Goal: Task Accomplishment & Management: Use online tool/utility

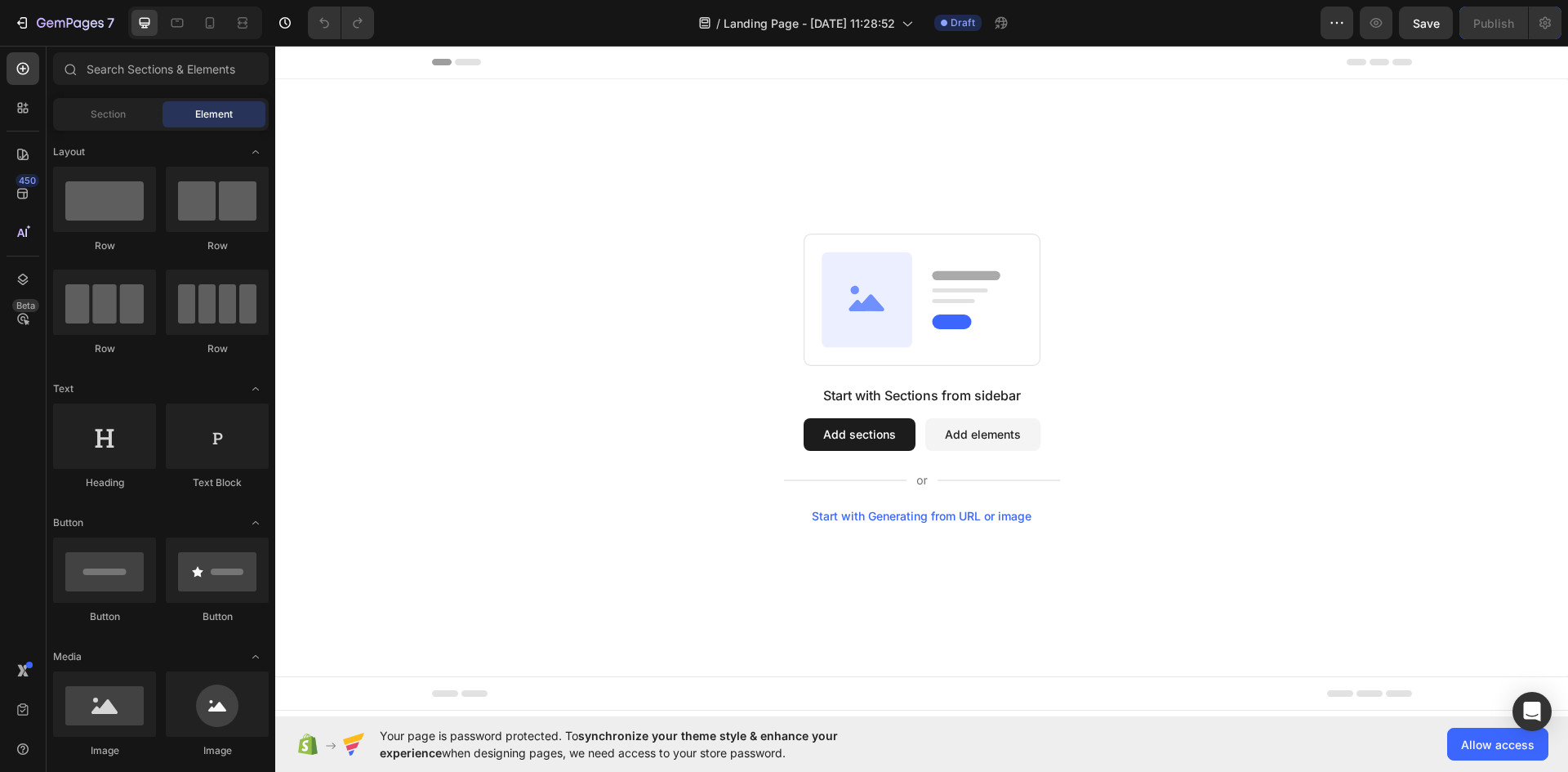
click at [995, 527] on div "Start with Sections from sidebar Add sections Add elements Start with Generatin…" at bounding box center [921, 378] width 1292 height 597
click at [992, 514] on div "Start with Generating from URL or image" at bounding box center [921, 516] width 220 height 13
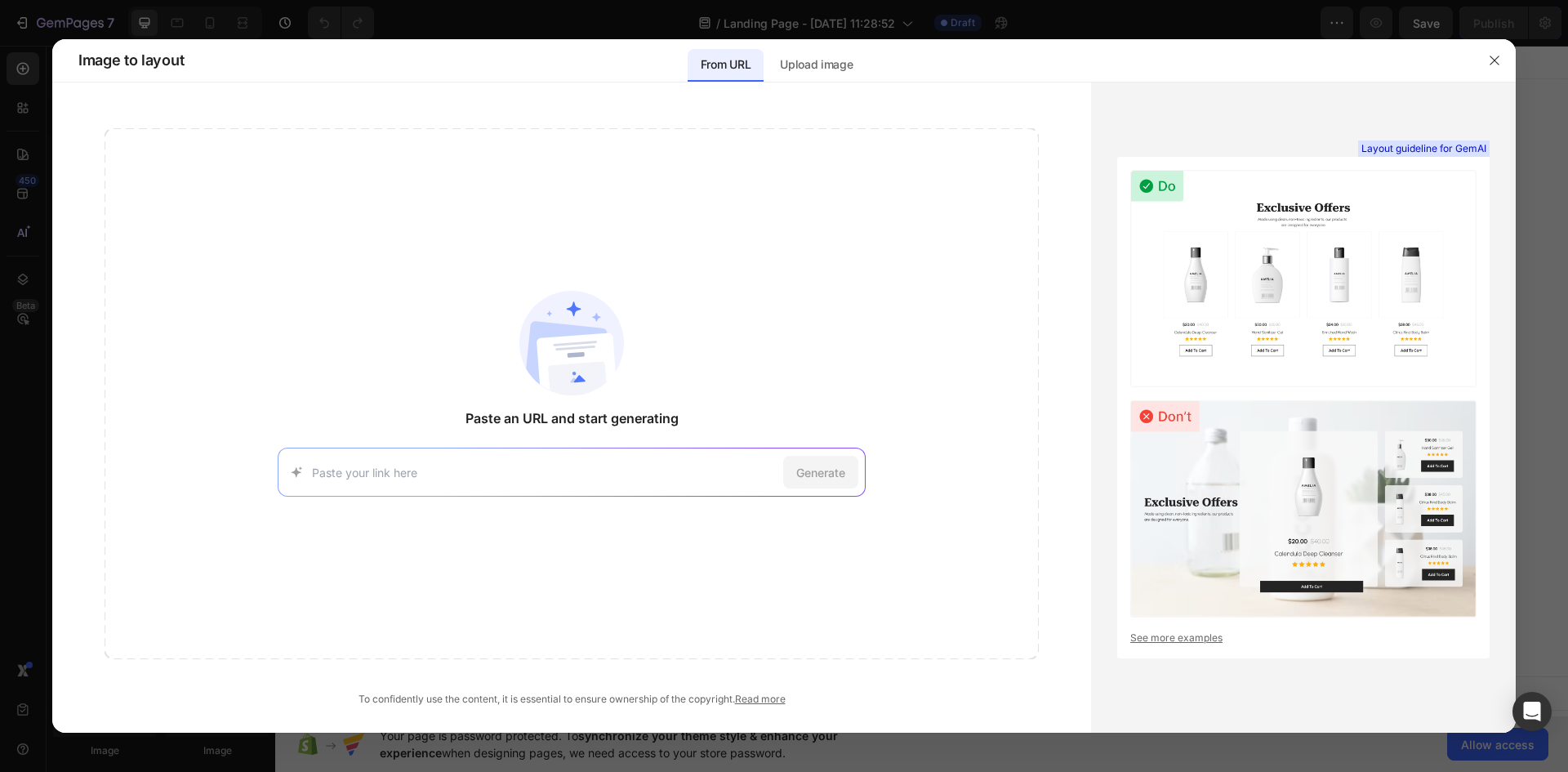
click at [656, 457] on div "Generate" at bounding box center [571, 472] width 588 height 49
click at [656, 468] on input at bounding box center [544, 472] width 464 height 17
paste input "https://kehyla-beauty.com/fr-fr/pages/en2"
type input "https://kehyla-beauty.com/fr-fr/pages/en2"
click at [831, 474] on span "Generate" at bounding box center [821, 472] width 49 height 17
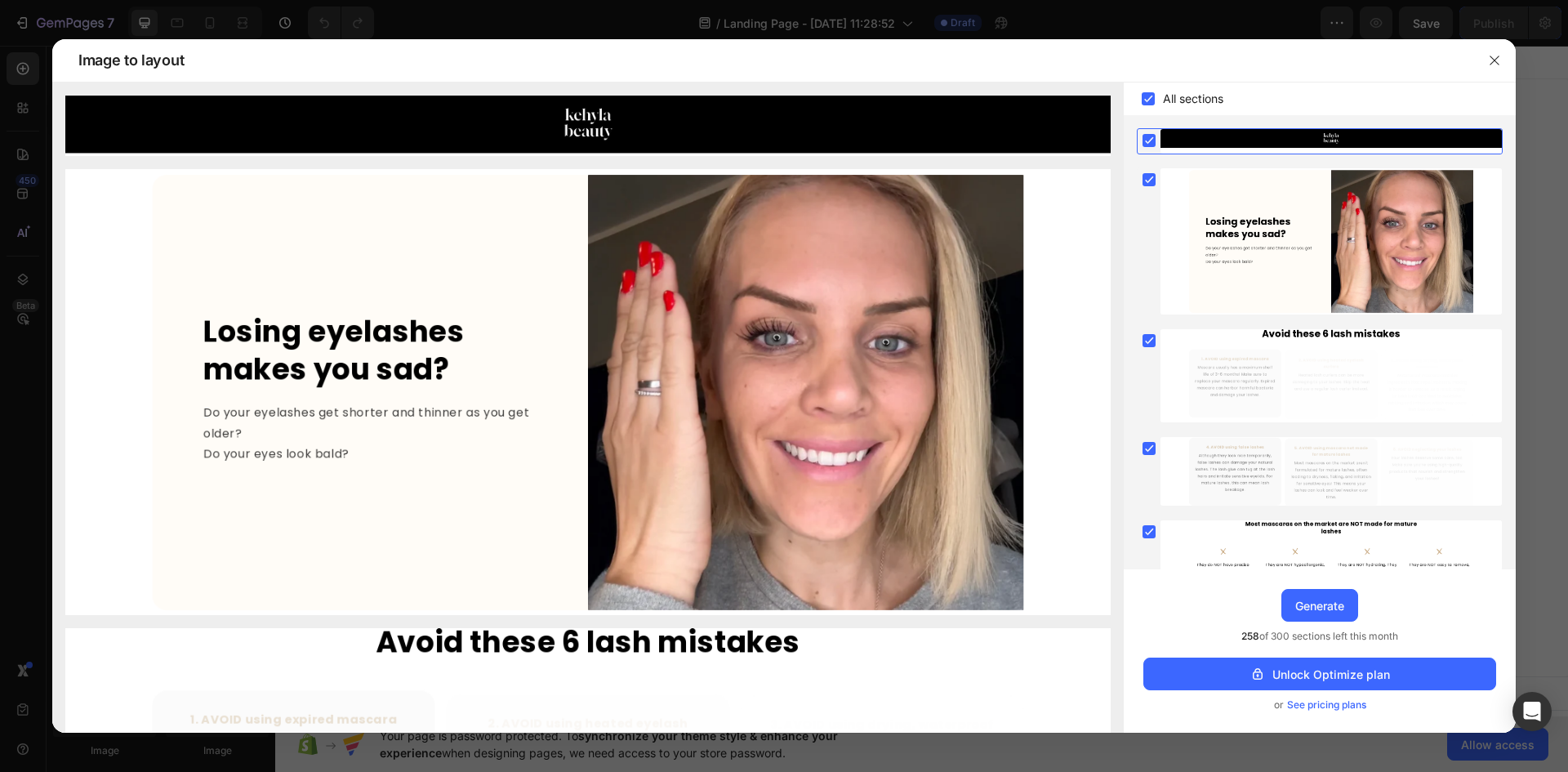
click at [414, 370] on img at bounding box center [588, 393] width 1045 height 447
click at [395, 353] on img at bounding box center [588, 393] width 1045 height 447
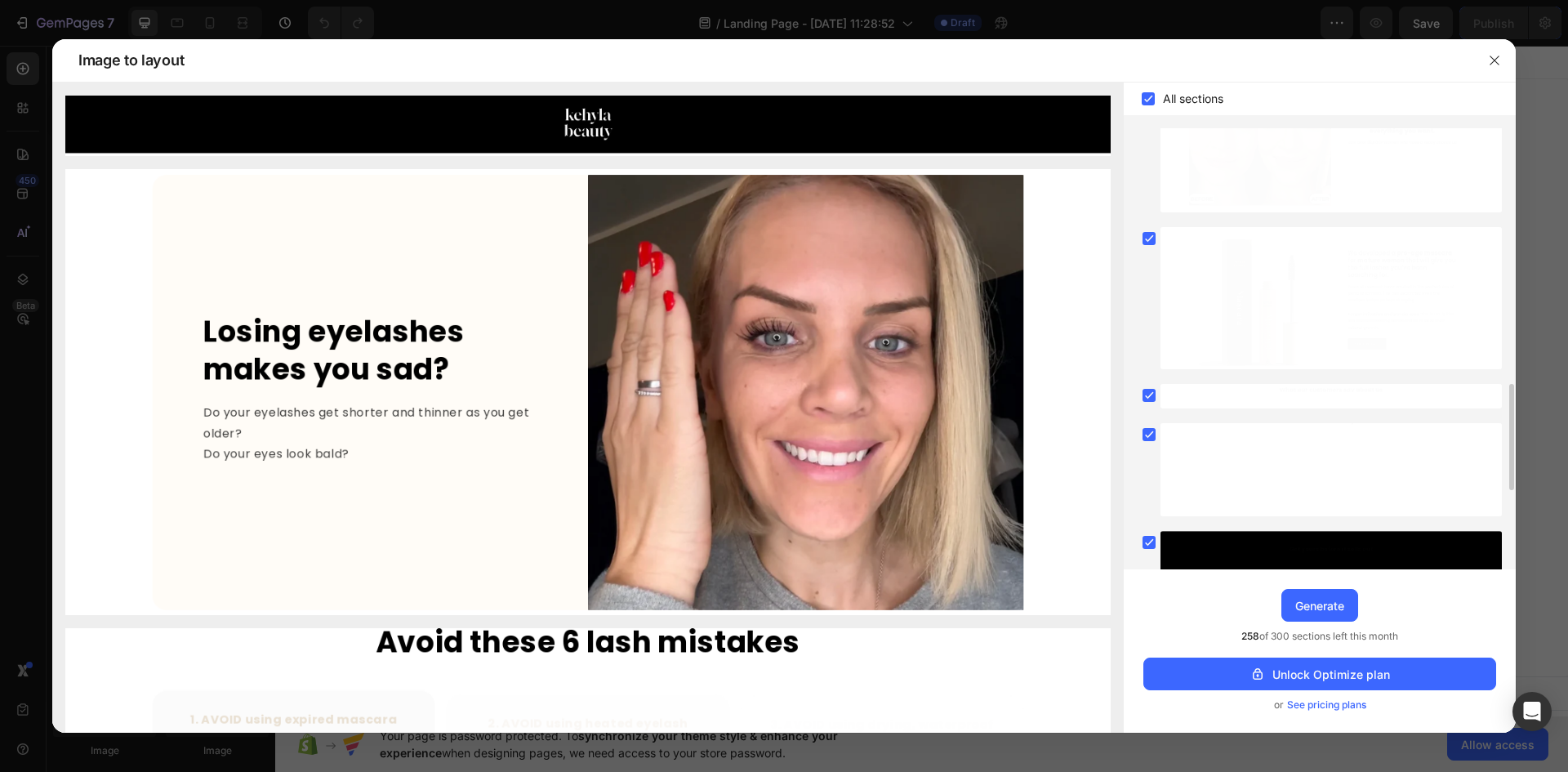
scroll to position [1390, 0]
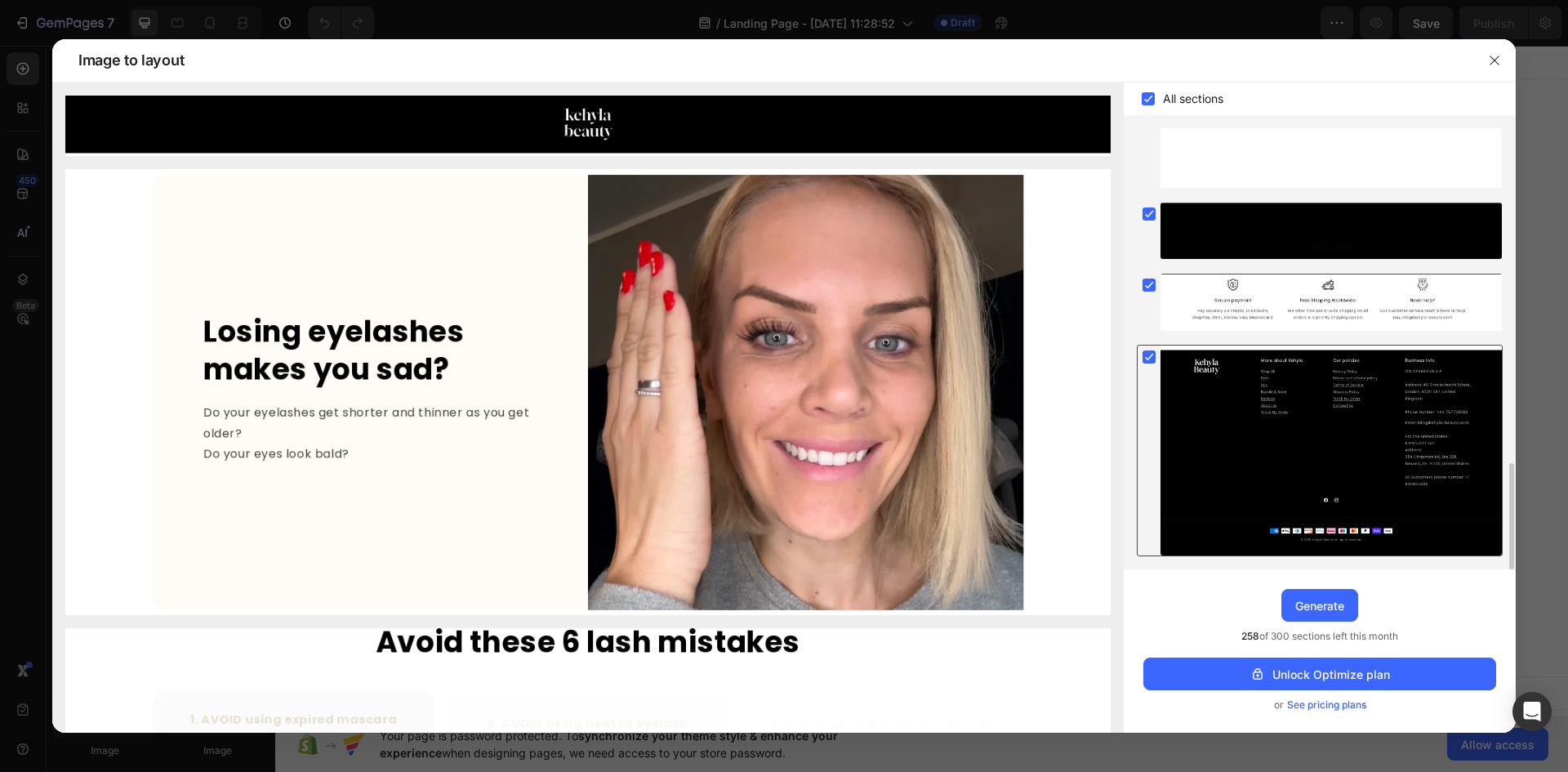
click at [1153, 353] on rect at bounding box center [1149, 357] width 13 height 13
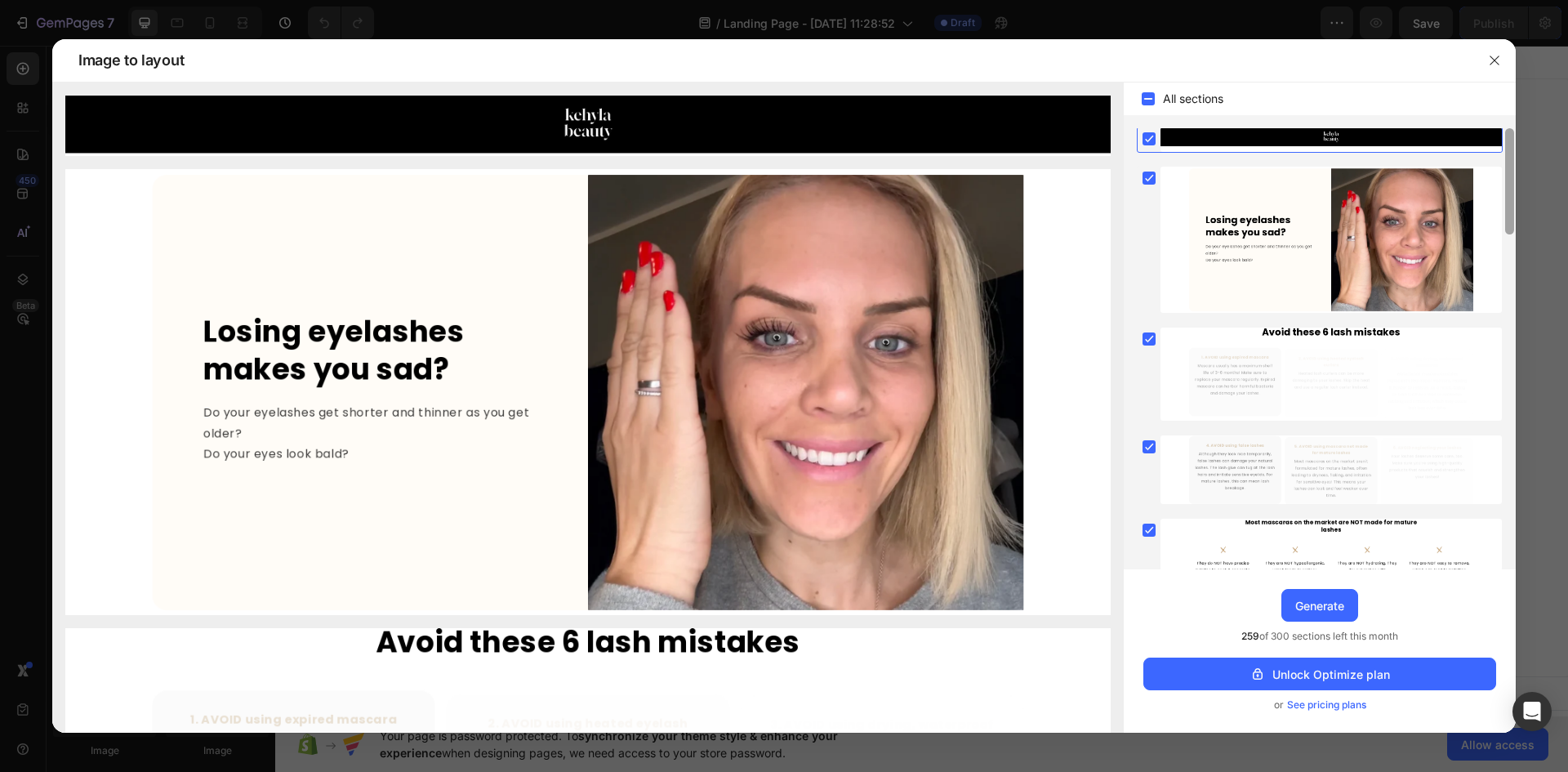
scroll to position [0, 0]
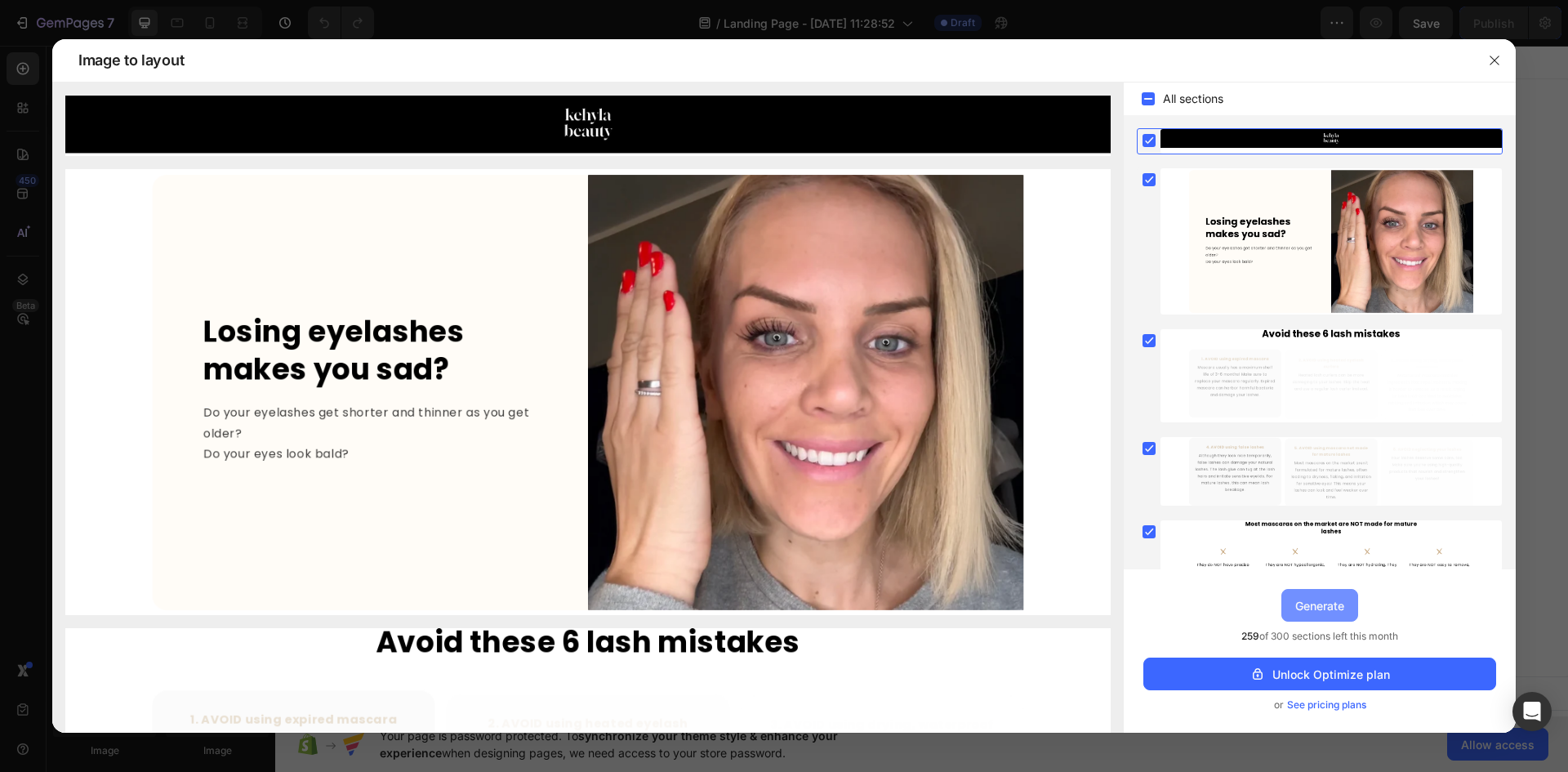
click at [1311, 603] on div "Generate" at bounding box center [1319, 605] width 49 height 17
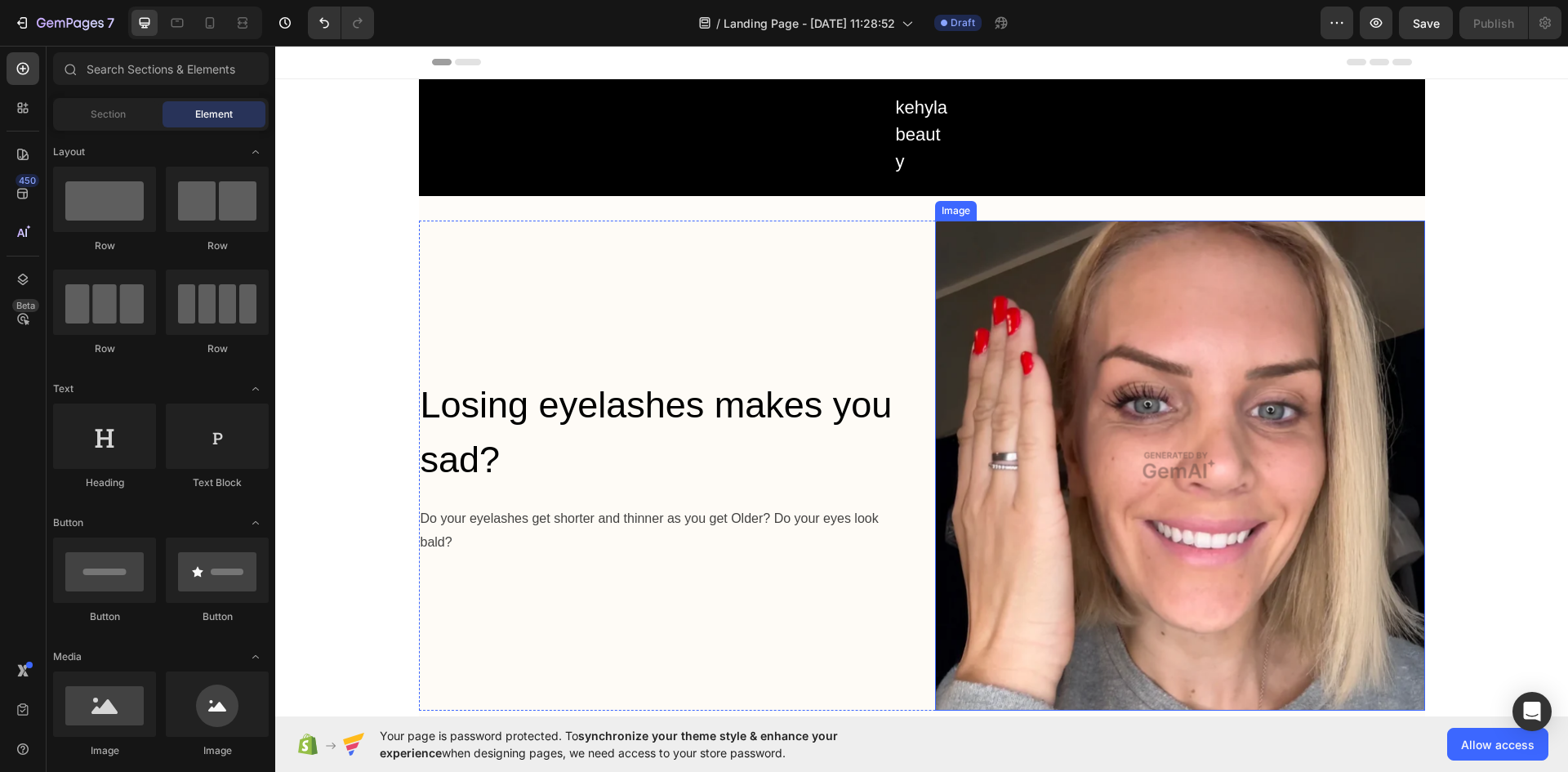
click at [1192, 471] on img at bounding box center [1180, 465] width 490 height 490
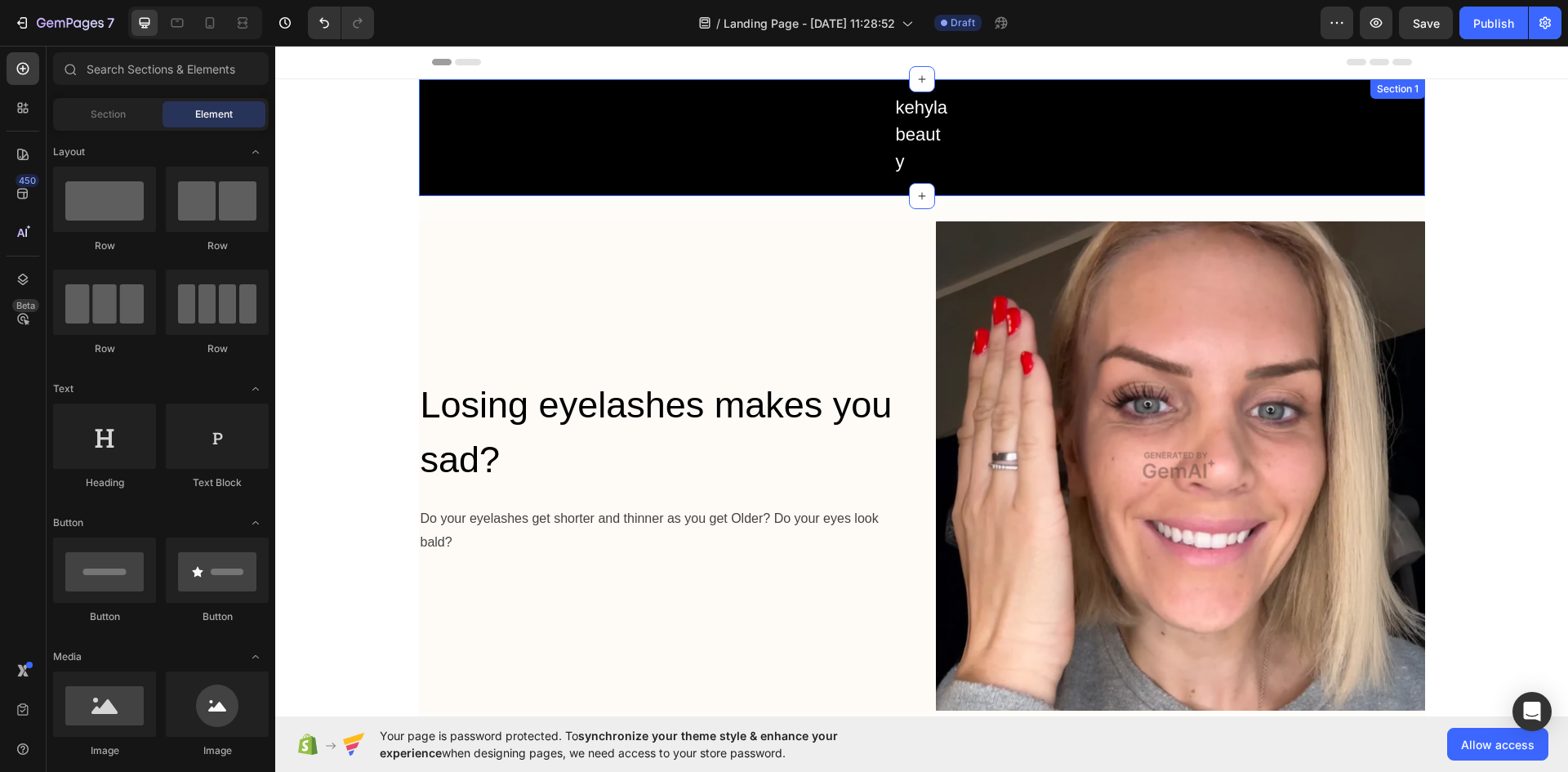
click at [1186, 145] on div "kehyla beauty Text Block Row" at bounding box center [921, 134] width 1006 height 84
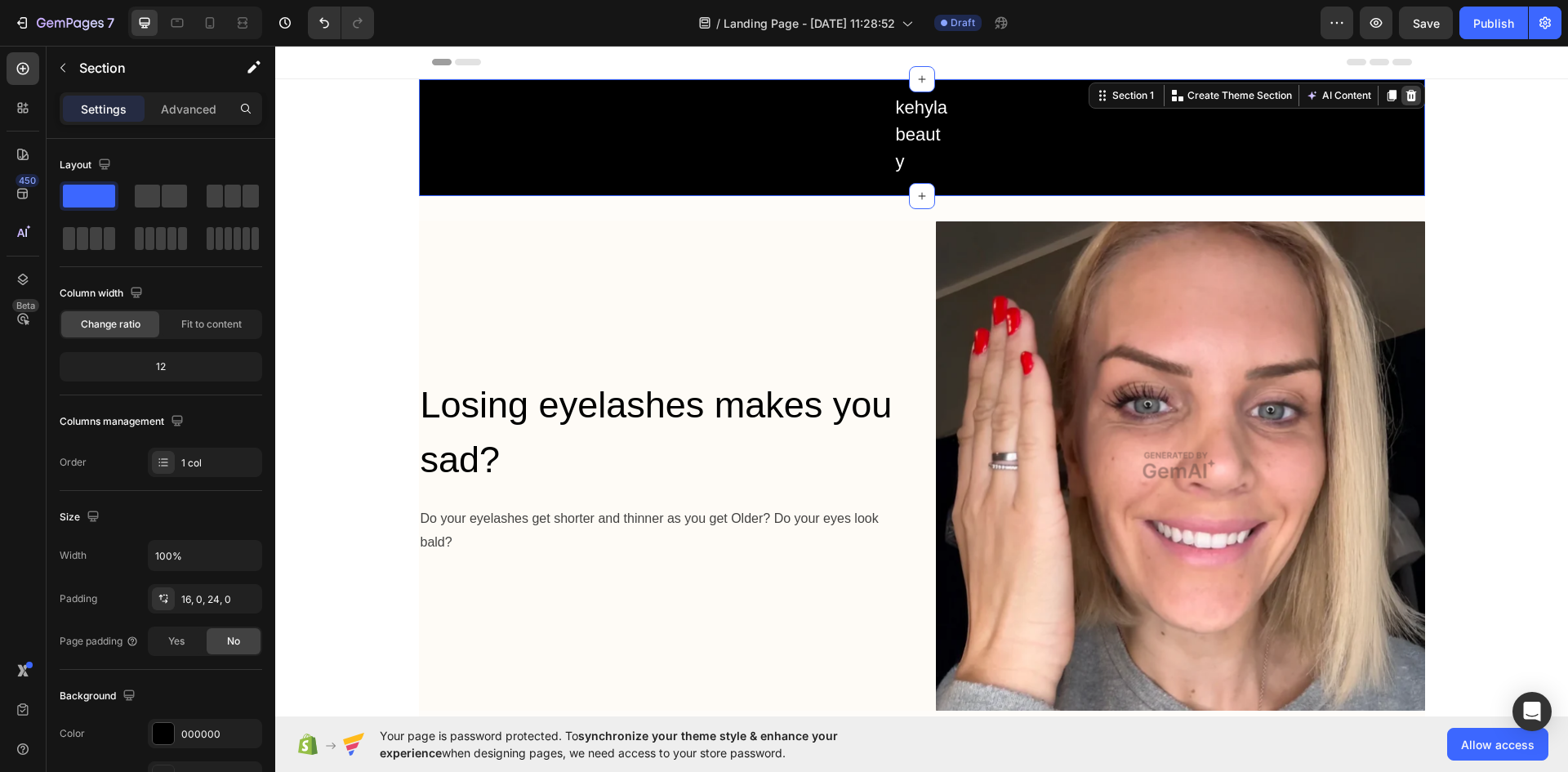
click at [1405, 95] on icon at bounding box center [1410, 96] width 11 height 11
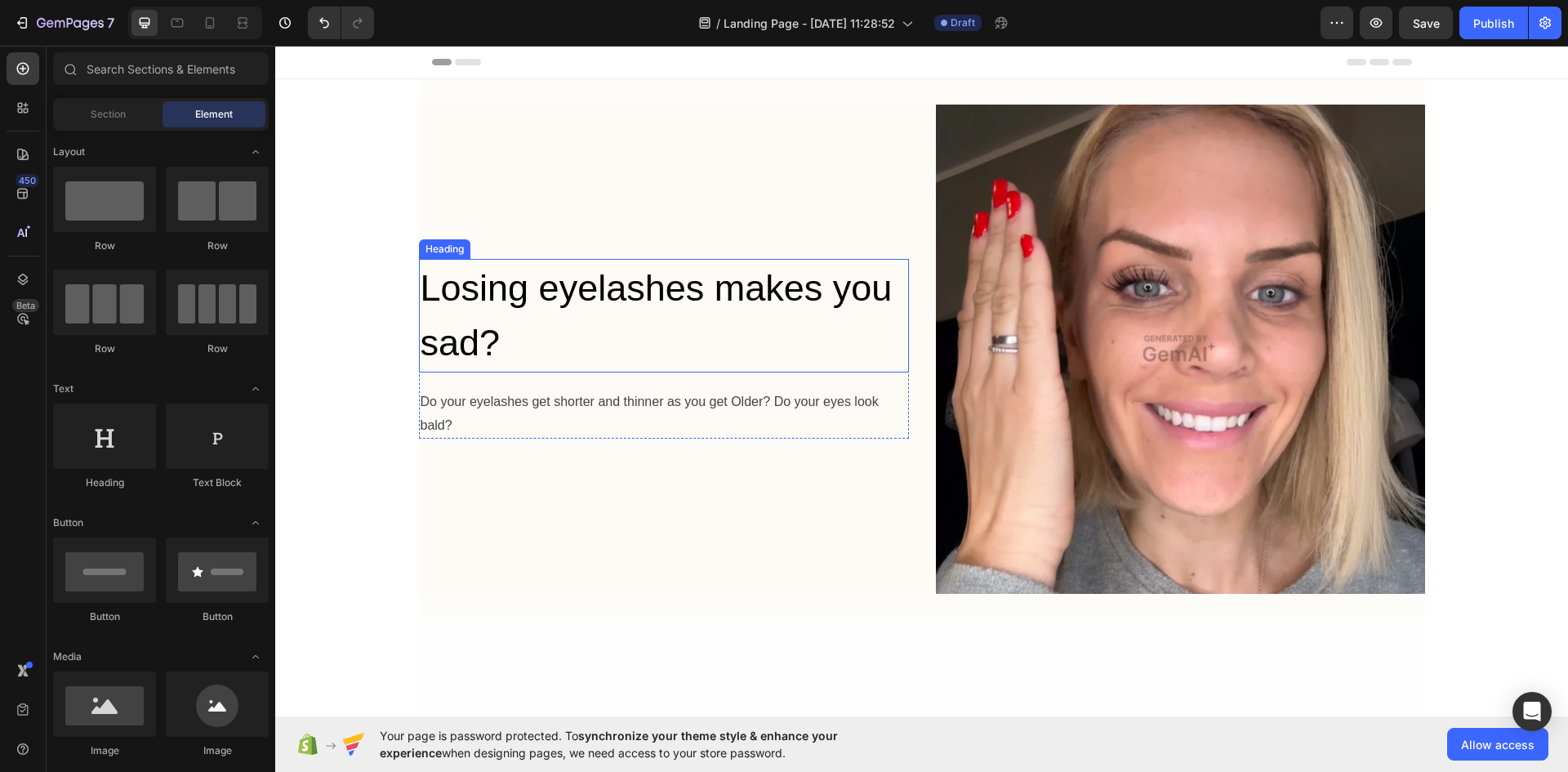
click at [723, 324] on h2 "Losing eyelashes makes you sad?" at bounding box center [663, 316] width 490 height 114
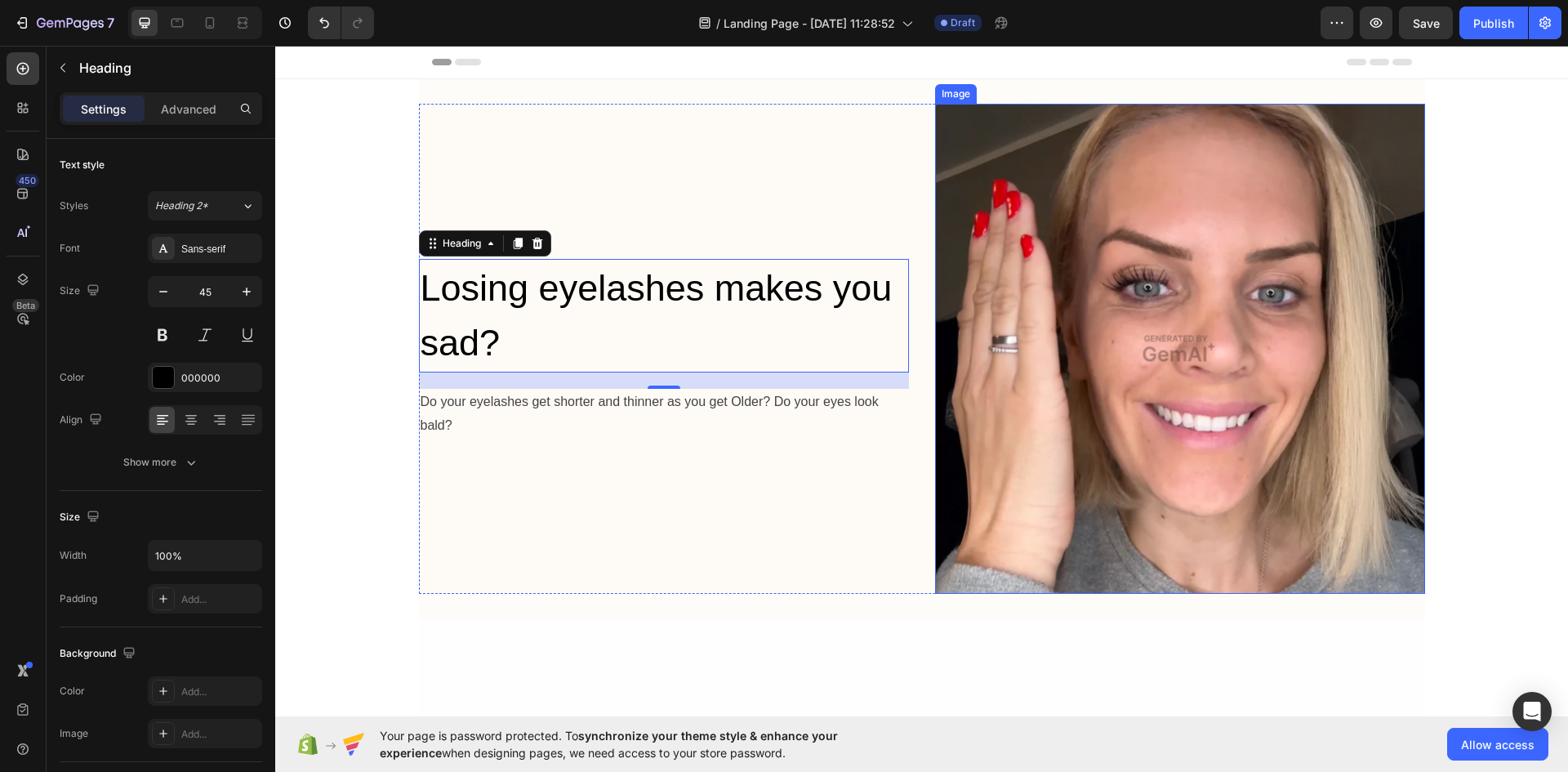
click at [1064, 289] on img at bounding box center [1180, 348] width 490 height 490
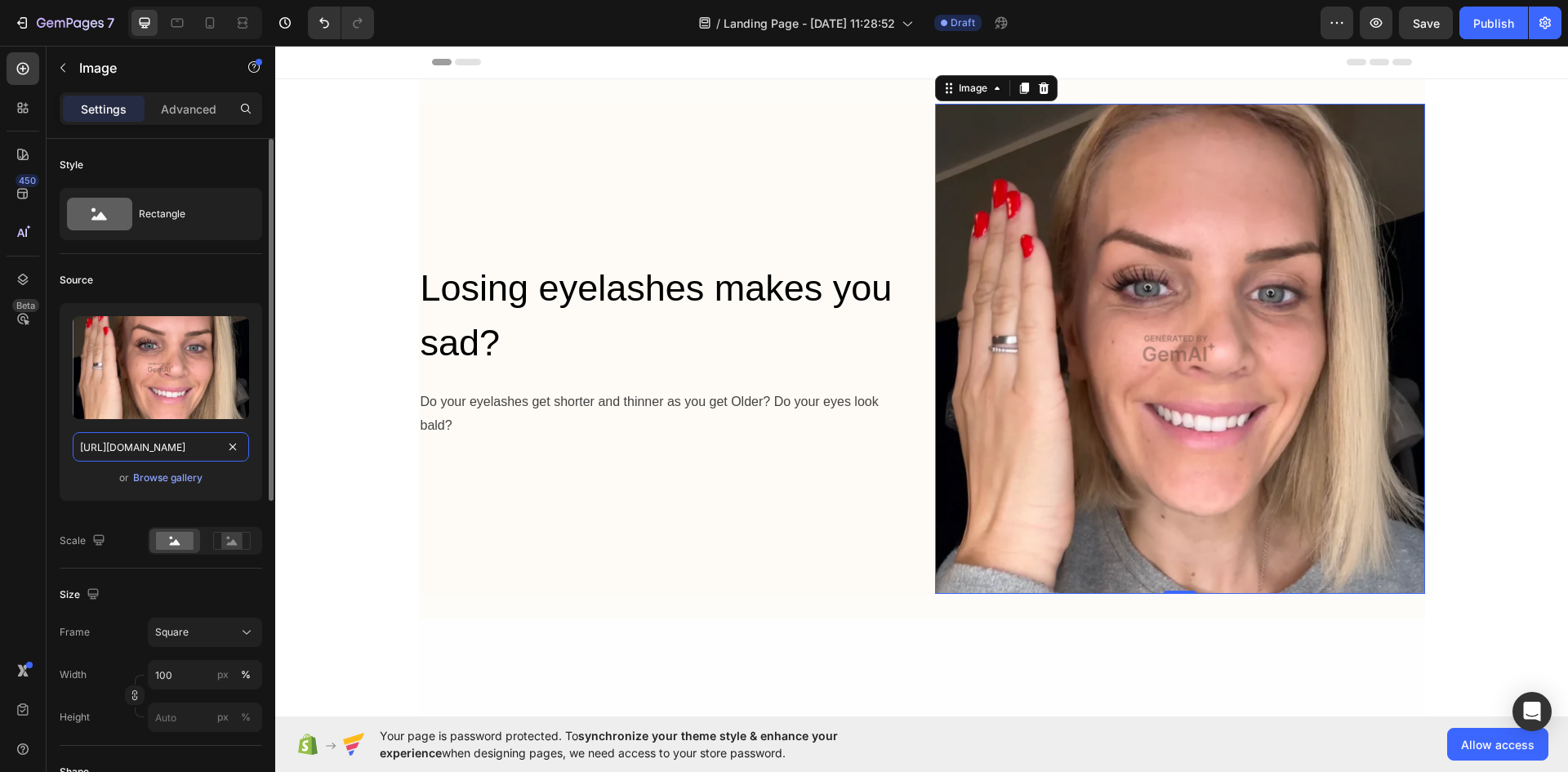
click at [188, 450] on input "https://image2layout-detection-trainimagebucket-02g83vbxbb2s.s3.amazonaws.com/i…" at bounding box center [161, 447] width 177 height 29
click at [512, 451] on div "Losing eyelashes makes you sad? Heading Do your eyelashes get shorter and thinn…" at bounding box center [663, 348] width 490 height 490
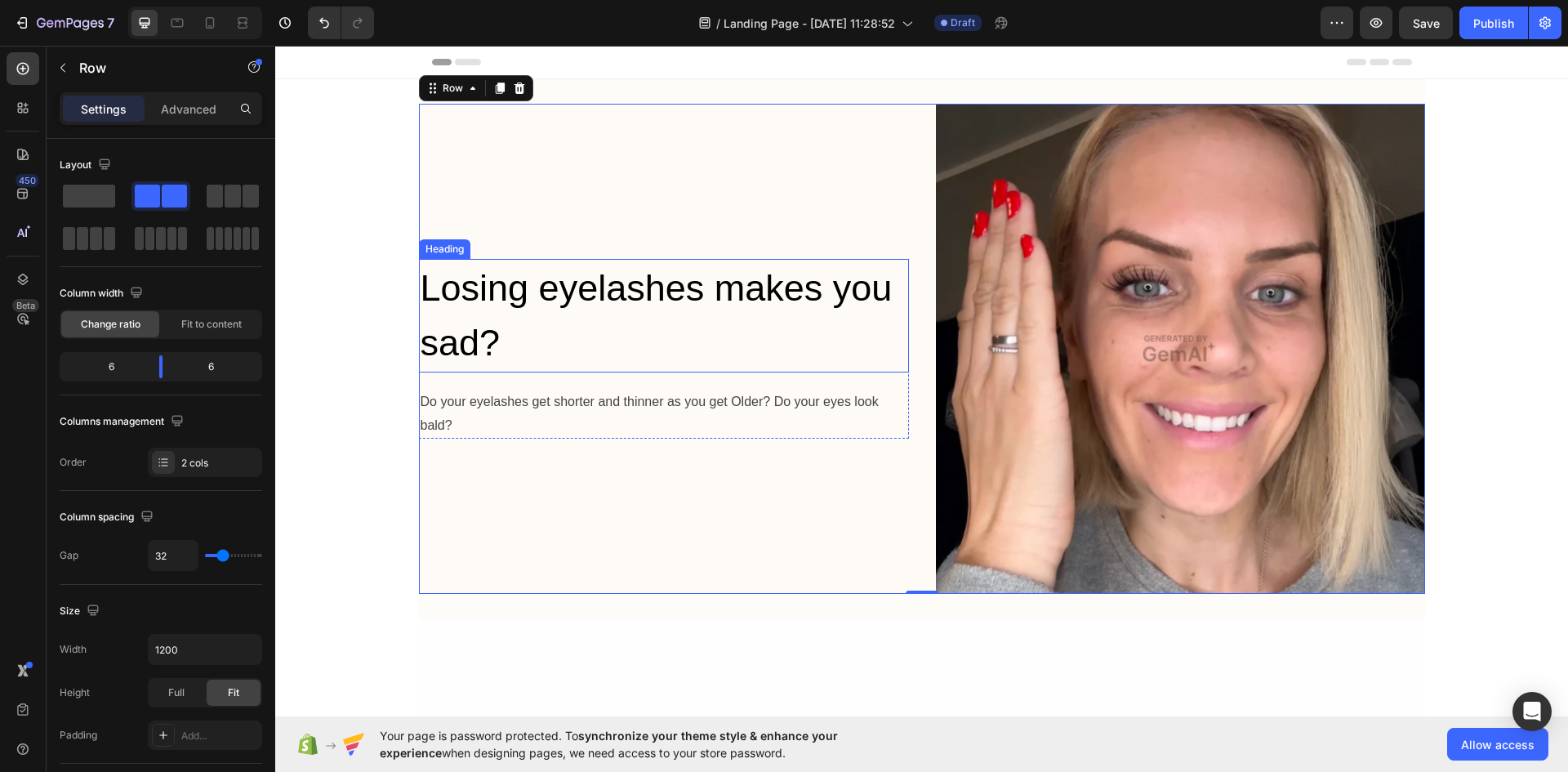
click at [565, 301] on h2 "Losing eyelashes makes you sad?" at bounding box center [663, 316] width 490 height 114
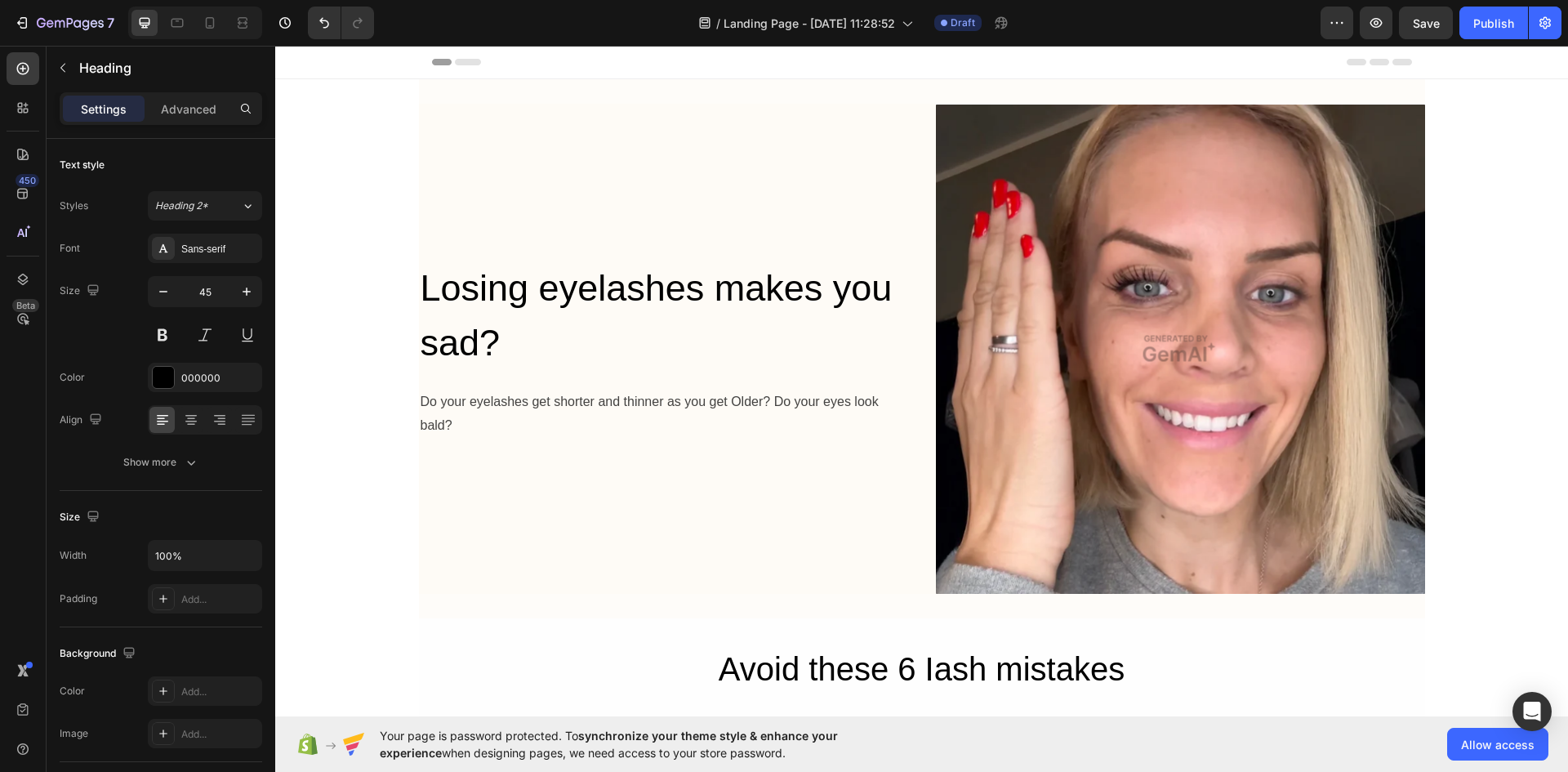
click at [527, 296] on h2 "Losing eyelashes makes you sad?" at bounding box center [663, 316] width 490 height 114
click at [527, 296] on p "Losing eyelashes makes you sad?" at bounding box center [663, 316] width 486 height 110
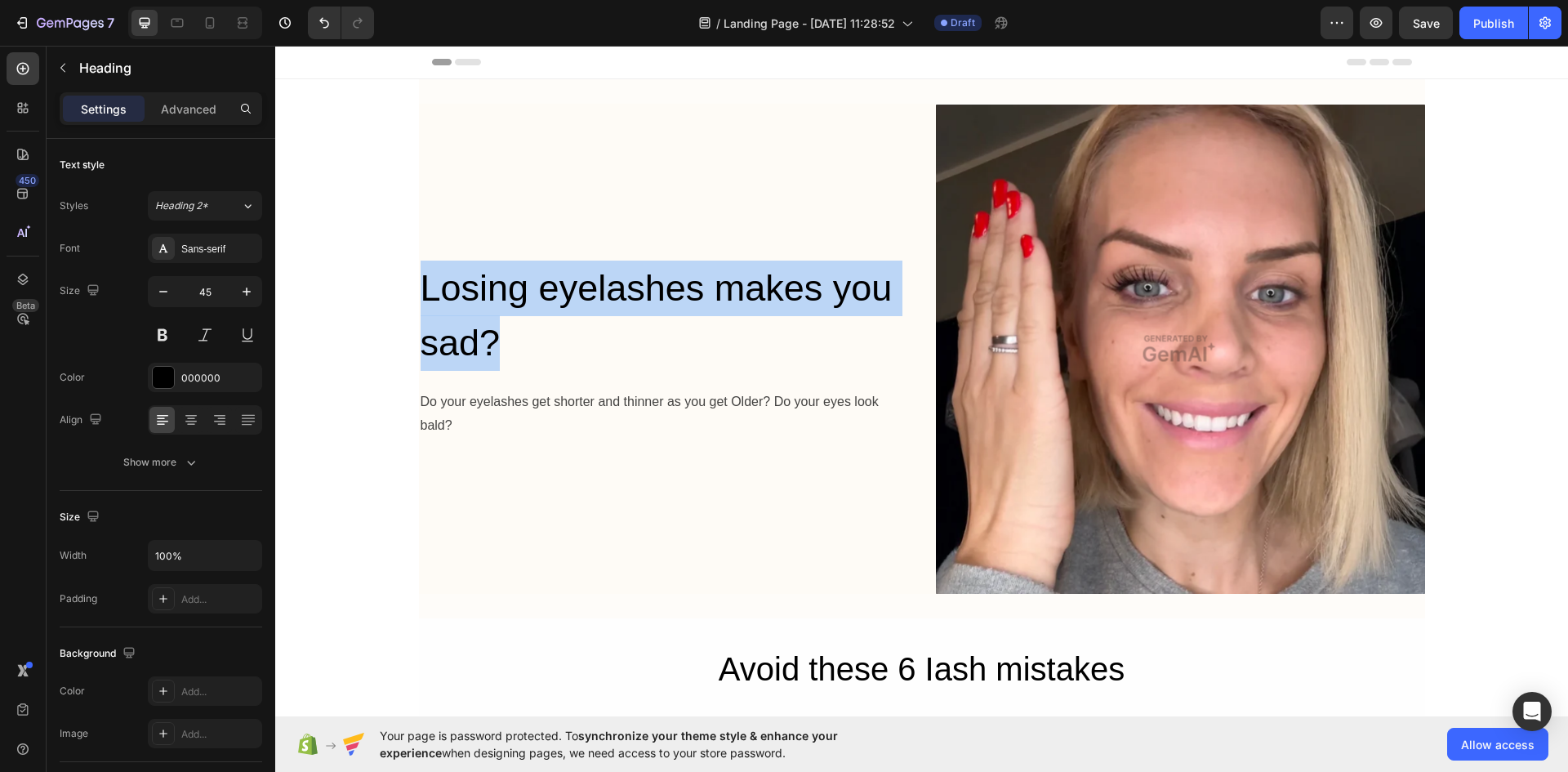
click at [527, 296] on p "Losing eyelashes makes you sad?" at bounding box center [663, 316] width 486 height 110
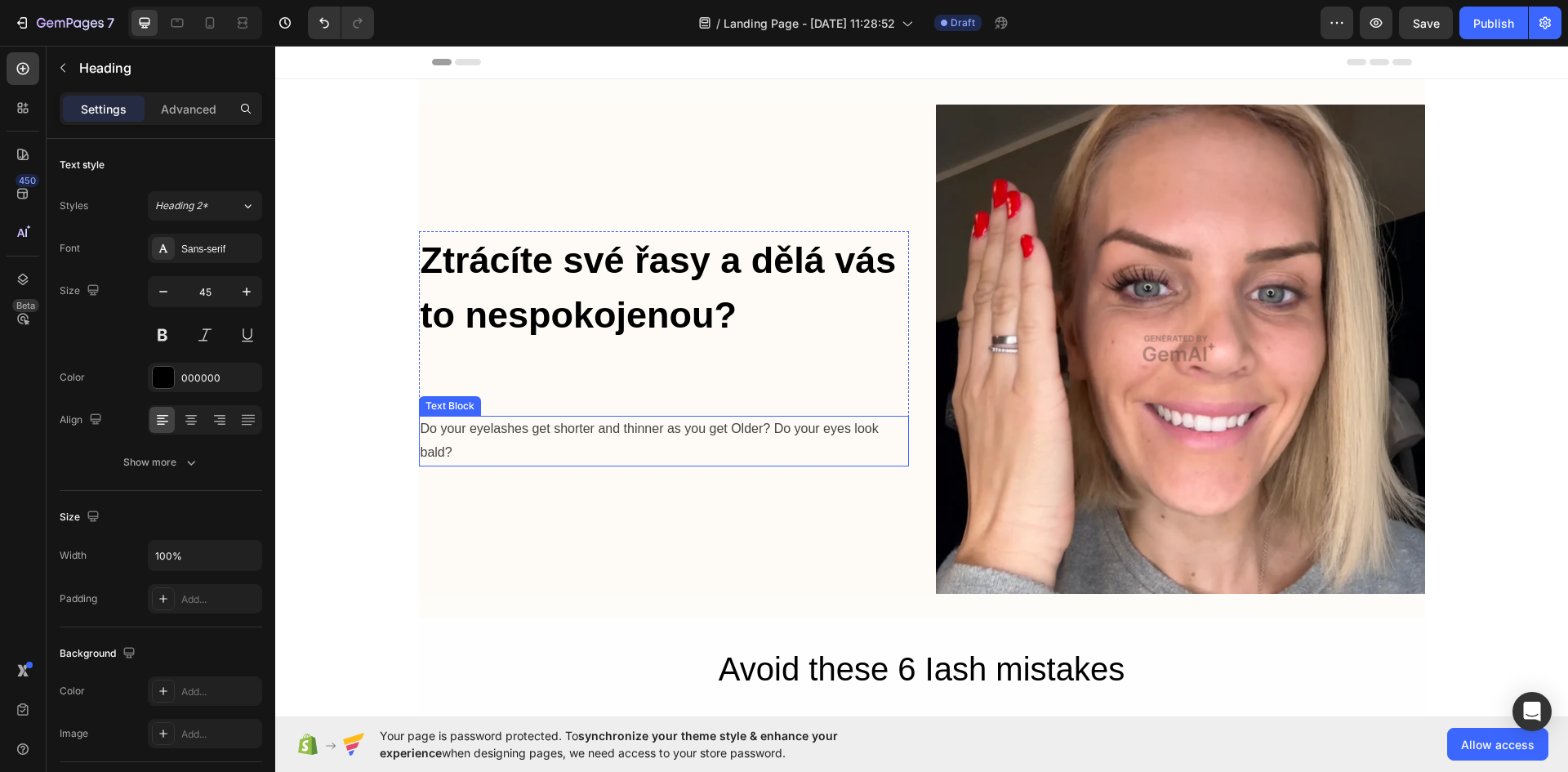
click at [466, 437] on div "Do your eyelashes get shorter and thinner as you get Older? Do your eyes look b…" at bounding box center [663, 441] width 490 height 51
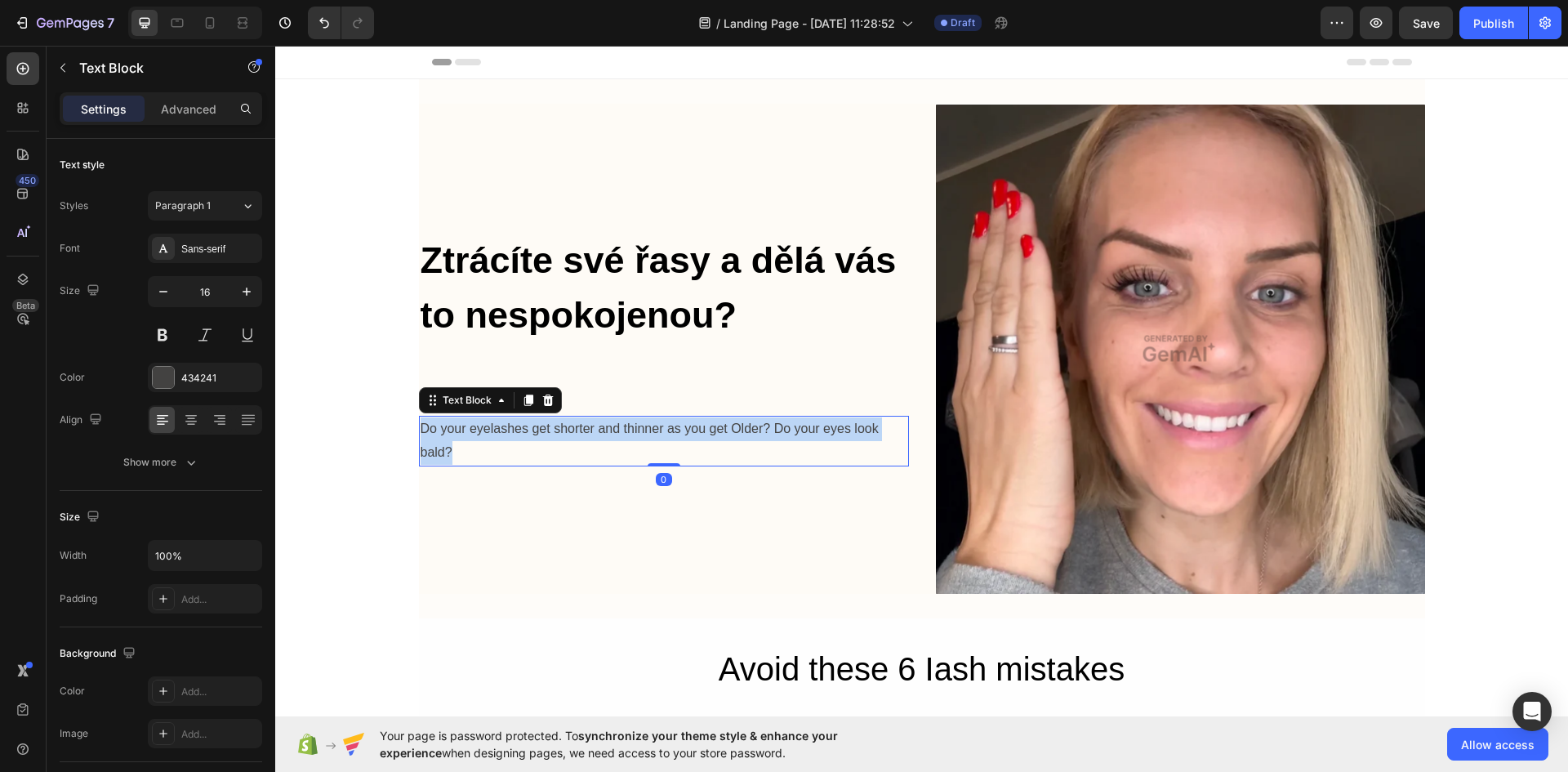
click at [466, 437] on p "Do your eyelashes get shorter and thinner as you get Older? Do your eyes look b…" at bounding box center [663, 441] width 486 height 47
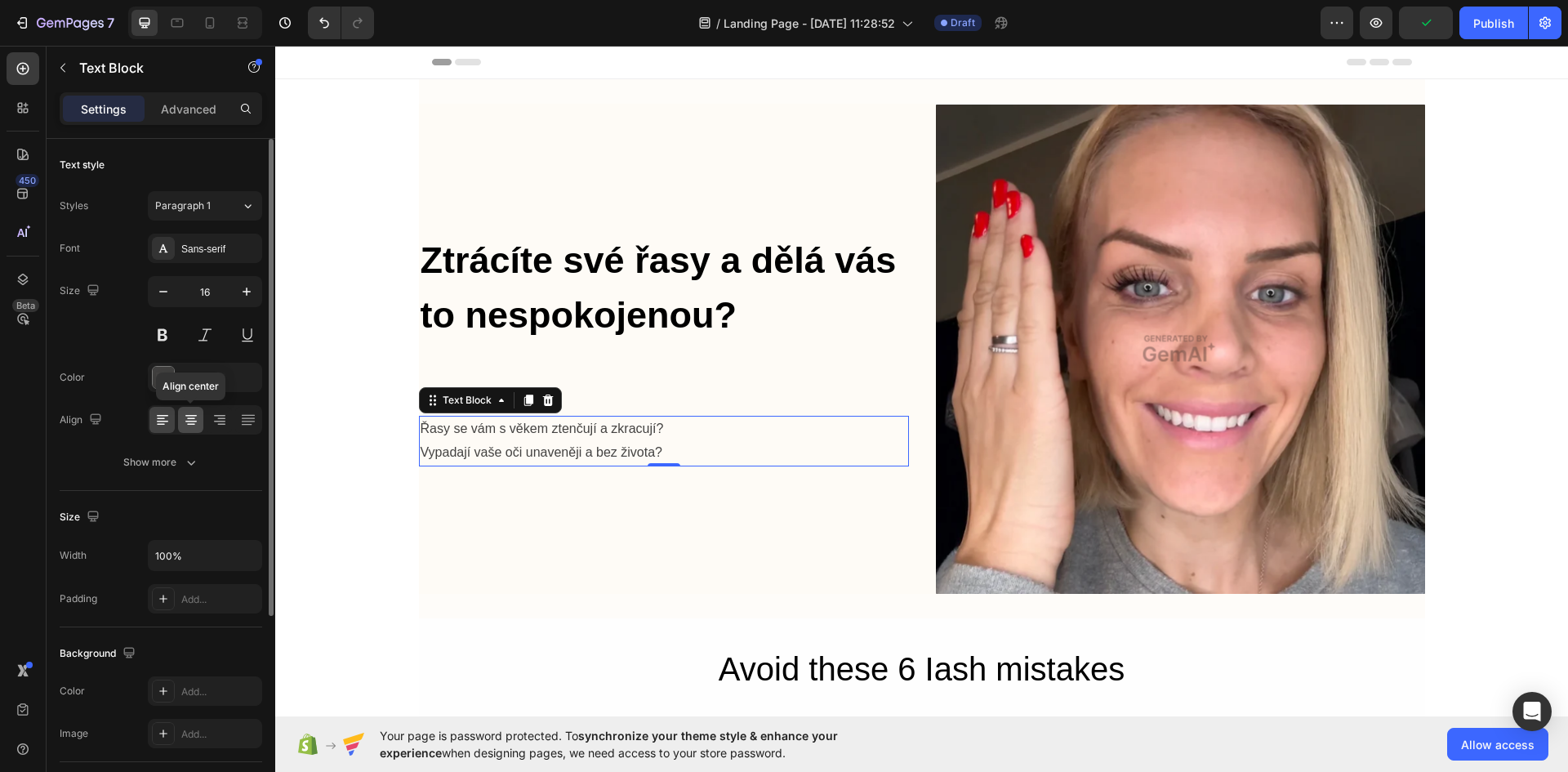
click at [188, 429] on div at bounding box center [190, 420] width 25 height 26
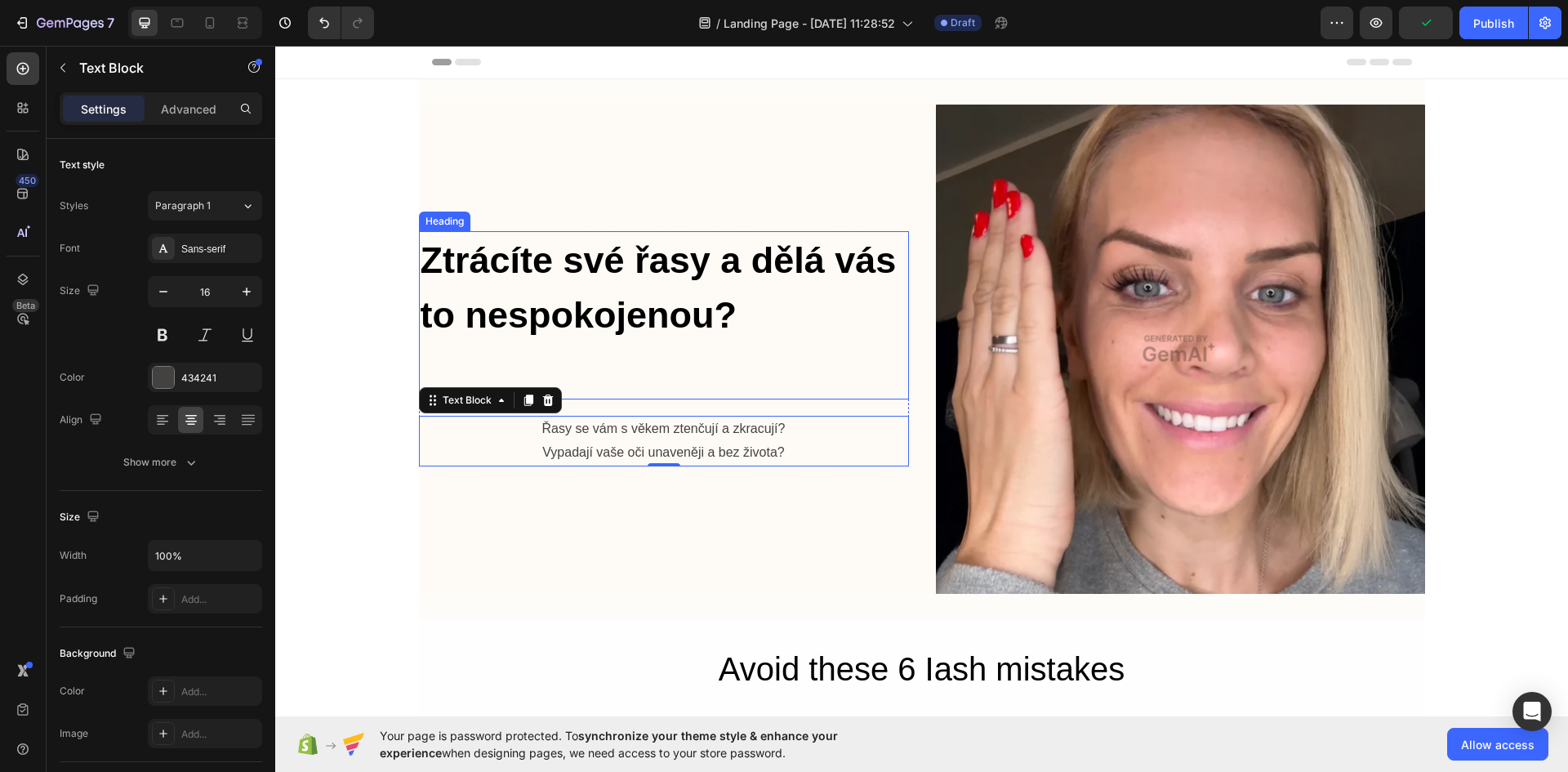
click at [620, 259] on strong "Ztrácíte své řasy a dělá vás to nespokojenou?" at bounding box center [658, 288] width 476 height 97
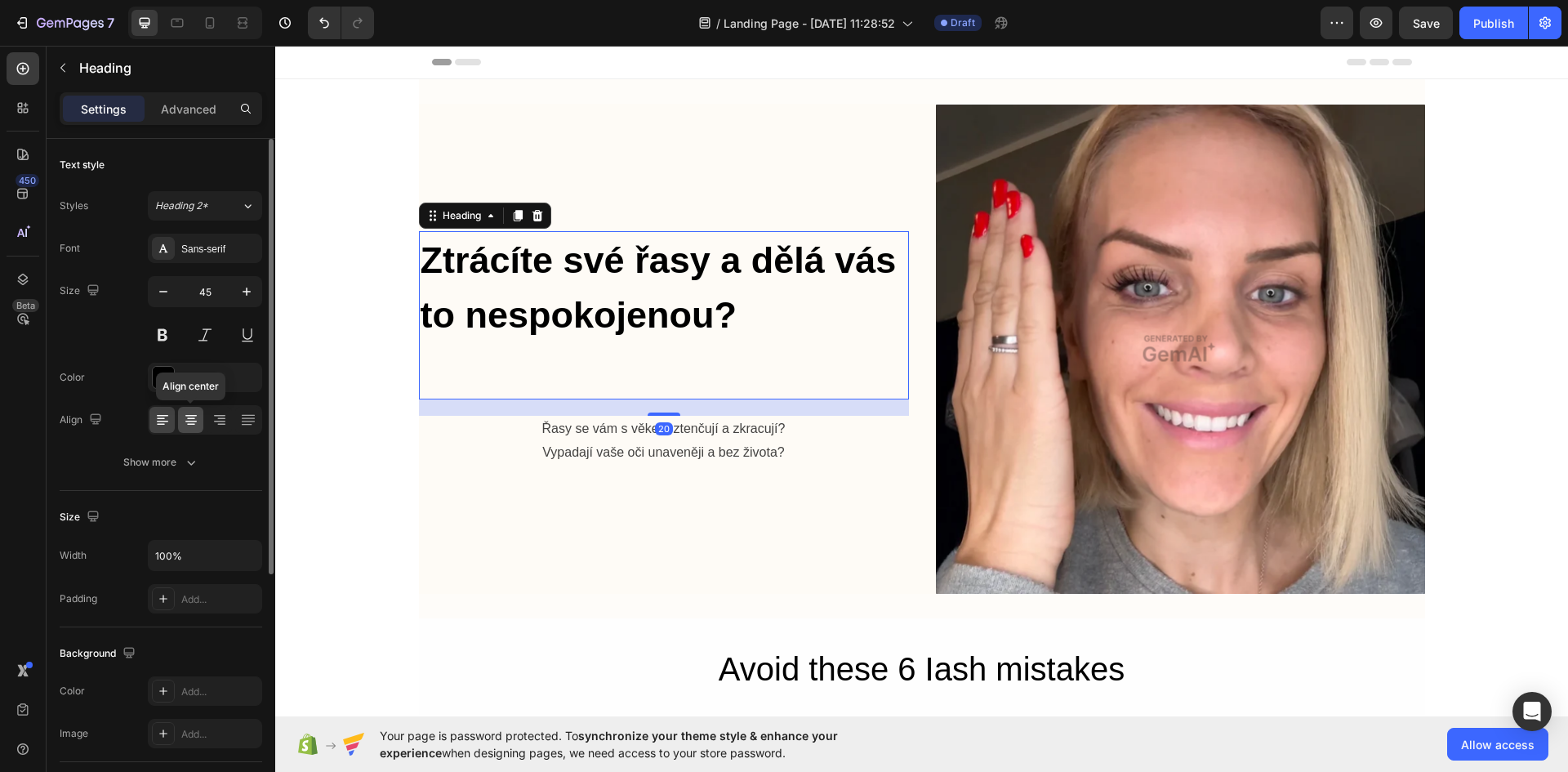
click at [193, 415] on icon at bounding box center [191, 415] width 11 height 2
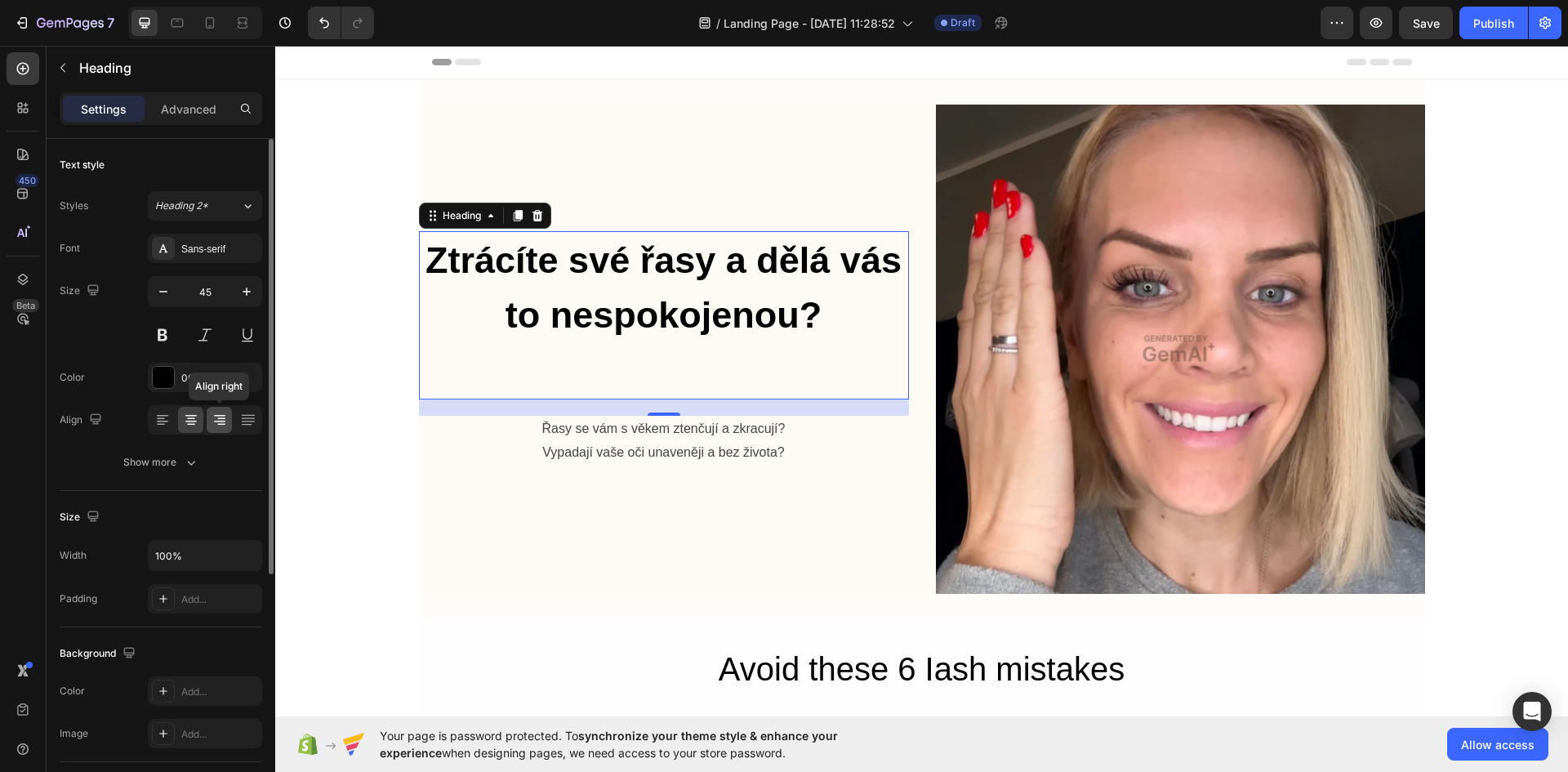
click at [225, 424] on icon at bounding box center [220, 420] width 16 height 16
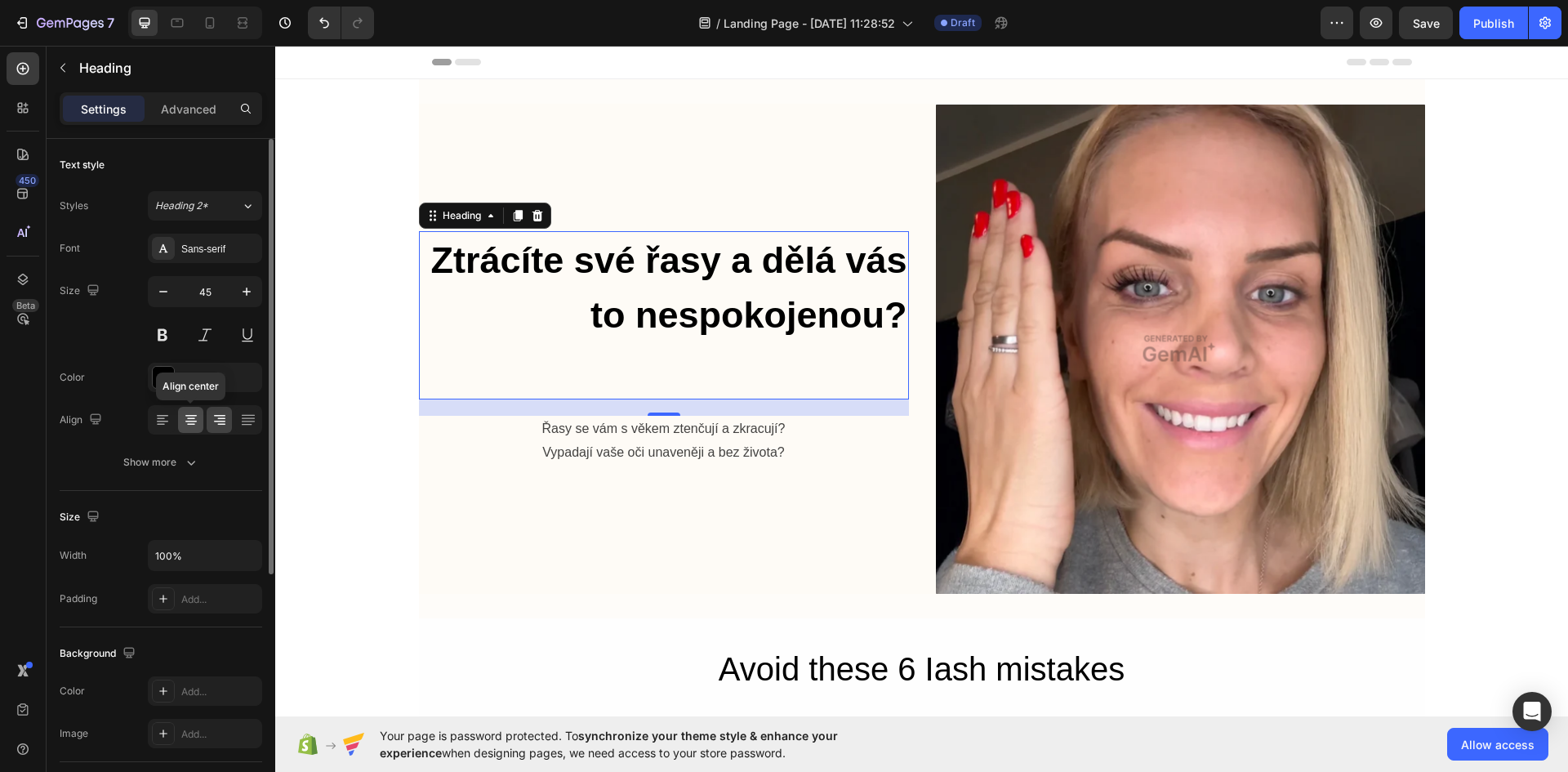
click at [187, 421] on icon at bounding box center [191, 421] width 11 height 2
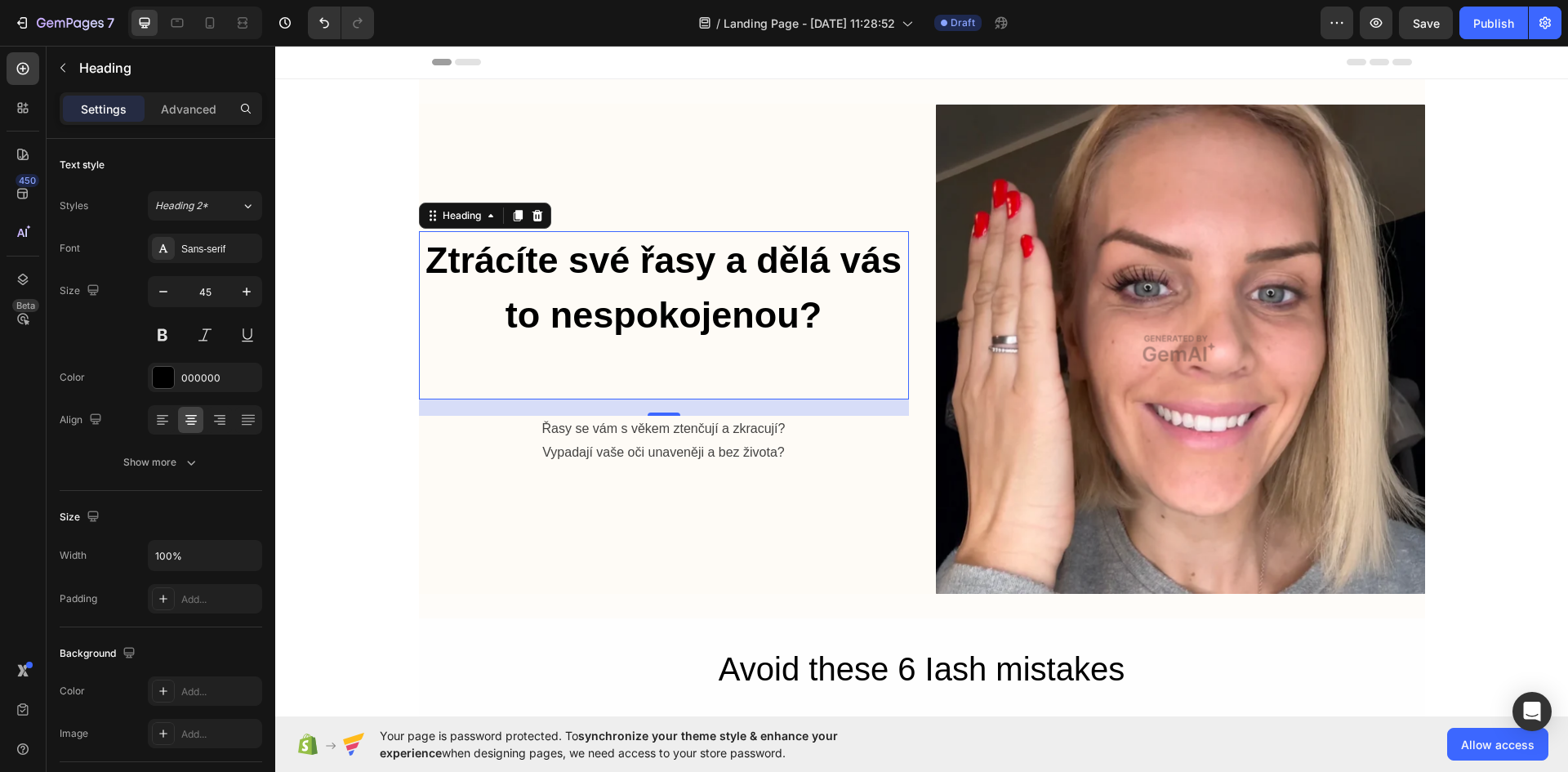
click at [676, 375] on p "Ztrácíte své řasy a dělá vás to nespokojenou?" at bounding box center [663, 316] width 486 height 166
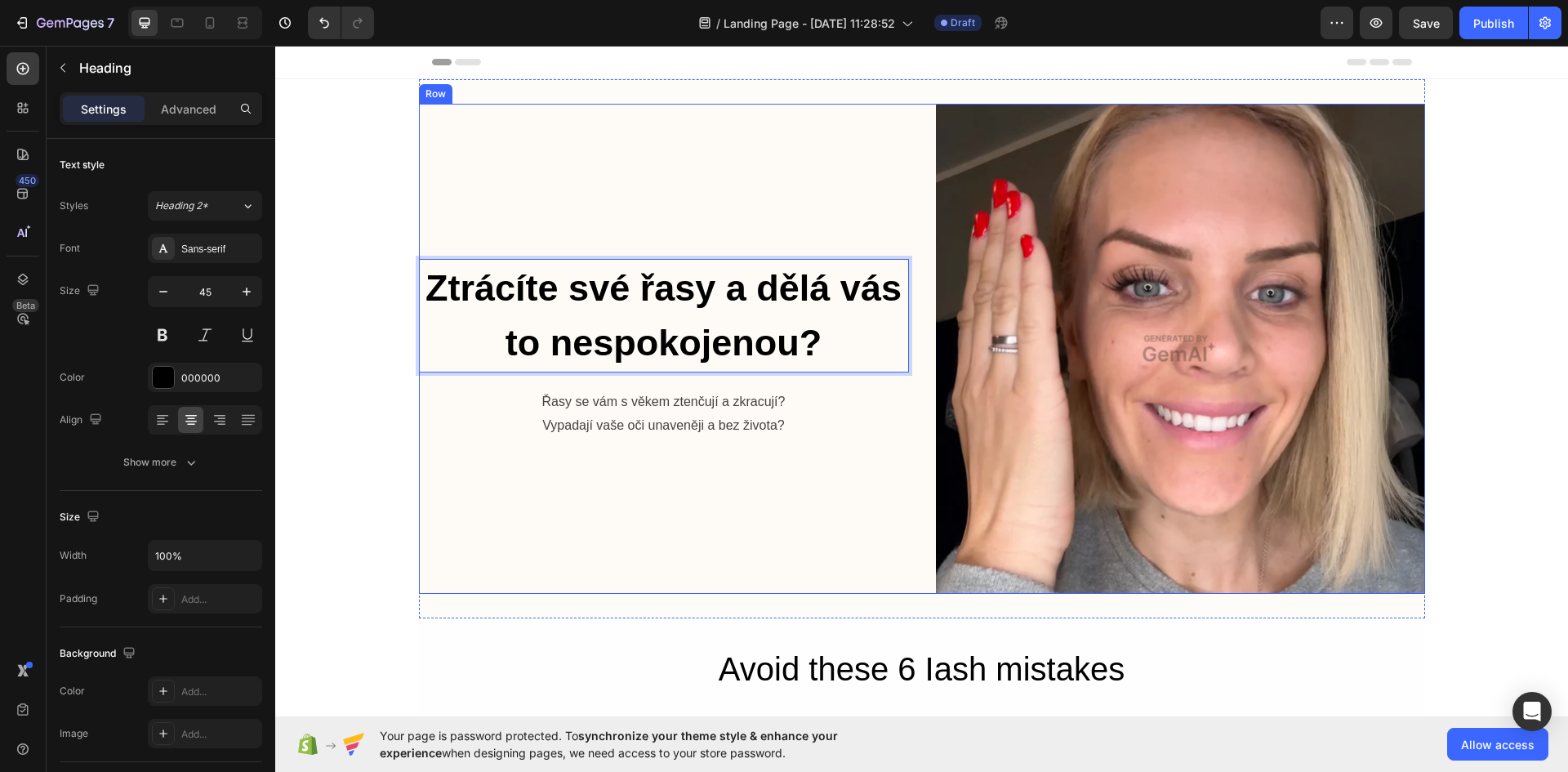
click at [606, 559] on div "Ztrácíte své řasy a dělá vás to nespokojenou? Heading 20 Řasy se vám s věkem zt…" at bounding box center [663, 348] width 490 height 490
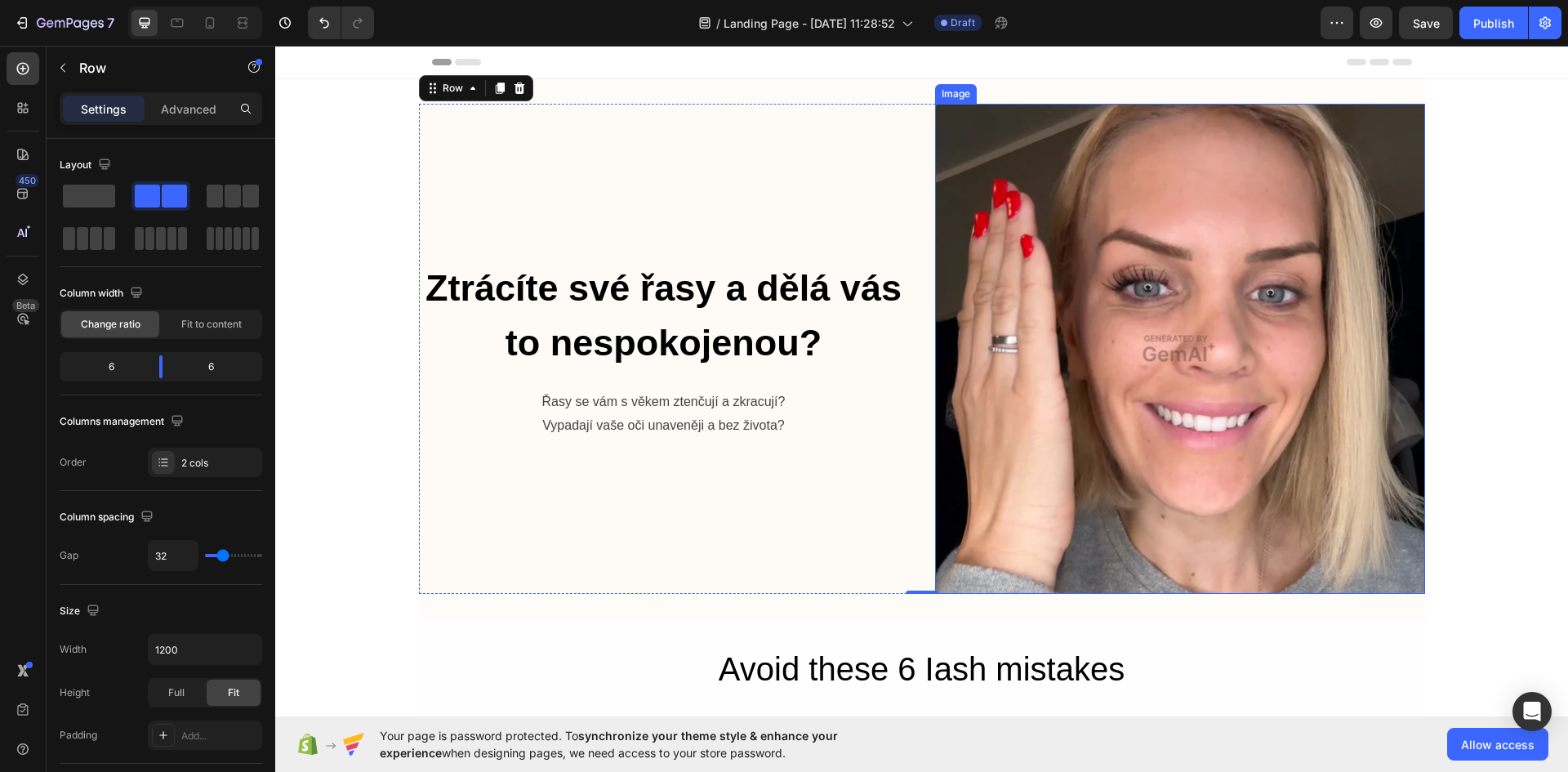
click at [1111, 295] on img at bounding box center [1180, 348] width 490 height 490
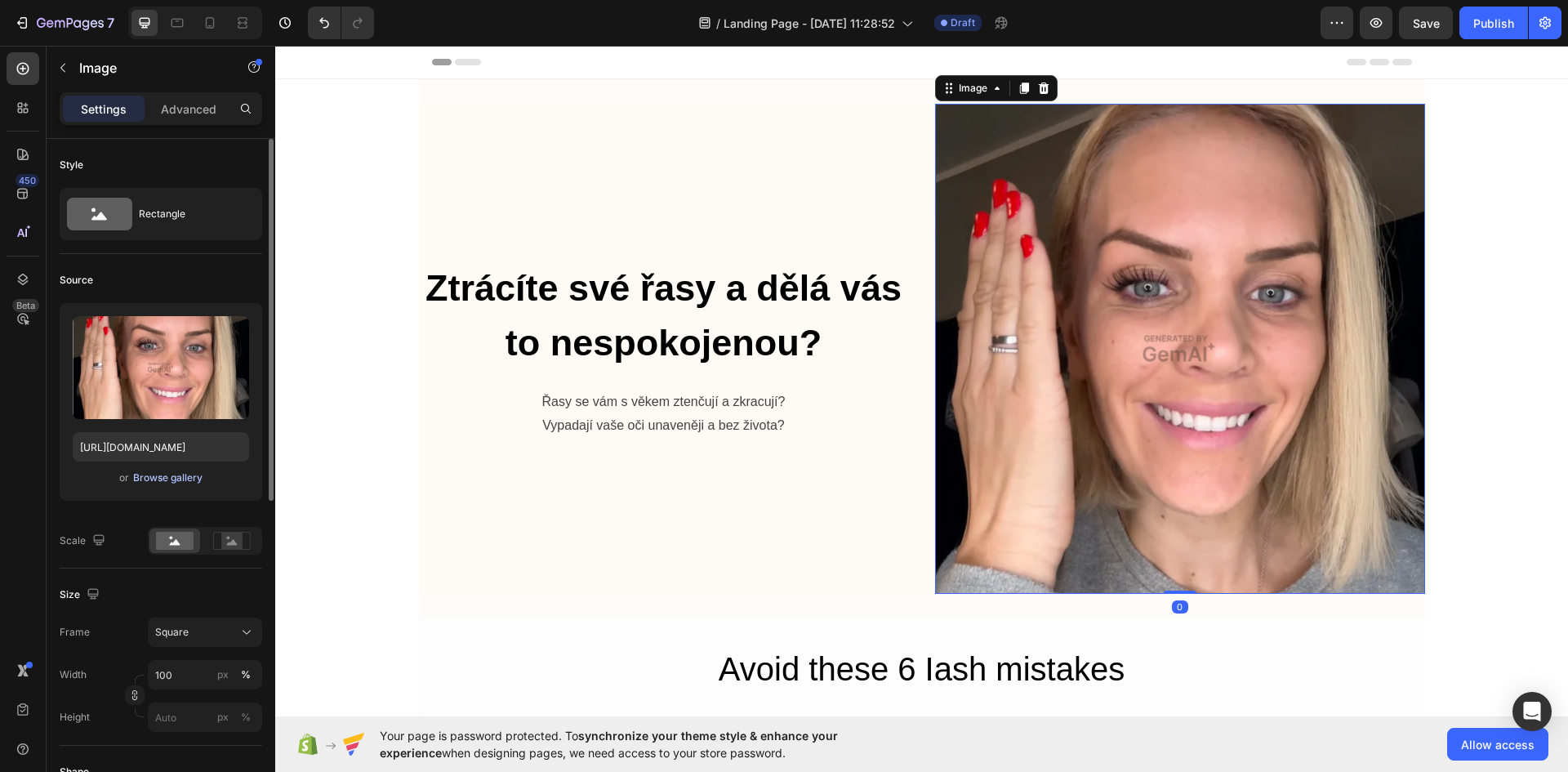
click at [186, 482] on div "Browse gallery" at bounding box center [168, 478] width 69 height 15
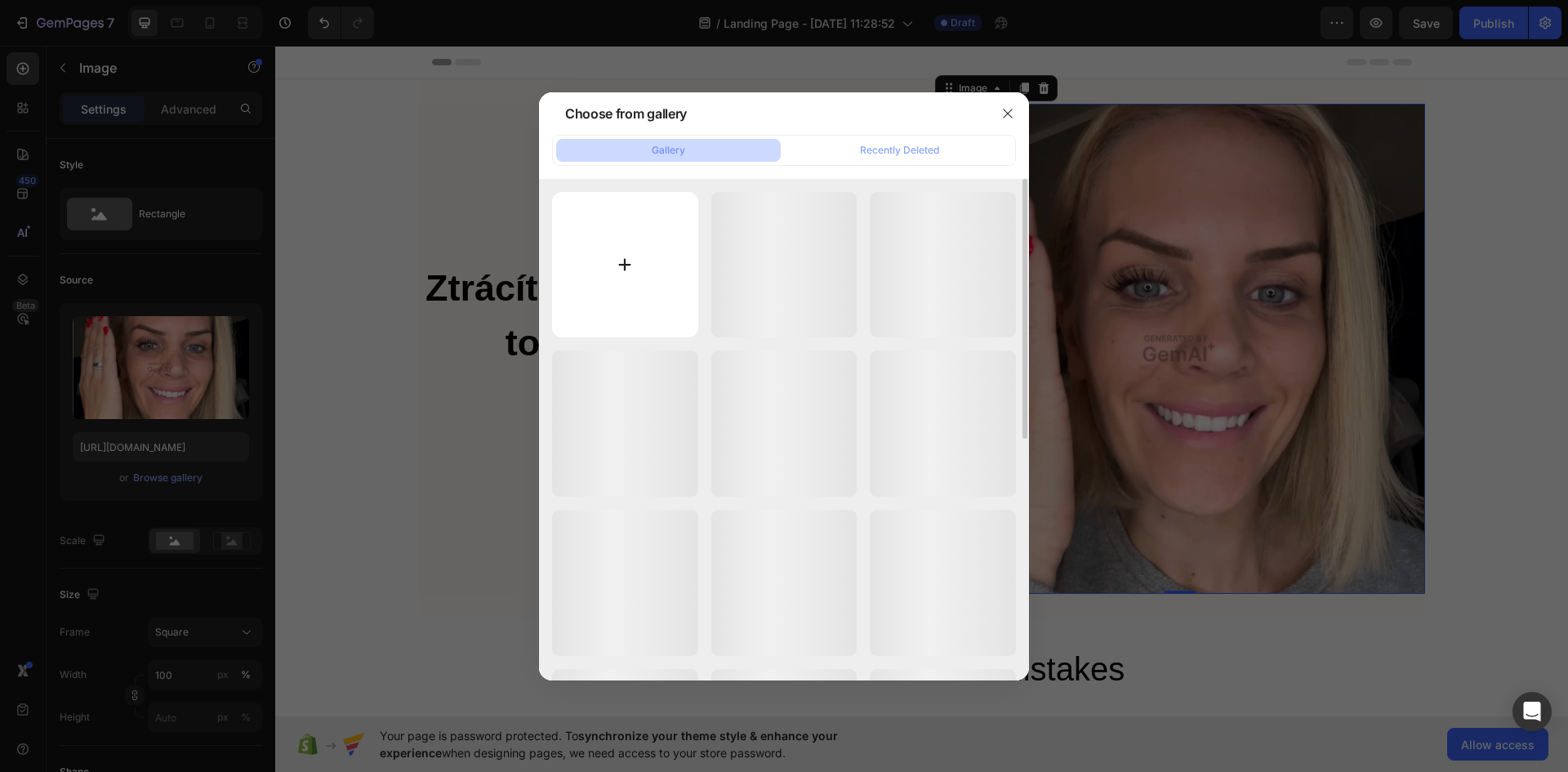
click at [642, 290] on input "file" at bounding box center [625, 265] width 146 height 146
type input "C:\fakepath\Kehyla_Mascara_544578b2-4122-46d6-84a8-c5969ab667d3.png"
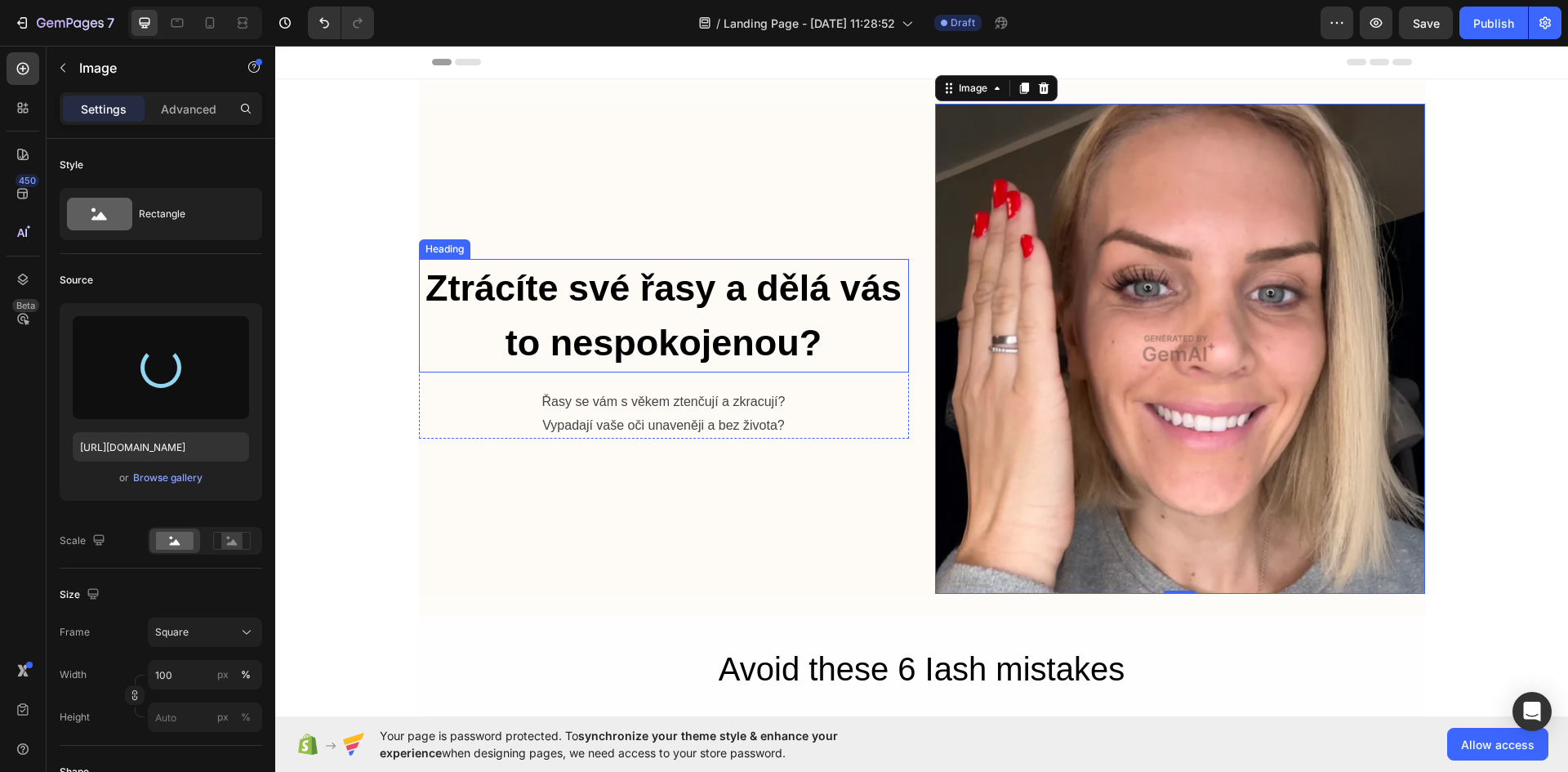
type input "https://cdn.shopify.com/s/files/1/0925/2287/3175/files/gempages_576139604462142…"
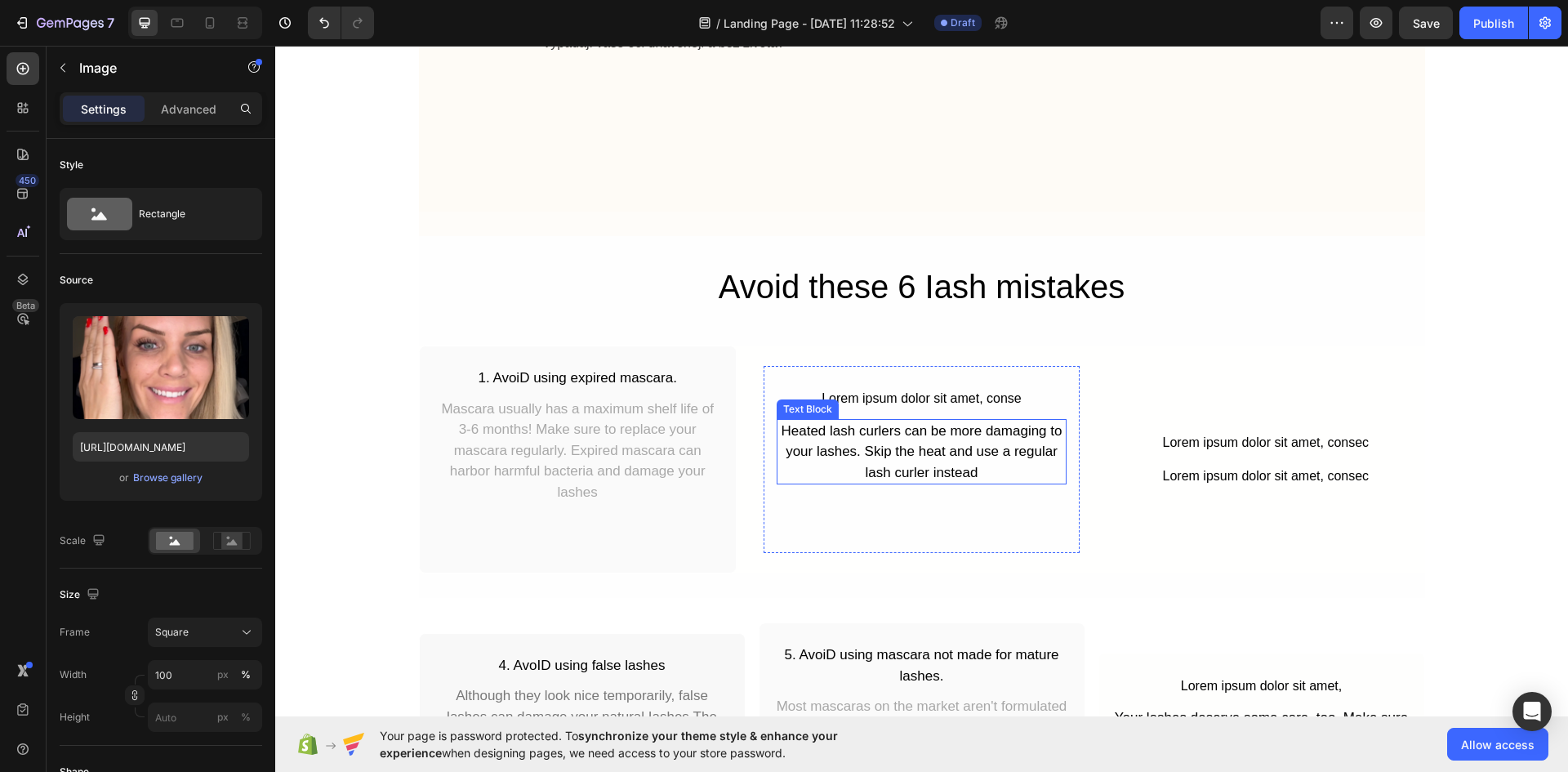
scroll to position [245, 0]
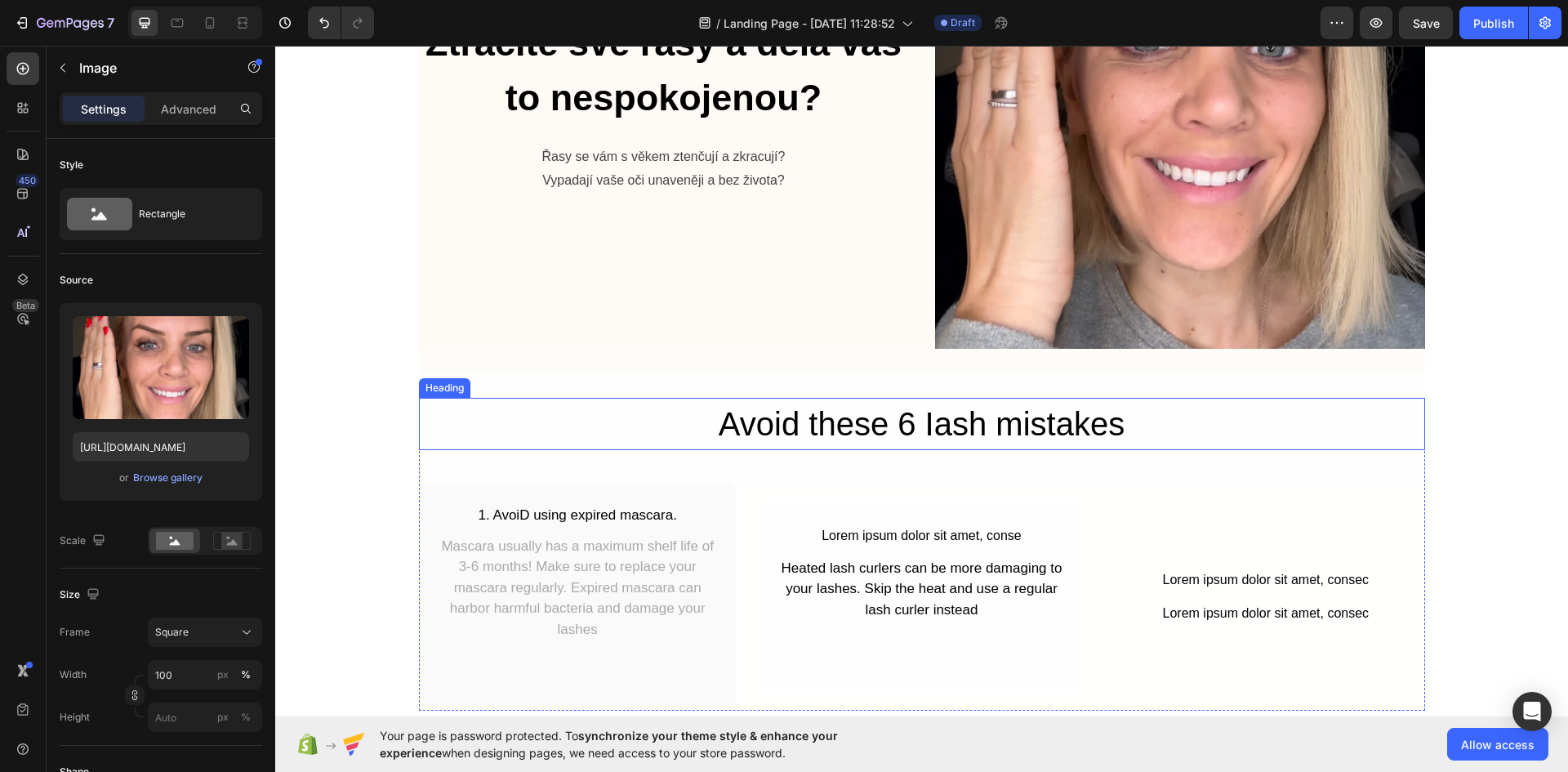
click at [898, 424] on h2 "Avoid these 6 Iash mistakes" at bounding box center [921, 424] width 1006 height 52
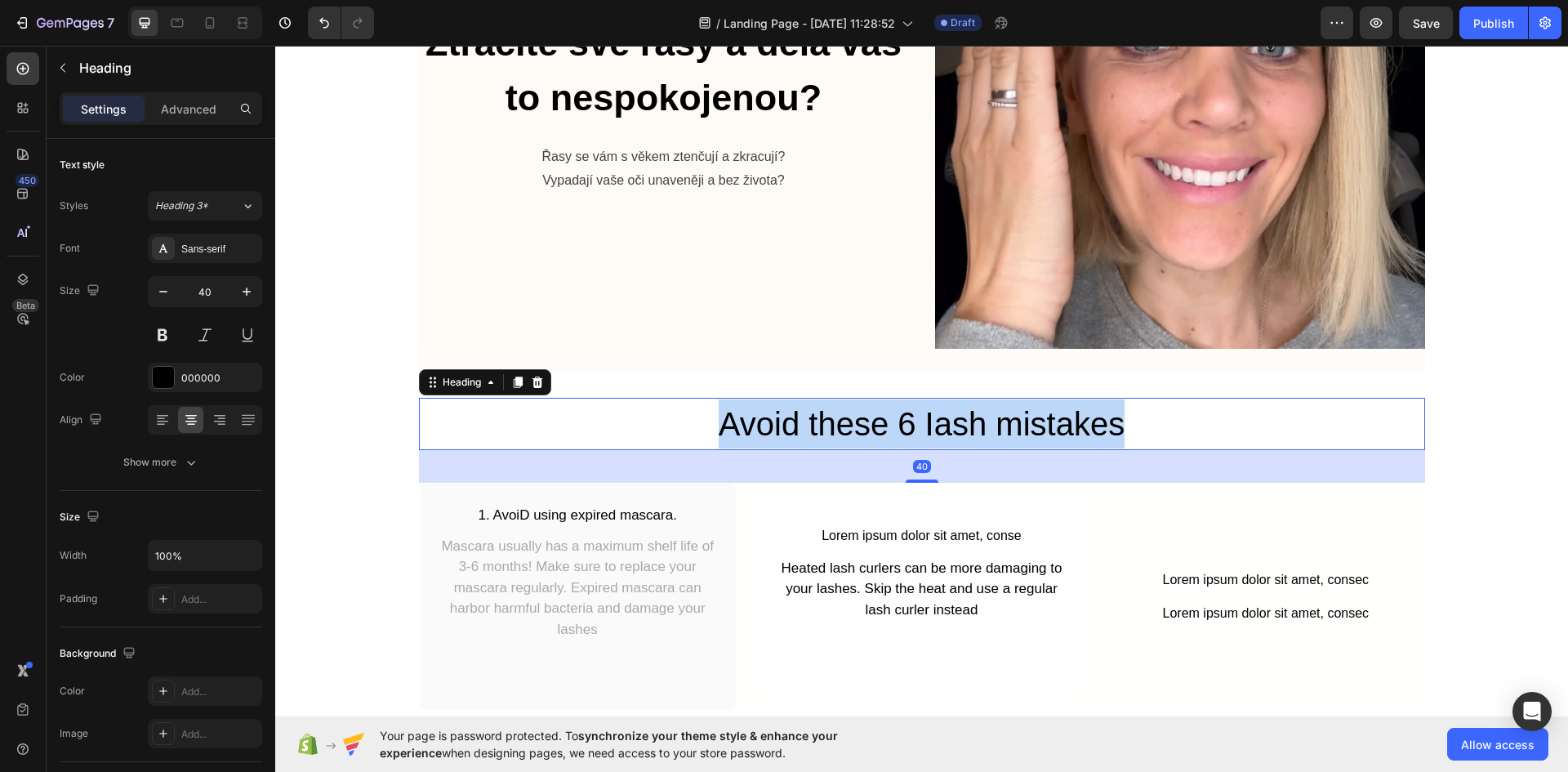
click at [898, 424] on p "Avoid these 6 Iash mistakes" at bounding box center [921, 424] width 1002 height 49
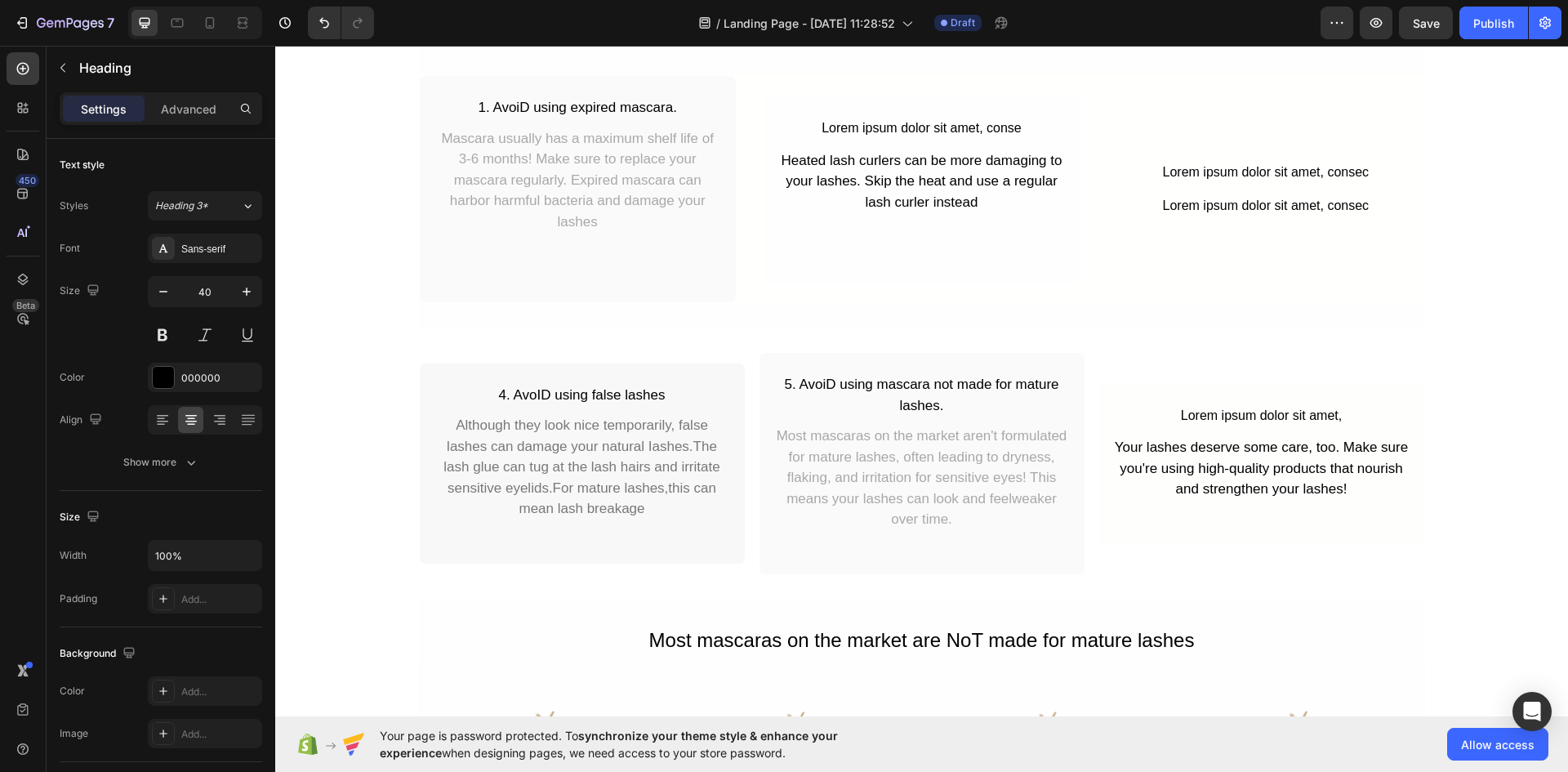
scroll to position [653, 0]
click at [580, 105] on div "1. AvoiD using expired mascara." at bounding box center [577, 107] width 290 height 25
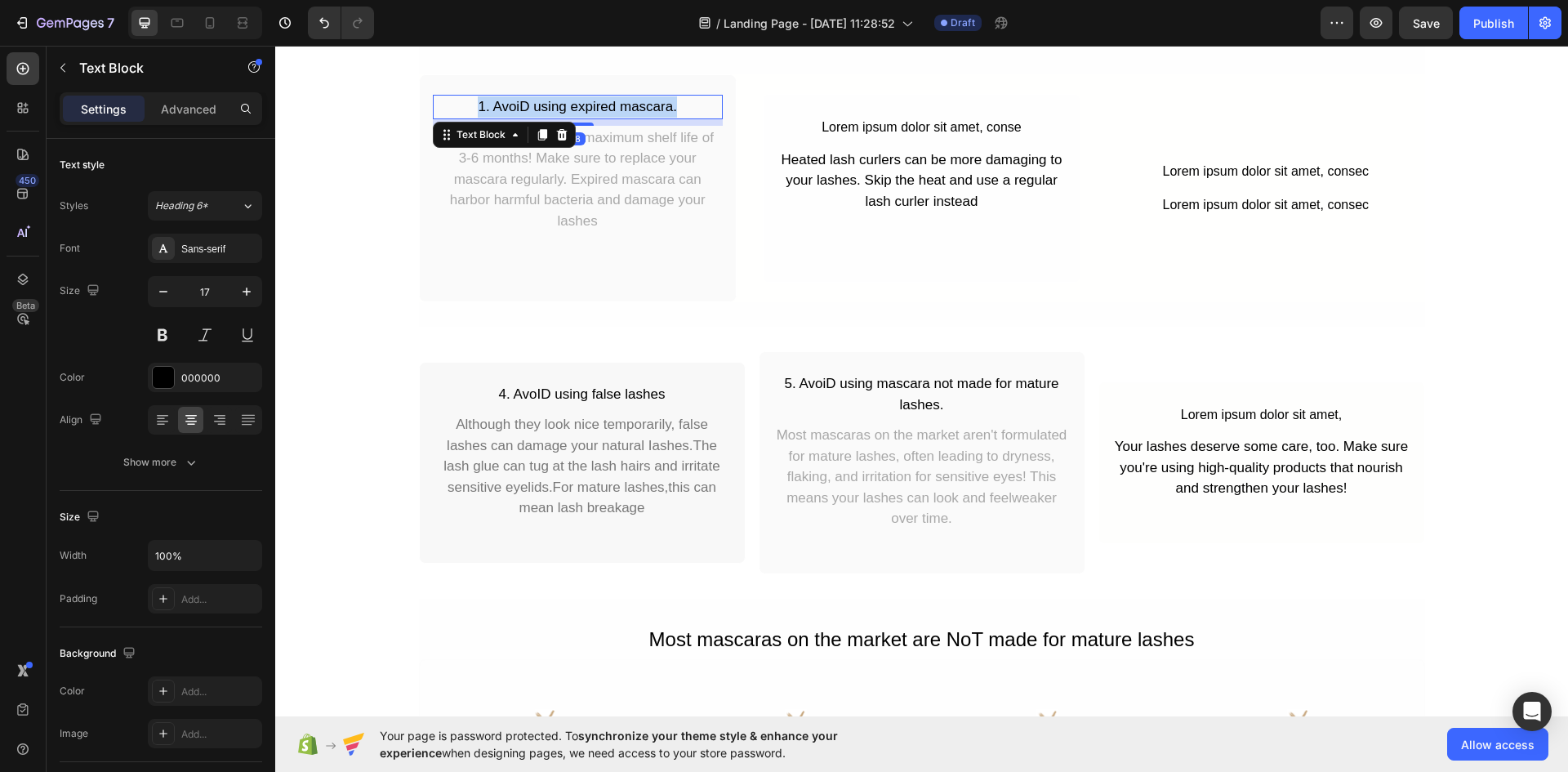
click at [580, 105] on p "1. AvoiD using expired mascara." at bounding box center [577, 107] width 287 height 21
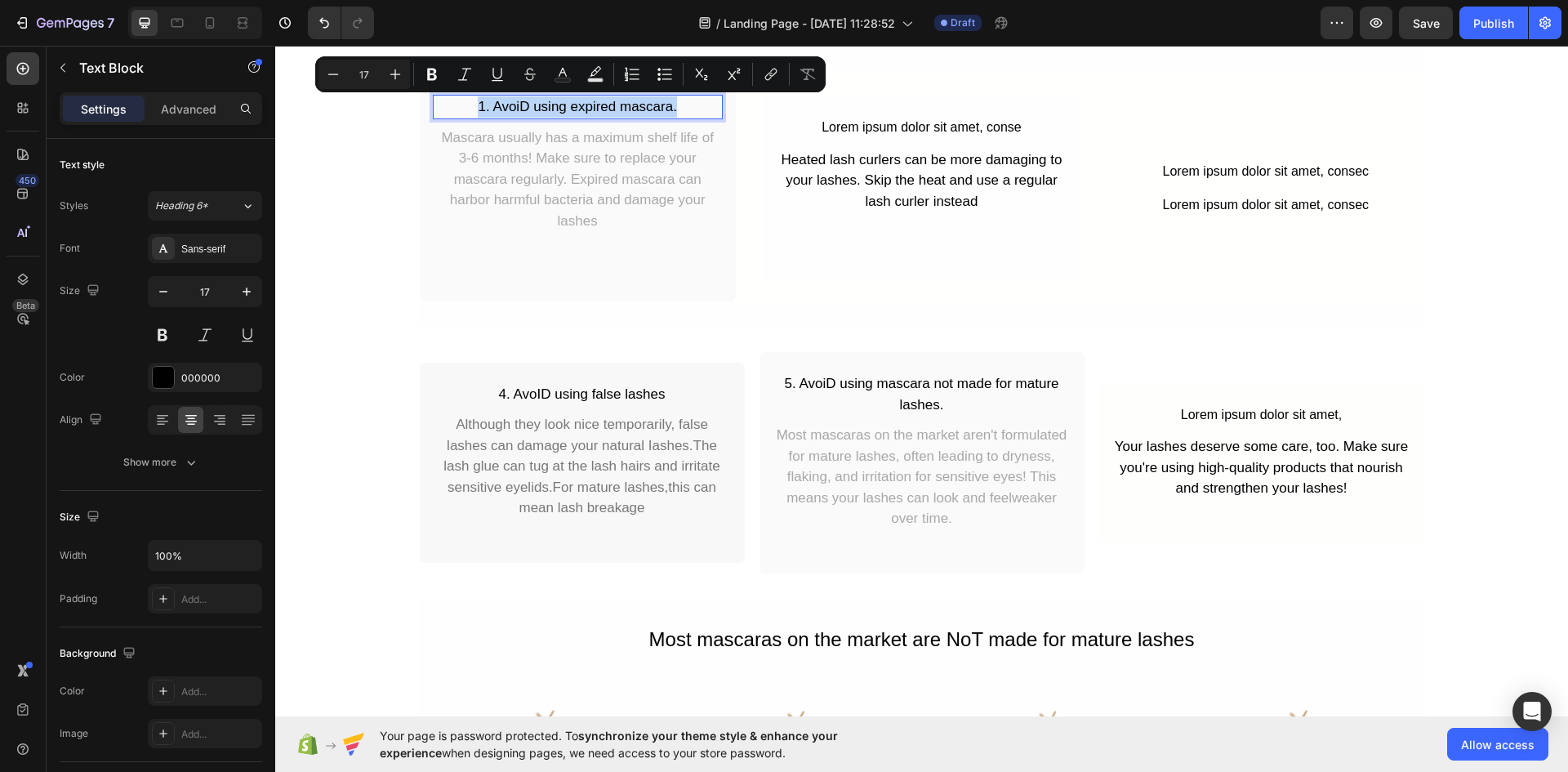
click at [596, 105] on p "1. AvoiD using expired mascara." at bounding box center [577, 107] width 287 height 21
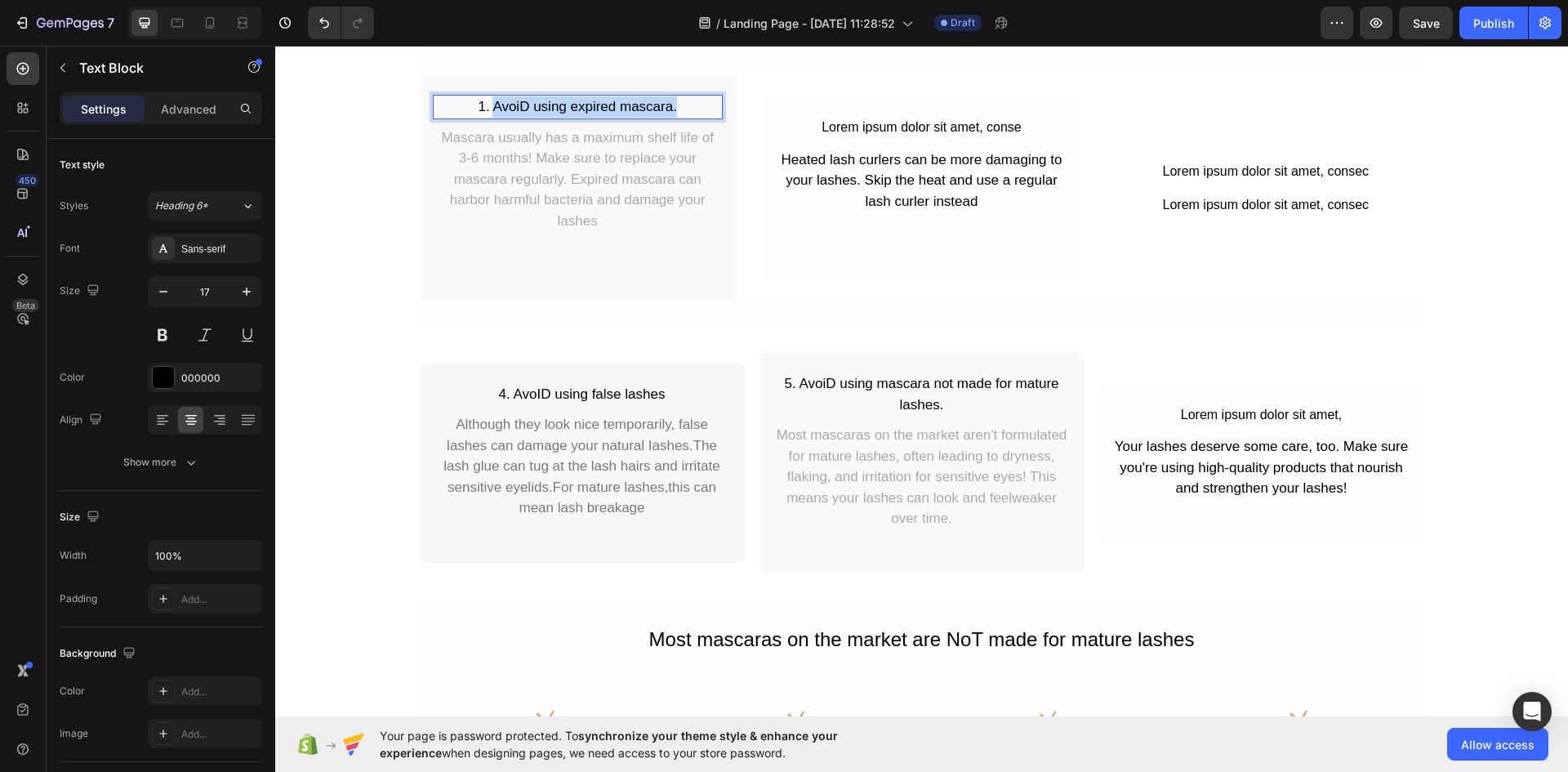
drag, startPoint x: 679, startPoint y: 106, endPoint x: 488, endPoint y: 105, distance: 191.0
click at [488, 105] on p "1. AvoiD using expired mascara." at bounding box center [577, 107] width 287 height 21
click at [623, 194] on div "Mascara usually has a maximum shelf life of 3-6 months! Make sure to replace yo…" at bounding box center [577, 180] width 290 height 108
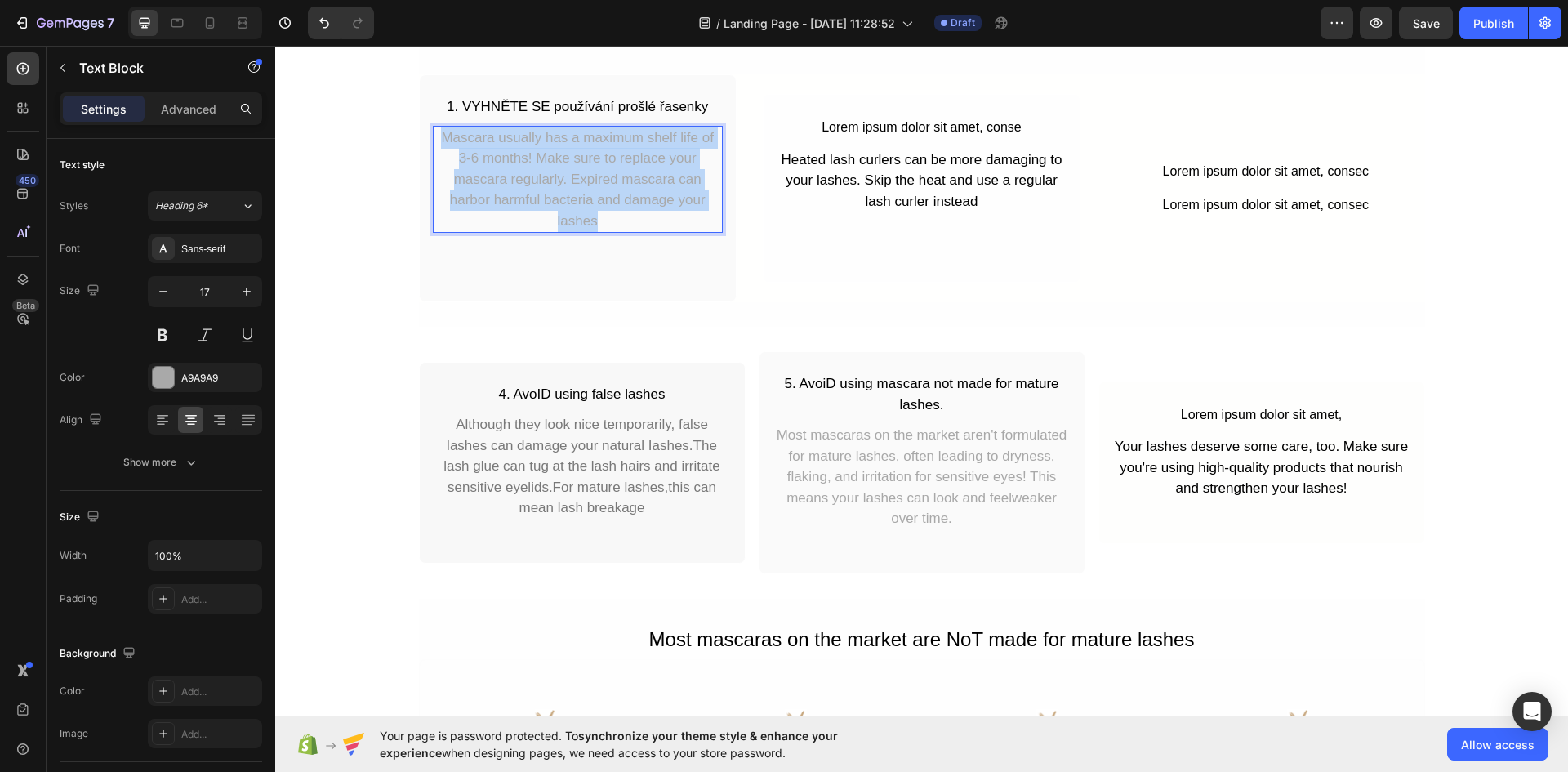
click at [623, 194] on p "Mascara usually has a maximum shelf life of 3-6 months! Make sure to replace yo…" at bounding box center [577, 180] width 287 height 105
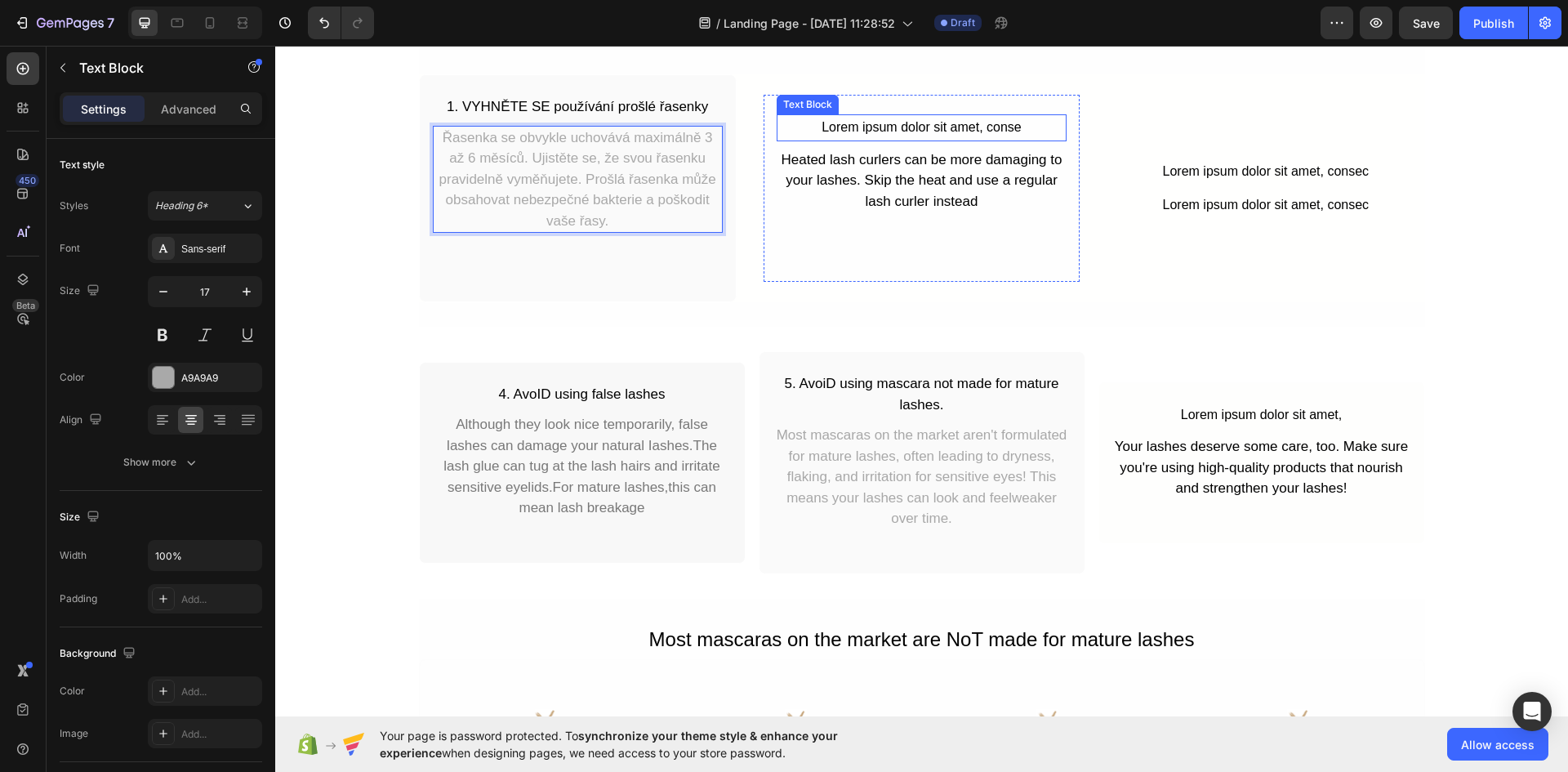
click at [886, 131] on div "Lorem ipsum dolor sit amet, conse" at bounding box center [921, 128] width 290 height 27
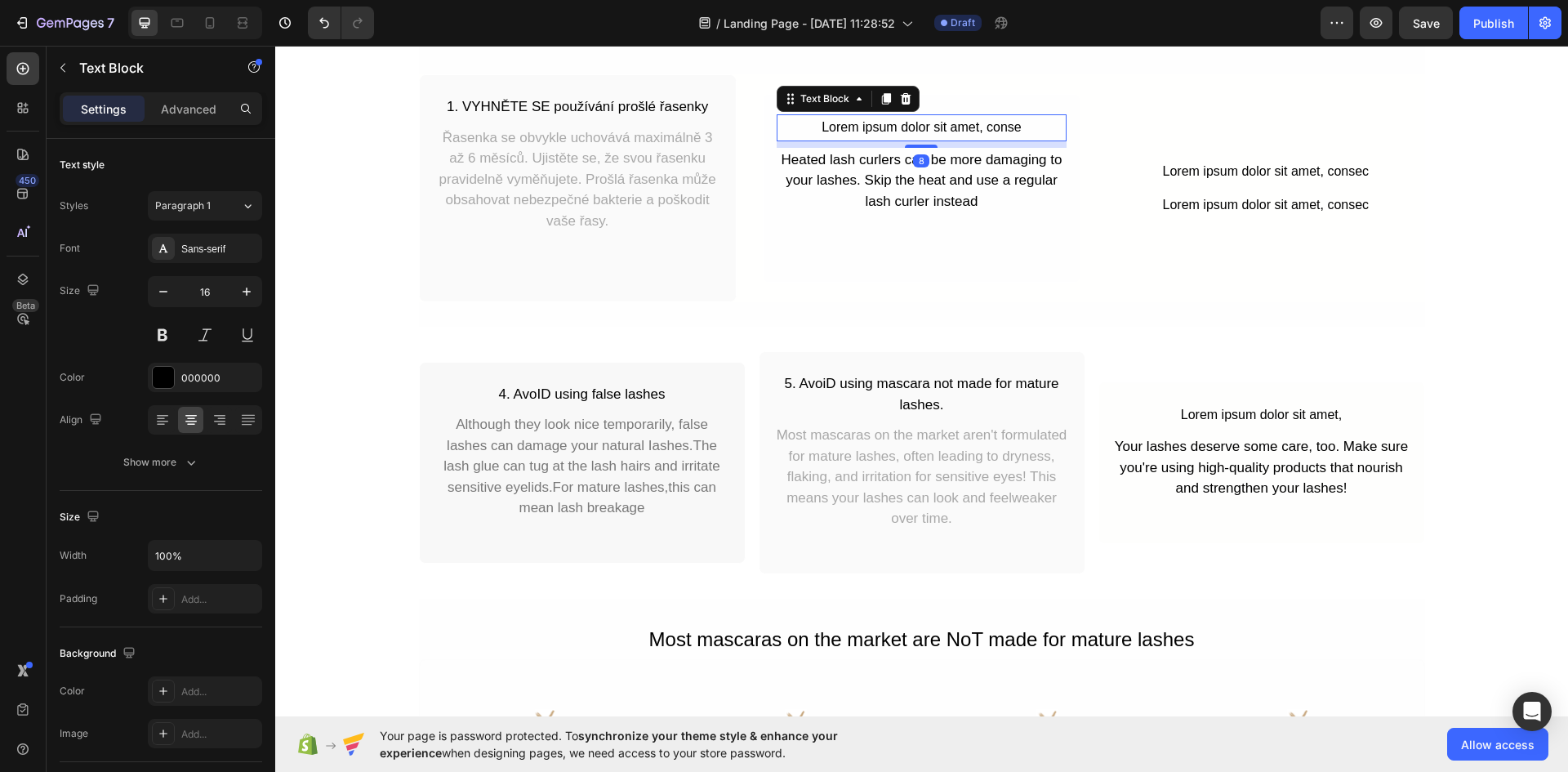
click at [886, 131] on div "Lorem ipsum dolor sit amet, conse" at bounding box center [921, 128] width 290 height 27
click at [886, 131] on p "Lorem ipsum dolor sit amet, conse" at bounding box center [921, 128] width 287 height 24
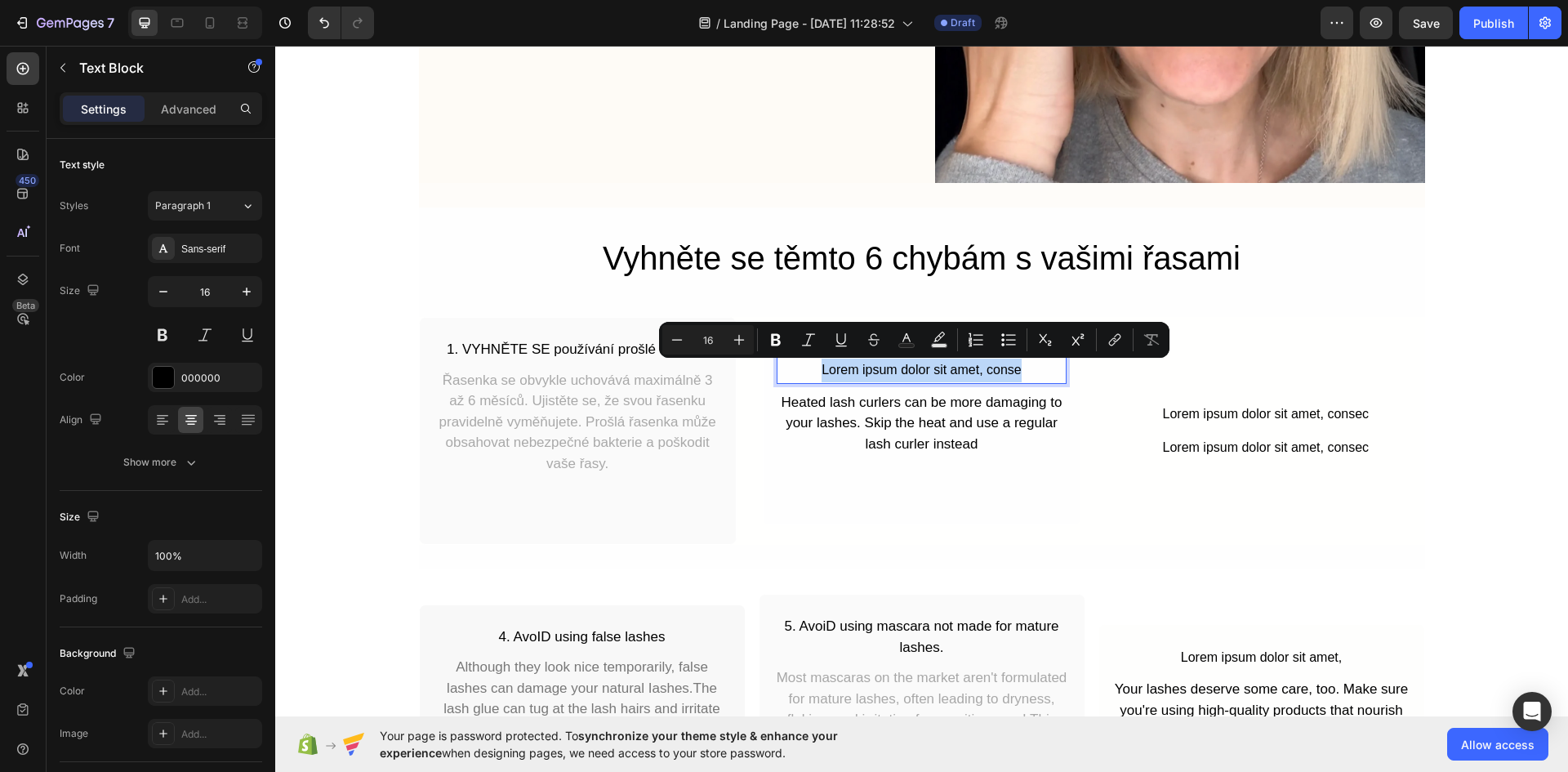
scroll to position [408, 0]
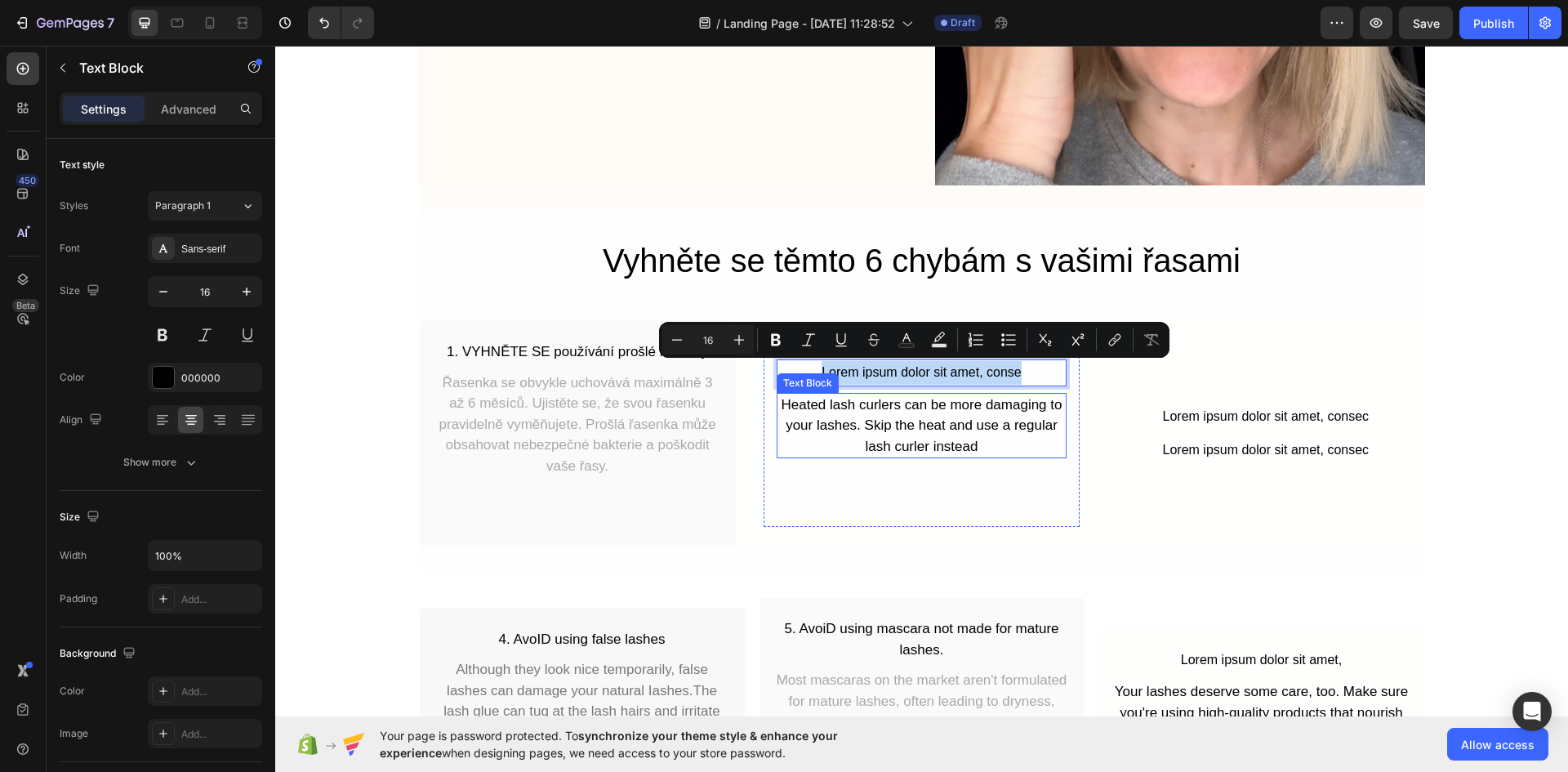
click at [847, 397] on div "Heated lash curlers can be more damaging to your lashes. Skip the heat and use …" at bounding box center [921, 425] width 290 height 66
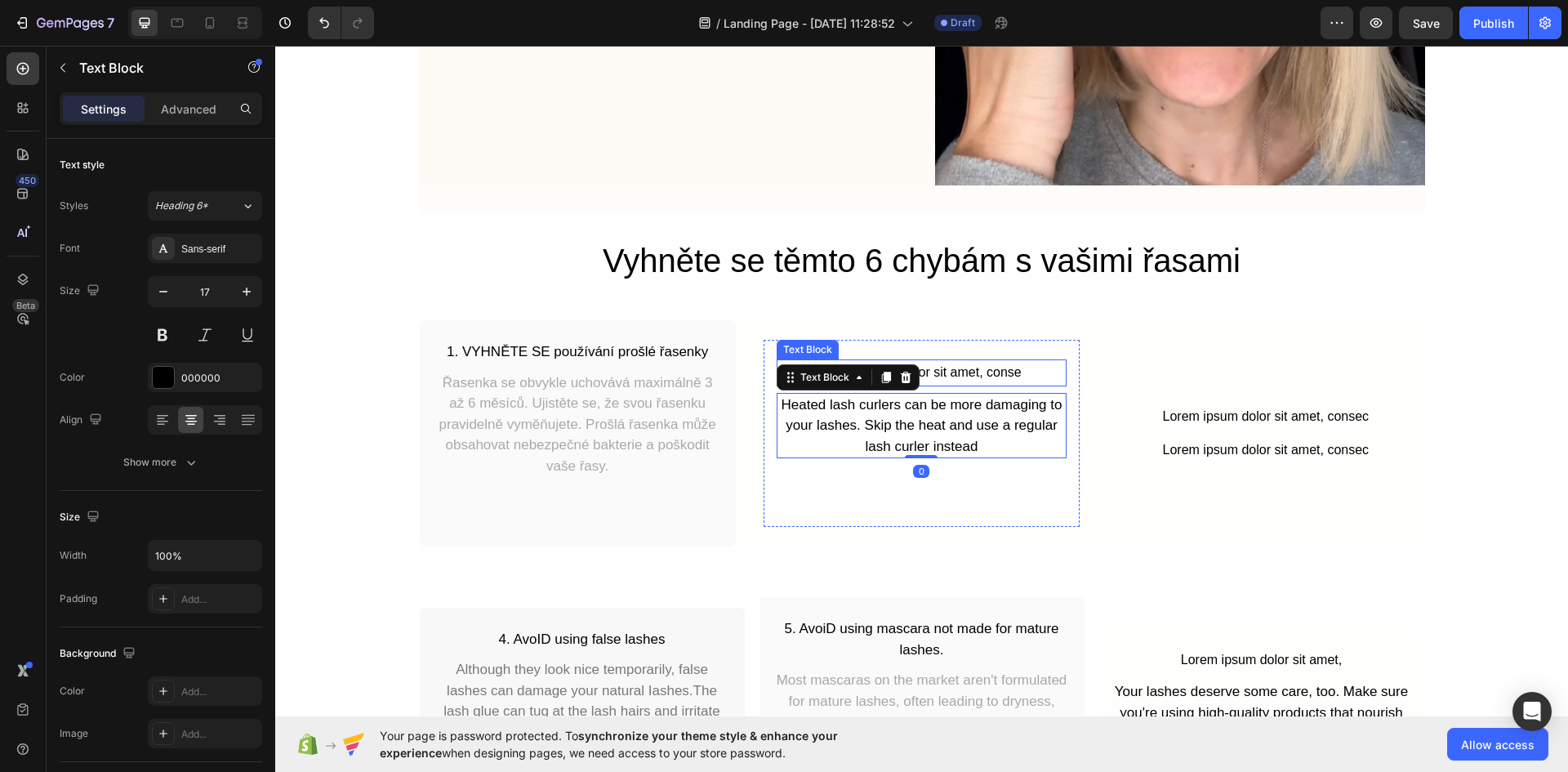
click at [940, 374] on p "Lorem ipsum dolor sit amet, conse" at bounding box center [921, 372] width 287 height 24
click at [925, 368] on p "2. Lorem ipsum dolor sit amet, conse" at bounding box center [921, 372] width 287 height 24
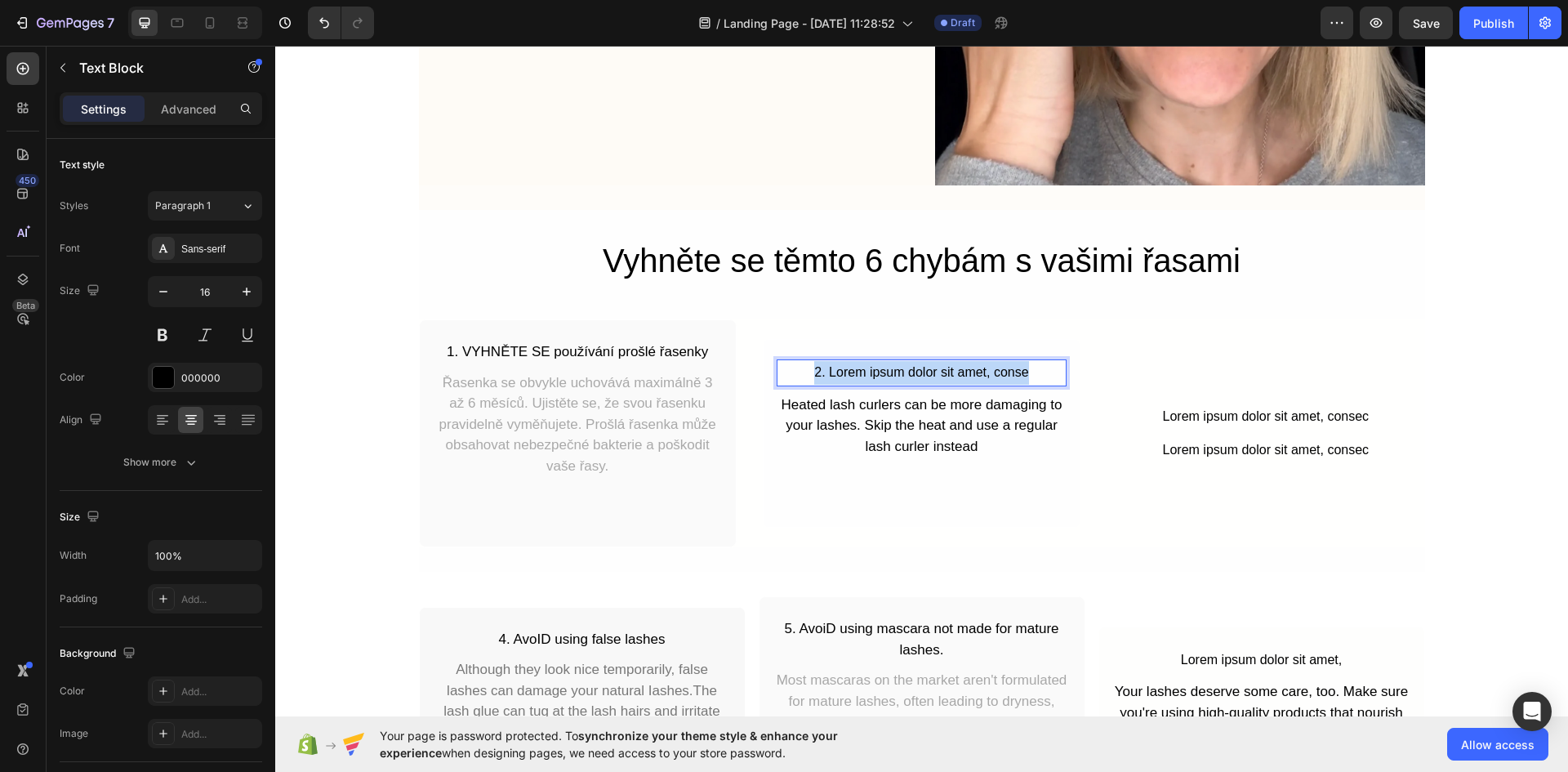
click at [925, 368] on p "2. Lorem ipsum dolor sit amet, conse" at bounding box center [921, 372] width 287 height 24
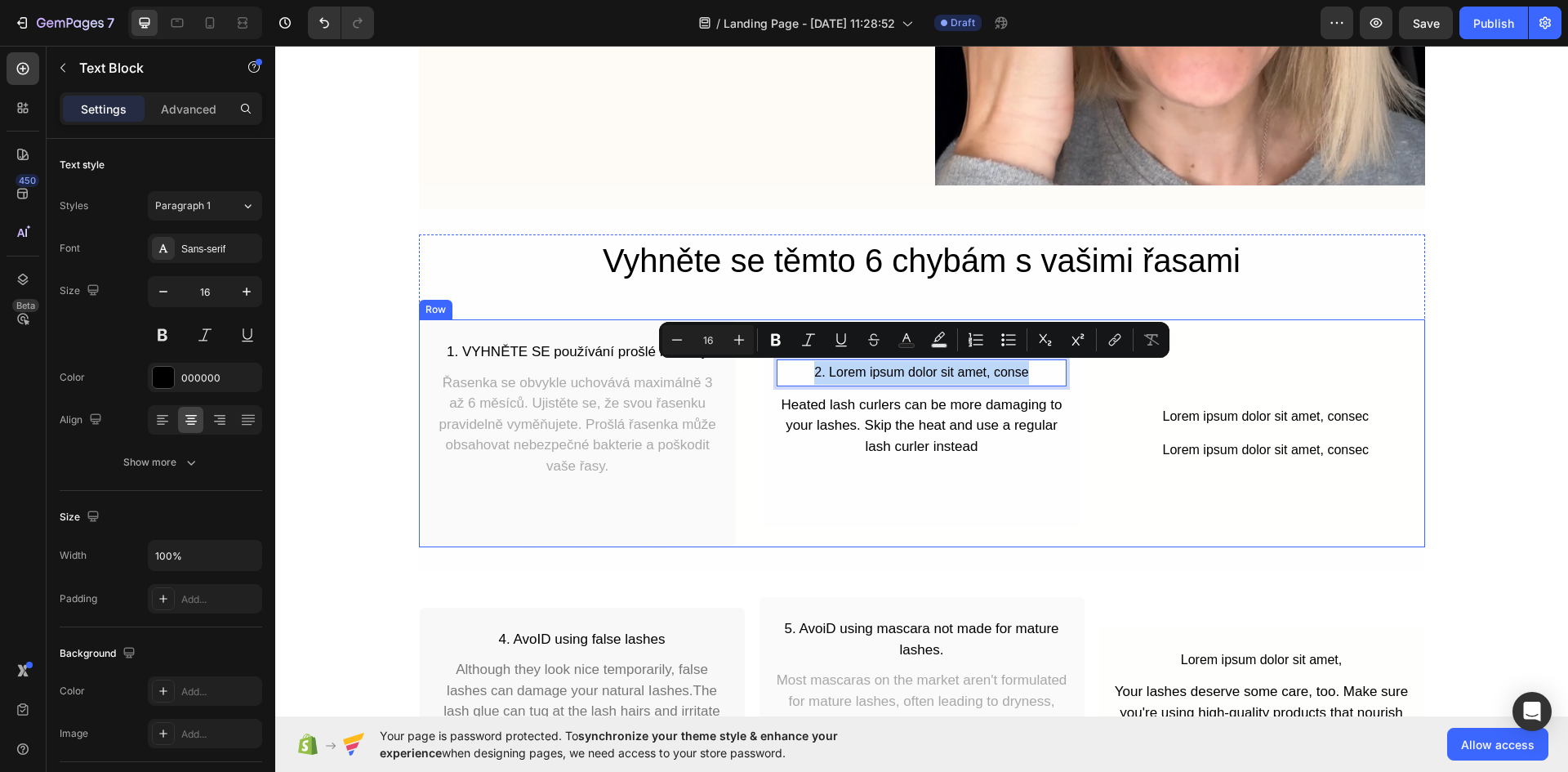
click at [1083, 370] on div "1. VYHNĚTE SE používání prošlé řasenky Text Block Řasenka se obvykle uchovává m…" at bounding box center [921, 433] width 1006 height 228
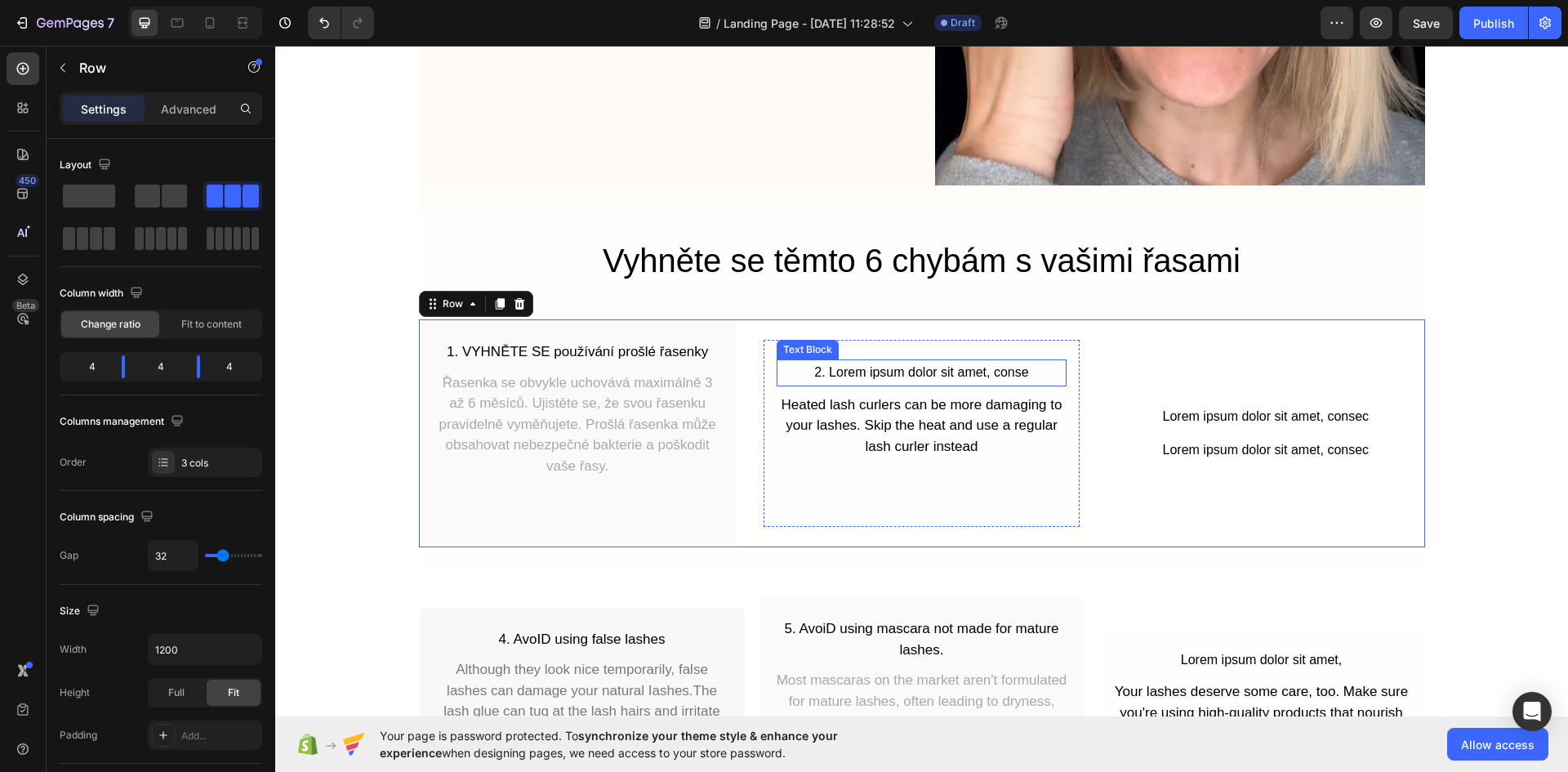
click at [1033, 373] on p "2. Lorem ipsum dolor sit amet, conse" at bounding box center [921, 372] width 287 height 24
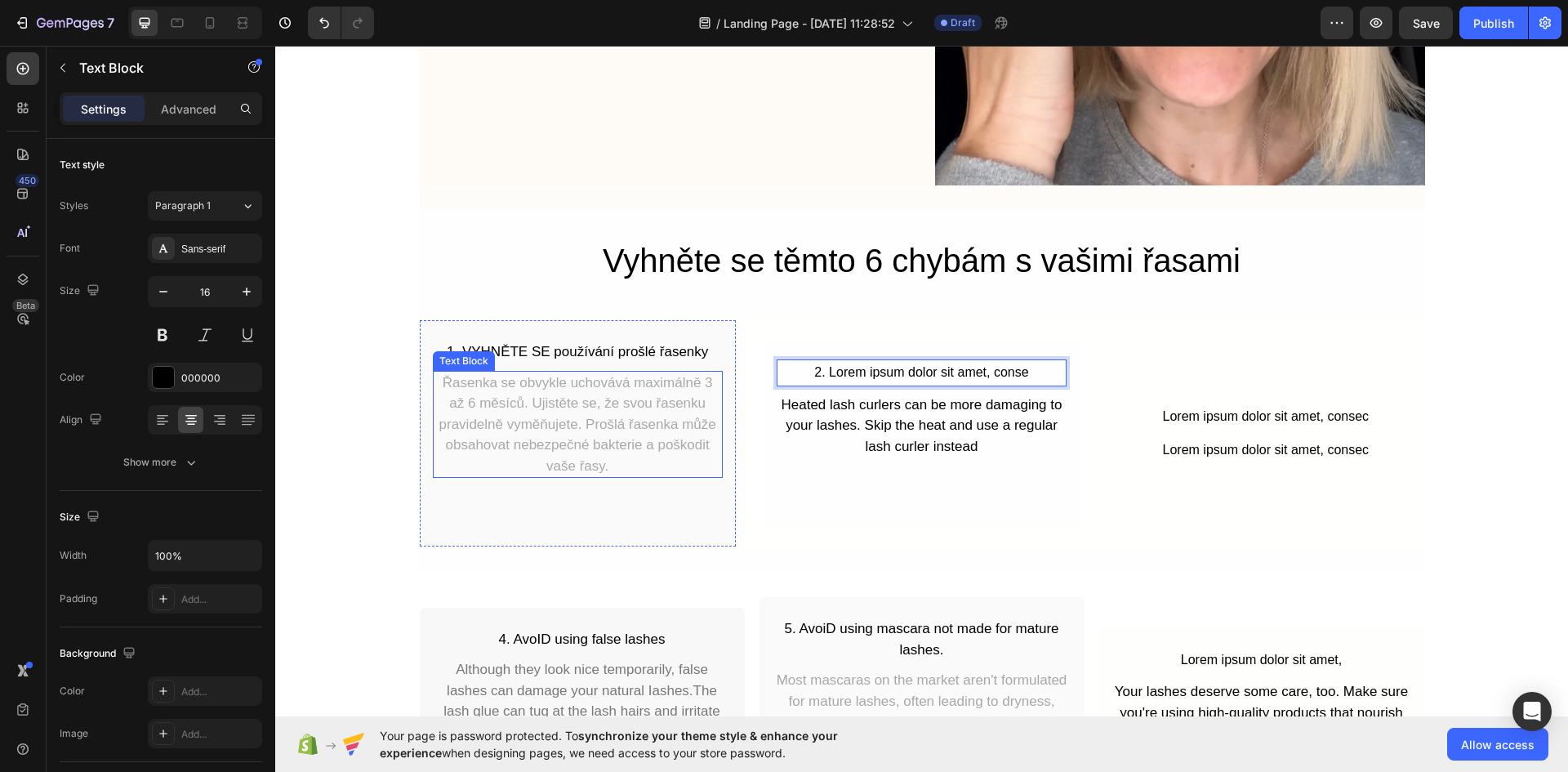
click at [491, 352] on p "1. VYHNĚTE SE používání prošlé řasenky" at bounding box center [577, 352] width 287 height 21
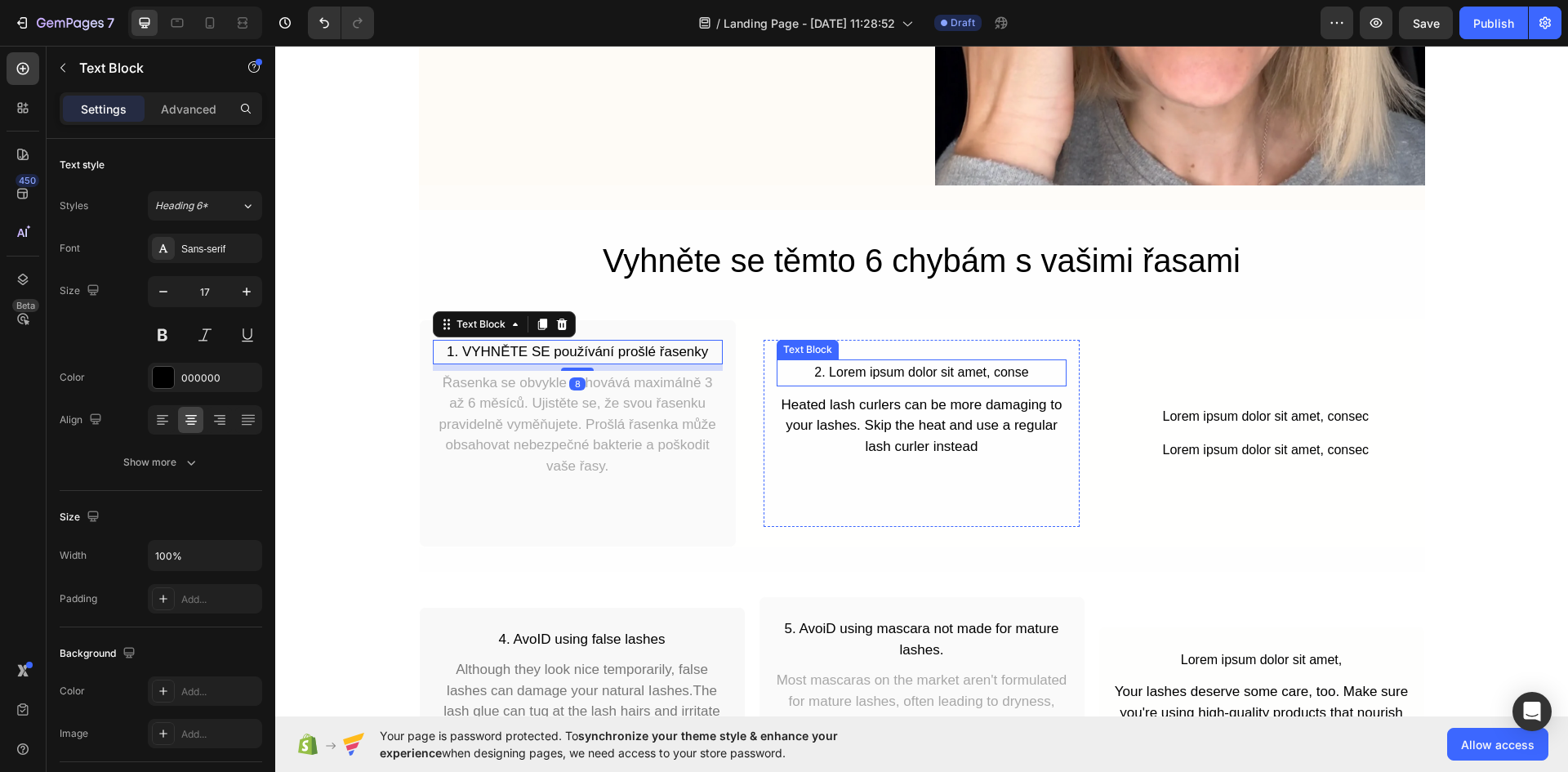
click at [970, 375] on p "2. Lorem ipsum dolor sit amet, conse" at bounding box center [921, 372] width 287 height 24
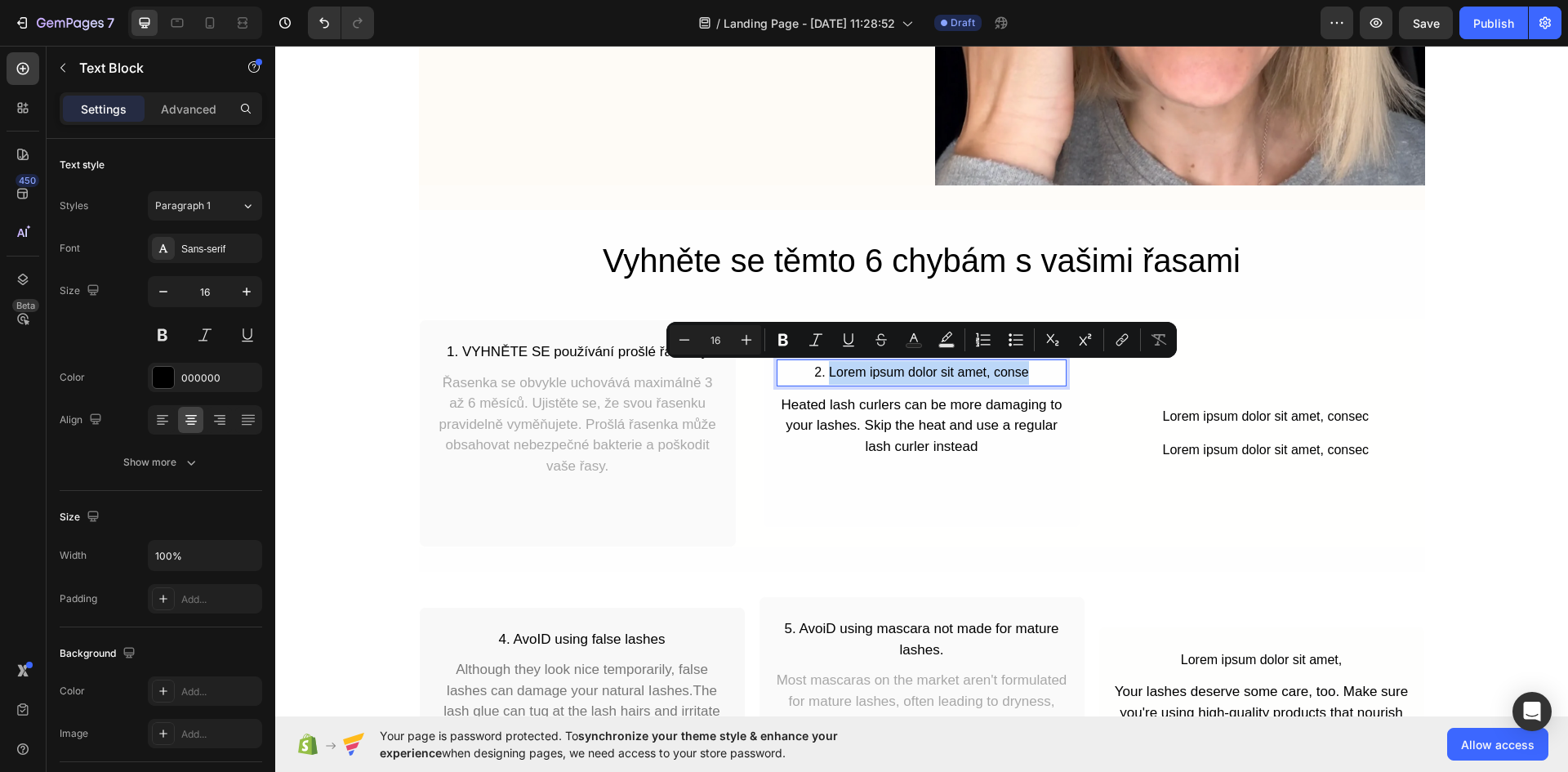
drag, startPoint x: 1037, startPoint y: 370, endPoint x: 826, endPoint y: 370, distance: 211.0
click at [826, 370] on p "2. Lorem ipsum dolor sit amet, conse" at bounding box center [921, 372] width 287 height 24
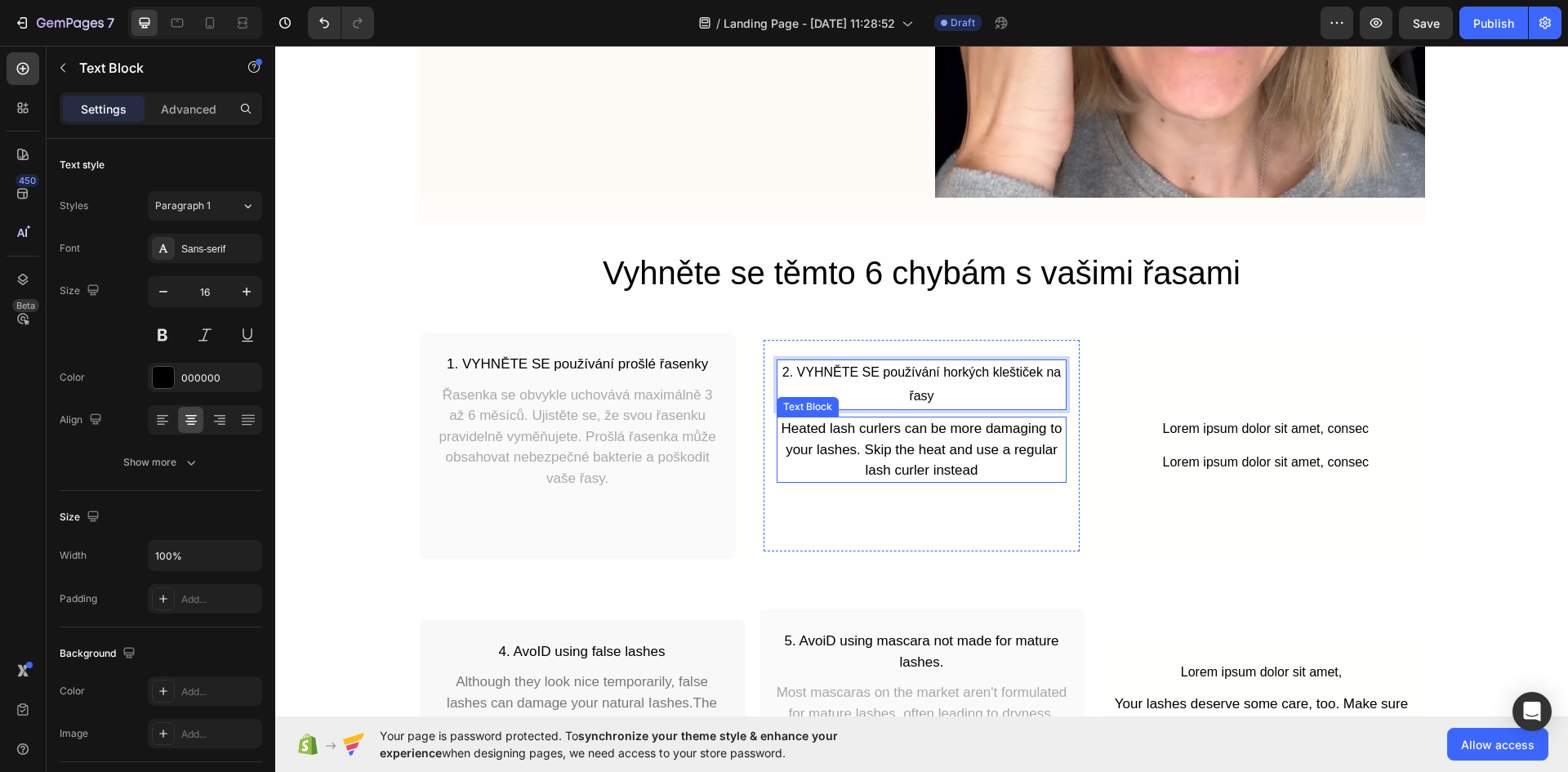
click at [903, 437] on div "Heated lash curlers can be more damaging to your lashes. Skip the heat and use …" at bounding box center [921, 449] width 290 height 66
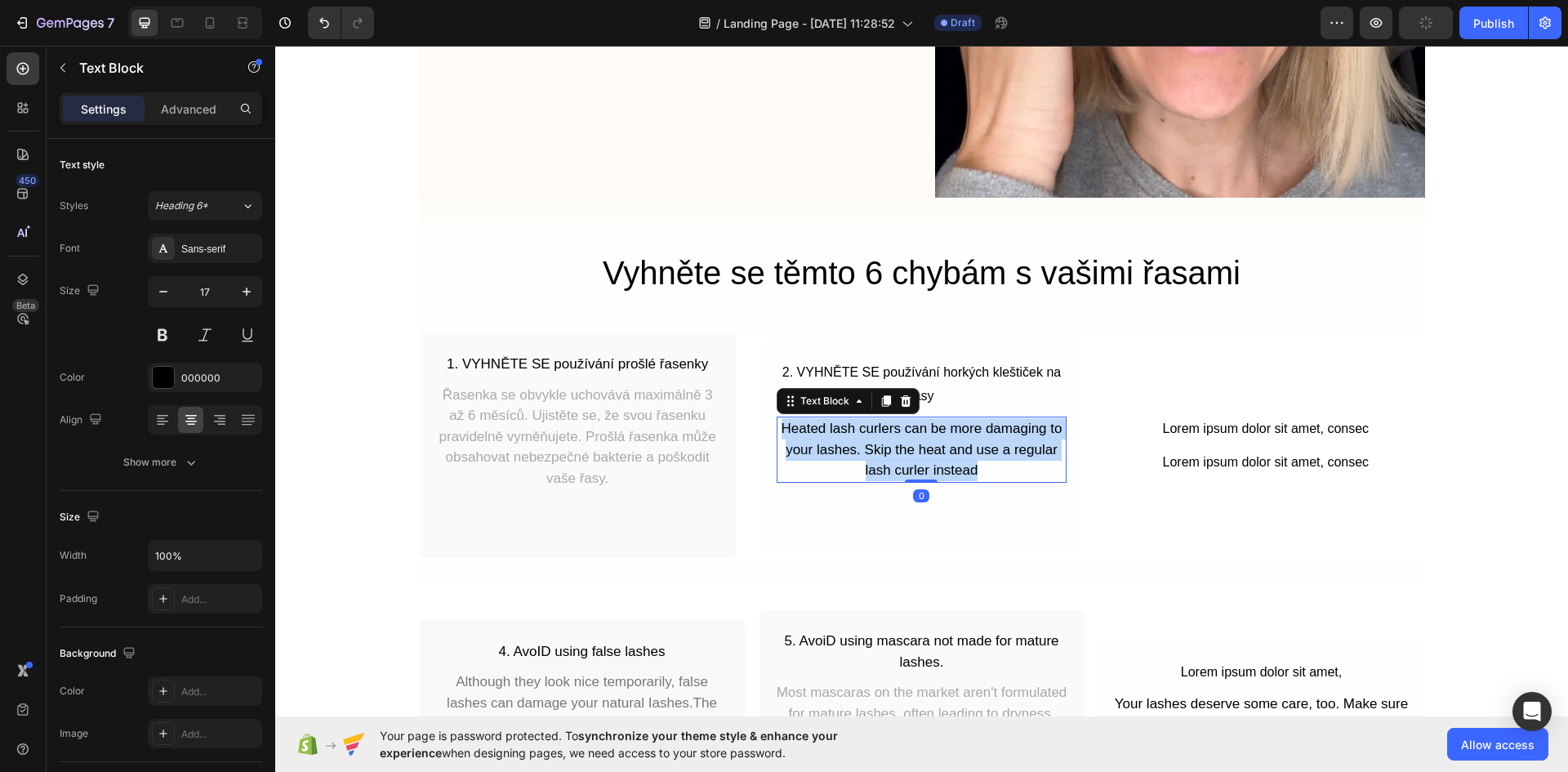
click at [903, 437] on p "Heated lash curlers can be more damaging to your lashes. Skip the heat and use …" at bounding box center [921, 449] width 287 height 63
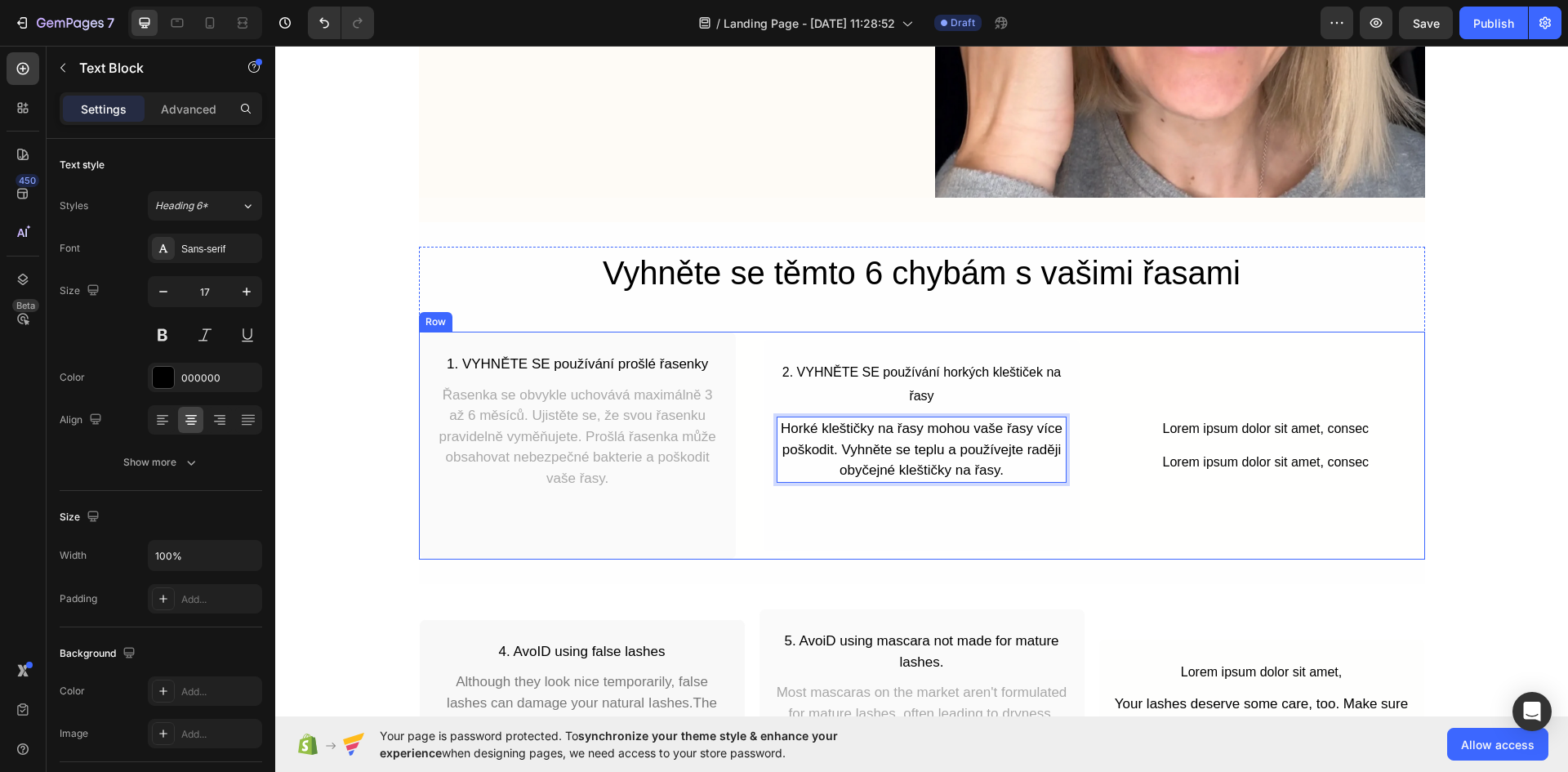
click at [1239, 386] on div "Lorem ipsum dolor sit amet, consec Text Block Lorem ipsum dolor sit amet, conse…" at bounding box center [1265, 445] width 317 height 228
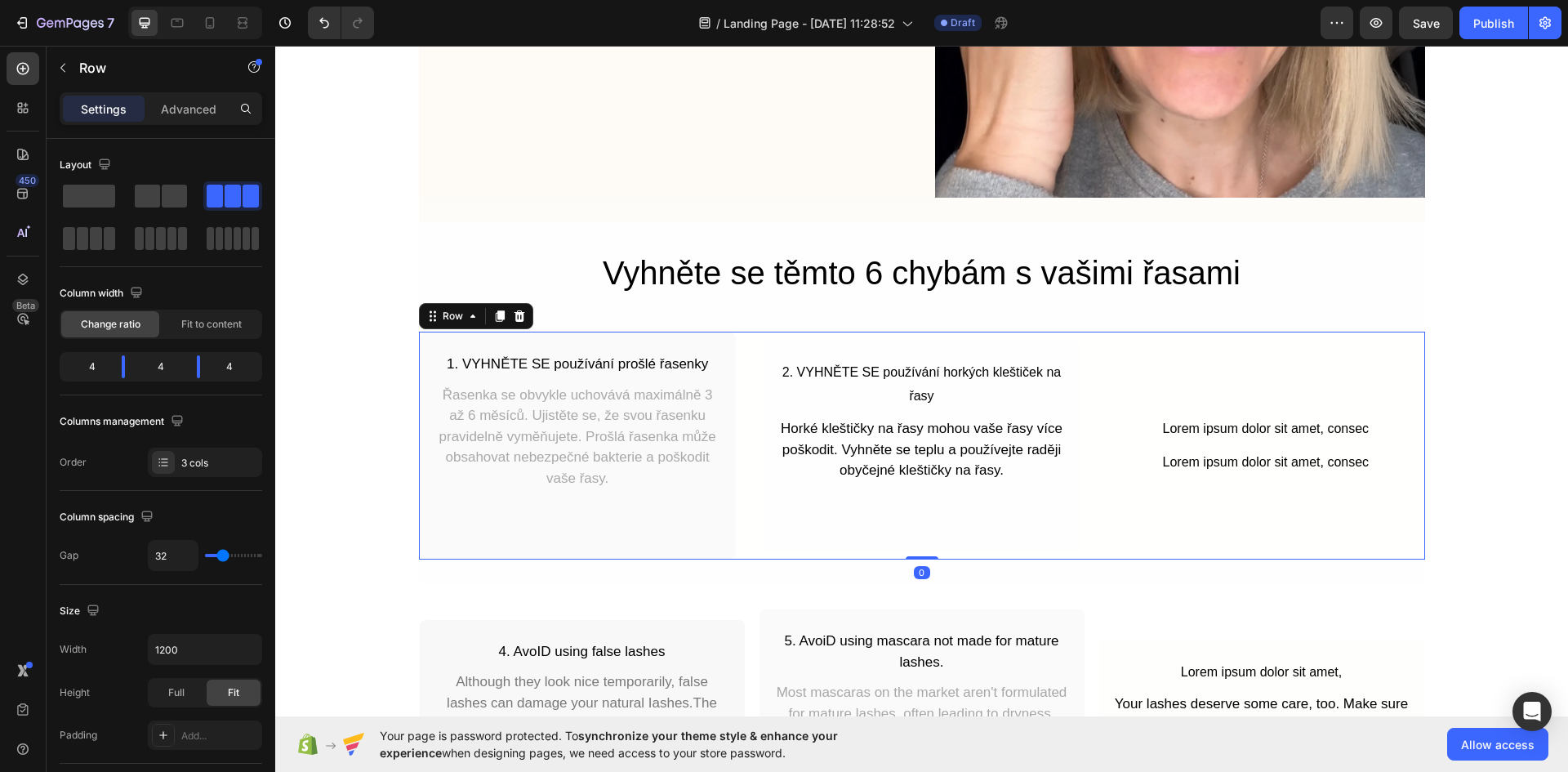
click at [1239, 358] on div "Lorem ipsum dolor sit amet, consec Text Block Lorem ipsum dolor sit amet, conse…" at bounding box center [1265, 445] width 317 height 228
click at [948, 370] on p "2. VYHNĚTE SE používání horkých kleštiček na řasy" at bounding box center [921, 384] width 287 height 47
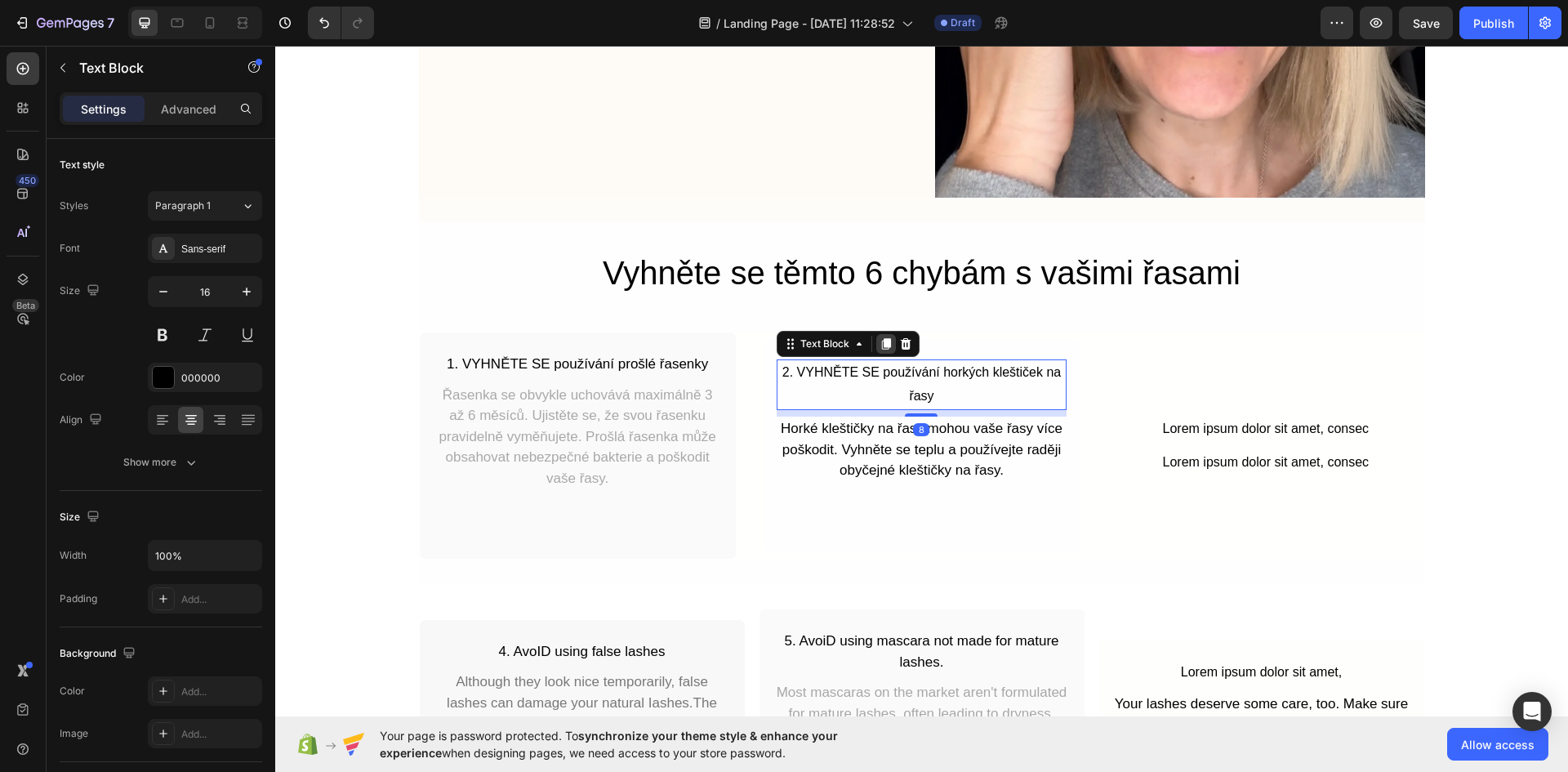
click at [884, 343] on icon at bounding box center [886, 344] width 9 height 11
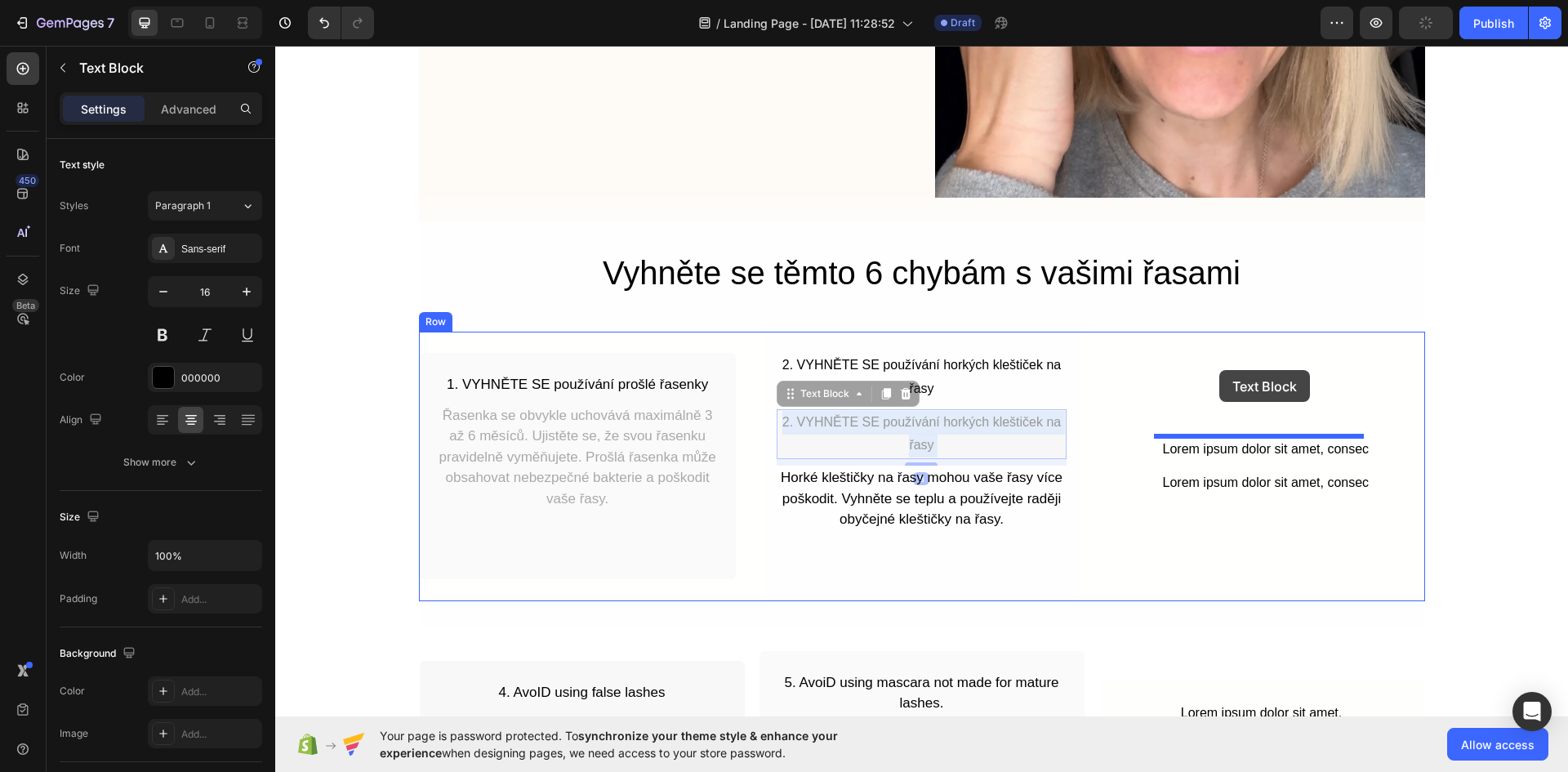
drag, startPoint x: 906, startPoint y: 436, endPoint x: 1219, endPoint y: 370, distance: 319.9
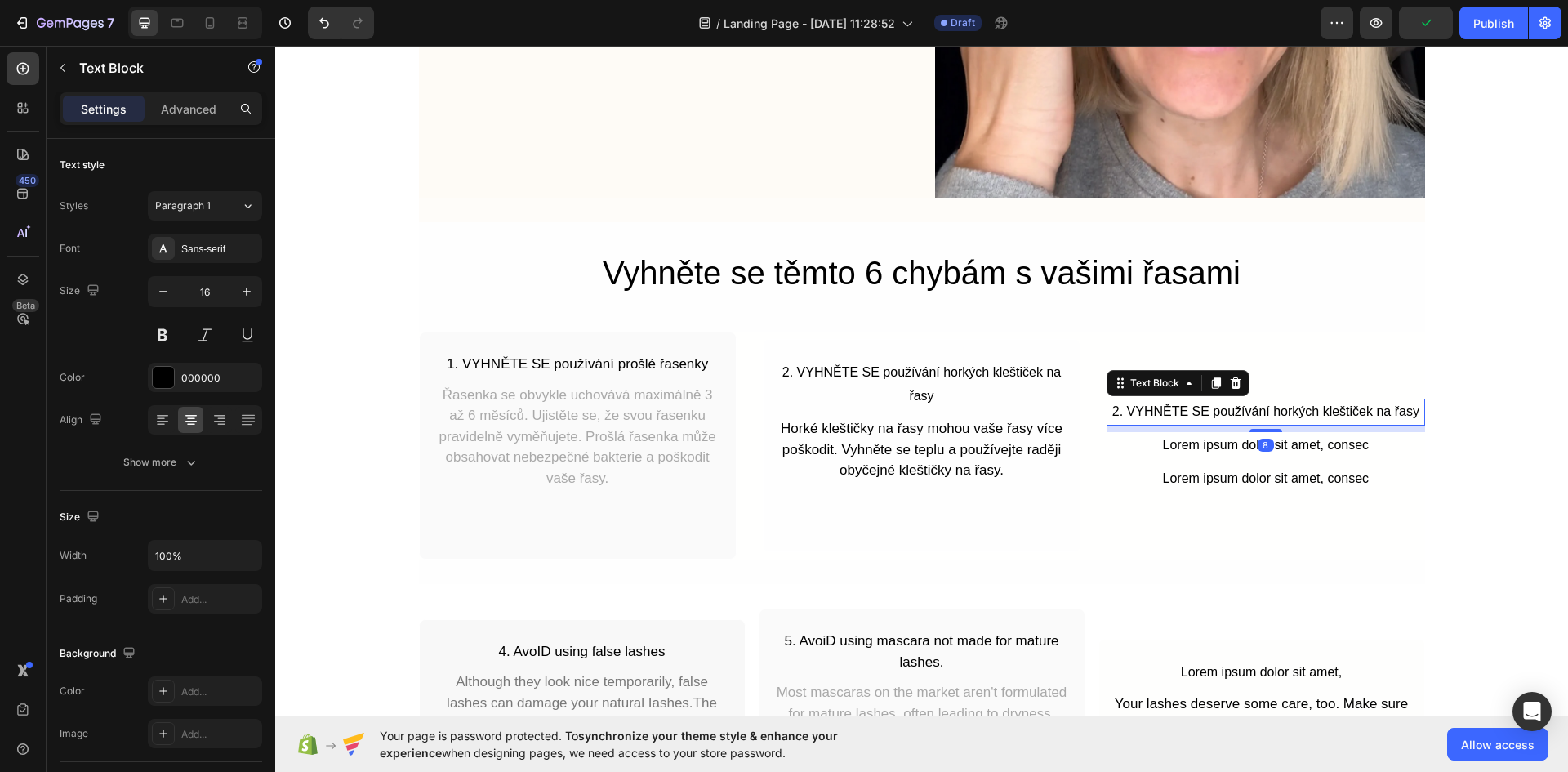
click at [1245, 404] on p "2. VYHNĚTE SE používání horkých kleštiček na řasy" at bounding box center [1265, 411] width 315 height 24
click at [1112, 410] on p "2. VYHNĚTE SE používání horkých kleštiček na řasy" at bounding box center [1265, 411] width 315 height 24
click at [1264, 409] on p "3. VYHNĚTE SE používání horkých kleštiček na řasy" at bounding box center [1265, 411] width 315 height 24
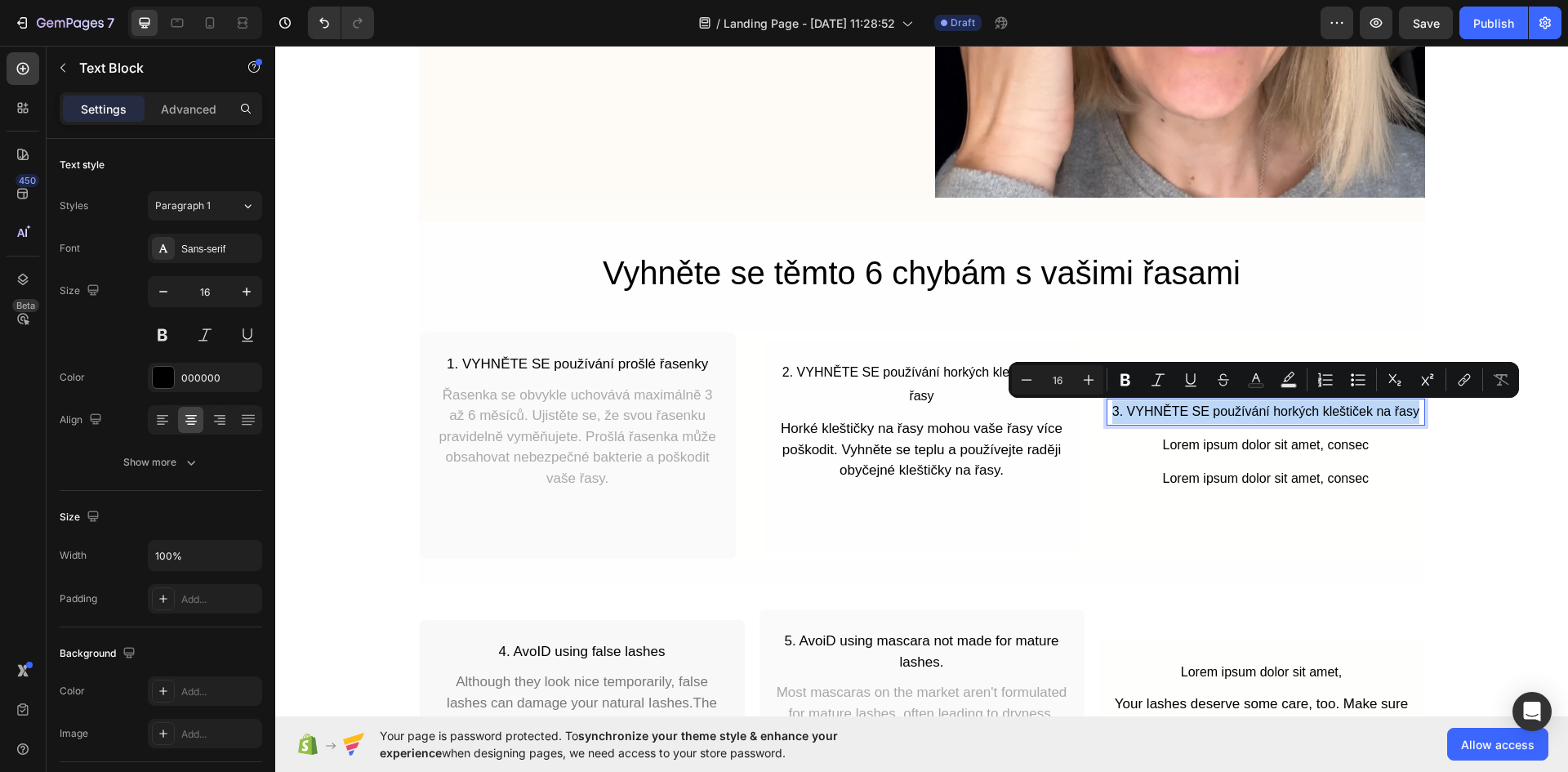
click at [1264, 409] on p "3. VYHNĚTE SE používání horkých kleštiček na řasy" at bounding box center [1265, 411] width 315 height 24
click at [1362, 403] on p "3. VYHNĚTE SE používání horkých kleštiček na řasy" at bounding box center [1265, 411] width 315 height 24
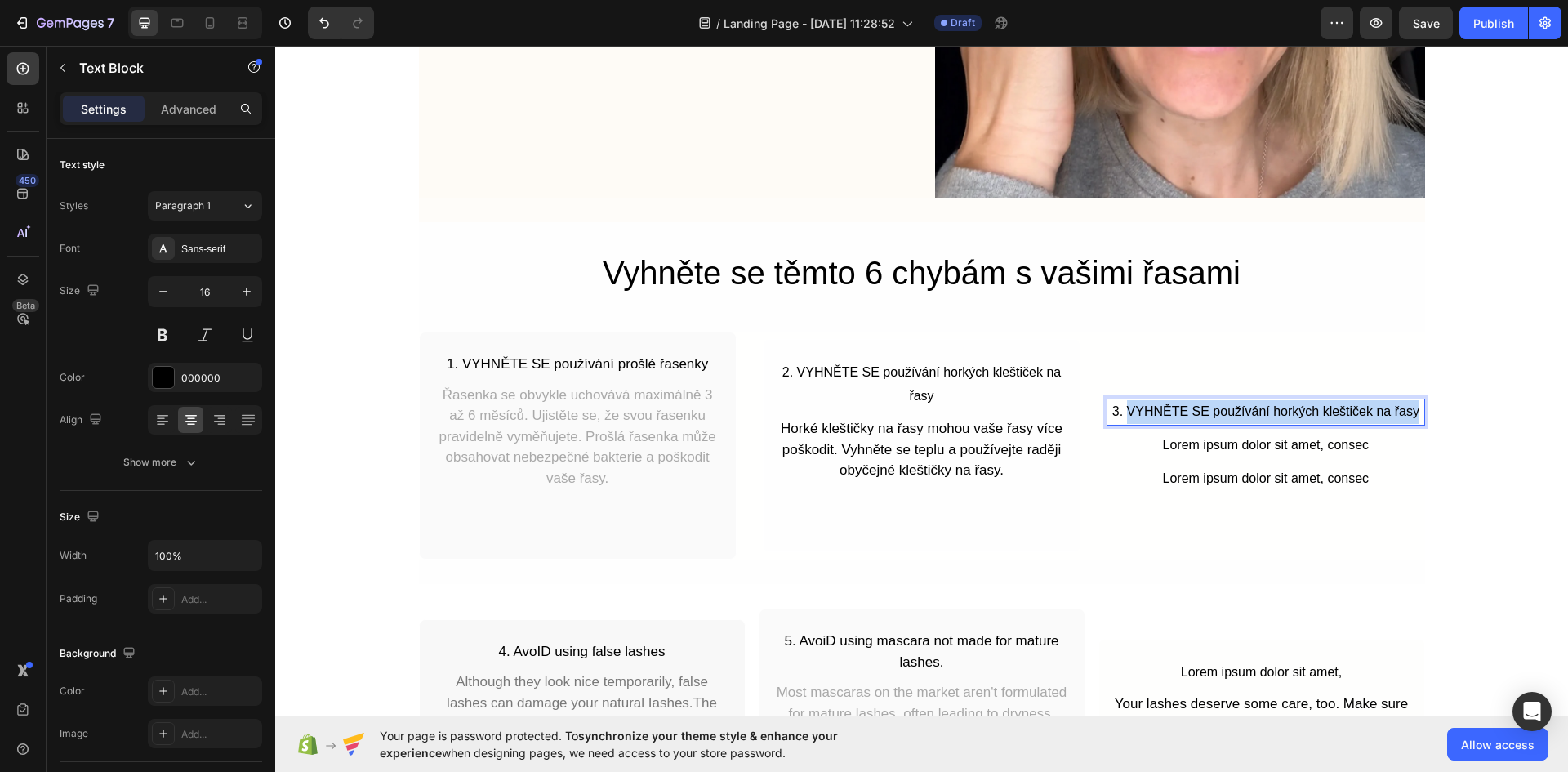
drag, startPoint x: 1412, startPoint y: 413, endPoint x: 1120, endPoint y: 420, distance: 292.1
click at [1120, 420] on p "3. VYHNĚTE SE používání horkých kleštiček na řasy" at bounding box center [1265, 411] width 315 height 24
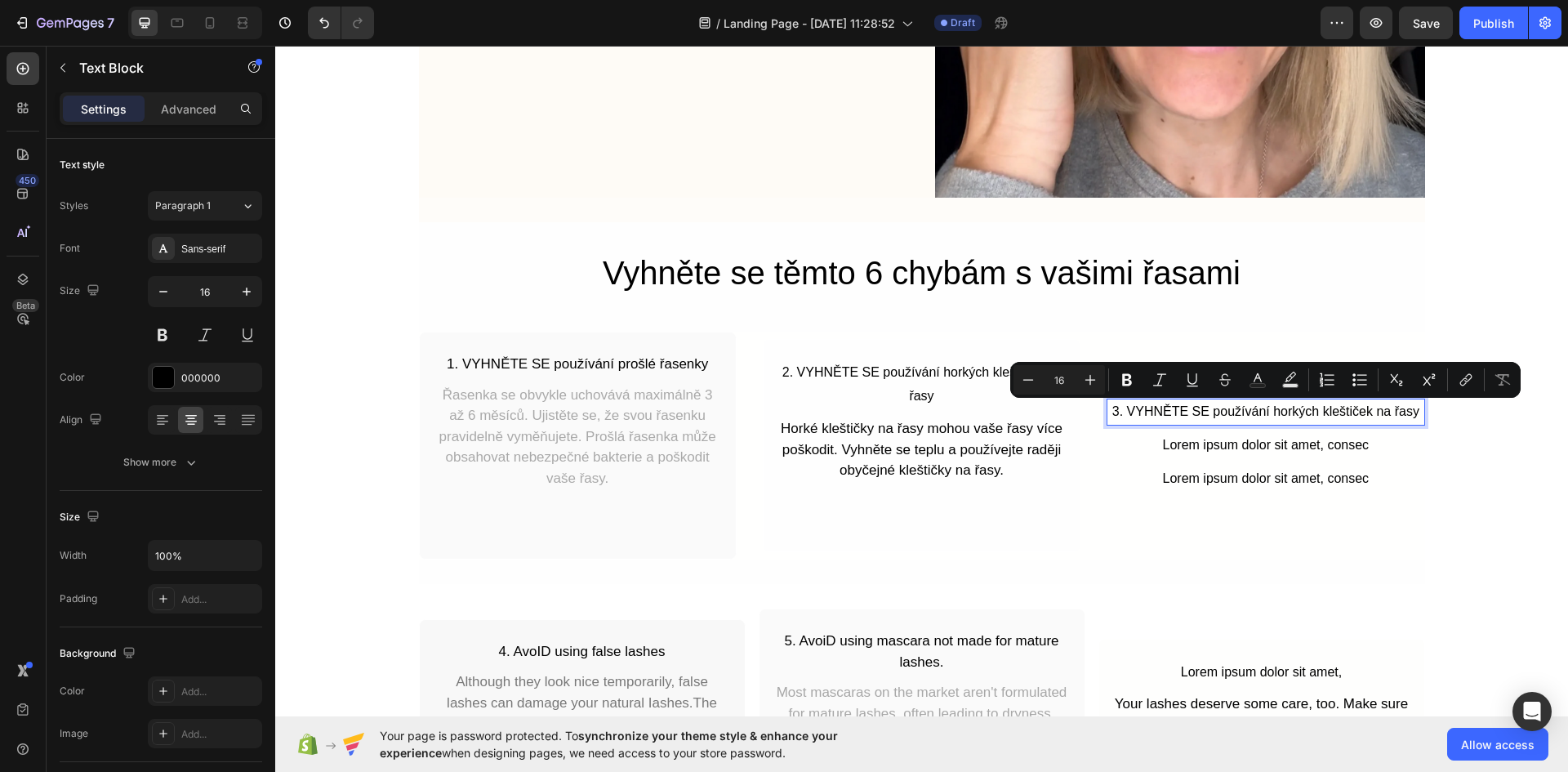
scroll to position [384, 0]
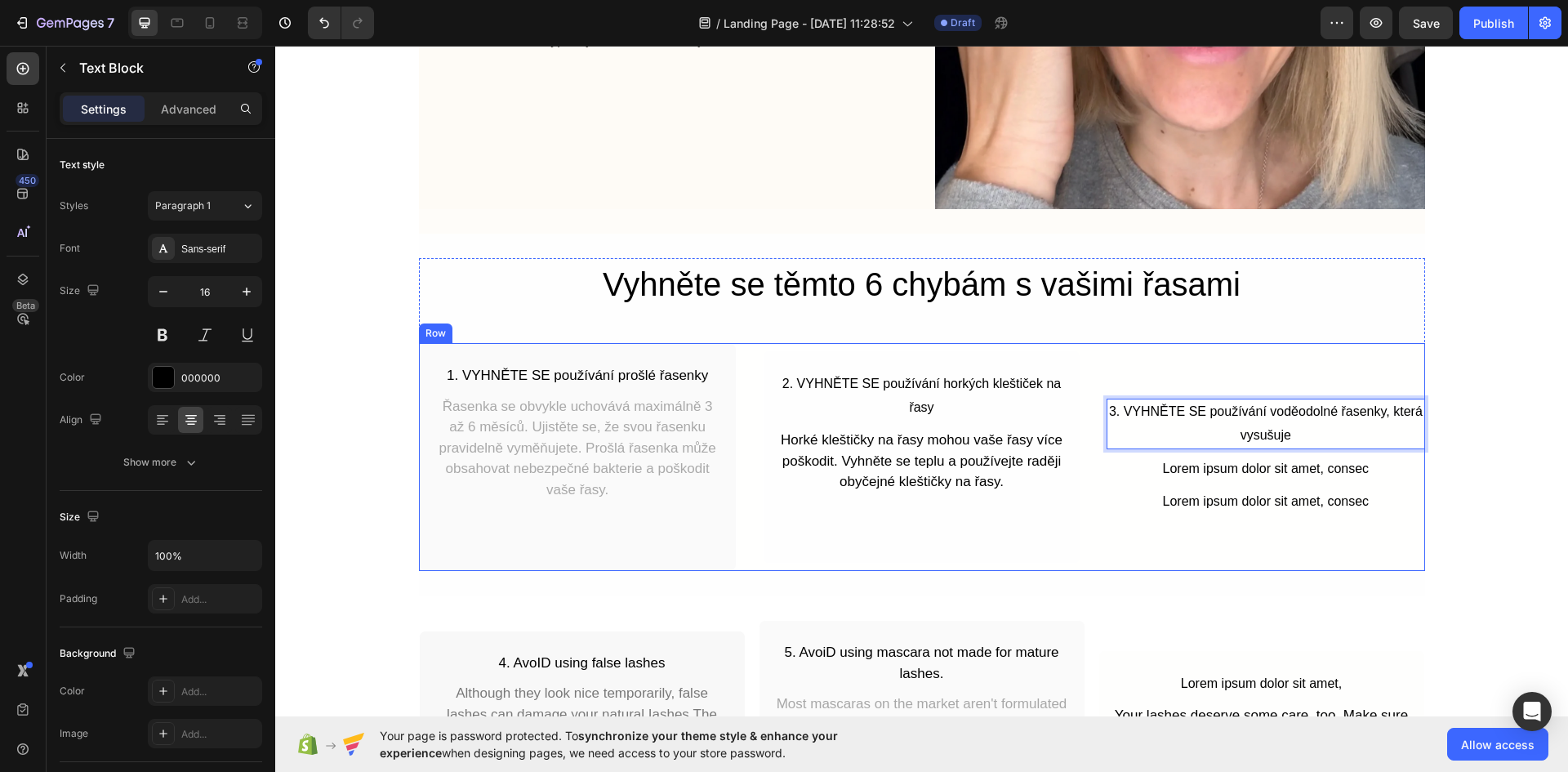
click at [1276, 364] on div "3. VYHNĚTE SE používání voděodolné řasenky, která vysušuje Text Block 8 Lorem i…" at bounding box center [1265, 456] width 317 height 228
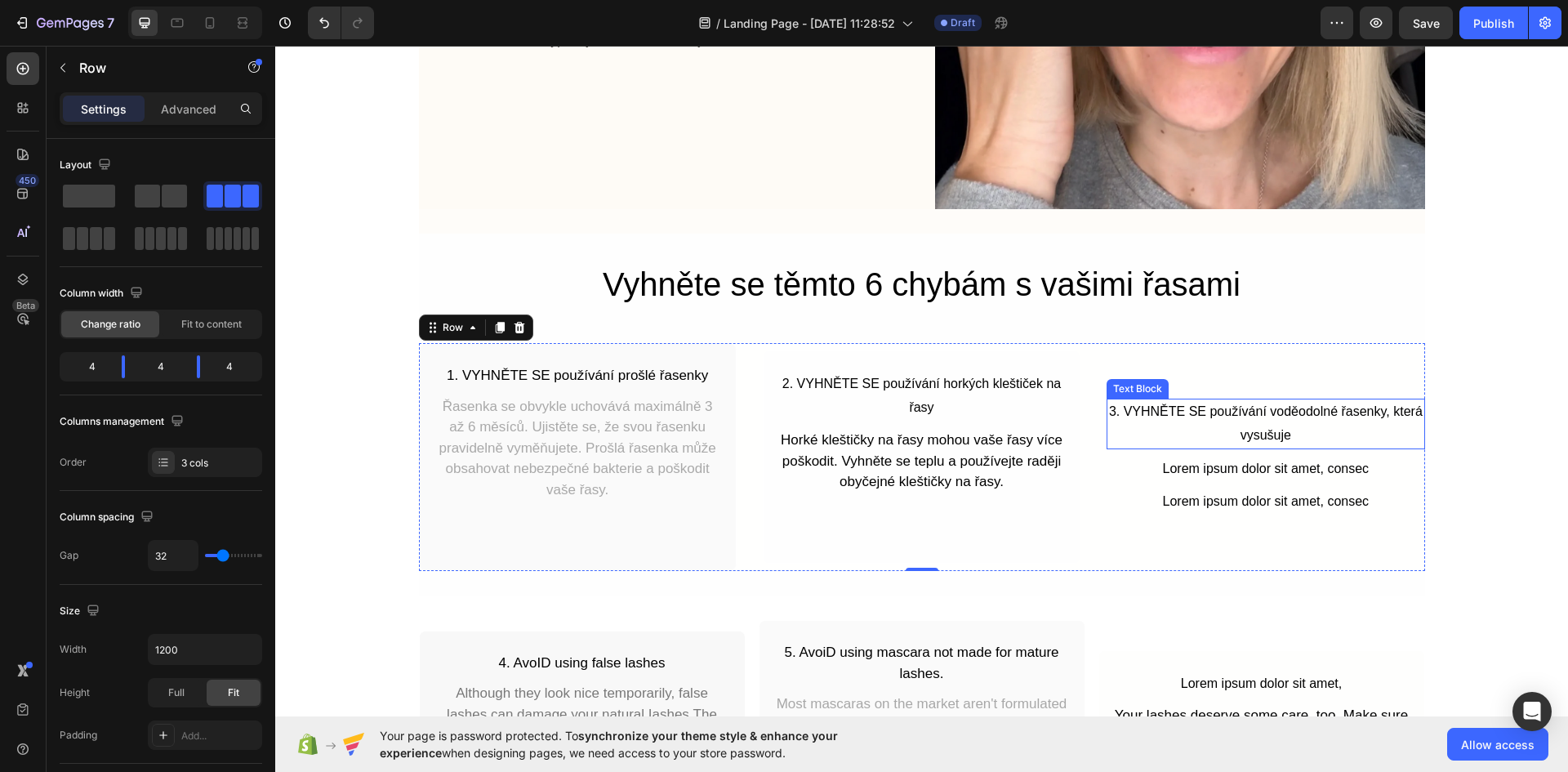
click at [1257, 436] on p "3. VYHNĚTE SE používání voděodolné řasenky, která vysušuje" at bounding box center [1265, 424] width 315 height 47
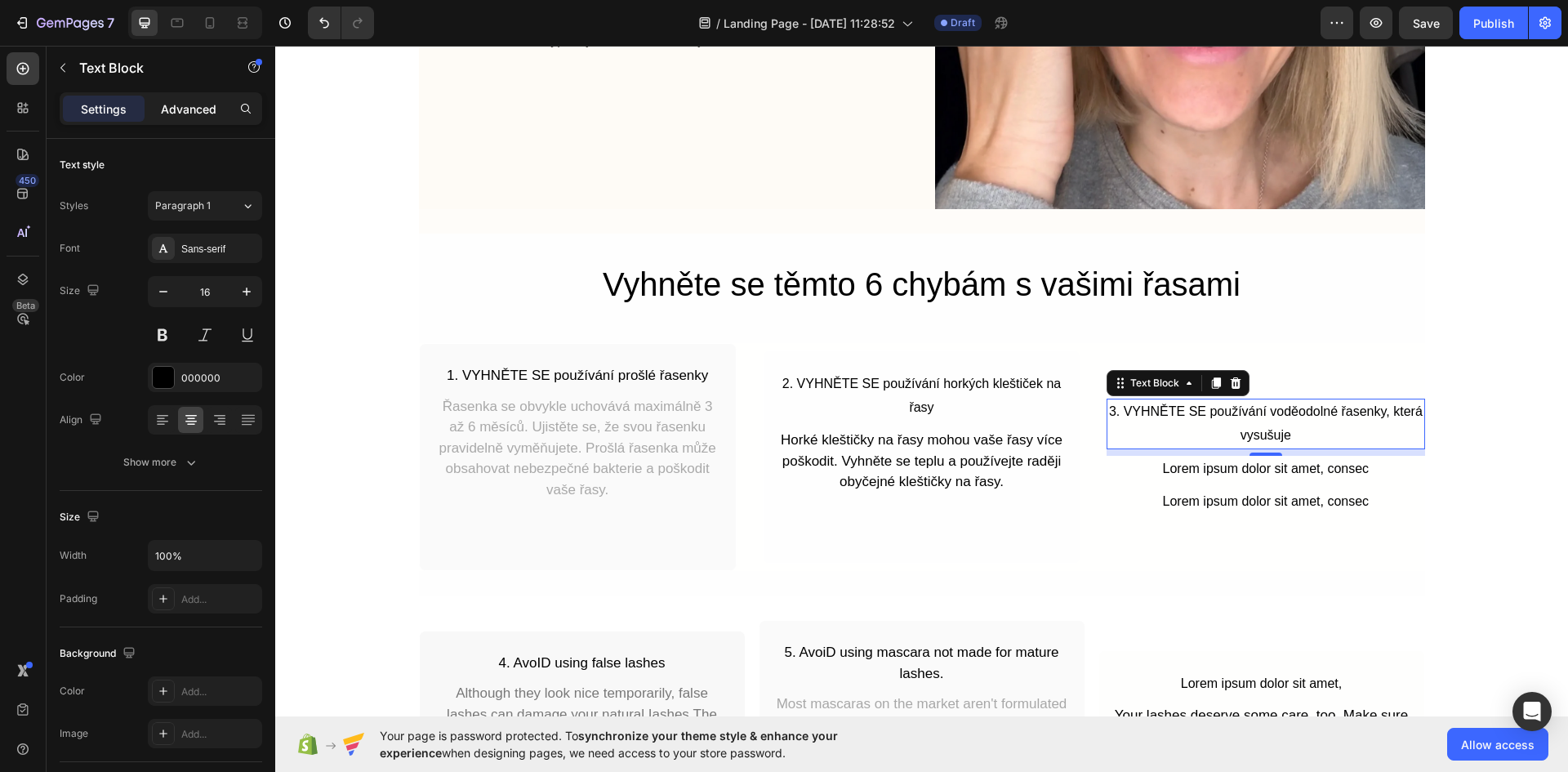
click at [194, 114] on p "Advanced" at bounding box center [189, 109] width 56 height 17
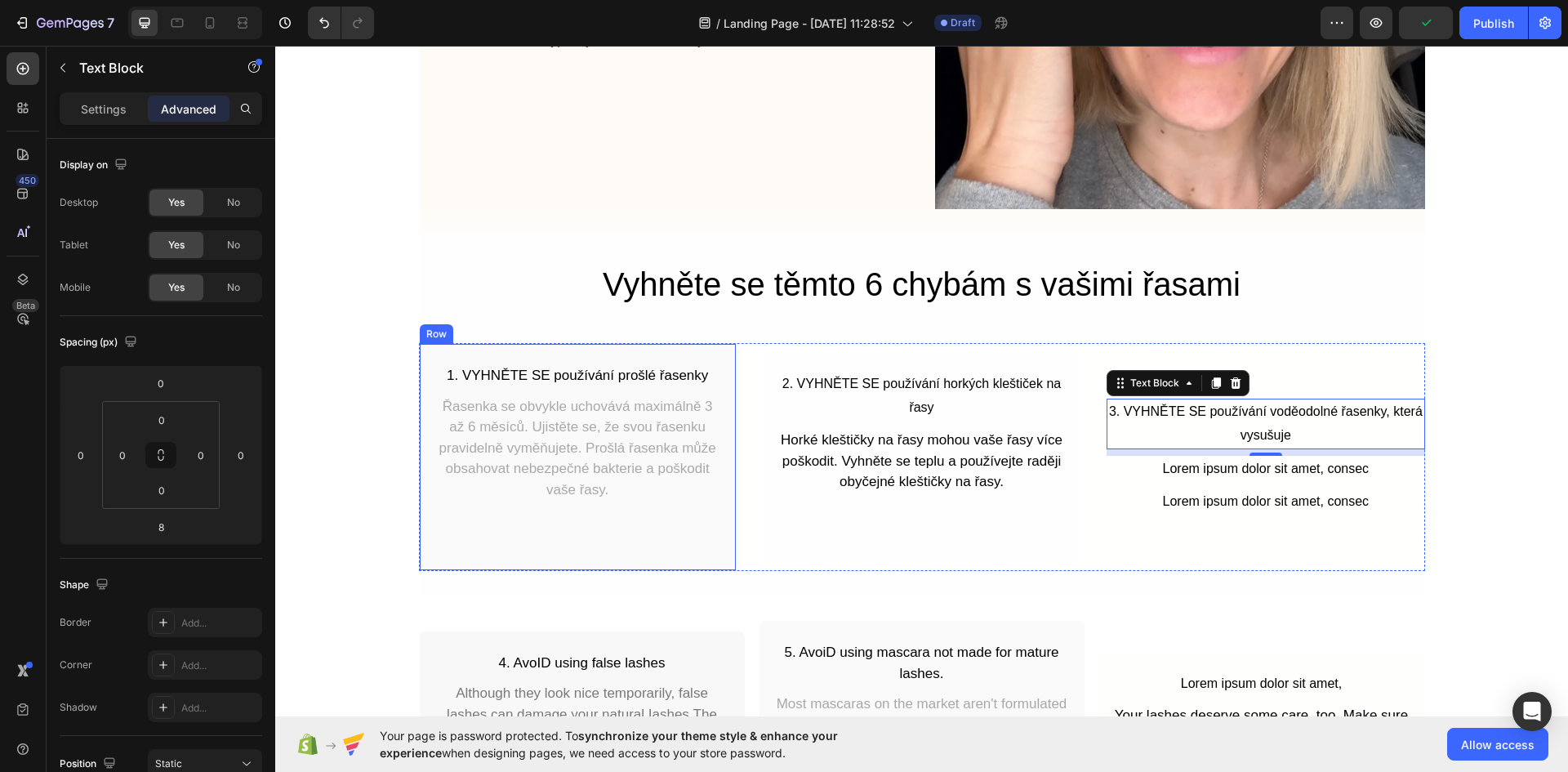
click at [564, 518] on div "1. VYHNĚTE SE používání prošlé řasenky Text Block Řasenka se obvykle uchovává m…" at bounding box center [577, 456] width 317 height 228
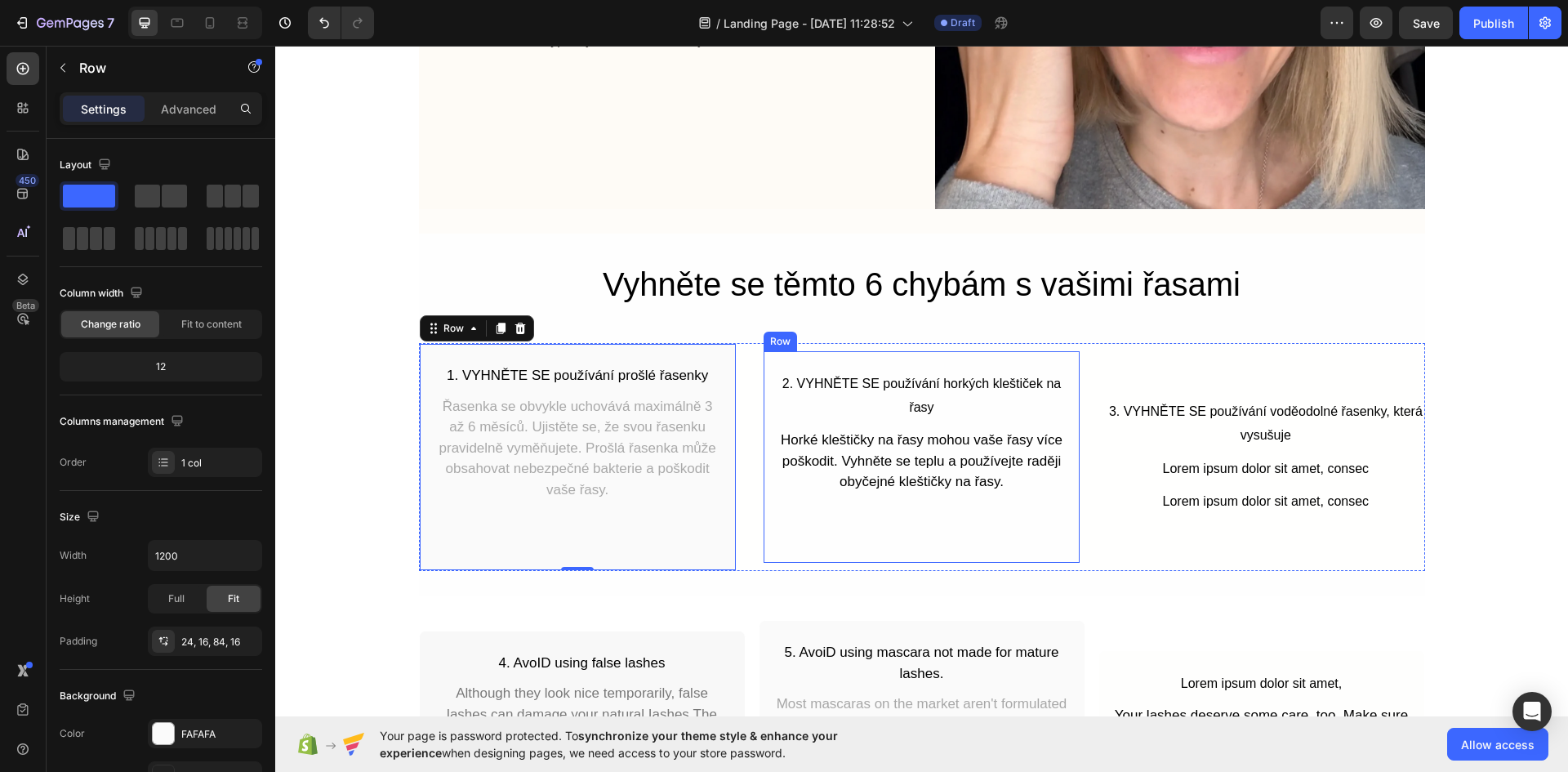
click at [911, 528] on div "2. VYHNĚTE SE používání horkých kleštiček na řasy Text Block Horké kleštičky na…" at bounding box center [921, 456] width 317 height 213
click at [540, 536] on div "1. VYHNĚTE SE používání prošlé řasenky Text Block Řasenka se obvykle uchovává m…" at bounding box center [577, 456] width 317 height 228
click at [812, 550] on div "2. VYHNĚTE SE používání horkých kleštiček na řasy Text Block Horké kleštičky na…" at bounding box center [921, 456] width 317 height 213
click at [588, 541] on div "1. VYHNĚTE SE používání prošlé řasenky Text Block Řasenka se obvykle uchovává m…" at bounding box center [577, 456] width 317 height 228
click at [915, 515] on div "2. VYHNĚTE SE používání horkých kleštiček na řasy Text Block Horké kleštičky na…" at bounding box center [921, 456] width 317 height 213
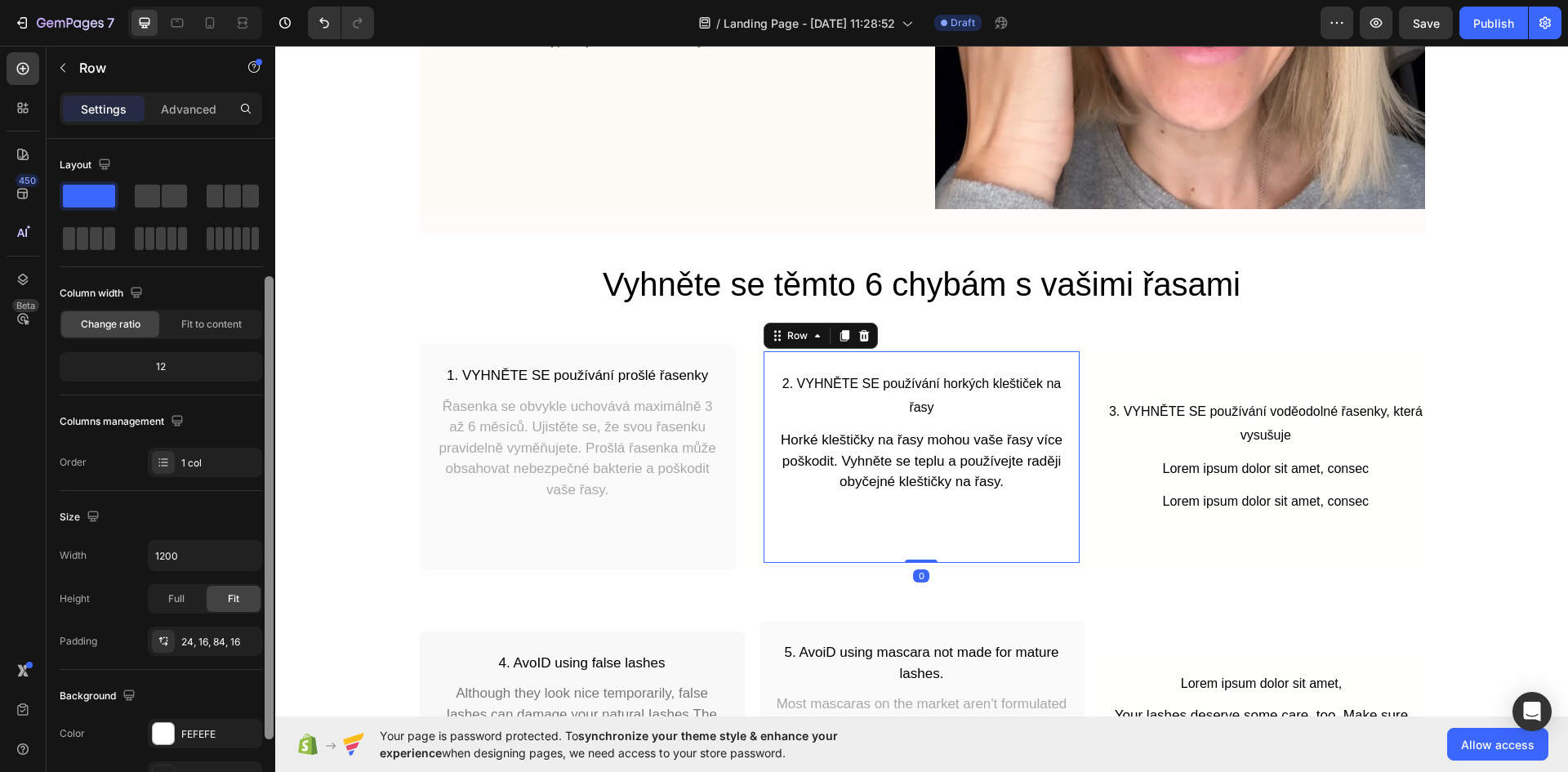
scroll to position [164, 0]
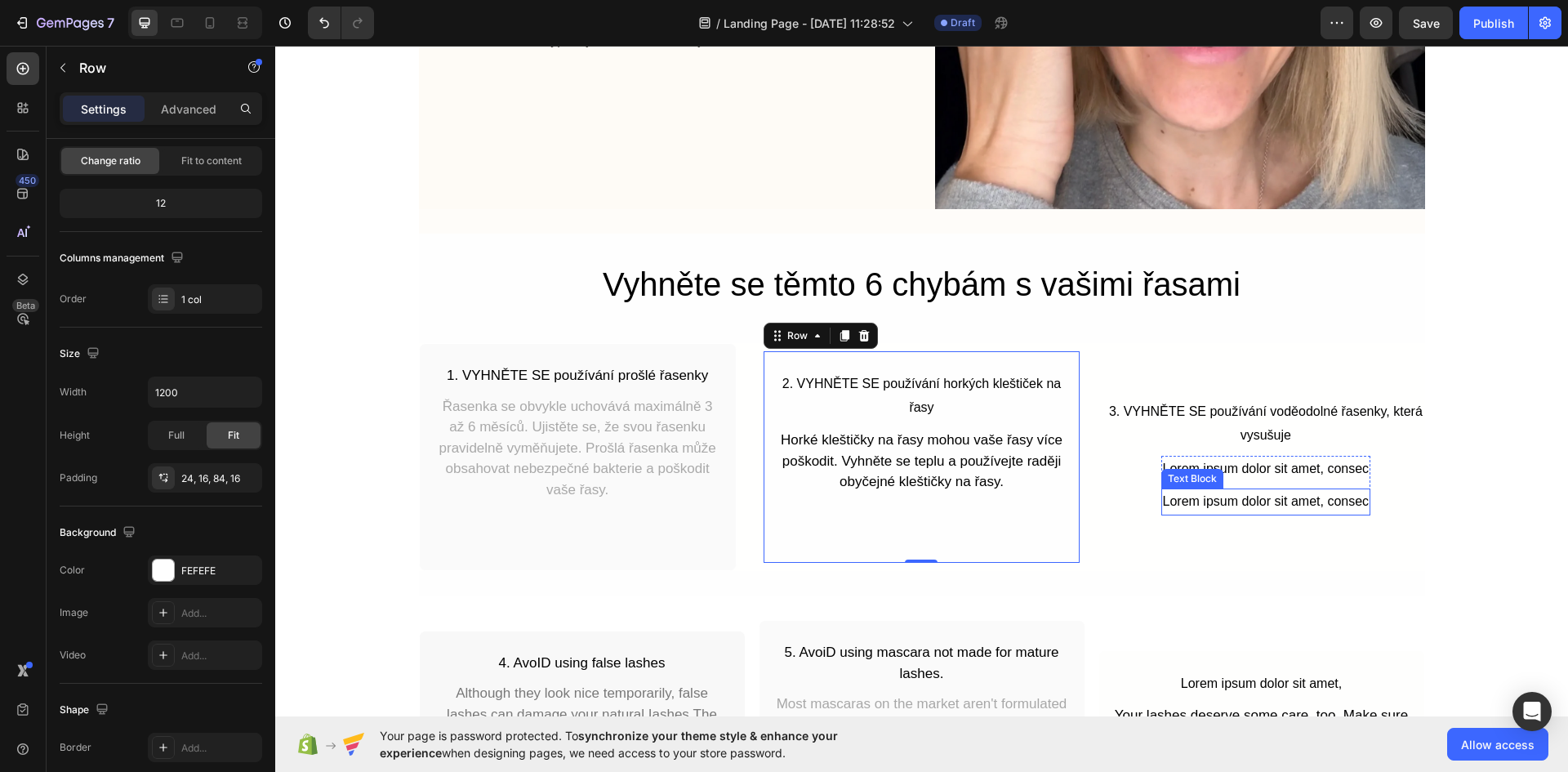
click at [1204, 500] on div "Lorem ipsum dolor sit amet, consec" at bounding box center [1266, 501] width 210 height 27
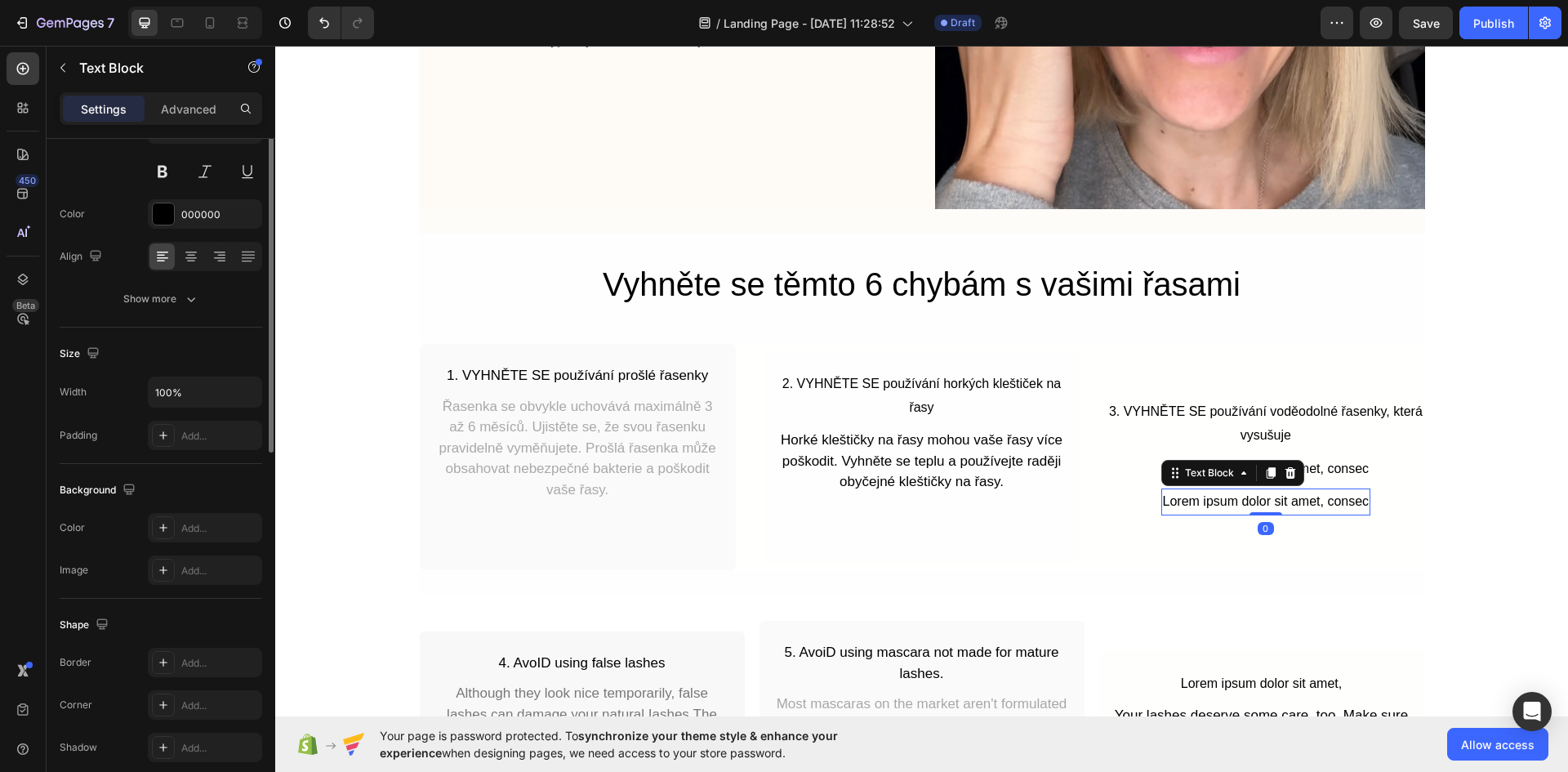
scroll to position [0, 0]
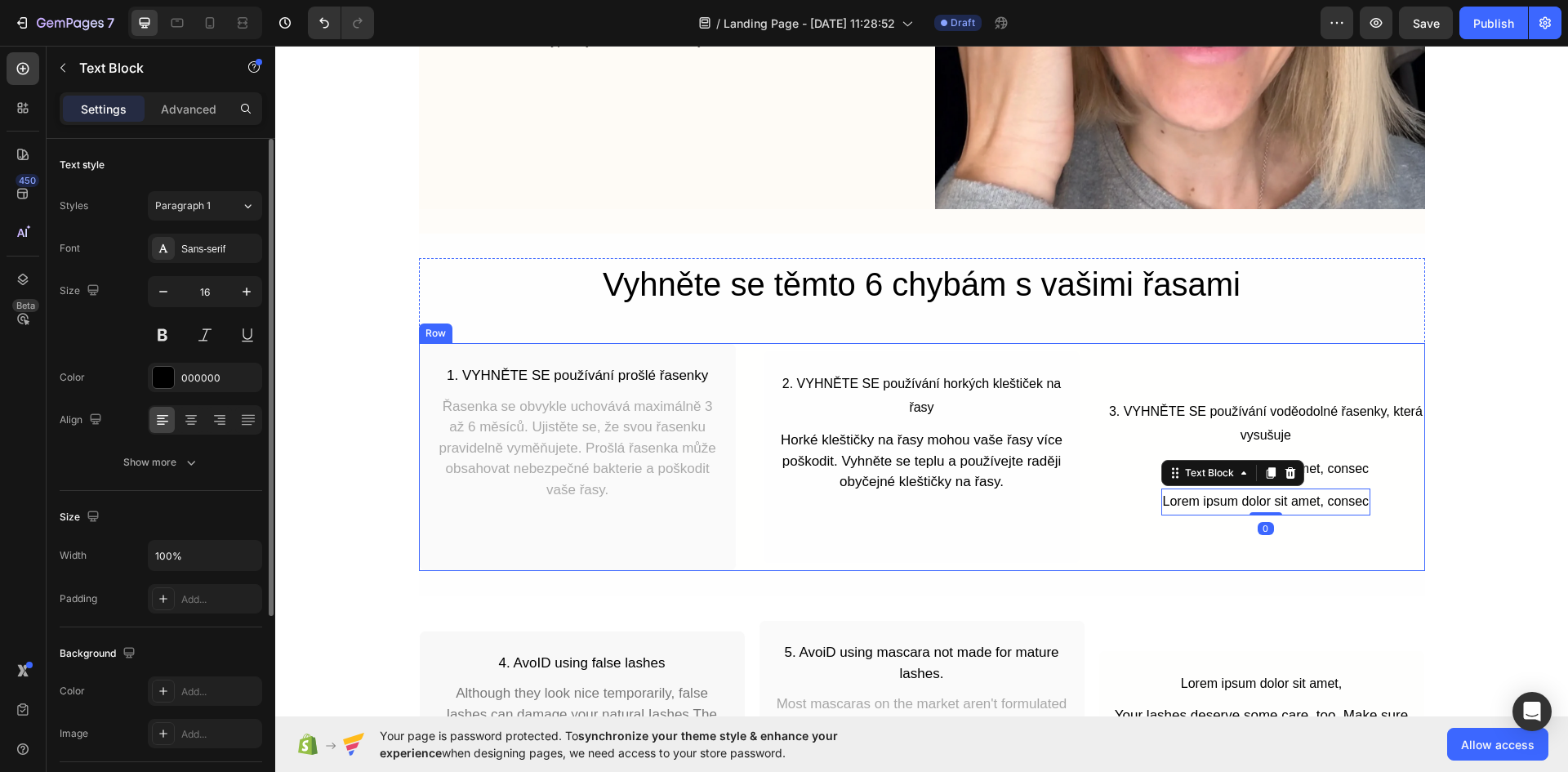
click at [1247, 533] on div "3. VYHNĚTE SE používání voděodolné řasenky, která vysušuje Text Block Lorem ips…" at bounding box center [1265, 456] width 317 height 228
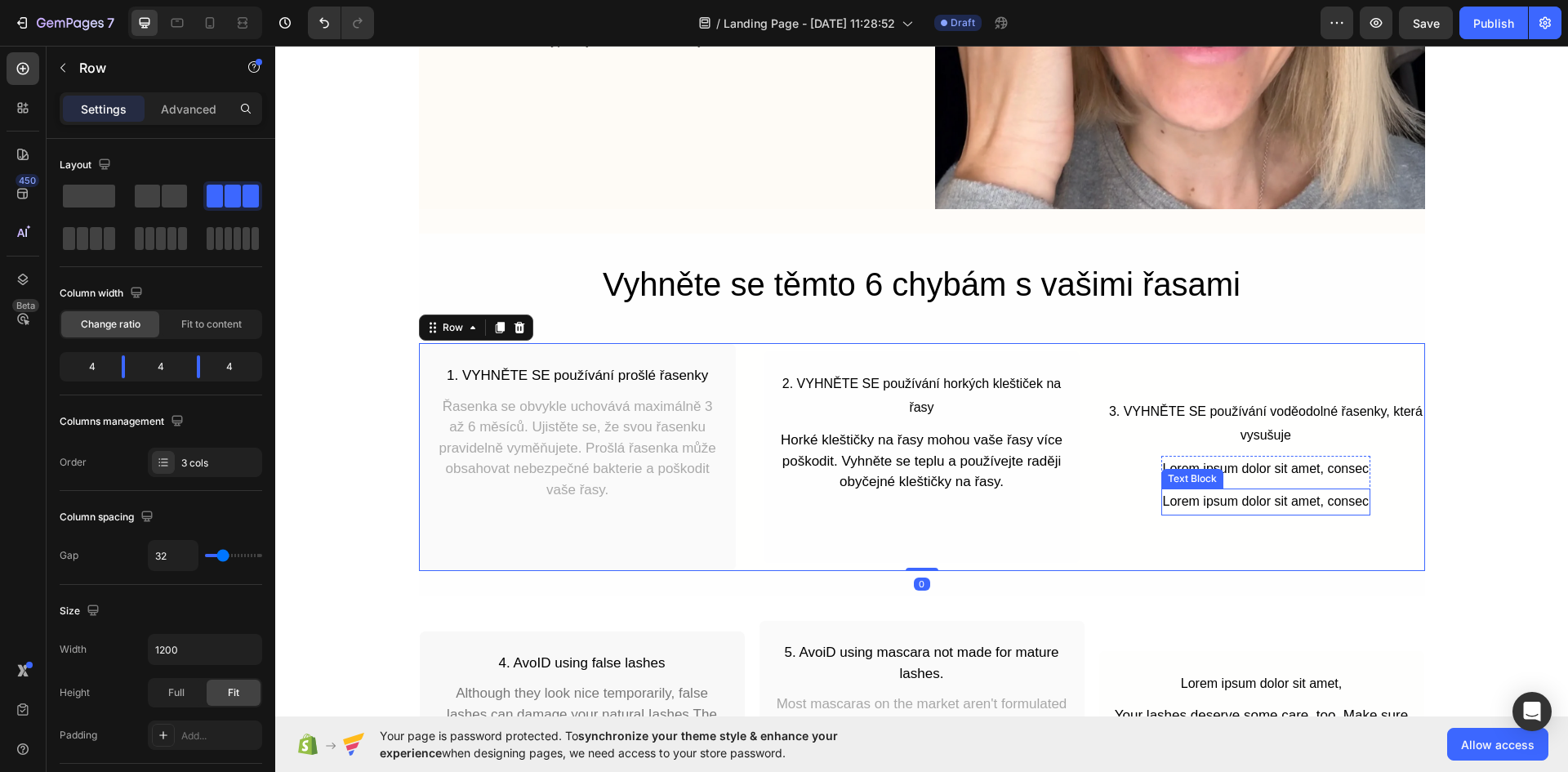
click at [1285, 496] on div "Lorem ipsum dolor sit amet, consec" at bounding box center [1266, 501] width 210 height 27
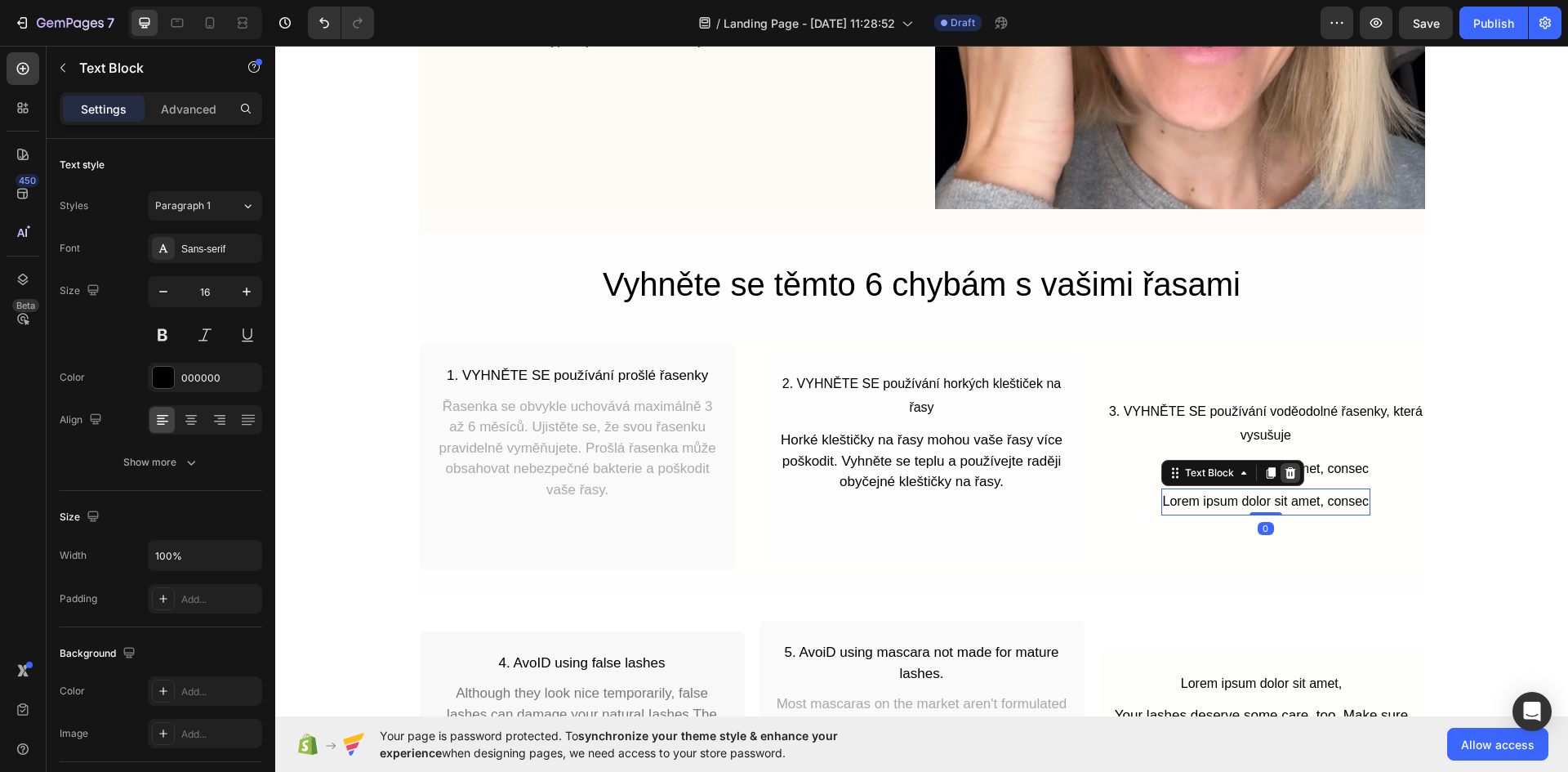
click at [1284, 479] on icon at bounding box center [1290, 473] width 13 height 13
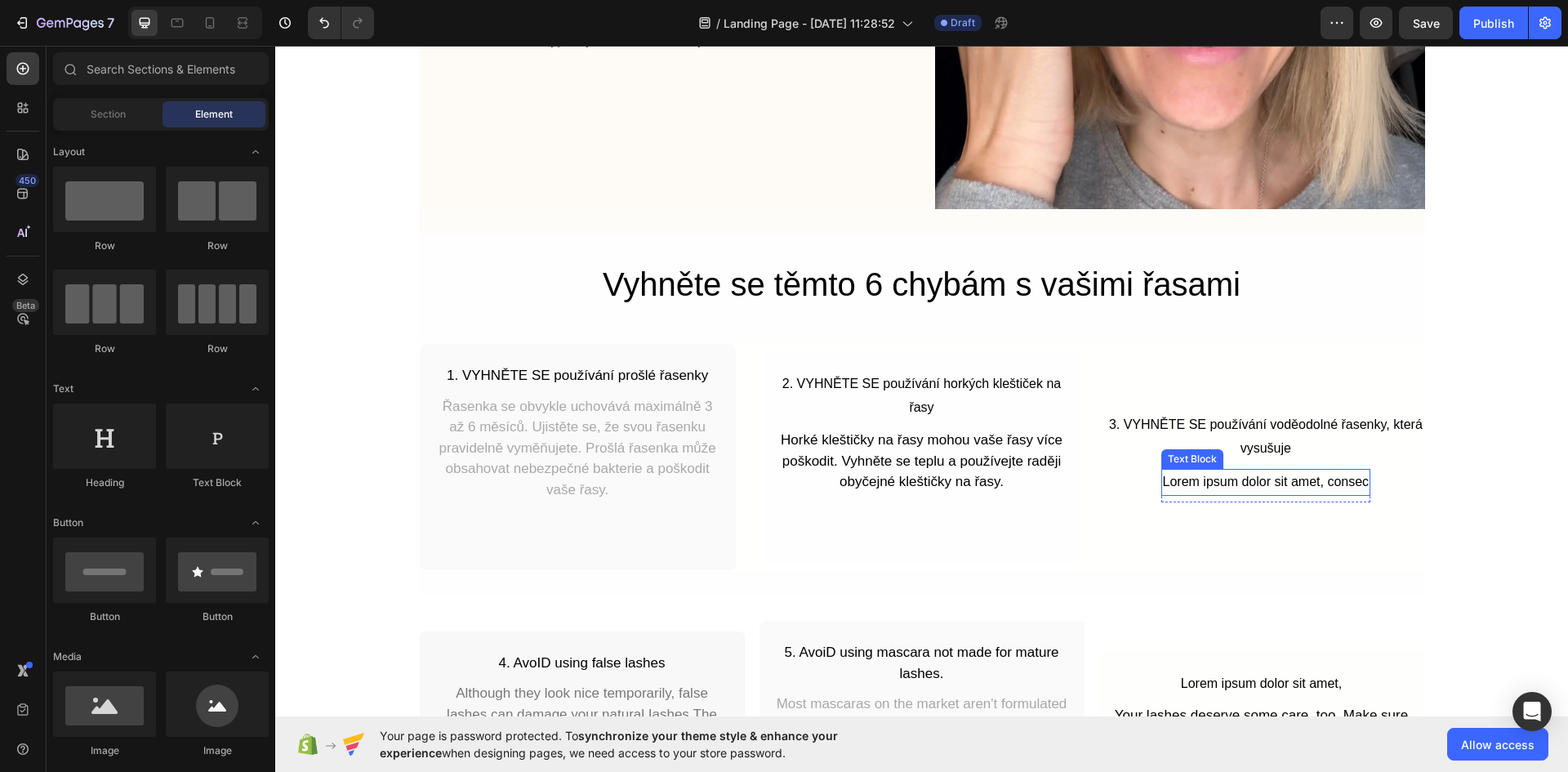
click at [1229, 485] on div "Lorem ipsum dolor sit amet, consec" at bounding box center [1266, 482] width 210 height 27
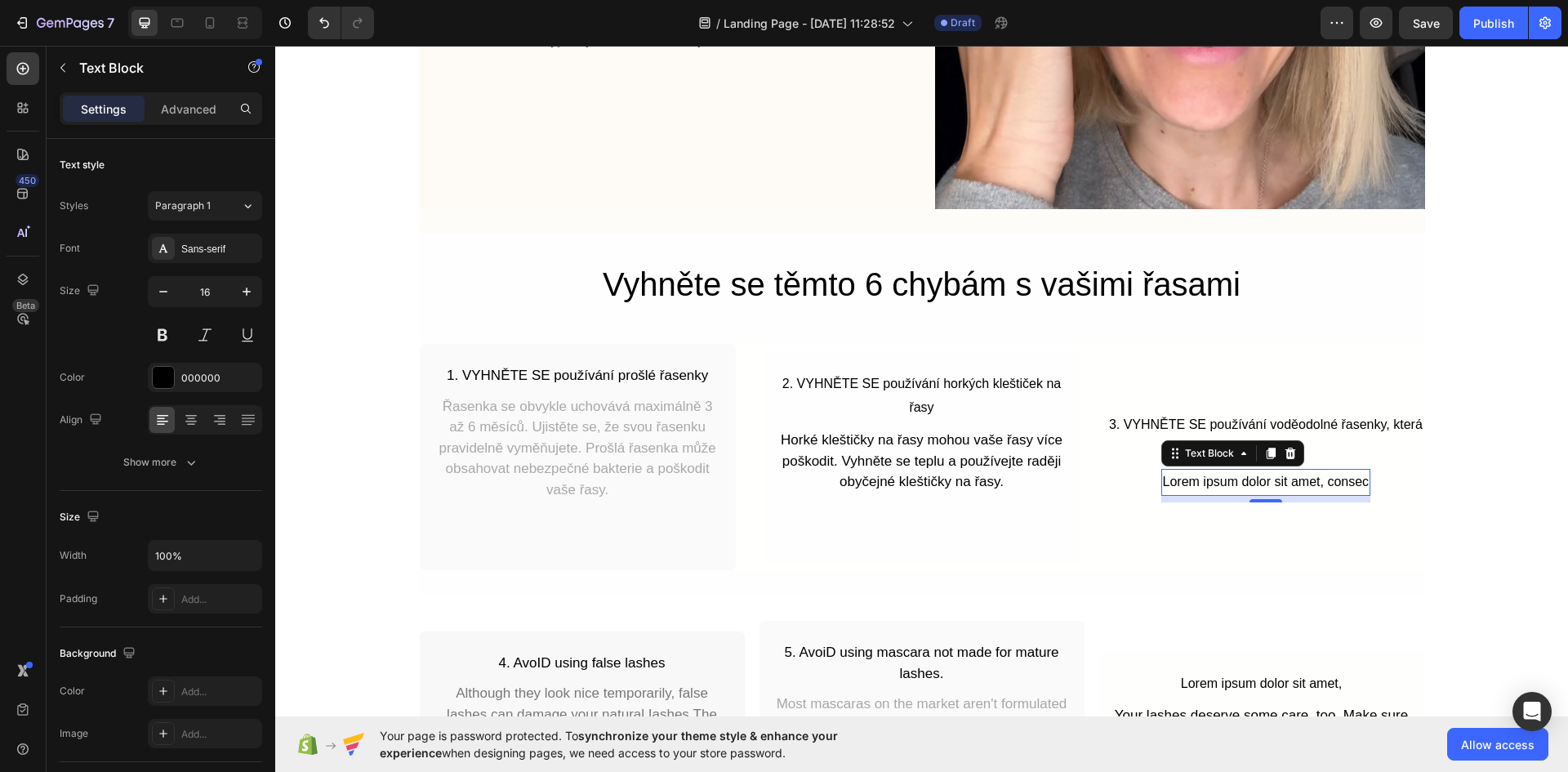
click at [1231, 483] on div "Lorem ipsum dolor sit amet, consec" at bounding box center [1266, 482] width 210 height 27
click at [1231, 483] on p "Lorem ipsum dolor sit amet, consec" at bounding box center [1266, 482] width 207 height 24
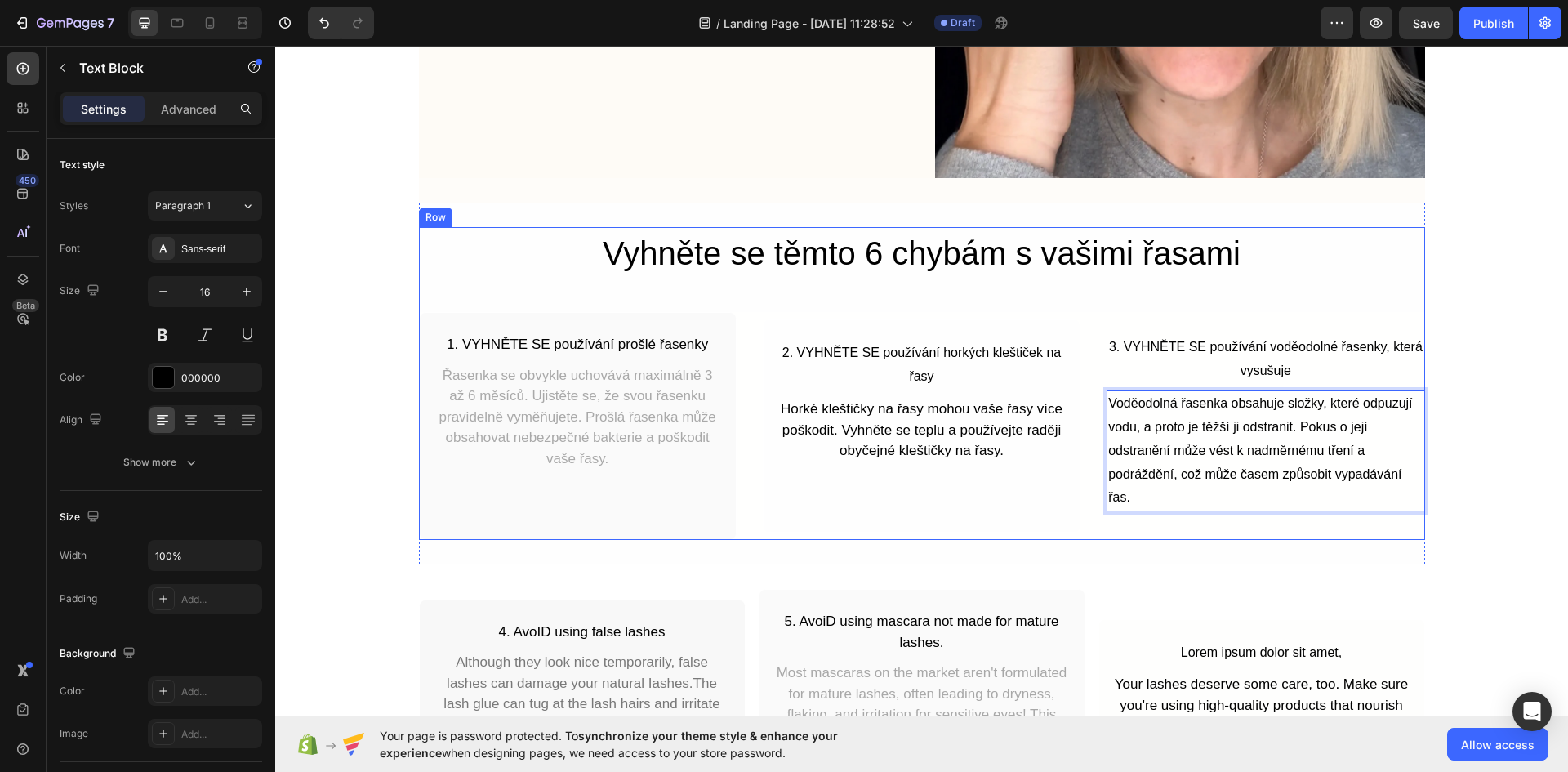
scroll to position [664, 0]
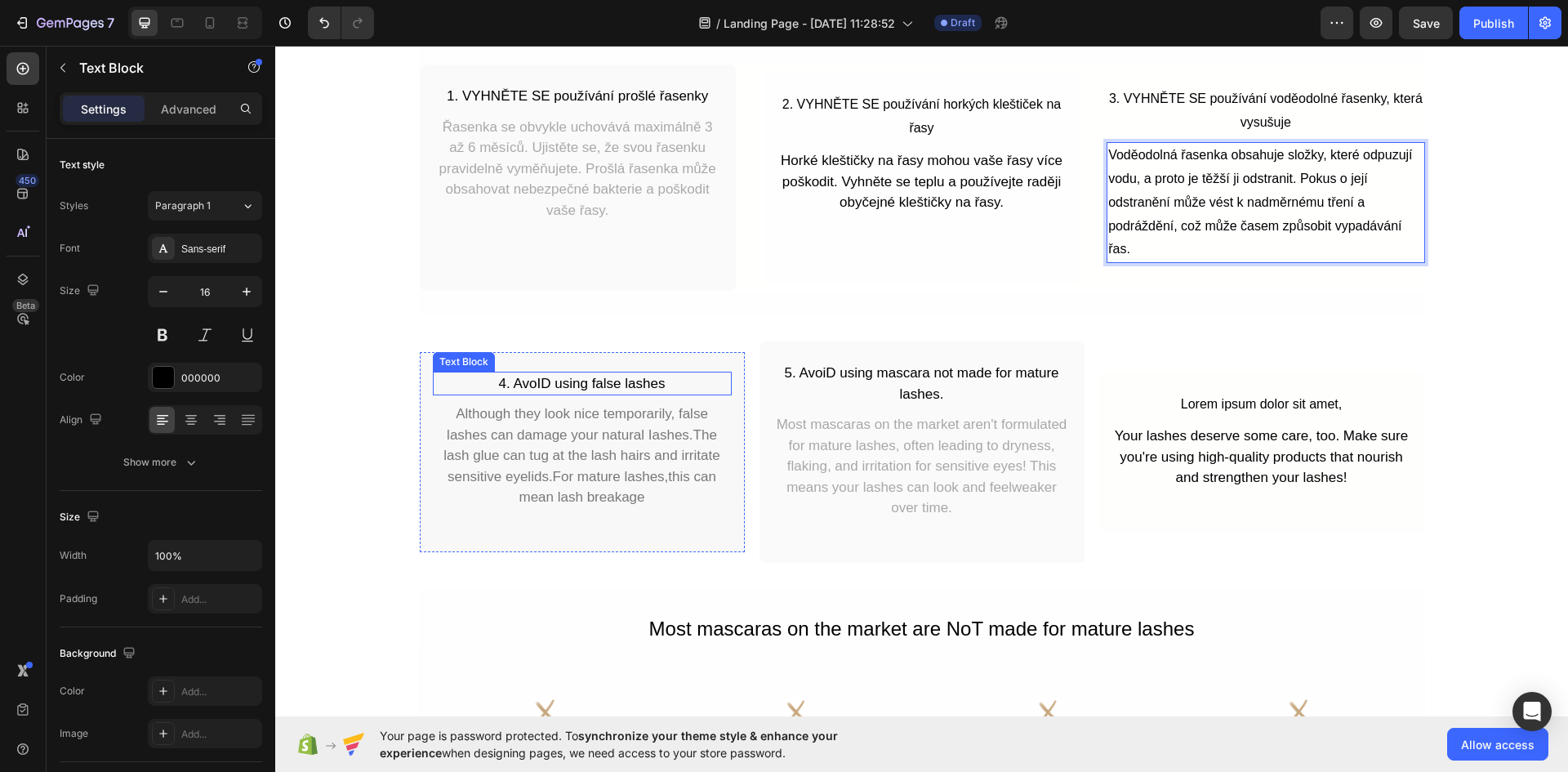
click at [615, 390] on div "4. AvoID using false lashes" at bounding box center [582, 384] width 299 height 25
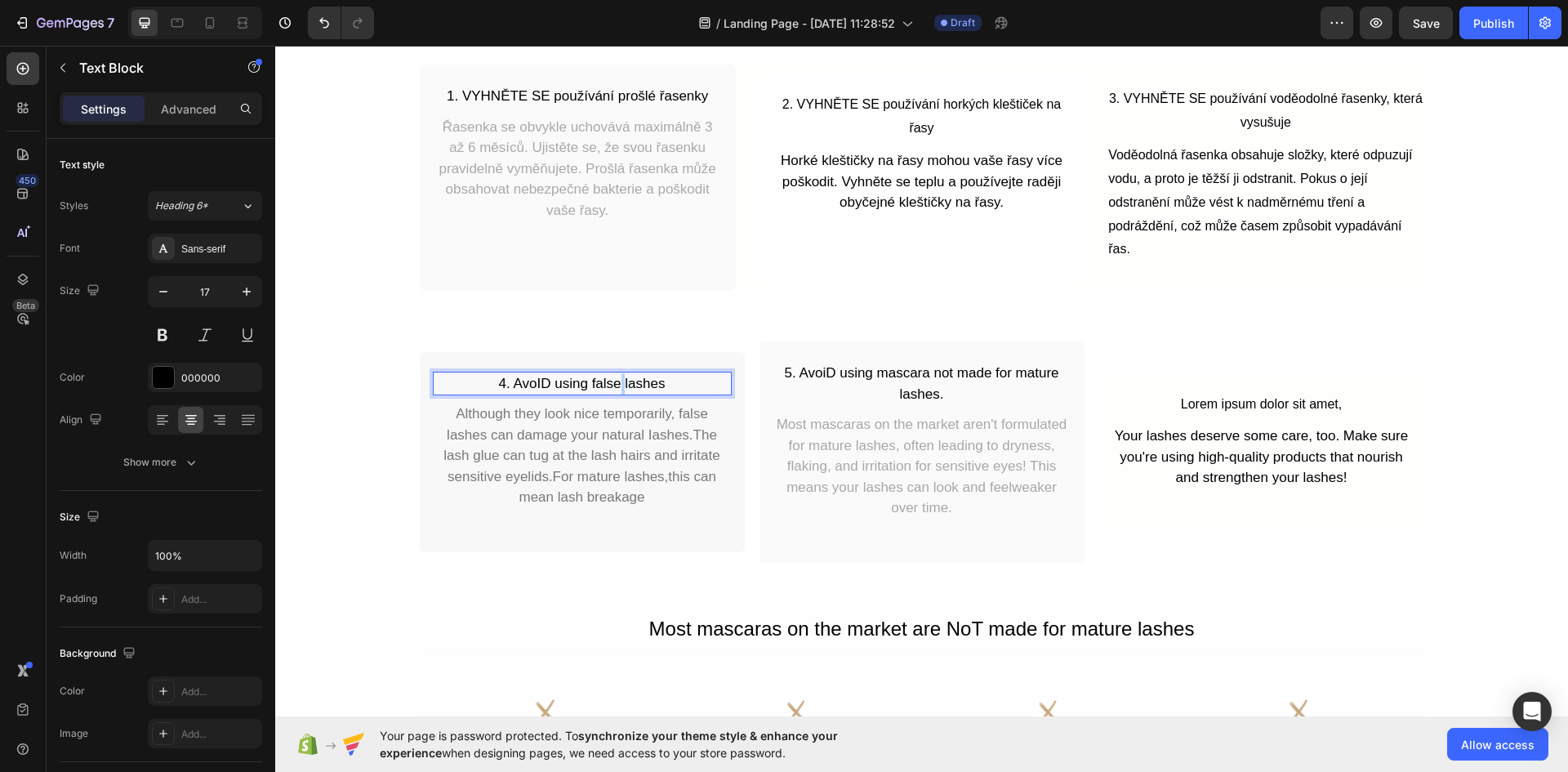
click at [615, 390] on div "4. AvoID using false lashes" at bounding box center [582, 384] width 299 height 25
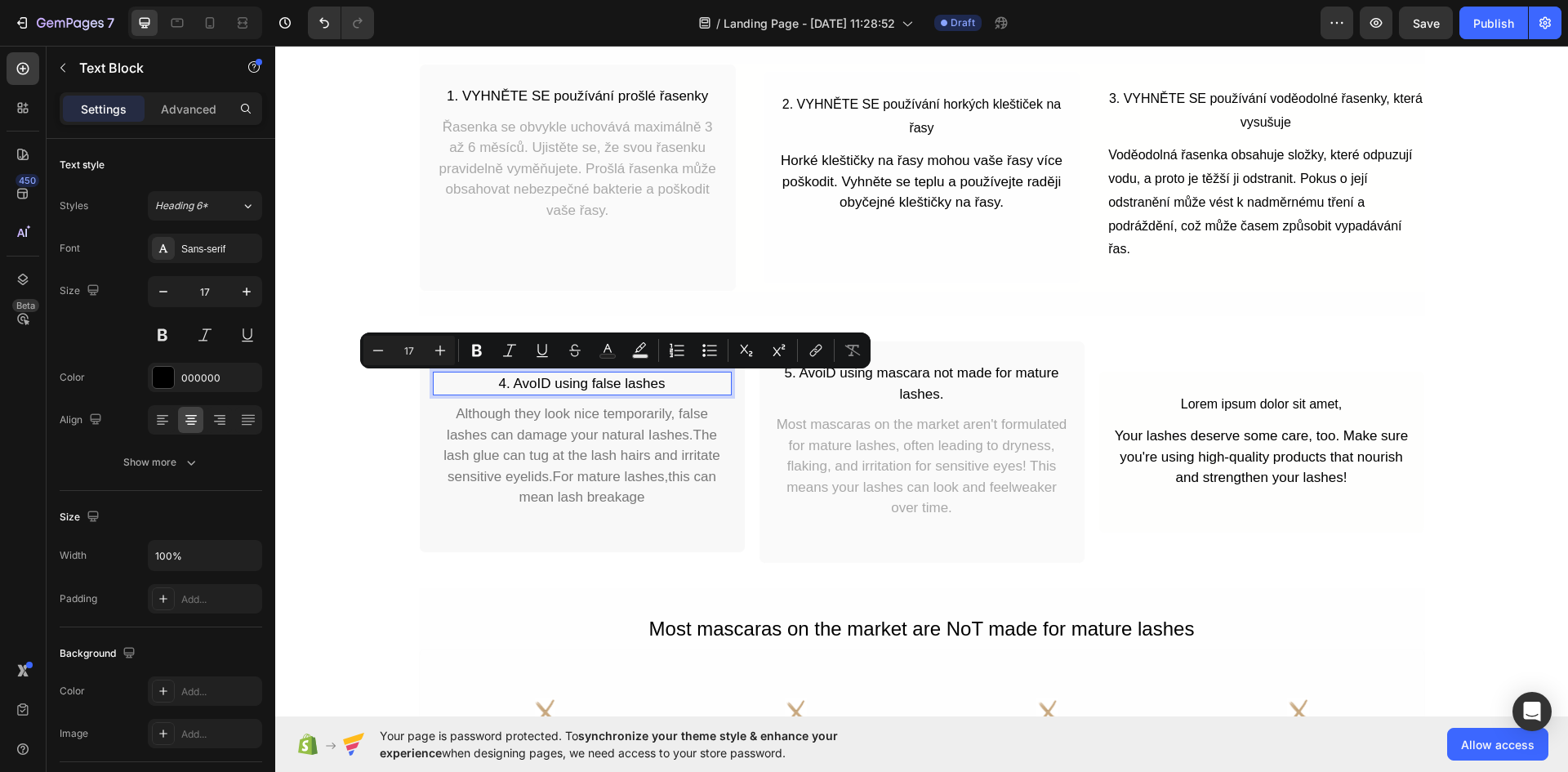
click at [650, 387] on p "4. AvoID using false lashes" at bounding box center [582, 384] width 296 height 21
drag, startPoint x: 682, startPoint y: 381, endPoint x: 509, endPoint y: 379, distance: 173.0
click at [509, 379] on p "4. AvoID using false lashes" at bounding box center [582, 384] width 296 height 21
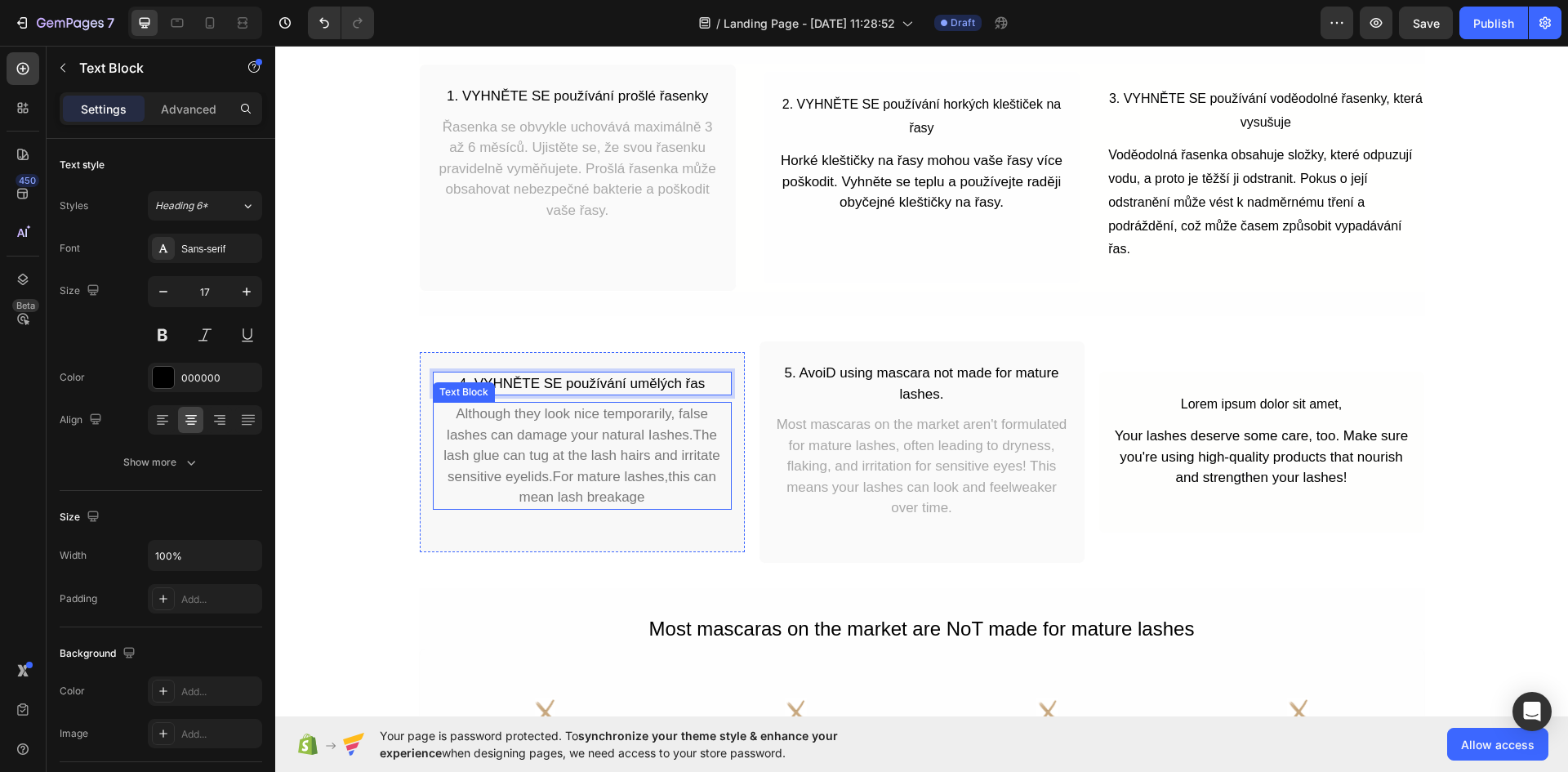
click at [549, 454] on div "Although they look nice temporarily, false lashes can damage your natural Iashe…" at bounding box center [582, 456] width 299 height 108
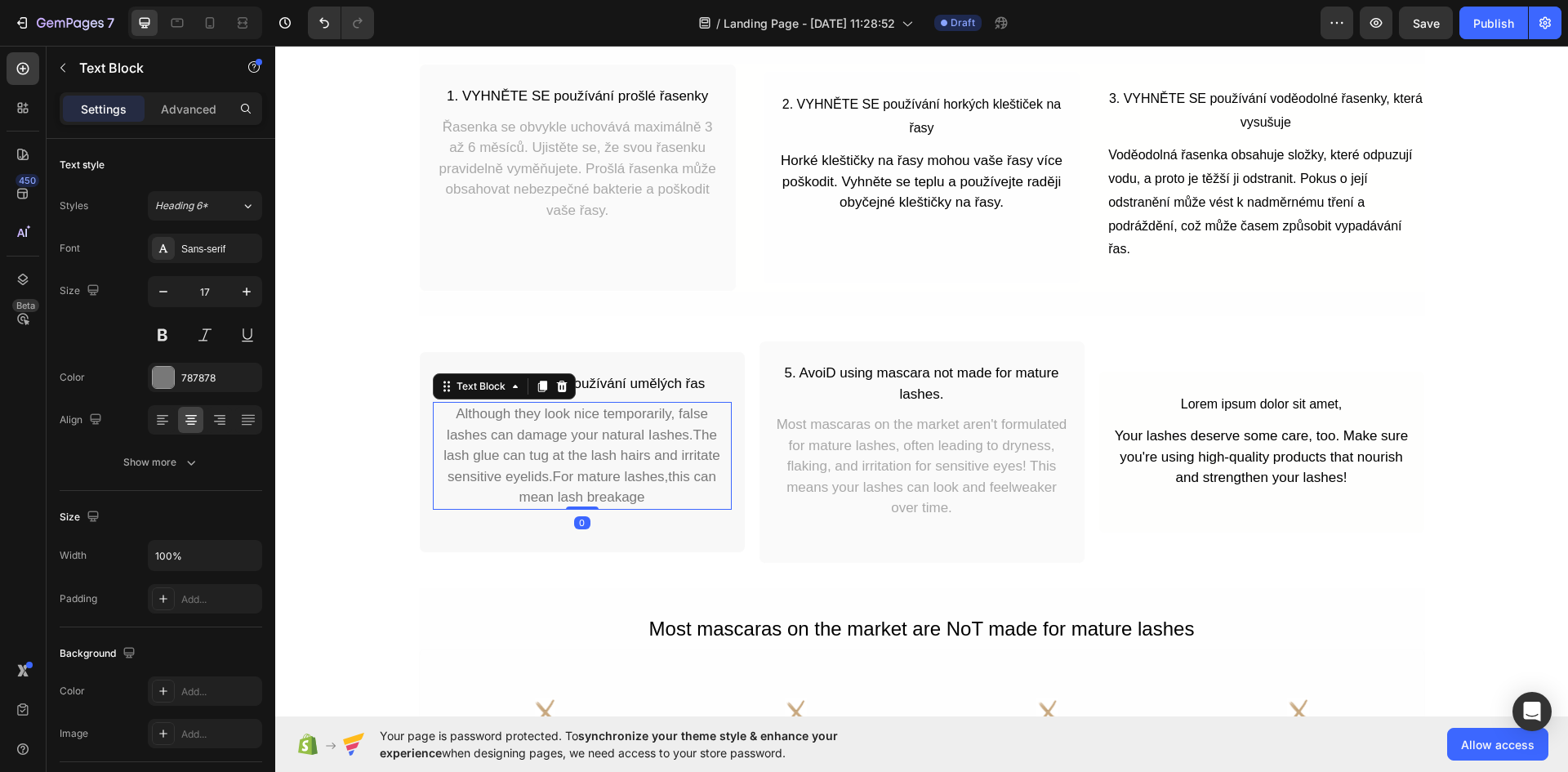
click at [549, 454] on div "Although they look nice temporarily, false lashes can damage your natural Iashe…" at bounding box center [582, 456] width 299 height 108
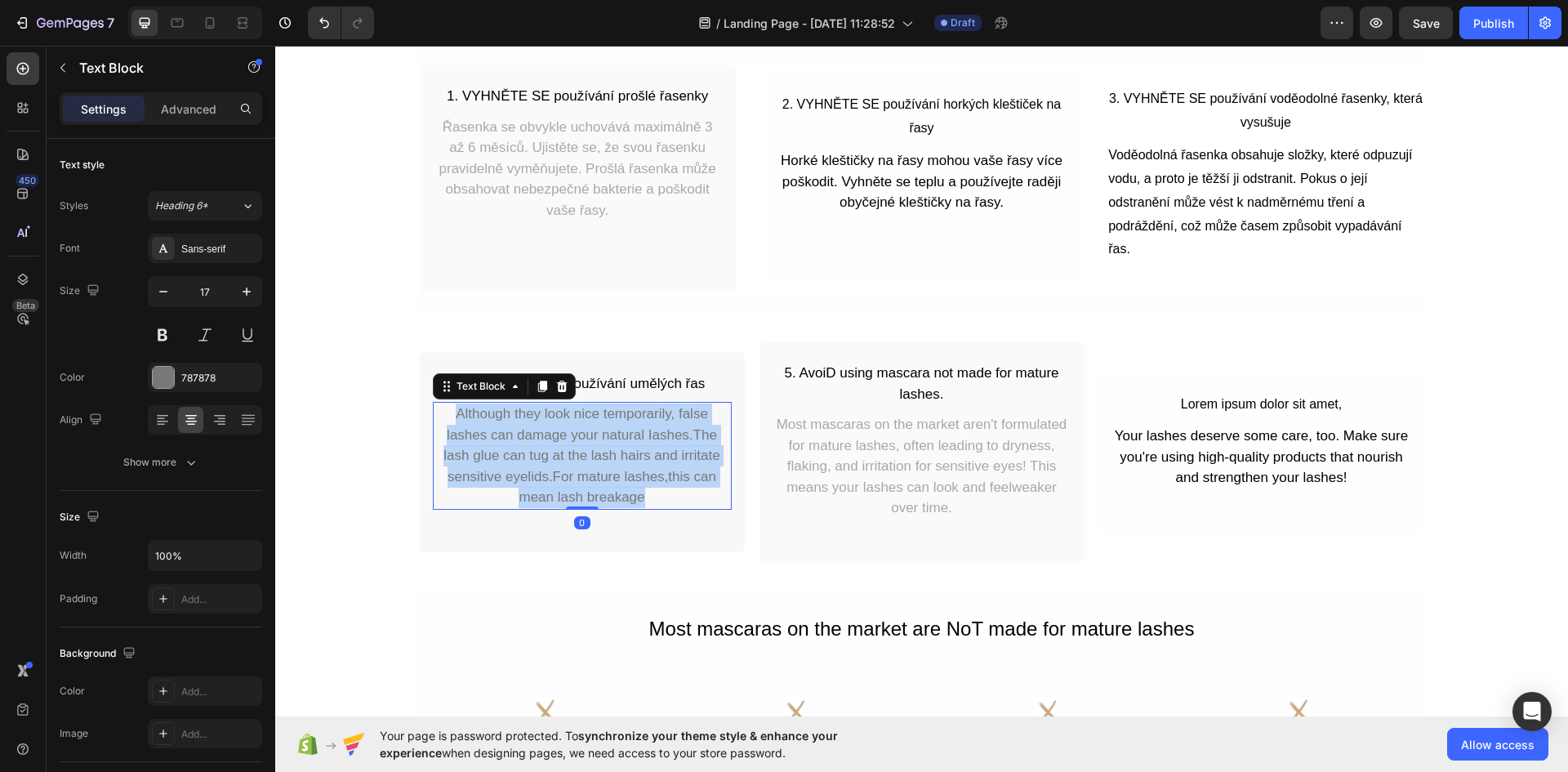
click at [549, 454] on p "Although they look nice temporarily, false lashes can damage your natural Iashe…" at bounding box center [582, 456] width 296 height 105
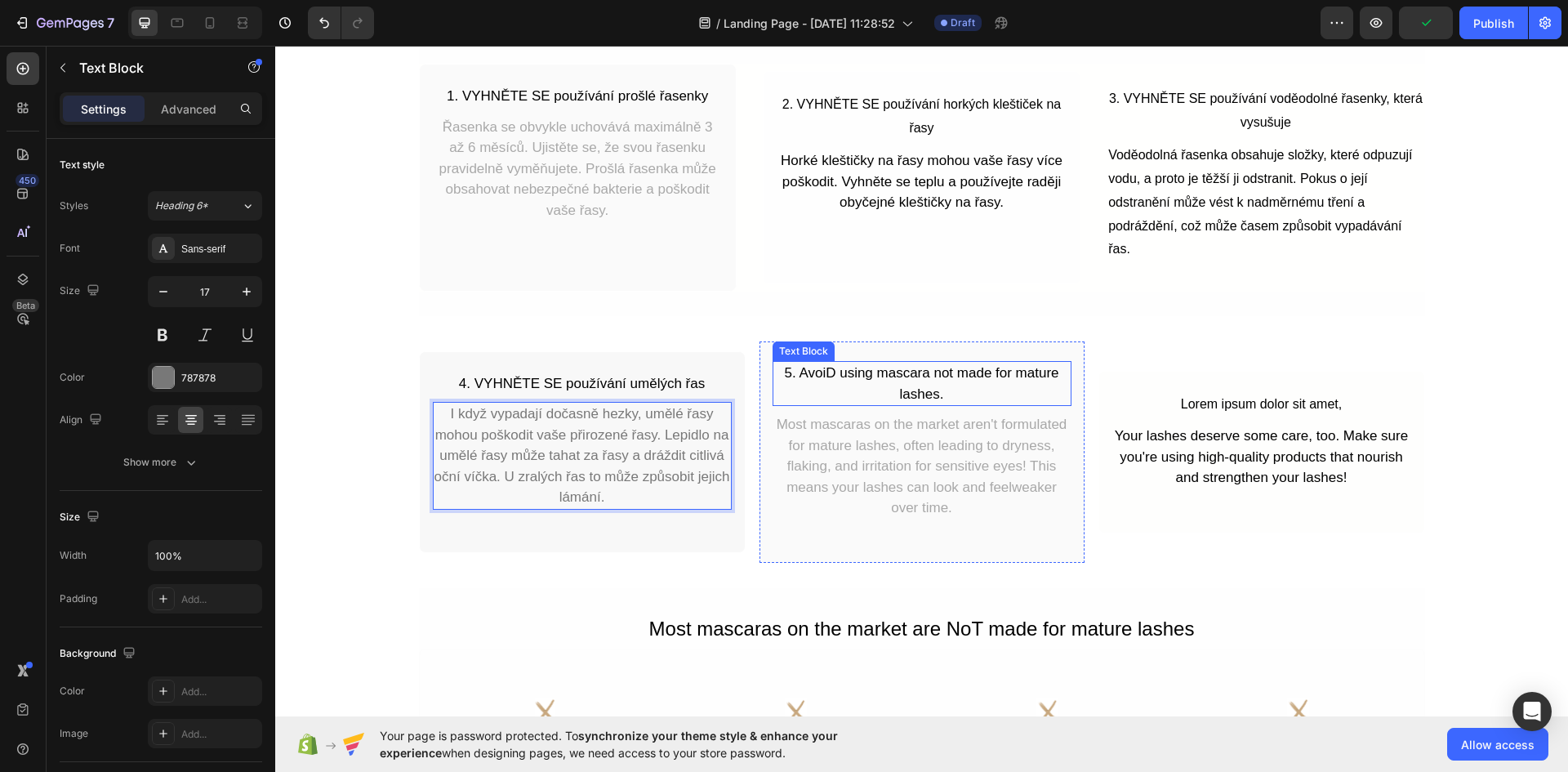
click at [931, 377] on div "5. AvoiD using mascara not made for mature lashes." at bounding box center [922, 383] width 299 height 45
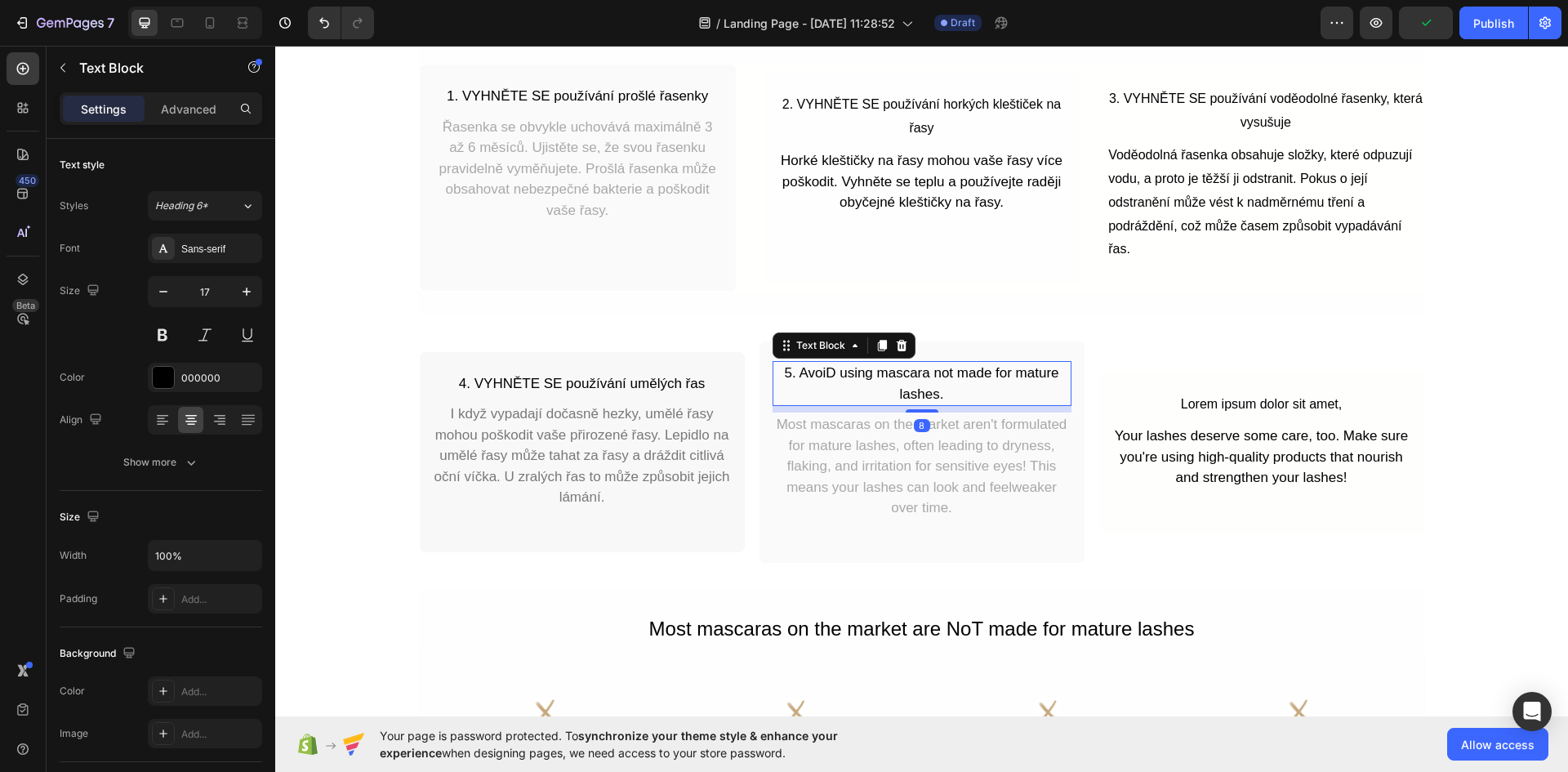
click at [931, 377] on div "5. AvoiD using mascara not made for mature lashes." at bounding box center [922, 383] width 299 height 45
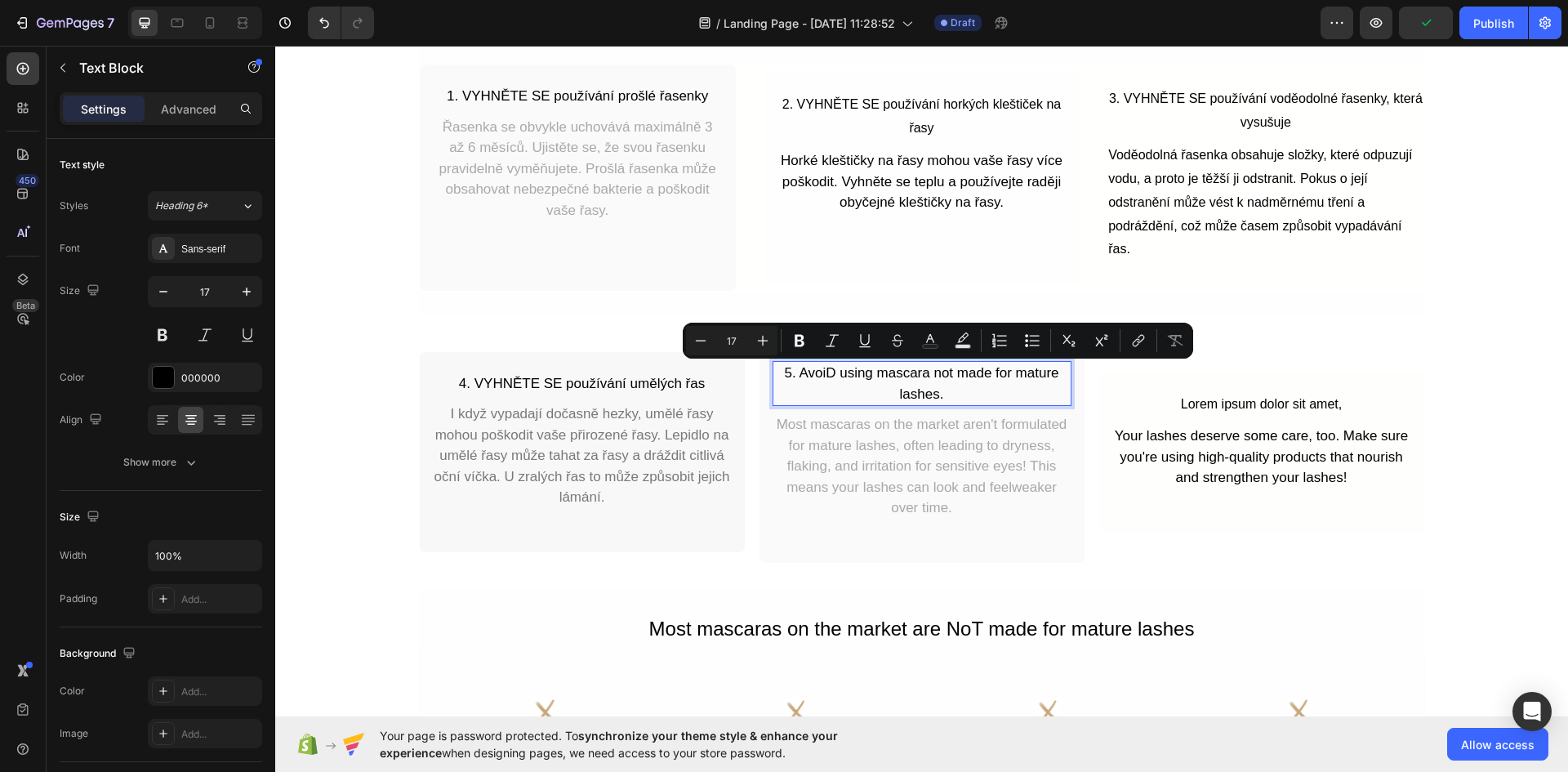
click at [956, 391] on p "5. AvoiD using mascara not made for mature lashes." at bounding box center [922, 383] width 296 height 42
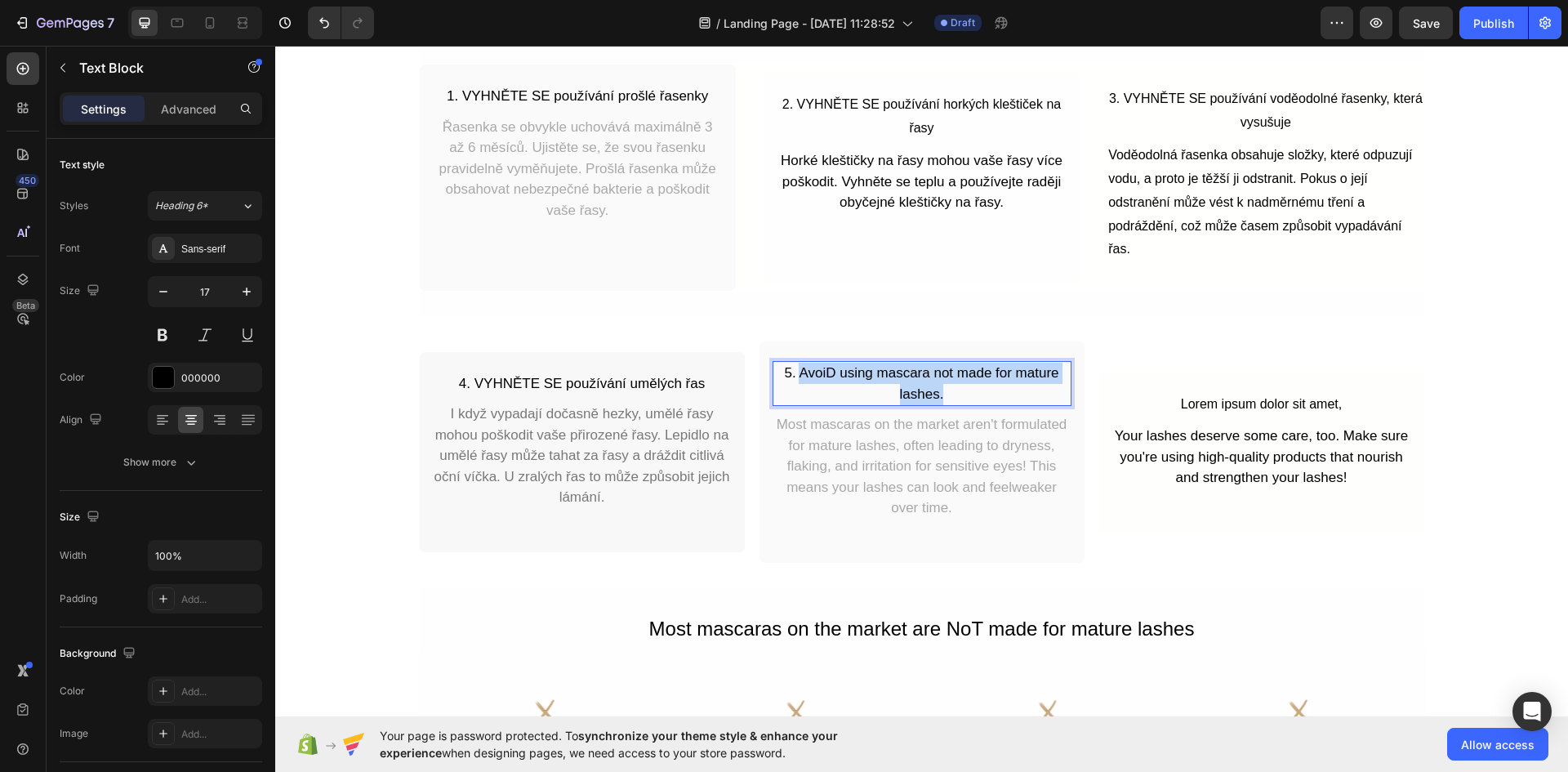
drag, startPoint x: 956, startPoint y: 391, endPoint x: 794, endPoint y: 367, distance: 163.8
click at [794, 367] on p "5. AvoiD using mascara not made for mature lashes." at bounding box center [922, 383] width 296 height 42
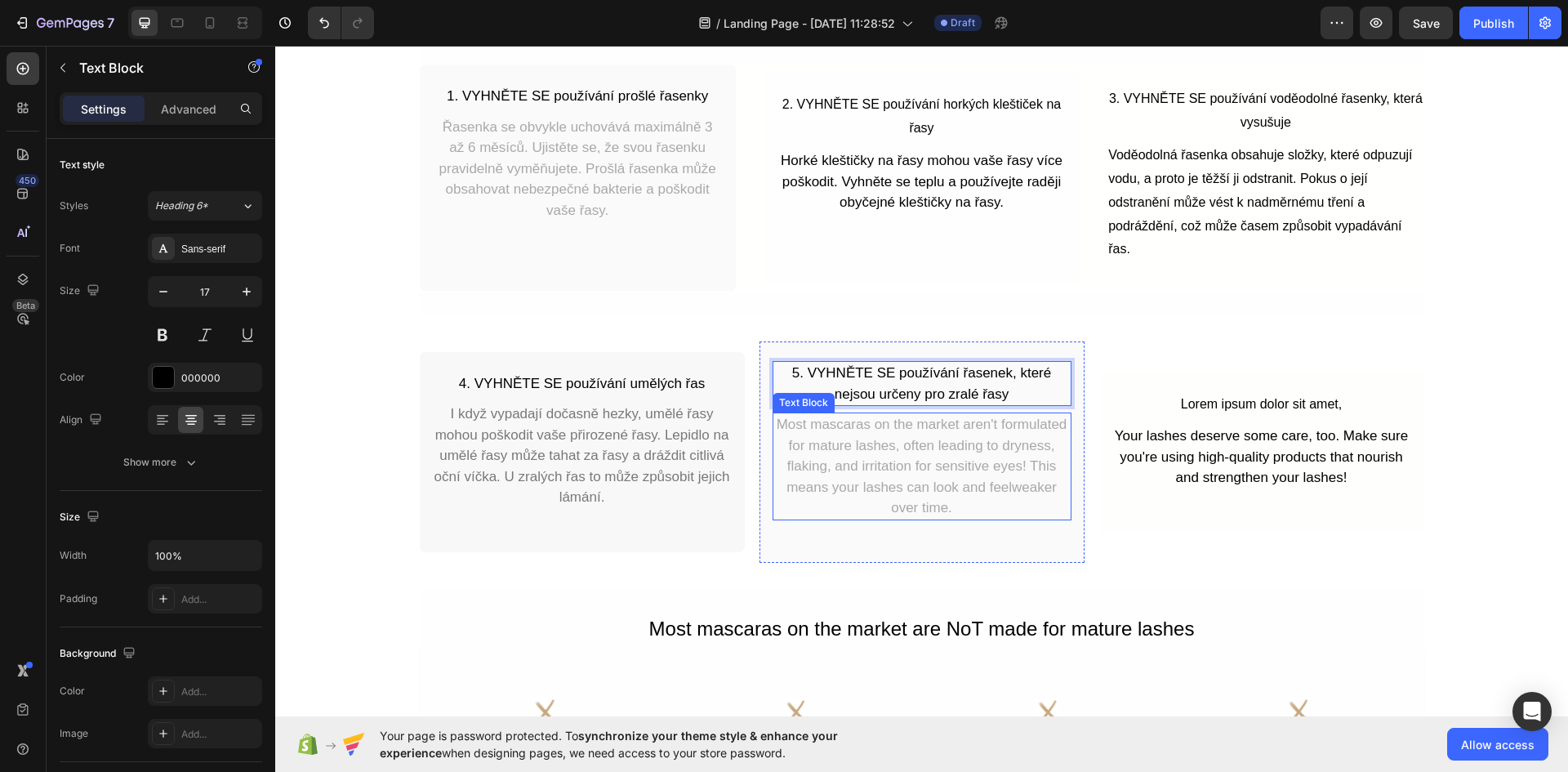
click at [962, 488] on div "Most mascaras on the market aren't formulated for mature lashes, often leading …" at bounding box center [922, 466] width 299 height 108
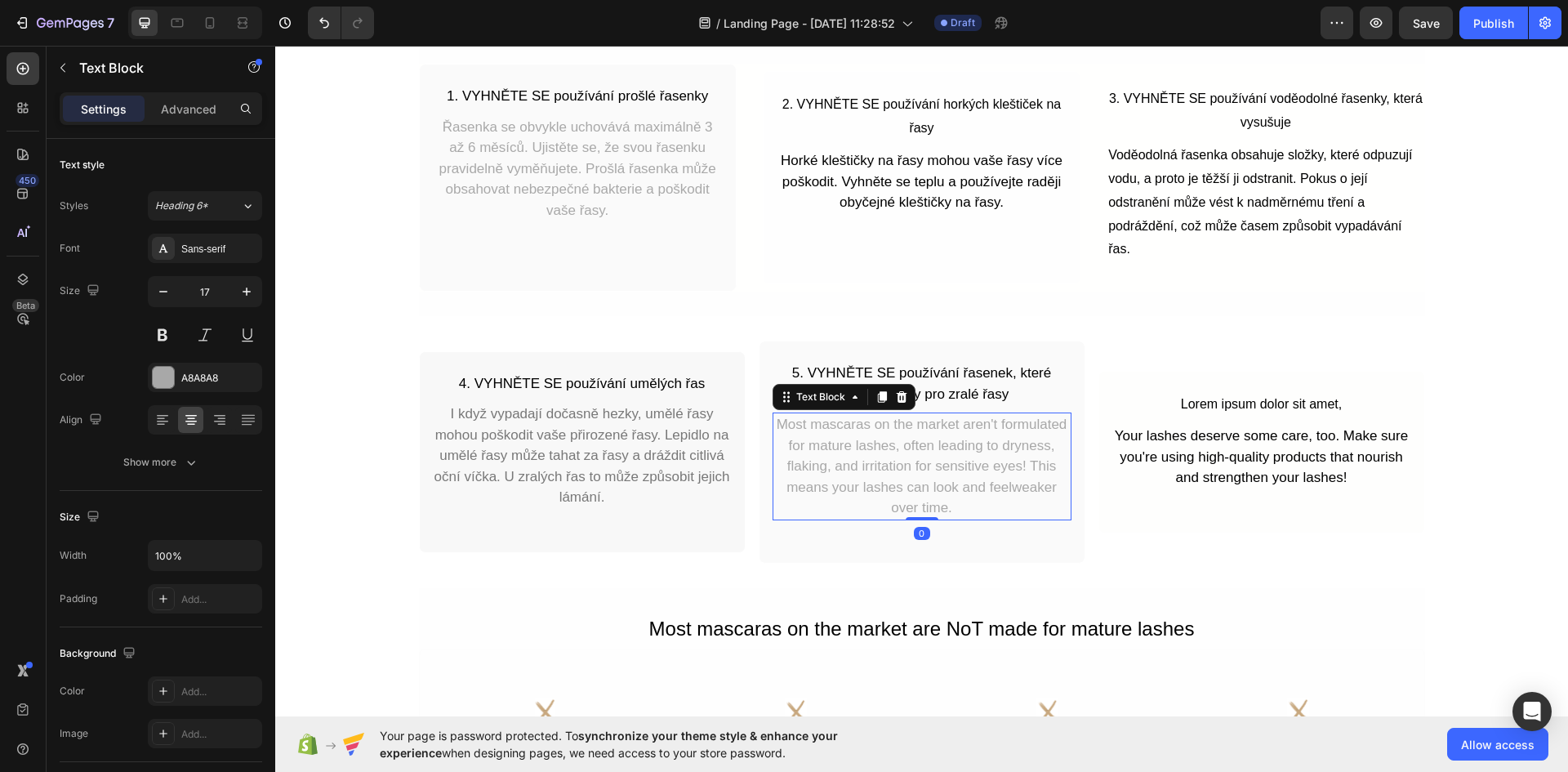
click at [962, 488] on div "Most mascaras on the market aren't formulated for mature lashes, often leading …" at bounding box center [922, 466] width 299 height 108
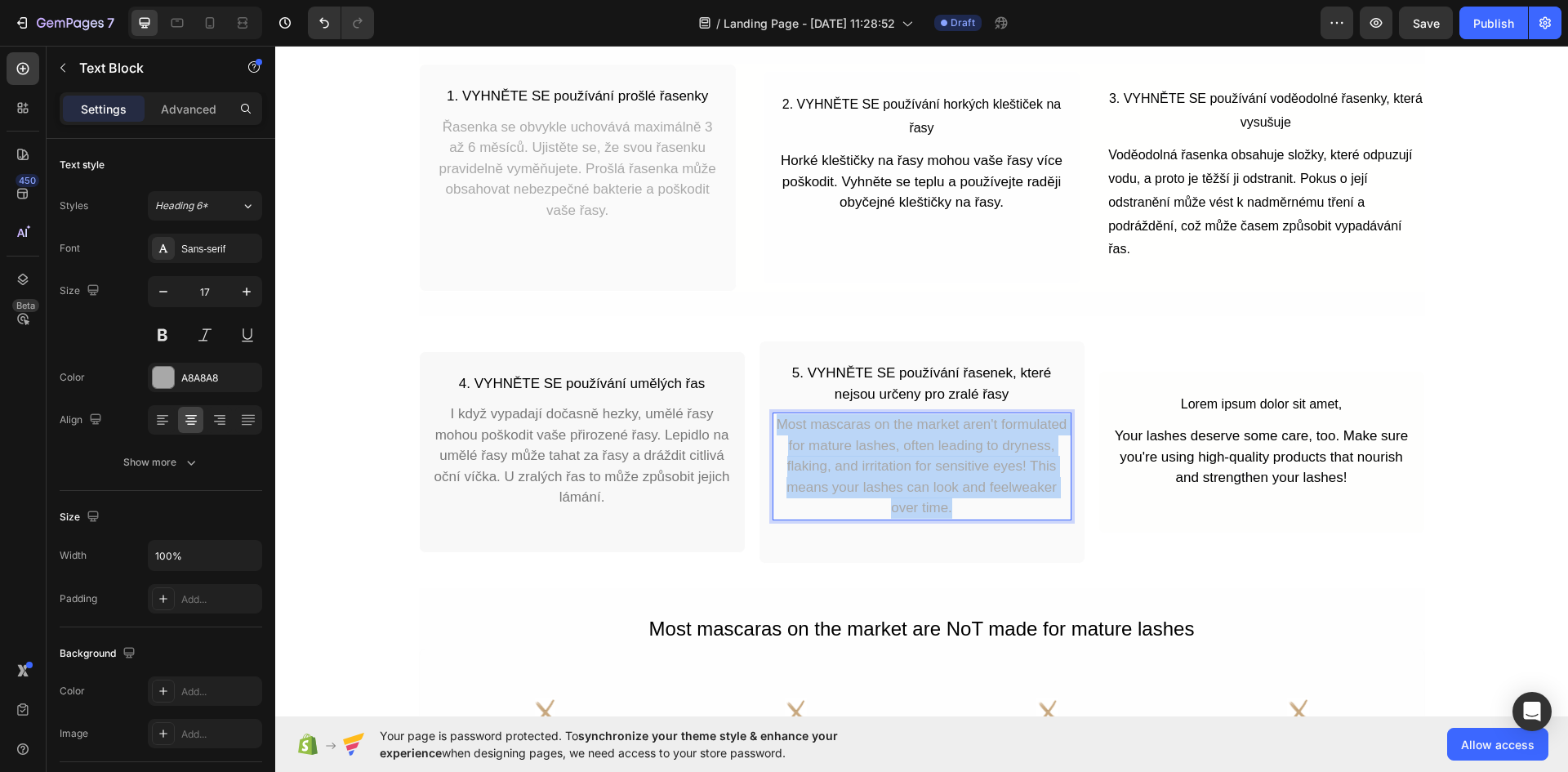
click at [962, 488] on p "Most mascaras on the market aren't formulated for mature lashes, often leading …" at bounding box center [922, 466] width 296 height 105
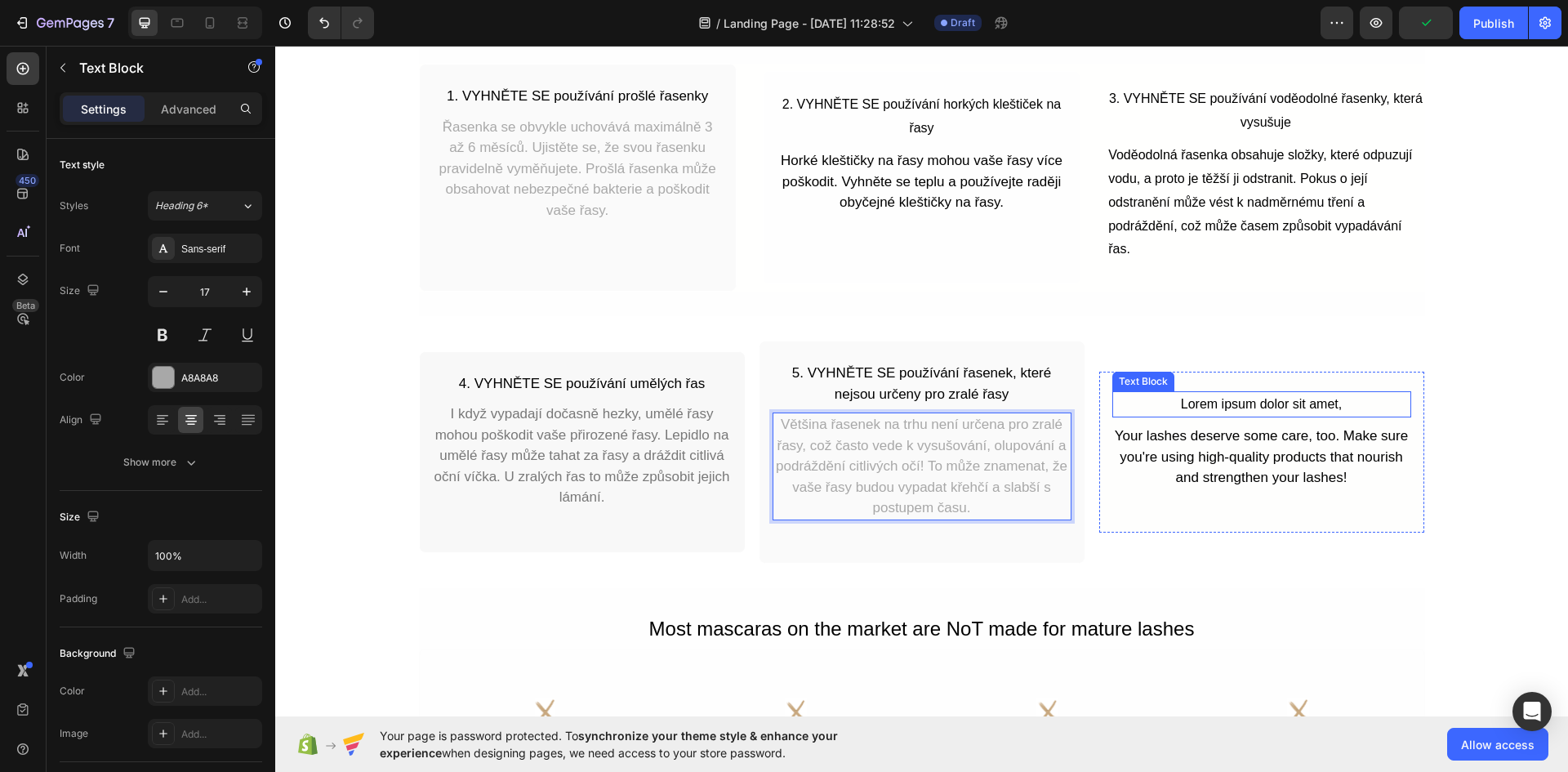
click at [1295, 405] on div "Lorem ipsum dolor sit amet," at bounding box center [1261, 404] width 299 height 27
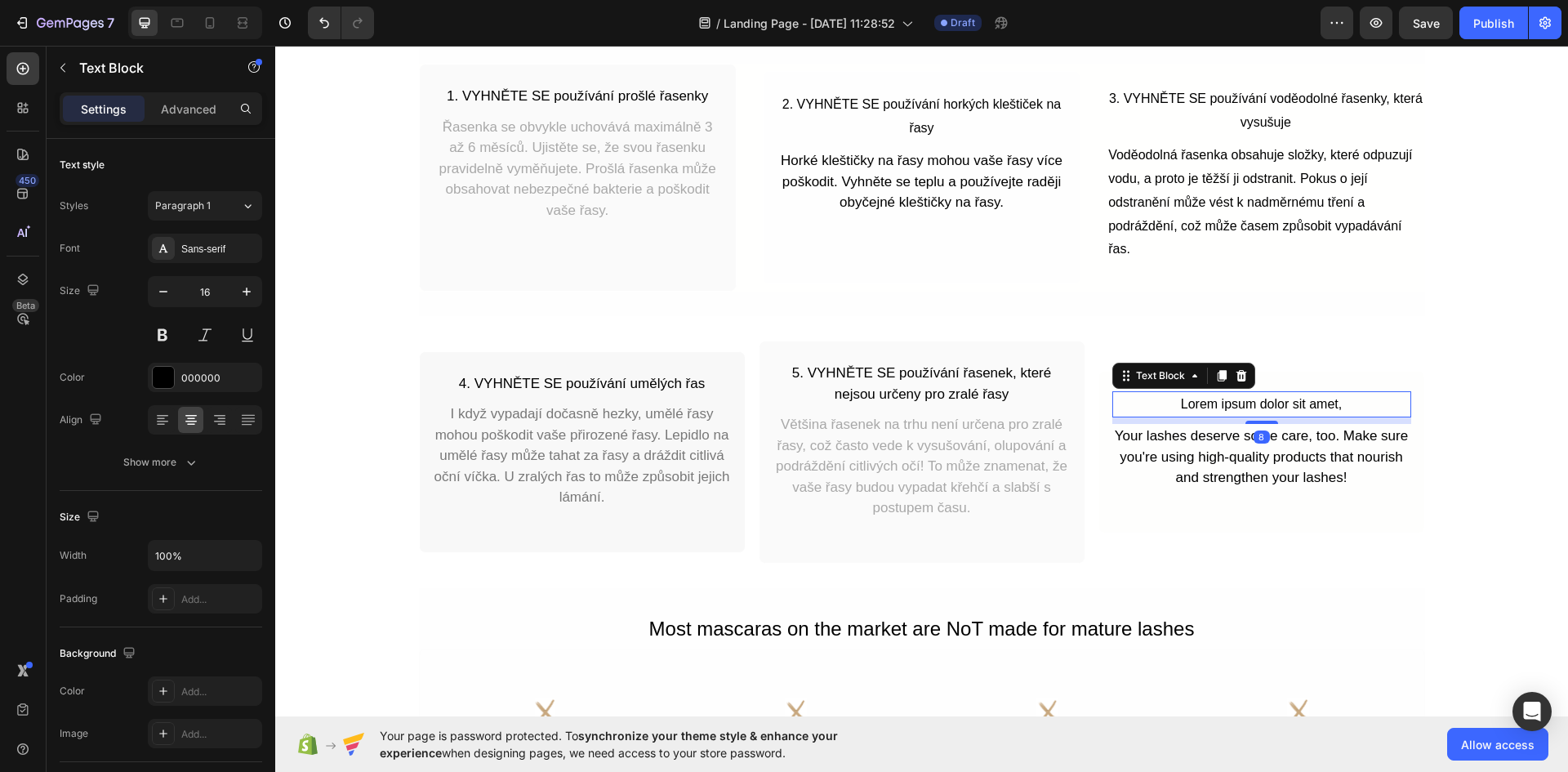
click at [1295, 405] on div "Lorem ipsum dolor sit amet," at bounding box center [1261, 404] width 299 height 27
click at [1295, 405] on p "Lorem ipsum dolor sit amet," at bounding box center [1261, 404] width 296 height 24
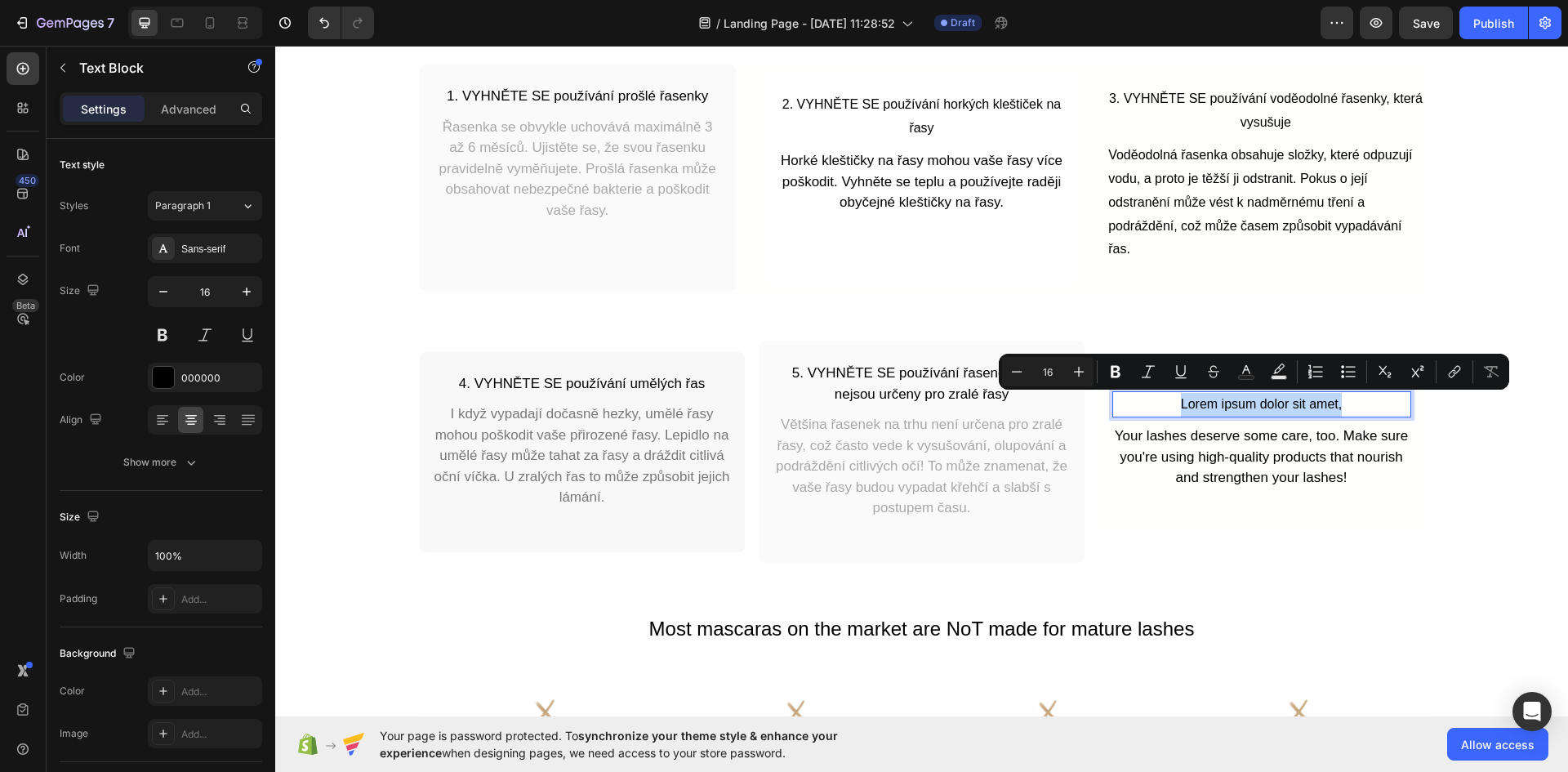
click at [1224, 400] on p "Lorem ipsum dolor sit amet," at bounding box center [1261, 404] width 296 height 24
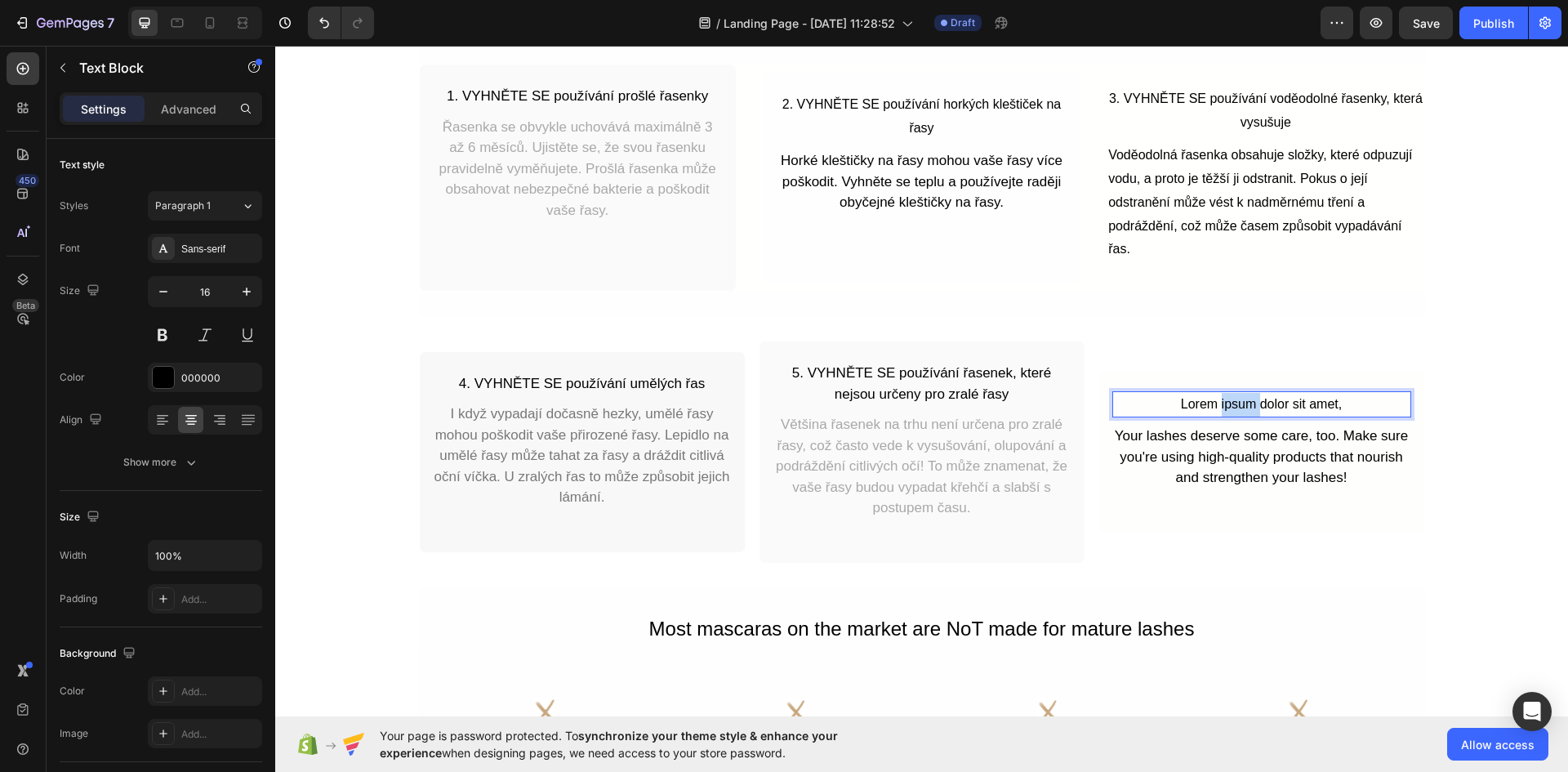
click at [1224, 400] on p "Lorem ipsum dolor sit amet," at bounding box center [1261, 404] width 296 height 24
click at [1284, 469] on div "Your lashes deserve some care, too. Make sure you're using high-quality product…" at bounding box center [1261, 456] width 299 height 66
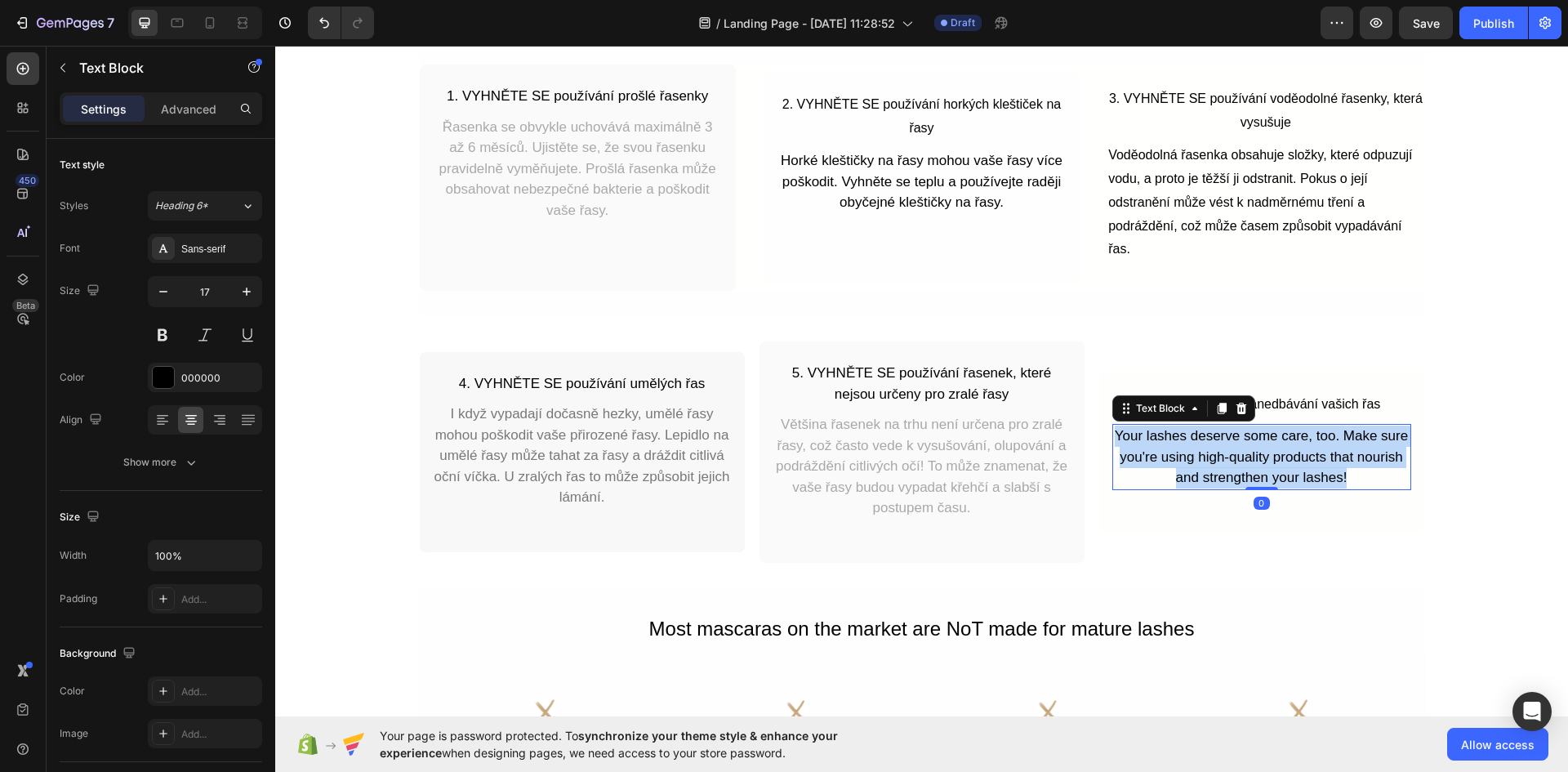
click at [1284, 469] on p "Your lashes deserve some care, too. Make sure you're using high-quality product…" at bounding box center [1261, 456] width 296 height 63
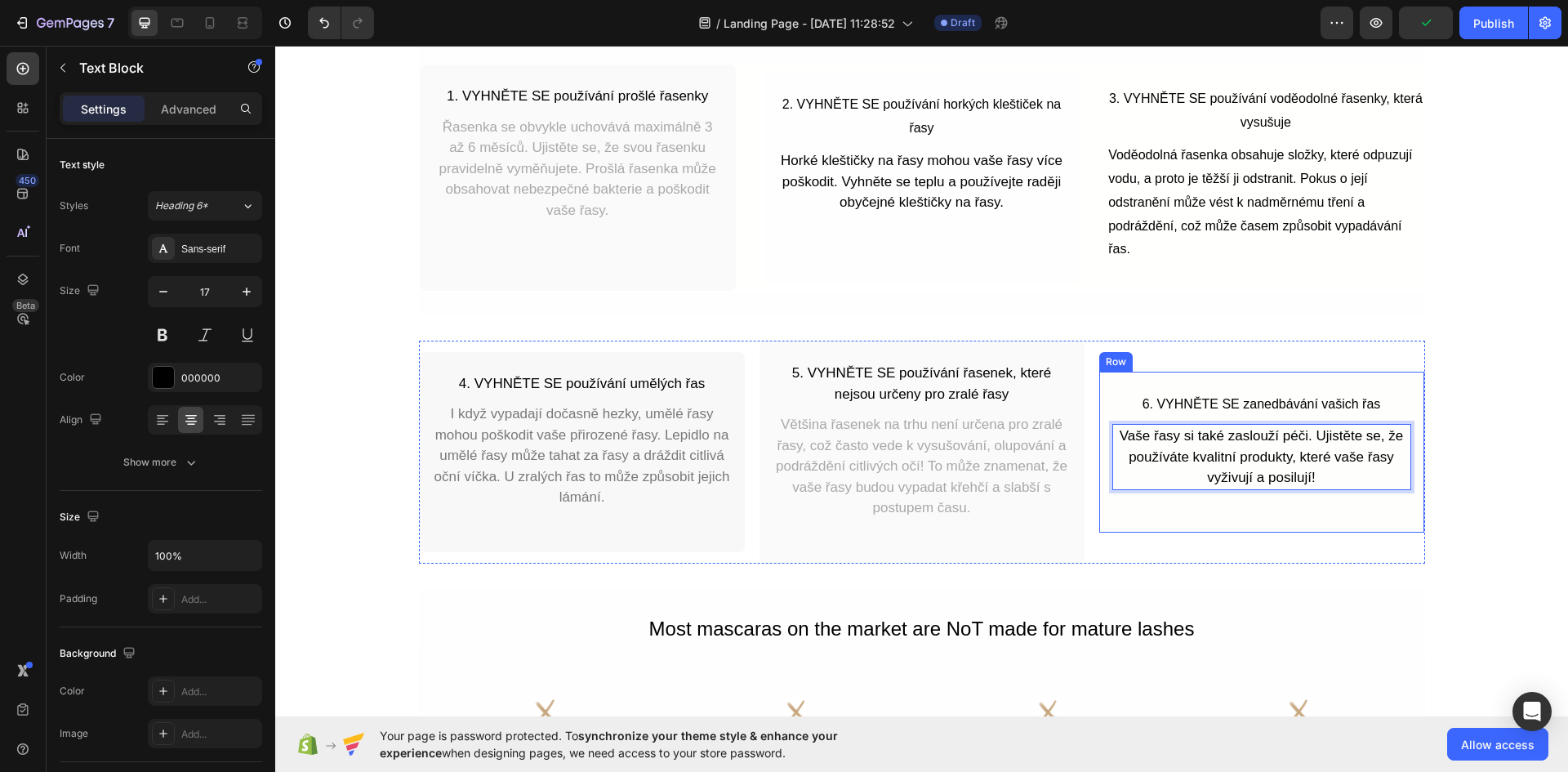
click at [1239, 388] on div "6. VYHNĚTE SE zanedbávání vašich řas Text Block Vaše řasy si také zaslouží péči…" at bounding box center [1261, 451] width 326 height 163
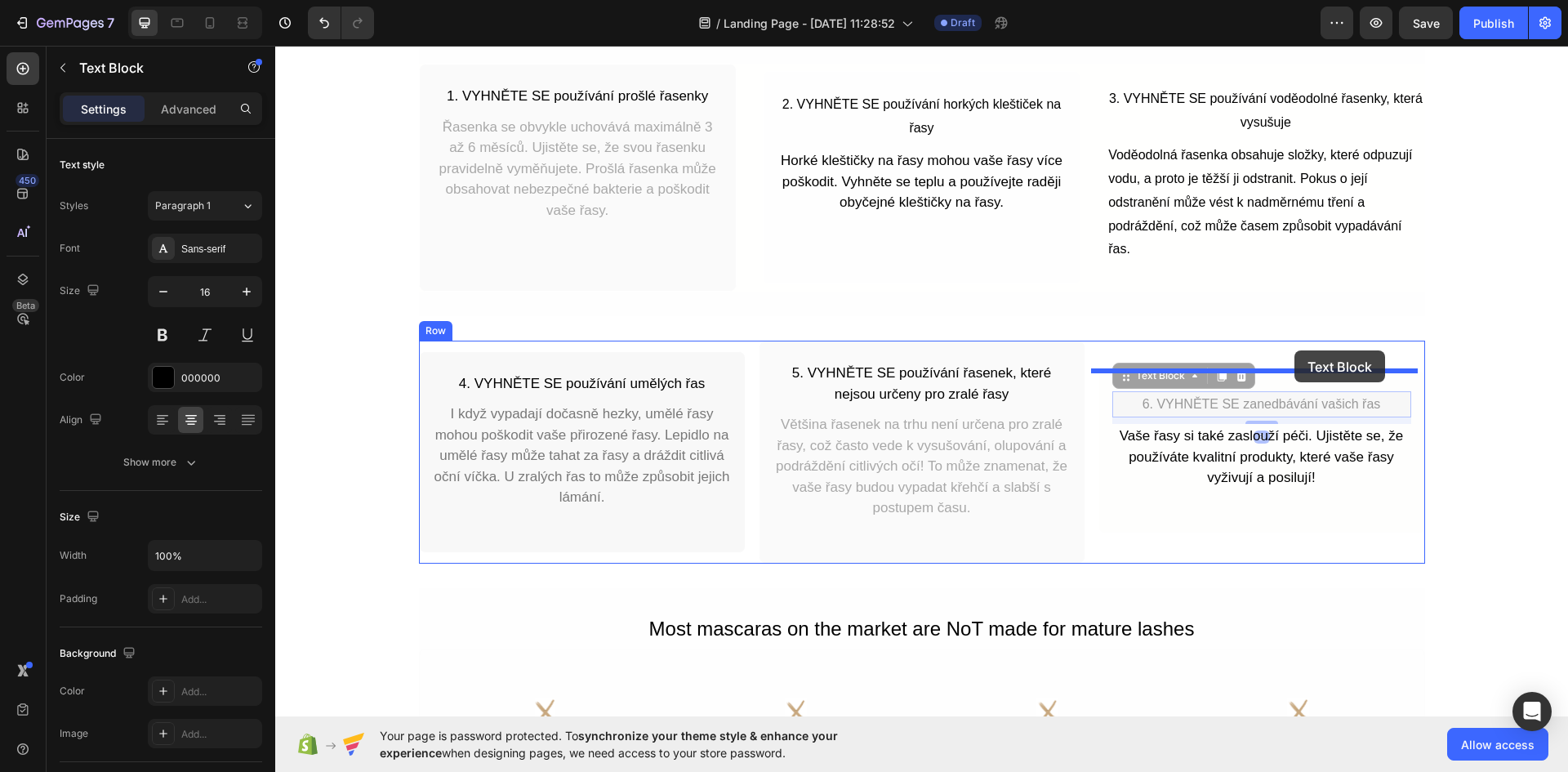
drag, startPoint x: 1279, startPoint y: 407, endPoint x: 1294, endPoint y: 350, distance: 58.9
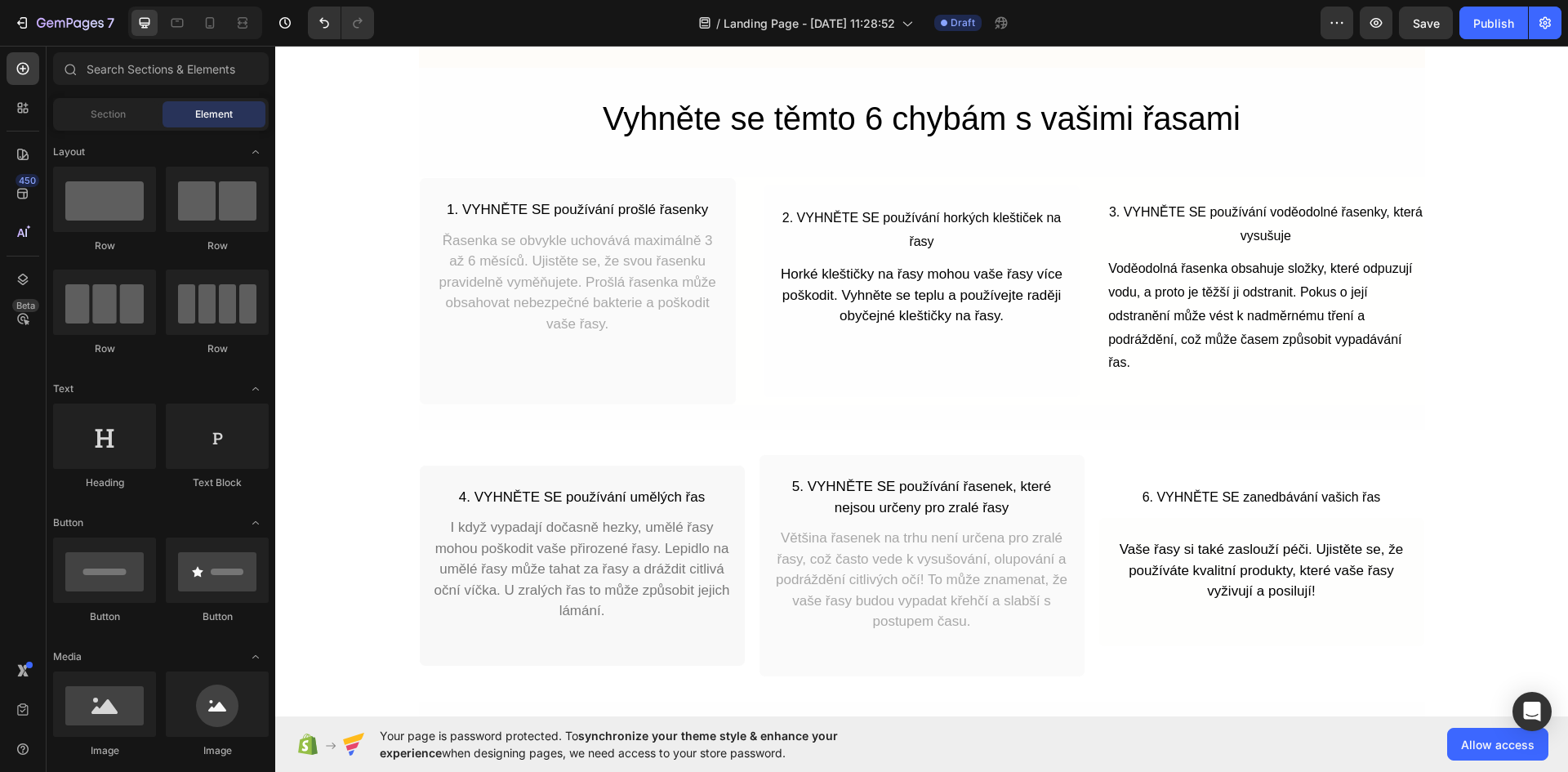
scroll to position [419, 0]
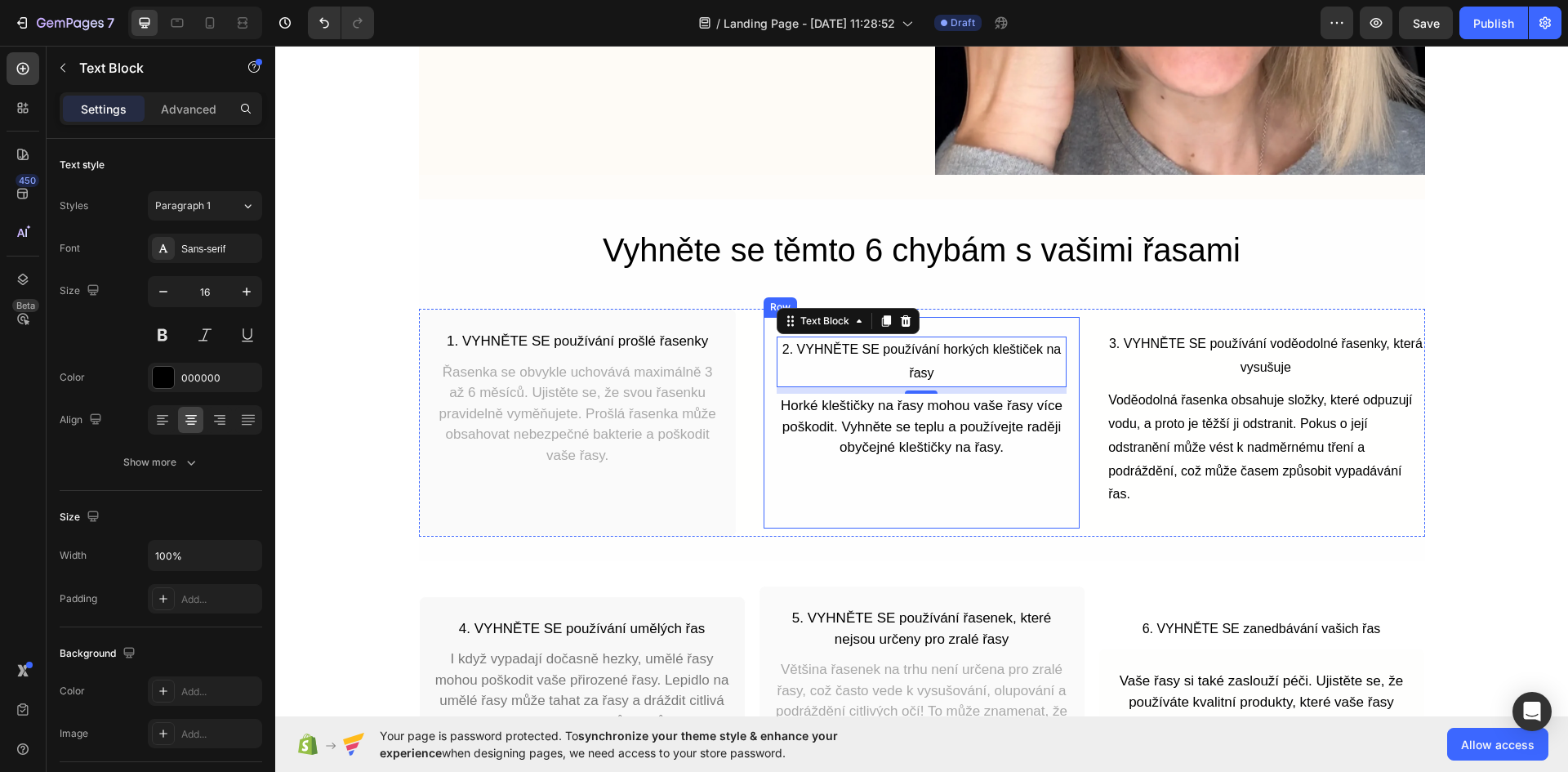
click at [969, 332] on div "2. VYHNĚTE SE používání horkých kleštiček na řasy Text Block 8 Horké kleštičky …" at bounding box center [921, 423] width 317 height 213
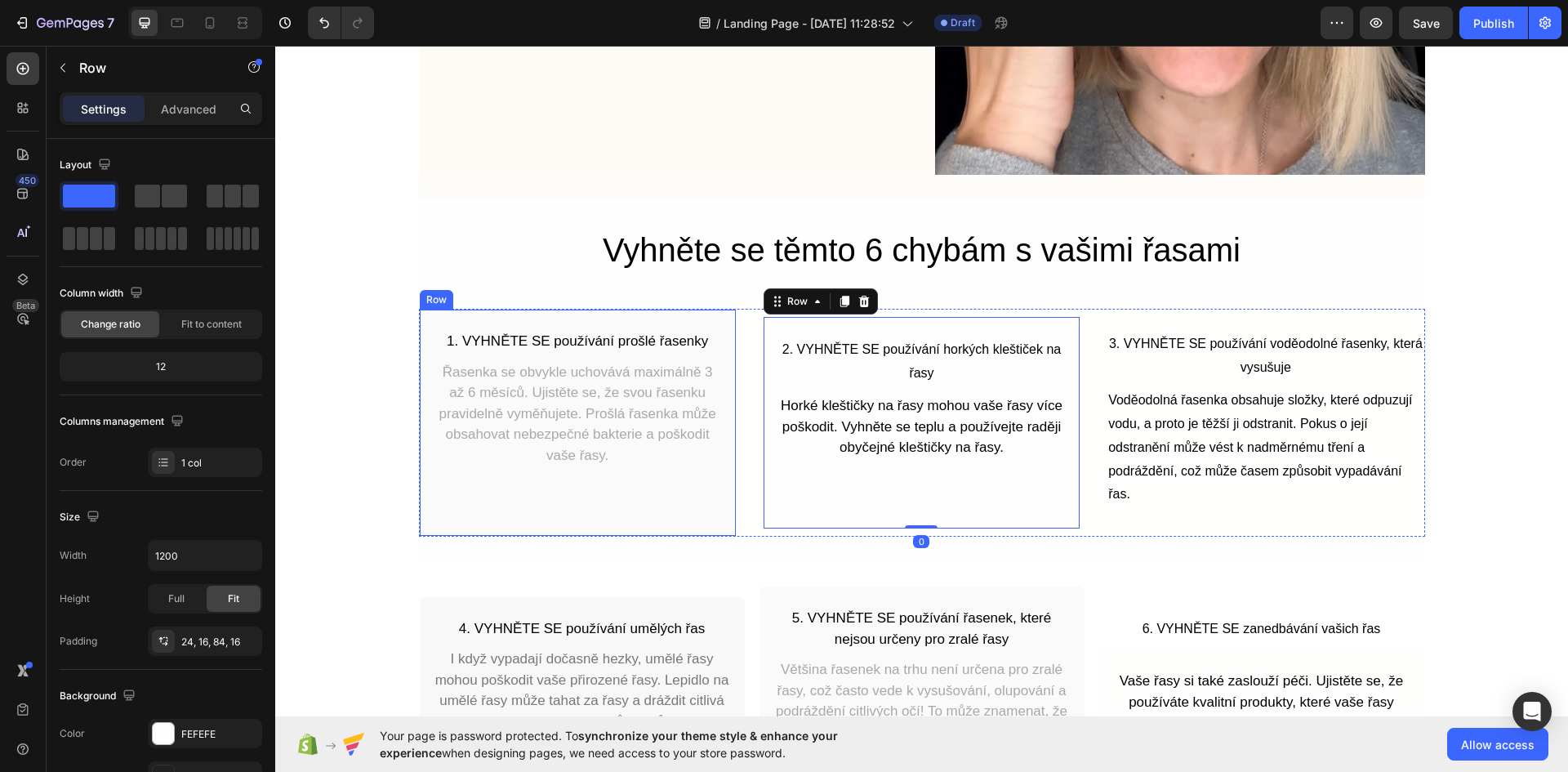
click at [708, 316] on div "1. VYHNĚTE SE používání prošlé řasenky Text Block Řasenka se obvykle uchovává m…" at bounding box center [577, 423] width 317 height 228
click at [920, 328] on div "2. VYHNĚTE SE používání horkých kleštiček na řasy Text Block Horké kleštičky na…" at bounding box center [921, 423] width 317 height 213
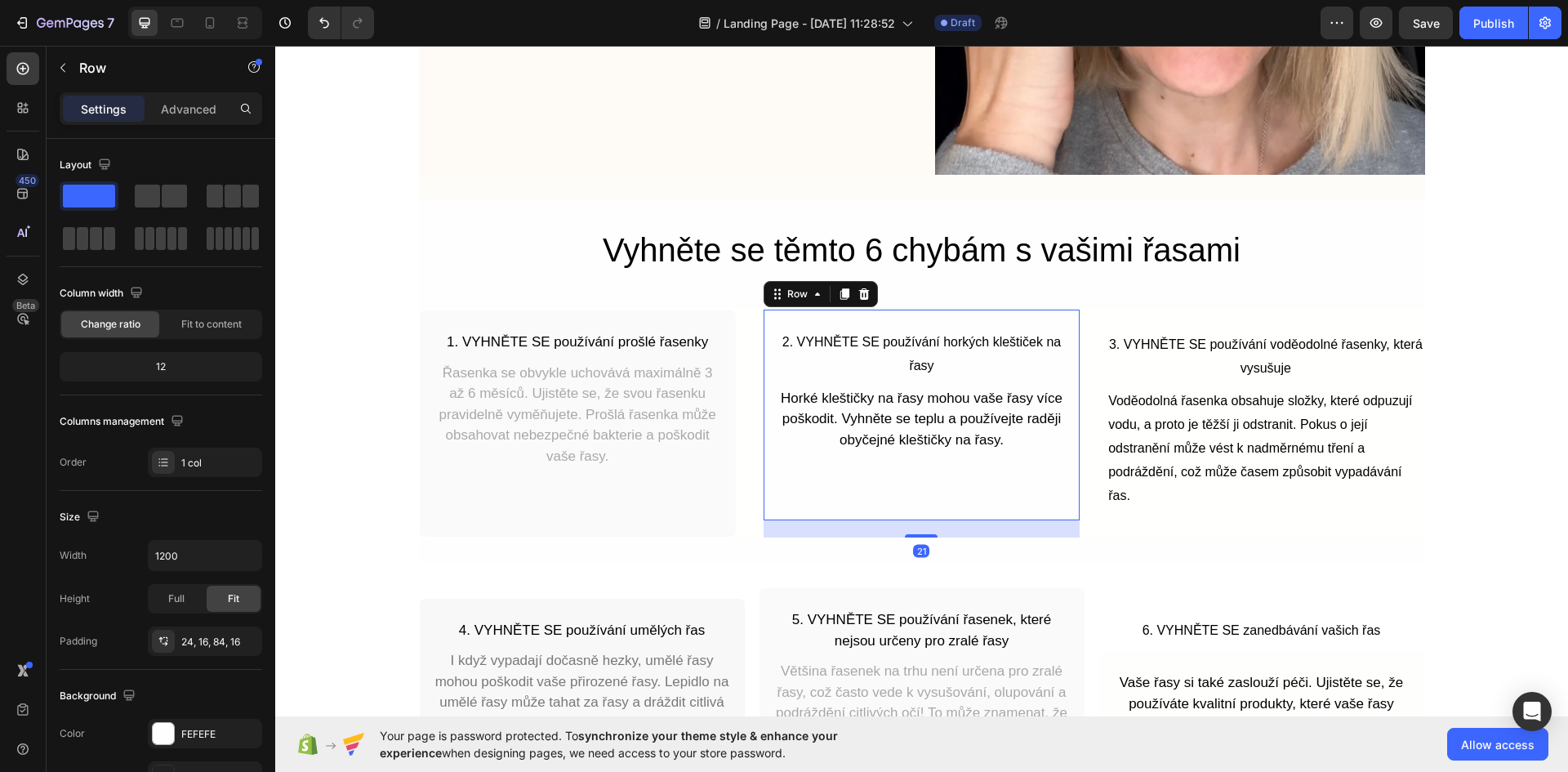
drag, startPoint x: 917, startPoint y: 523, endPoint x: 917, endPoint y: 541, distance: 18.0
click at [917, 541] on div "Vyhněte se těmto 6 chybám s vašimi řasami Heading 1. VYHNĚTE SE používání prošl…" at bounding box center [921, 381] width 1006 height 363
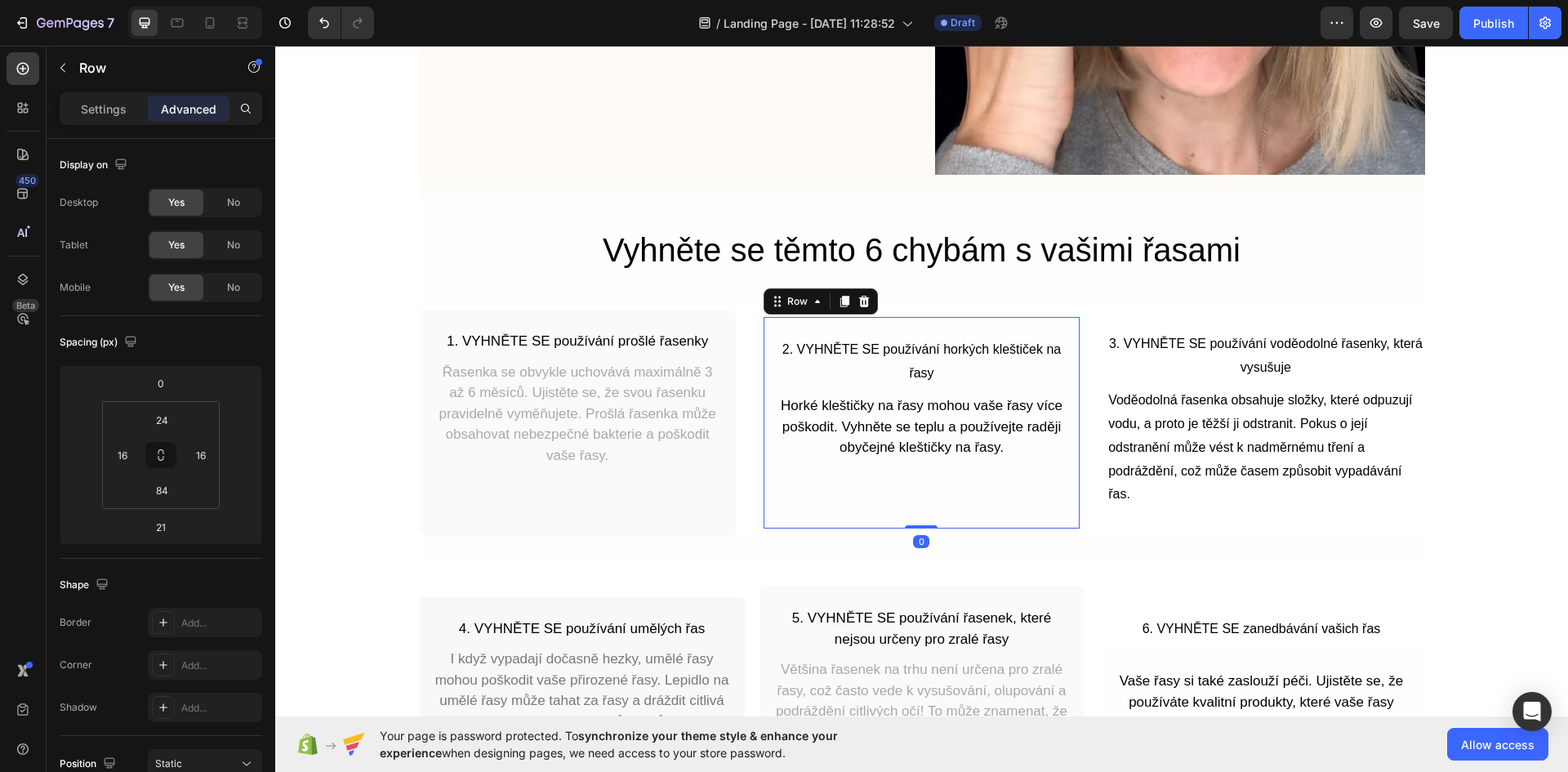
drag, startPoint x: 916, startPoint y: 536, endPoint x: 923, endPoint y: 500, distance: 36.7
click at [923, 500] on div "2. VYHNĚTE SE používání horkých kleštiček na řasy Text Block Horké kleštičky na…" at bounding box center [921, 423] width 317 height 213
type input "0"
click at [1225, 366] on p "3. VYHNĚTE SE používání voděodolné řasenky, která vysušuje" at bounding box center [1265, 356] width 315 height 47
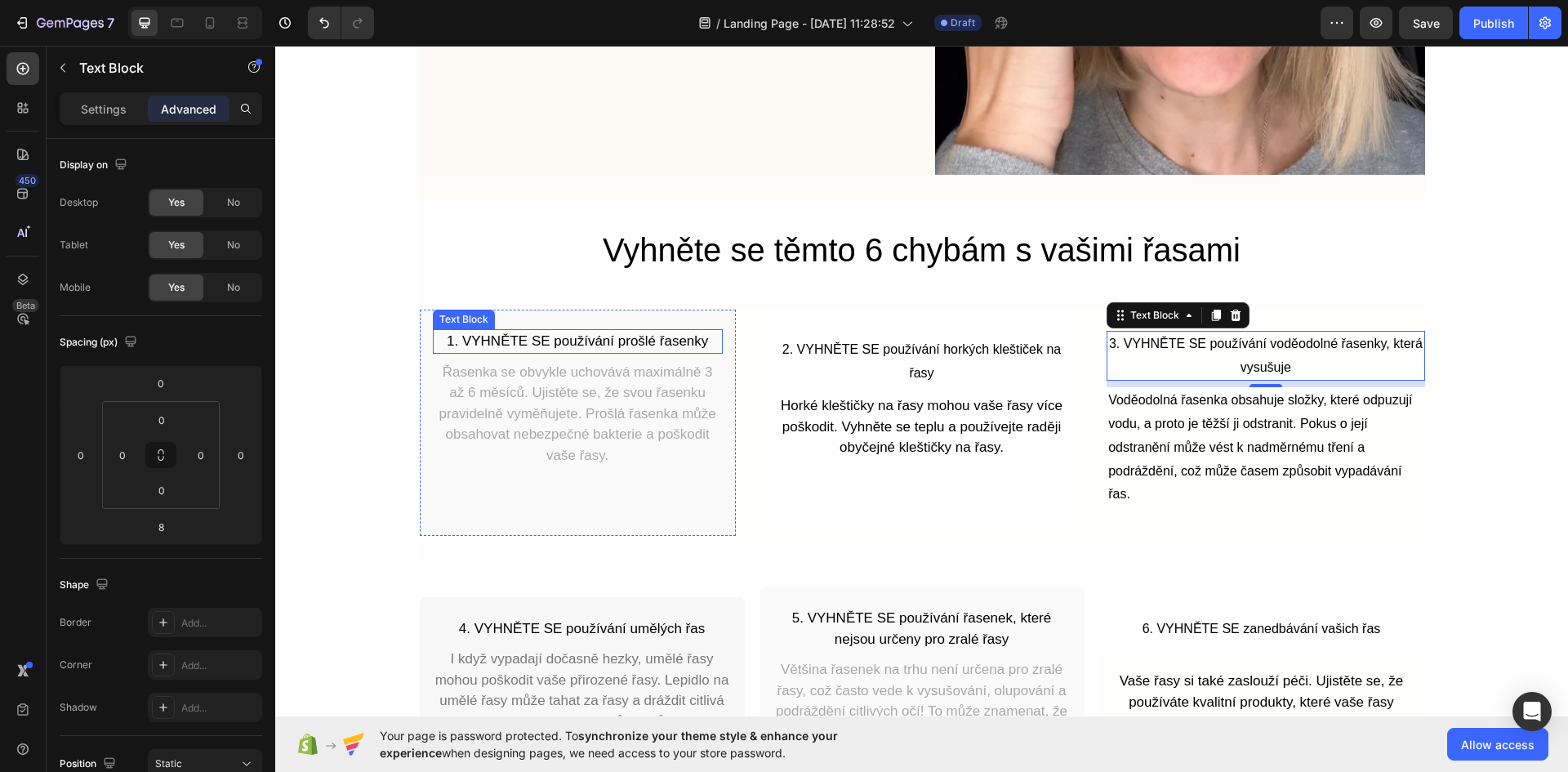
click at [584, 333] on p "1. VYHNĚTE SE používání prošlé řasenky" at bounding box center [577, 341] width 287 height 21
click at [592, 343] on p "1. VYHNĚTE SE používání prošlé řasenky" at bounding box center [577, 341] width 287 height 21
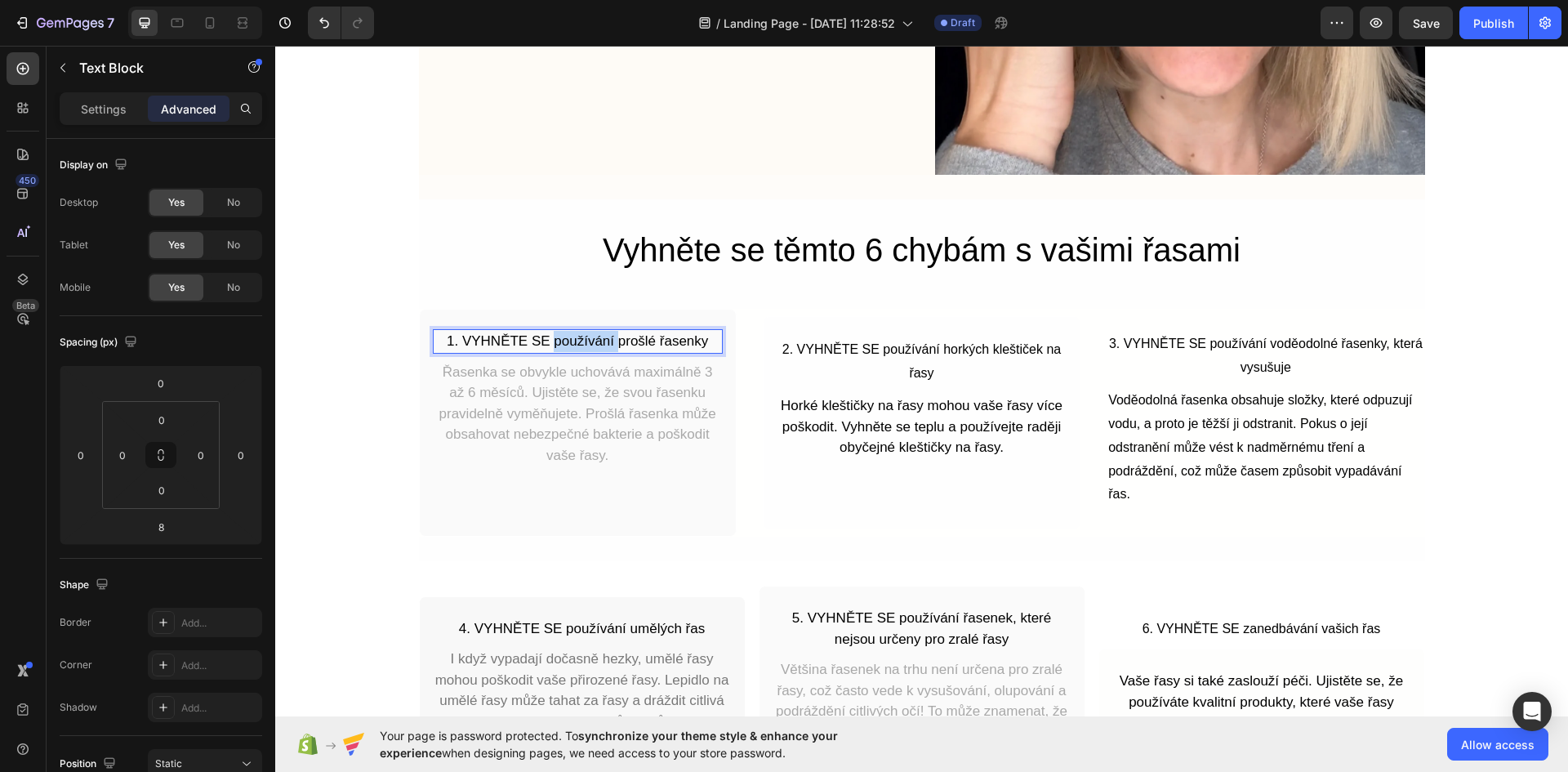
click at [592, 343] on p "1. VYHNĚTE SE používání prošlé řasenky" at bounding box center [577, 341] width 287 height 21
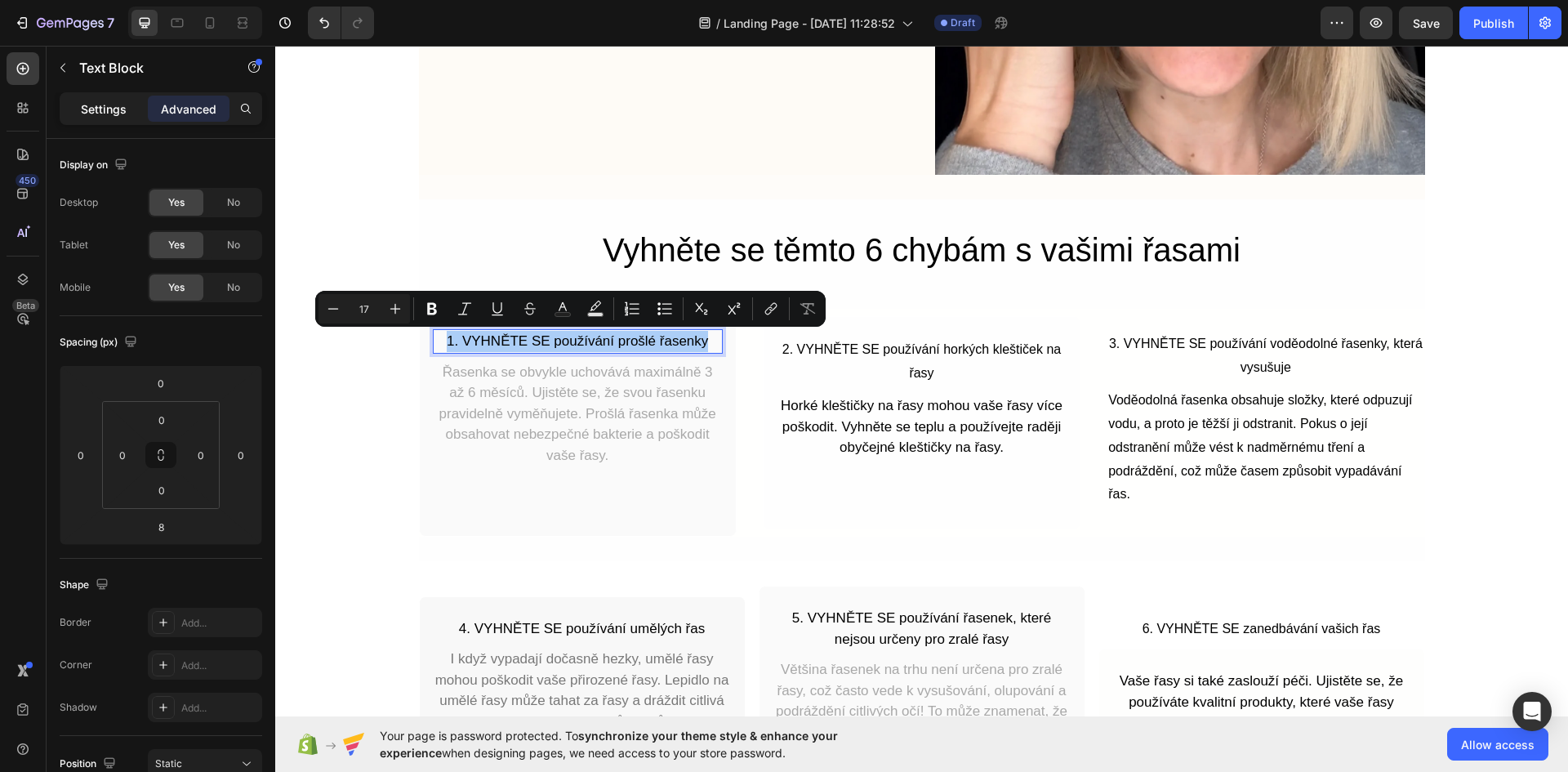
click at [94, 105] on p "Settings" at bounding box center [104, 109] width 46 height 17
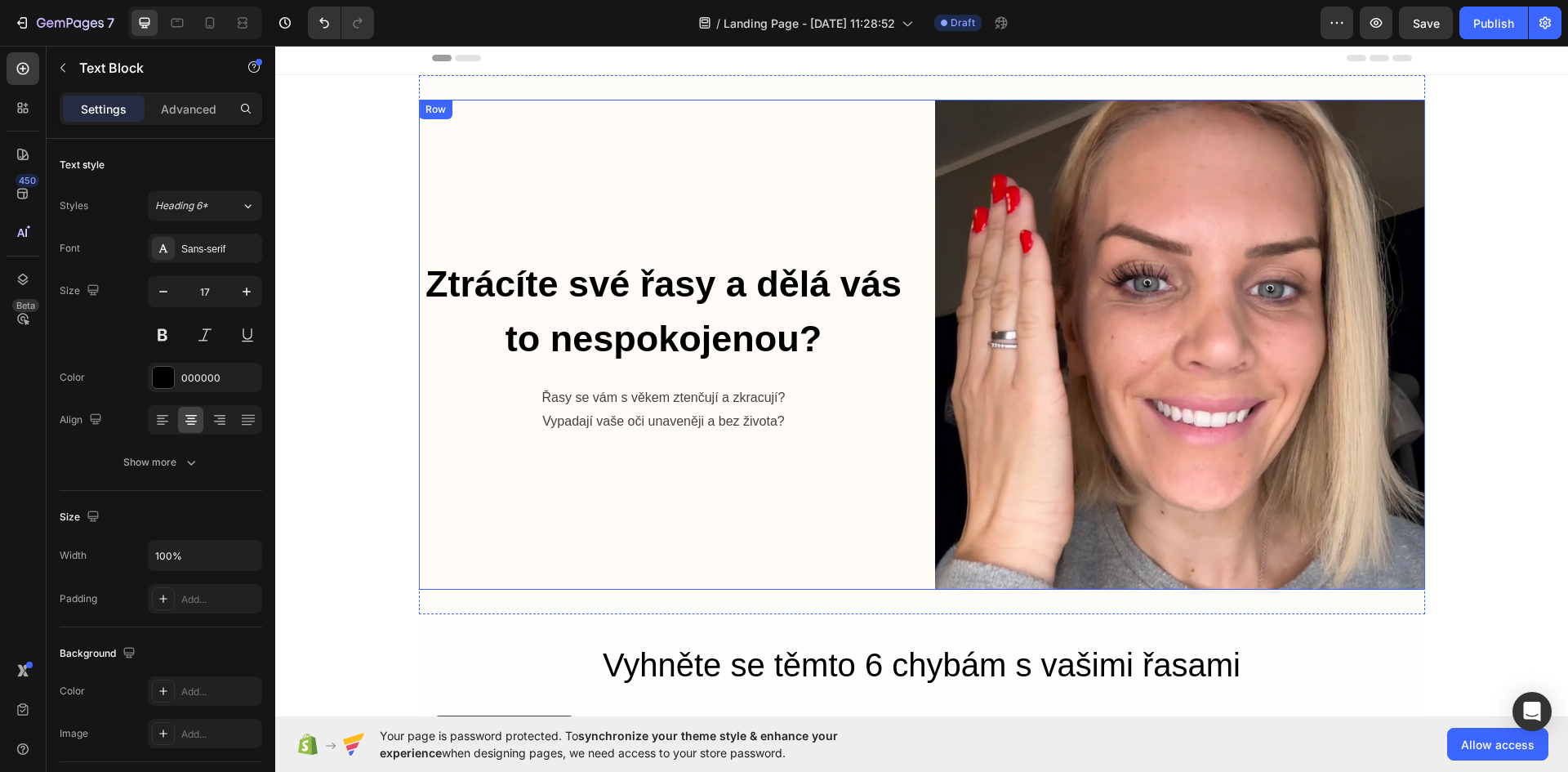
scroll to position [0, 0]
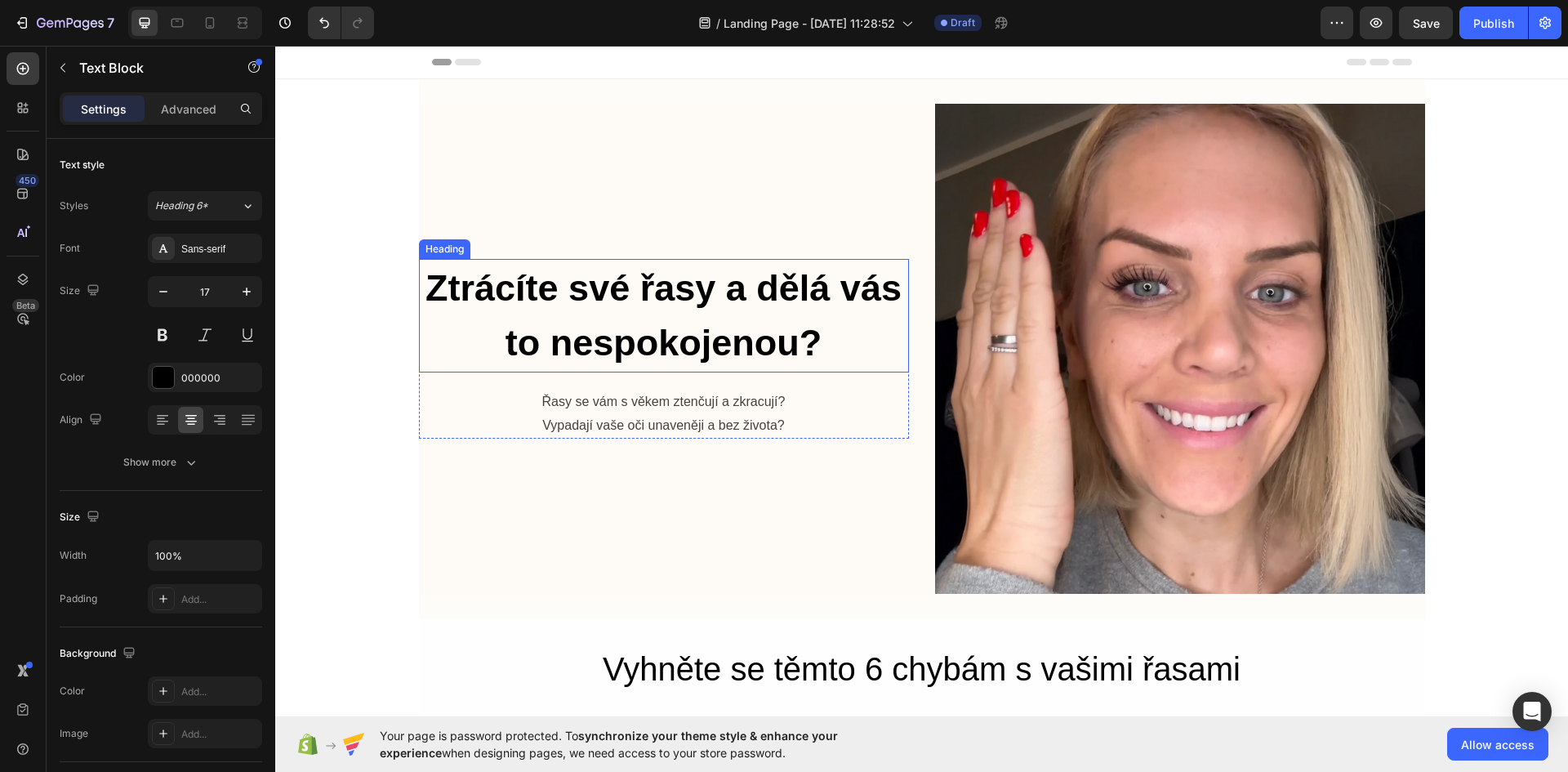
click at [670, 292] on strong "Ztrácíte své řasy a dělá vás to nespokojenou?" at bounding box center [663, 316] width 476 height 97
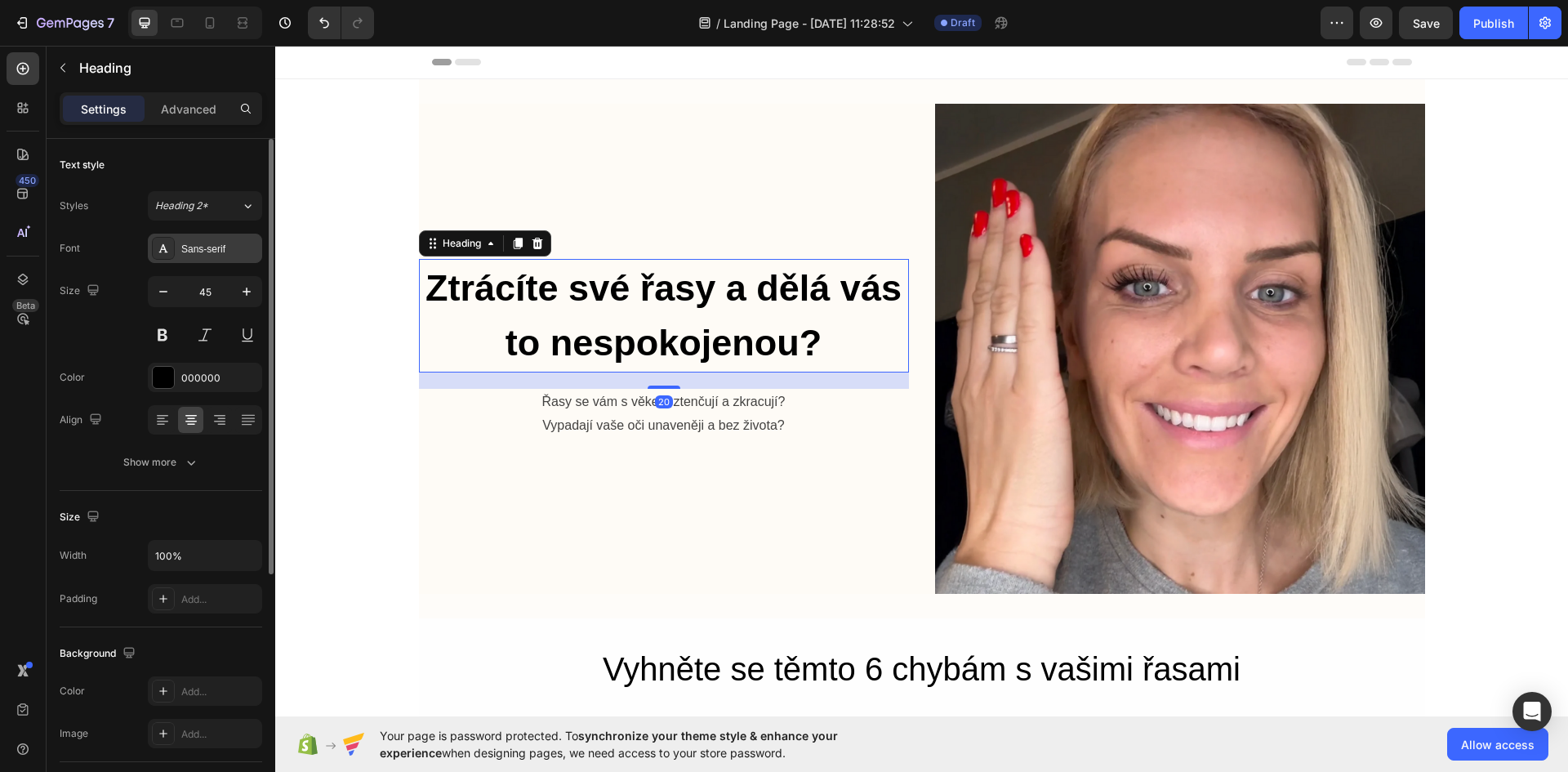
click at [227, 242] on div "Sans-serif" at bounding box center [220, 249] width 77 height 15
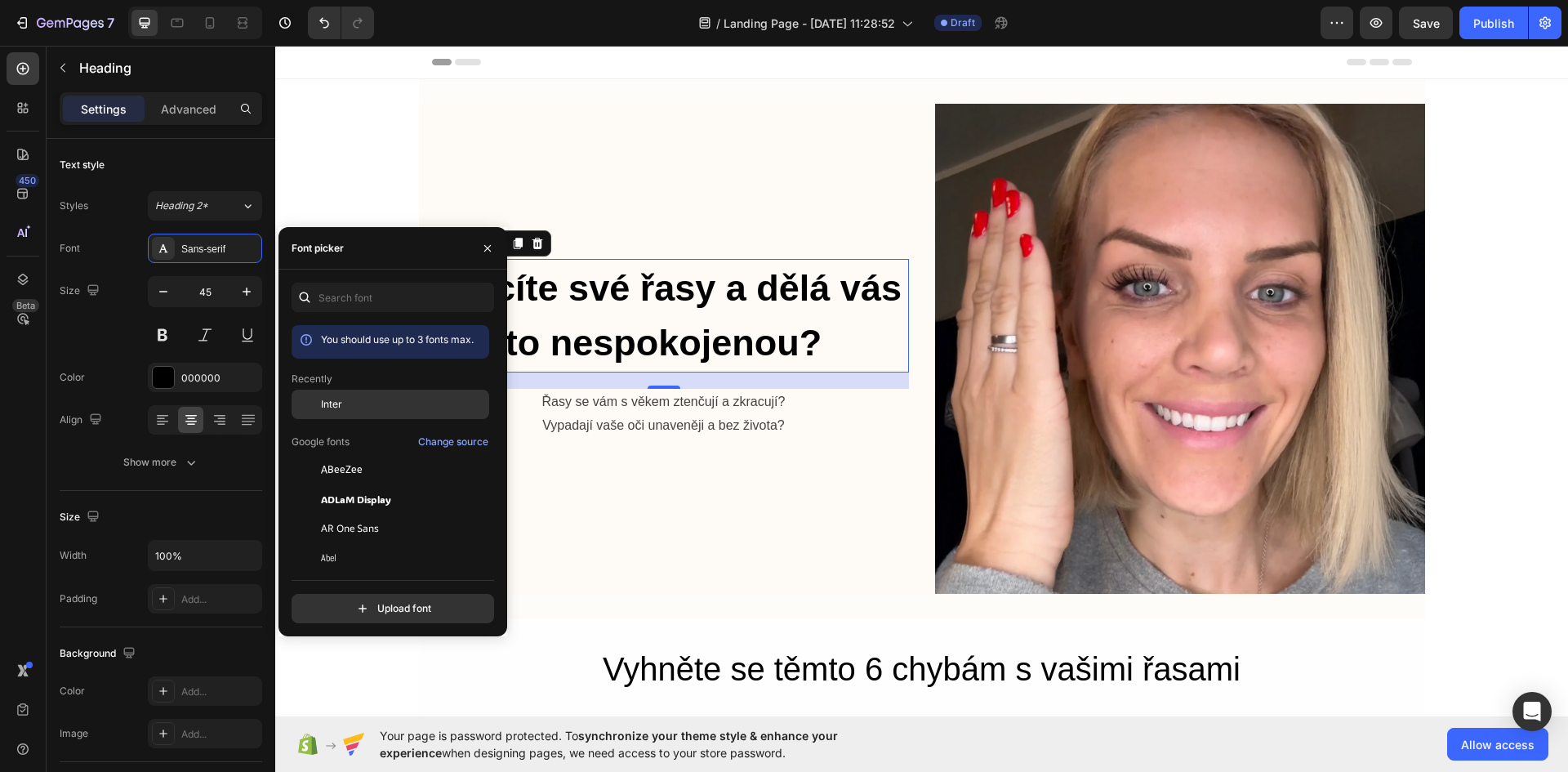
click at [365, 514] on div "Inter" at bounding box center [391, 528] width 198 height 29
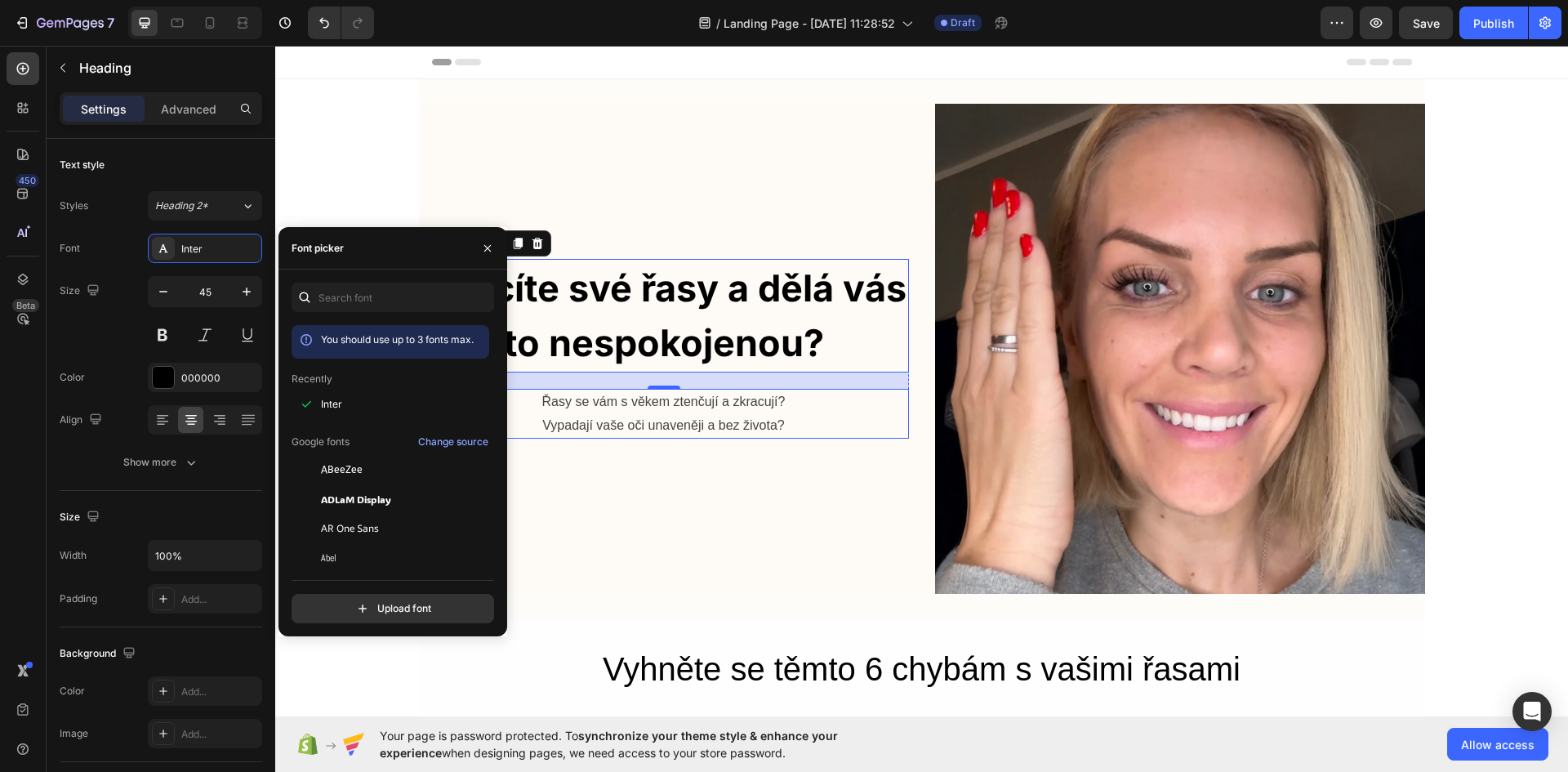
click at [622, 409] on p "Řasy se vám s věkem ztenčují a zkracují? Vypadají vaše oči unaveněji a bez živo…" at bounding box center [663, 414] width 486 height 47
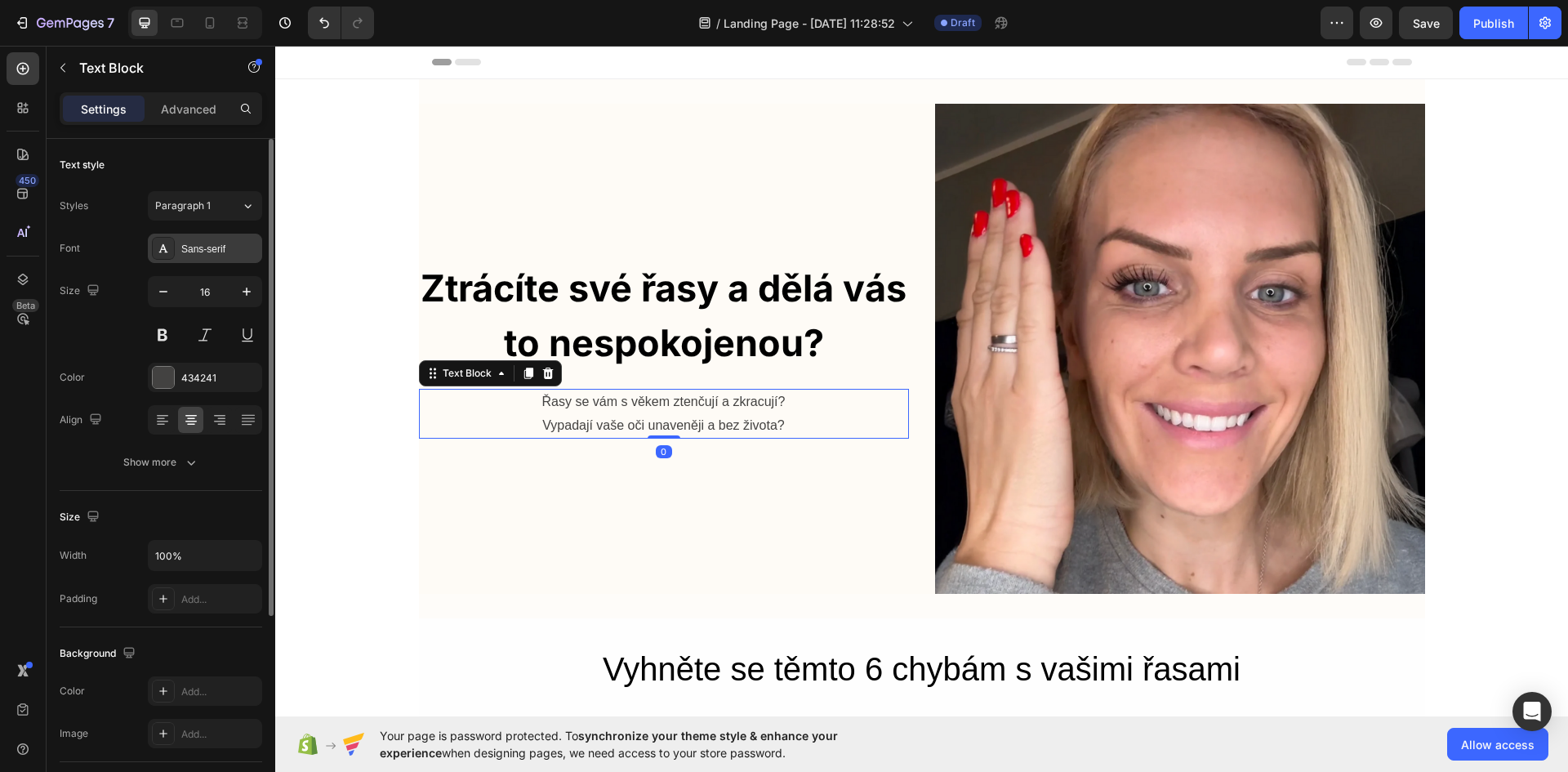
click at [231, 252] on div "Sans-serif" at bounding box center [220, 249] width 77 height 15
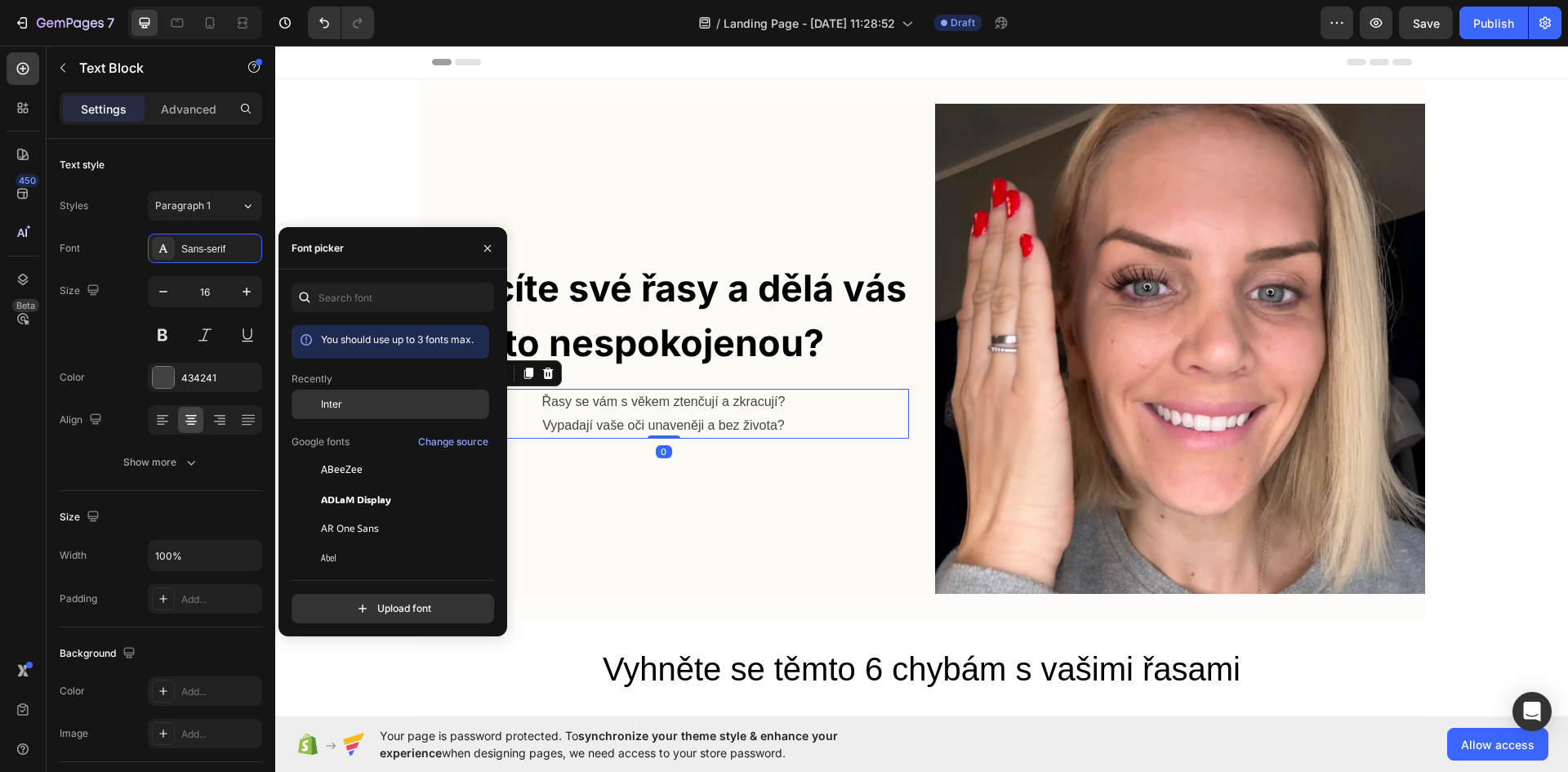
click at [353, 514] on div "Inter" at bounding box center [391, 528] width 198 height 29
click at [662, 260] on h2 "Ztrácíte své řasy a dělá vás to nespokojenou?" at bounding box center [663, 316] width 490 height 114
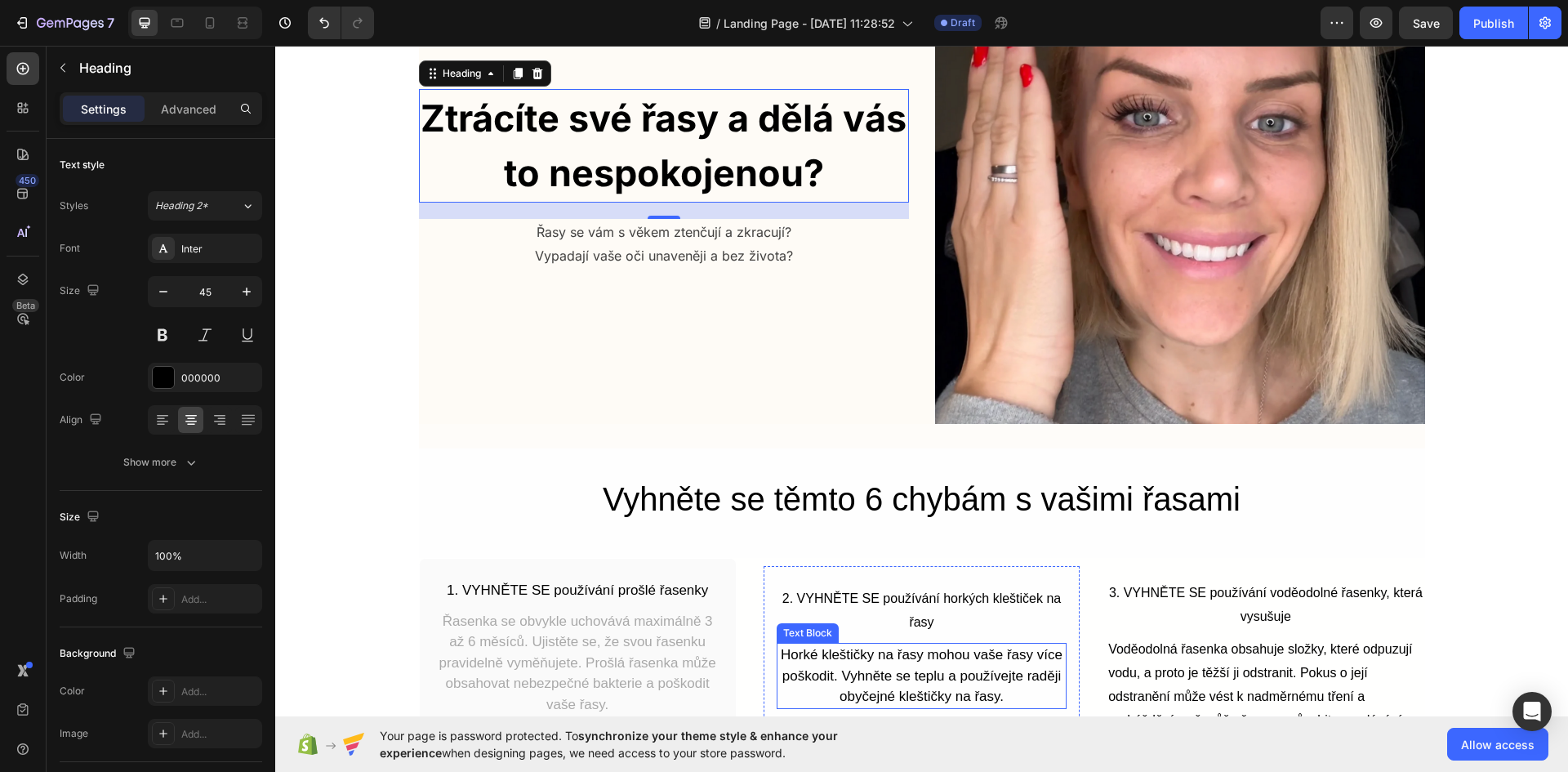
scroll to position [245, 0]
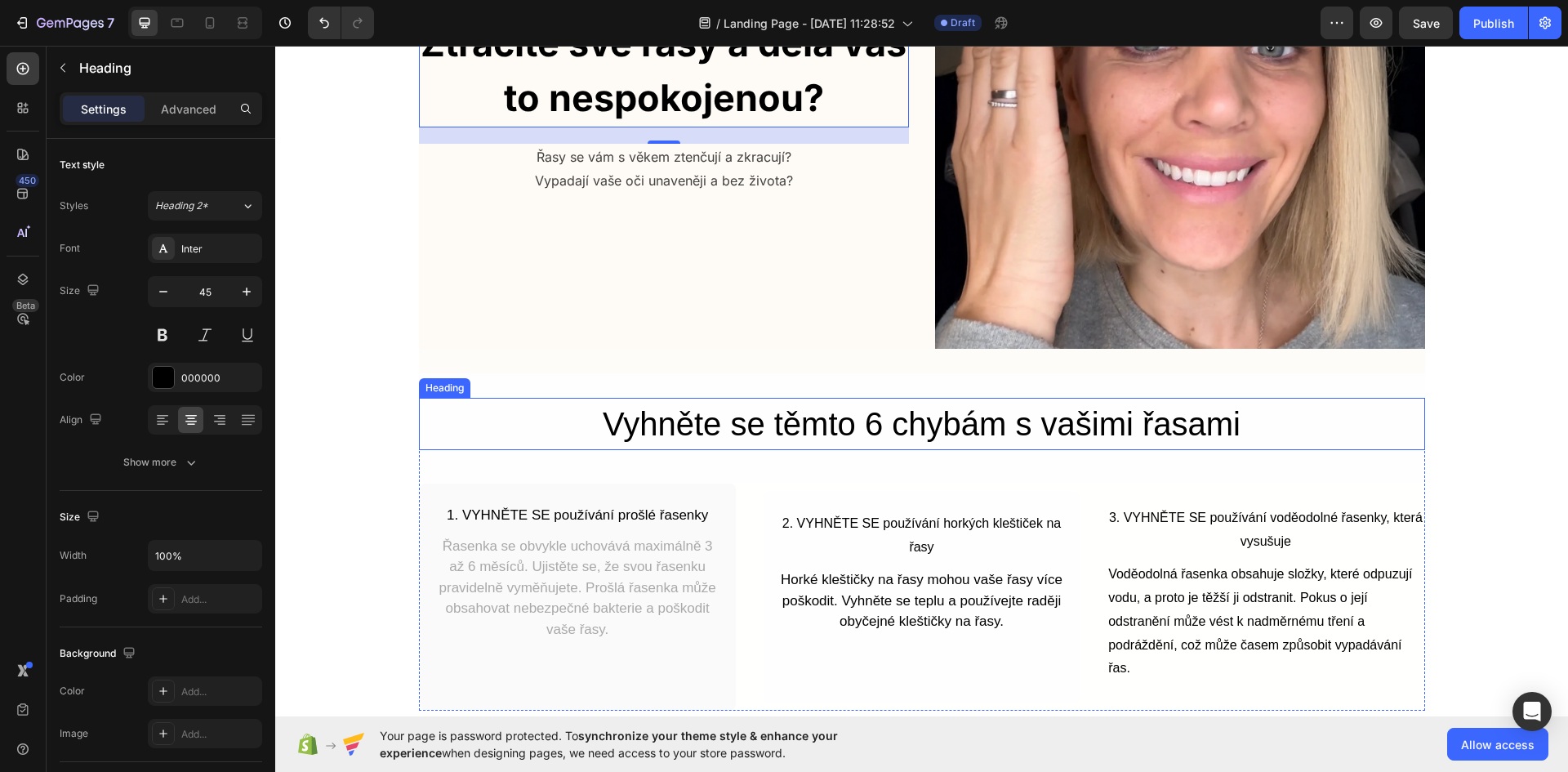
click at [856, 420] on p "Vyhněte se těmto 6 chybám s vašimi řasami" at bounding box center [921, 424] width 1002 height 49
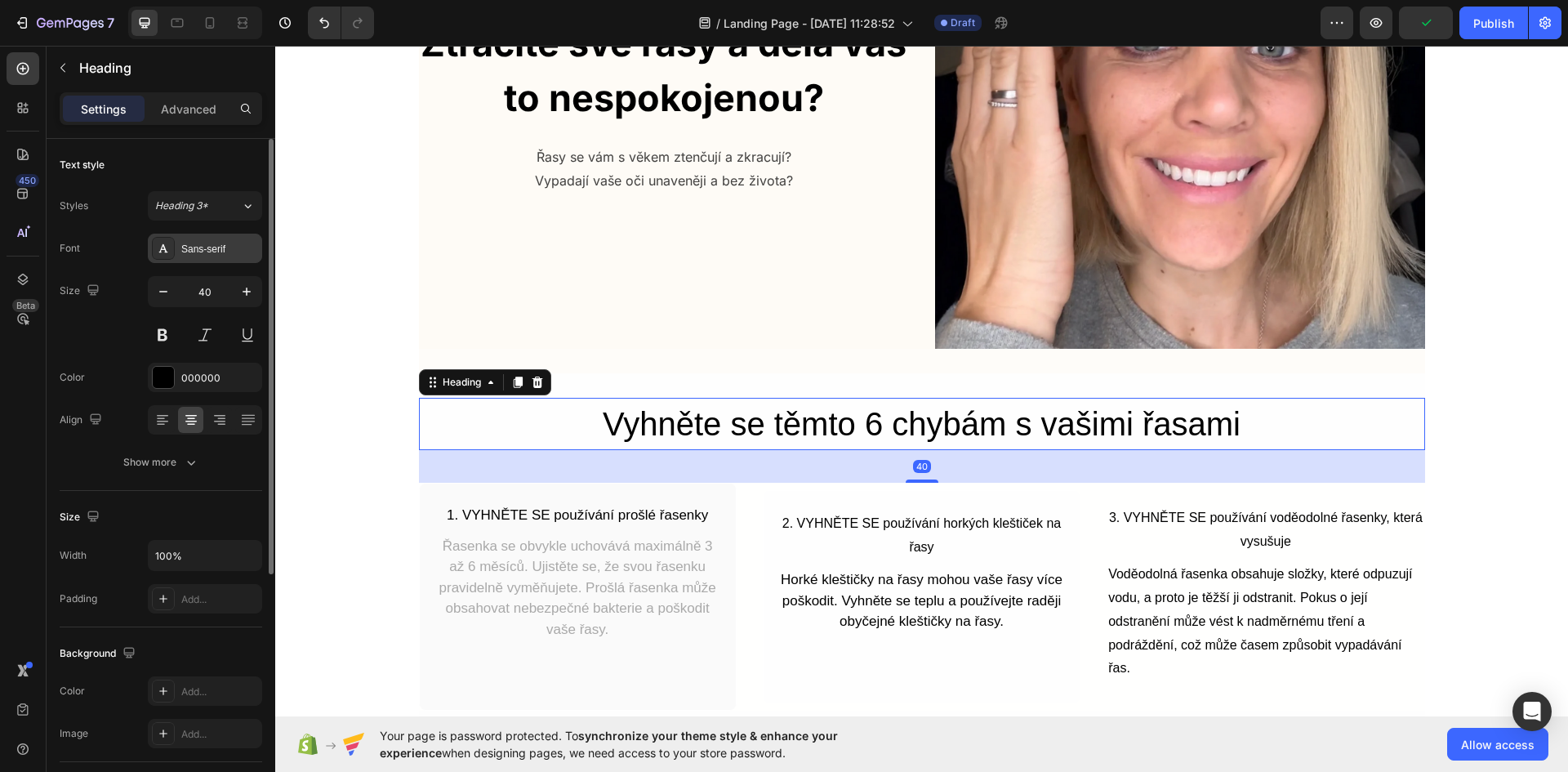
click at [184, 257] on div "Sans-serif" at bounding box center [205, 249] width 114 height 29
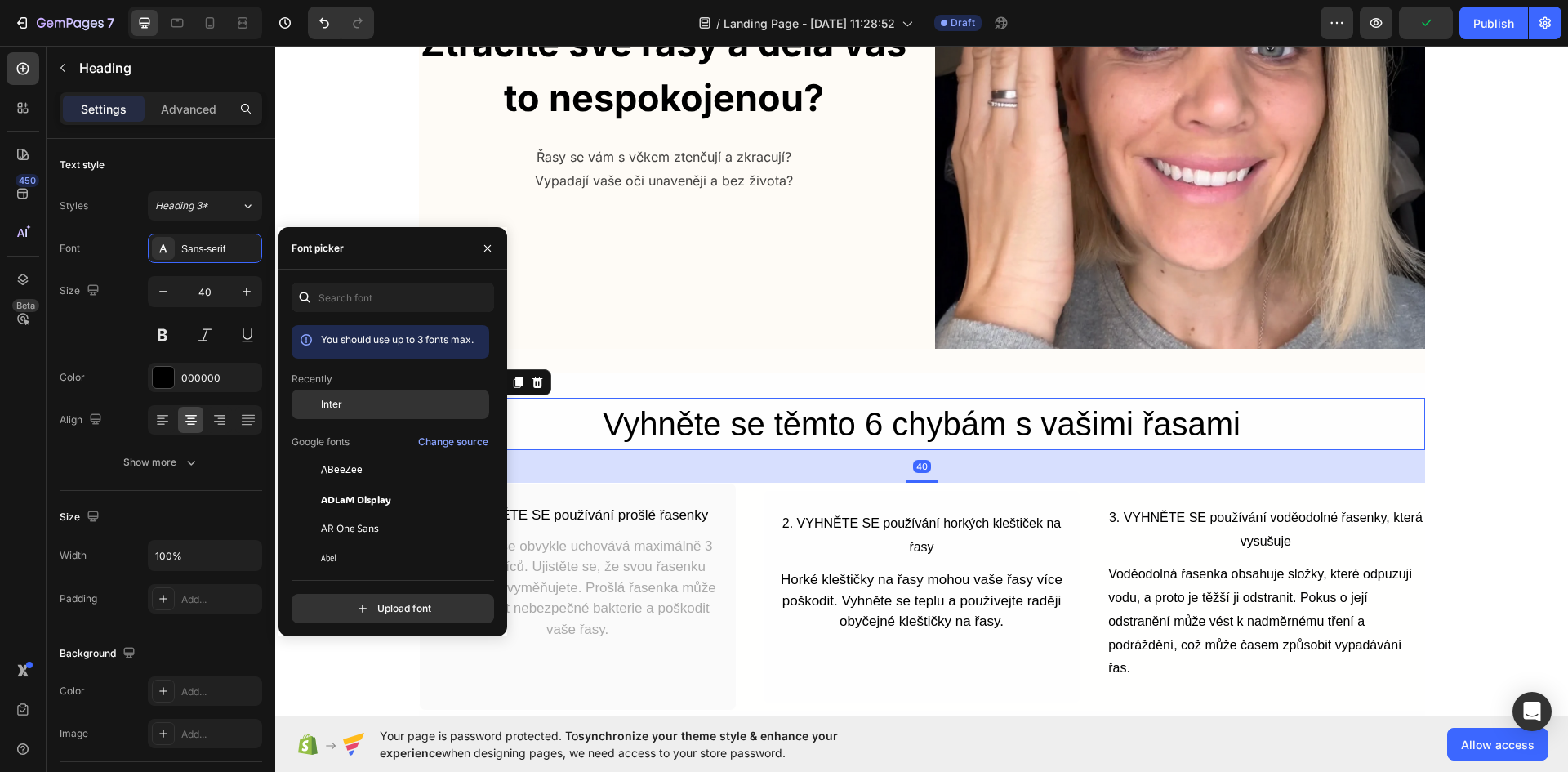
click at [379, 402] on div "Inter" at bounding box center [403, 404] width 165 height 15
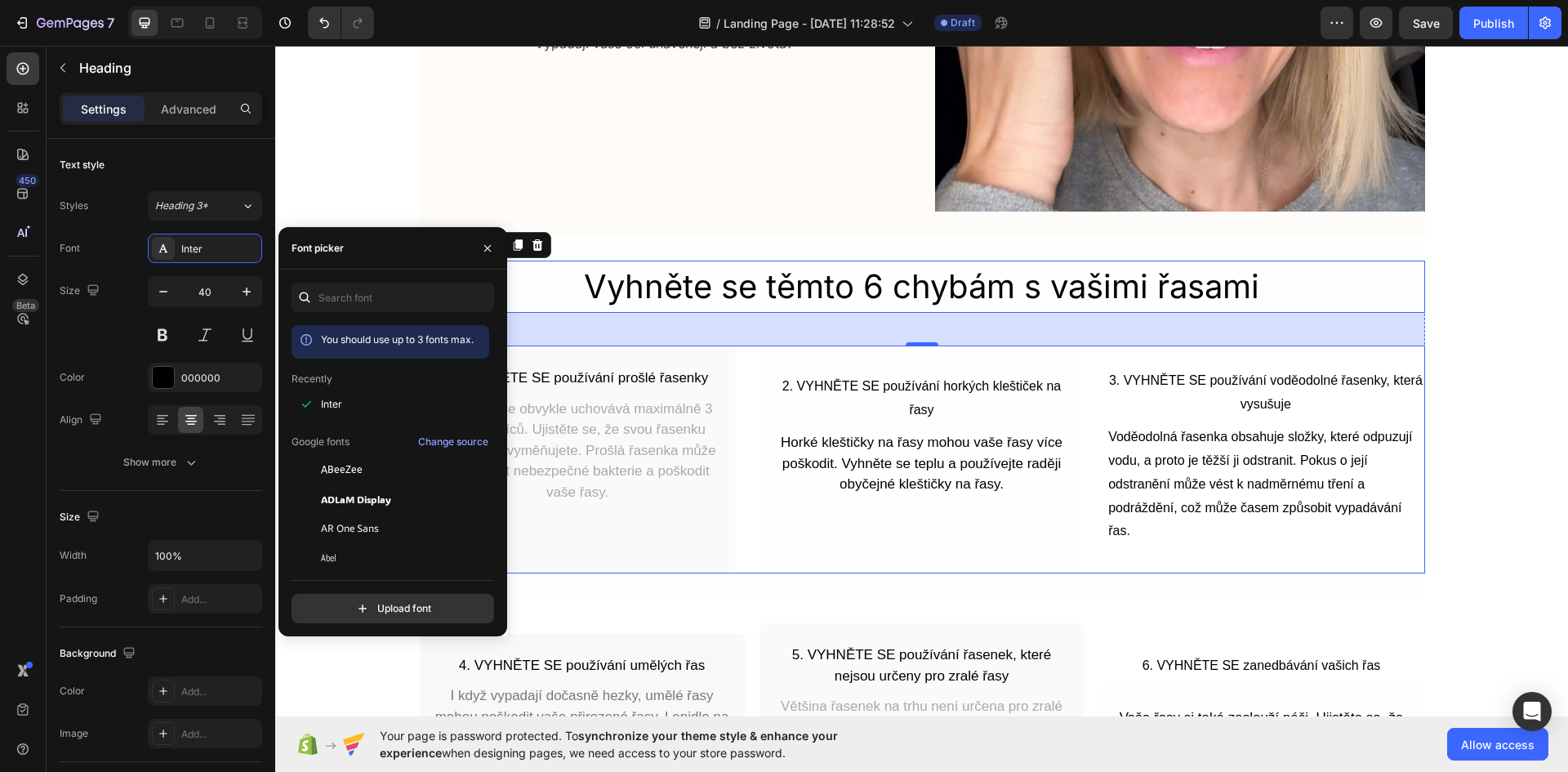
scroll to position [408, 0]
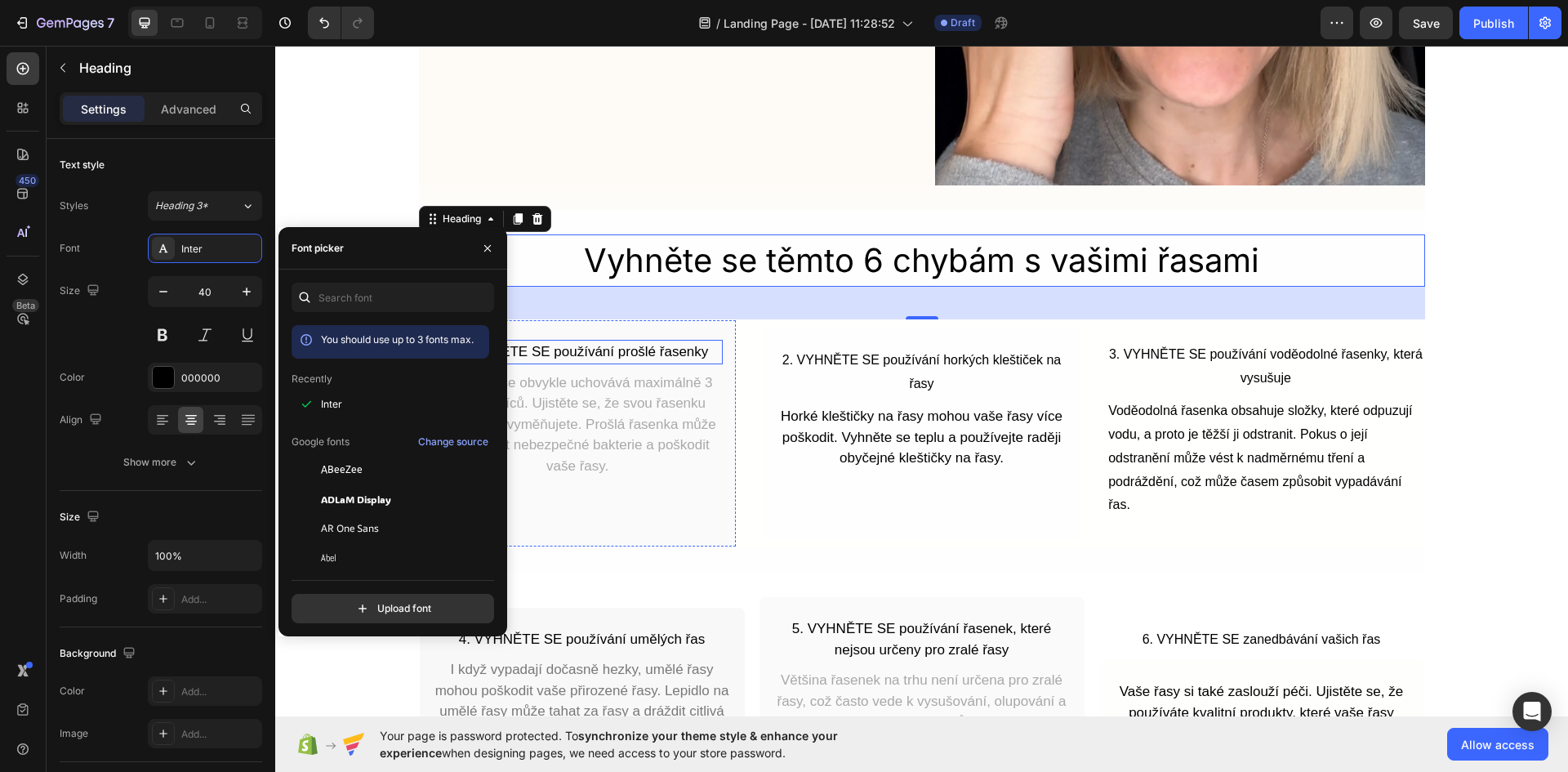
click at [612, 344] on p "1. VYHNĚTE SE používání prošlé řasenky" at bounding box center [577, 352] width 287 height 21
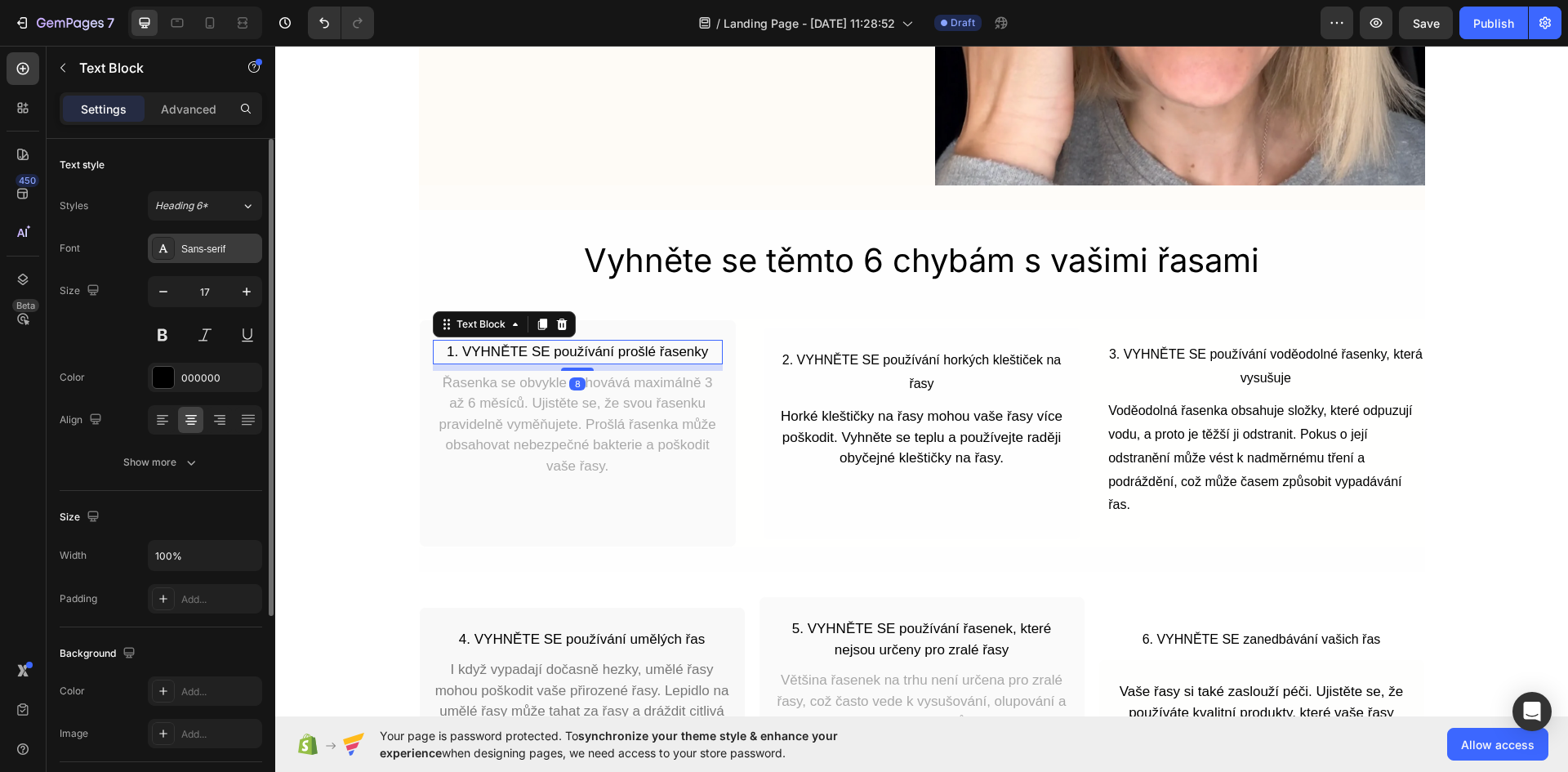
click at [211, 245] on div "Sans-serif" at bounding box center [220, 249] width 77 height 15
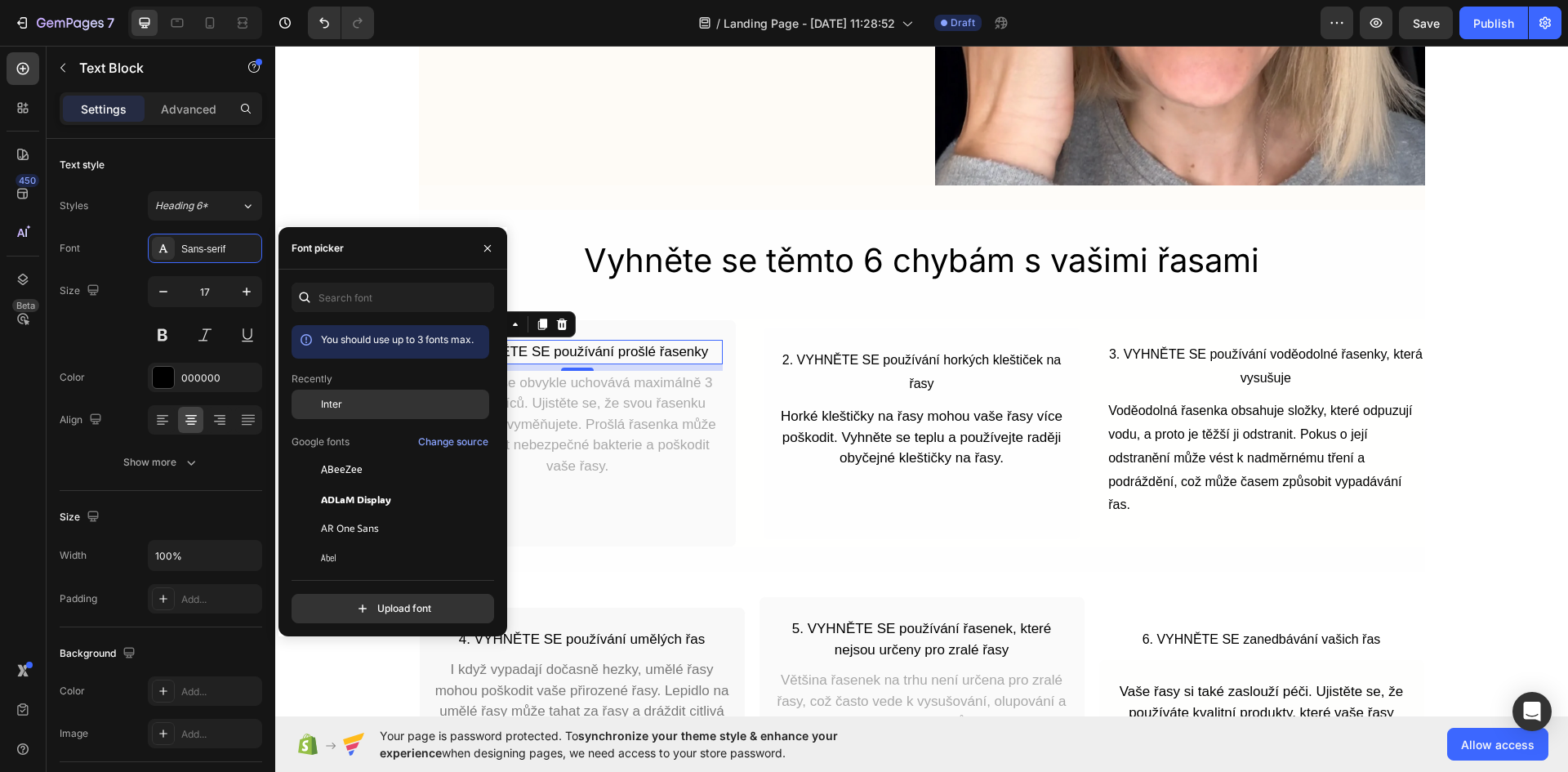
click at [347, 514] on div "Inter" at bounding box center [391, 528] width 198 height 29
click at [852, 359] on p "2. VYHNĚTE SE používání horkých kleštiček na řasy" at bounding box center [921, 372] width 287 height 47
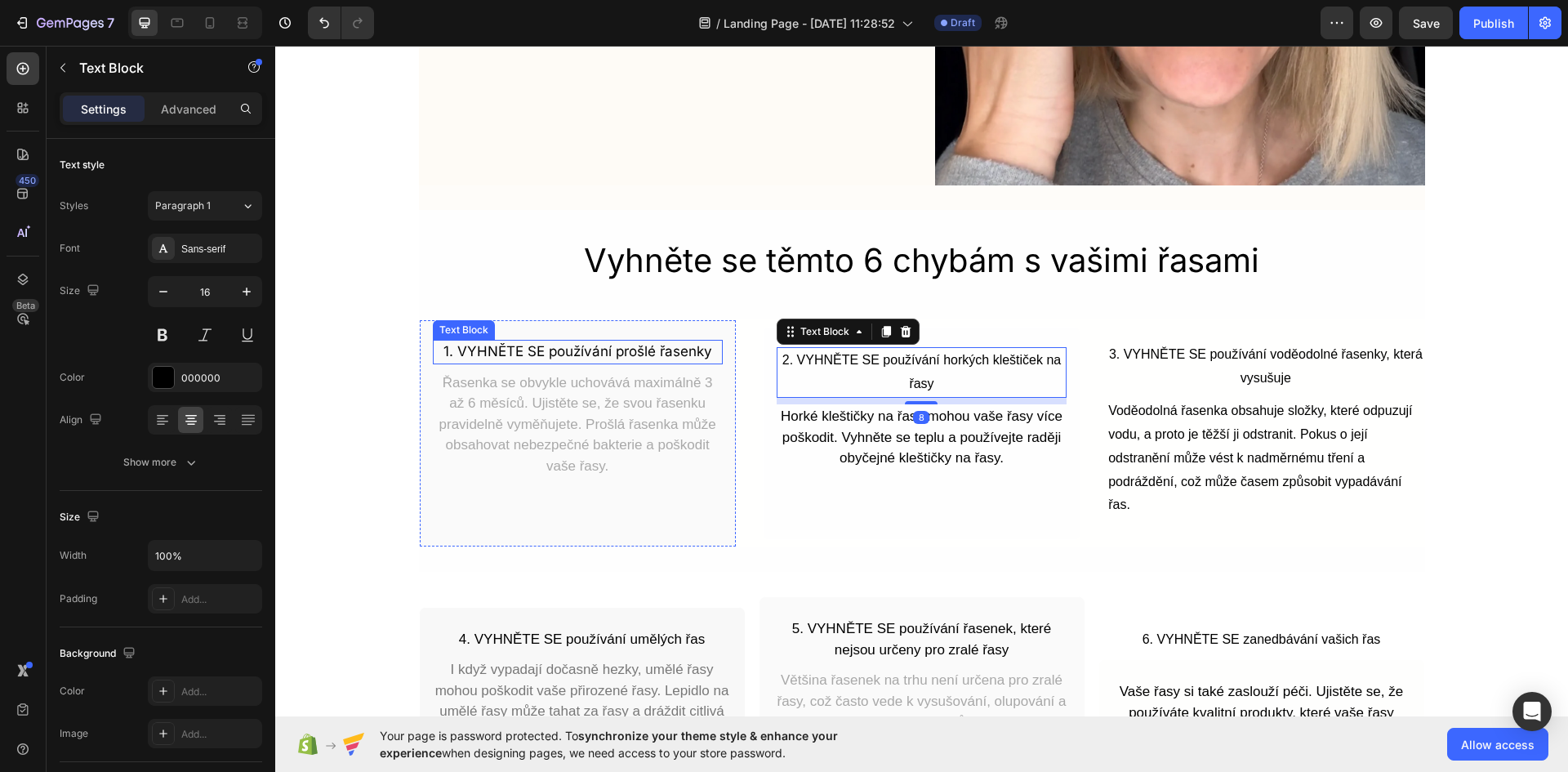
click at [576, 355] on p "1. VYHNĚTE SE používání prošlé řasenky" at bounding box center [577, 352] width 287 height 21
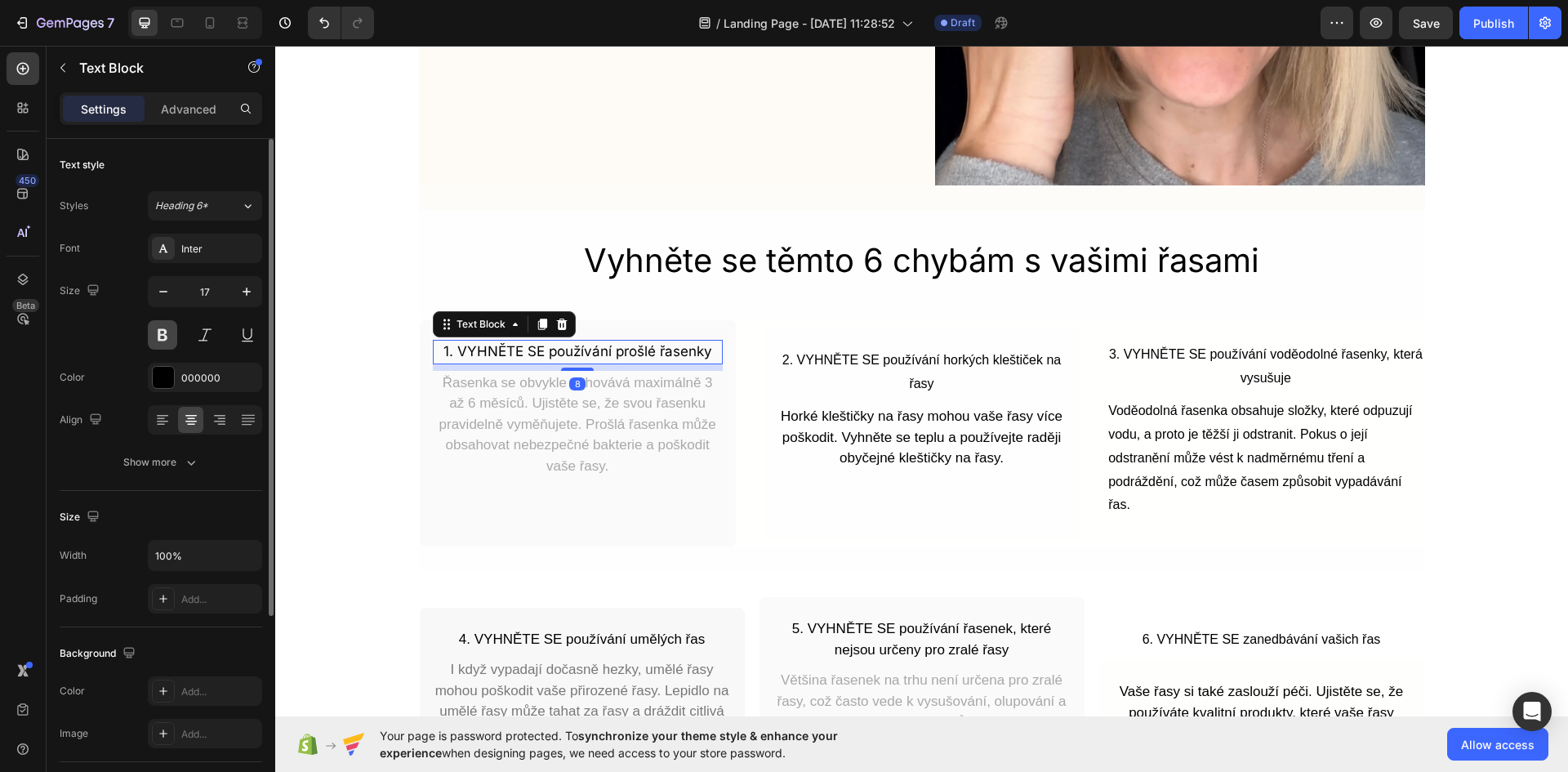
click at [163, 339] on button at bounding box center [163, 334] width 29 height 29
click at [210, 369] on div "000000" at bounding box center [205, 377] width 114 height 29
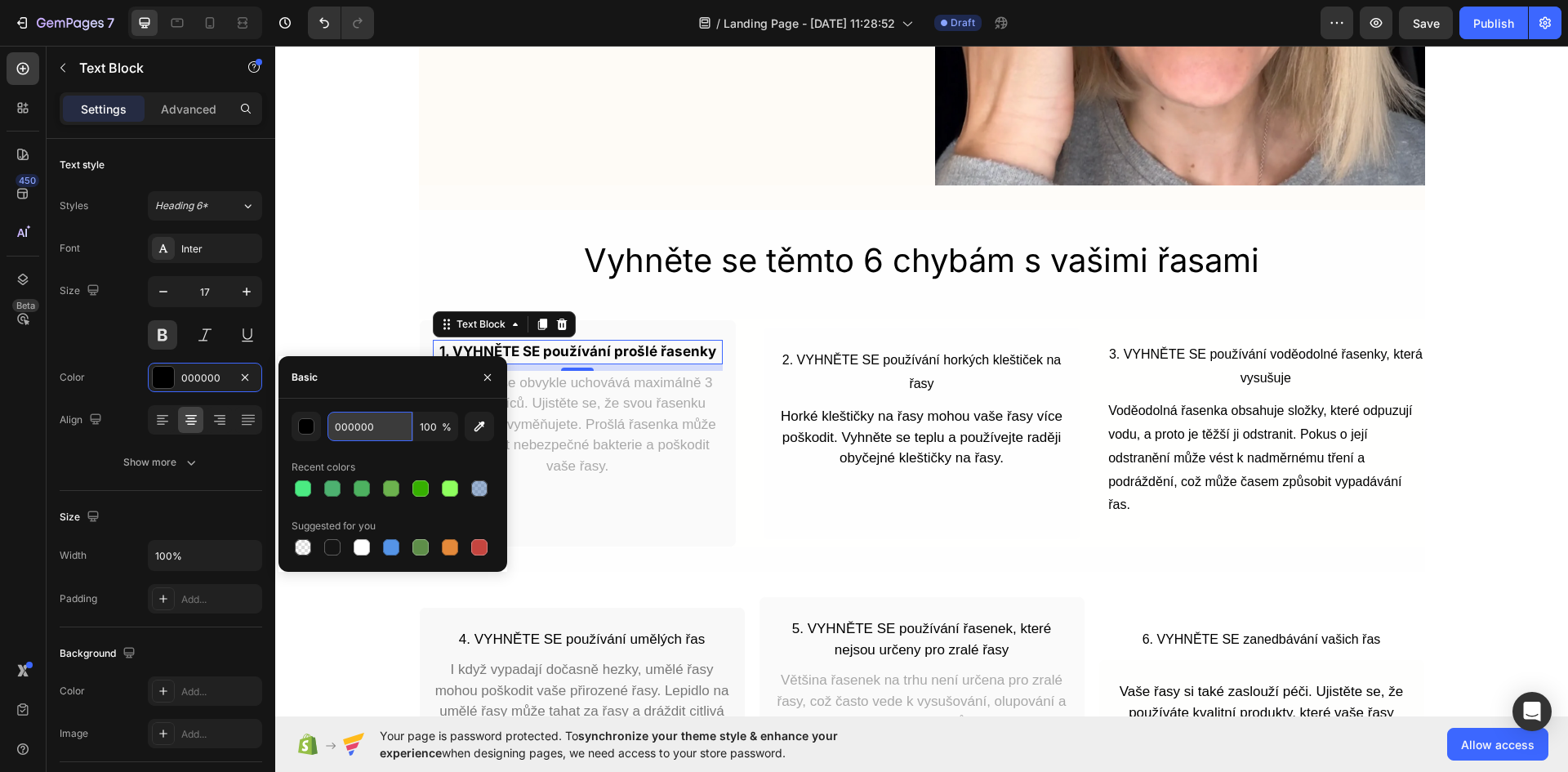
click at [356, 418] on input "000000" at bounding box center [370, 426] width 85 height 29
paste input "#c3a983"
type input "#c3a983"
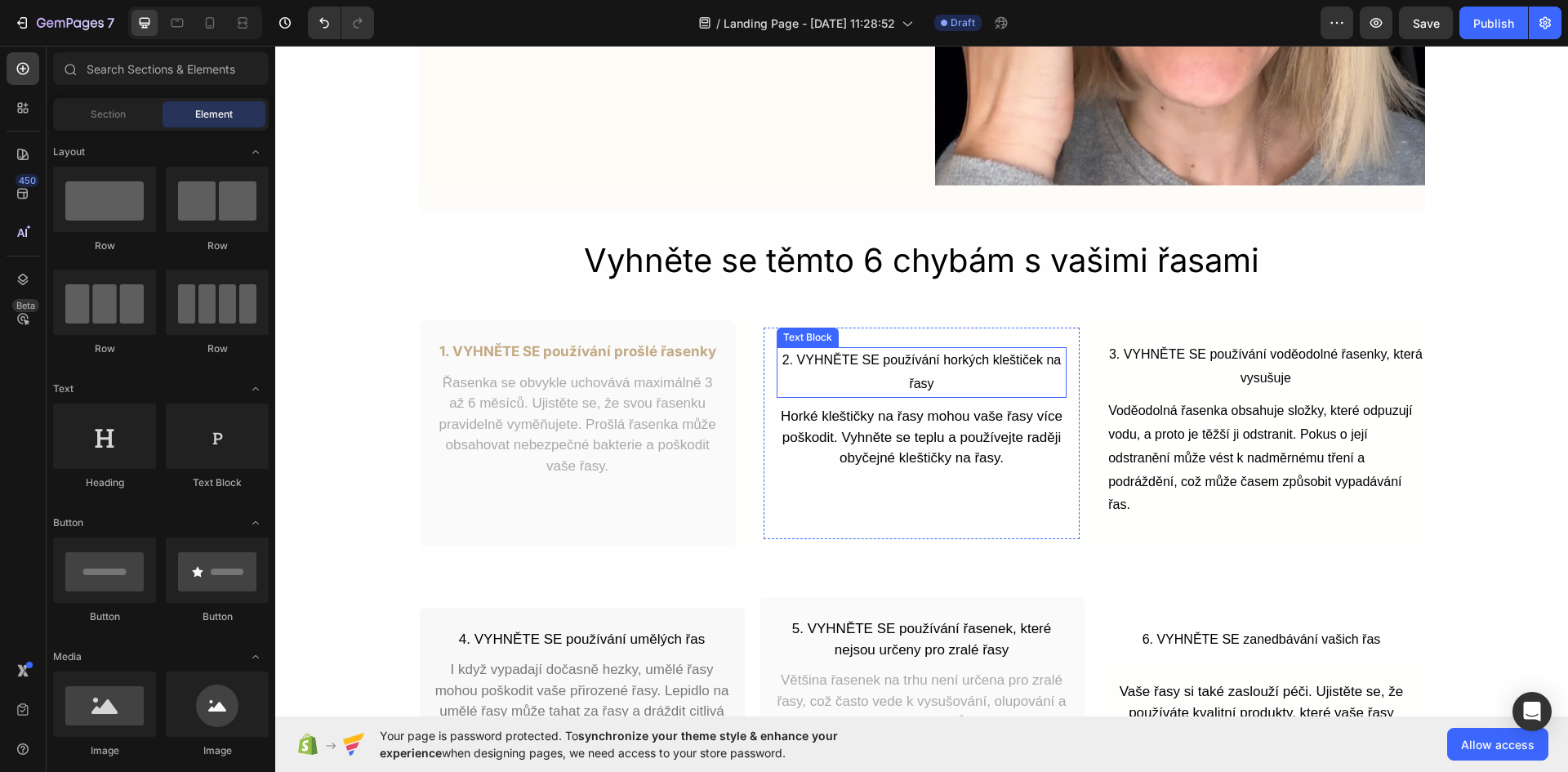
click at [876, 369] on p "2. VYHNĚTE SE používání horkých kleštiček na řasy" at bounding box center [921, 372] width 287 height 47
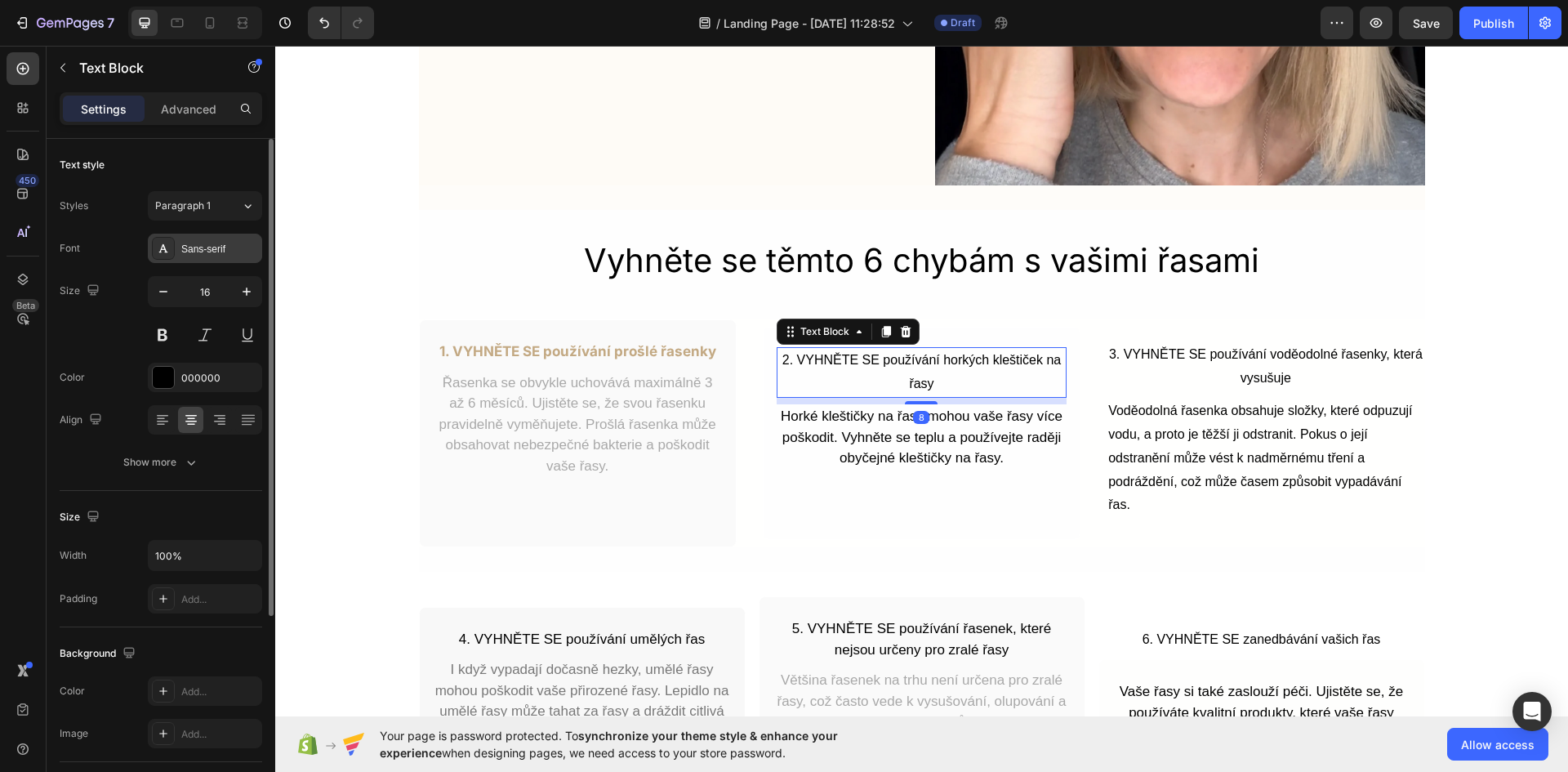
click at [210, 259] on div "Sans-serif" at bounding box center [205, 249] width 114 height 29
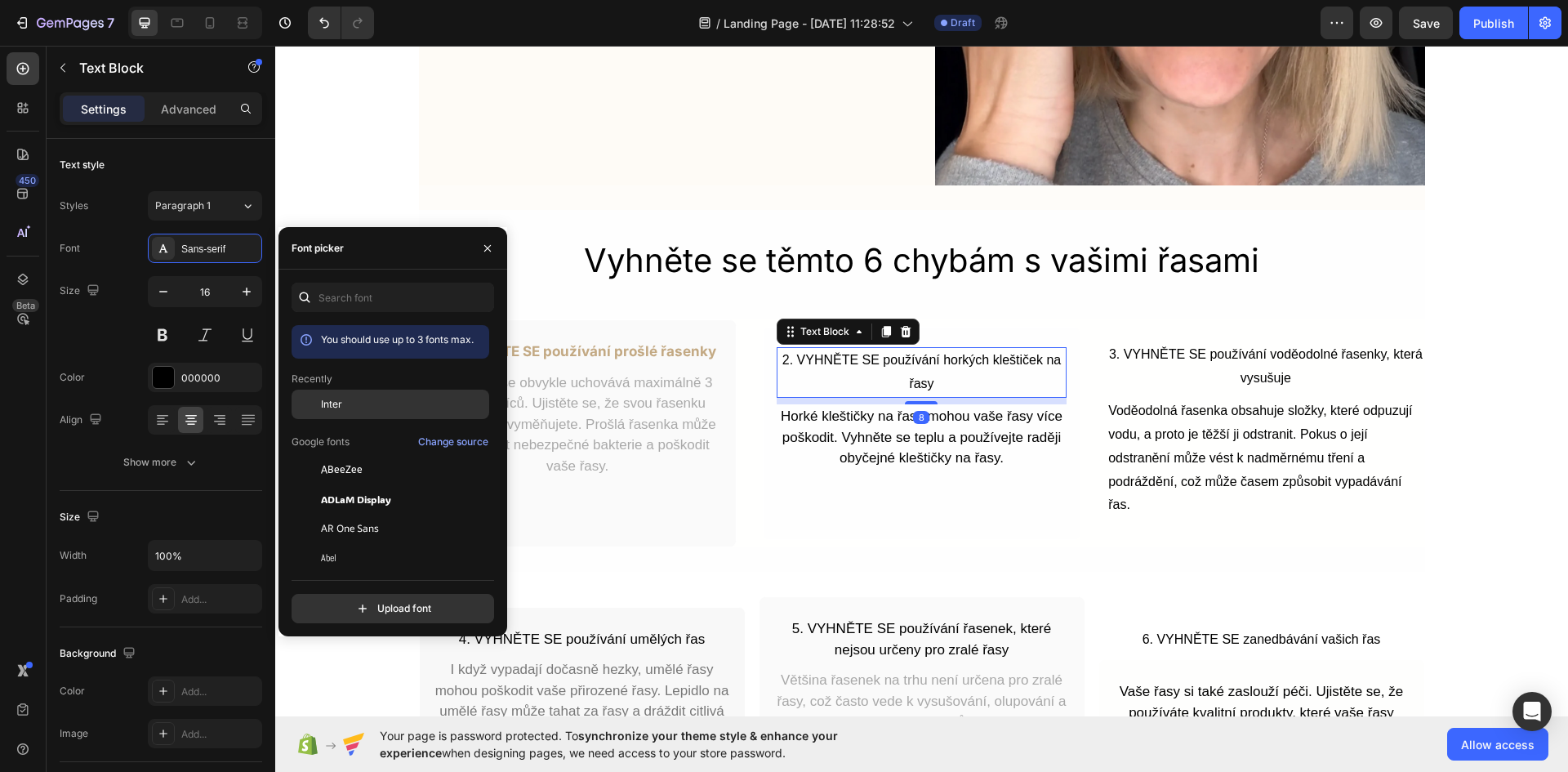
click at [344, 514] on div "Inter" at bounding box center [391, 528] width 198 height 29
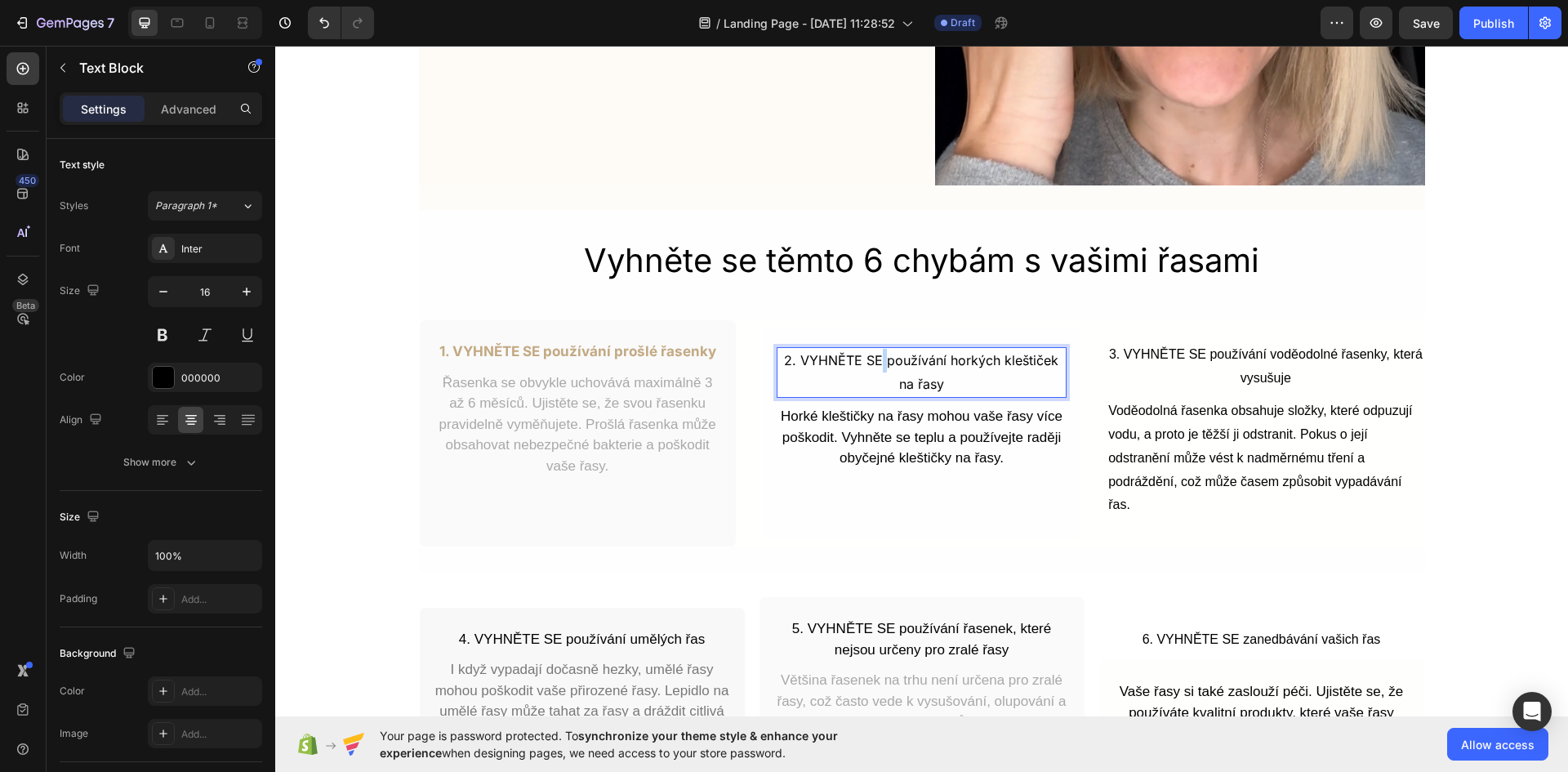
click at [876, 370] on p "2. VYHNĚTE SE používání horkých kleštiček na řasy" at bounding box center [921, 372] width 287 height 47
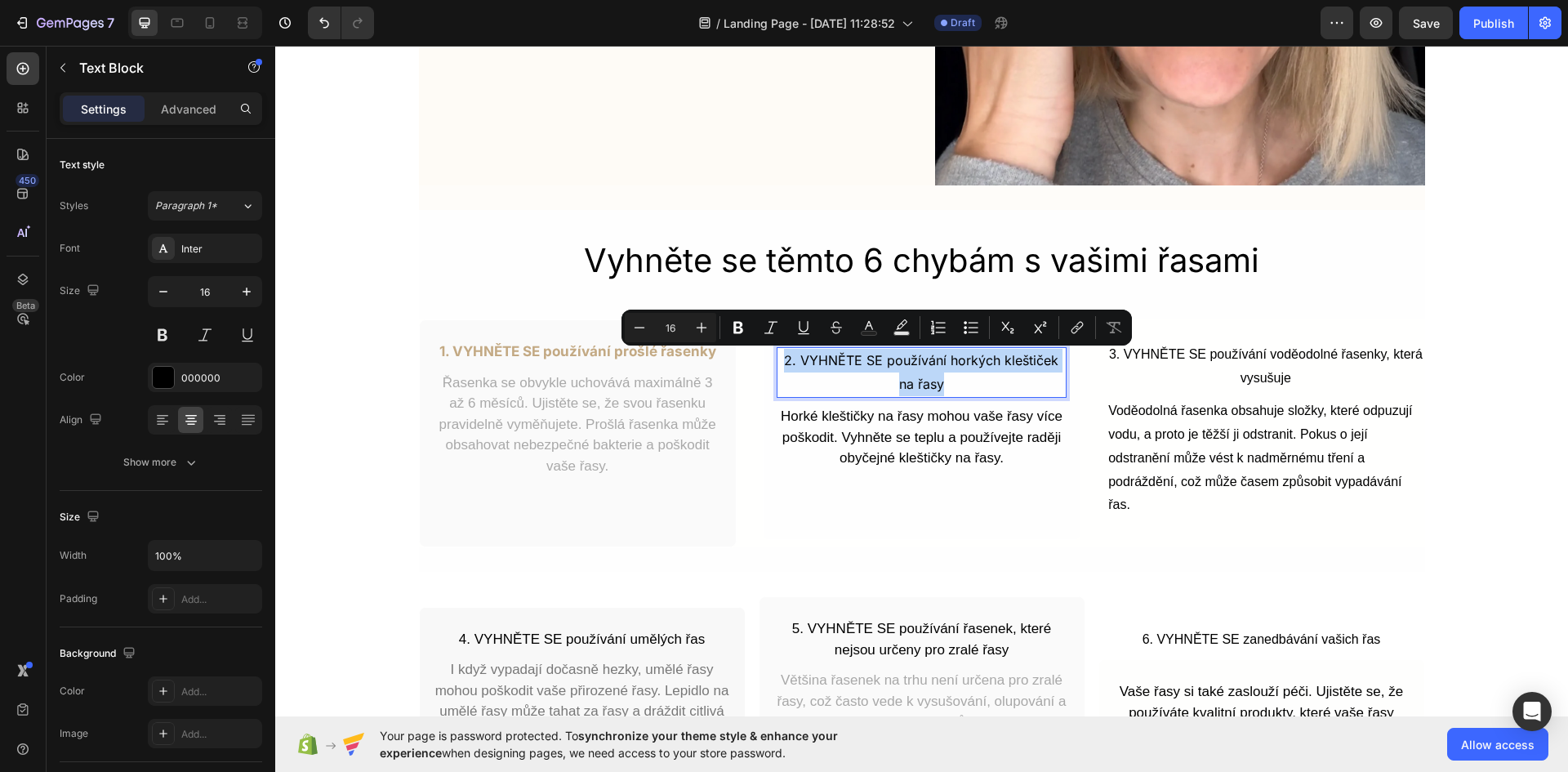
click at [876, 370] on p "2. VYHNĚTE SE používání horkých kleštiček na řasy" at bounding box center [921, 372] width 287 height 47
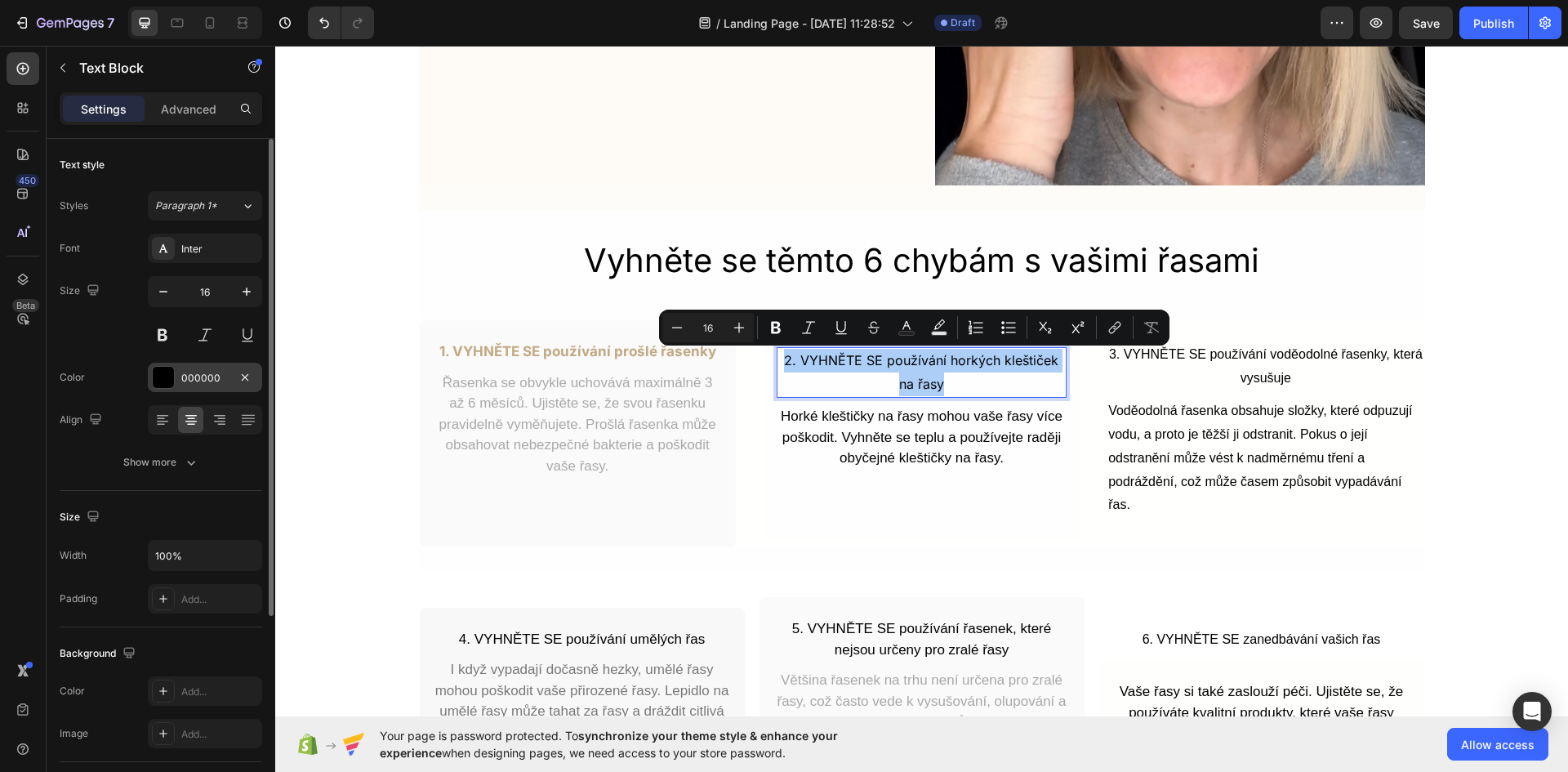
click at [185, 373] on div "000000" at bounding box center [205, 378] width 47 height 15
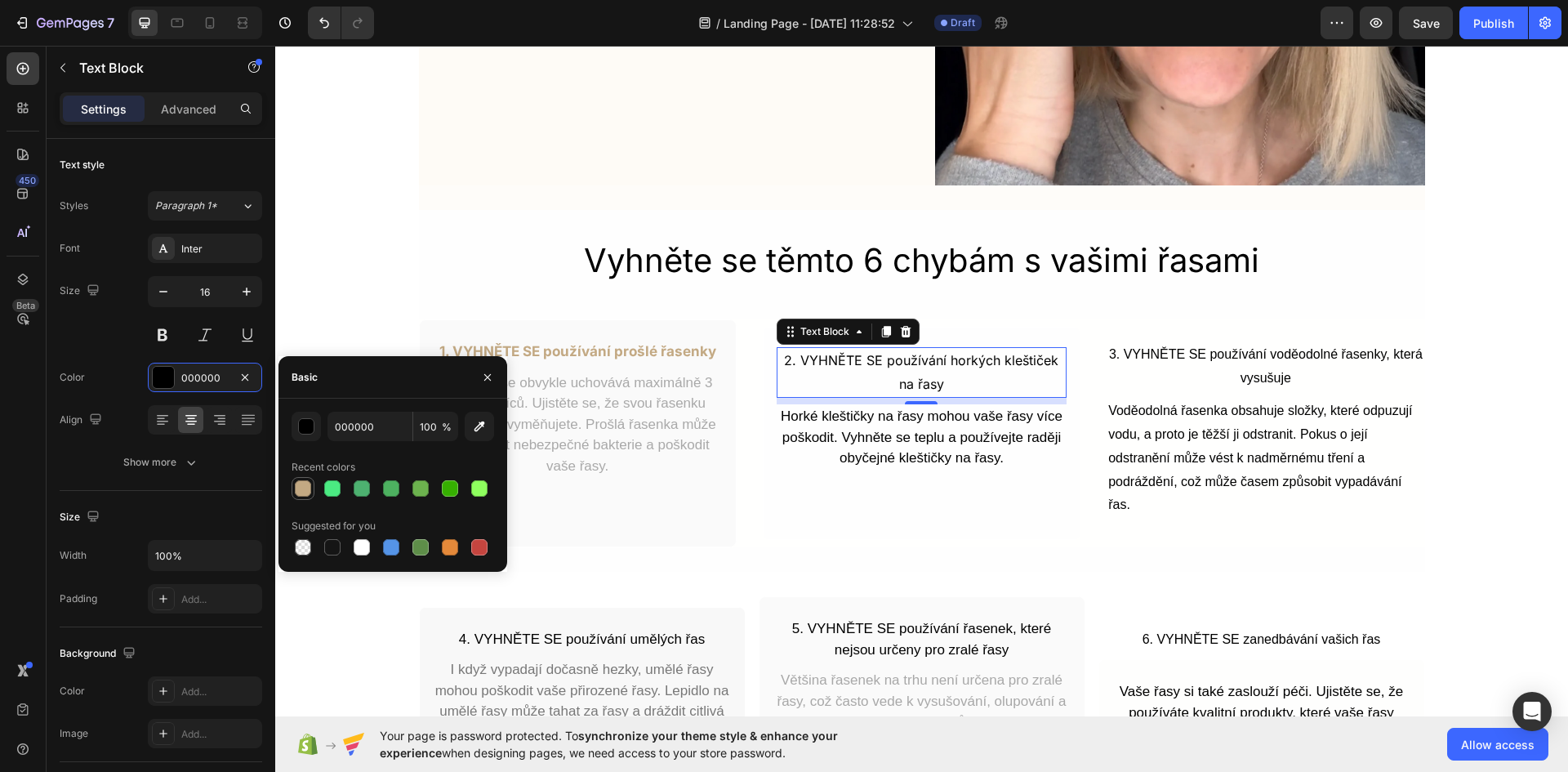
click at [303, 482] on div at bounding box center [303, 488] width 16 height 16
type input "C3A983"
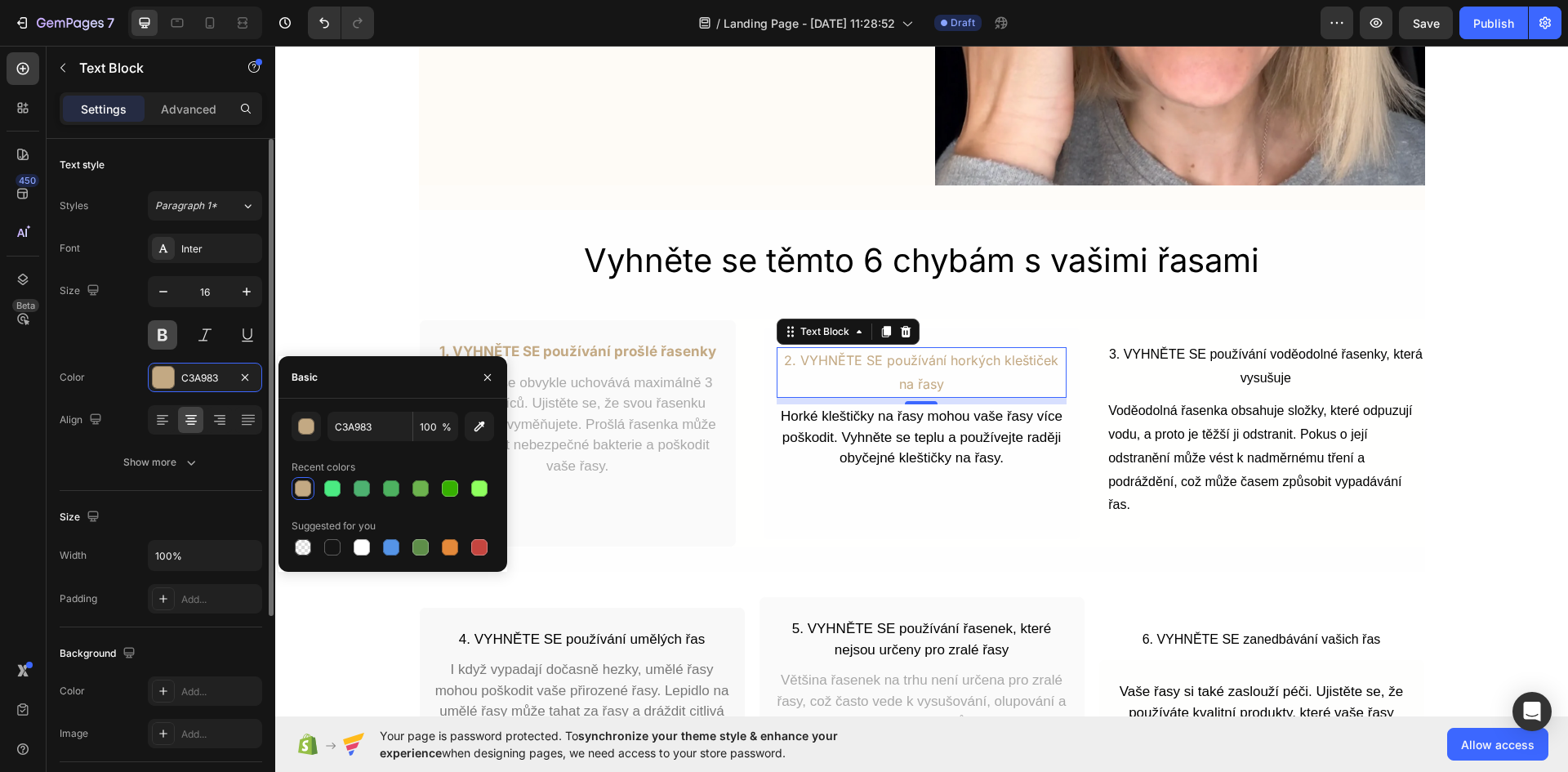
click at [172, 337] on button at bounding box center [163, 334] width 29 height 29
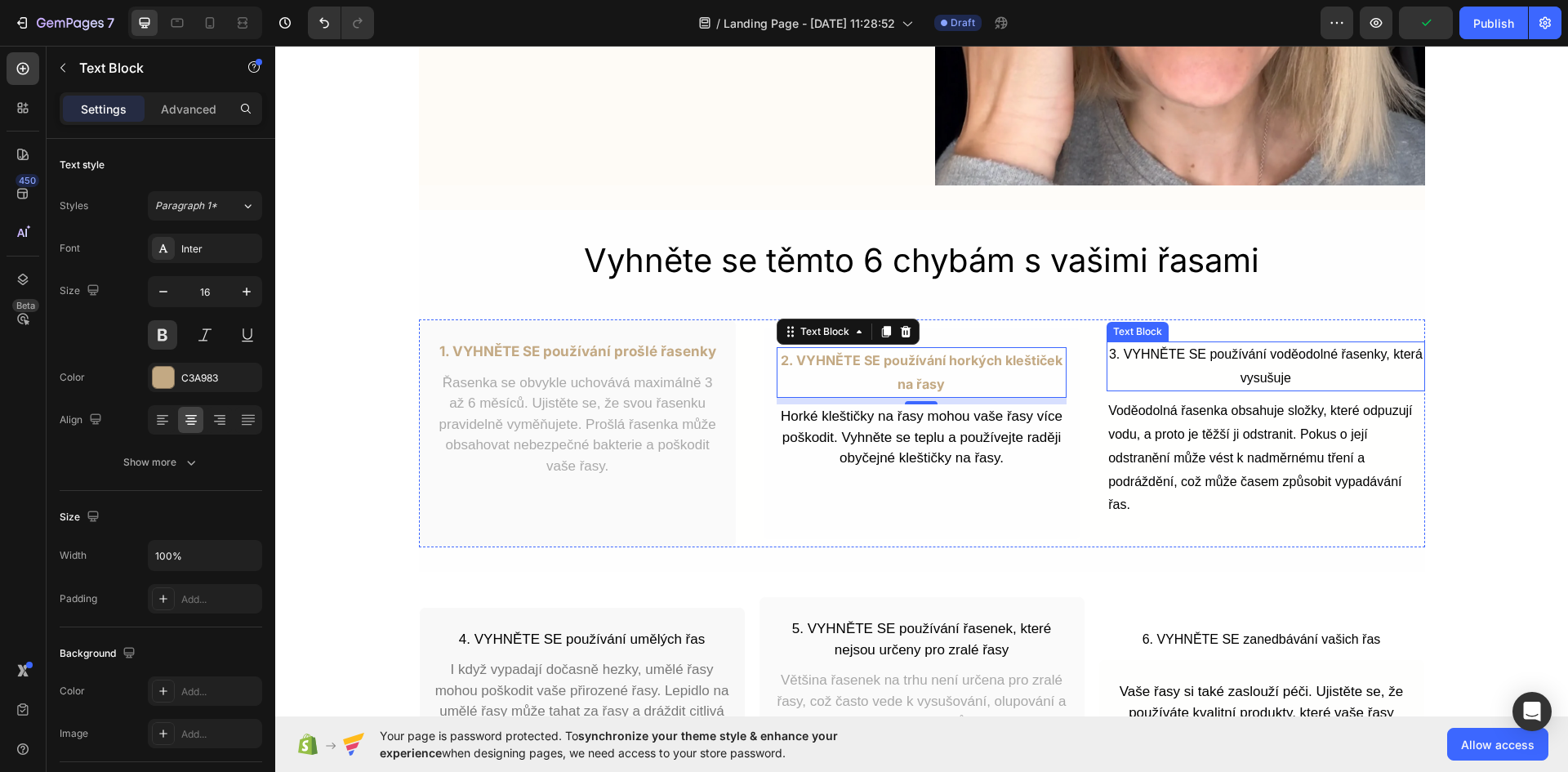
click at [1207, 369] on p "3. VYHNĚTE SE používání voděodolné řasenky, která vysušuje" at bounding box center [1265, 366] width 315 height 47
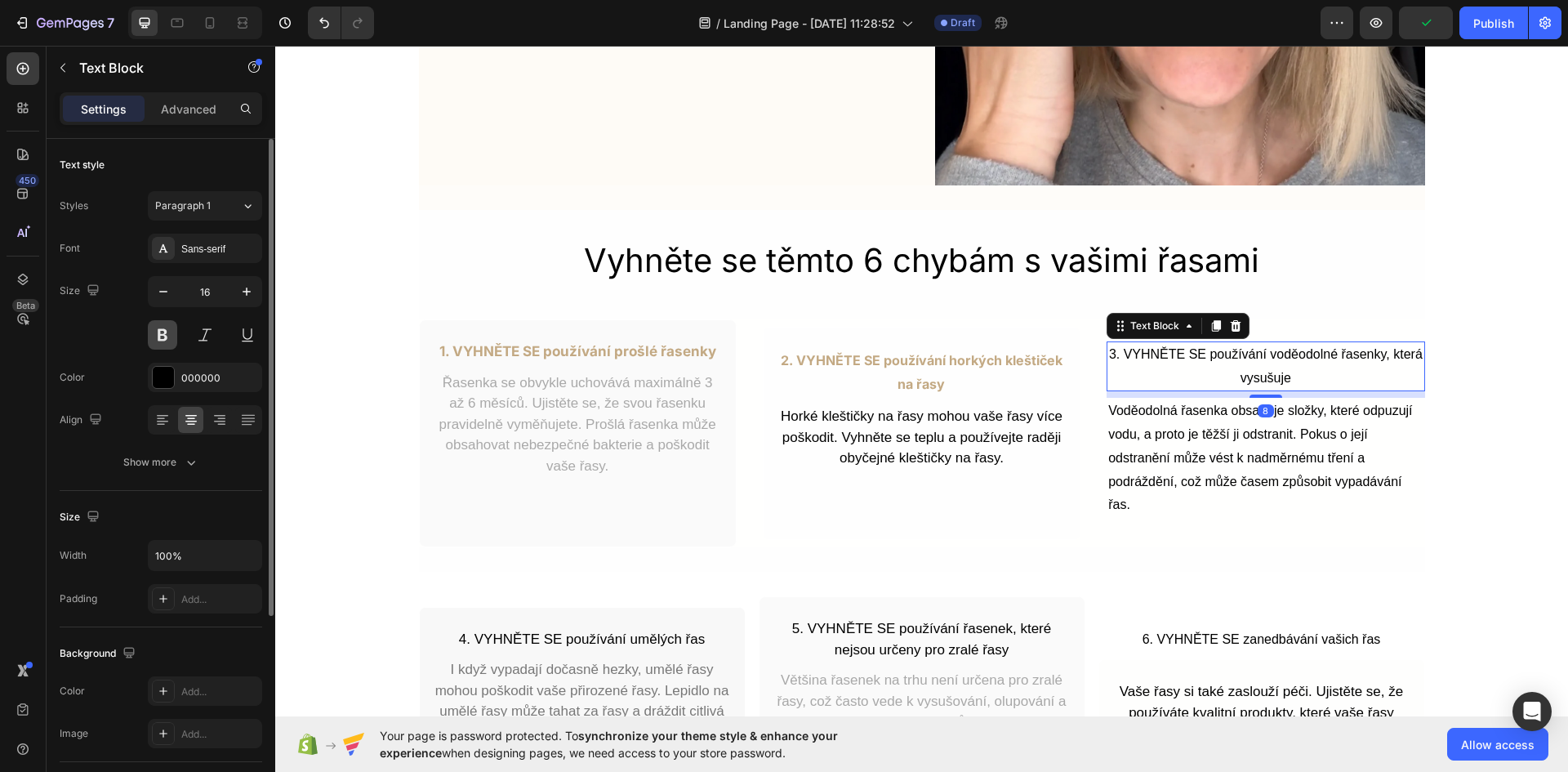
click at [159, 340] on button at bounding box center [163, 334] width 29 height 29
click at [213, 375] on div "000000" at bounding box center [205, 378] width 47 height 15
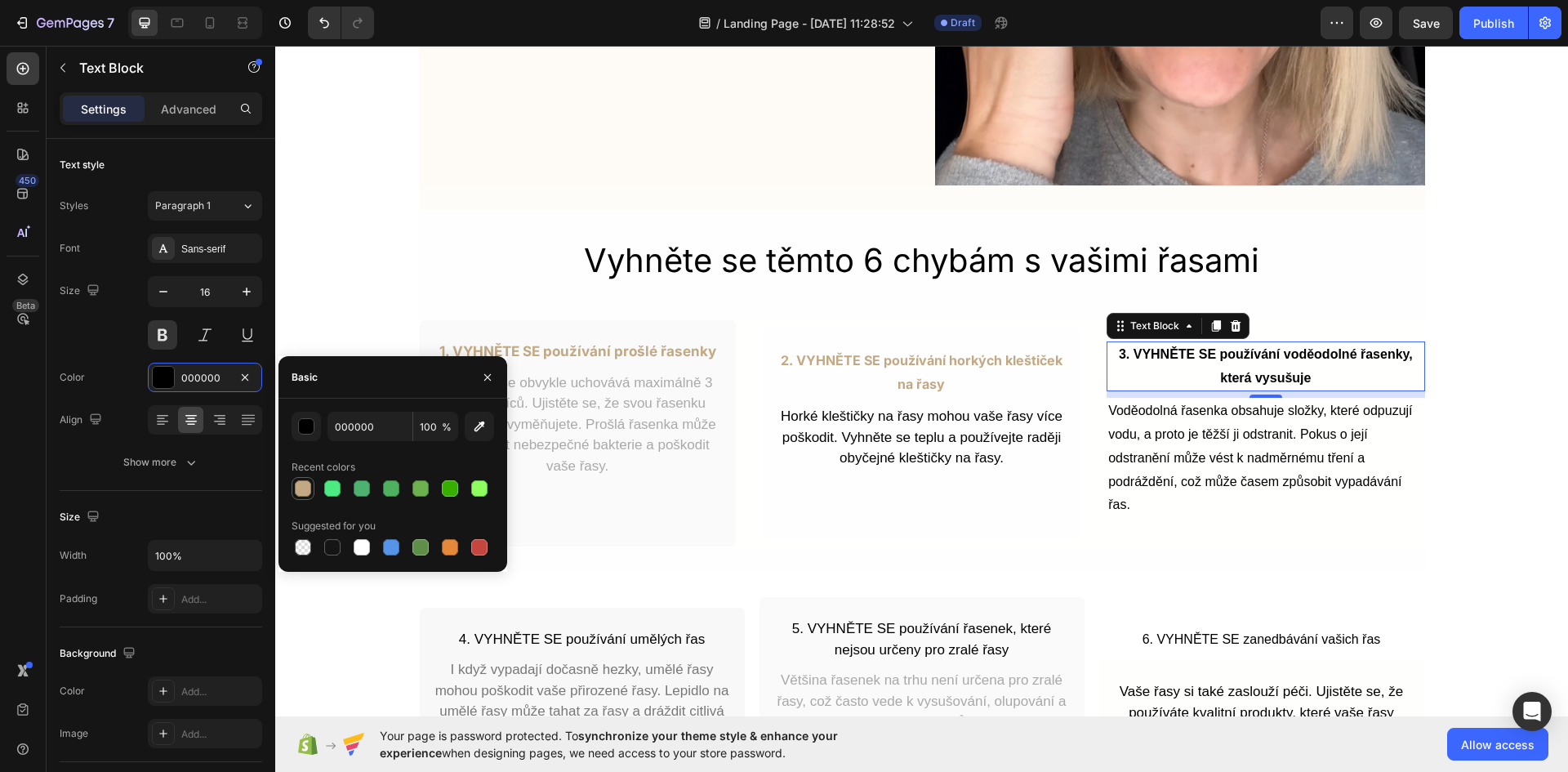
click at [298, 482] on div at bounding box center [303, 488] width 16 height 16
type input "C3A983"
click at [587, 428] on p "Řasenka se obvykle uchovává maximálně 3 až 6 měsíců. Ujistěte se, že svou řasen…" at bounding box center [577, 424] width 287 height 105
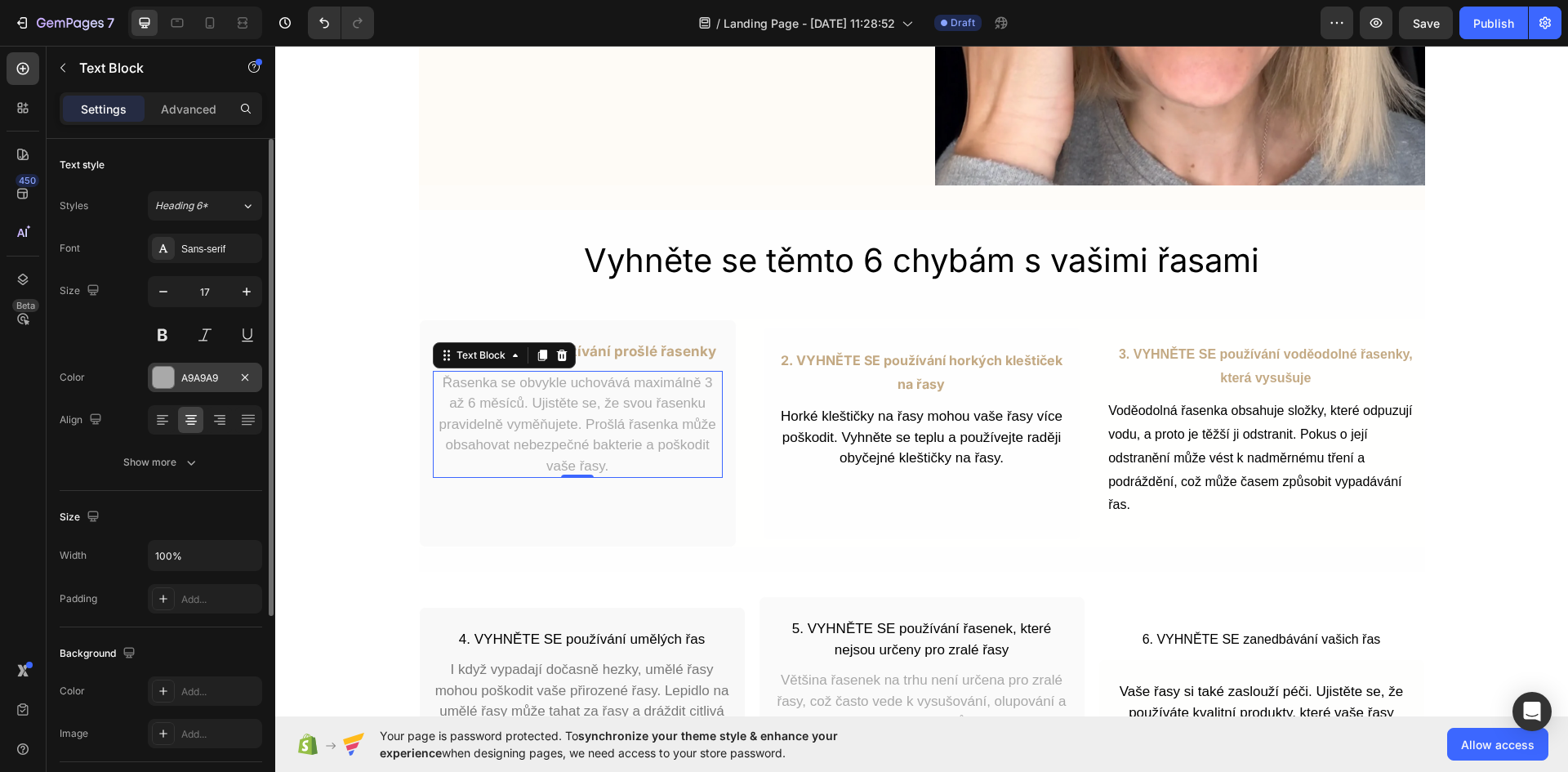
click at [178, 370] on div "A9A9A9" at bounding box center [205, 377] width 114 height 29
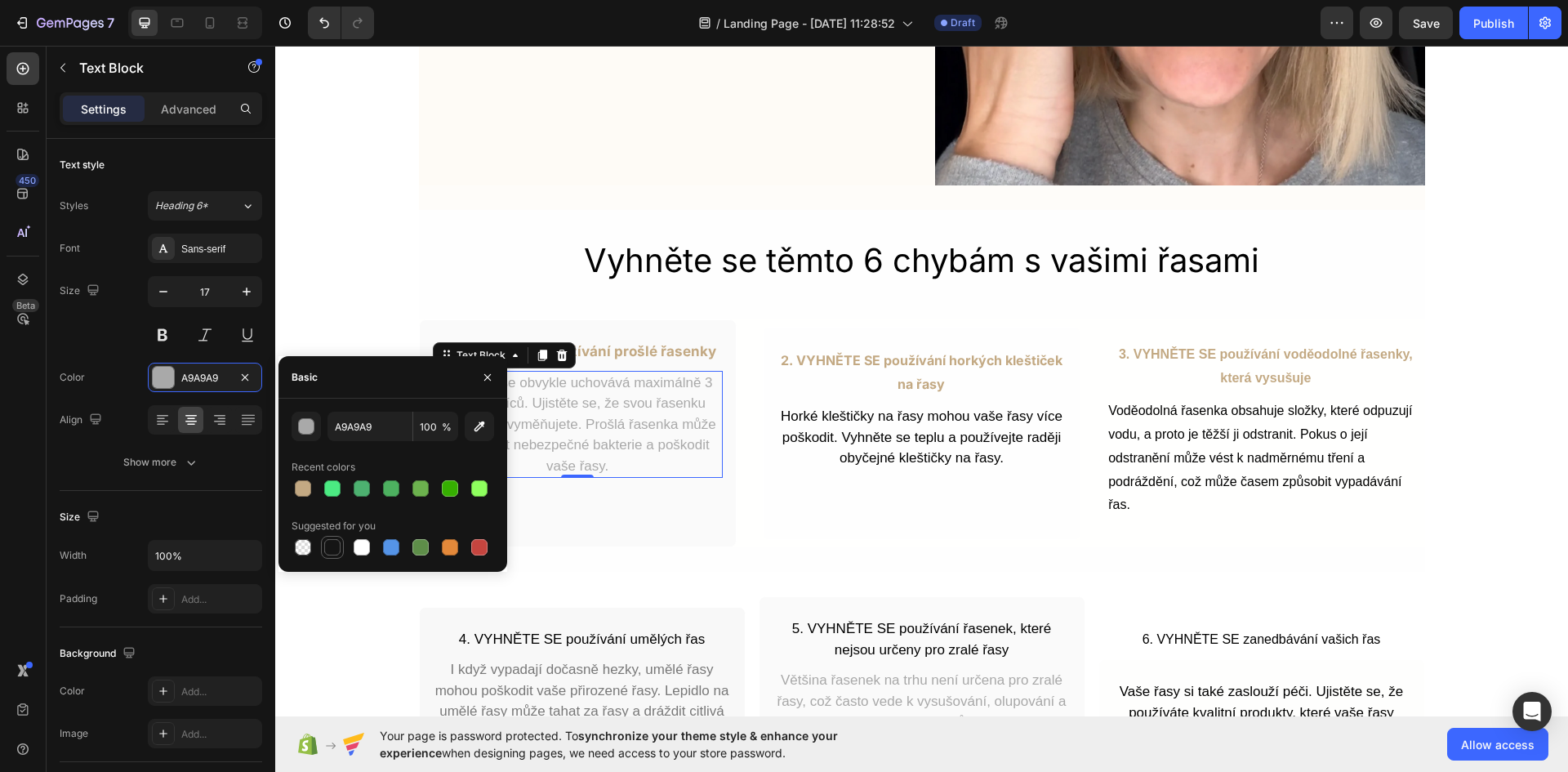
click at [336, 545] on div at bounding box center [332, 547] width 16 height 16
type input "151515"
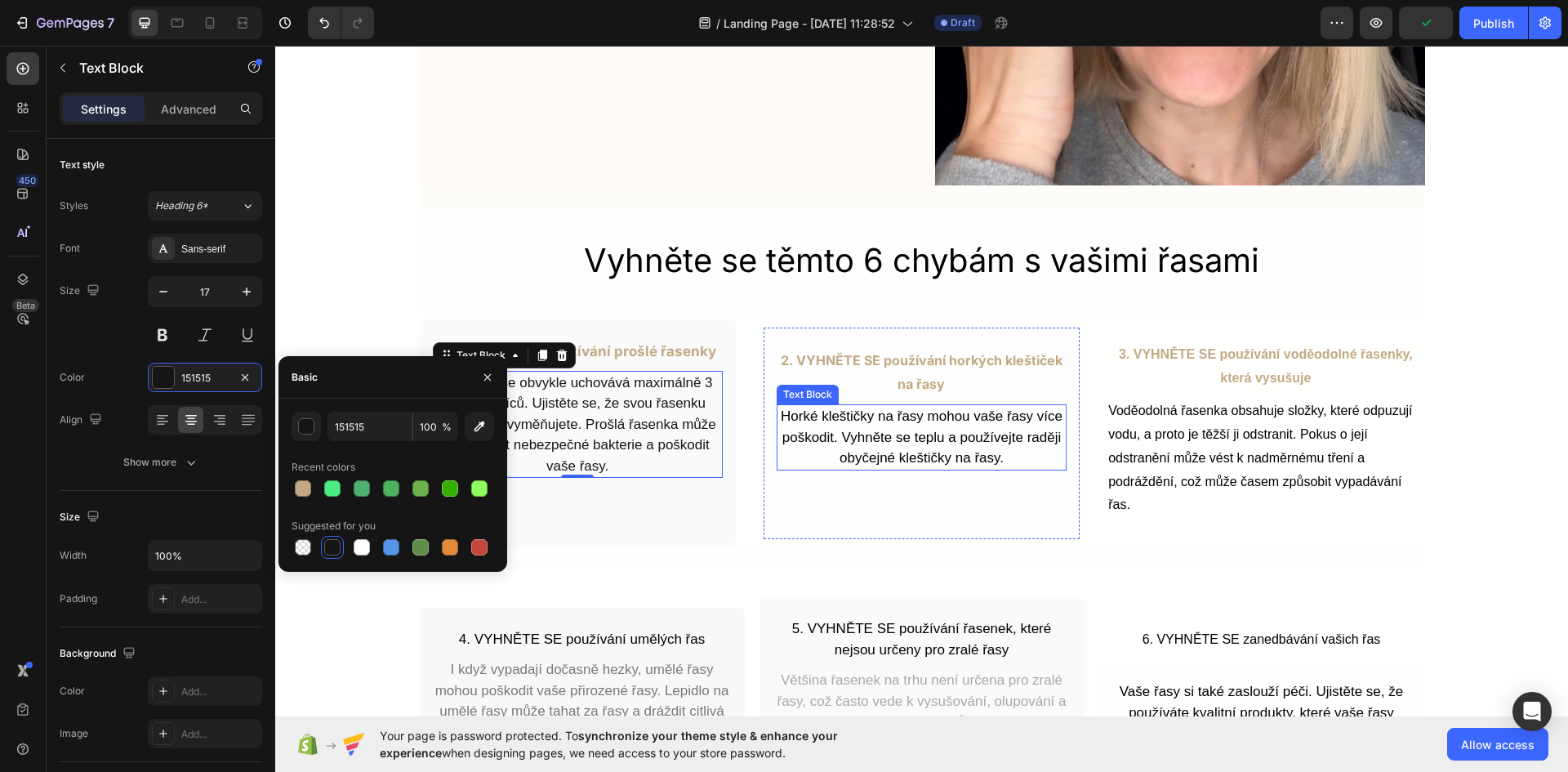
click at [924, 460] on p "Horké kleštičky na řasy mohou vaše řasy více poškodit. Vyhněte se teplu a použí…" at bounding box center [921, 437] width 287 height 63
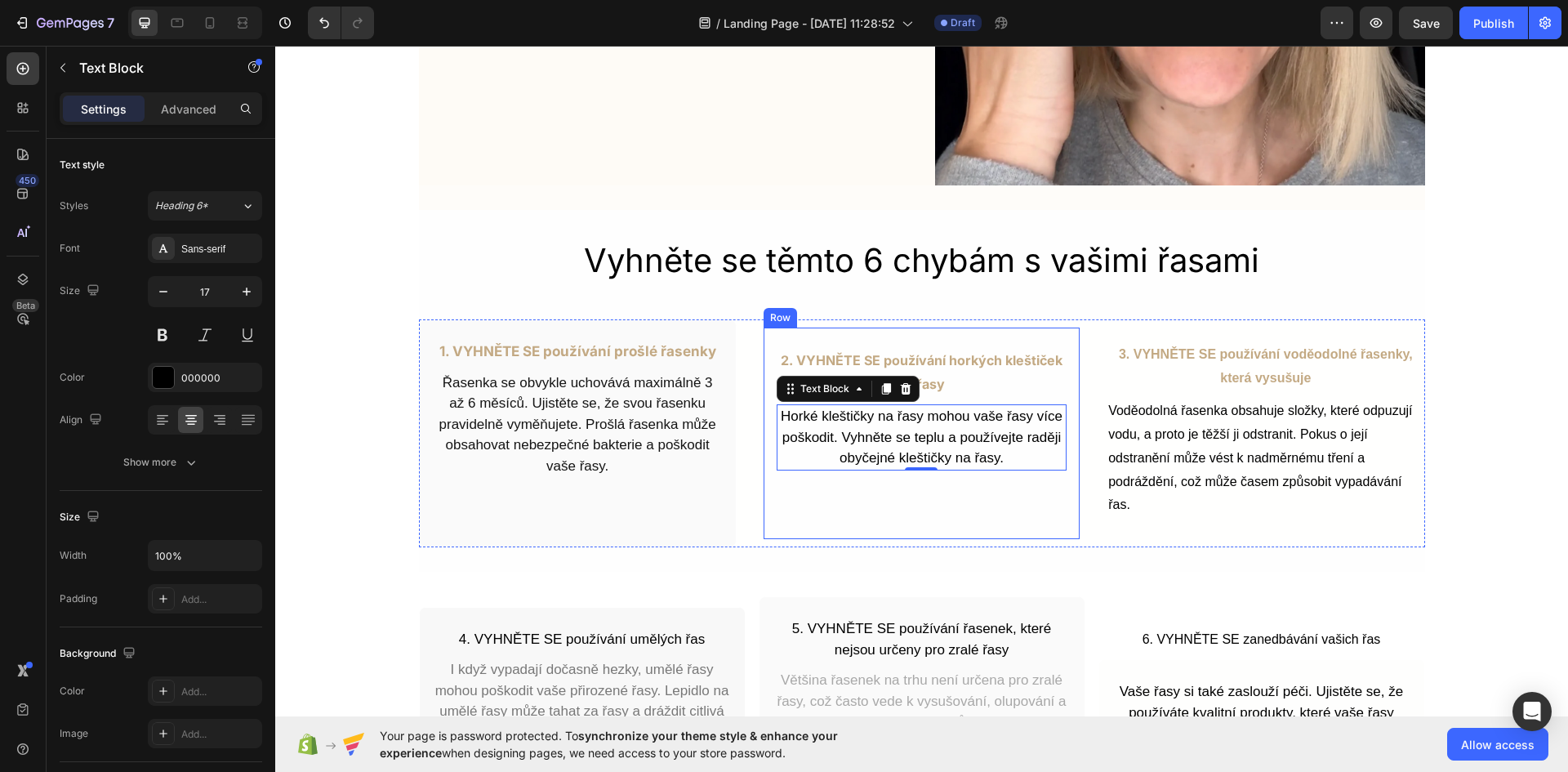
click at [841, 532] on div "2. VYHNĚTE SE používání horkých kleštiček na řasy Text Block Horké kleštičky na…" at bounding box center [921, 433] width 317 height 213
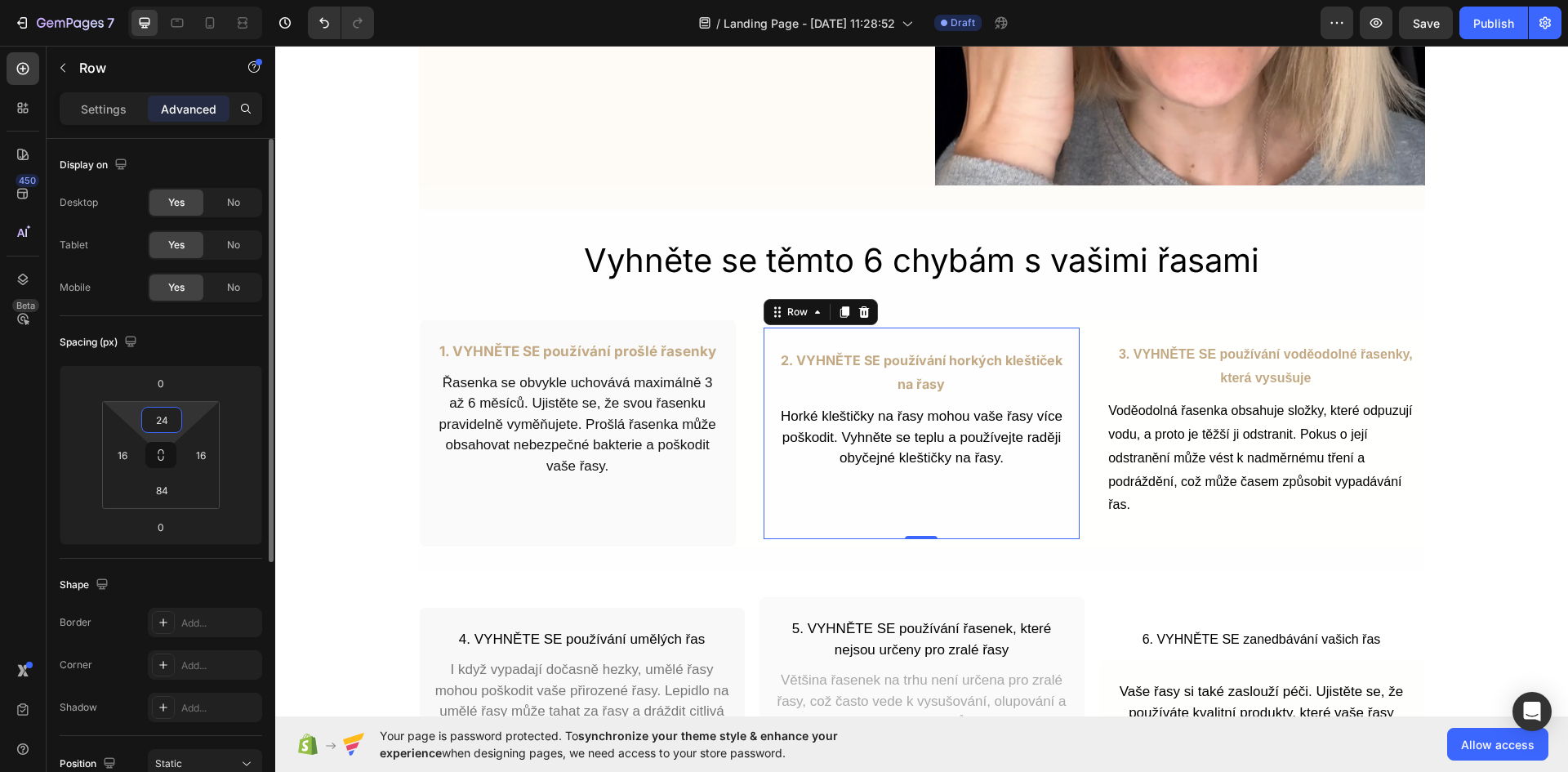
type input "0"
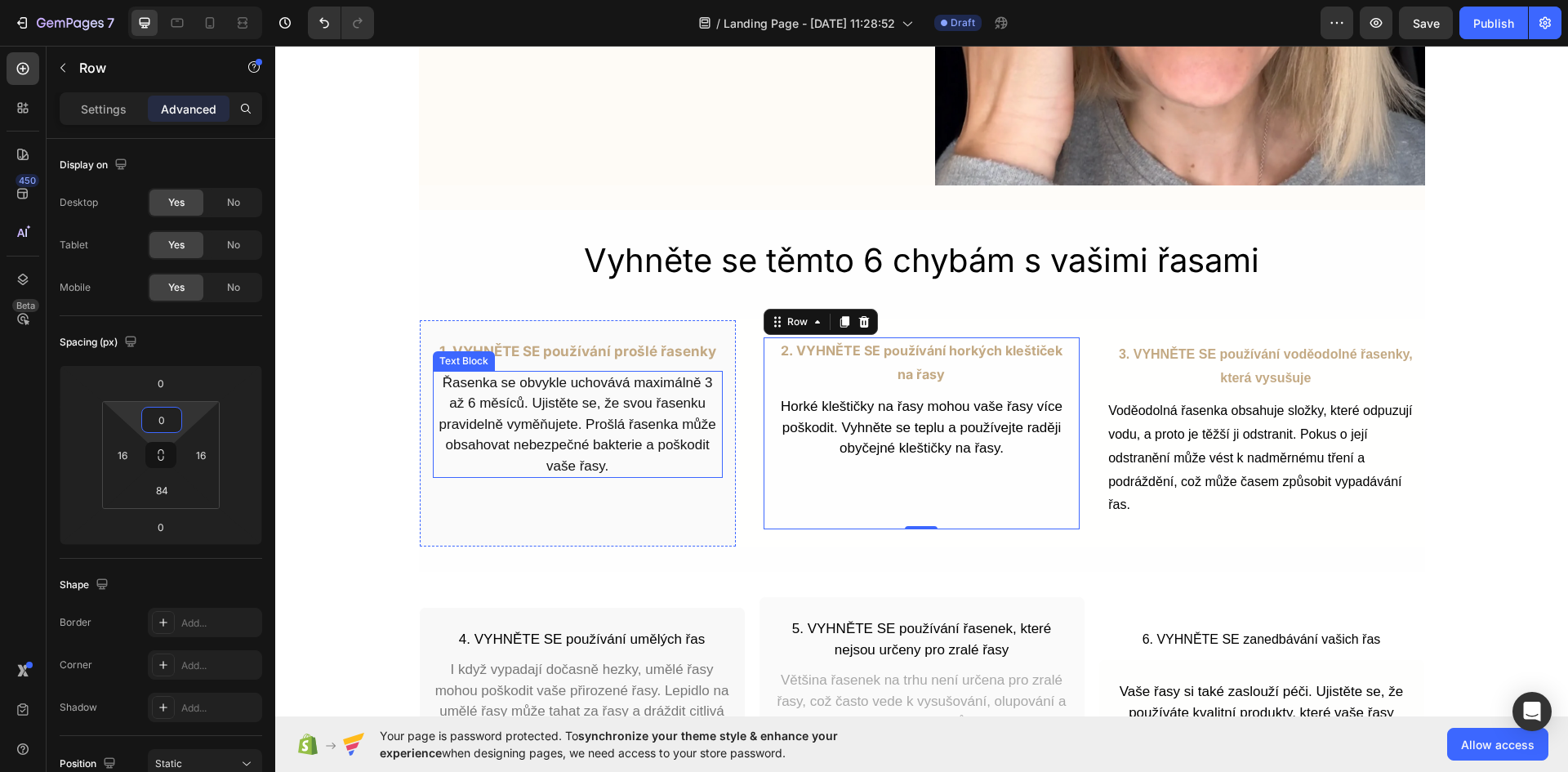
click at [508, 398] on p "Řasenka se obvykle uchovává maximálně 3 až 6 měsíců. Ujistěte se, že svou řasen…" at bounding box center [577, 424] width 287 height 105
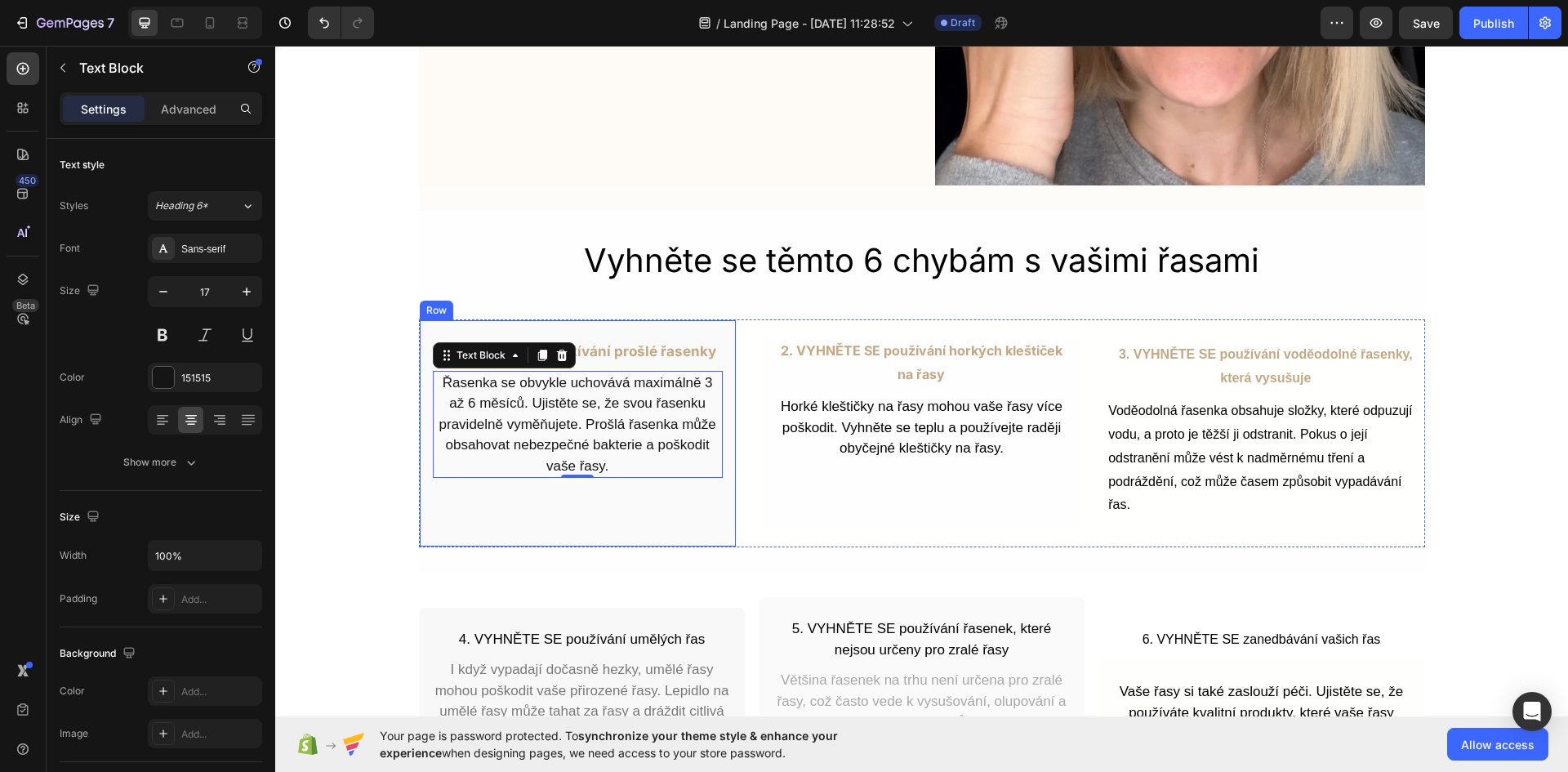
click at [618, 489] on div "1. VYHNĚTE SE používání prošlé řasenky Text Block Řasenka se obvykle uchovává m…" at bounding box center [577, 433] width 317 height 228
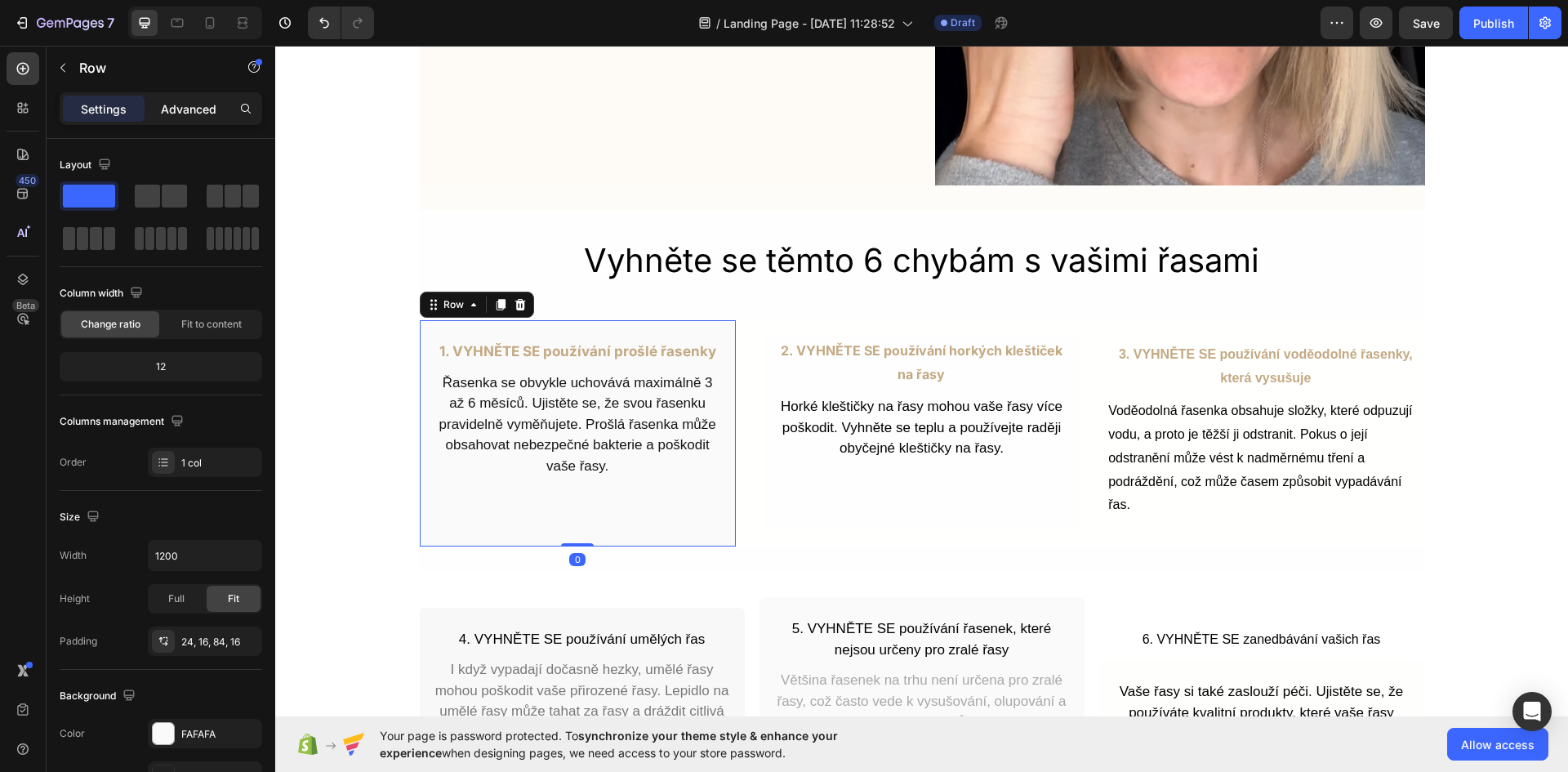
click at [196, 109] on p "Advanced" at bounding box center [189, 109] width 56 height 17
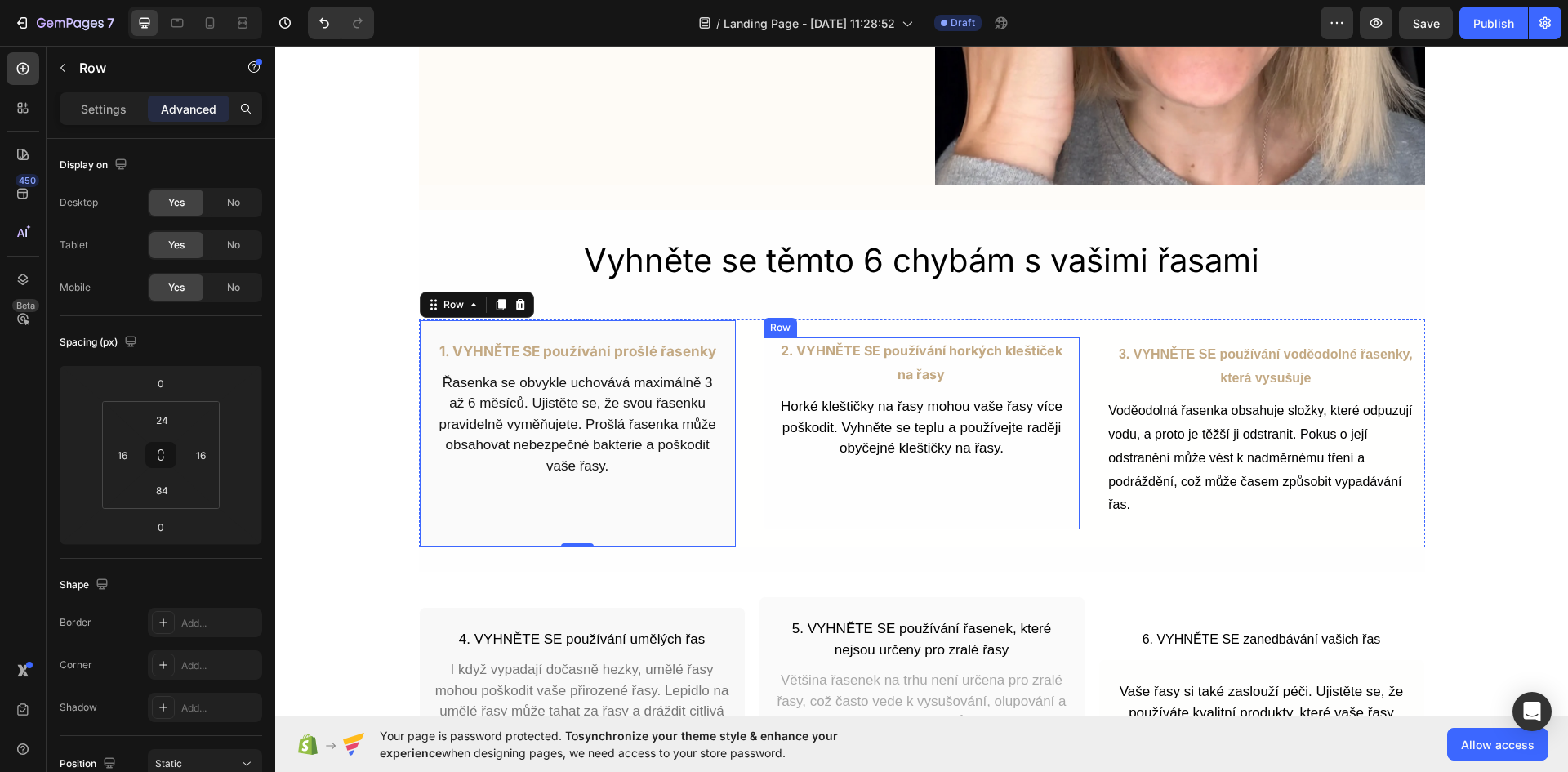
click at [811, 487] on div "2. VYHNĚTE SE používání horkých kleštiček na řasy Text Block Horké kleštičky na…" at bounding box center [921, 433] width 317 height 193
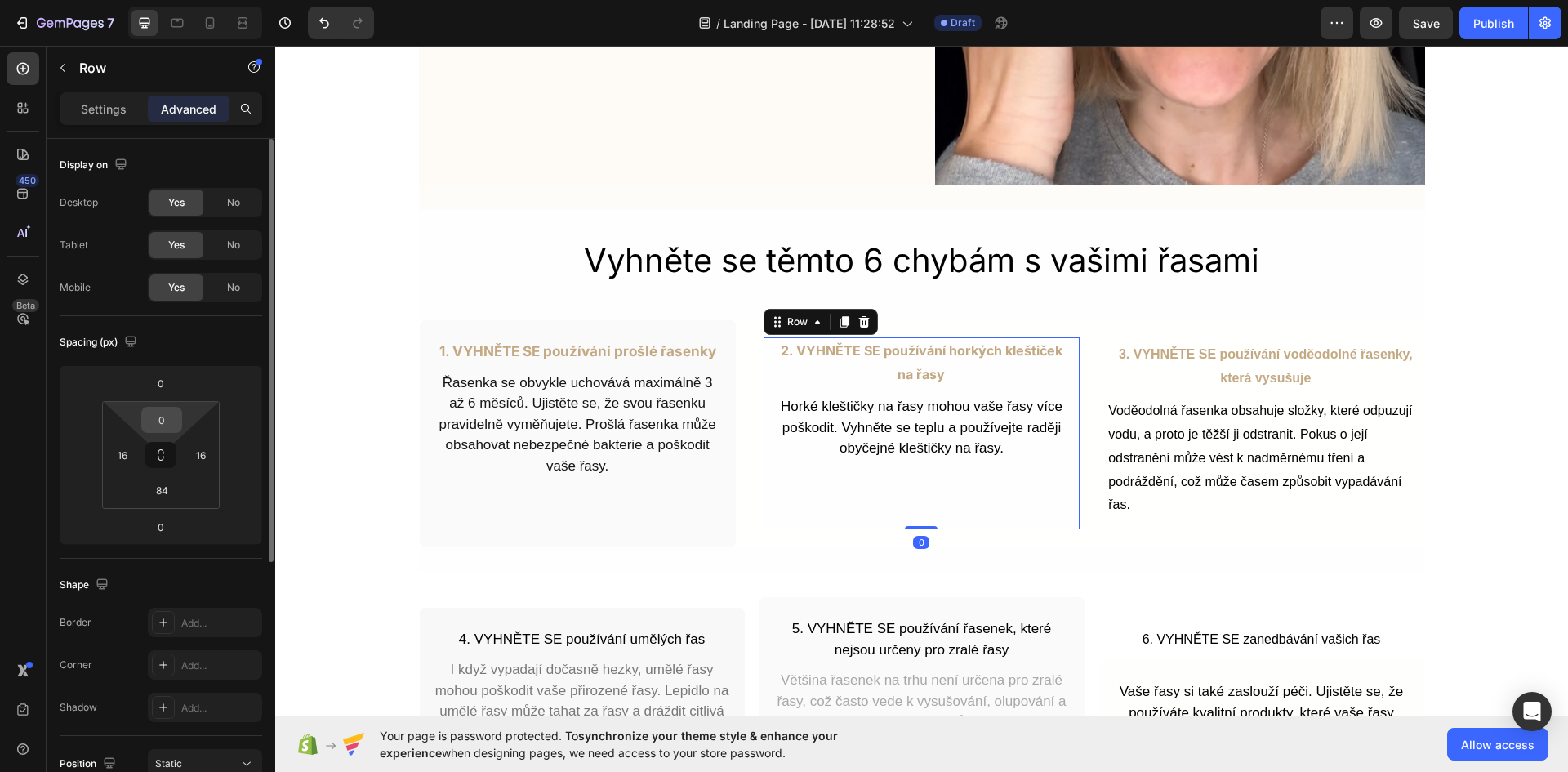
click at [156, 429] on input "0" at bounding box center [162, 420] width 33 height 25
type input "24"
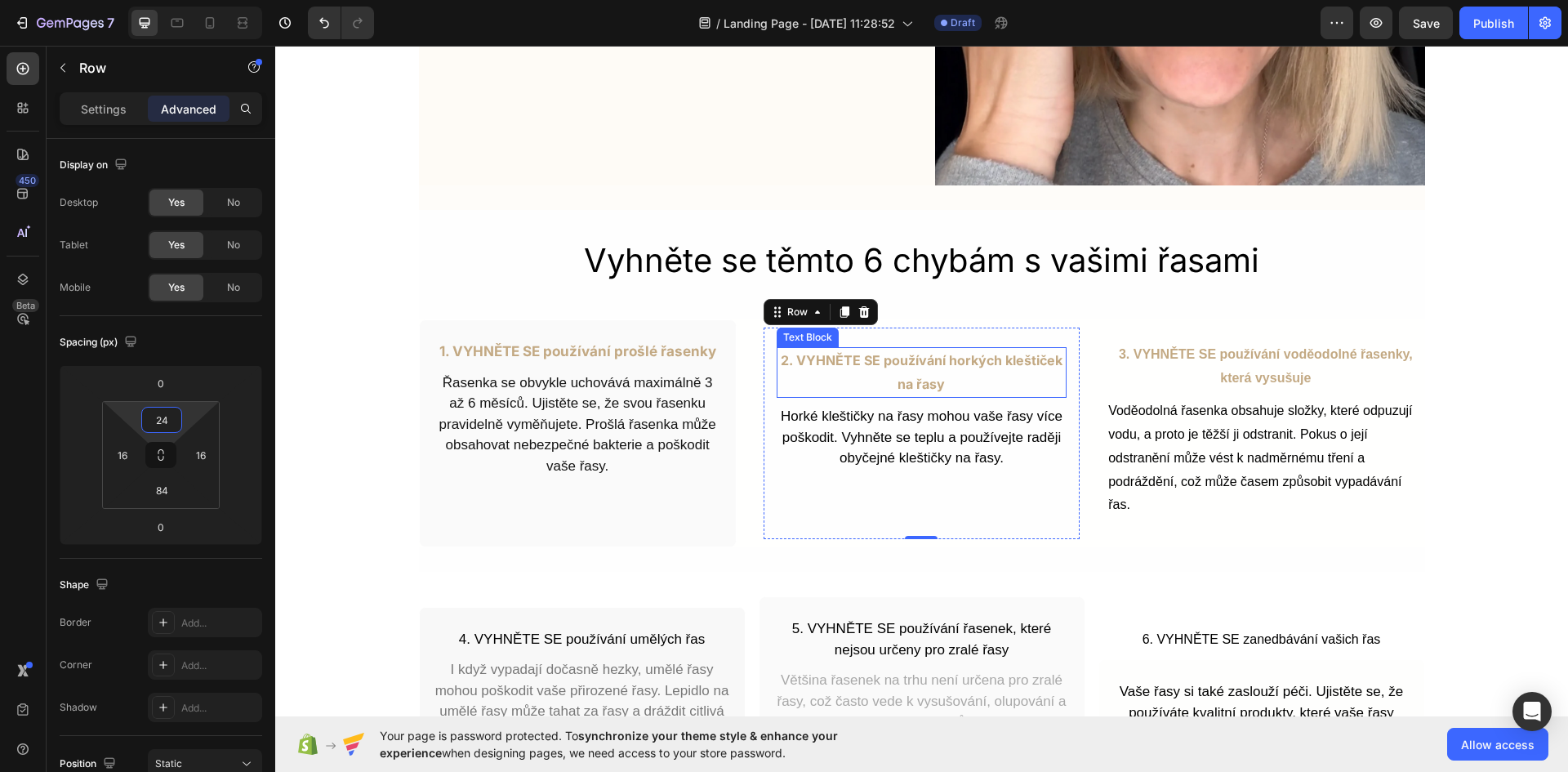
click at [921, 352] on p "2. VYHNĚTE SE používání horkých kleštiček na řasy" at bounding box center [921, 372] width 287 height 47
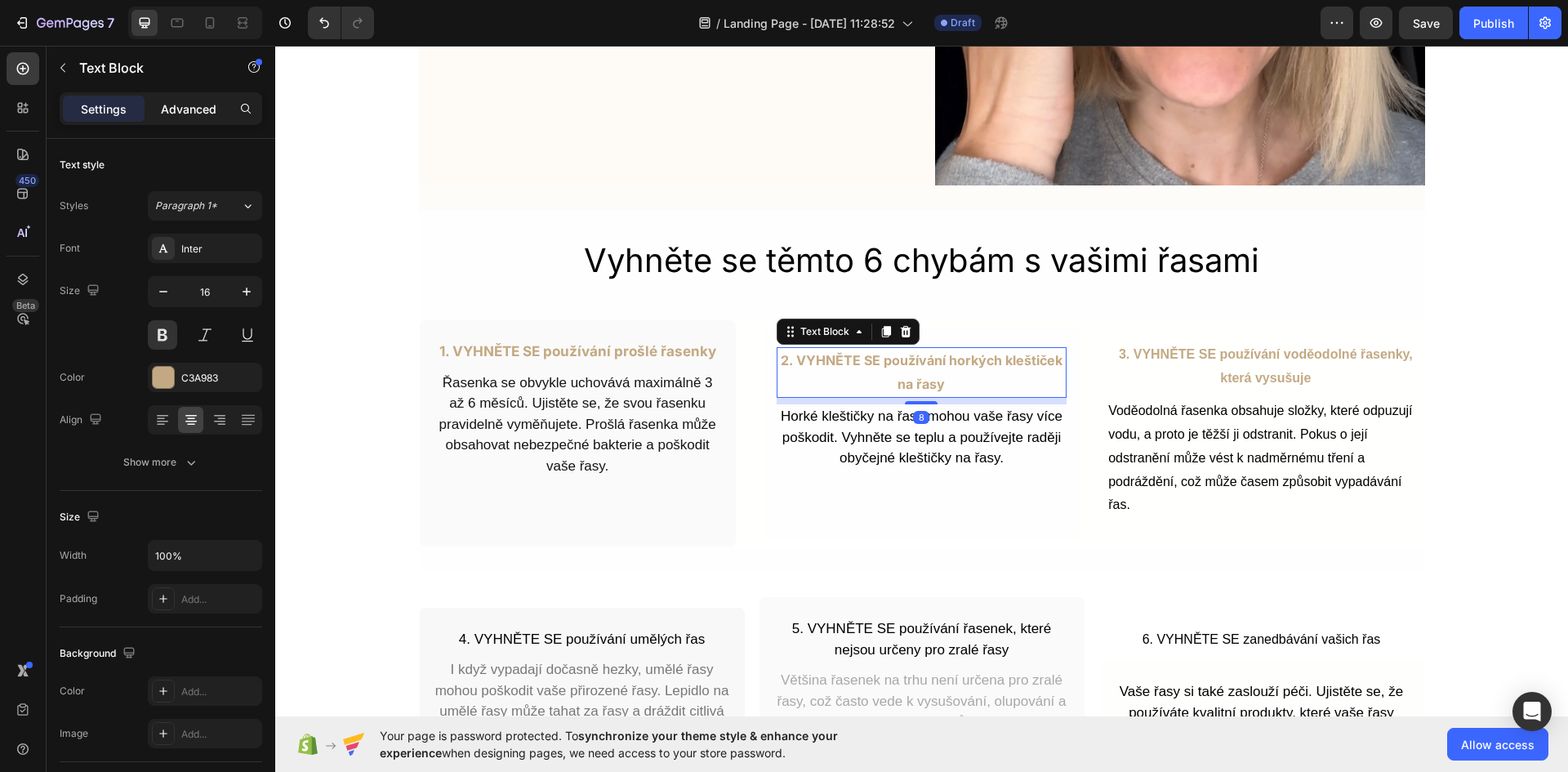
click at [205, 115] on p "Advanced" at bounding box center [189, 109] width 56 height 17
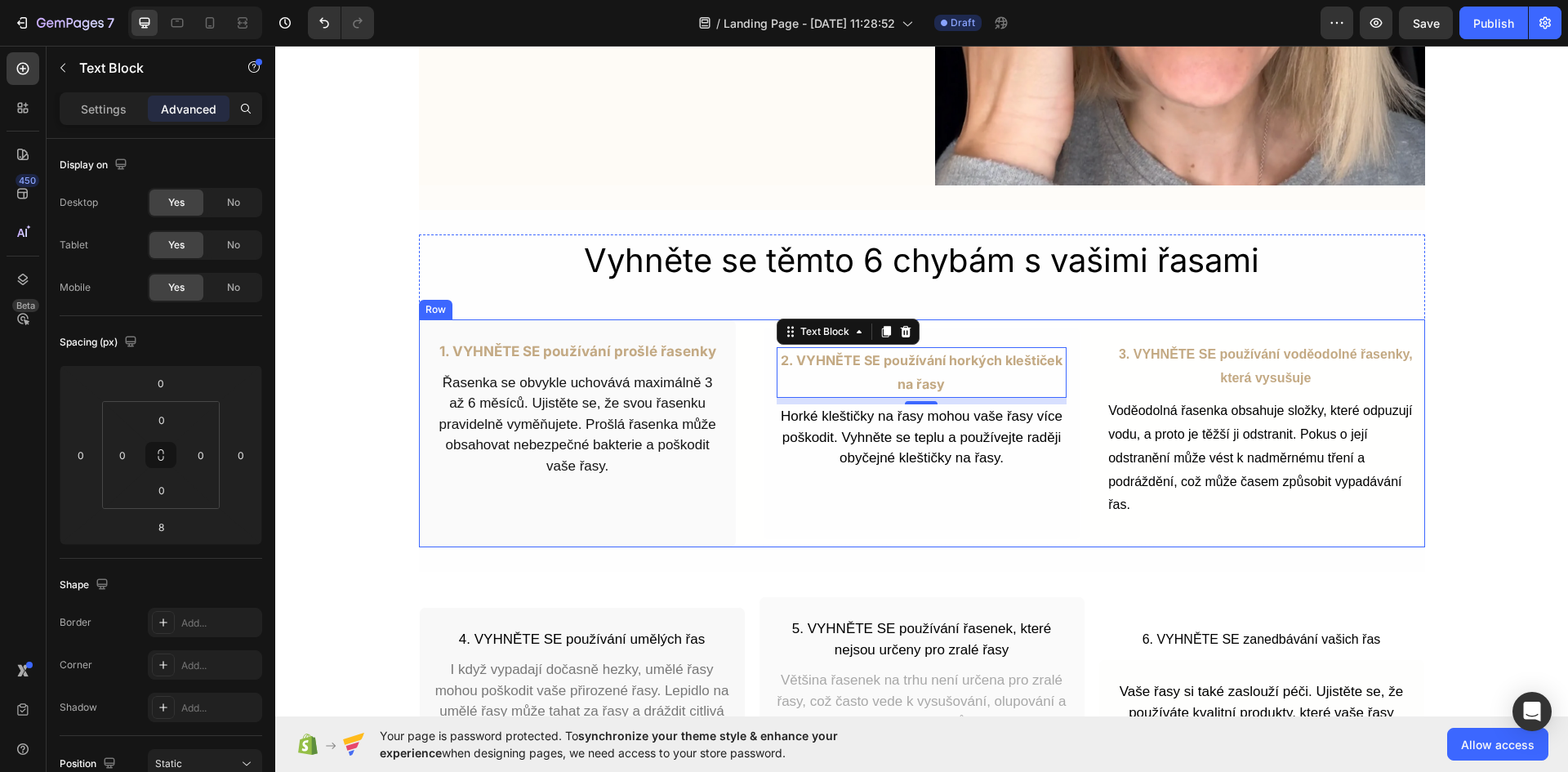
click at [987, 331] on div "2. VYHNĚTE SE používání horkých kleštiček na řasy Text Block 8 Horké kleštičky …" at bounding box center [921, 433] width 317 height 213
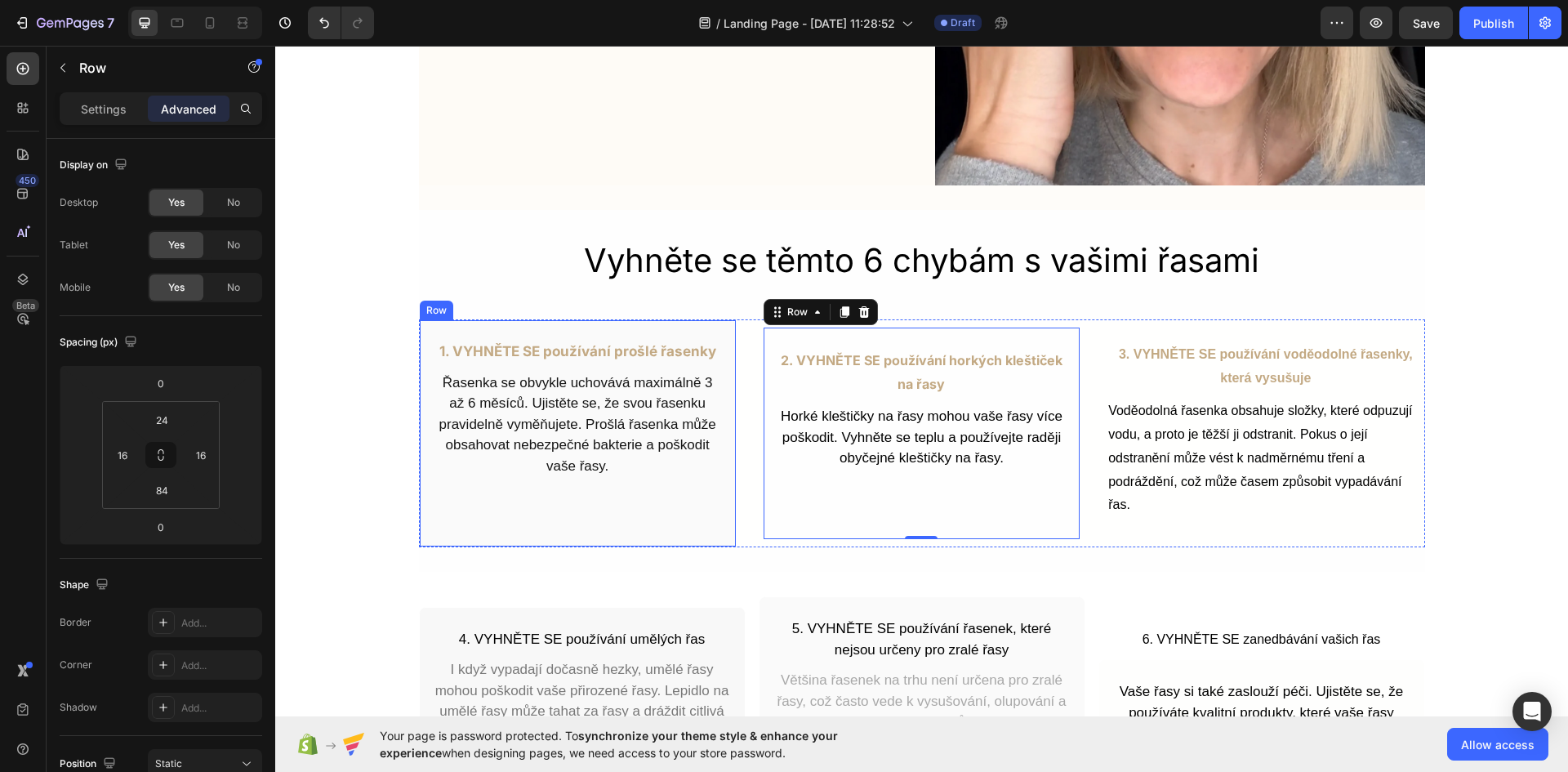
click at [705, 332] on div "1. VYHNĚTE SE používání prošlé řasenky Text Block Řasenka se obvykle uchovává m…" at bounding box center [577, 433] width 317 height 228
click at [965, 336] on div "2. VYHNĚTE SE používání horkých kleštiček na řasy Text Block Horké kleštičky na…" at bounding box center [921, 433] width 317 height 213
click at [114, 111] on p "Settings" at bounding box center [104, 109] width 46 height 17
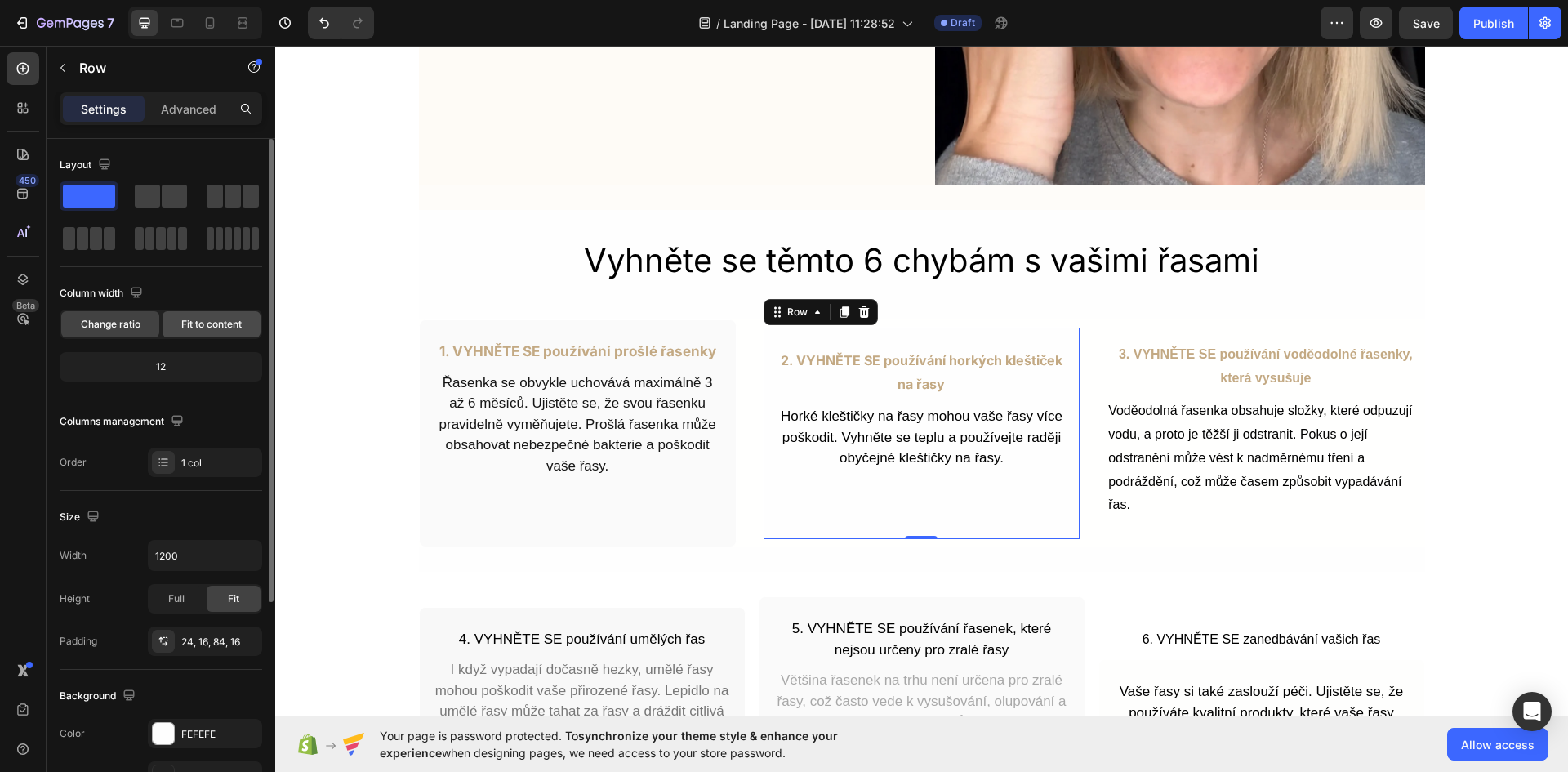
click at [222, 316] on div "Fit to content" at bounding box center [212, 325] width 98 height 26
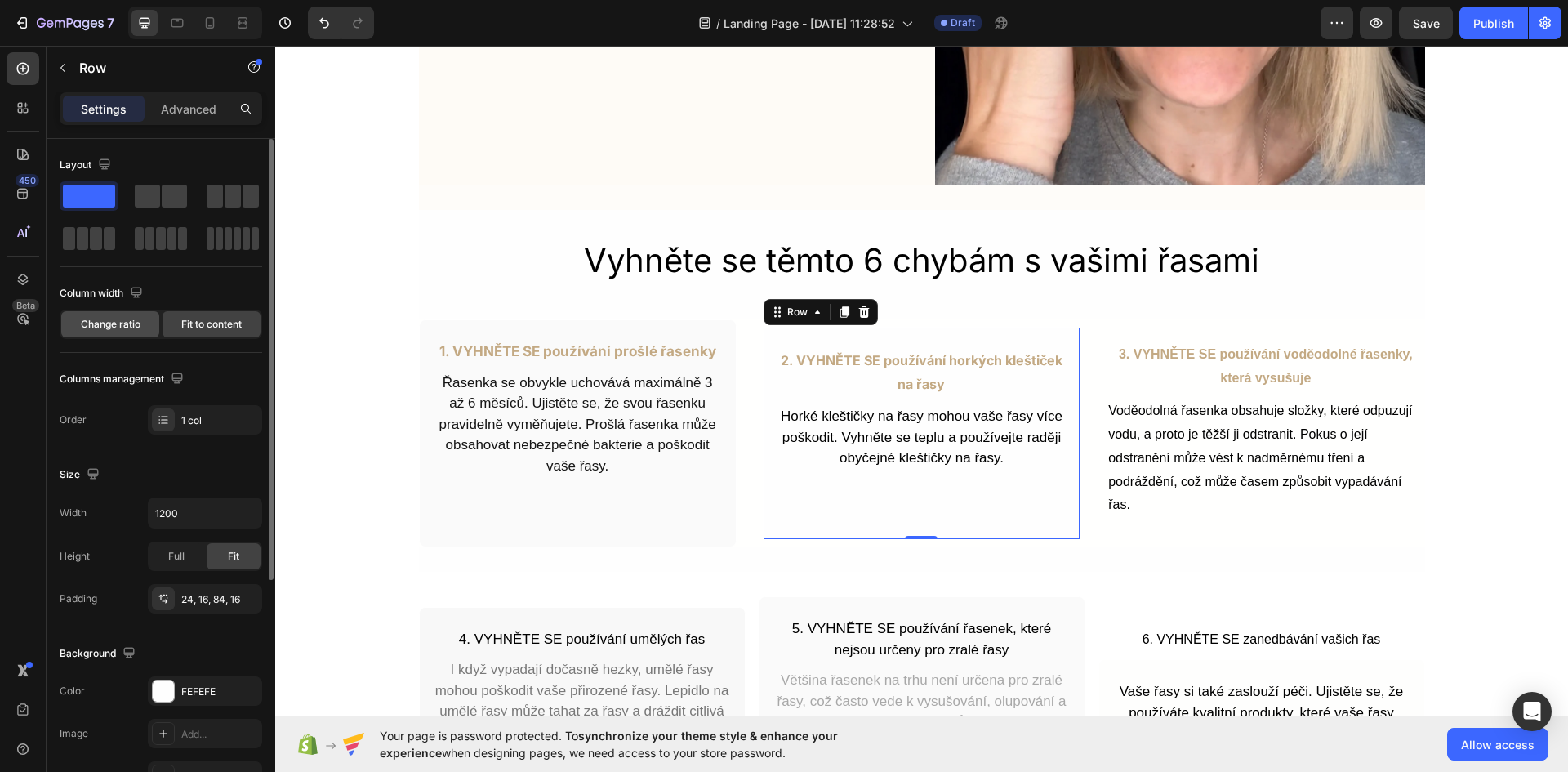
click at [122, 326] on span "Change ratio" at bounding box center [110, 325] width 60 height 15
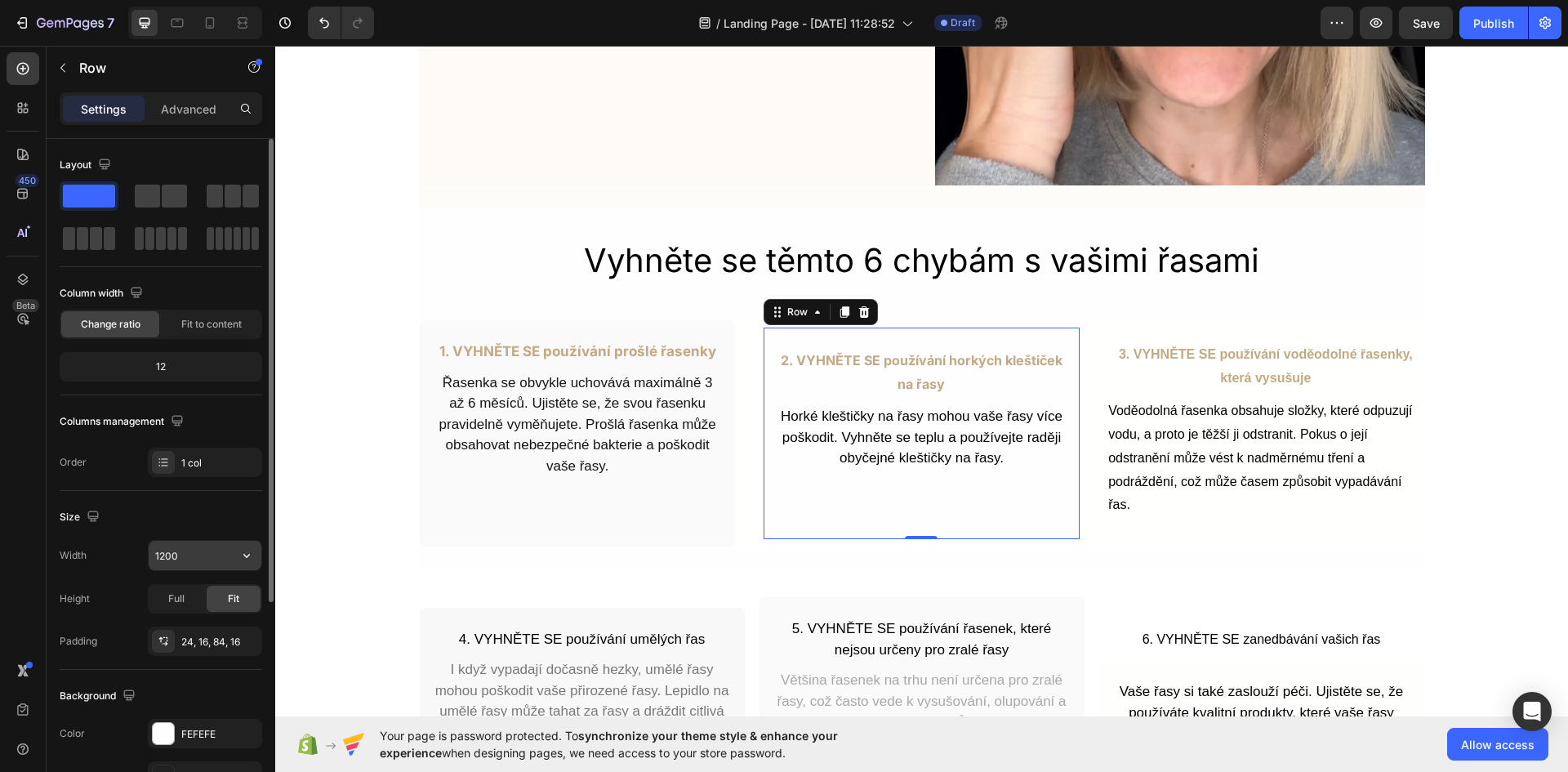
click at [195, 549] on input "1200" at bounding box center [205, 555] width 113 height 29
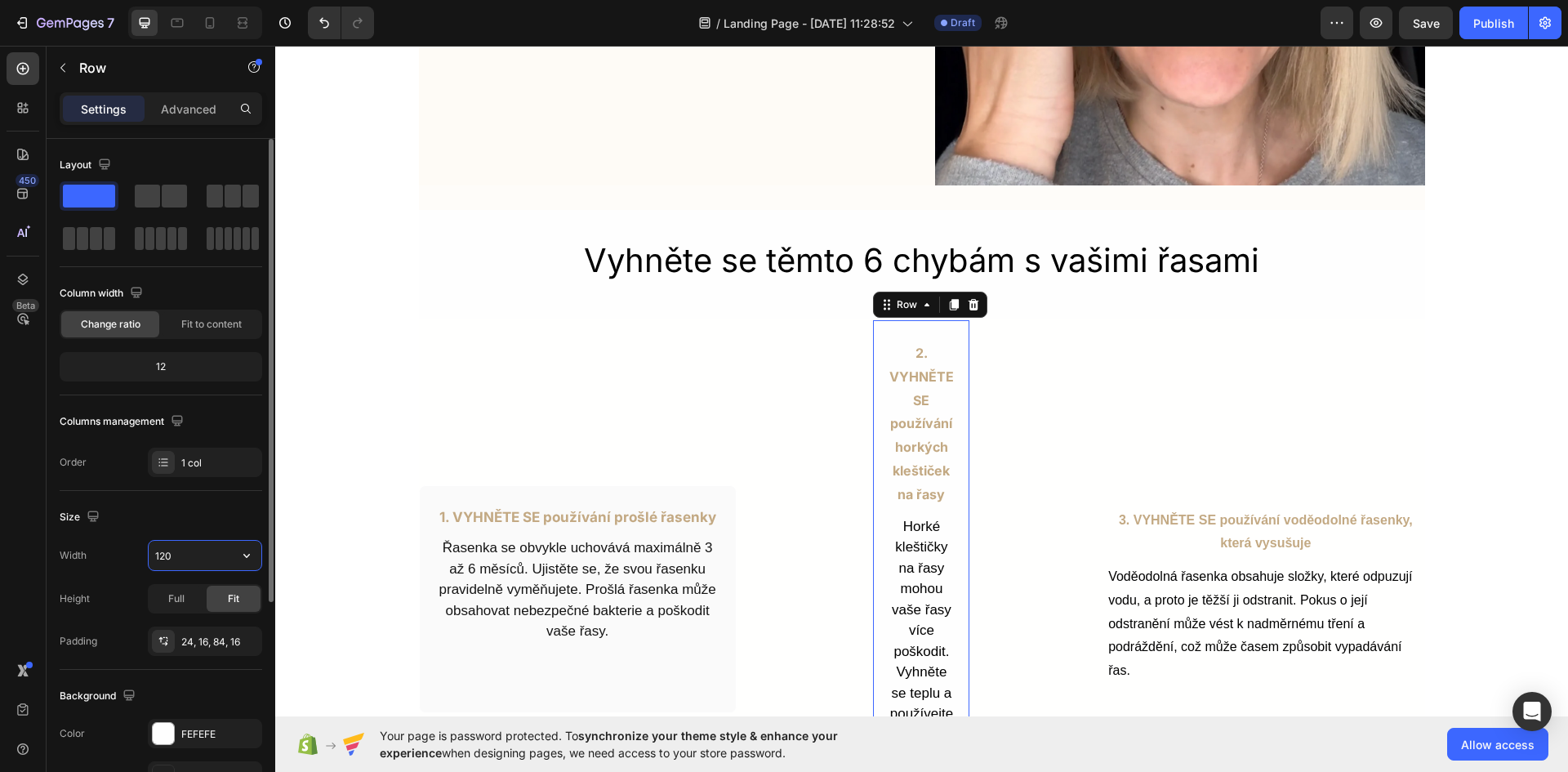
type input "1200"
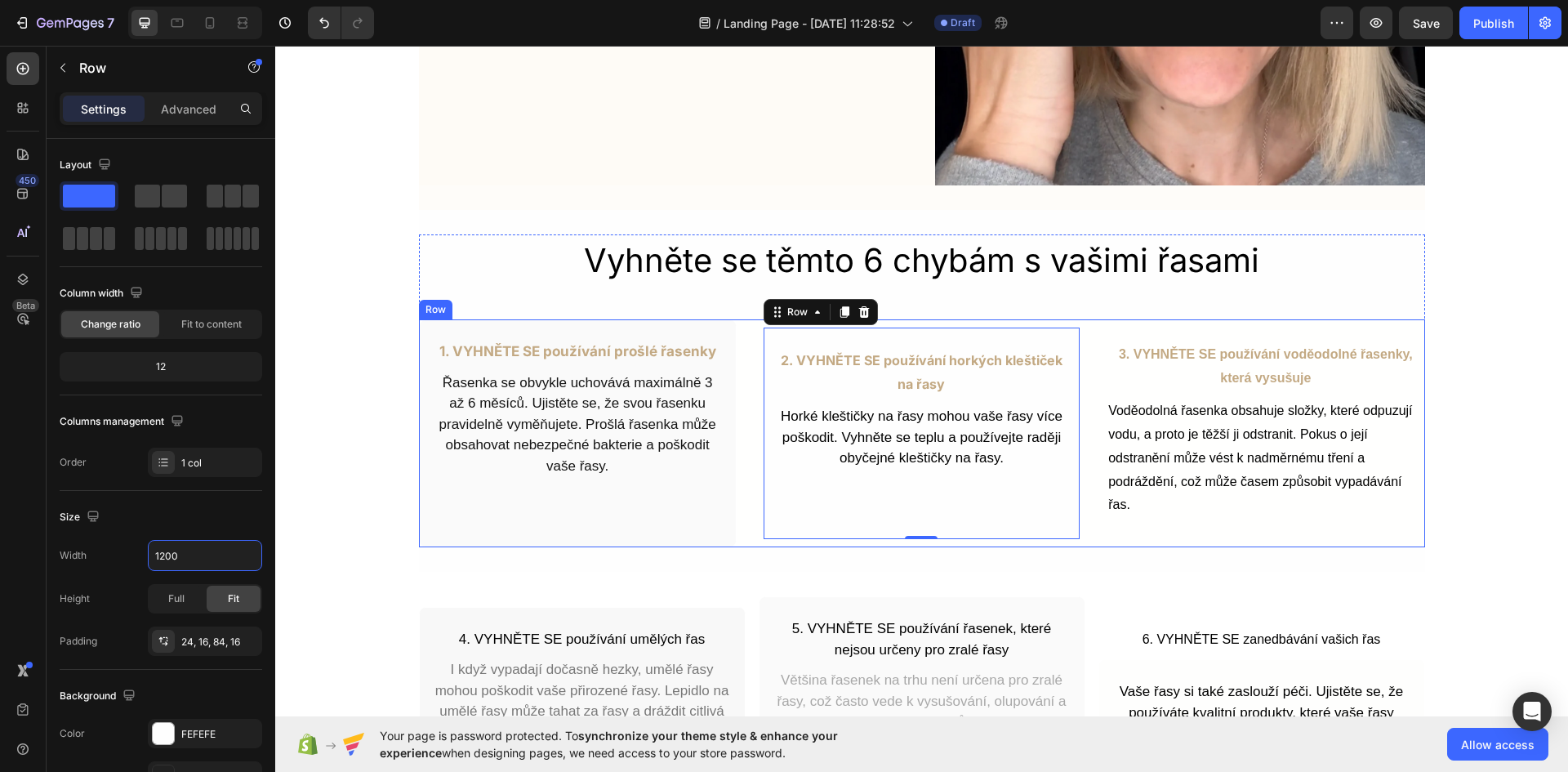
click at [975, 322] on div "2. VYHNĚTE SE používání horkých kleštiček na řasy Text Block Horké kleštičky na…" at bounding box center [921, 433] width 317 height 228
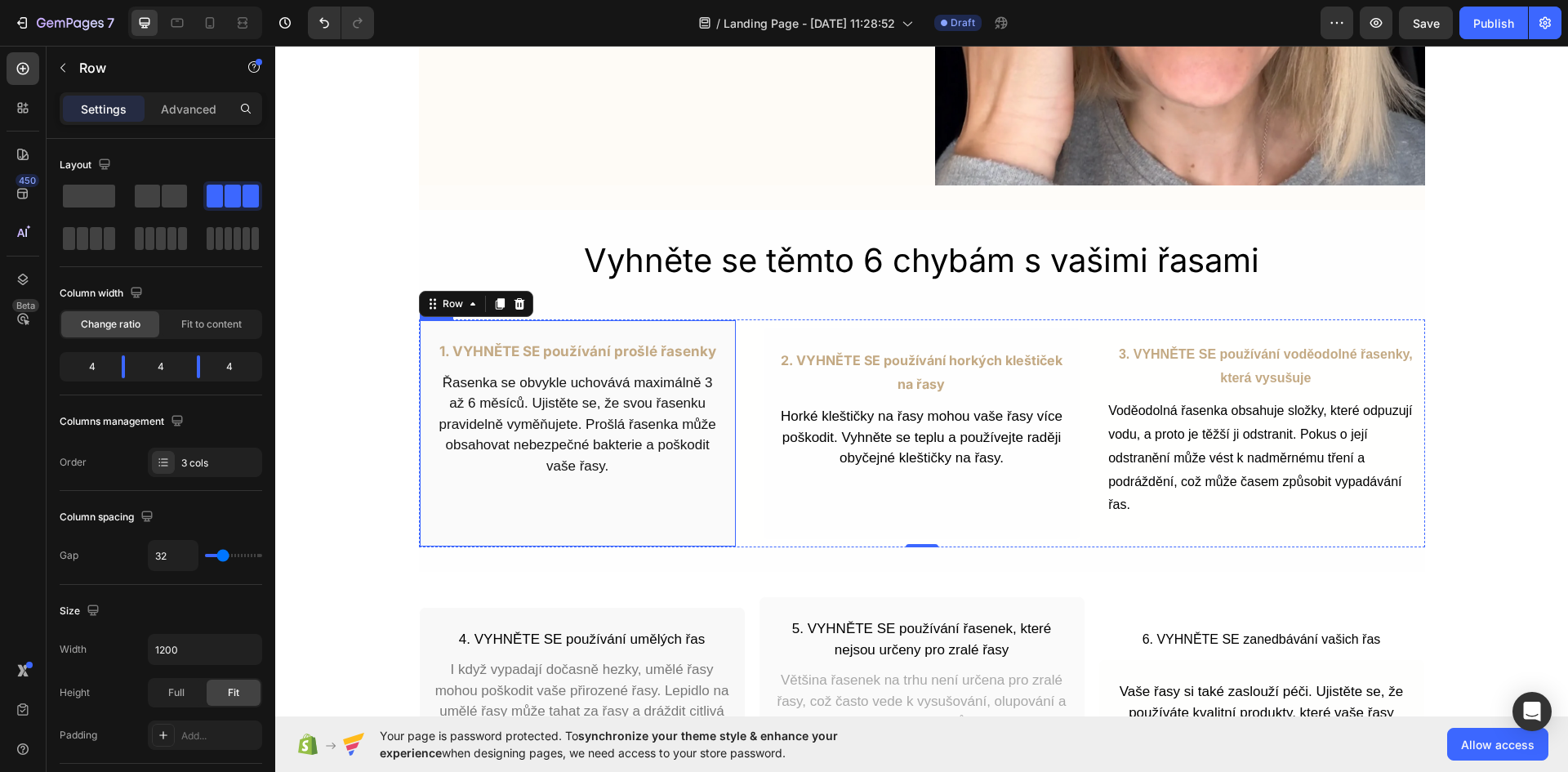
click at [673, 515] on div "1. VYHNĚTE SE používání prošlé řasenky Text Block Řasenka se obvykle uchovává m…" at bounding box center [577, 433] width 317 height 228
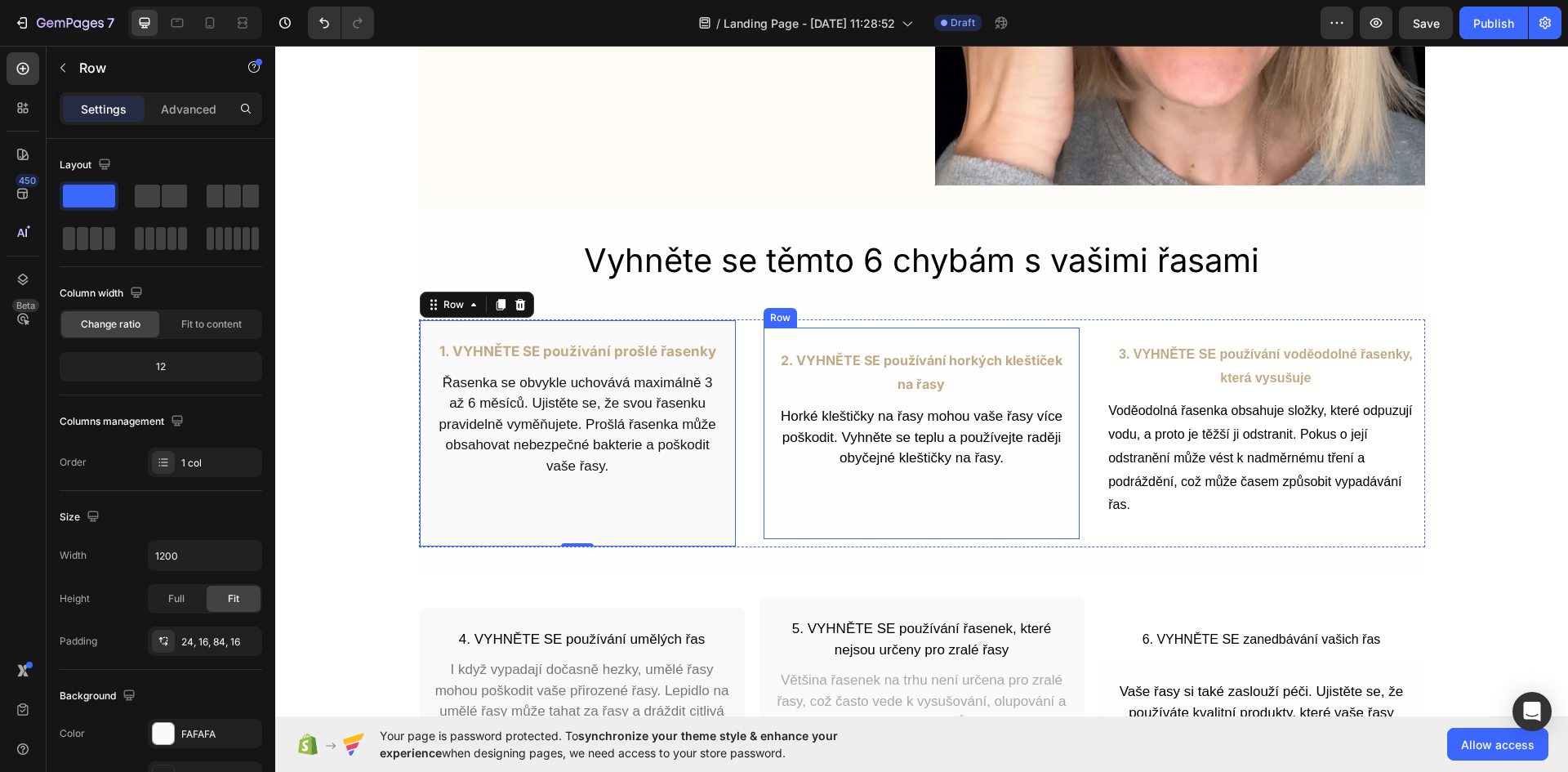
click at [873, 522] on div "2. VYHNĚTE SE používání horkých kleštiček na řasy Text Block Horké kleštičky na…" at bounding box center [921, 433] width 317 height 213
click at [670, 508] on div "1. VYHNĚTE SE používání prošlé řasenky Text Block Řasenka se obvykle uchovává m…" at bounding box center [577, 433] width 317 height 228
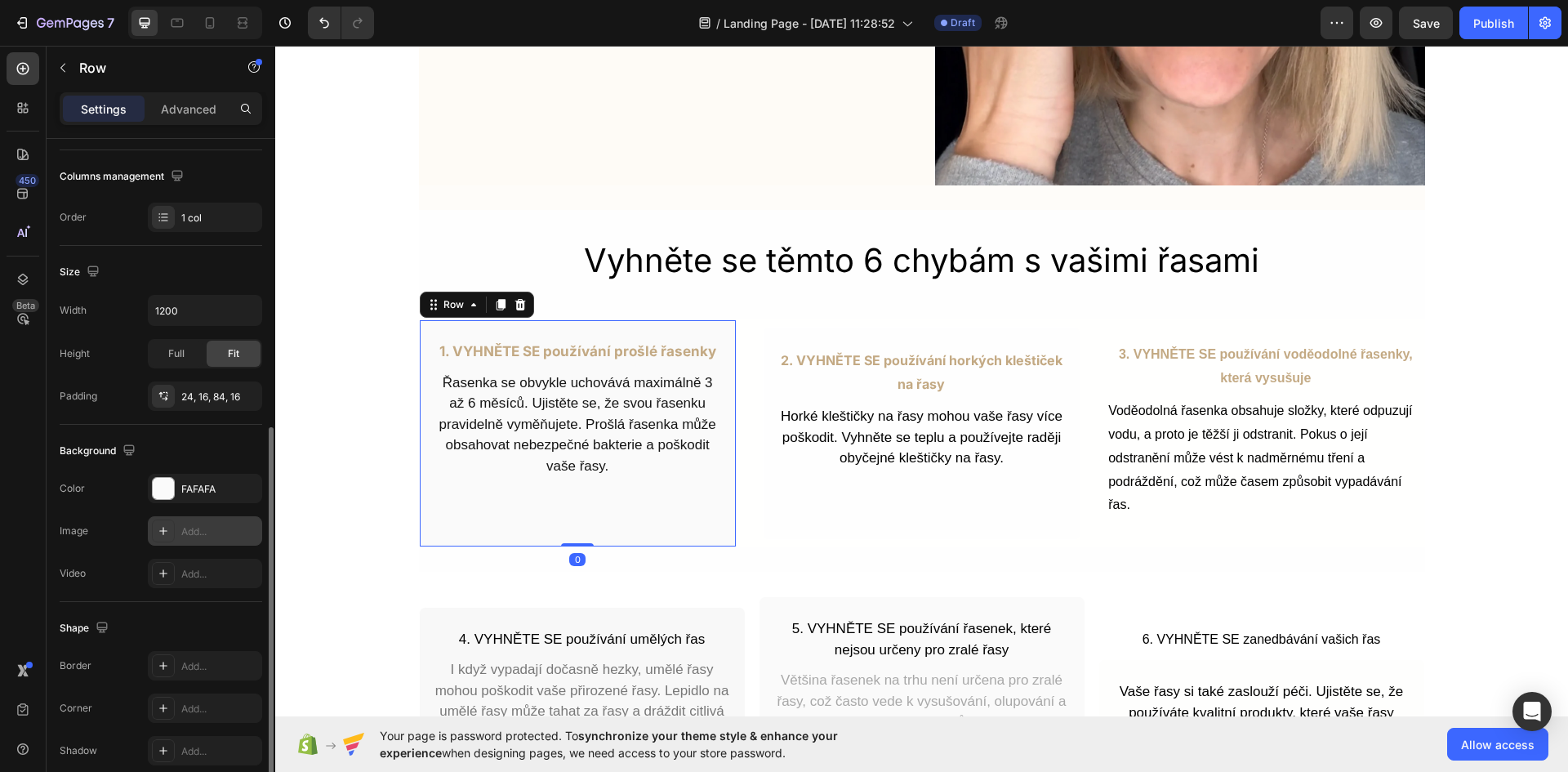
scroll to position [317, 0]
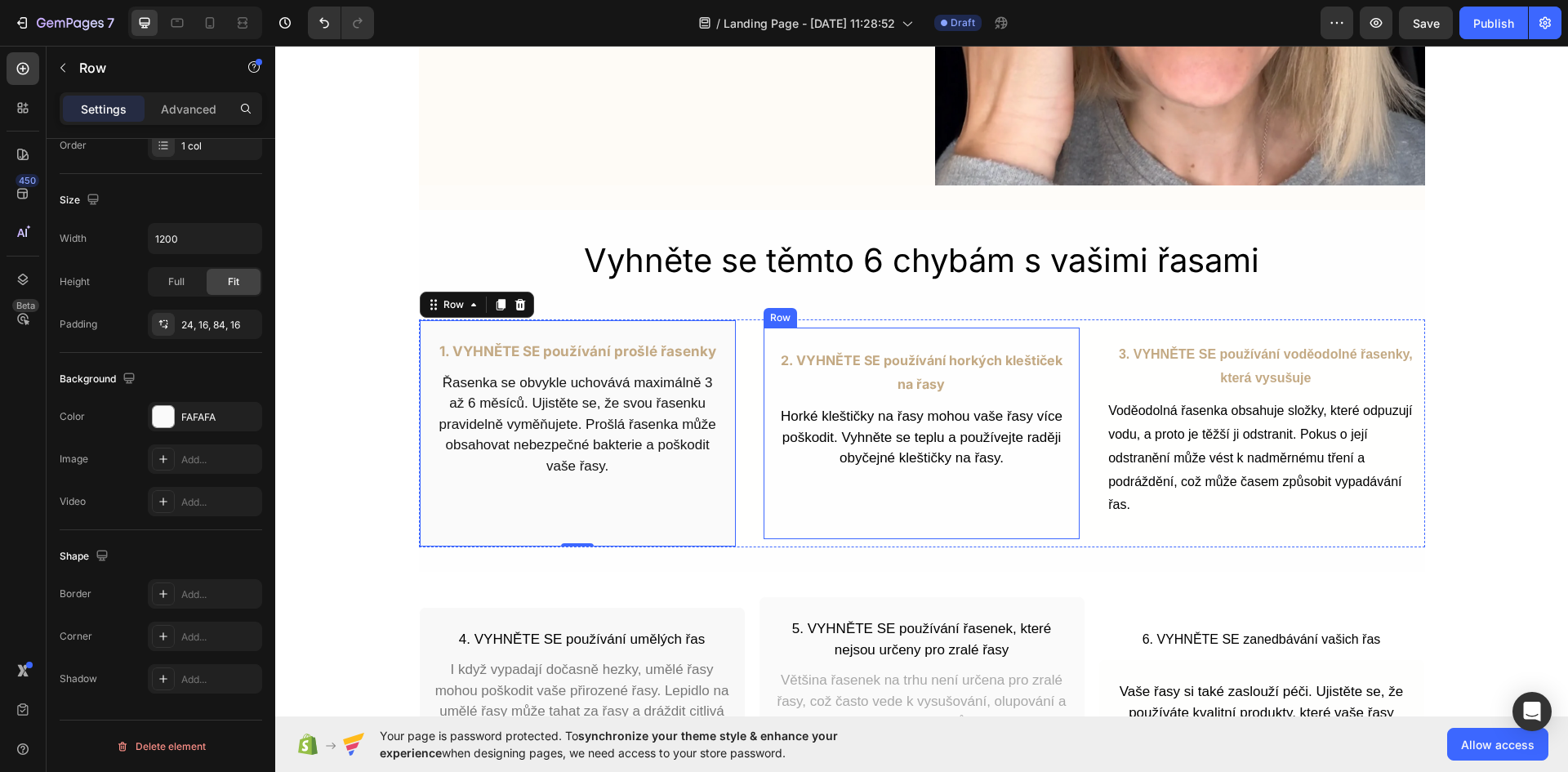
click at [912, 505] on div "2. VYHNĚTE SE používání horkých kleštiček na řasy Text Block Horké kleštičky na…" at bounding box center [921, 433] width 317 height 213
click at [607, 513] on div "1. VYHNĚTE SE používání prošlé řasenky Text Block Řasenka se obvykle uchovává m…" at bounding box center [577, 433] width 317 height 228
click at [897, 529] on div "2. VYHNĚTE SE používání horkých kleštiček na řasy Text Block Horké kleštičky na…" at bounding box center [921, 433] width 317 height 213
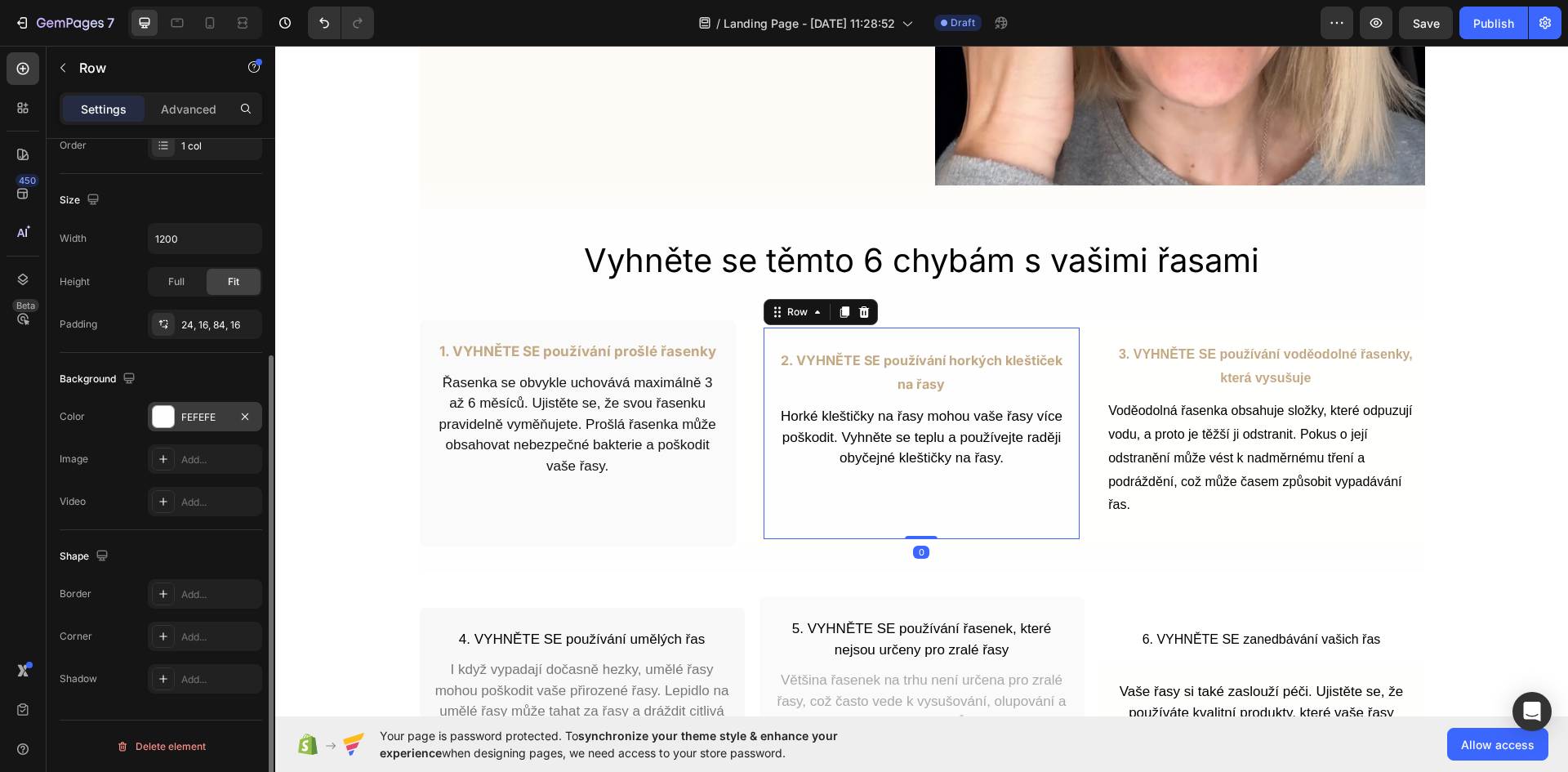
click at [200, 424] on div "FEFEFE" at bounding box center [205, 417] width 47 height 15
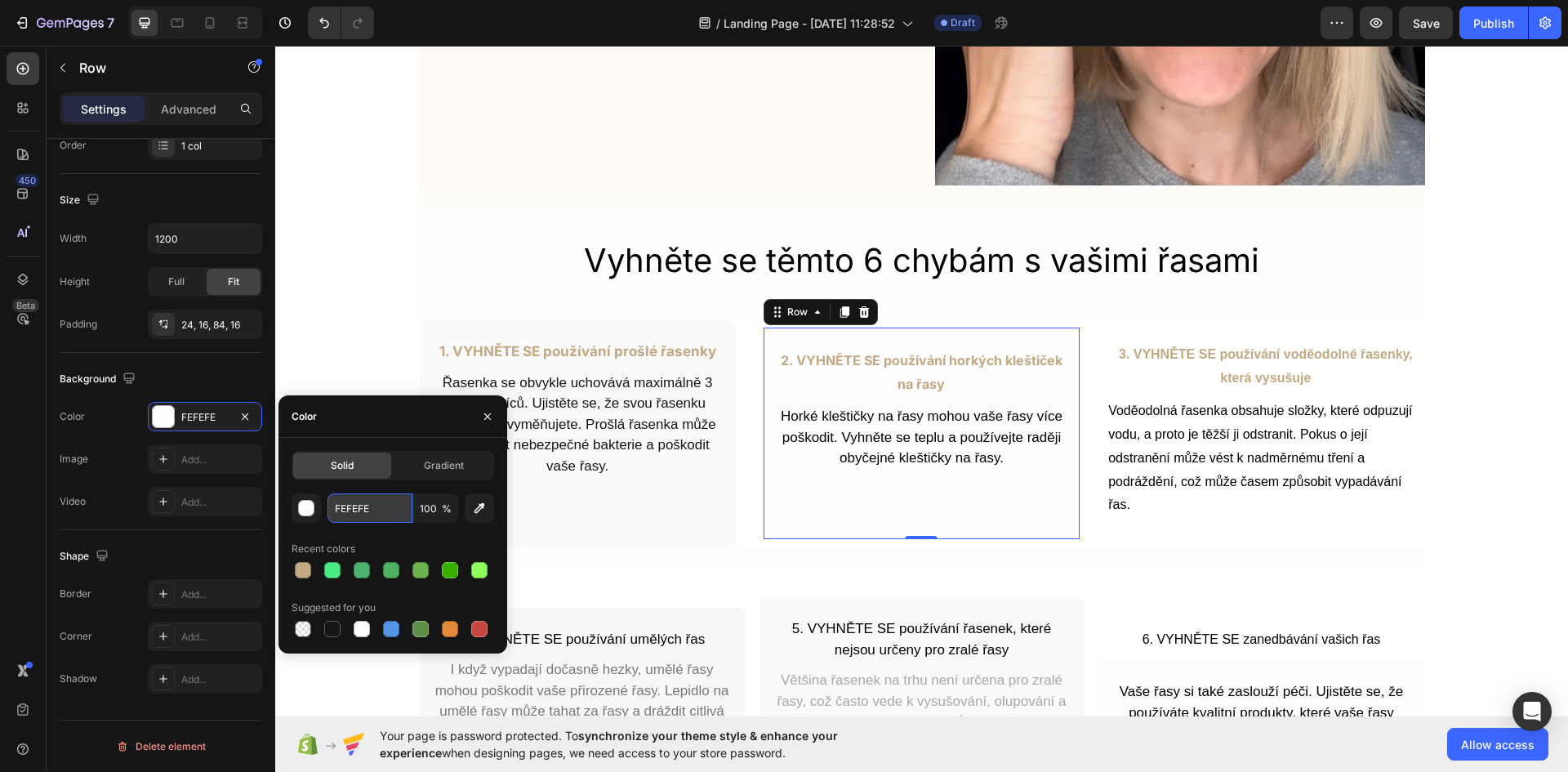
click at [346, 506] on input "FEFEFE" at bounding box center [370, 508] width 85 height 29
click at [643, 508] on div "1. VYHNĚTE SE používání prošlé řasenky Text Block Řasenka se obvykle uchovává m…" at bounding box center [577, 433] width 317 height 228
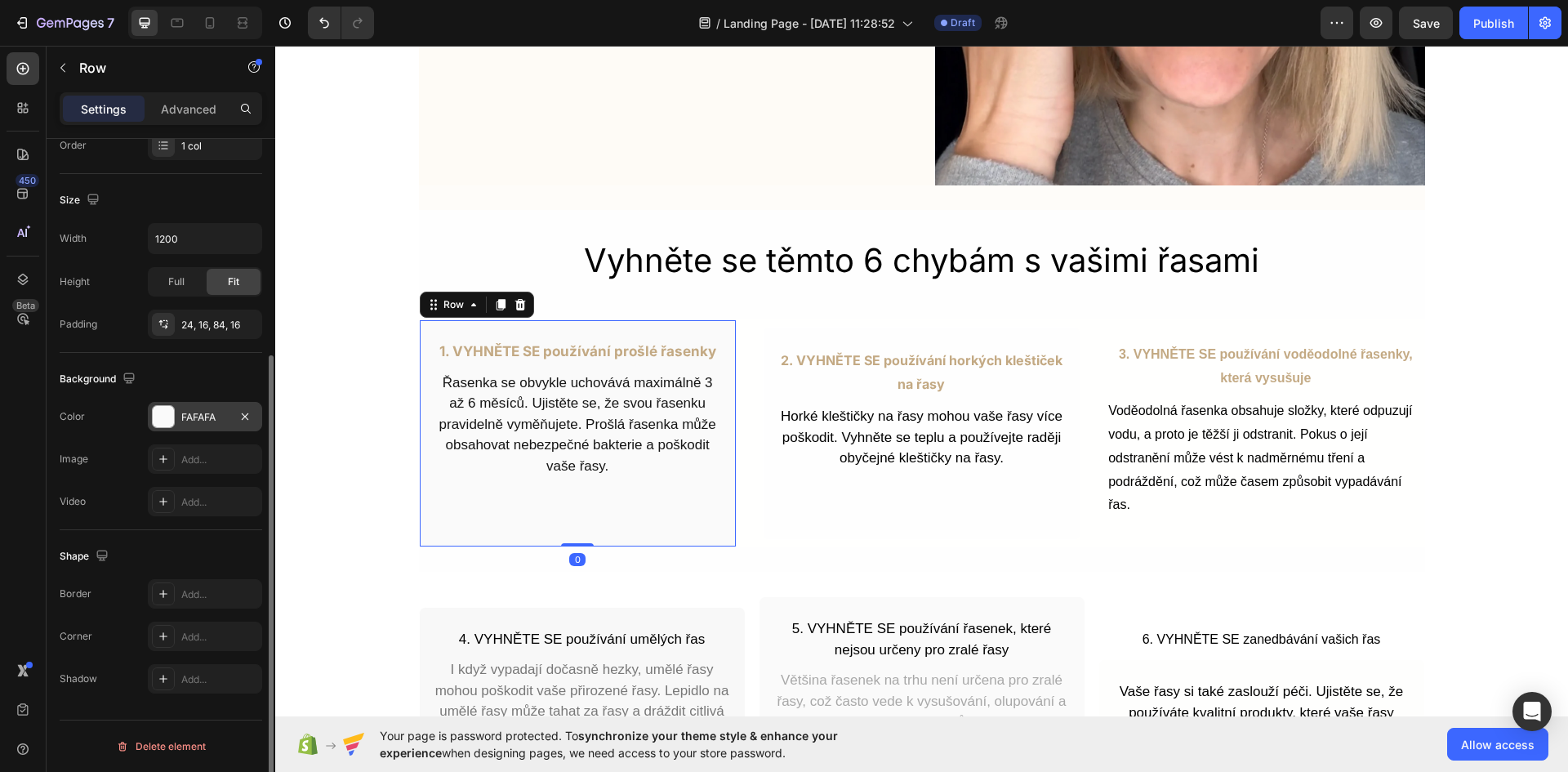
click at [204, 416] on div "FAFAFA" at bounding box center [205, 417] width 47 height 15
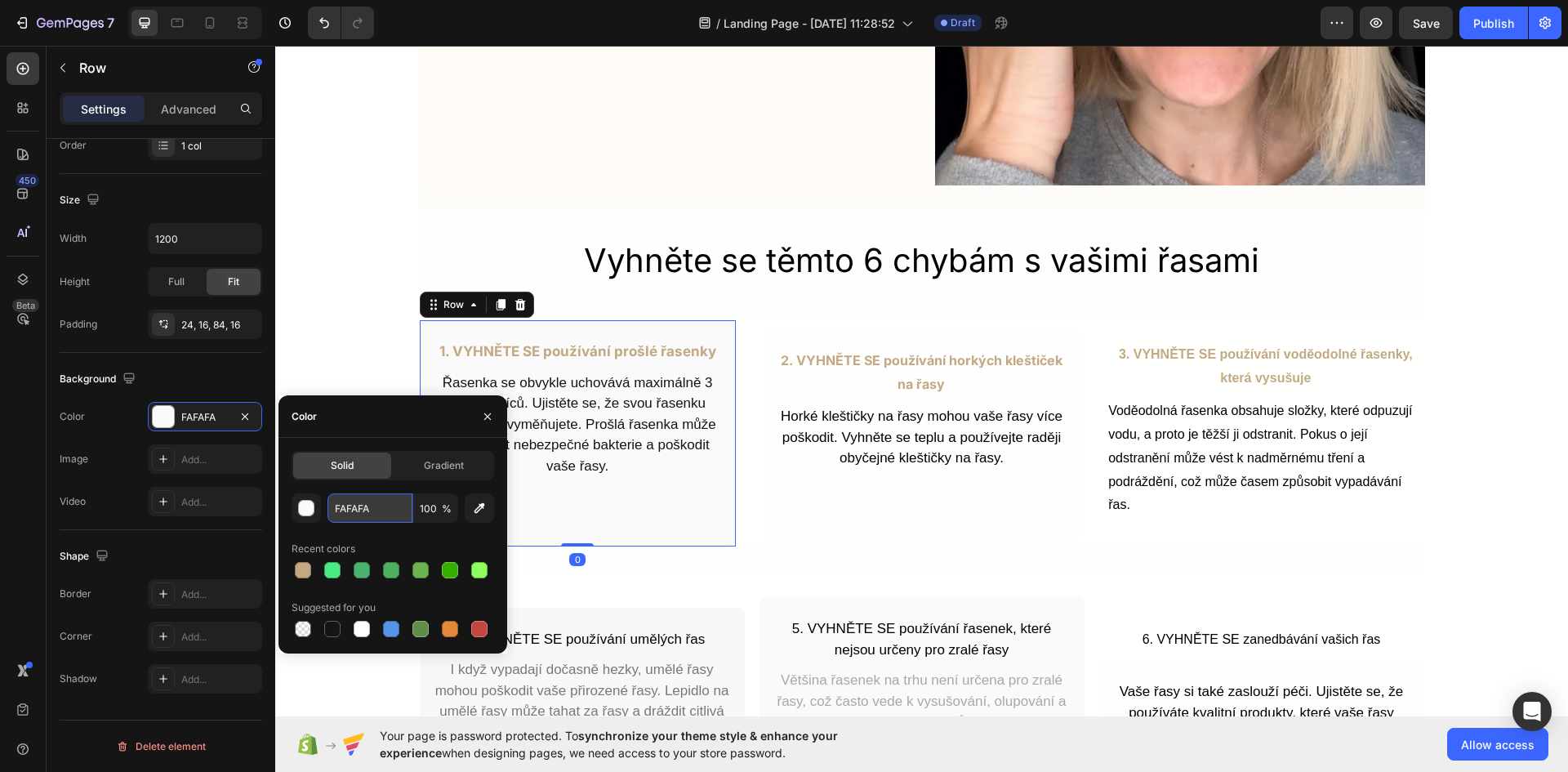
click at [352, 498] on input "FAFAFA" at bounding box center [370, 508] width 85 height 29
click at [898, 507] on div "2. VYHNĚTE SE používání horkých kleštiček na řasy Text Block Horké kleštičky na…" at bounding box center [921, 433] width 317 height 213
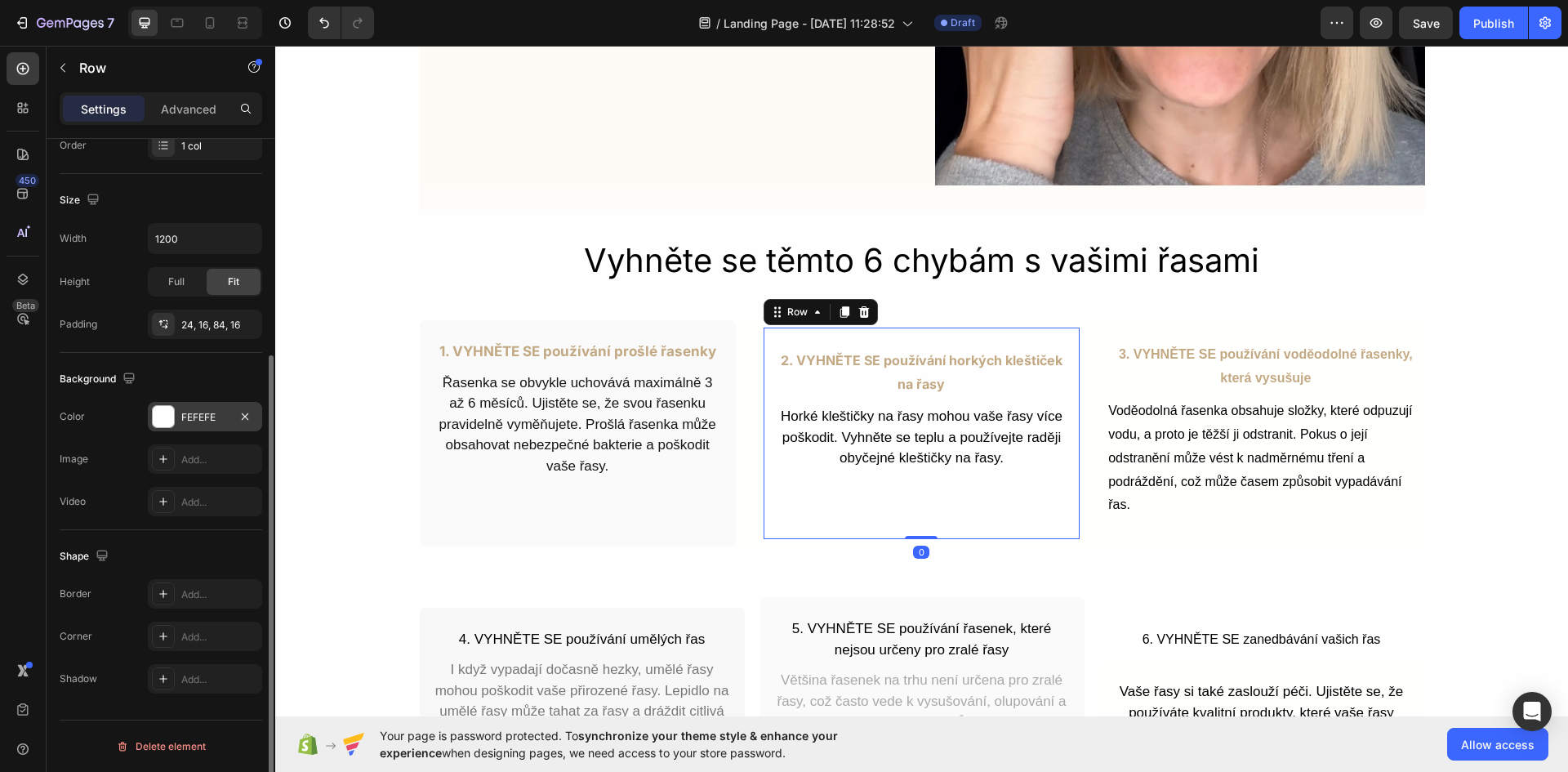
click at [207, 415] on div "FEFEFE" at bounding box center [205, 417] width 47 height 15
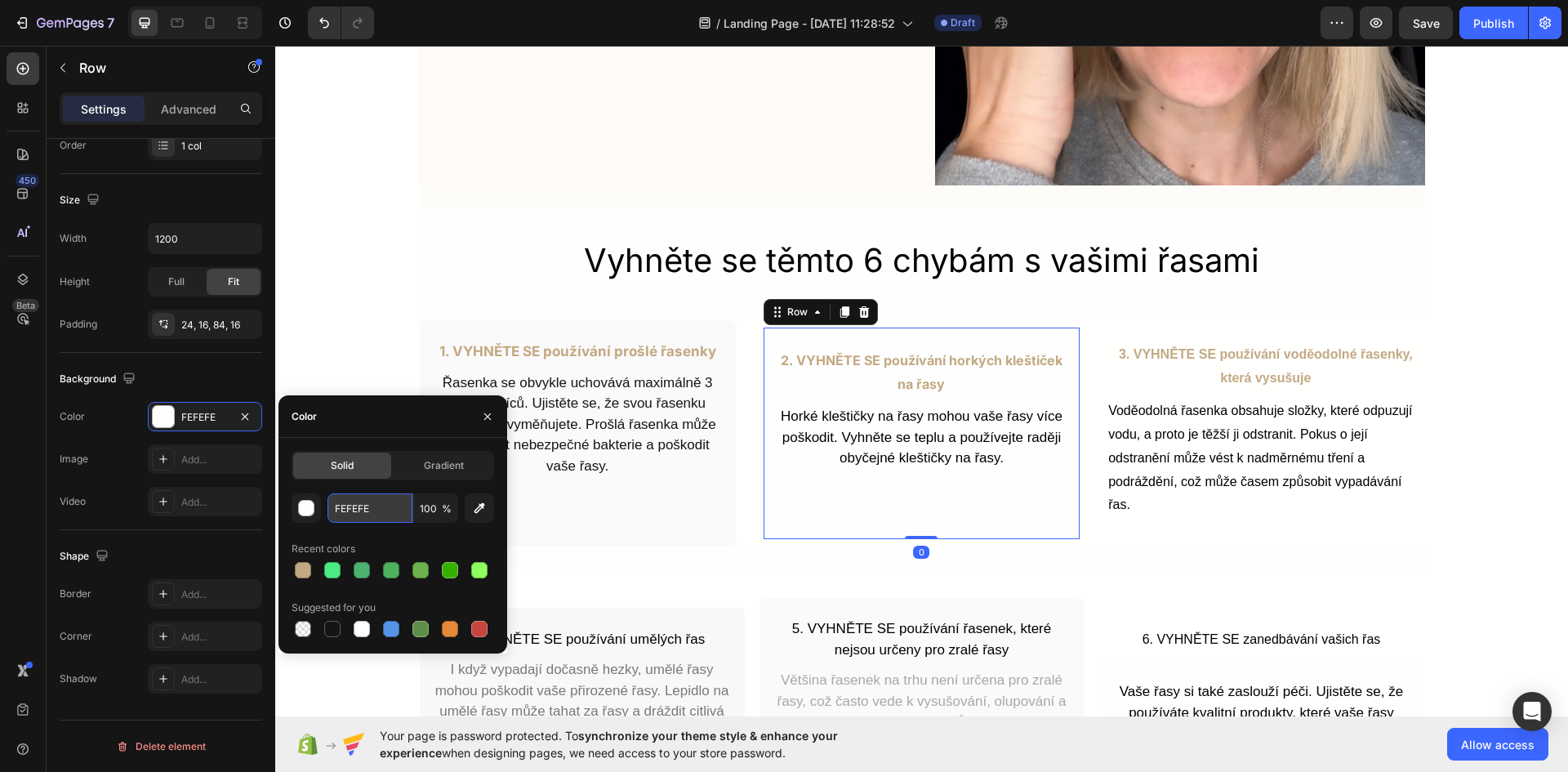
click at [365, 507] on input "FEFEFE" at bounding box center [370, 508] width 85 height 29
paste input "AFAFA"
type input "FAFAFA"
click at [1232, 528] on div "3. VYHNĚTE SE používání voděodolné řasenky, která vysušuje Text Block Voděodoln…" at bounding box center [1265, 433] width 317 height 228
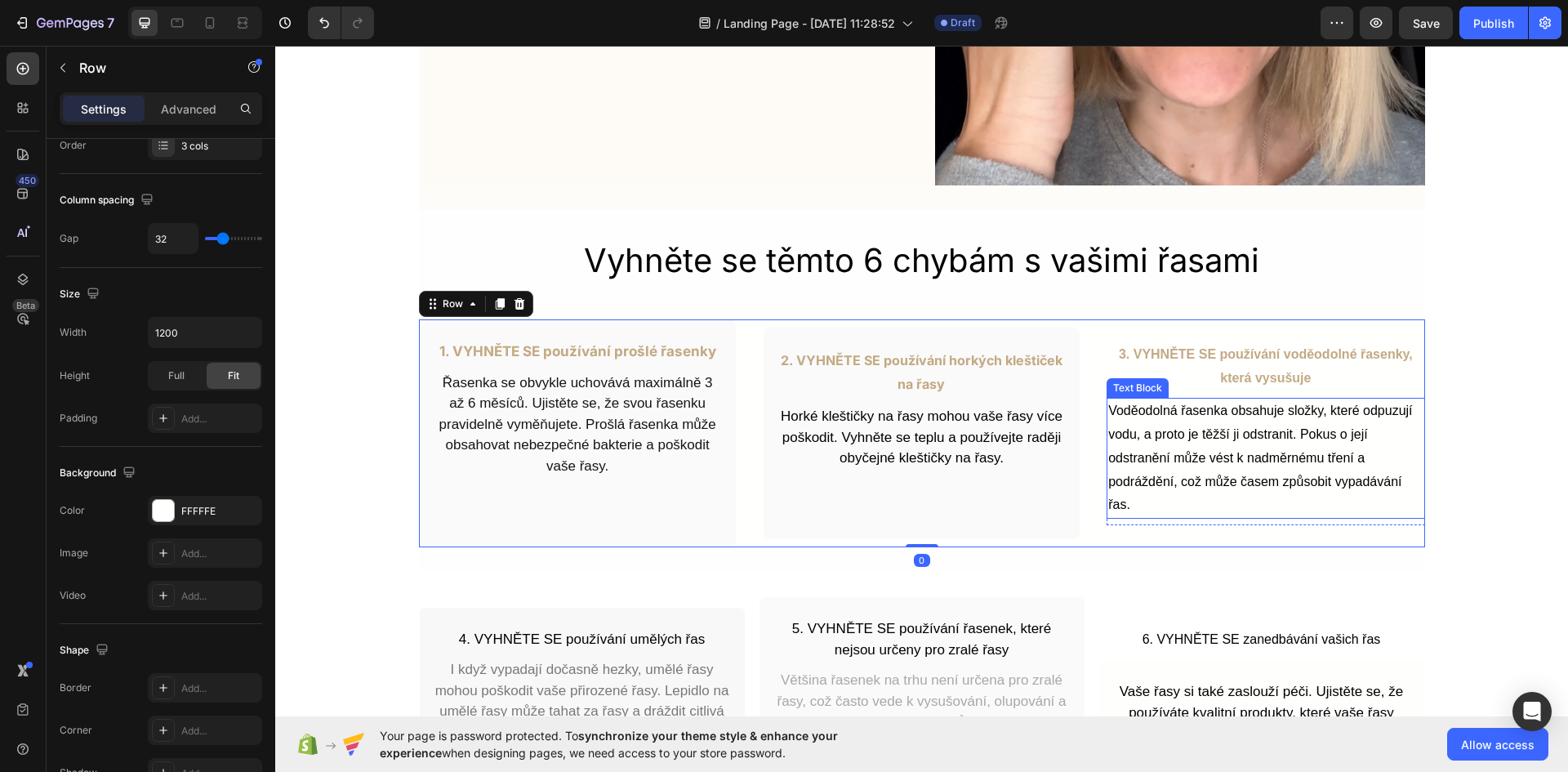
click at [1229, 500] on p "Voděodolná řasenka obsahuje složky, které odpuzují vodu, a proto je těžší ji od…" at bounding box center [1265, 458] width 315 height 118
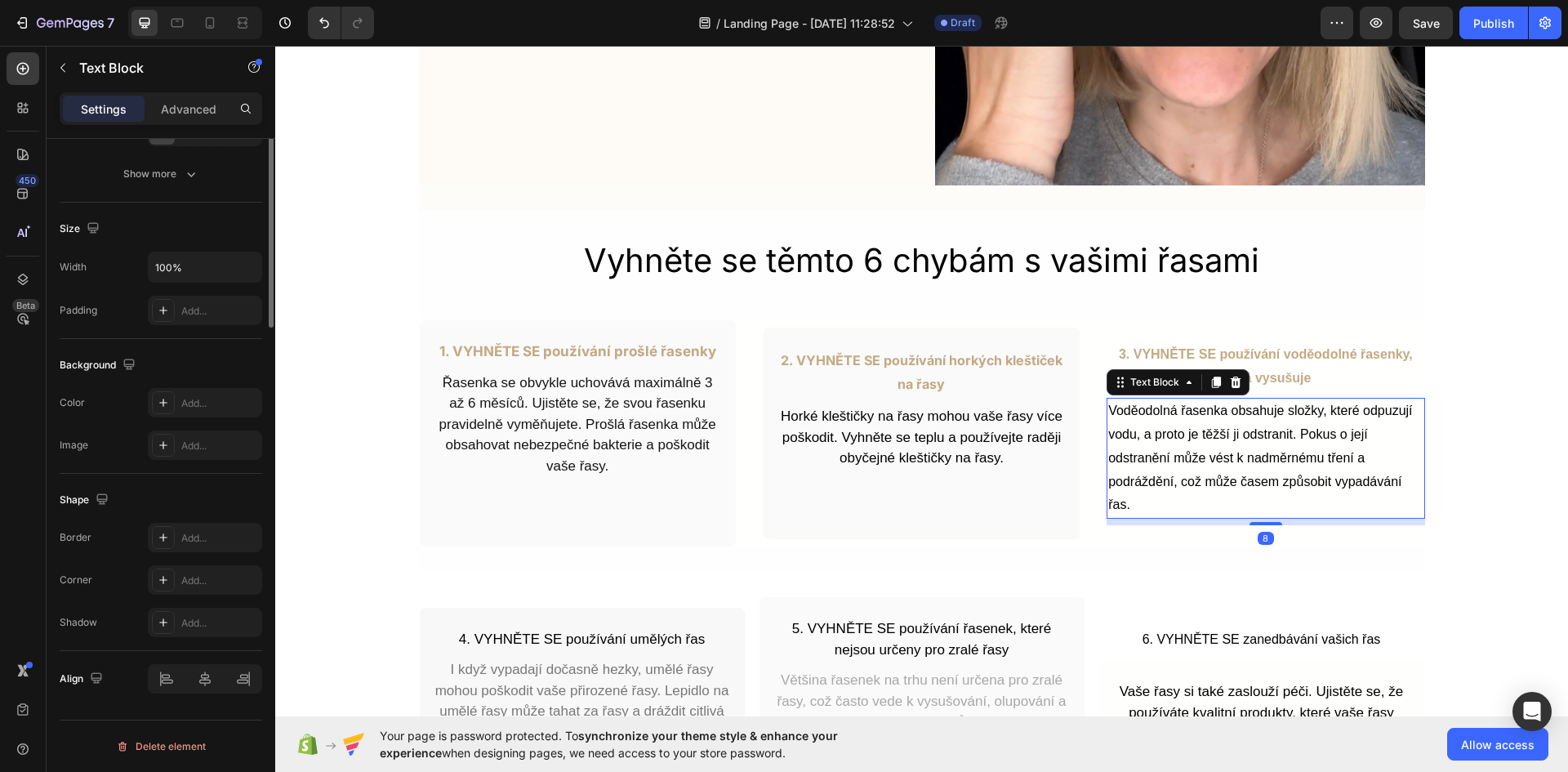
scroll to position [0, 0]
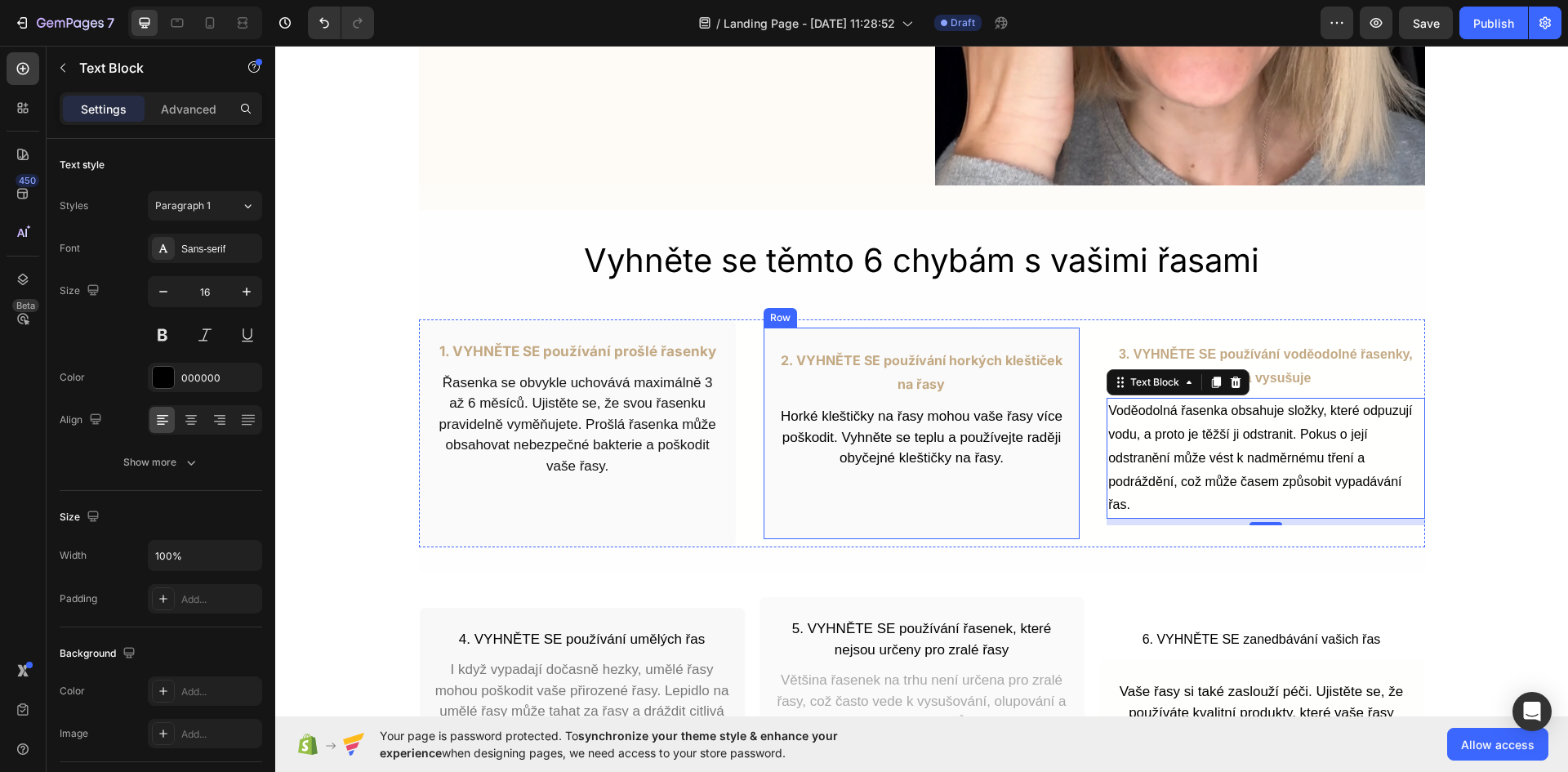
click at [878, 343] on div "2. VYHNĚTE SE používání horkých kleštiček na řasy Text Block Horké kleštičky na…" at bounding box center [921, 433] width 317 height 213
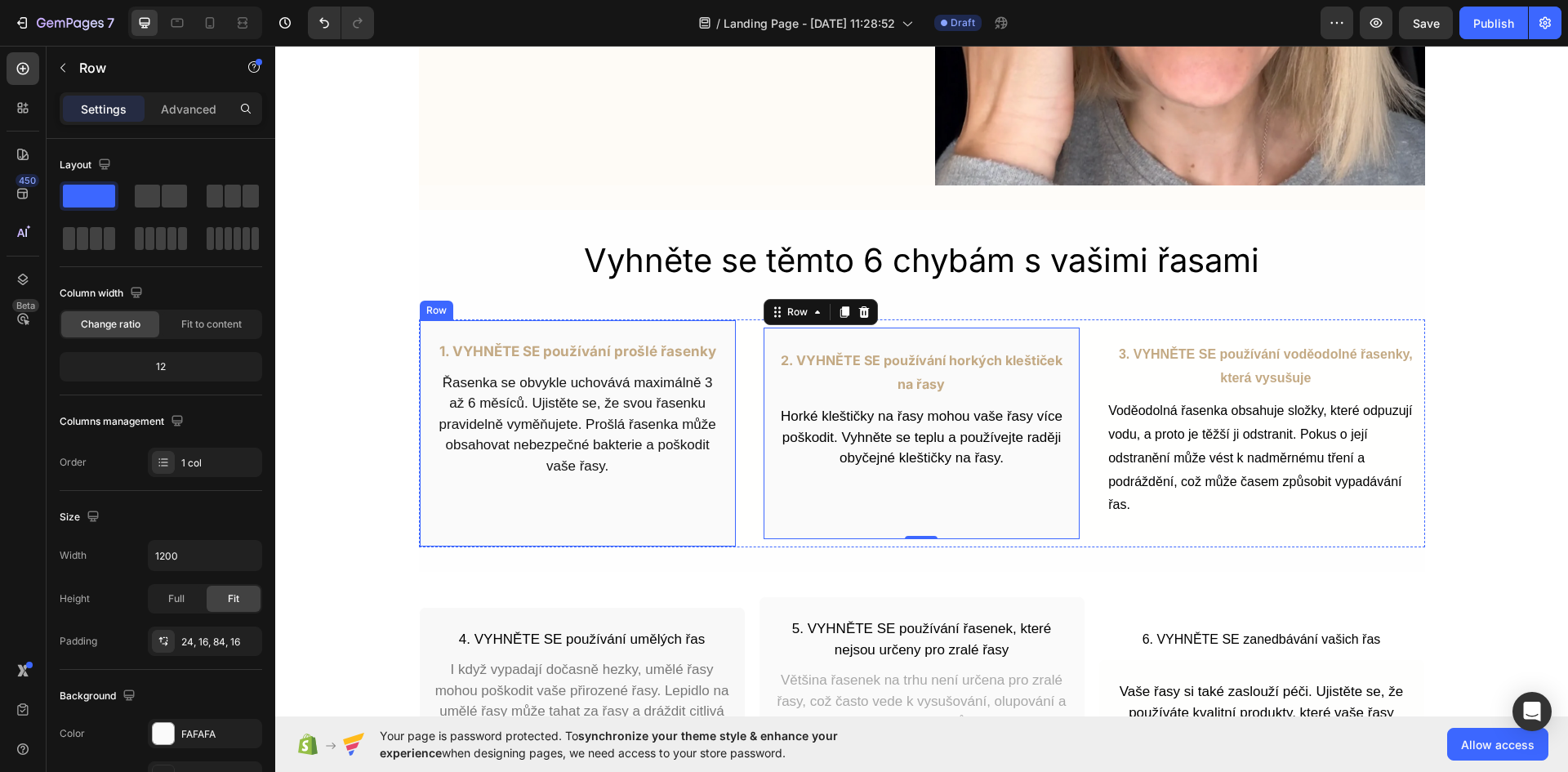
click at [709, 337] on div "1. VYHNĚTE SE používání prošlé řasenky Text Block Řasenka se obvykle uchovává m…" at bounding box center [577, 433] width 317 height 228
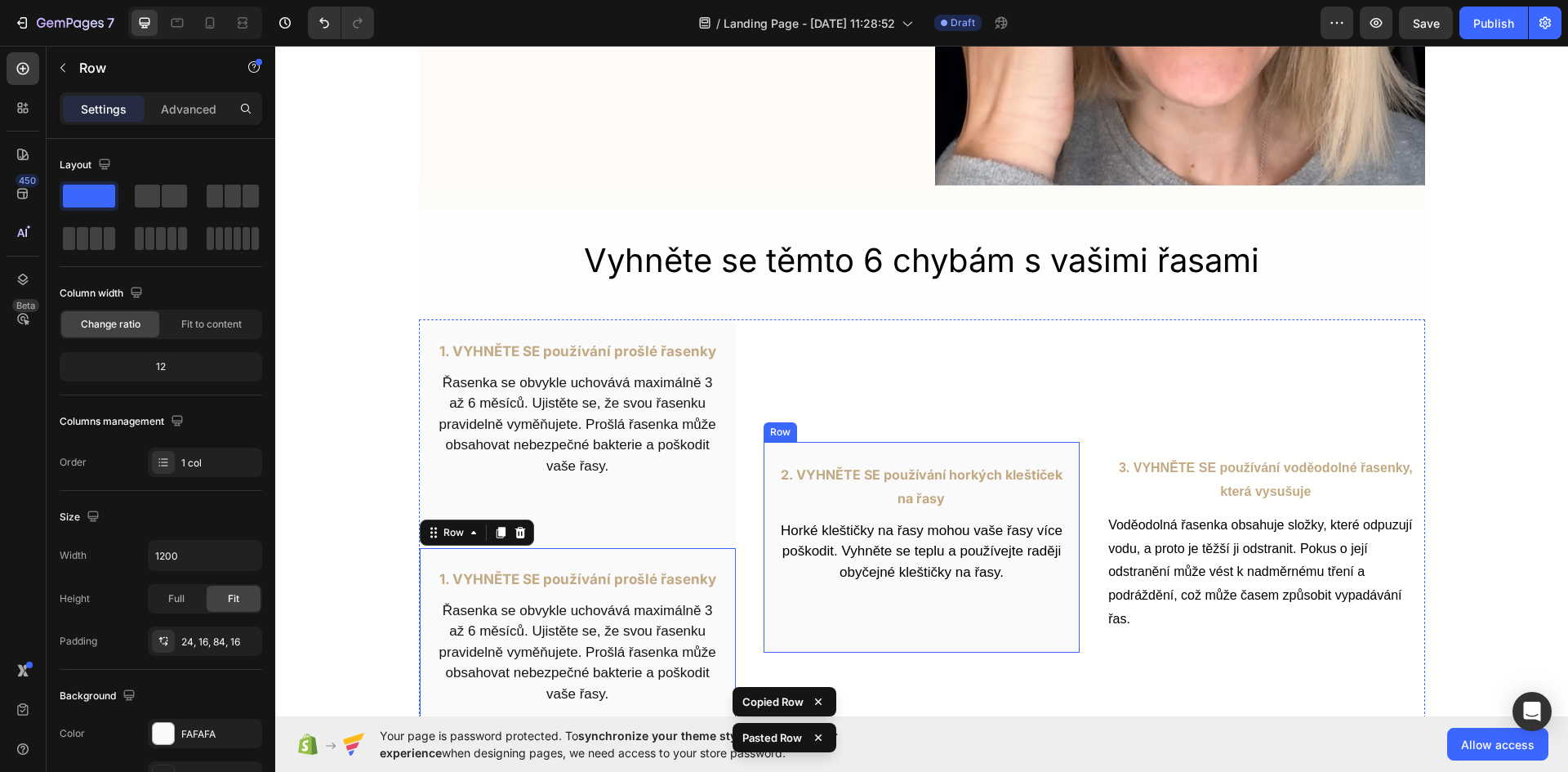
click at [925, 606] on div "2. VYHNĚTE SE používání horkých kleštiček na řasy Text Block Horké kleštičky na…" at bounding box center [921, 547] width 317 height 213
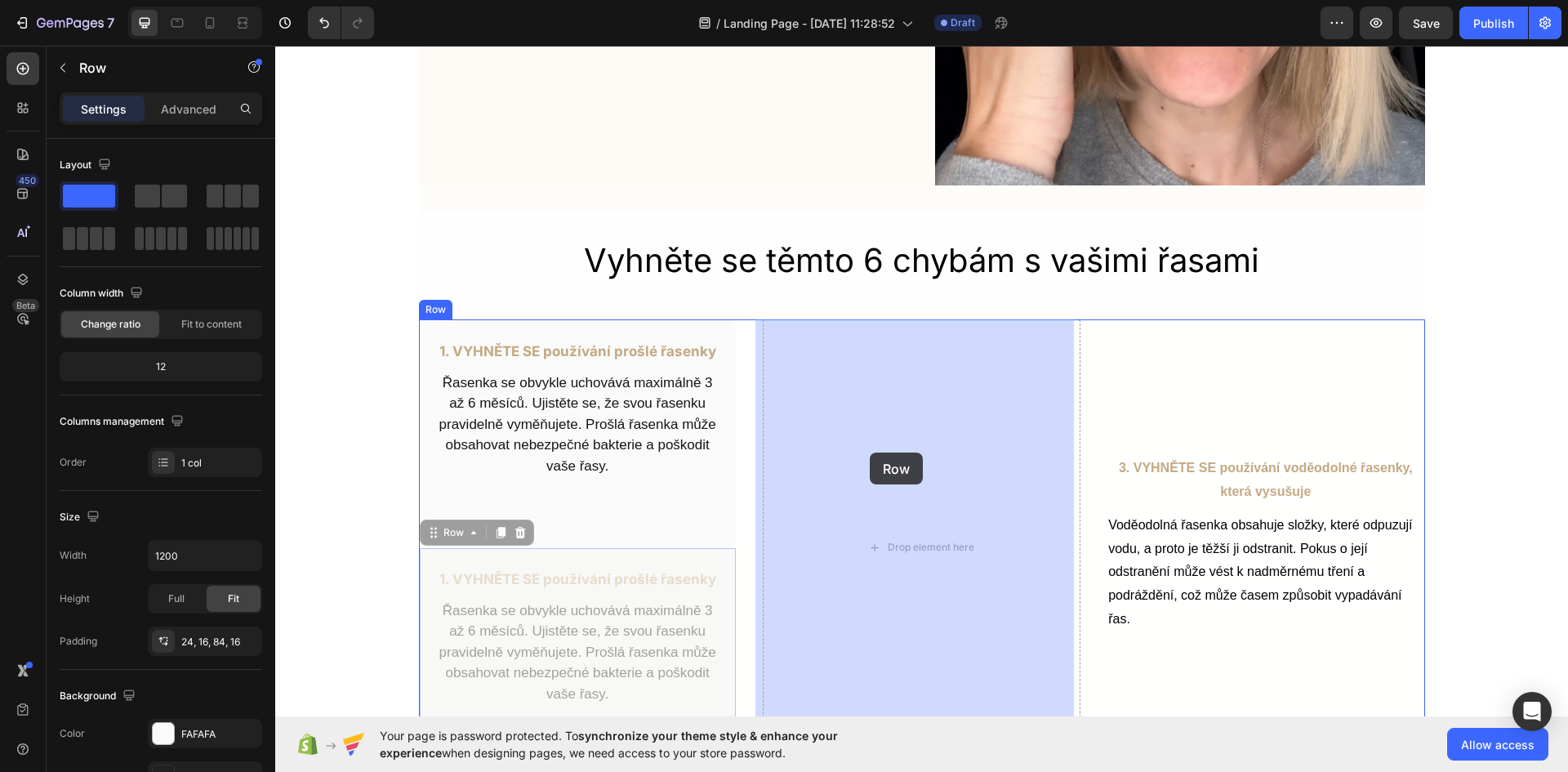
drag, startPoint x: 917, startPoint y: 505, endPoint x: 870, endPoint y: 452, distance: 70.8
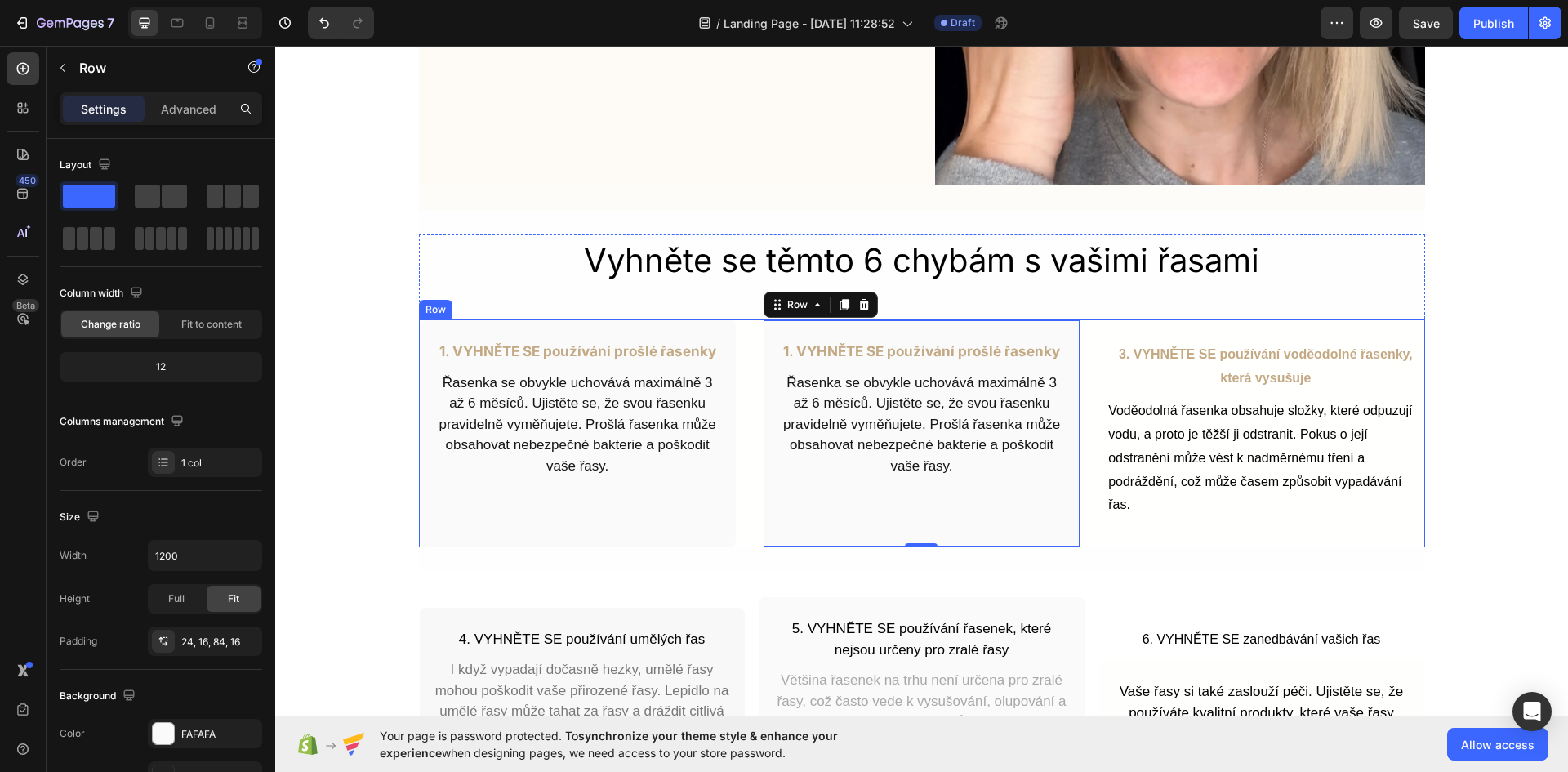
click at [1095, 347] on div "1. VYHNĚTE SE používání prošlé řasenky Text Block Řasenka se obvykle uchovává m…" at bounding box center [921, 433] width 1006 height 228
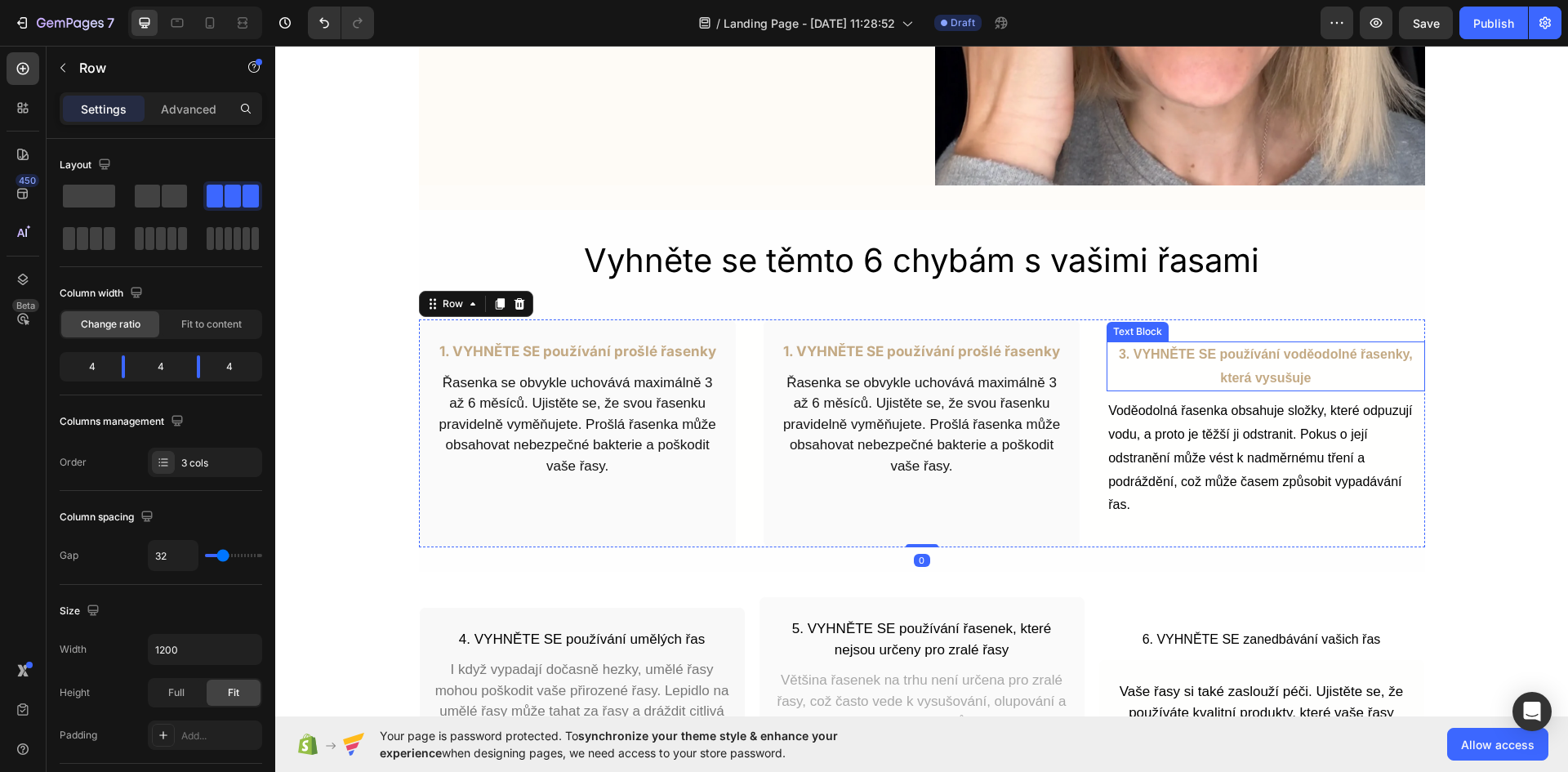
click at [1178, 360] on p "3. VYHNĚTE SE používání voděodolné řasenky, která vysušuje" at bounding box center [1265, 366] width 315 height 47
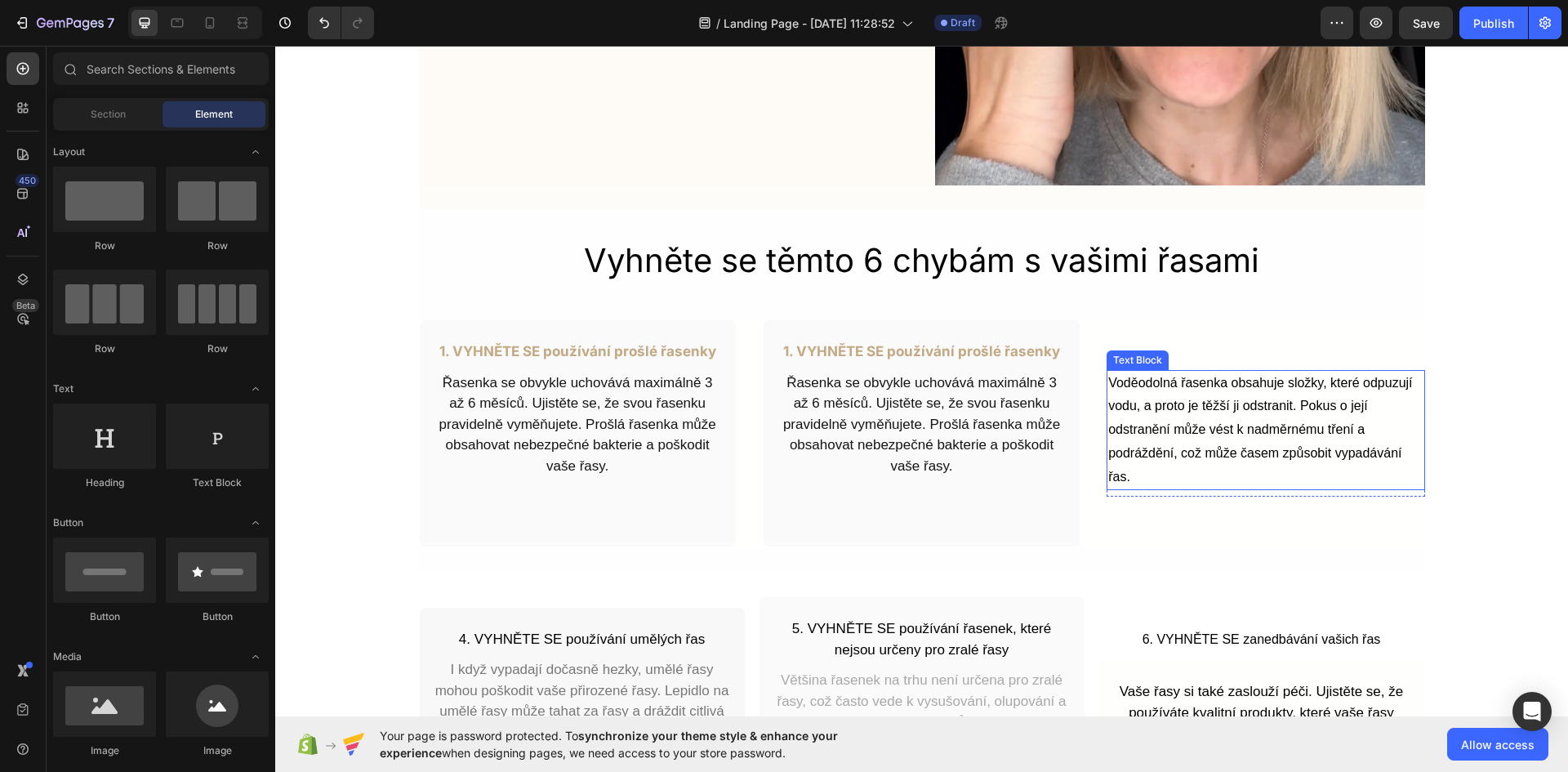
click at [1198, 412] on p "Voděodolná řasenka obsahuje složky, které odpuzují vodu, a proto je těžší ji od…" at bounding box center [1265, 430] width 315 height 118
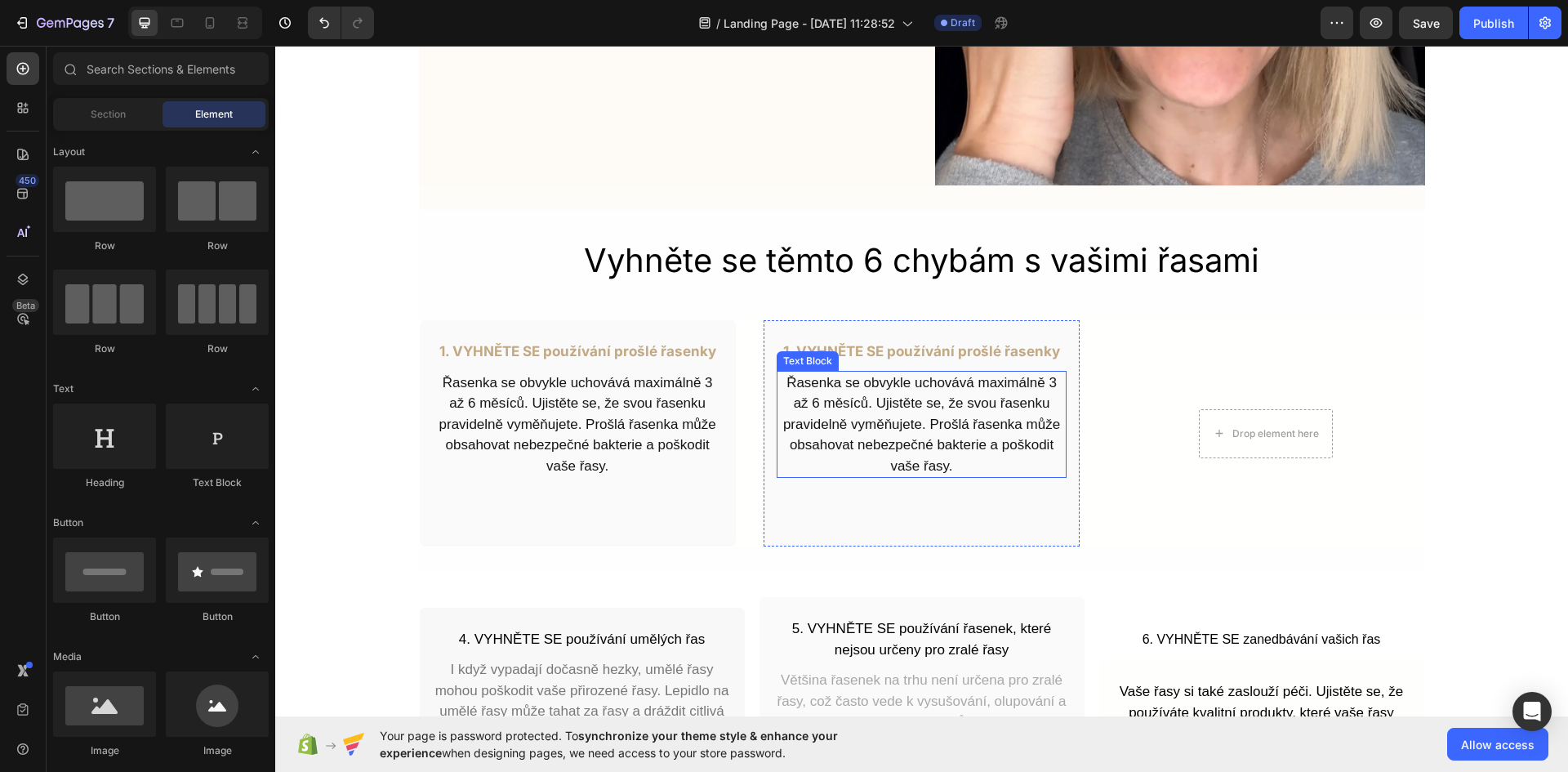
click at [1040, 460] on p "Řasenka se obvykle uchovává maximálně 3 až 6 měsíců. Ujistěte se, že svou řasen…" at bounding box center [921, 424] width 287 height 105
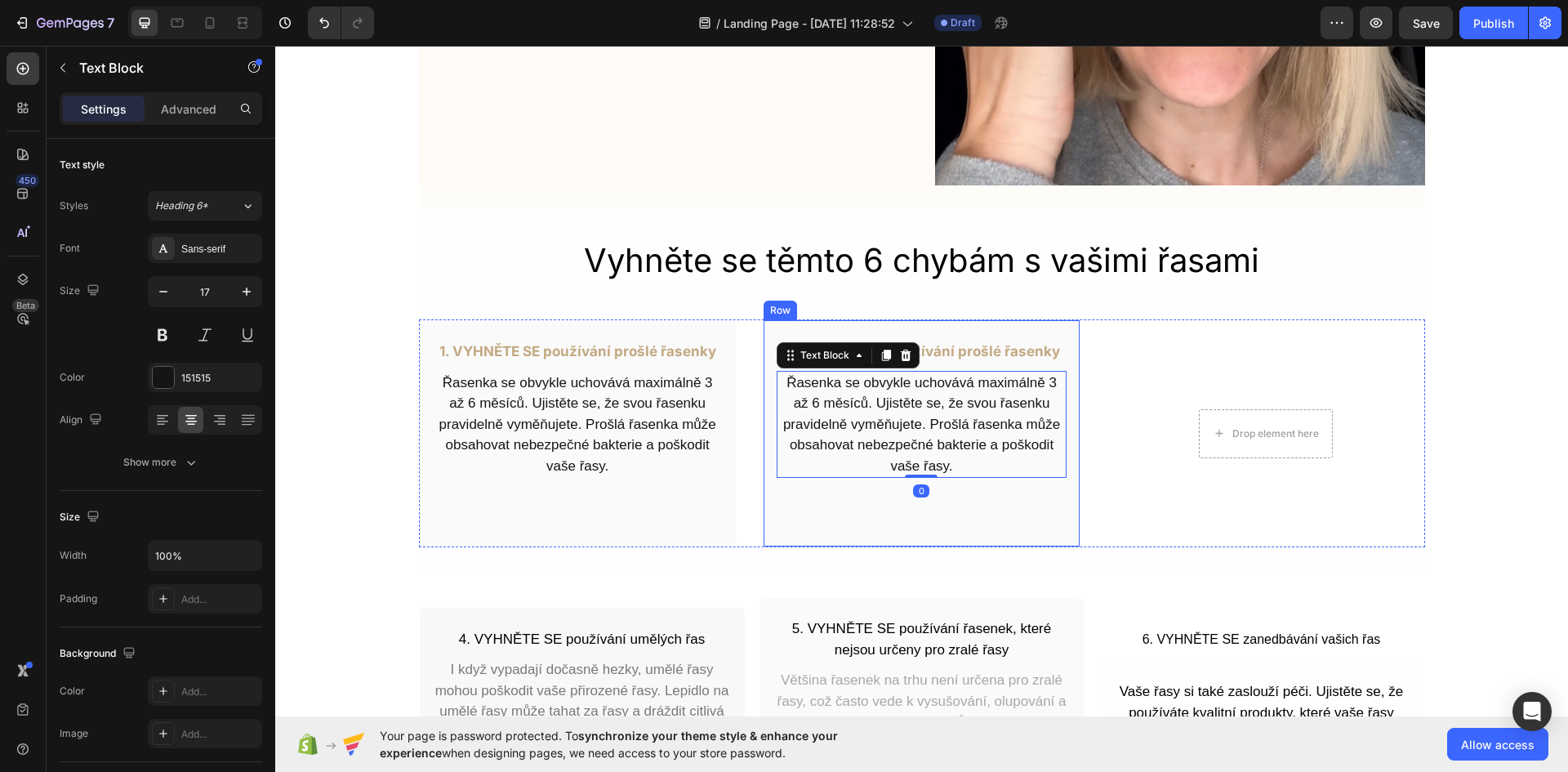
click at [1044, 515] on div "1. VYHNĚTE SE používání prošlé řasenky Text Block Řasenka se obvykle uchovává m…" at bounding box center [921, 433] width 317 height 228
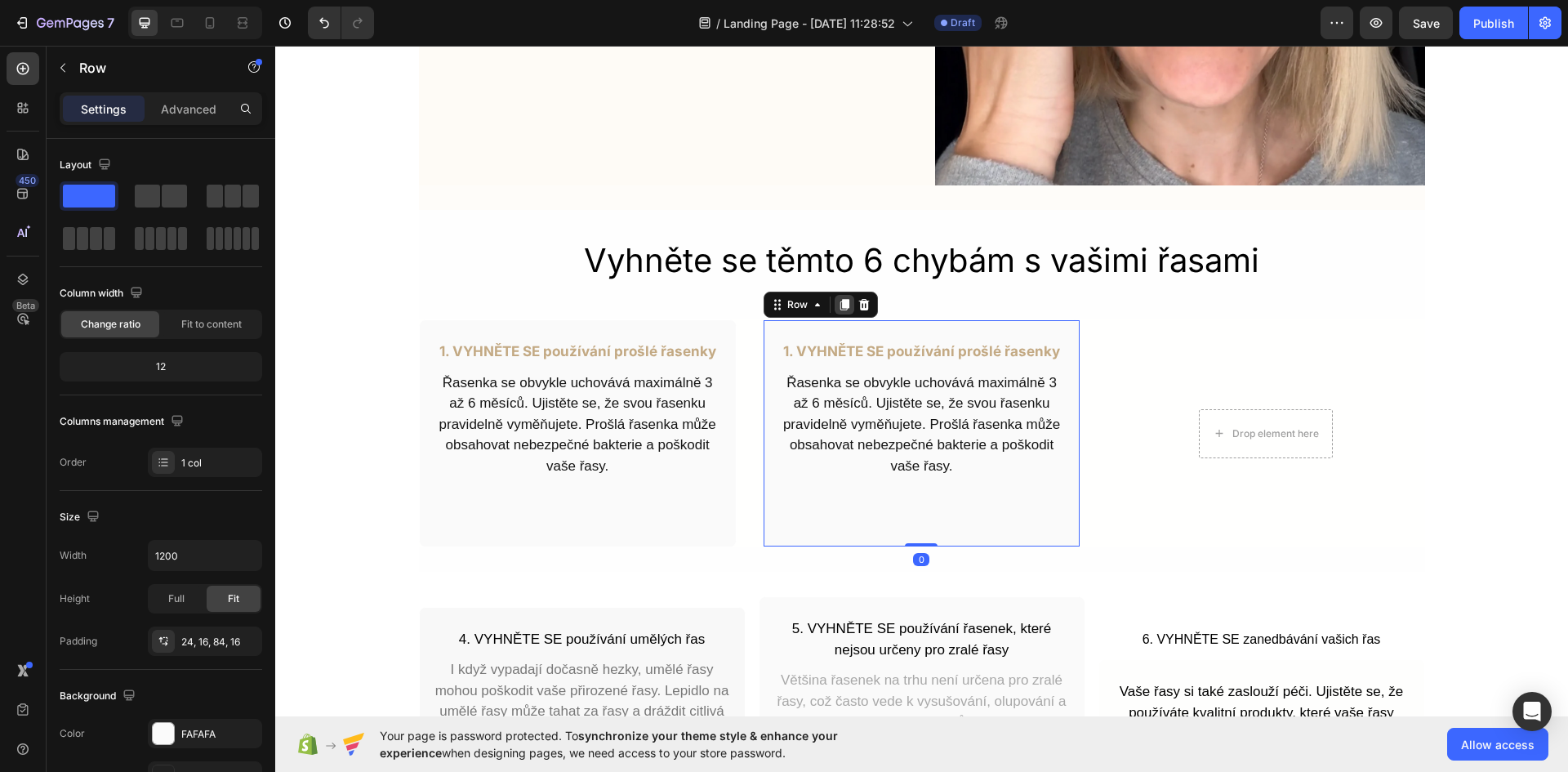
click at [840, 310] on icon at bounding box center [844, 305] width 9 height 11
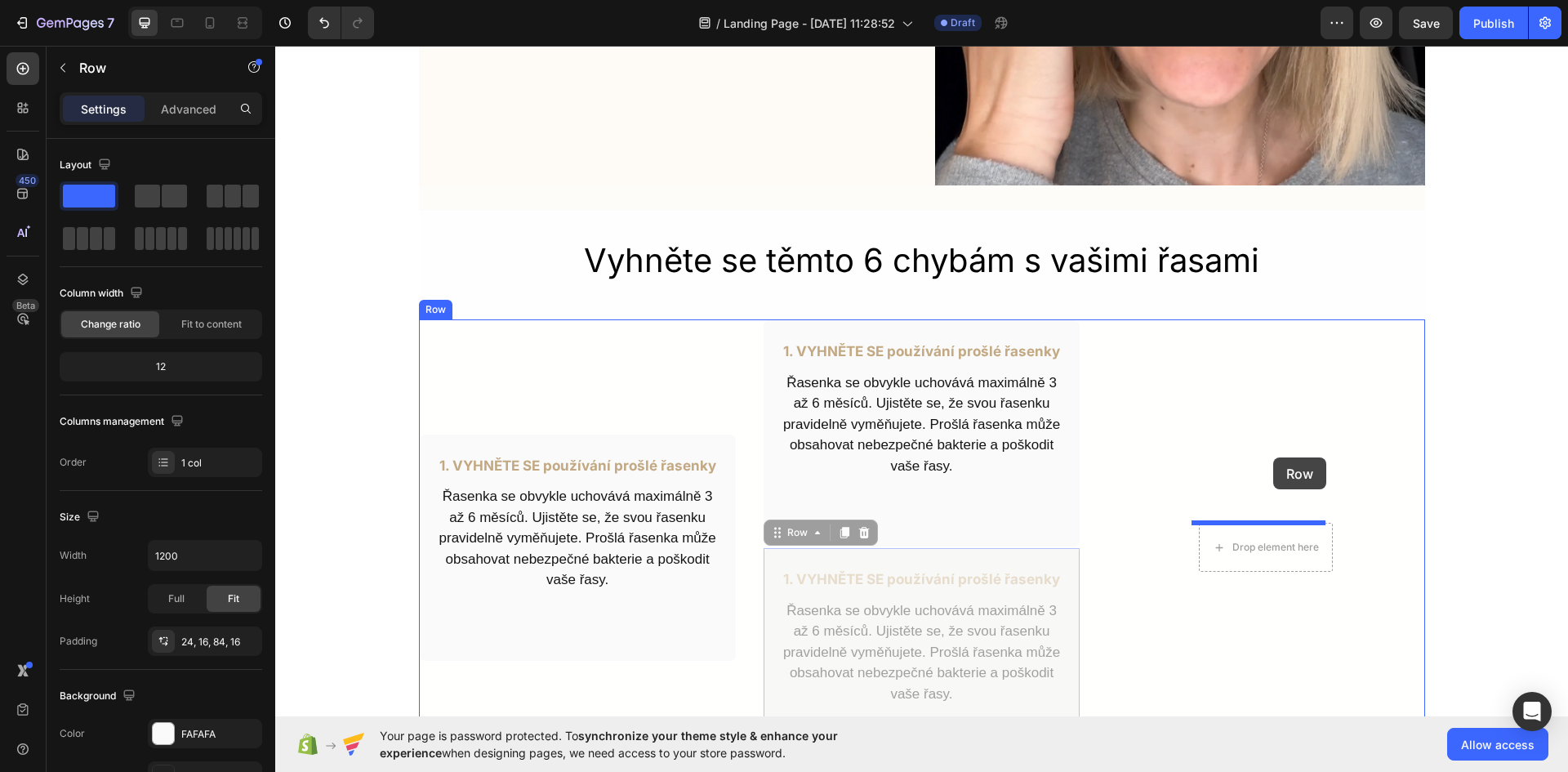
drag, startPoint x: 1048, startPoint y: 558, endPoint x: 1270, endPoint y: 451, distance: 246.4
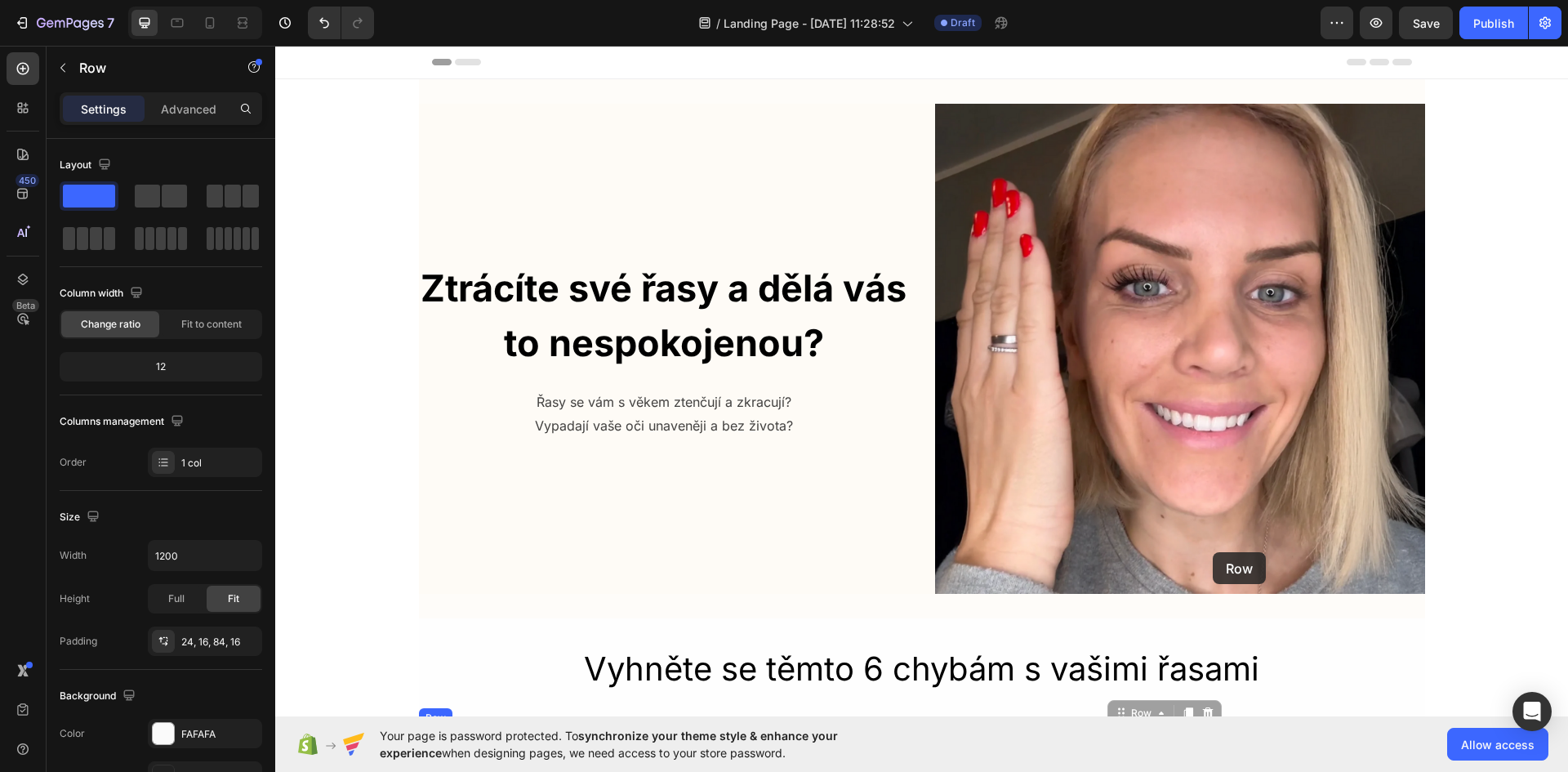
scroll to position [408, 0]
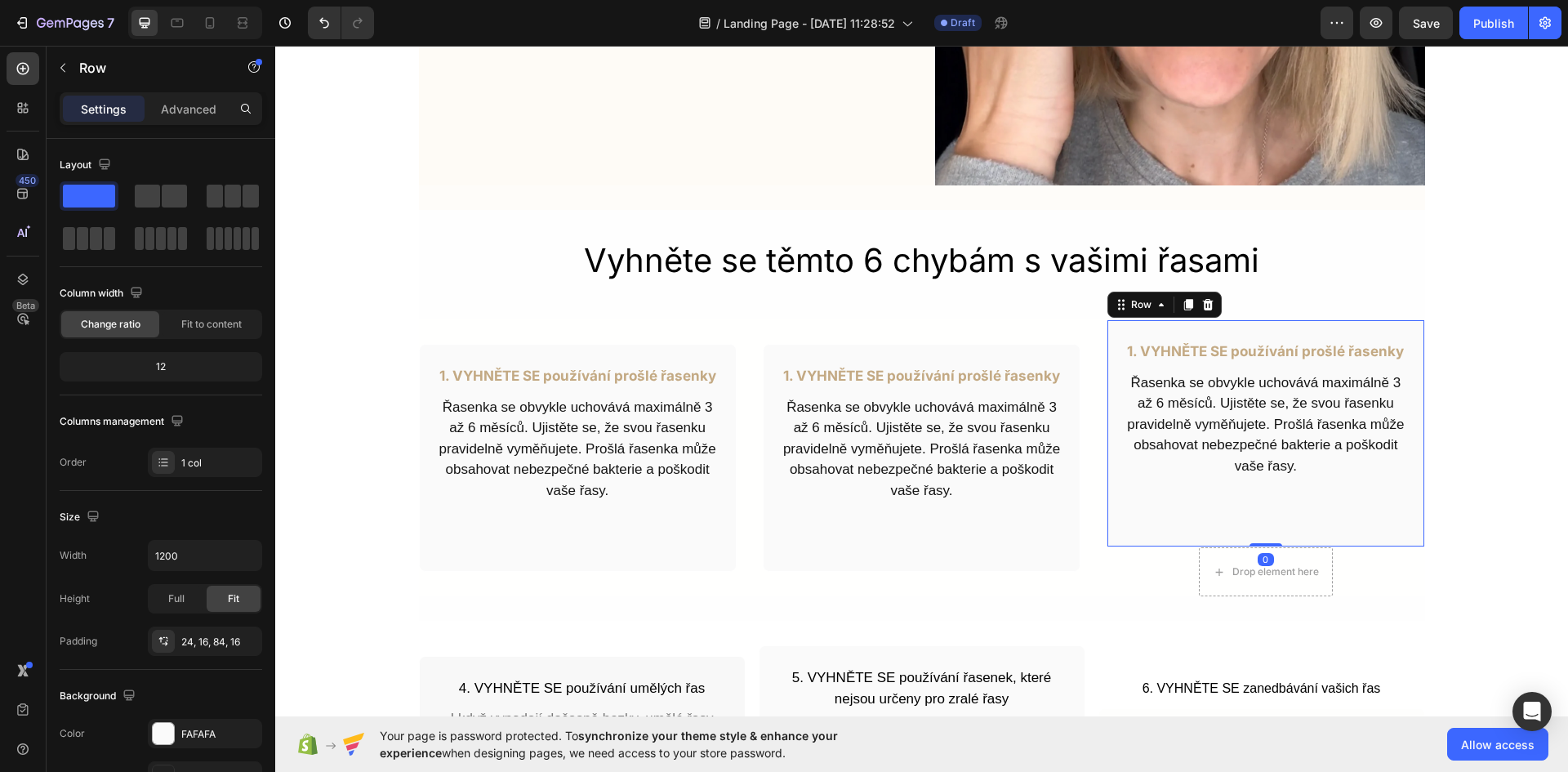
drag, startPoint x: 1258, startPoint y: 556, endPoint x: 1261, endPoint y: 491, distance: 65.1
click at [1261, 491] on div "1. VYHNĚTE SE používání prošlé řasenky Text Block Řasenka se obvykle uchovává m…" at bounding box center [1265, 433] width 317 height 228
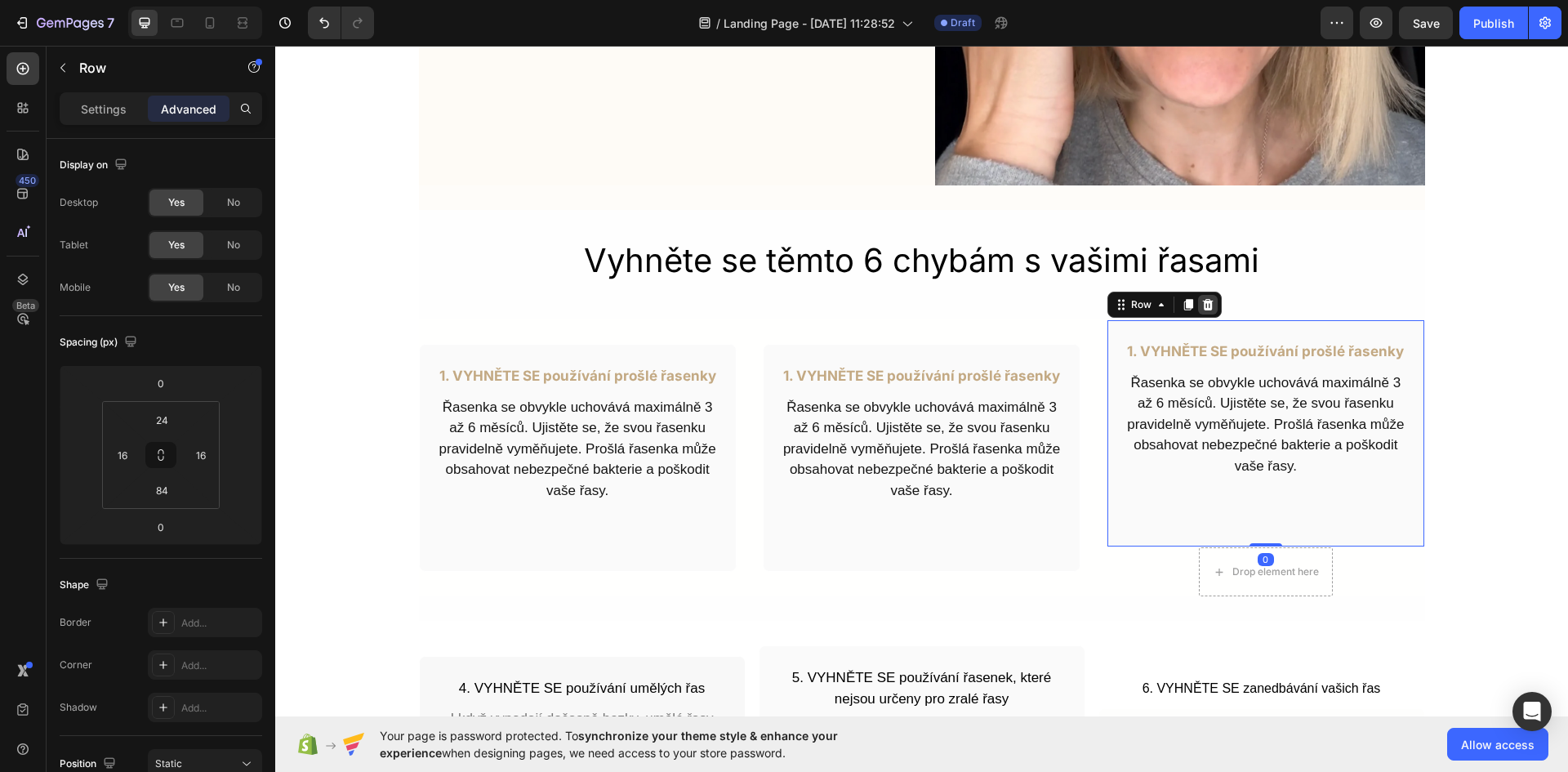
click at [1203, 310] on icon at bounding box center [1207, 305] width 11 height 11
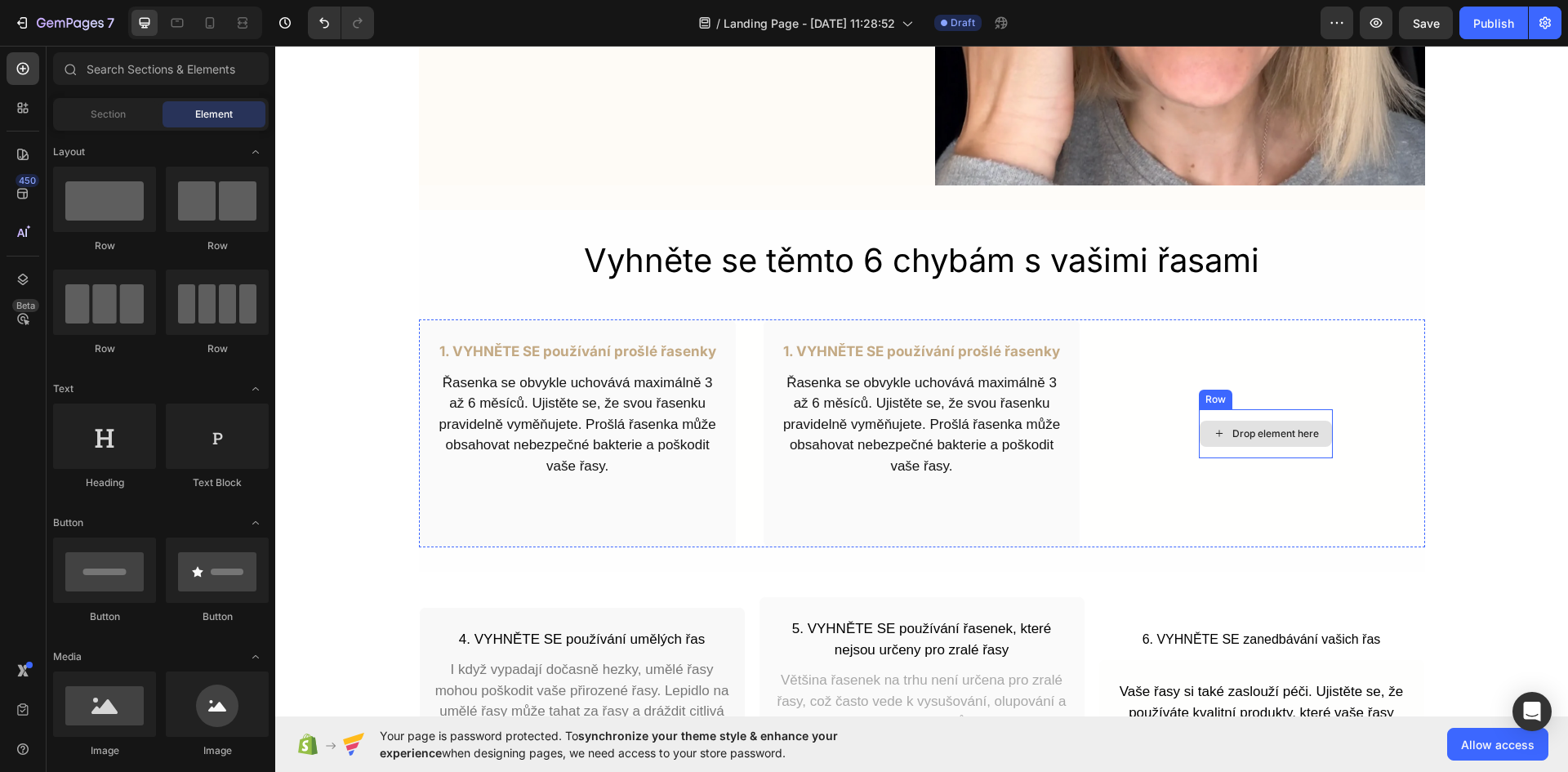
click at [1274, 413] on div "Drop element here" at bounding box center [1266, 433] width 134 height 49
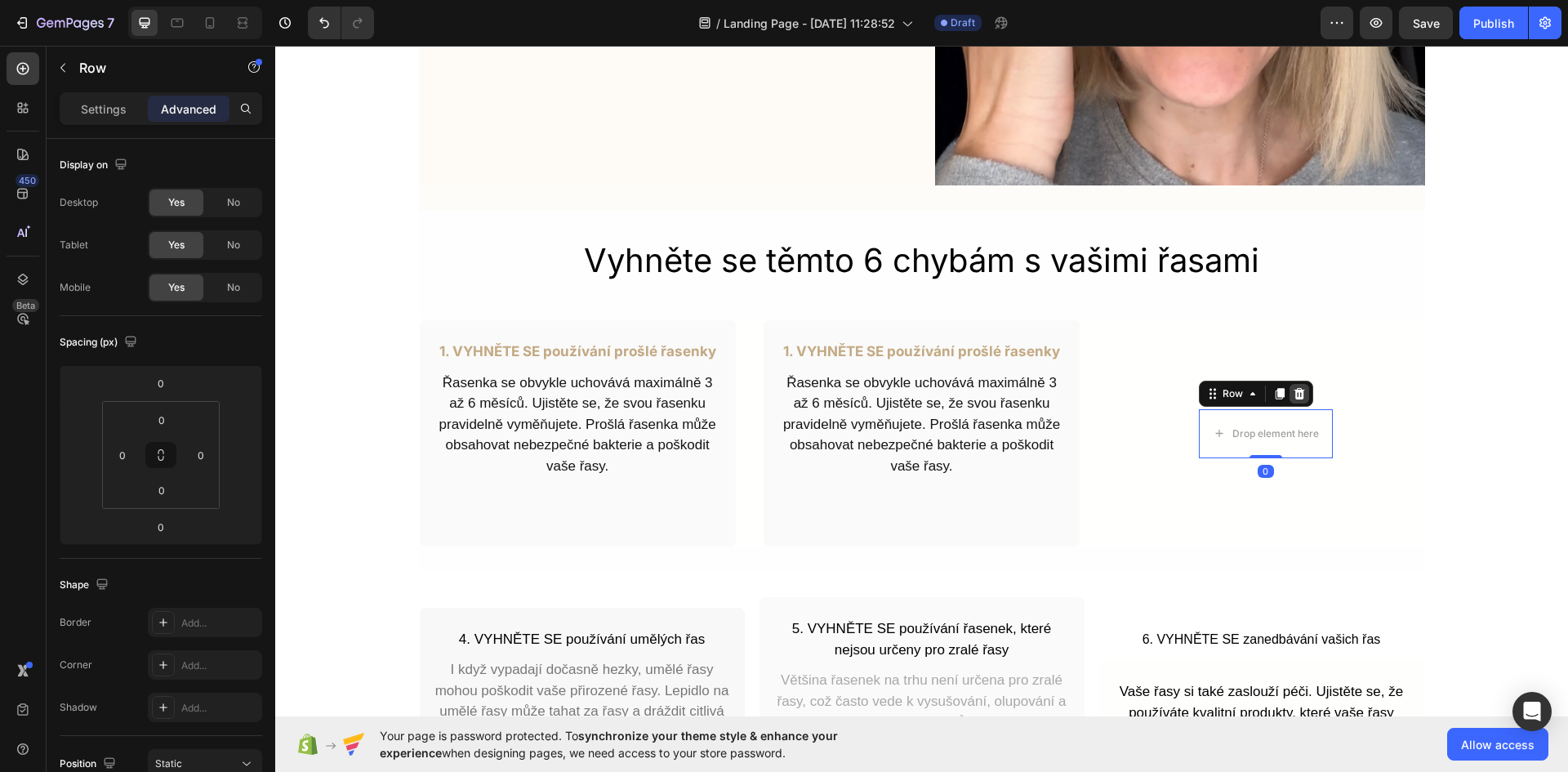
click at [1298, 392] on div at bounding box center [1299, 393] width 20 height 20
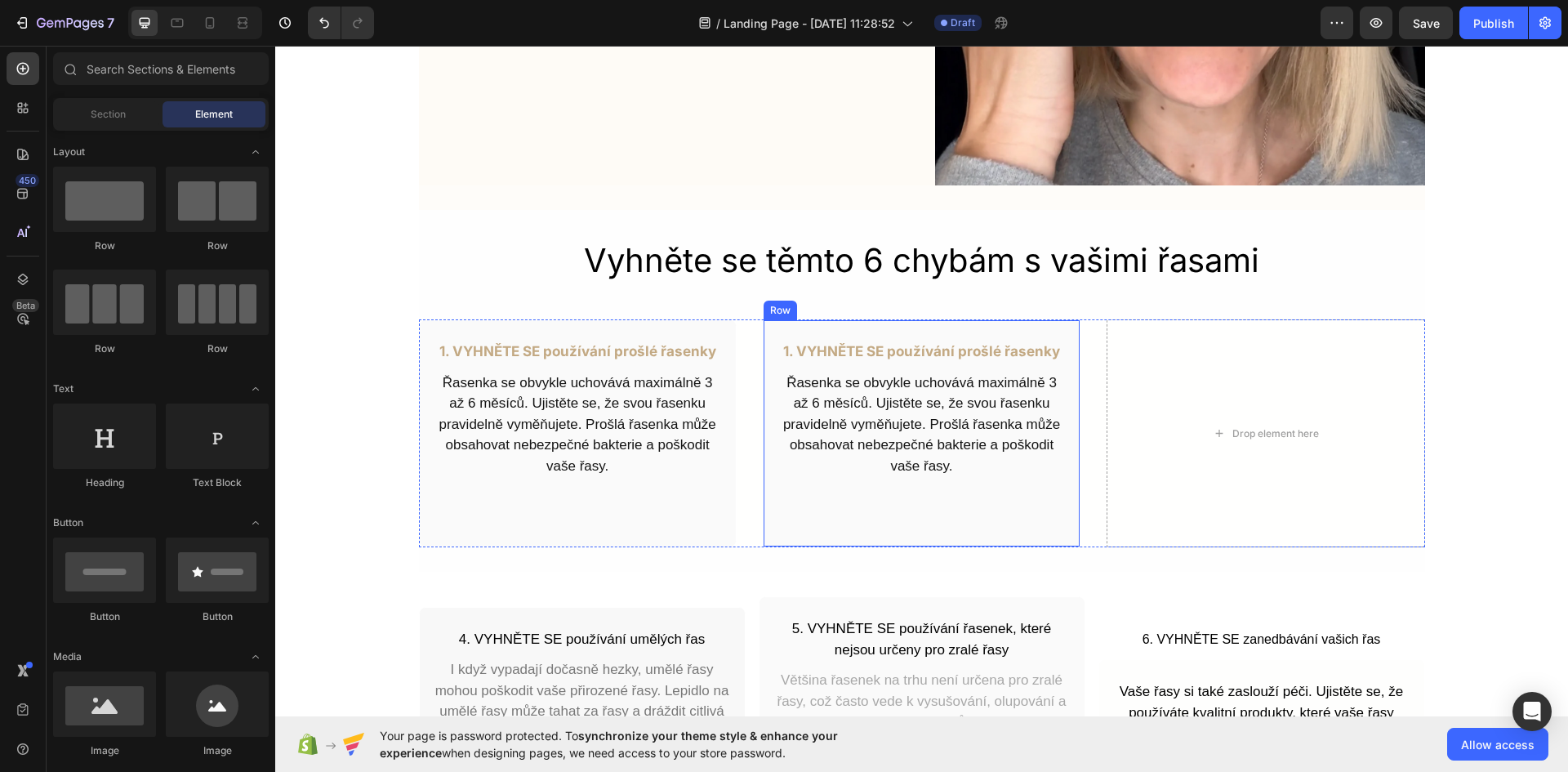
click at [967, 519] on div "1. VYHNĚTE SE používání prošlé řasenky Text Block Řasenka se obvykle uchovává m…" at bounding box center [921, 433] width 317 height 228
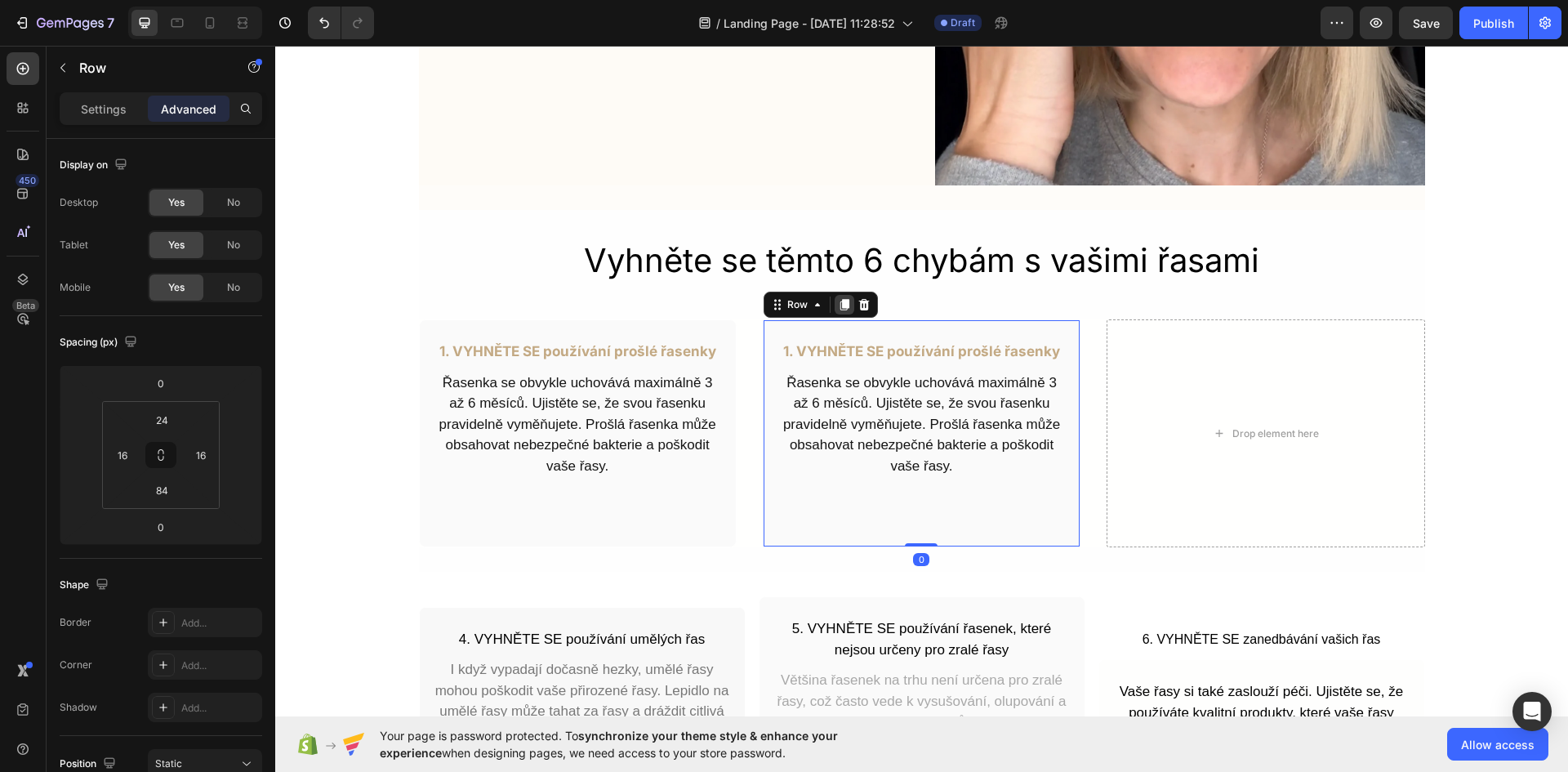
click at [838, 303] on icon at bounding box center [844, 305] width 13 height 13
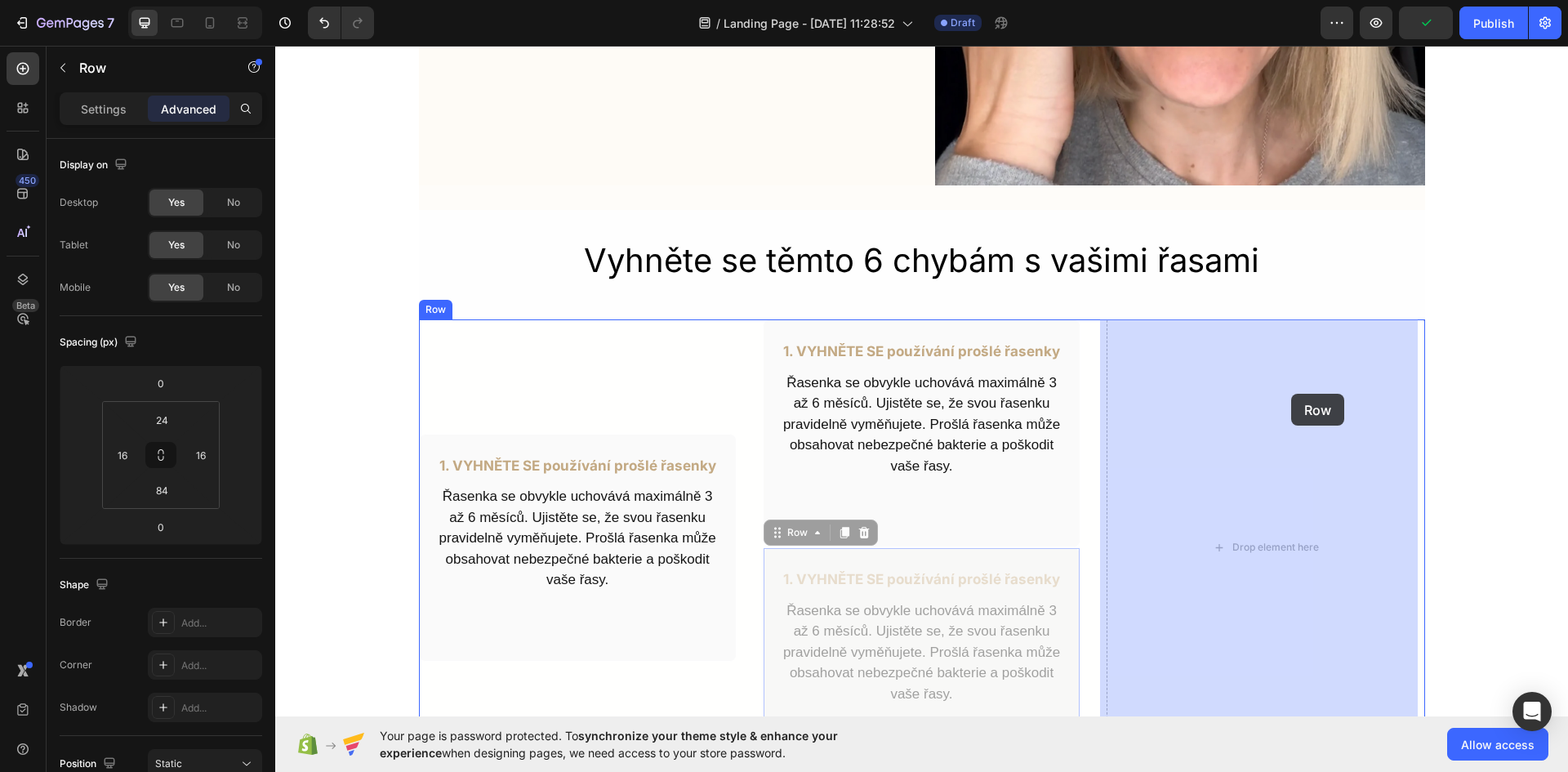
drag, startPoint x: 1013, startPoint y: 558, endPoint x: 1291, endPoint y: 393, distance: 323.3
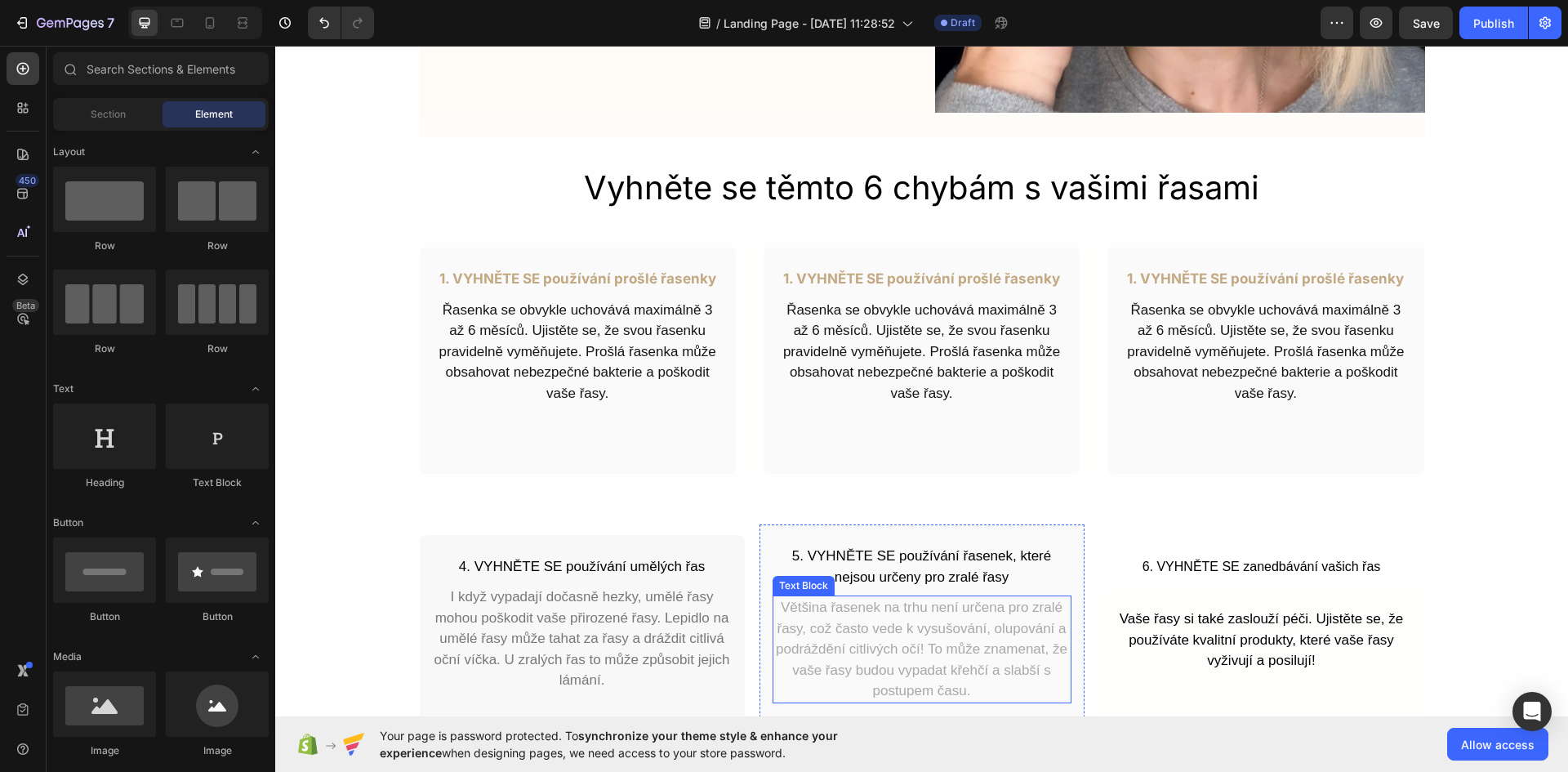
scroll to position [653, 0]
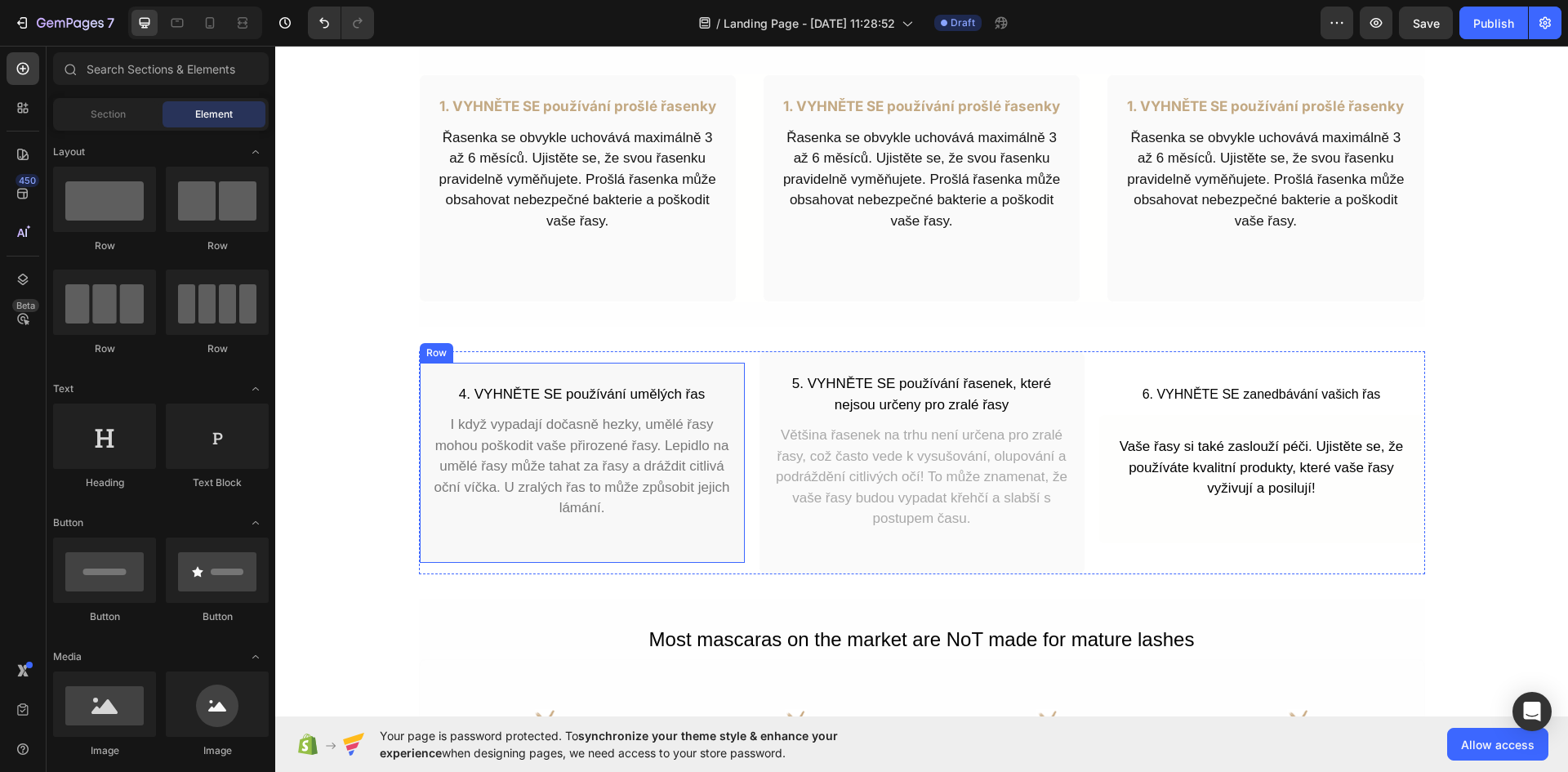
click at [685, 541] on div "4. VYHNĚTE SE používání umělých řas Text Block I když vypadají dočasně hezky, u…" at bounding box center [581, 462] width 326 height 202
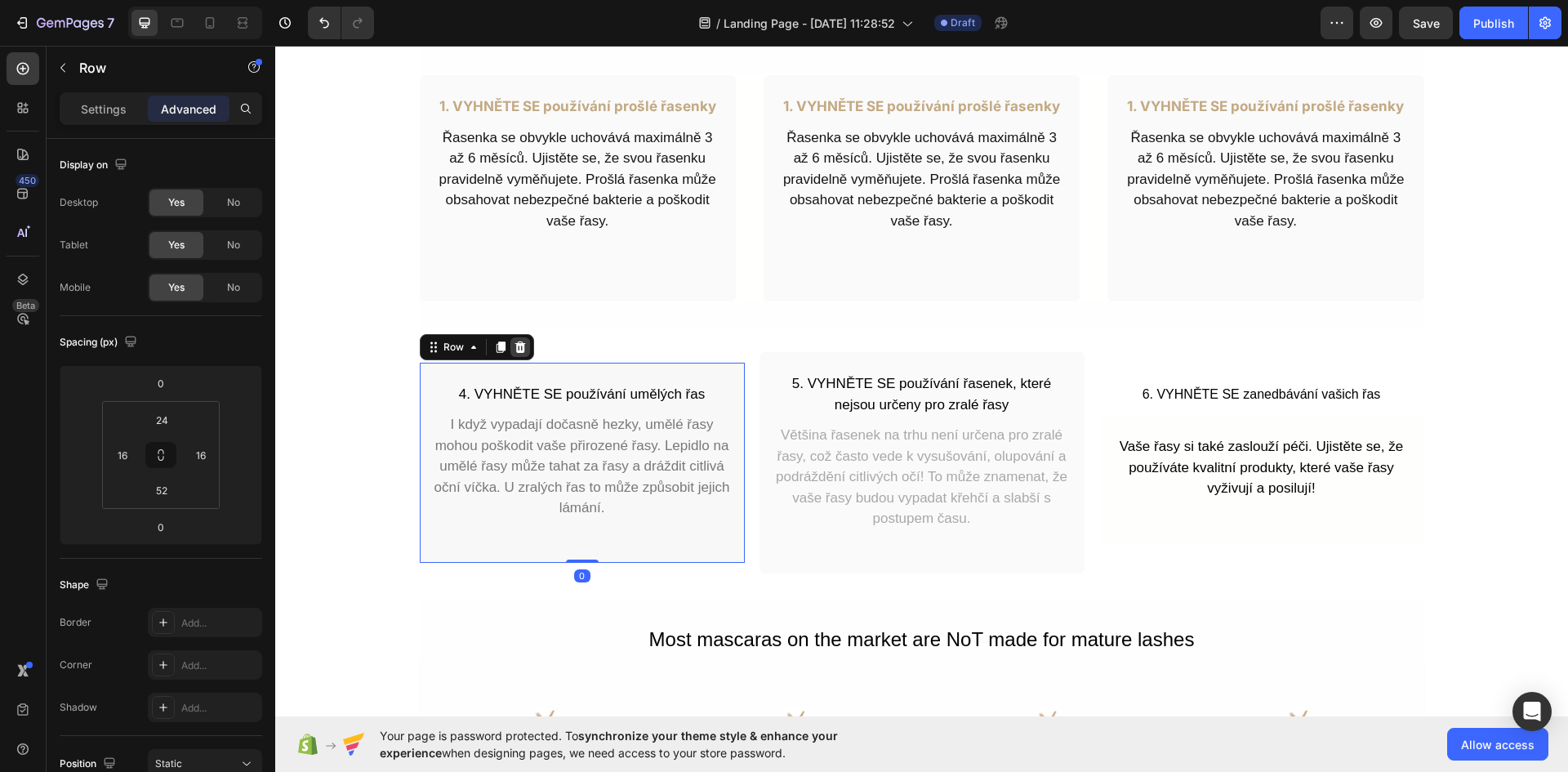
click at [514, 351] on icon at bounding box center [519, 347] width 11 height 11
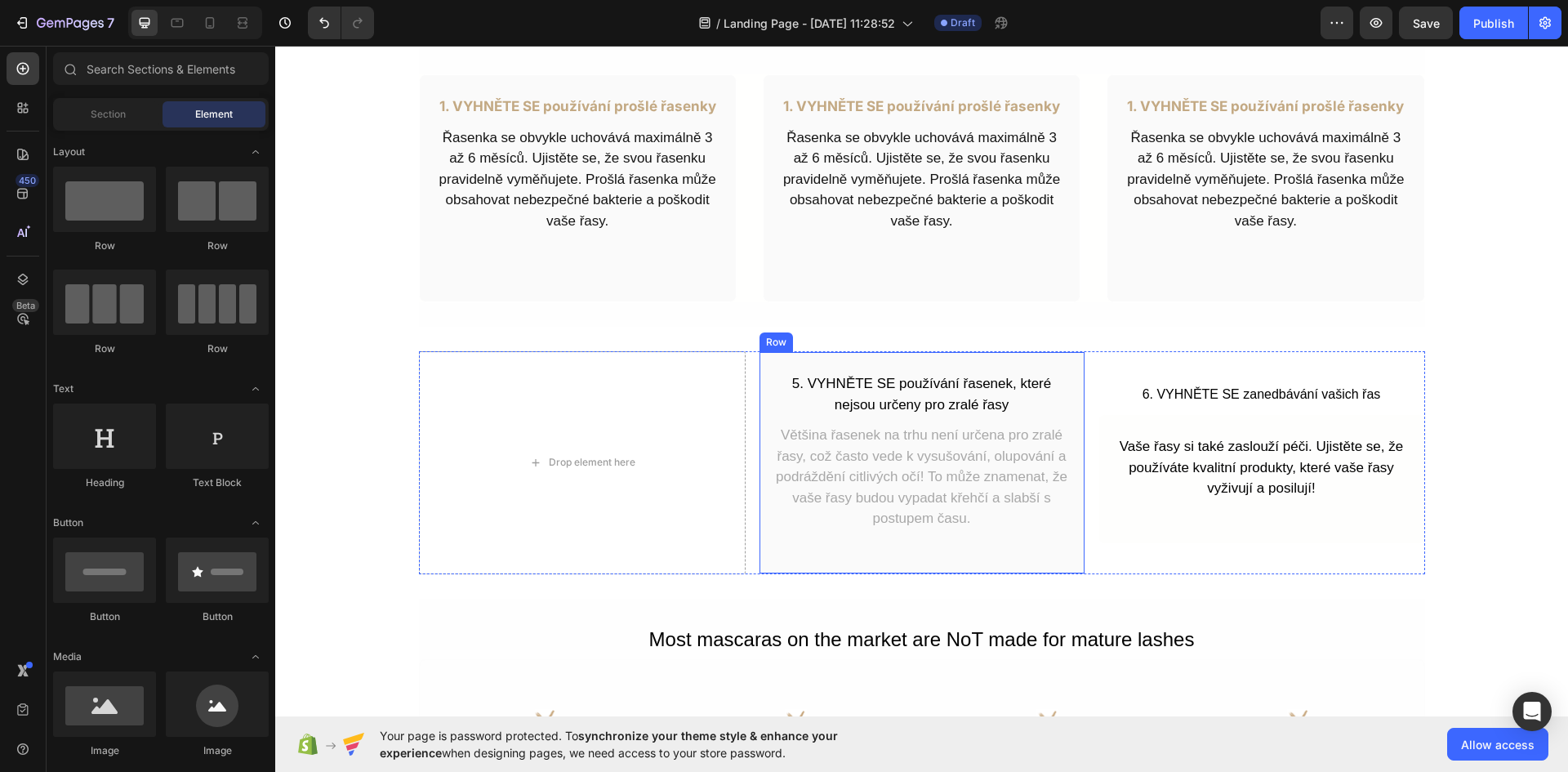
click at [885, 553] on div "5. VYHNĚTE SE používání řasenek, které nejsou určeny pro zralé řasy Text Block …" at bounding box center [921, 462] width 326 height 223
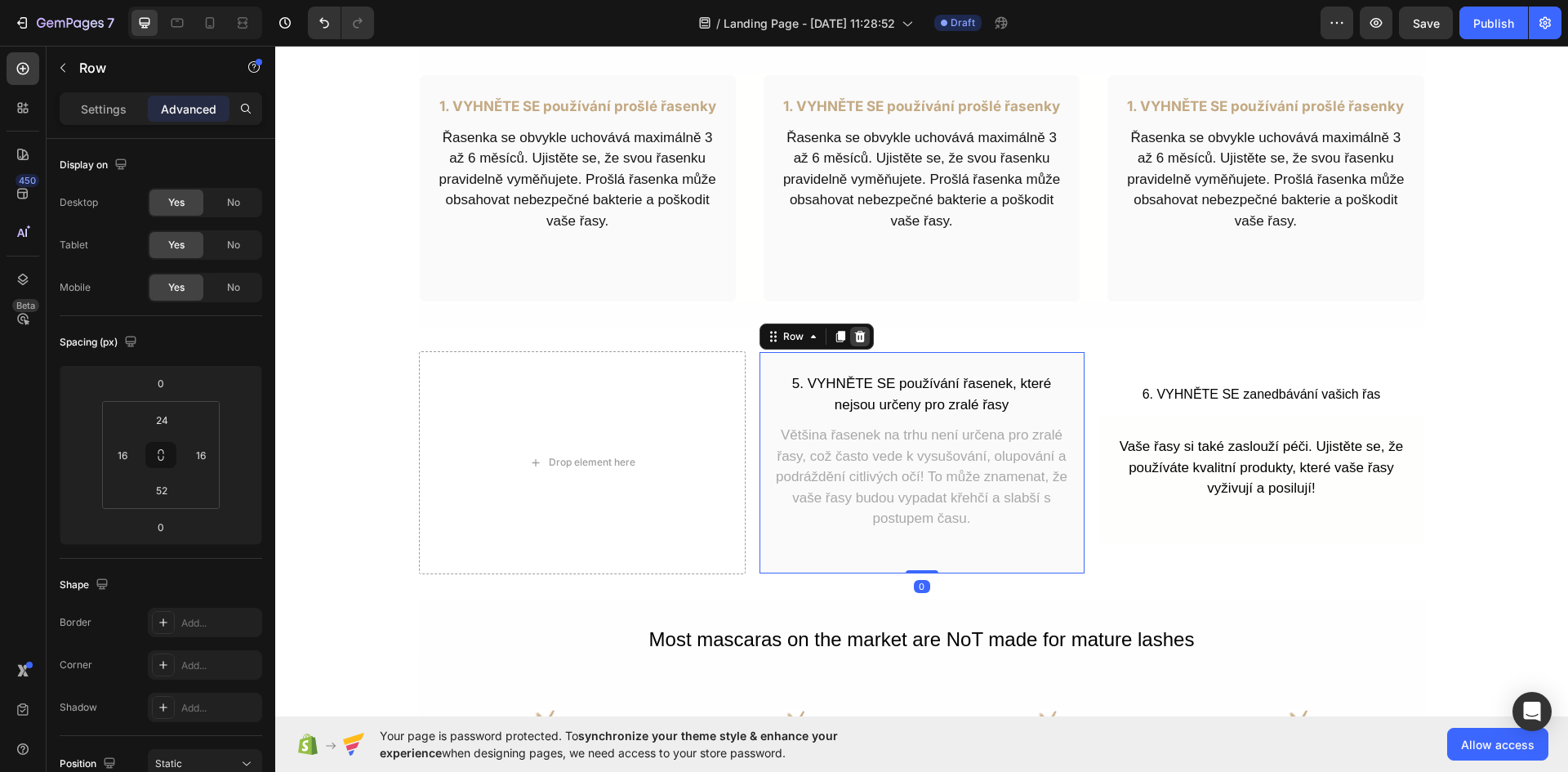
click at [858, 337] on icon at bounding box center [860, 336] width 13 height 13
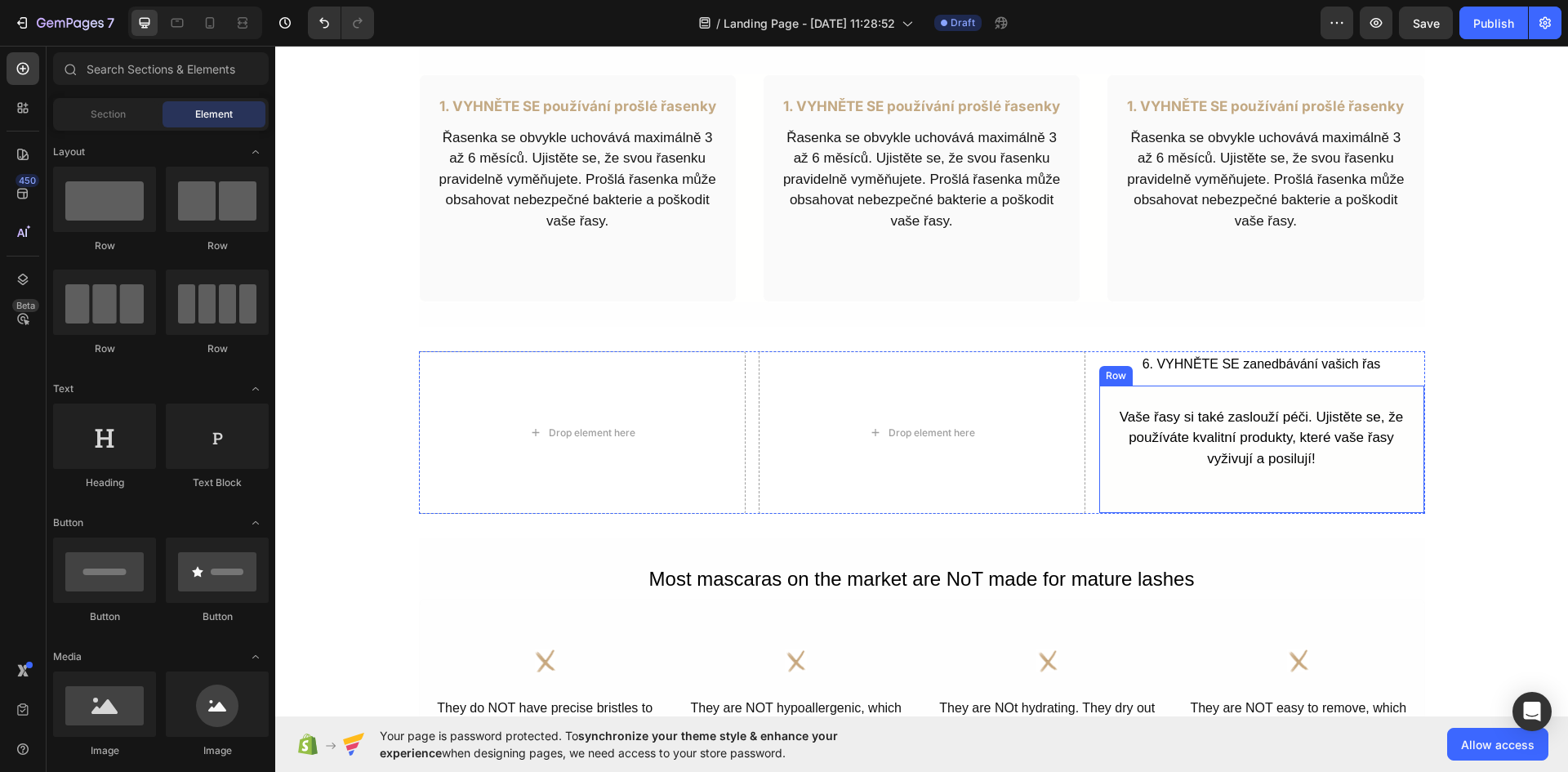
click at [1259, 491] on div "Vaše řasy si také zaslouží péči. Ujistěte se, že používáte kvalitní produkty, k…" at bounding box center [1261, 449] width 326 height 130
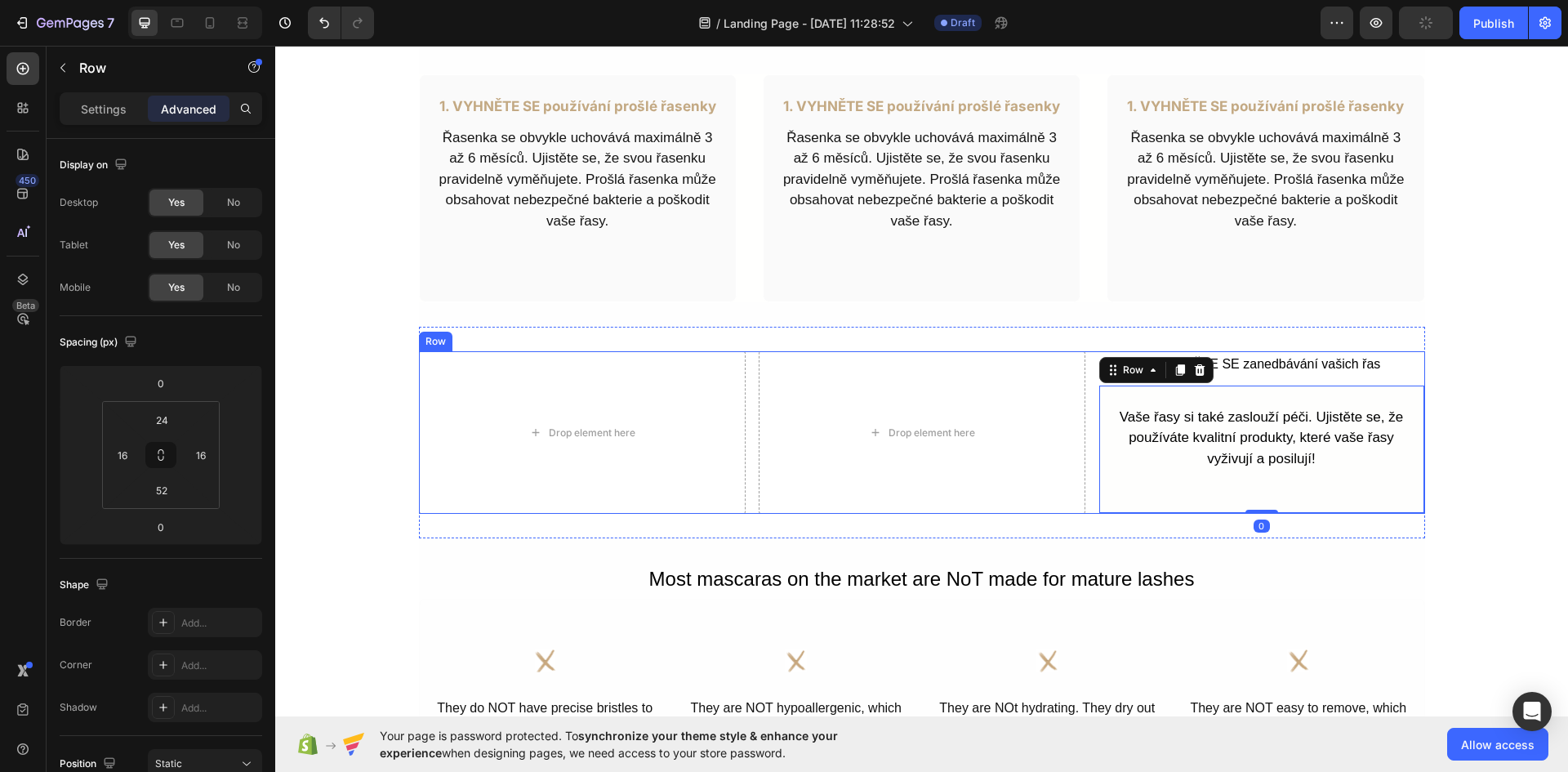
click at [1085, 357] on div "Drop element here Drop element here 6. VYHNĚTE SE zanedbávání vašich řas Text B…" at bounding box center [921, 432] width 1006 height 163
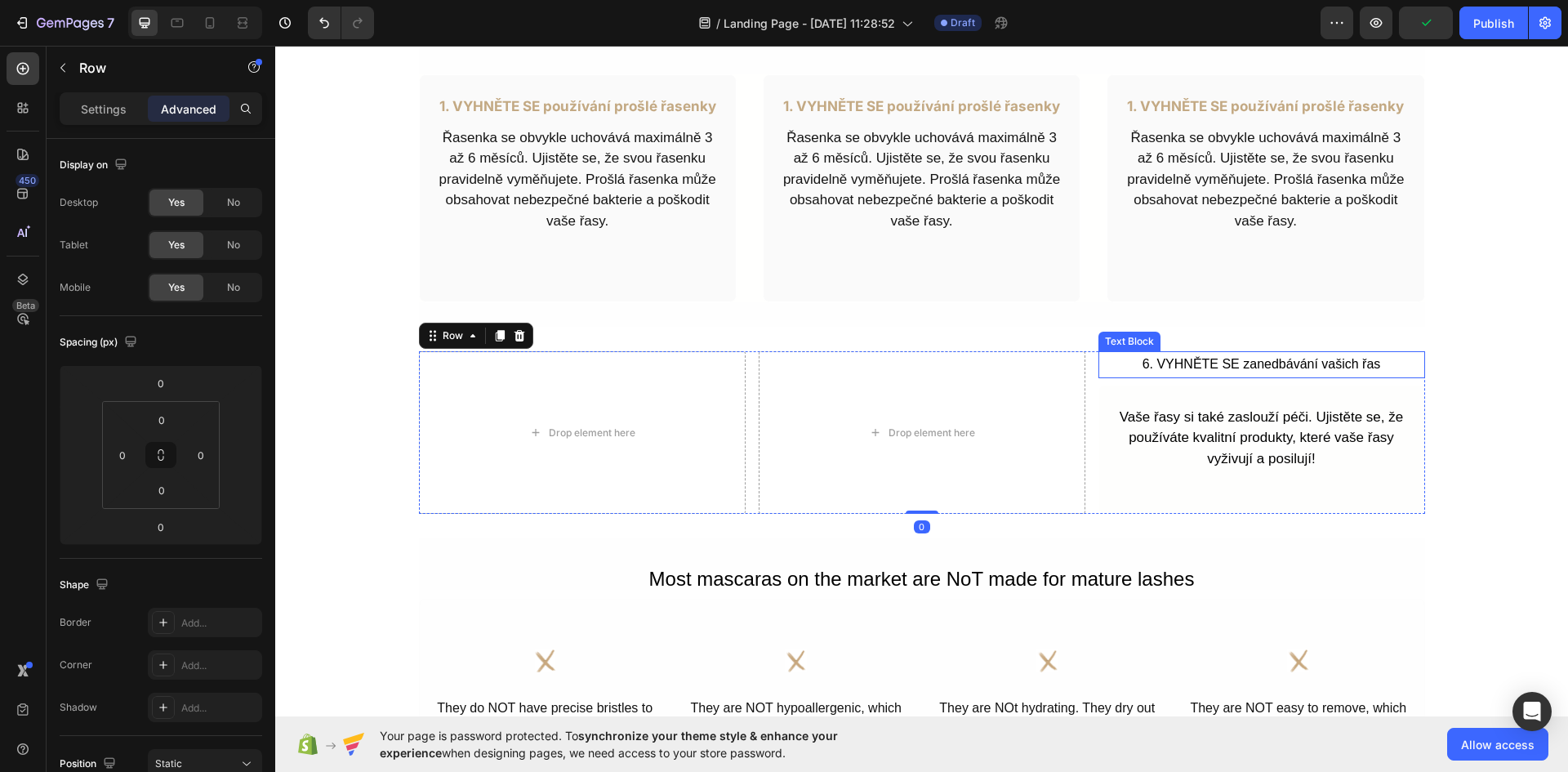
click at [1229, 365] on p "6. VYHNĚTE SE zanedbávání vašich řas" at bounding box center [1261, 364] width 323 height 24
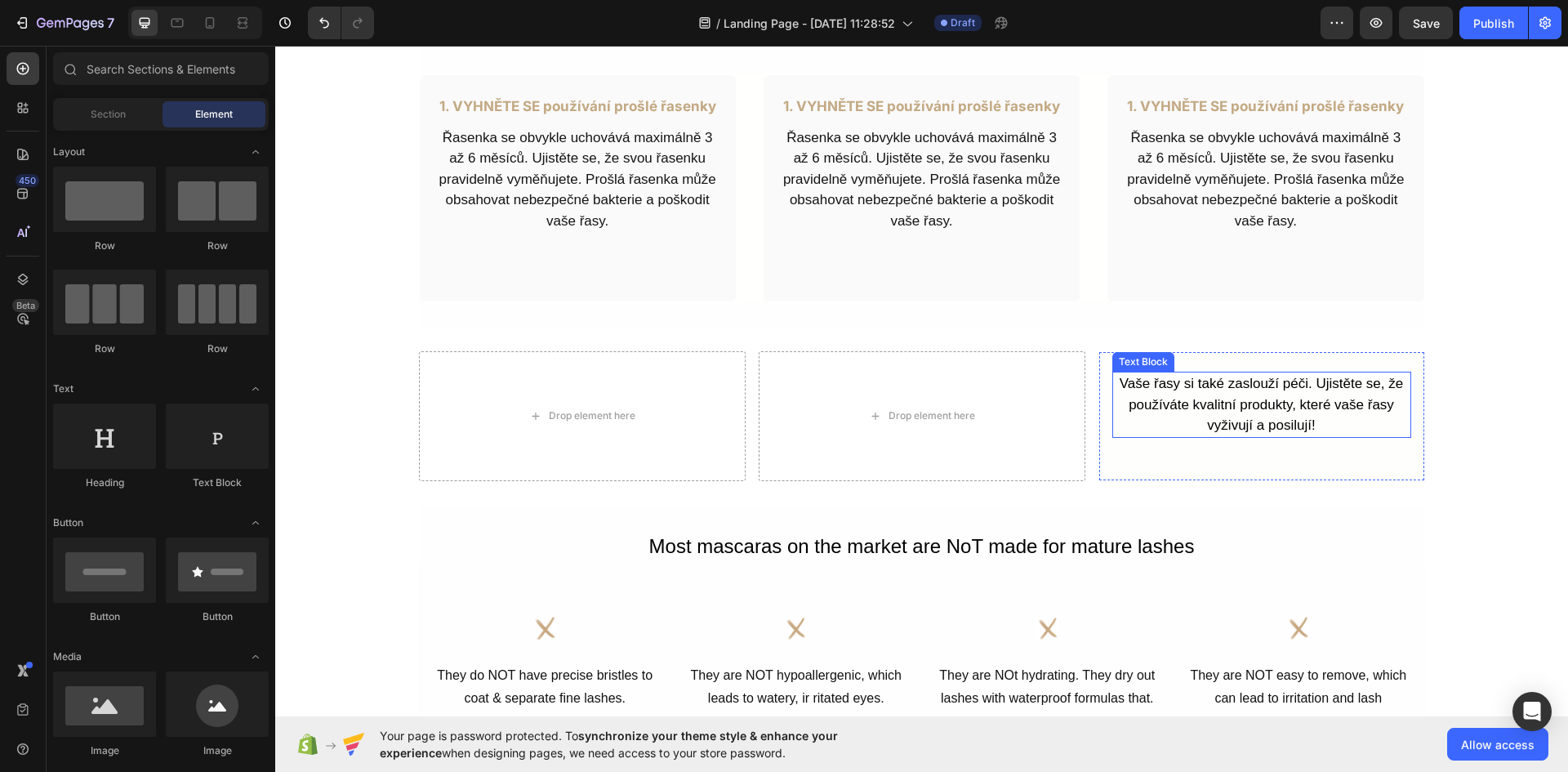
click at [1234, 406] on p "Vaše řasy si také zaslouží péči. Ujistěte se, že používáte kvalitní produkty, k…" at bounding box center [1261, 404] width 296 height 63
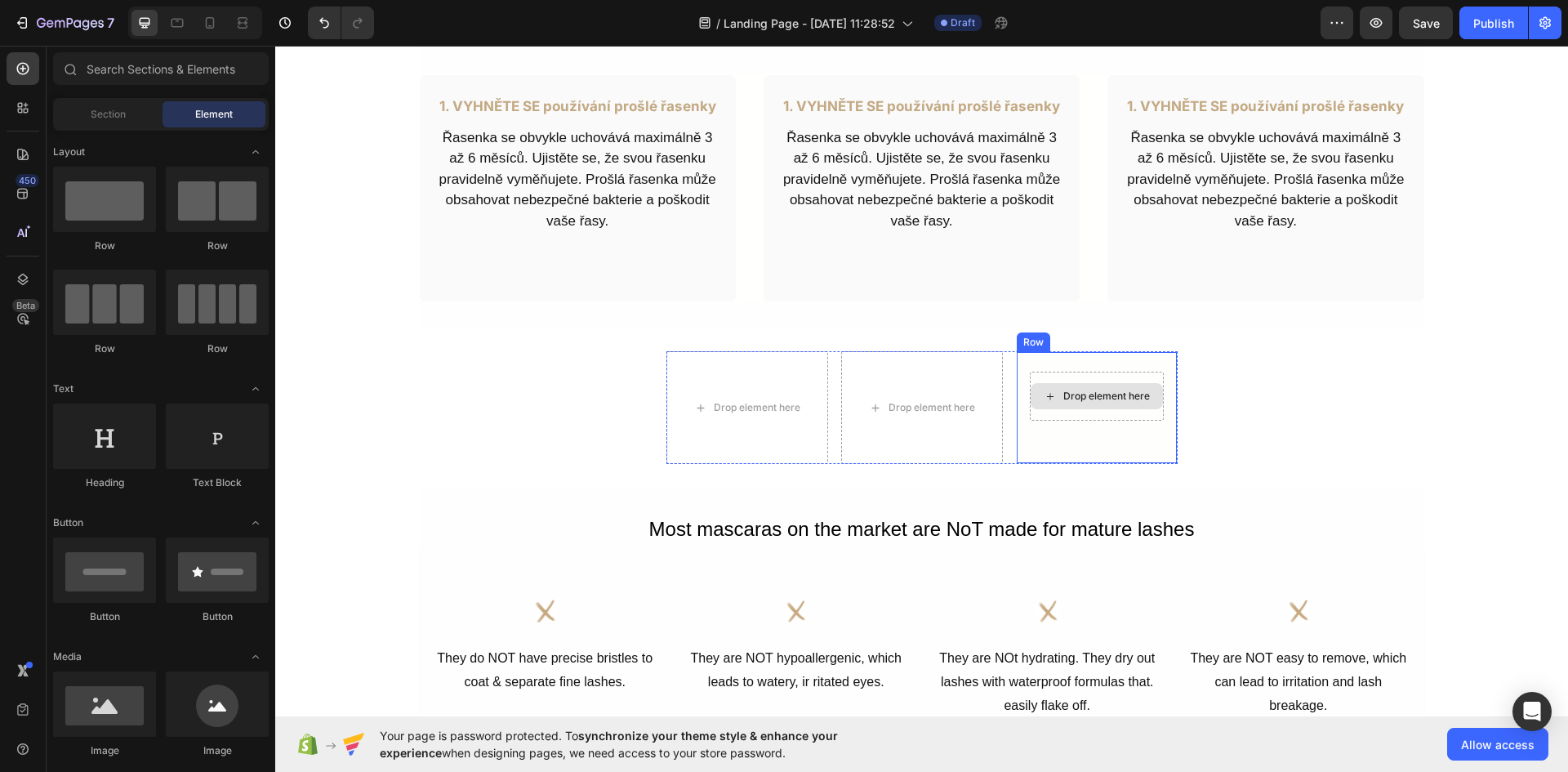
click at [1110, 406] on div "Drop element here" at bounding box center [1096, 396] width 132 height 26
click at [1094, 398] on div "Drop element here" at bounding box center [1106, 396] width 87 height 13
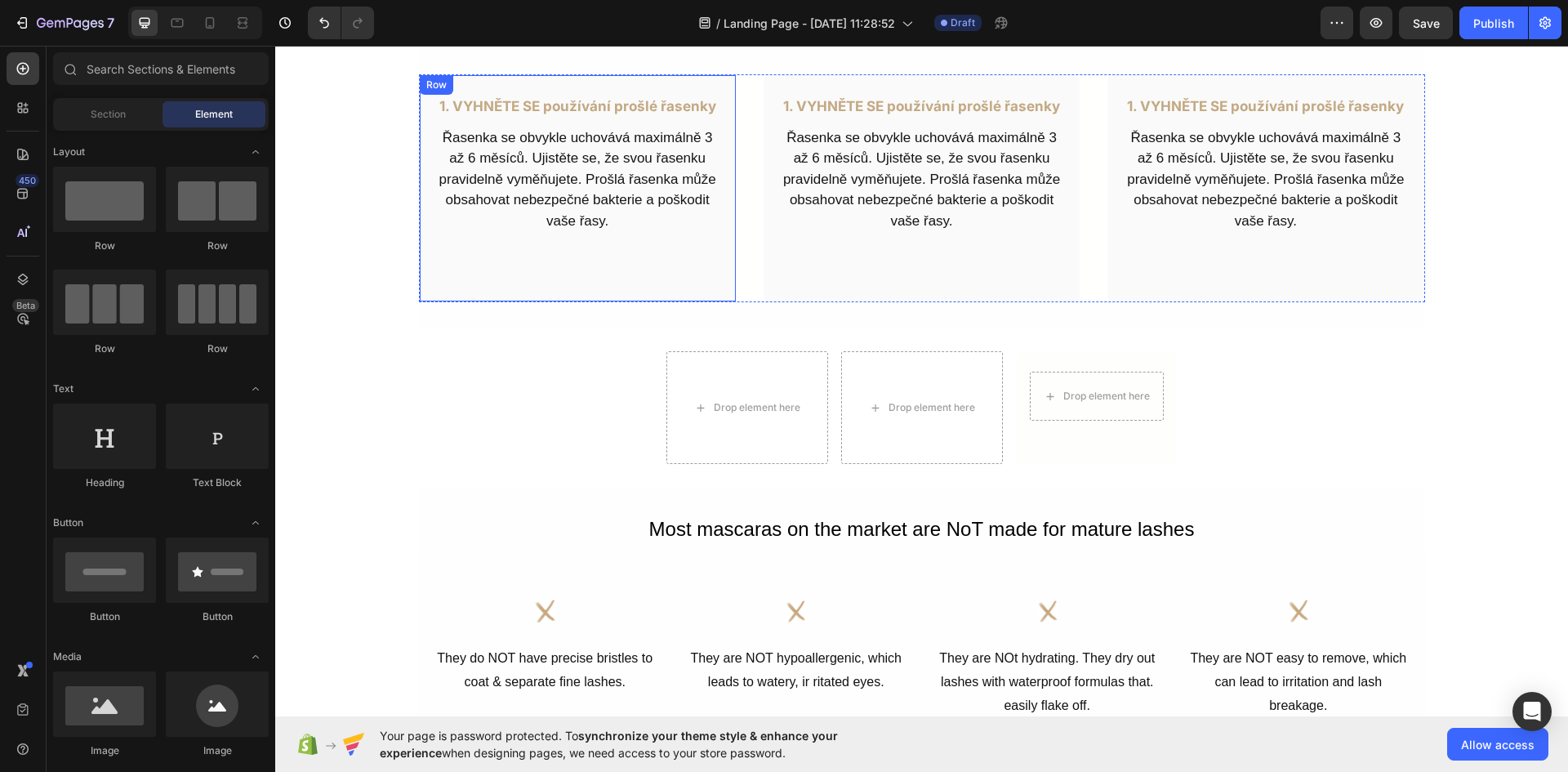
click at [696, 236] on div "1. VYHNĚTE SE používání prošlé řasenky Text Block Řasenka se obvykle uchovává m…" at bounding box center [577, 188] width 317 height 228
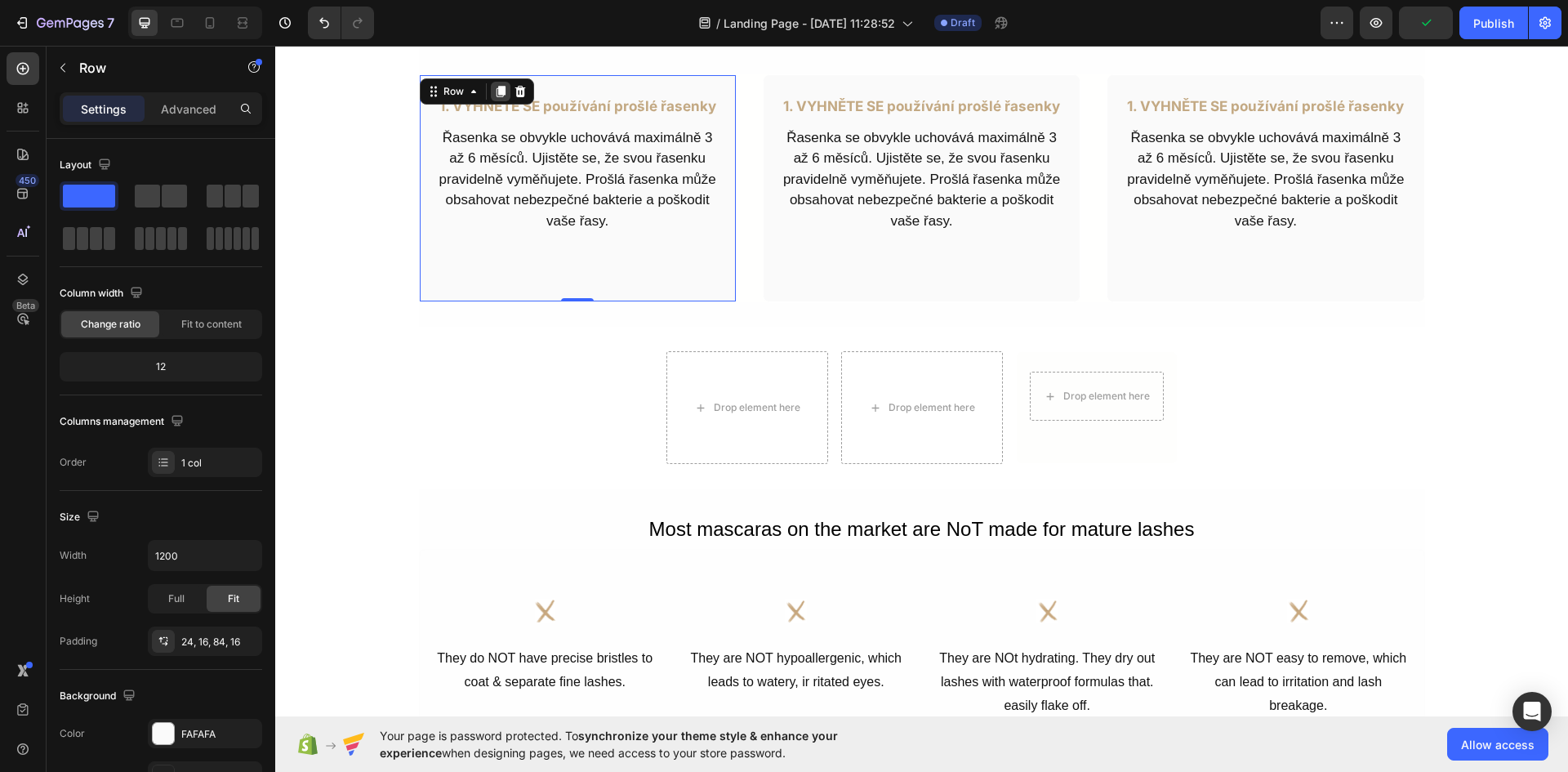
click at [497, 96] on icon at bounding box center [500, 92] width 13 height 13
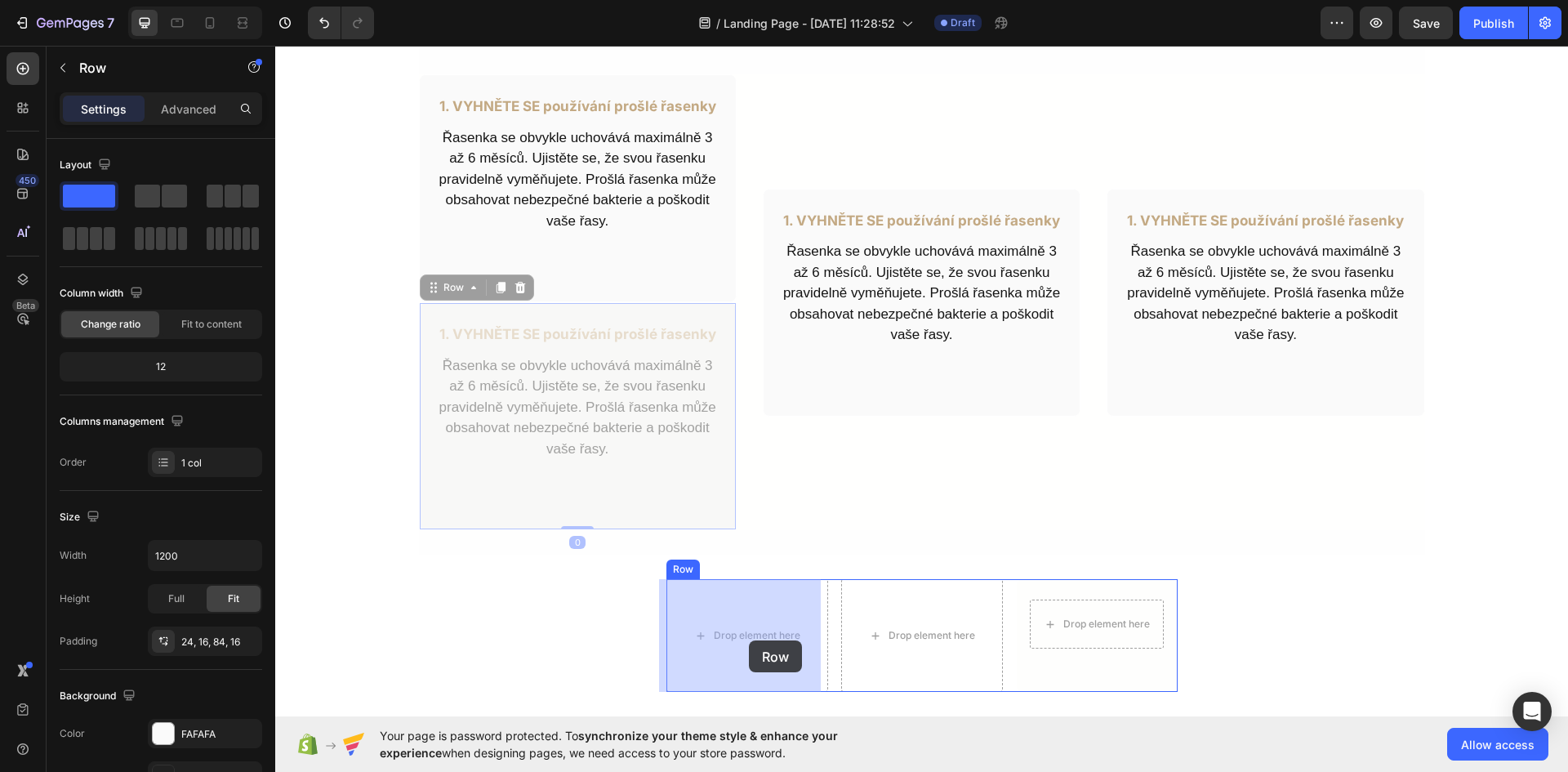
drag, startPoint x: 599, startPoint y: 492, endPoint x: 749, endPoint y: 640, distance: 210.7
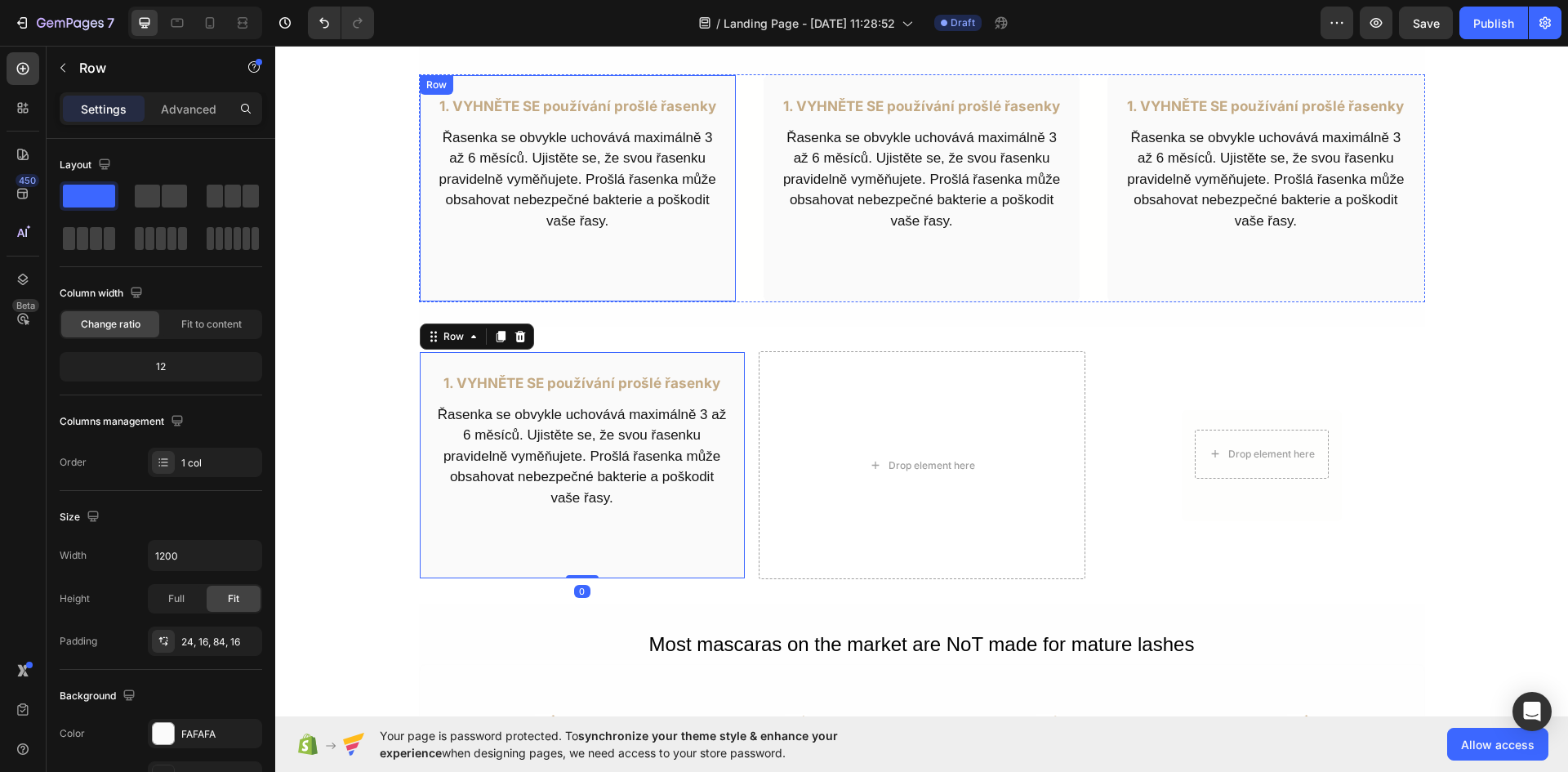
click at [664, 263] on div "1. VYHNĚTE SE používání prošlé řasenky Text Block Řasenka se obvykle uchovává m…" at bounding box center [577, 188] width 317 height 228
click at [494, 92] on icon at bounding box center [500, 92] width 13 height 13
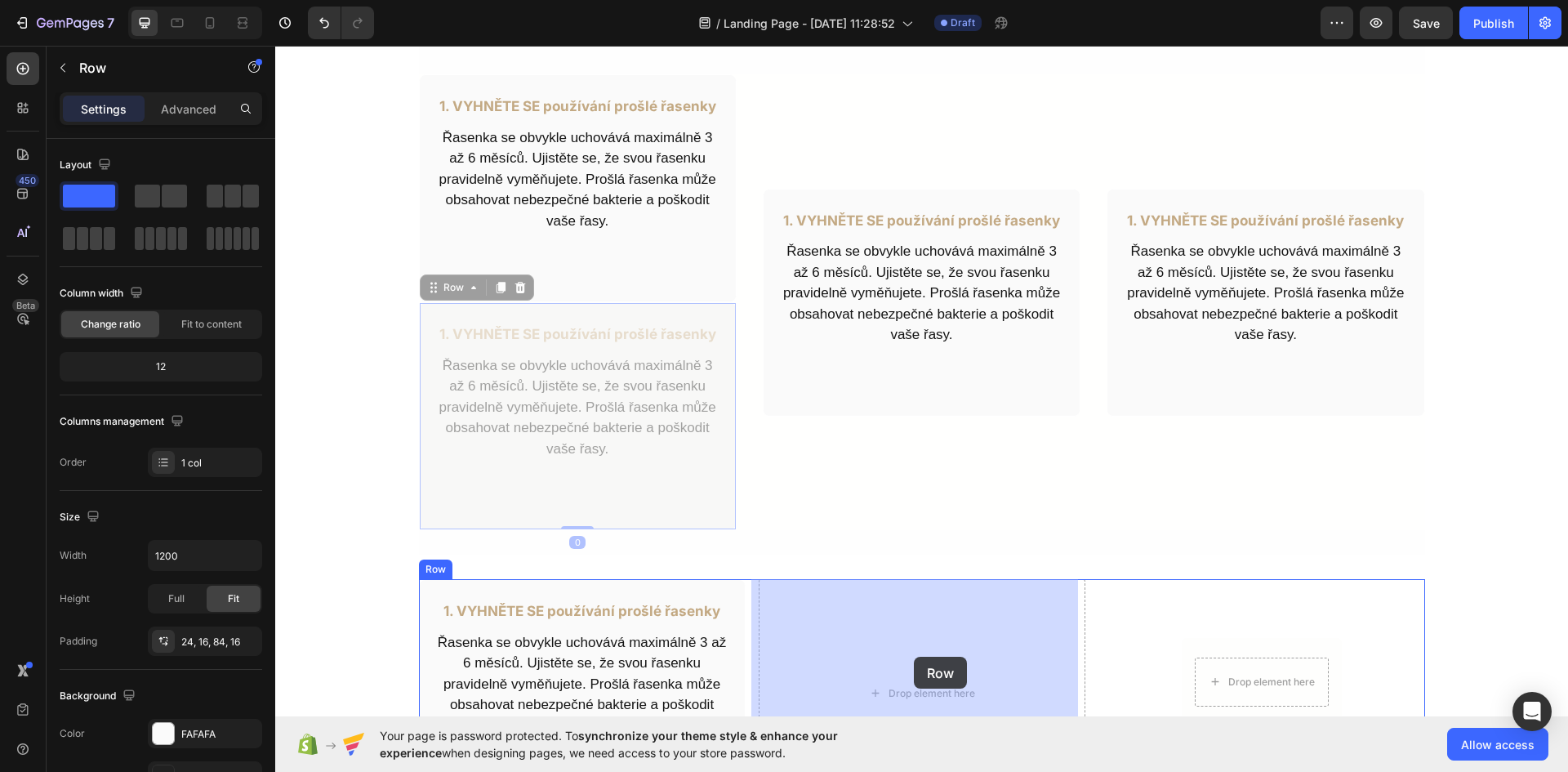
drag, startPoint x: 669, startPoint y: 486, endPoint x: 912, endPoint y: 655, distance: 296.0
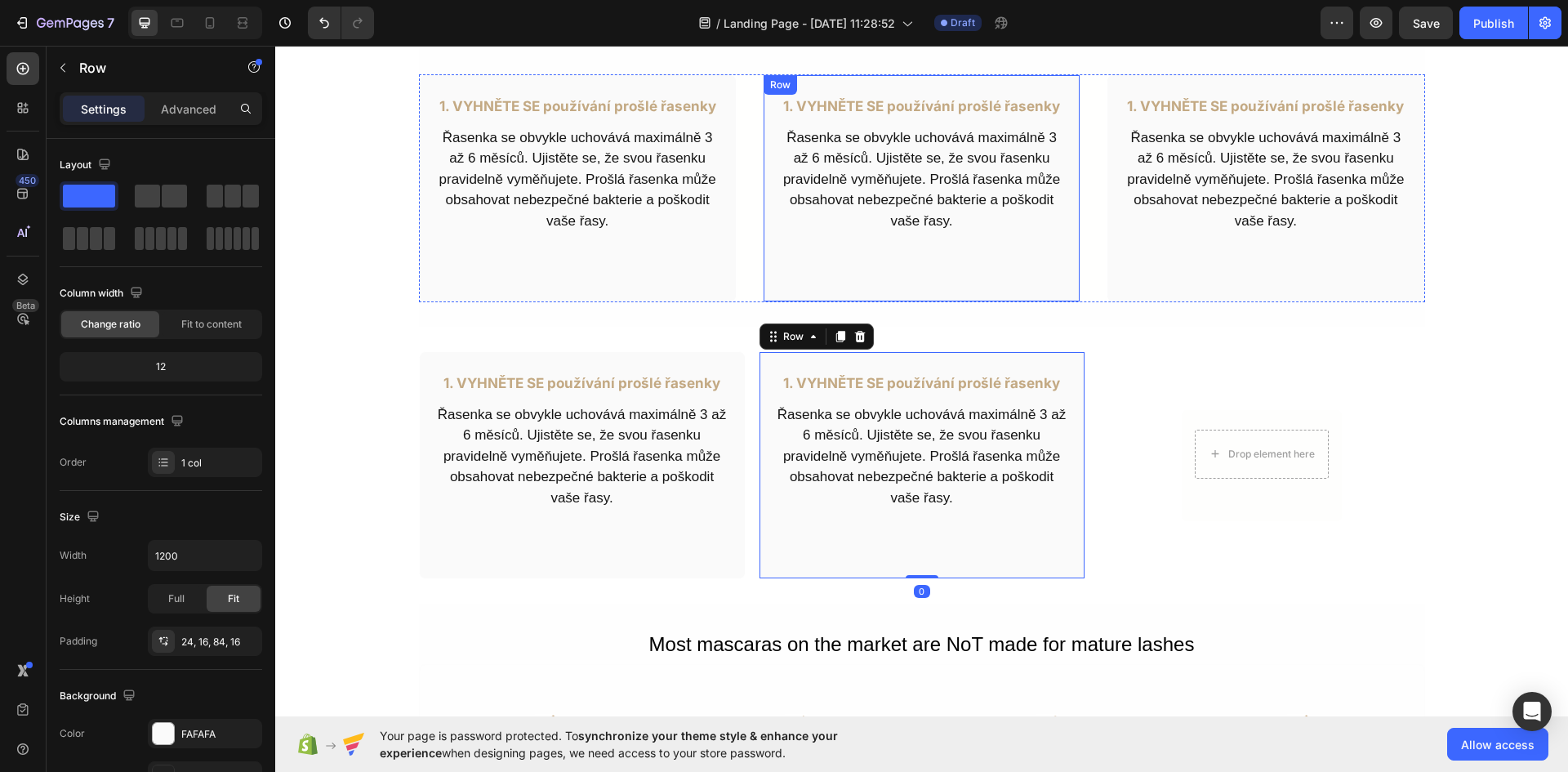
click at [1009, 266] on div "1. VYHNĚTE SE používání prošlé řasenky Text Block Řasenka se obvykle uchovává m…" at bounding box center [921, 188] width 317 height 228
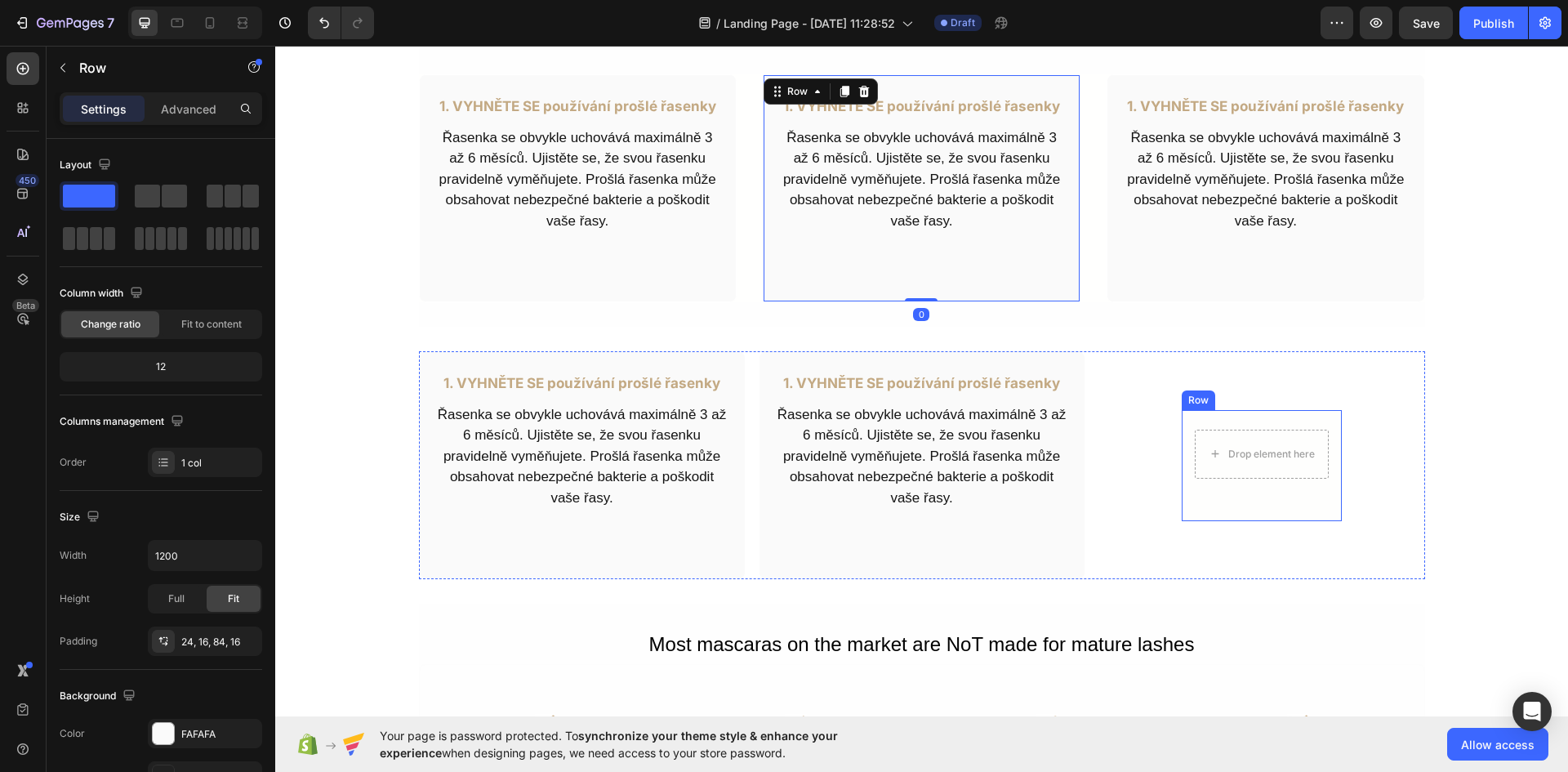
click at [1244, 415] on div "Drop element here Row" at bounding box center [1261, 465] width 162 height 113
click at [1261, 381] on div "Row" at bounding box center [1239, 394] width 114 height 26
click at [1275, 391] on icon at bounding box center [1282, 394] width 13 height 13
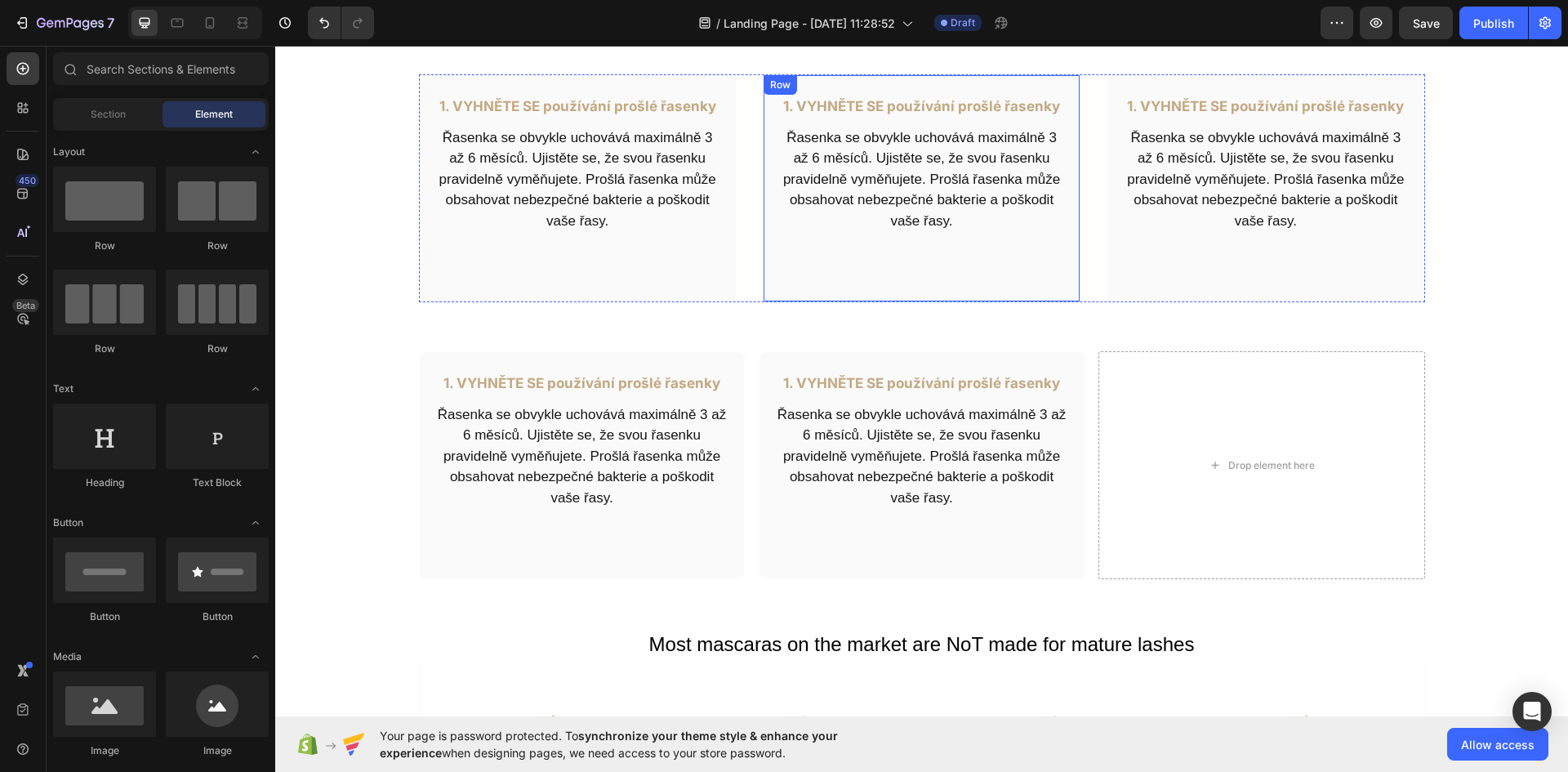
click at [920, 262] on div "1. VYHNĚTE SE používání prošlé řasenky Text Block Řasenka se obvykle uchovává m…" at bounding box center [921, 188] width 317 height 228
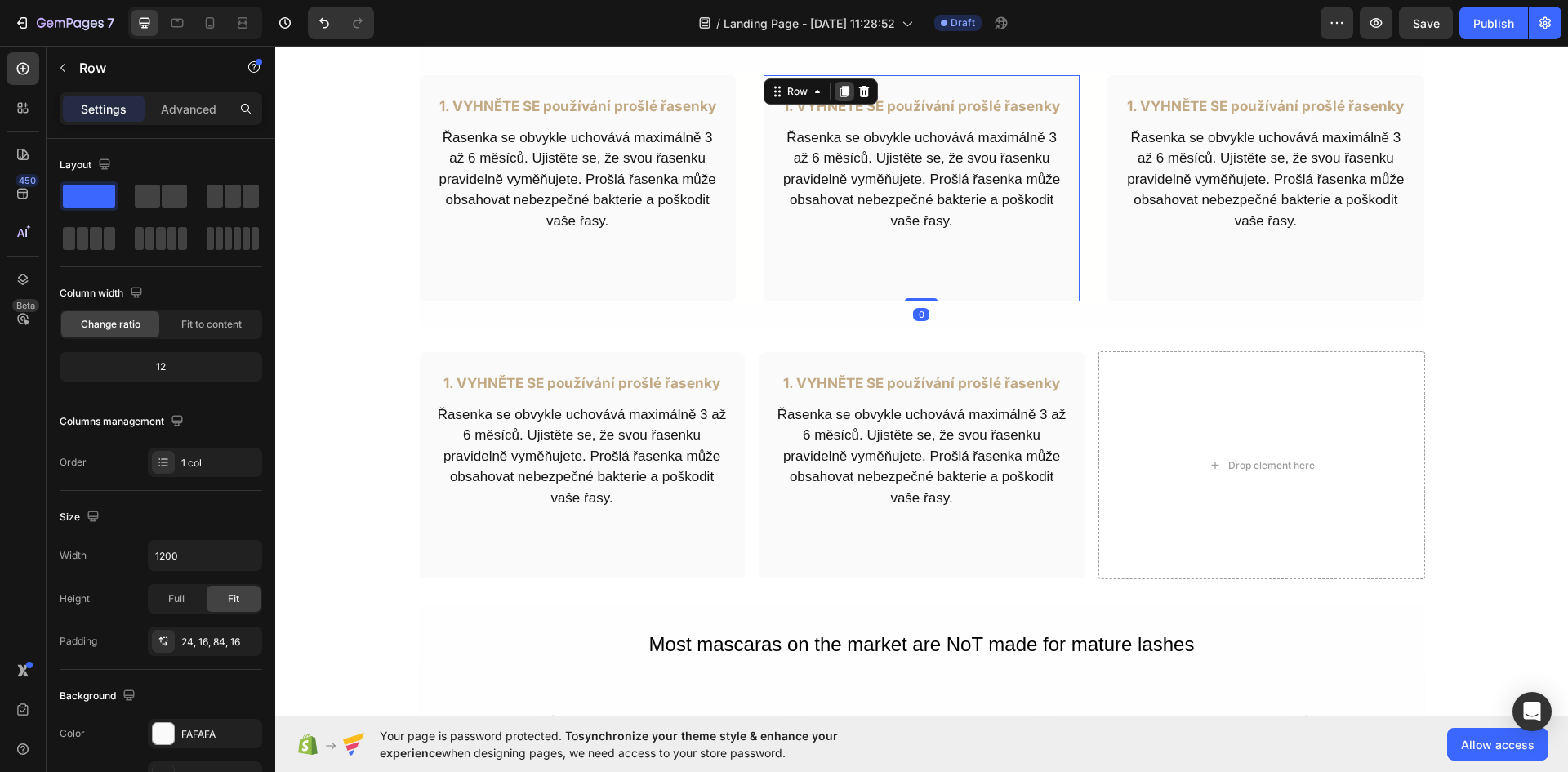
click at [838, 92] on icon at bounding box center [844, 92] width 13 height 13
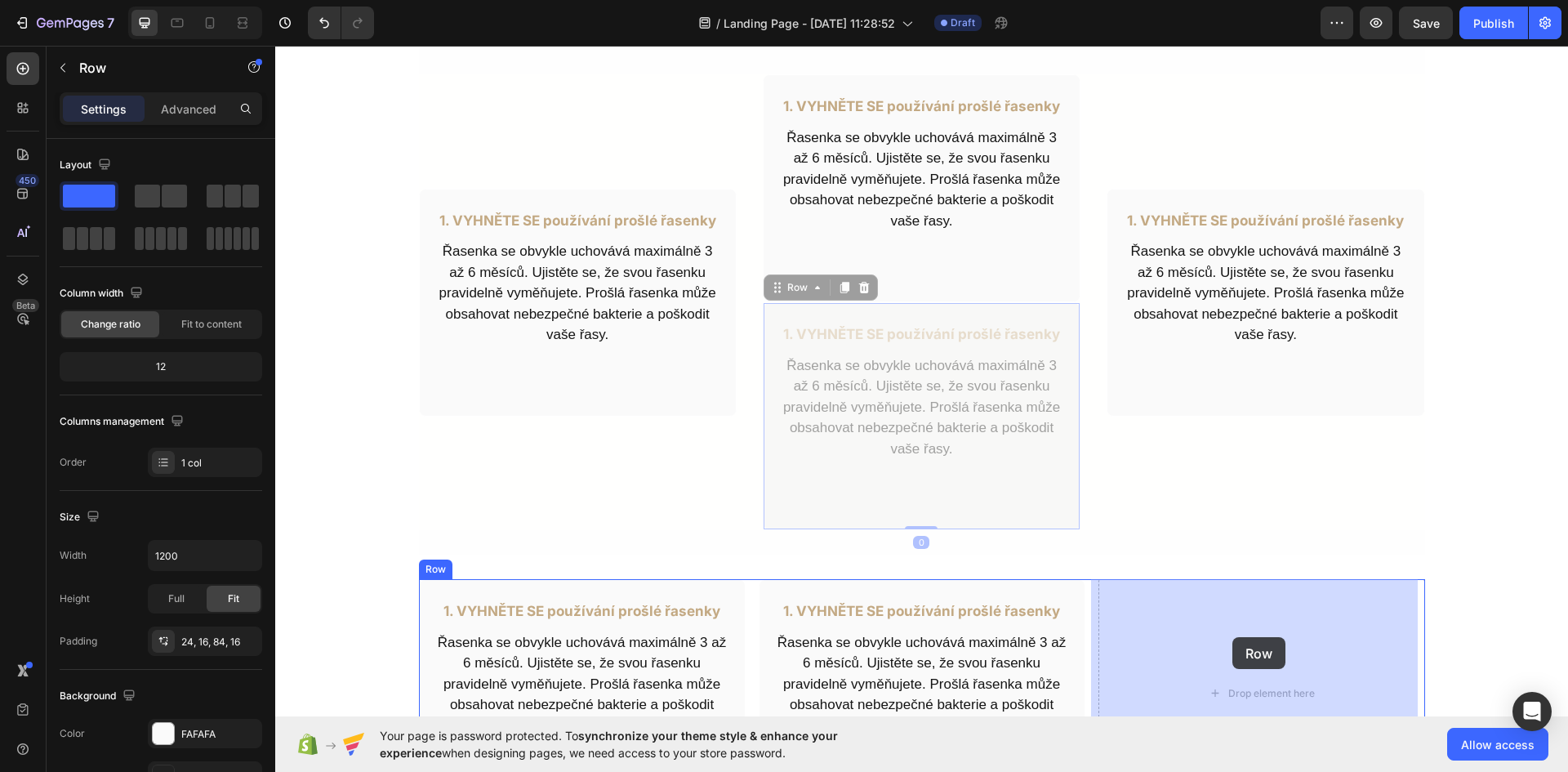
drag, startPoint x: 1011, startPoint y: 491, endPoint x: 1225, endPoint y: 632, distance: 256.3
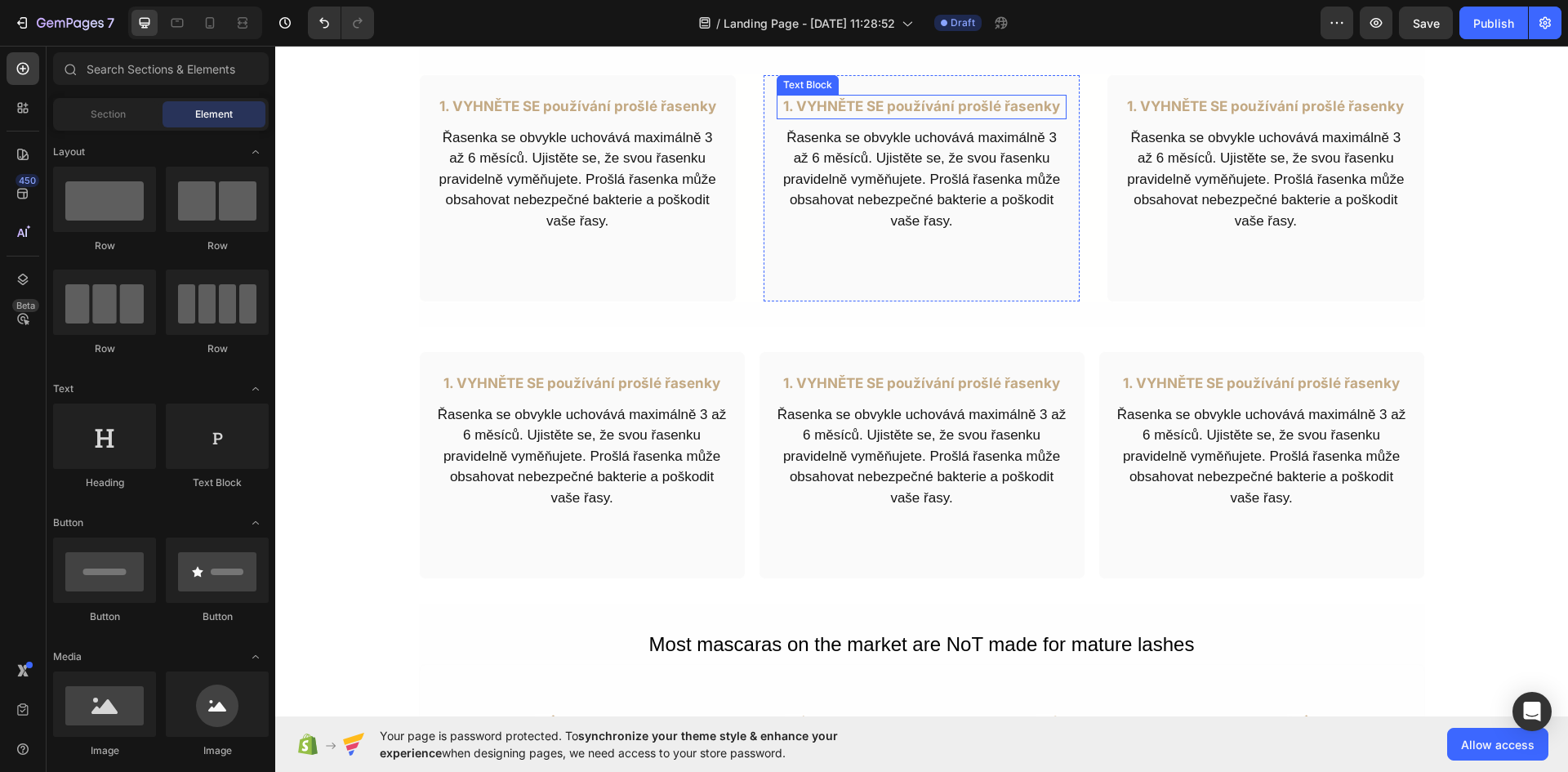
click at [909, 110] on p "1. VYHNĚTE SE používání prošlé řasenky" at bounding box center [921, 107] width 287 height 21
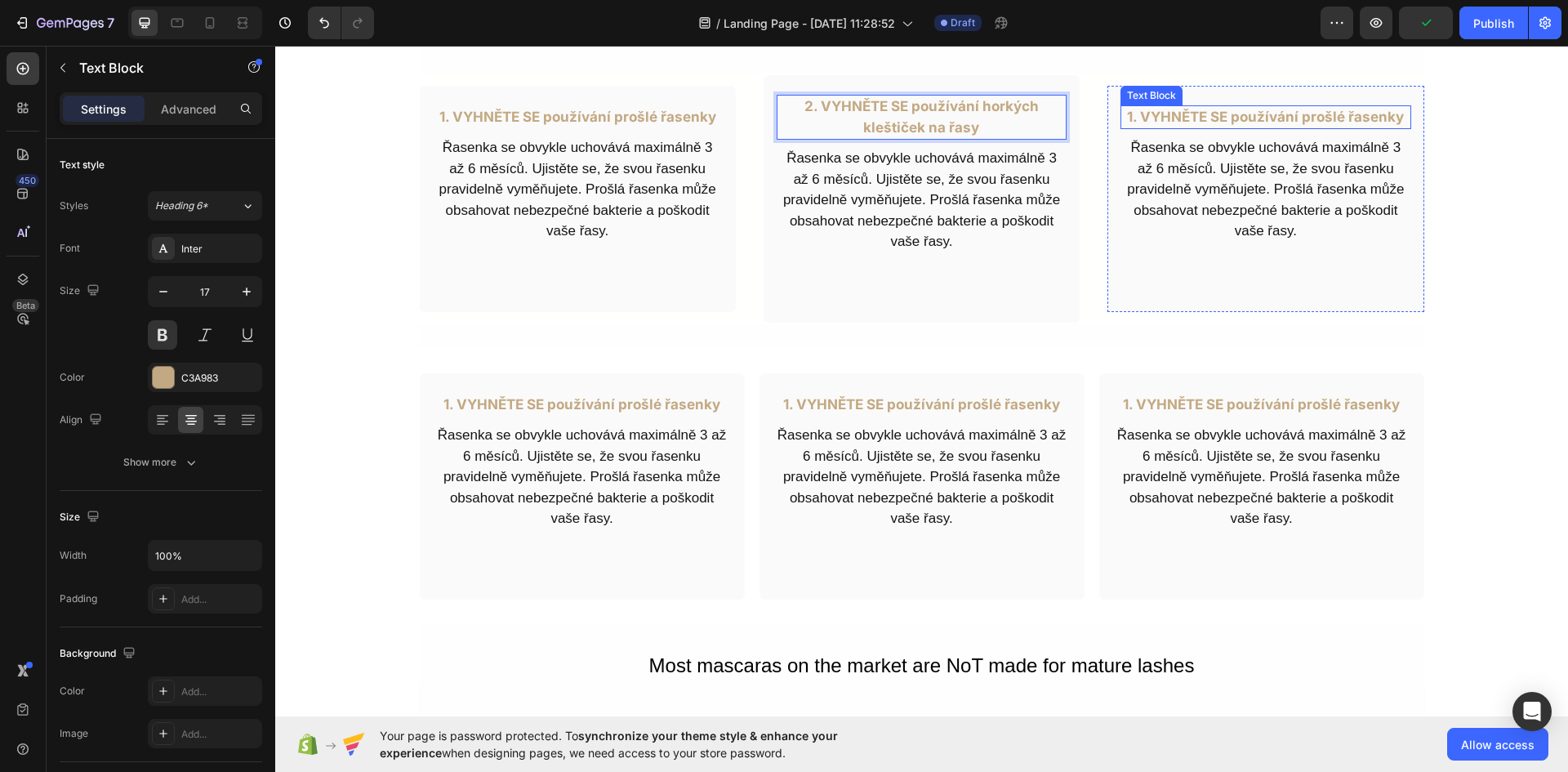
click at [1261, 119] on p "1. VYHNĚTE SE používání prošlé řasenky" at bounding box center [1265, 118] width 287 height 21
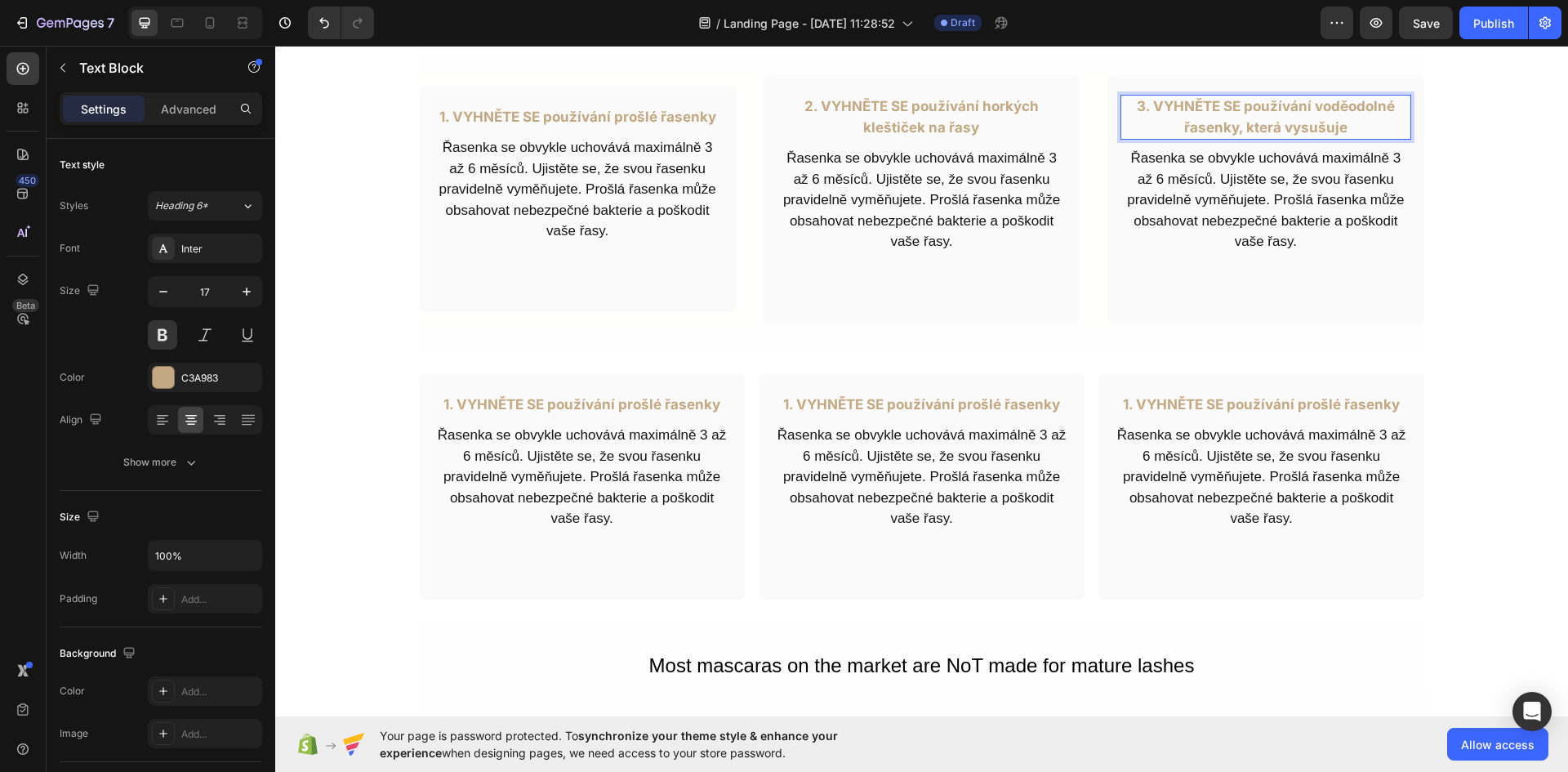
scroll to position [643, 0]
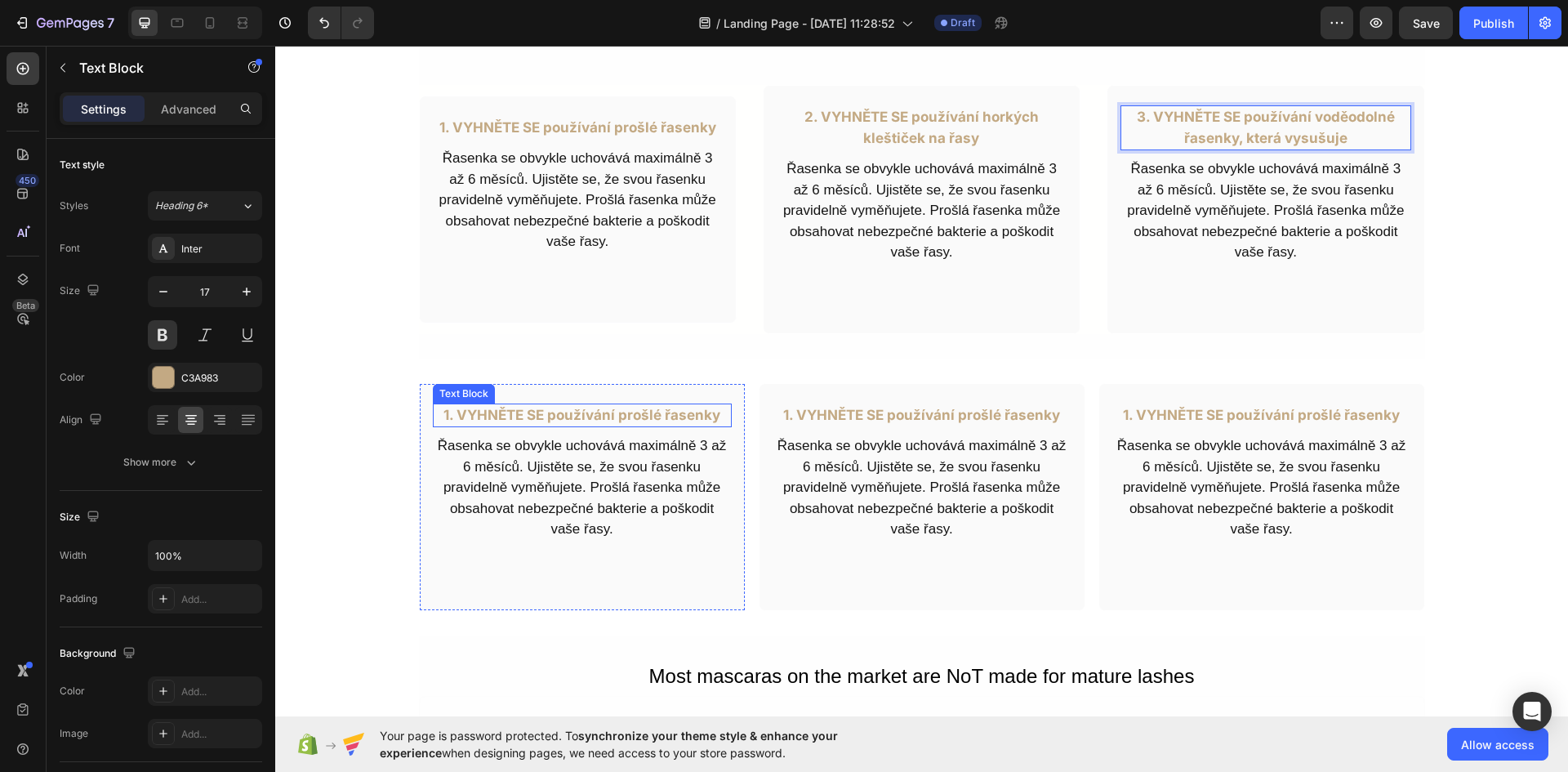
click at [508, 406] on p "1. VYHNĚTE SE používání prošlé řasenky" at bounding box center [582, 415] width 296 height 21
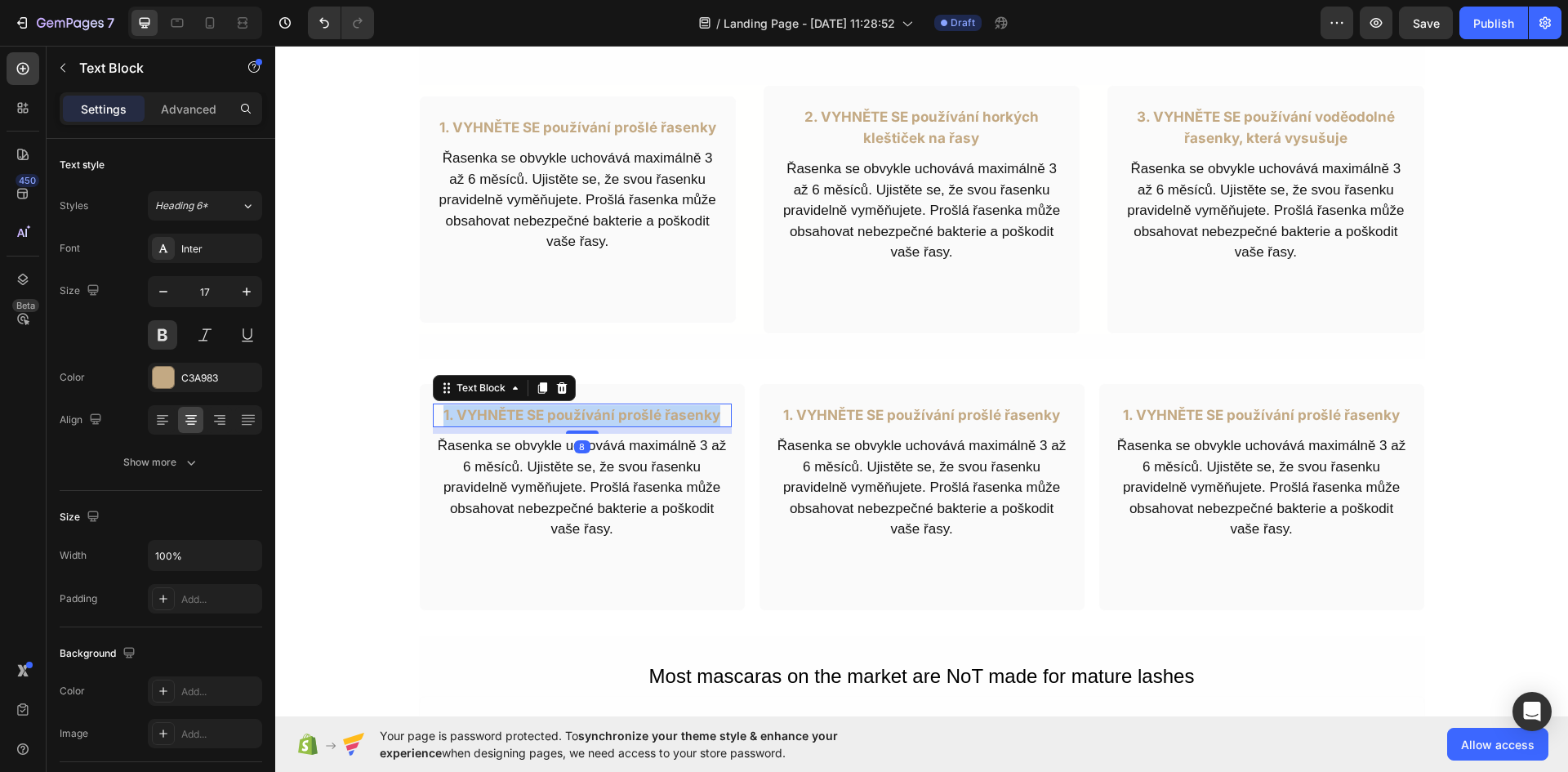
click at [508, 406] on p "1. VYHNĚTE SE používání prošlé řasenky" at bounding box center [582, 415] width 296 height 21
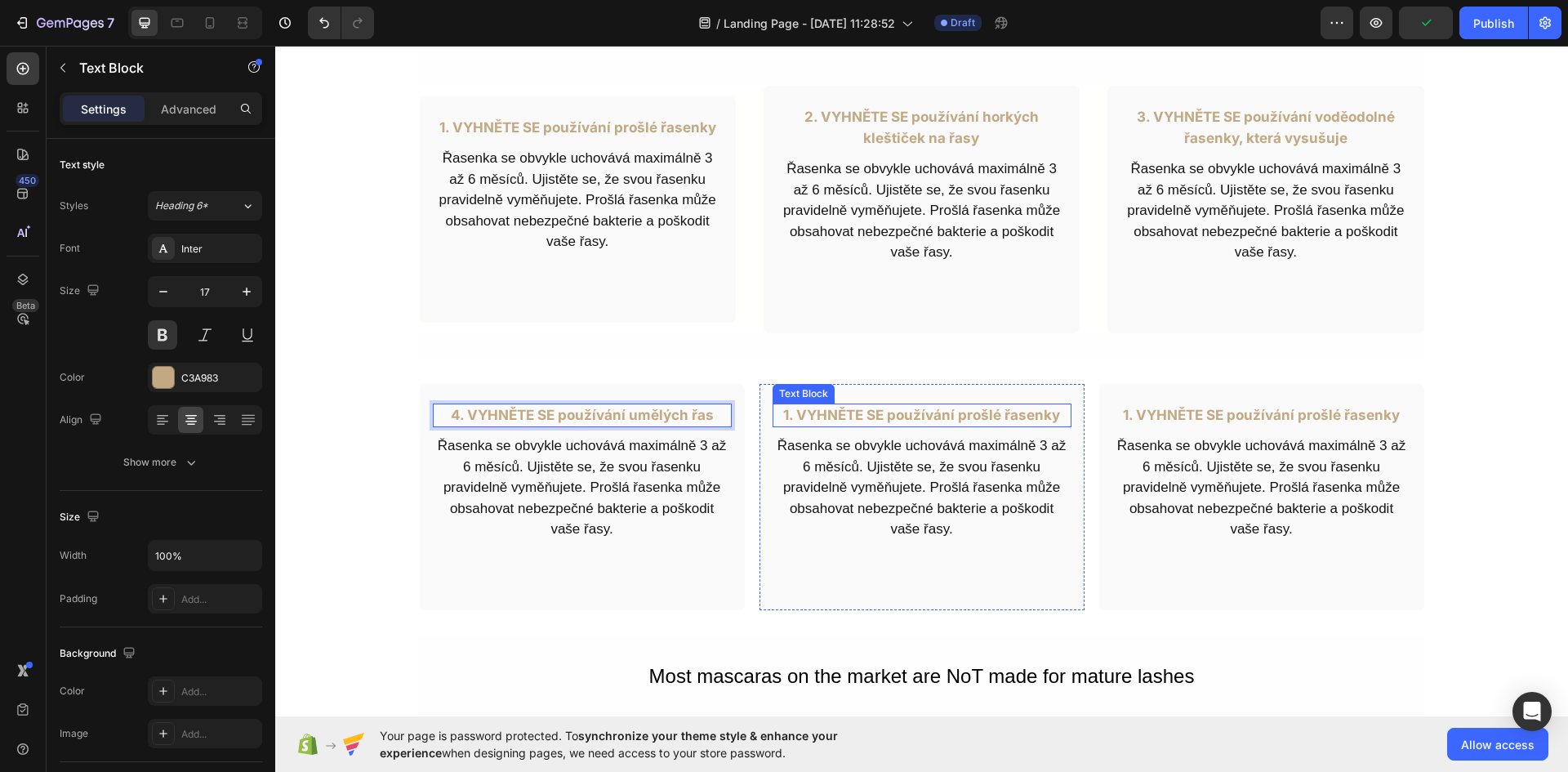
click at [970, 415] on p "1. VYHNĚTE SE používání prošlé řasenky" at bounding box center [922, 415] width 296 height 21
click at [972, 415] on p "1. VYHNĚTE SE používání prošlé řasenky" at bounding box center [922, 415] width 296 height 21
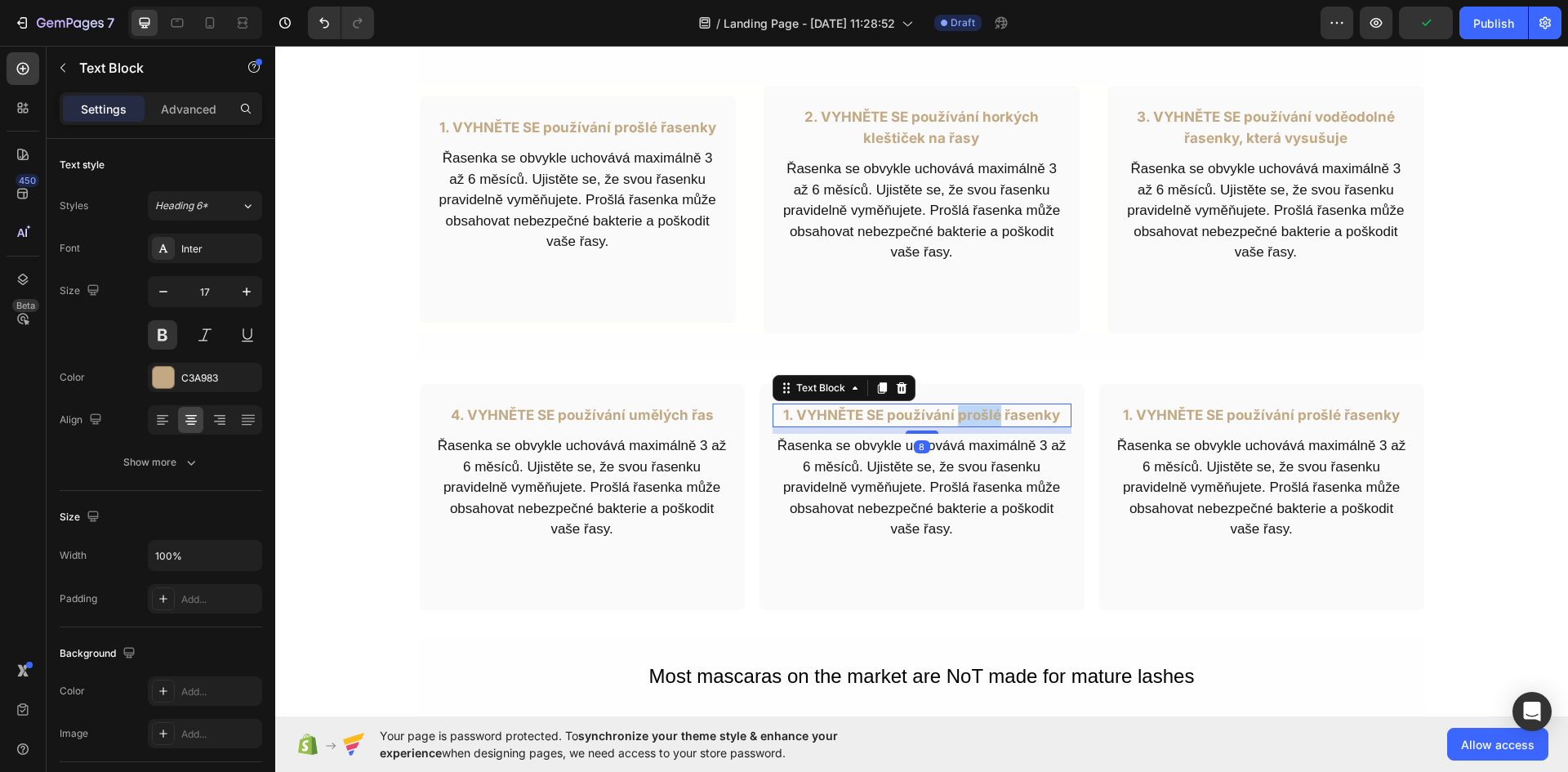
click at [974, 415] on p "1. VYHNĚTE SE používání prošlé řasenky" at bounding box center [922, 415] width 296 height 21
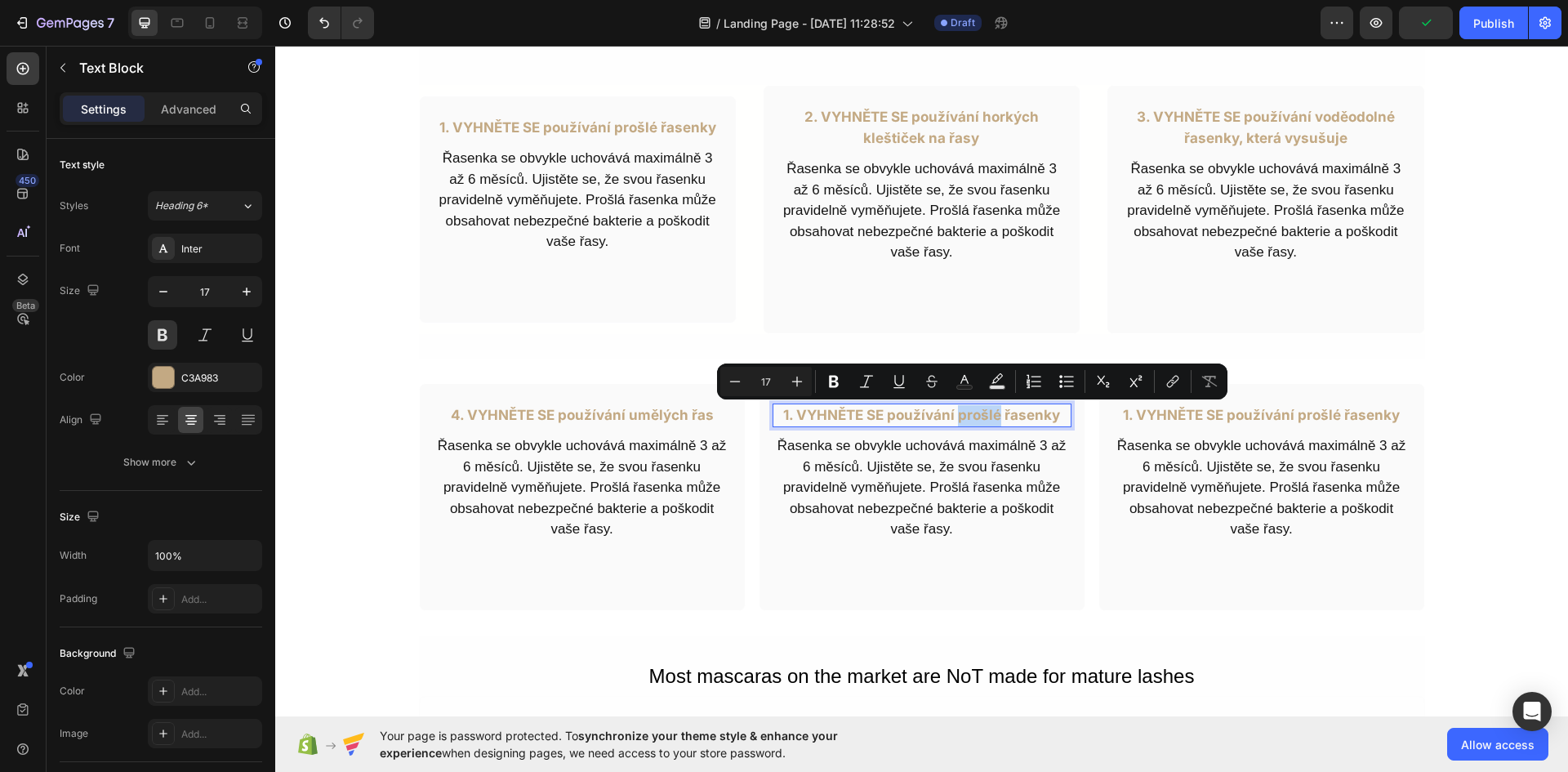
click at [974, 415] on p "1. VYHNĚTE SE používání prošlé řasenky" at bounding box center [922, 415] width 296 height 21
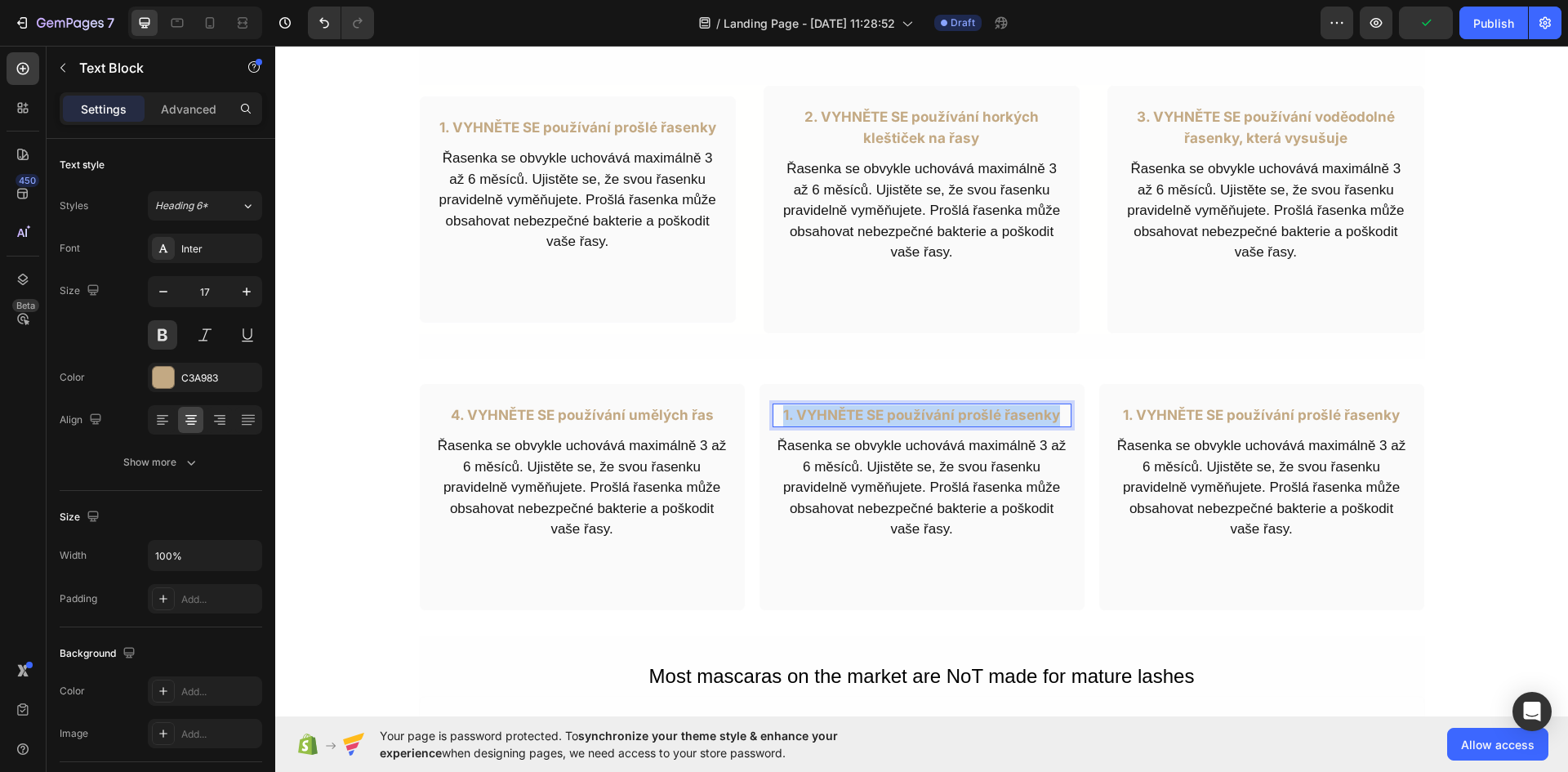
click at [974, 415] on p "1. VYHNĚTE SE používání prošlé řasenky" at bounding box center [922, 415] width 296 height 21
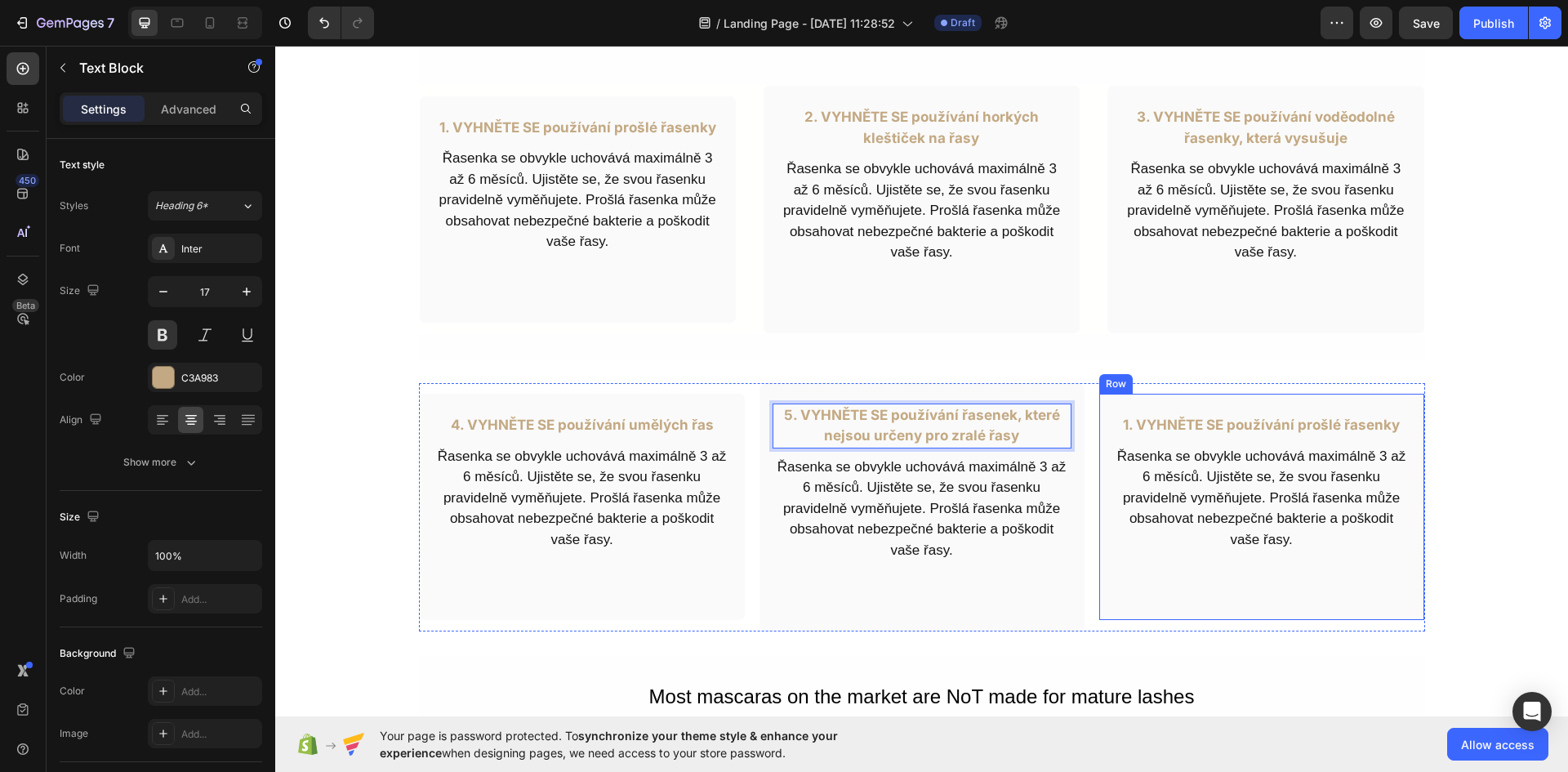
click at [1275, 420] on p "1. VYHNĚTE SE používání prošlé řasenky" at bounding box center [1261, 425] width 296 height 21
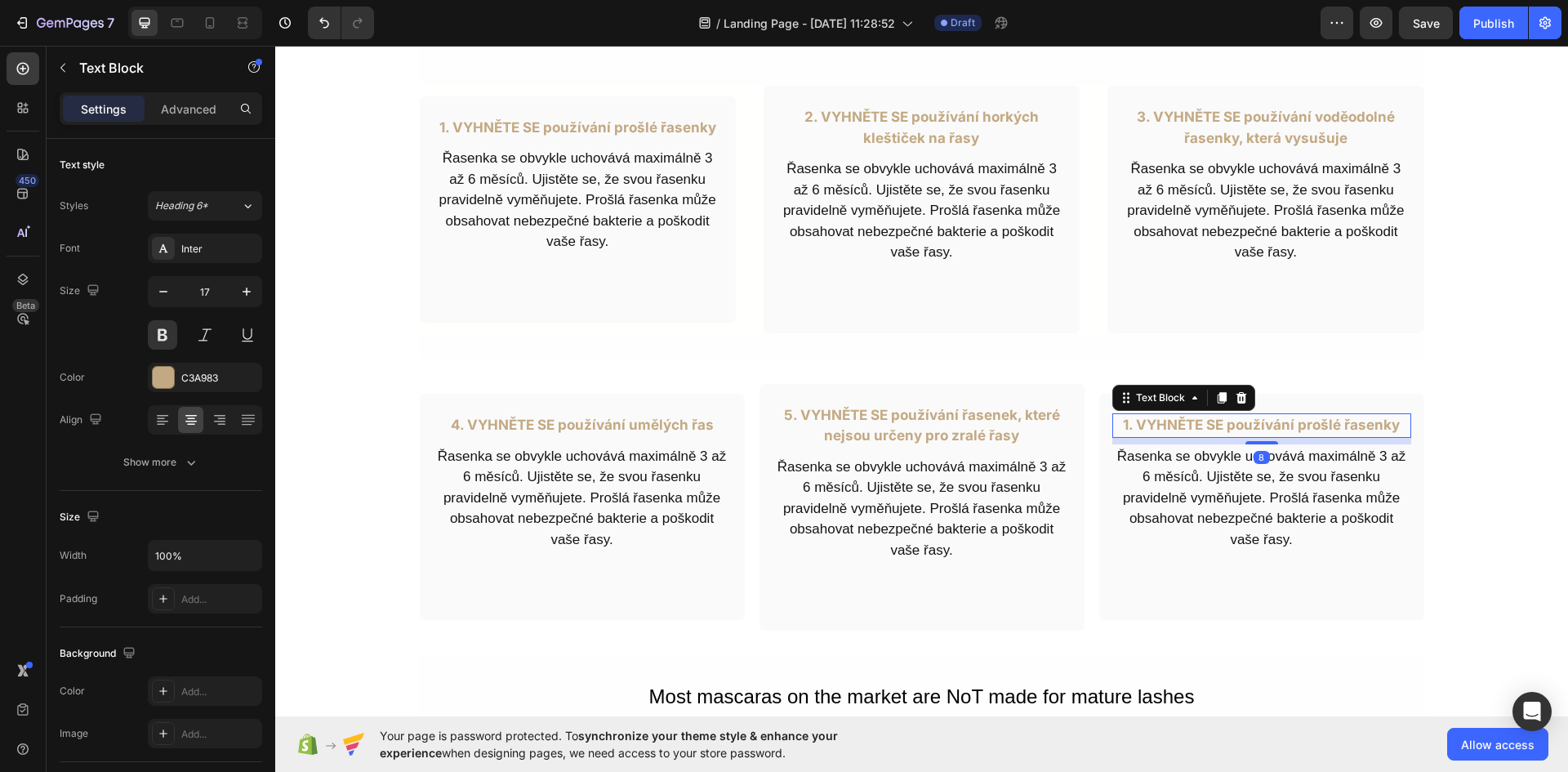
click at [1275, 420] on p "1. VYHNĚTE SE používání prošlé řasenky" at bounding box center [1261, 425] width 296 height 21
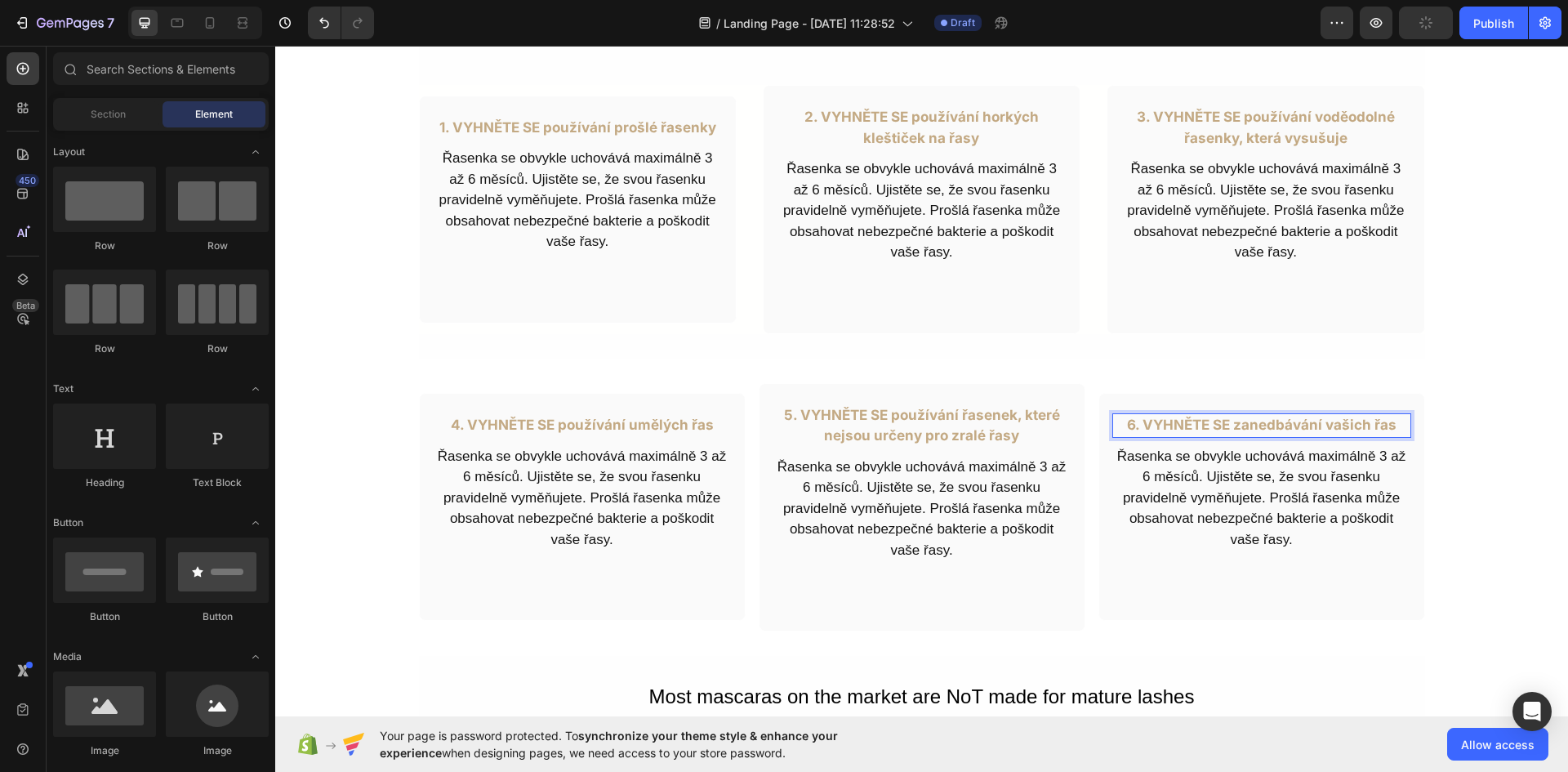
click at [936, 218] on p "Řasenka se obvykle uchovává maximálně 3 až 6 měsíců. Ujistěte se, že svou řasen…" at bounding box center [921, 211] width 287 height 105
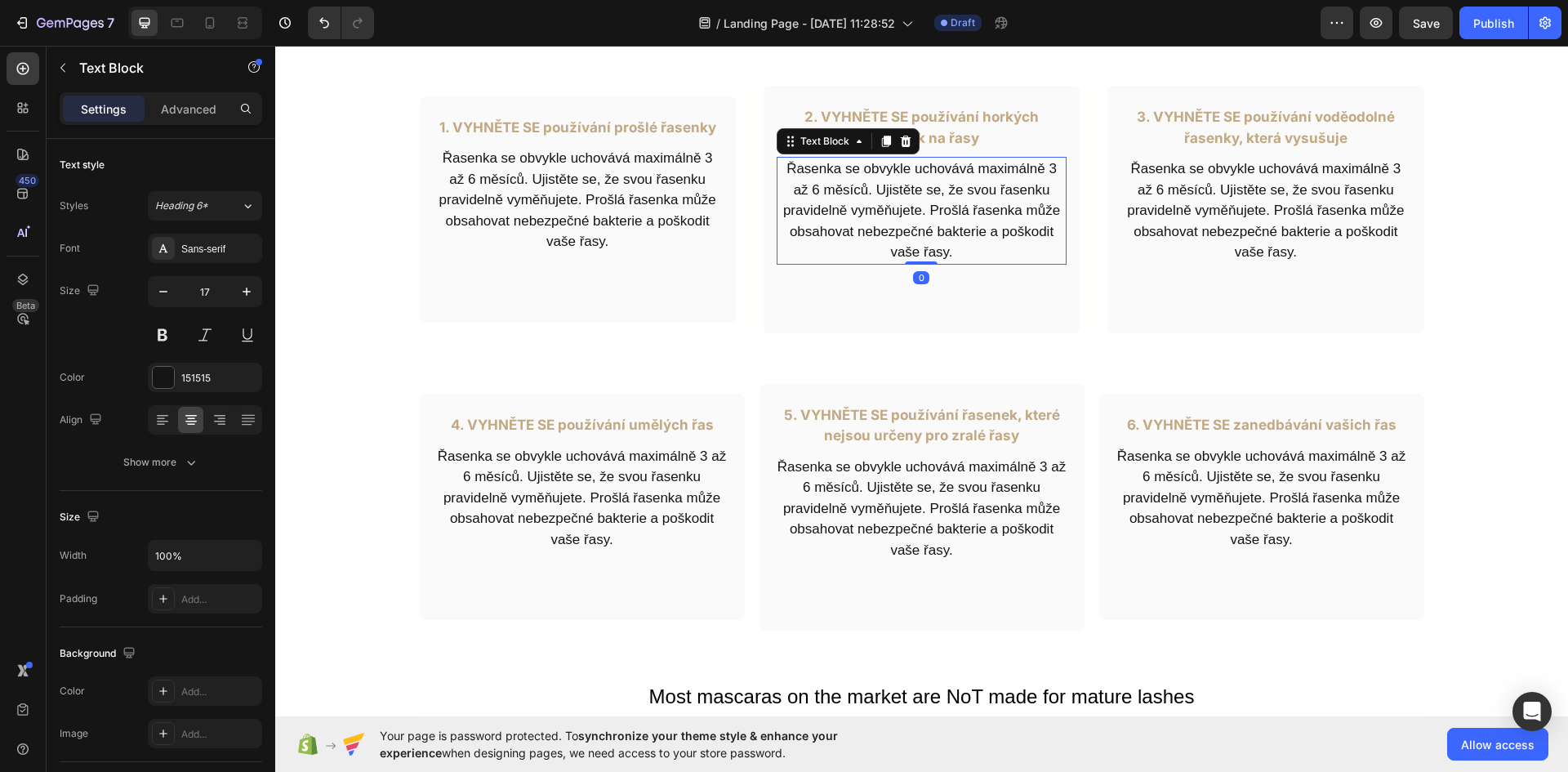
click at [936, 218] on p "Řasenka se obvykle uchovává maximálně 3 až 6 měsíců. Ujistěte se, že svou řasen…" at bounding box center [921, 211] width 287 height 105
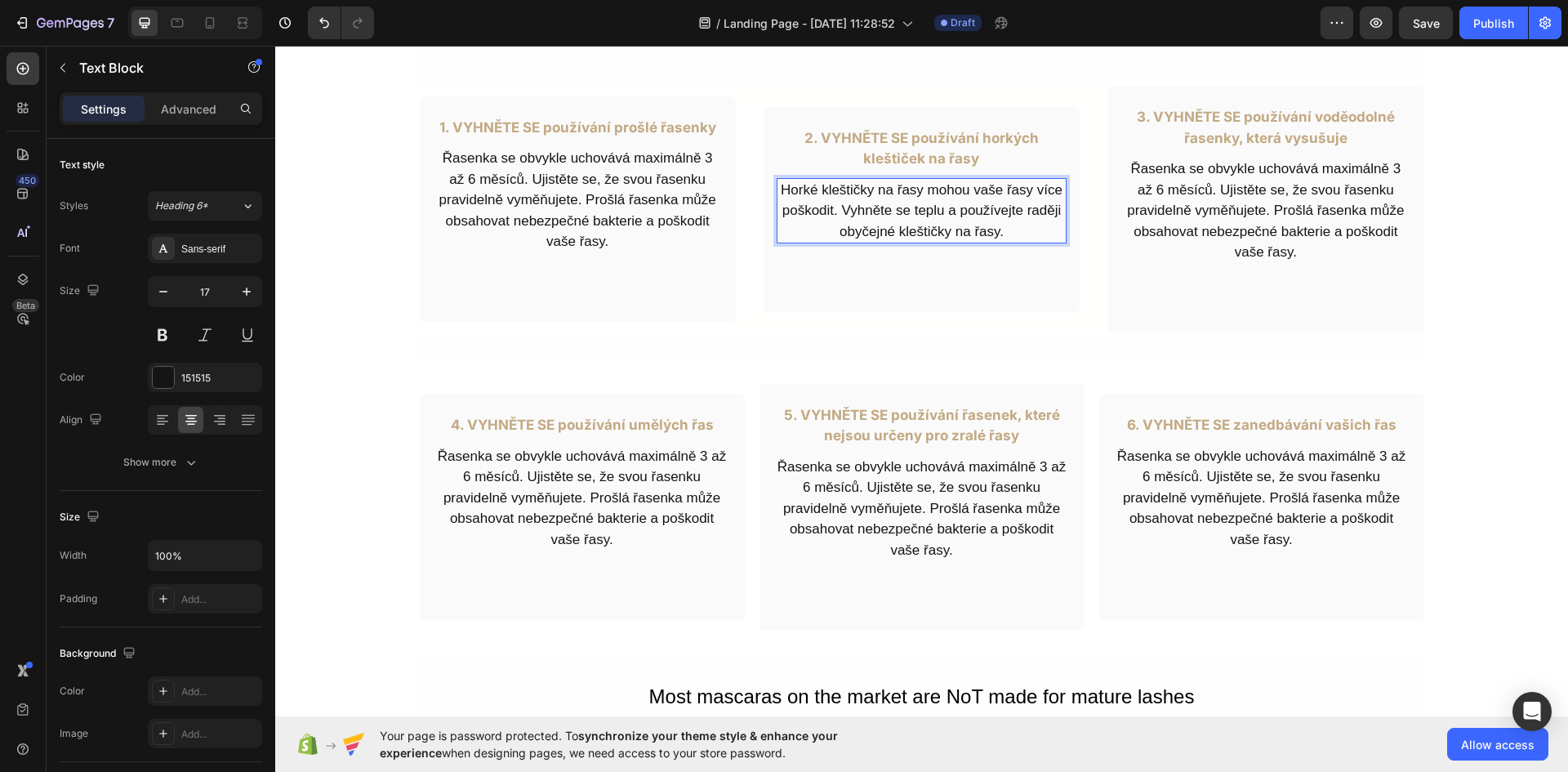
scroll to position [664, 0]
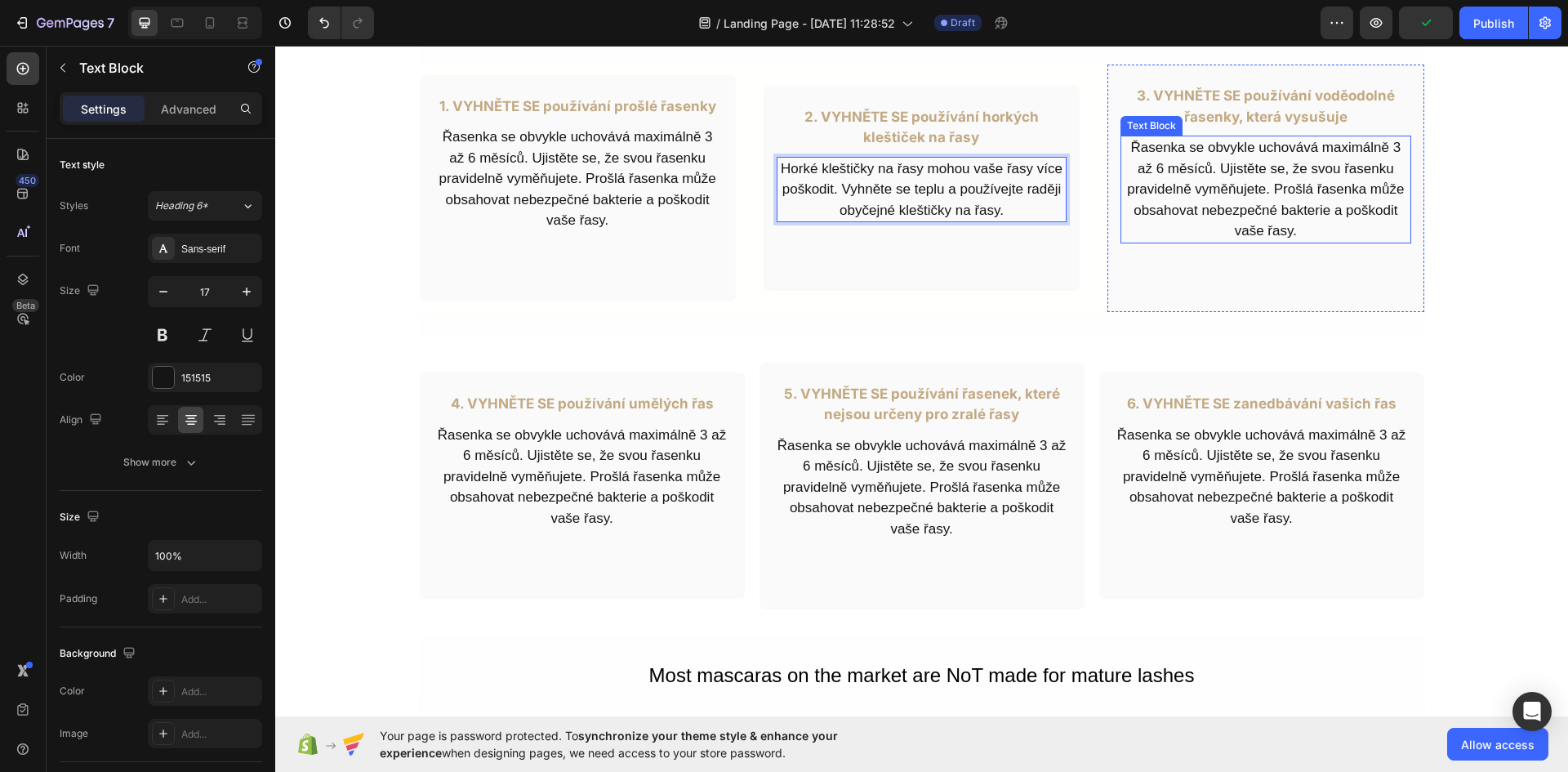
click at [1291, 155] on p "Řasenka se obvykle uchovává maximálně 3 až 6 měsíců. Ujistěte se, že svou řasen…" at bounding box center [1265, 190] width 287 height 105
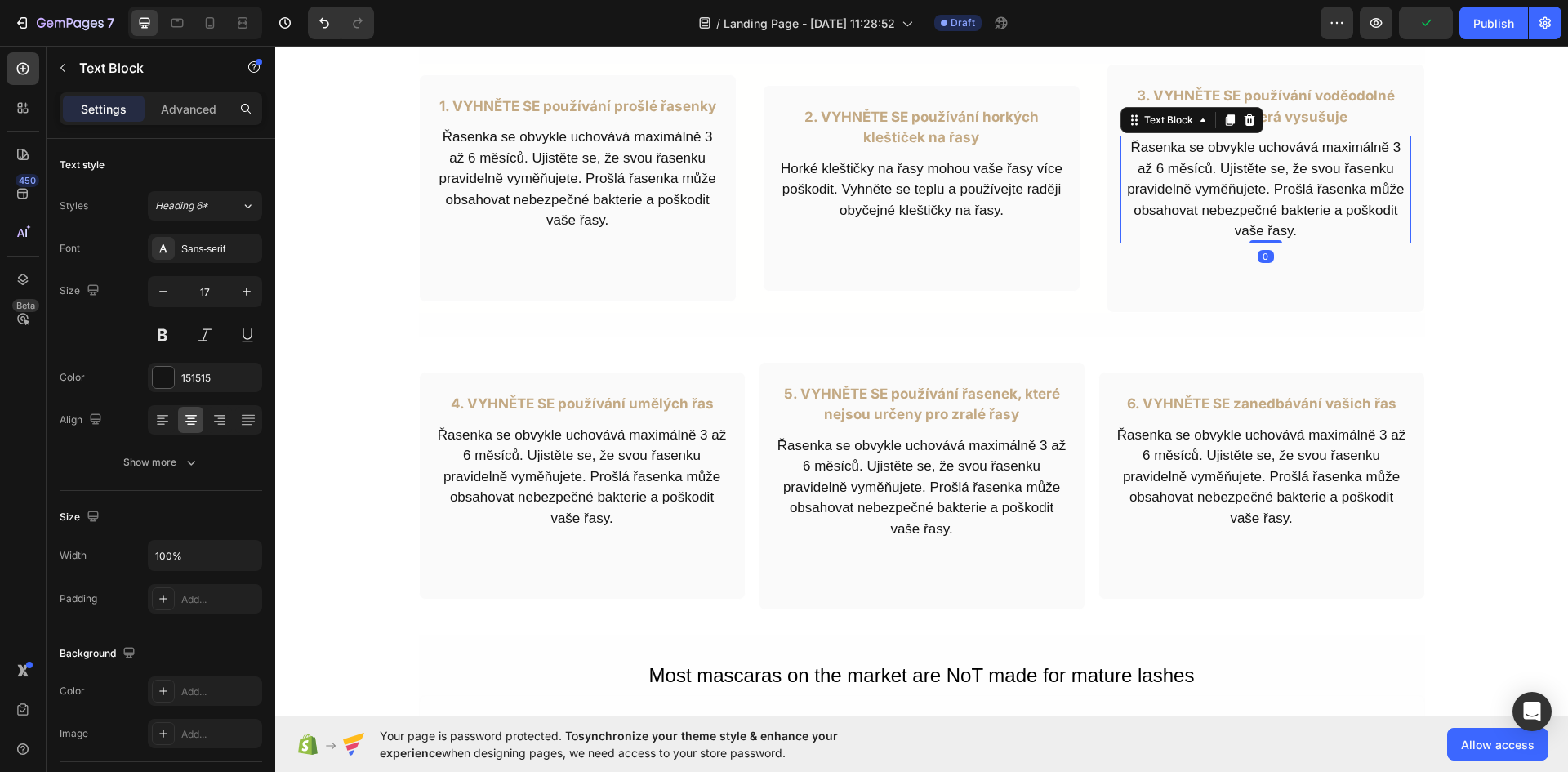
click at [1291, 155] on p "Řasenka se obvykle uchovává maximálně 3 až 6 měsíců. Ujistěte se, že svou řasen…" at bounding box center [1265, 190] width 287 height 105
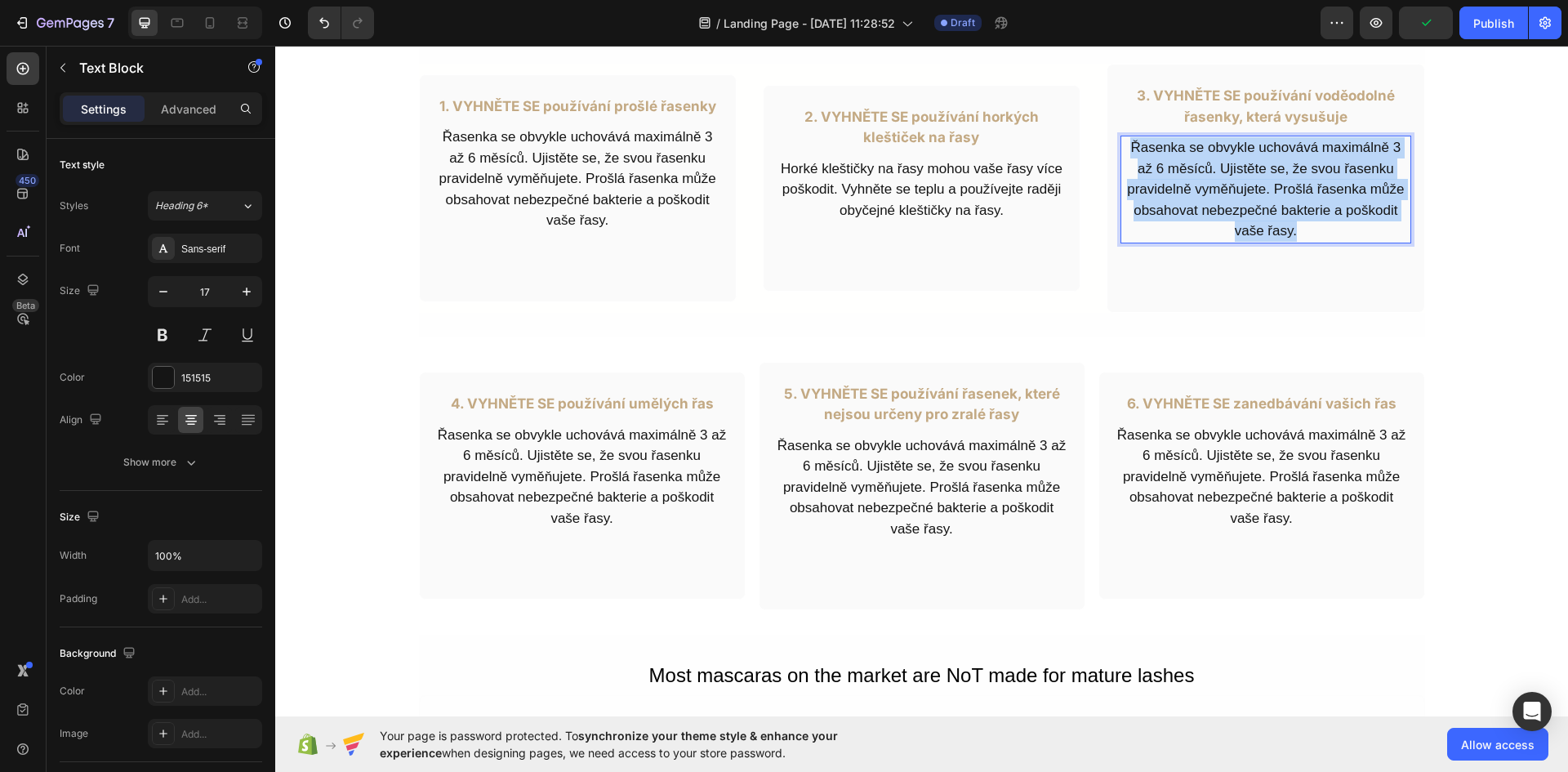
click at [1291, 155] on p "Řasenka se obvykle uchovává maximálně 3 až 6 měsíců. Ujistěte se, že svou řasen…" at bounding box center [1265, 190] width 287 height 105
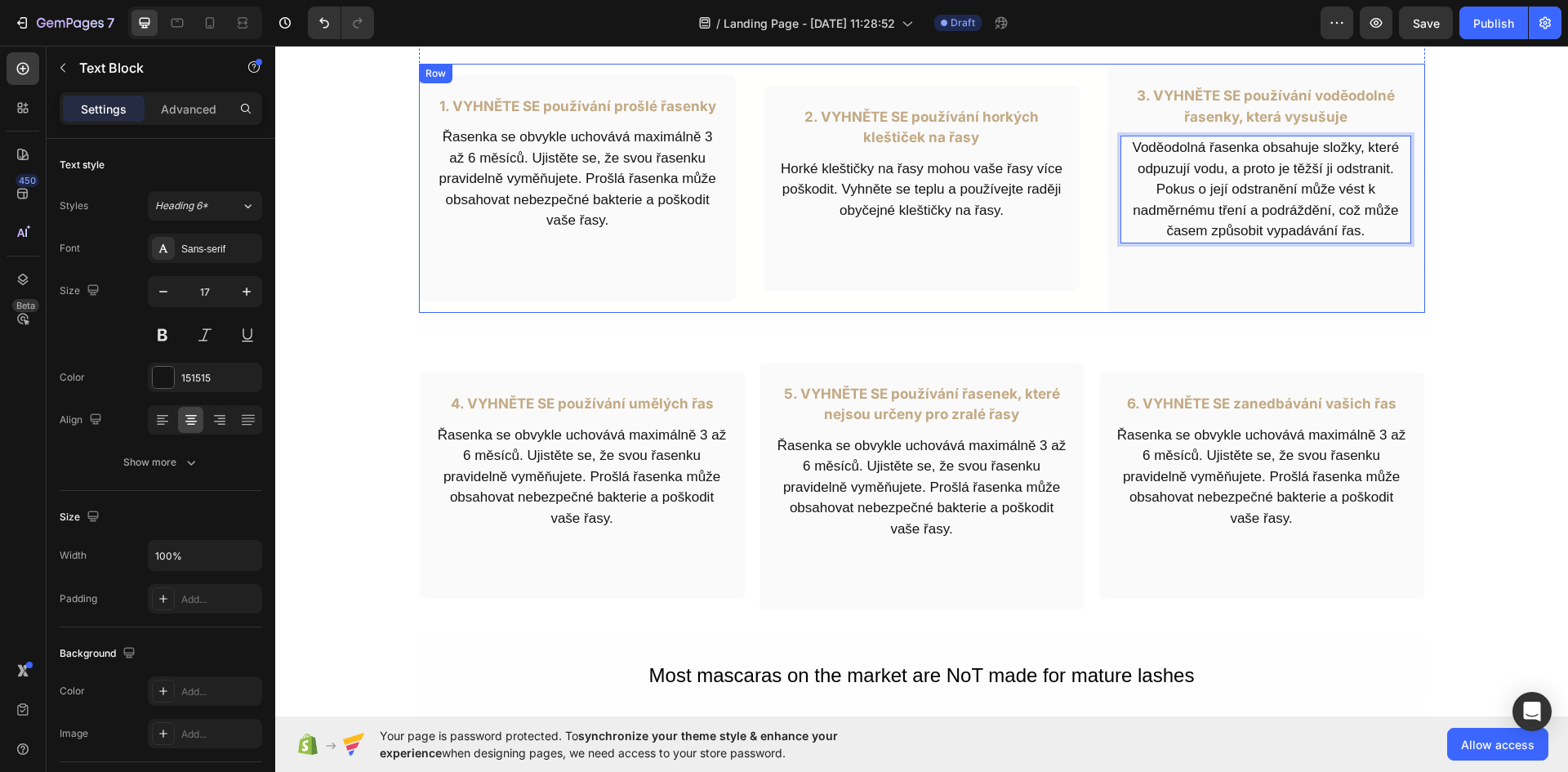
click at [1090, 283] on div "1. VYHNĚTE SE používání prošlé řasenky Text Block Řasenka se obvykle uchovává m…" at bounding box center [921, 188] width 1006 height 249
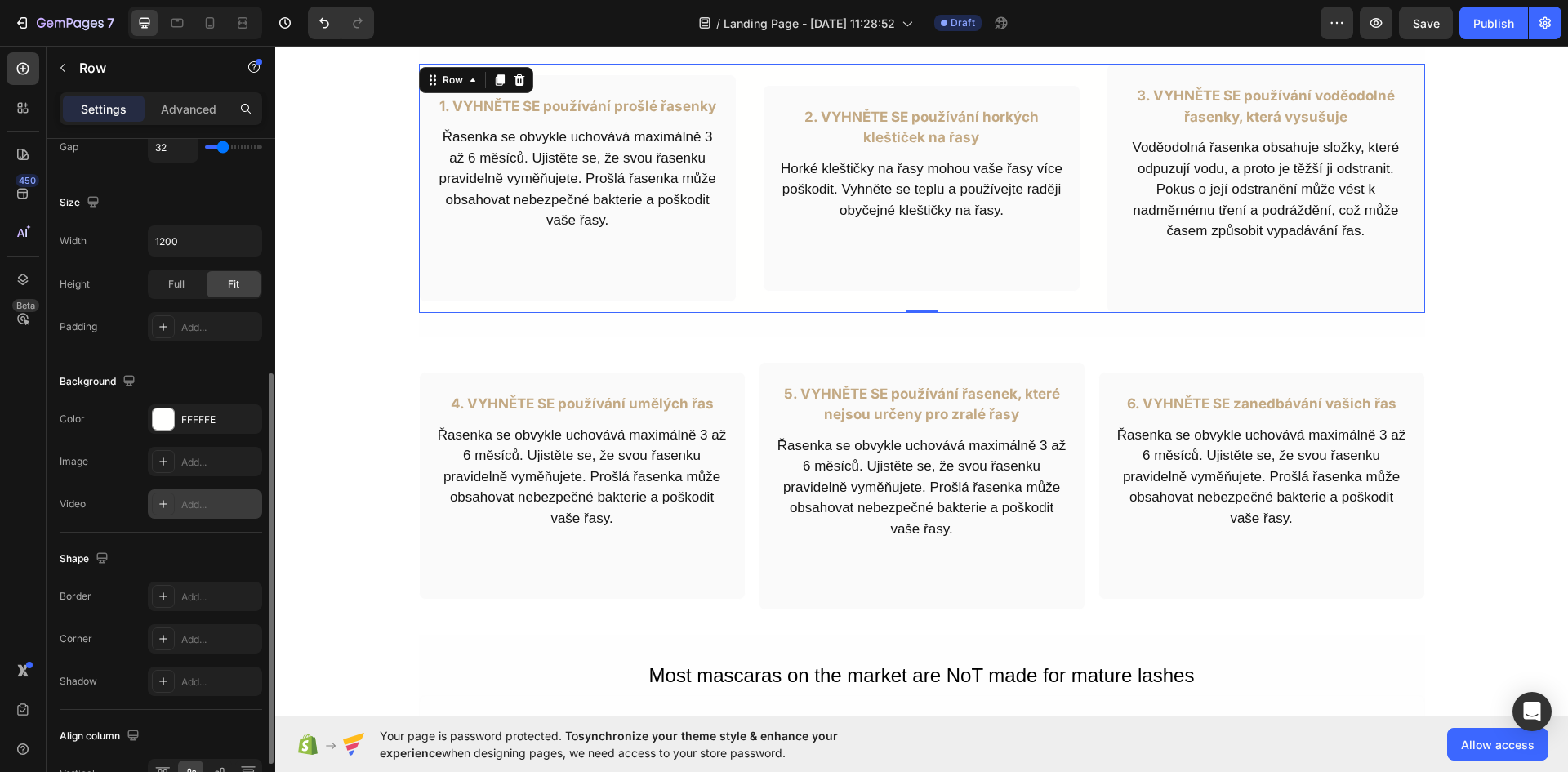
scroll to position [503, 0]
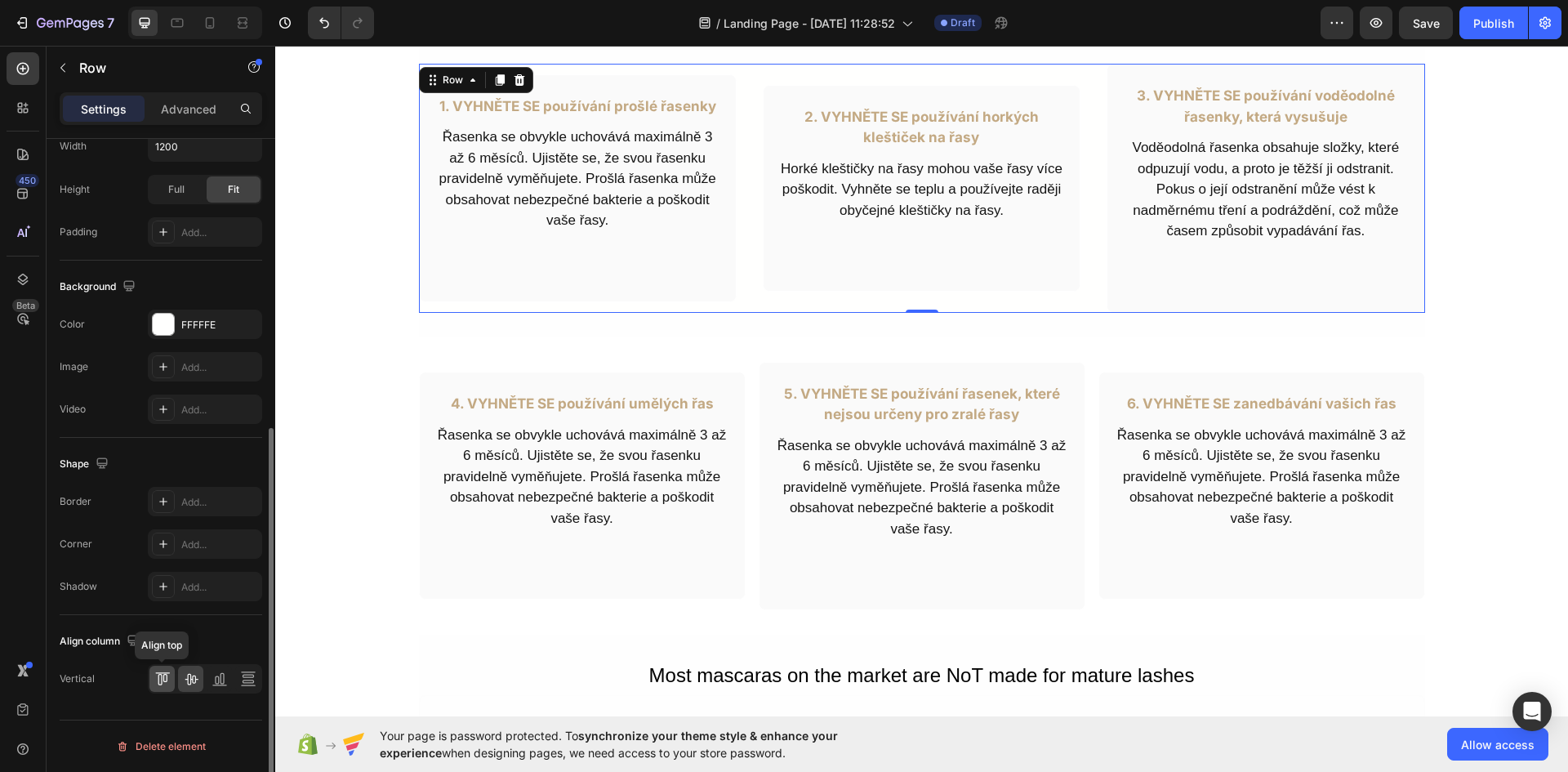
click at [170, 678] on icon at bounding box center [163, 679] width 16 height 16
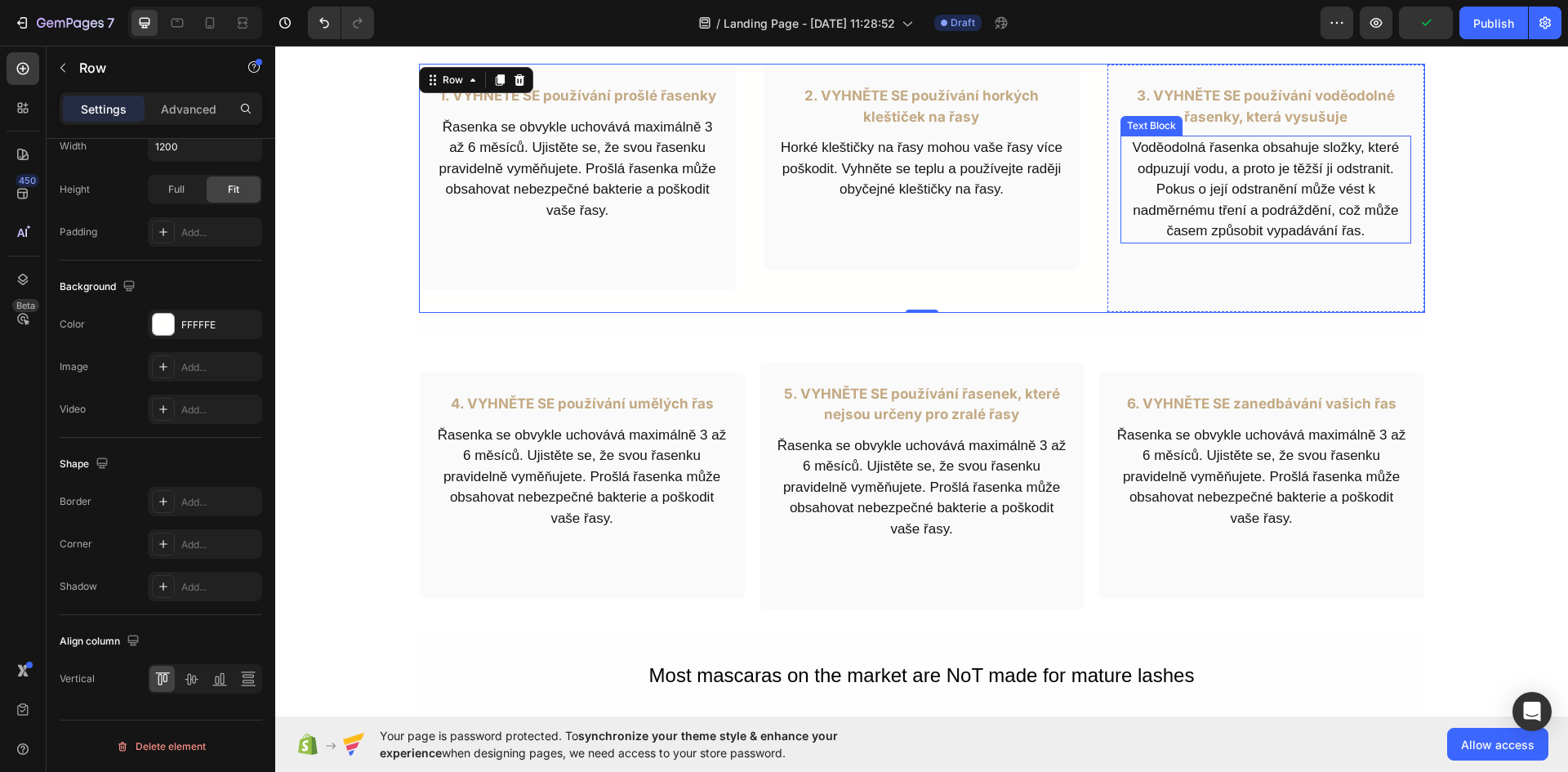
click at [1260, 196] on p "Voděodolná řasenka obsahuje složky, které odpuzují vodu, a proto je těžší ji od…" at bounding box center [1265, 190] width 287 height 105
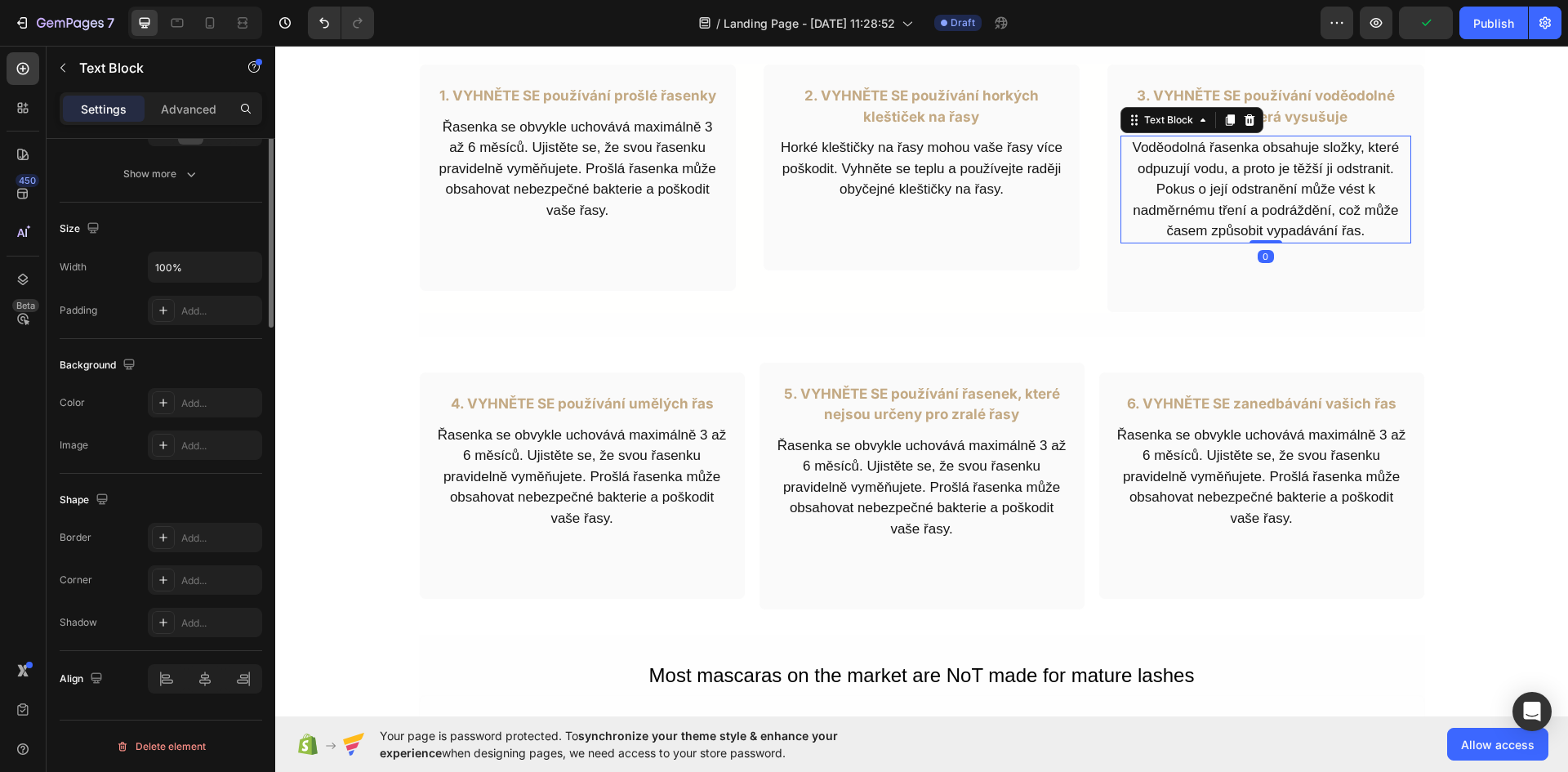
scroll to position [0, 0]
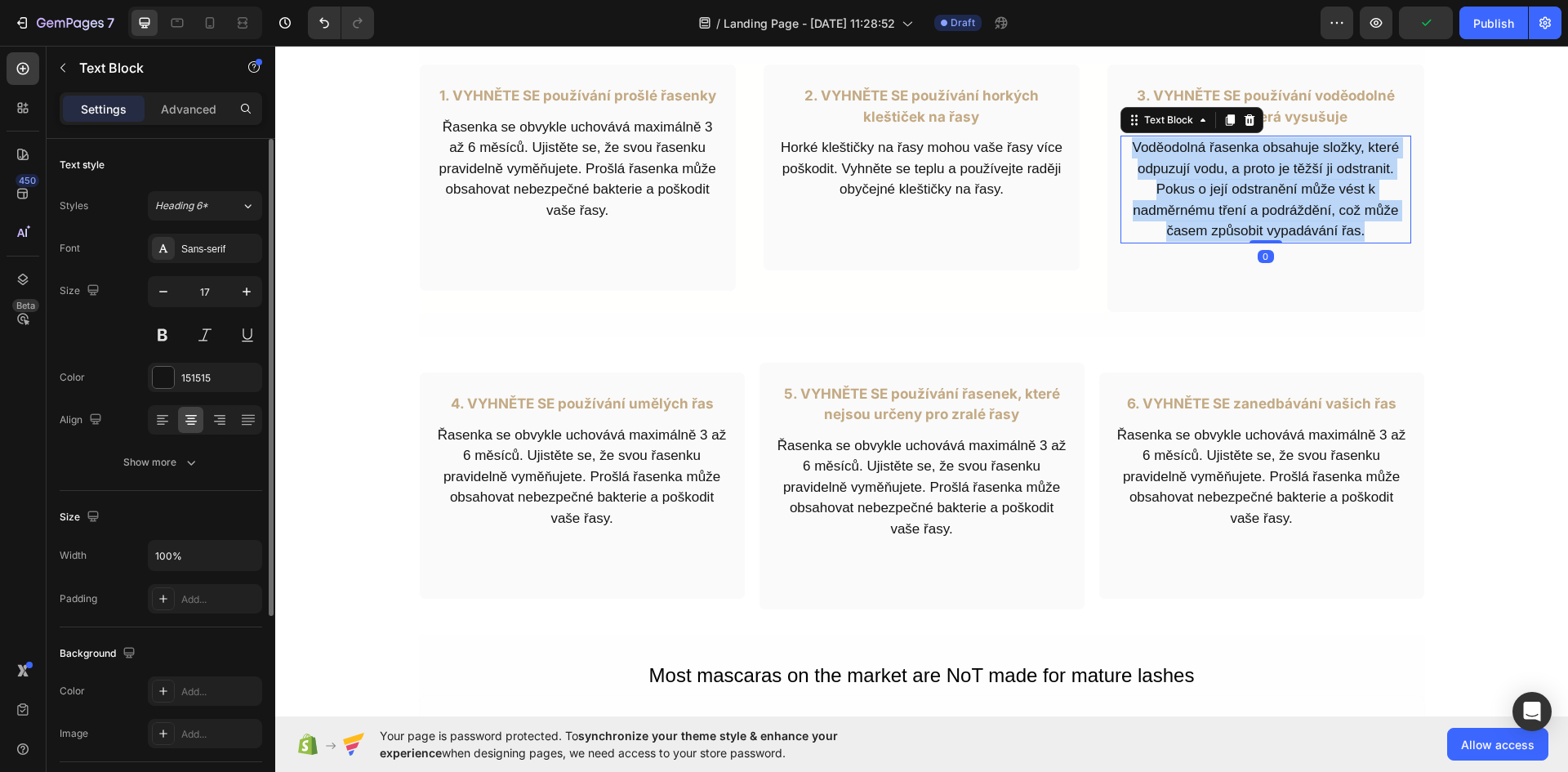
click at [1260, 196] on p "Voděodolná řasenka obsahuje složky, které odpuzují vodu, a proto je těžší ji od…" at bounding box center [1265, 190] width 287 height 105
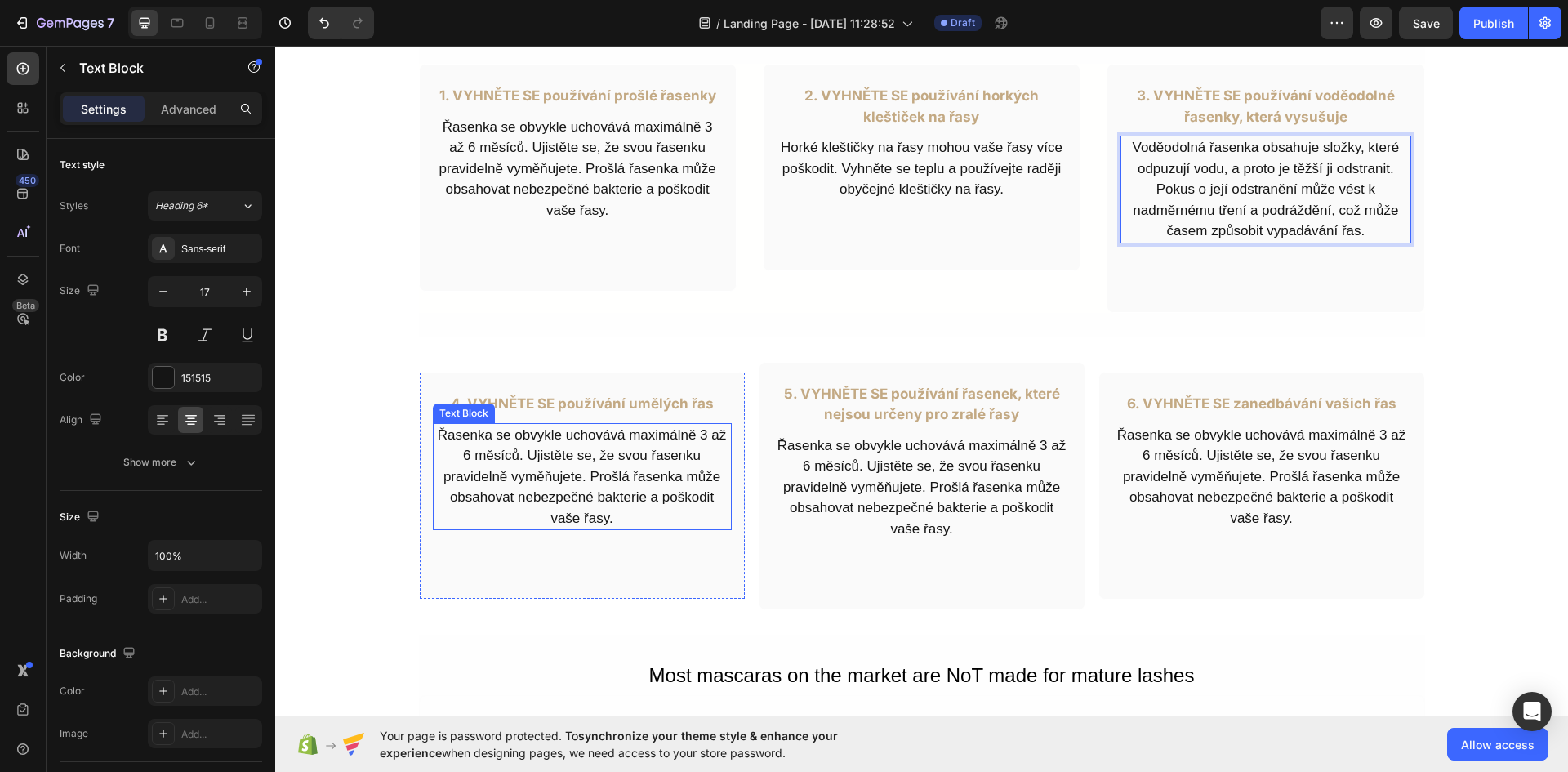
click at [562, 502] on p "Řasenka se obvykle uchovává maximálně 3 až 6 měsíců. Ujistěte se, že svou řasen…" at bounding box center [582, 477] width 296 height 105
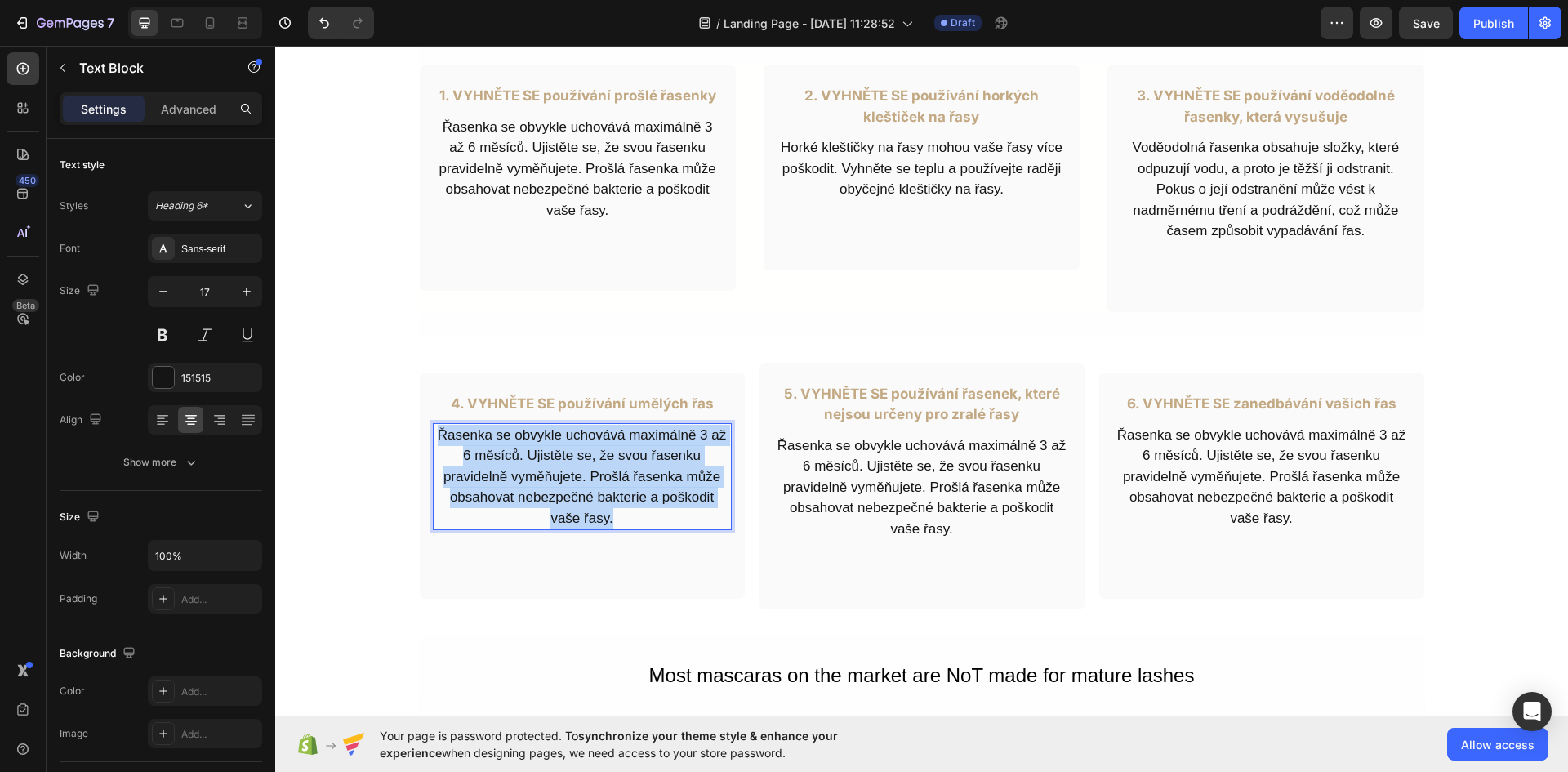
click at [562, 502] on p "Řasenka se obvykle uchovává maximálně 3 až 6 měsíců. Ujistěte se, že svou řasen…" at bounding box center [582, 477] width 296 height 105
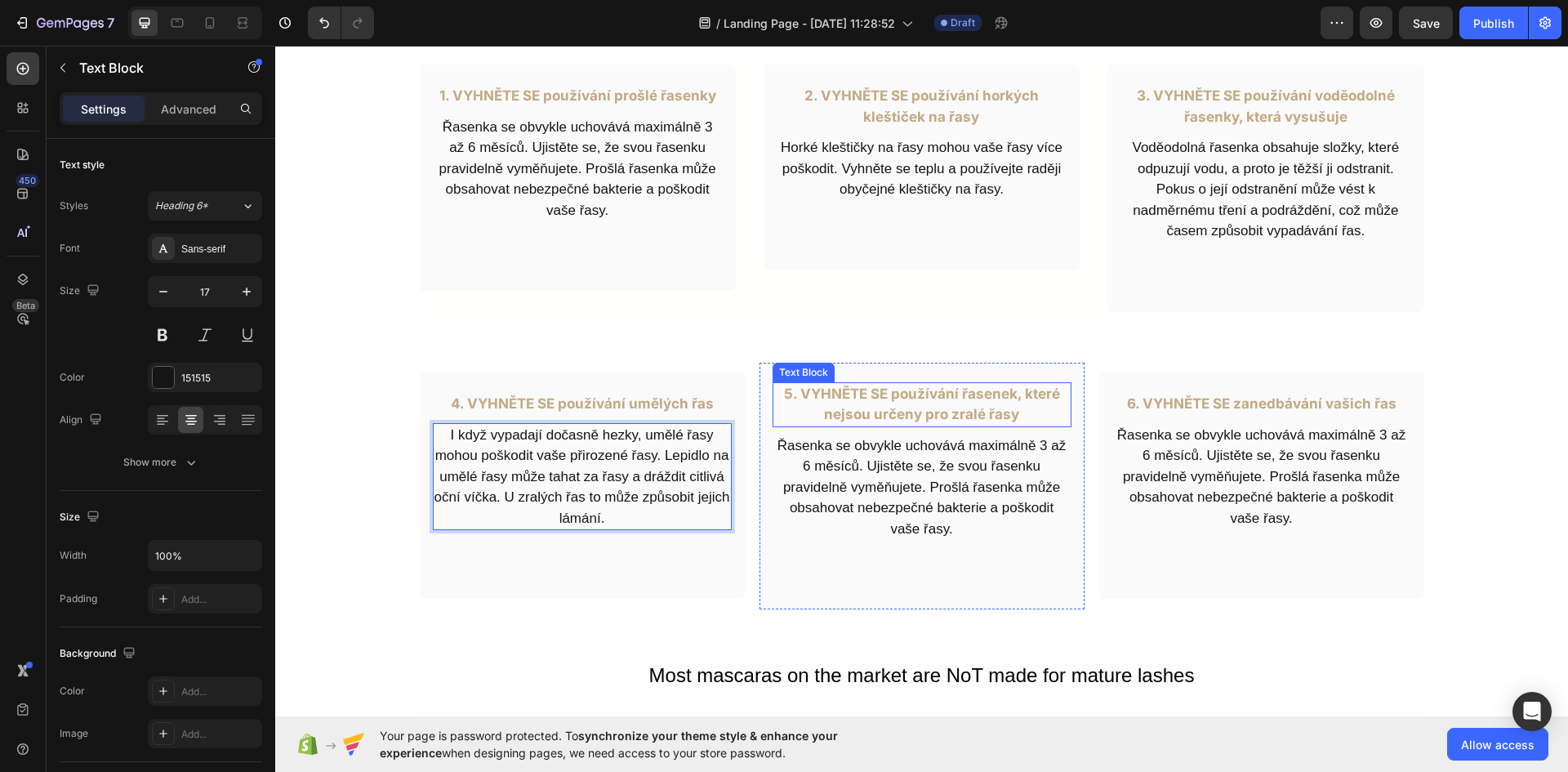
click at [921, 460] on p "Řasenka se obvykle uchovává maximálně 3 až 6 měsíců. Ujistěte se, že svou řasen…" at bounding box center [922, 487] width 296 height 105
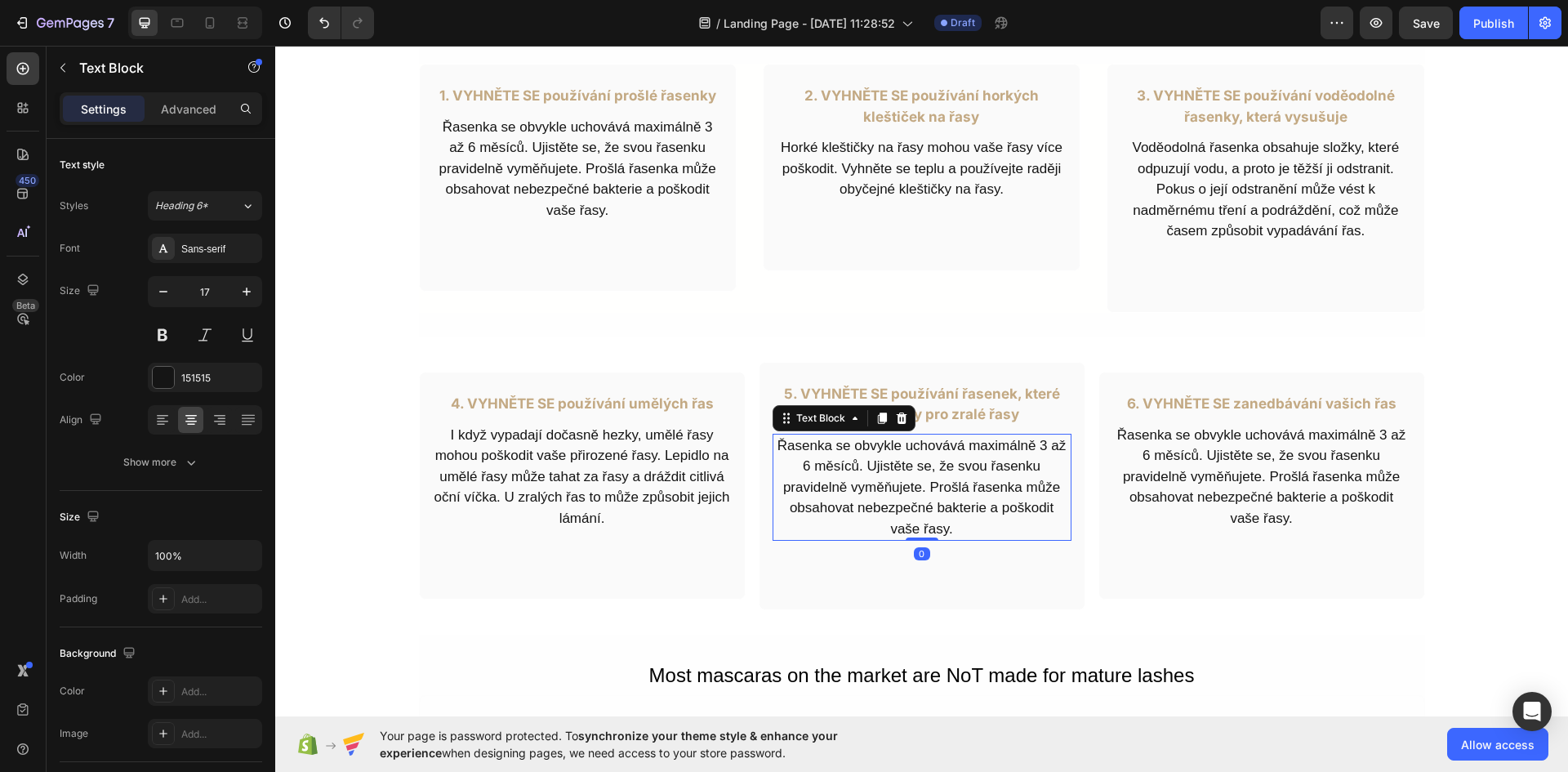
click at [921, 460] on p "Řasenka se obvykle uchovává maximálně 3 až 6 měsíců. Ujistěte se, že svou řasen…" at bounding box center [922, 487] width 296 height 105
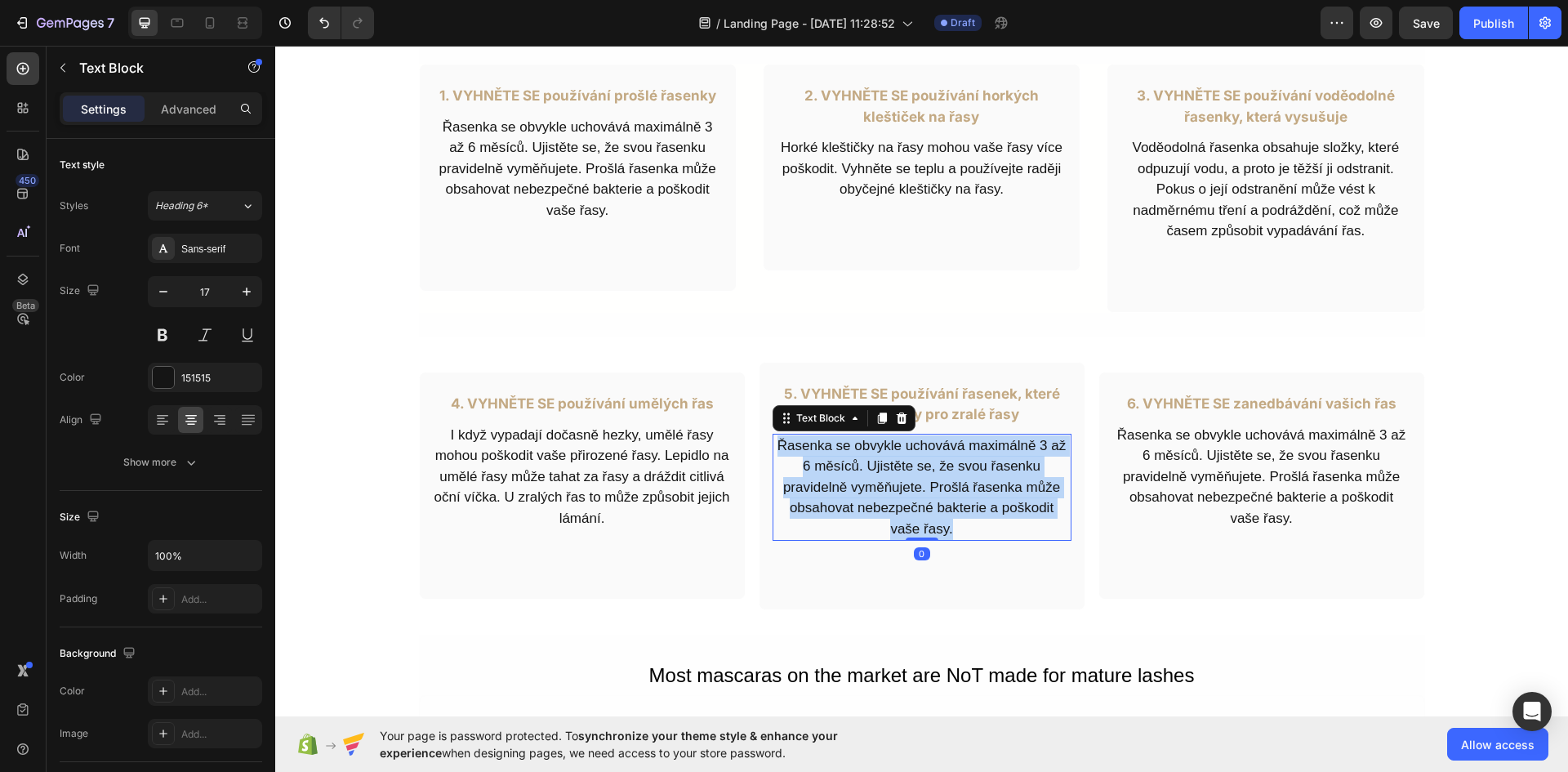
click at [921, 460] on p "Řasenka se obvykle uchovává maximálně 3 až 6 měsíců. Ujistěte se, že svou řasen…" at bounding box center [922, 487] width 296 height 105
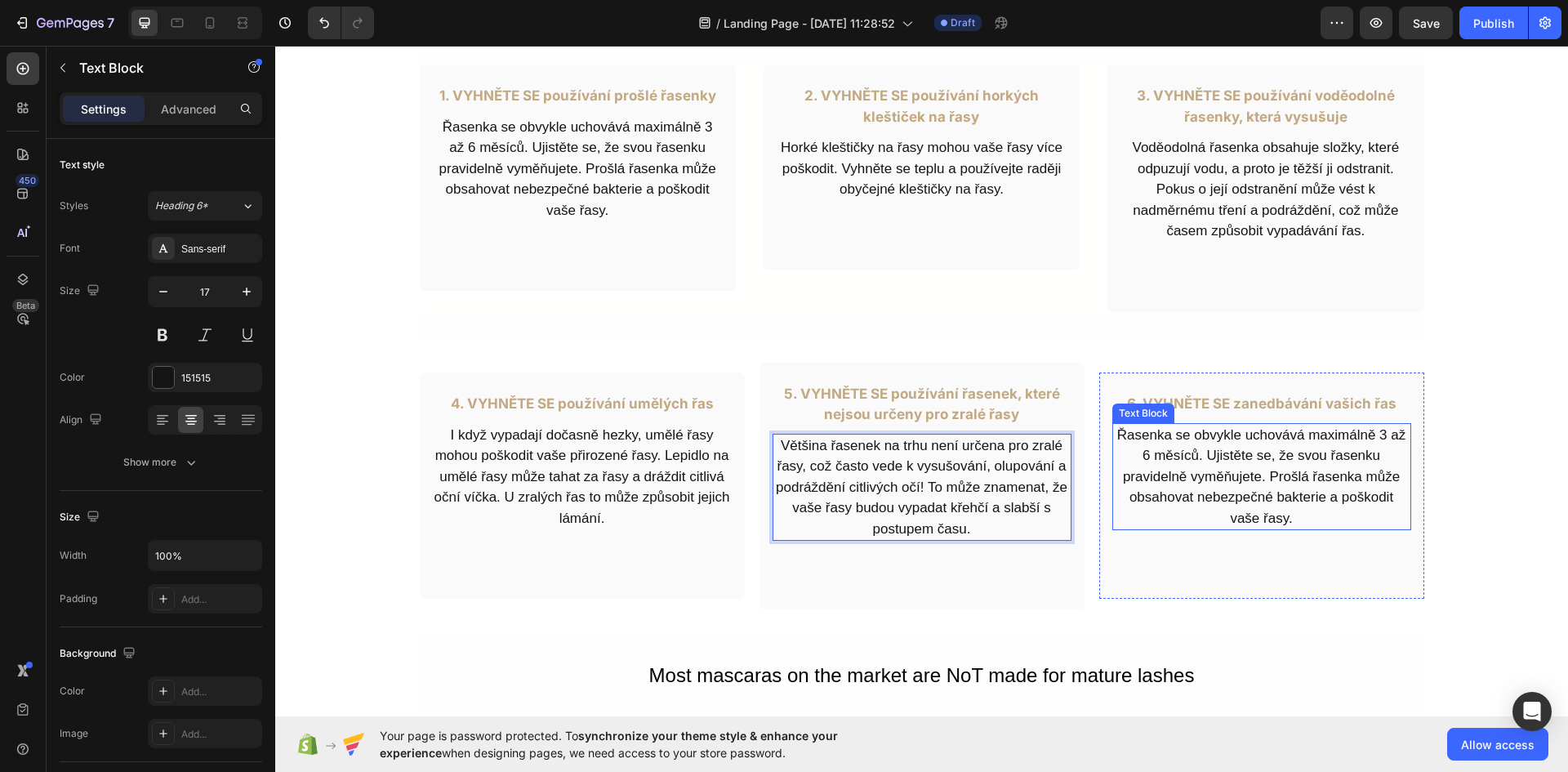
click at [1275, 460] on p "Řasenka se obvykle uchovává maximálně 3 až 6 měsíců. Ujistěte se, že svou řasen…" at bounding box center [1261, 477] width 296 height 105
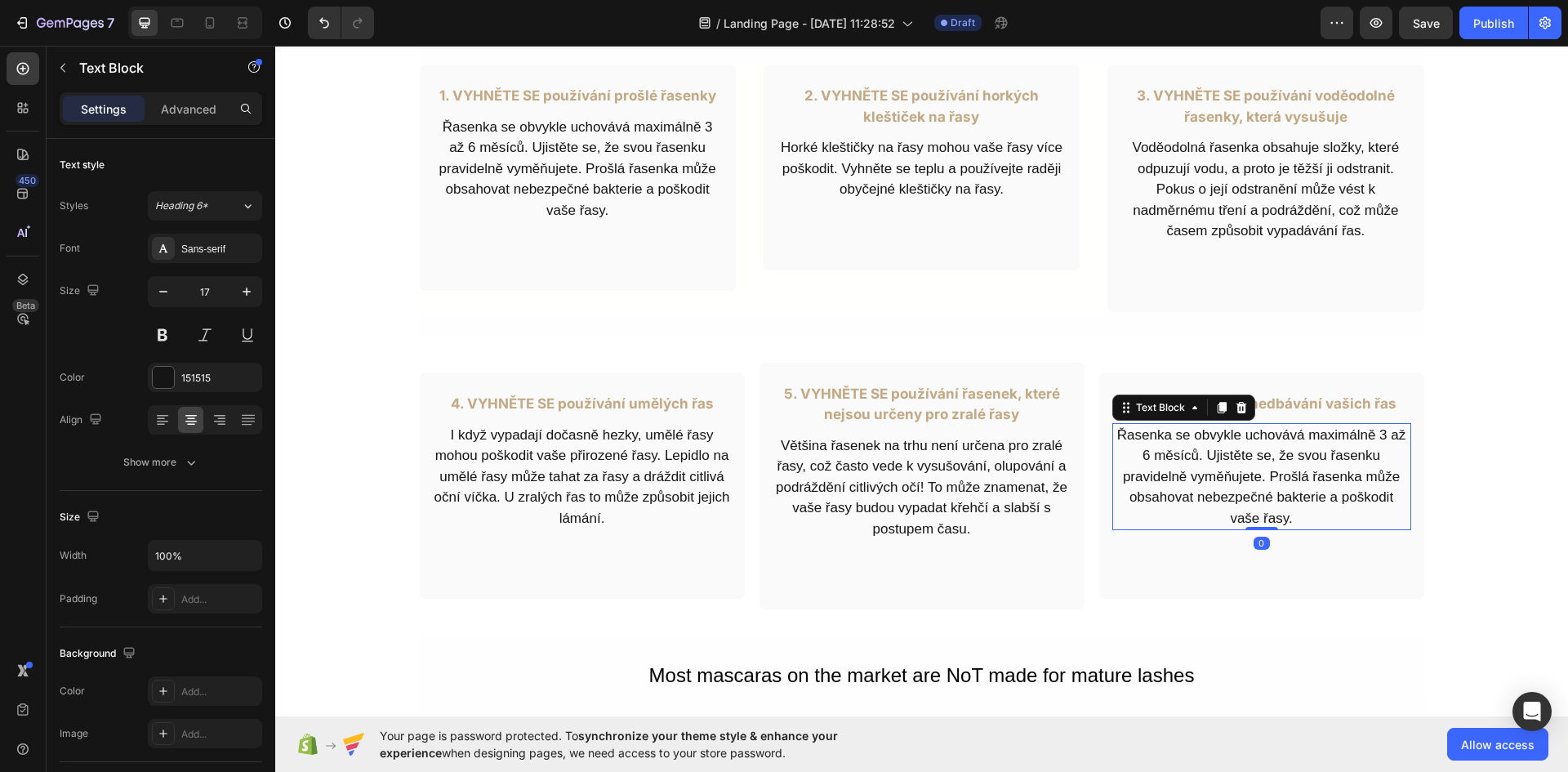
click at [1275, 460] on p "Řasenka se obvykle uchovává maximálně 3 až 6 měsíců. Ujistěte se, že svou řasen…" at bounding box center [1261, 477] width 296 height 105
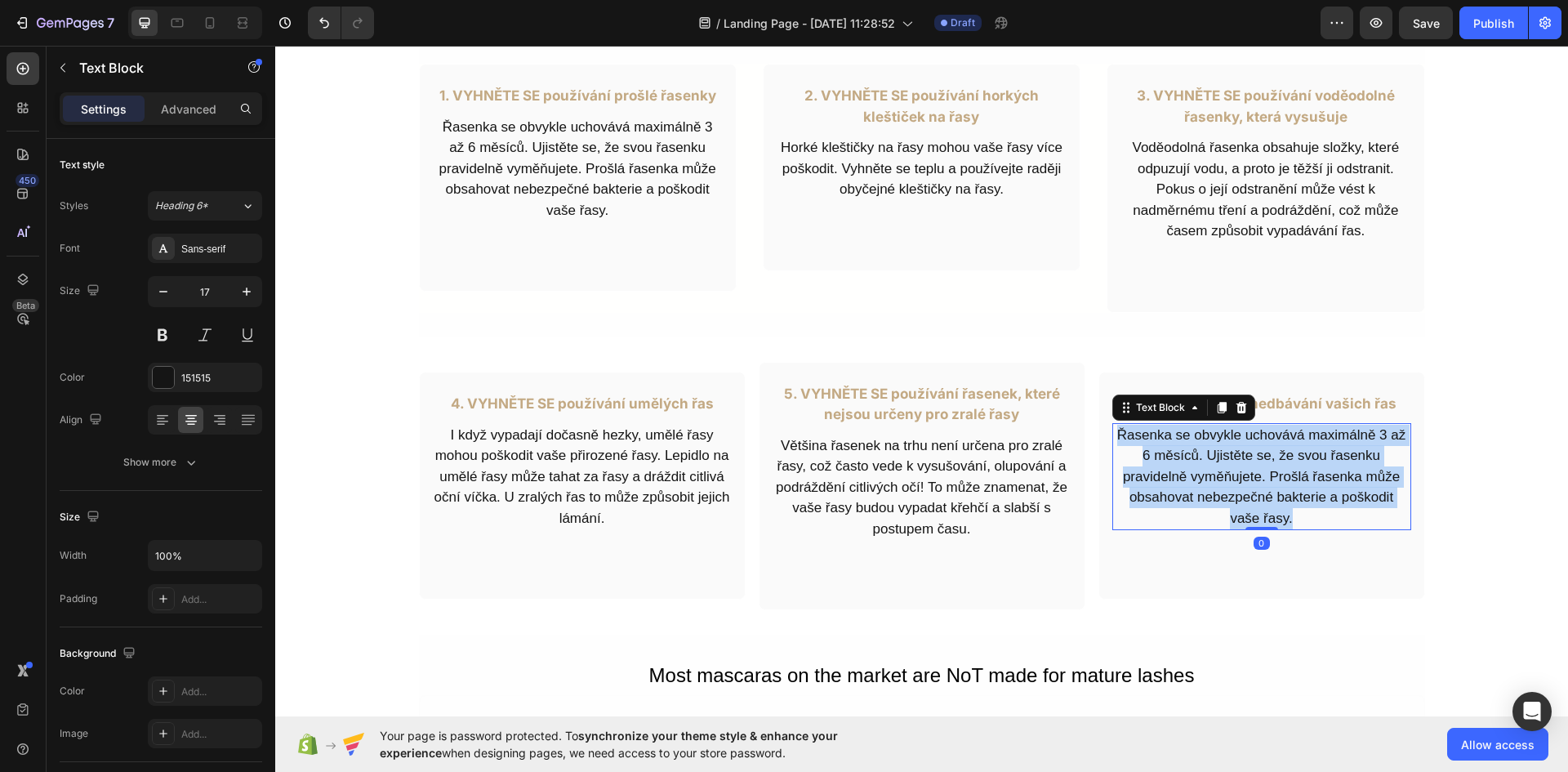
click at [1275, 460] on p "Řasenka se obvykle uchovává maximálně 3 až 6 měsíců. Ujistěte se, že svou řasen…" at bounding box center [1261, 477] width 296 height 105
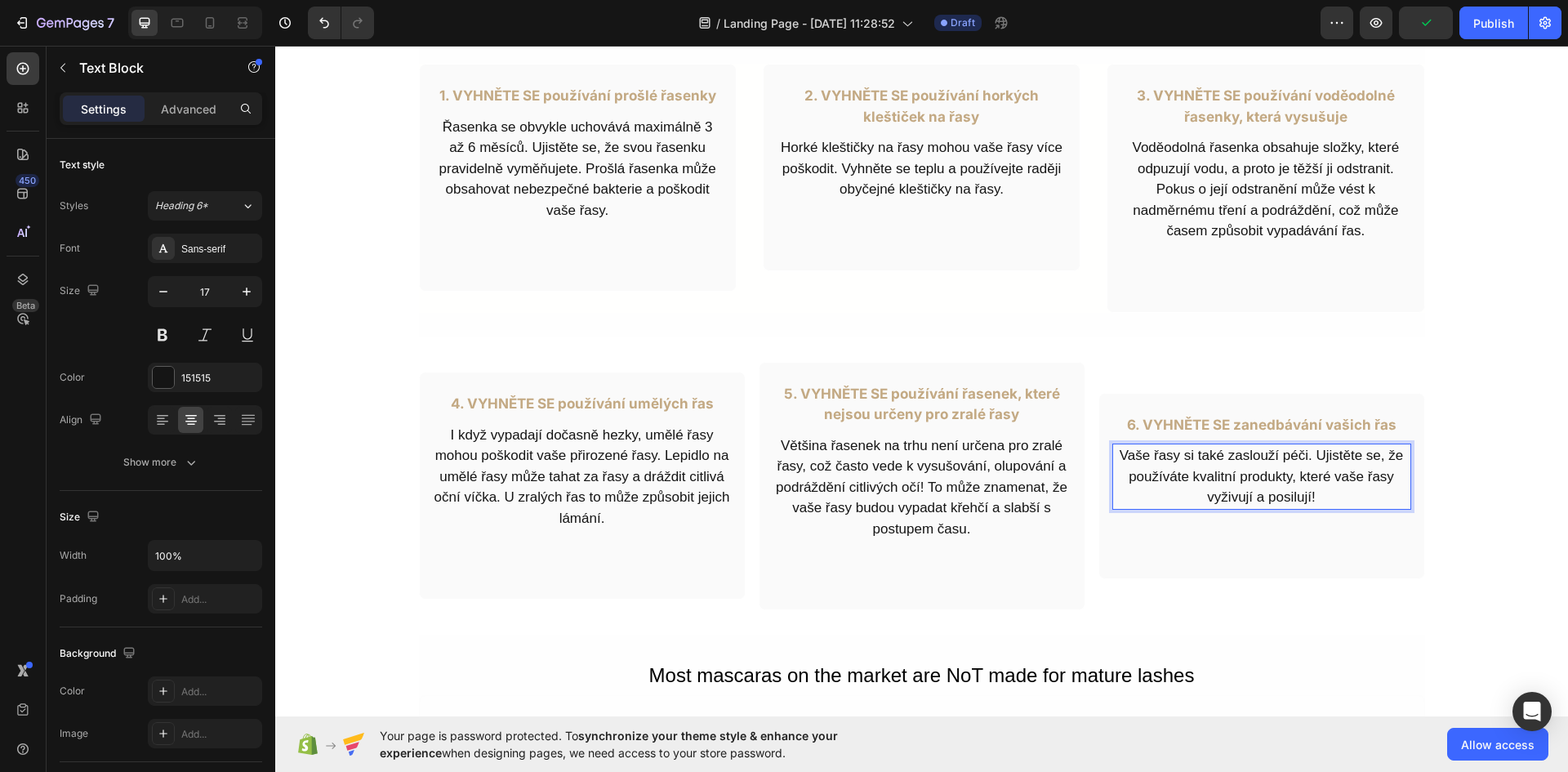
scroll to position [684, 0]
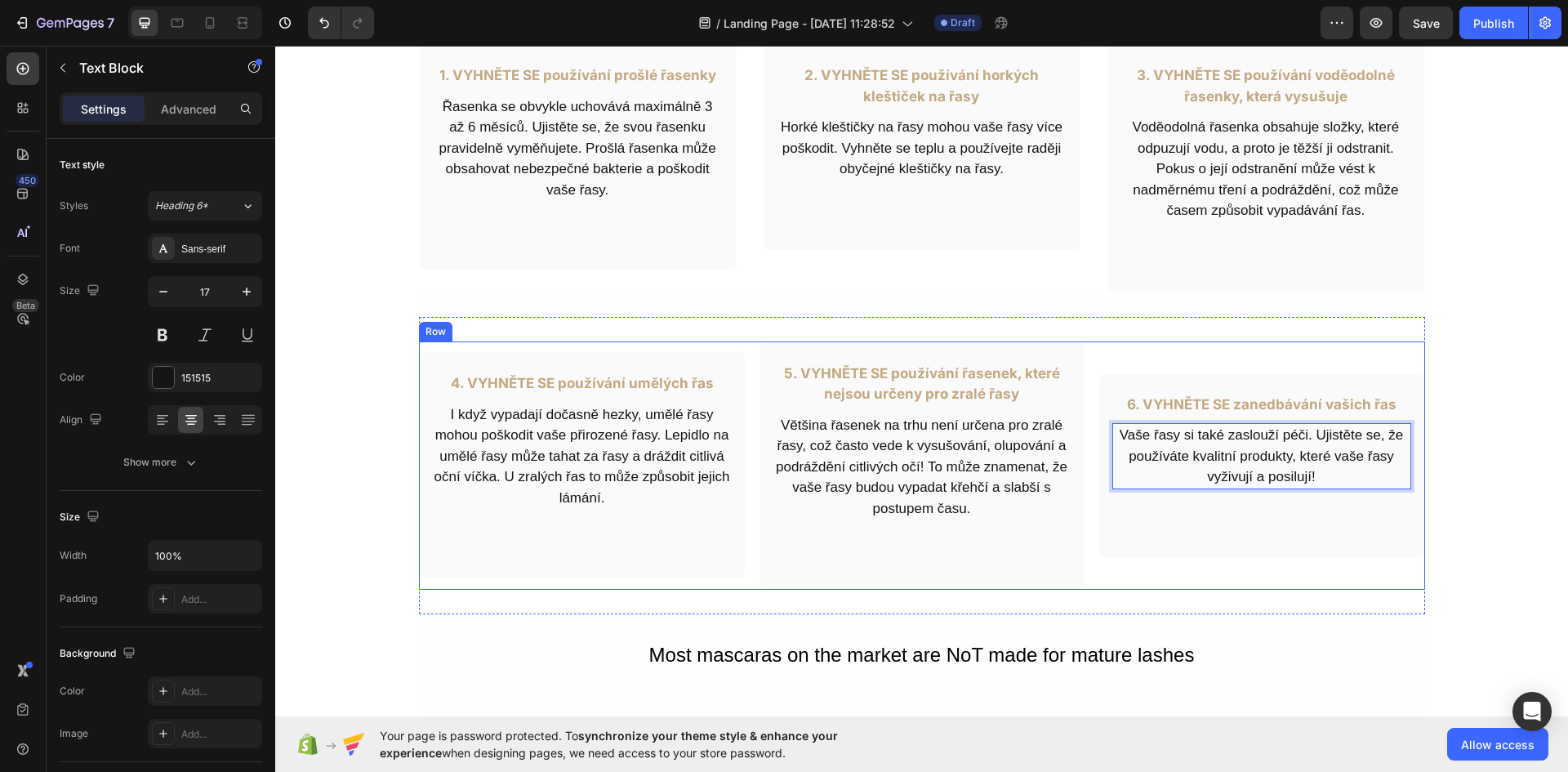
click at [1098, 576] on div "6. VYHNĚTE SE zanedbávání vašich řas Text Block Vaše řasy si také zaslouží péči…" at bounding box center [1261, 465] width 326 height 249
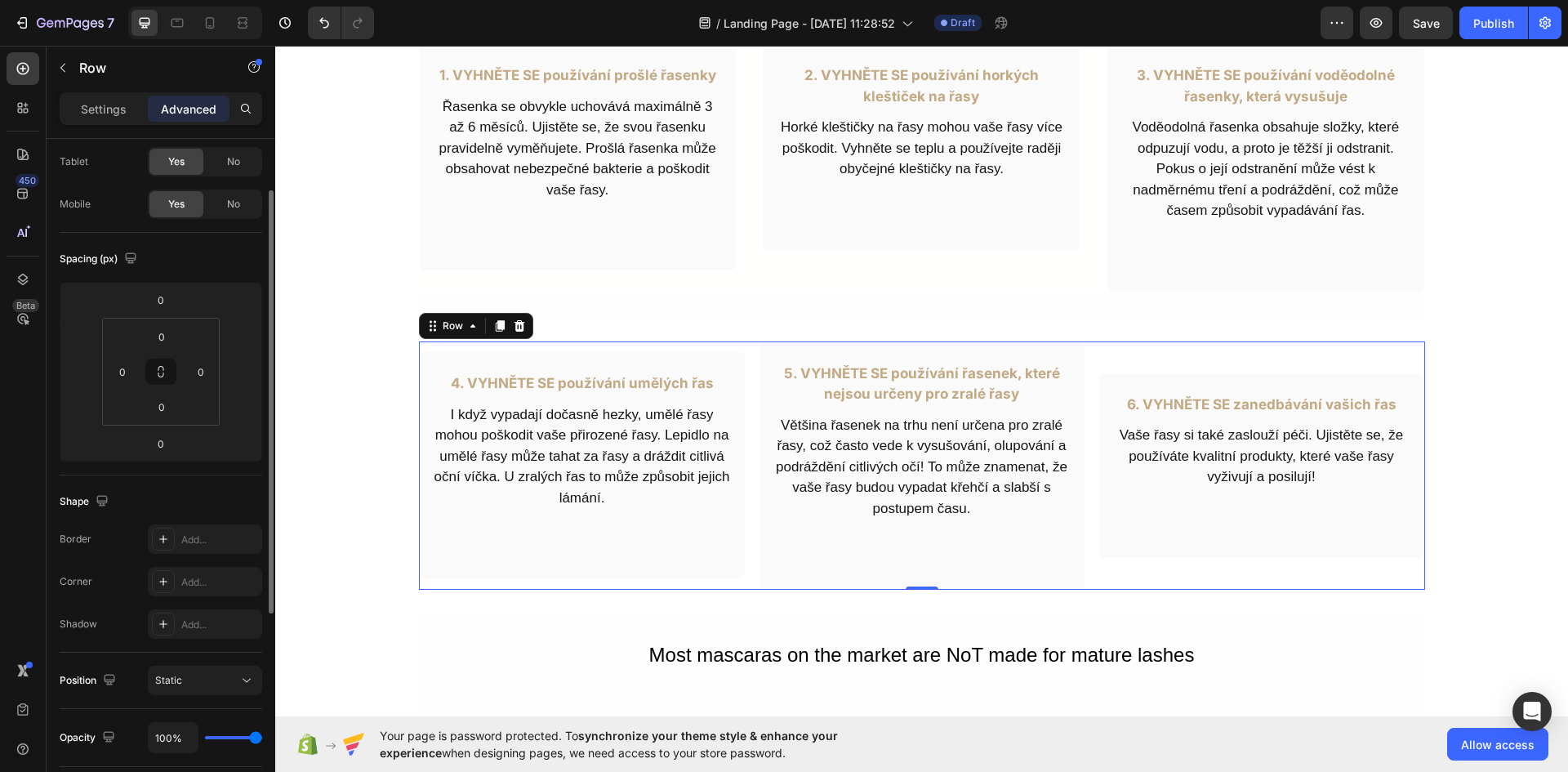
scroll to position [0, 0]
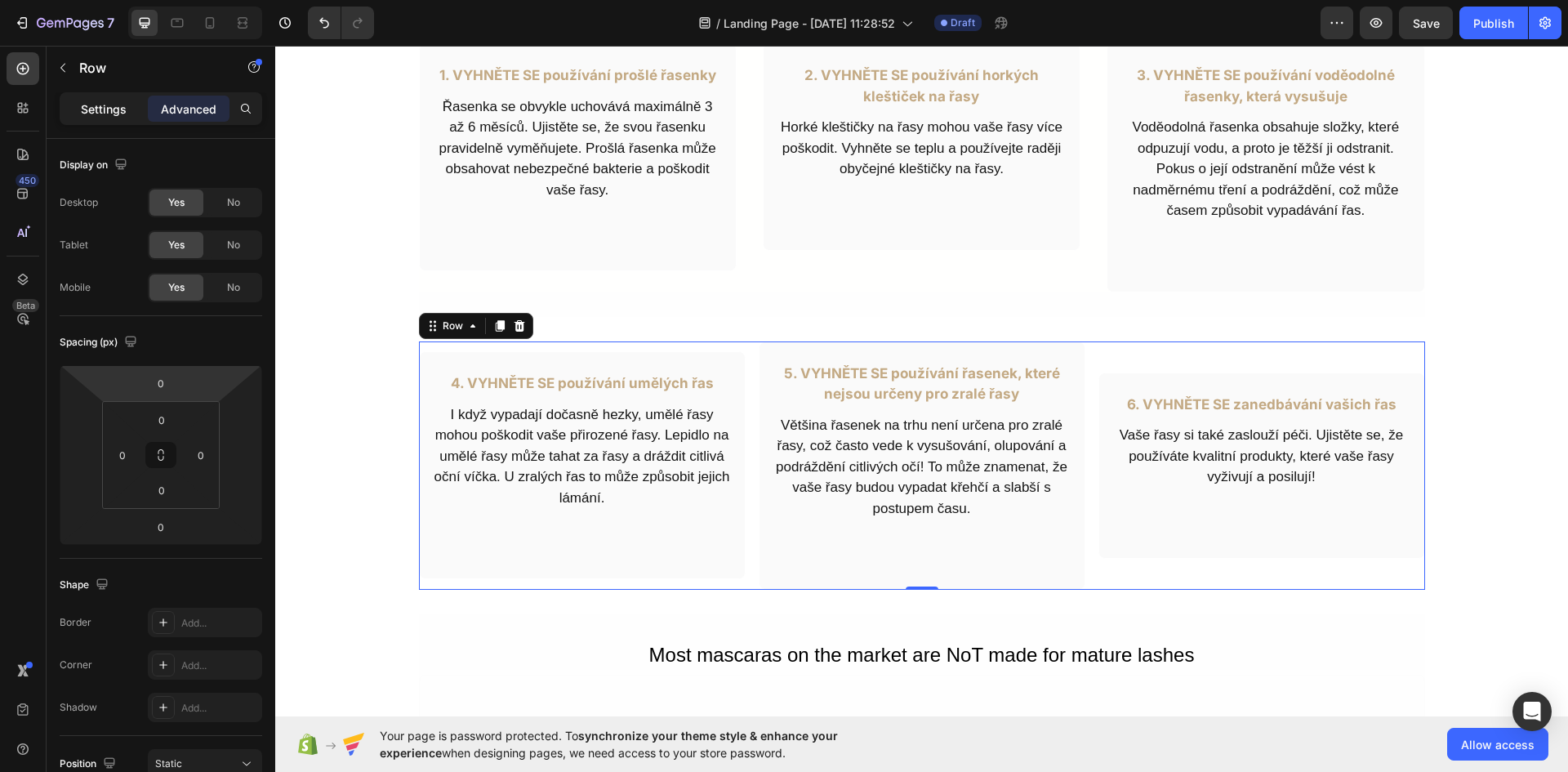
click at [111, 114] on p "Settings" at bounding box center [104, 109] width 46 height 17
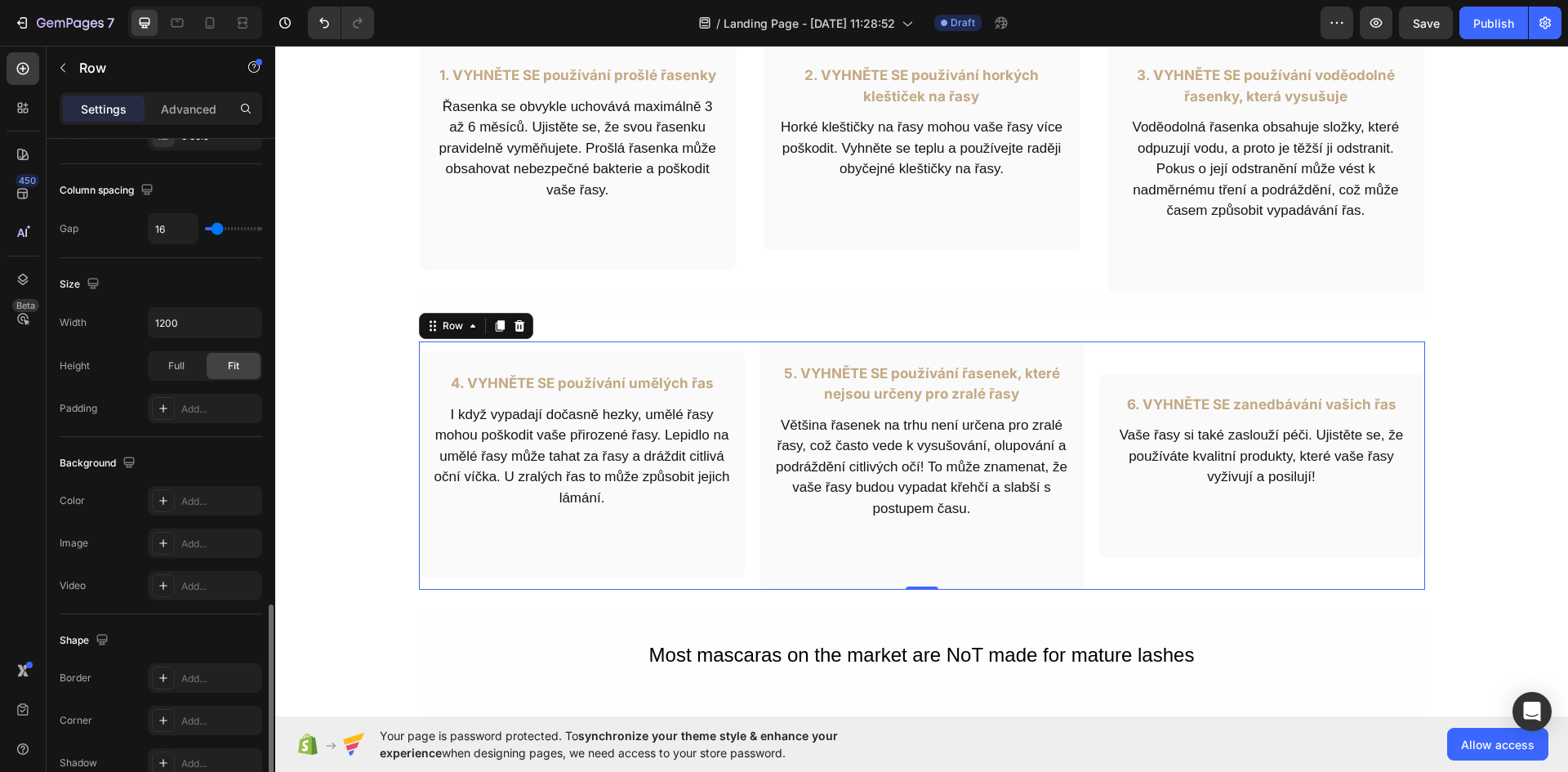
scroll to position [503, 0]
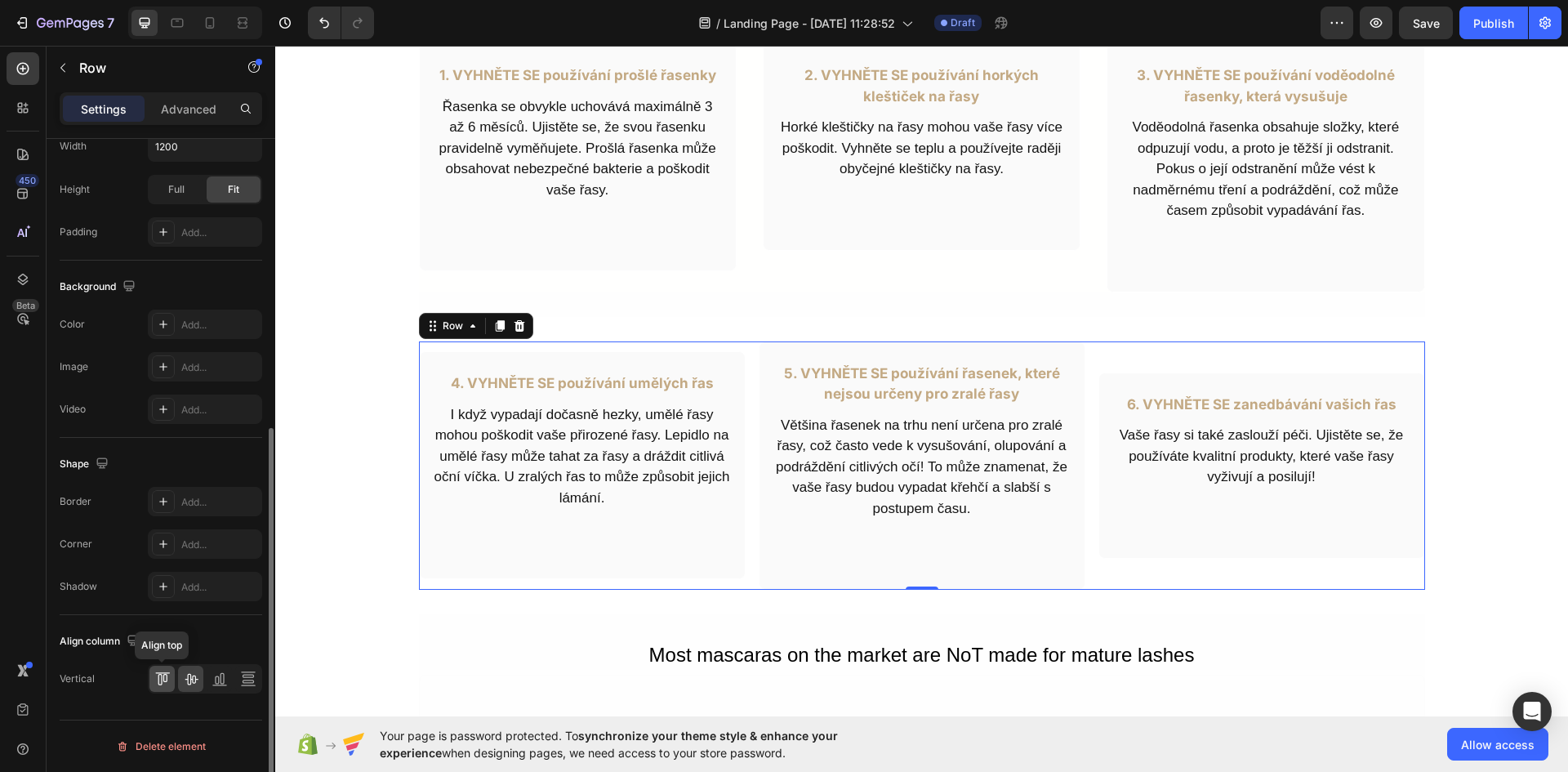
click at [167, 685] on icon at bounding box center [163, 679] width 16 height 16
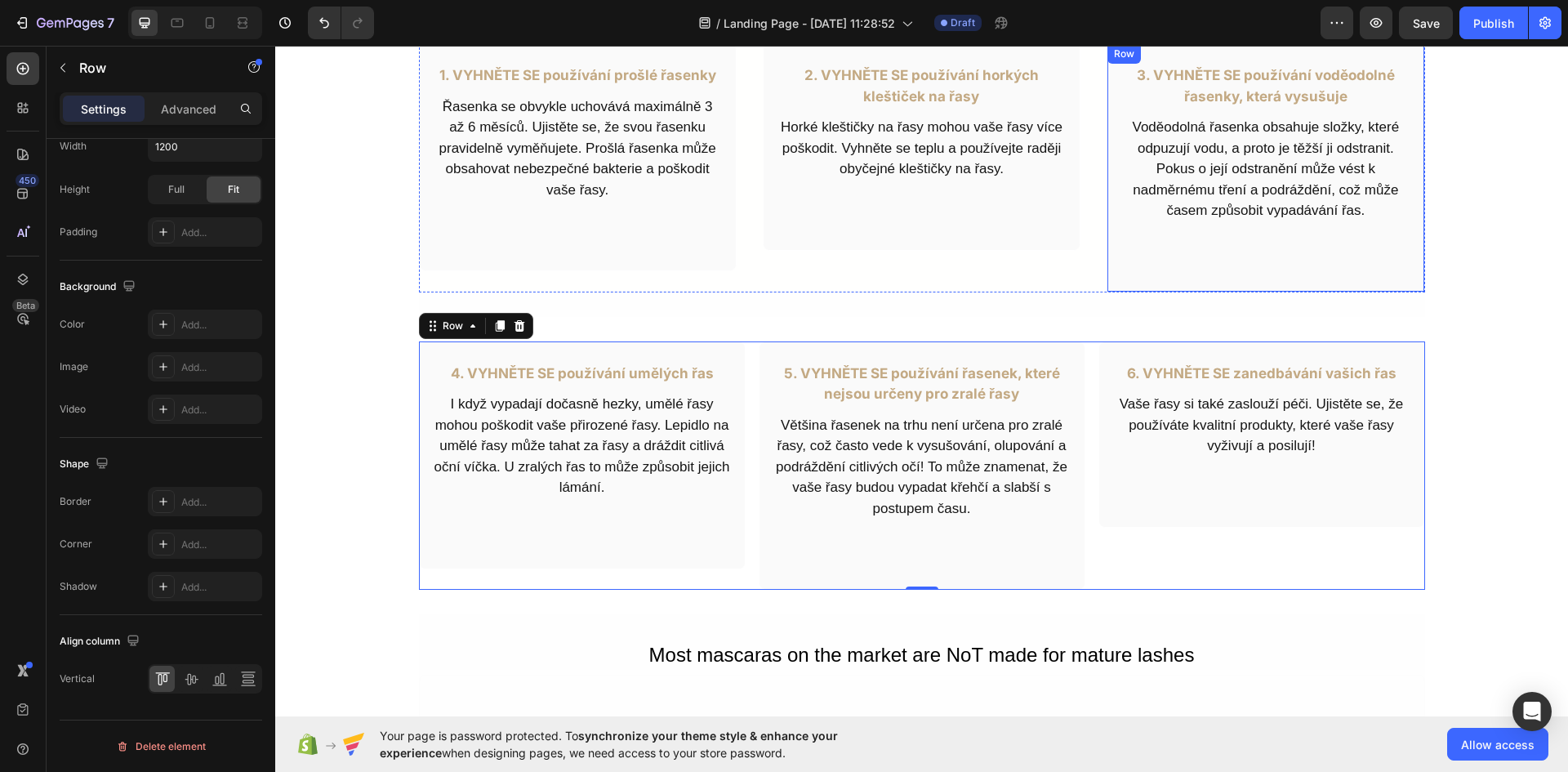
click at [1158, 279] on div "3. VYHNĚTE SE používání voděodolné řasenky, která vysušuje Text Block Voděodoln…" at bounding box center [1265, 168] width 317 height 249
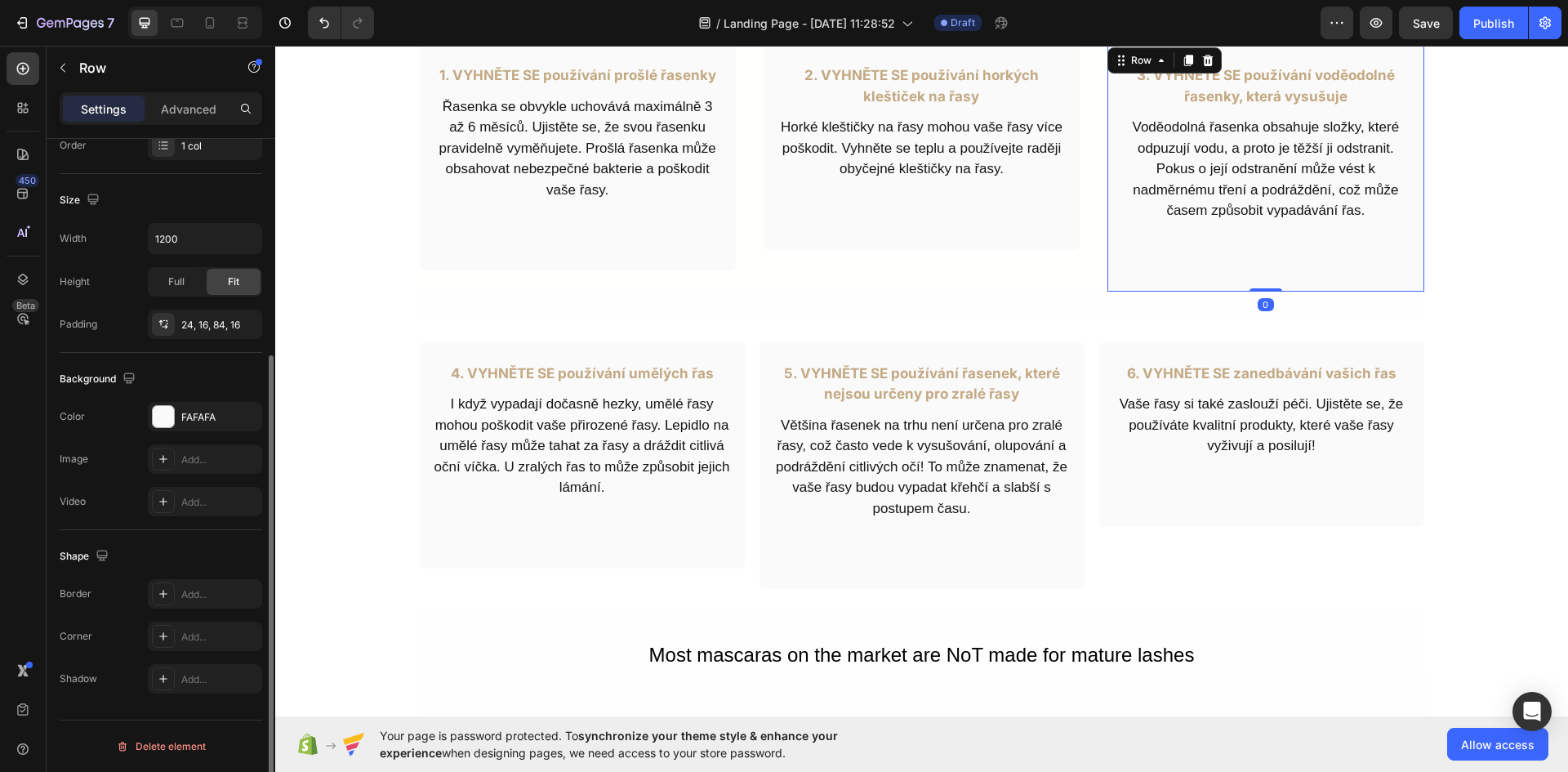
scroll to position [317, 0]
click at [1160, 499] on div "6. VYHNĚTE SE zanedbávání vašich řas Text Block Vaše řasy si také zaslouží péči…" at bounding box center [1261, 434] width 326 height 186
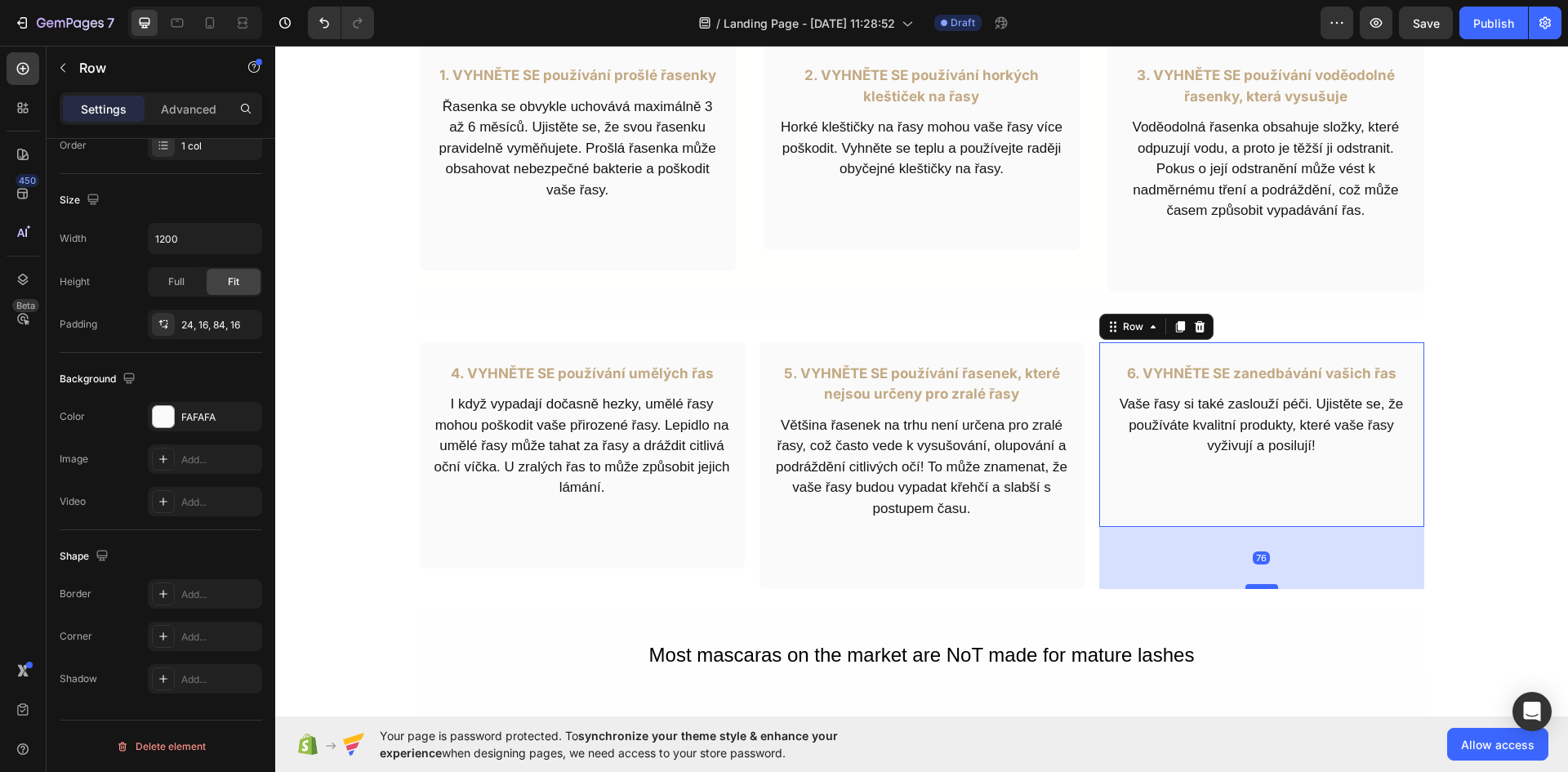
drag, startPoint x: 1261, startPoint y: 523, endPoint x: 1264, endPoint y: 585, distance: 62.1
click at [1264, 585] on div at bounding box center [1261, 586] width 33 height 5
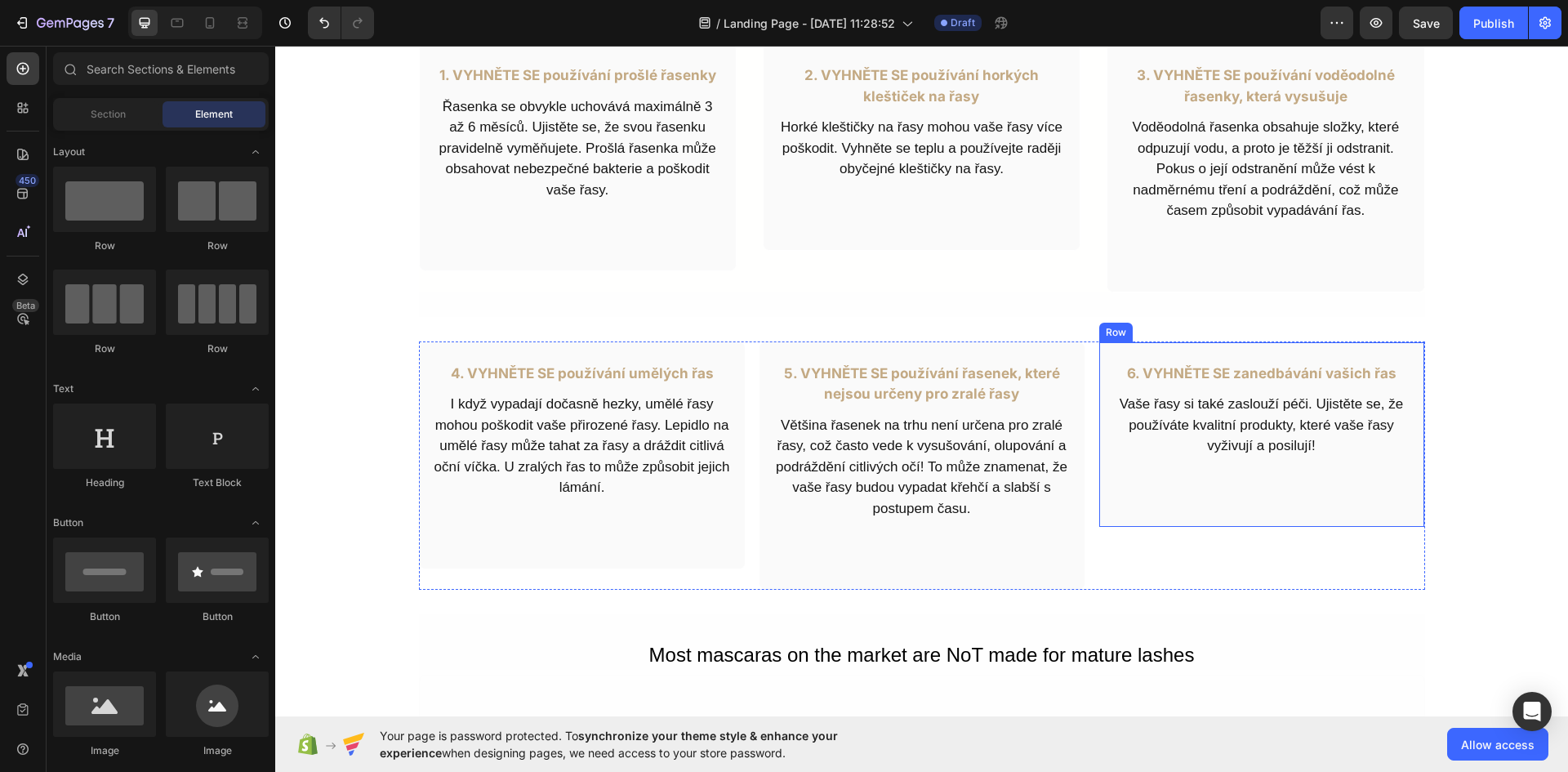
click at [1285, 515] on div "6. VYHNĚTE SE zanedbávání vašich řas Text Block Vaše řasy si také zaslouží péči…" at bounding box center [1261, 434] width 326 height 186
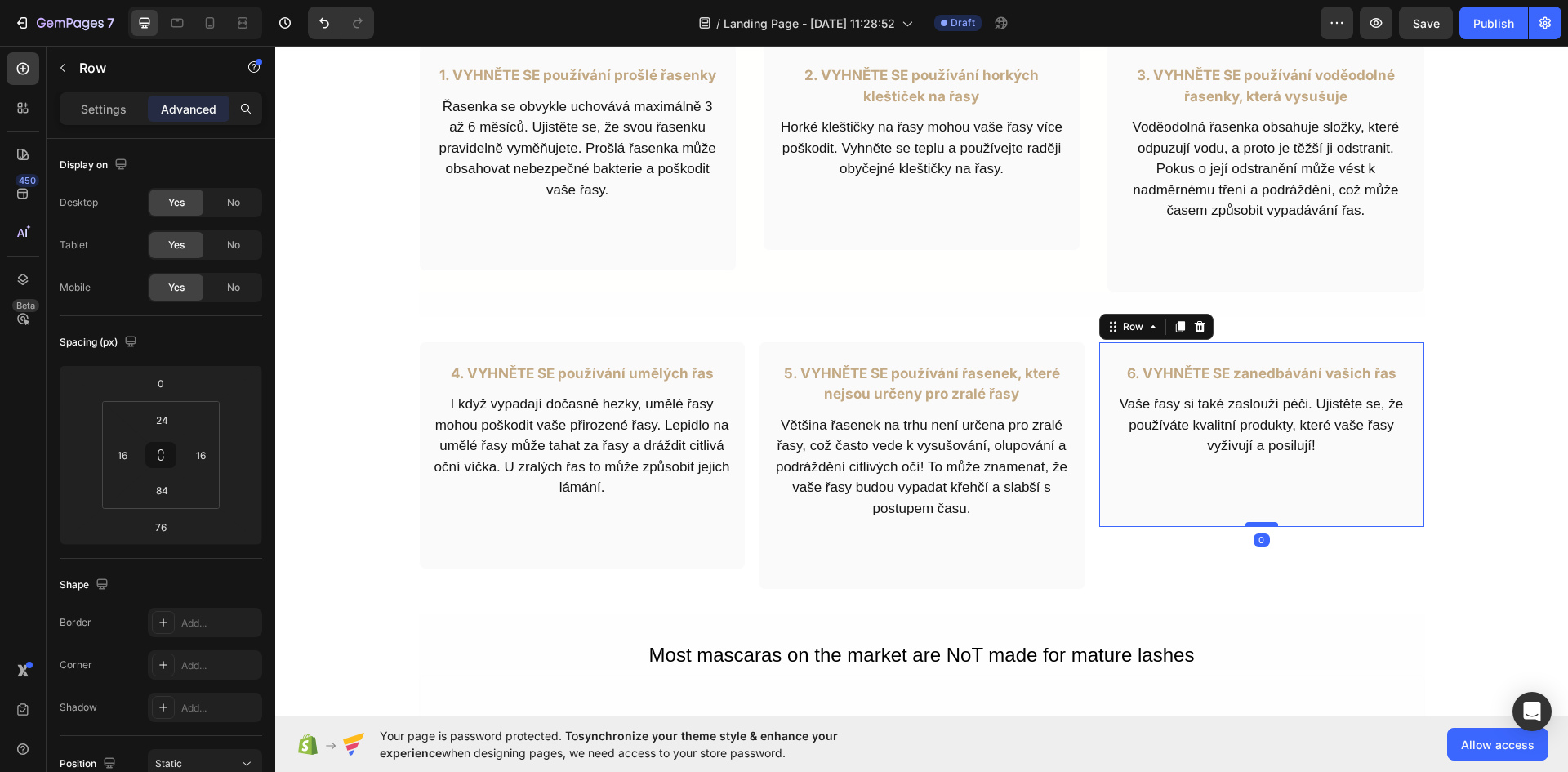
drag, startPoint x: 1260, startPoint y: 588, endPoint x: 1269, endPoint y: 526, distance: 62.6
click at [1269, 526] on div at bounding box center [1261, 524] width 33 height 5
type input "0"
drag, startPoint x: 175, startPoint y: 490, endPoint x: 141, endPoint y: 482, distance: 34.9
click at [141, 482] on div "84" at bounding box center [162, 490] width 41 height 26
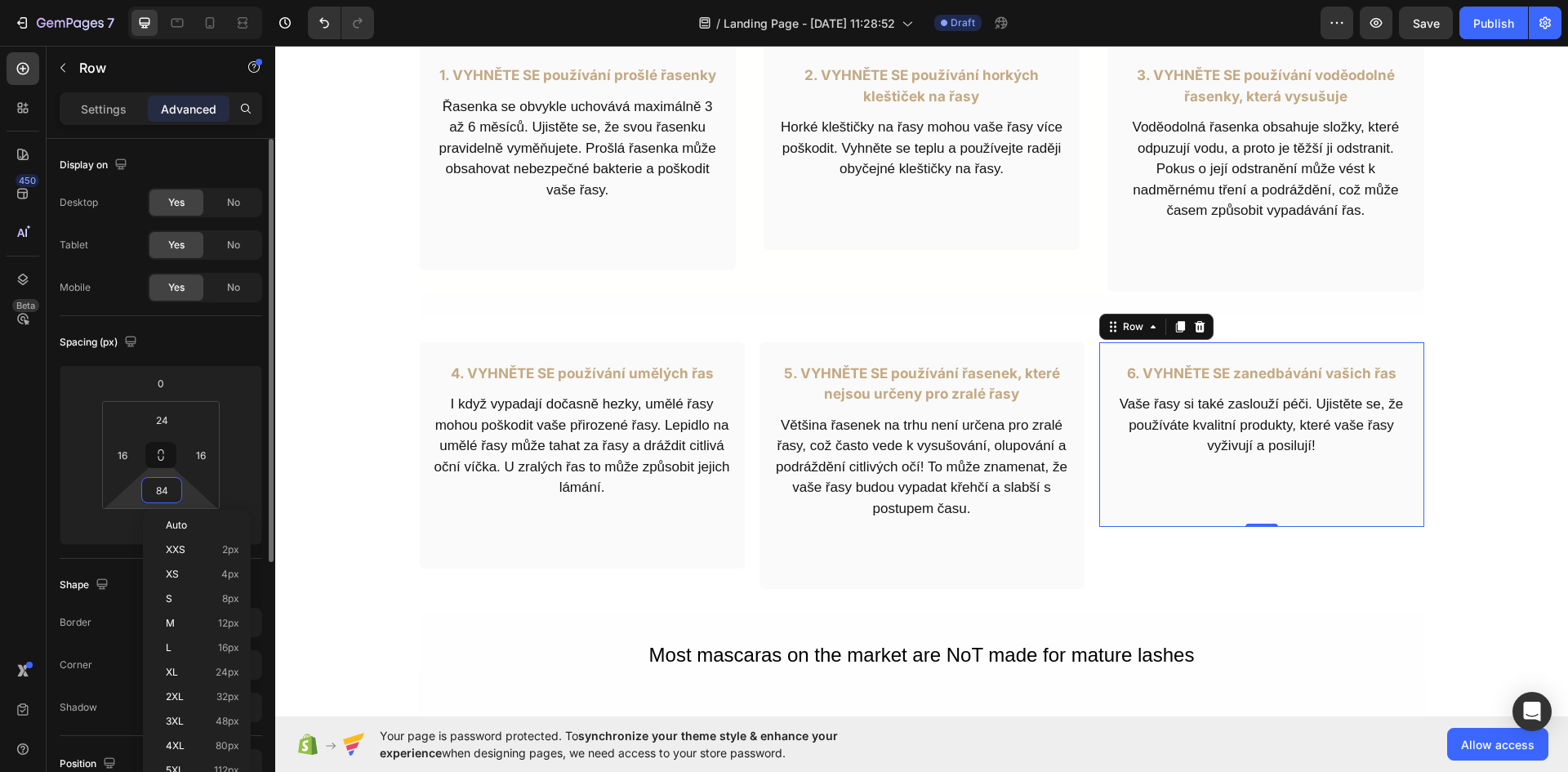
click at [158, 487] on input "84" at bounding box center [162, 490] width 33 height 25
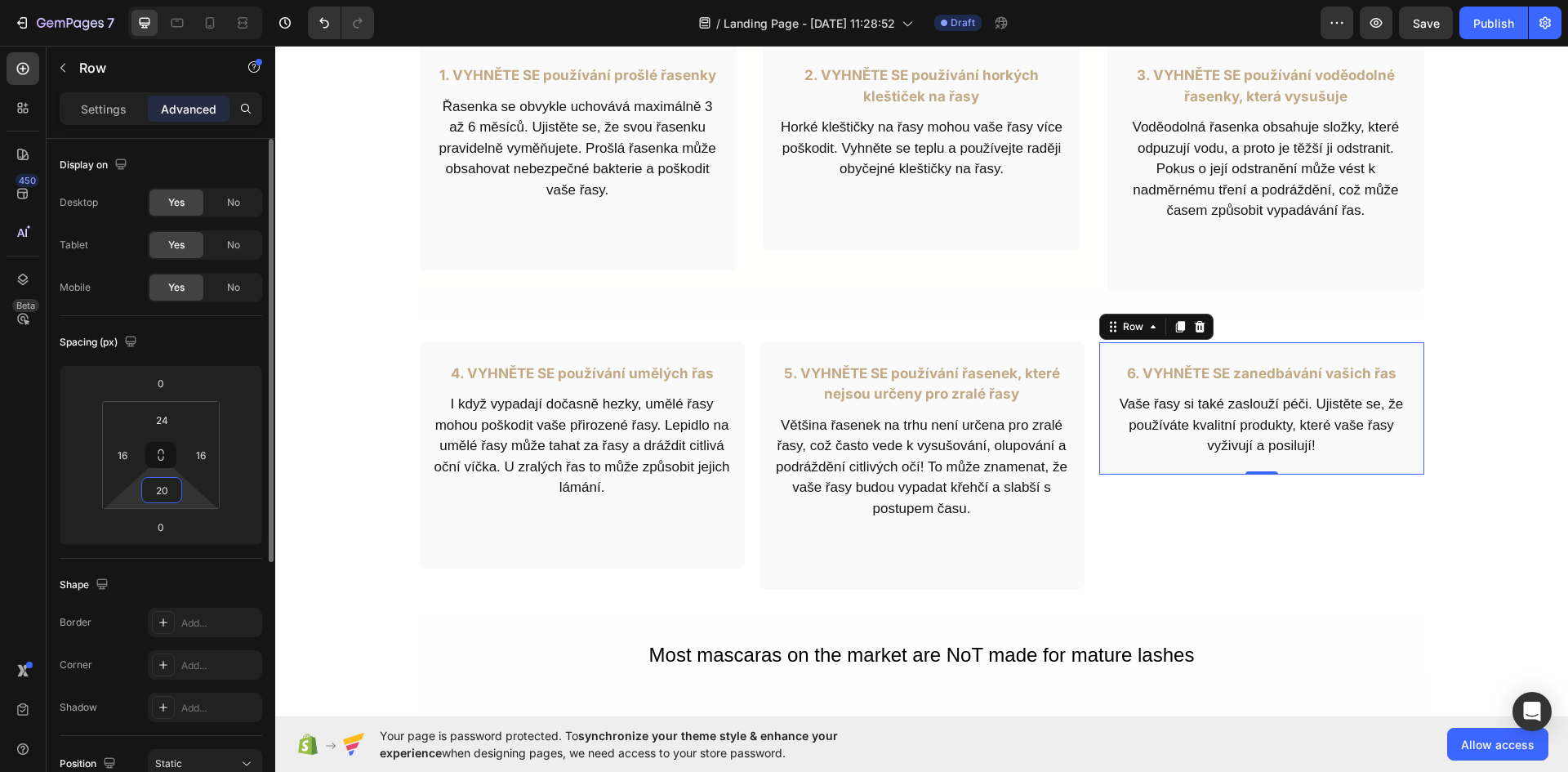
type input "2"
type input "160"
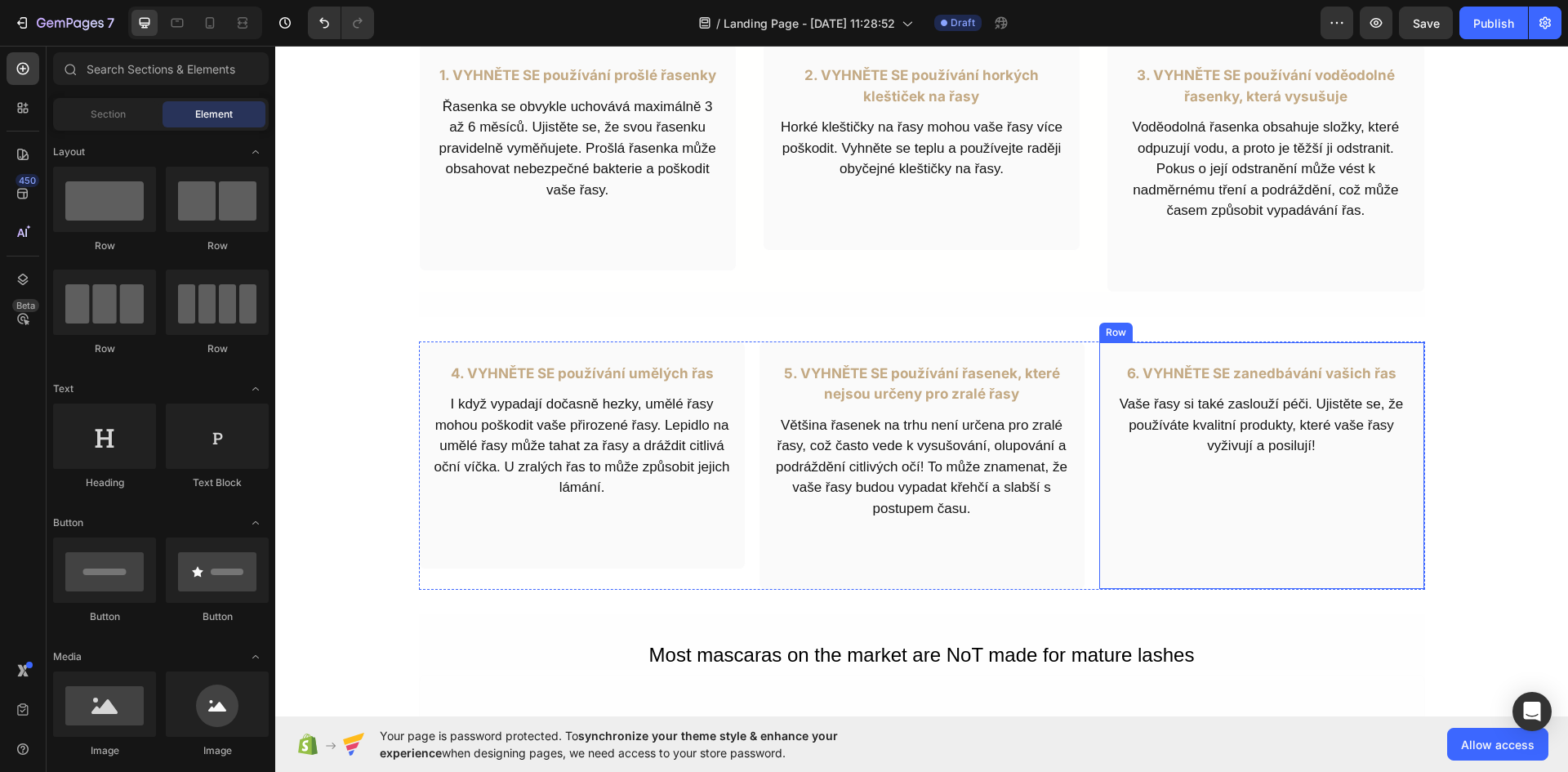
click at [1216, 525] on div "6. VYHNĚTE SE zanedbávání vašich řas Text Block Vaše řasy si také zaslouží péči…" at bounding box center [1261, 465] width 326 height 249
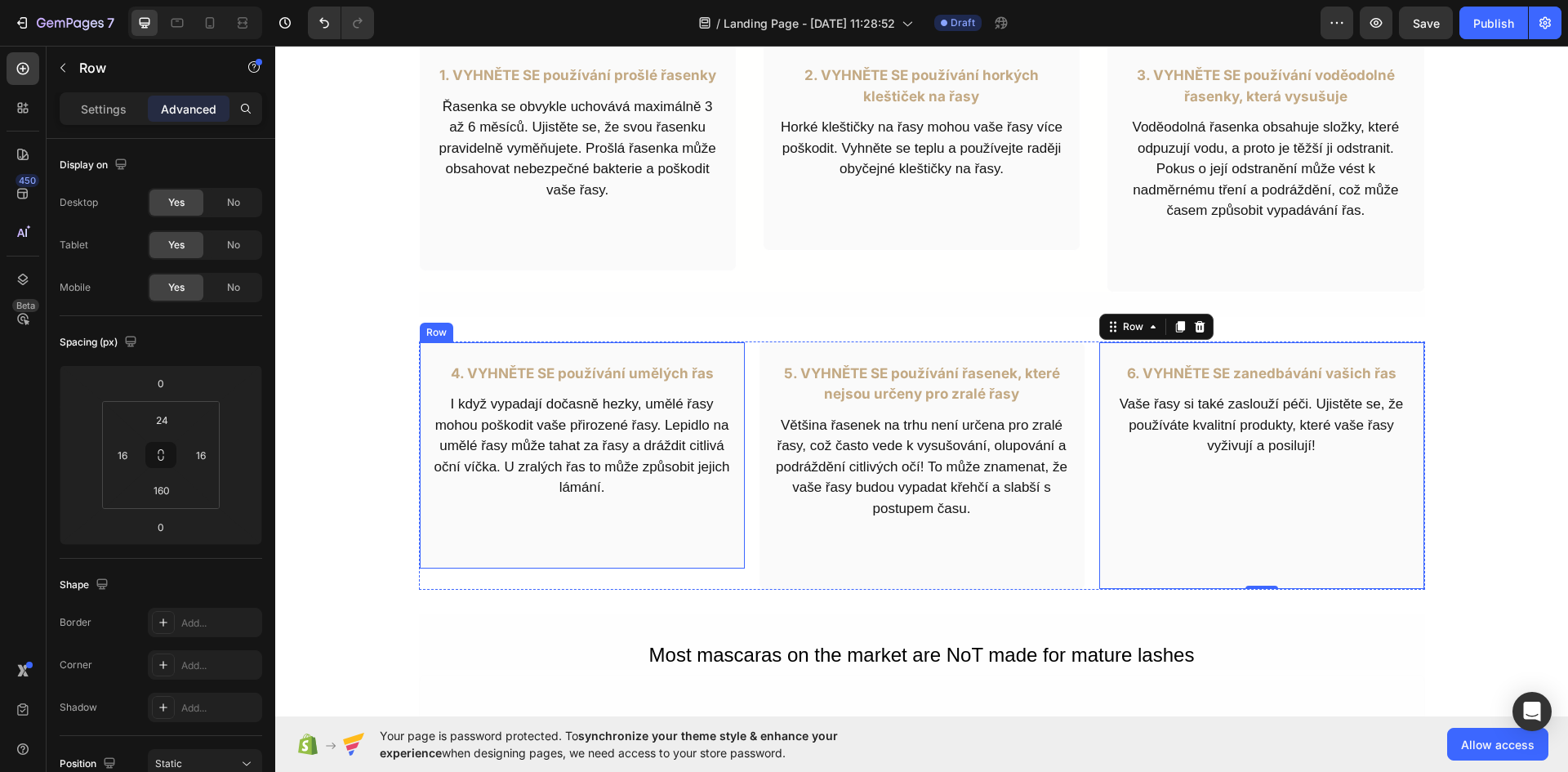
click at [647, 555] on div "4. VYHNĚTE SE používání umělých řas Text Block I když vypadají dočasně hezky, u…" at bounding box center [581, 455] width 326 height 228
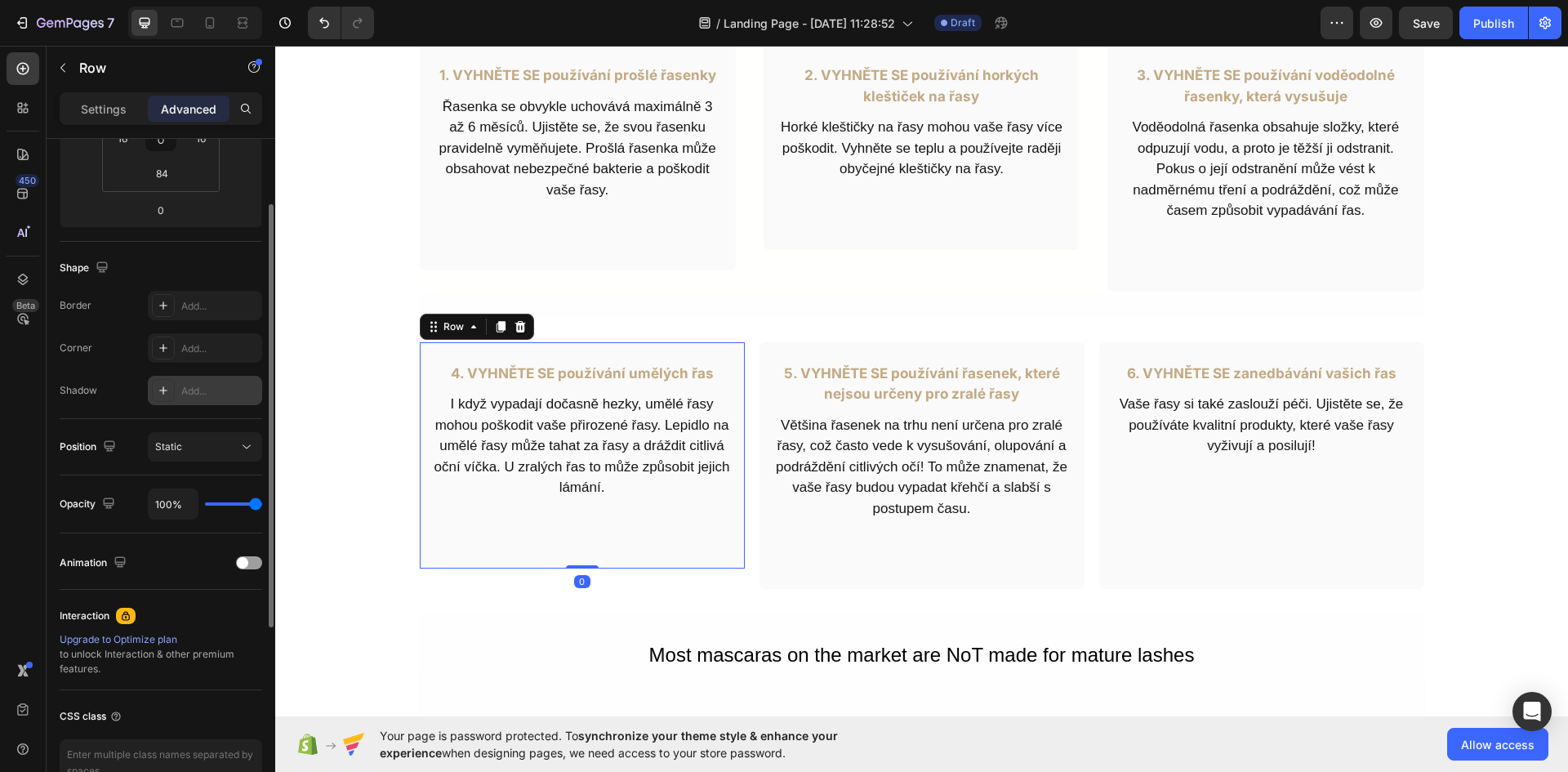
scroll to position [236, 0]
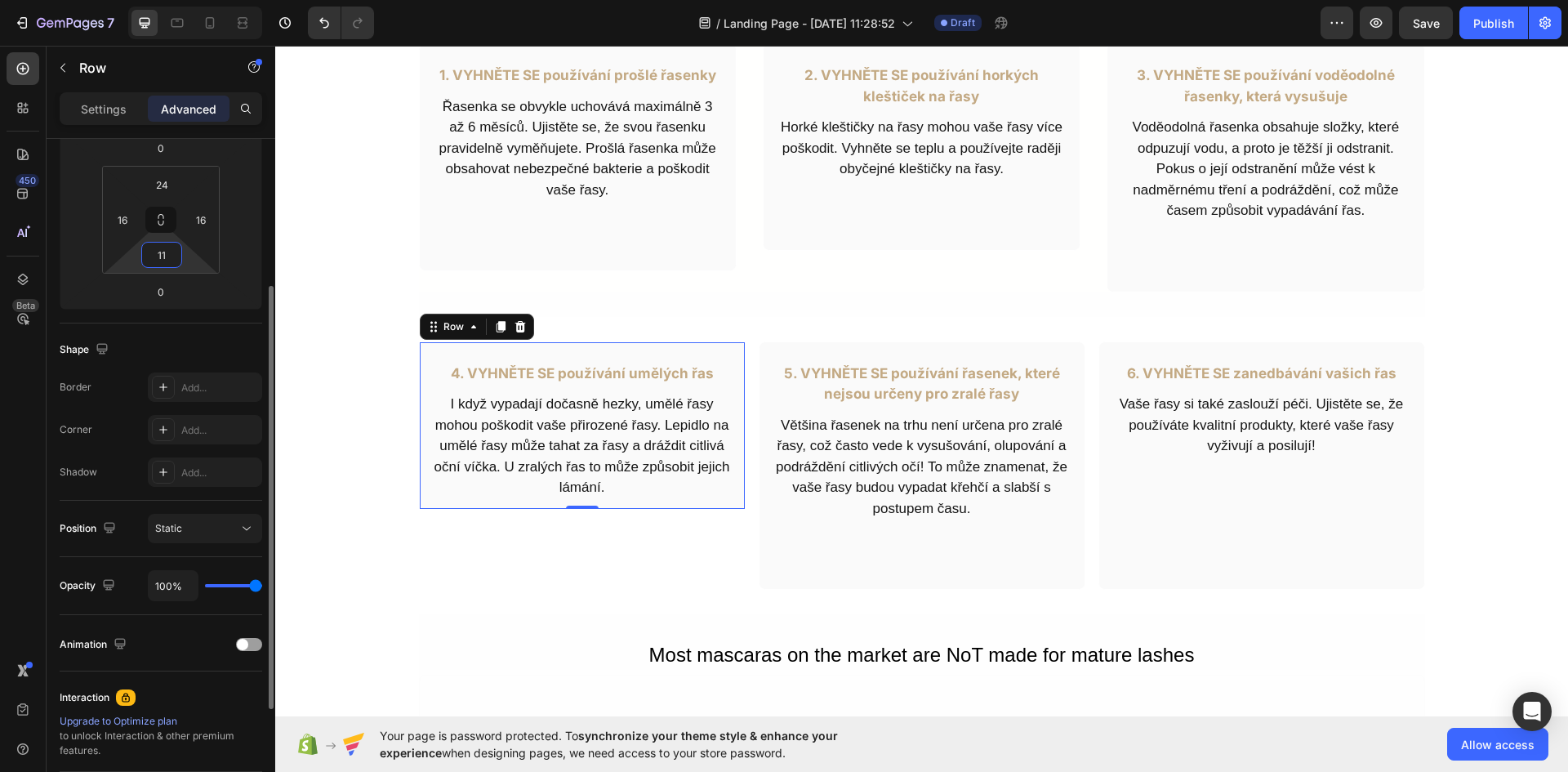
type input "110"
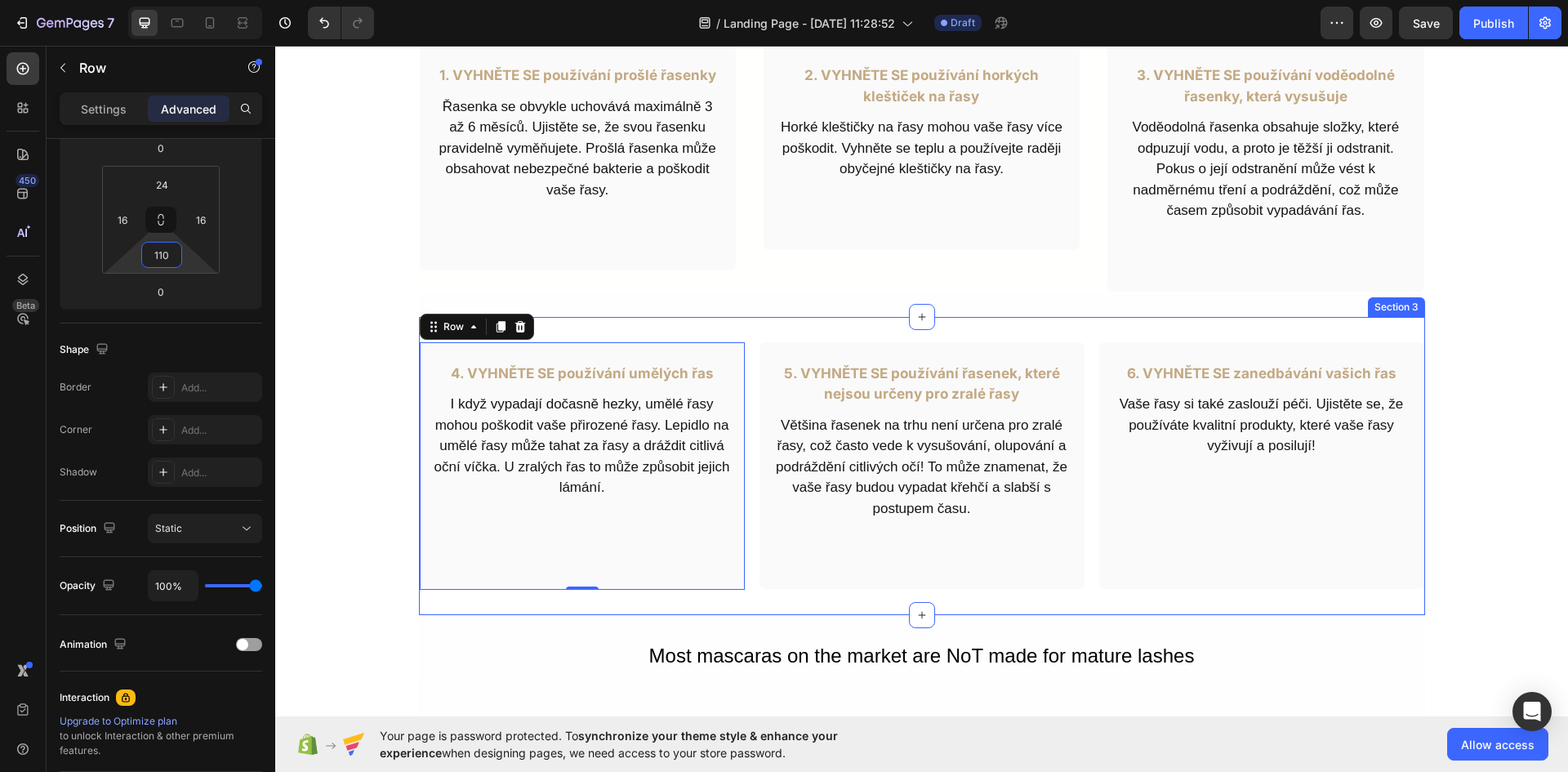
click at [1315, 537] on div "6. VYHNĚTE SE zanedbávání vašich řas Text Block Vaše řasy si také zaslouží péči…" at bounding box center [1261, 465] width 326 height 249
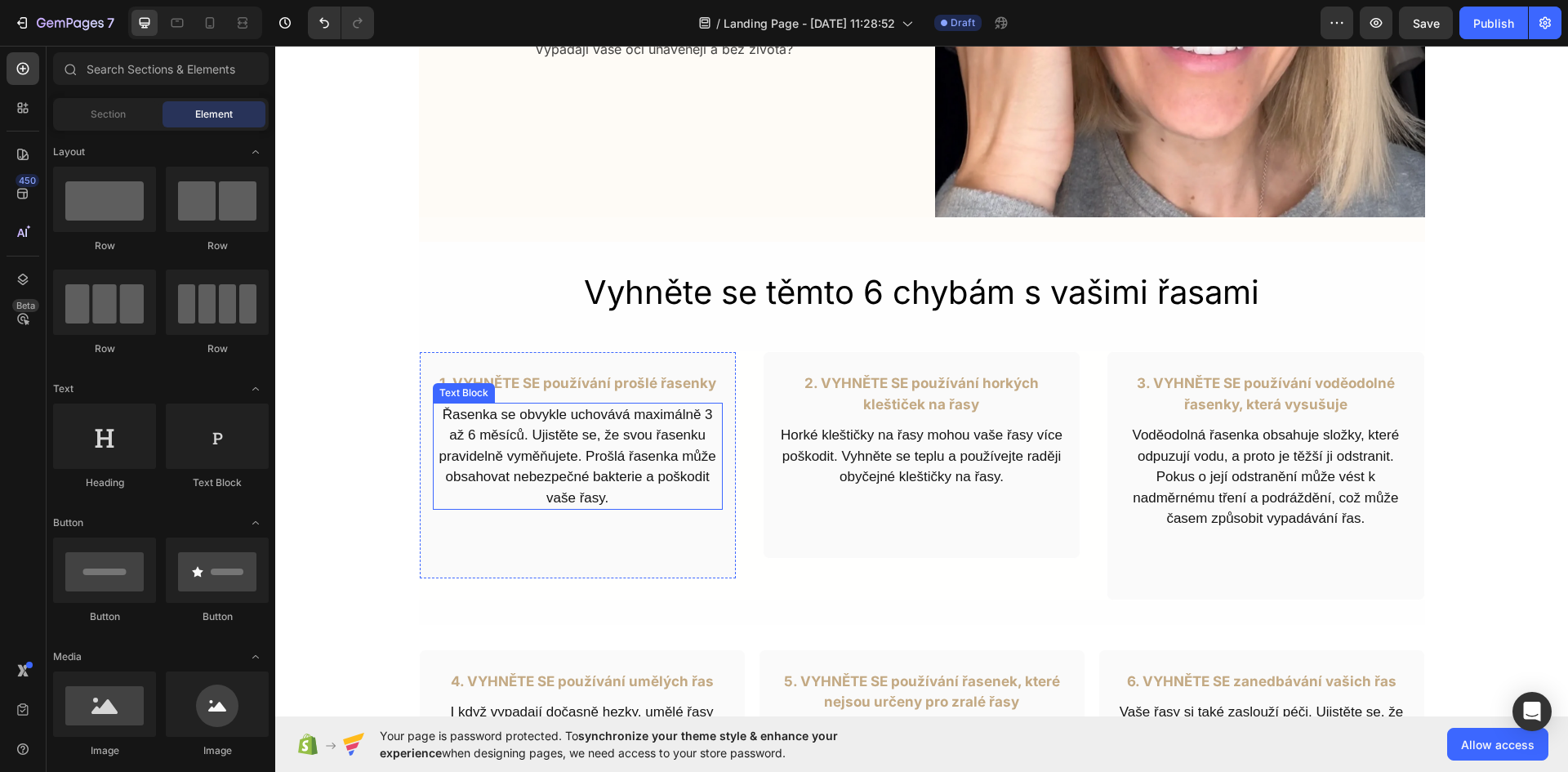
scroll to position [357, 0]
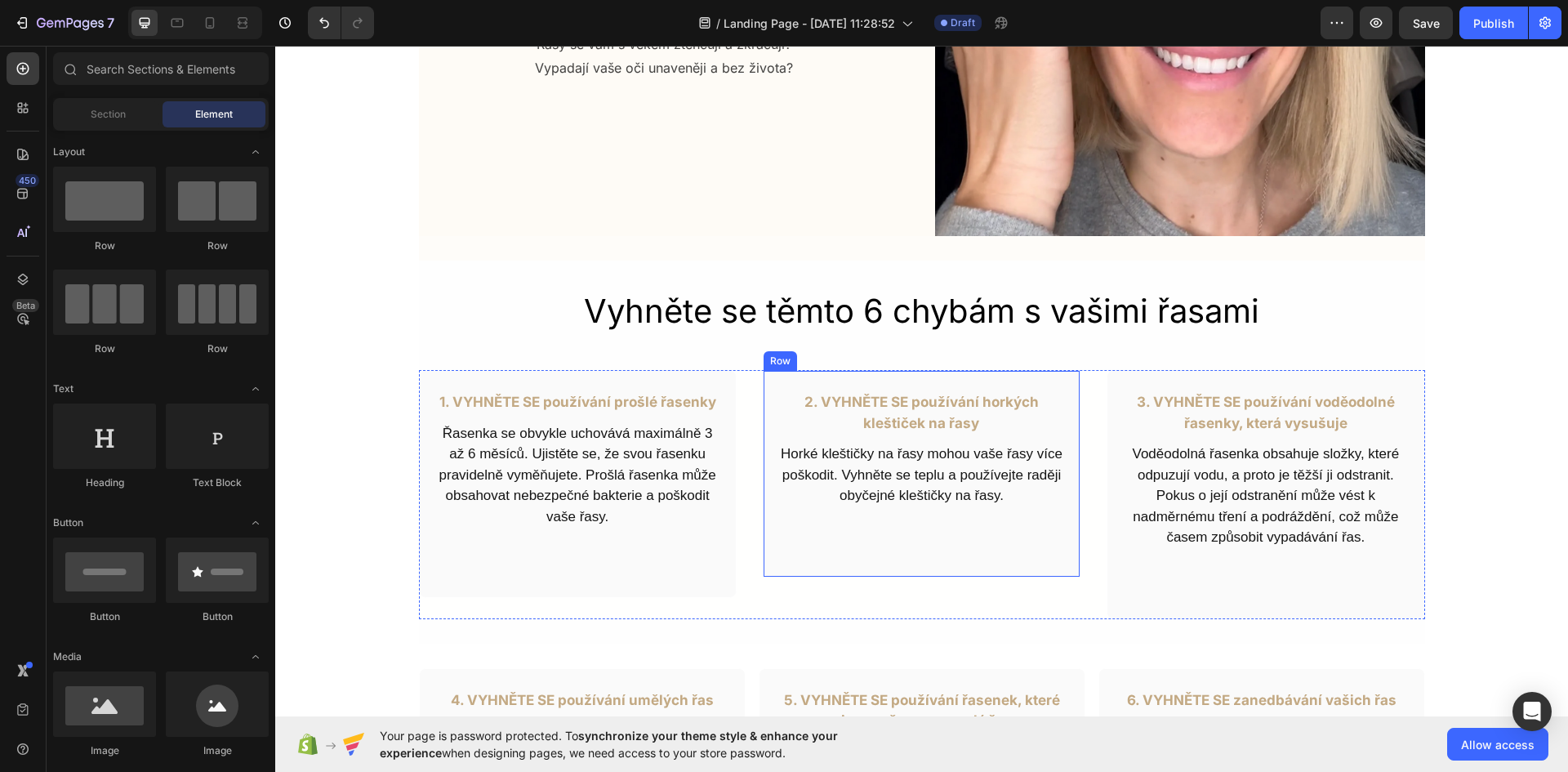
click at [928, 545] on div "2. VYHNĚTE SE používání horkých kleštiček na řasy Text Block Horké kleštičky na…" at bounding box center [921, 474] width 317 height 208
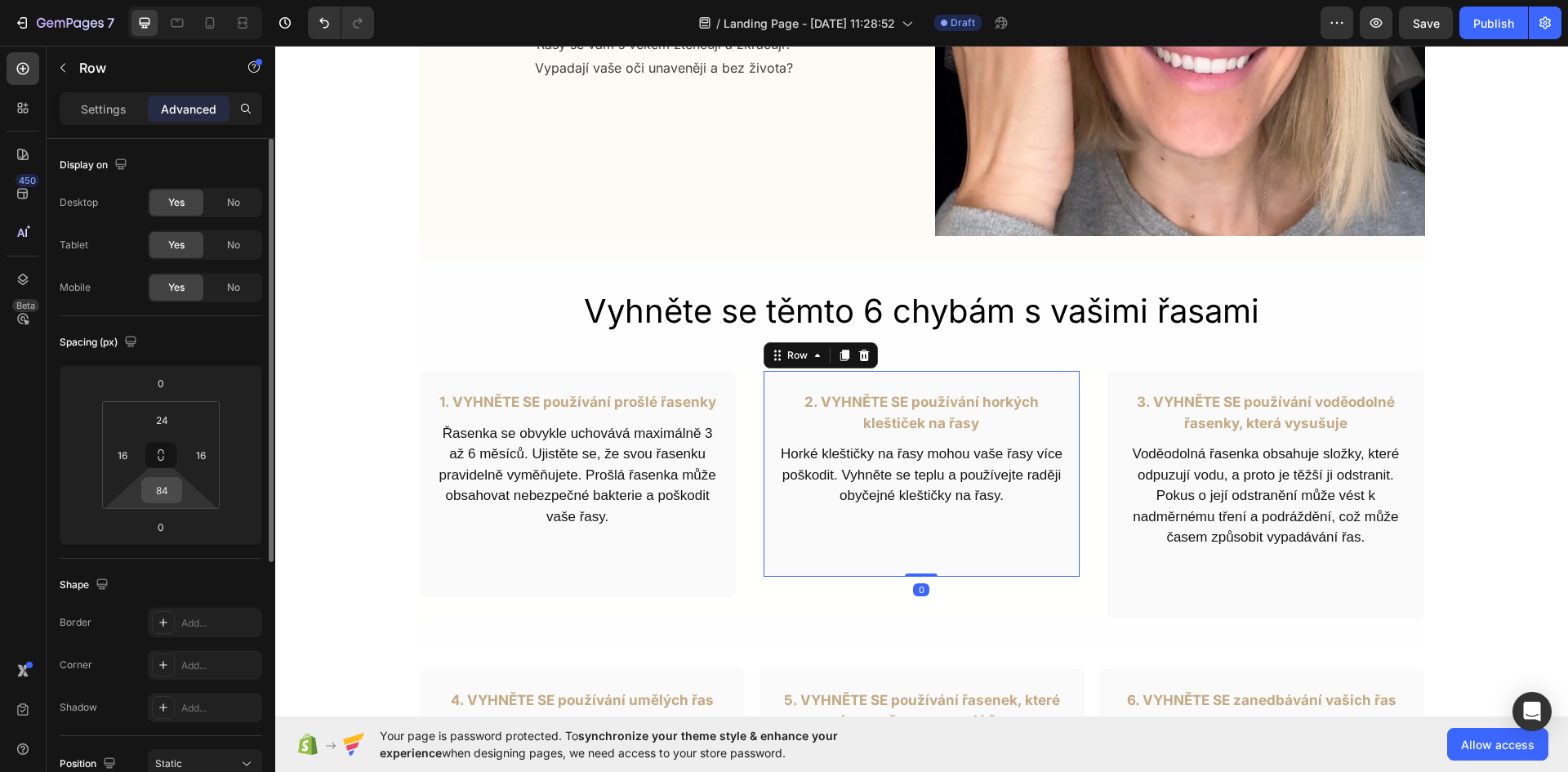
click at [161, 498] on input "84" at bounding box center [162, 490] width 33 height 25
type input "130"
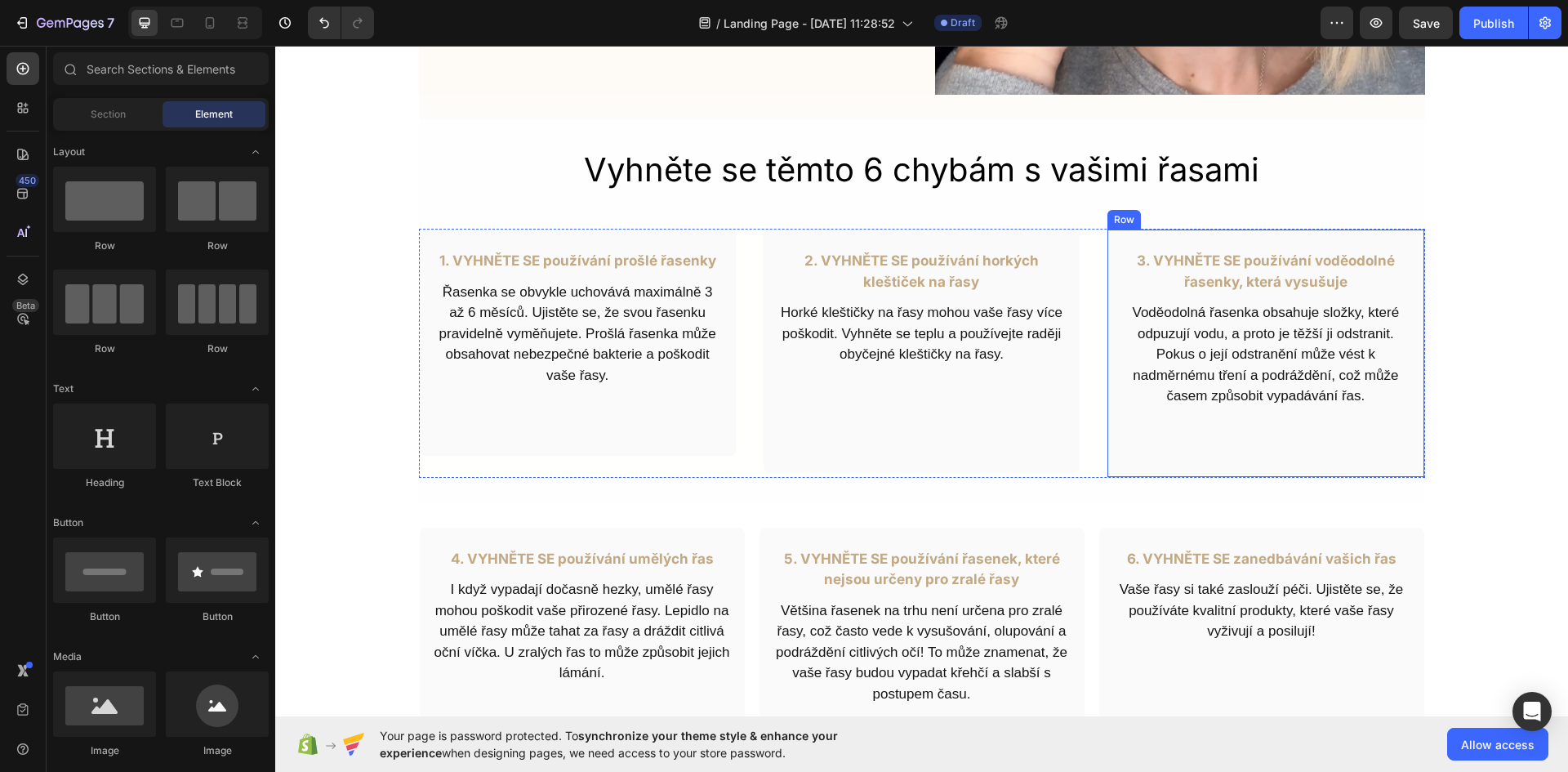
scroll to position [521, 0]
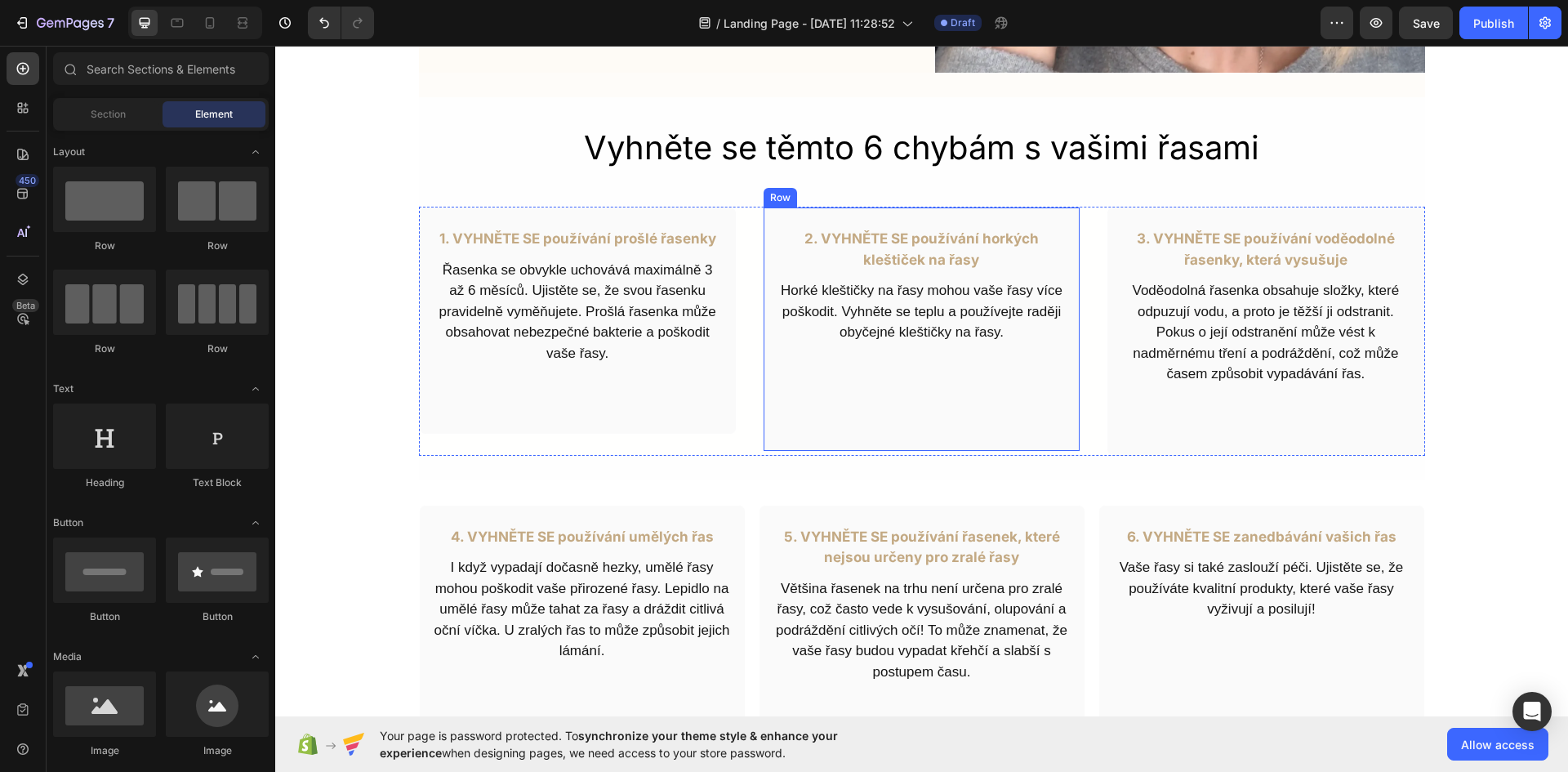
click at [935, 429] on div "2. VYHNĚTE SE používání horkých kleštiček na řasy Text Block Horké kleštičky na…" at bounding box center [921, 330] width 317 height 245
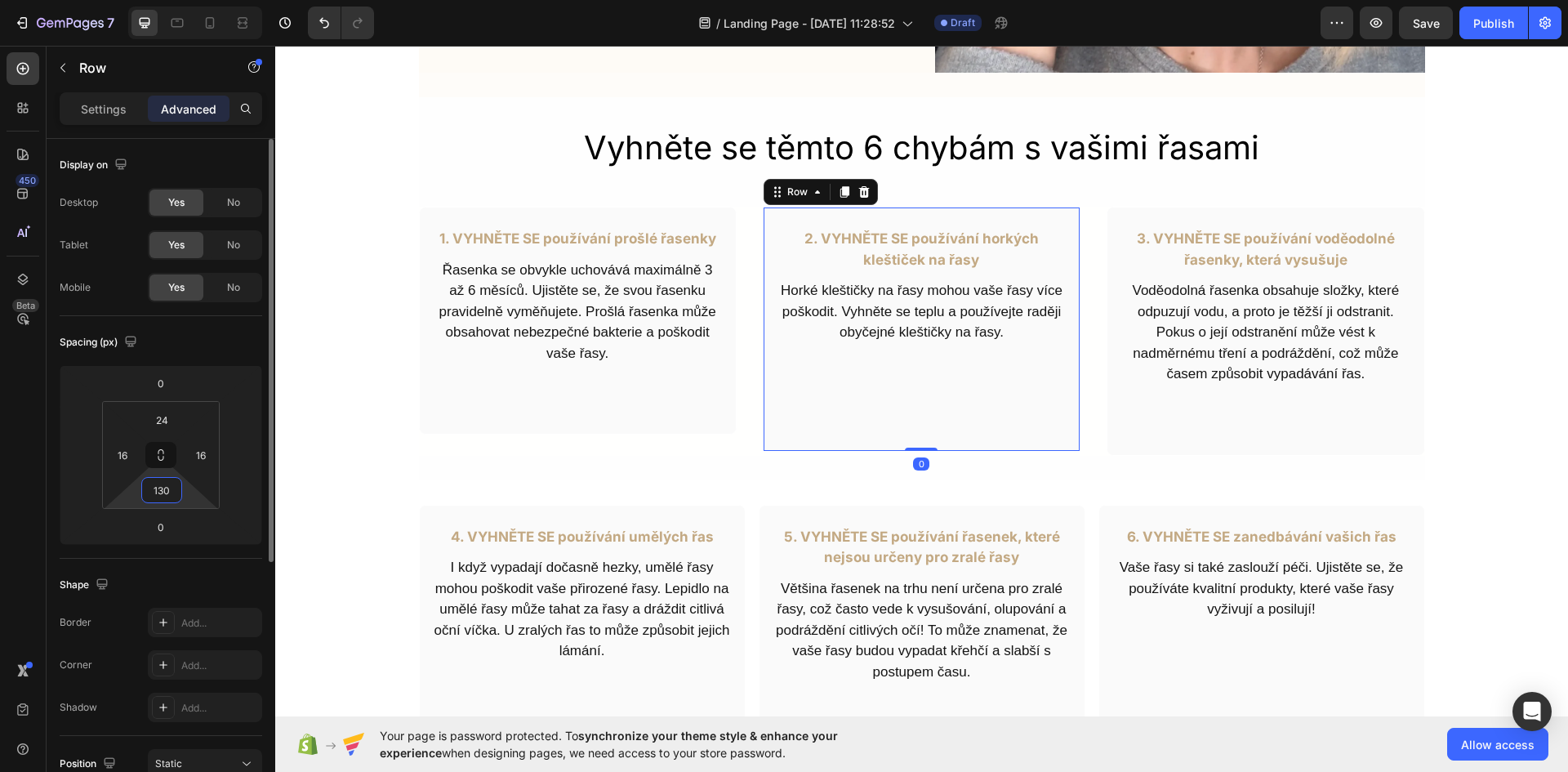
click at [169, 489] on input "130" at bounding box center [162, 490] width 33 height 25
type input "135"
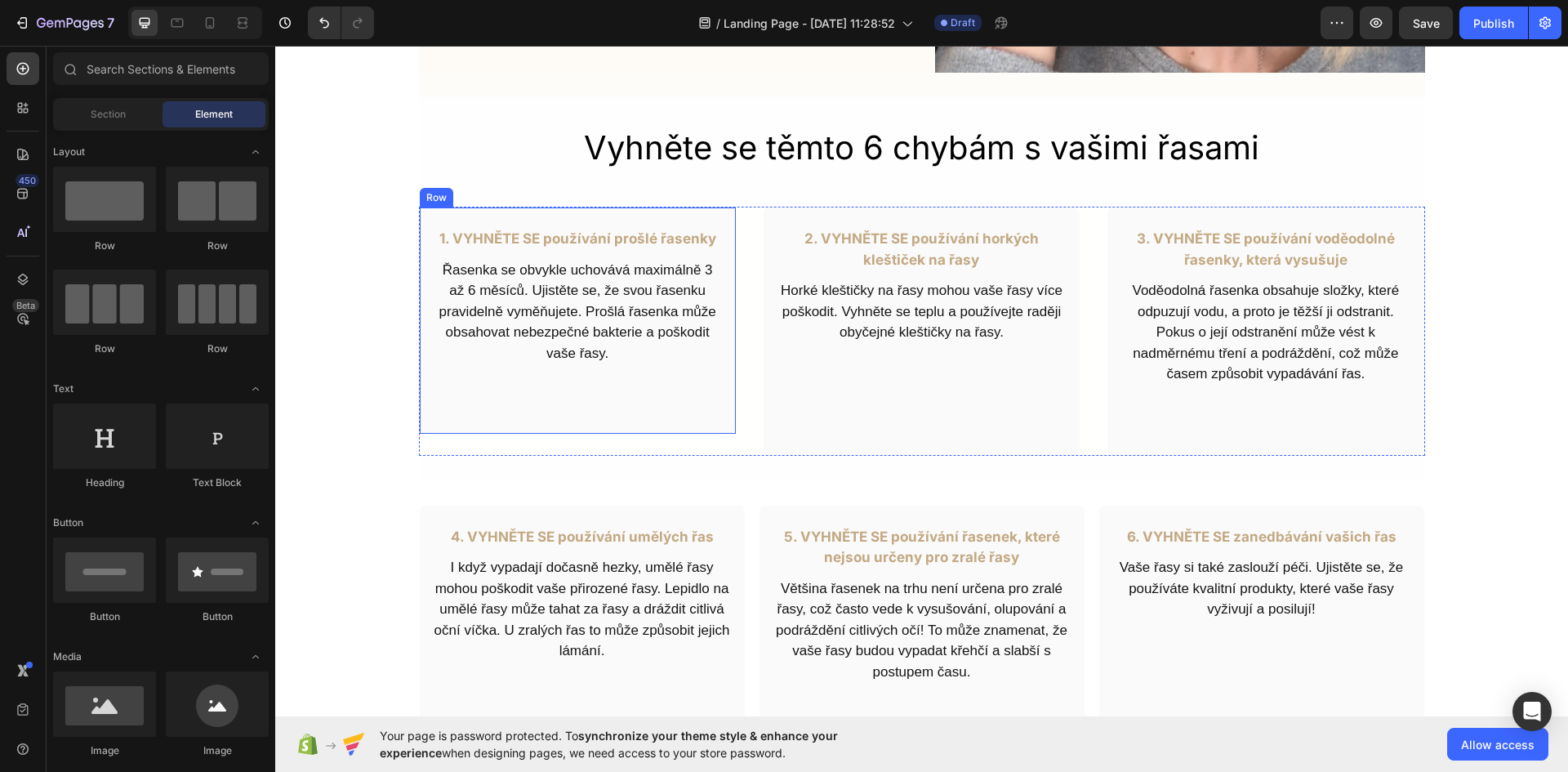
click at [653, 397] on div "1. VYHNĚTE SE používání prošlé řasenky Text Block Řasenka se obvykle uchovává m…" at bounding box center [577, 321] width 317 height 228
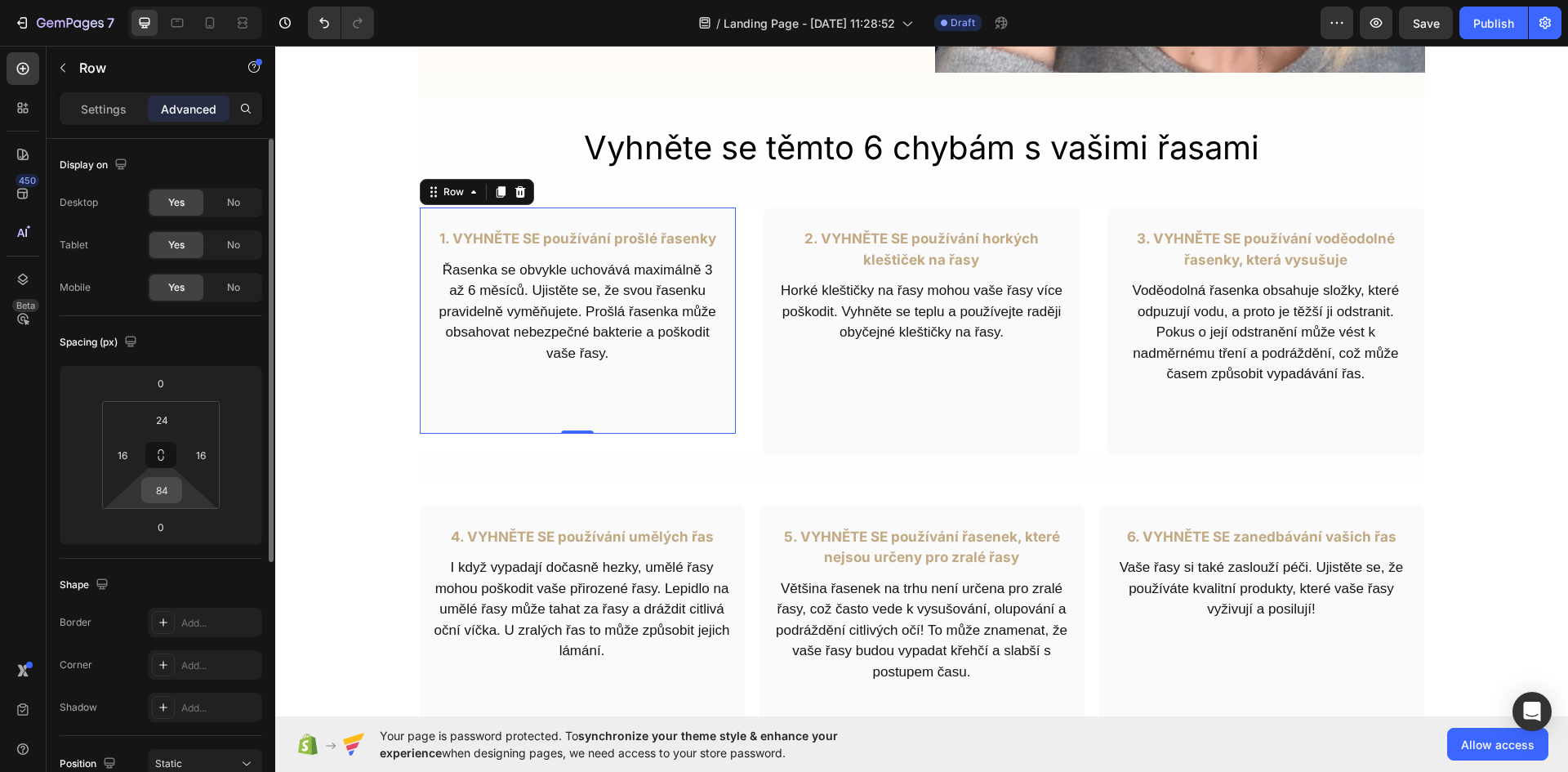
click at [168, 496] on input "84" at bounding box center [162, 490] width 33 height 25
type input "110"
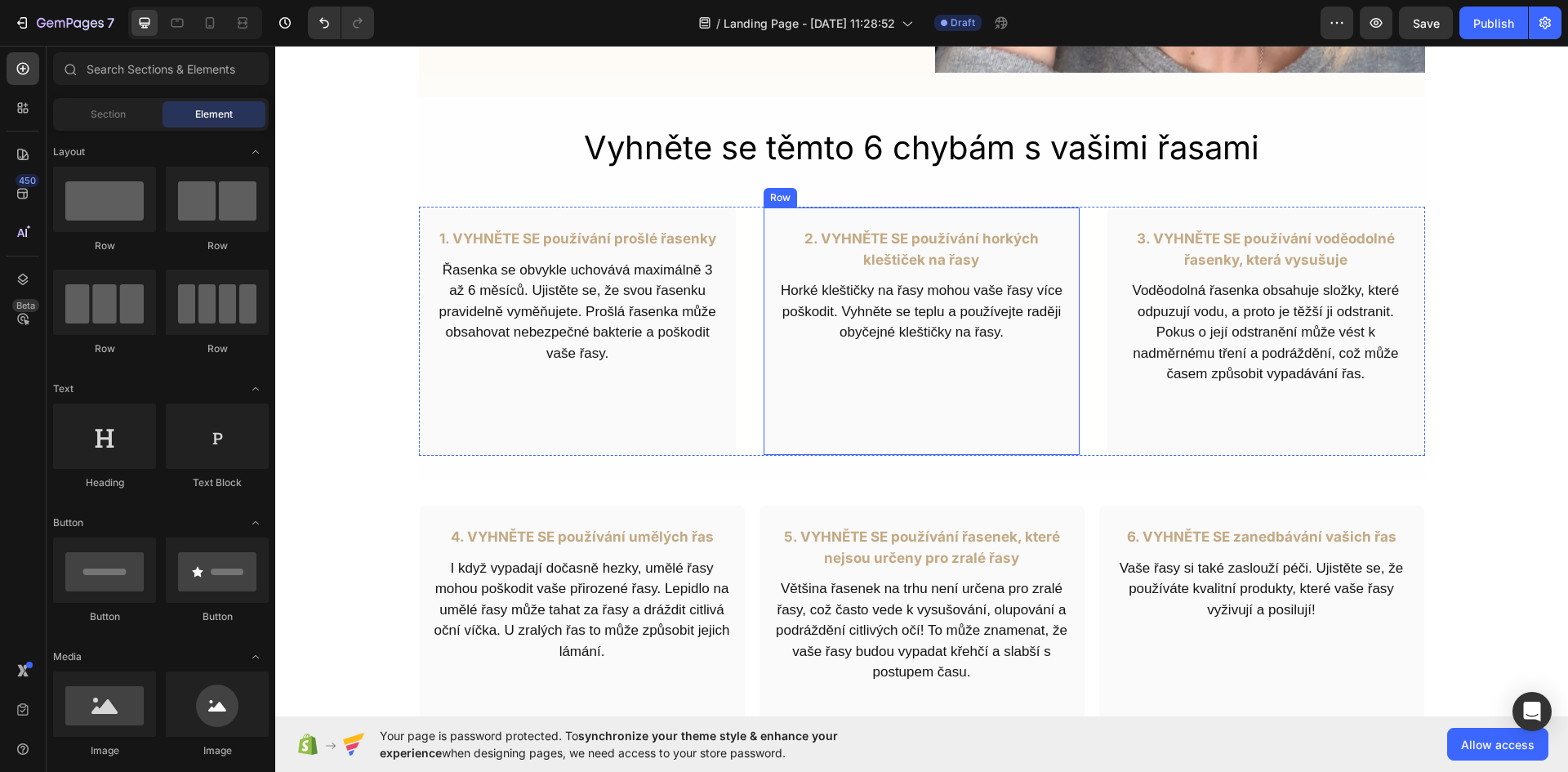
click at [995, 397] on div "2. VYHNĚTE SE používání horkých kleštiček na řasy Text Block Horké kleštičky na…" at bounding box center [921, 331] width 317 height 249
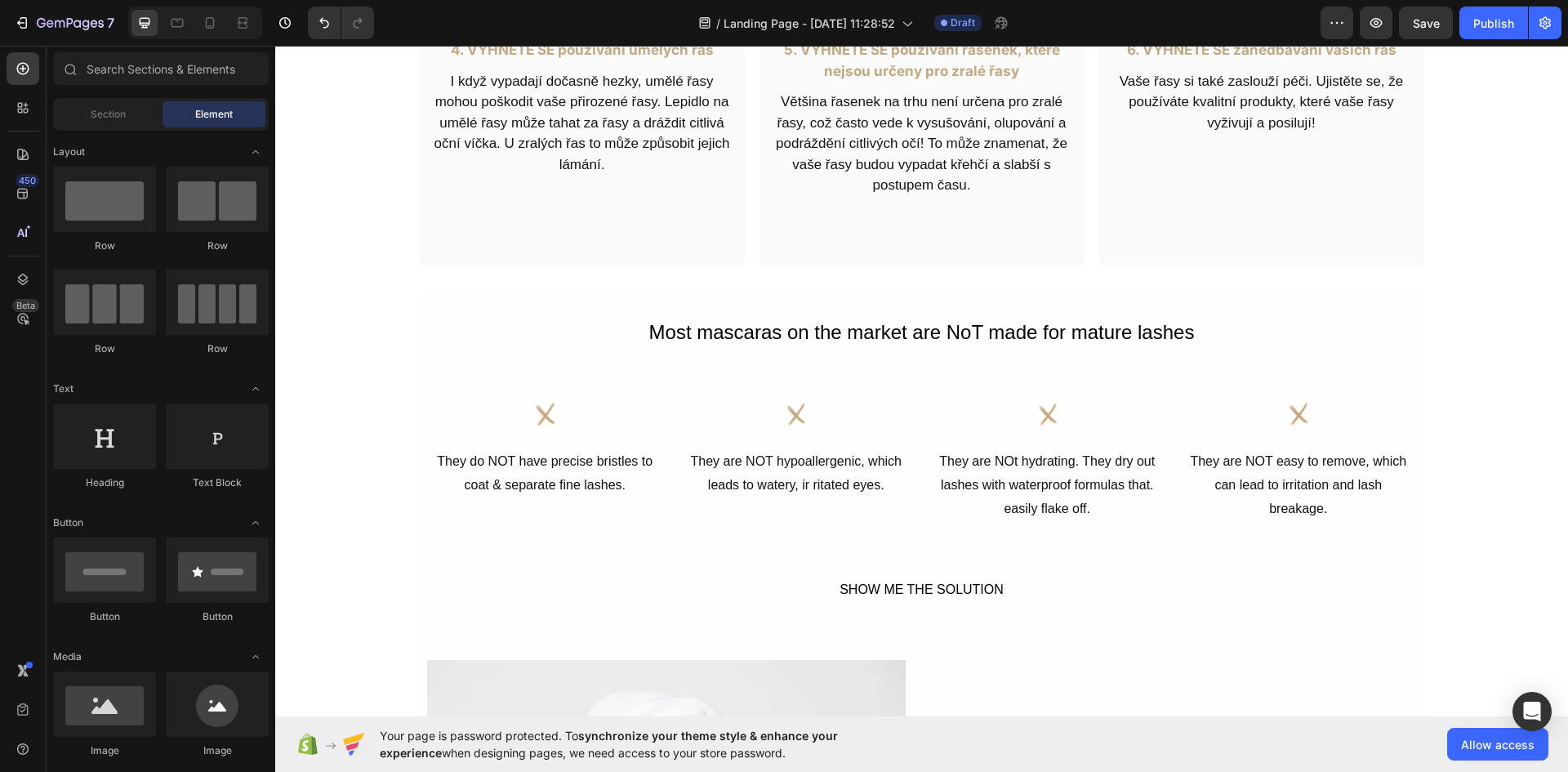
scroll to position [980, 0]
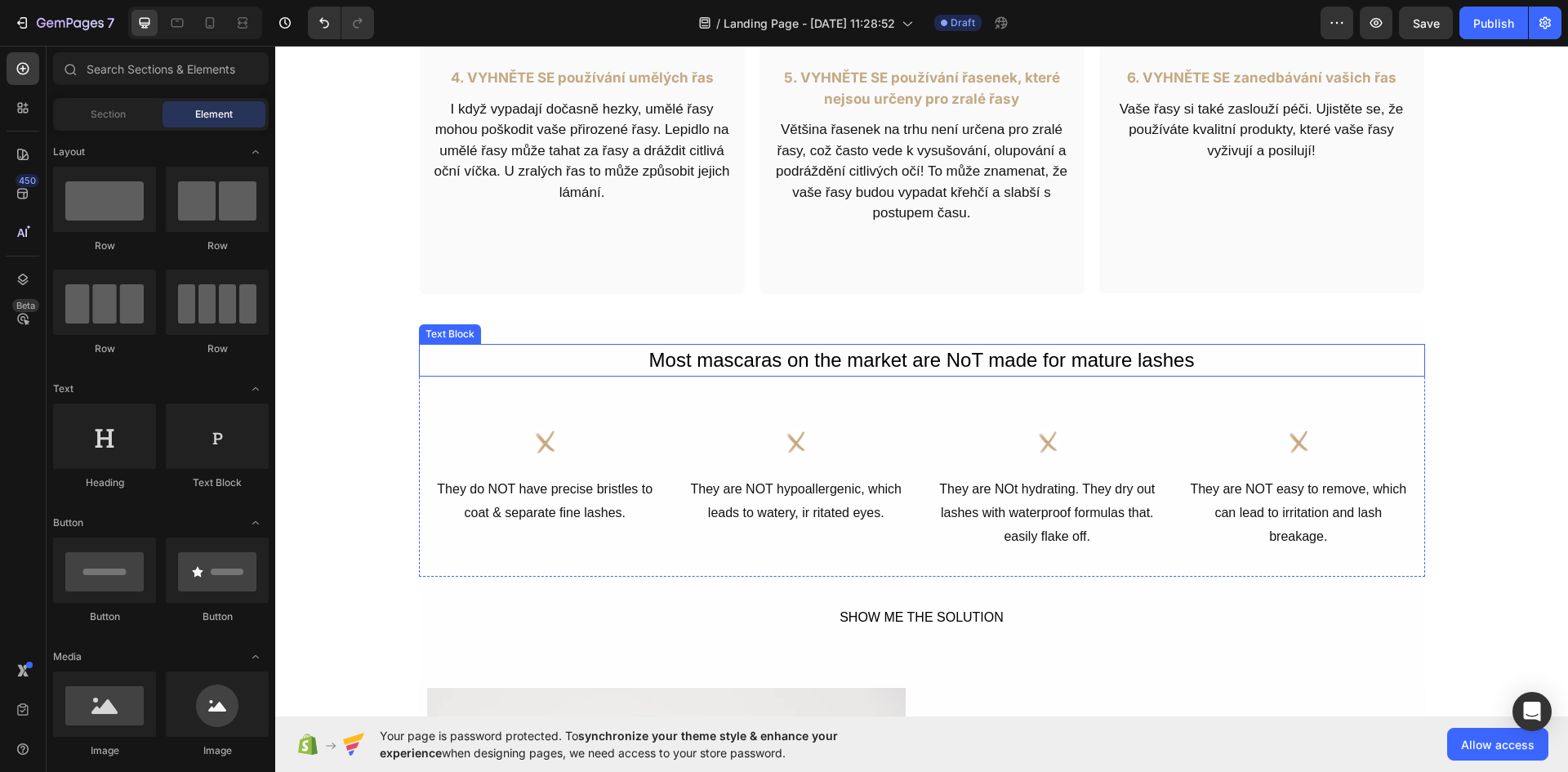
click at [961, 353] on div "Most mascaras on the market are NoT made for mature lashes" at bounding box center [921, 360] width 1006 height 33
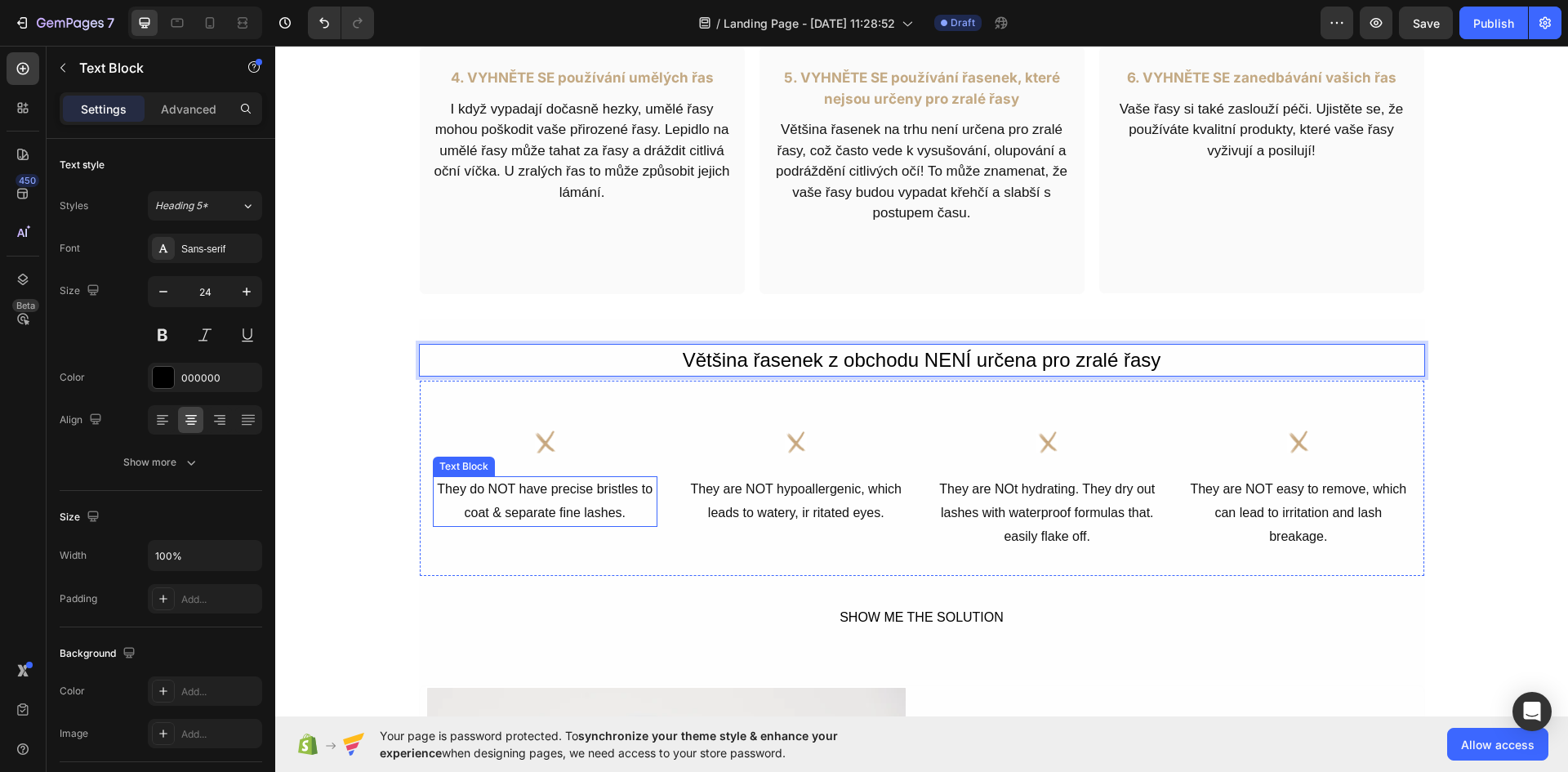
click at [536, 509] on div "They do NOT have precise bristles to coat & separate fine lashes." at bounding box center [545, 501] width 226 height 51
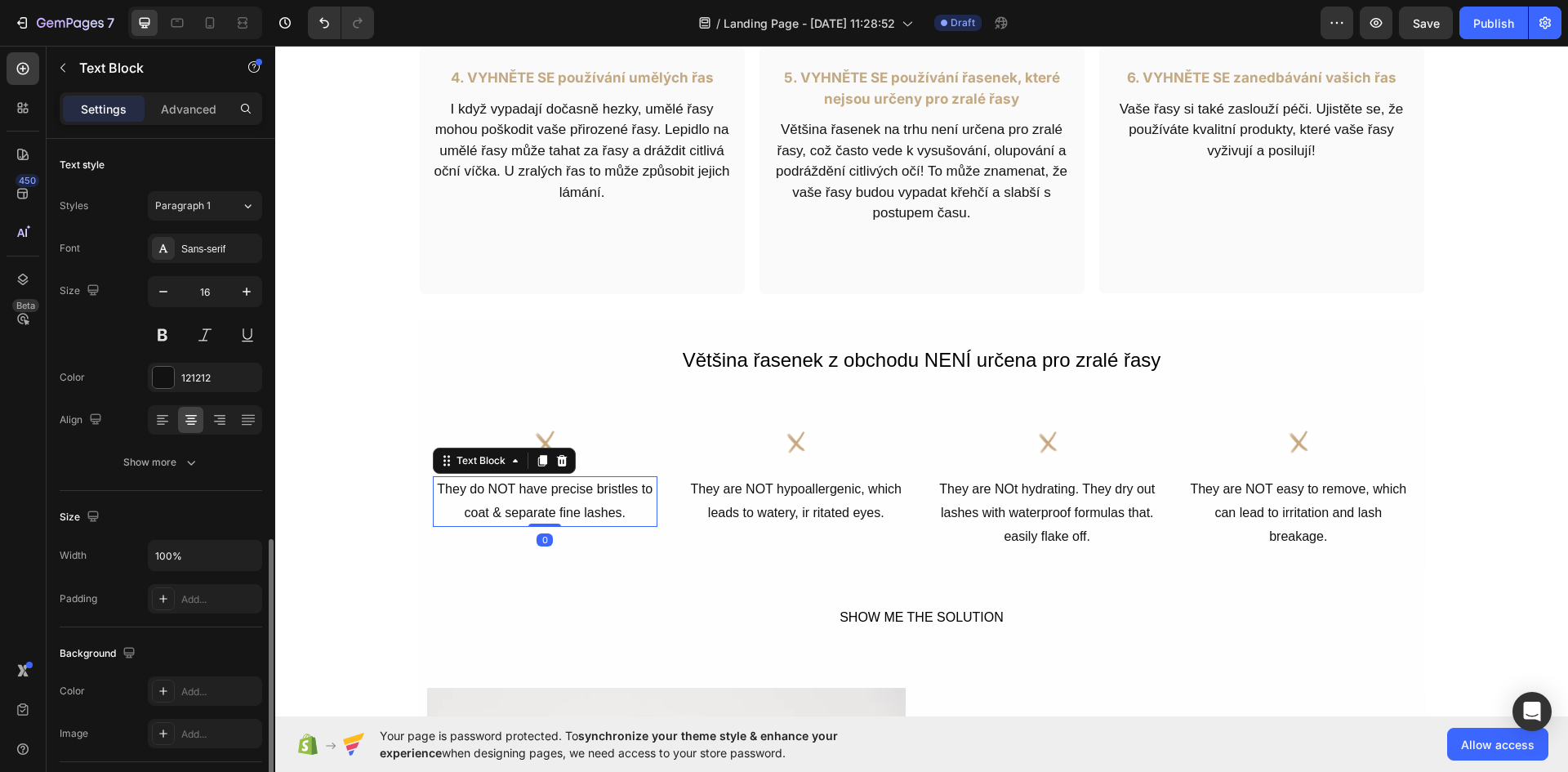
click at [536, 509] on p "They do NOT have precise bristles to coat & separate fine lashes." at bounding box center [545, 501] width 222 height 47
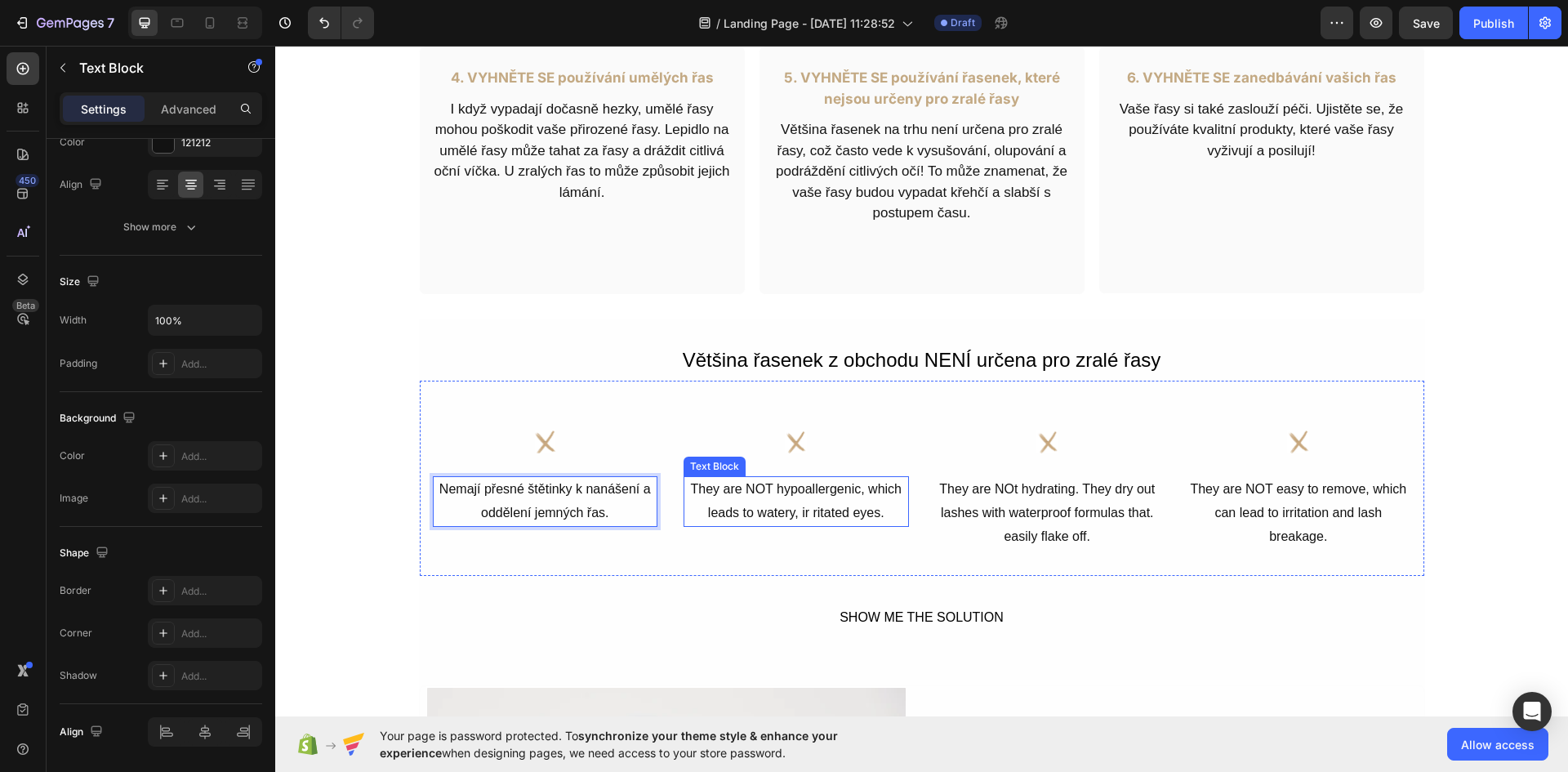
click at [786, 493] on div "They are NOT hypoallergenic, which leads to watery, ir ritated eyes." at bounding box center [796, 501] width 226 height 51
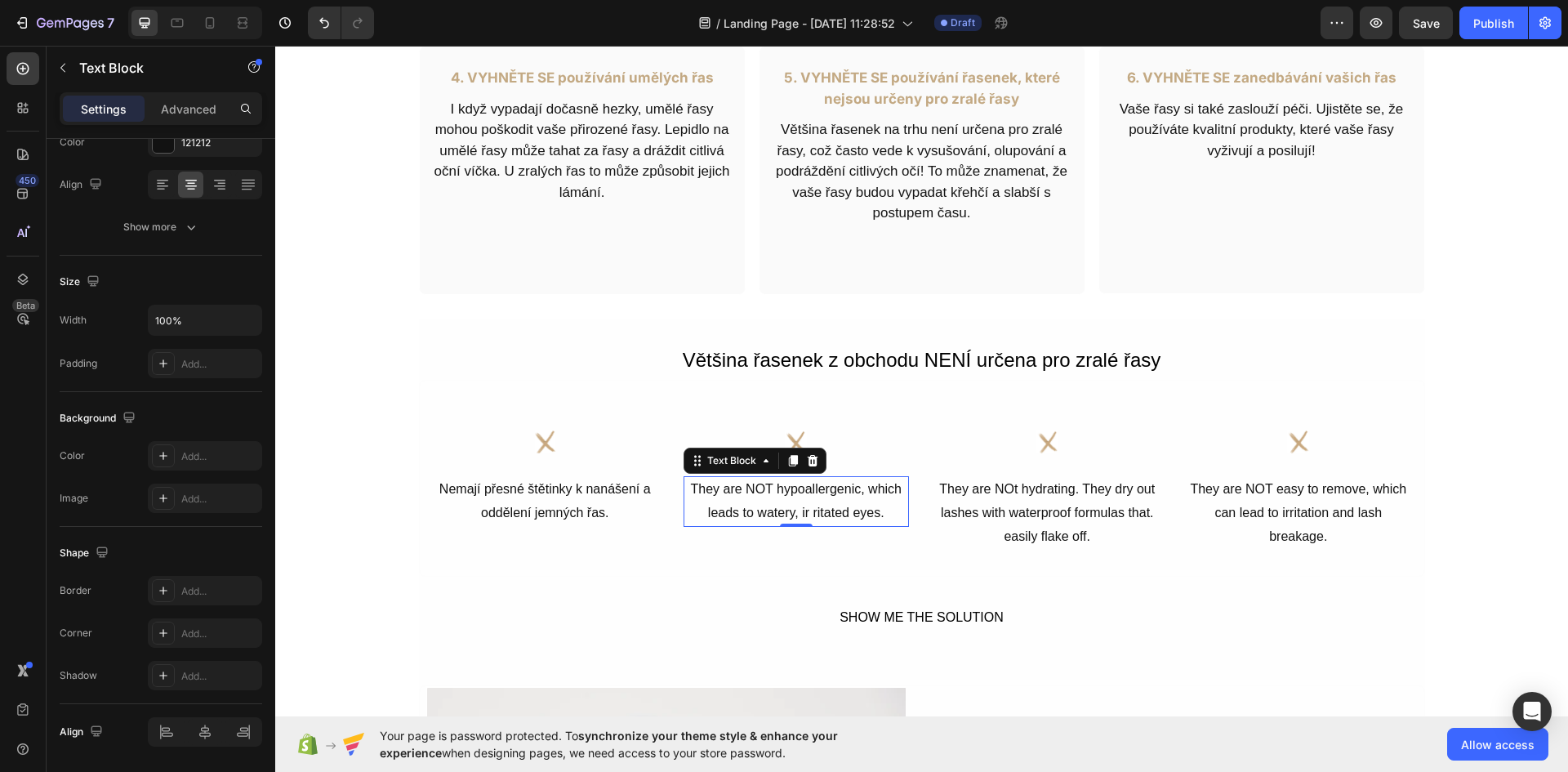
click at [786, 493] on p "They are NOT hypoallergenic, which leads to watery, ir ritated eyes." at bounding box center [796, 501] width 222 height 47
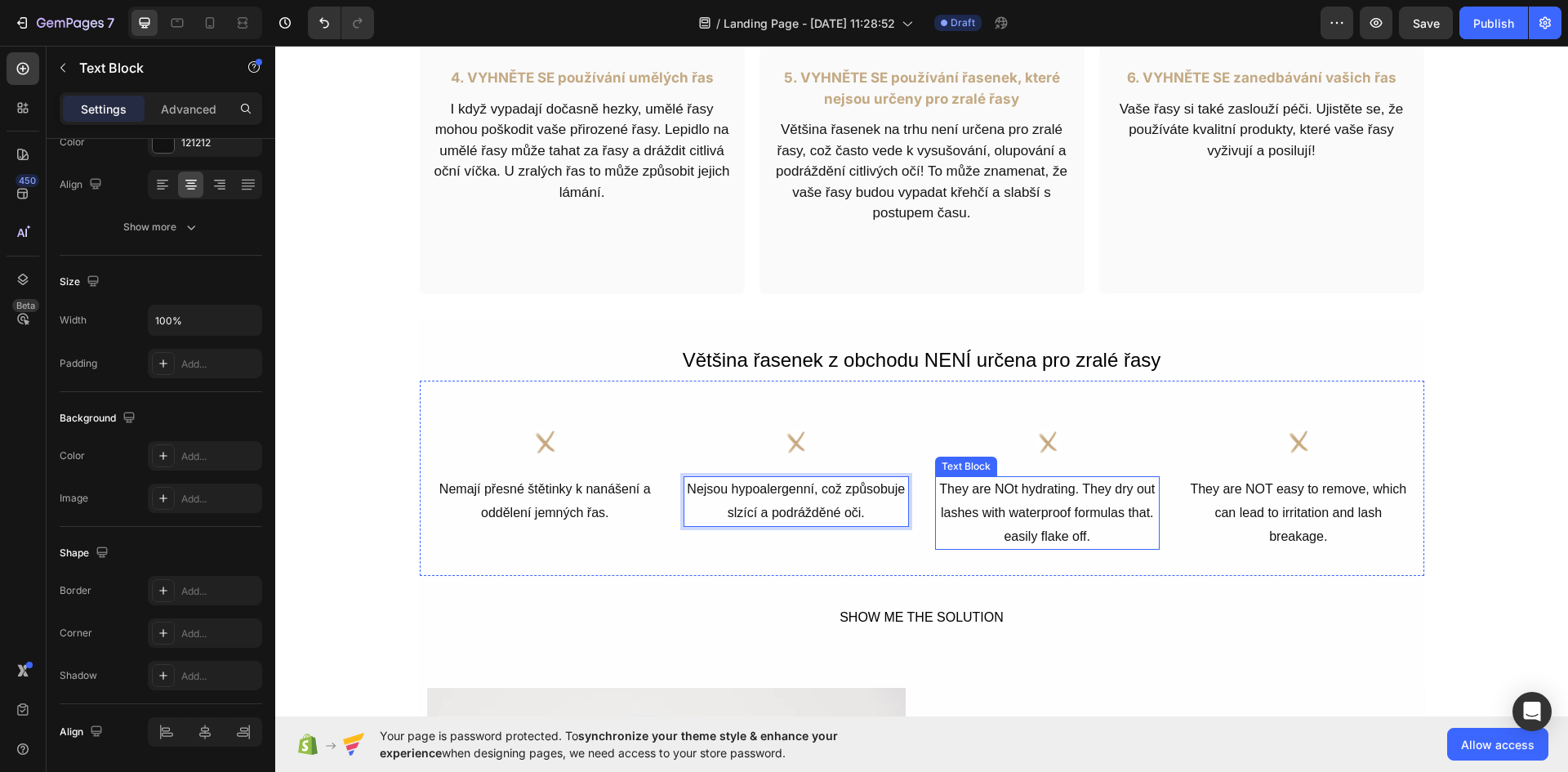
click at [1046, 499] on div "They are NOt hydrating. They dry out lashes with waterproof formulas that. easi…" at bounding box center [1048, 513] width 226 height 74
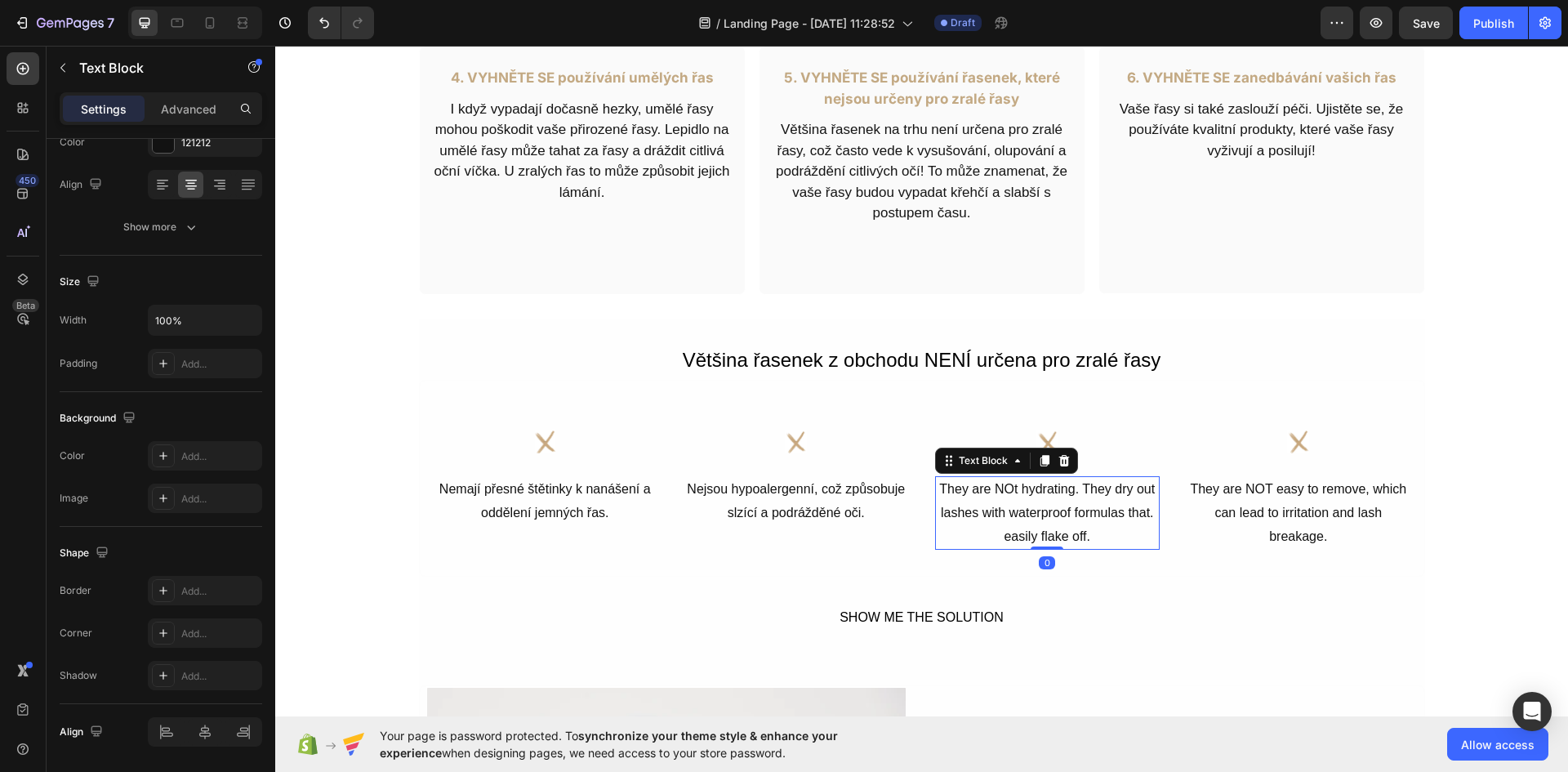
click at [1046, 499] on p "They are NOt hydrating. They dry out lashes with waterproof formulas that. easi…" at bounding box center [1048, 513] width 222 height 70
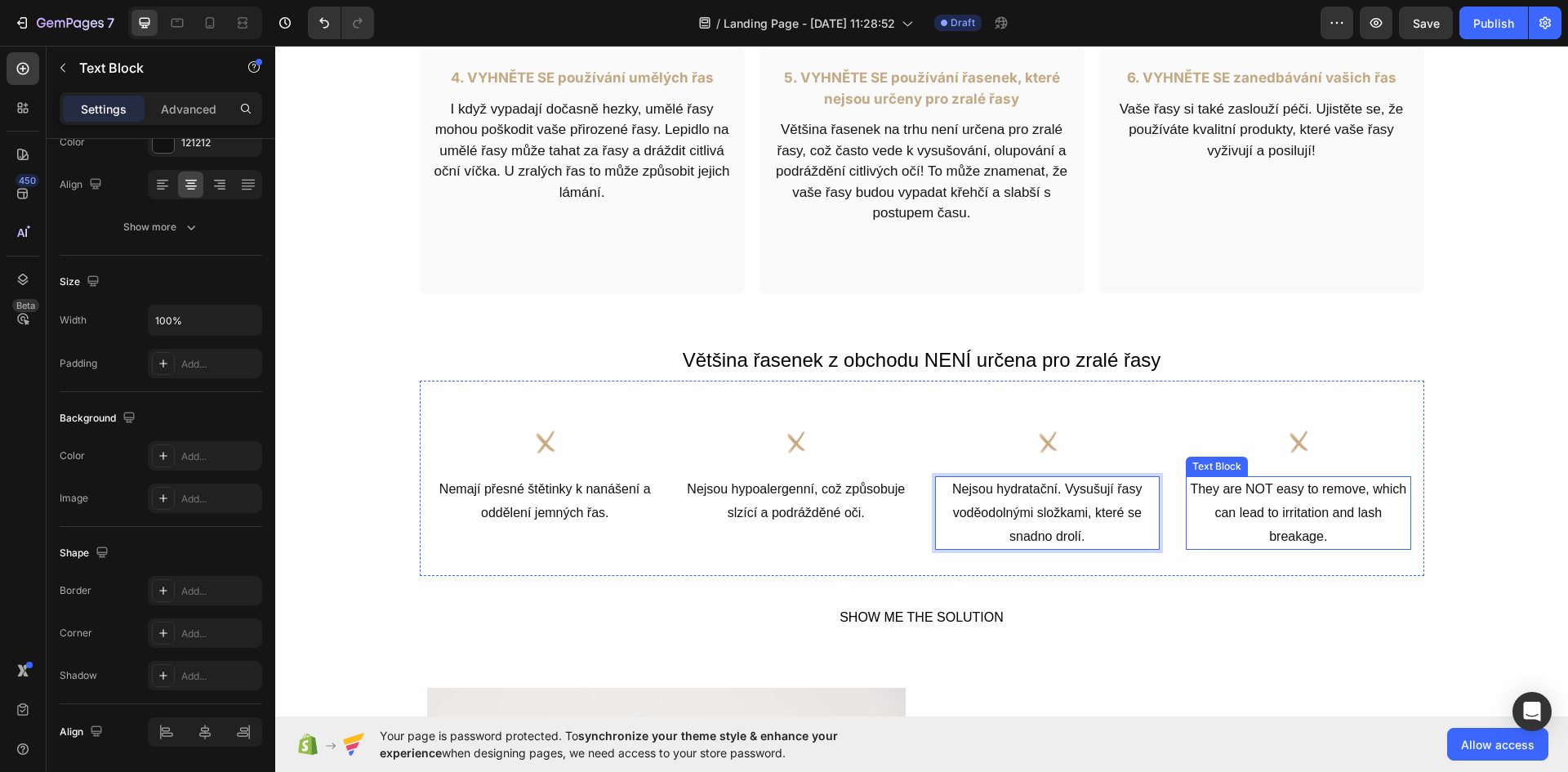
click at [1270, 490] on div "They are NOT easy to remove, which can lead to irritation and lash breakage." at bounding box center [1298, 513] width 226 height 74
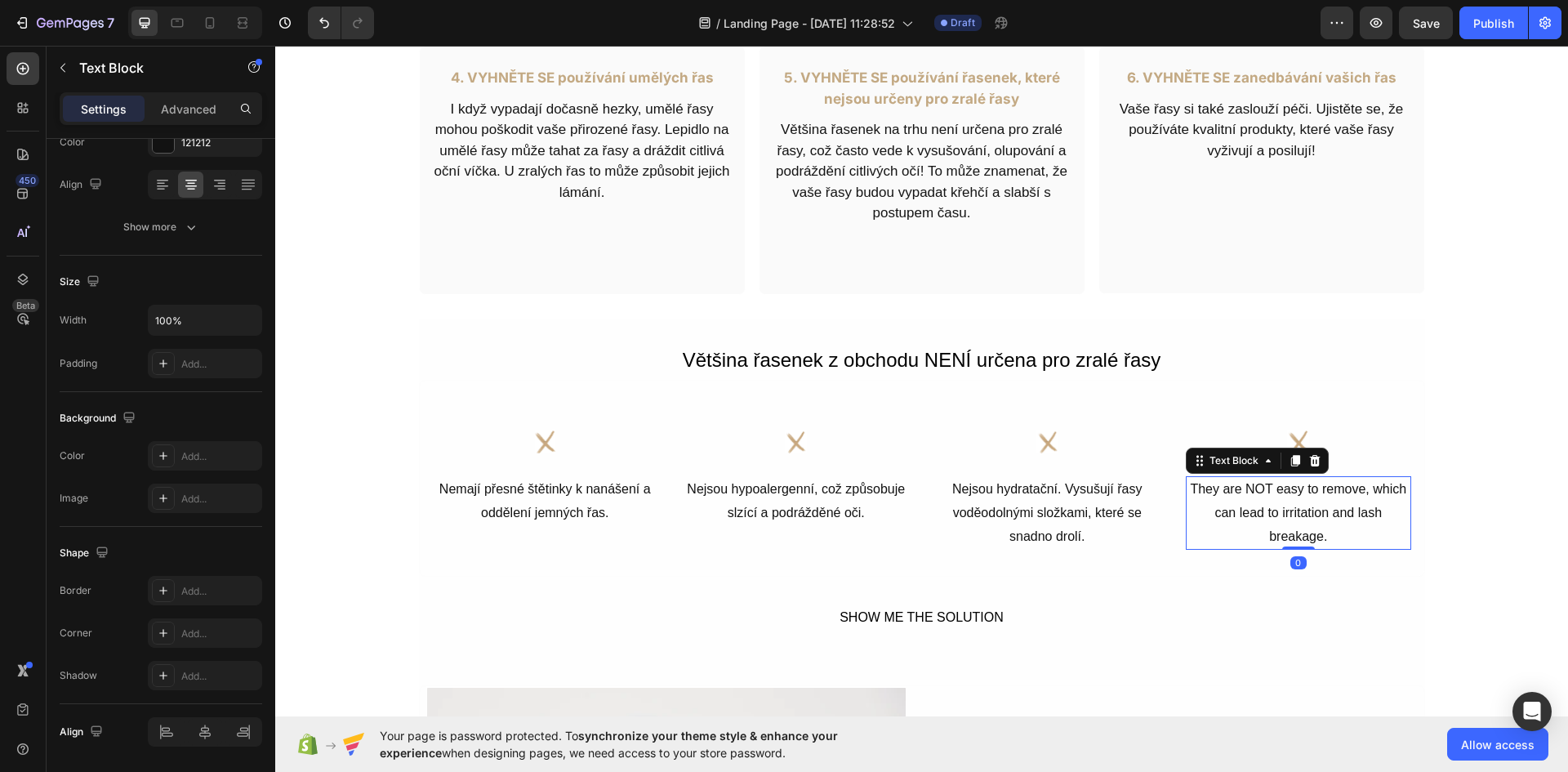
click at [1270, 490] on p "They are NOT easy to remove, which can lead to irritation and lash breakage." at bounding box center [1298, 513] width 222 height 70
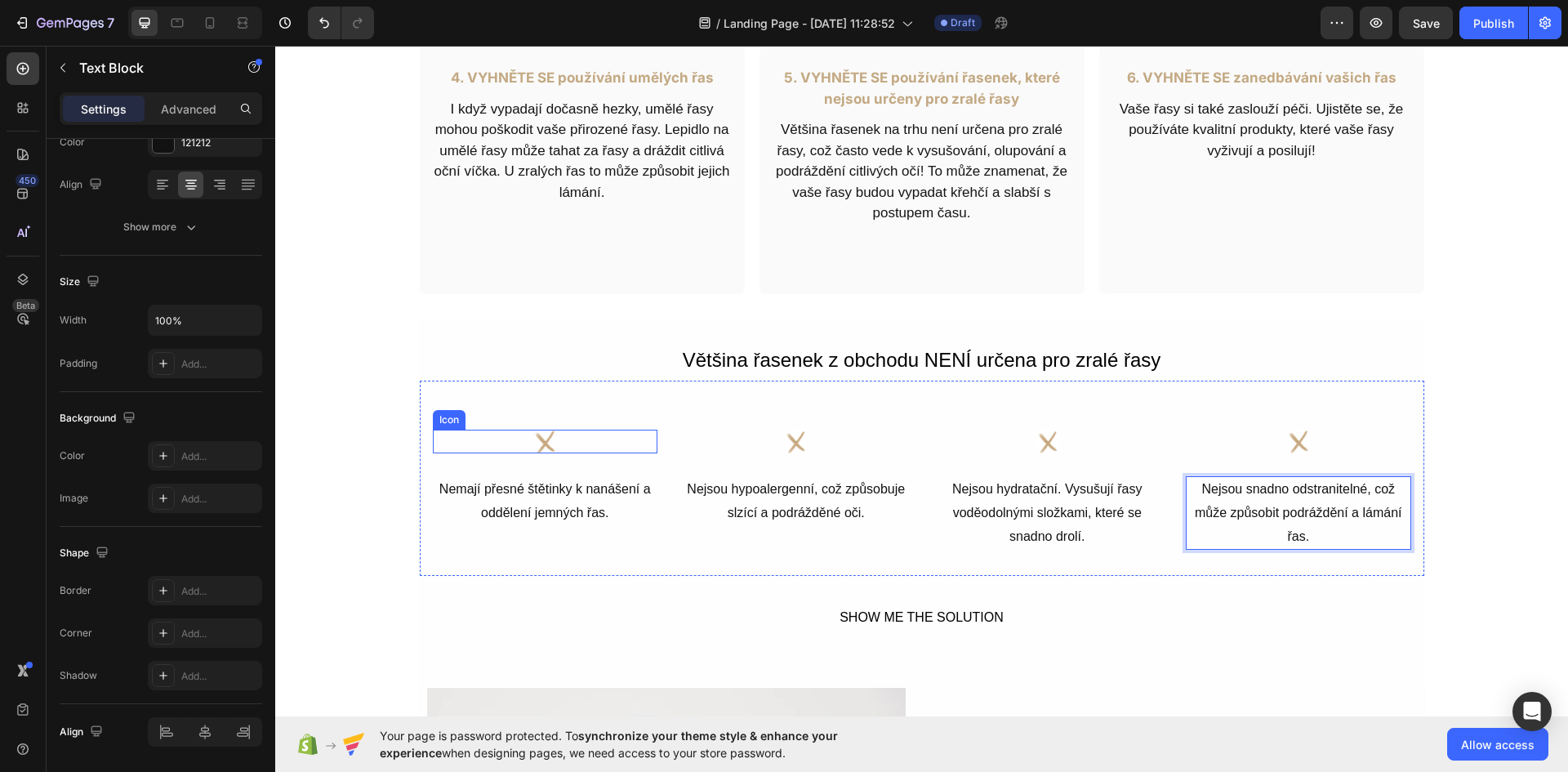
click at [541, 433] on image at bounding box center [544, 441] width 24 height 24
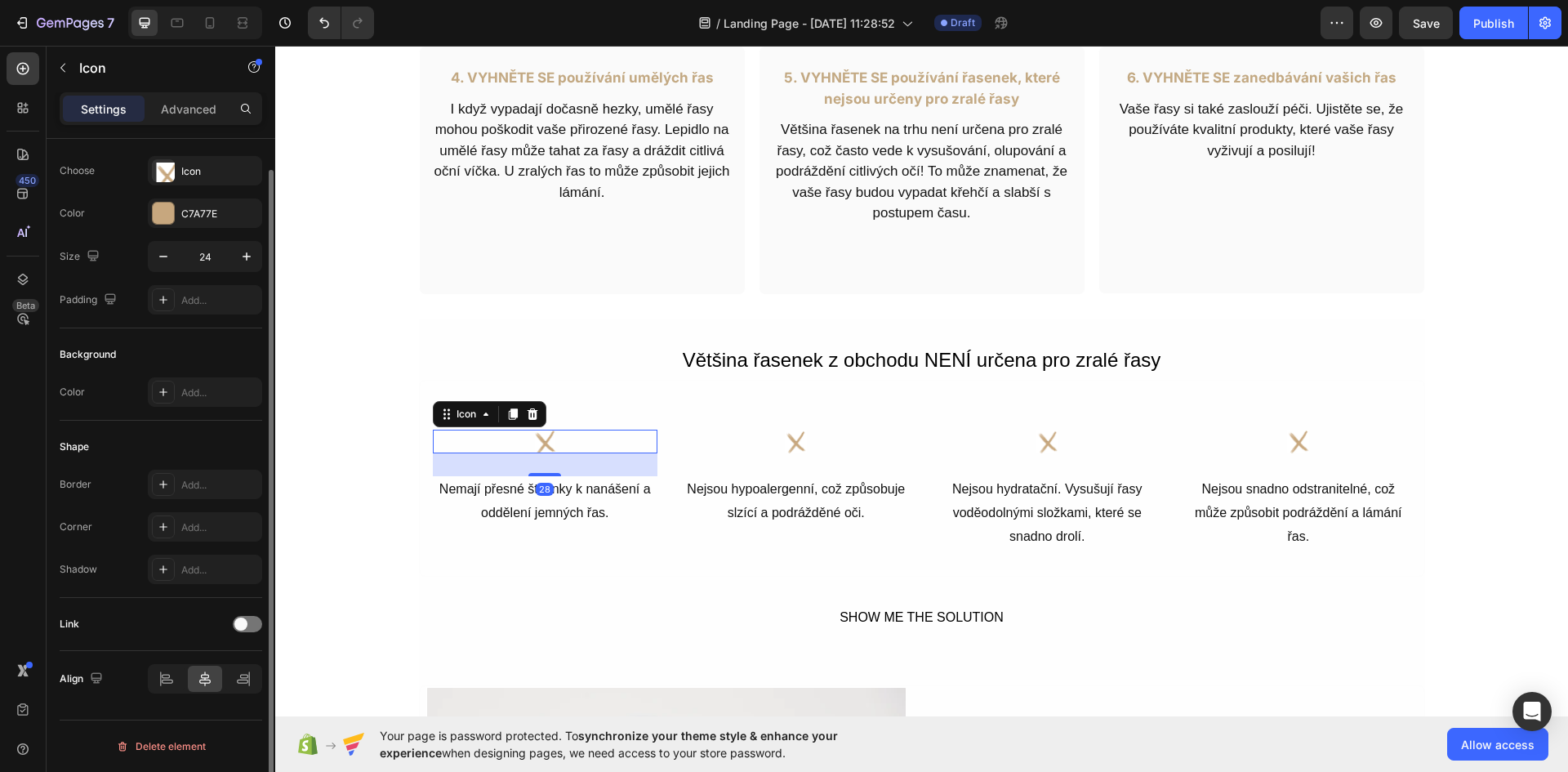
scroll to position [0, 0]
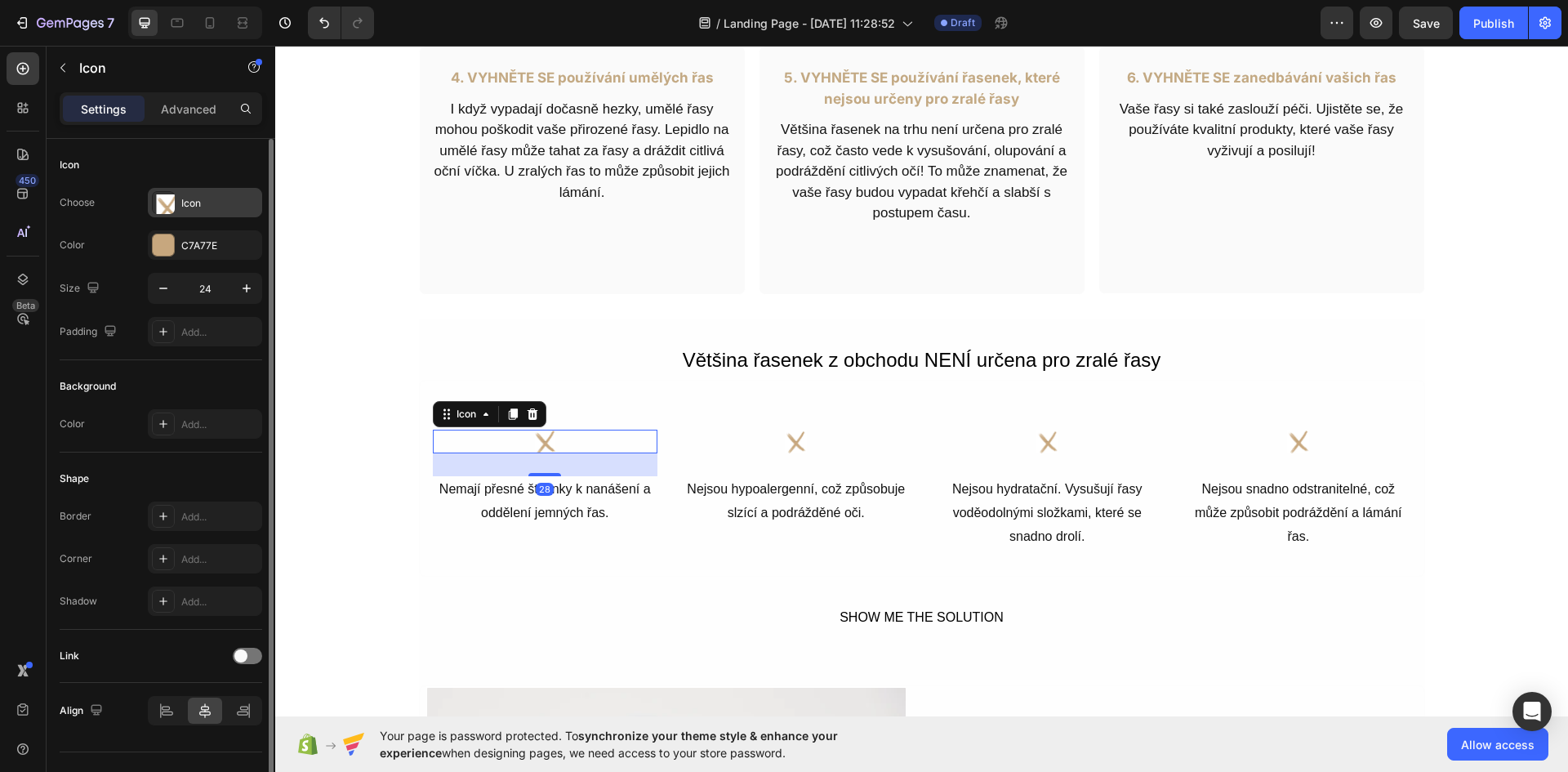
click at [194, 204] on div "Icon" at bounding box center [220, 204] width 77 height 15
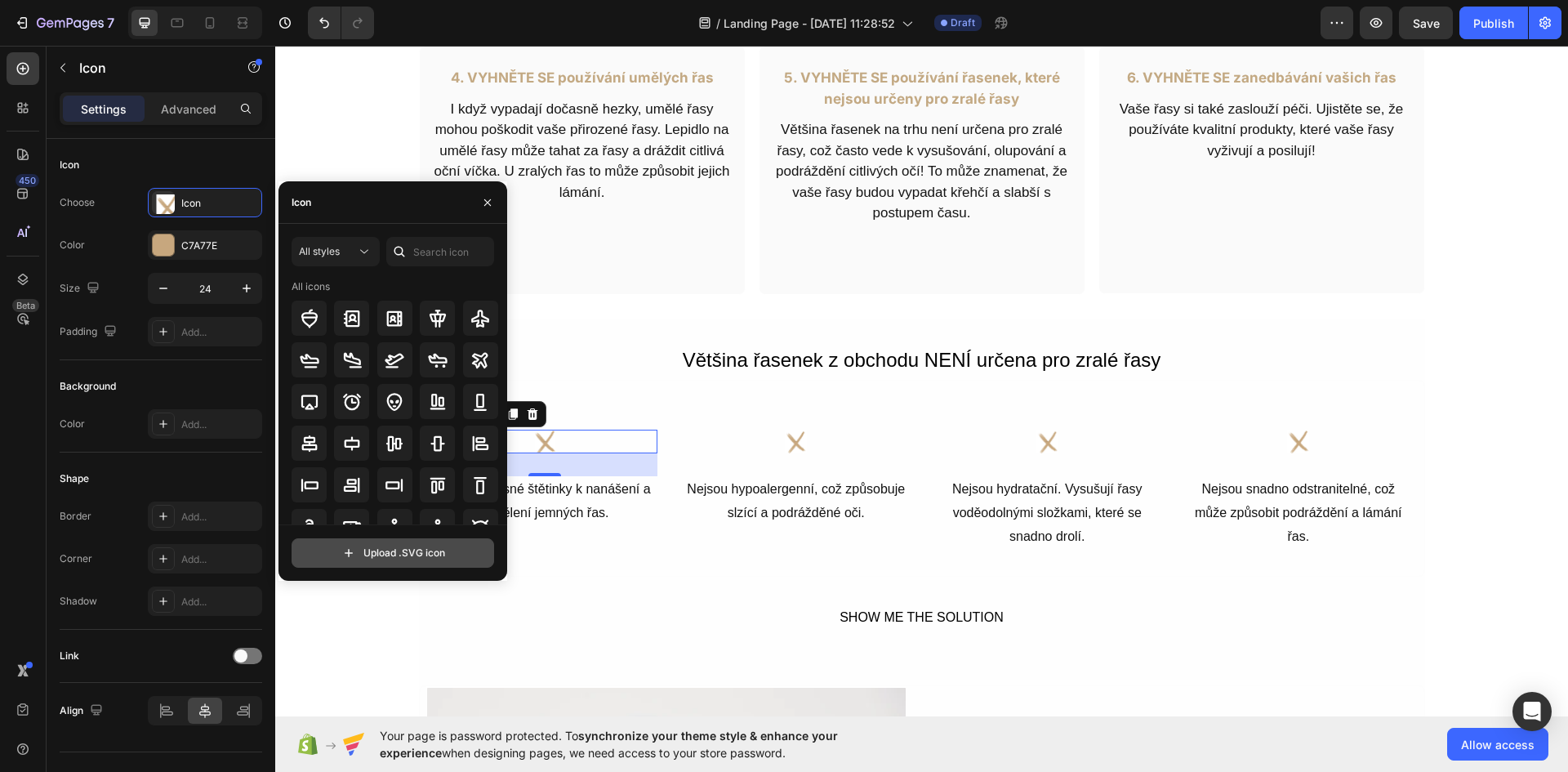
click at [404, 559] on input "file" at bounding box center [393, 553] width 201 height 28
click at [411, 557] on input "file" at bounding box center [393, 553] width 201 height 28
type input "C:\fakepath\4_8bc4c7e0-c57e-43e1-b580-fb438c635fc9.svg"
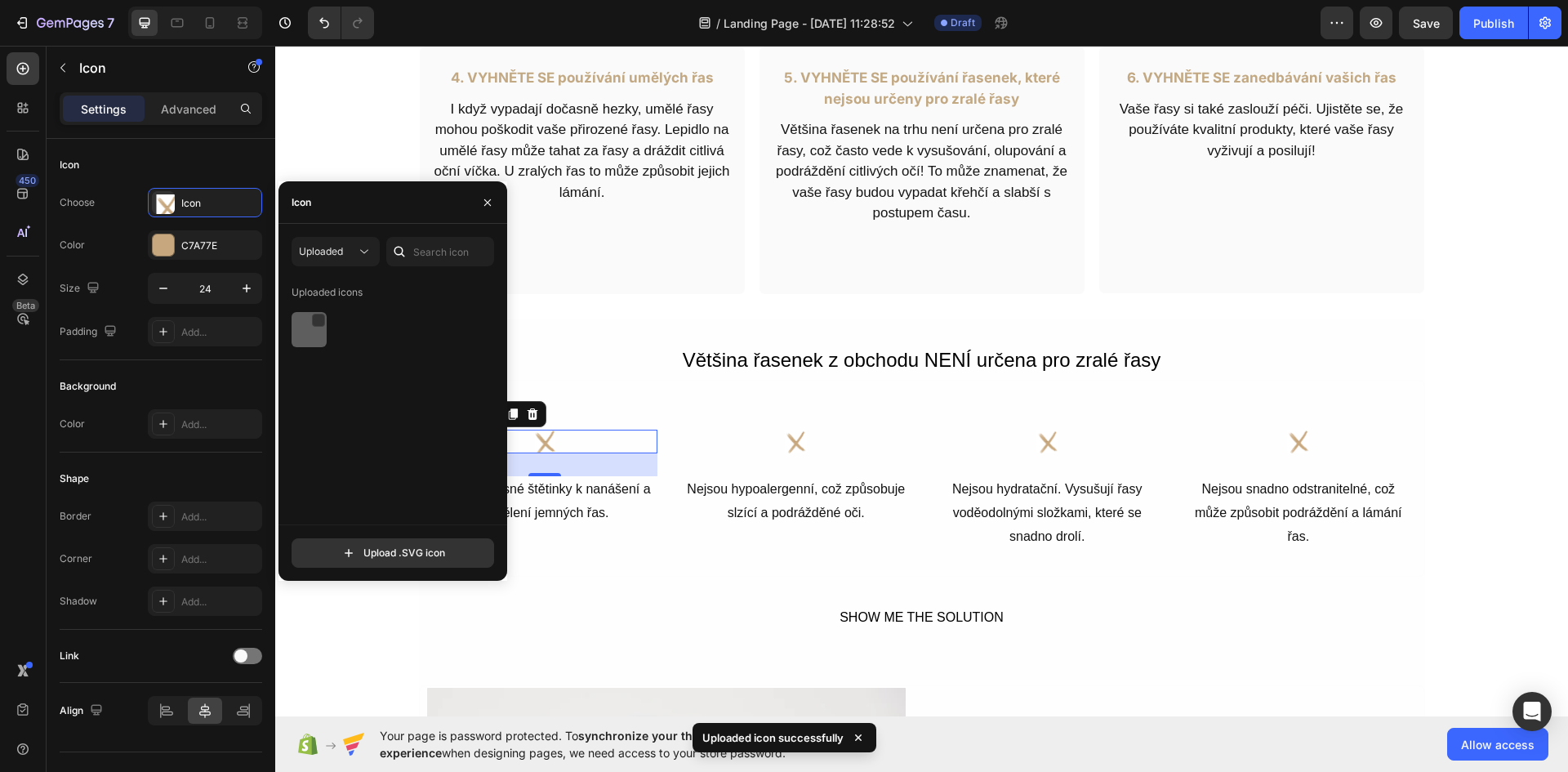
click at [306, 344] on div at bounding box center [309, 330] width 35 height 35
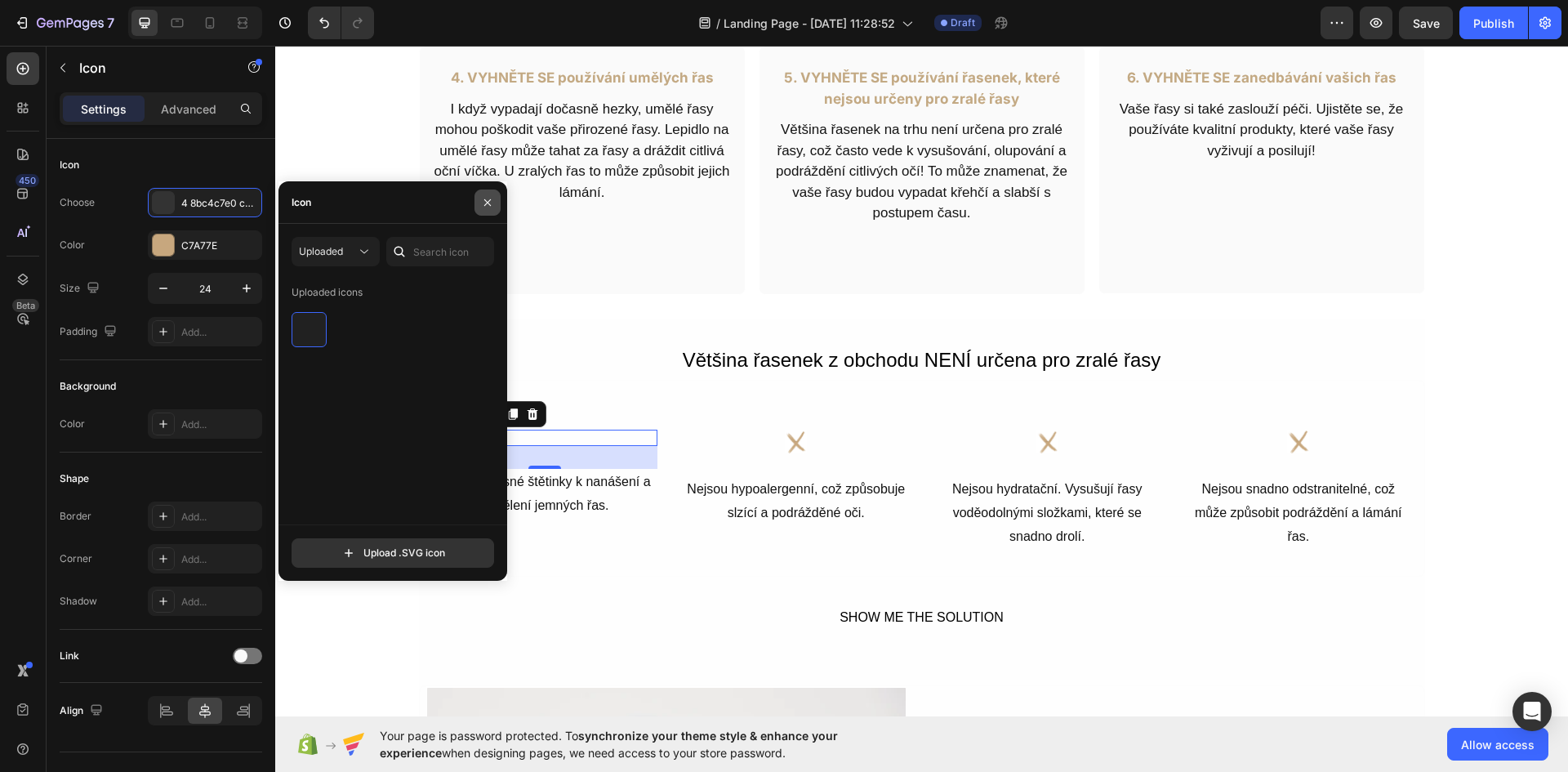
click at [480, 210] on button "button" at bounding box center [487, 203] width 26 height 26
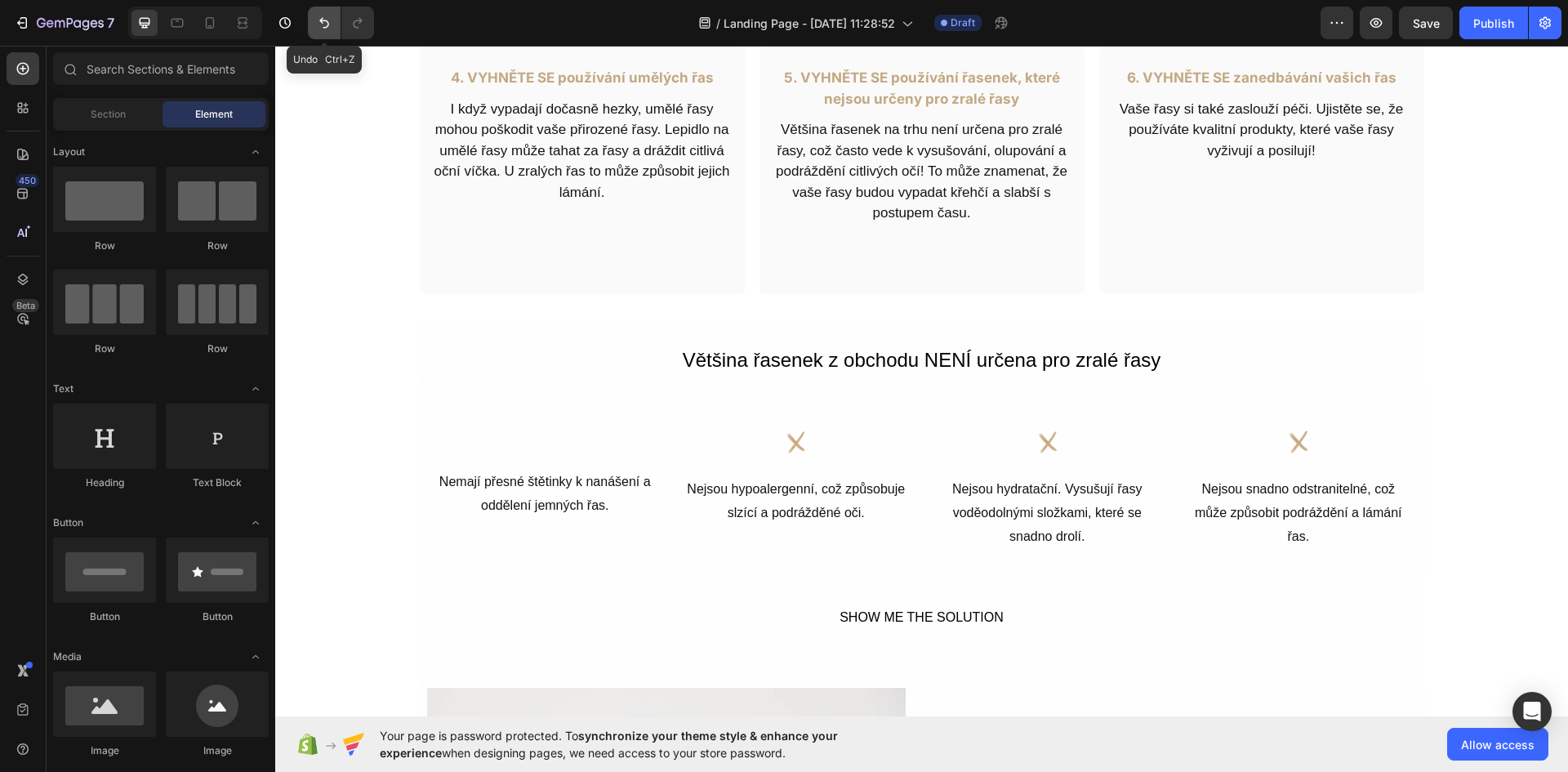
click at [317, 29] on icon "Undo/Redo" at bounding box center [325, 23] width 16 height 16
click at [1304, 442] on div "Icon" at bounding box center [1298, 441] width 226 height 24
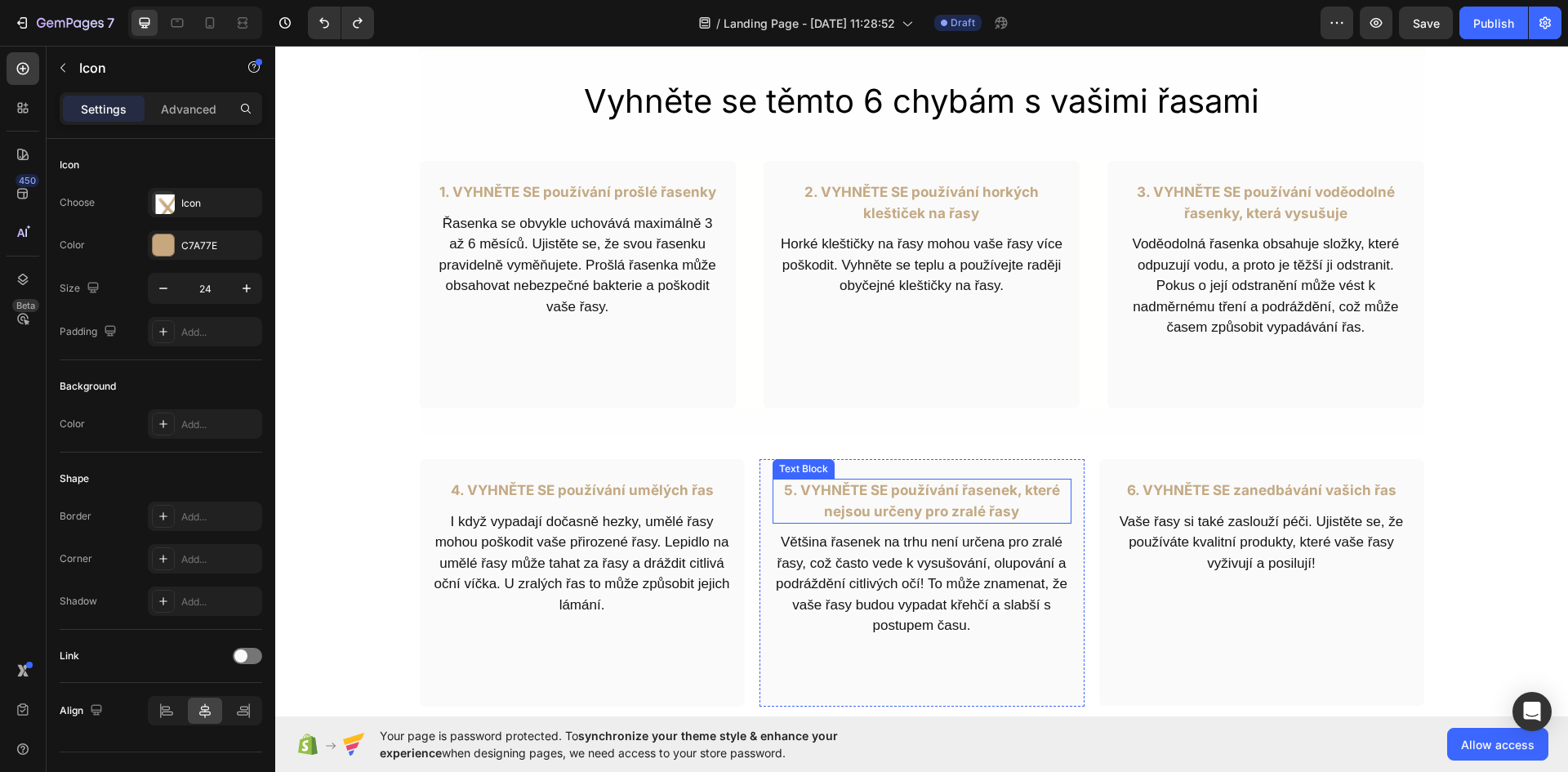
scroll to position [490, 0]
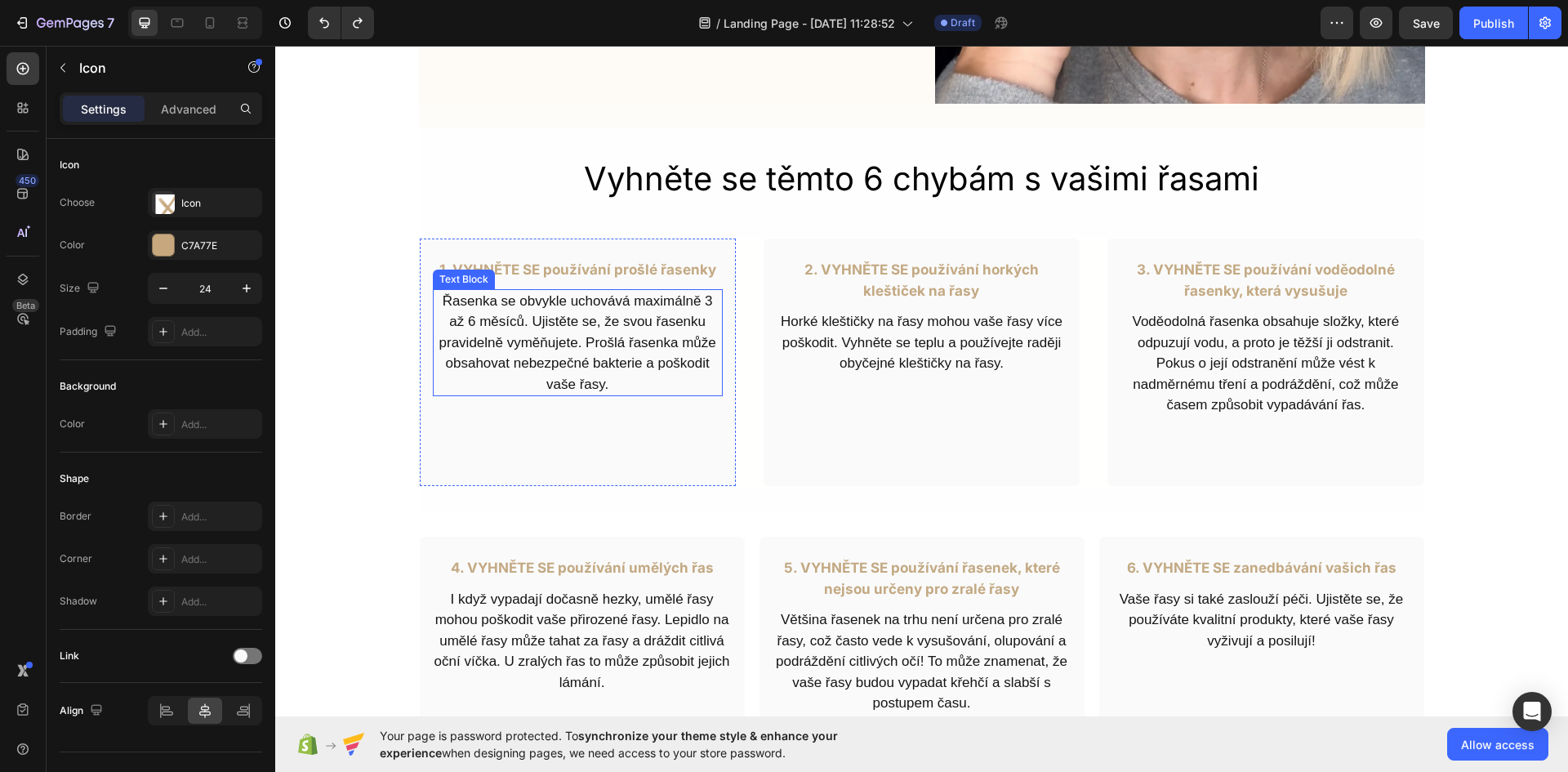
click at [586, 316] on p "Řasenka se obvykle uchovává maximálně 3 až 6 měsíců. Ujistěte se, že svou řasen…" at bounding box center [577, 343] width 287 height 105
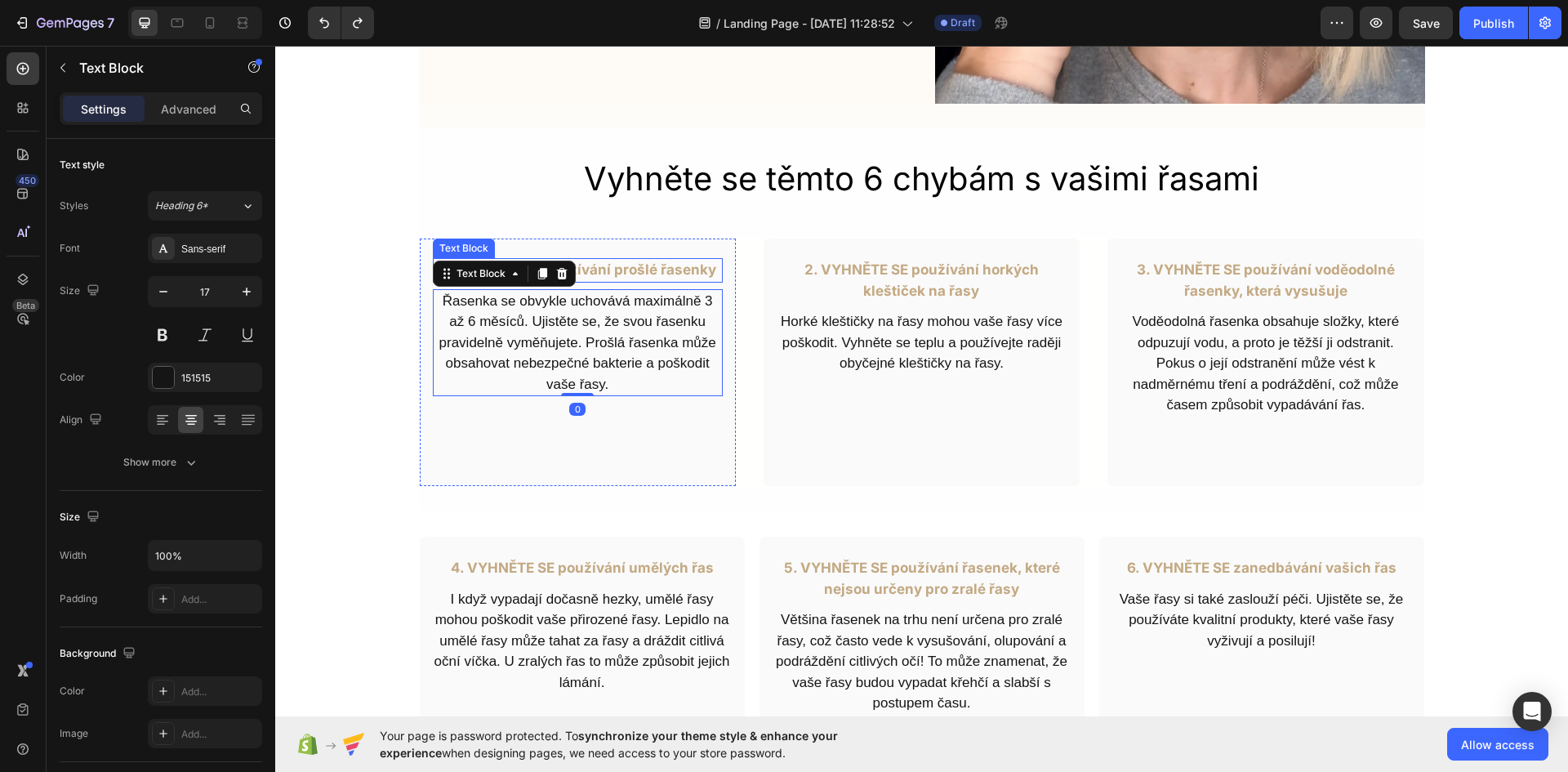
click at [599, 265] on p "1. VYHNĚTE SE používání prošlé řasenky" at bounding box center [577, 271] width 287 height 21
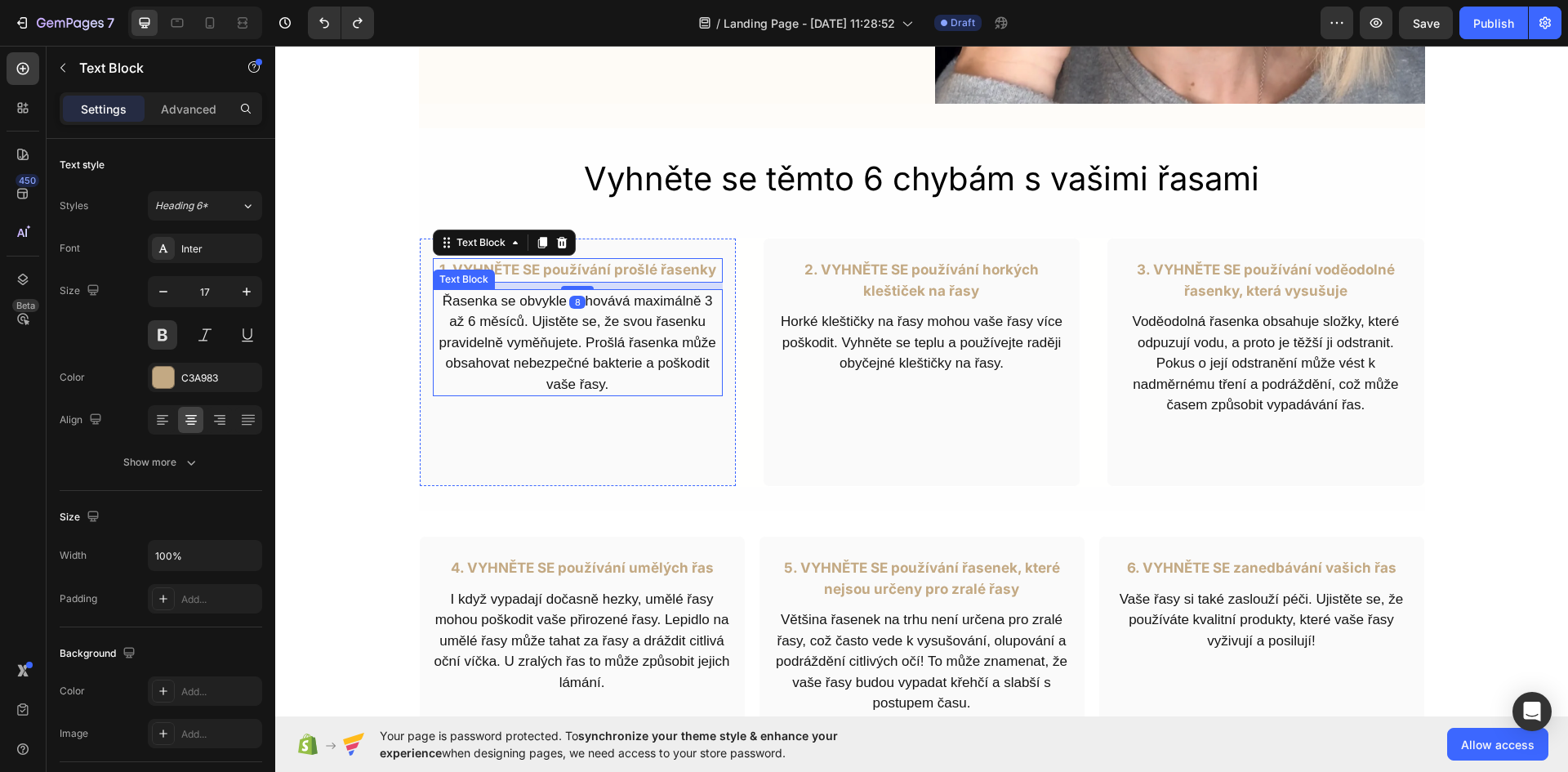
click at [628, 354] on p "Řasenka se obvykle uchovává maximálně 3 až 6 měsíců. Ujistěte se, že svou řasen…" at bounding box center [577, 343] width 287 height 105
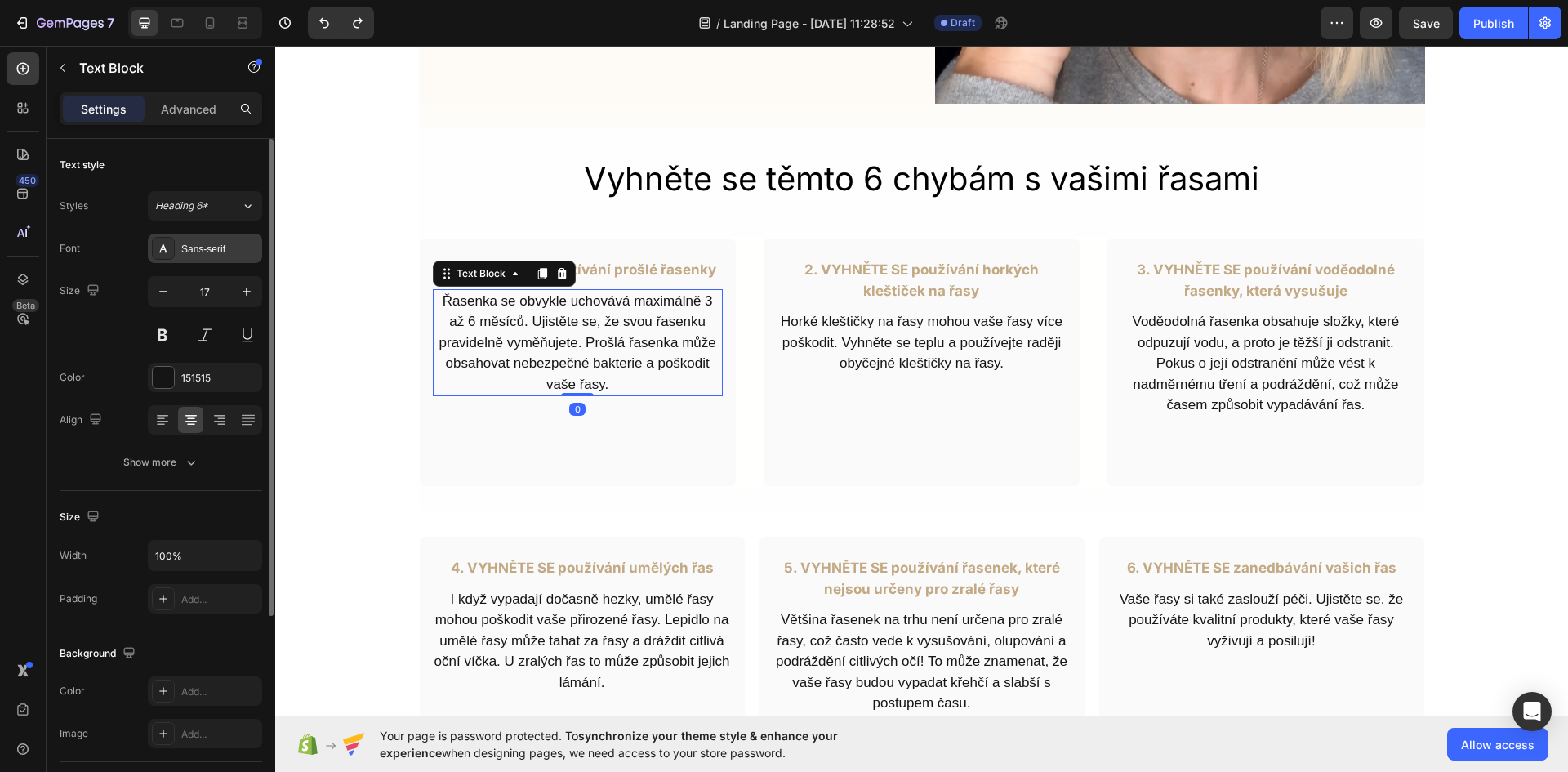
click at [229, 251] on div "Sans-serif" at bounding box center [220, 249] width 77 height 15
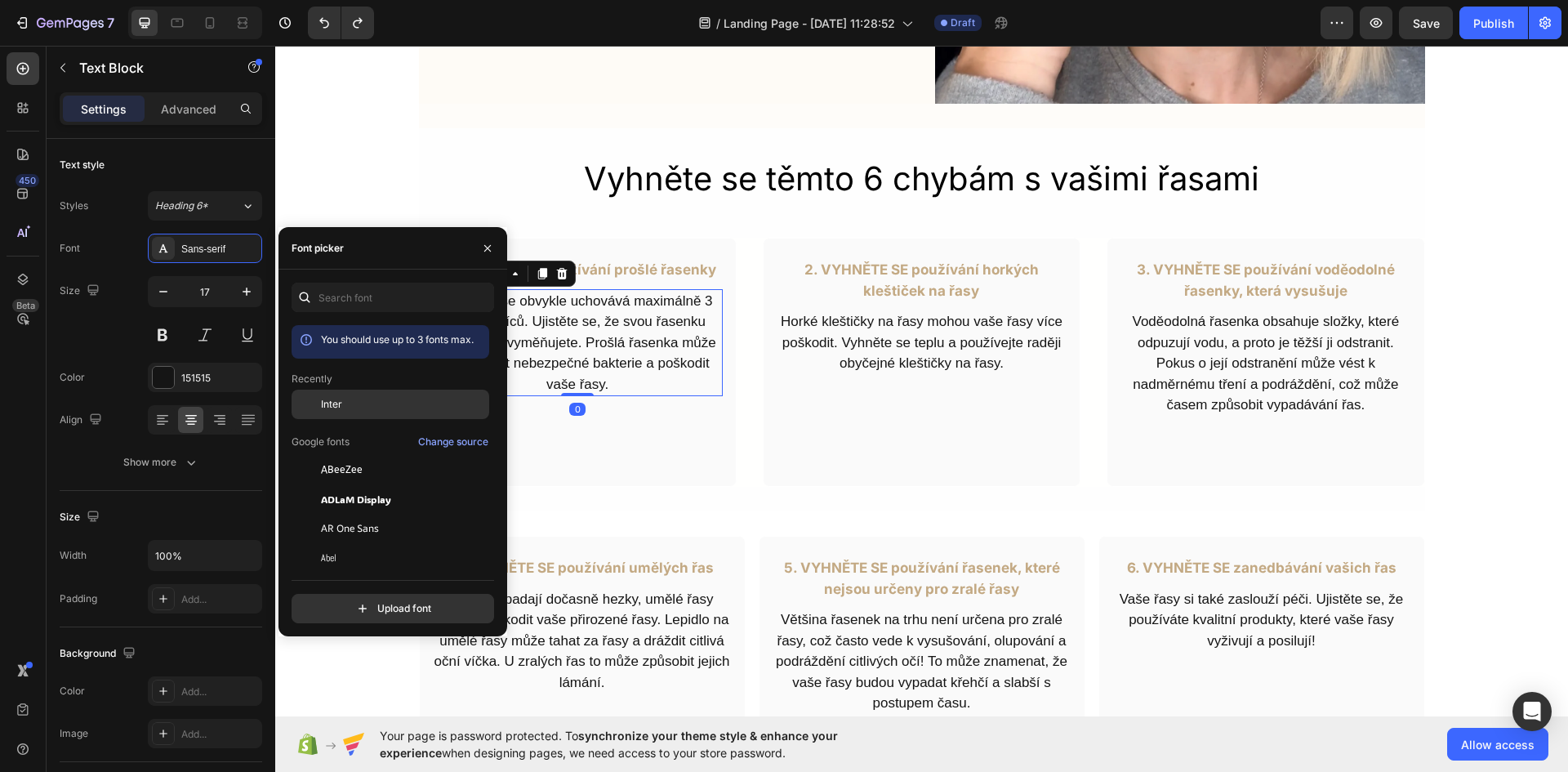
click at [365, 404] on div "Inter" at bounding box center [403, 404] width 165 height 15
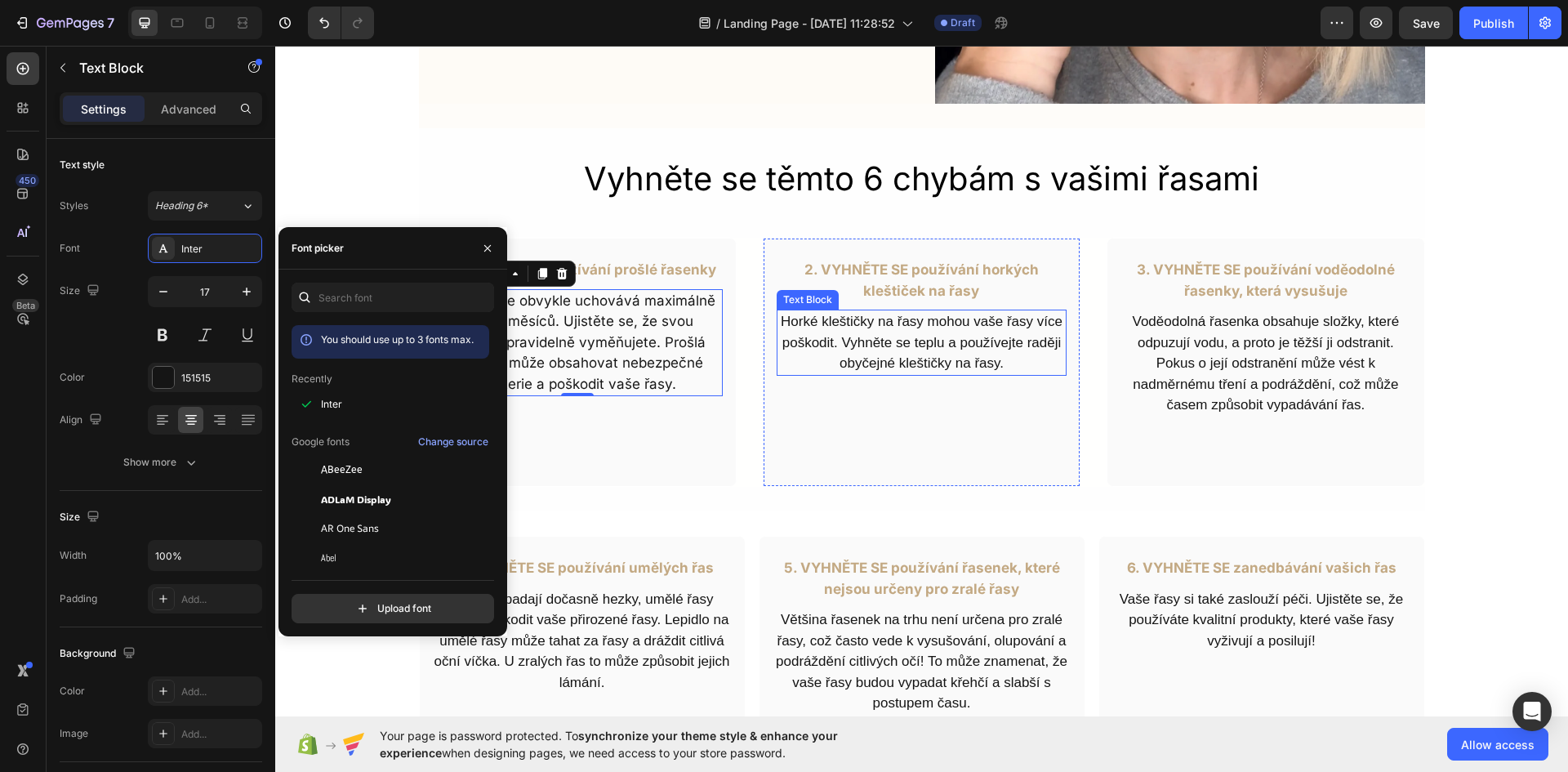
click at [900, 349] on p "Horké kleštičky na řasy mohou vaše řasy více poškodit. Vyhněte se teplu a použí…" at bounding box center [921, 343] width 287 height 63
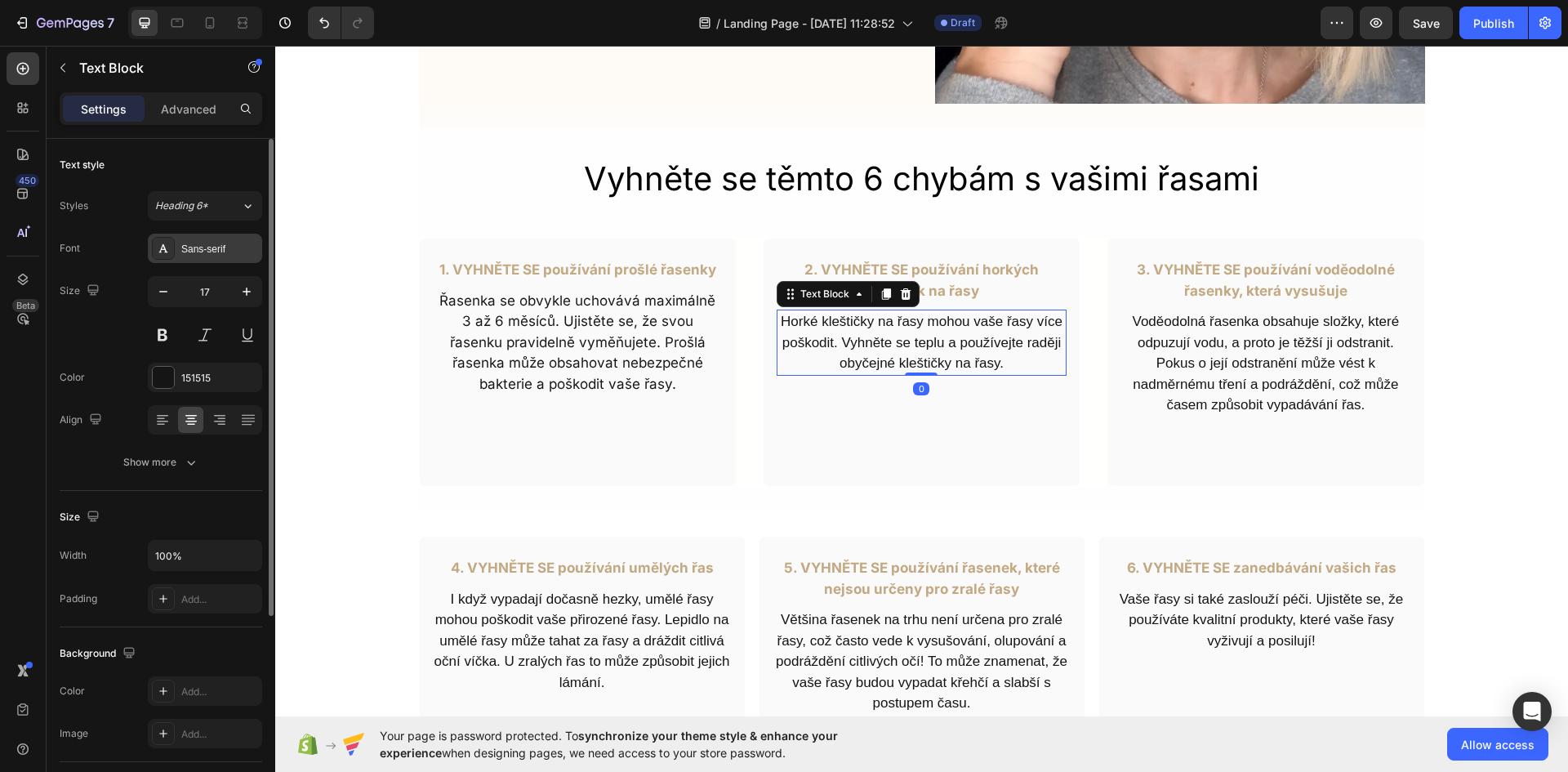
click at [214, 250] on div "Sans-serif" at bounding box center [220, 249] width 77 height 15
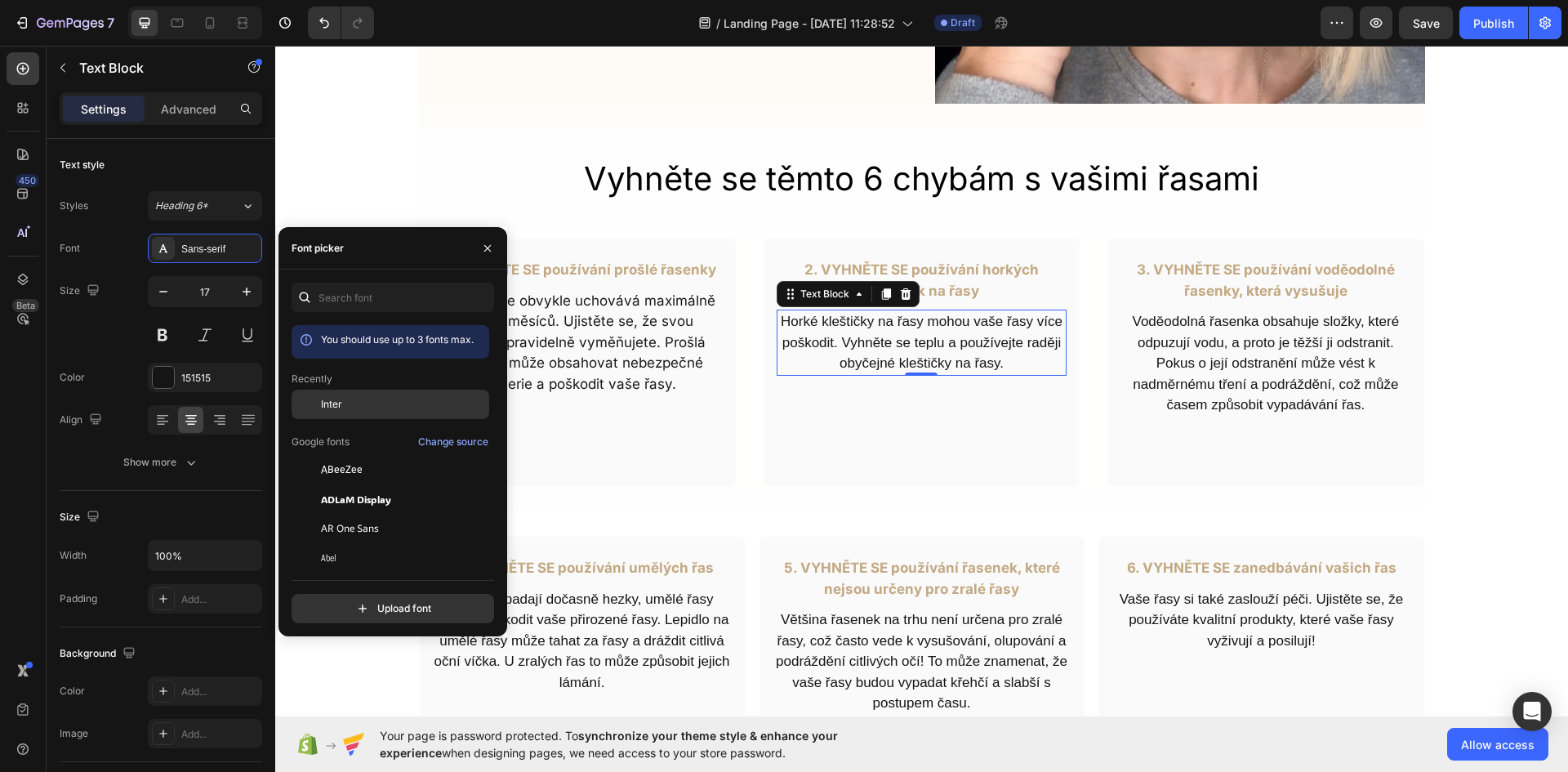
click at [347, 397] on div "Inter" at bounding box center [403, 404] width 165 height 15
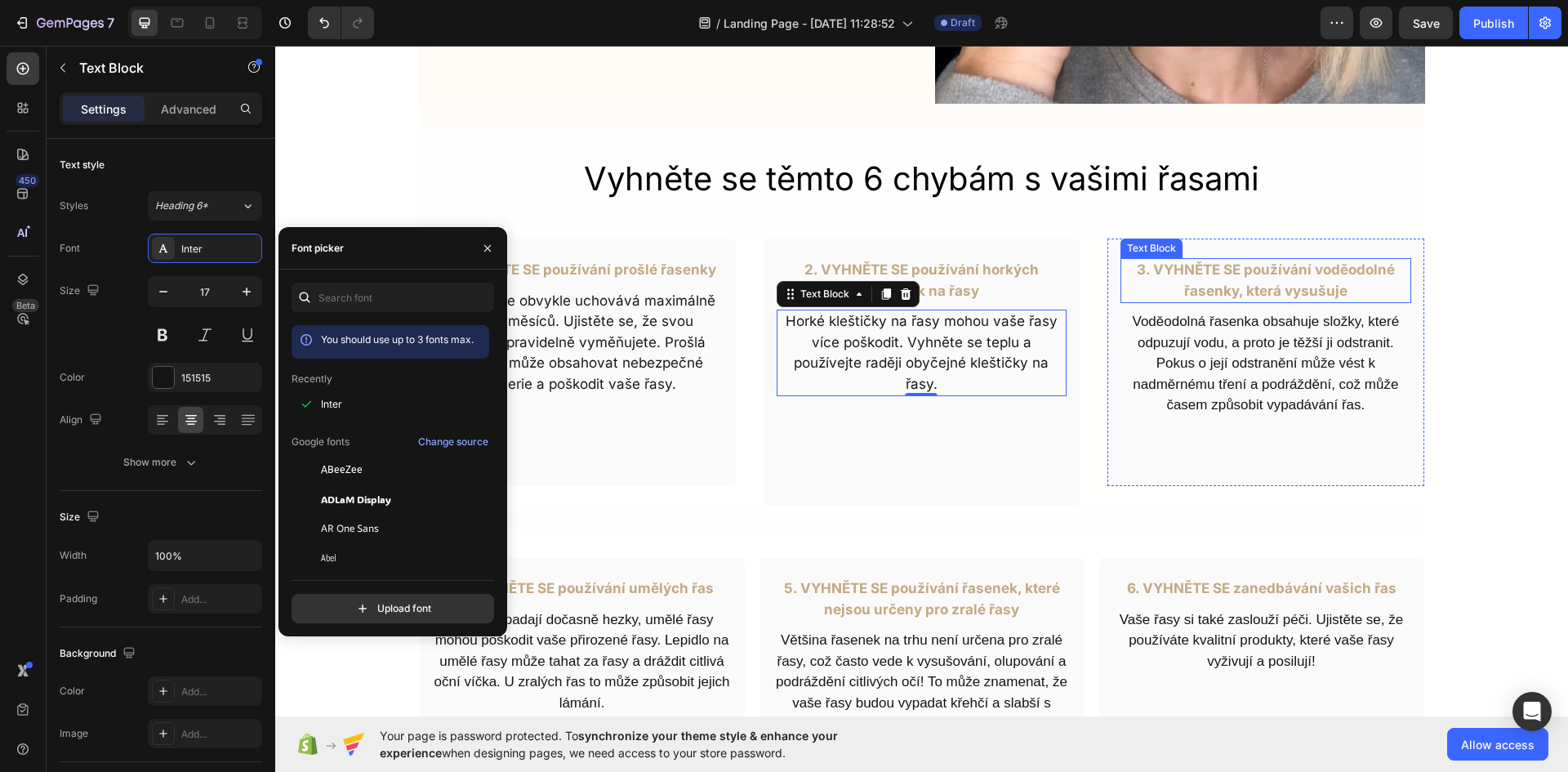
click at [1236, 275] on p "3. VYHNĚTE SE používání voděodolné řasenky, která vysušuje" at bounding box center [1265, 281] width 287 height 42
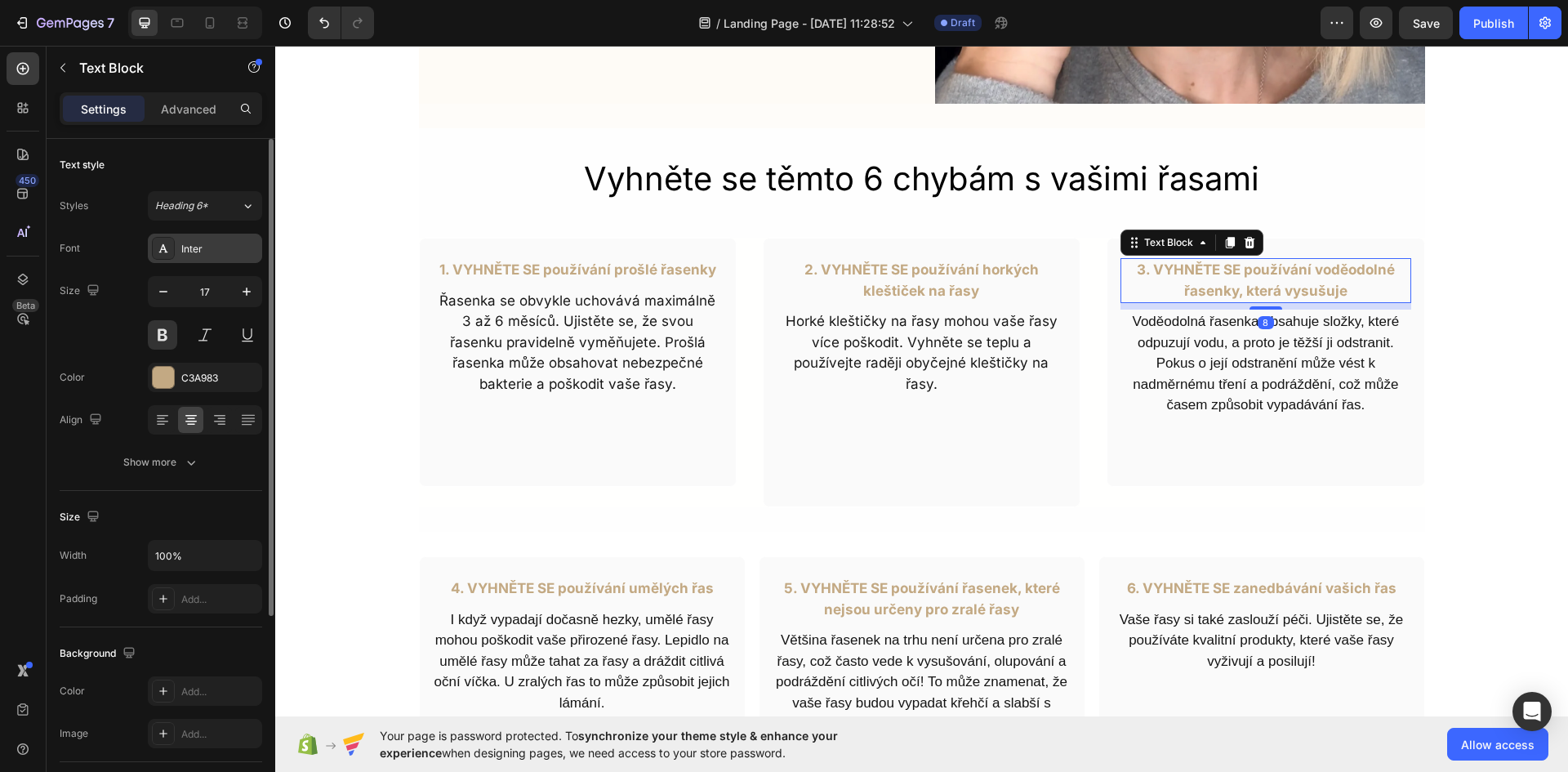
click at [197, 246] on div "Inter" at bounding box center [220, 249] width 77 height 15
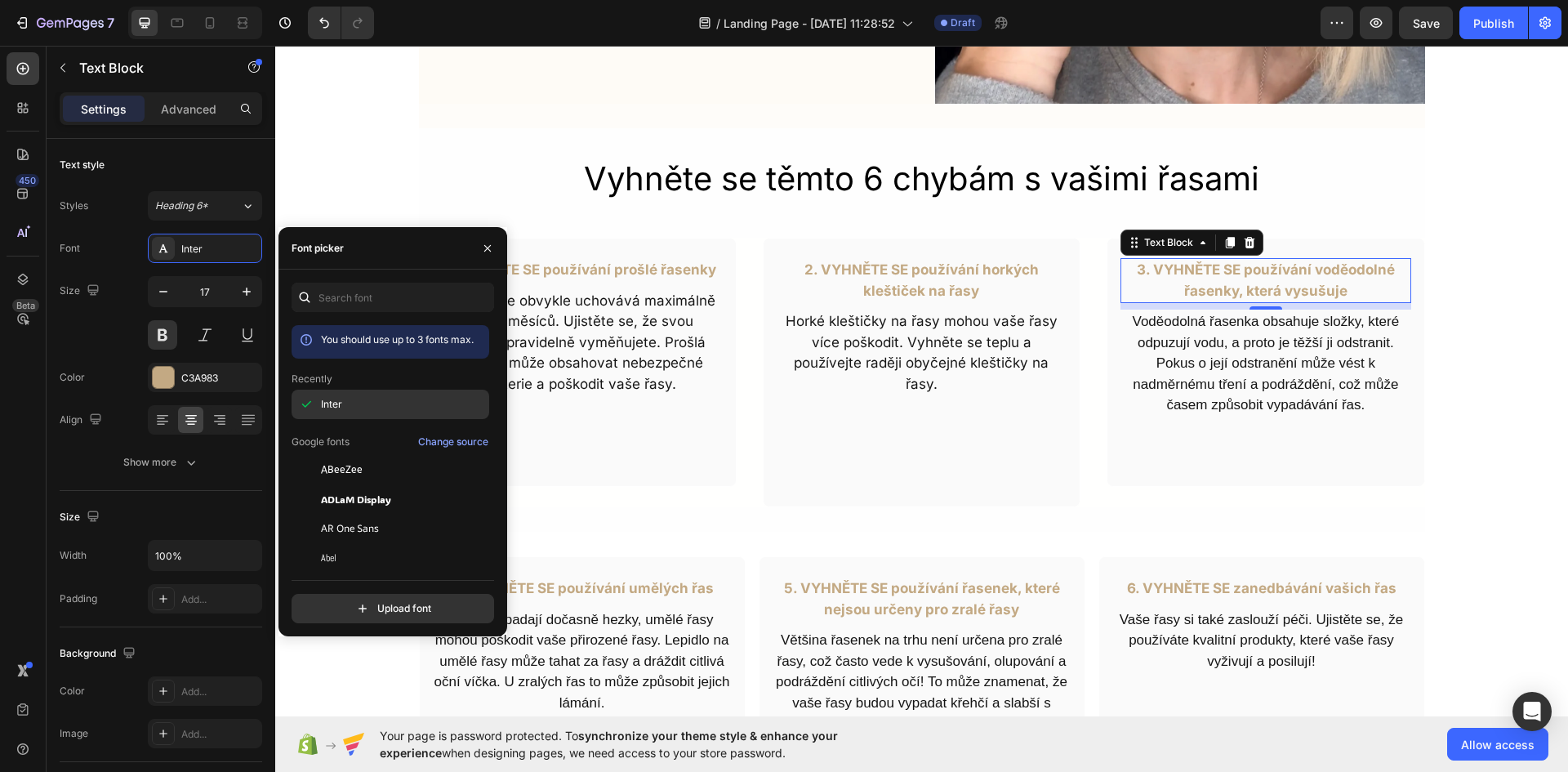
click at [347, 401] on div "Inter" at bounding box center [403, 404] width 165 height 15
click at [1246, 370] on p "Voděodolná řasenka obsahuje složky, které odpuzují vodu, a proto je těžší ji od…" at bounding box center [1265, 364] width 287 height 105
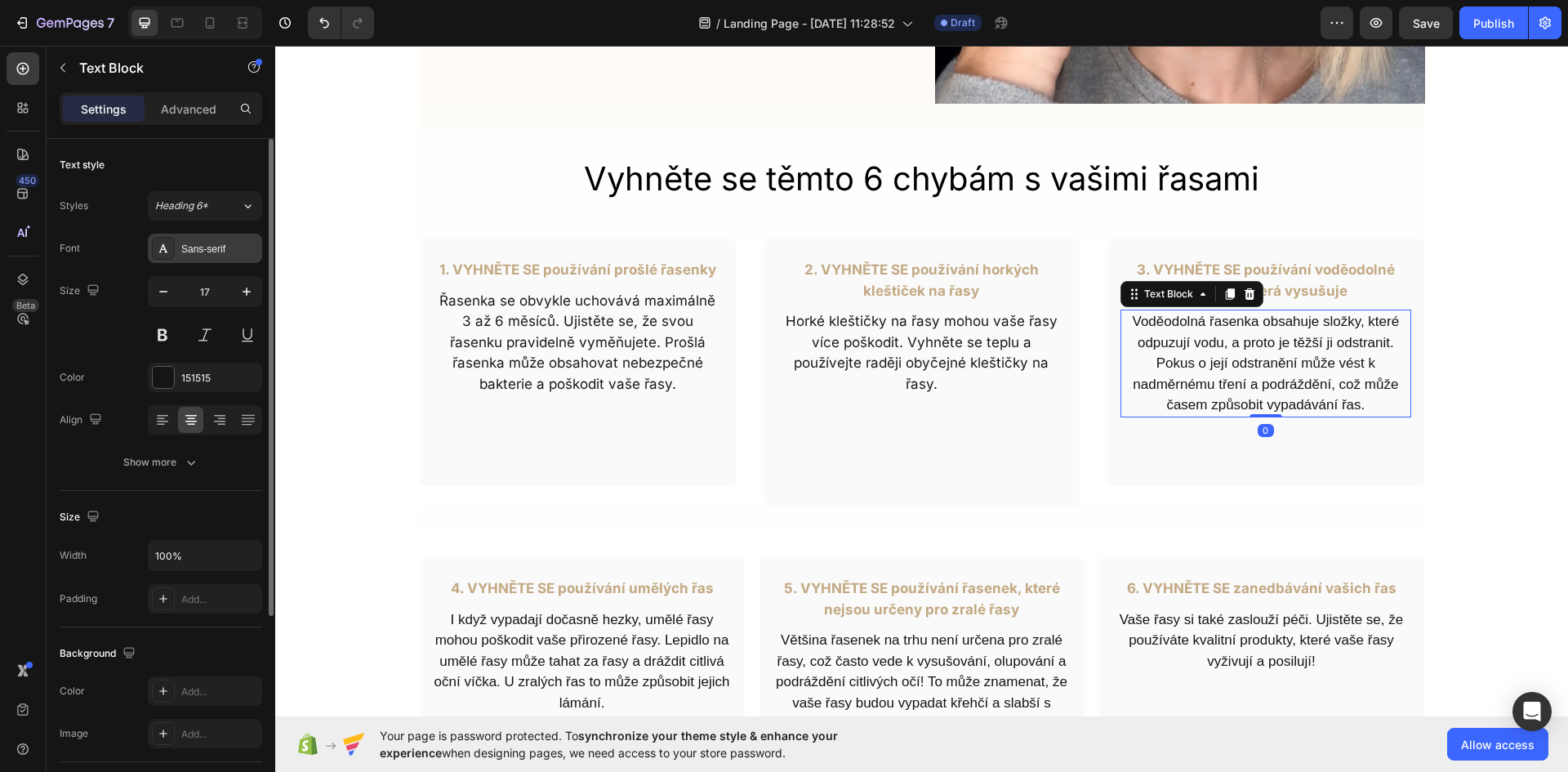
click at [196, 257] on div "Sans-serif" at bounding box center [205, 249] width 114 height 29
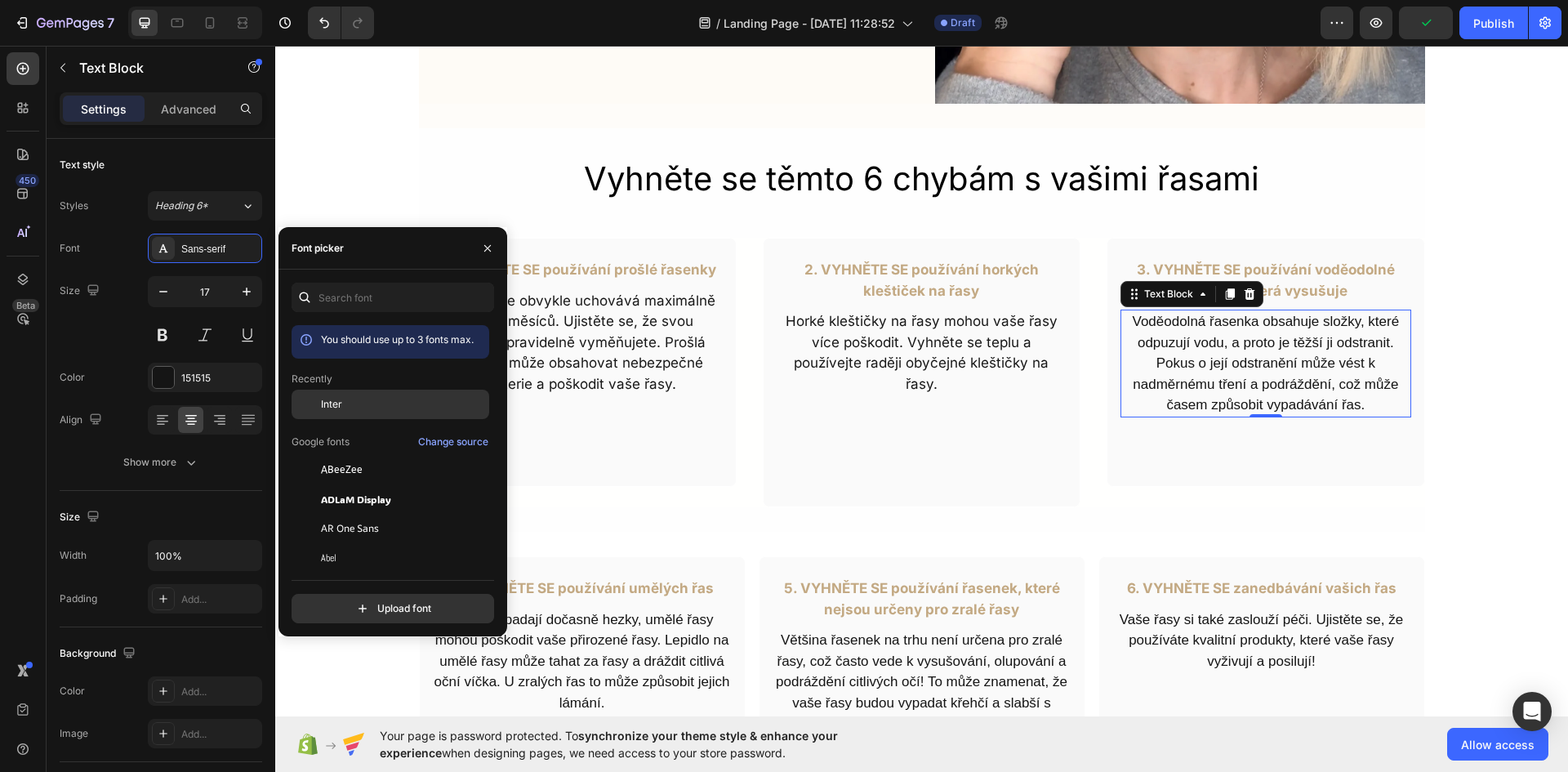
click at [347, 402] on div "Inter" at bounding box center [403, 404] width 165 height 15
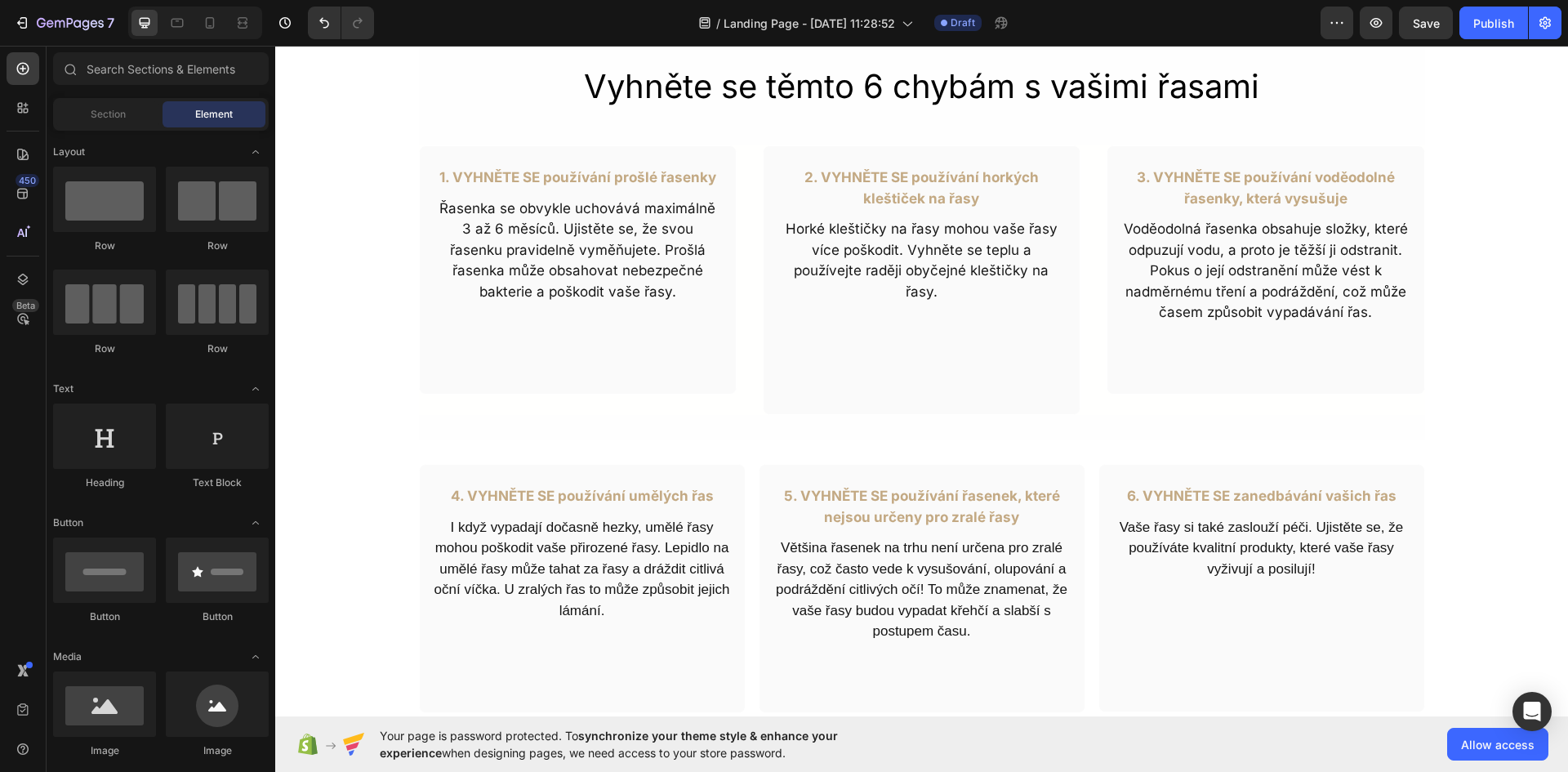
scroll to position [735, 0]
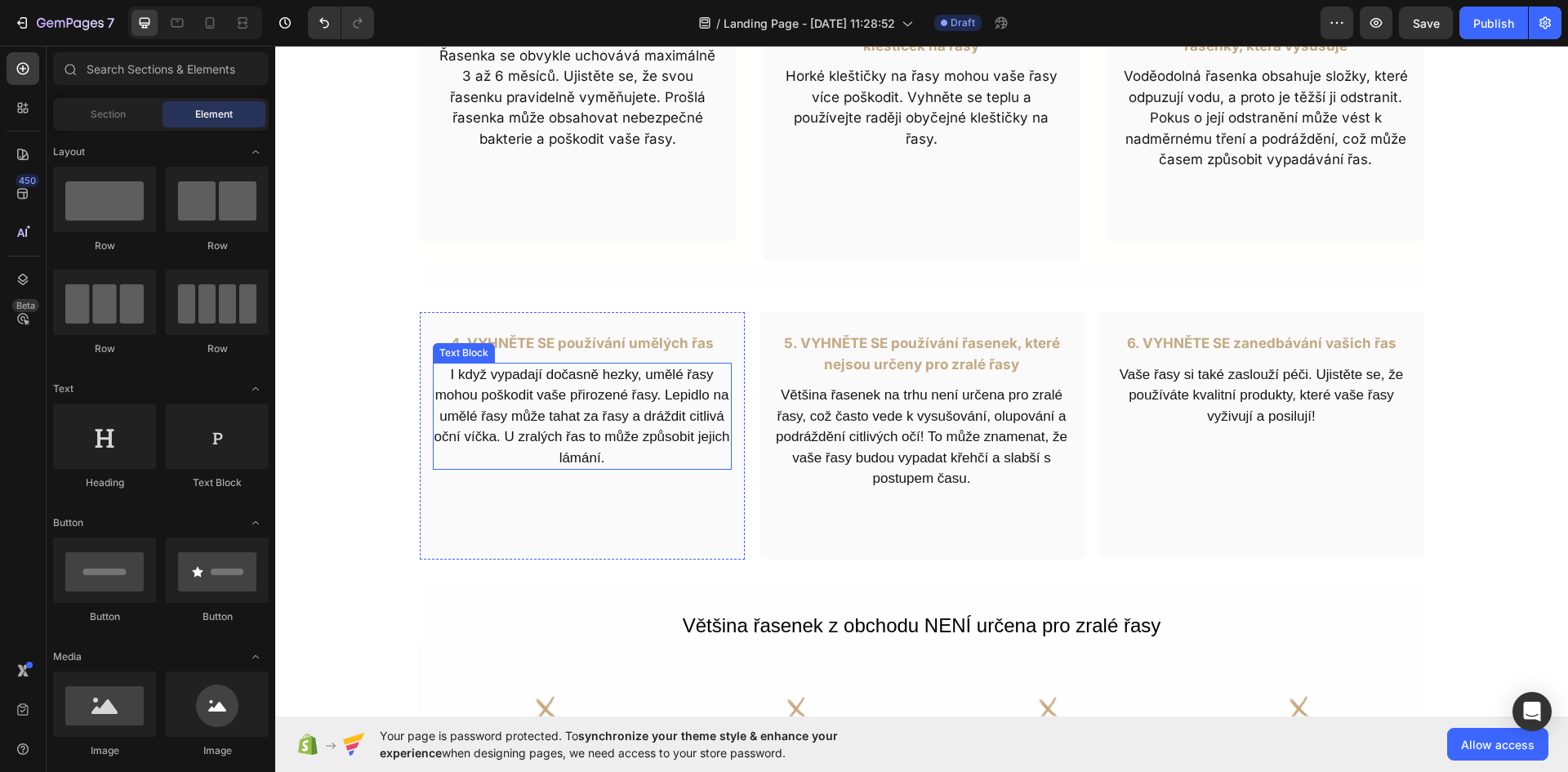
click at [575, 439] on p "I když vypadají dočasně hezky, umělé řasy mohou poškodit vaše přirozené řasy. L…" at bounding box center [582, 416] width 296 height 105
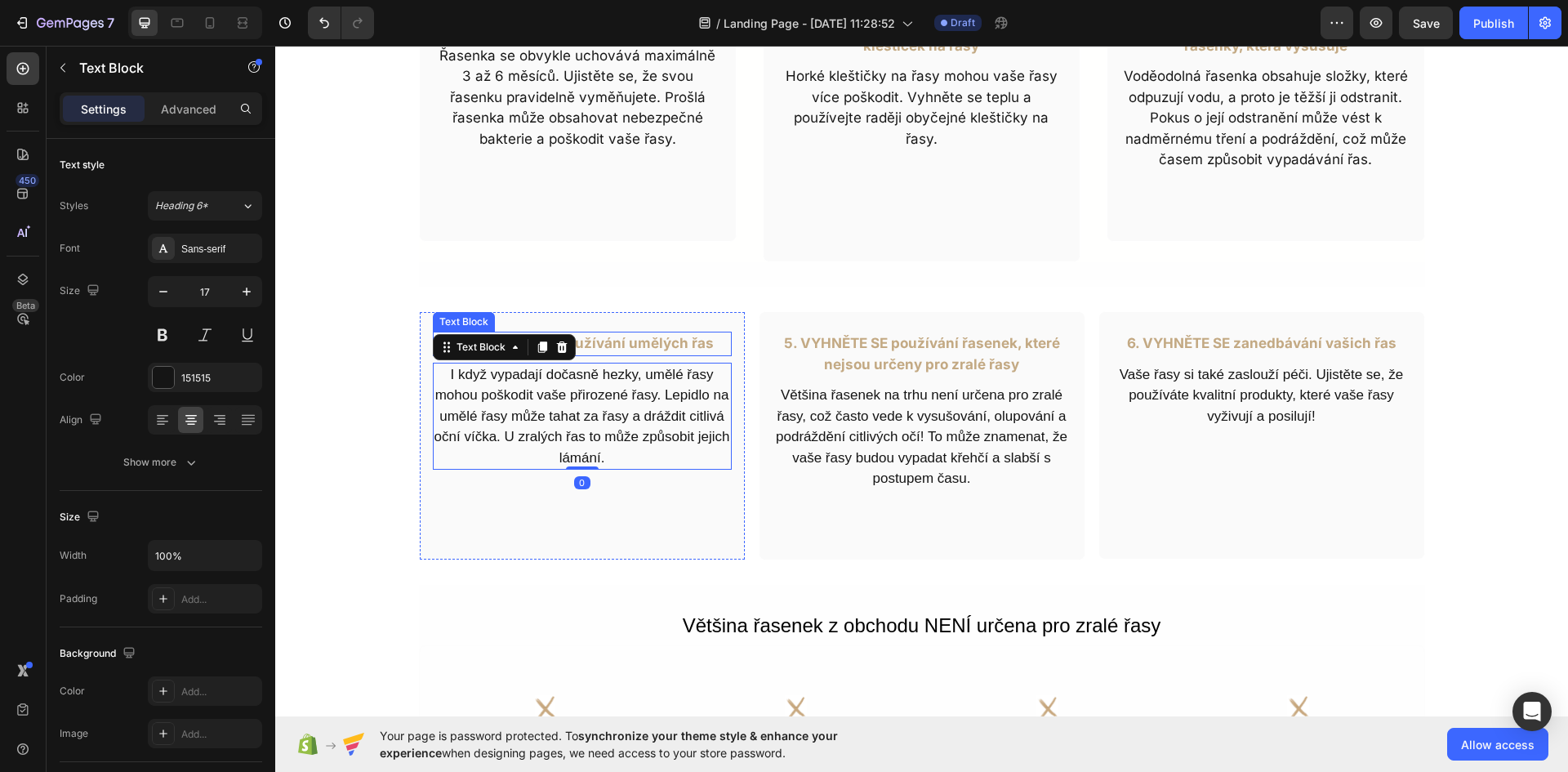
click at [651, 347] on p "4. VYHNĚTE SE používání umělých řas" at bounding box center [582, 343] width 296 height 21
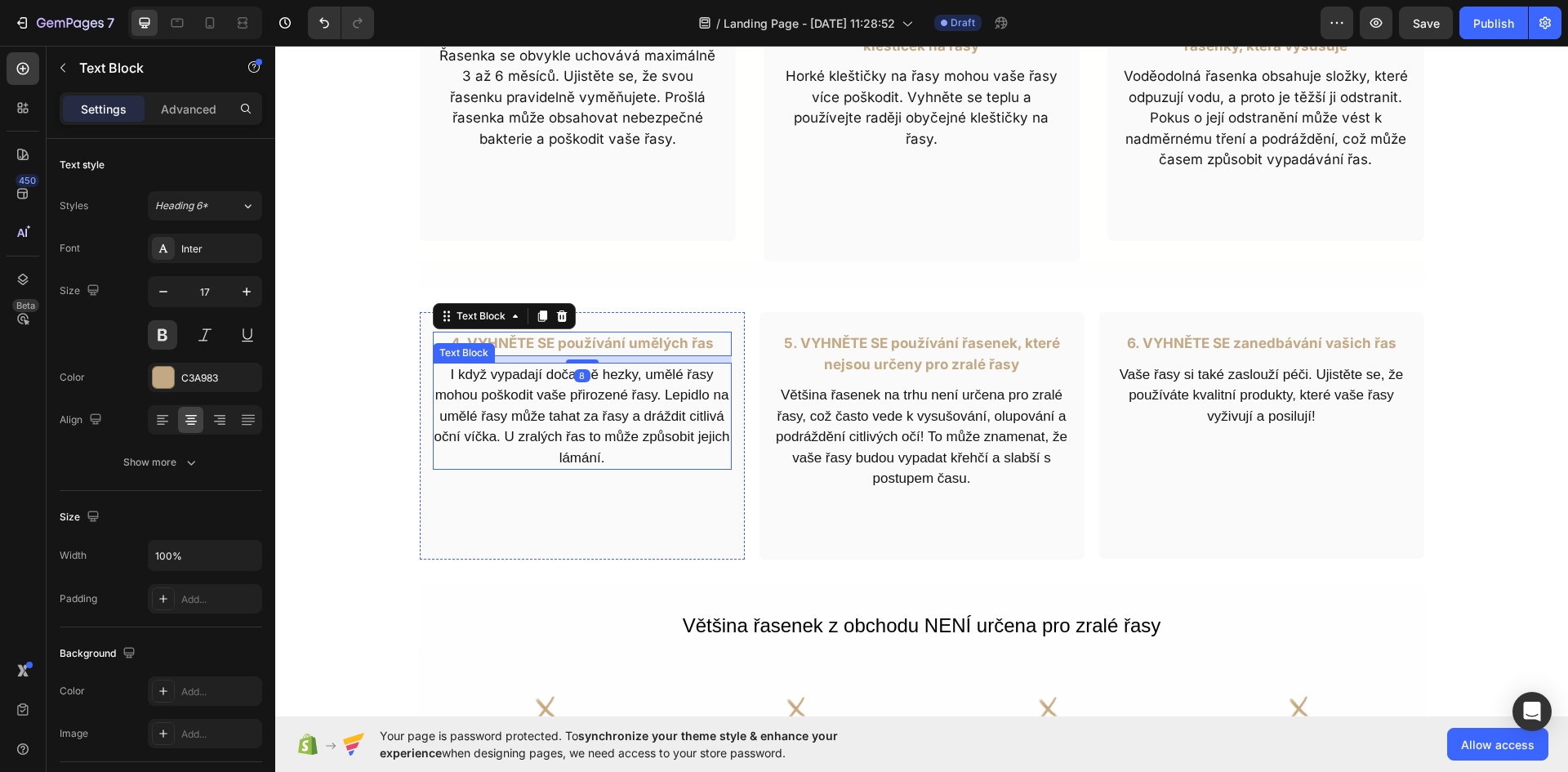
click at [627, 402] on p "I když vypadají dočasně hezky, umělé řasy mohou poškodit vaše přirozené řasy. L…" at bounding box center [582, 416] width 296 height 105
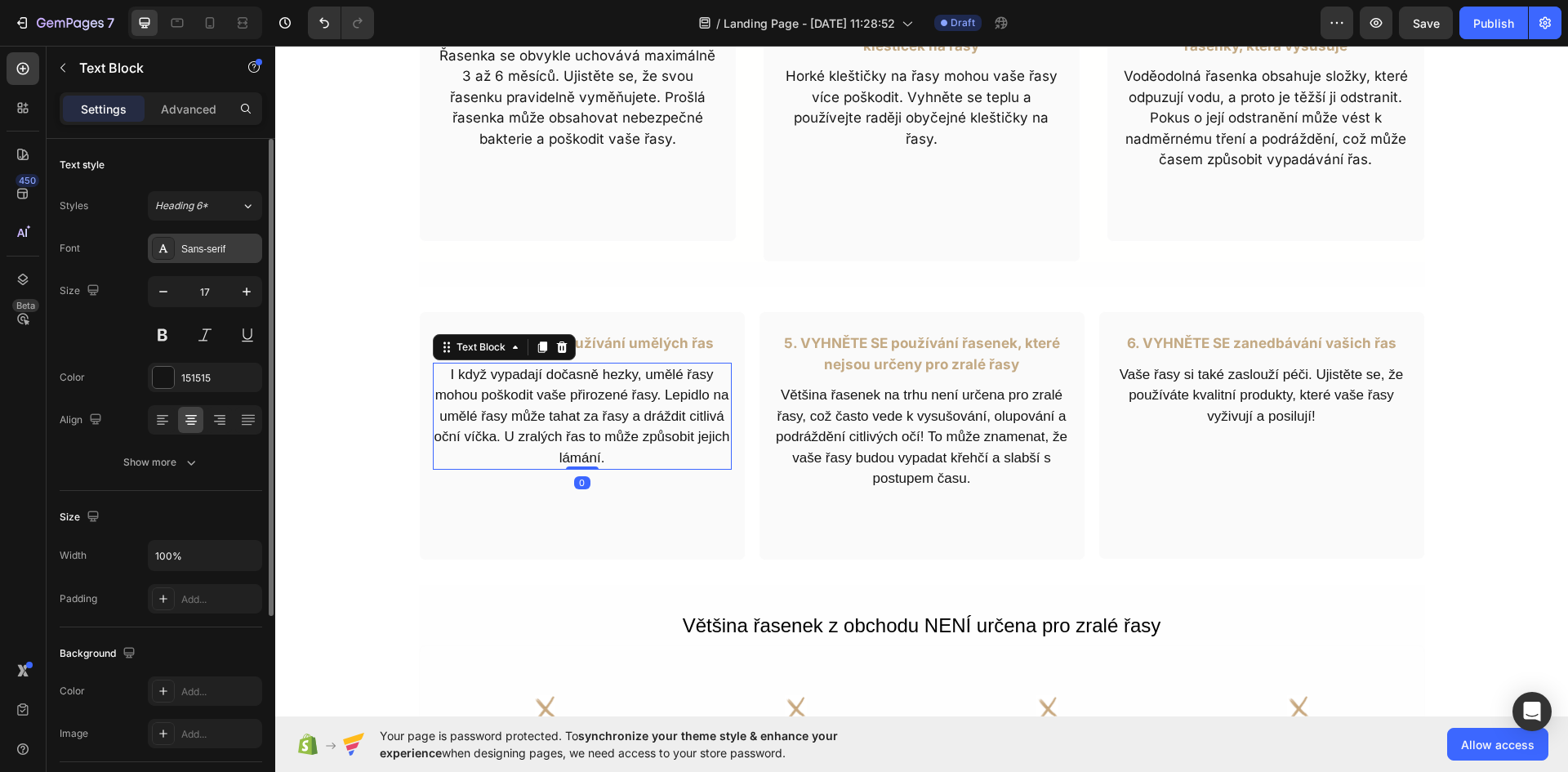
click at [197, 254] on div "Sans-serif" at bounding box center [220, 249] width 77 height 15
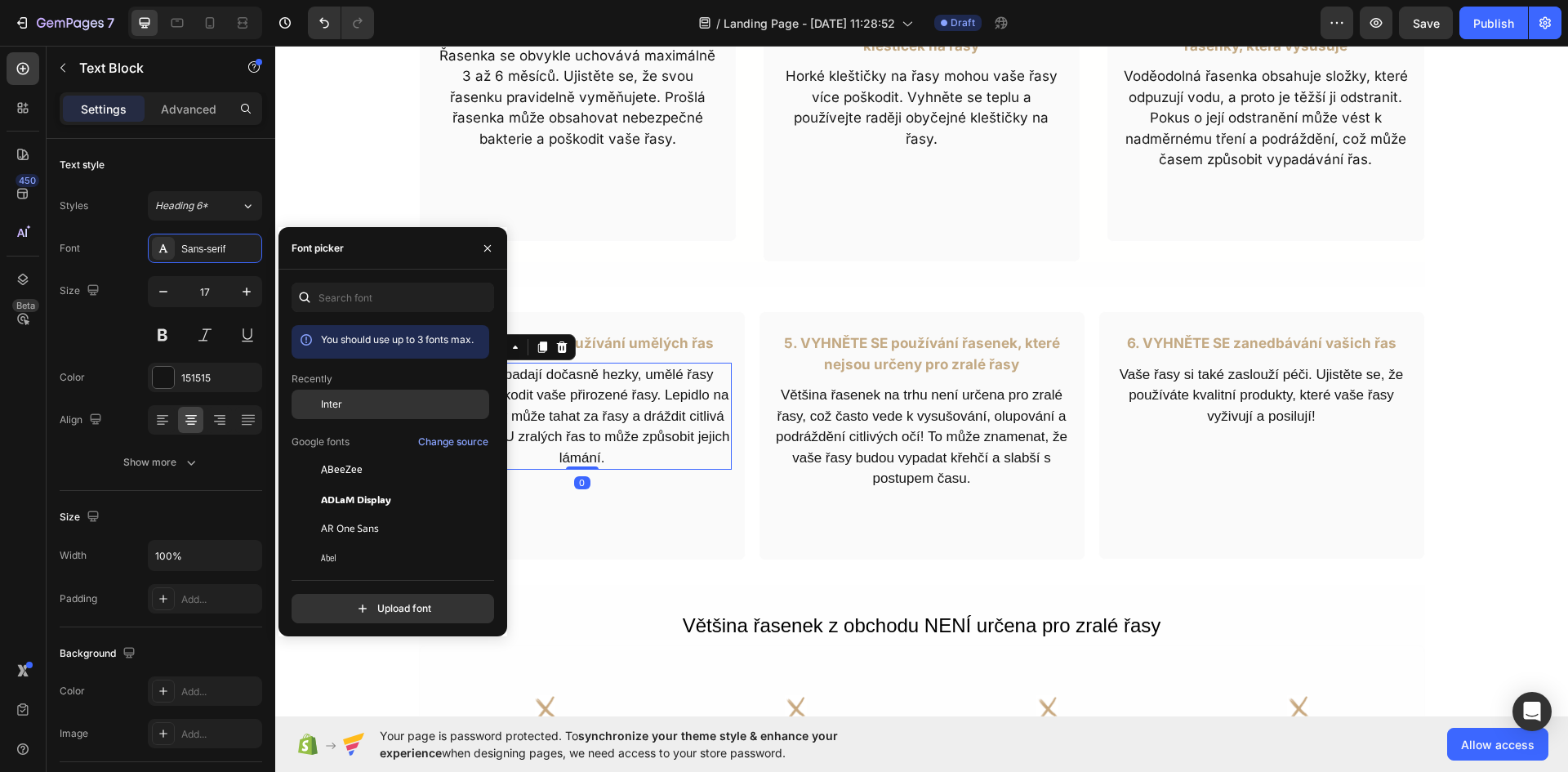
click at [336, 514] on div "Inter" at bounding box center [391, 528] width 198 height 29
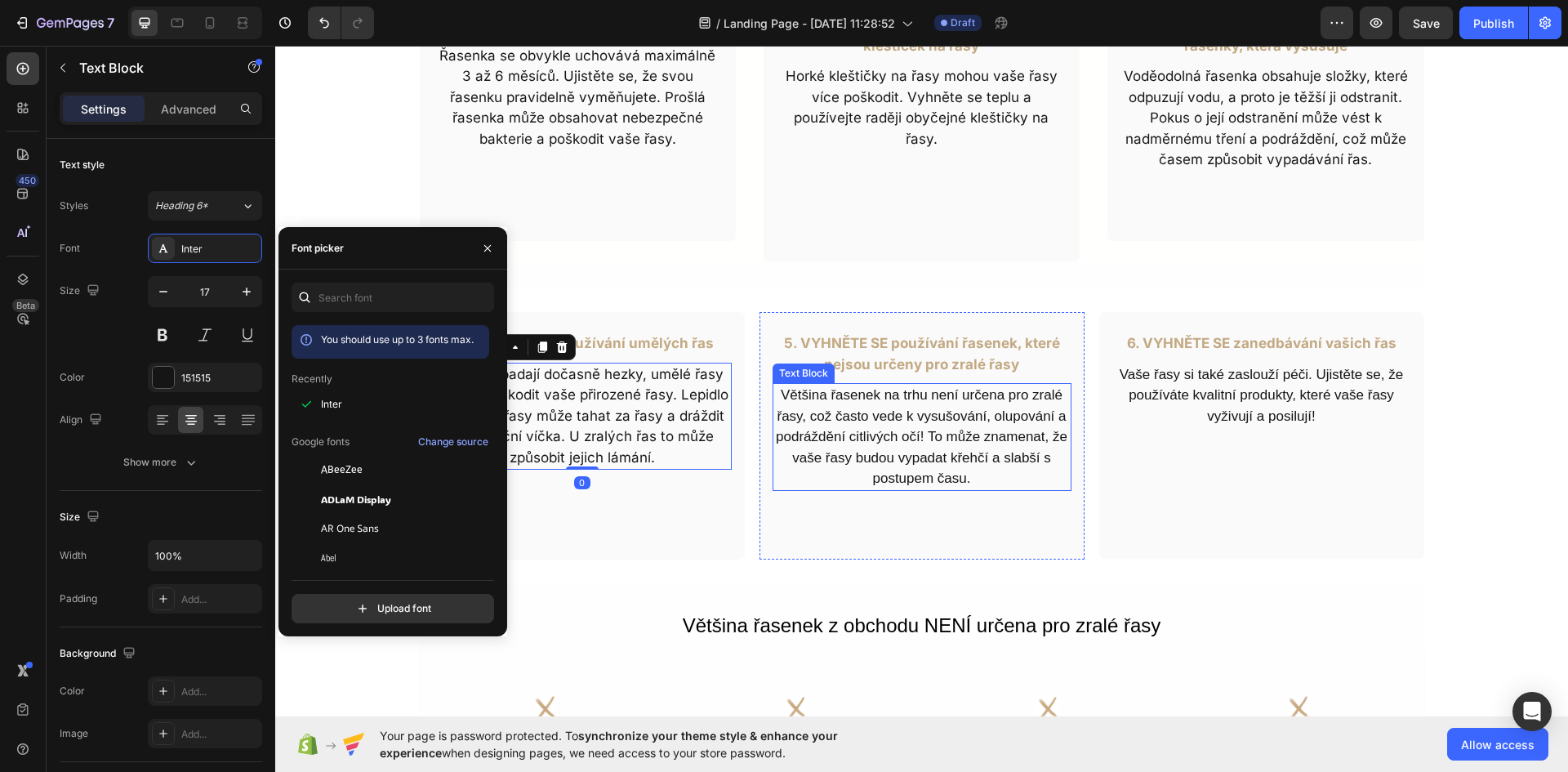
drag, startPoint x: 944, startPoint y: 441, endPoint x: 935, endPoint y: 441, distance: 9.0
click at [945, 441] on p "Většina řasenek na trhu není určena pro zralé řasy, což často vede k vysušování…" at bounding box center [922, 437] width 296 height 105
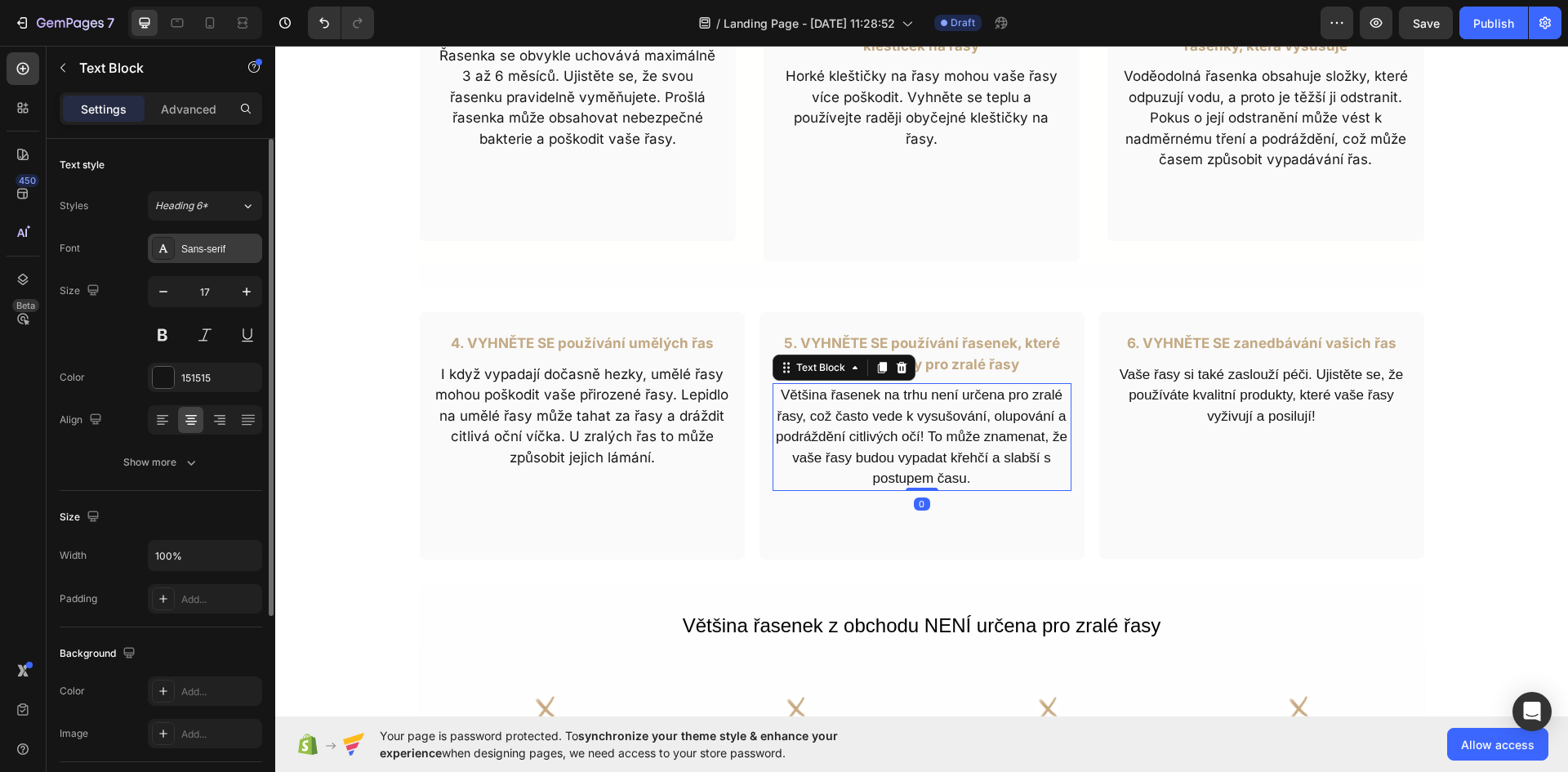
click at [208, 253] on div "Sans-serif" at bounding box center [220, 249] width 77 height 15
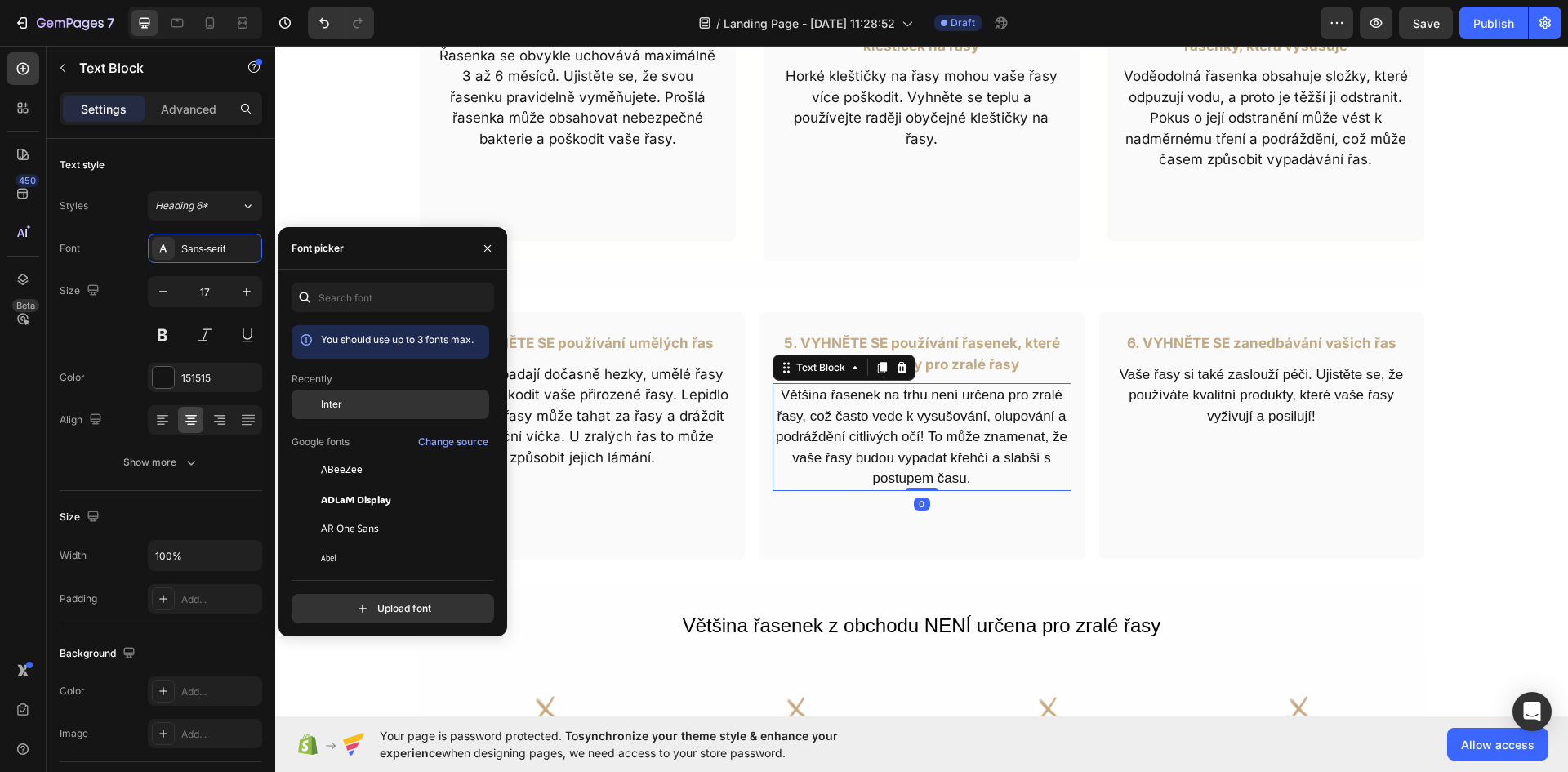
click at [338, 403] on span "Inter" at bounding box center [331, 404] width 21 height 15
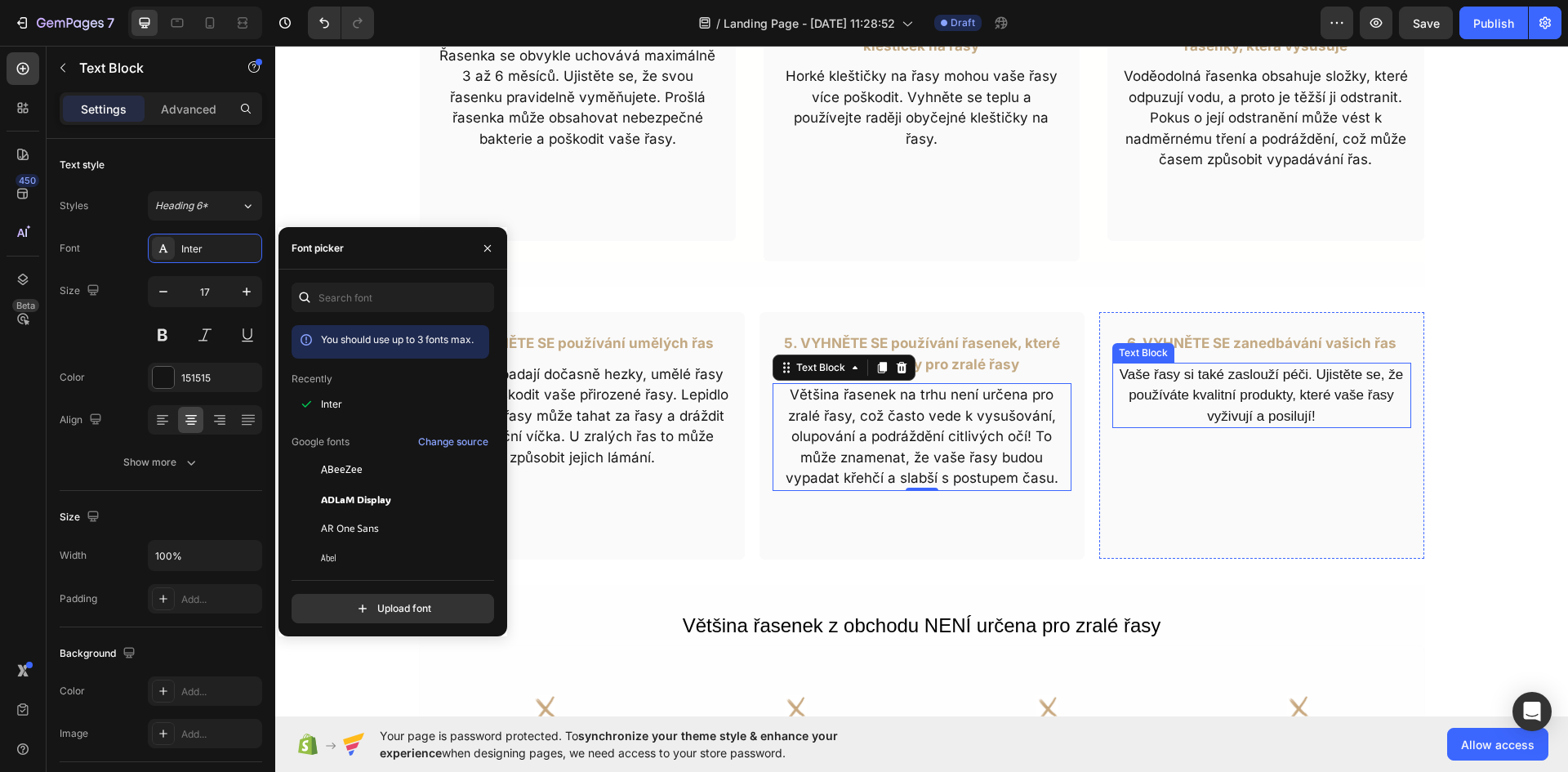
click at [1234, 397] on p "Vaše řasy si také zaslouží péči. Ujistěte se, že používáte kvalitní produkty, k…" at bounding box center [1261, 395] width 296 height 63
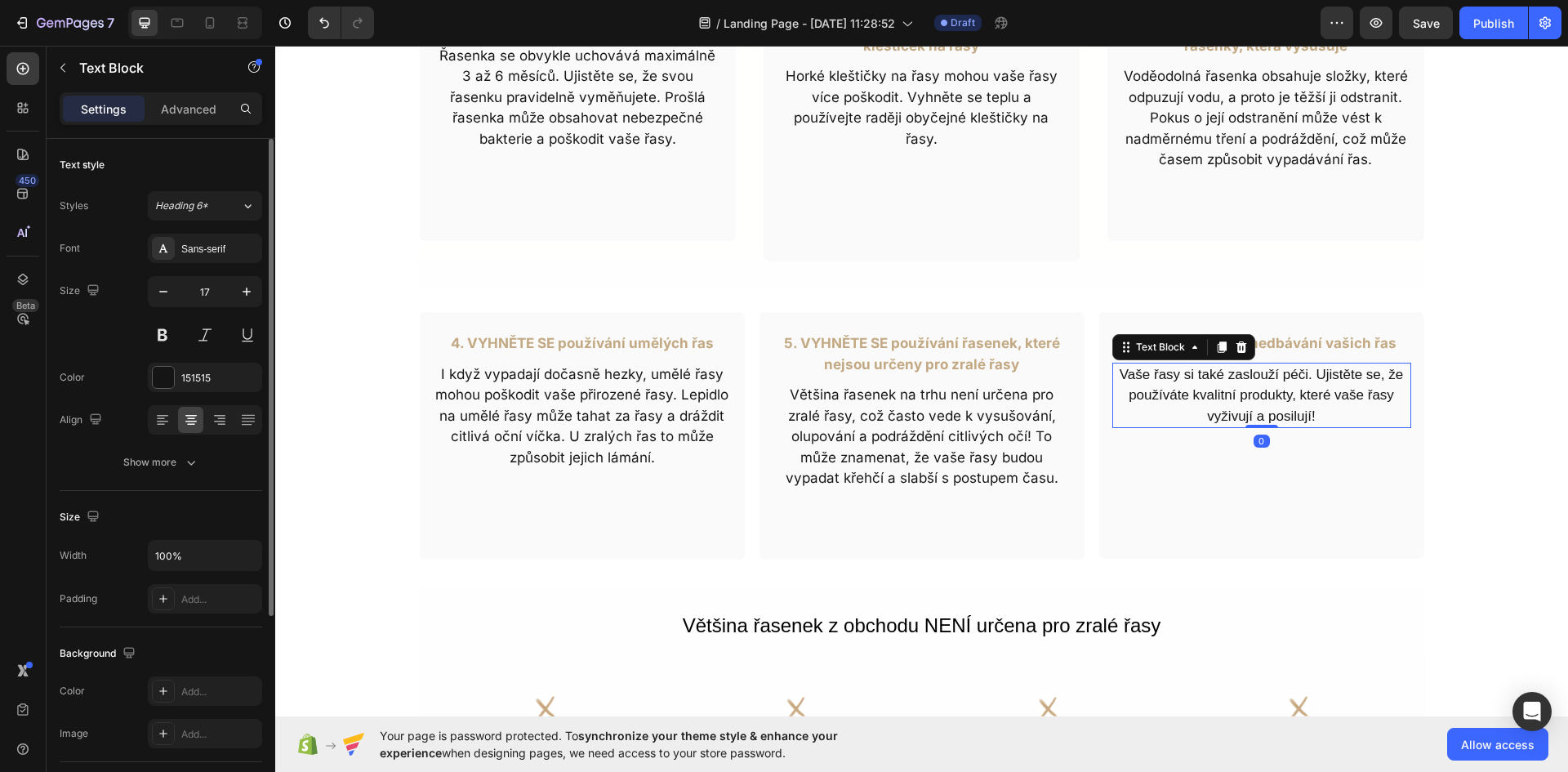
click at [200, 258] on div "Sans-serif" at bounding box center [205, 249] width 114 height 29
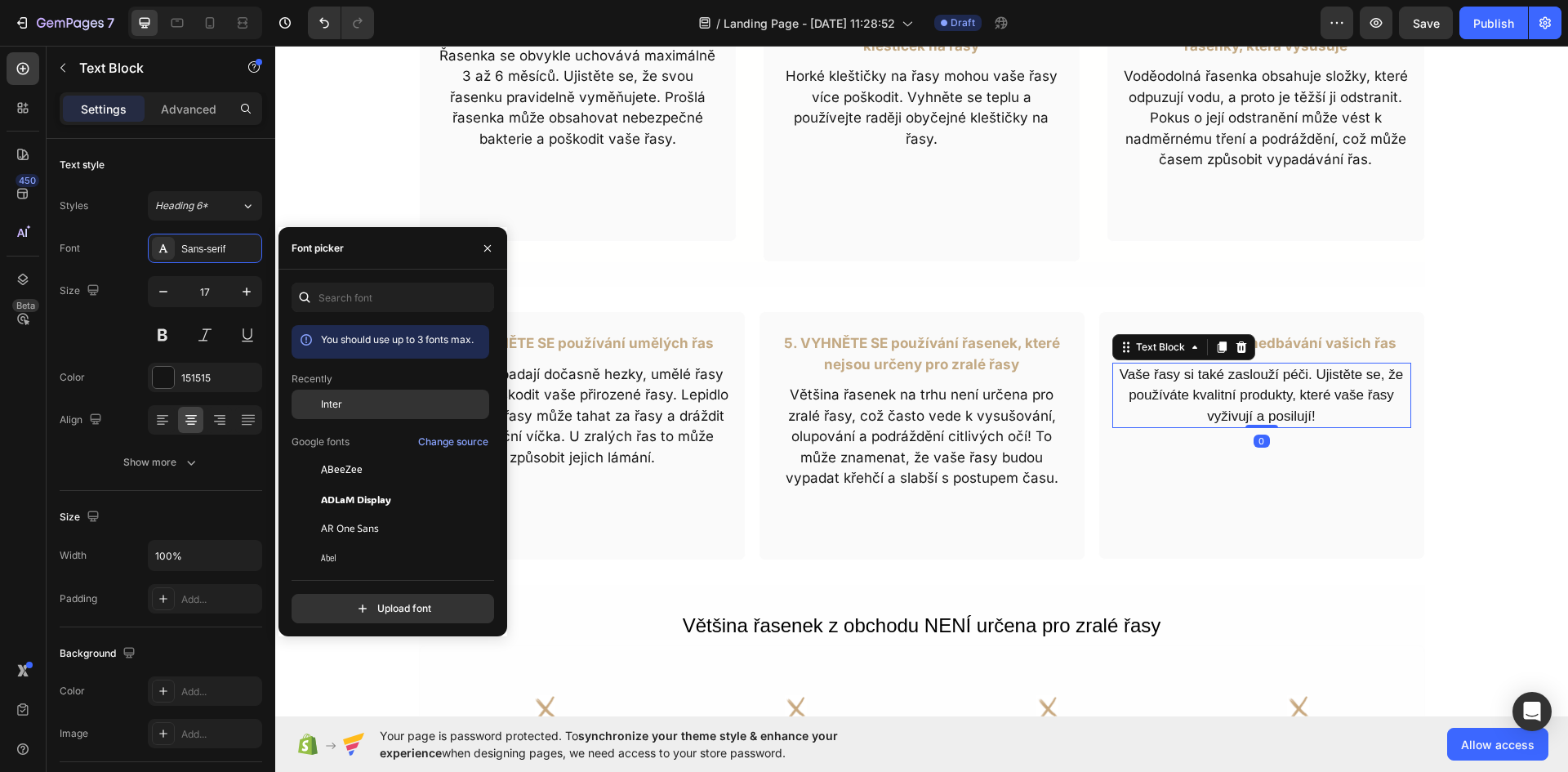
click at [343, 401] on div "Inter" at bounding box center [403, 404] width 165 height 15
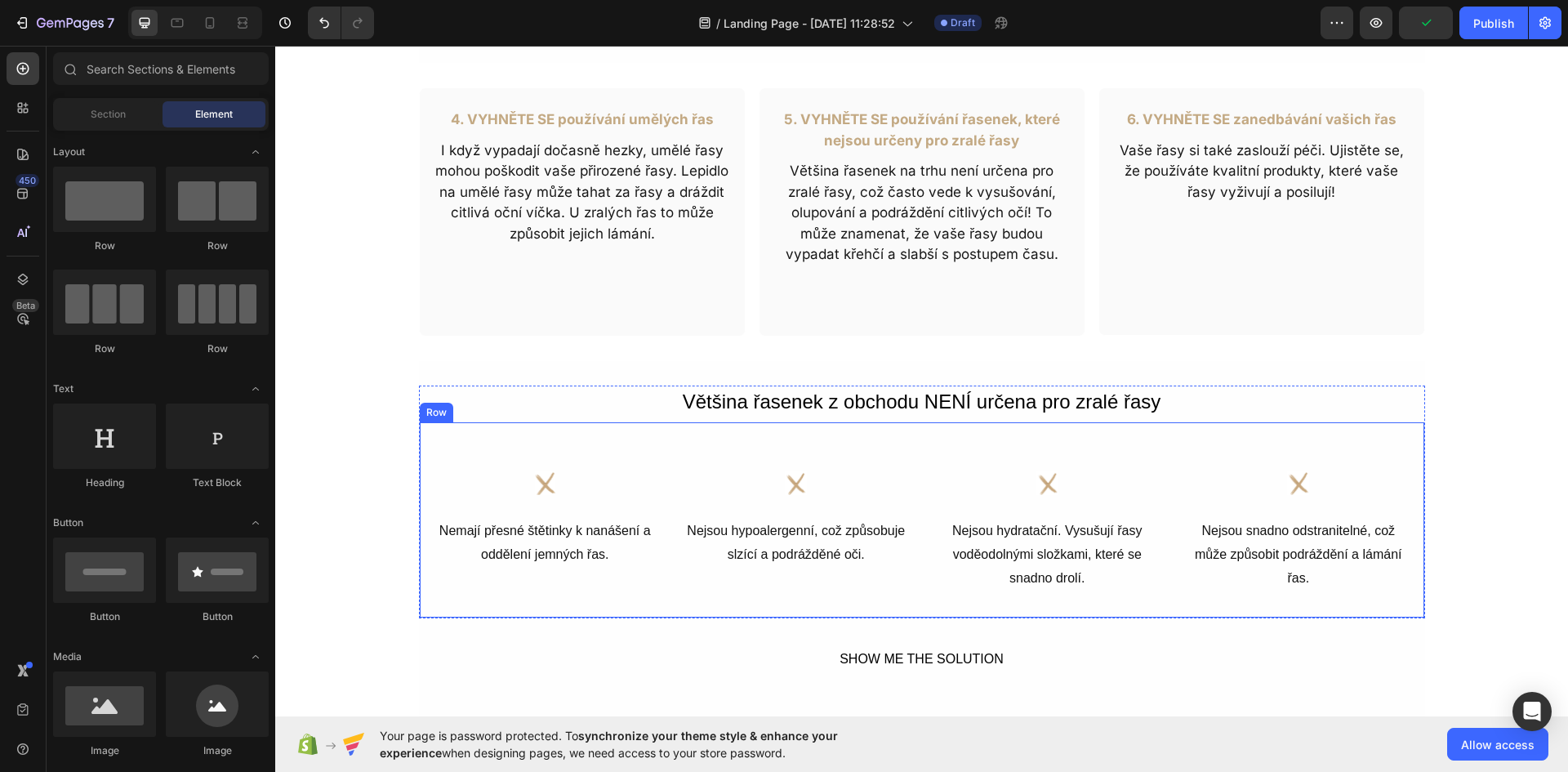
scroll to position [1062, 0]
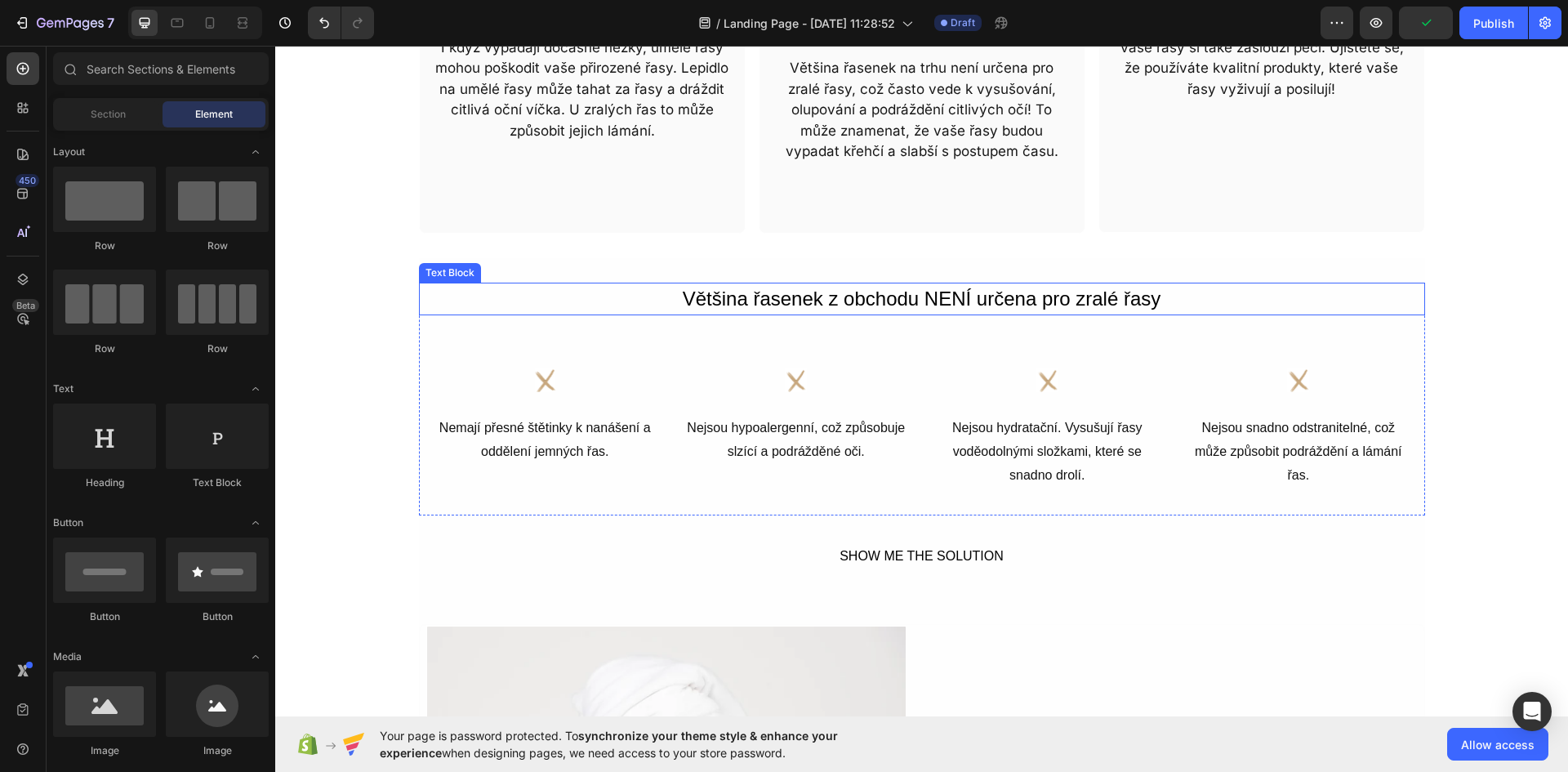
click at [881, 303] on p "Většina řasenek z obchodu NENÍ určena pro zralé řasy" at bounding box center [921, 299] width 1002 height 29
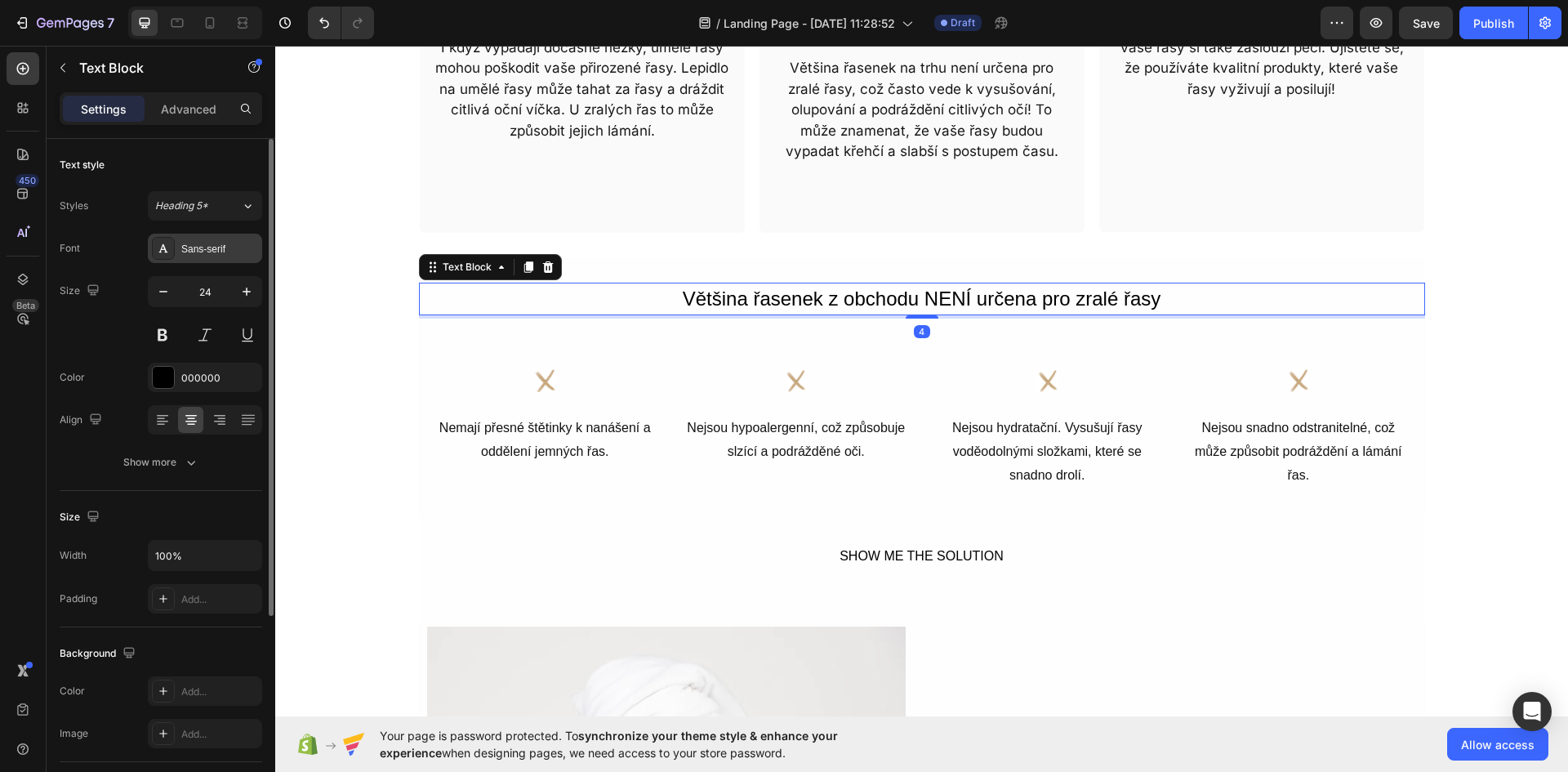
click at [192, 242] on div "Sans-serif" at bounding box center [220, 249] width 77 height 15
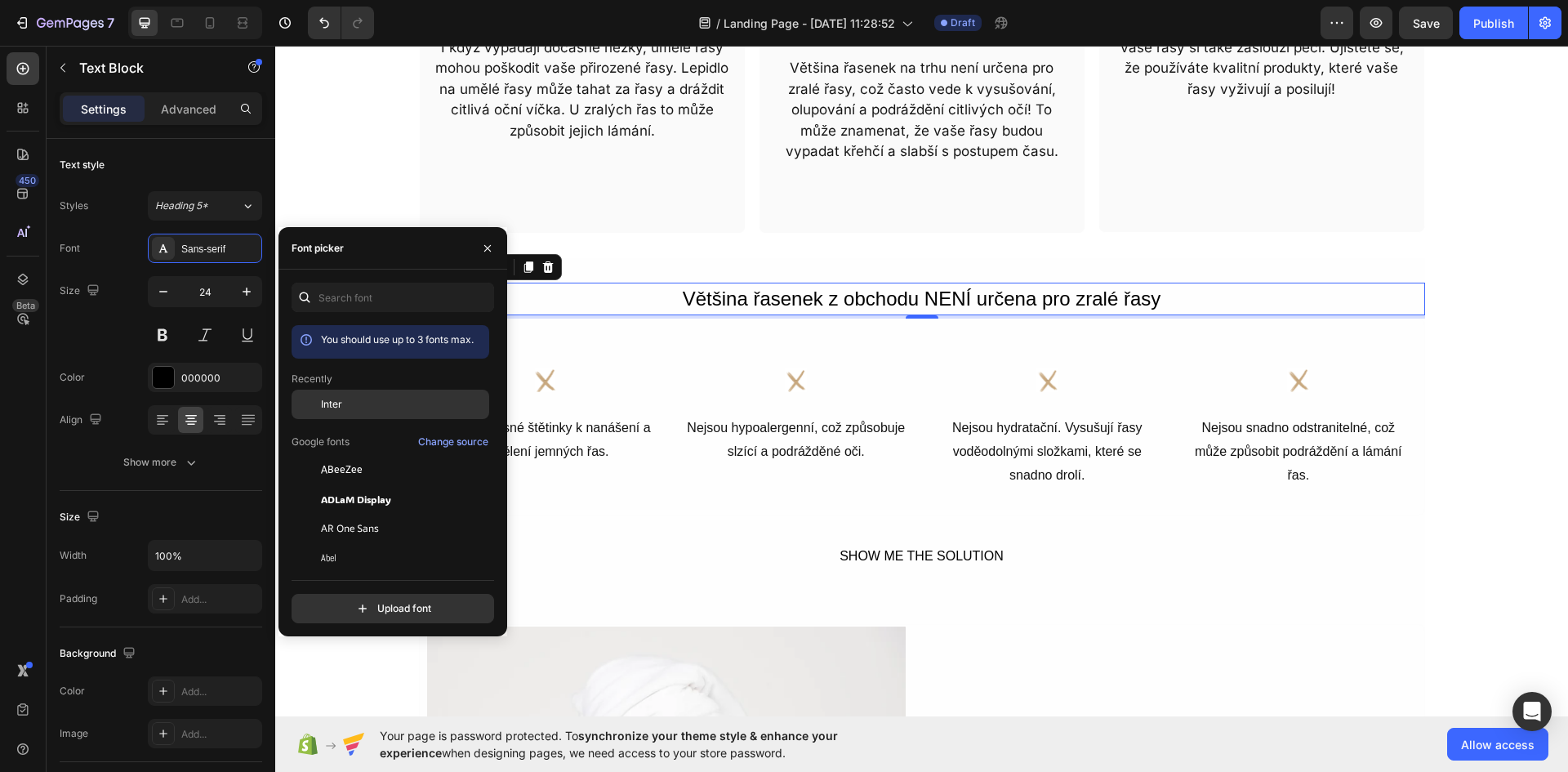
click at [337, 403] on span "Inter" at bounding box center [331, 404] width 21 height 15
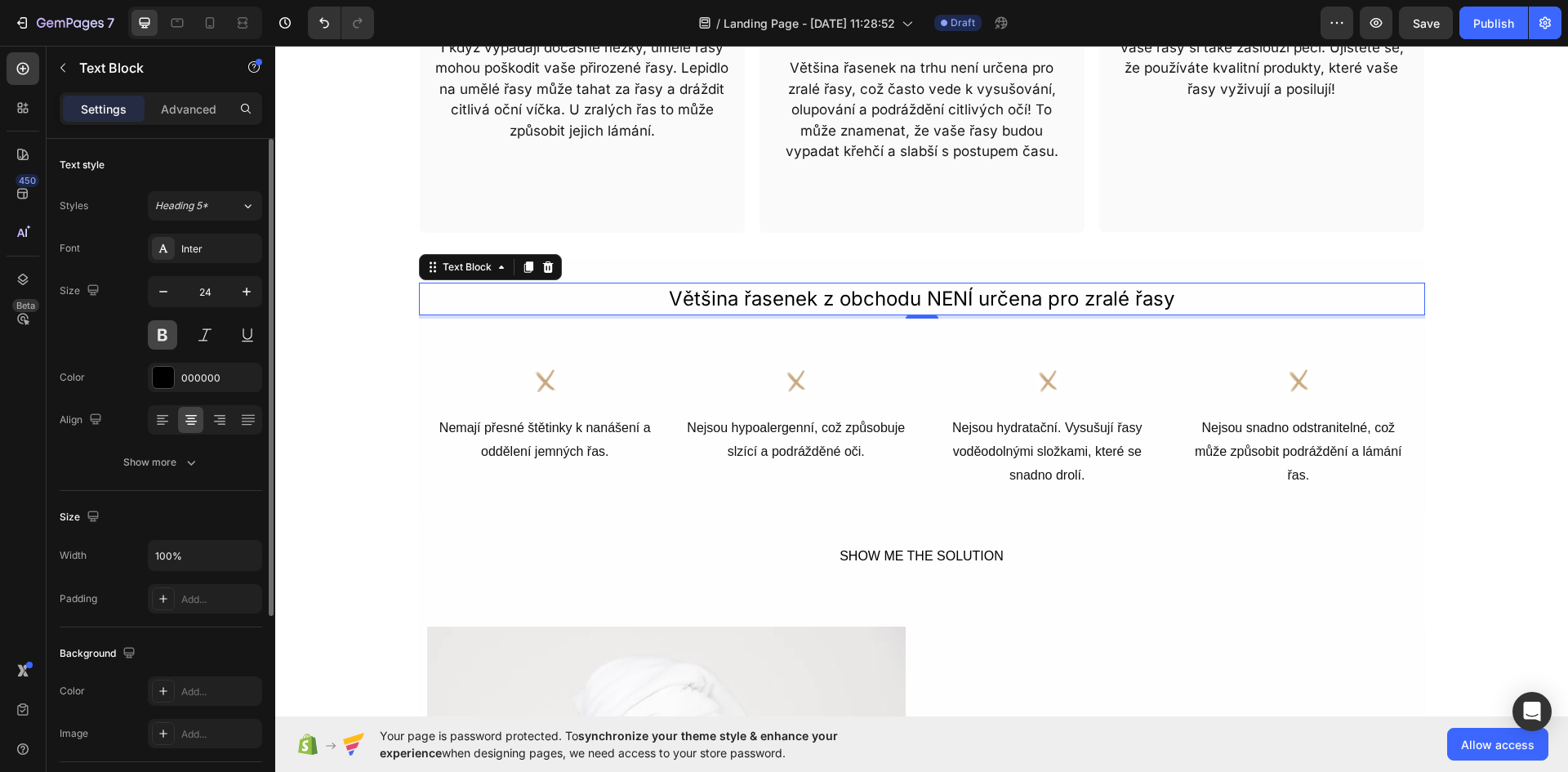
click at [164, 338] on button at bounding box center [163, 334] width 29 height 29
click at [246, 306] on button "button" at bounding box center [247, 292] width 29 height 29
click at [243, 304] on button "button" at bounding box center [247, 292] width 29 height 29
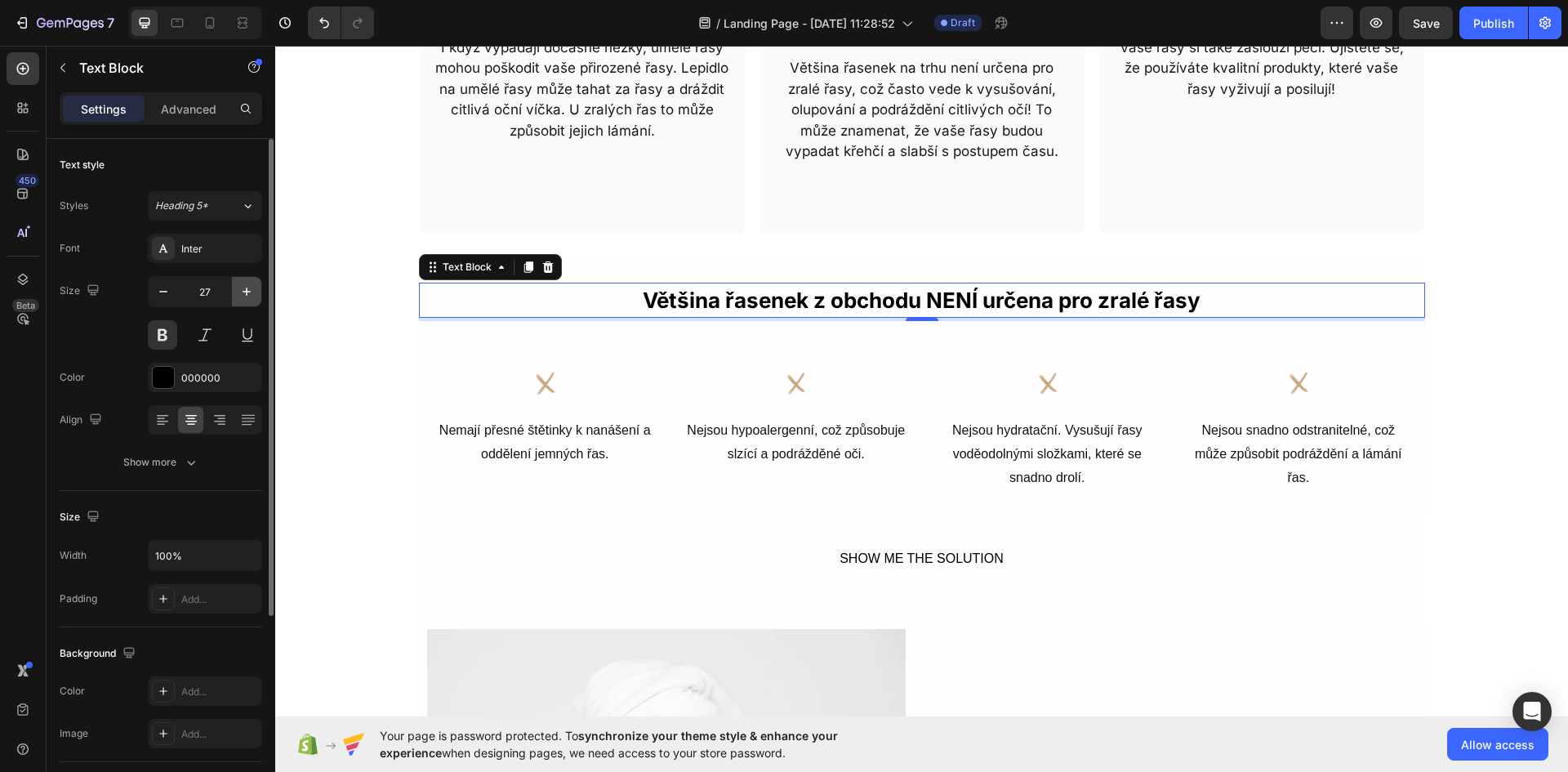
click at [243, 304] on button "button" at bounding box center [247, 292] width 29 height 29
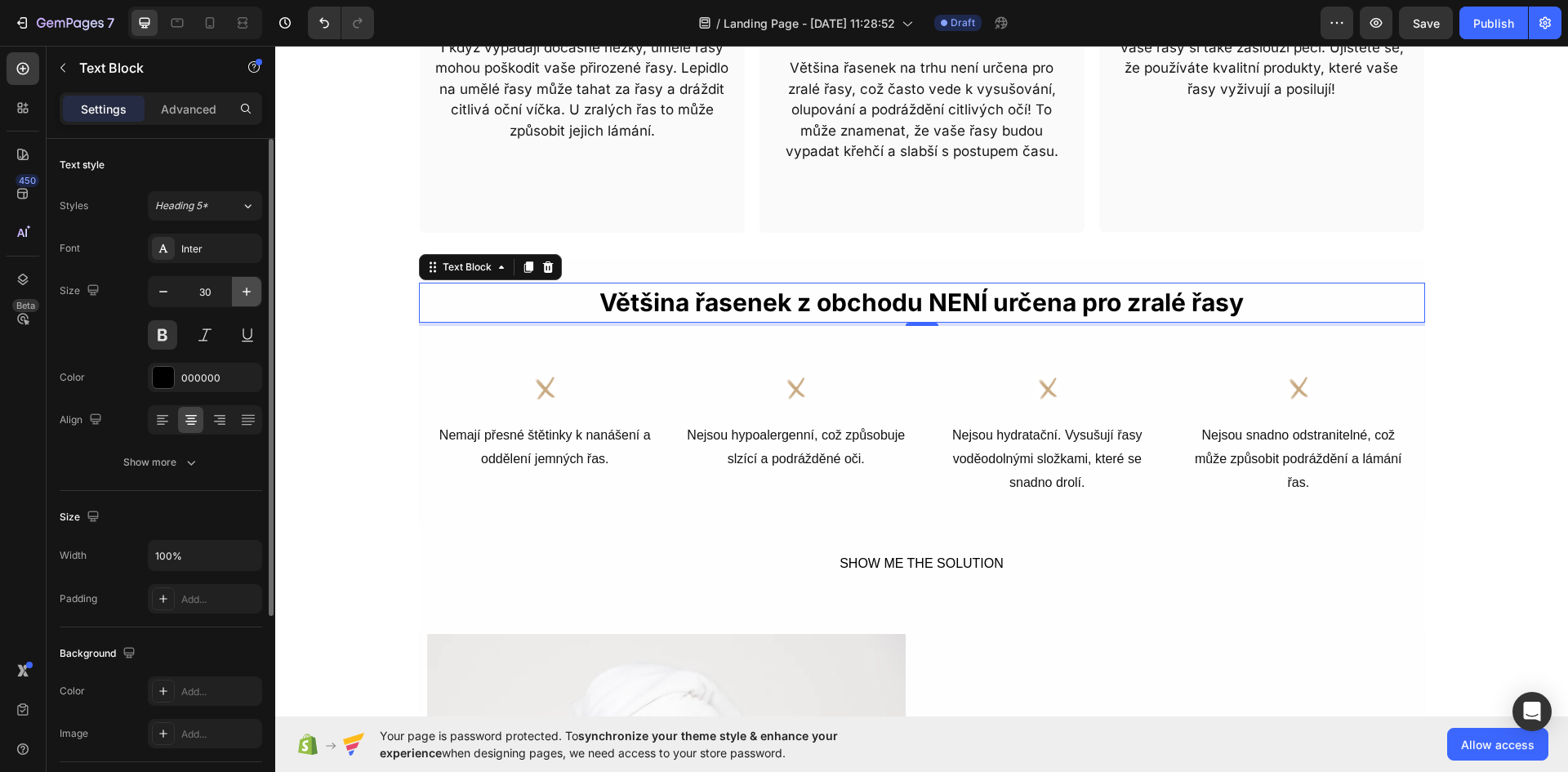
click at [243, 304] on button "button" at bounding box center [247, 292] width 29 height 29
type input "31"
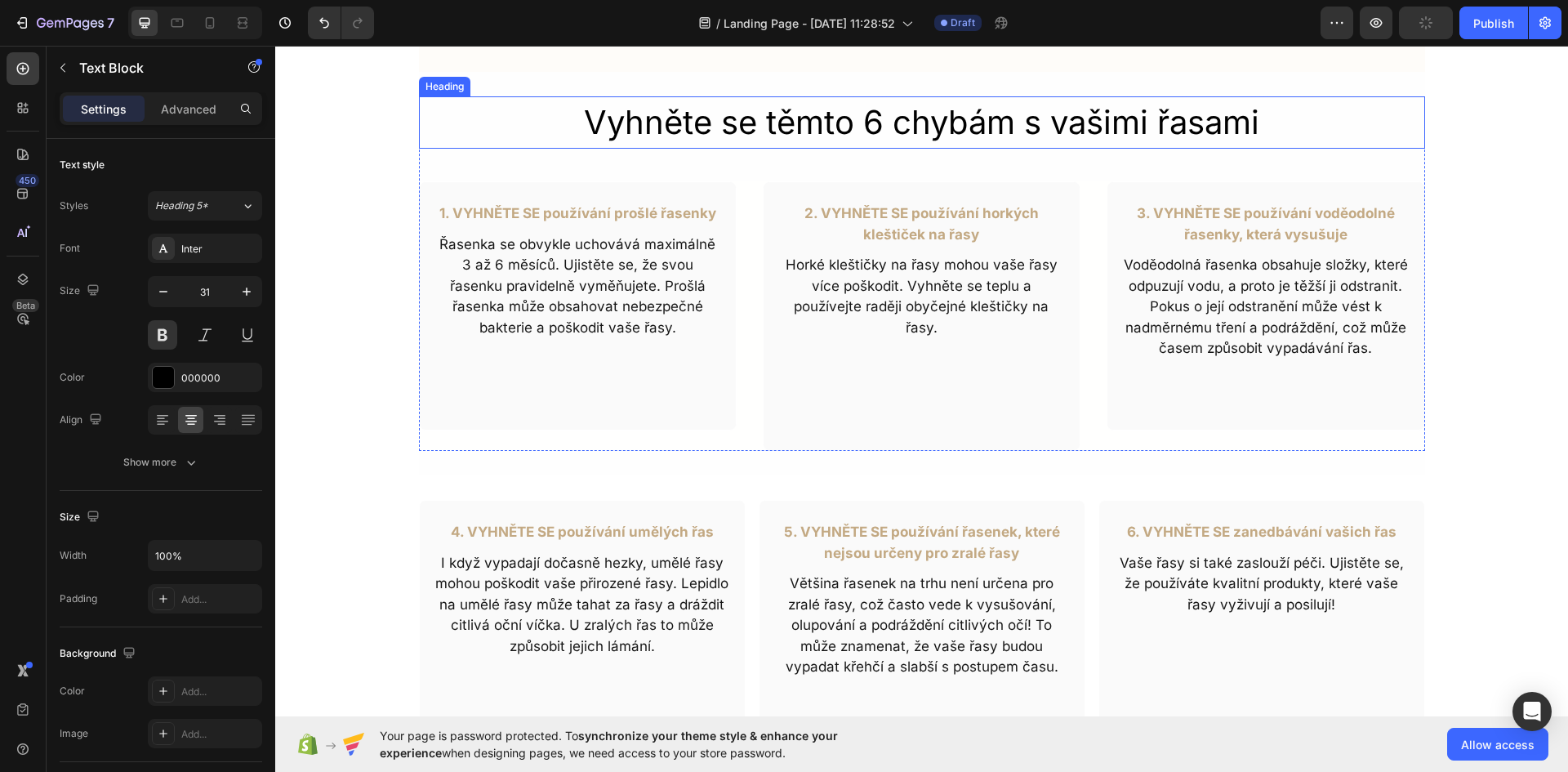
scroll to position [408, 0]
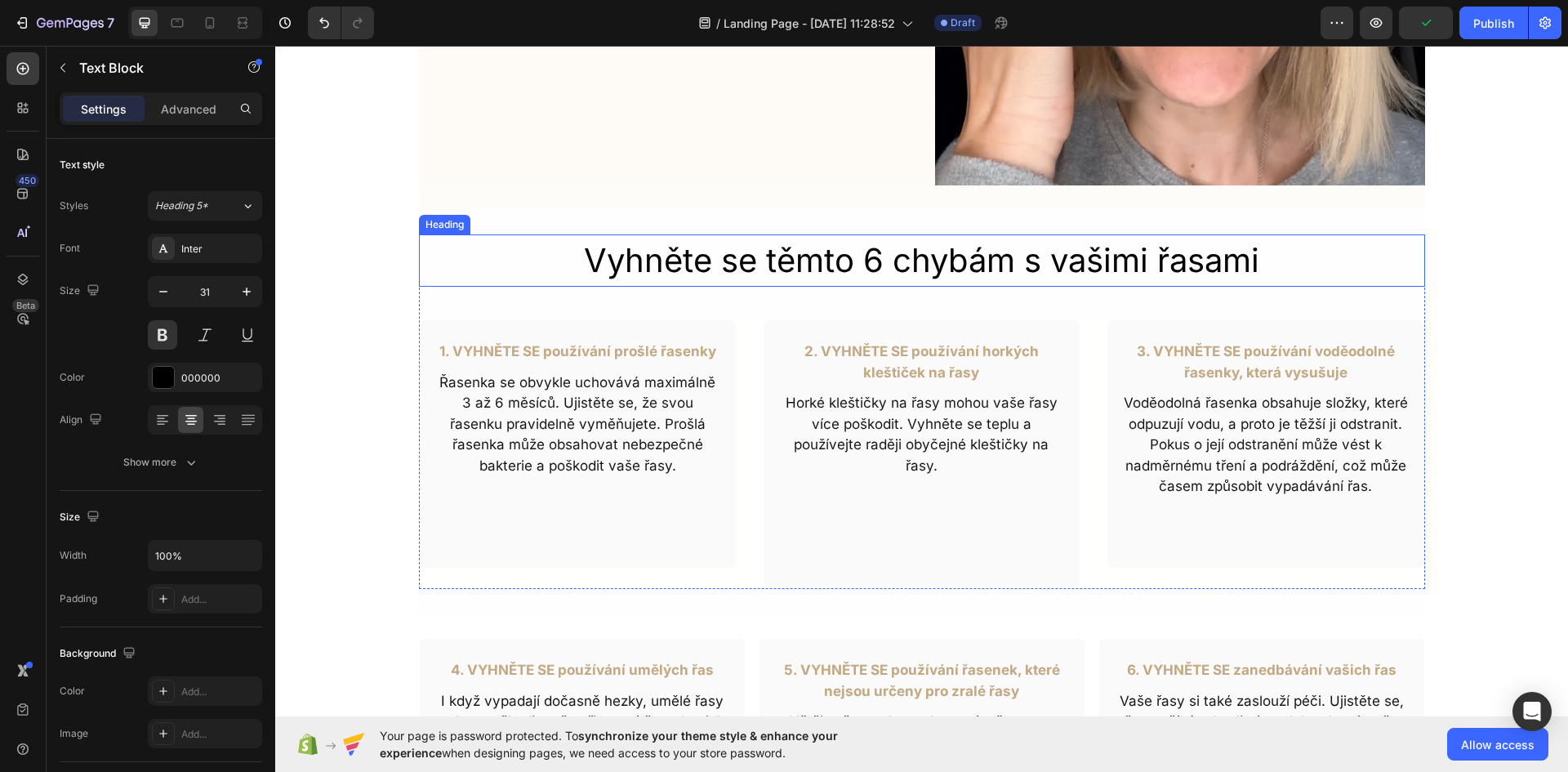
click at [868, 253] on h2 "Vyhněte se těmto 6 chybám s vašimi řasami" at bounding box center [921, 261] width 1006 height 52
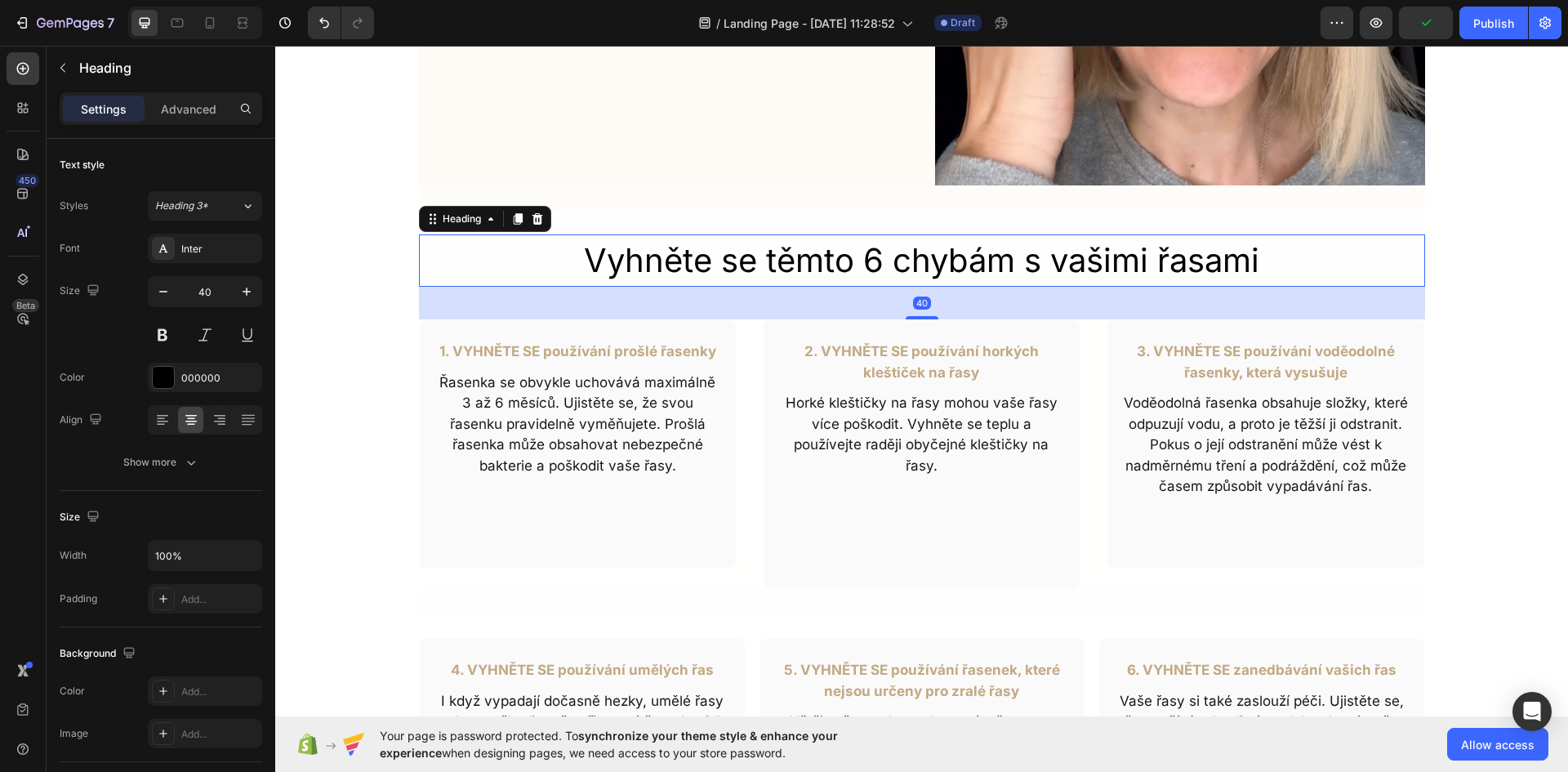
click at [755, 260] on h2 "Vyhněte se těmto 6 chybám s vašimi řasami" at bounding box center [921, 261] width 1006 height 52
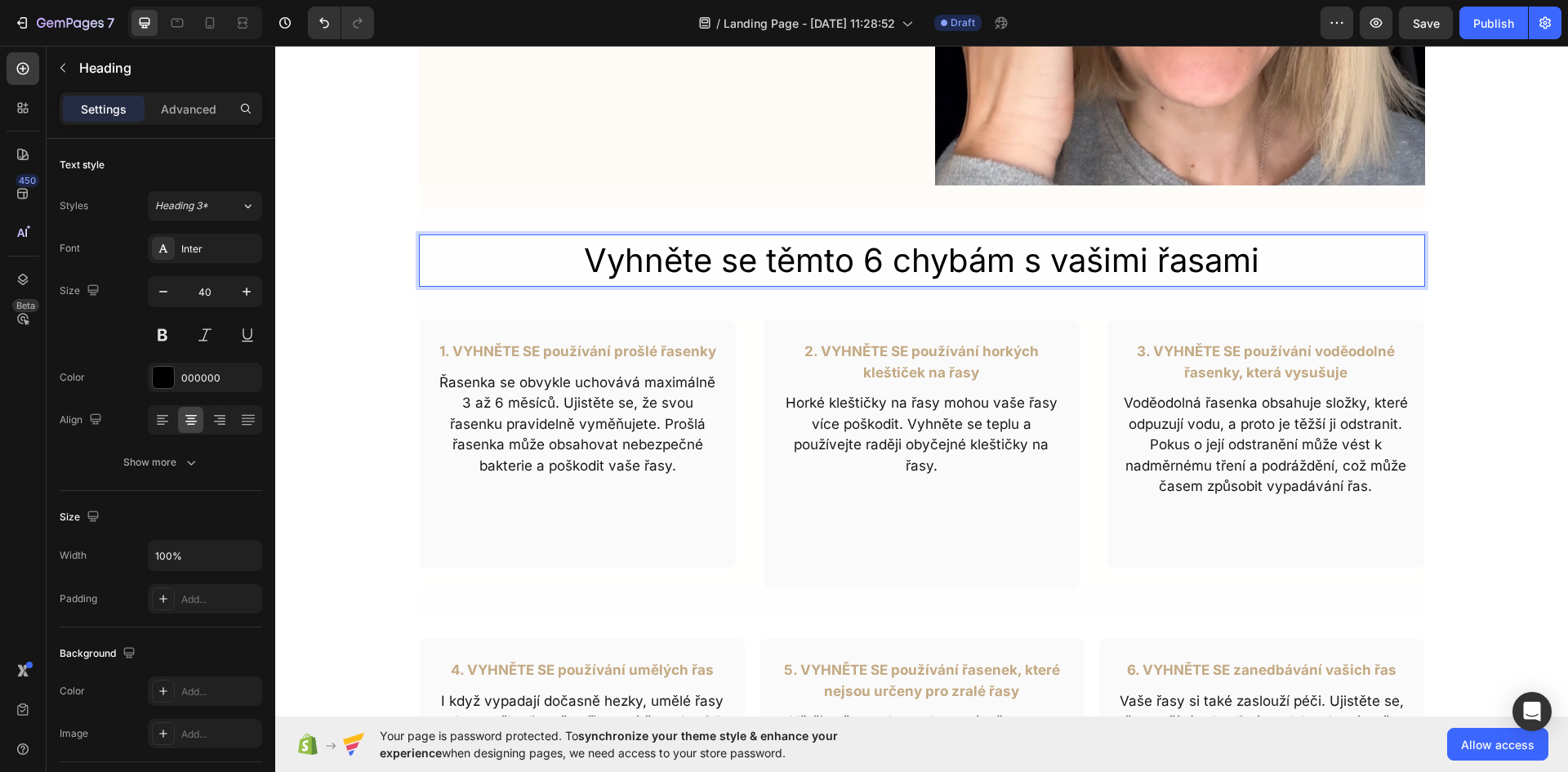
click at [783, 270] on p "Vyhněte se těmto 6 chybám s vašimi řasami" at bounding box center [921, 261] width 1002 height 49
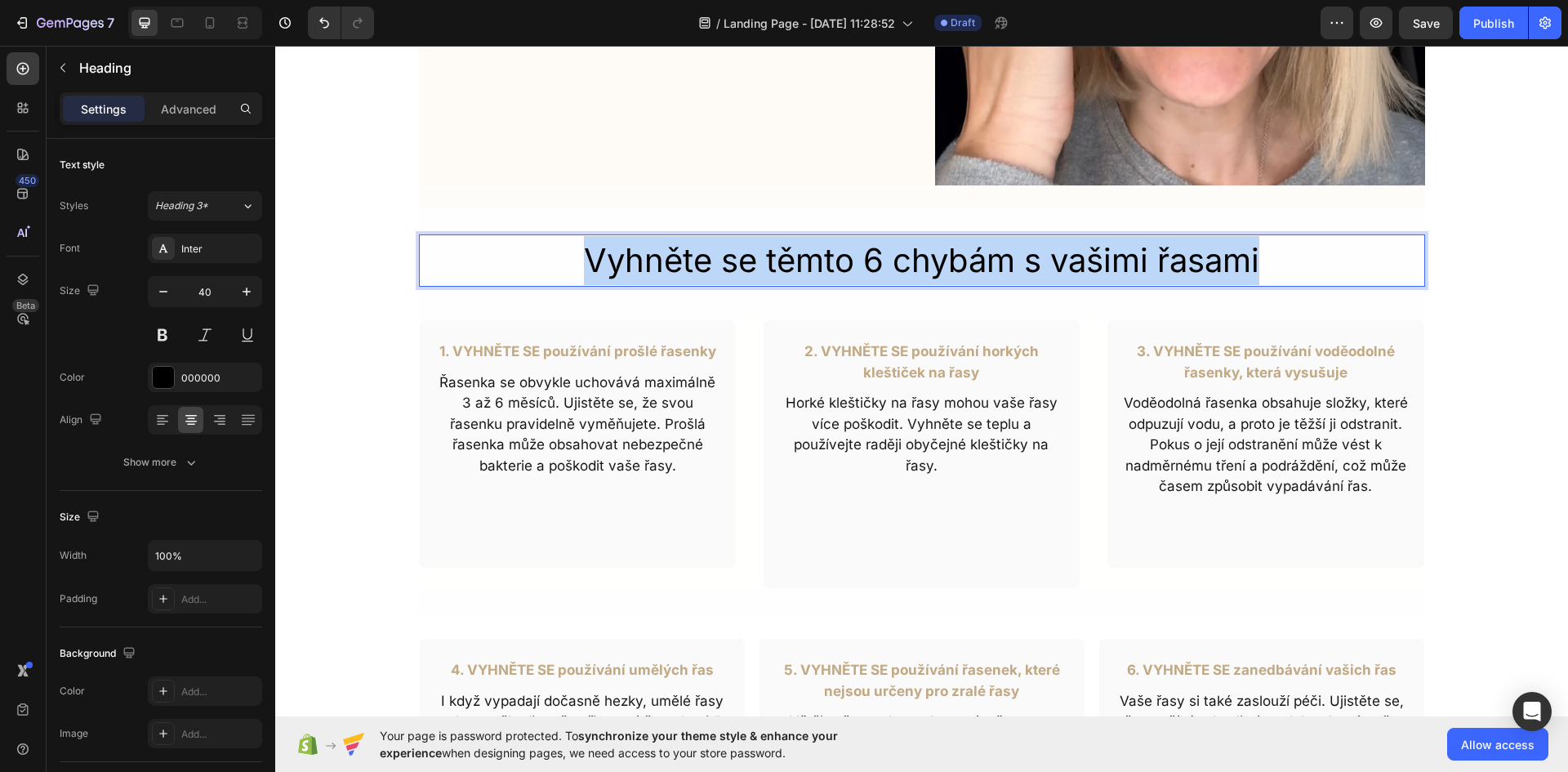
click at [783, 270] on p "Vyhněte se těmto 6 chybám s vašimi řasami" at bounding box center [921, 261] width 1002 height 49
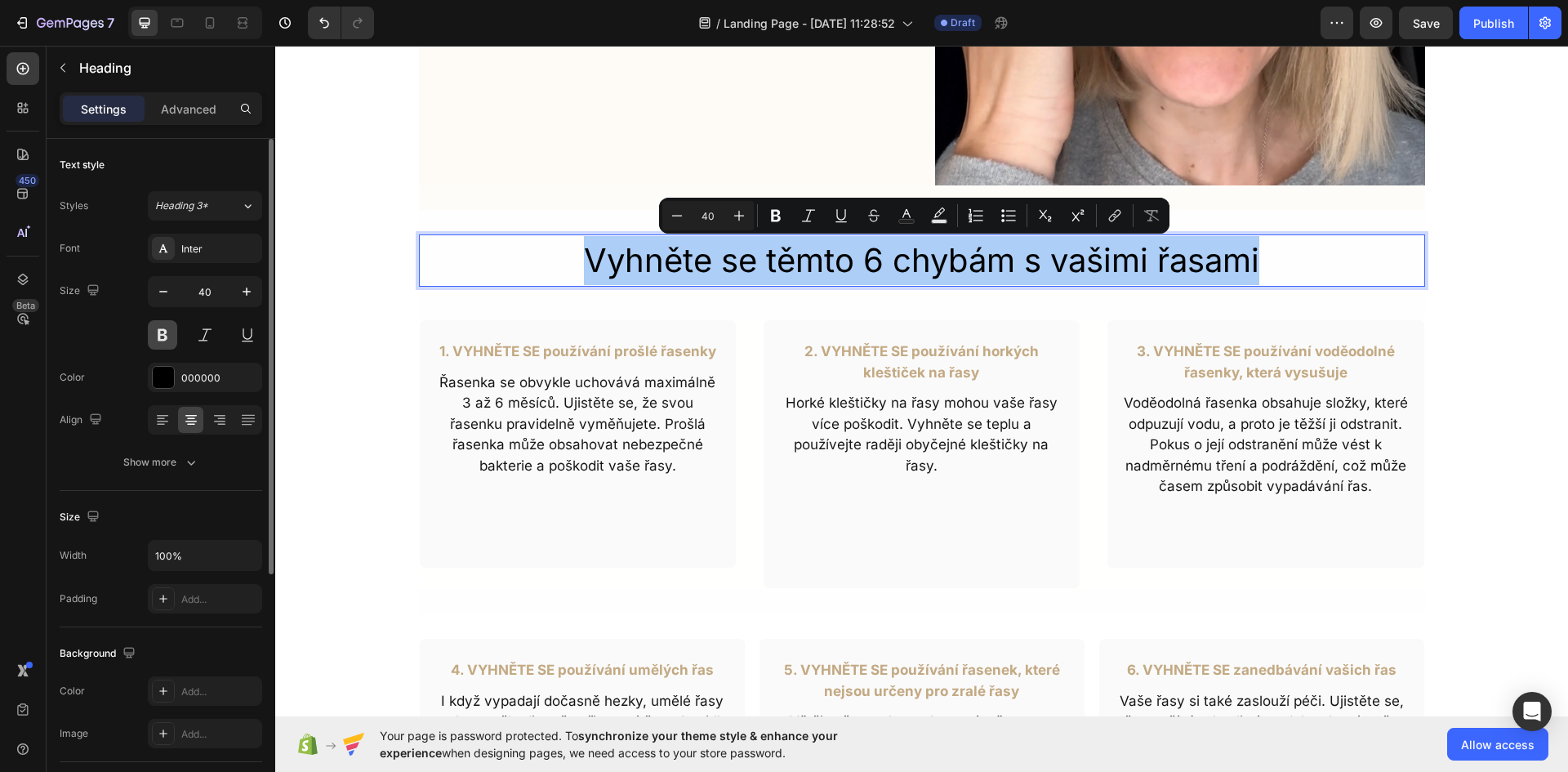
click at [168, 332] on button at bounding box center [163, 334] width 29 height 29
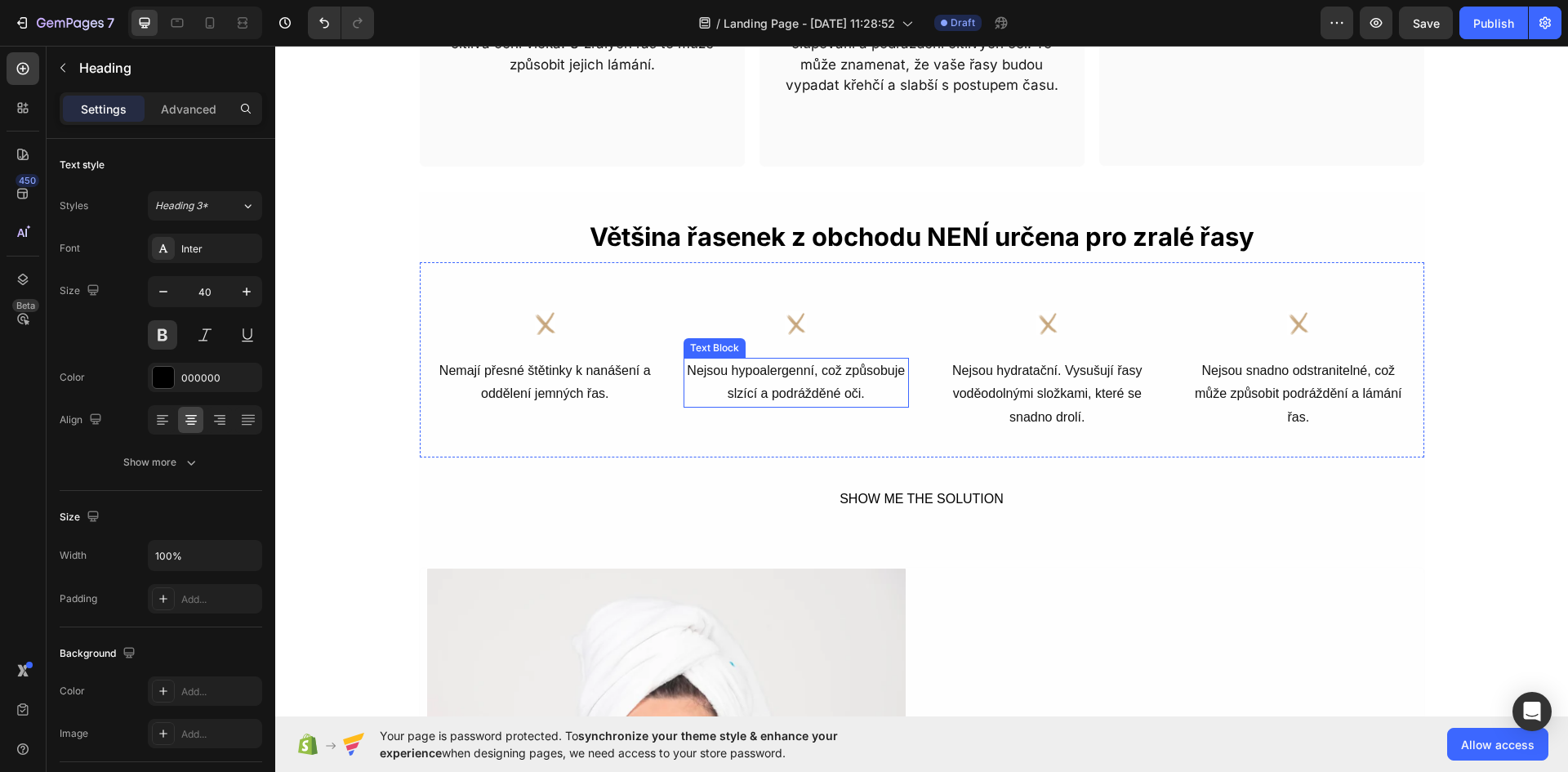
scroll to position [1062, 0]
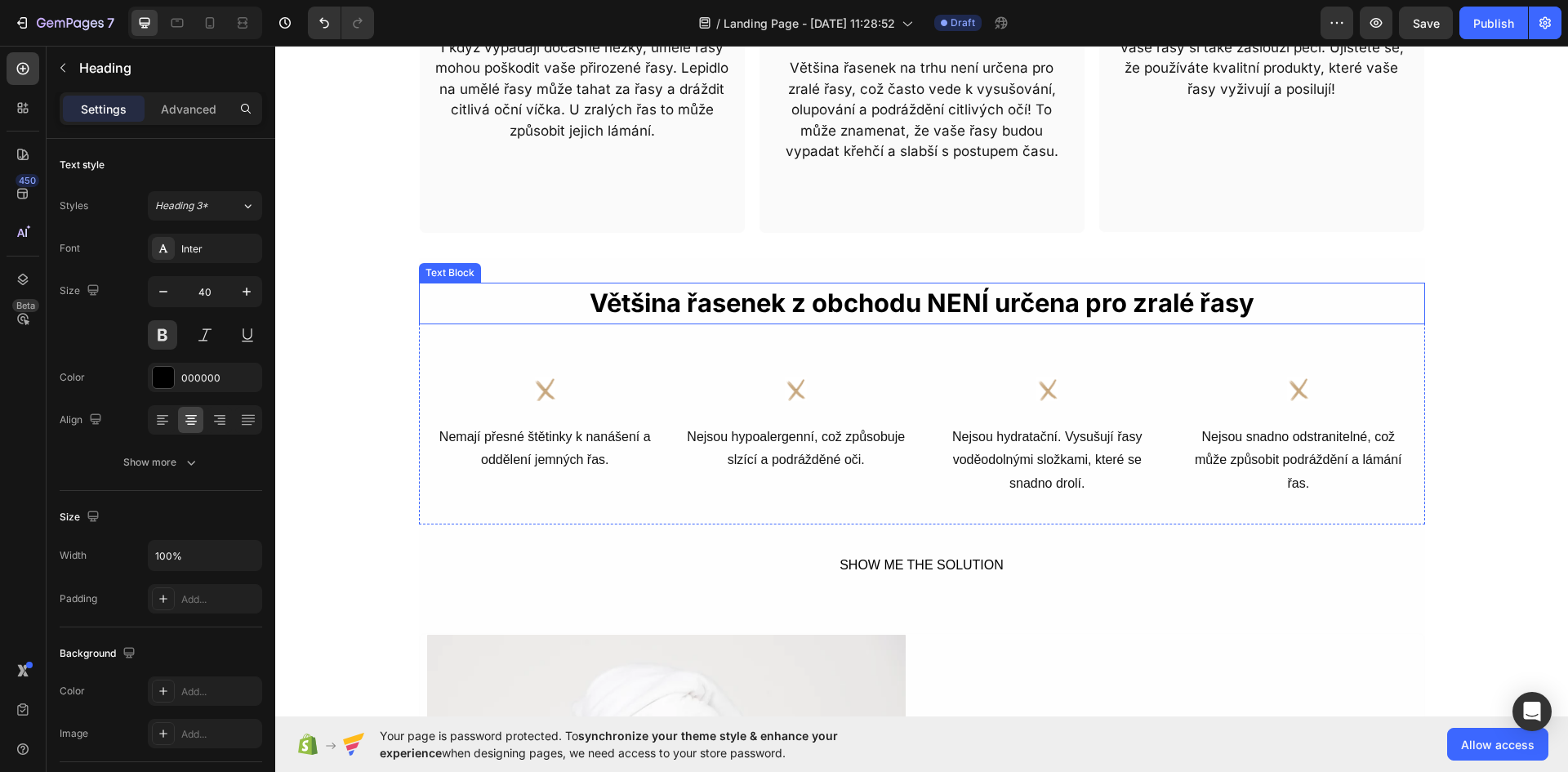
click at [880, 298] on p "Většina řasenek z obchodu NENÍ určena pro zralé řasy" at bounding box center [921, 303] width 1002 height 38
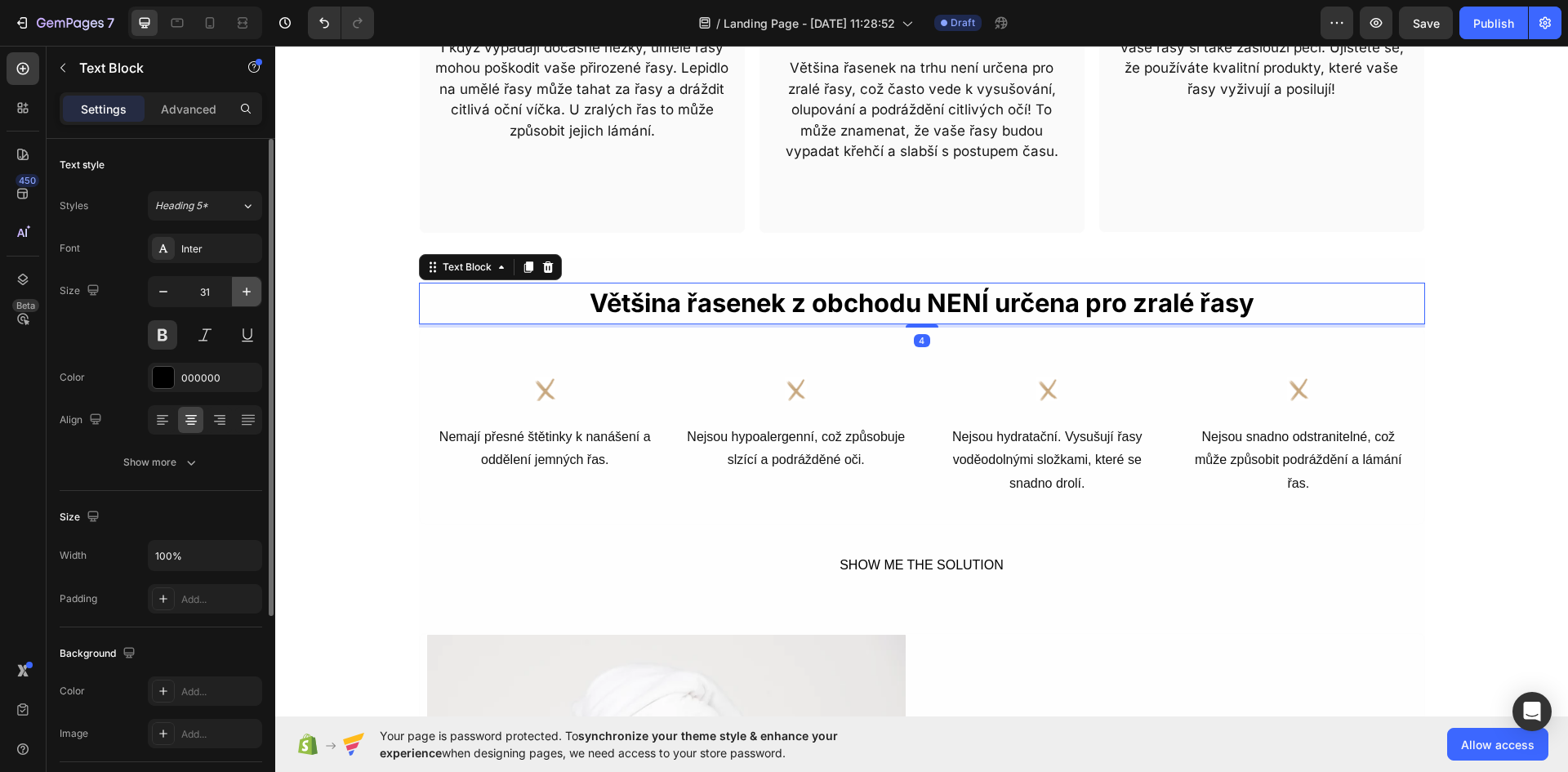
click at [249, 296] on icon "button" at bounding box center [247, 292] width 16 height 16
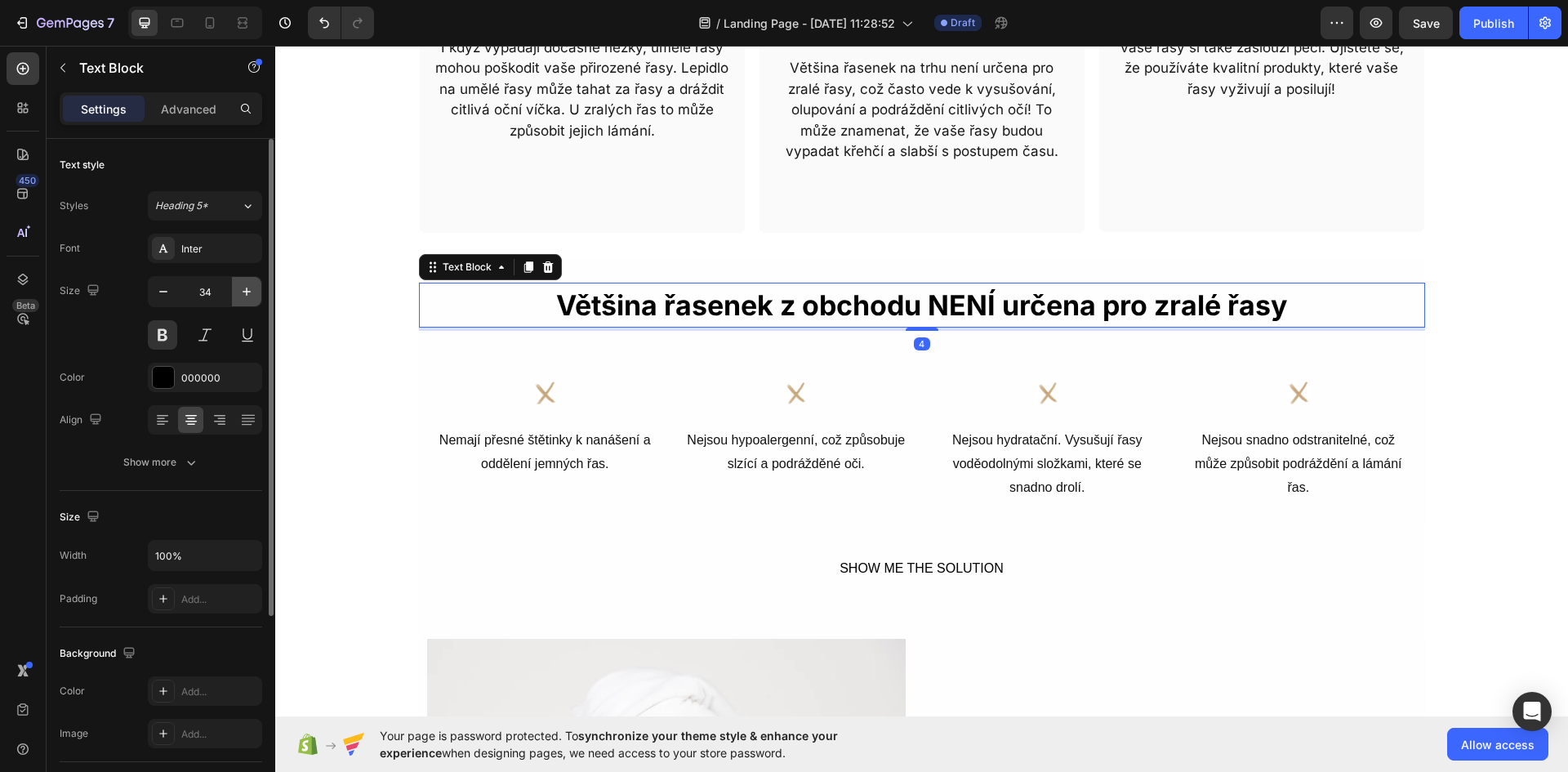
click at [249, 296] on icon "button" at bounding box center [247, 292] width 16 height 16
click at [250, 296] on icon "button" at bounding box center [247, 292] width 16 height 16
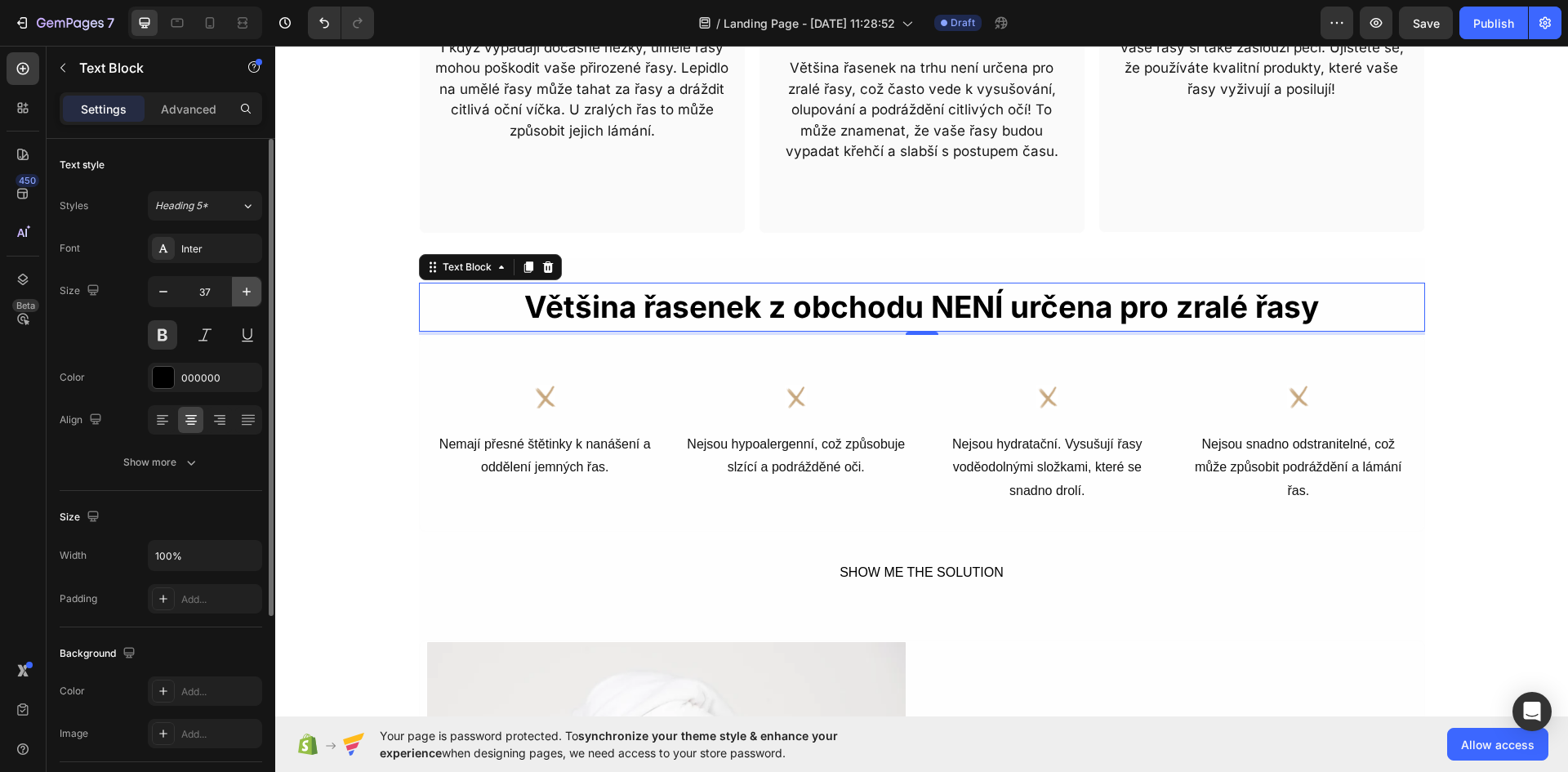
click at [251, 296] on icon "button" at bounding box center [247, 292] width 16 height 16
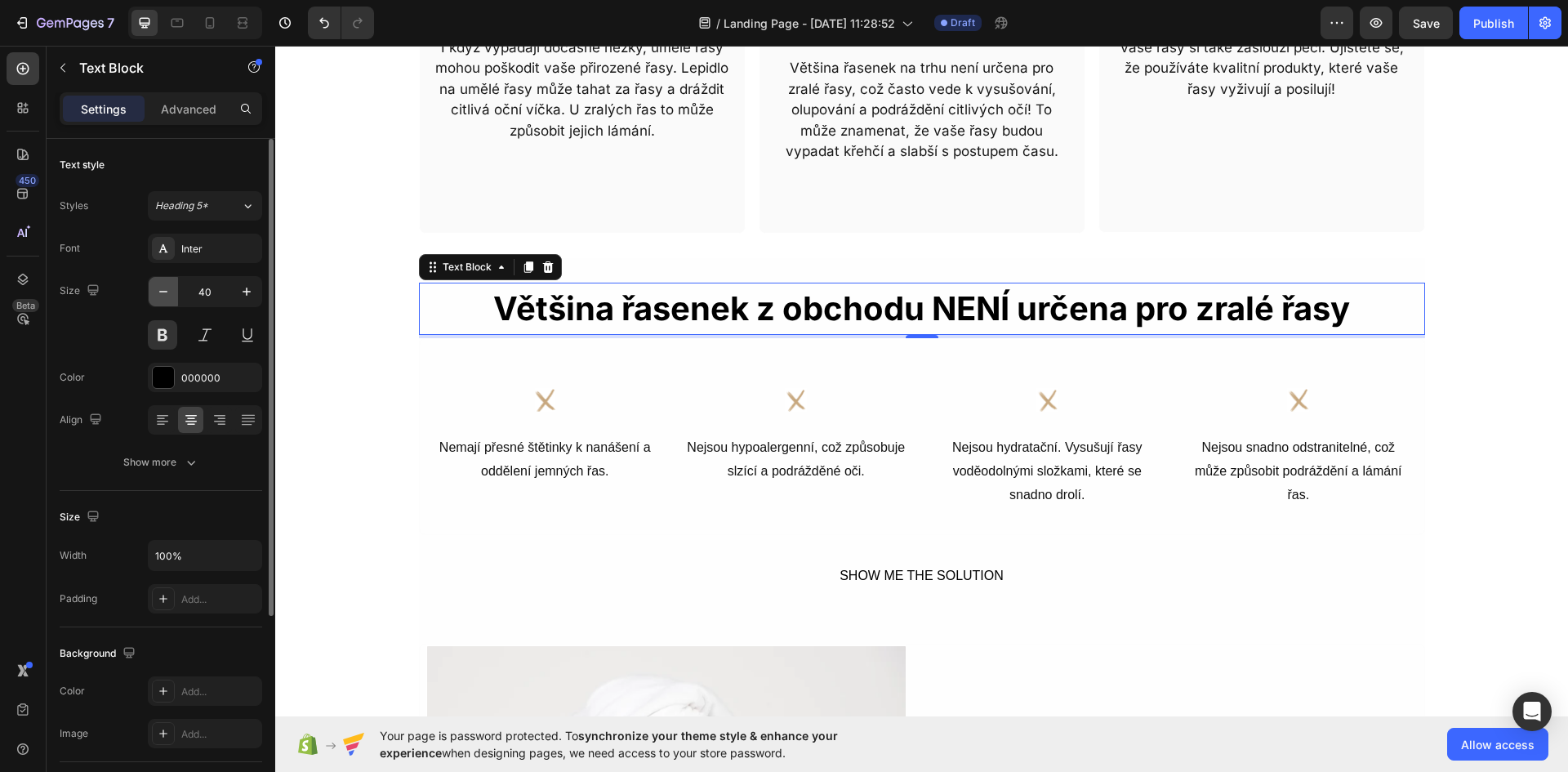
click at [160, 296] on icon "button" at bounding box center [164, 292] width 16 height 16
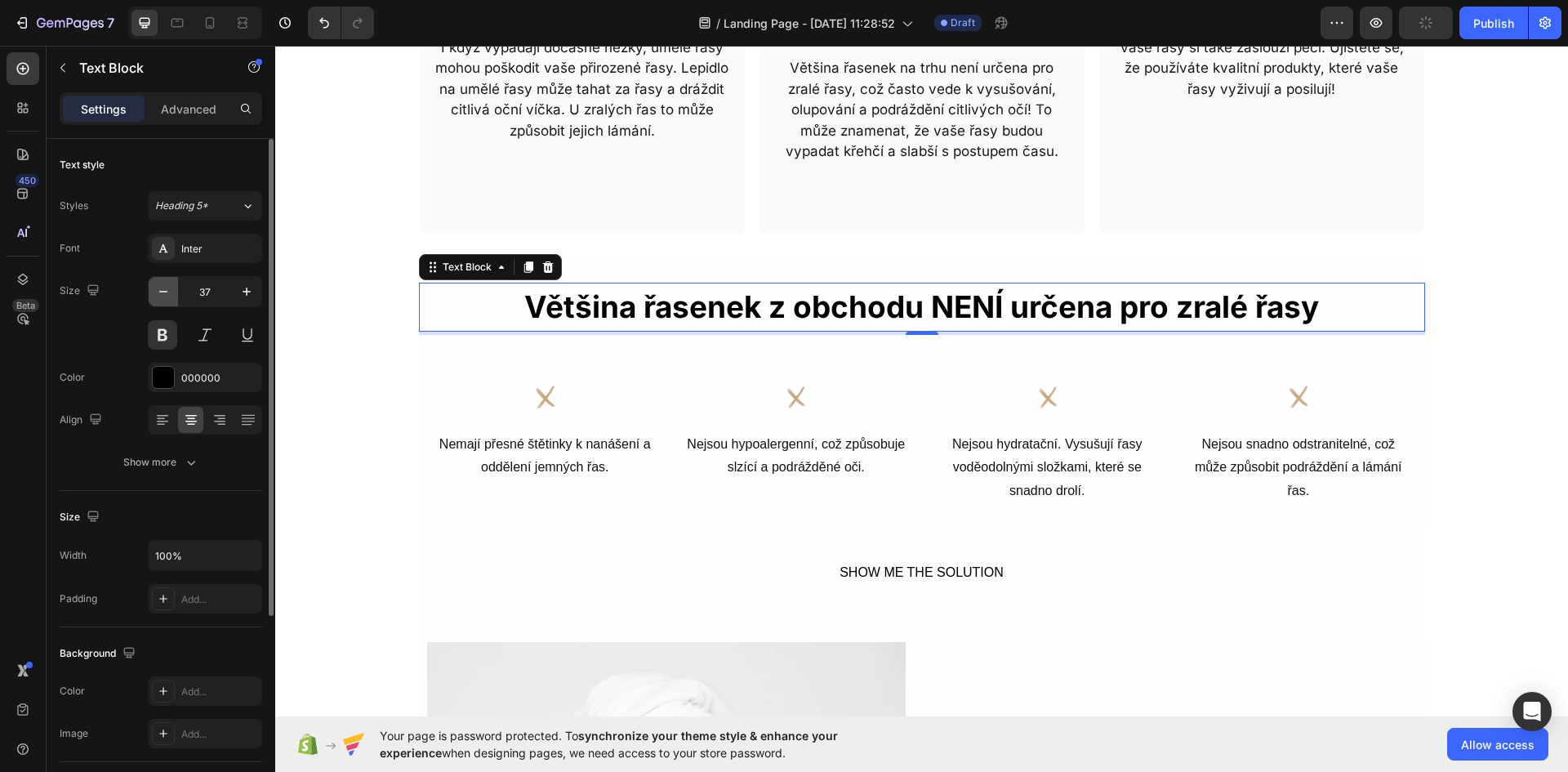
click at [160, 296] on icon "button" at bounding box center [164, 292] width 16 height 16
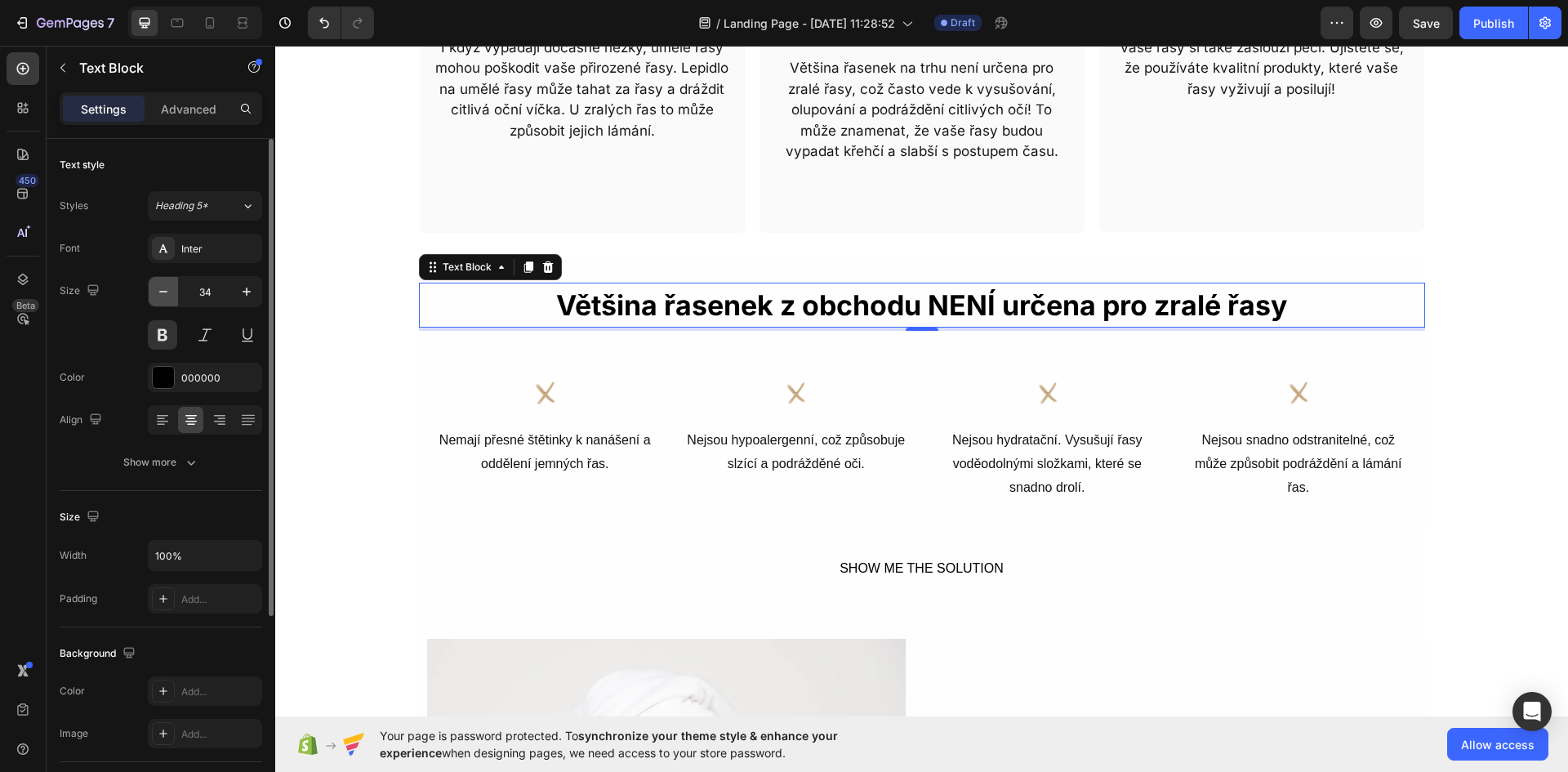
click at [160, 296] on icon "button" at bounding box center [164, 292] width 16 height 16
type input "31"
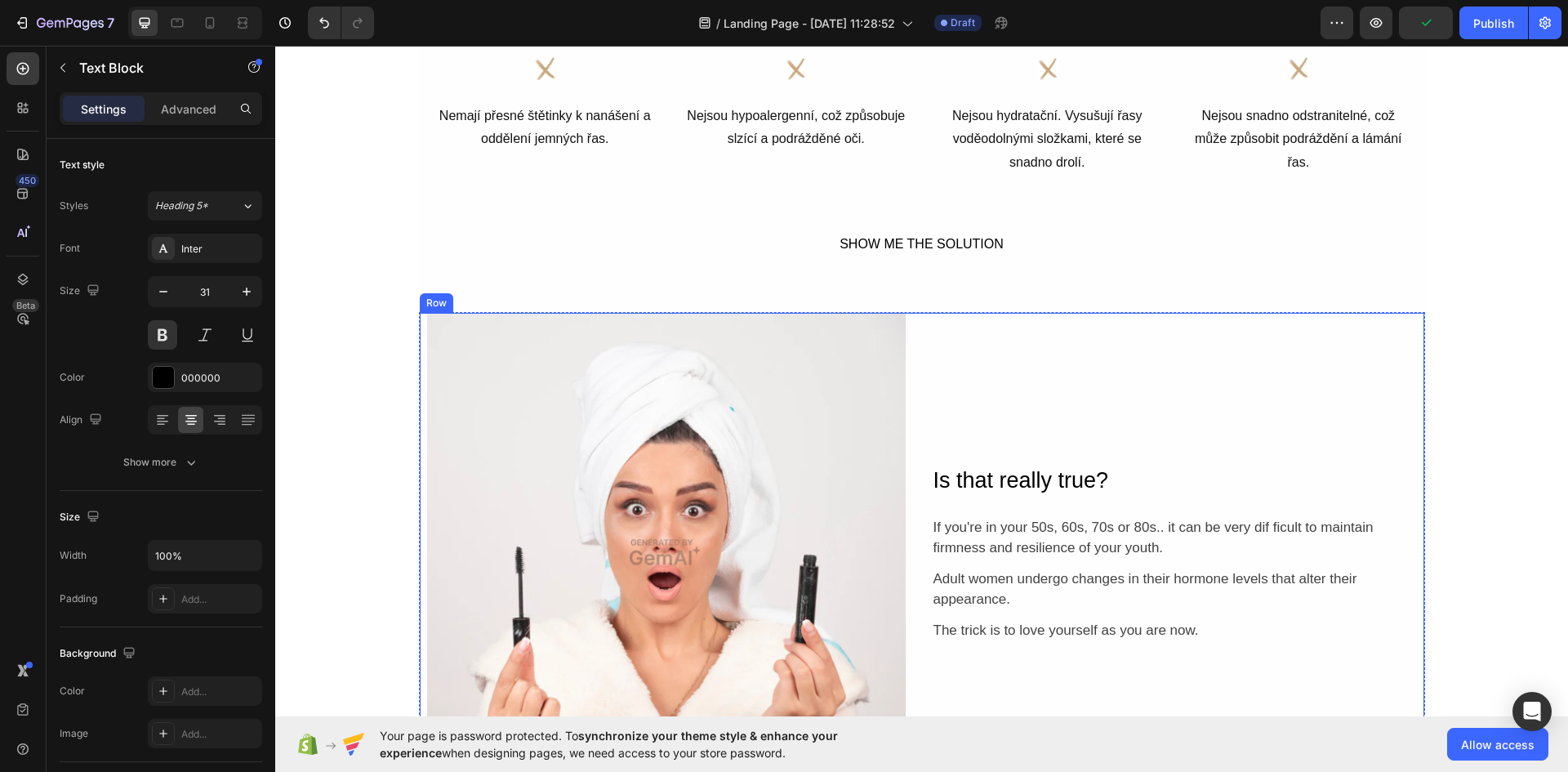
scroll to position [1389, 0]
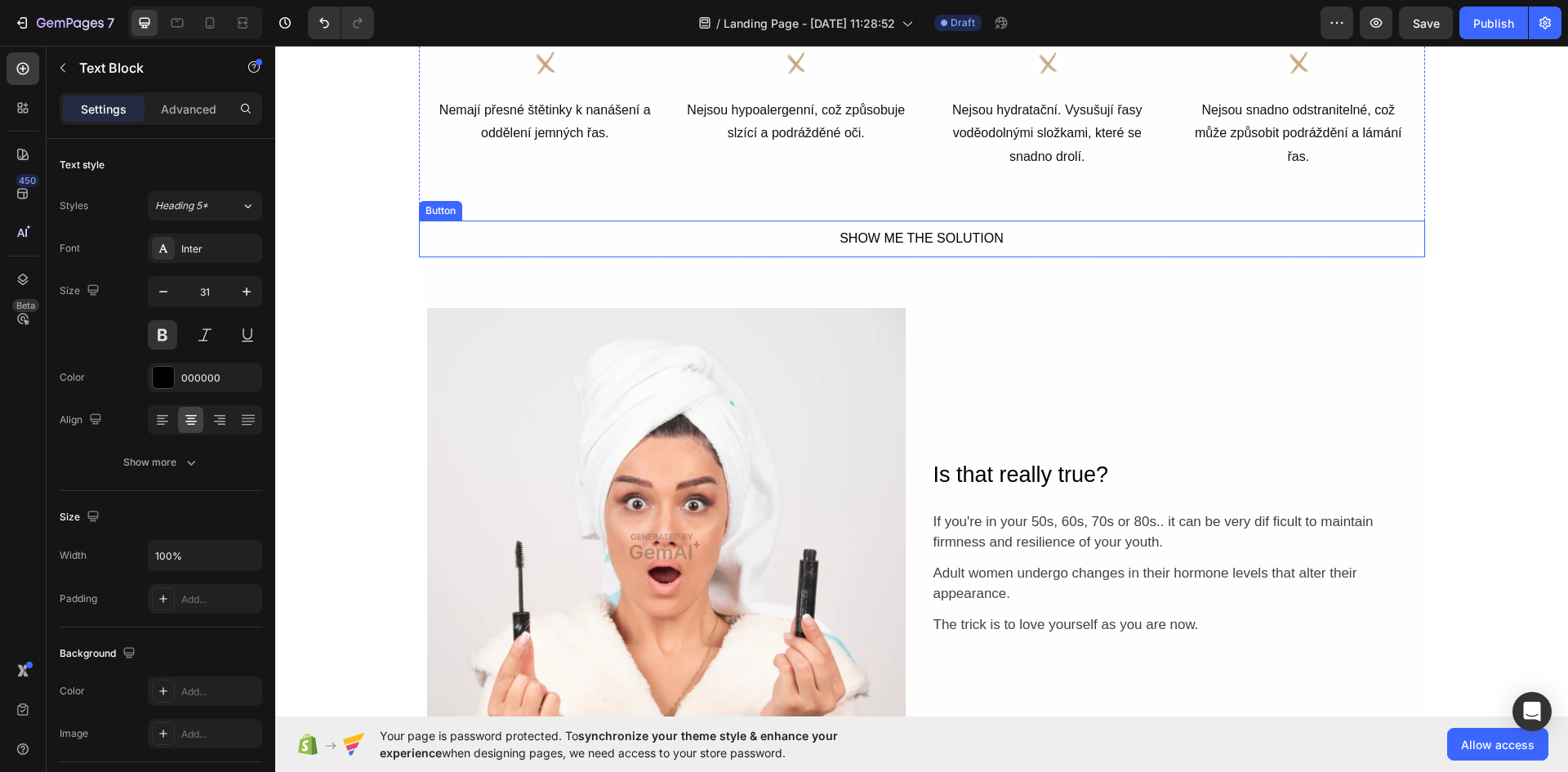
click at [1010, 232] on button "SHOW ME THE SOLUTION" at bounding box center [922, 239] width 219 height 37
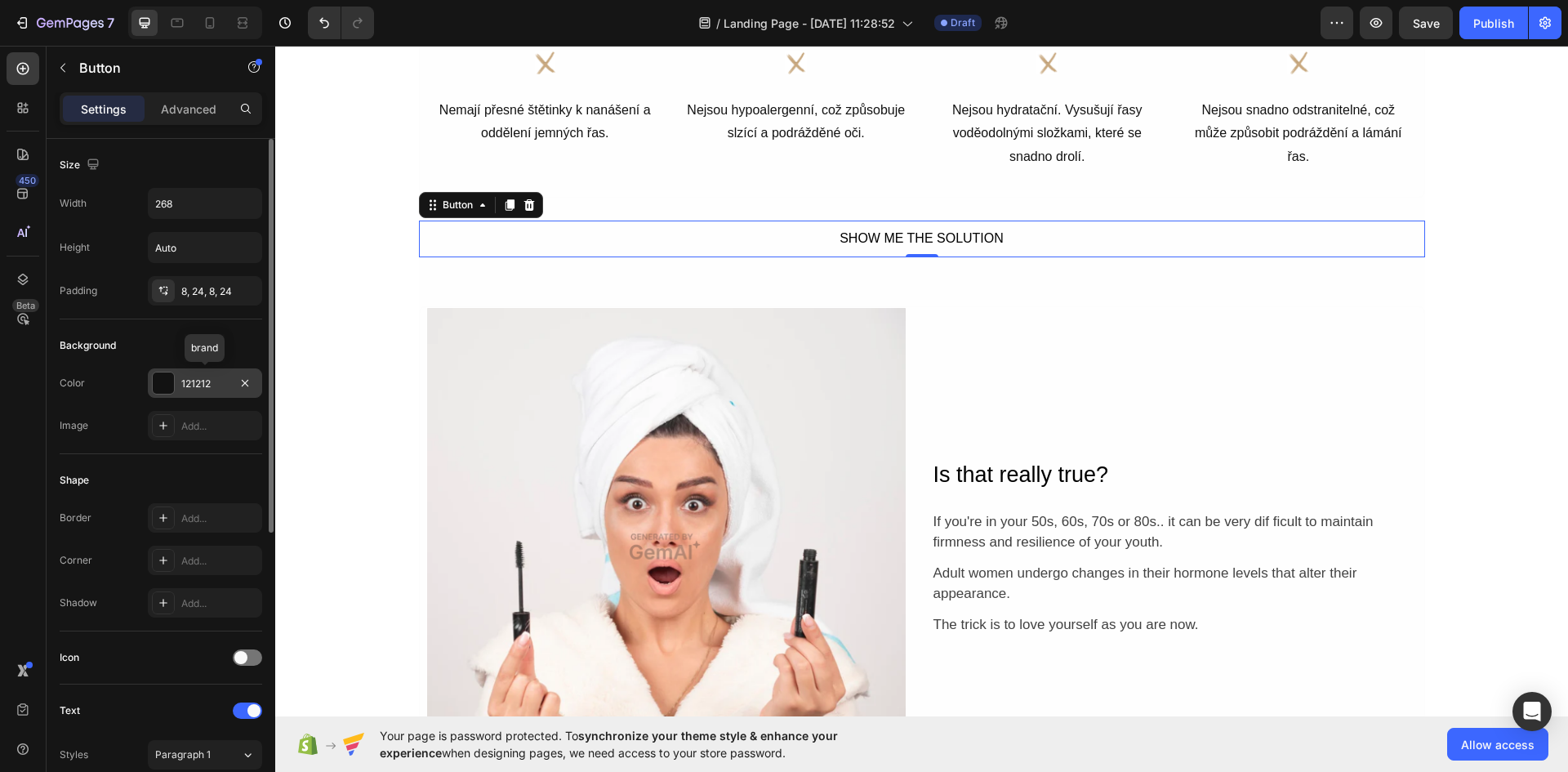
click at [201, 384] on div "121212" at bounding box center [205, 384] width 47 height 15
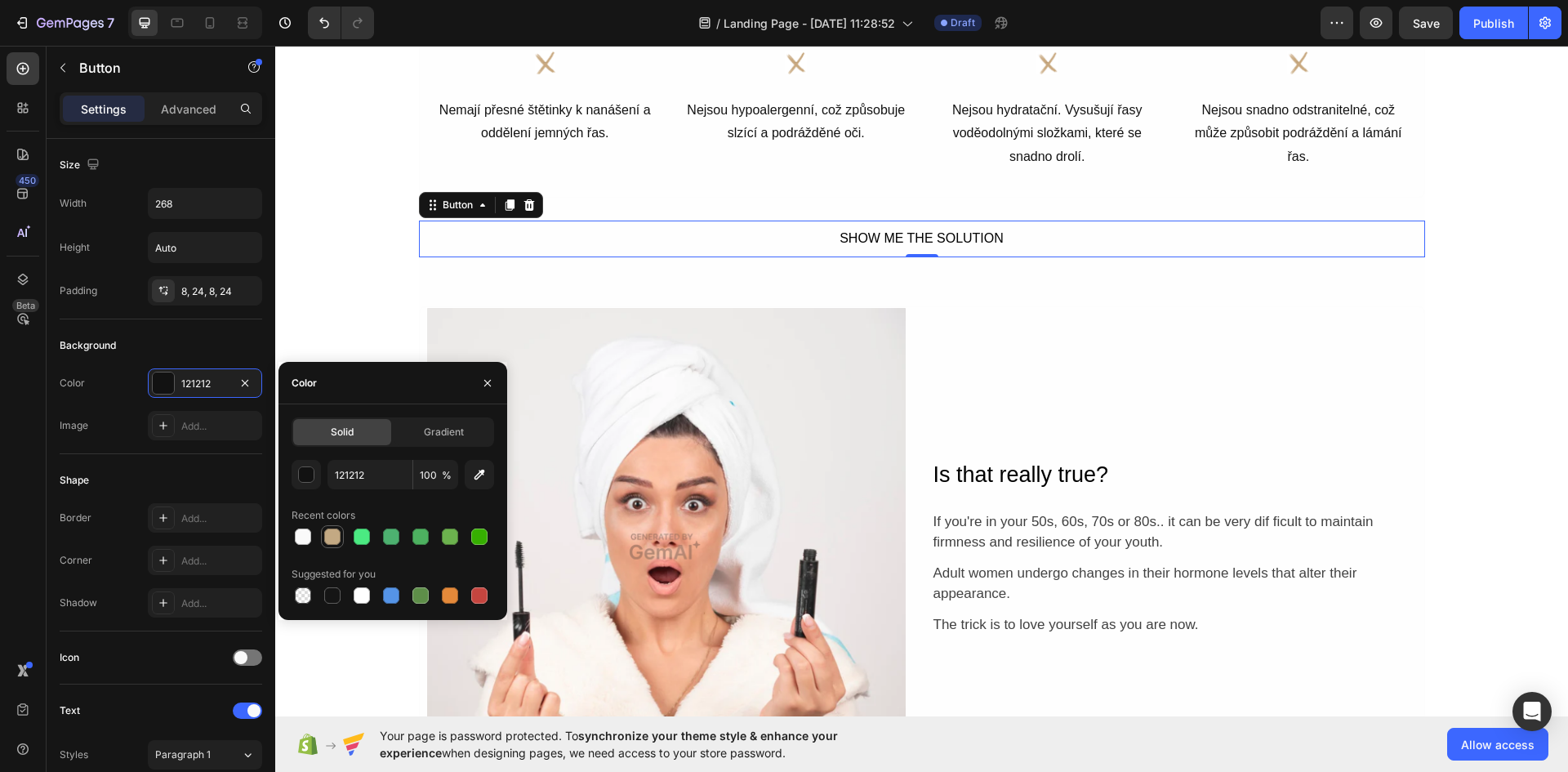
click at [334, 534] on div at bounding box center [332, 536] width 16 height 16
type input "C3A983"
click at [924, 226] on button "SHOW ME THE SOLUTION" at bounding box center [922, 239] width 219 height 37
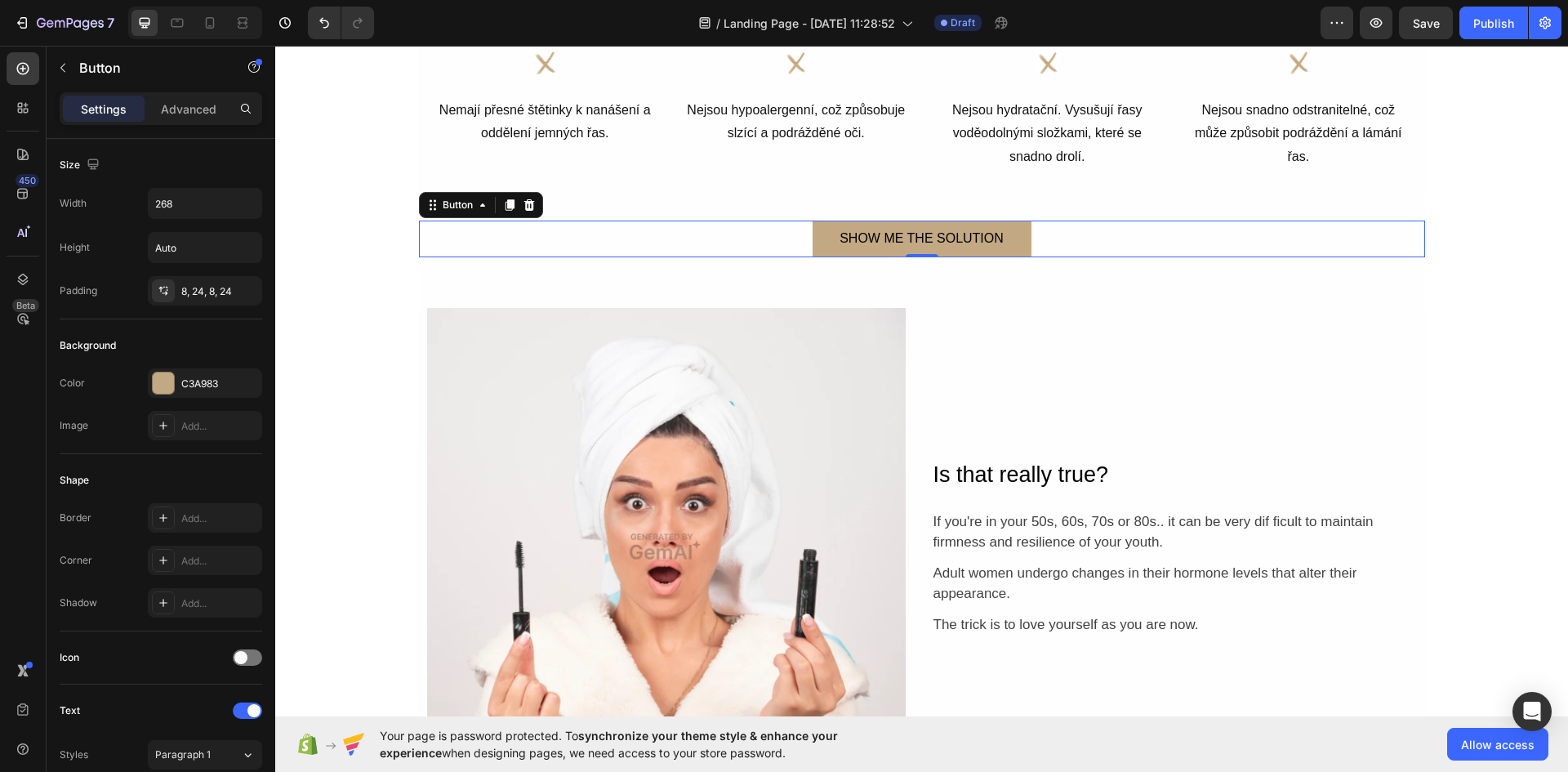
click at [924, 226] on button "SHOW ME THE SOLUTION" at bounding box center [922, 239] width 219 height 37
click at [924, 237] on div "SHOW ME THE SOLUTION" at bounding box center [921, 239] width 164 height 24
click at [924, 237] on p "SHOW ME THE SOLUTION" at bounding box center [921, 239] width 164 height 24
click at [900, 232] on p "UKAŽ MI ŘEŠENÍ" at bounding box center [921, 239] width 105 height 24
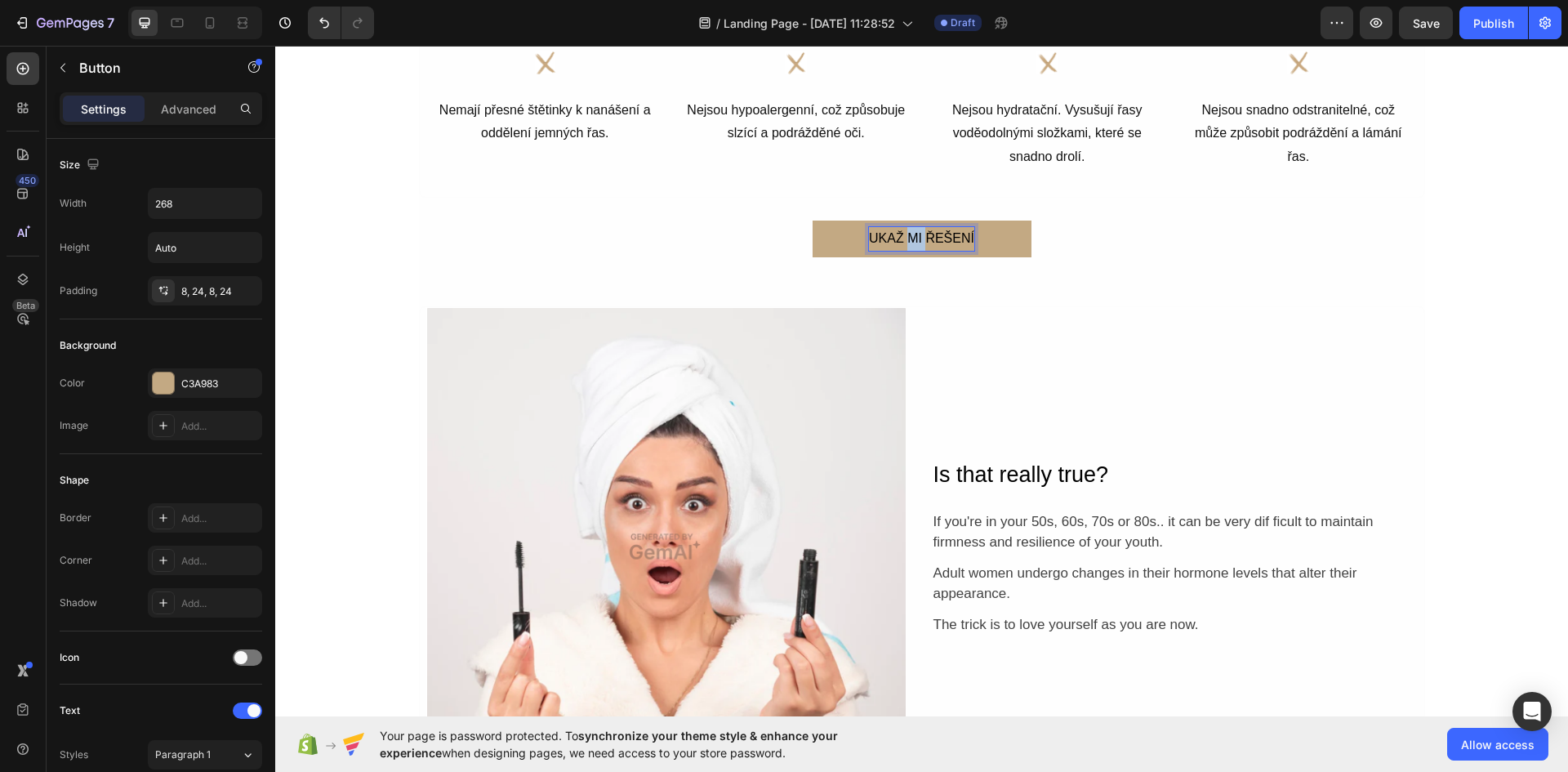
click at [900, 232] on p "UKAŽ MI ŘEŠENÍ" at bounding box center [921, 239] width 105 height 24
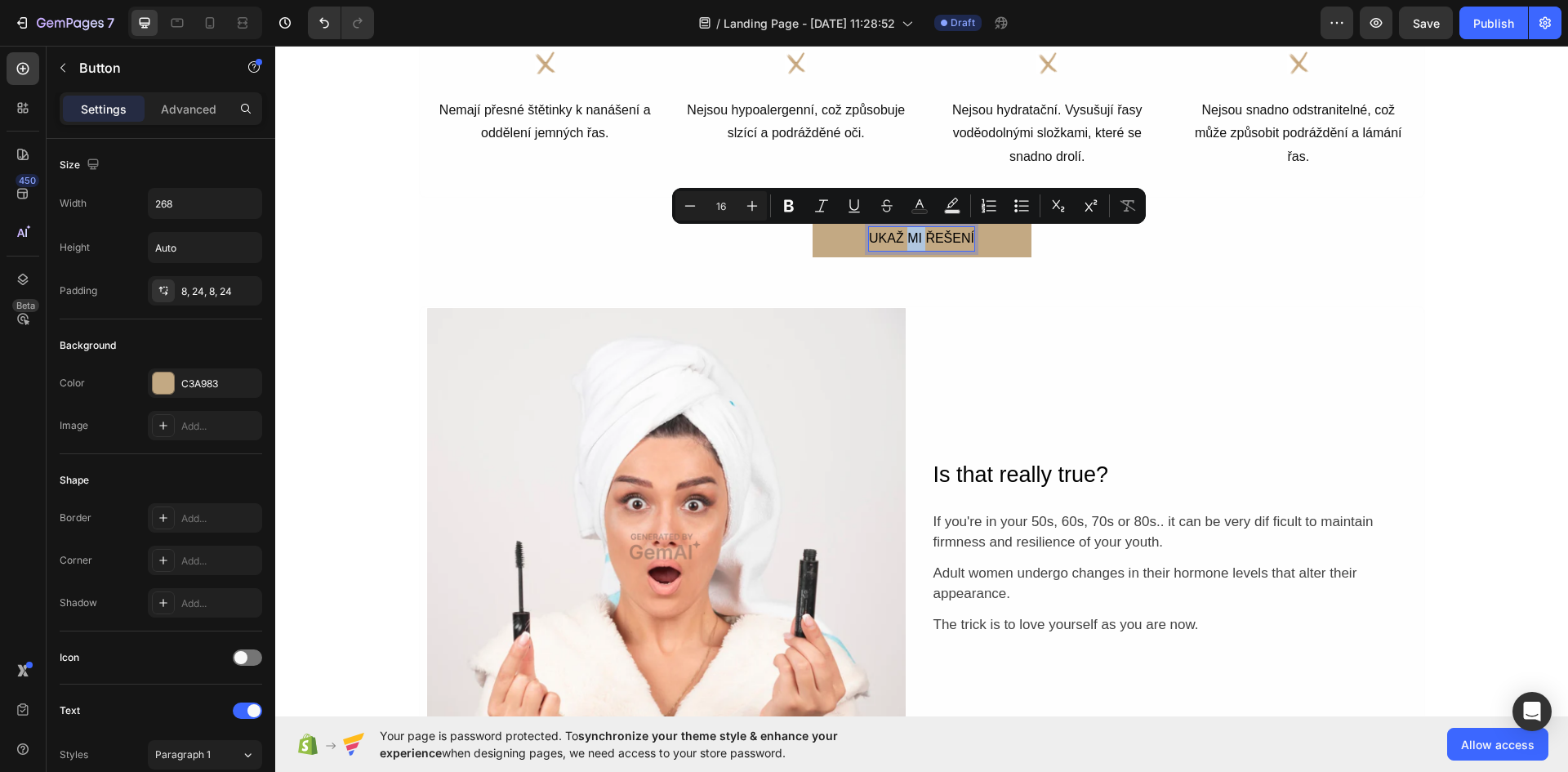
click at [900, 232] on p "UKAŽ MI ŘEŠENÍ" at bounding box center [921, 239] width 105 height 24
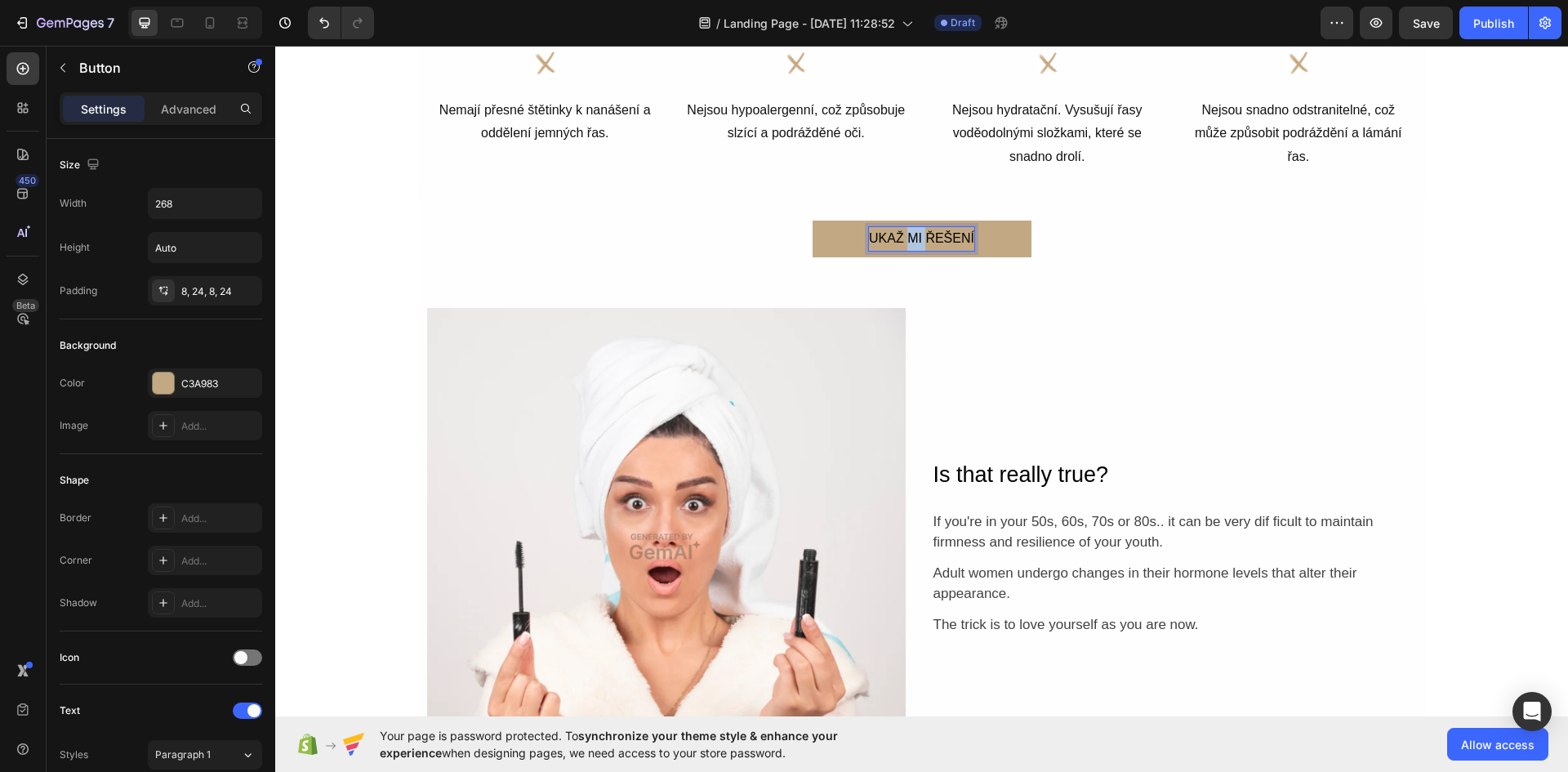
click at [900, 232] on p "UKAŽ MI ŘEŠENÍ" at bounding box center [921, 239] width 105 height 24
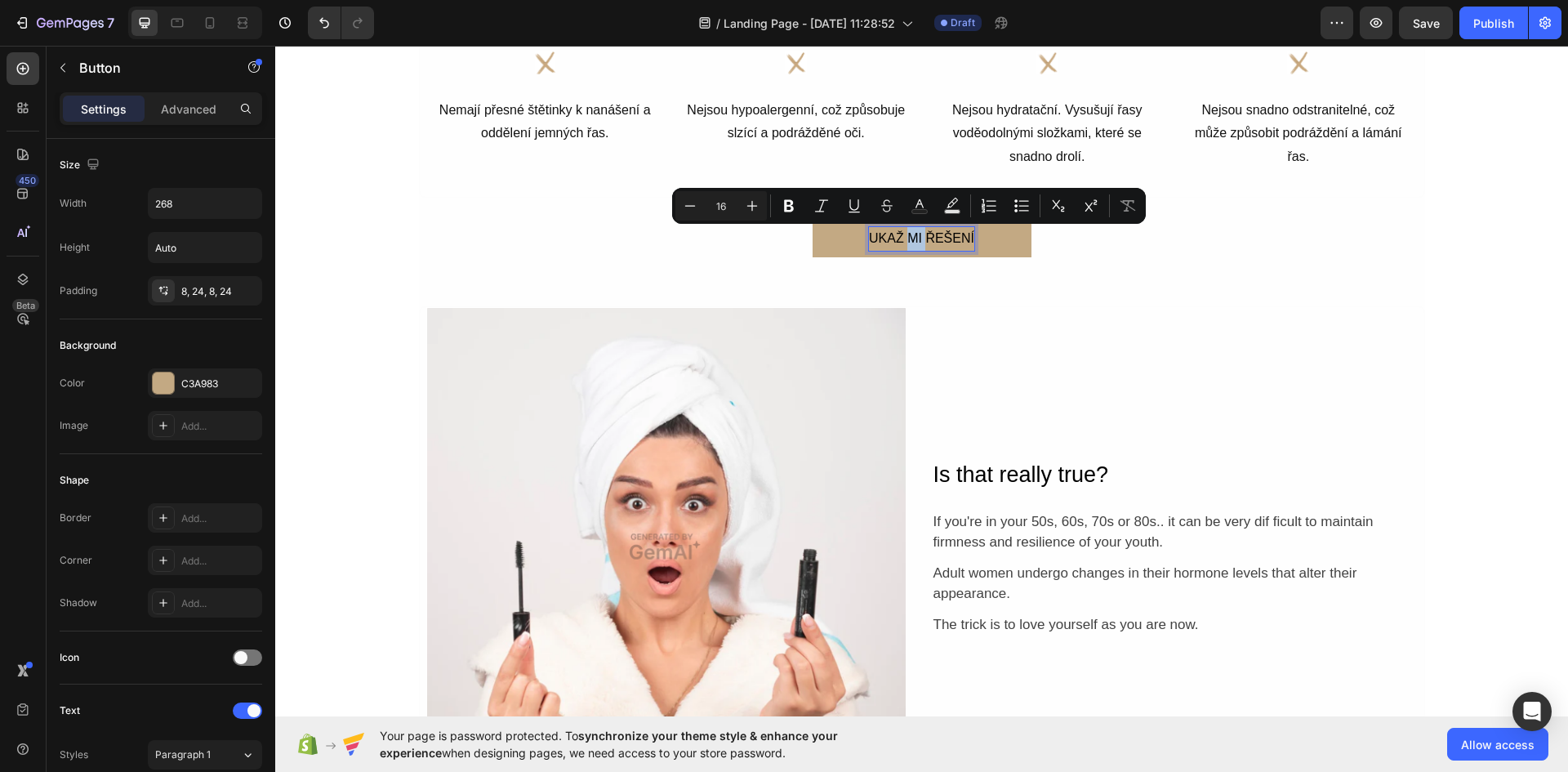
click at [900, 232] on p "UKAŽ MI ŘEŠENÍ" at bounding box center [921, 239] width 105 height 24
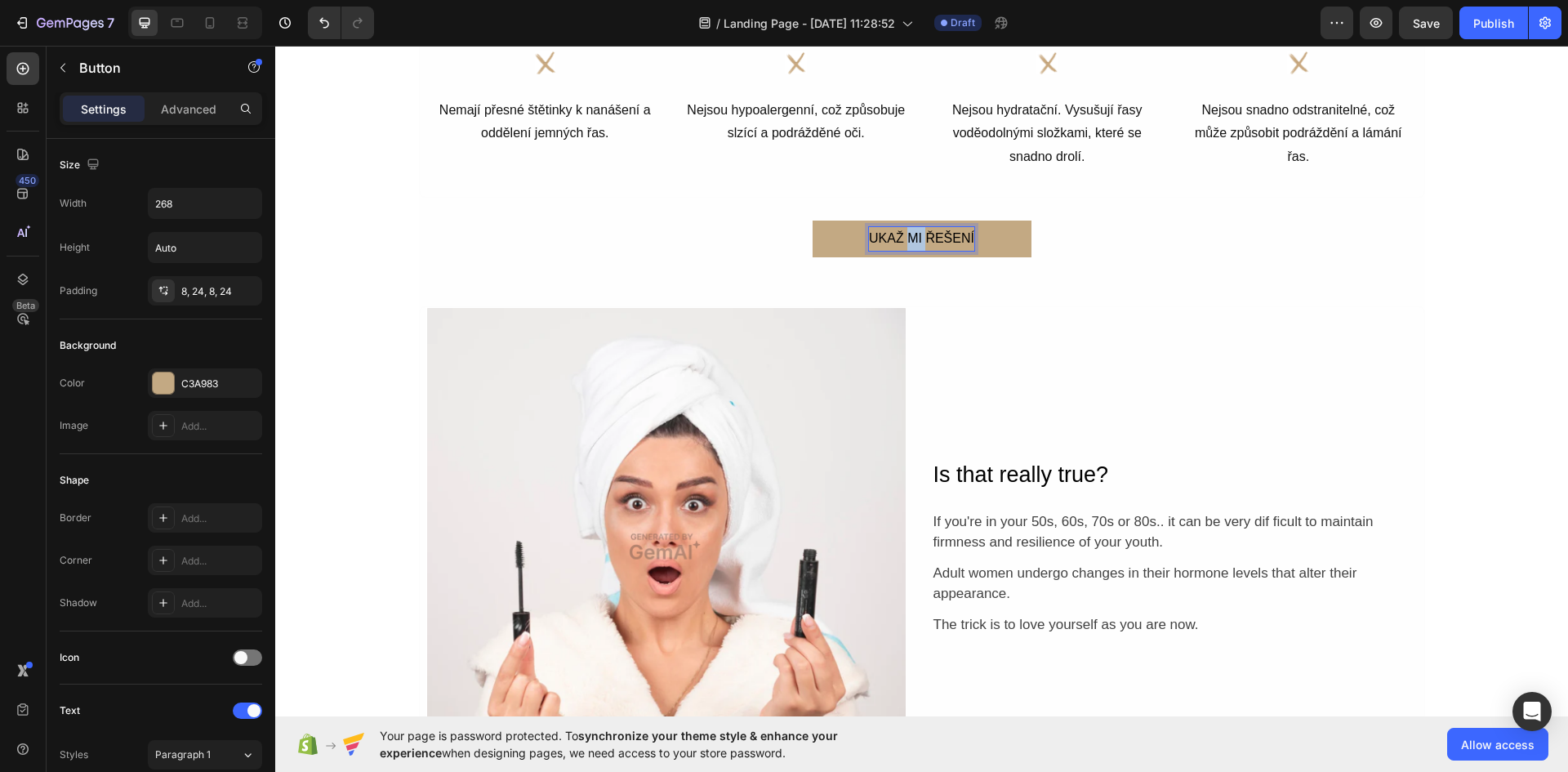
click at [900, 232] on p "UKAŽ MI ŘEŠENÍ" at bounding box center [921, 239] width 105 height 24
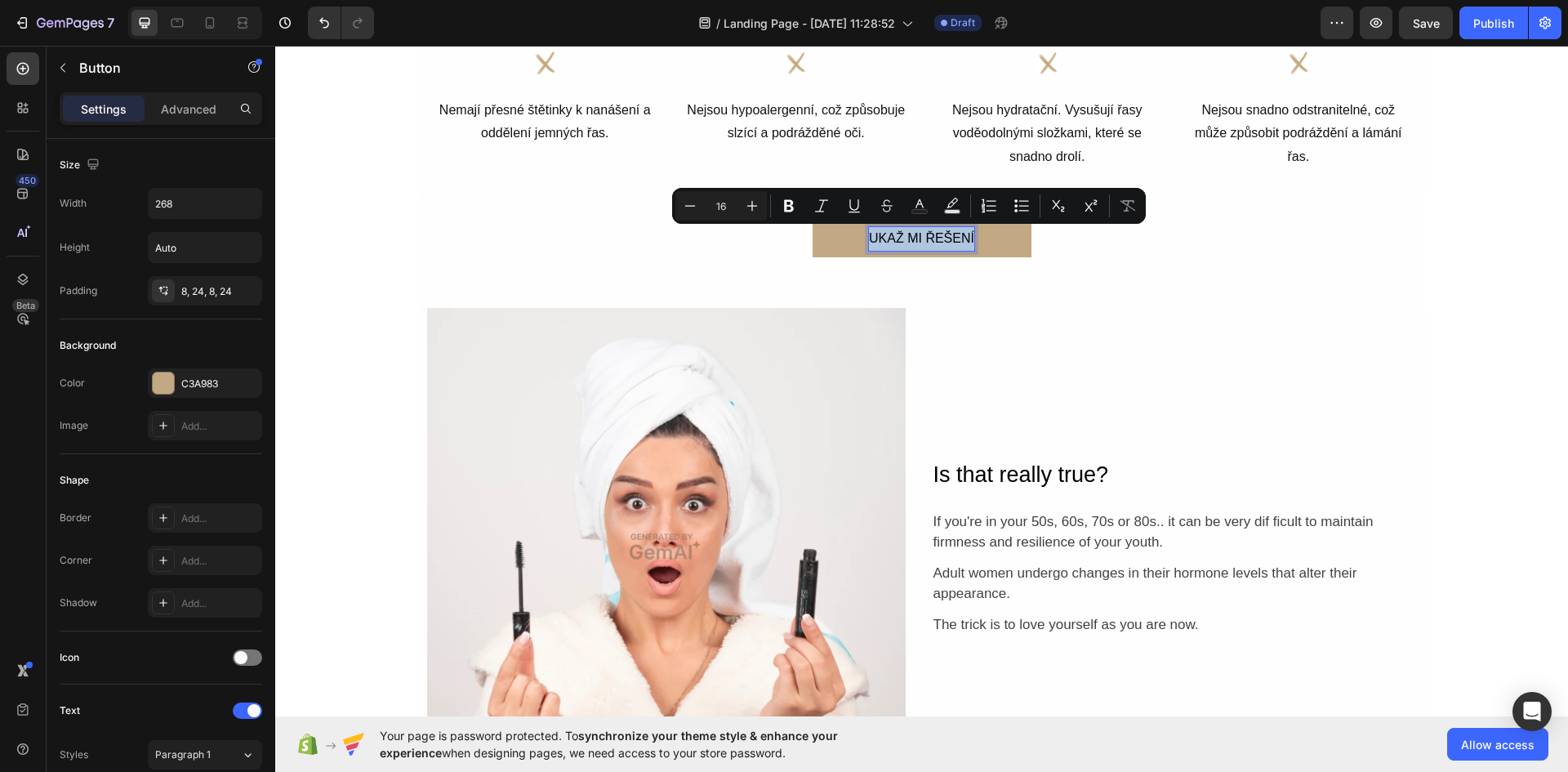
click at [900, 232] on p "UKAŽ MI ŘEŠENÍ" at bounding box center [921, 239] width 105 height 24
click at [795, 207] on icon "Editor contextual toolbar" at bounding box center [795, 206] width 16 height 16
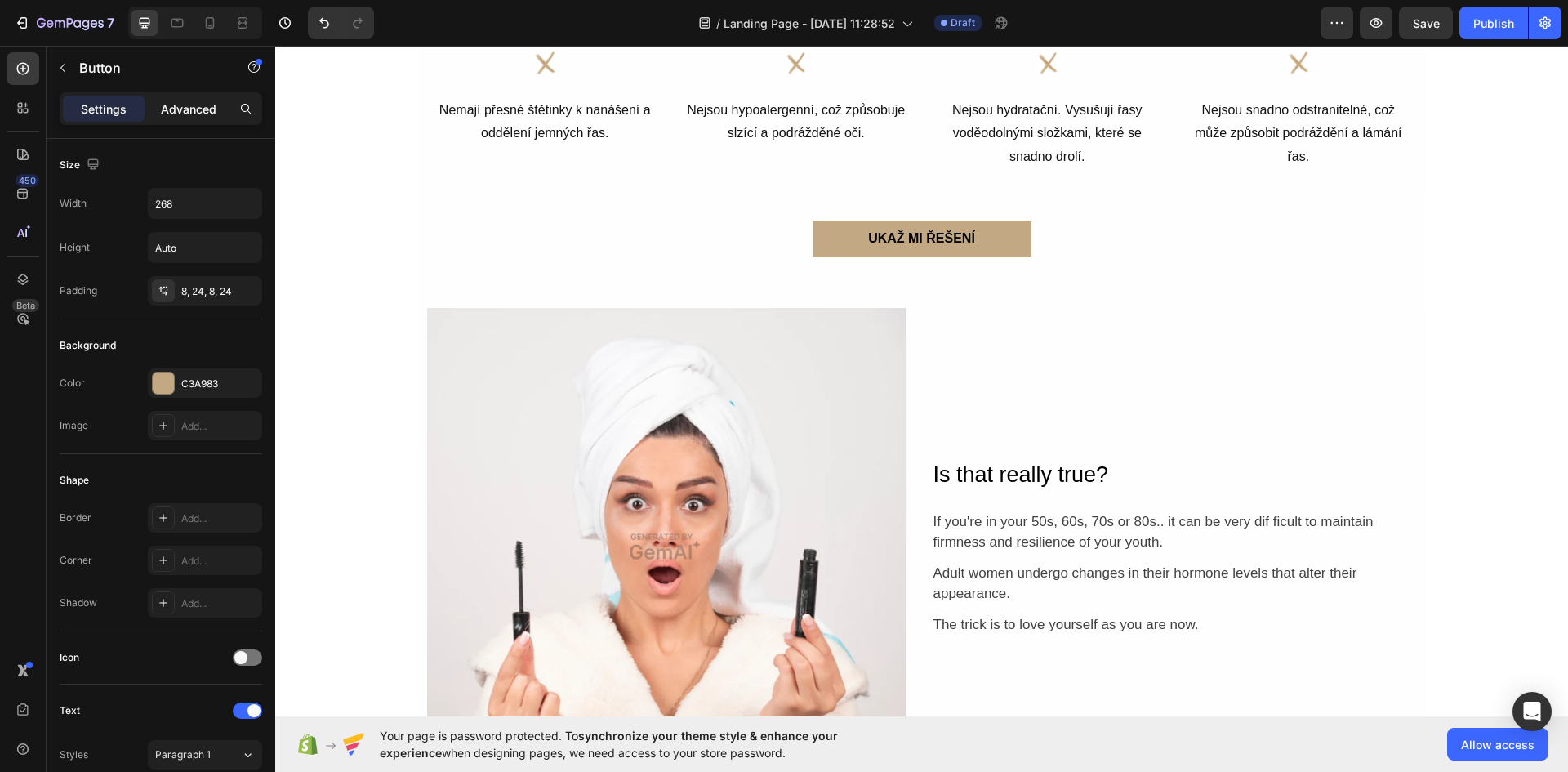
click at [166, 113] on p "Advanced" at bounding box center [189, 109] width 56 height 17
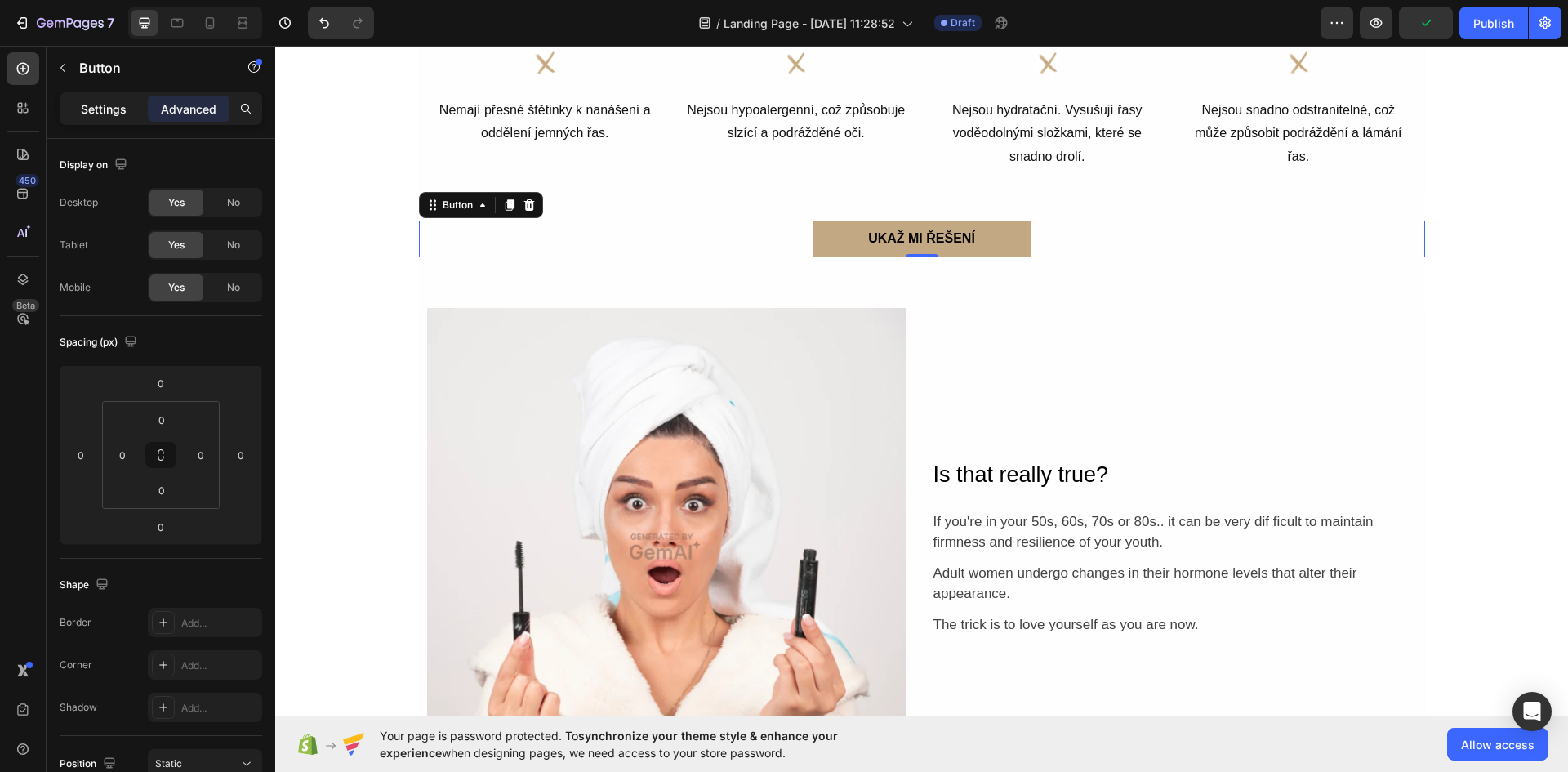
click at [132, 106] on div "Settings" at bounding box center [104, 109] width 82 height 26
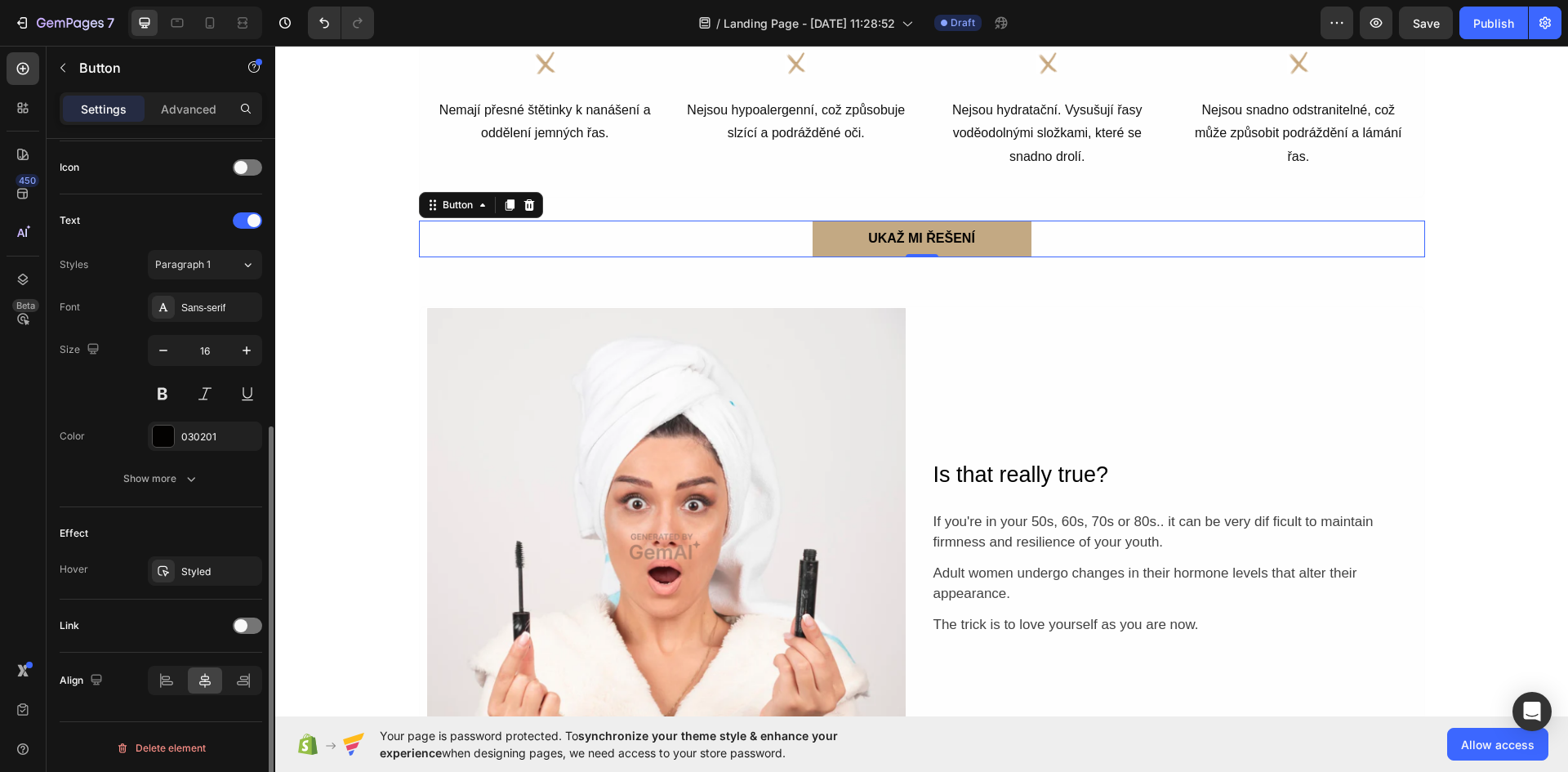
scroll to position [491, 0]
click at [250, 172] on div at bounding box center [248, 166] width 29 height 16
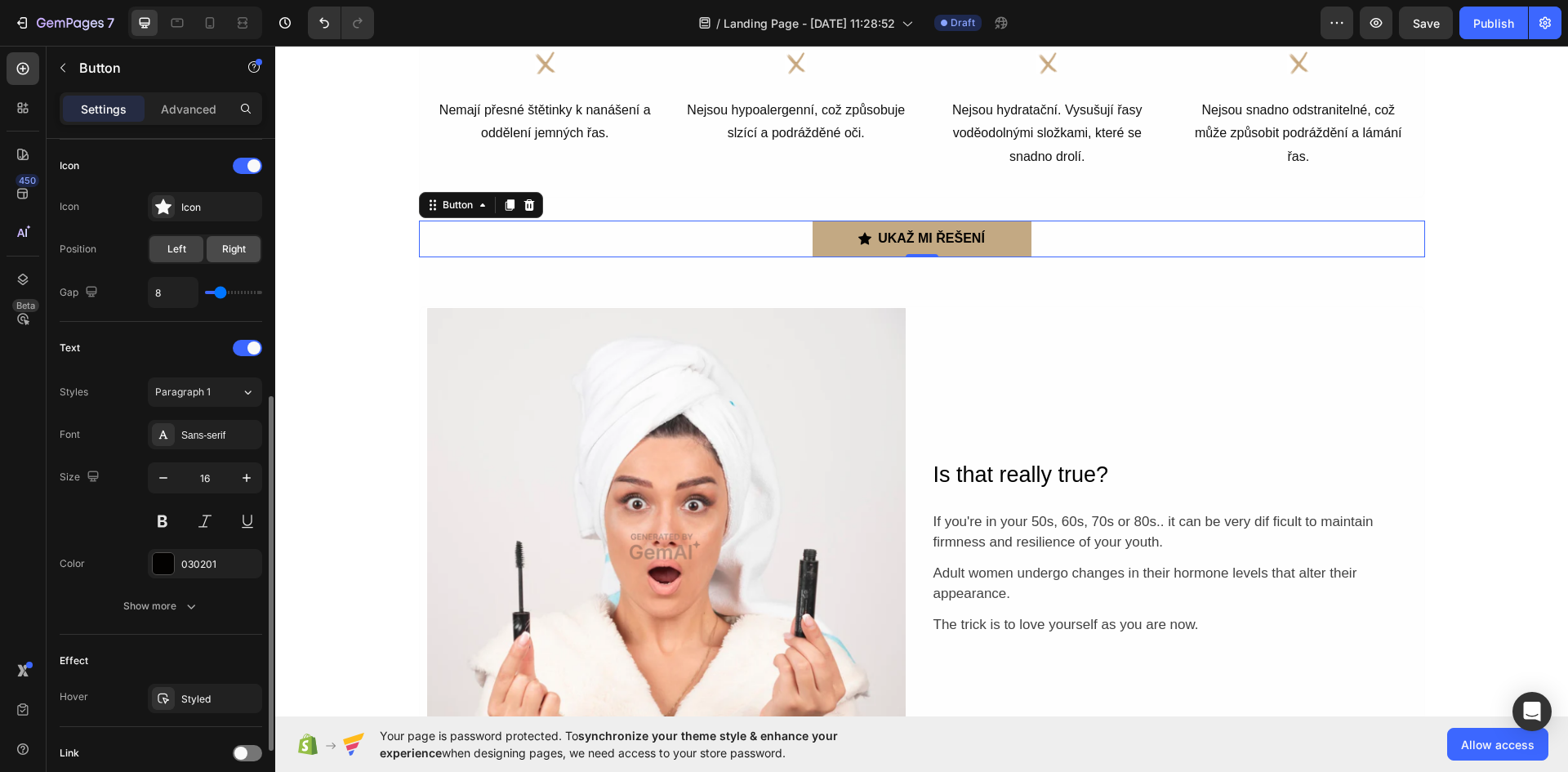
click at [238, 250] on span "Right" at bounding box center [234, 249] width 24 height 15
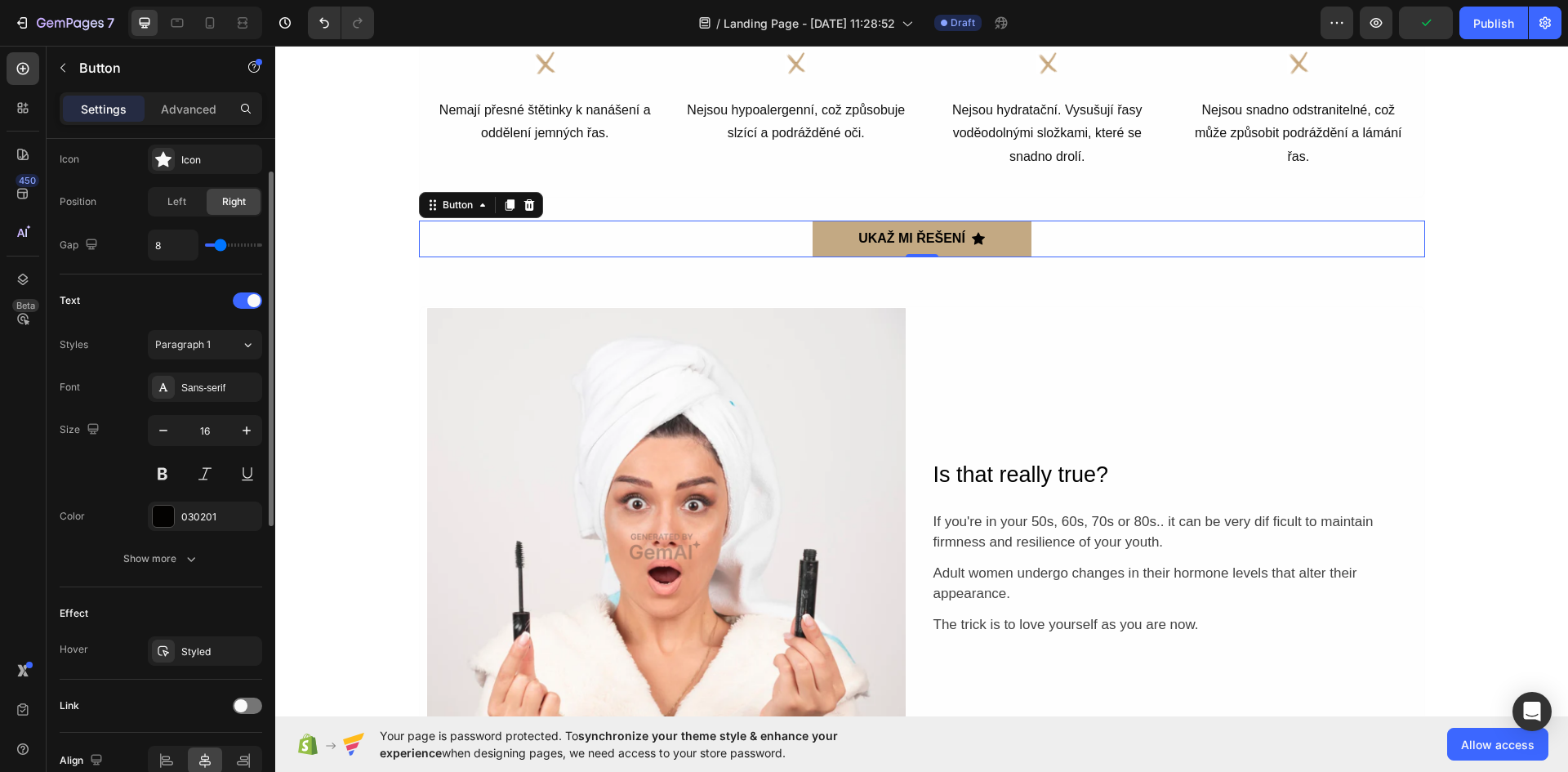
scroll to position [375, 0]
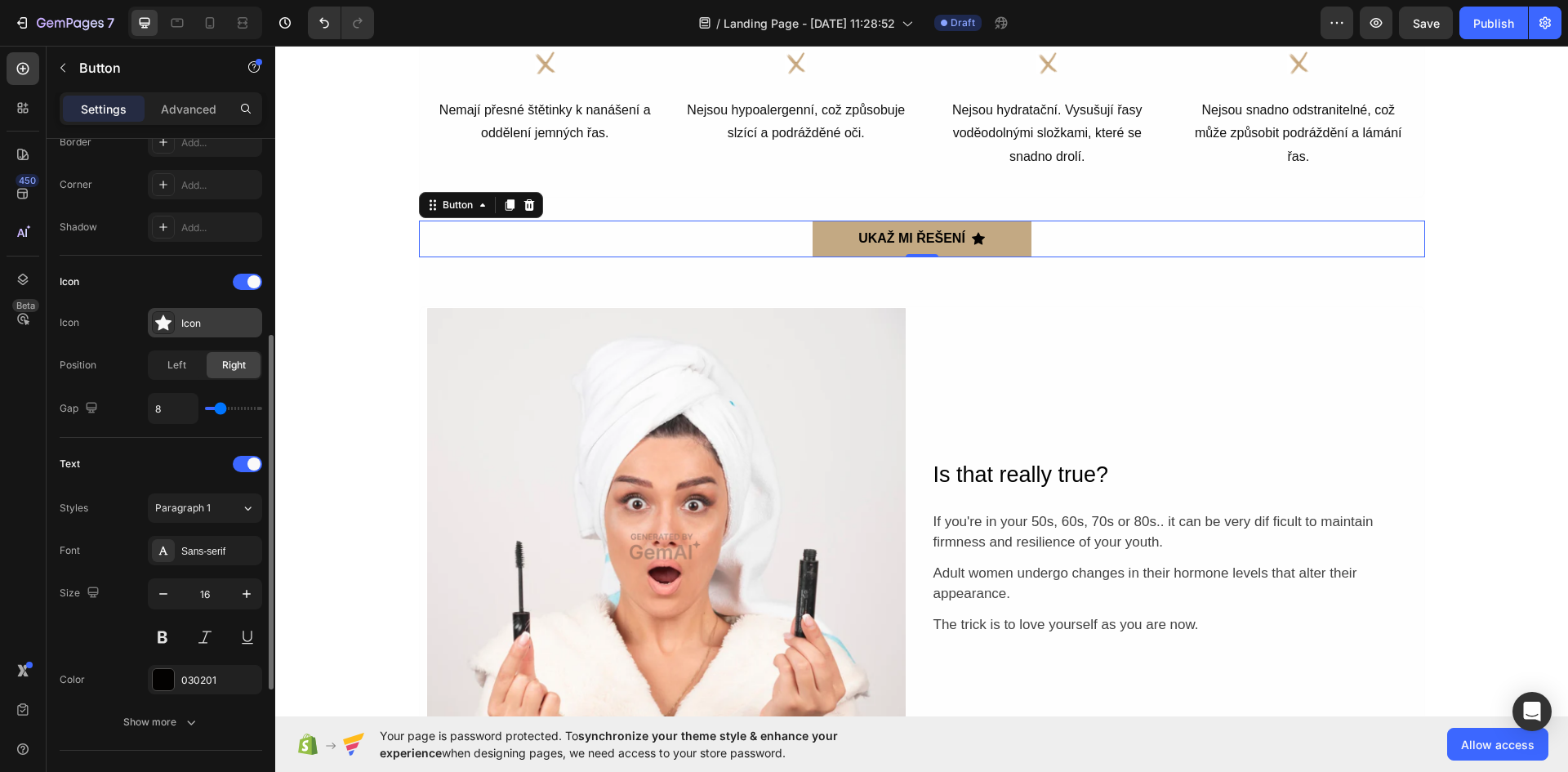
click at [195, 318] on div "Icon" at bounding box center [220, 324] width 77 height 15
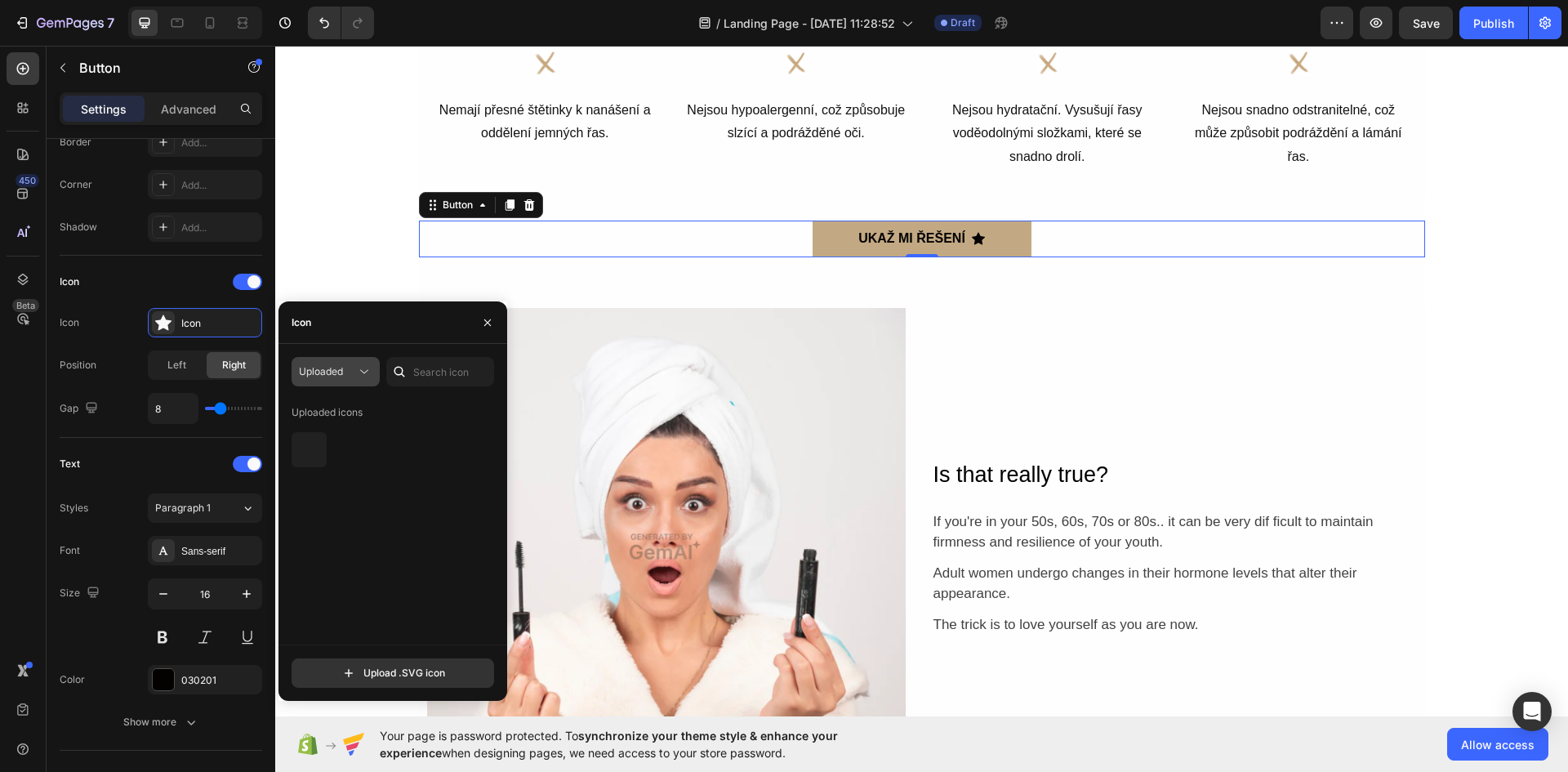
click at [371, 370] on icon at bounding box center [364, 371] width 16 height 16
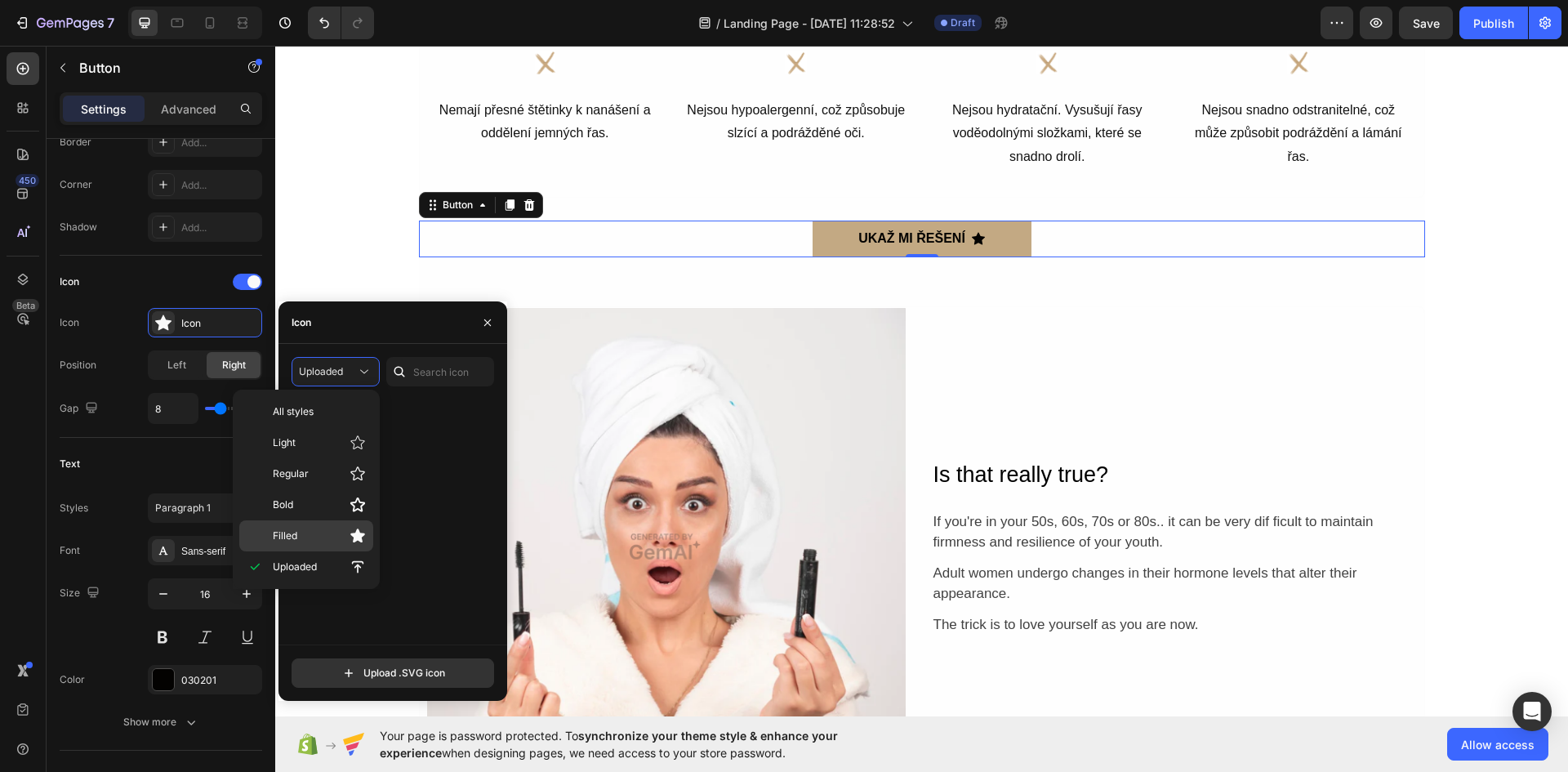
click at [362, 536] on icon at bounding box center [357, 536] width 16 height 16
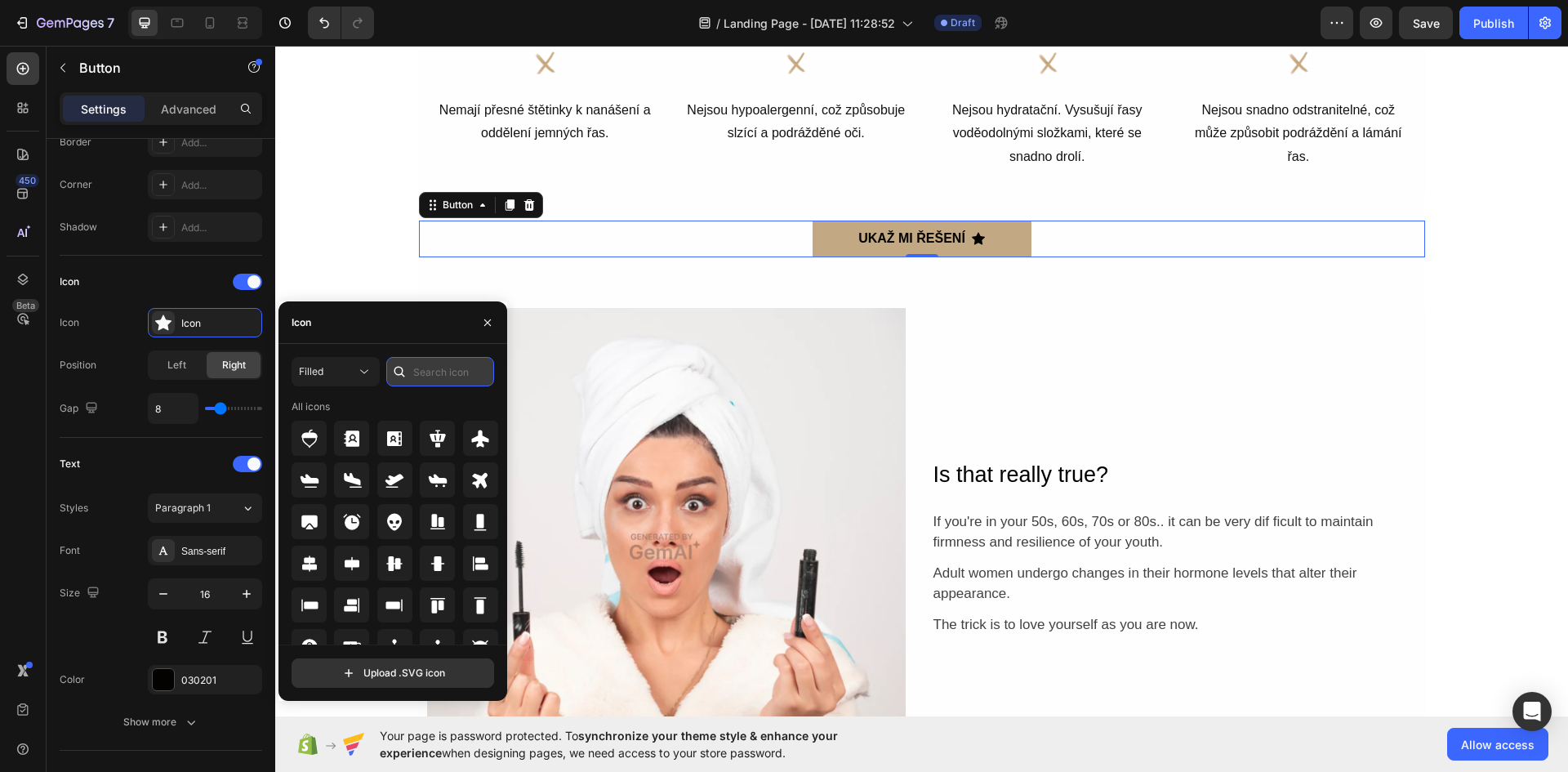
click at [459, 366] on input "text" at bounding box center [440, 371] width 108 height 29
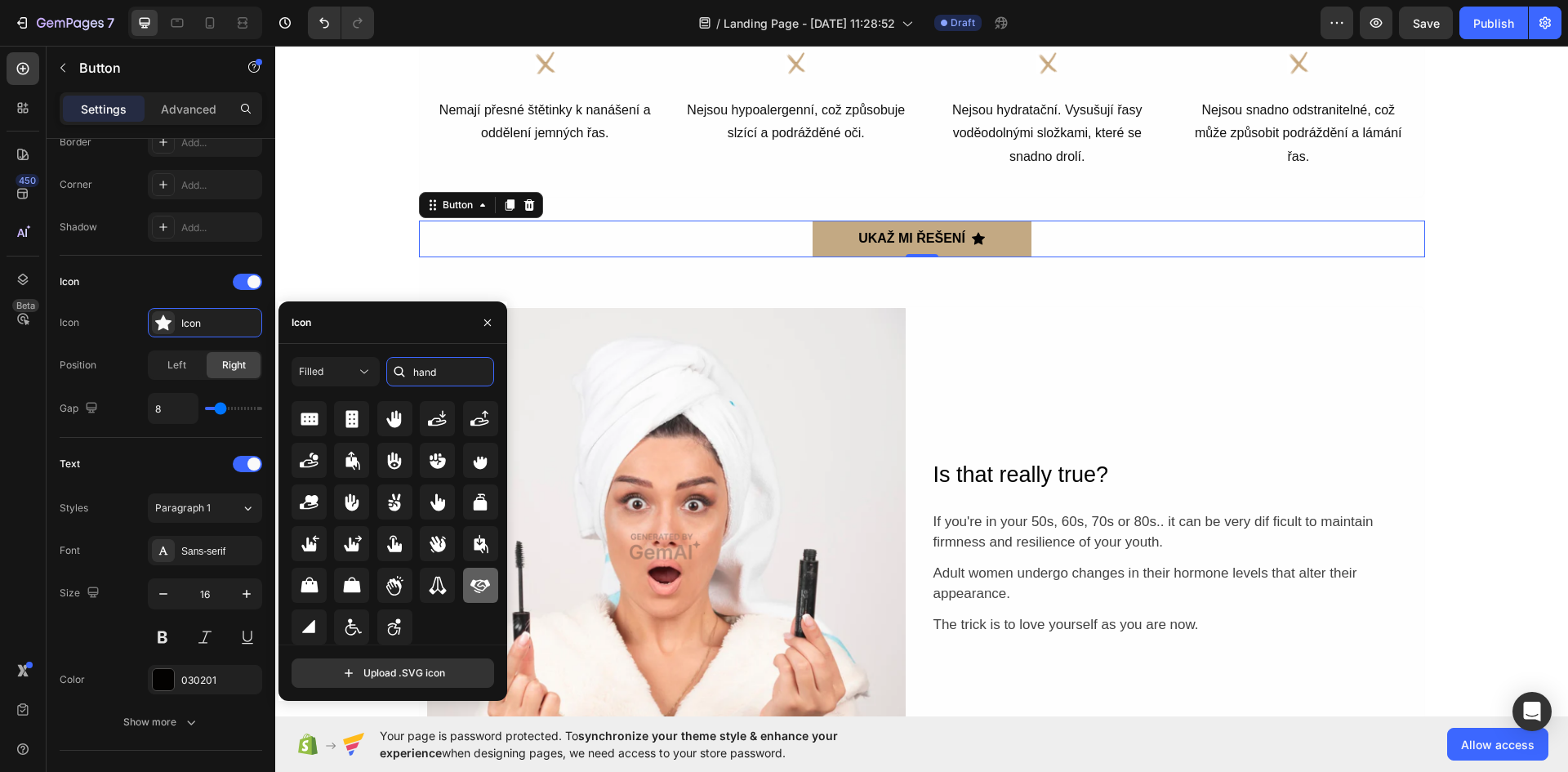
scroll to position [0, 0]
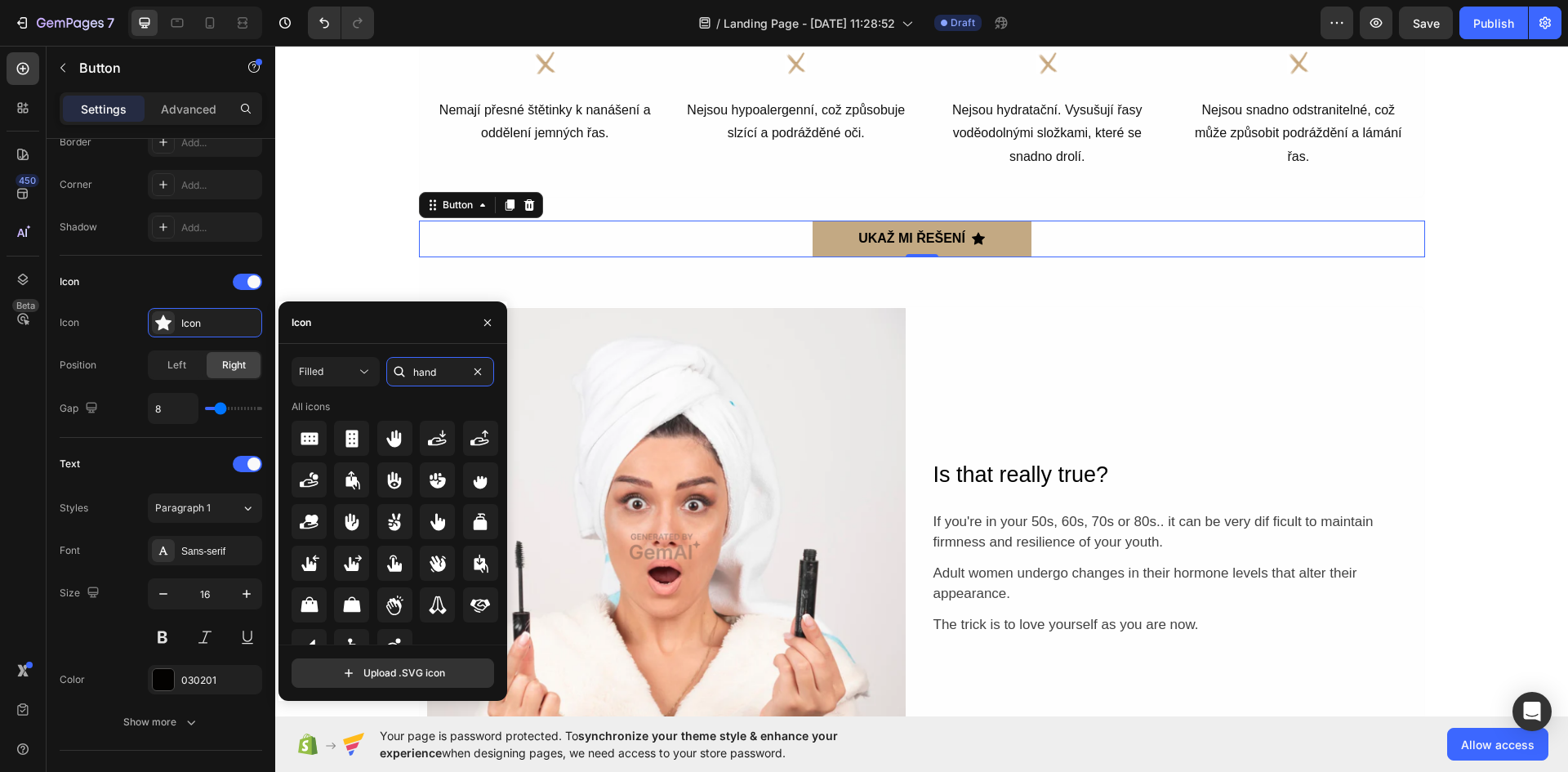
drag, startPoint x: 450, startPoint y: 368, endPoint x: 388, endPoint y: 358, distance: 62.8
click at [388, 358] on div "hand" at bounding box center [440, 371] width 108 height 29
type input "finger"
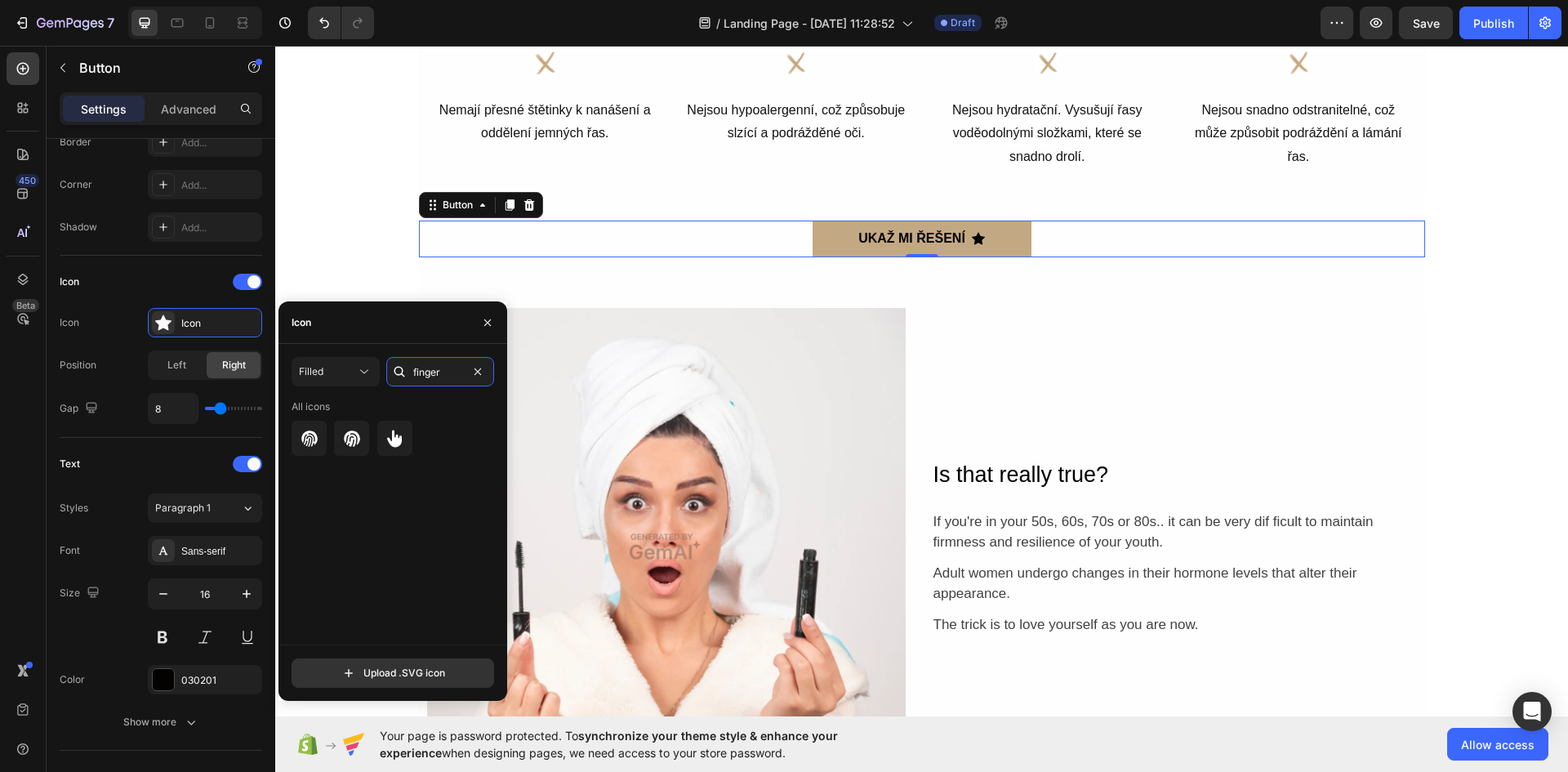
drag, startPoint x: 445, startPoint y: 378, endPoint x: 396, endPoint y: 373, distance: 49.3
click at [396, 373] on div "finger" at bounding box center [440, 371] width 108 height 29
type input "f"
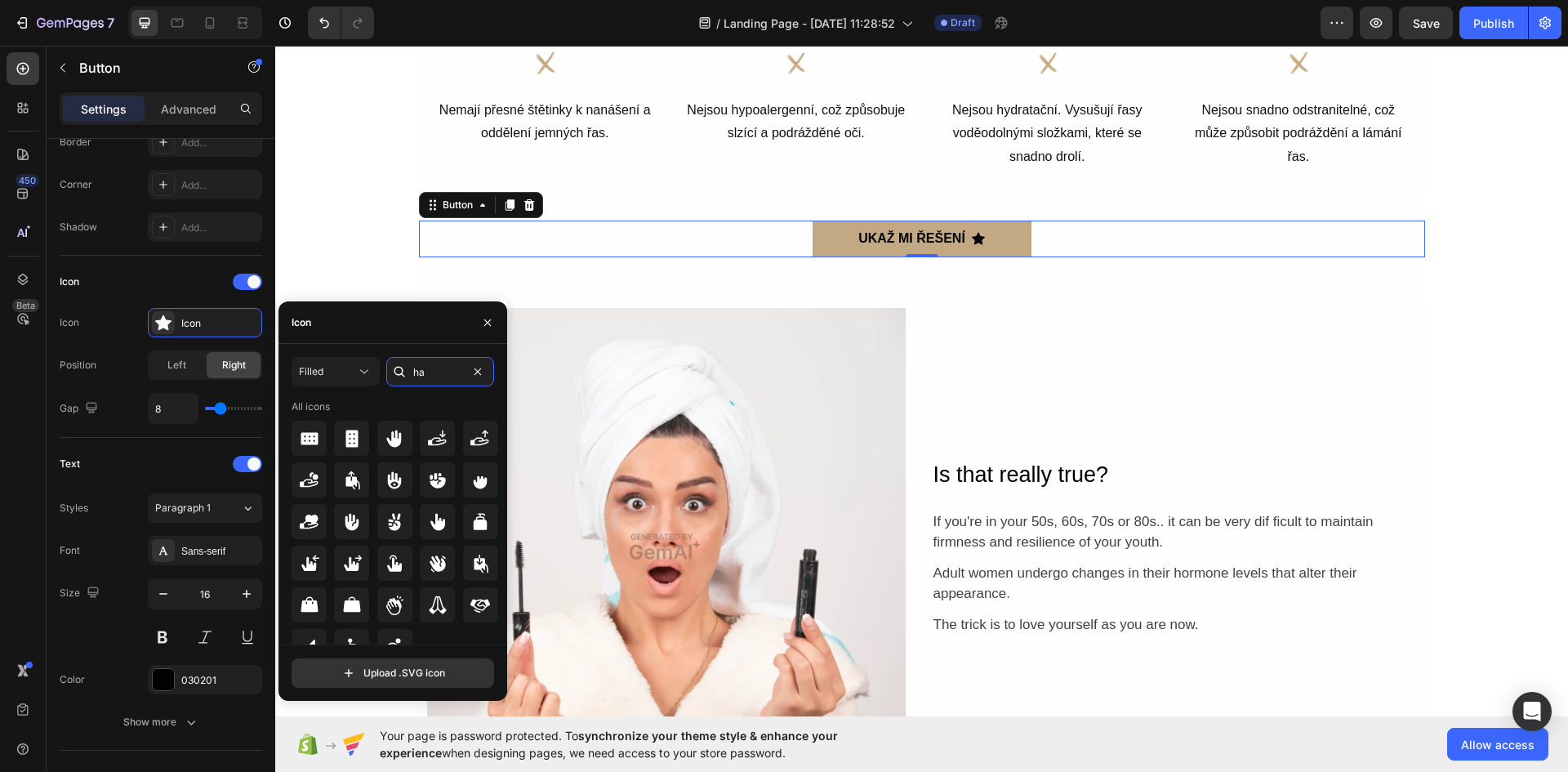
type input "h"
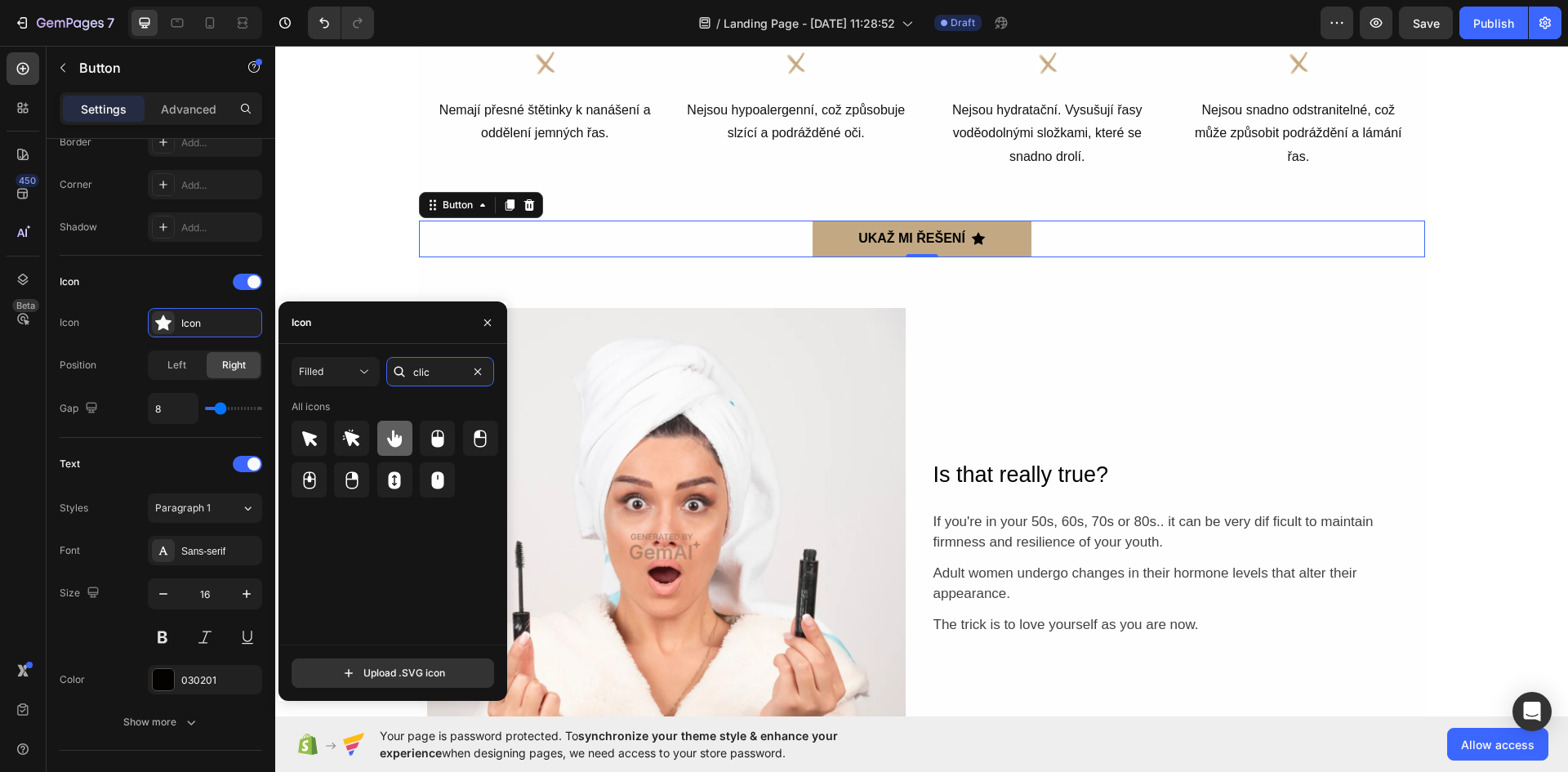
type input "clic"
click at [390, 442] on icon at bounding box center [394, 438] width 20 height 20
click at [216, 431] on div "Icon Icon Hand pointing filled Position Left Right Gap 8" at bounding box center [161, 347] width 203 height 182
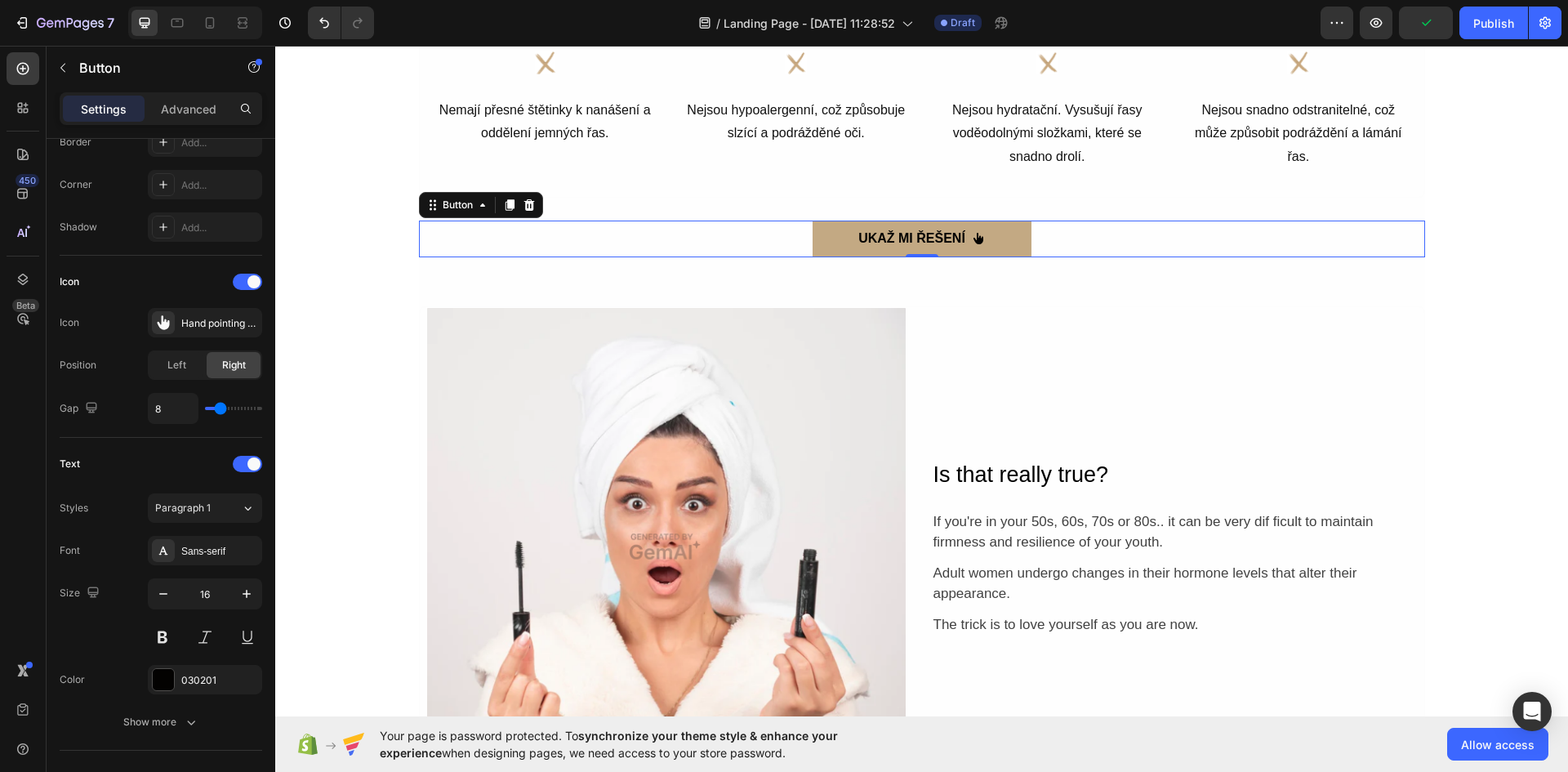
click at [975, 234] on icon "<p><strong>UKAŽ MI ŘEŠENÍ</strong></p>" at bounding box center [978, 239] width 13 height 13
click at [207, 114] on p "Advanced" at bounding box center [189, 109] width 56 height 17
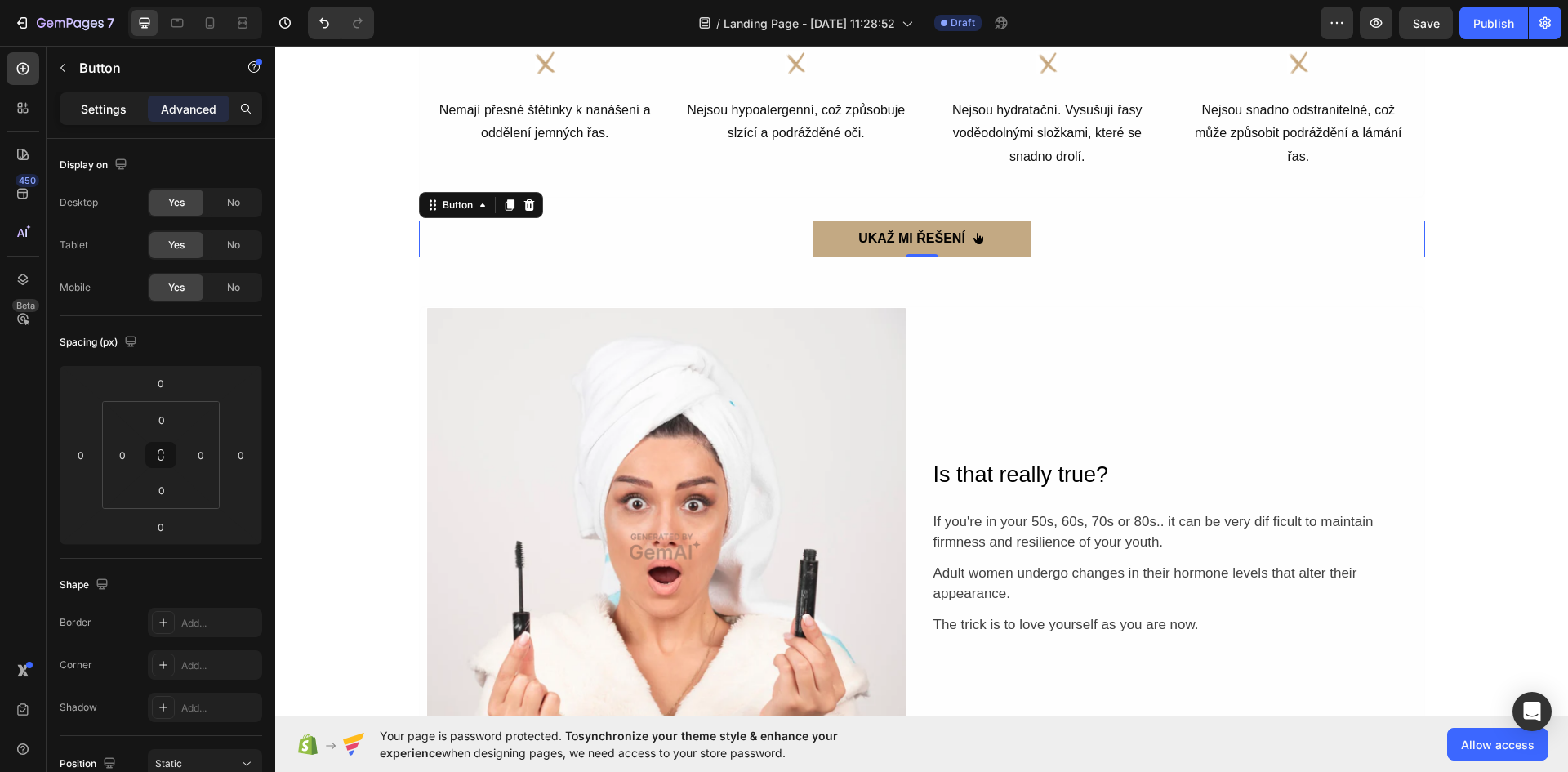
click at [97, 105] on p "Settings" at bounding box center [104, 109] width 46 height 17
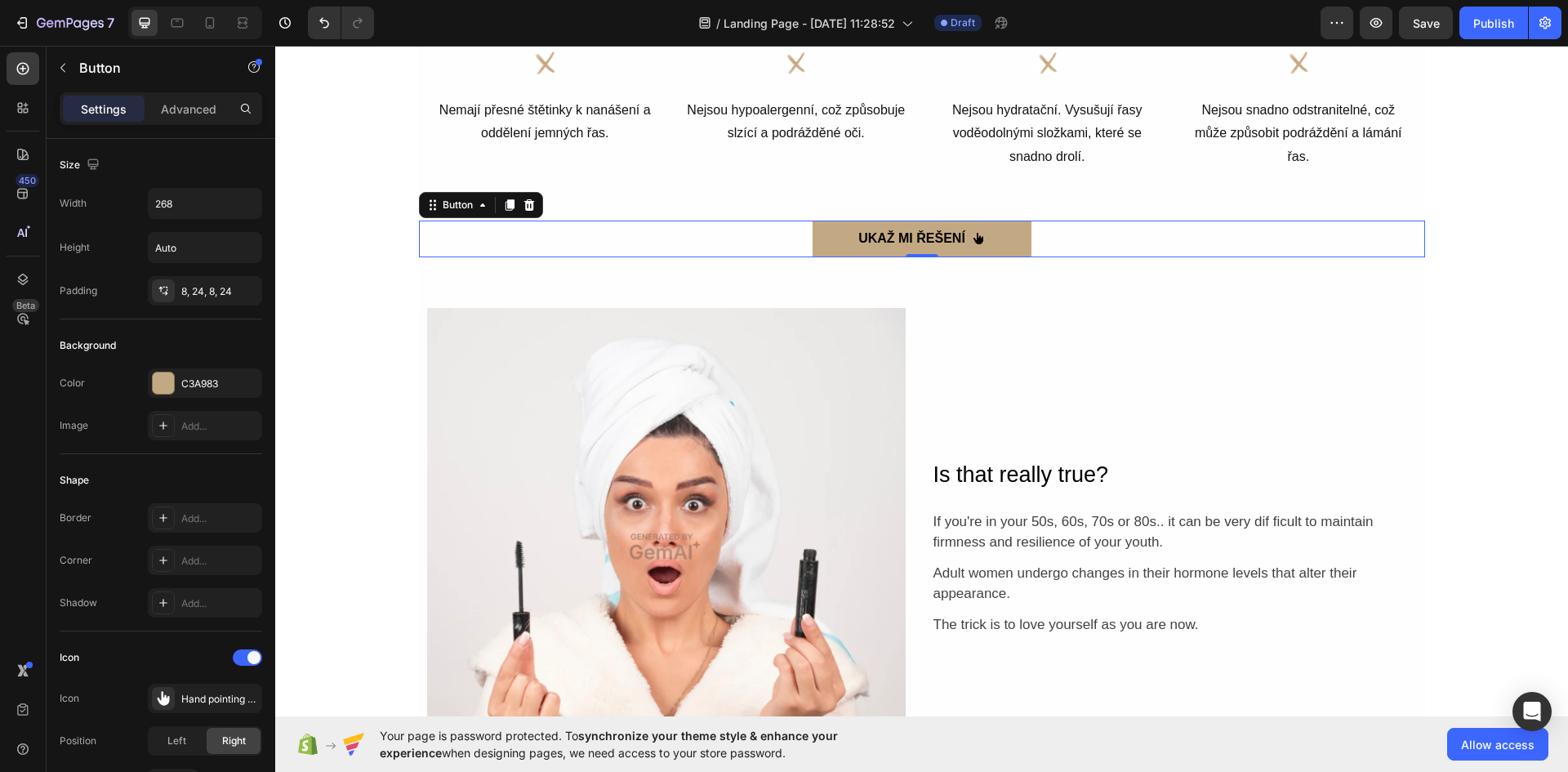
scroll to position [1389, 0]
click at [709, 254] on div "UKAŽ MI ŘEŠENÍ Button 0" at bounding box center [921, 239] width 1006 height 37
click at [813, 240] on button "UKAŽ MI ŘEŠENÍ" at bounding box center [922, 239] width 219 height 37
click at [175, 369] on div "C3A983" at bounding box center [205, 383] width 114 height 29
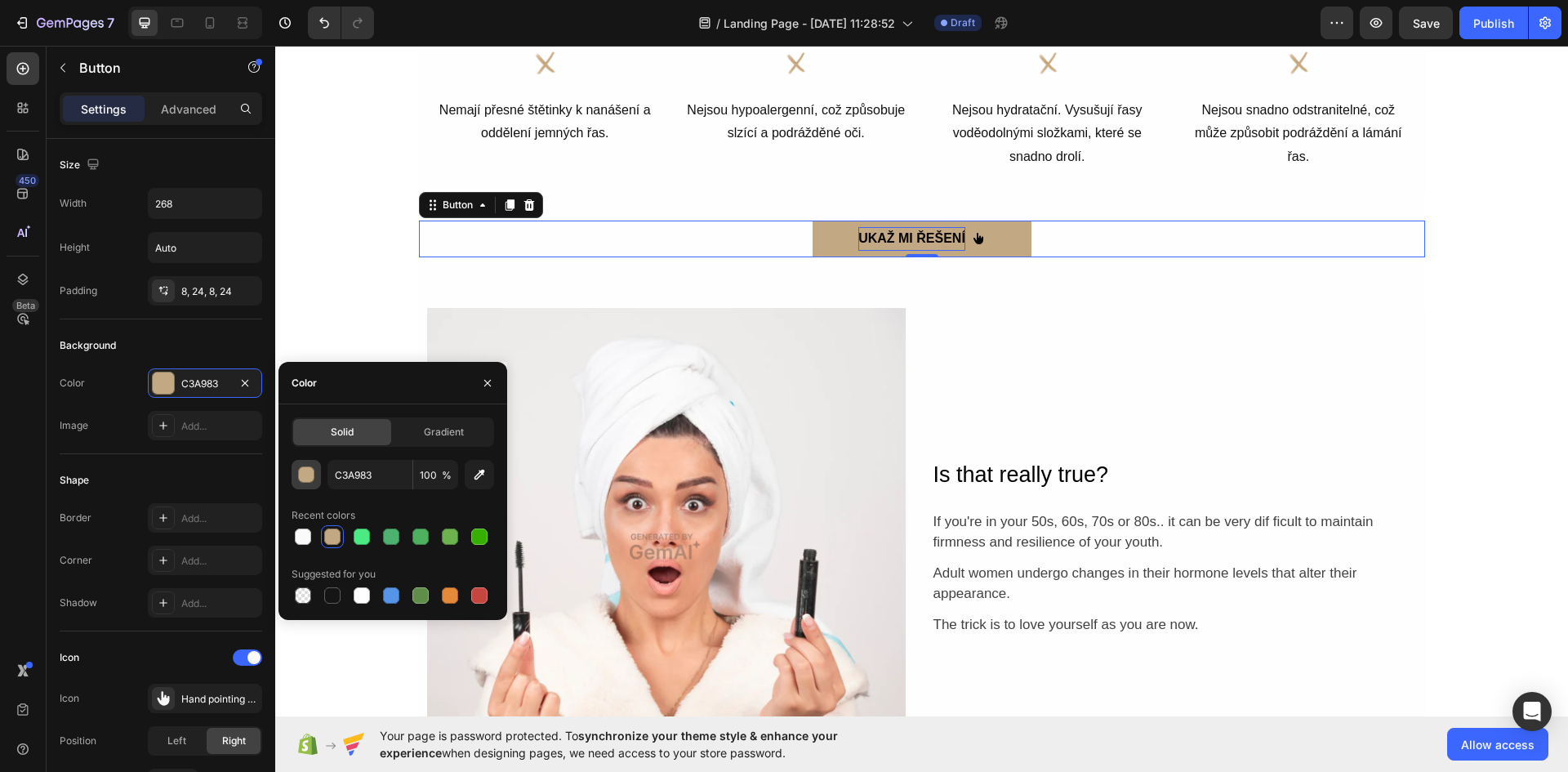
click at [308, 481] on div "button" at bounding box center [307, 475] width 16 height 16
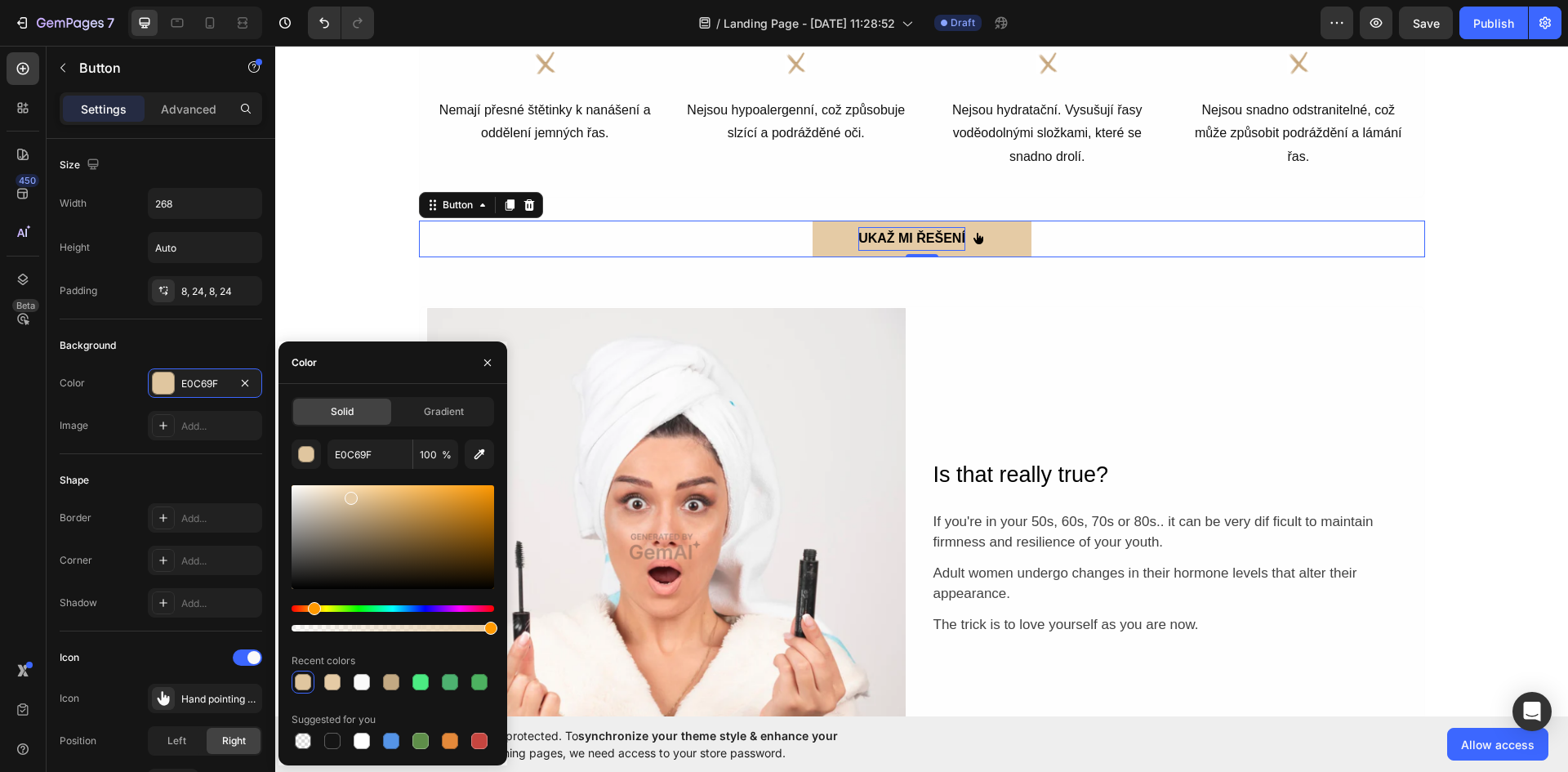
type input "E5CBA5"
drag, startPoint x: 361, startPoint y: 513, endPoint x: 348, endPoint y: 495, distance: 22.2
click at [348, 495] on div at bounding box center [351, 498] width 13 height 13
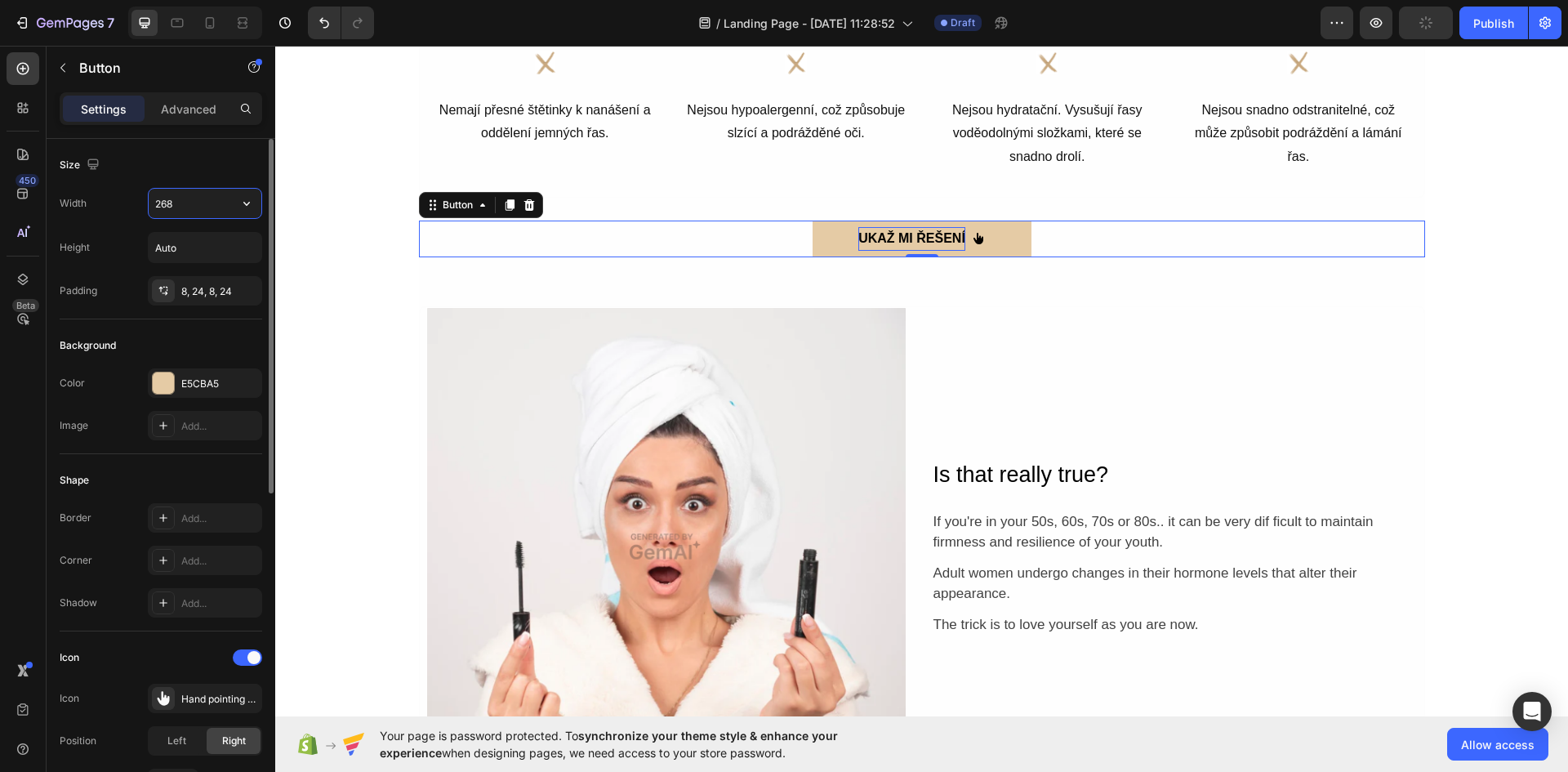
click at [185, 204] on input "268" at bounding box center [205, 204] width 113 height 29
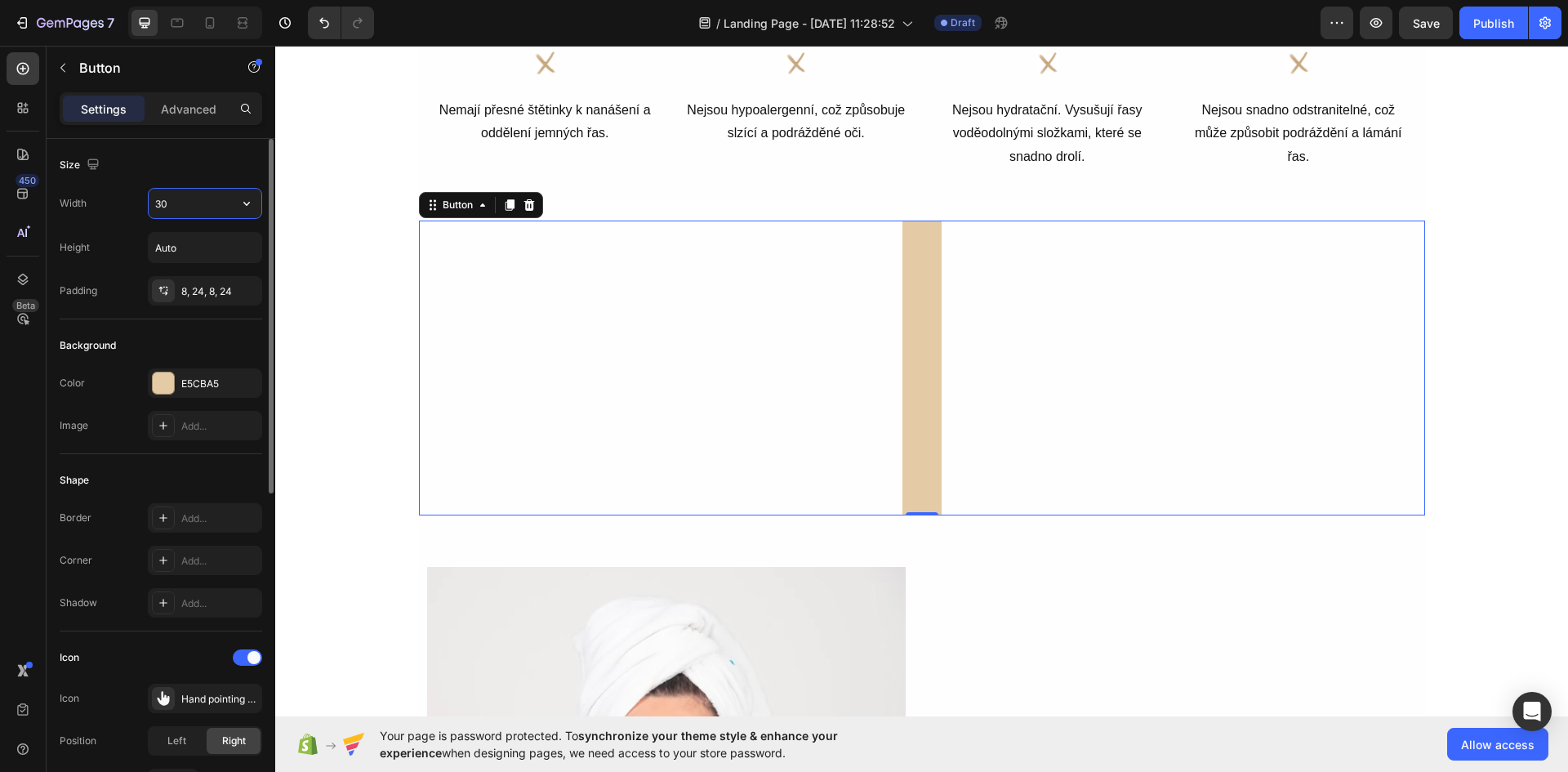
type input "3"
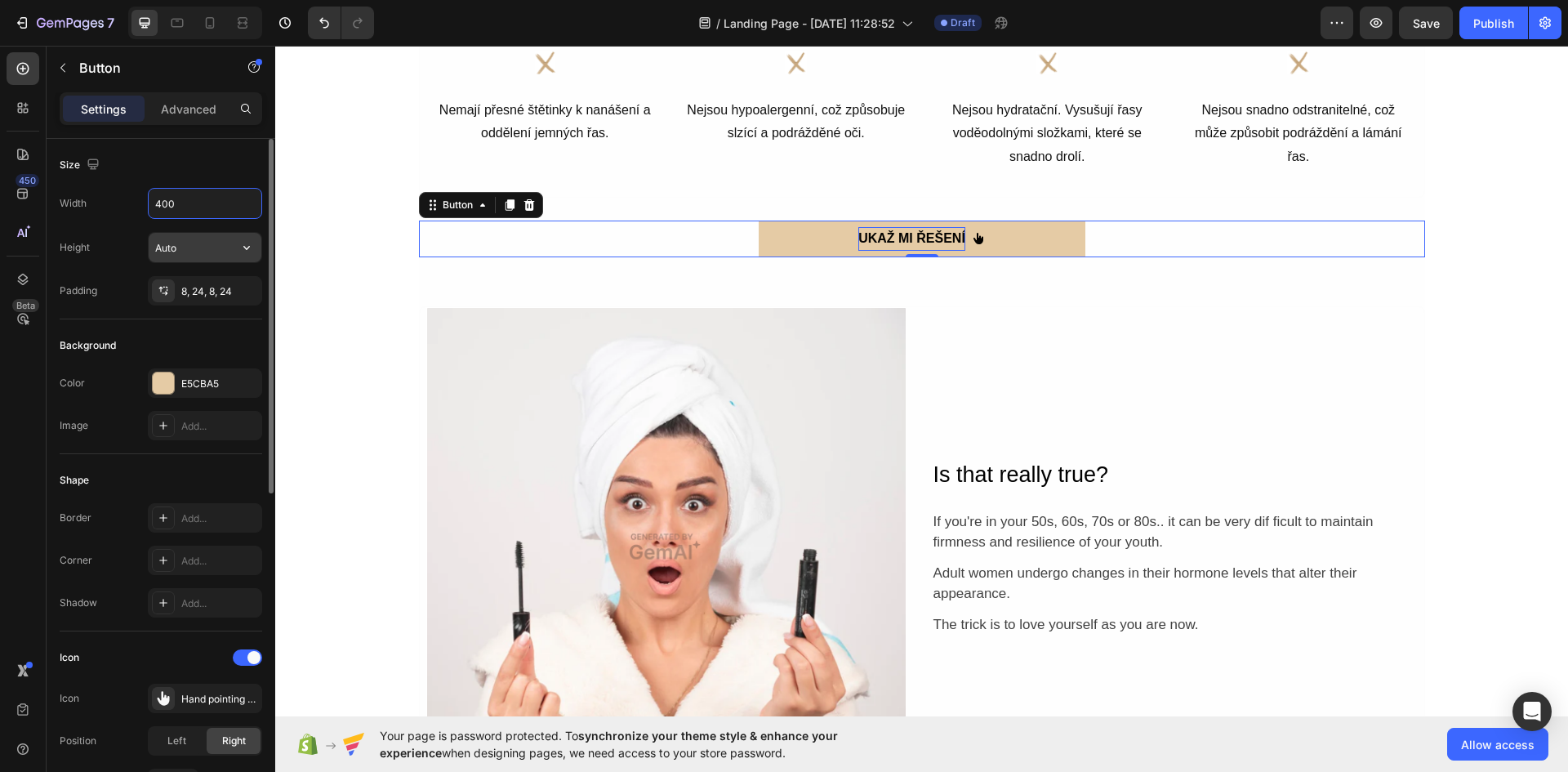
type input "400"
click at [181, 245] on input "Auto" at bounding box center [205, 248] width 113 height 29
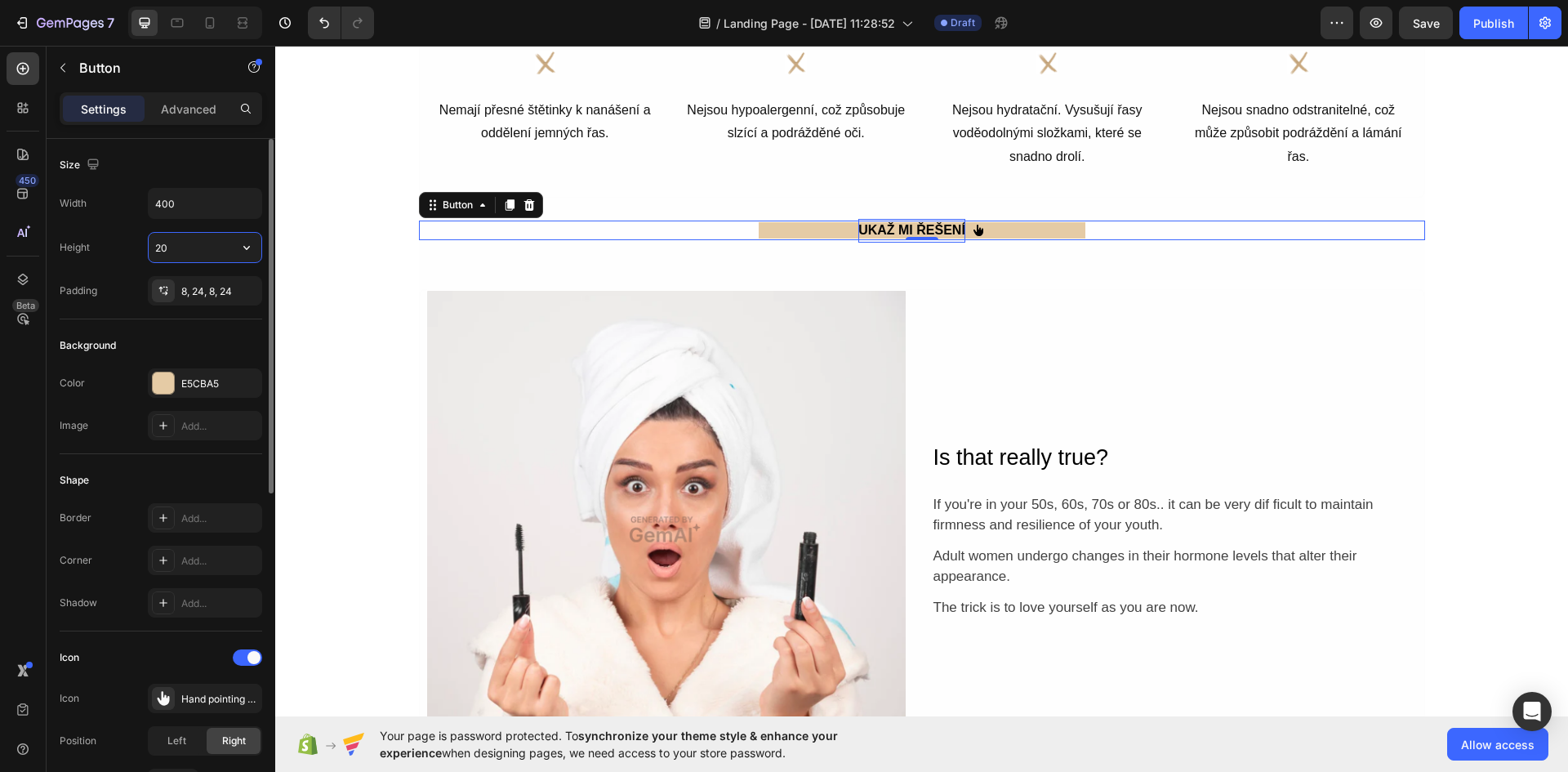
type input "2"
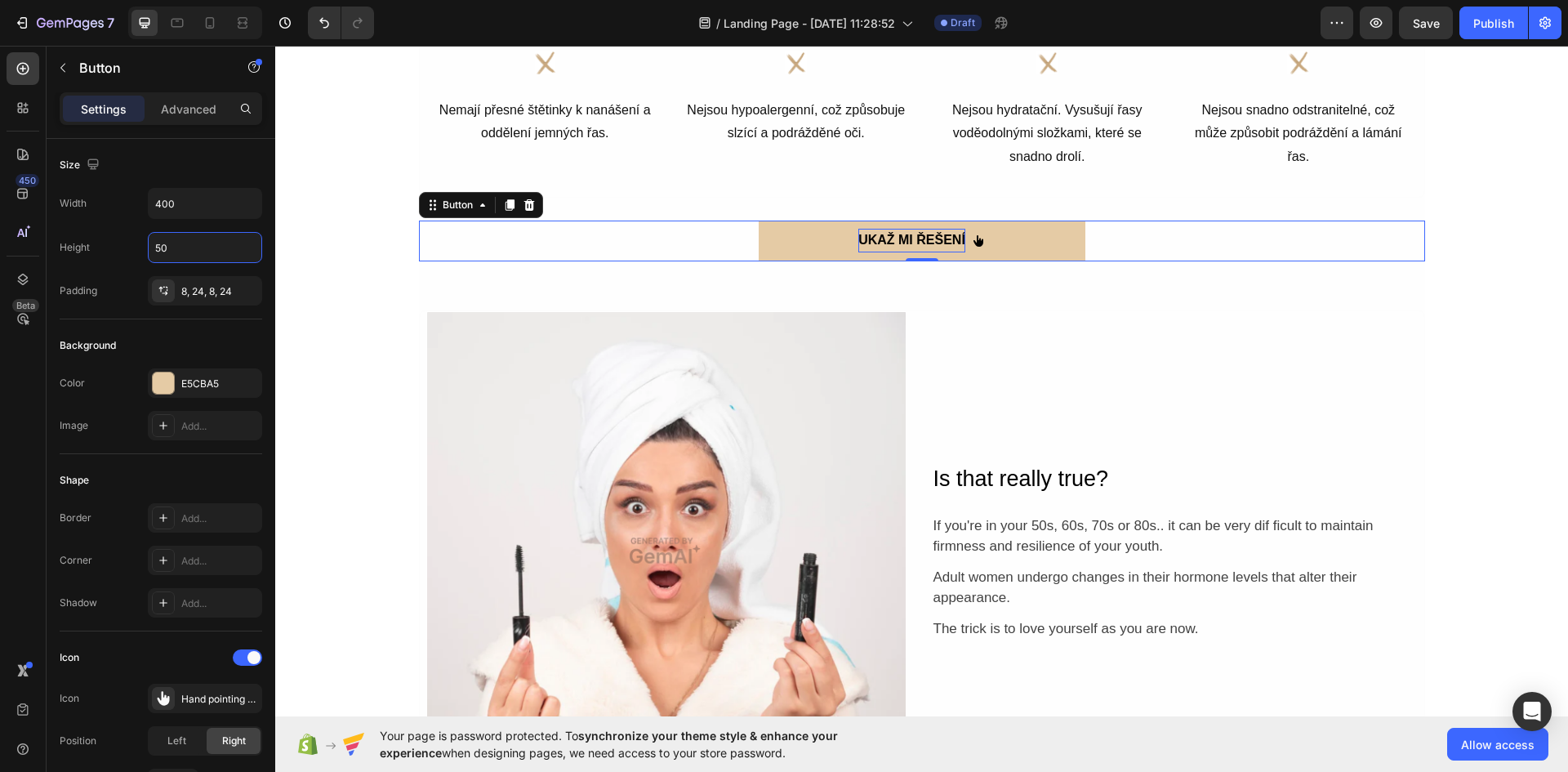
type input "50"
click at [1008, 240] on button "UKAŽ MI ŘEŠENÍ" at bounding box center [921, 241] width 326 height 41
click at [904, 236] on strong "UKAŽ MI ŘEŠENÍ" at bounding box center [912, 240] width 107 height 14
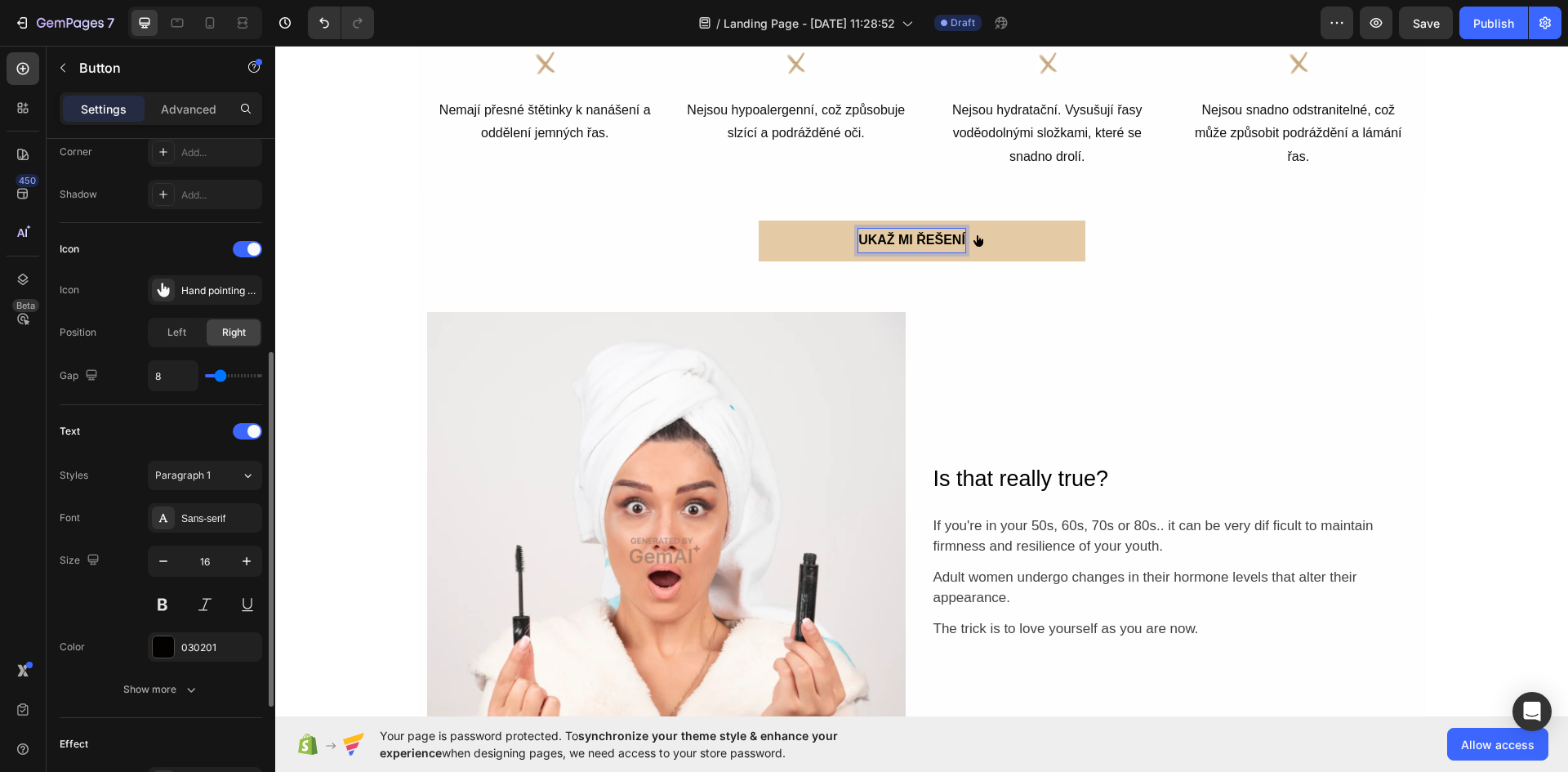
scroll to position [572, 0]
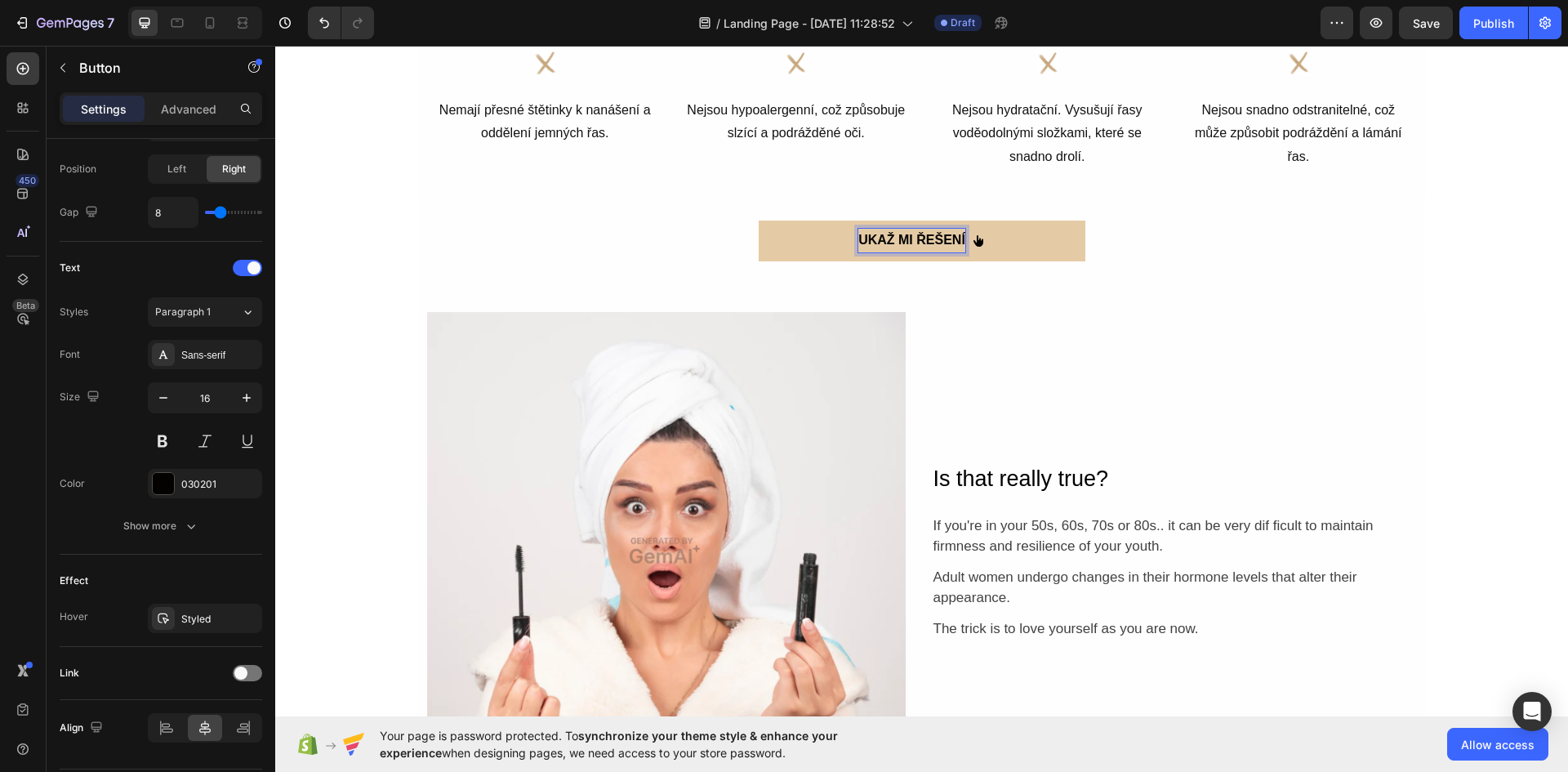
click at [972, 231] on span "<p><strong>UKAŽ MI ŘEŠENÍ</strong></p>" at bounding box center [978, 240] width 13 height 24
click at [906, 240] on strong "UKAŽ MI ŘEŠENÍ" at bounding box center [912, 240] width 107 height 14
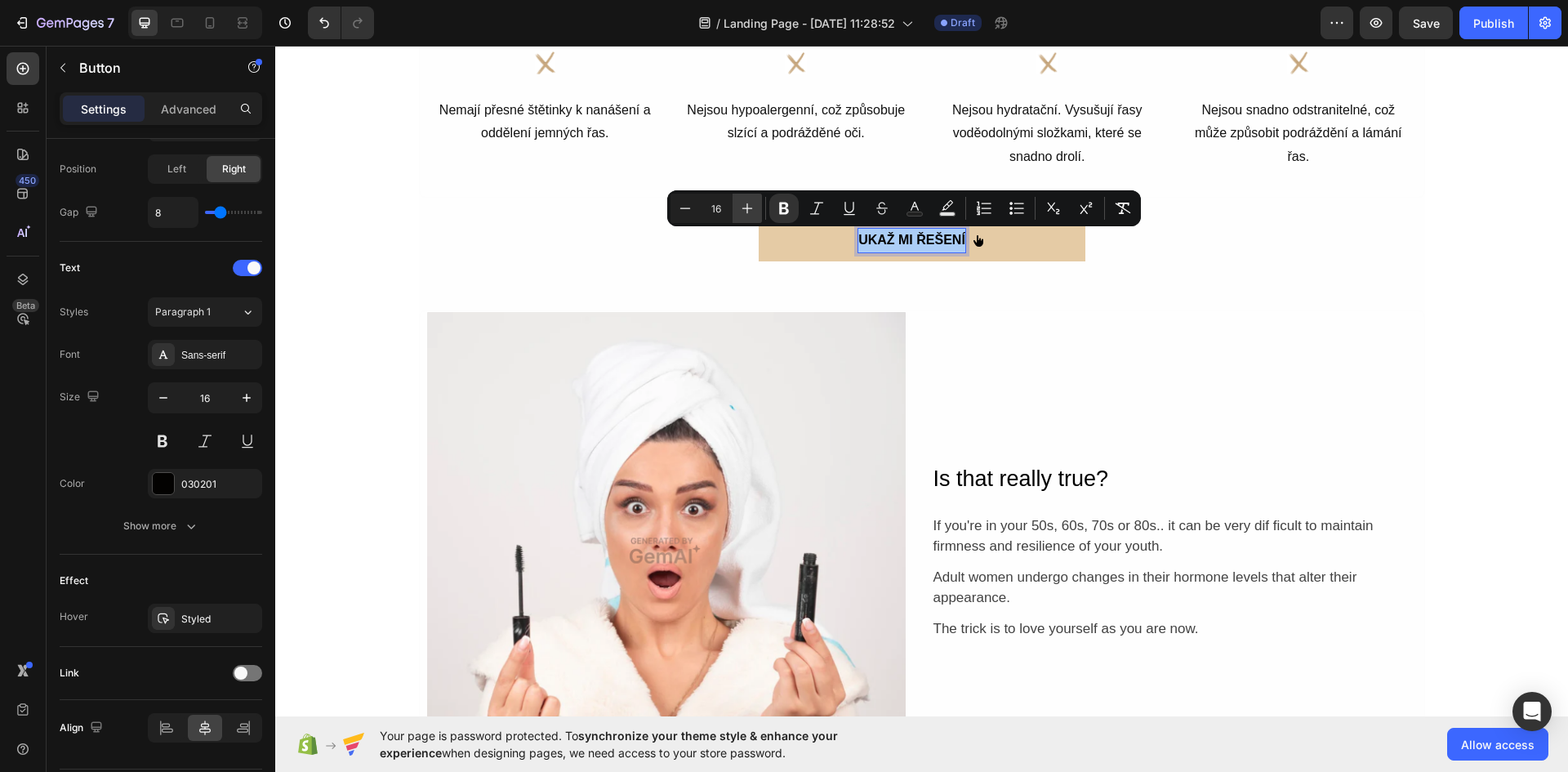
click at [755, 205] on button "Plus" at bounding box center [747, 209] width 29 height 29
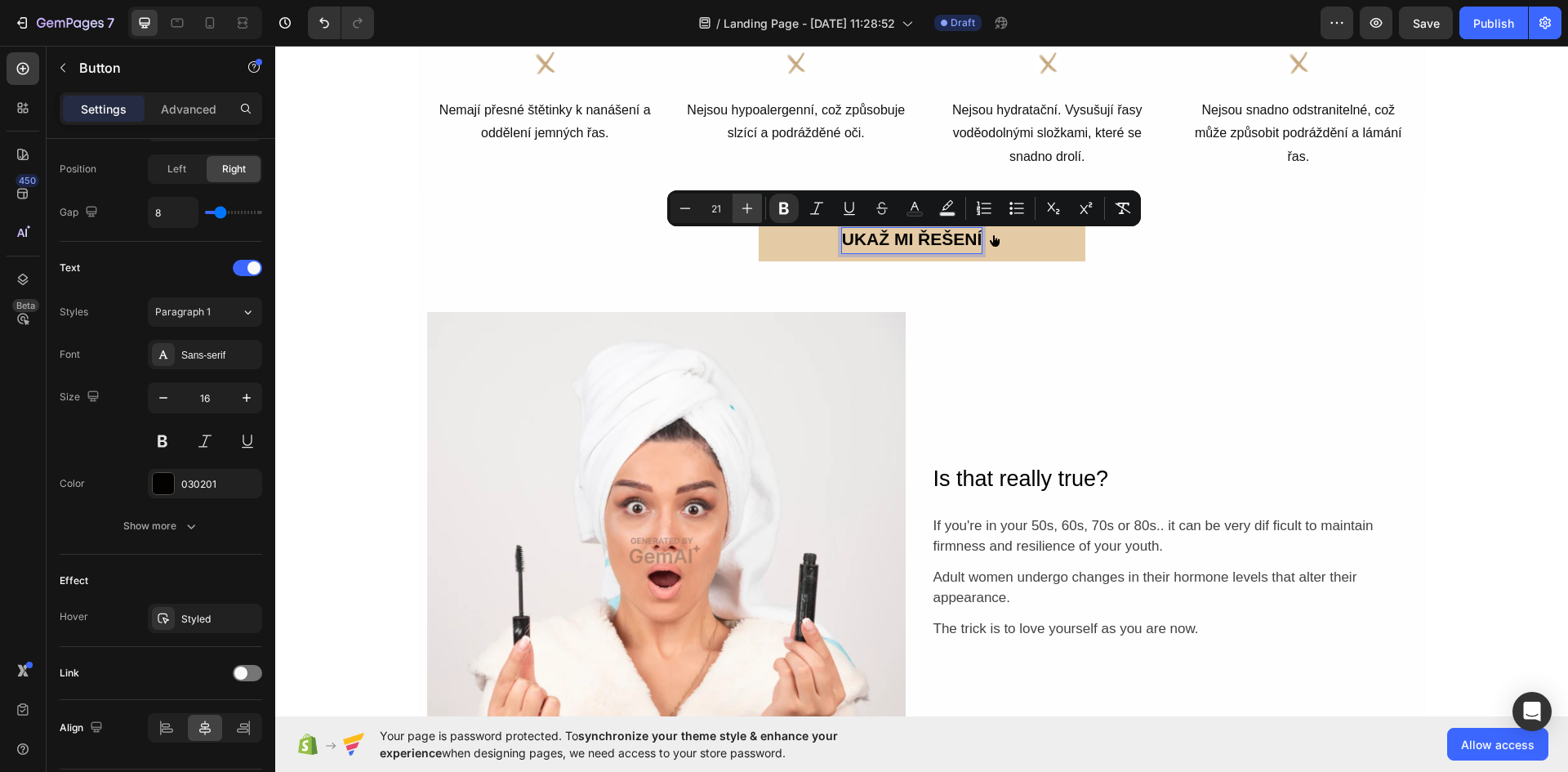
click at [755, 205] on button "Plus" at bounding box center [747, 209] width 29 height 29
click at [689, 208] on icon "Editor contextual toolbar" at bounding box center [685, 209] width 16 height 16
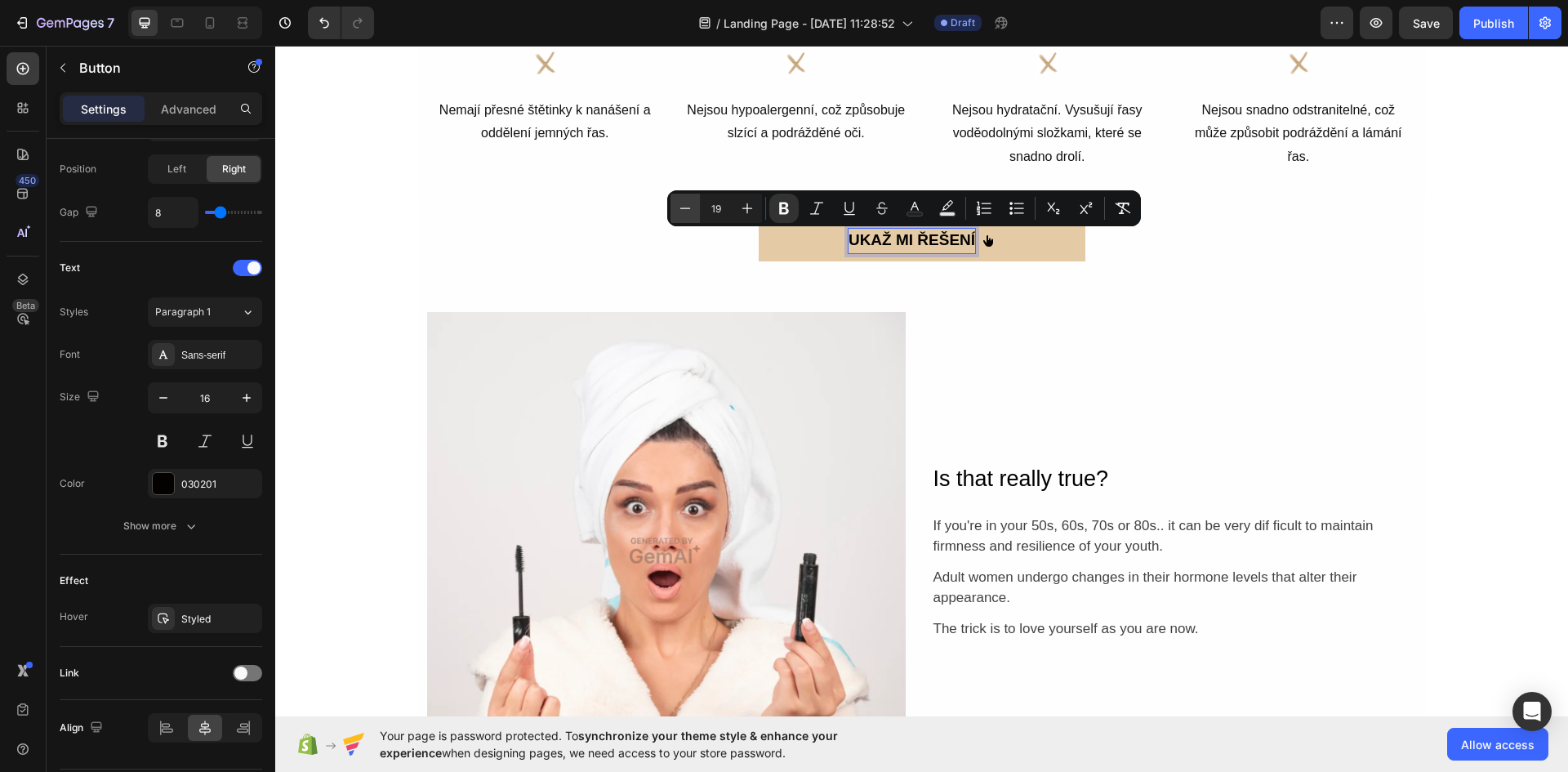
type input "18"
click at [1348, 263] on div "Většina řasenek z obchodu NENÍ určena pro zralé řasy Text Block Icon Nemají pře…" at bounding box center [921, 108] width 1006 height 354
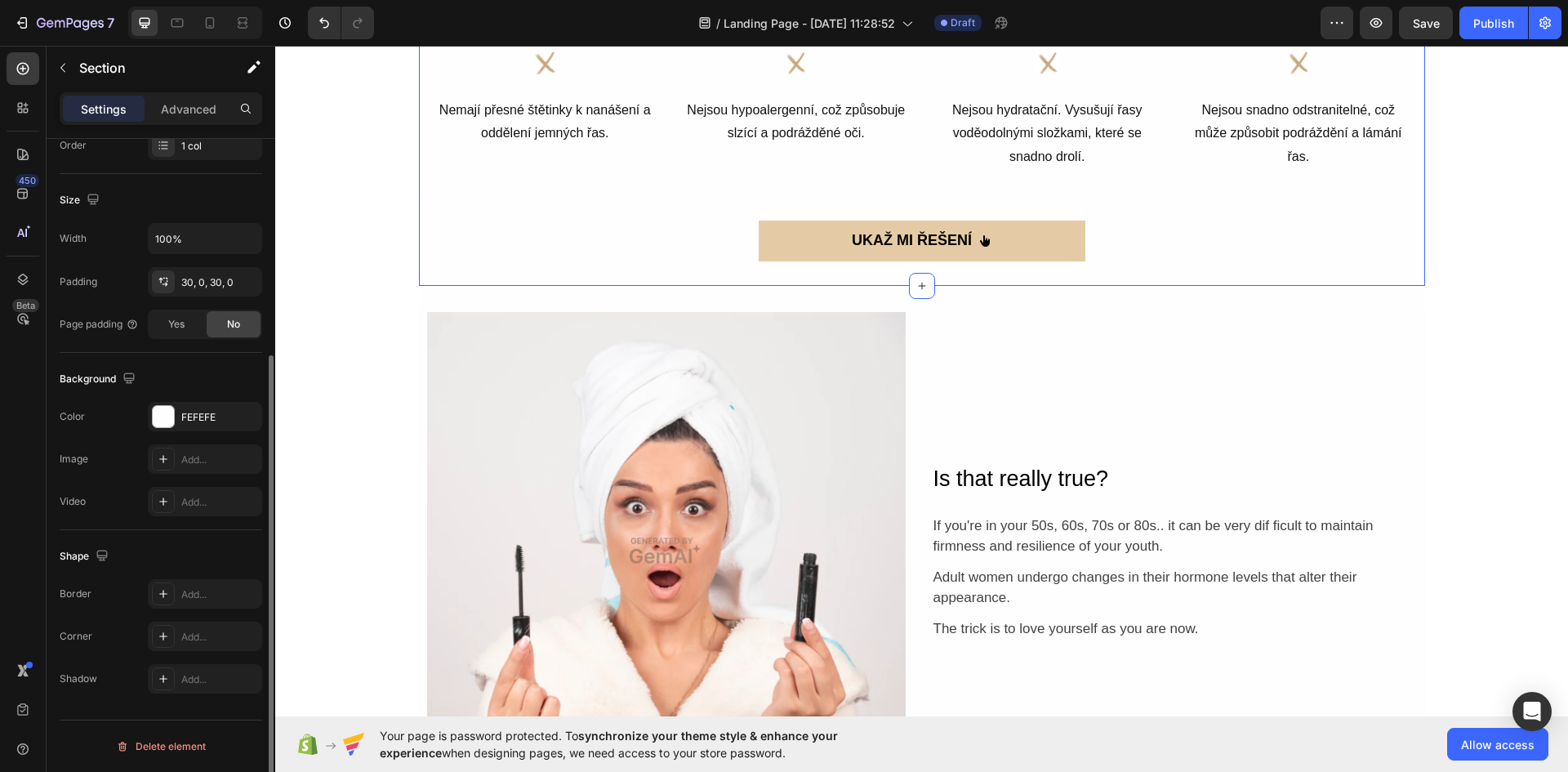
scroll to position [0, 0]
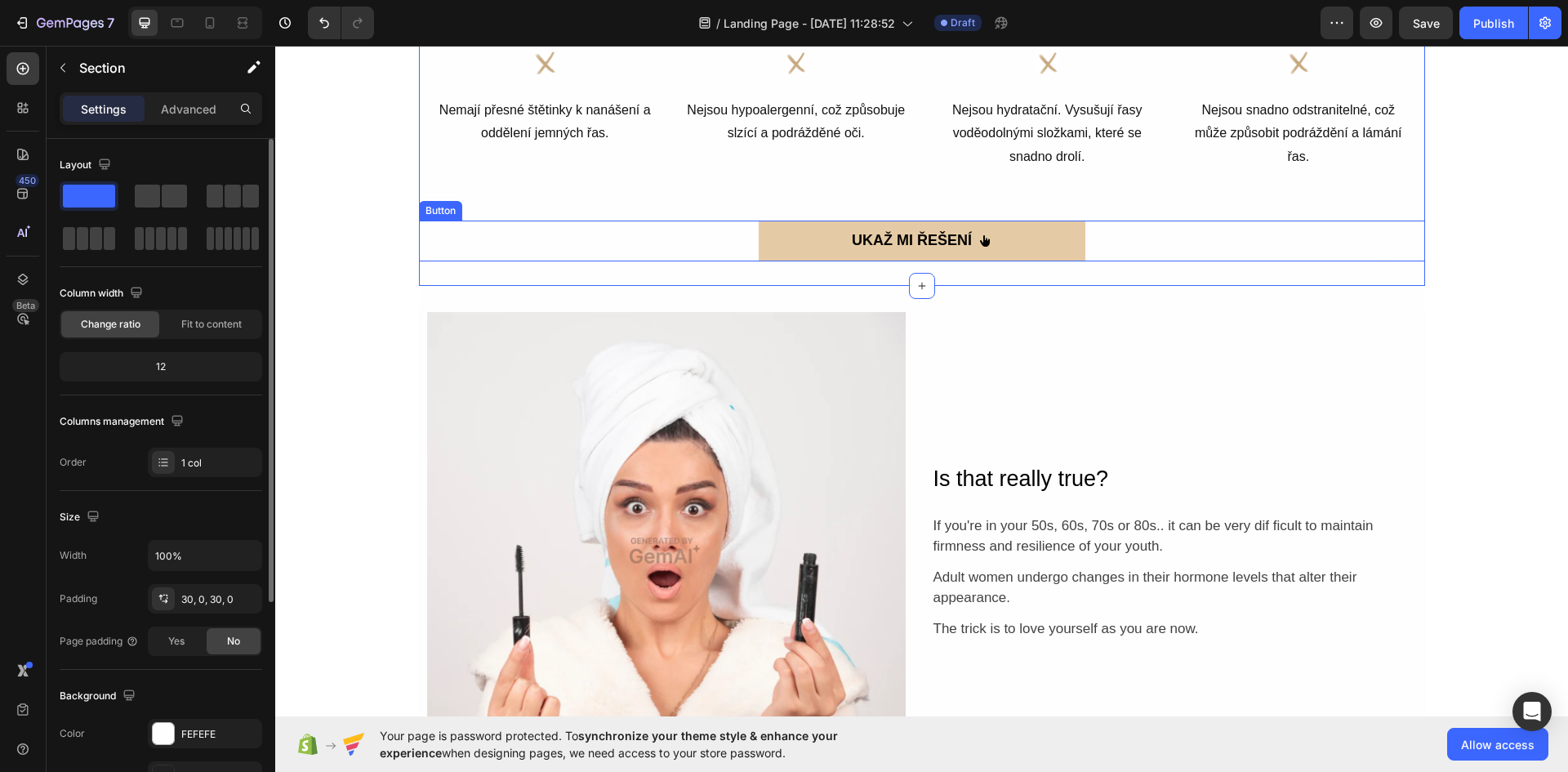
click at [1071, 240] on button "UKAŽ MI ŘEŠENÍ" at bounding box center [921, 241] width 326 height 41
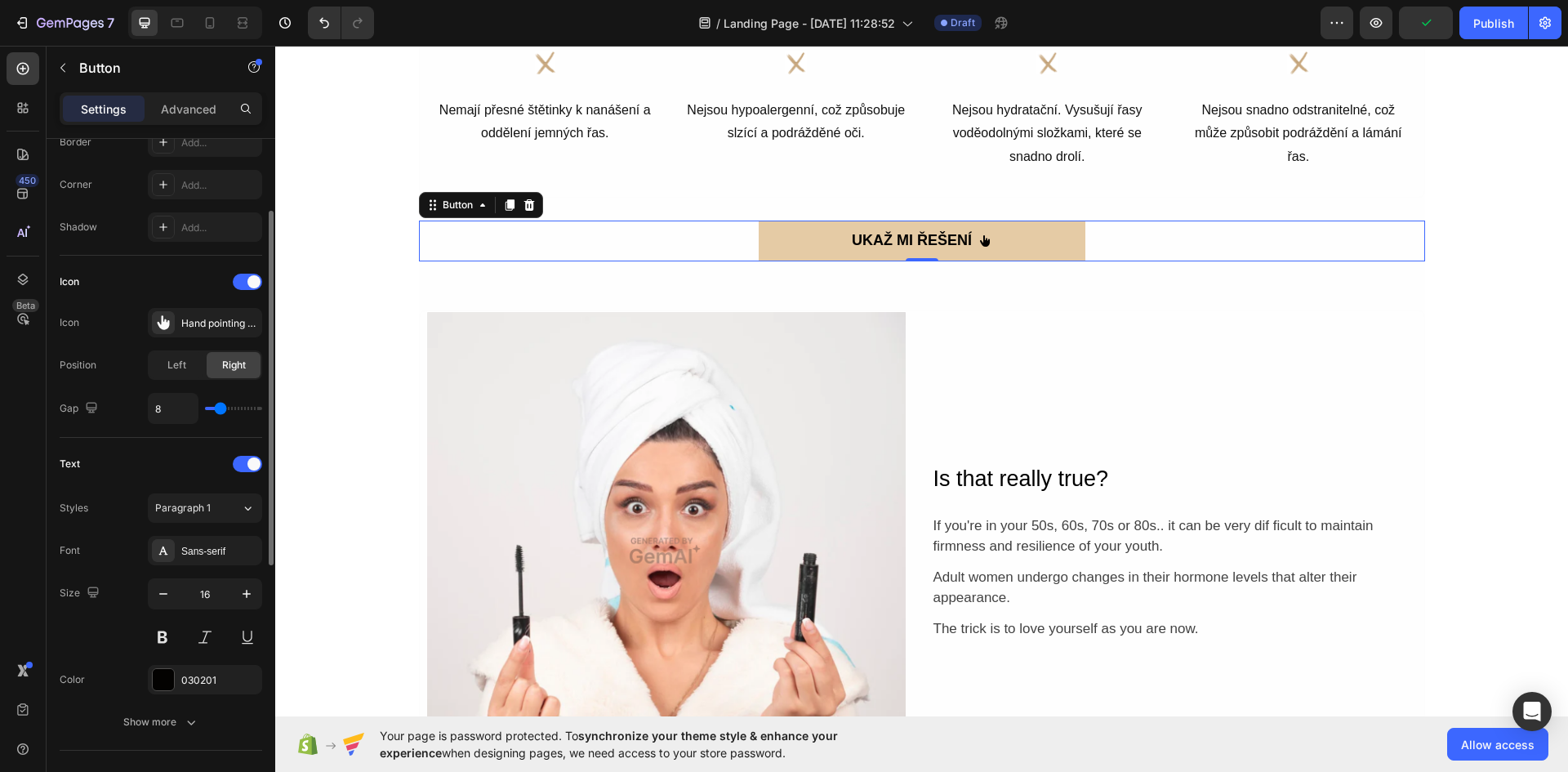
scroll to position [213, 0]
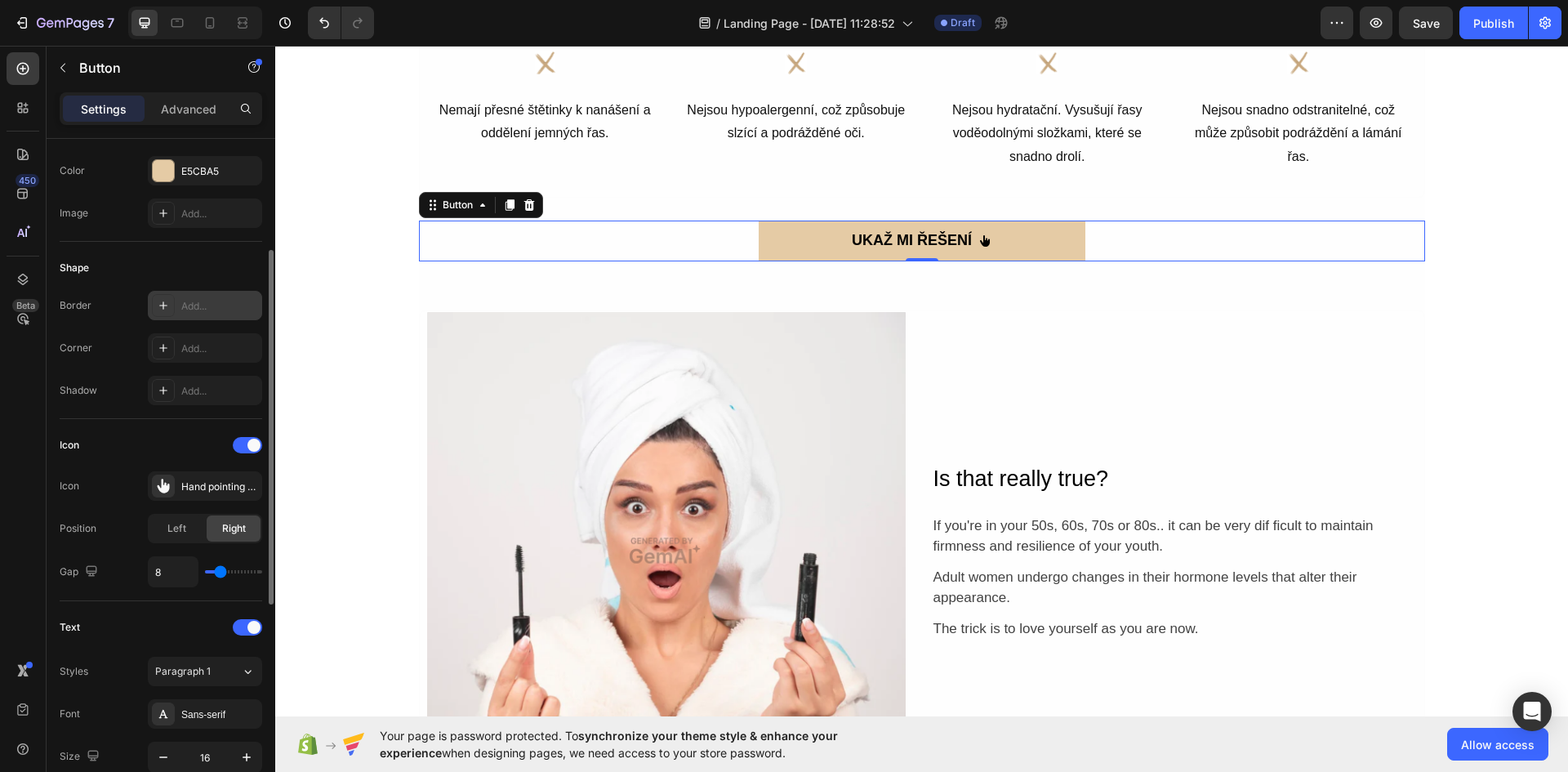
click at [199, 296] on div "Add..." at bounding box center [205, 306] width 114 height 29
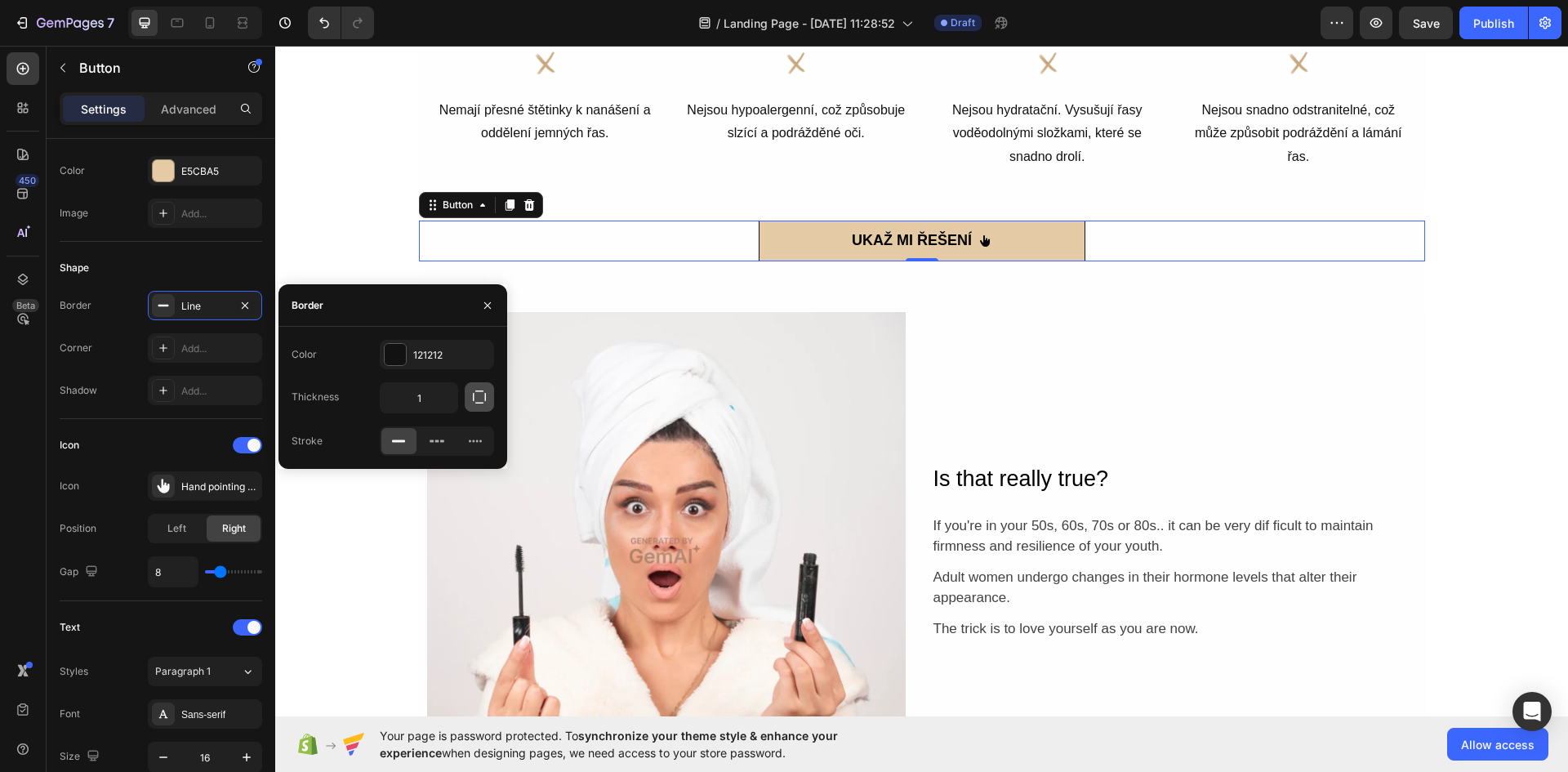
click at [477, 397] on icon "button" at bounding box center [479, 397] width 16 height 16
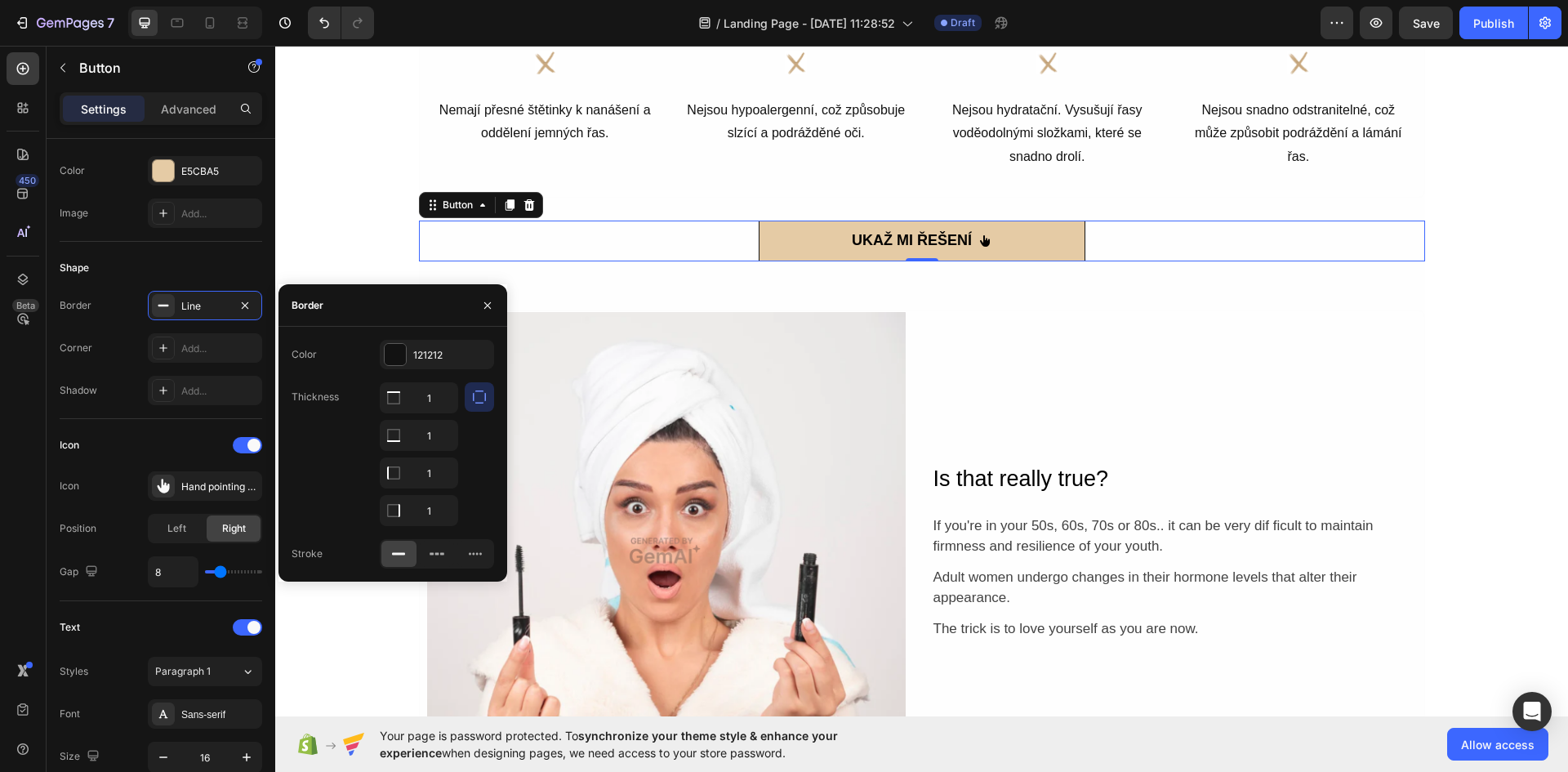
click at [477, 397] on icon "button" at bounding box center [479, 397] width 16 height 16
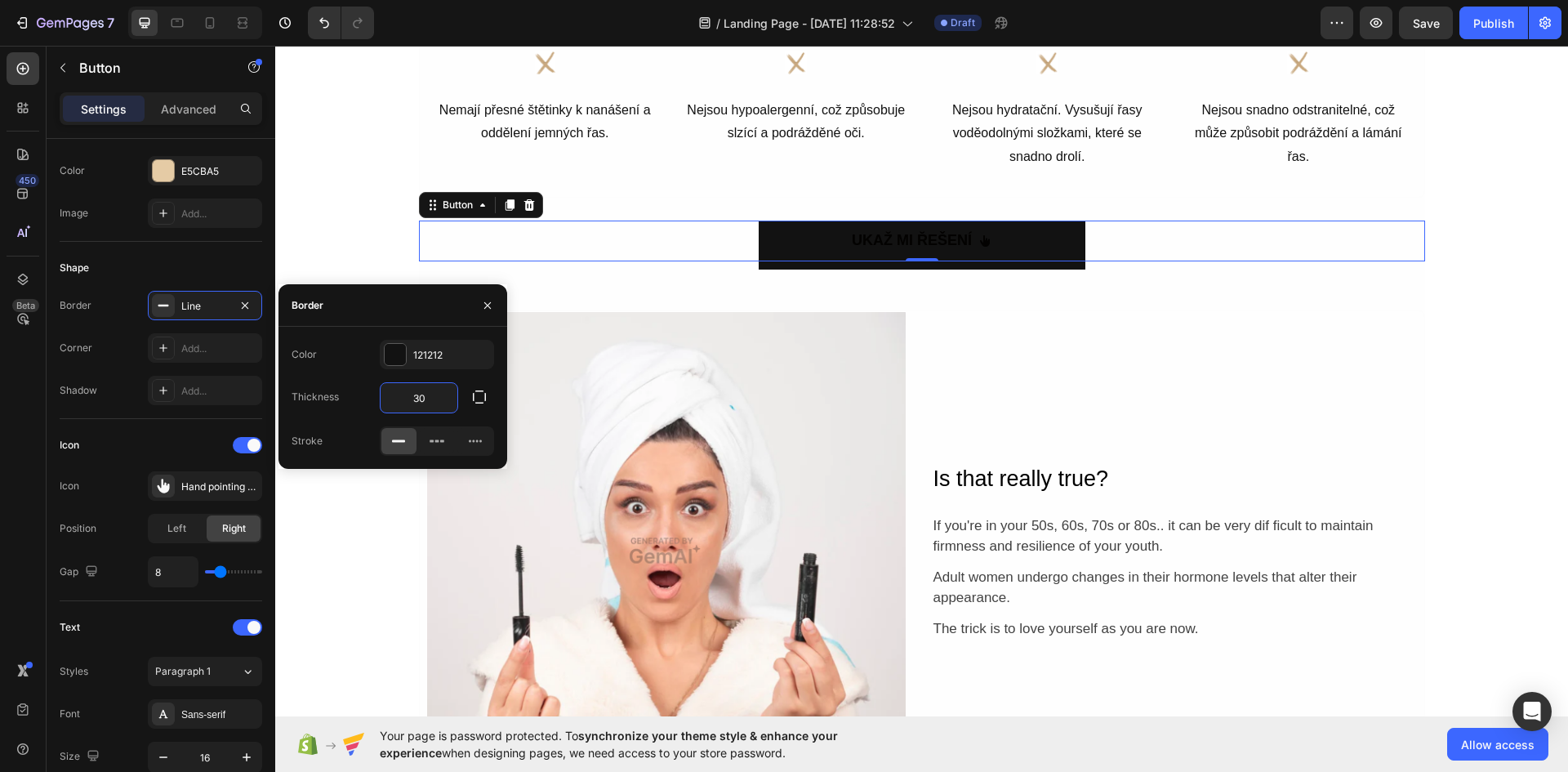
type input "3"
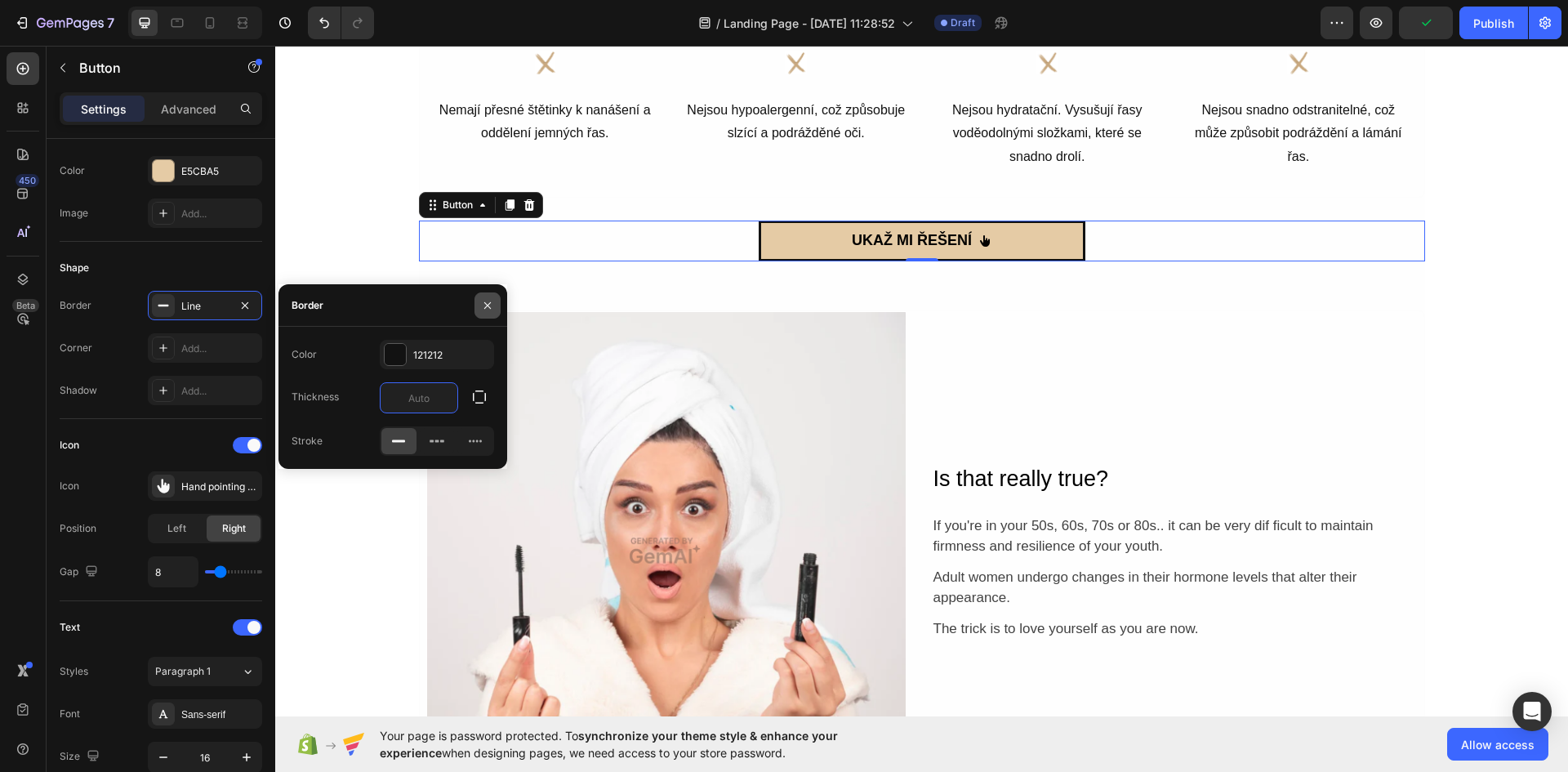
type input "0"
click at [477, 307] on button "button" at bounding box center [487, 306] width 26 height 26
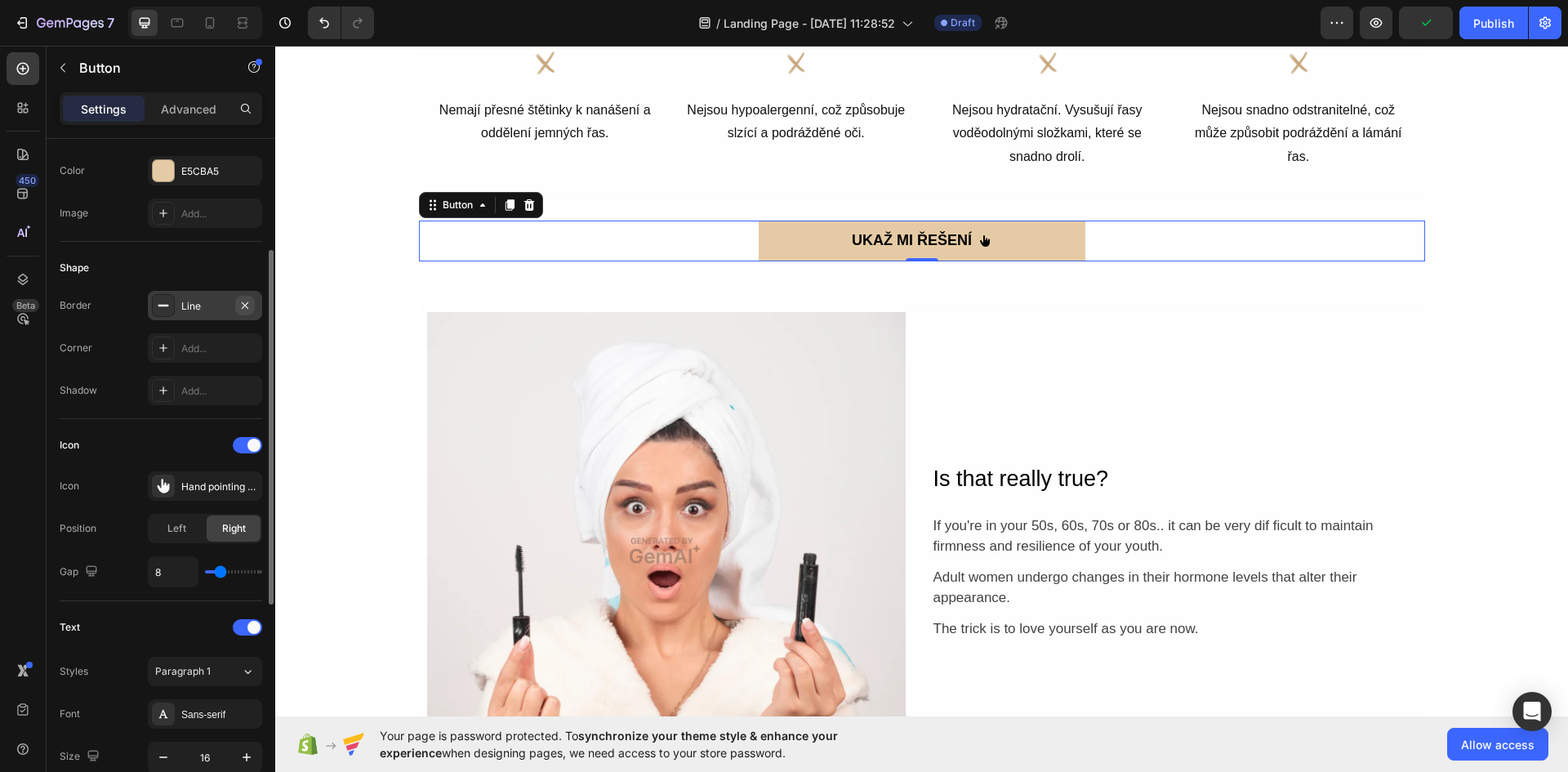
click at [240, 303] on icon "button" at bounding box center [245, 306] width 13 height 13
click at [228, 345] on div "Add..." at bounding box center [220, 348] width 77 height 15
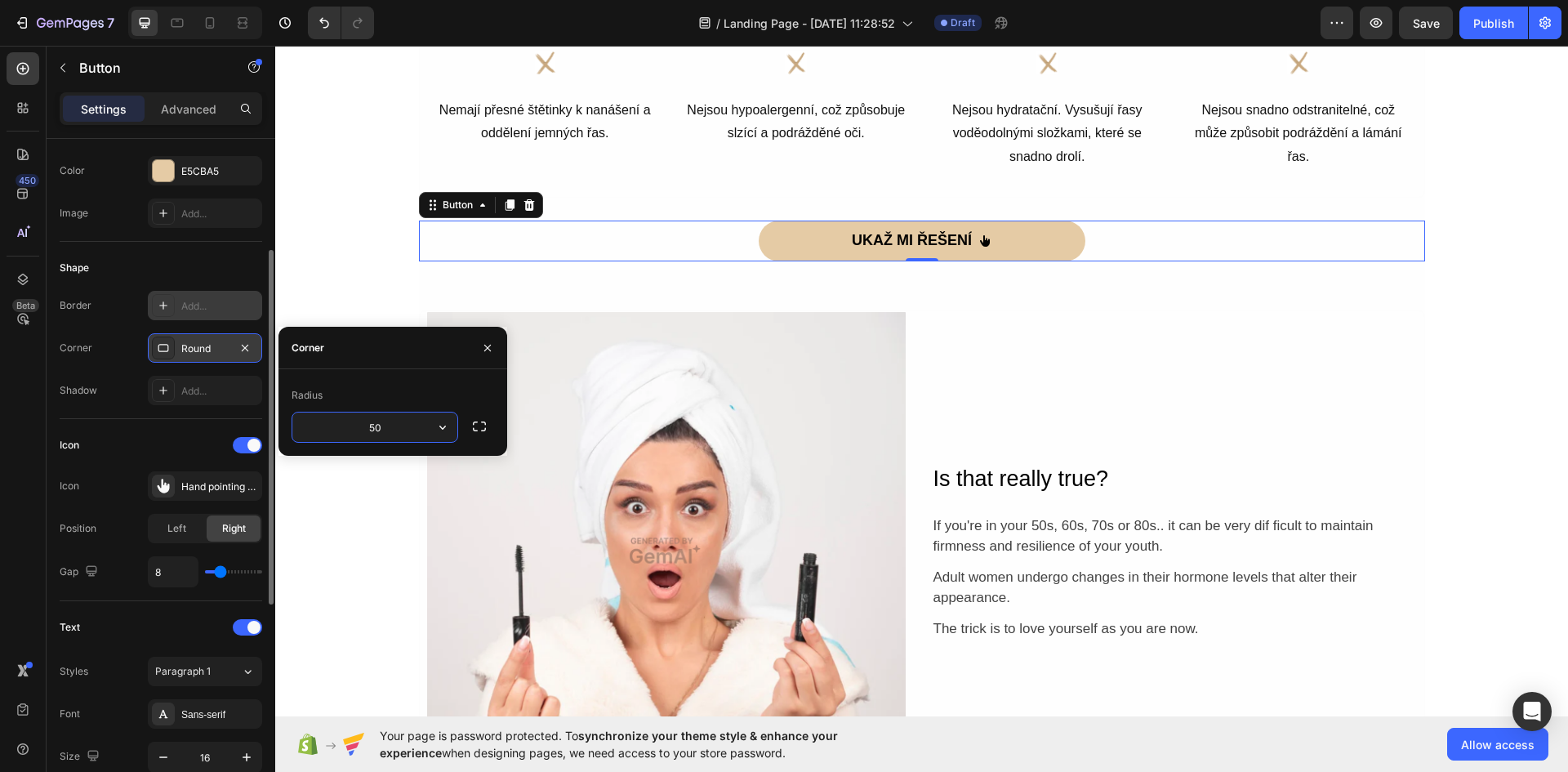
type input "5"
type input "3"
type input "2"
type input "10"
click at [1141, 238] on div "UKAŽ MI ŘEŠENÍ Button 0" at bounding box center [921, 241] width 1006 height 41
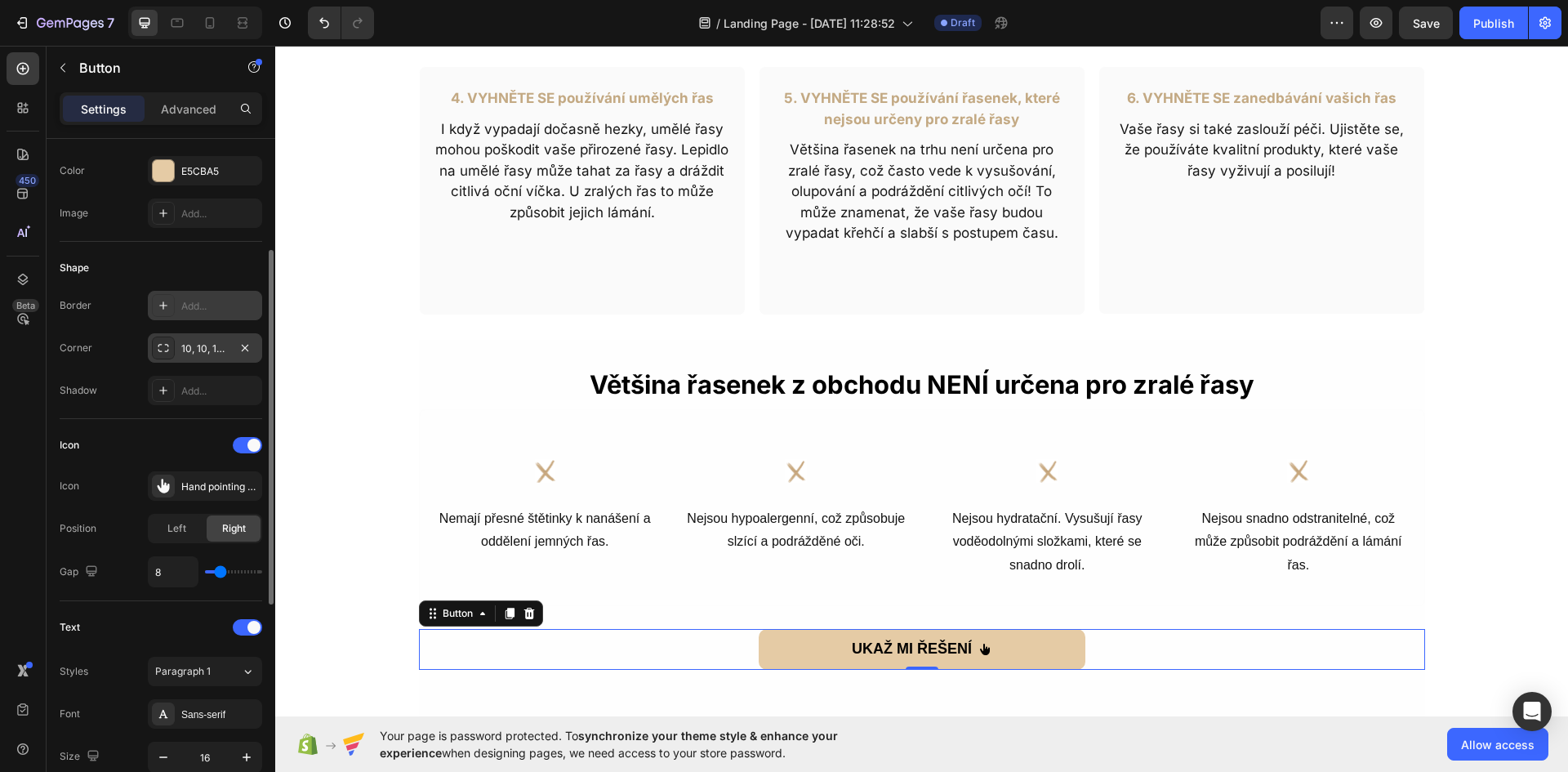
scroll to position [0, 0]
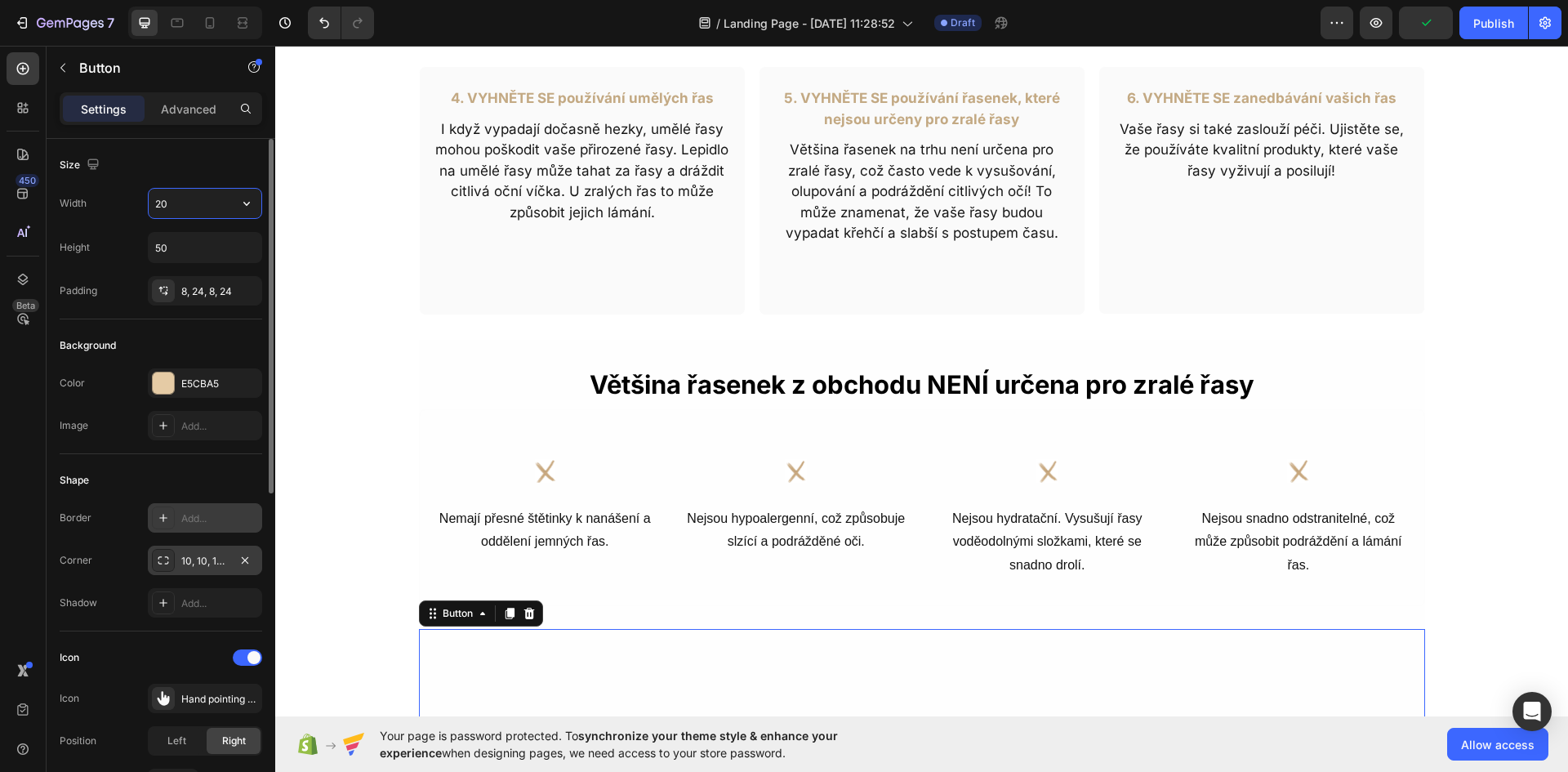
type input "2"
type input "300"
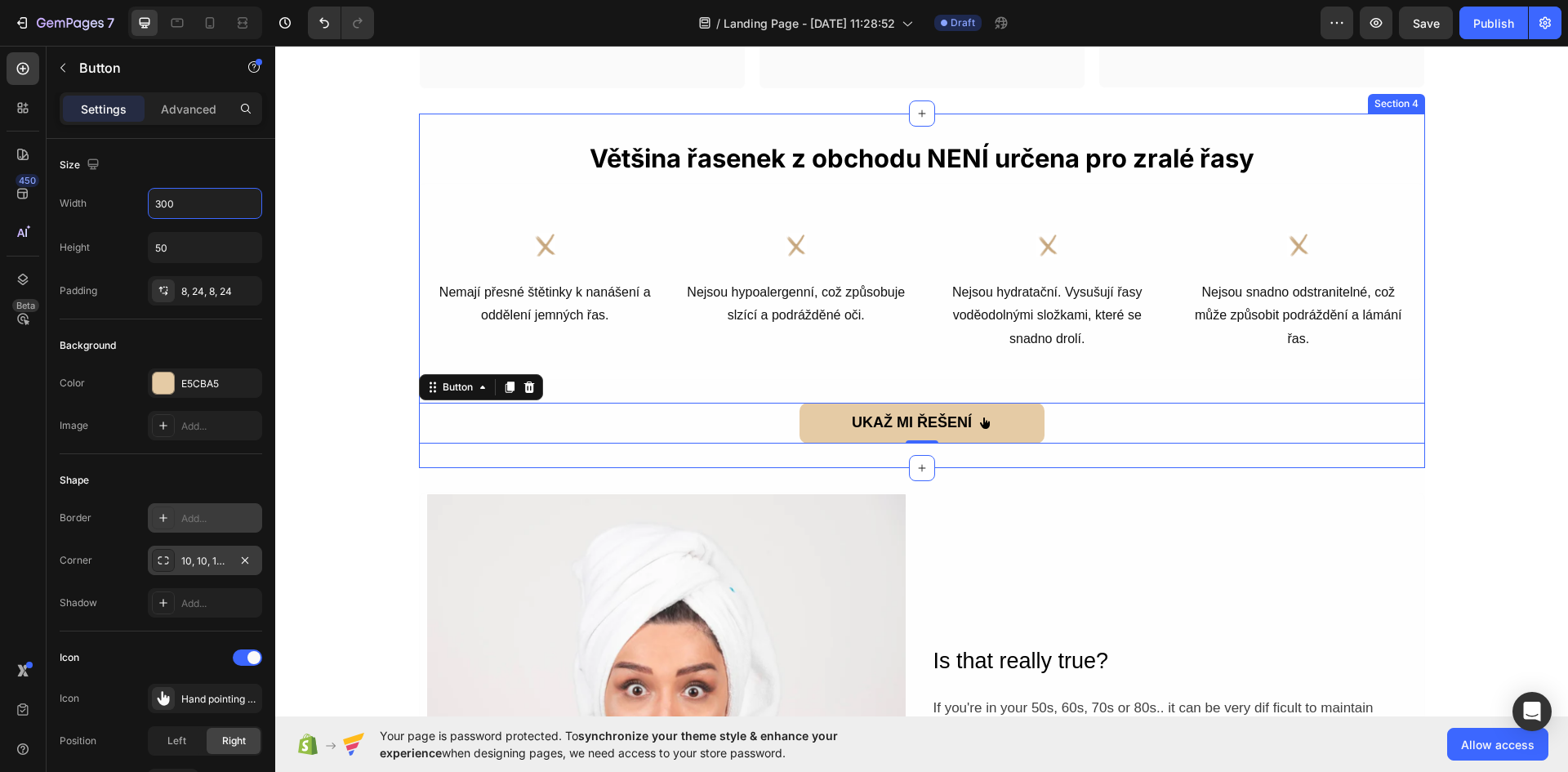
scroll to position [1307, 0]
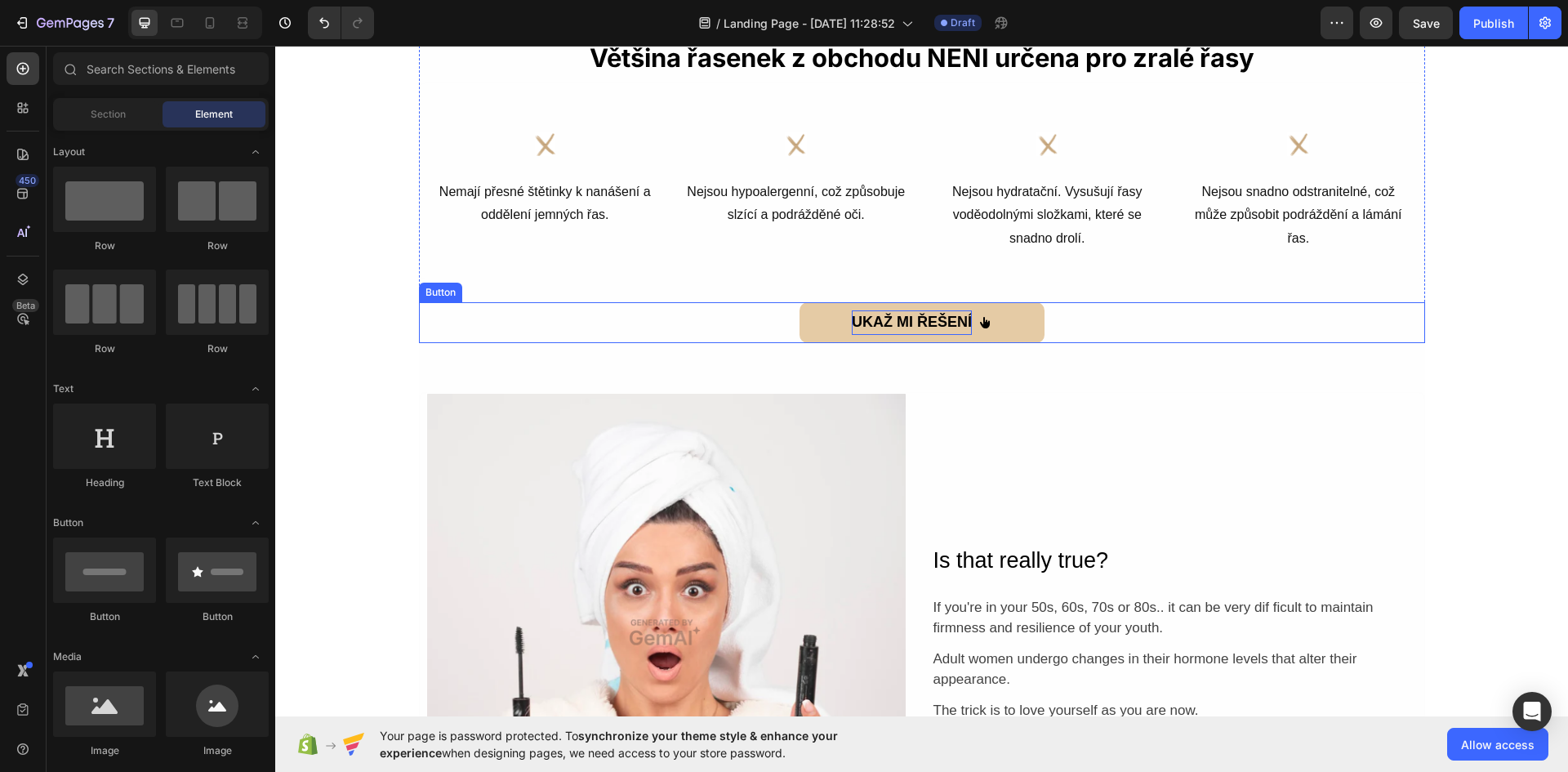
click at [925, 317] on strong "UKAŽ MI ŘEŠENÍ" at bounding box center [912, 322] width 120 height 16
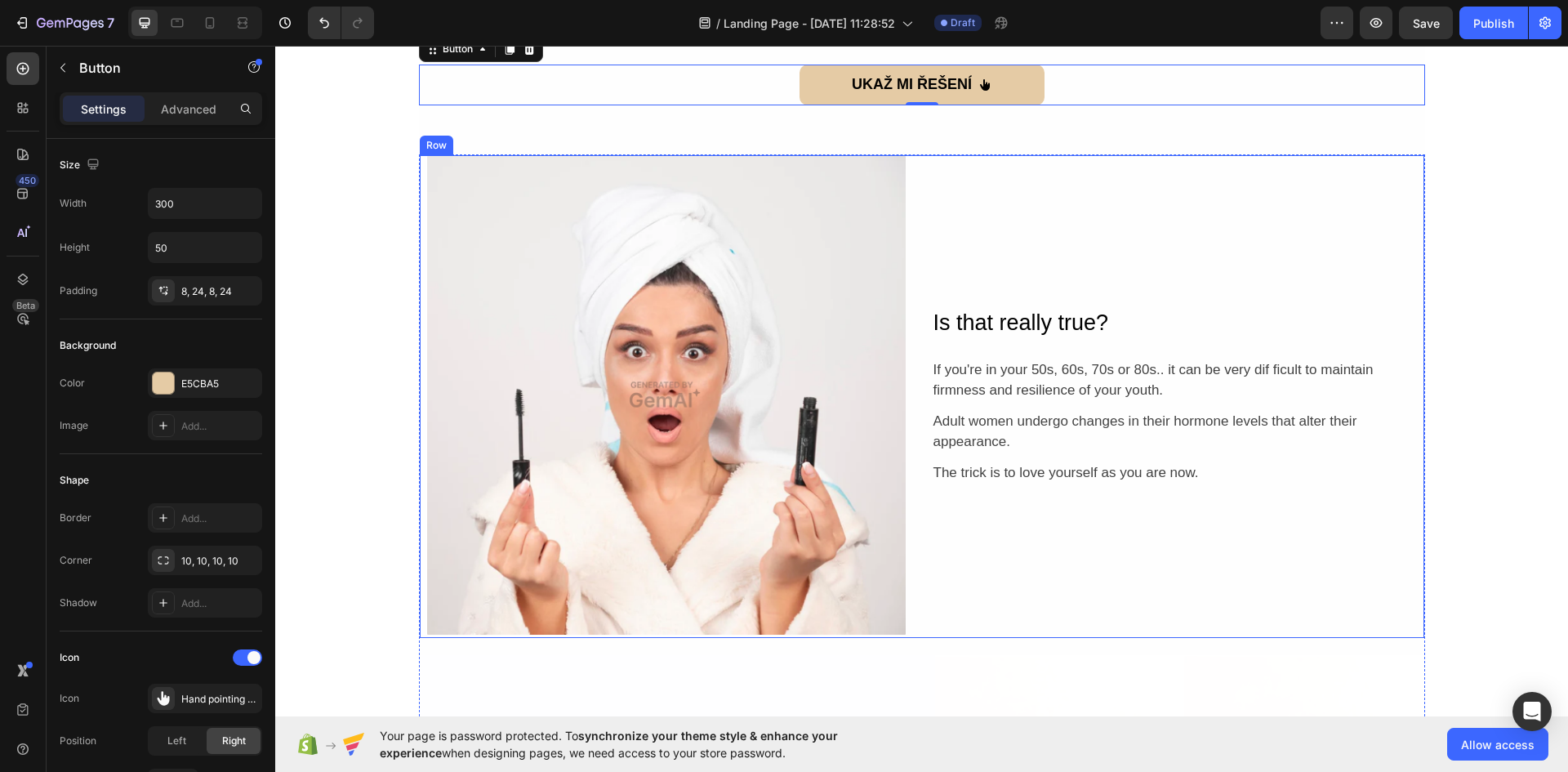
scroll to position [1552, 0]
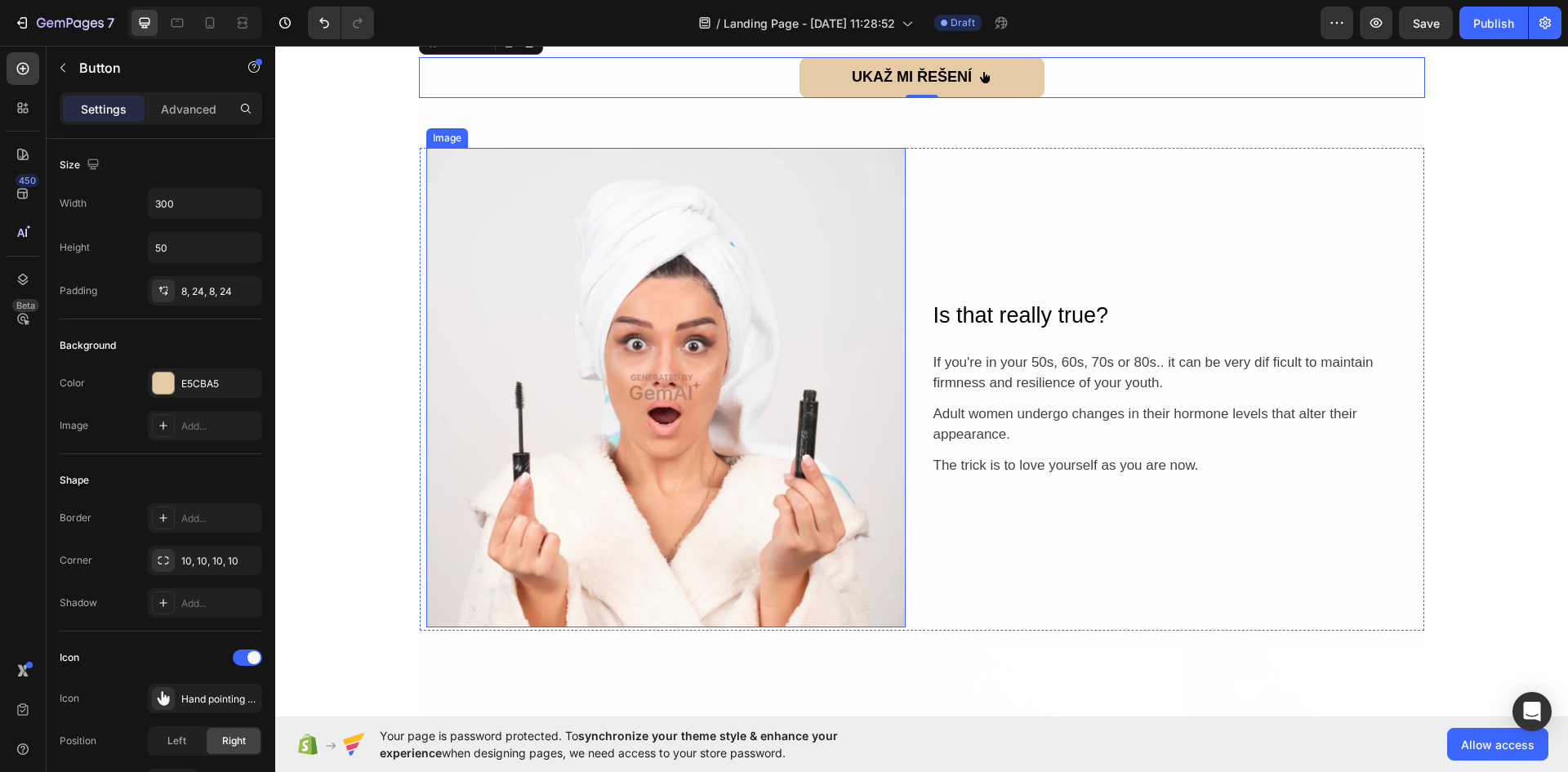
click at [557, 288] on img at bounding box center [665, 388] width 479 height 479
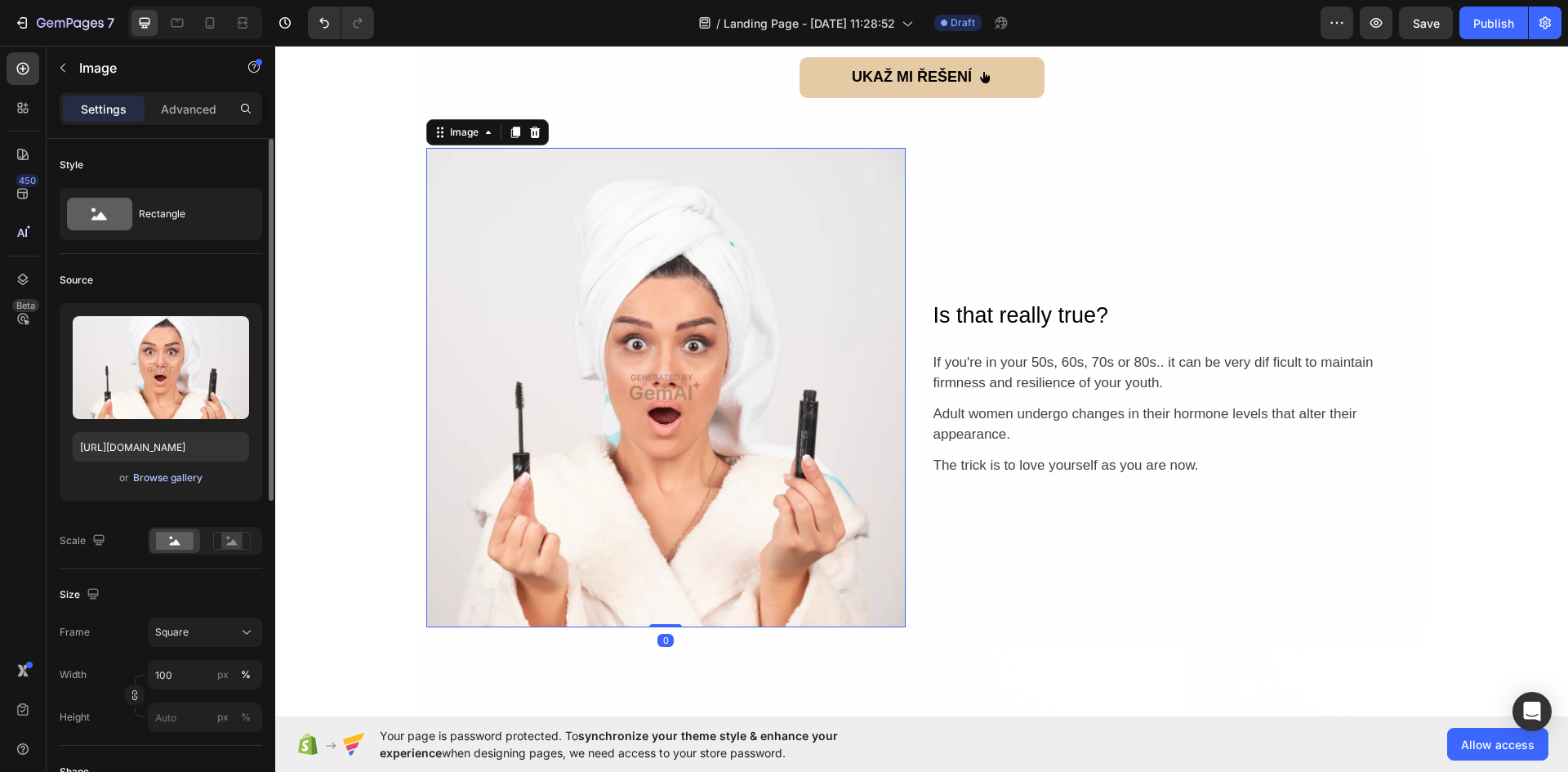
click at [174, 481] on div "Browse gallery" at bounding box center [168, 478] width 69 height 15
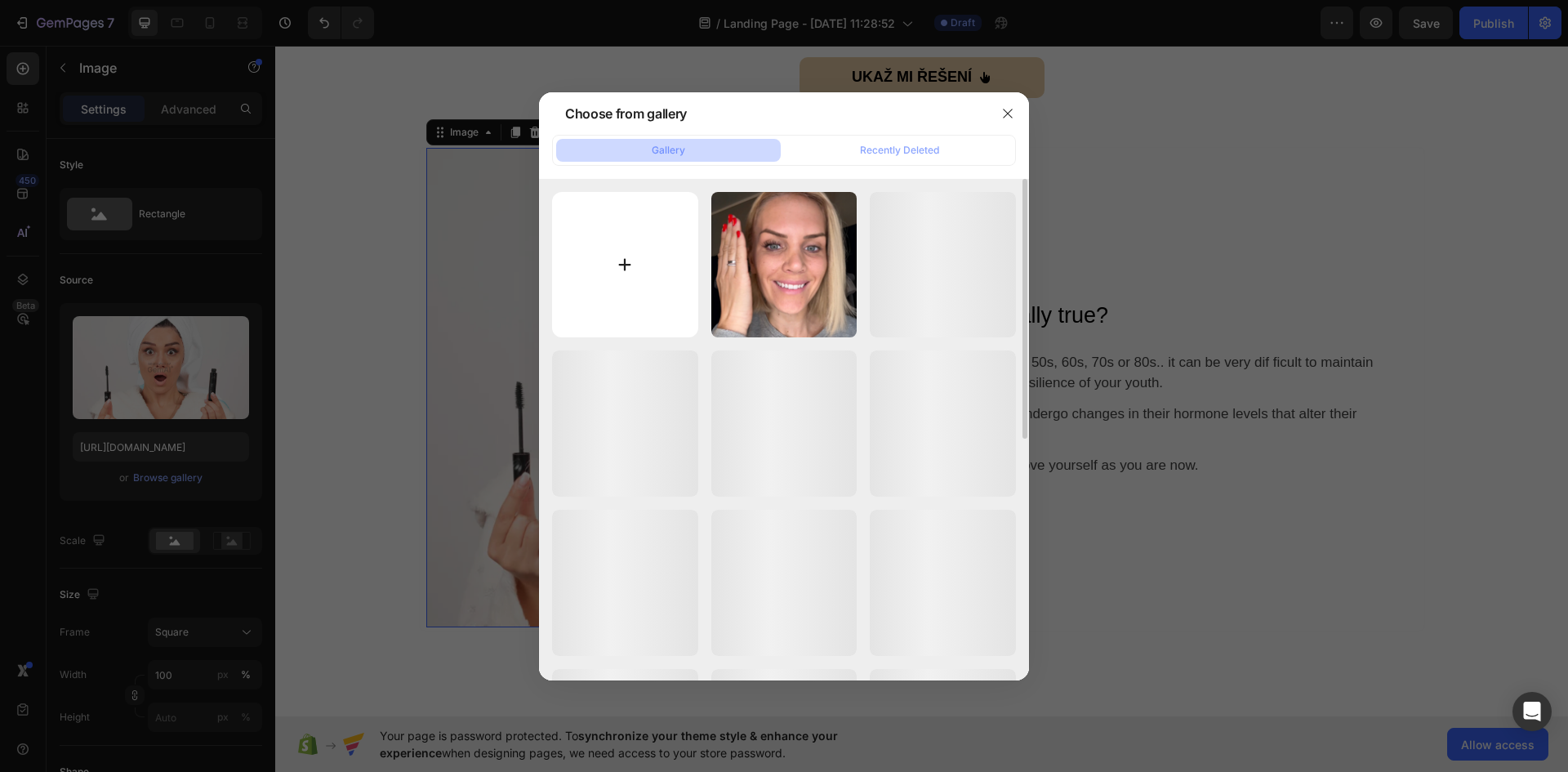
click at [634, 259] on input "file" at bounding box center [625, 265] width 146 height 146
type input "C:\fakepath\Kehyla.png"
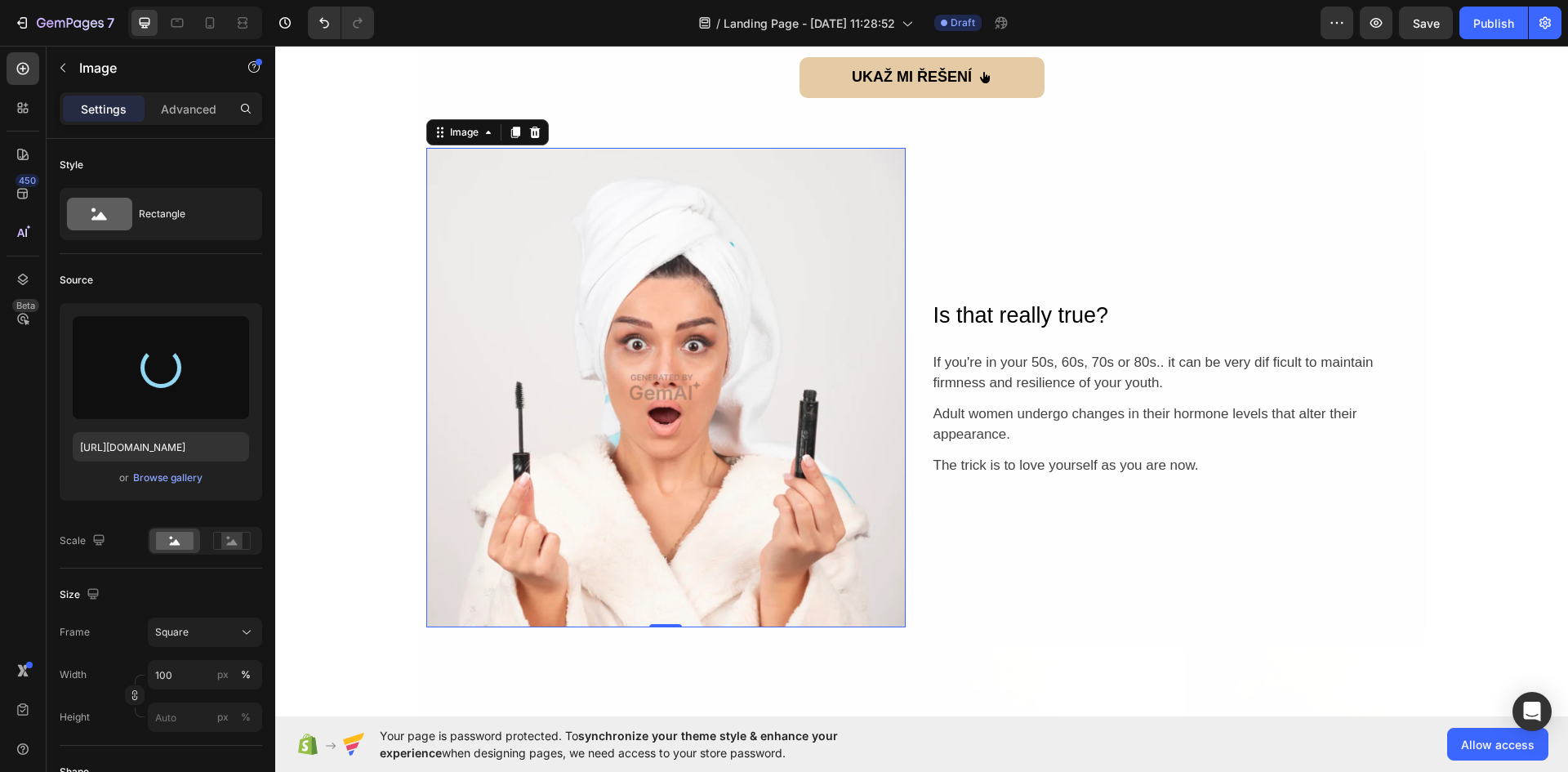
type input "https://cdn.shopify.com/s/files/1/0925/2287/3175/files/gempages_576139604462142…"
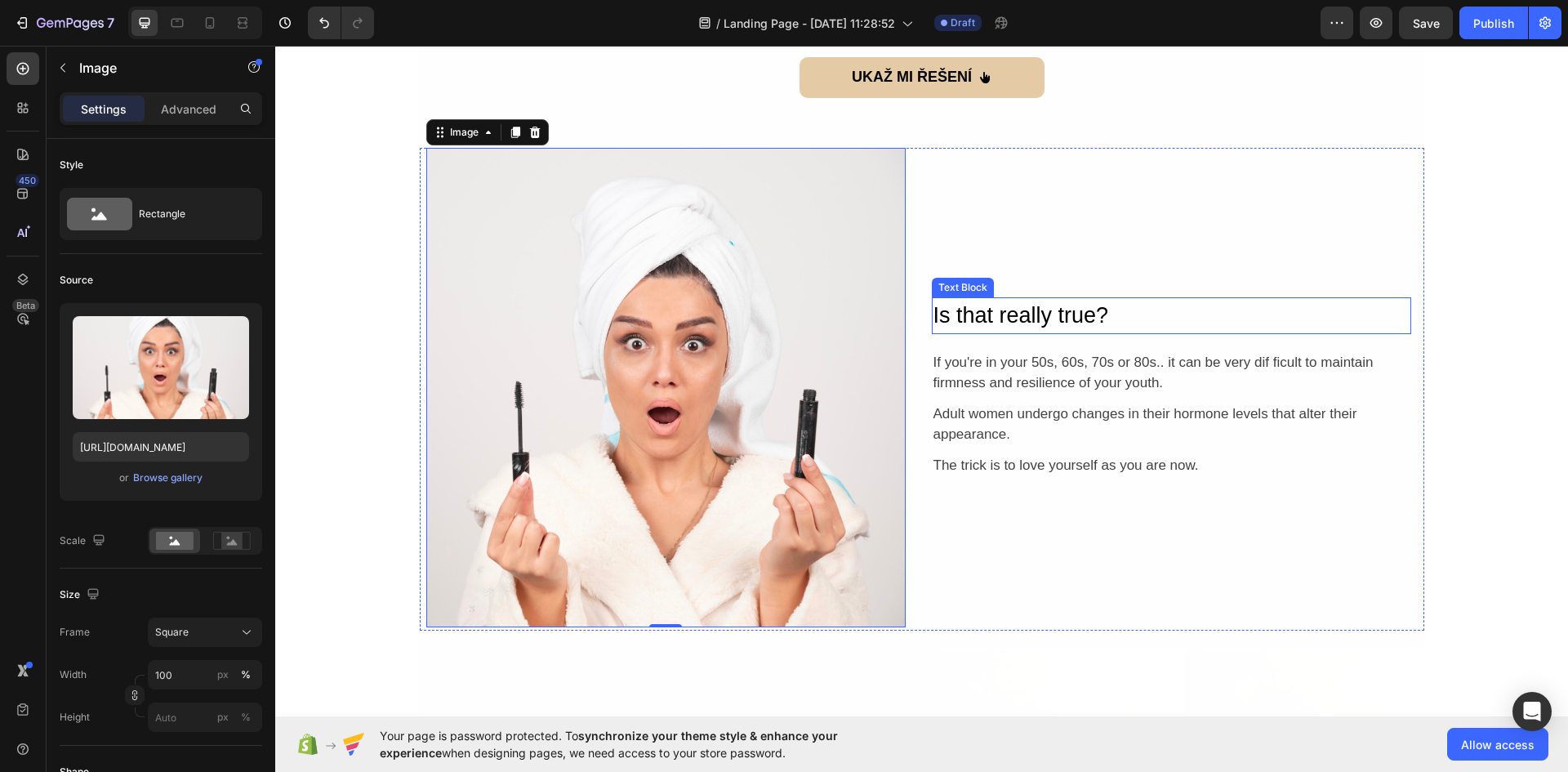
click at [1104, 316] on div "Is that really true?" at bounding box center [1172, 316] width 479 height 37
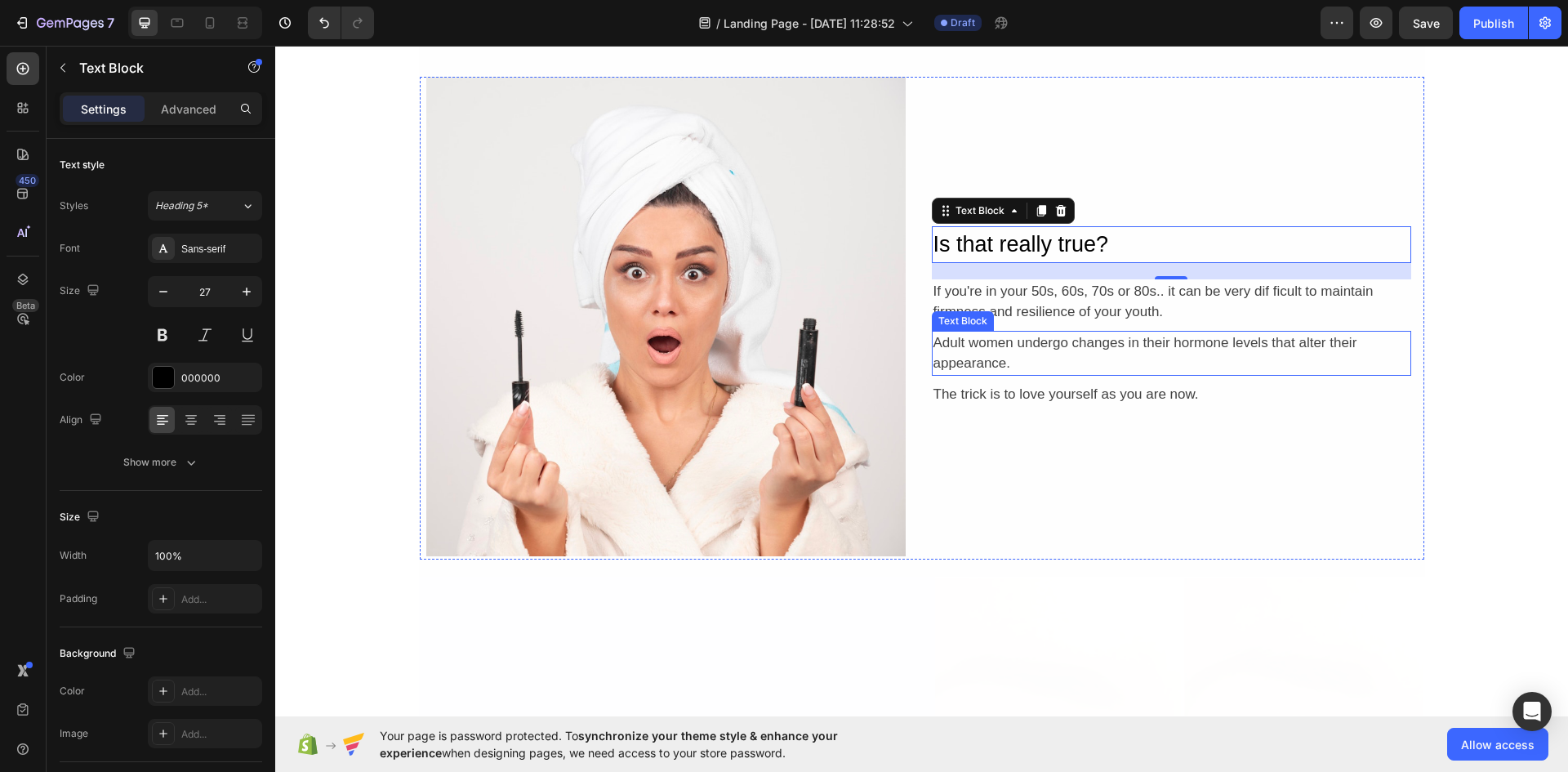
scroll to position [1470, 0]
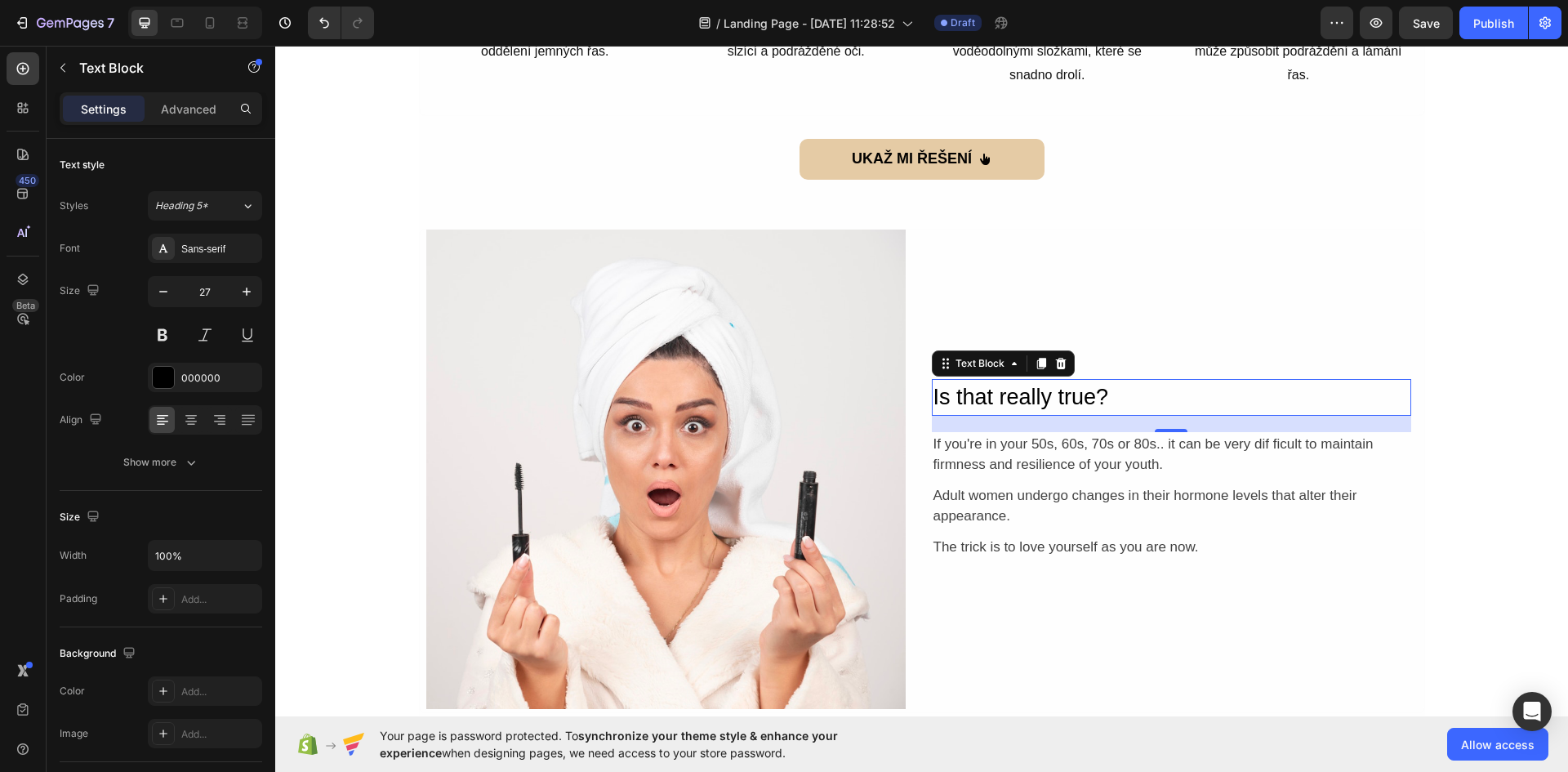
click at [1051, 397] on div "Is that really true?" at bounding box center [1172, 397] width 479 height 37
click at [1051, 397] on p "Is that really true?" at bounding box center [1172, 397] width 476 height 34
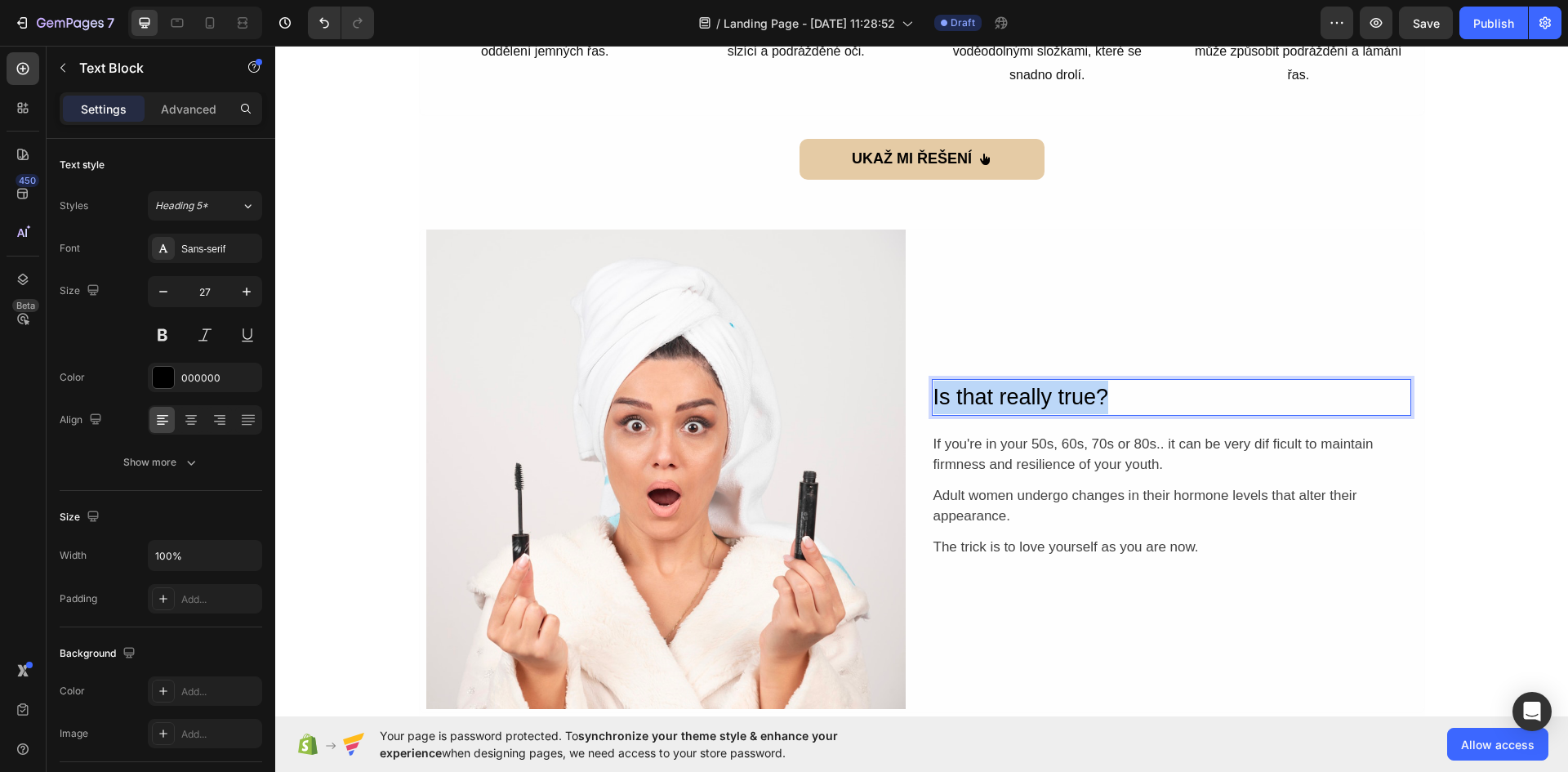
click at [1051, 397] on p "Is that really true?" at bounding box center [1172, 397] width 476 height 34
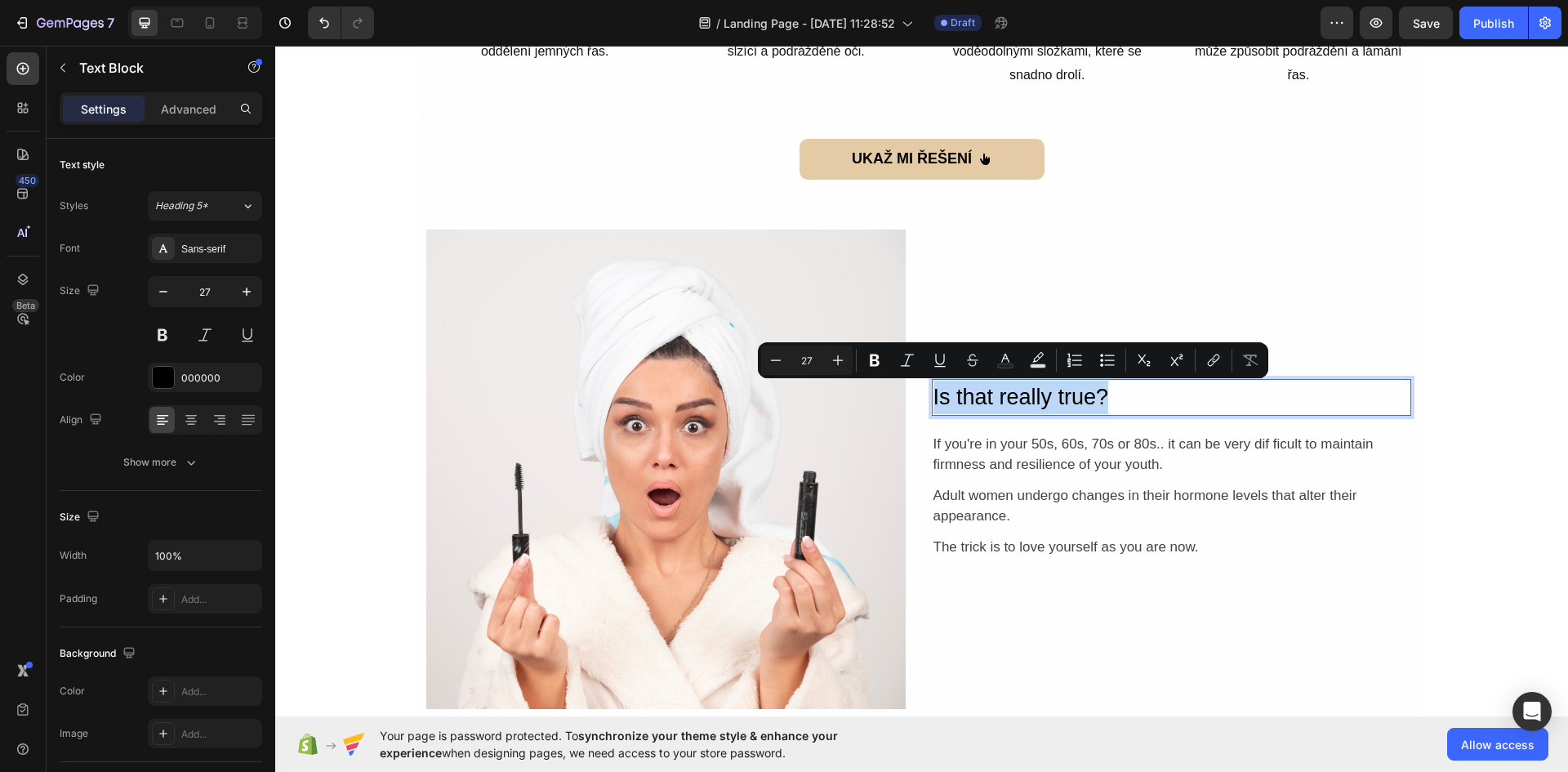
click at [1051, 397] on p "Is that really true?" at bounding box center [1172, 397] width 476 height 34
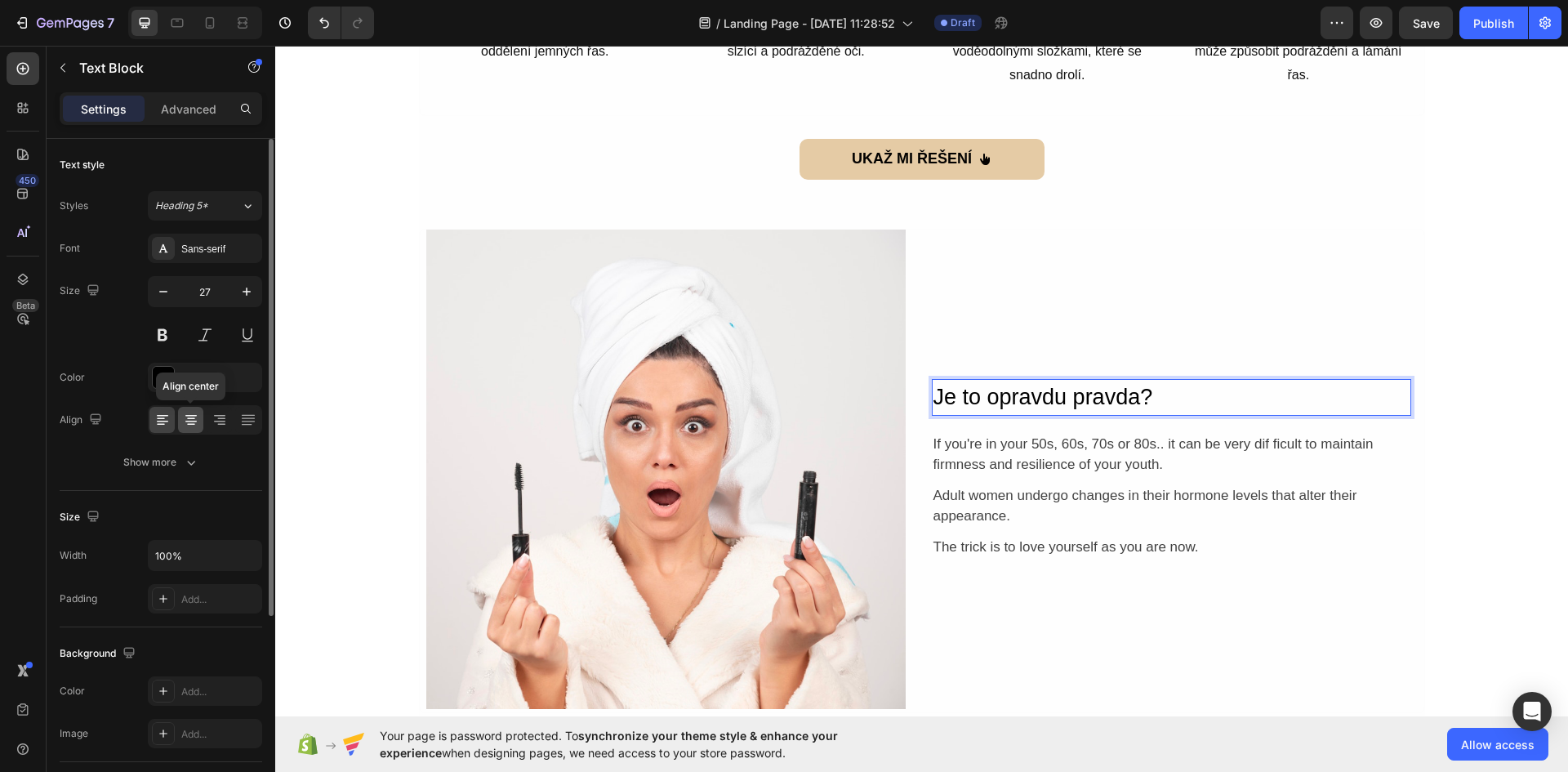
click at [187, 422] on icon at bounding box center [191, 420] width 16 height 16
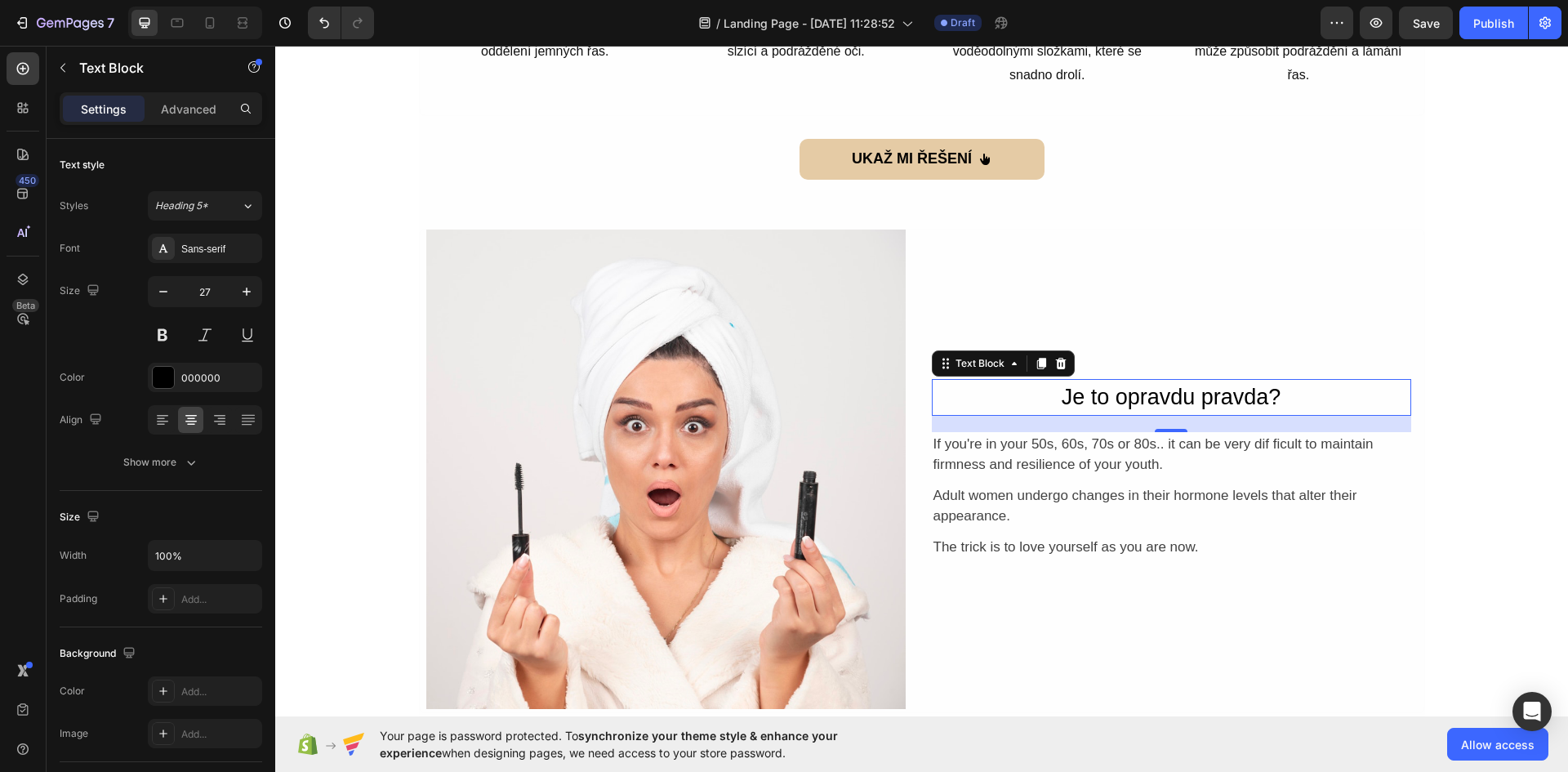
click at [1266, 393] on p "Je to opravdu pravda?" at bounding box center [1172, 397] width 476 height 34
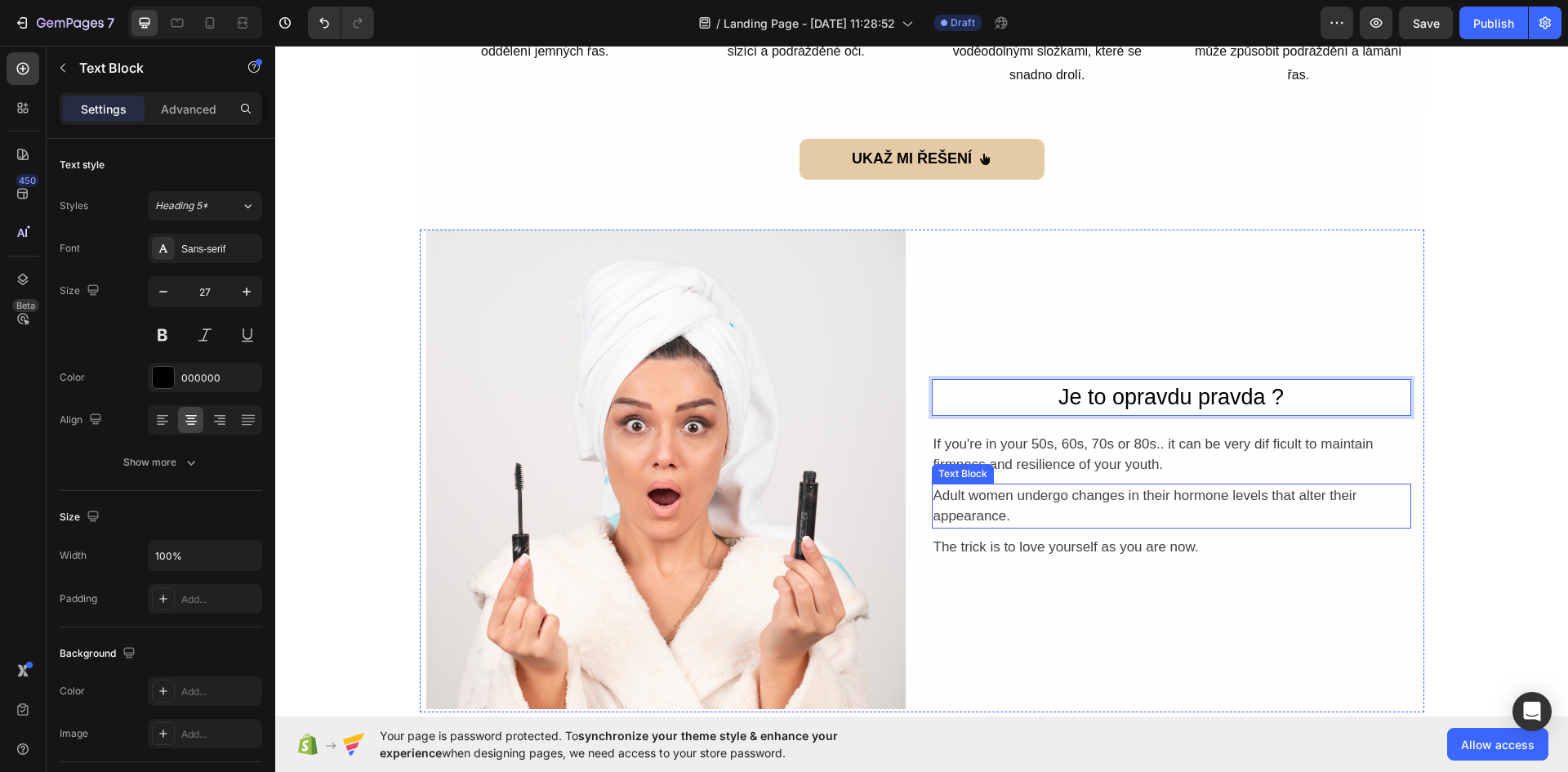
click at [1086, 463] on div "If you're in your 50s, 60s, 70s or 80s.. it can be very dif ficult to maintain …" at bounding box center [1172, 454] width 479 height 45
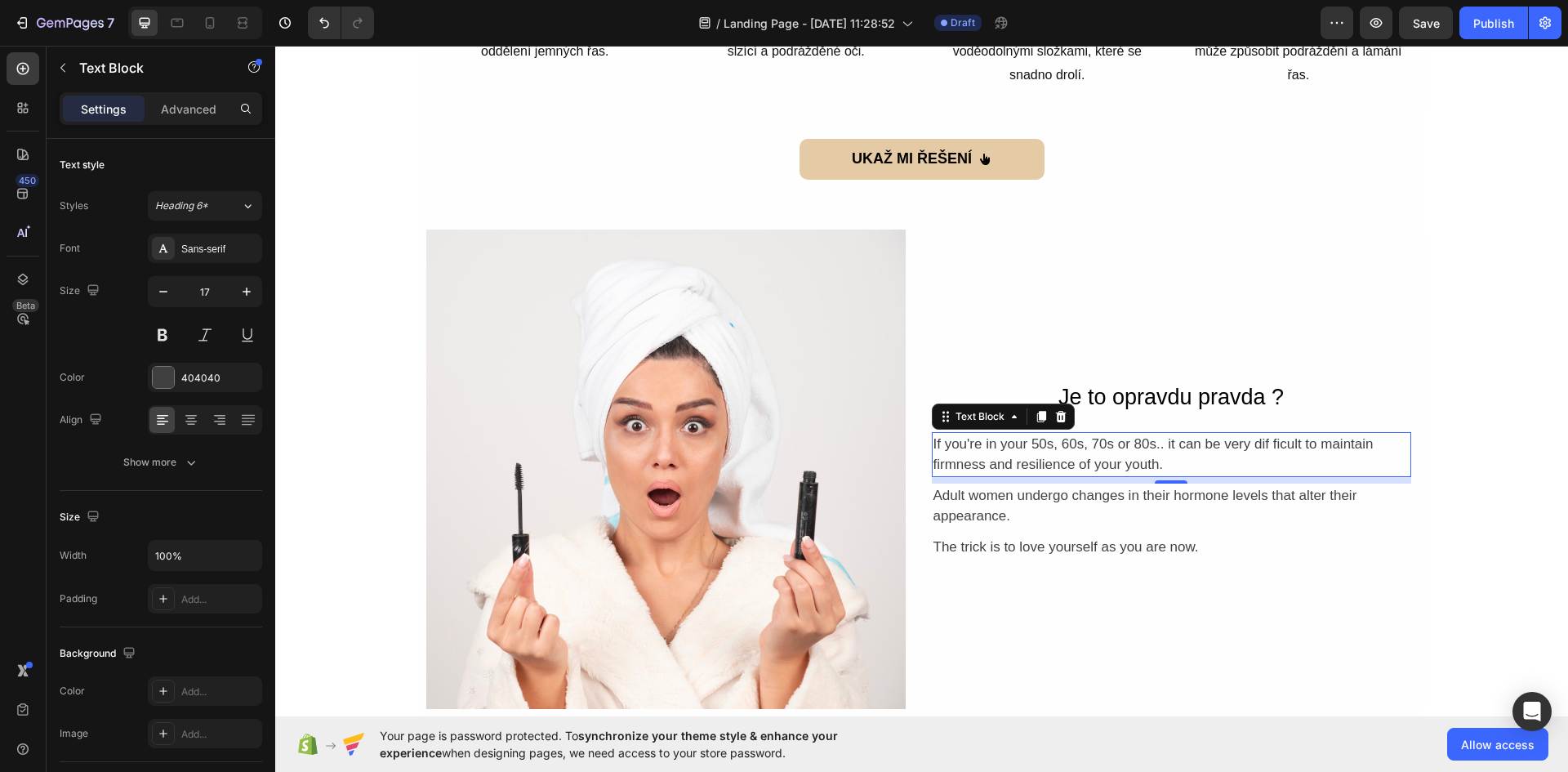
click at [1093, 451] on div "If you're in your 50s, 60s, 70s or 80s.. it can be very dif ficult to maintain …" at bounding box center [1172, 454] width 479 height 45
click at [1093, 451] on p "If you're in your 50s, 60s, 70s or 80s.. it can be very dif ficult to maintain …" at bounding box center [1172, 454] width 476 height 42
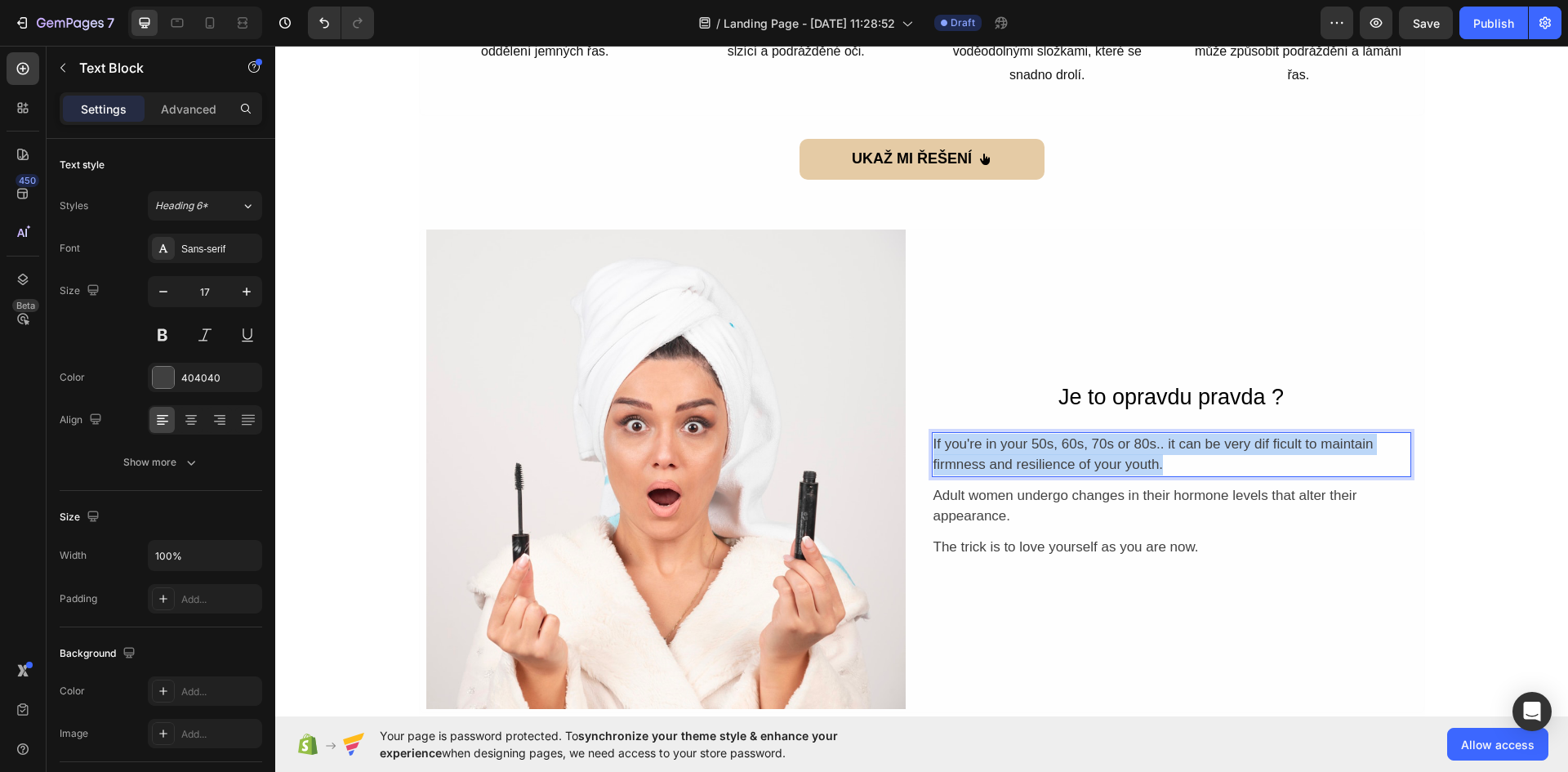
click at [1093, 451] on p "If you're in your 50s, 60s, 70s or 80s.. it can be very dif ficult to maintain …" at bounding box center [1172, 454] width 476 height 42
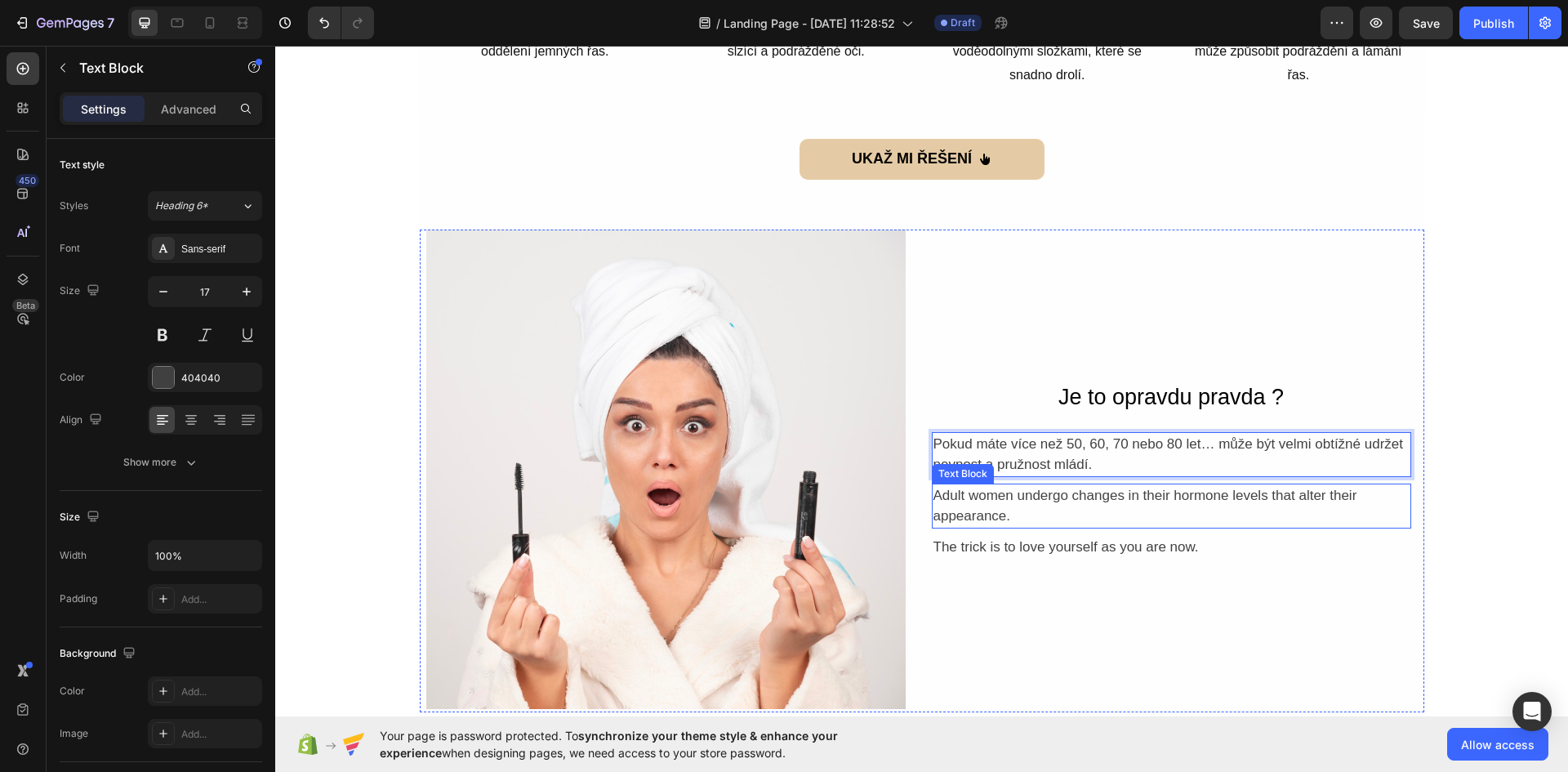
click at [1063, 496] on div "Adult women undergo changes in their hormone levels that alter their appearance." at bounding box center [1172, 505] width 479 height 45
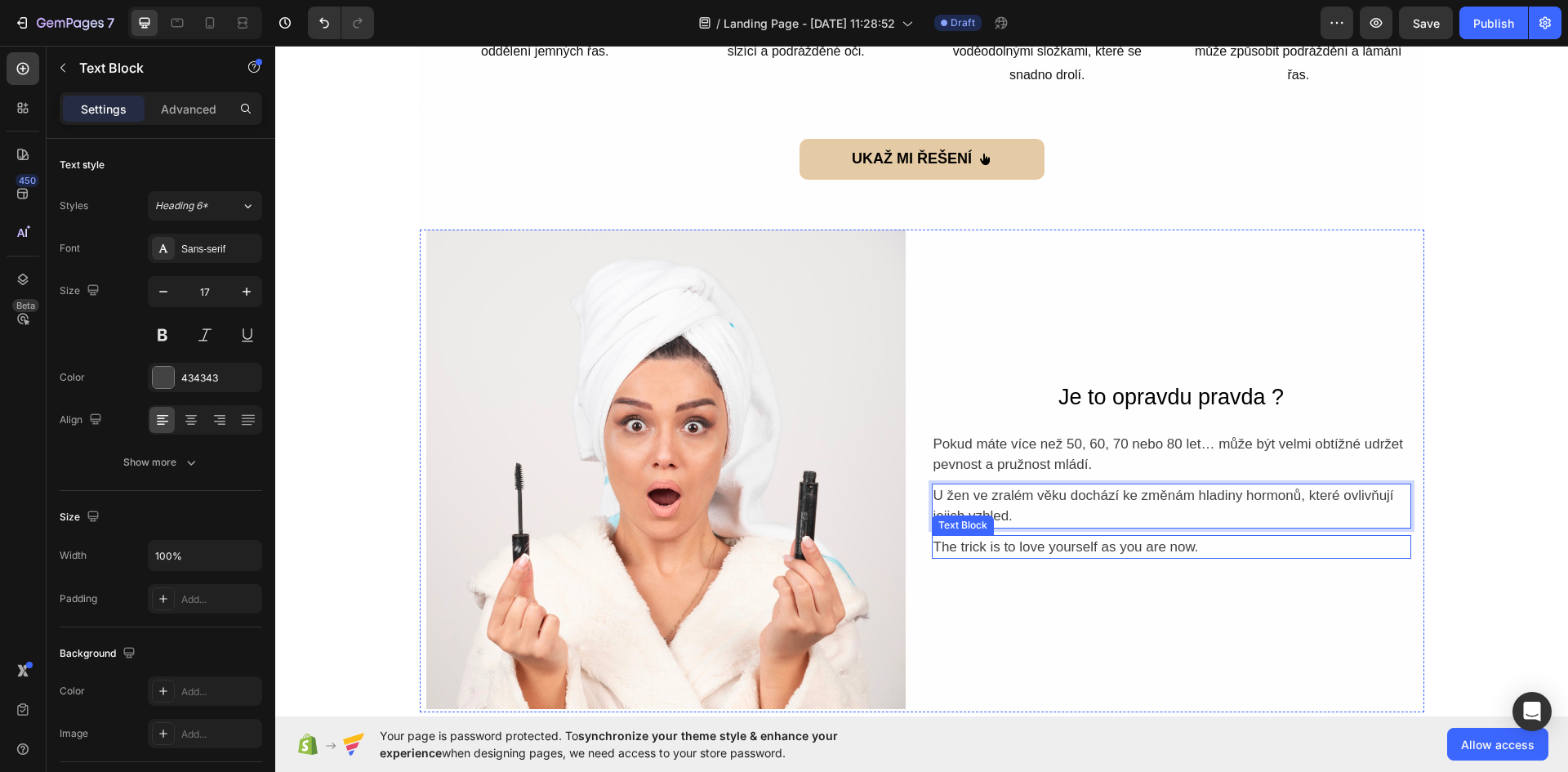
click at [1142, 547] on div "The trick is to love yourself as you are now." at bounding box center [1172, 547] width 479 height 25
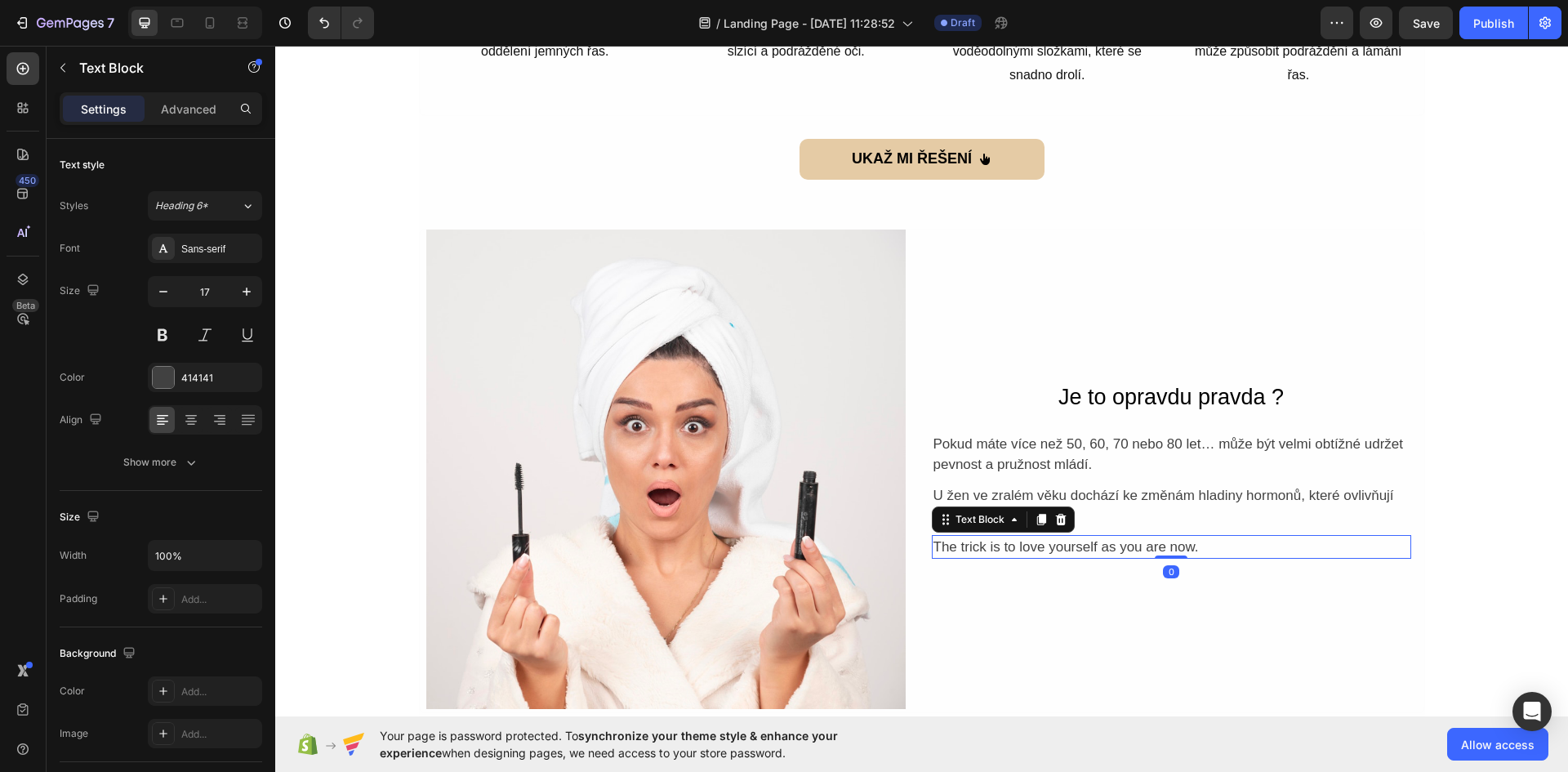
click at [1142, 547] on p "The trick is to love yourself as you are now." at bounding box center [1172, 547] width 476 height 21
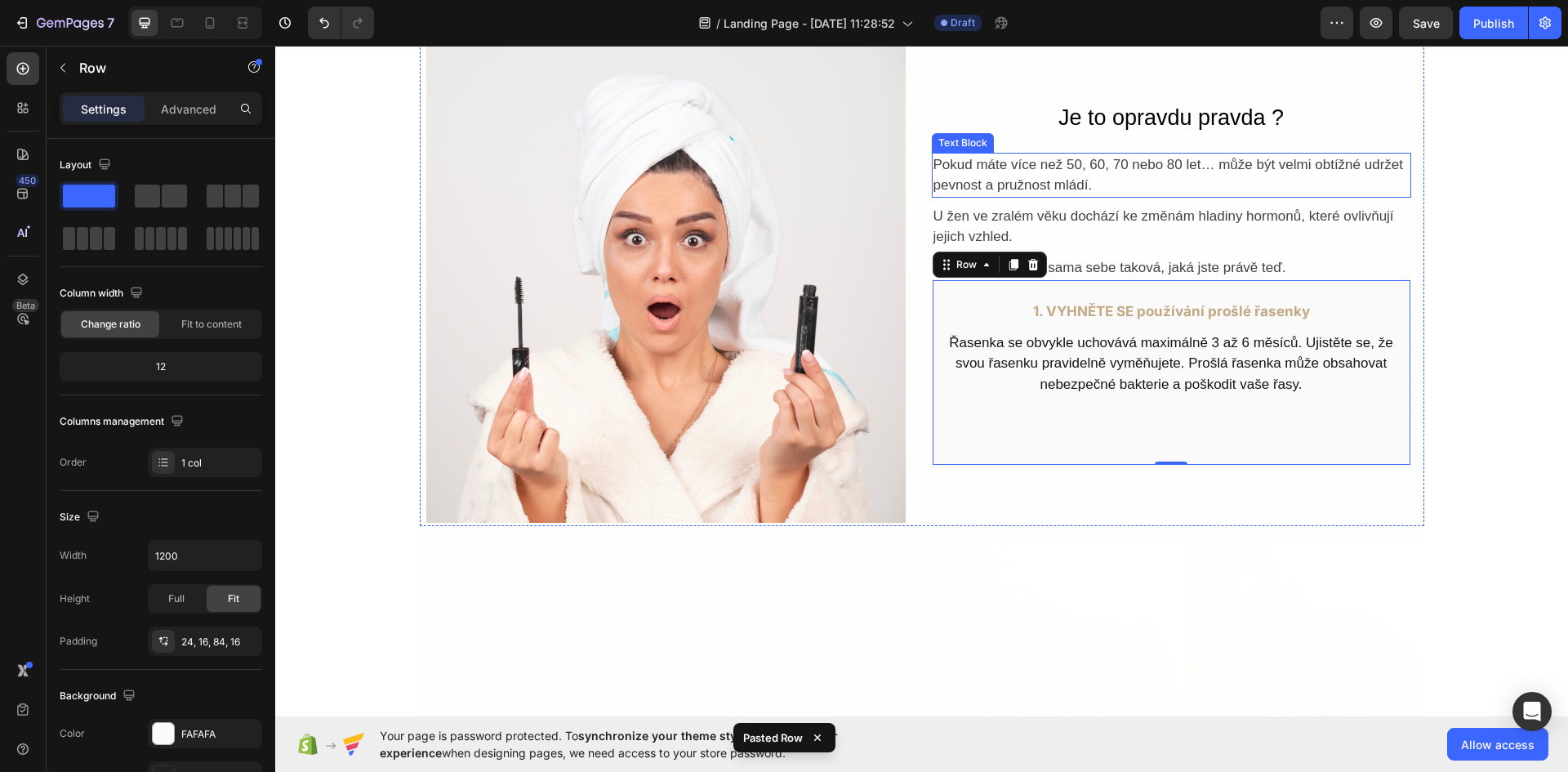
scroll to position [1703, 0]
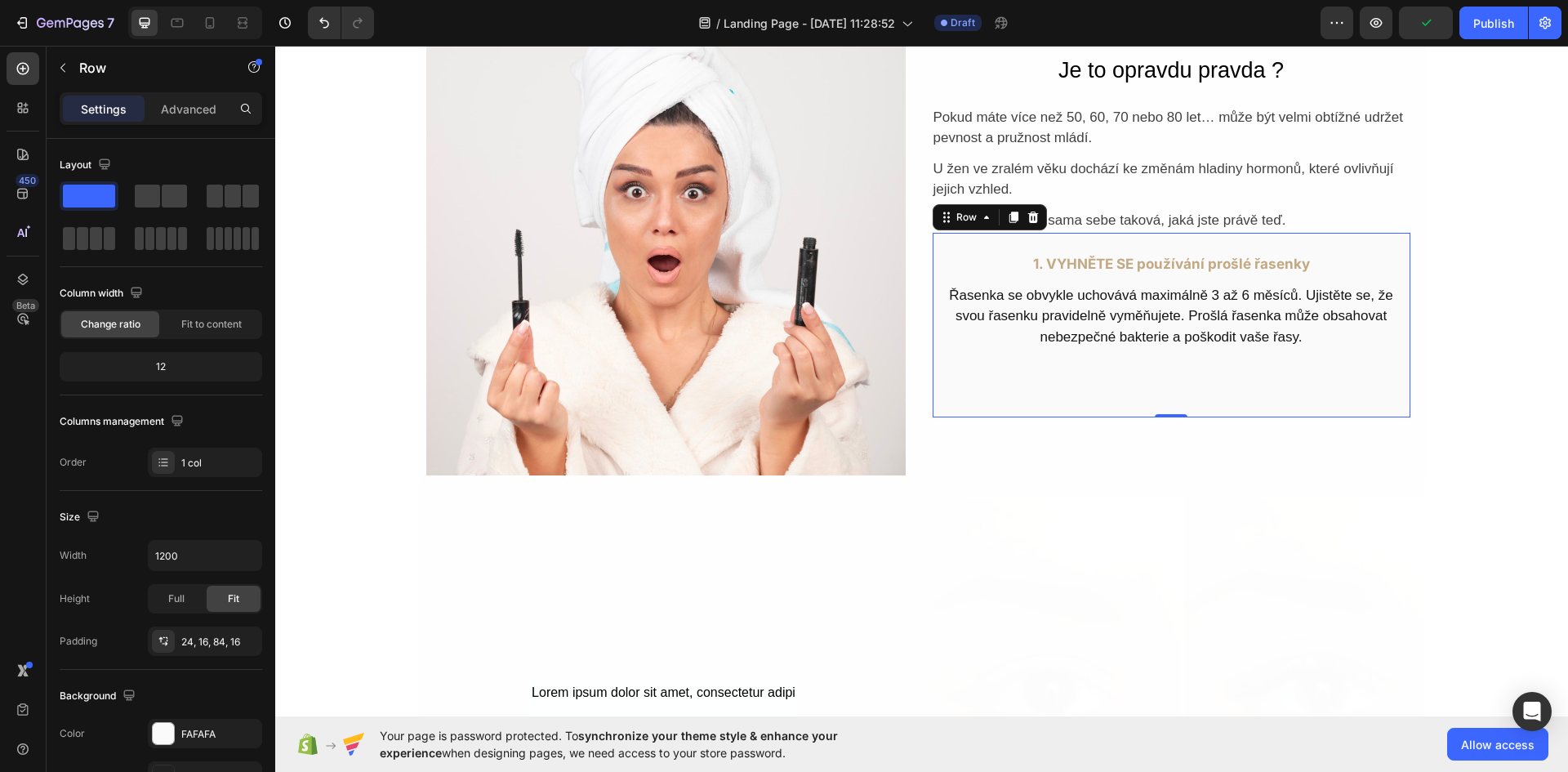
click at [1187, 373] on div "1. VYHNĚTE SE používání prošlé řasenky Text Block Řasenka se obvykle uchovává m…" at bounding box center [1172, 325] width 479 height 186
click at [1033, 211] on div at bounding box center [1033, 218] width 20 height 20
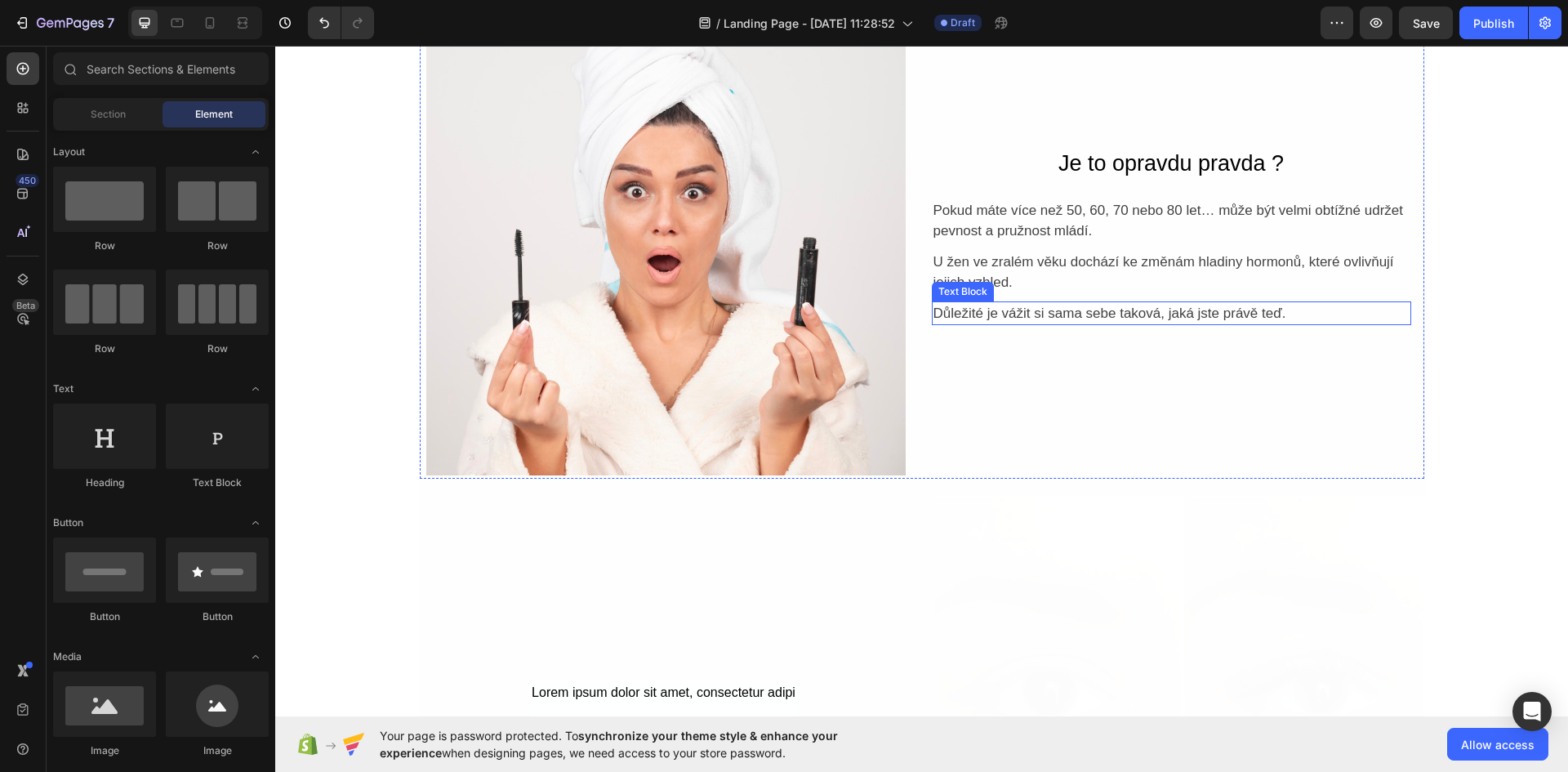
click at [1182, 306] on p "Důležité je vážit si sama sebe taková, jaká jste právě teď." at bounding box center [1172, 314] width 476 height 21
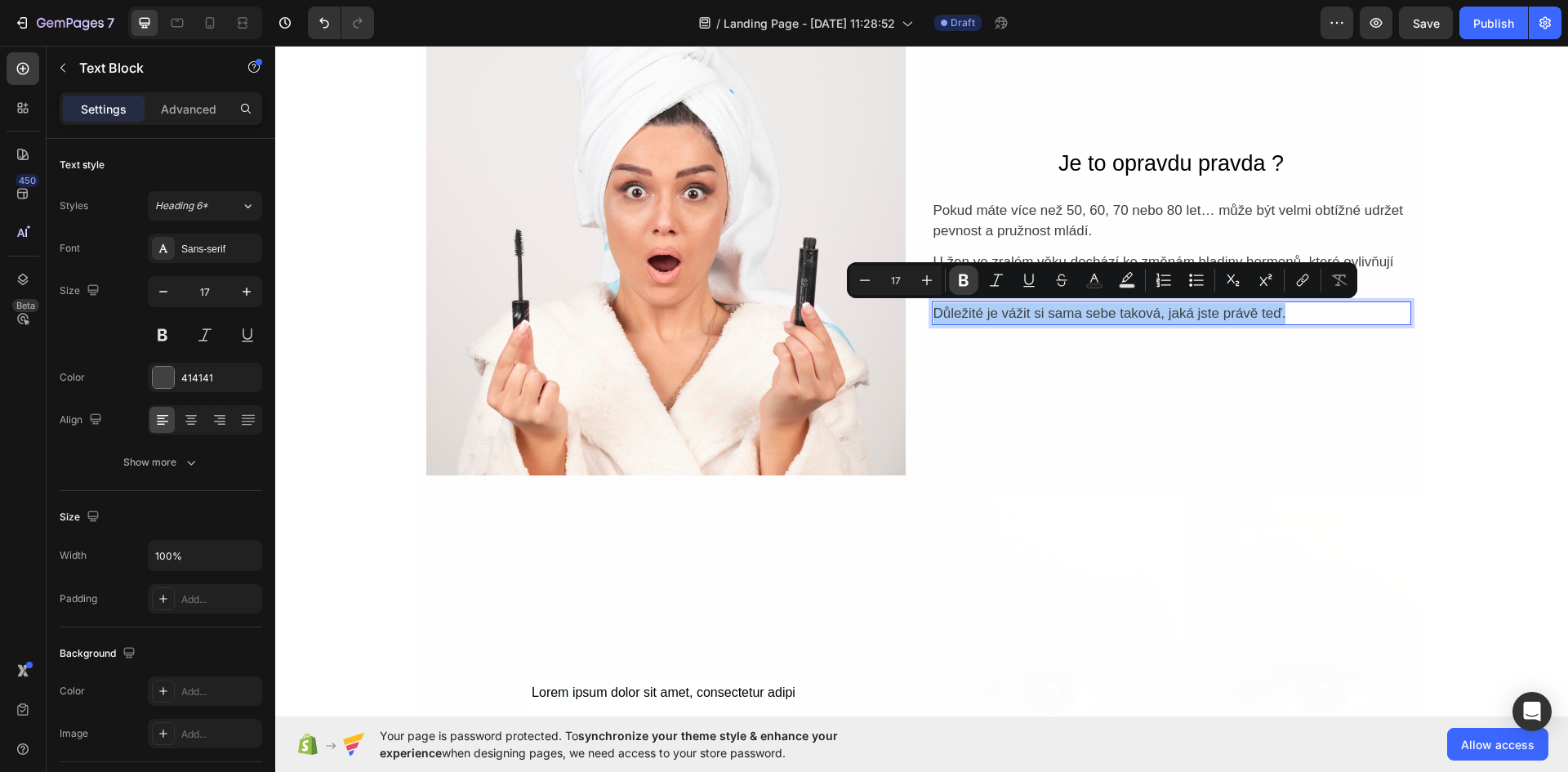
click at [966, 275] on icon "Editor contextual toolbar" at bounding box center [963, 281] width 16 height 16
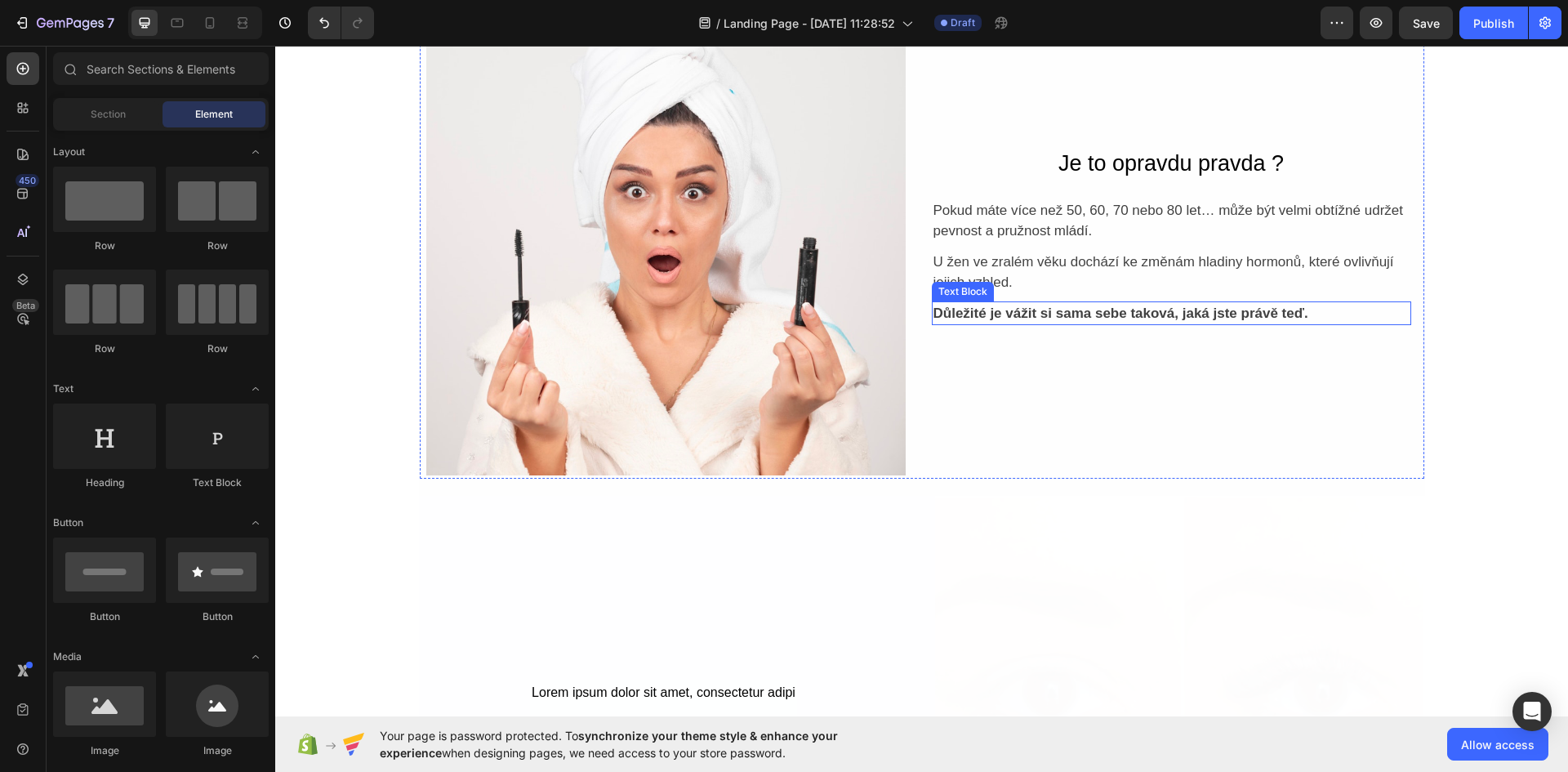
click at [1212, 316] on strong "Důležité je vážit si sama sebe taková, jaká jste právě teď." at bounding box center [1121, 313] width 374 height 16
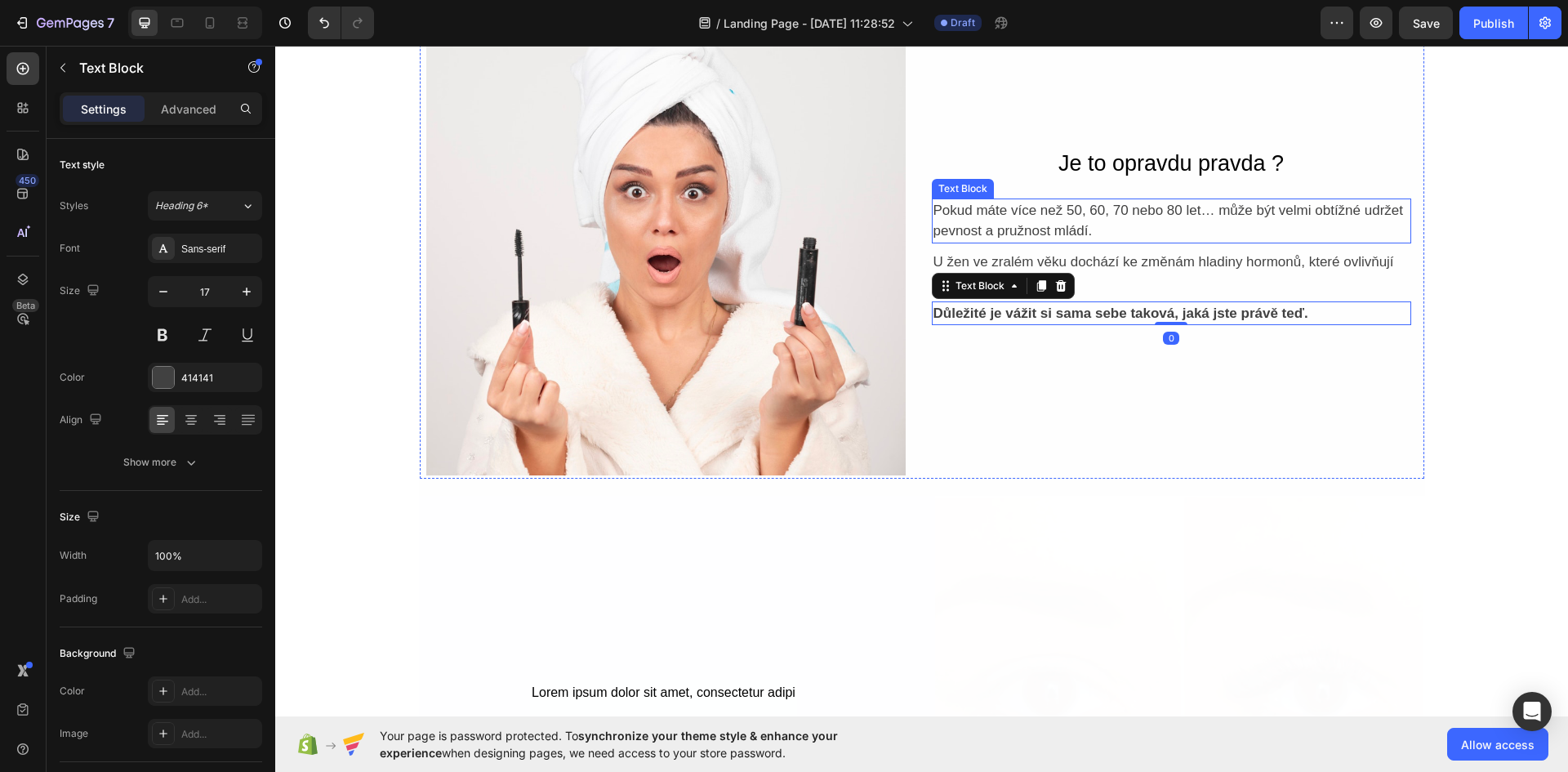
click at [997, 203] on p "Pokud máte více než 50, 60, 70 nebo 80 let… může být velmi obtížné udržet pevno…" at bounding box center [1172, 221] width 476 height 42
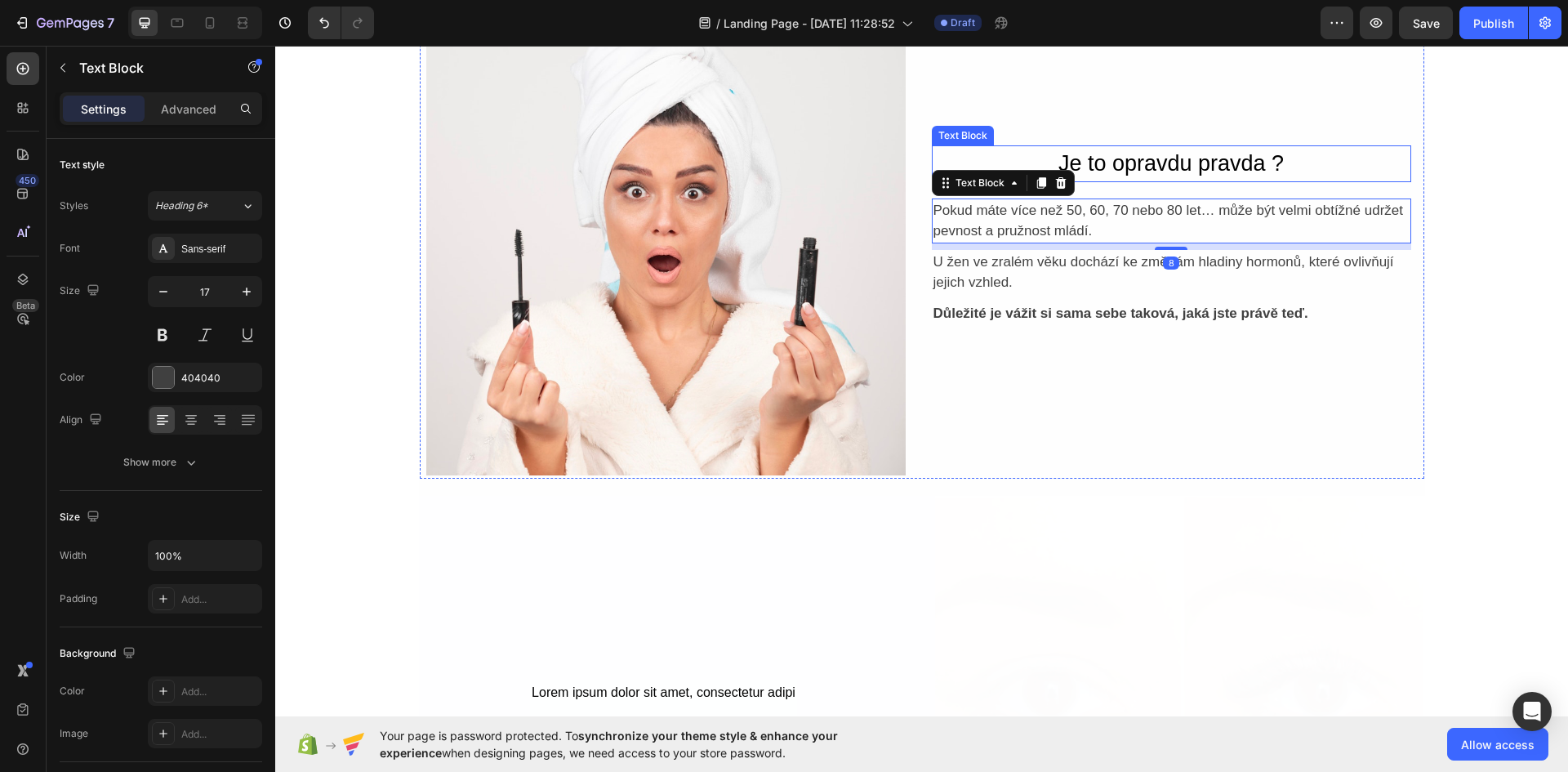
click at [1200, 164] on p "Je to opravdu pravda ?" at bounding box center [1172, 164] width 476 height 34
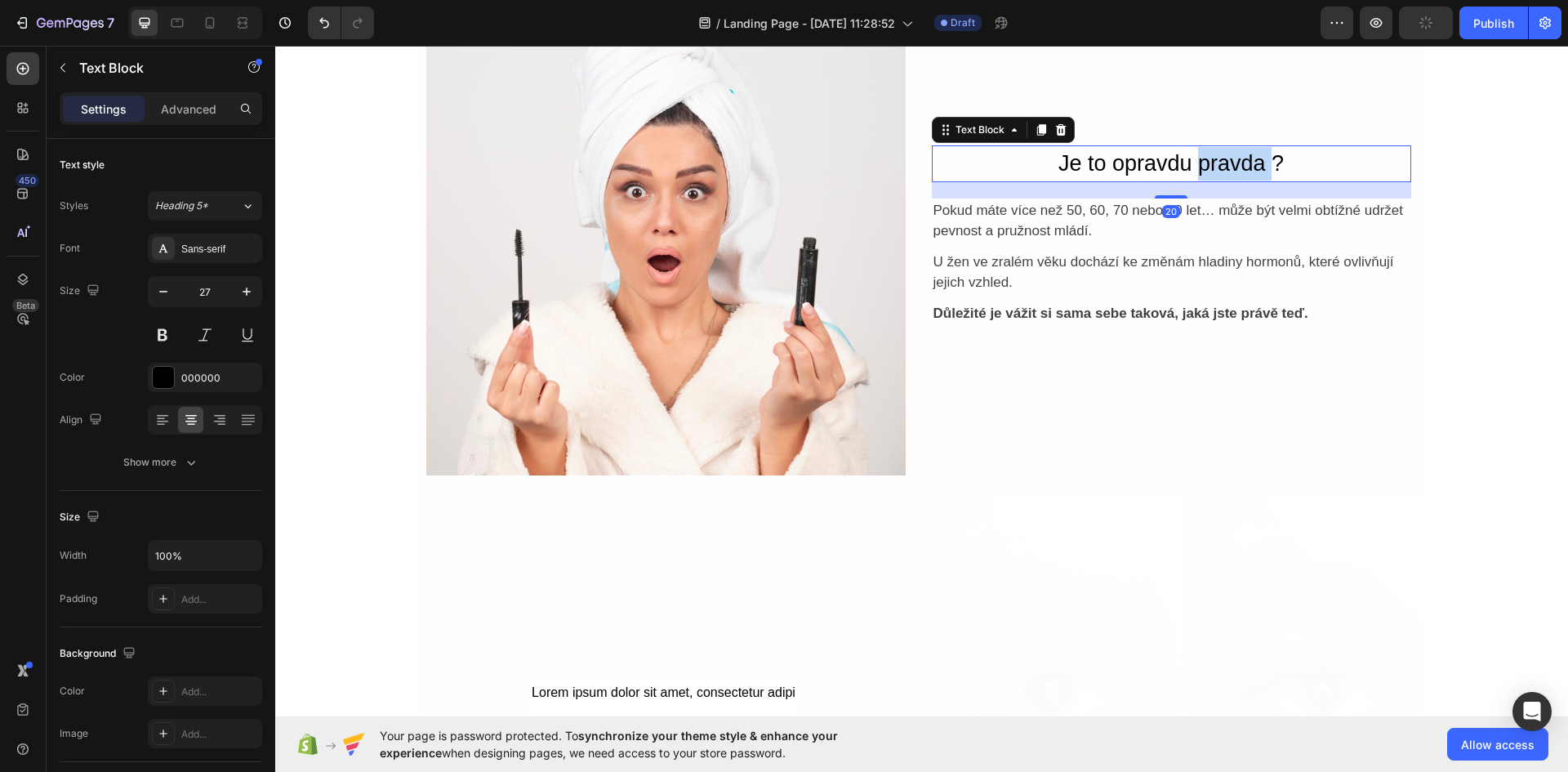
click at [1200, 164] on p "Je to opravdu pravda ?" at bounding box center [1172, 164] width 476 height 34
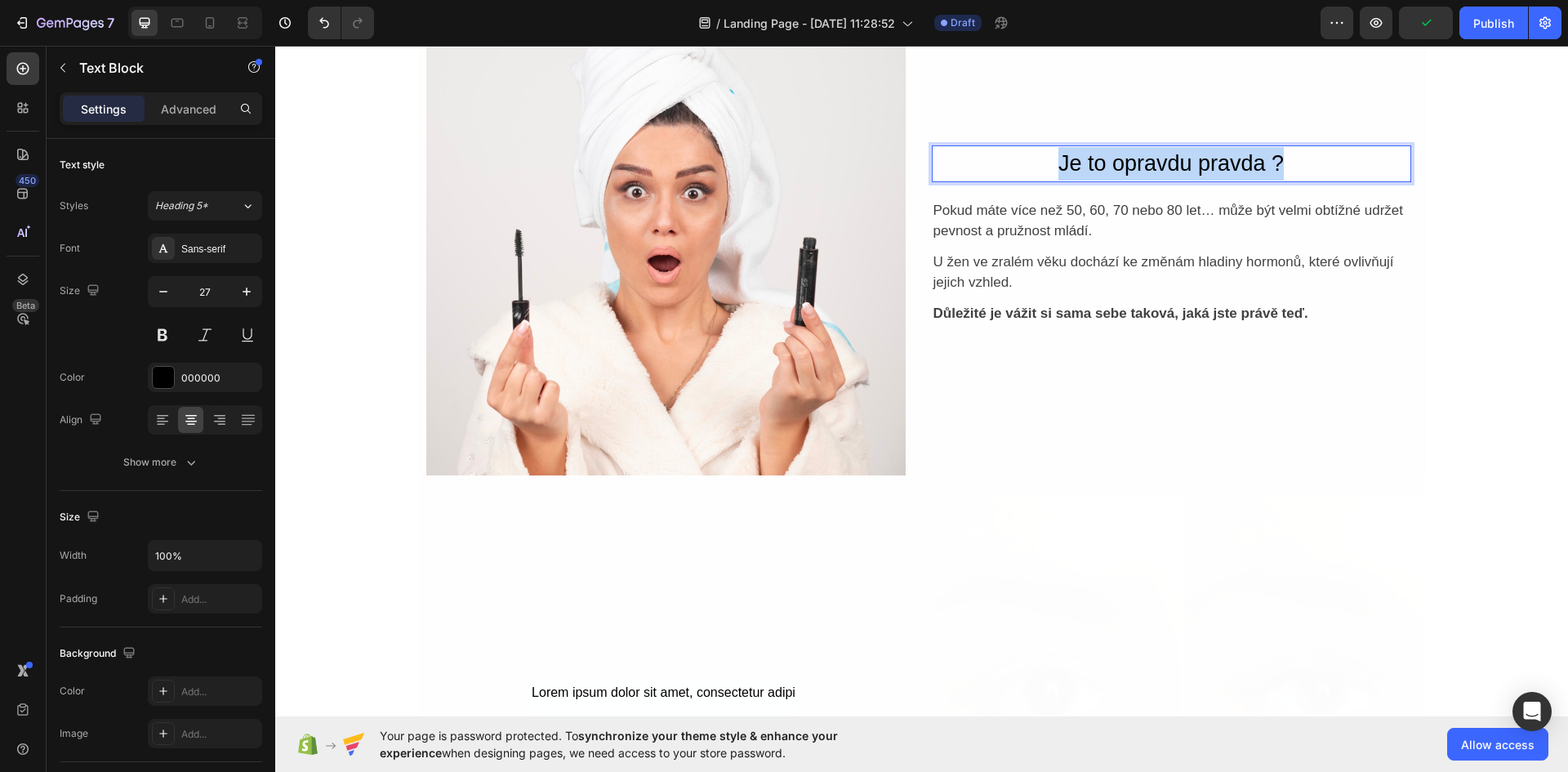
click at [1200, 164] on p "Je to opravdu pravda ?" at bounding box center [1172, 164] width 476 height 34
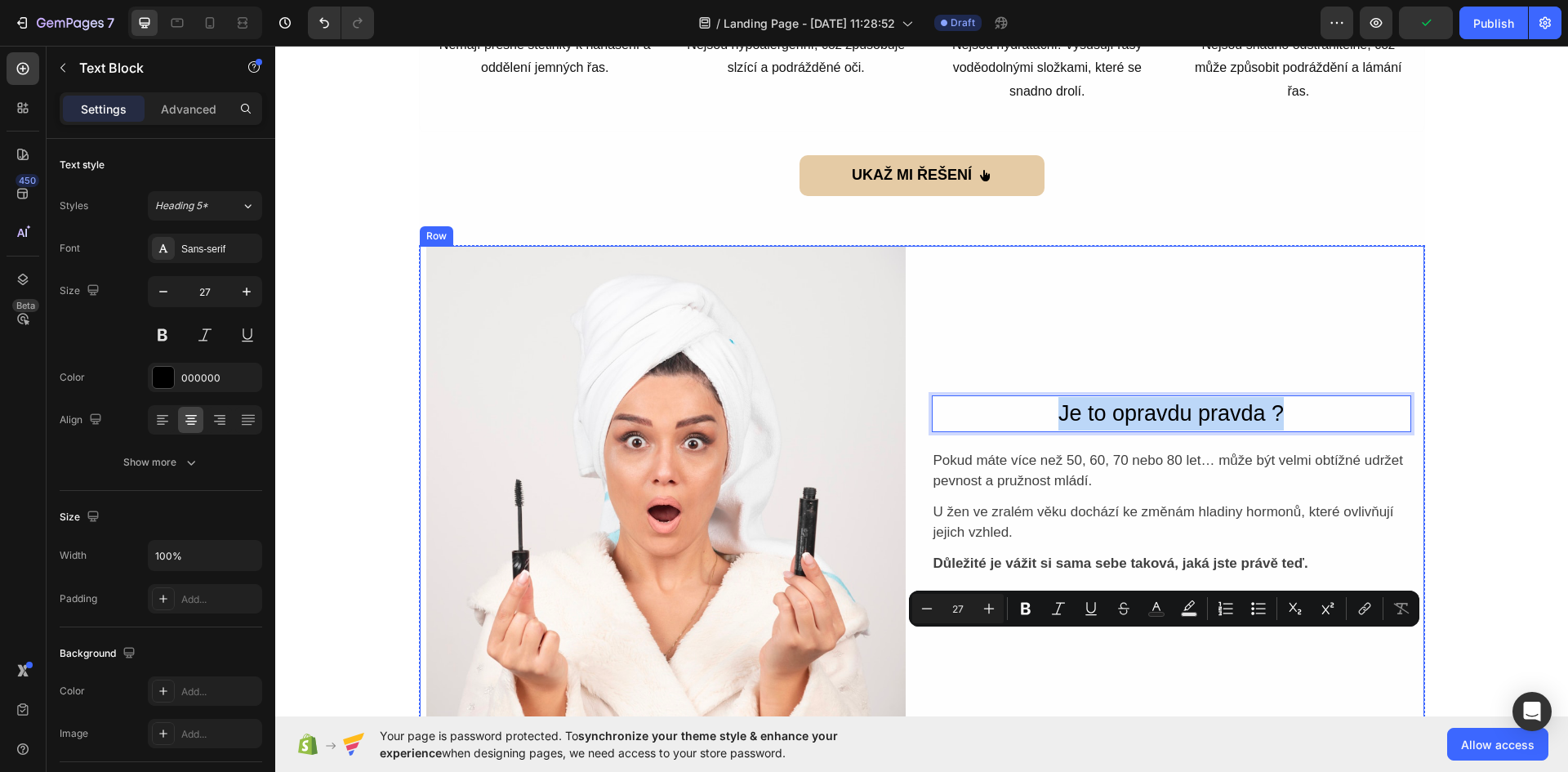
scroll to position [1132, 0]
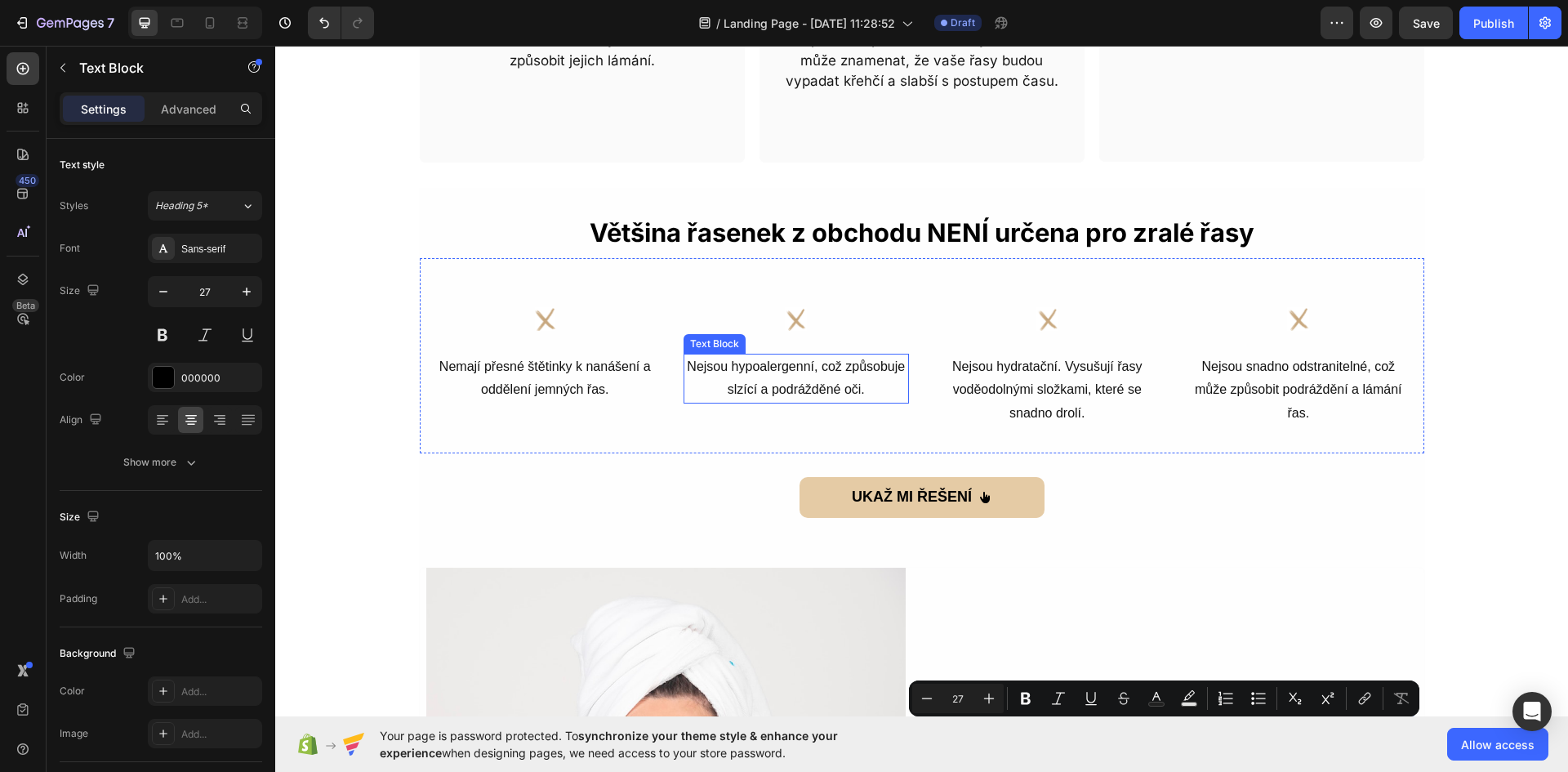
click at [800, 390] on p "Nejsou hypoalergenní, což způsobuje slzící a podrážděné oči." at bounding box center [796, 379] width 222 height 47
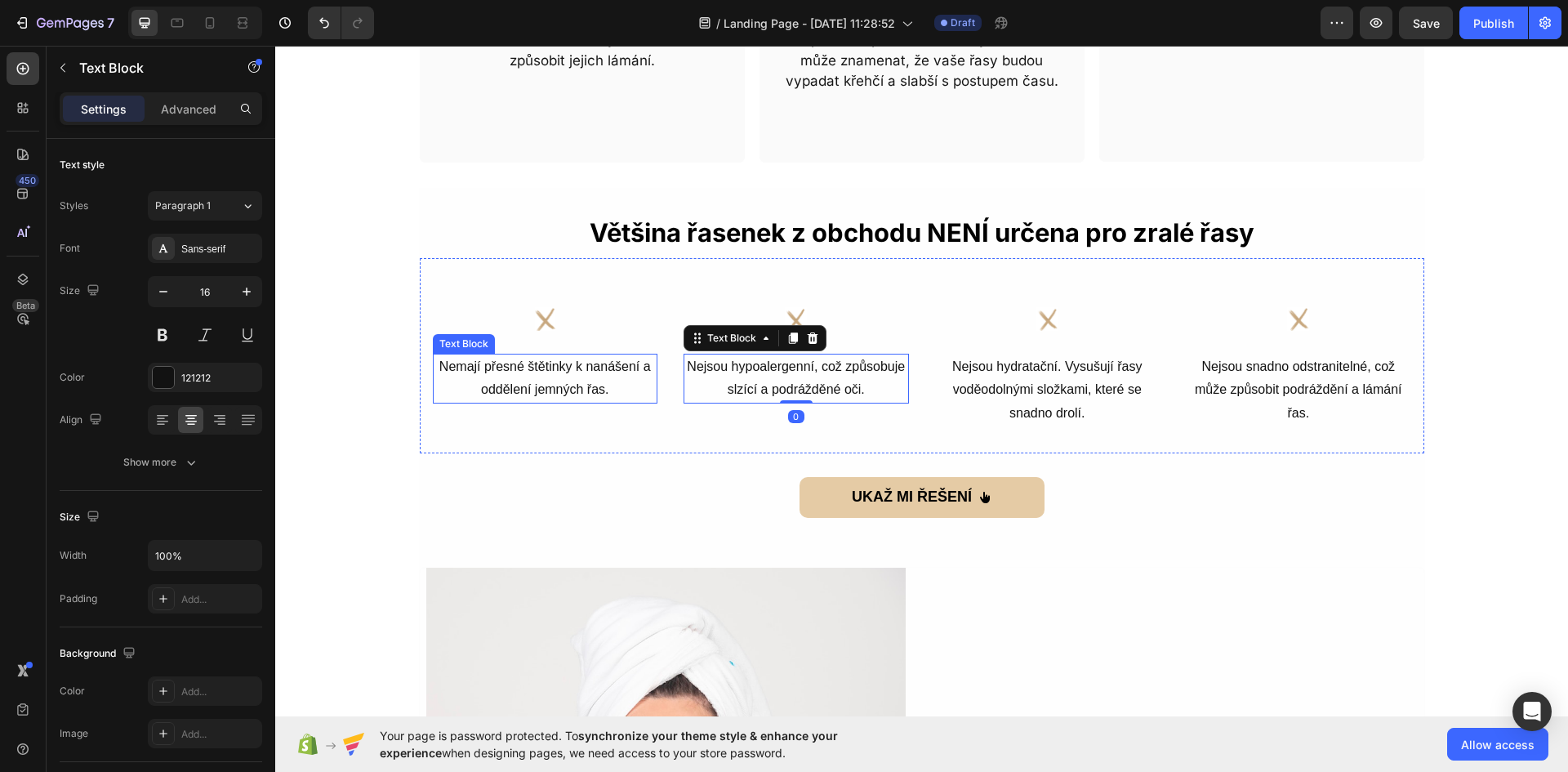
click at [558, 384] on p "Nemají přesné štětinky k nanášení a oddělení jemných řas." at bounding box center [545, 379] width 222 height 47
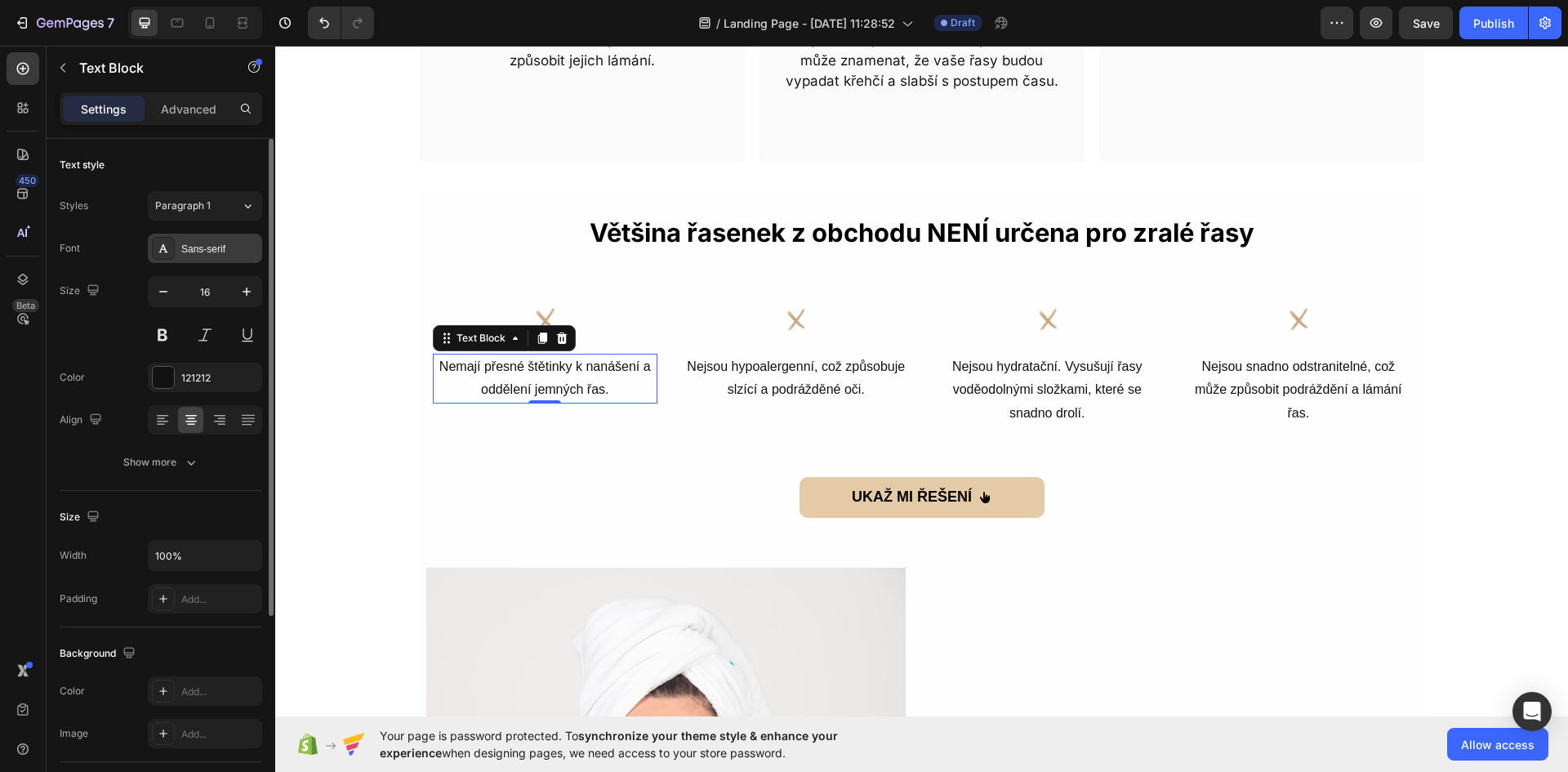
click at [223, 254] on div "Sans-serif" at bounding box center [220, 249] width 77 height 15
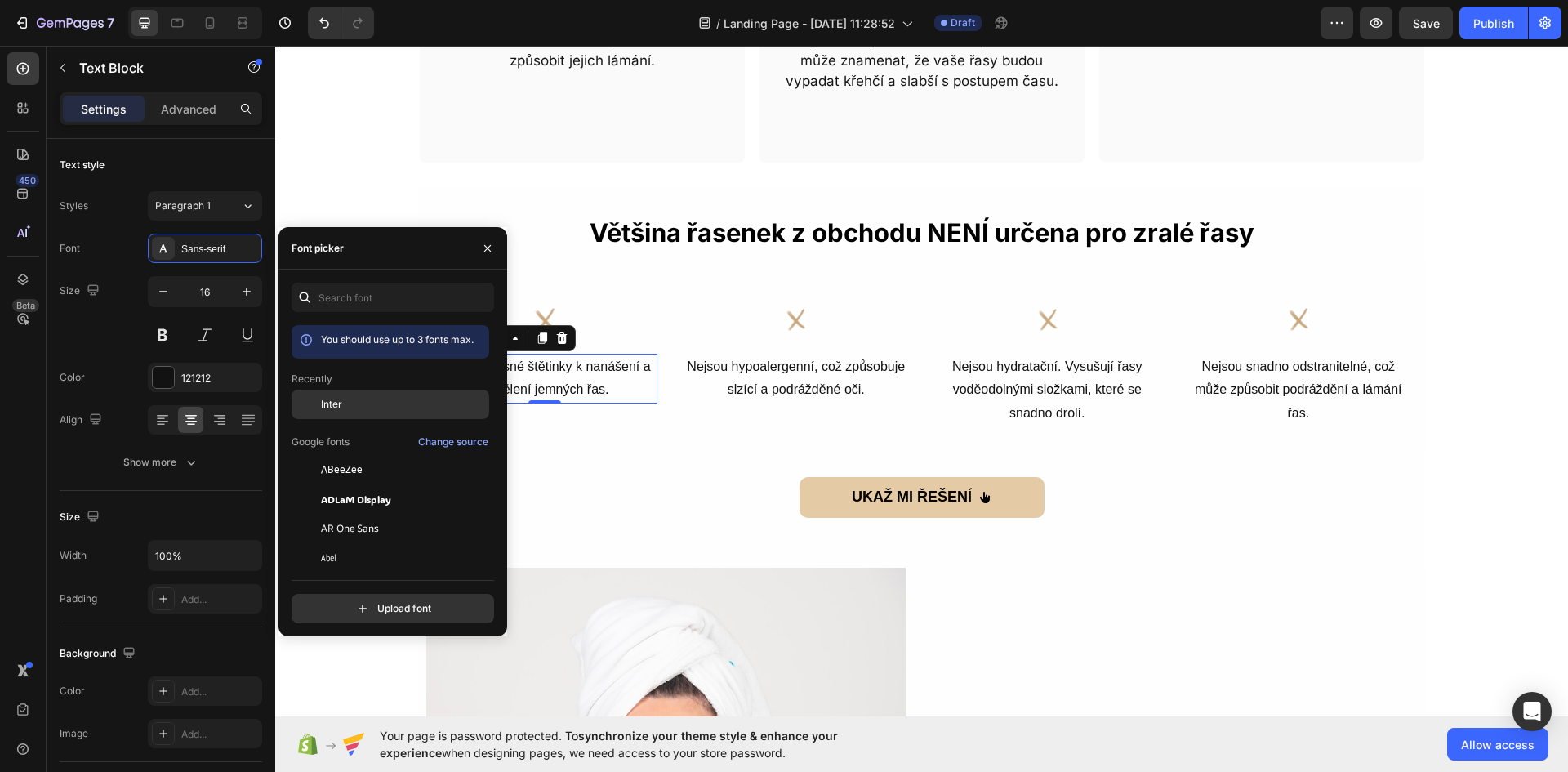
click at [355, 404] on div "Inter" at bounding box center [403, 404] width 165 height 15
click at [840, 370] on p "Nejsou hypoalergenní, což způsobuje slzící a podrážděné oči." at bounding box center [796, 379] width 222 height 47
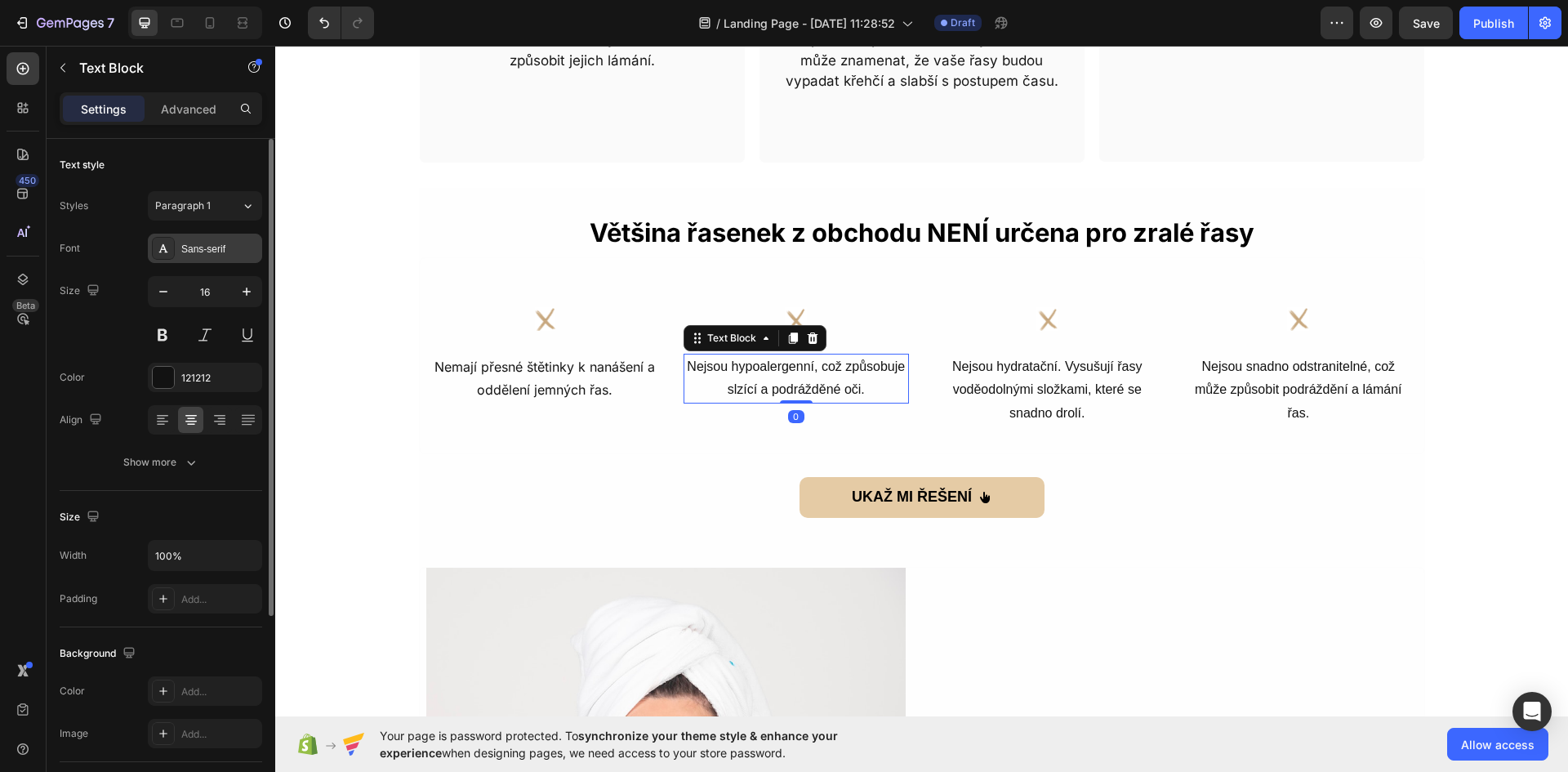
click at [199, 244] on div "Sans-serif" at bounding box center [220, 249] width 77 height 15
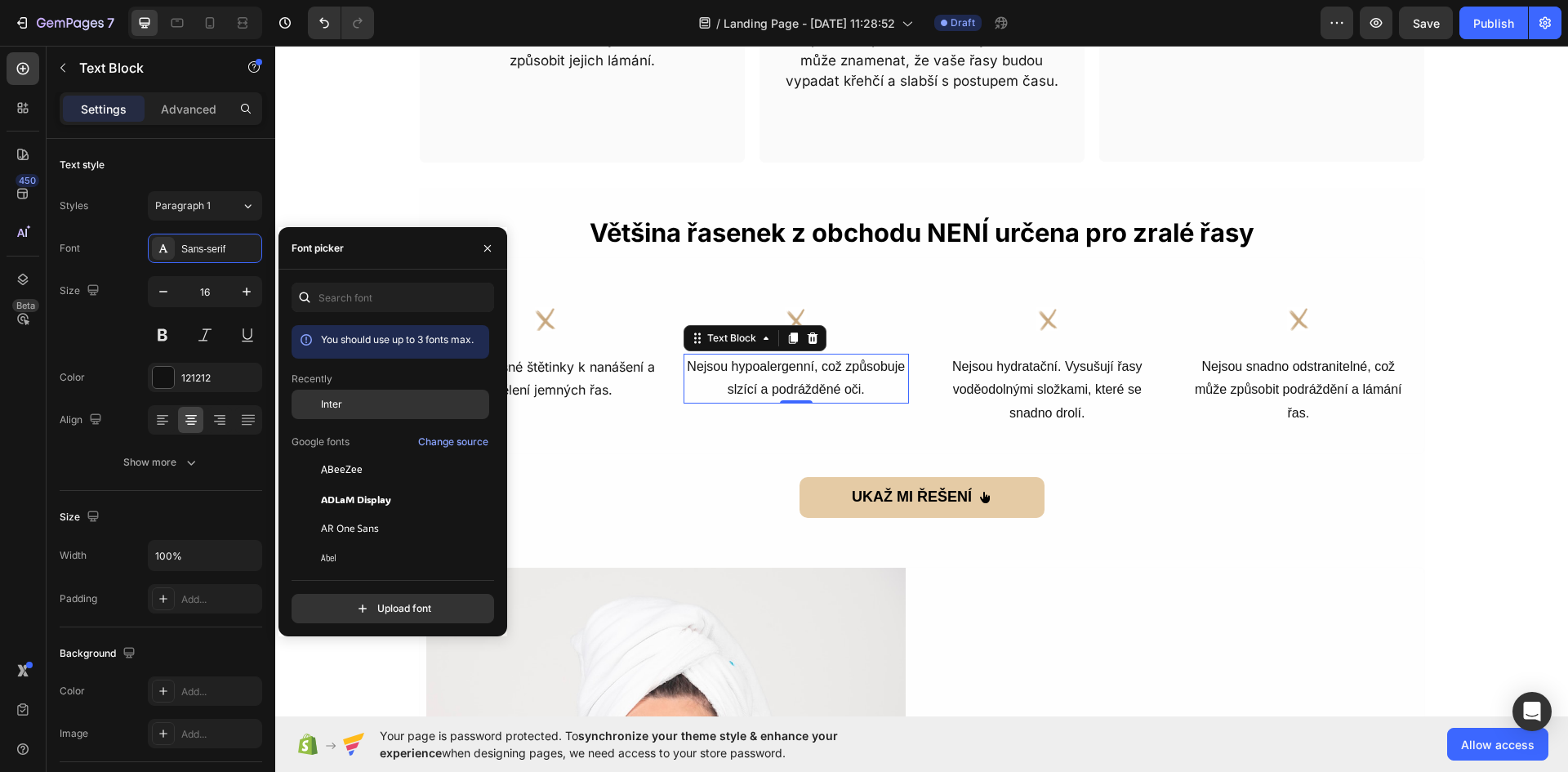
click at [342, 402] on div "Inter" at bounding box center [403, 404] width 165 height 15
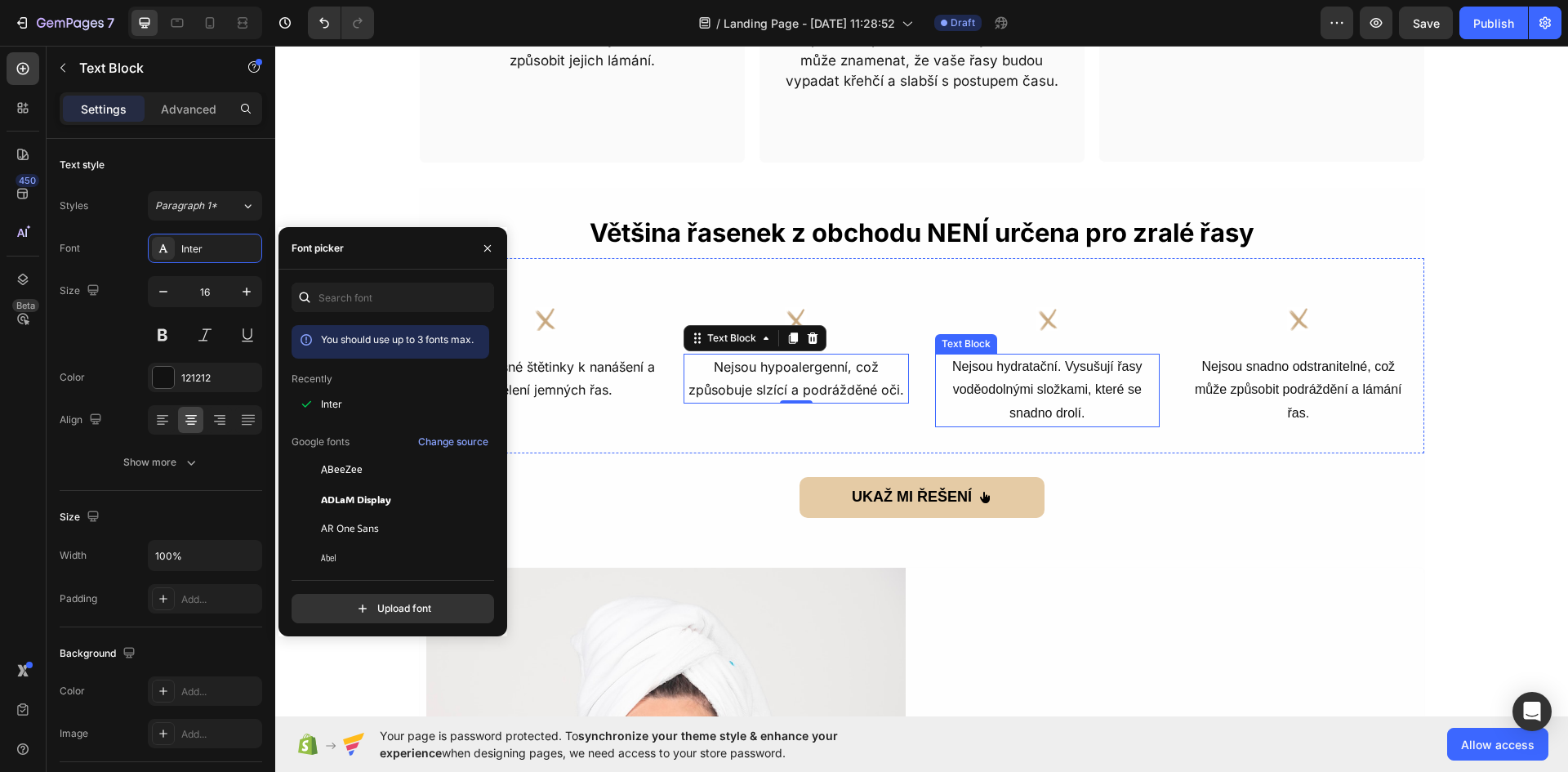
click at [1068, 365] on p "Nejsou hydratační. Vysušují řasy voděodolnými složkami, které se snadno drolí." at bounding box center [1048, 390] width 222 height 70
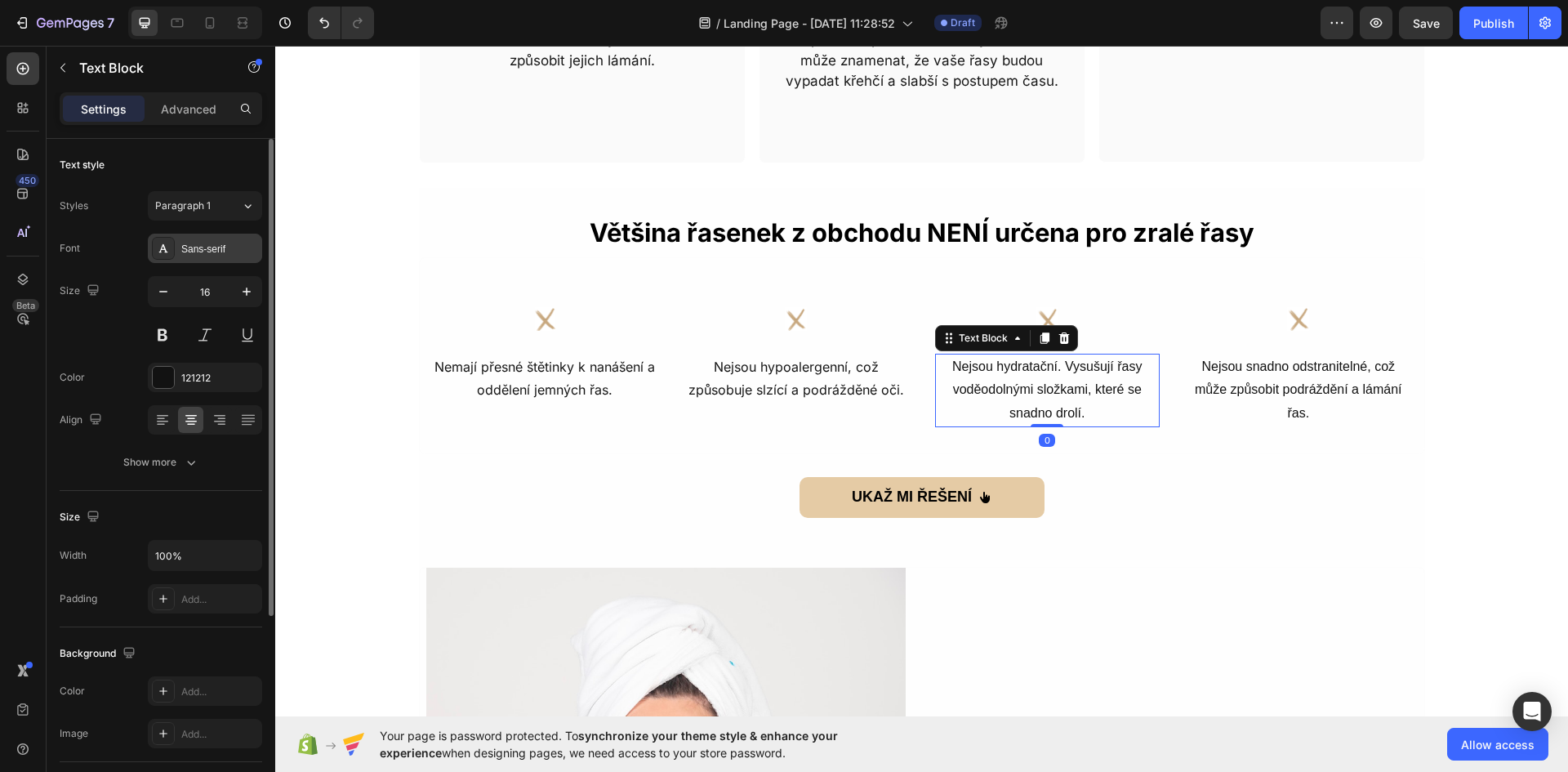
click at [216, 249] on div "Sans-serif" at bounding box center [220, 249] width 77 height 15
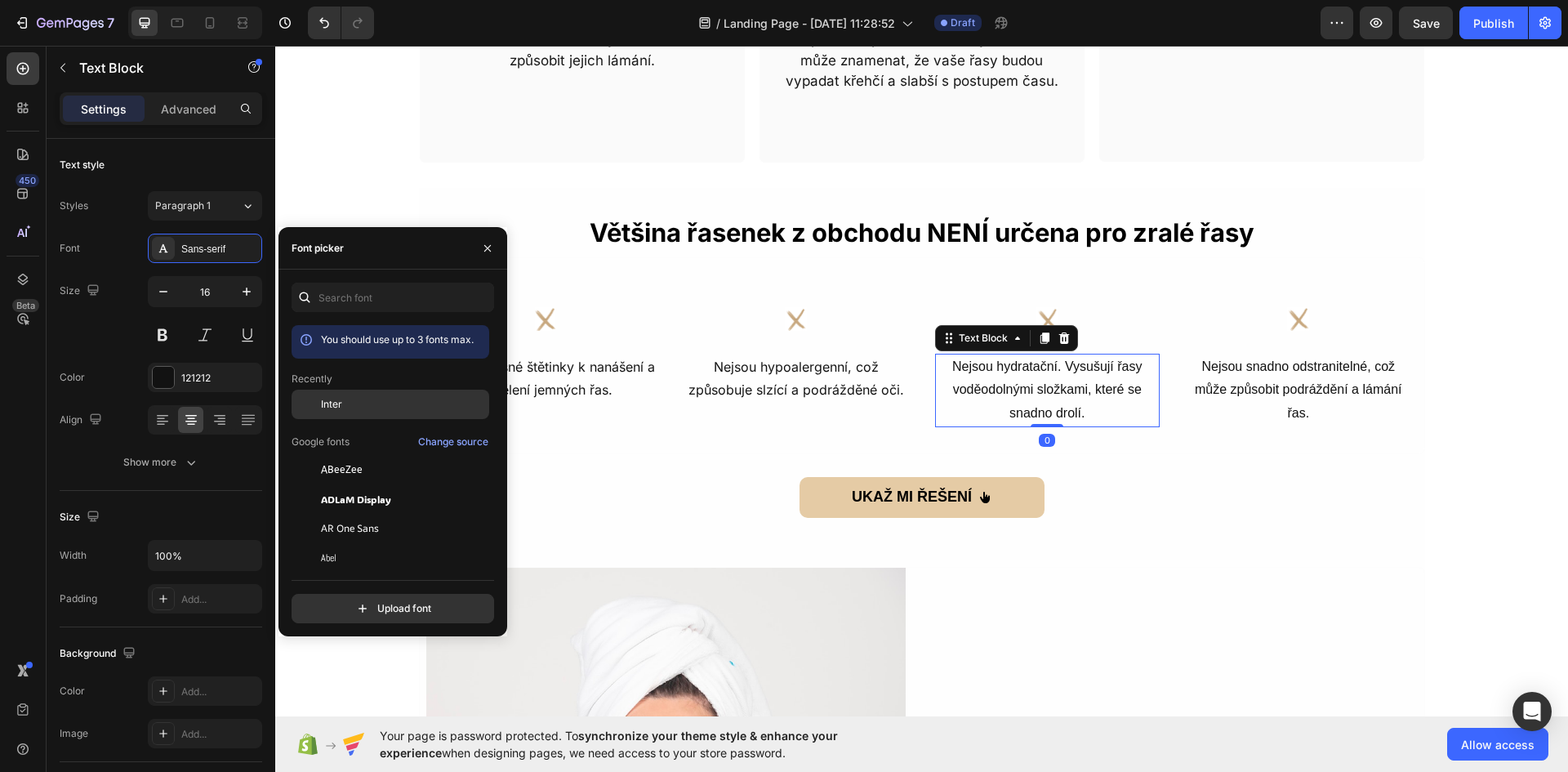
click at [329, 398] on span "Inter" at bounding box center [331, 404] width 21 height 15
click at [1296, 384] on p "Nejsou snadno odstranitelné, což může způsobit podráždění a lámání řas." at bounding box center [1298, 390] width 222 height 70
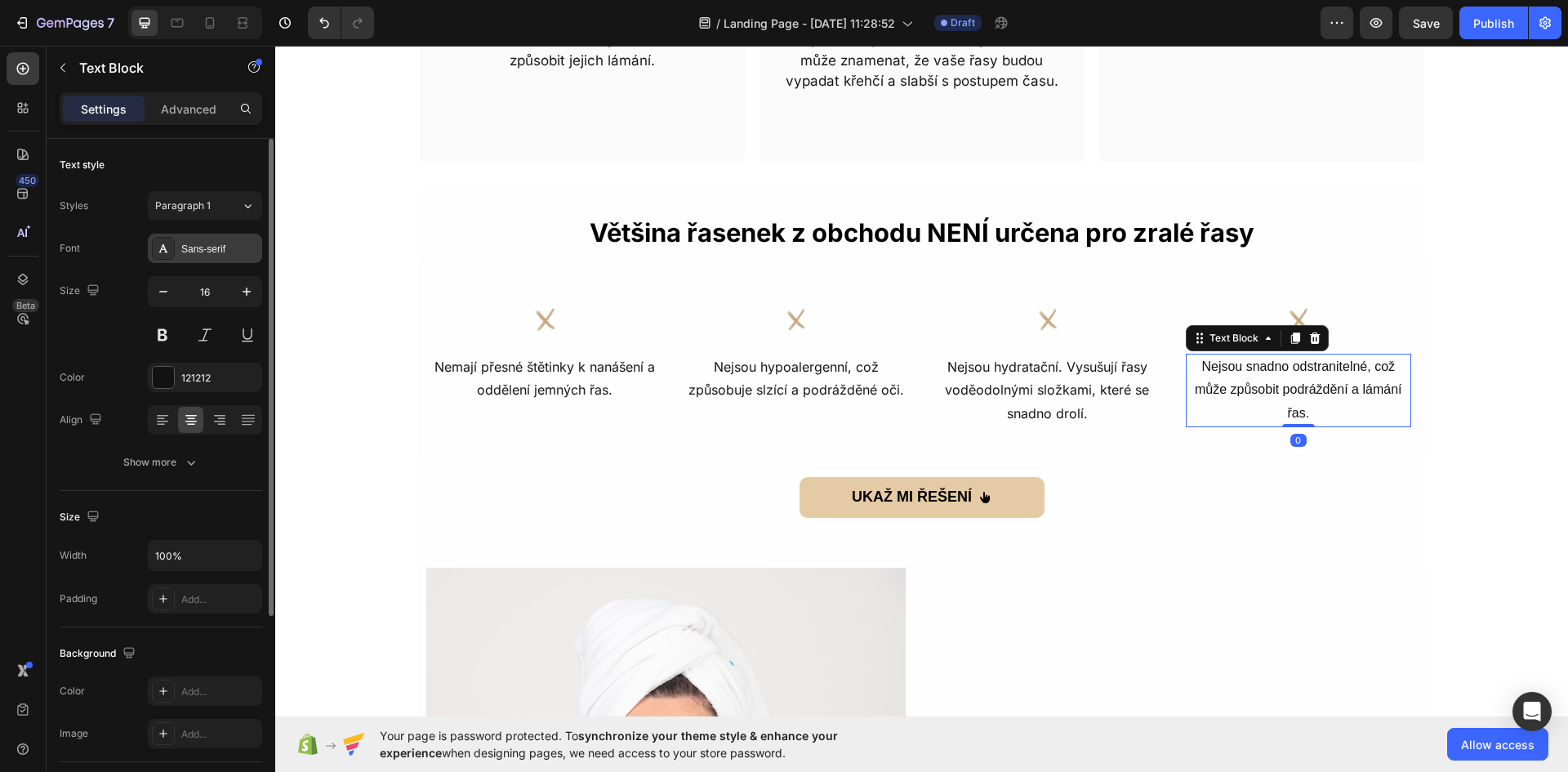
click at [247, 253] on div "Sans-serif" at bounding box center [220, 249] width 77 height 15
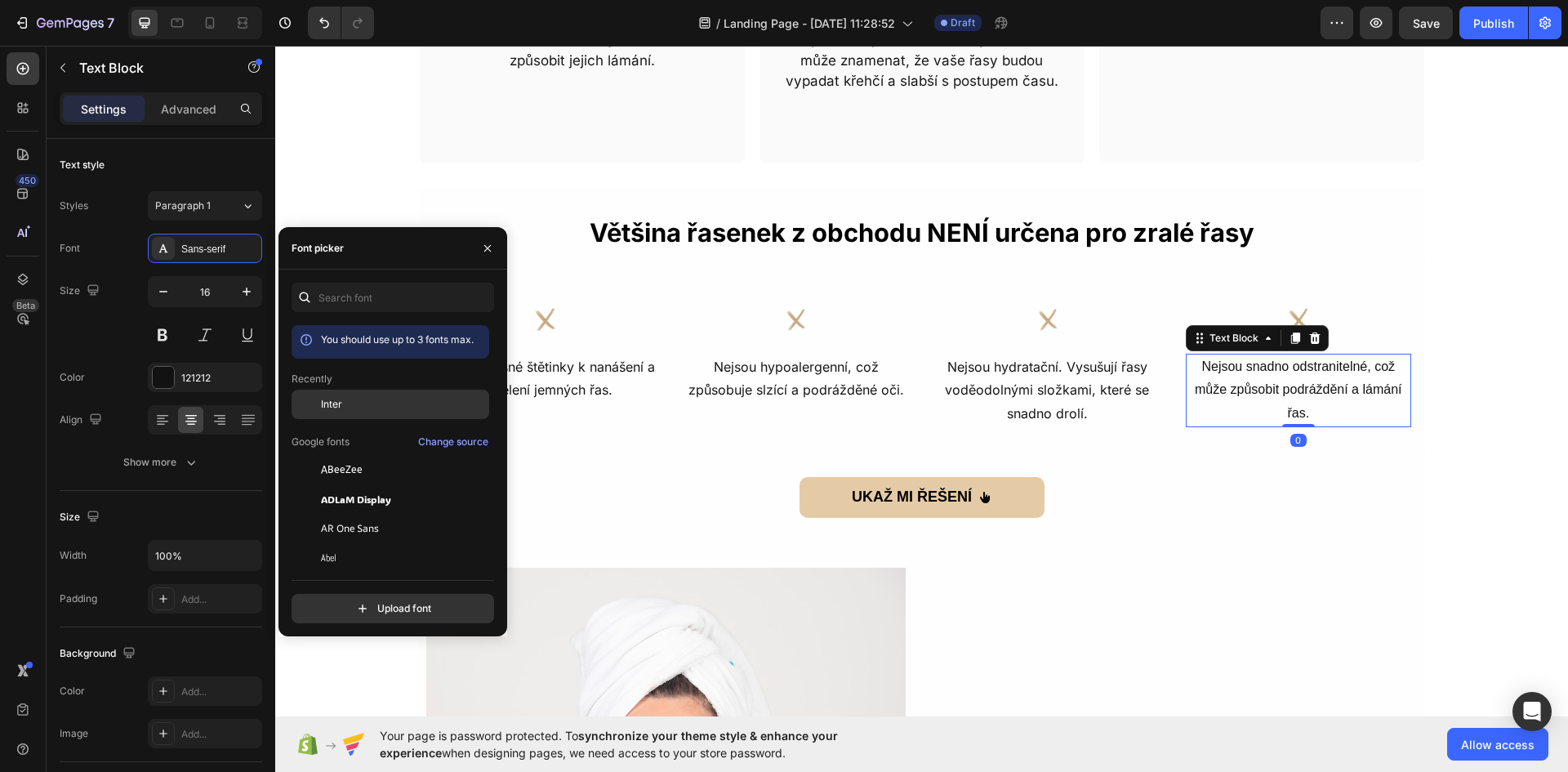
click at [352, 397] on div "Inter" at bounding box center [403, 404] width 165 height 15
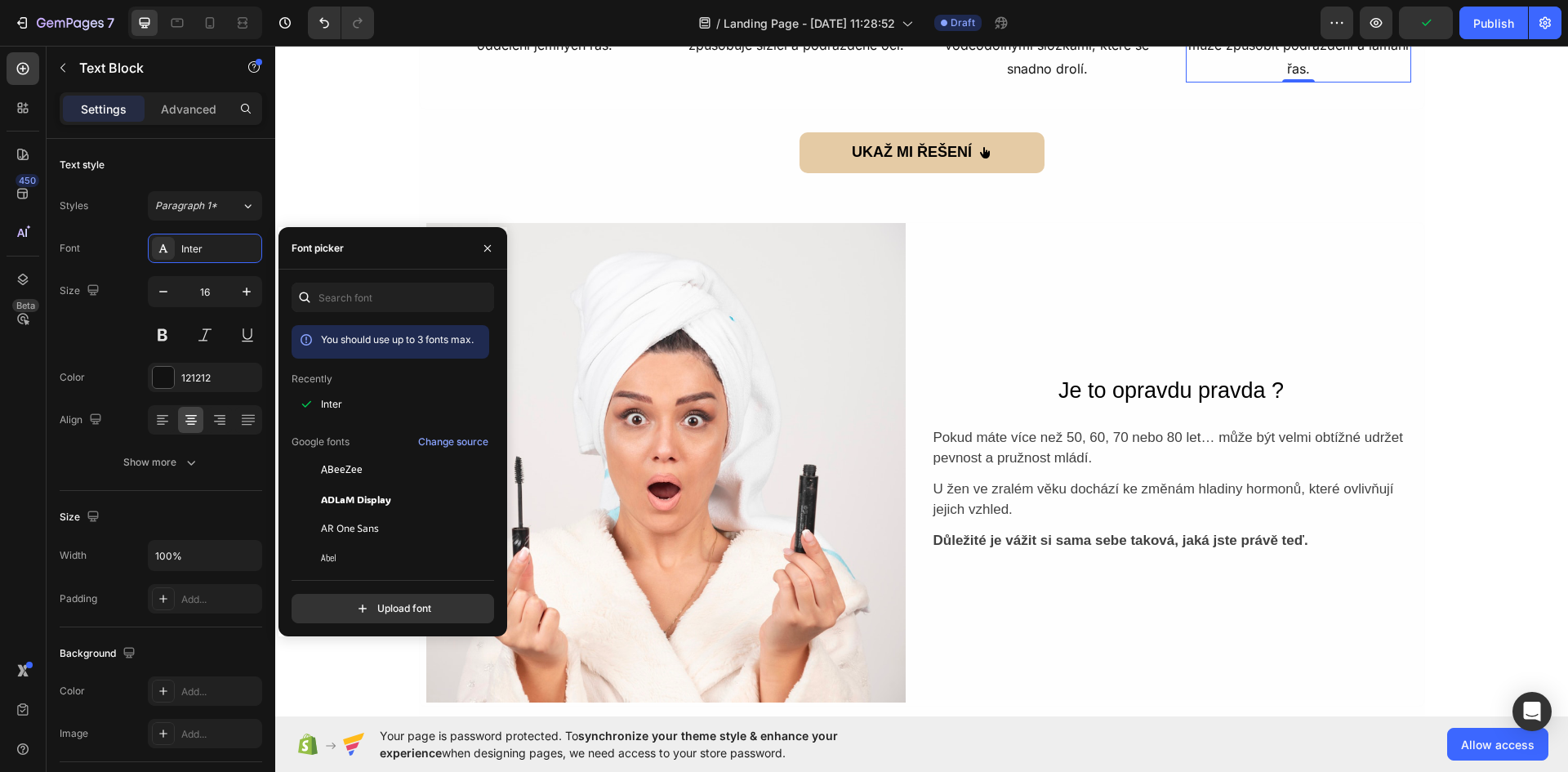
scroll to position [1541, 0]
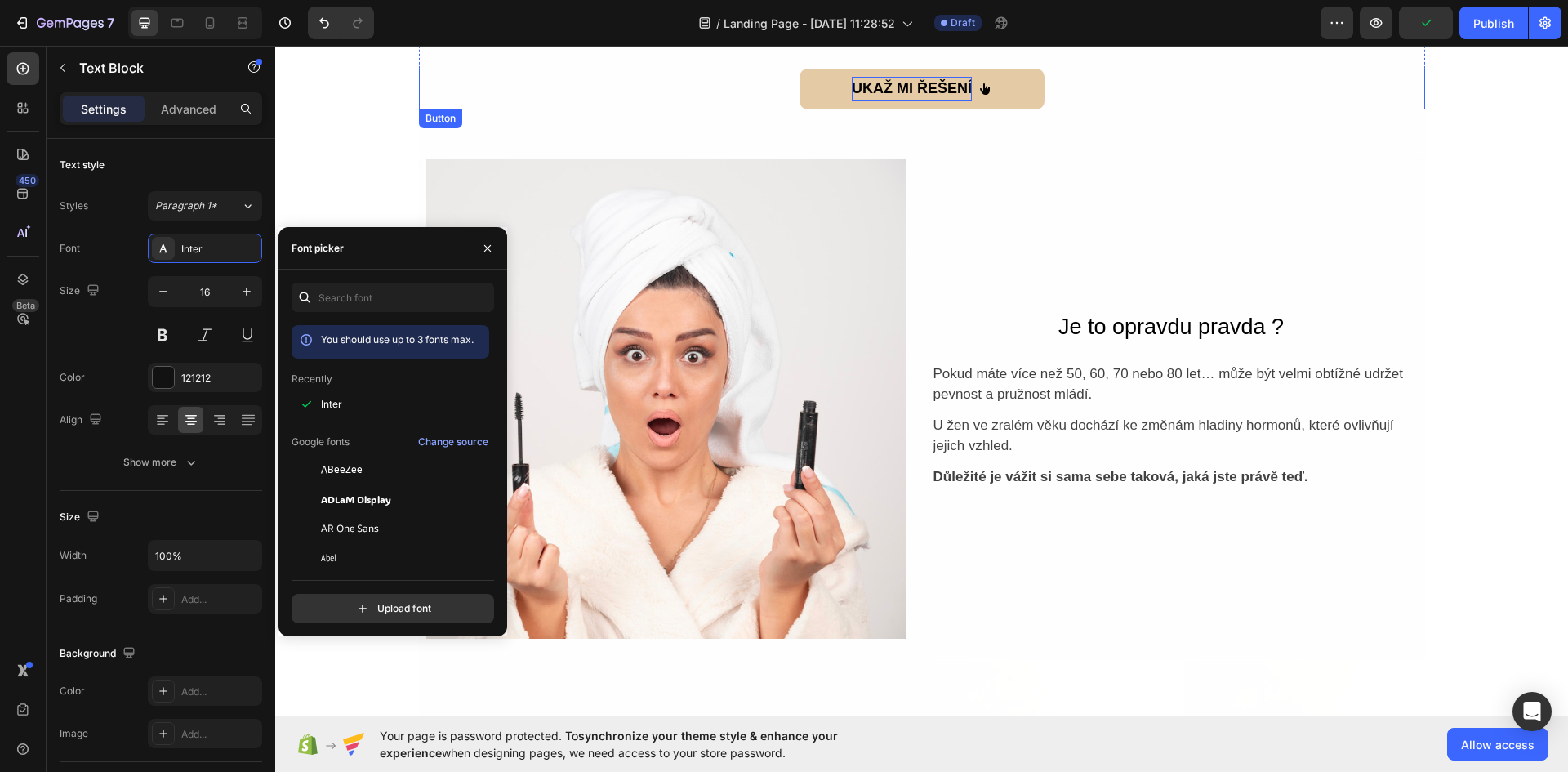
click at [928, 88] on strong "UKAŽ MI ŘEŠENÍ" at bounding box center [912, 88] width 120 height 16
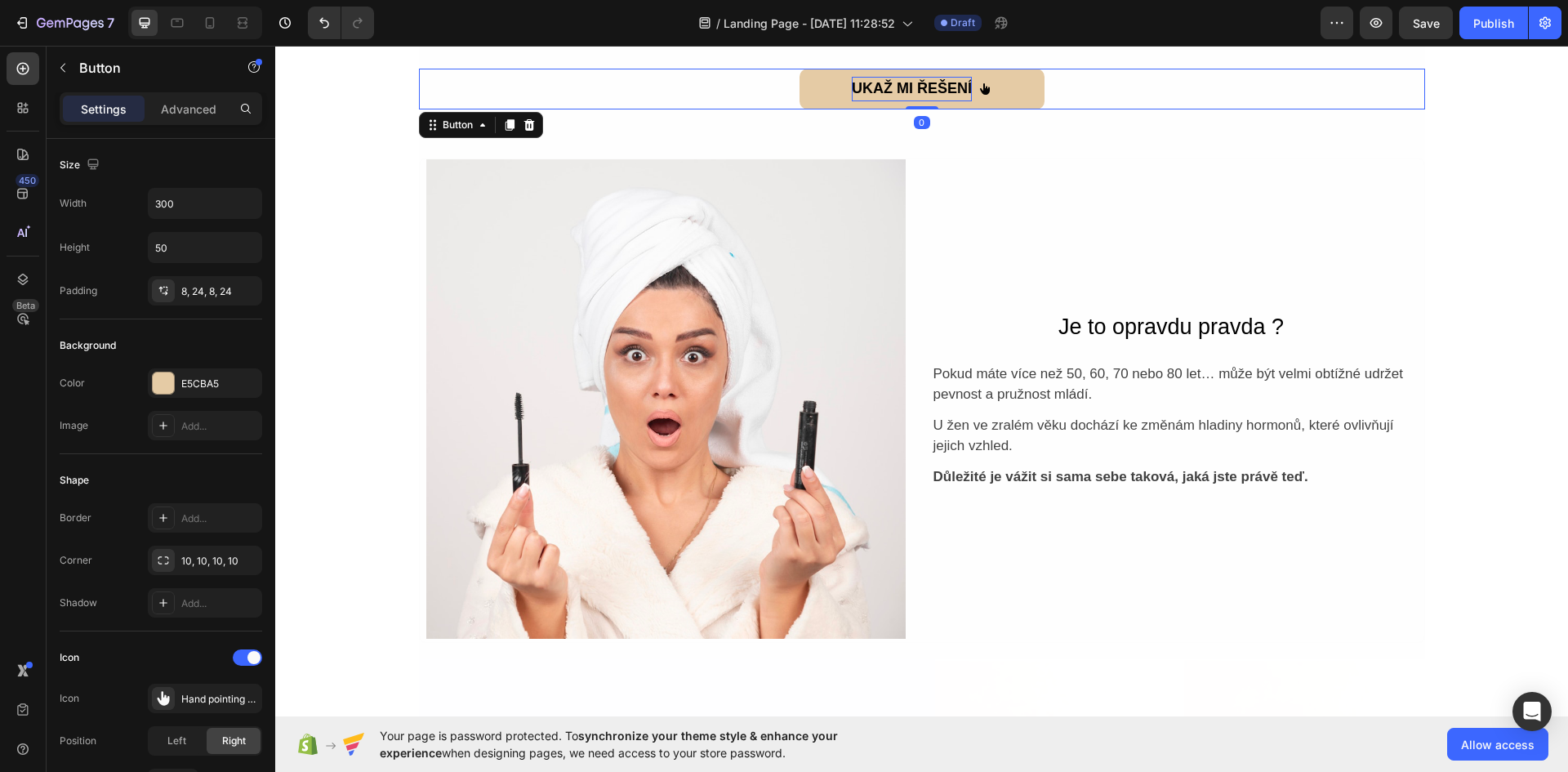
click at [909, 85] on strong "UKAŽ MI ŘEŠENÍ" at bounding box center [912, 88] width 120 height 16
click at [908, 85] on strong "UKAŽ MI ŘEŠENÍ" at bounding box center [912, 88] width 120 height 16
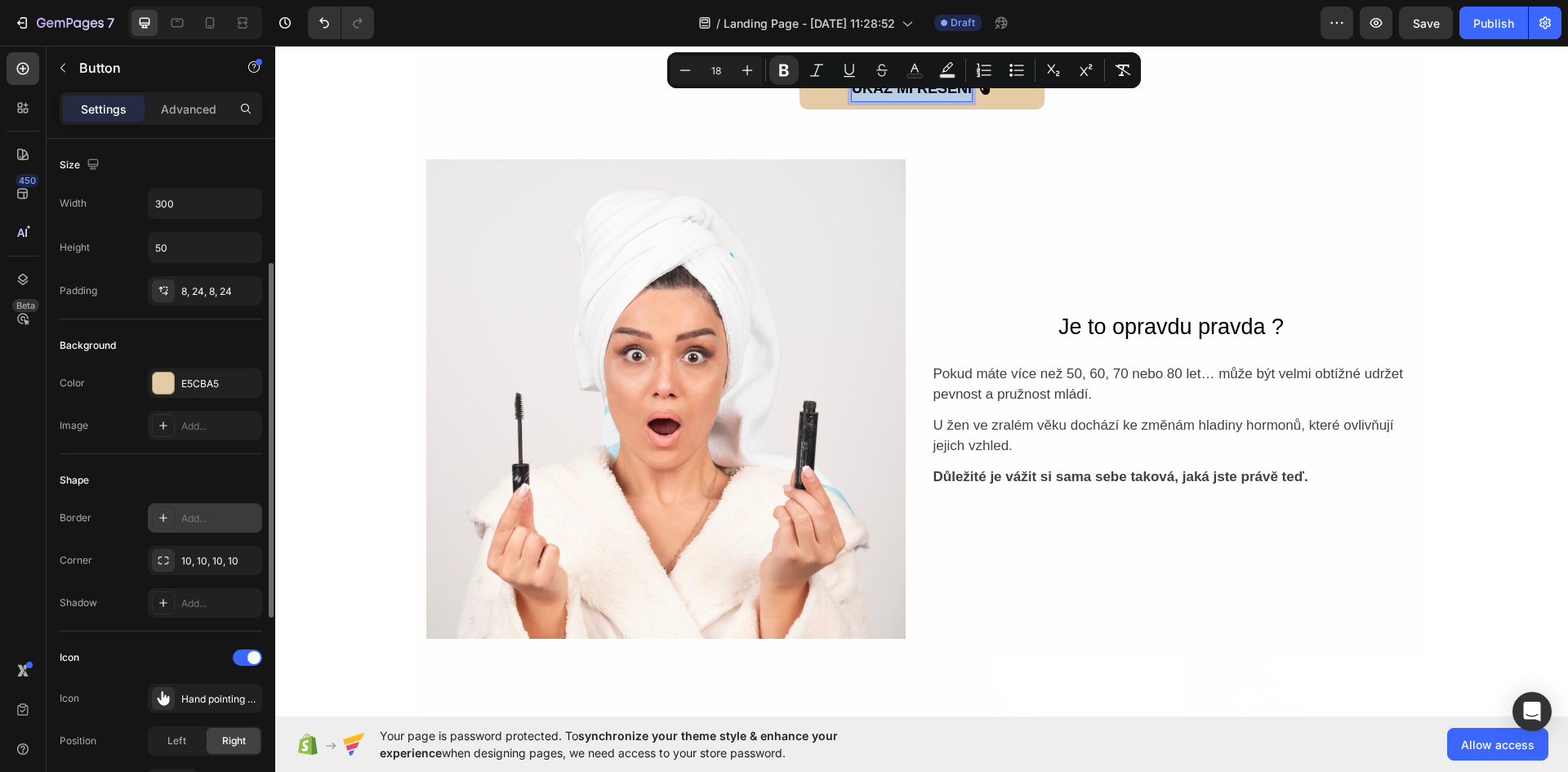
scroll to position [326, 0]
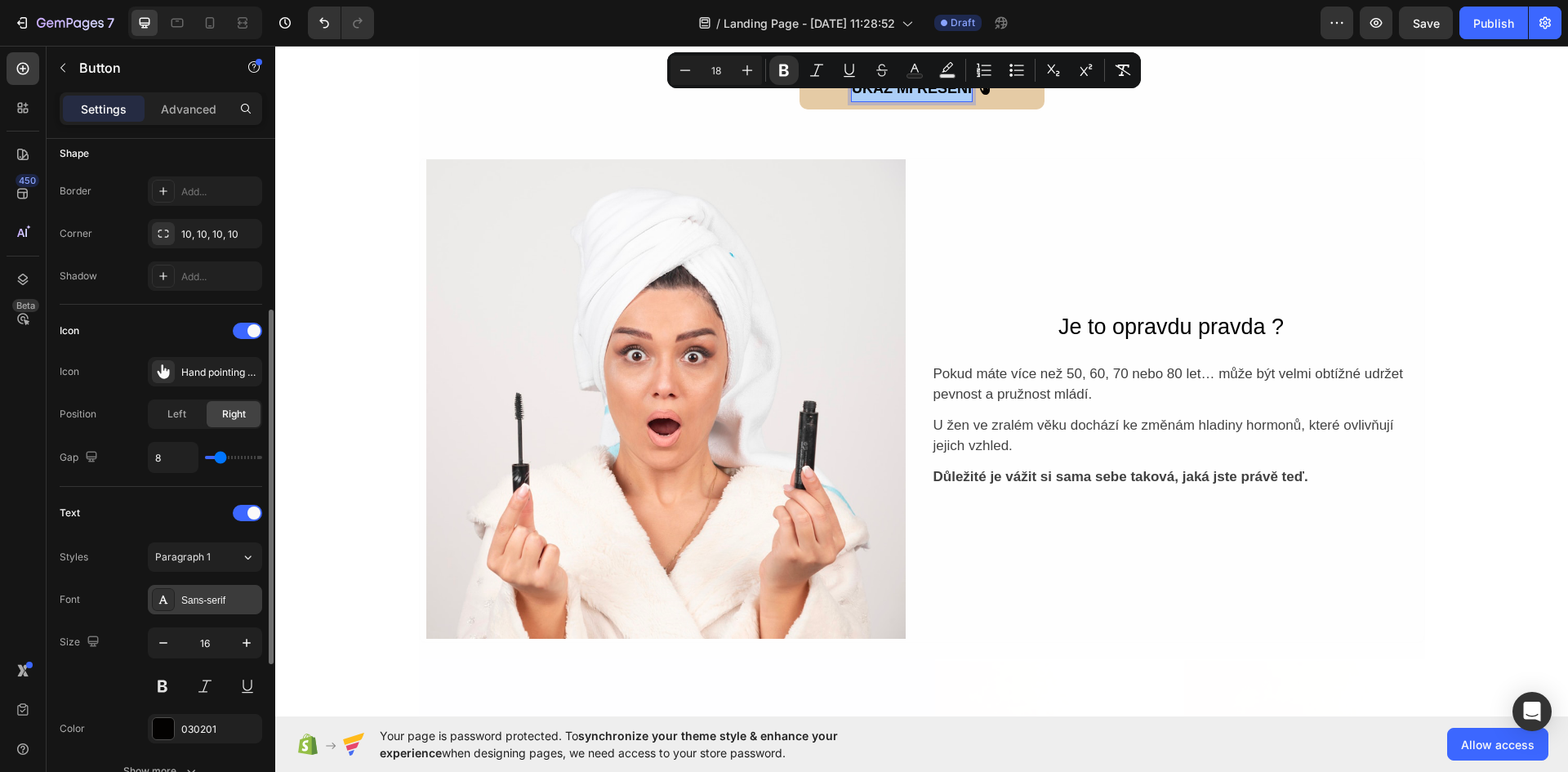
click at [219, 603] on div "Sans-serif" at bounding box center [220, 600] width 77 height 15
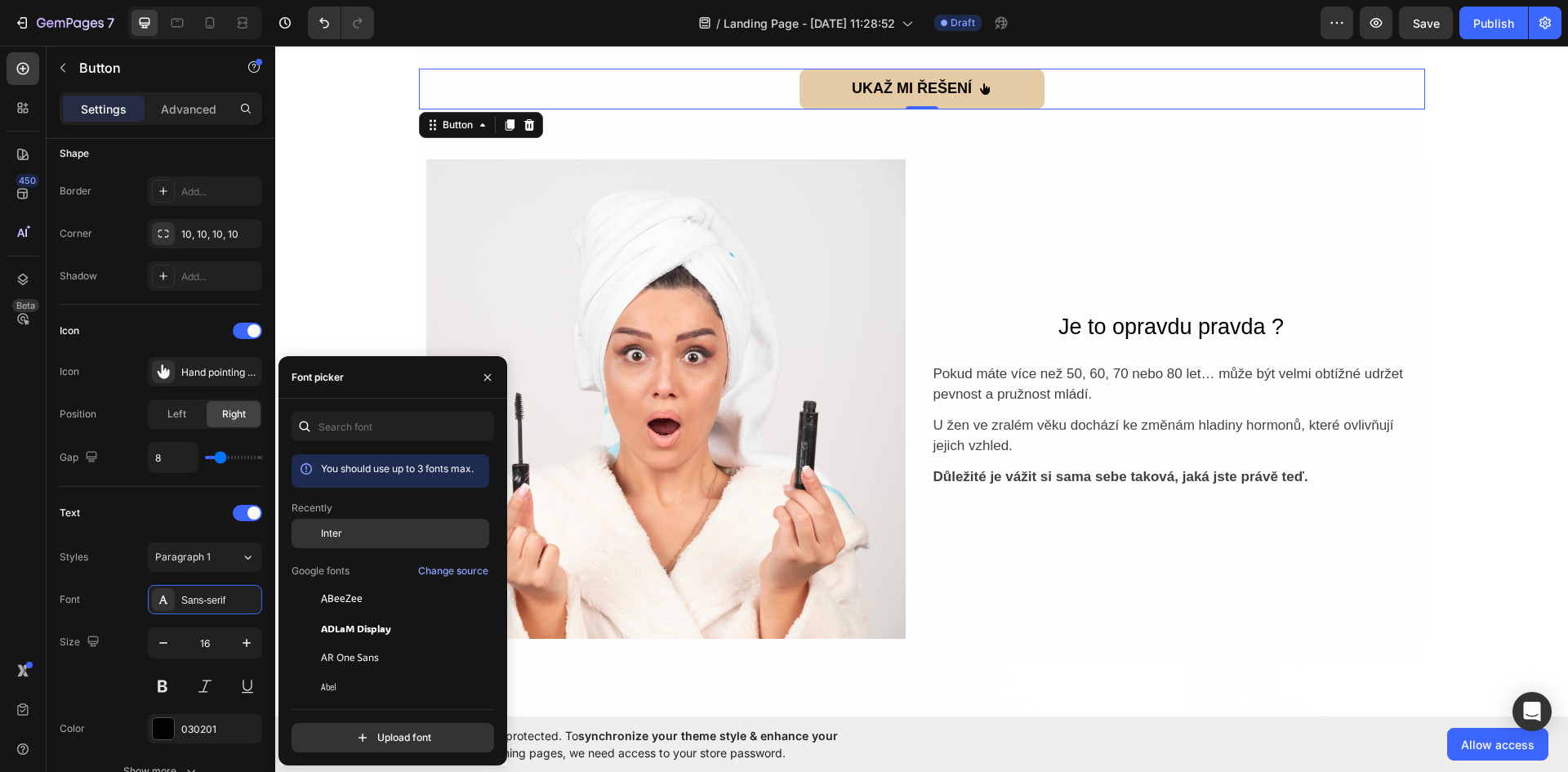
click at [357, 643] on div "Inter" at bounding box center [391, 658] width 198 height 29
click at [1234, 343] on p "Je to opravdu pravda ?" at bounding box center [1172, 327] width 476 height 34
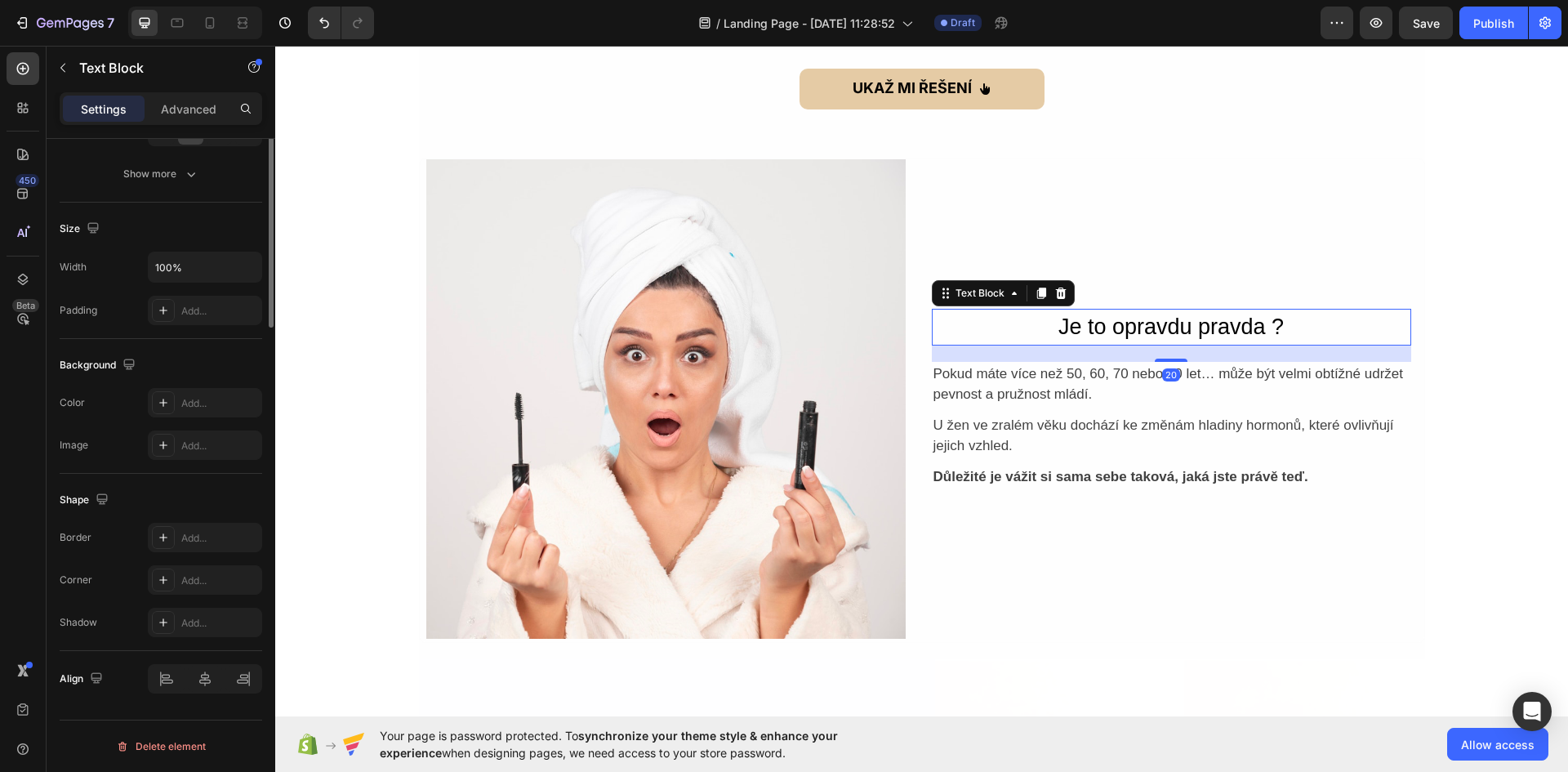
scroll to position [0, 0]
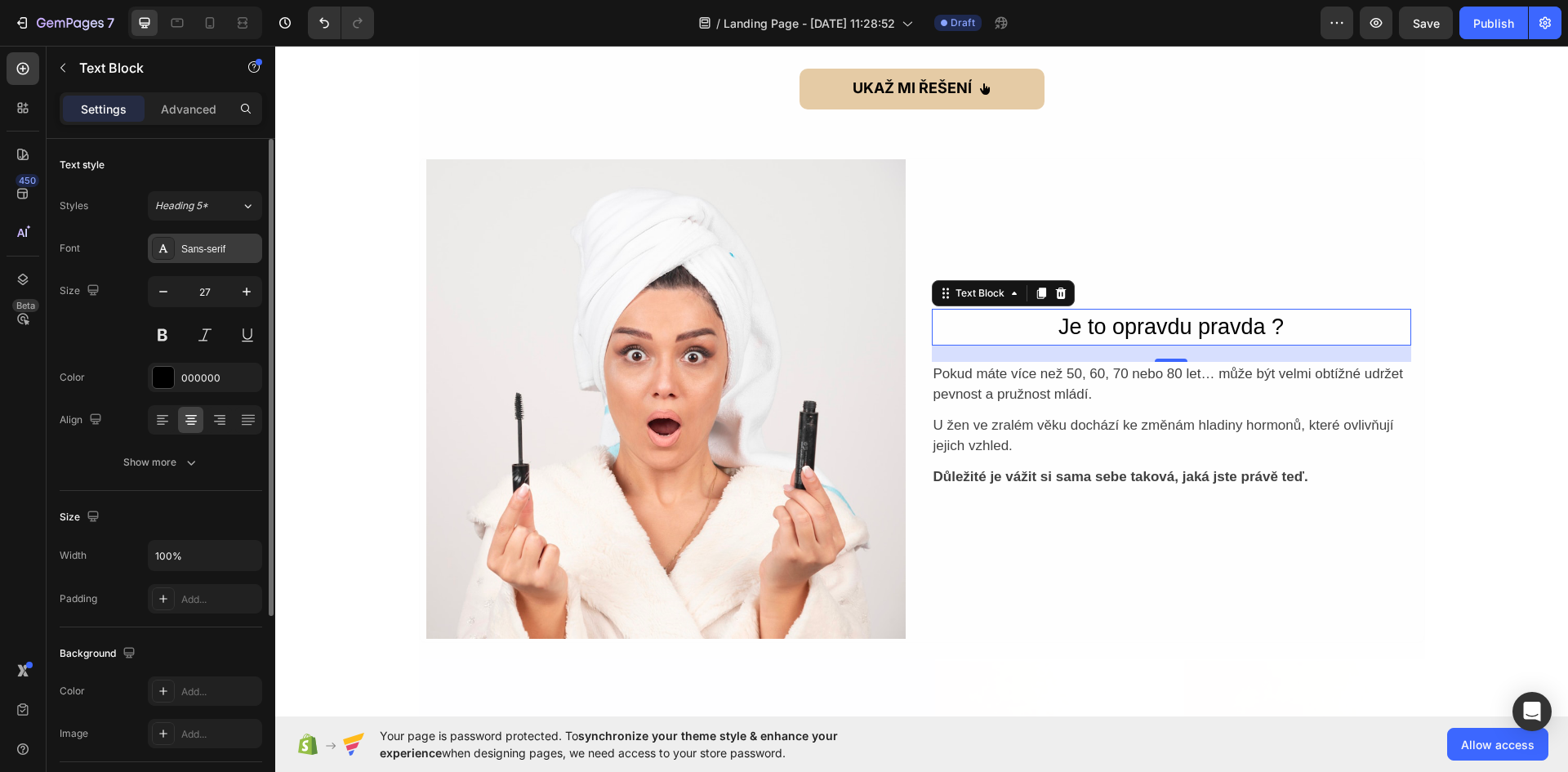
click at [233, 247] on div "Sans-serif" at bounding box center [220, 249] width 77 height 15
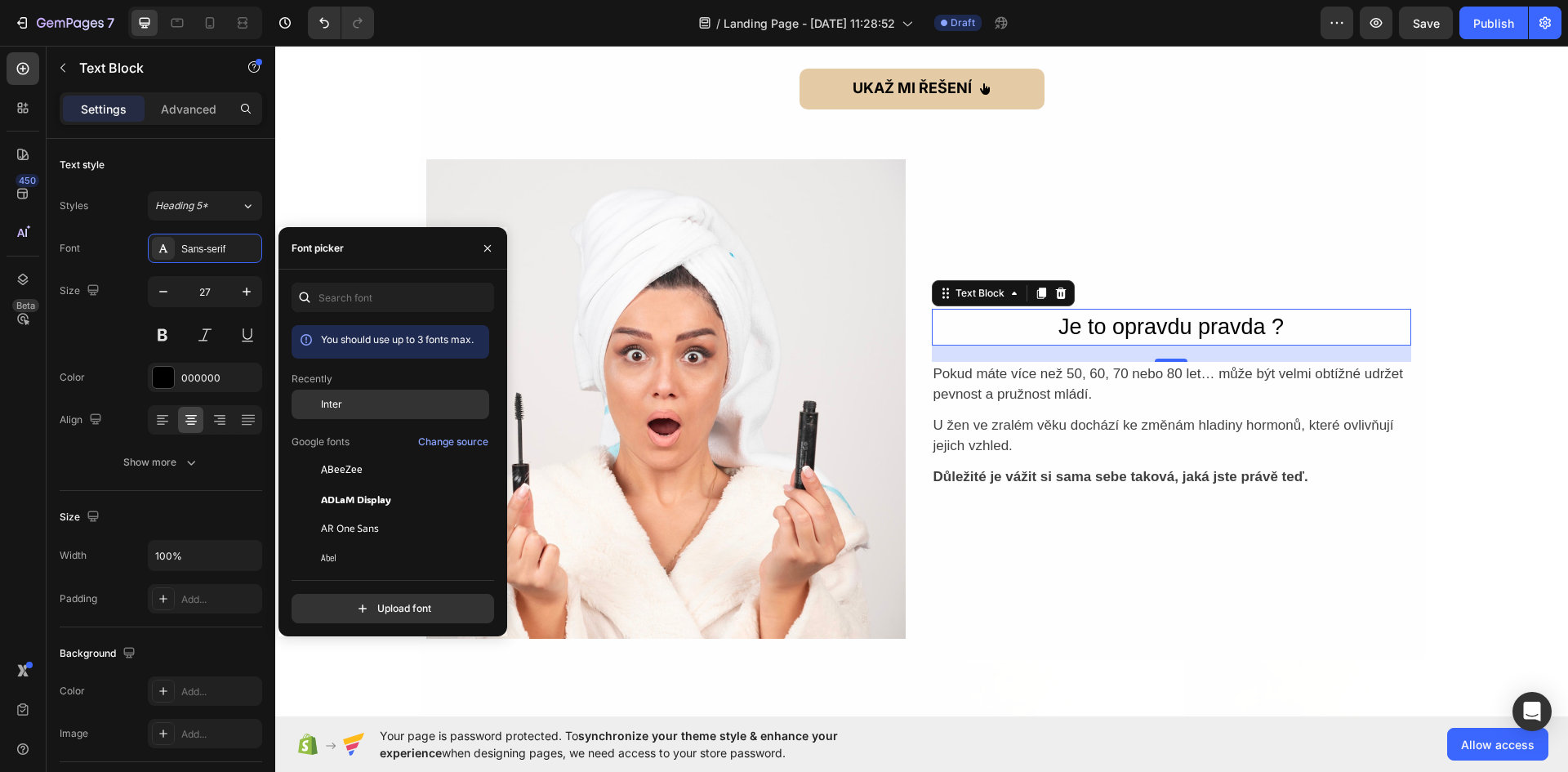
click at [341, 408] on span "Inter" at bounding box center [331, 404] width 21 height 15
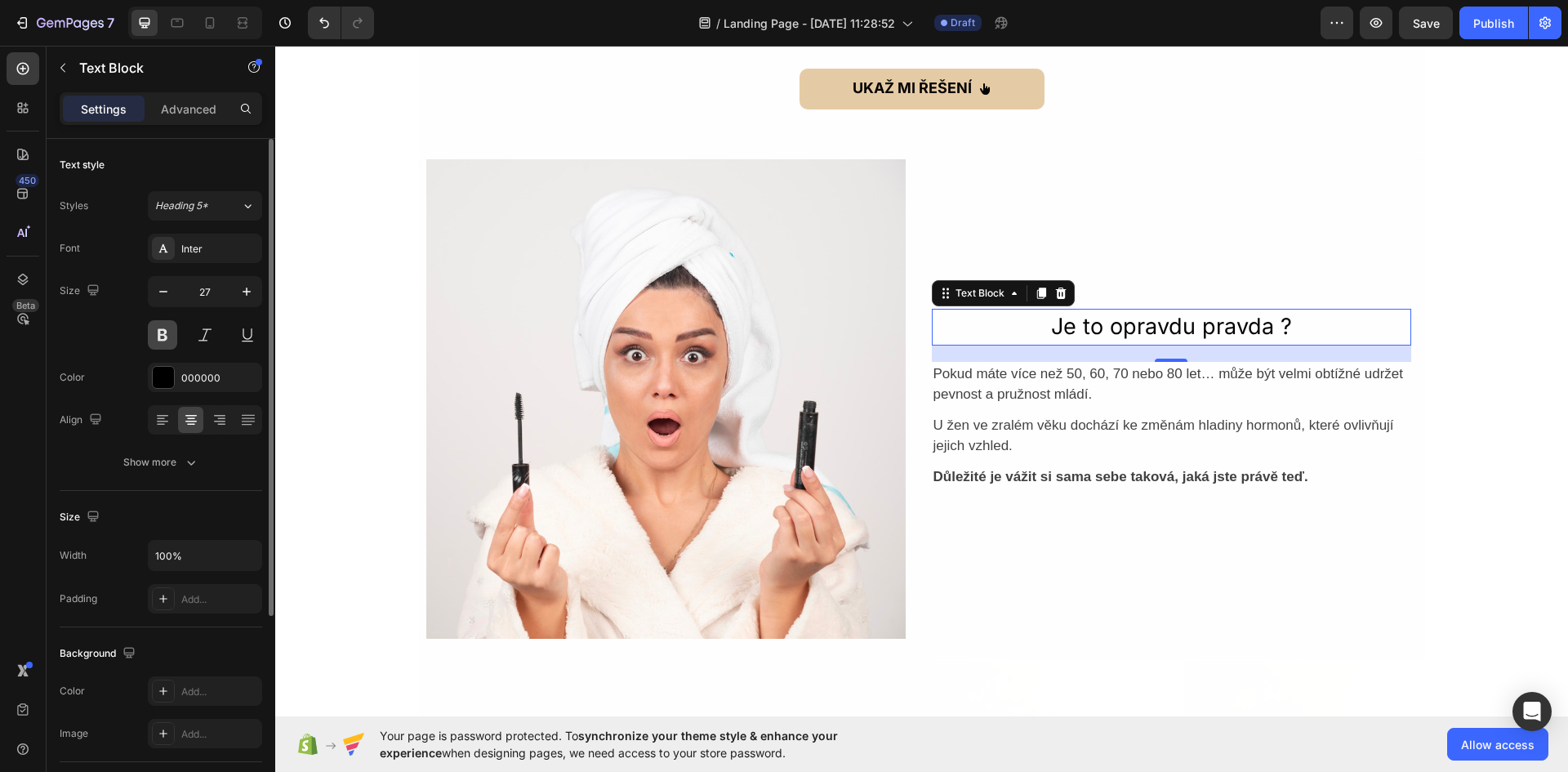
click at [166, 336] on button at bounding box center [163, 334] width 29 height 29
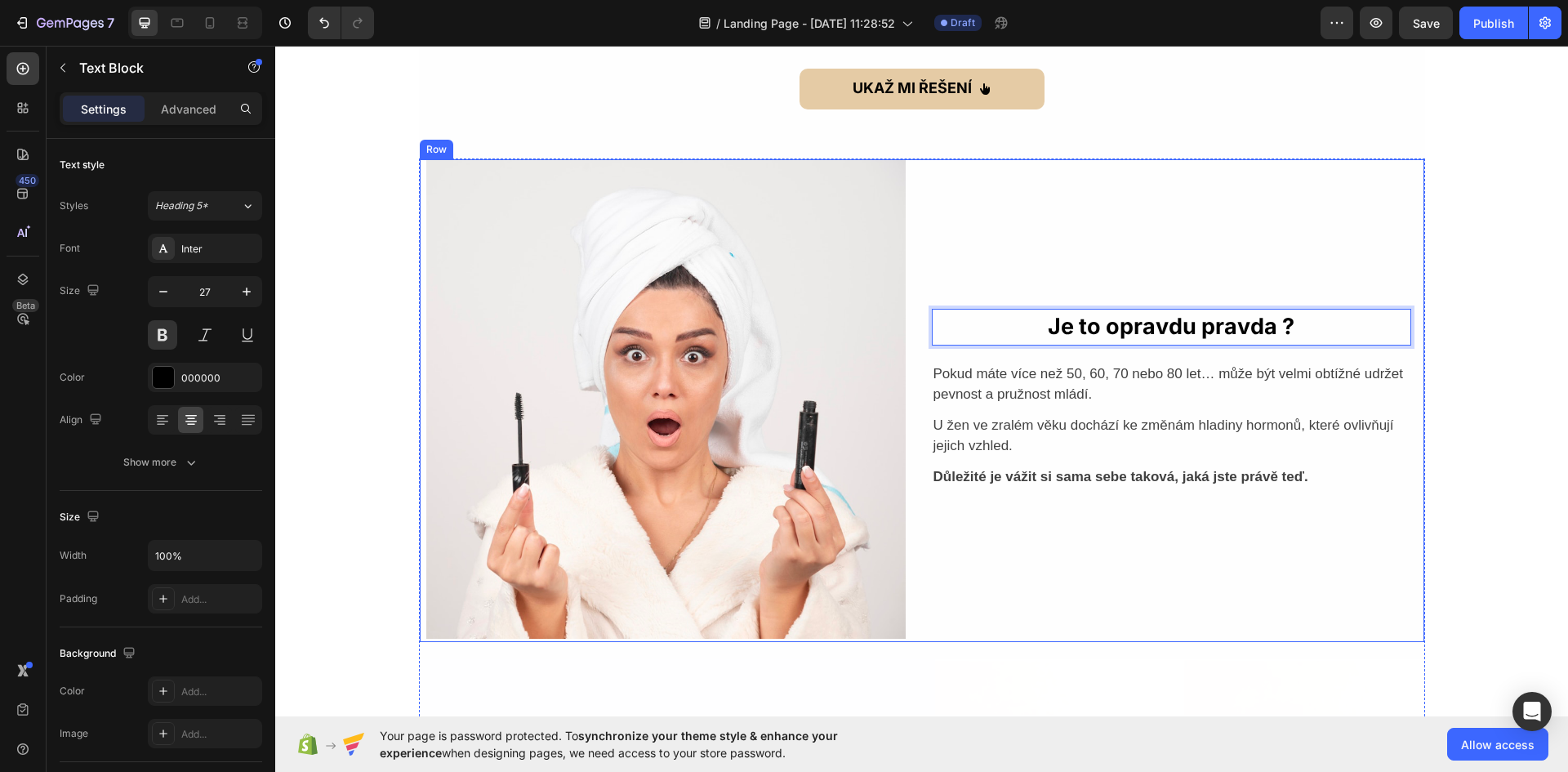
drag, startPoint x: 1164, startPoint y: 323, endPoint x: 1161, endPoint y: 294, distance: 29.2
click at [1073, 285] on div "Je to opravdu pravda ? Text Block 20 Pokud máte více než 50, 60, 70 nebo 80 let…" at bounding box center [1172, 399] width 479 height 479
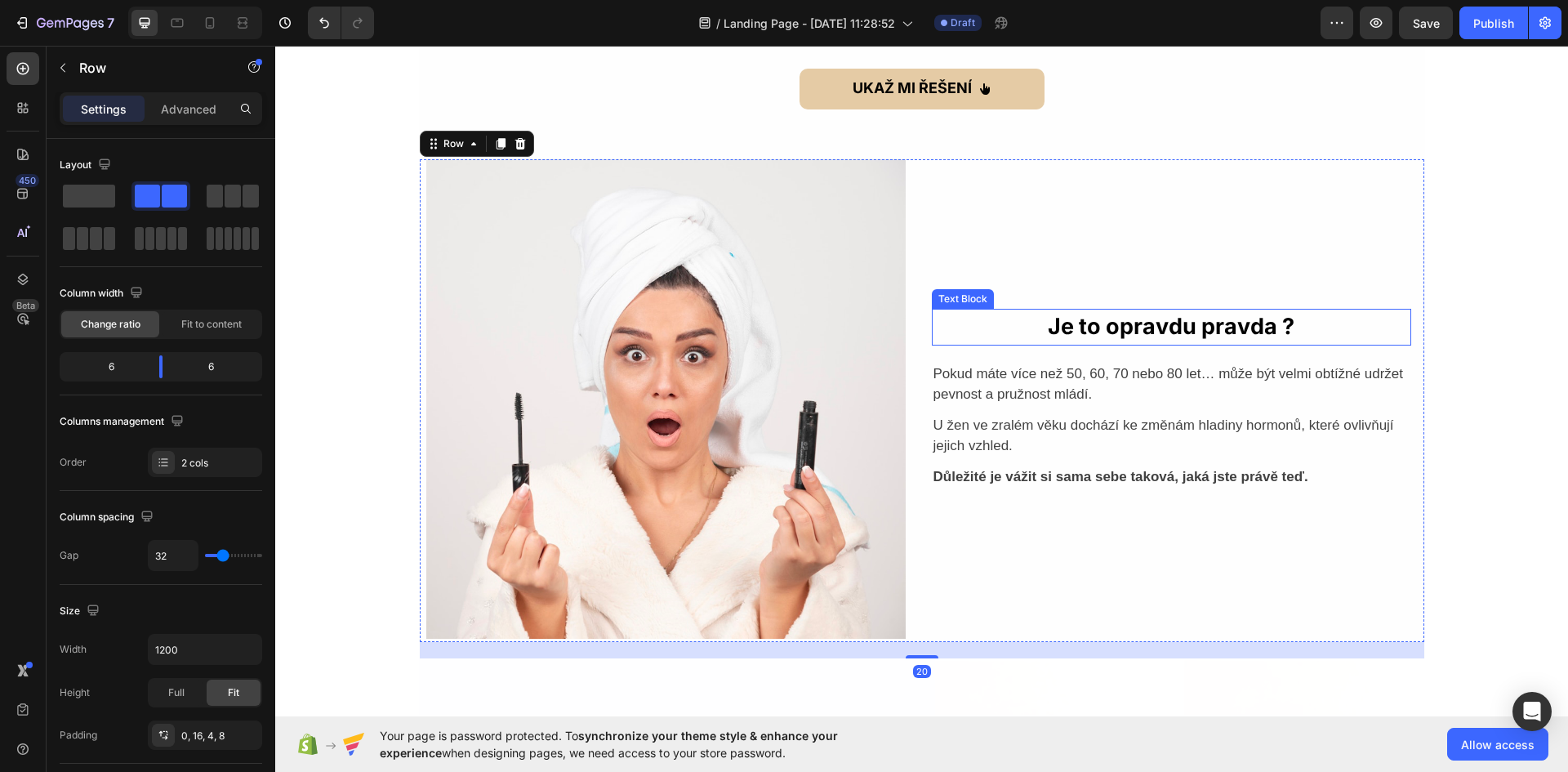
click at [1024, 326] on p "Je to opravdu pravda ?" at bounding box center [1172, 327] width 476 height 34
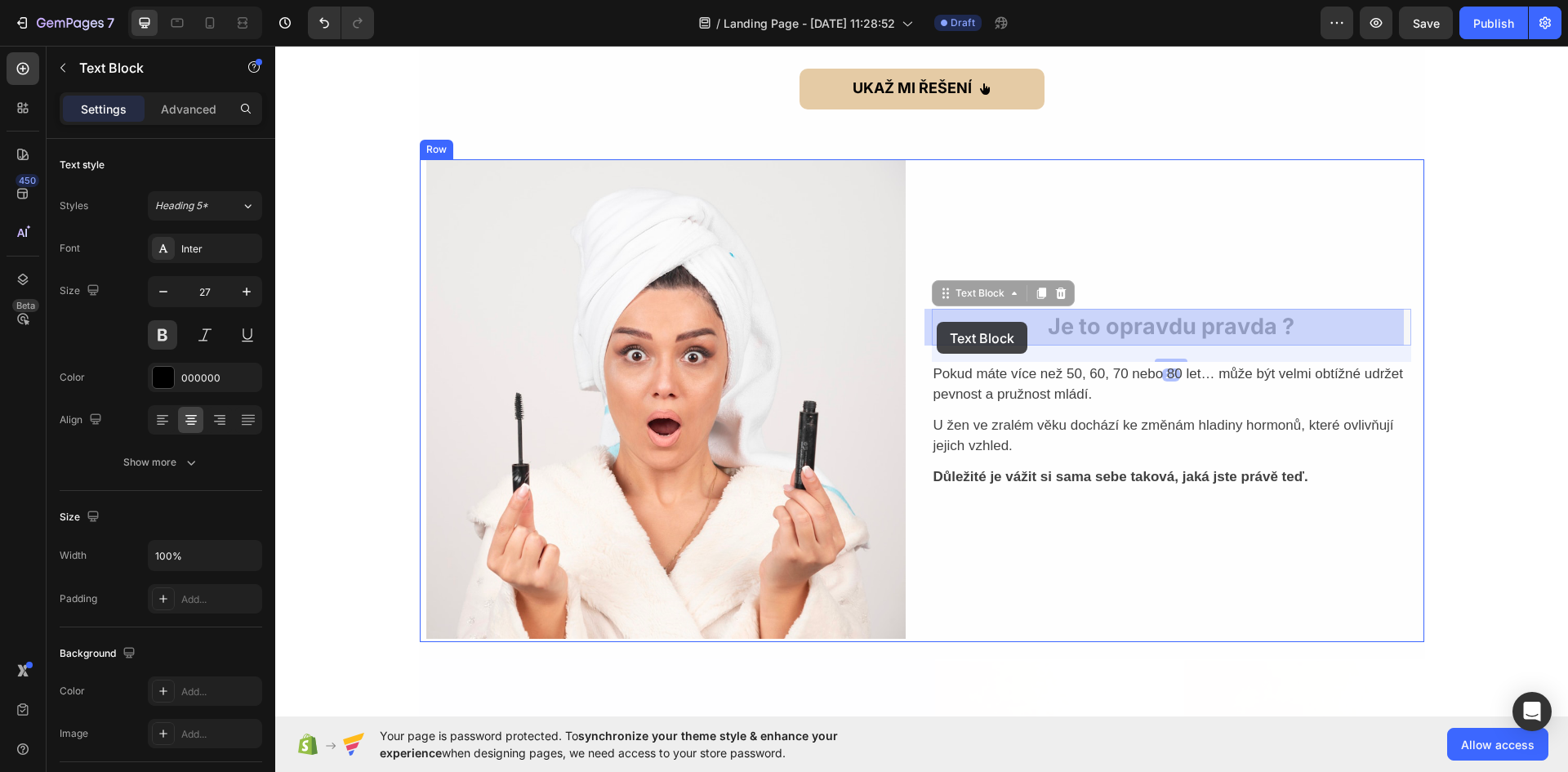
drag, startPoint x: 943, startPoint y: 298, endPoint x: 938, endPoint y: 321, distance: 23.5
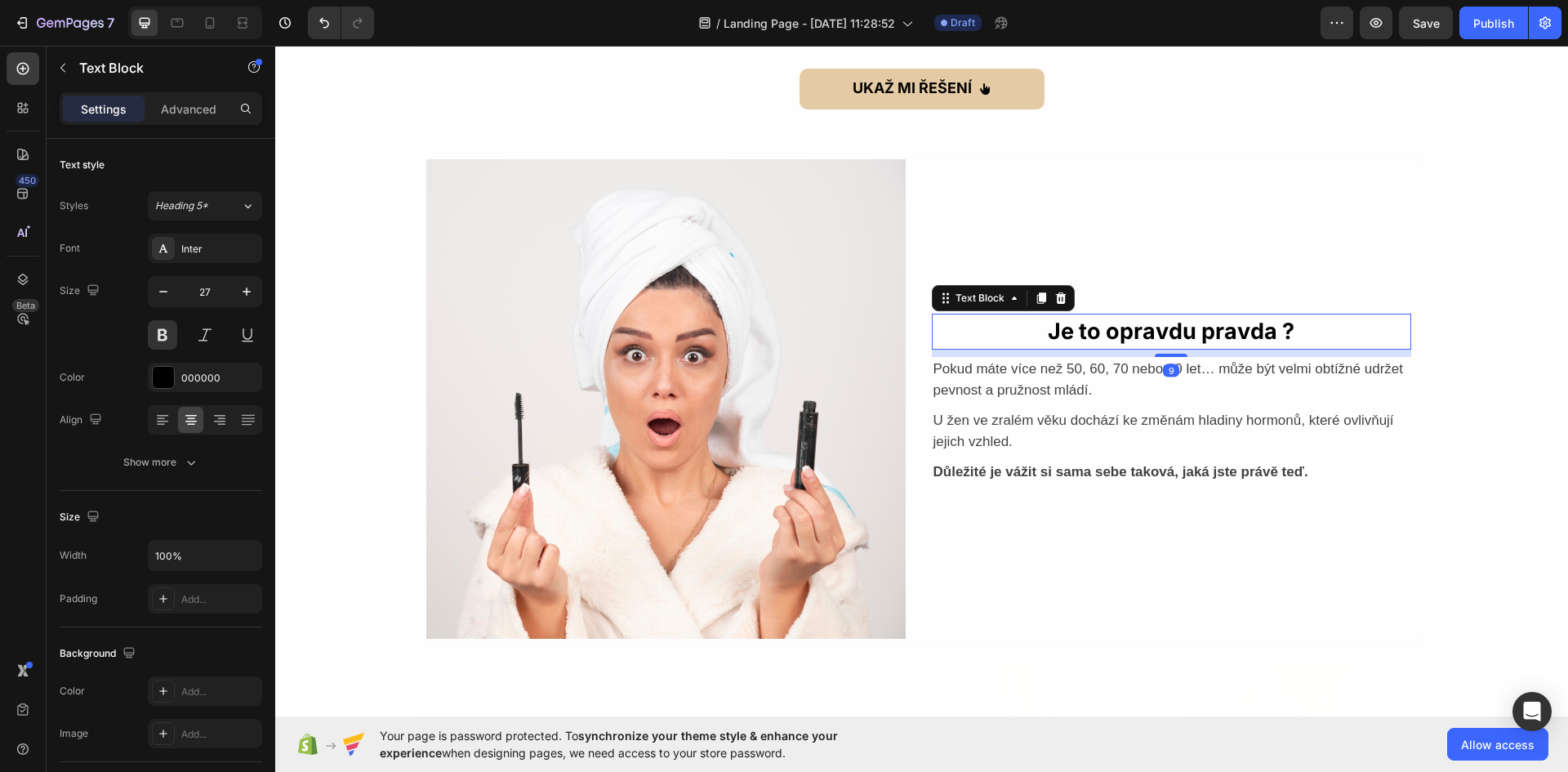
drag, startPoint x: 1160, startPoint y: 358, endPoint x: 1176, endPoint y: 349, distance: 18.4
click at [1176, 349] on div "9" at bounding box center [1172, 349] width 479 height 0
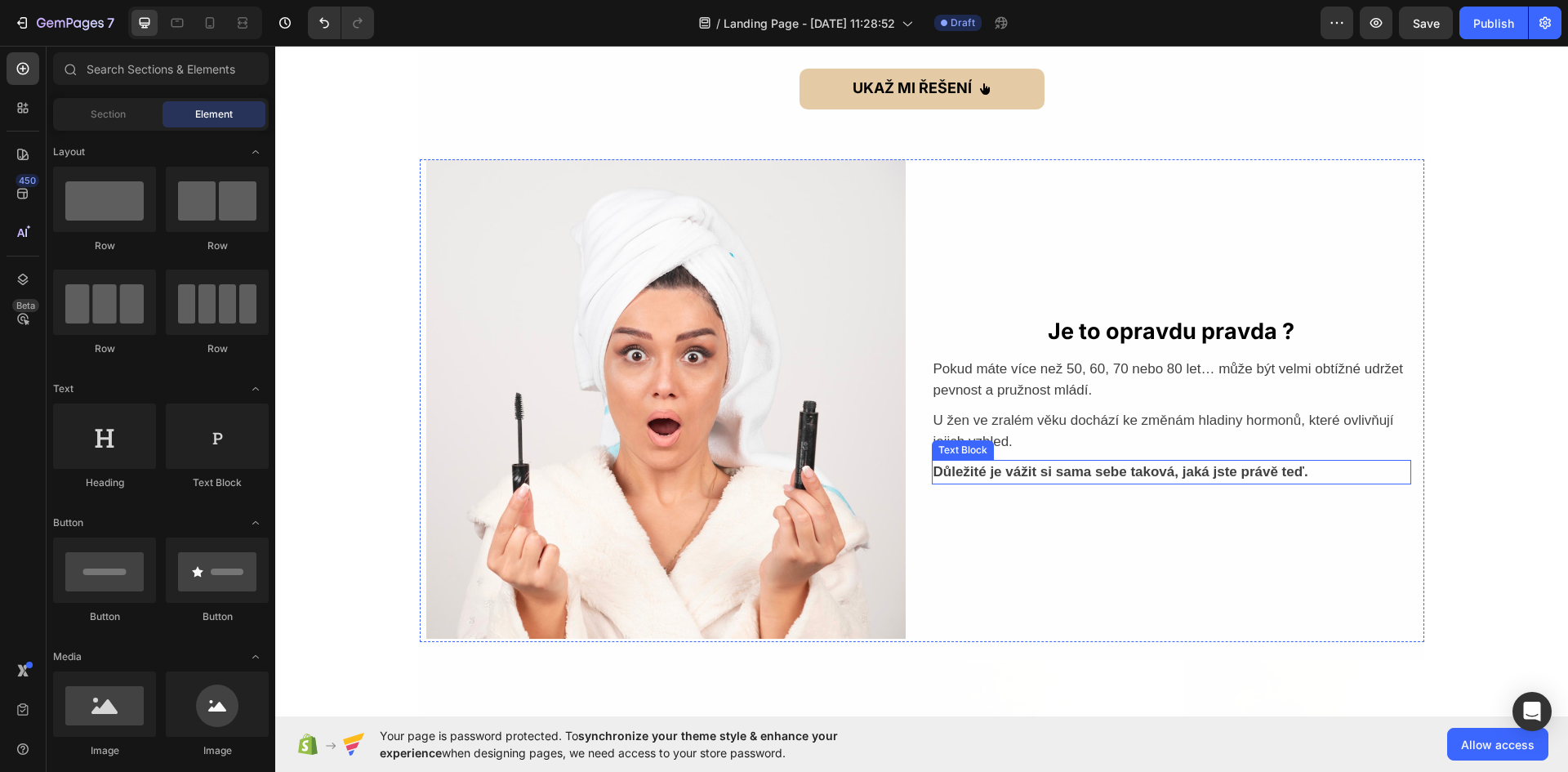
click at [1236, 473] on strong "Důležité je vážit si sama sebe taková, jaká jste právě teď." at bounding box center [1121, 471] width 374 height 16
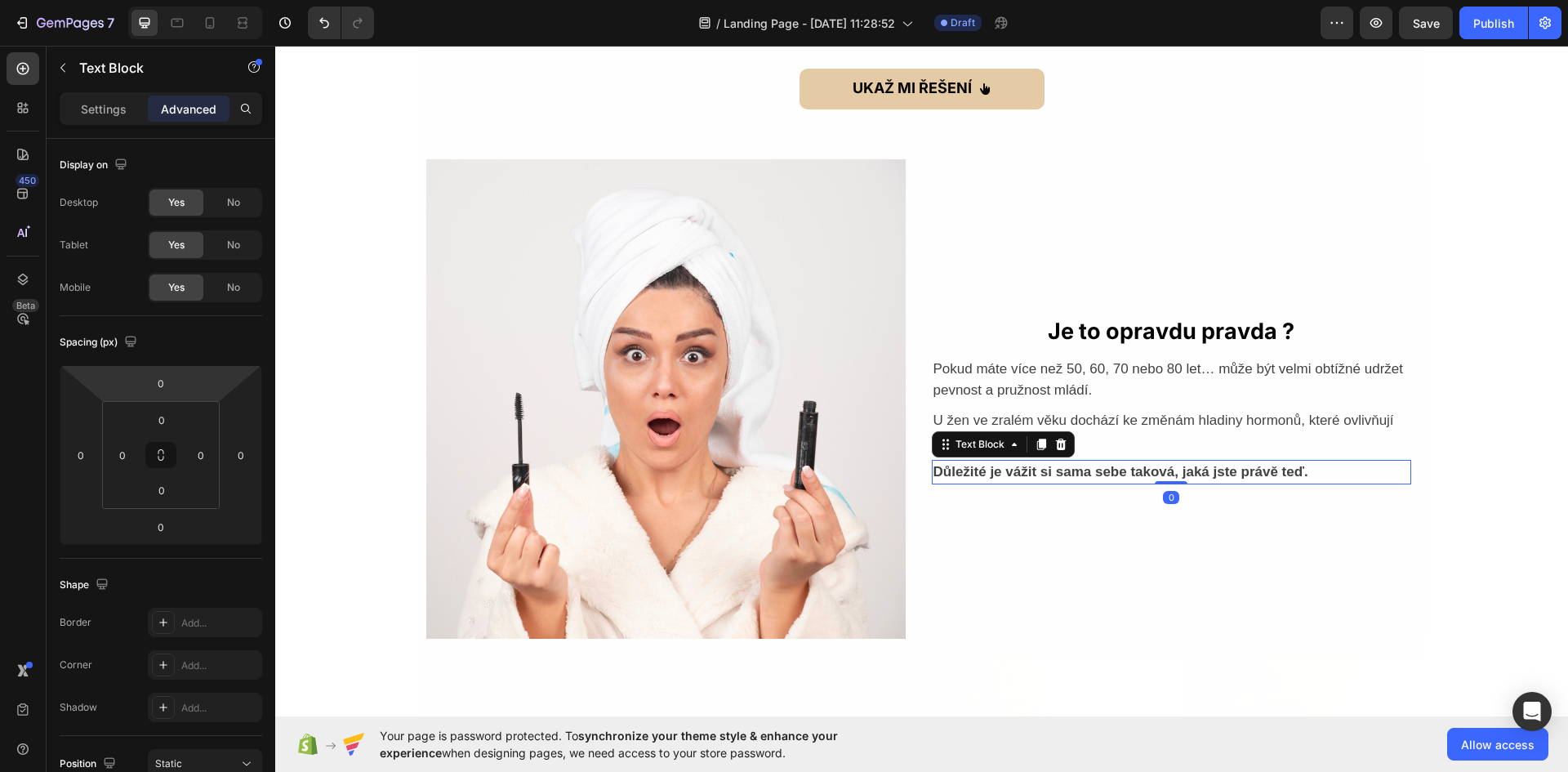
click at [112, 123] on div "Settings Advanced" at bounding box center [161, 109] width 203 height 33
click at [107, 120] on div "Settings" at bounding box center [104, 109] width 82 height 26
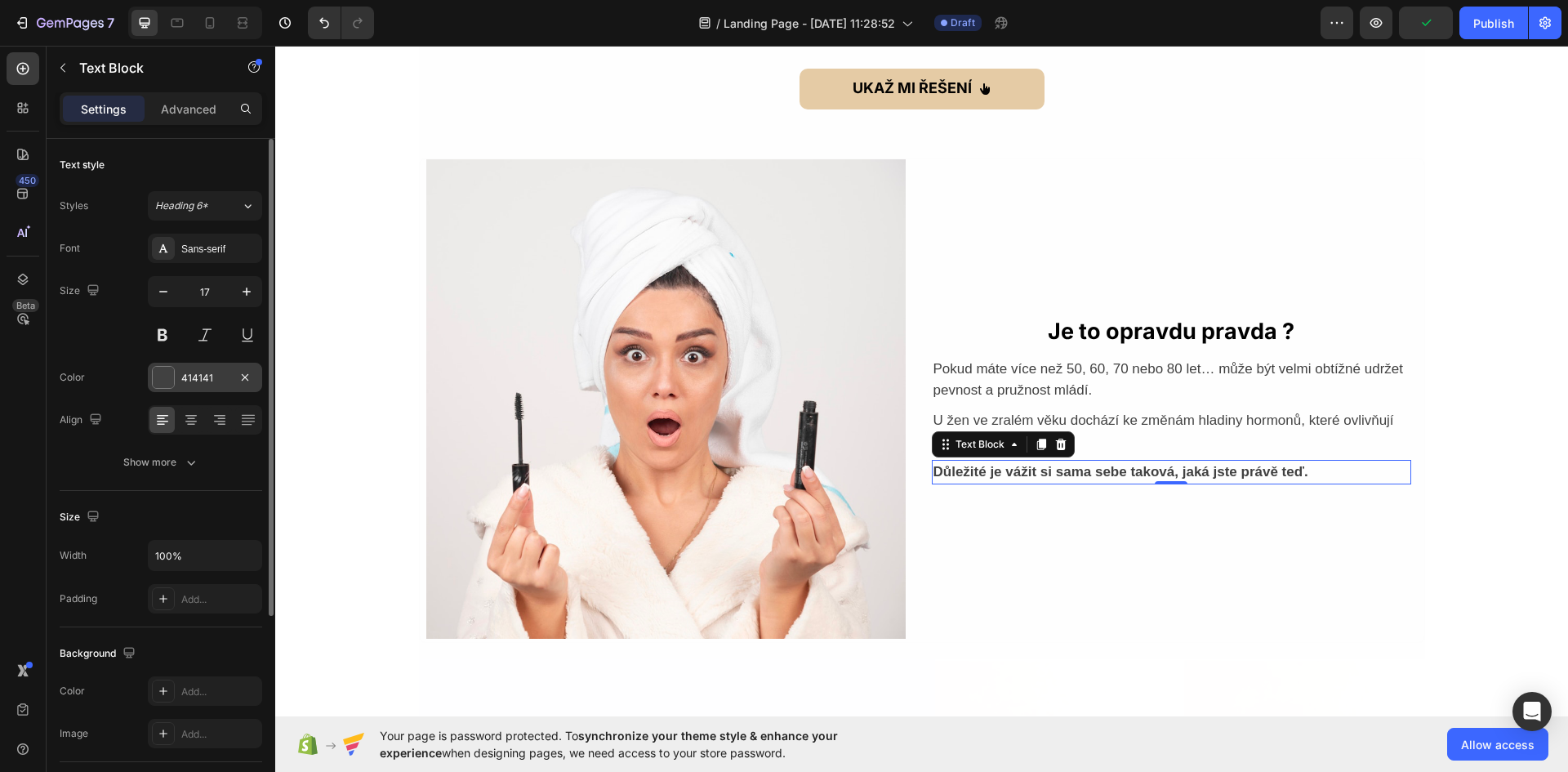
click at [195, 363] on div "414141" at bounding box center [205, 377] width 114 height 29
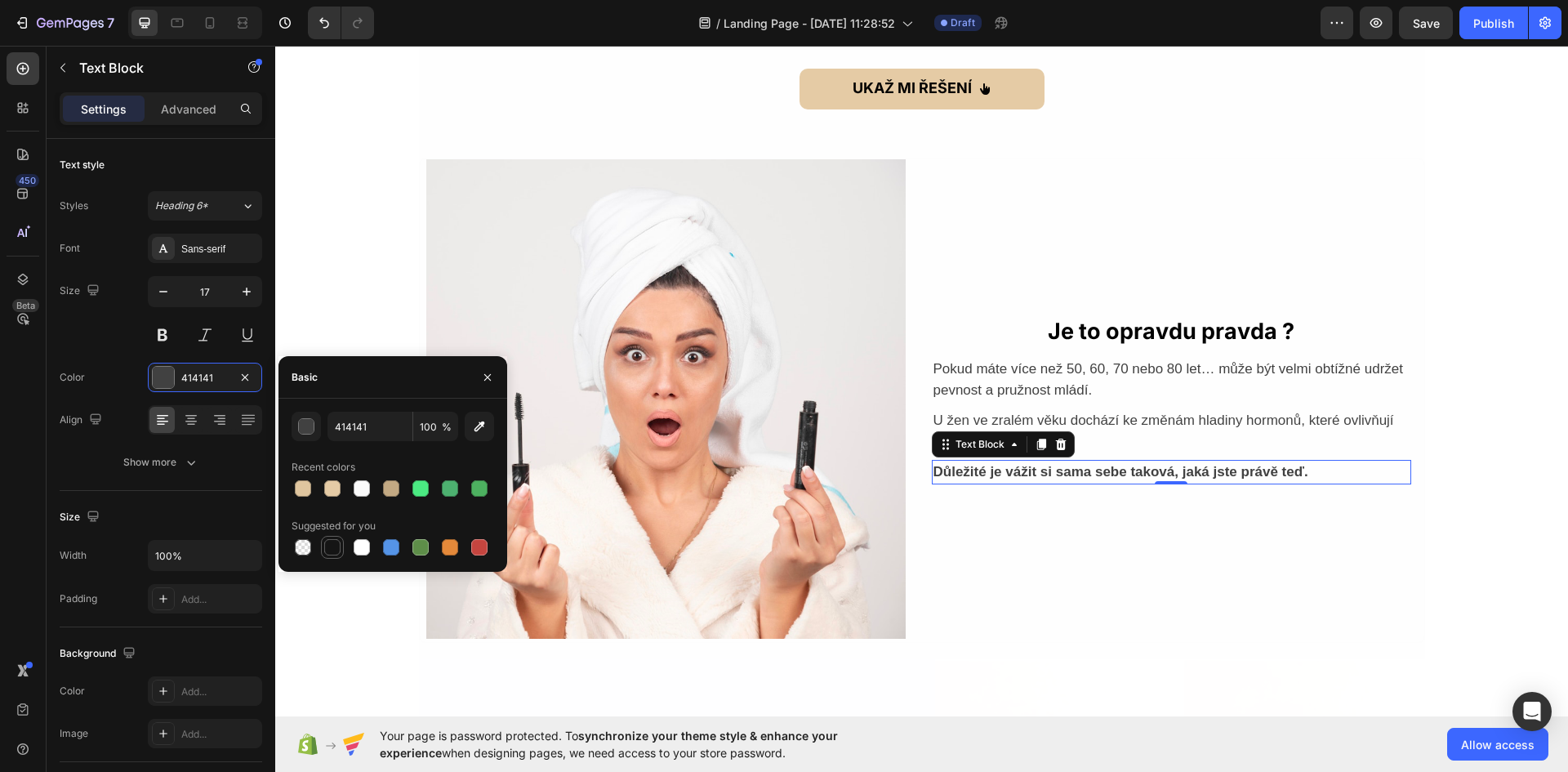
click at [329, 549] on div at bounding box center [332, 547] width 16 height 16
type input "151515"
click at [1104, 415] on p "U žen ve zralém věku dochází ke změnám hladiny hormonů, které ovlivňují jejich …" at bounding box center [1172, 430] width 476 height 42
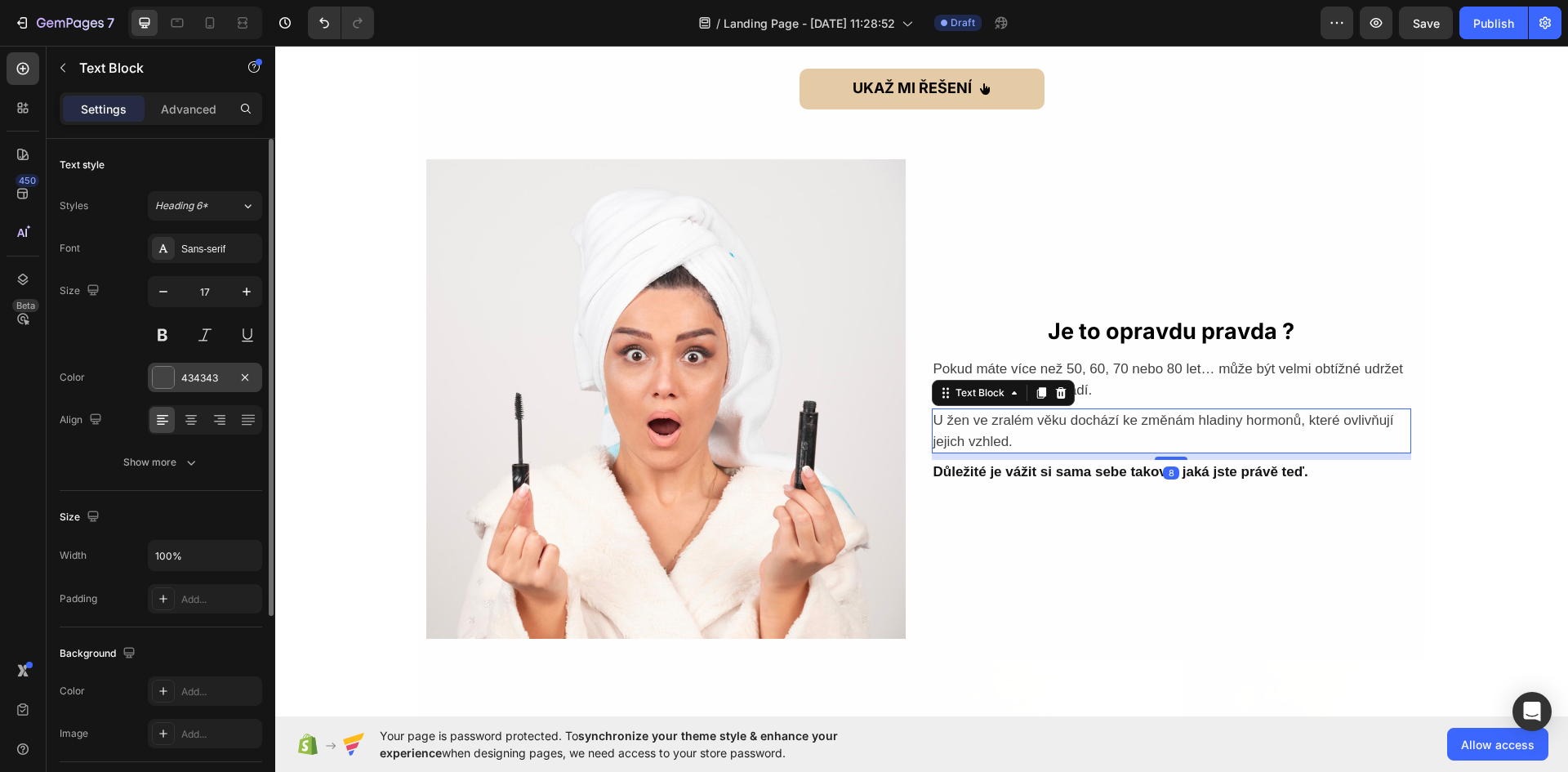
click at [193, 379] on div "434343" at bounding box center [205, 378] width 47 height 15
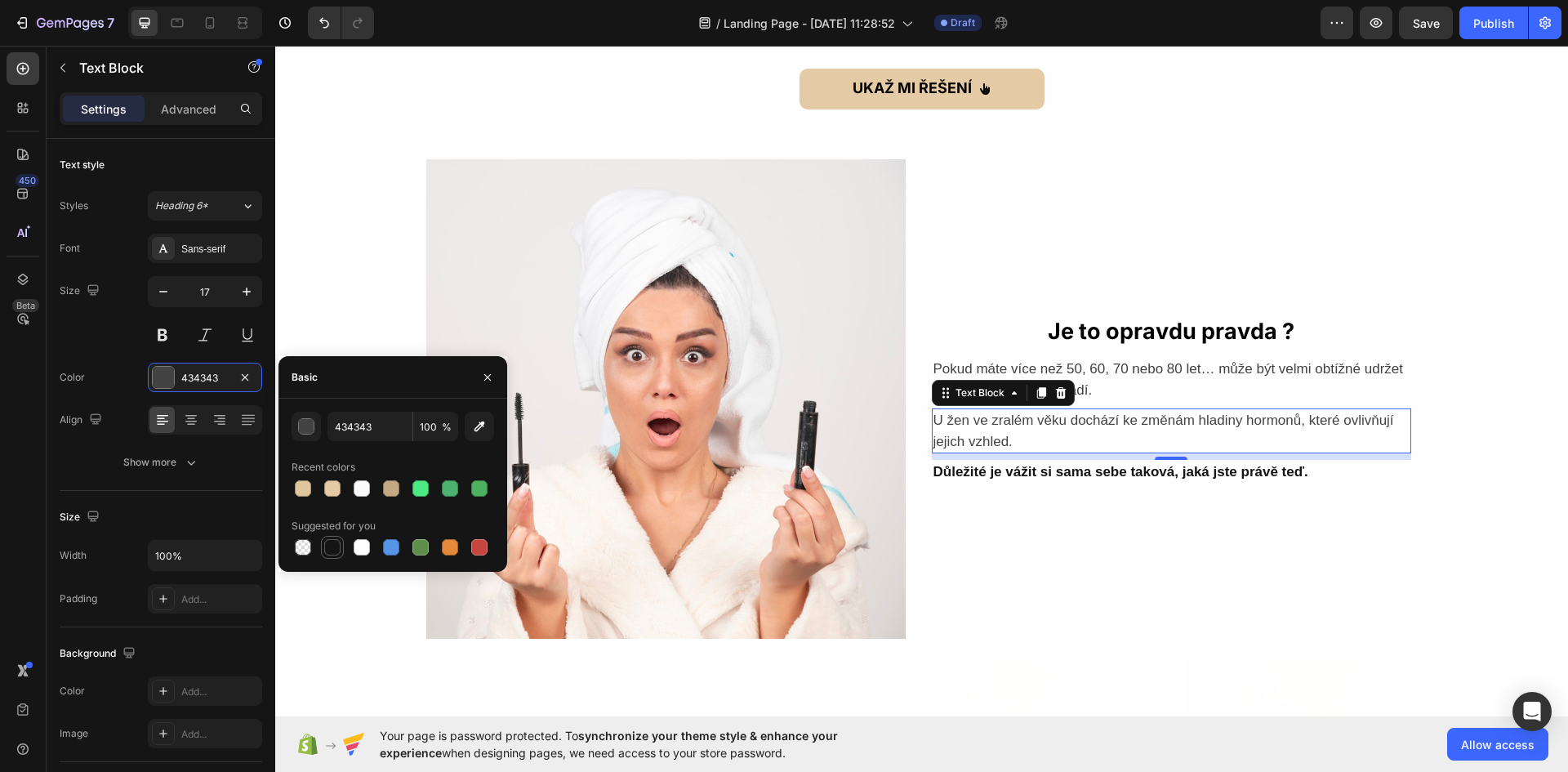
click at [335, 546] on div at bounding box center [332, 547] width 16 height 16
type input "151515"
click at [1134, 386] on p "Pokud máte více než 50, 60, 70 nebo 80 let… může být velmi obtížné udržet pevno…" at bounding box center [1172, 379] width 476 height 42
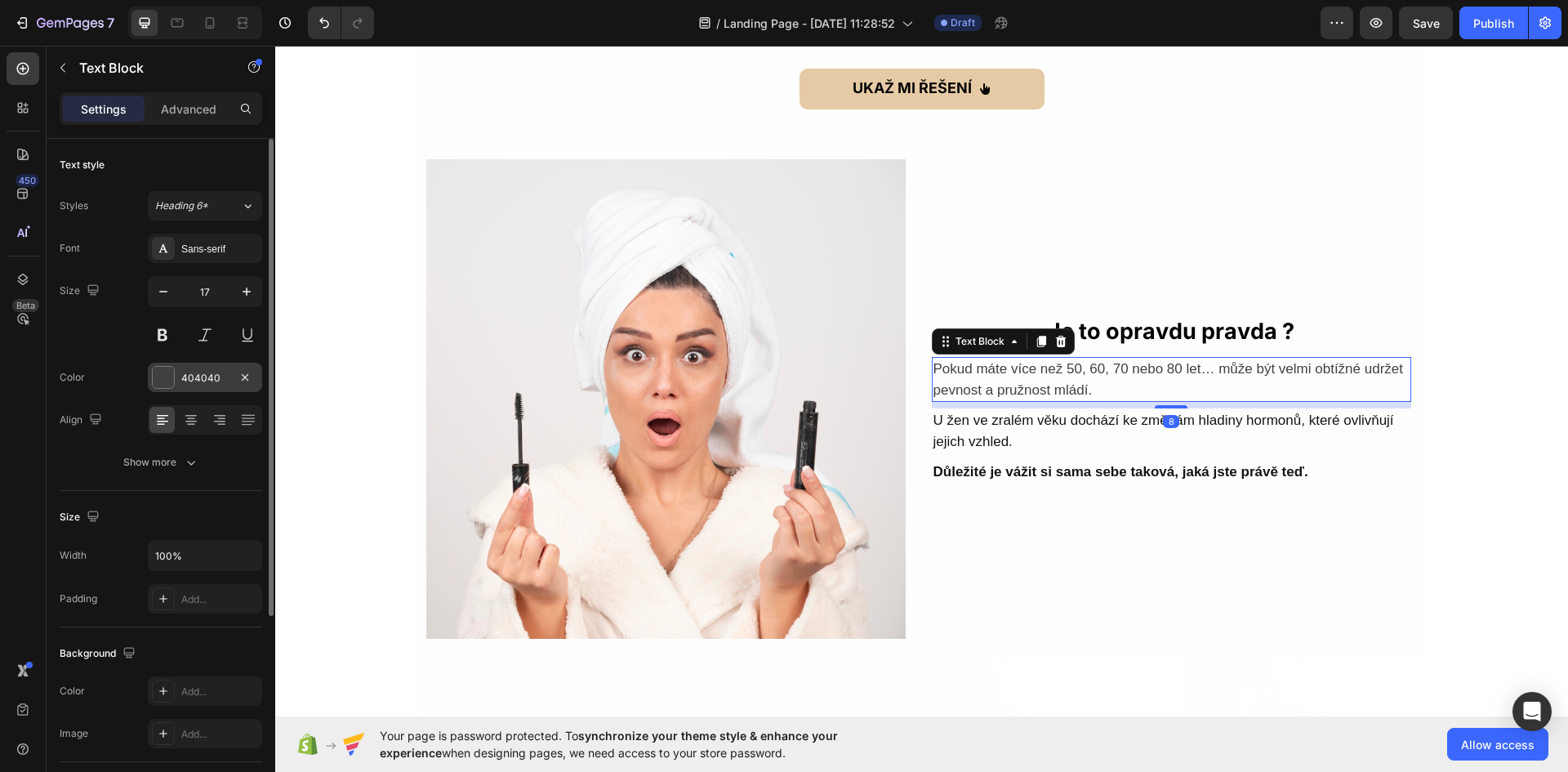
click at [186, 381] on div "404040" at bounding box center [205, 378] width 47 height 15
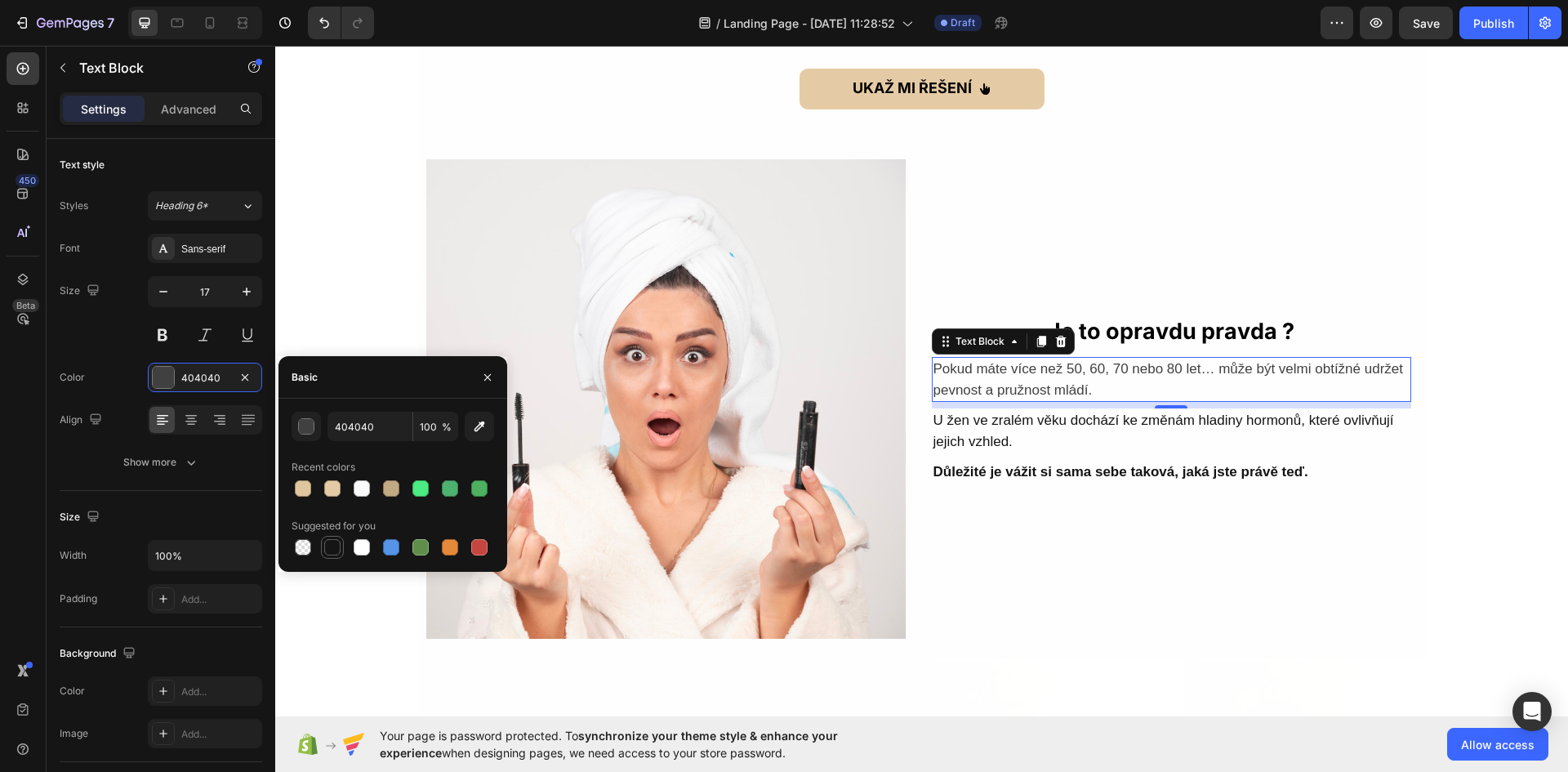
click at [337, 544] on div at bounding box center [332, 547] width 16 height 16
type input "151515"
click at [209, 253] on div "Sans-serif" at bounding box center [220, 249] width 77 height 15
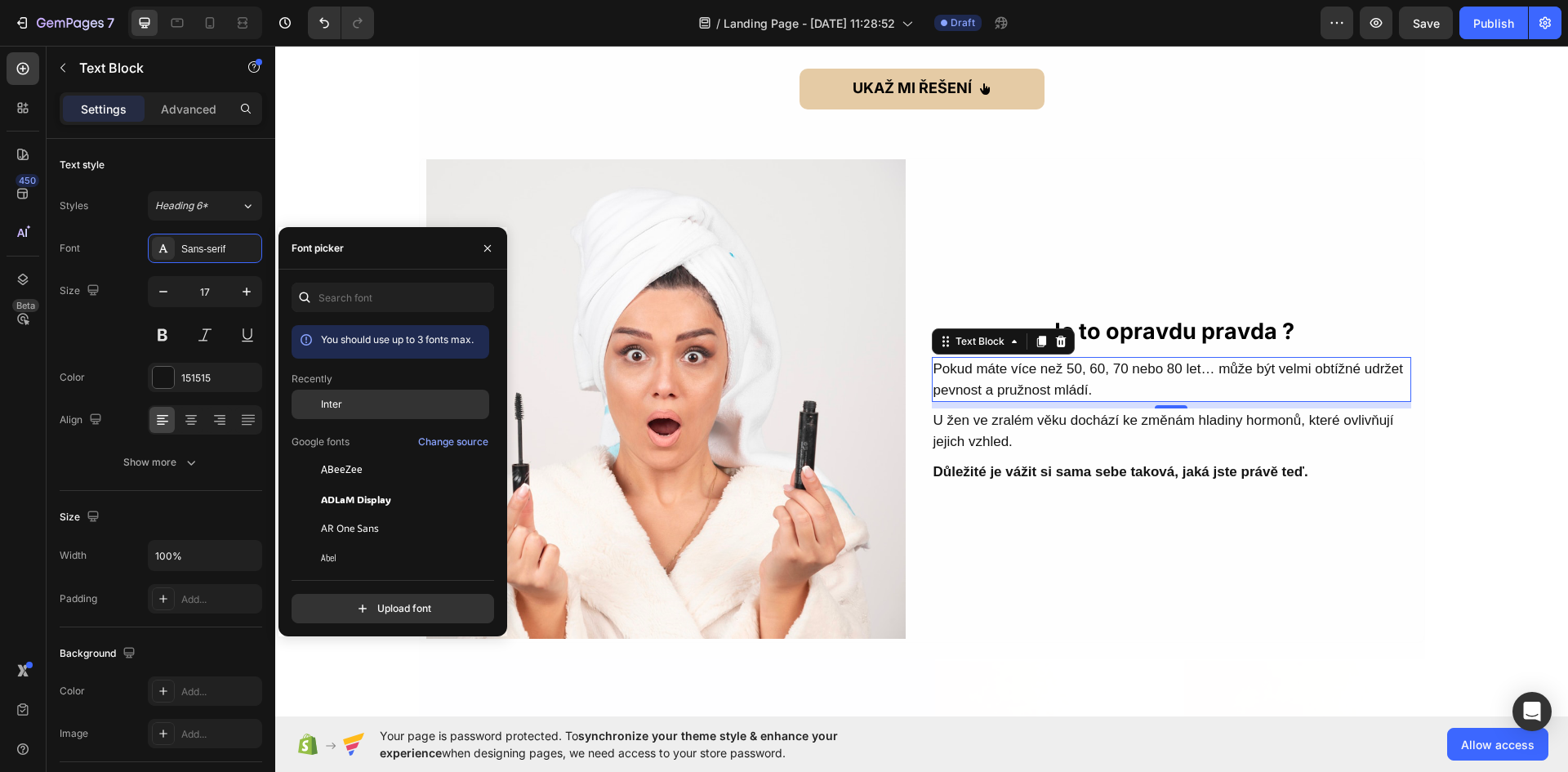
click at [372, 514] on div "Inter" at bounding box center [391, 528] width 198 height 29
click at [1002, 432] on p "U žen ve zralém věku dochází ke změnám hladiny hormonů, které ovlivňují jejich …" at bounding box center [1172, 430] width 476 height 42
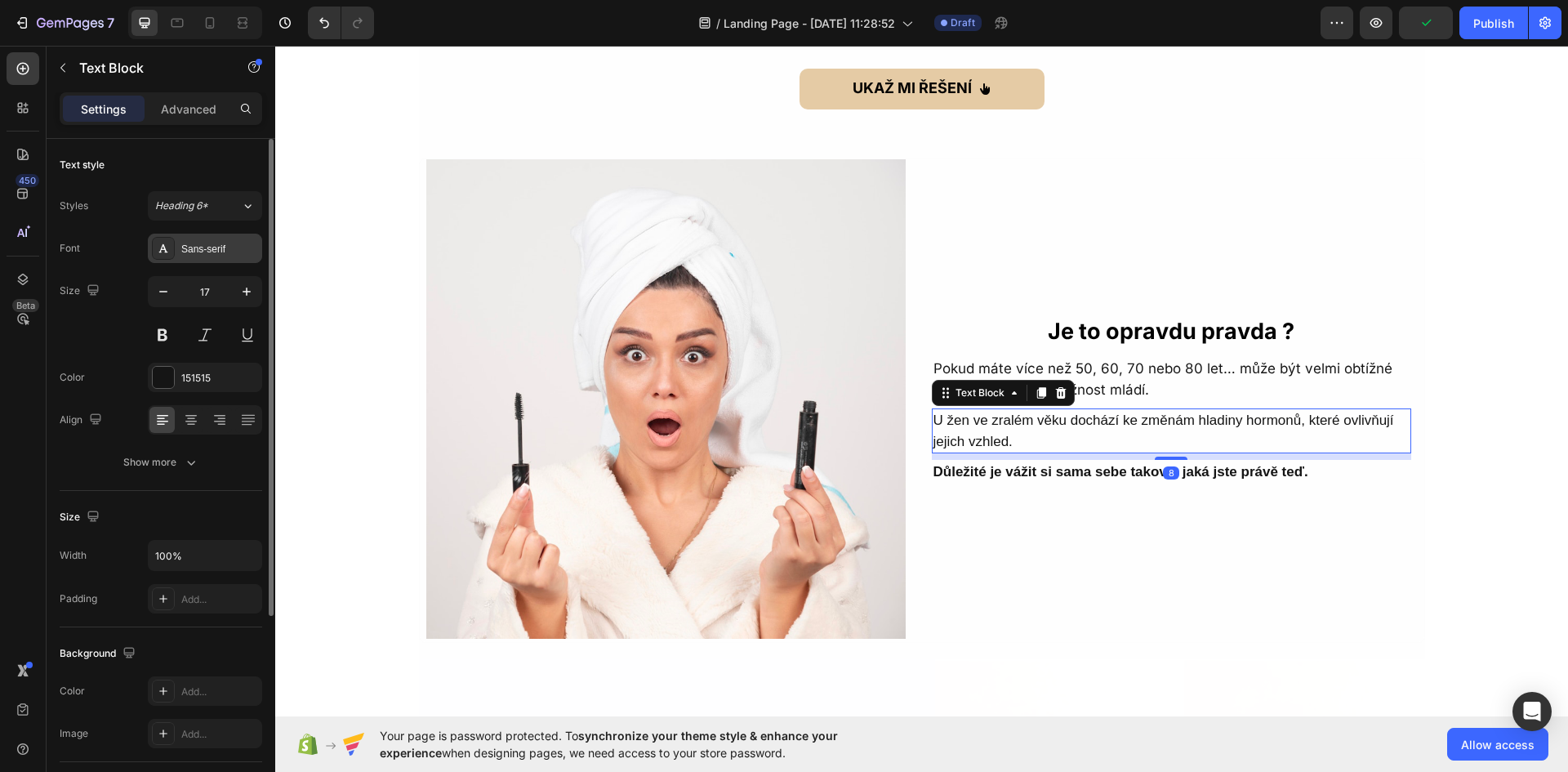
click at [215, 245] on div "Sans-serif" at bounding box center [220, 249] width 77 height 15
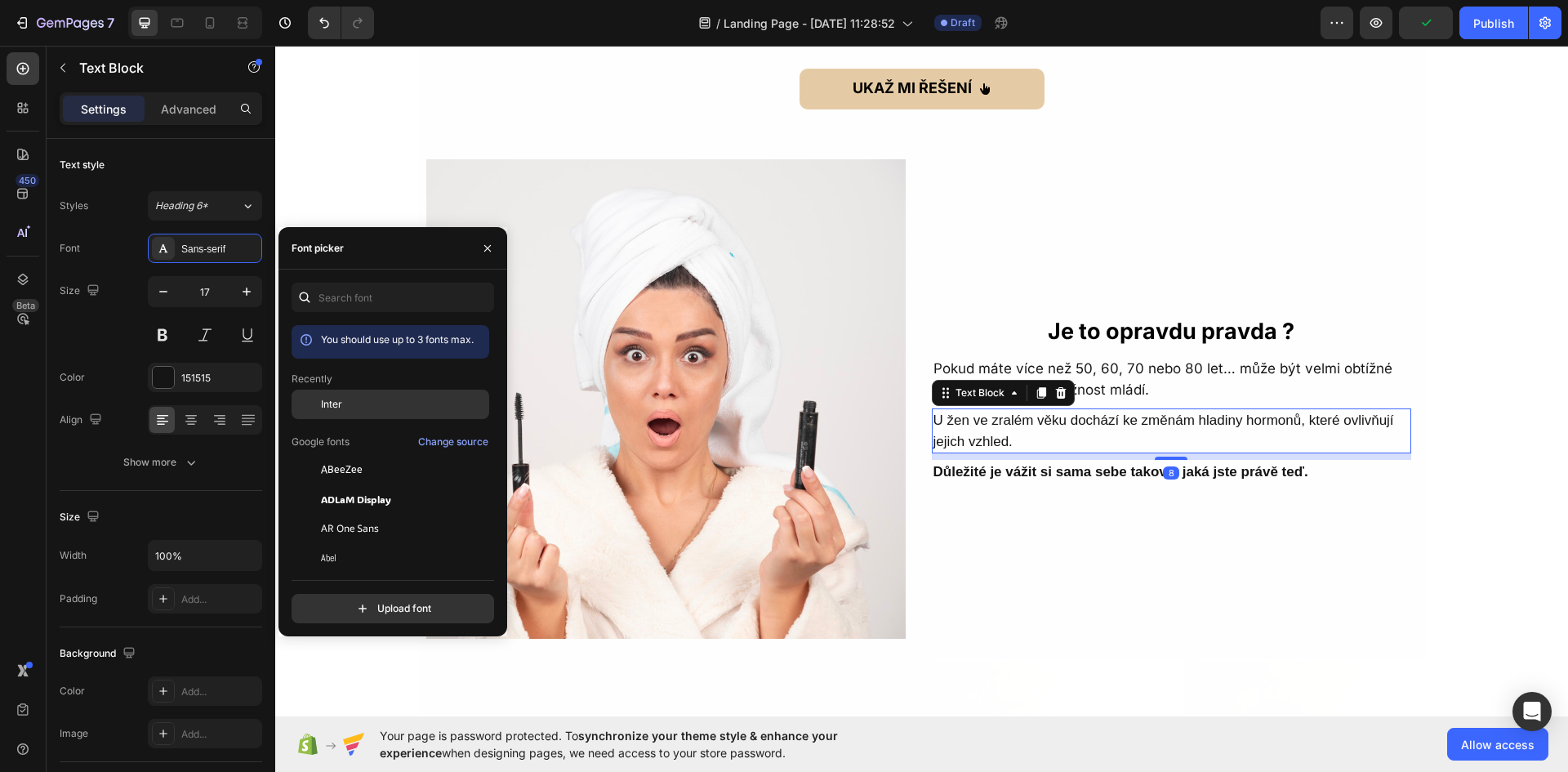
click at [418, 407] on div "Inter" at bounding box center [403, 404] width 165 height 15
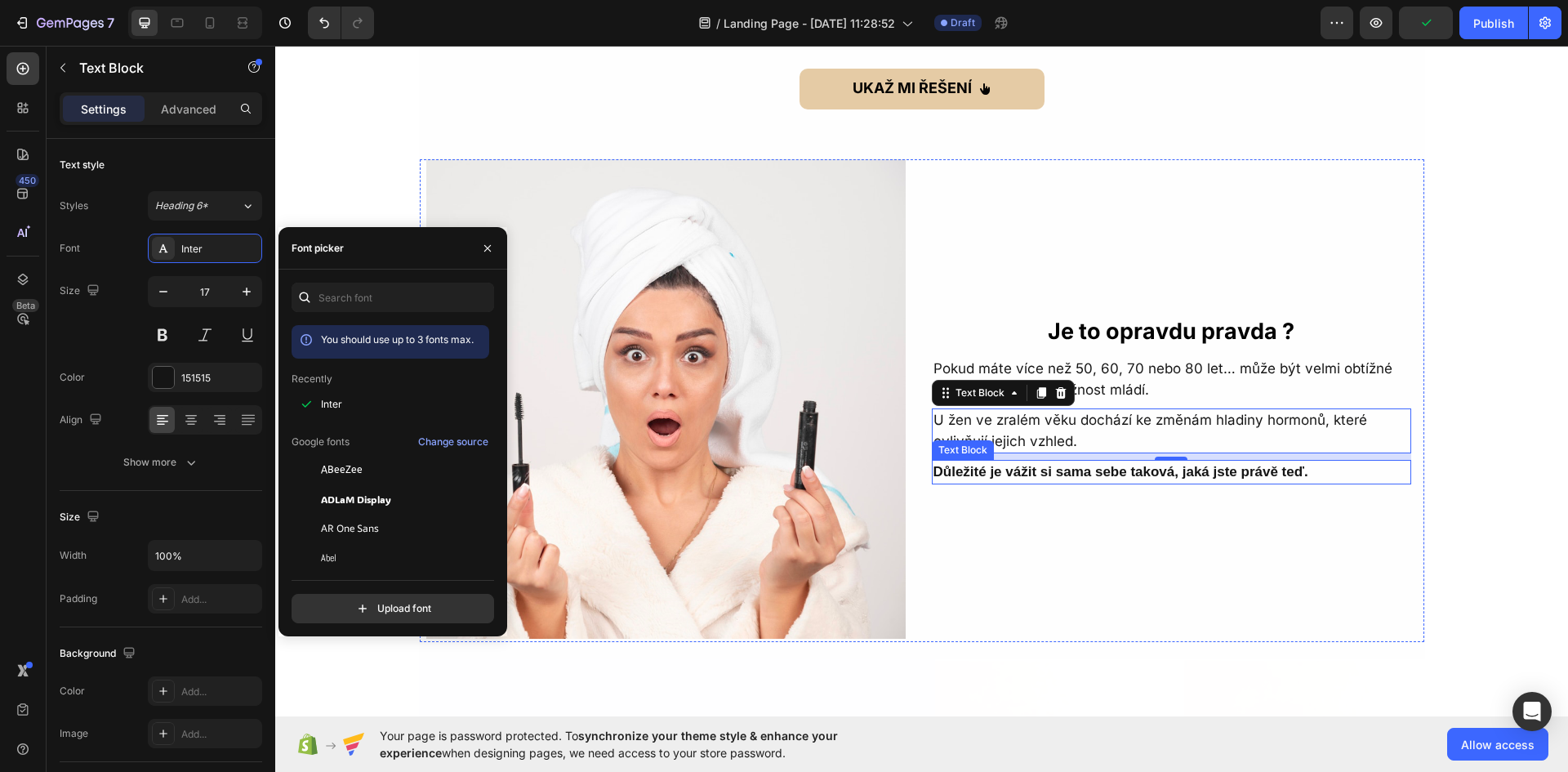
click at [1004, 469] on strong "Důležité je vážit si sama sebe taková, jaká jste právě teď." at bounding box center [1121, 471] width 374 height 16
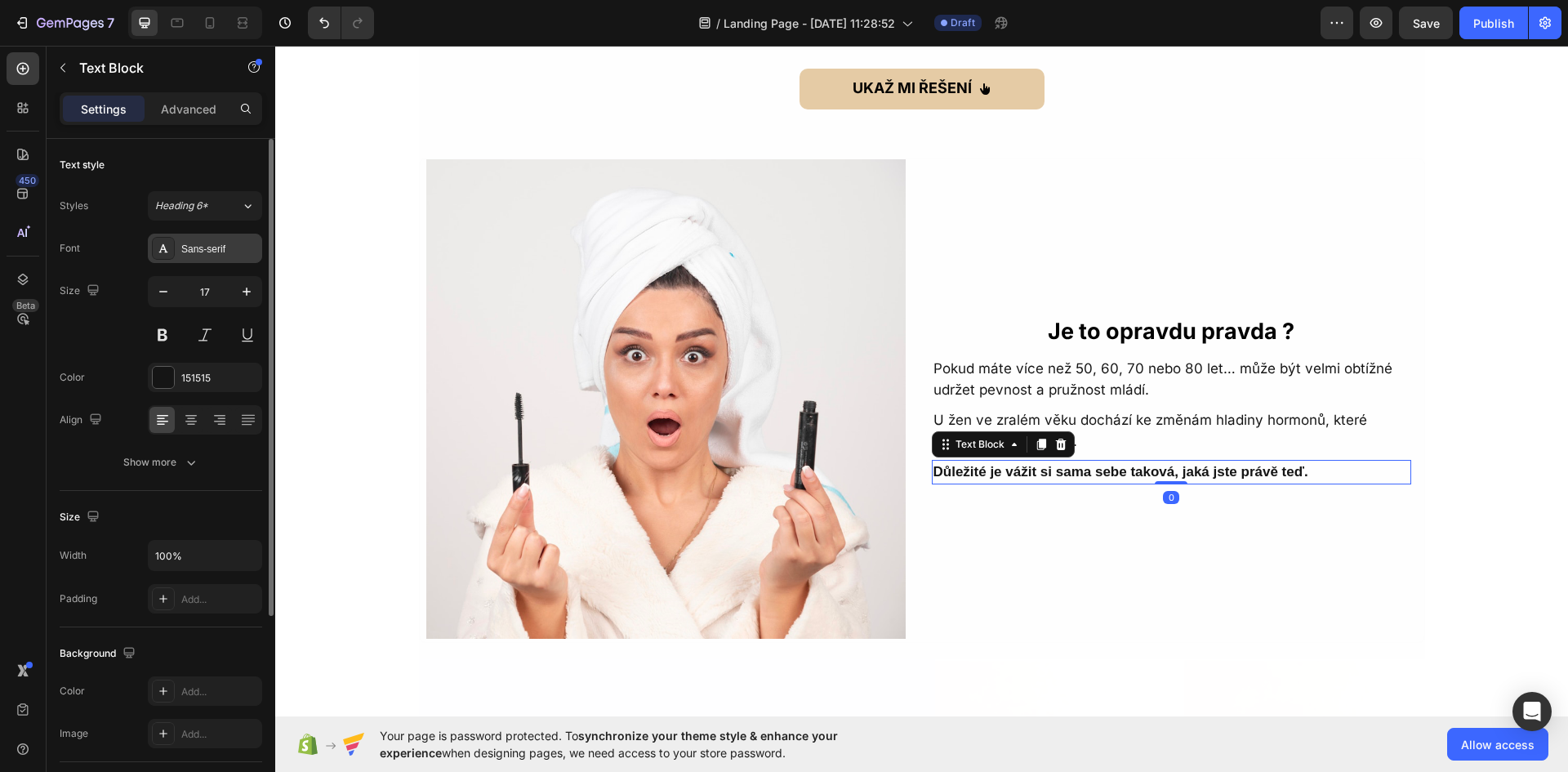
click at [190, 254] on div "Sans-serif" at bounding box center [220, 249] width 77 height 15
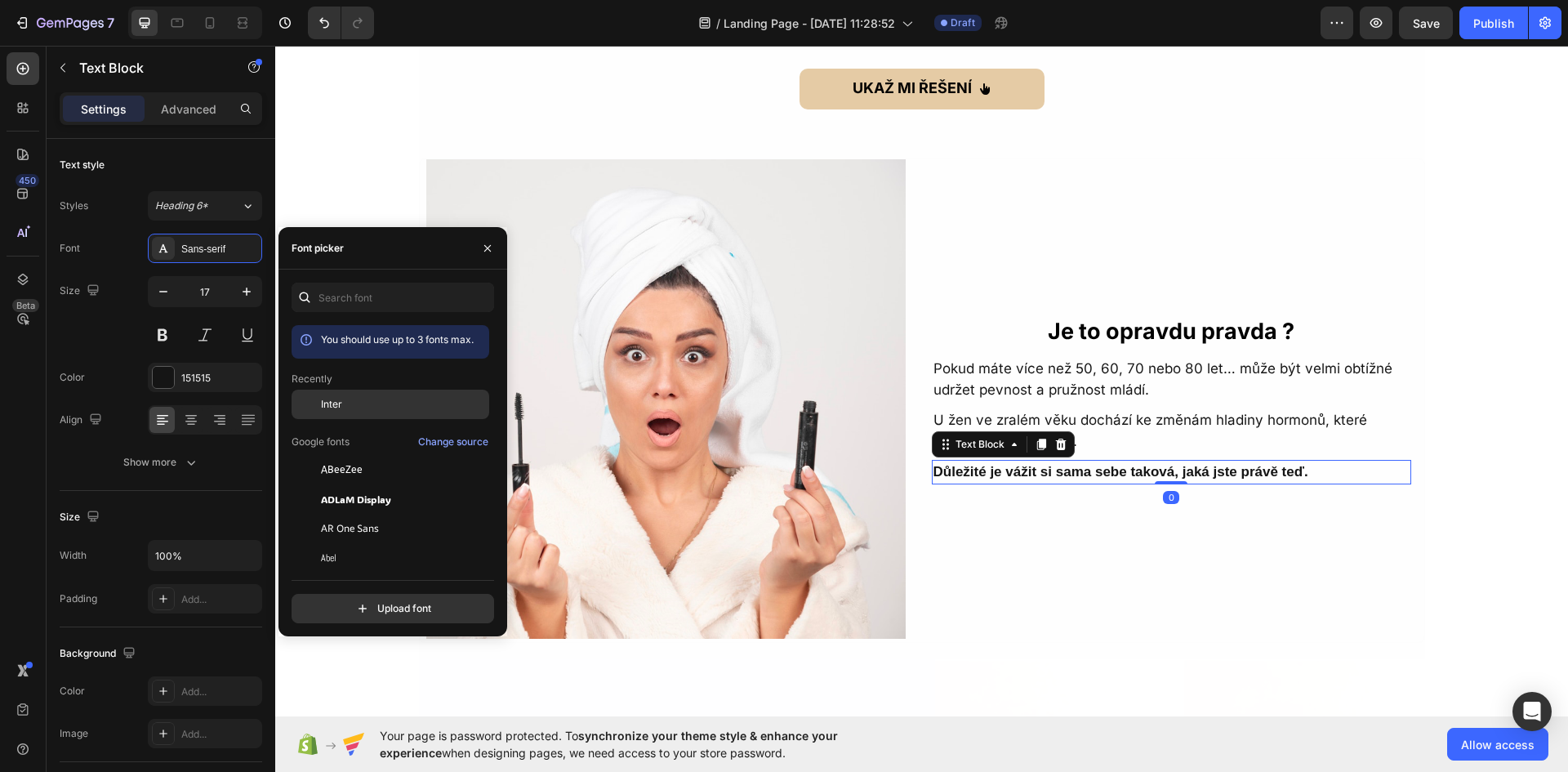
click at [327, 404] on span "Inter" at bounding box center [331, 404] width 21 height 15
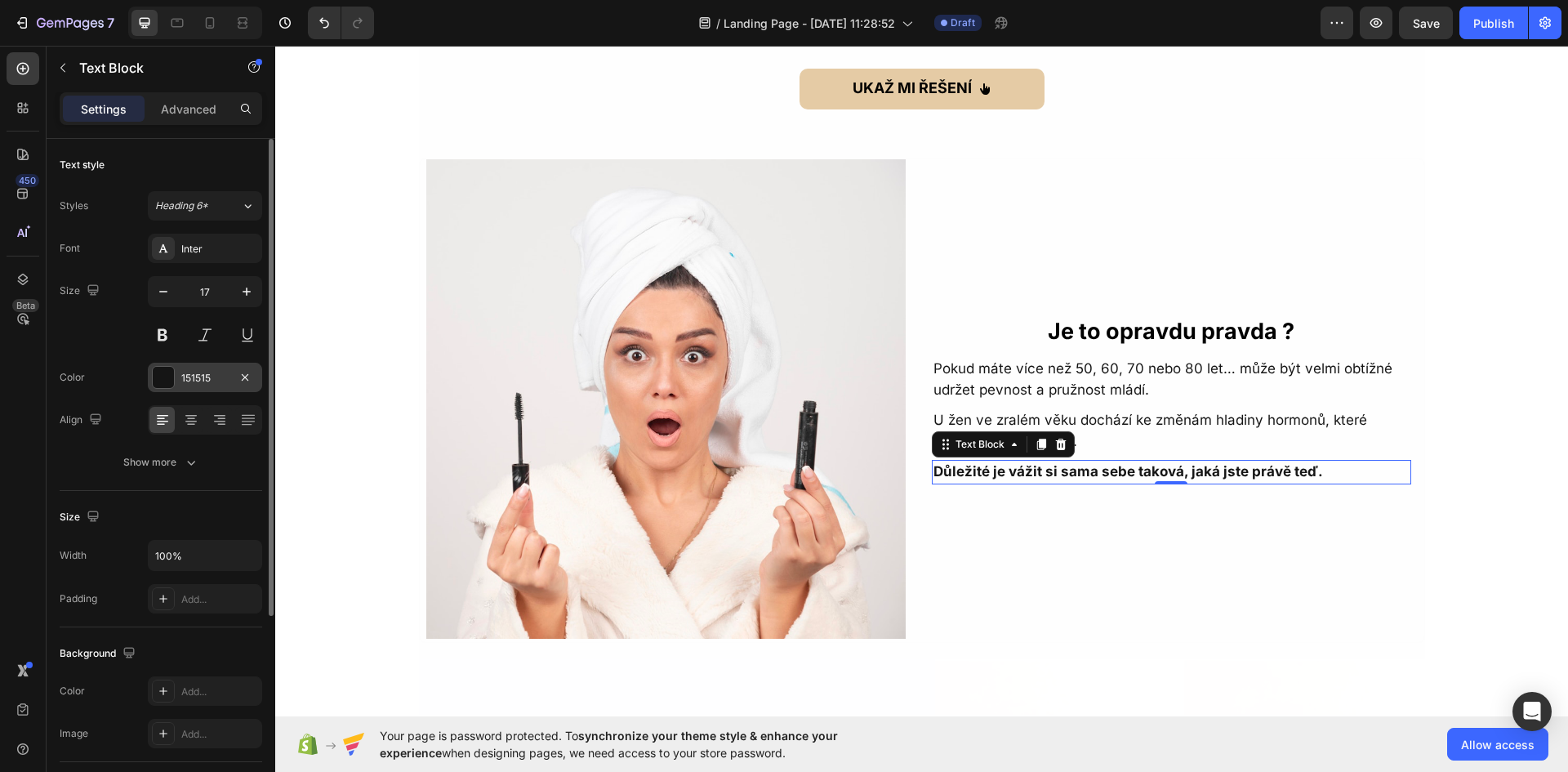
click at [190, 386] on div "151515" at bounding box center [205, 377] width 114 height 29
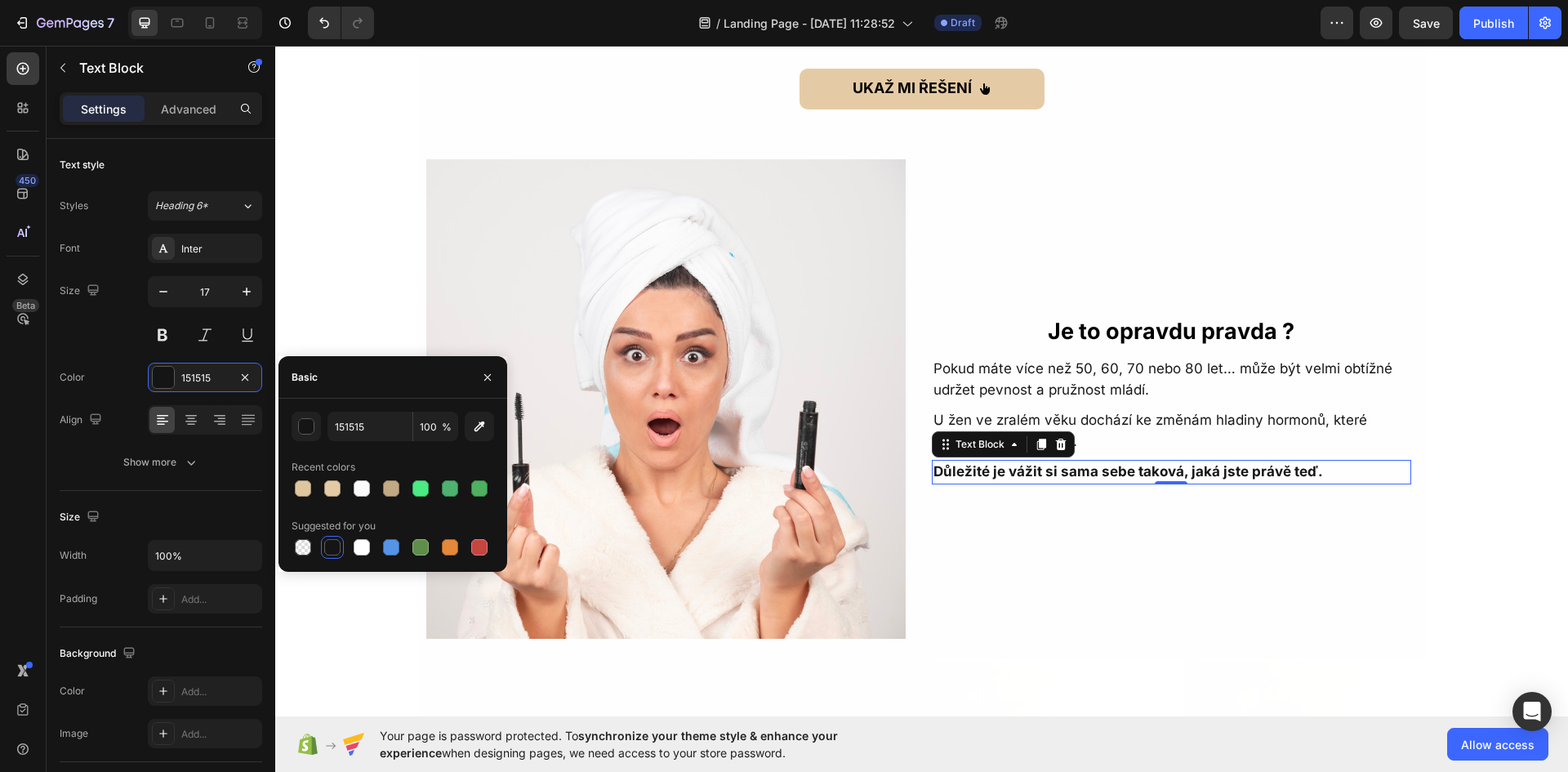
click at [291, 429] on div "151515 100 % Recent colors Suggested for you" at bounding box center [393, 485] width 229 height 147
click at [294, 429] on button "button" at bounding box center [307, 426] width 29 height 29
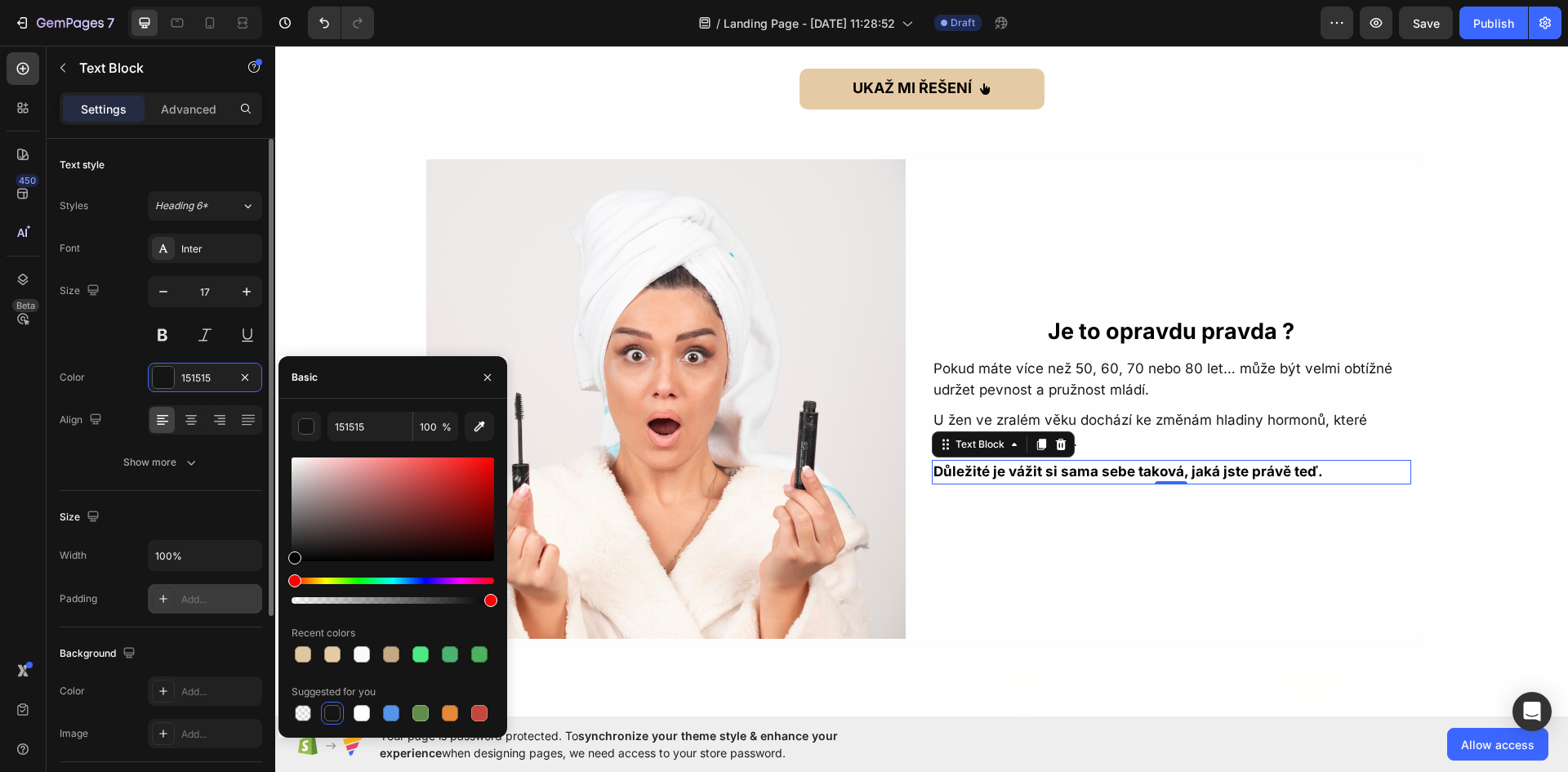
drag, startPoint x: 297, startPoint y: 557, endPoint x: 235, endPoint y: 600, distance: 75.5
click at [235, 600] on div "450 Beta Sections(18) Elements(83) Section Element Hero Section Product Detail …" at bounding box center [137, 409] width 276 height 726
type input "000000"
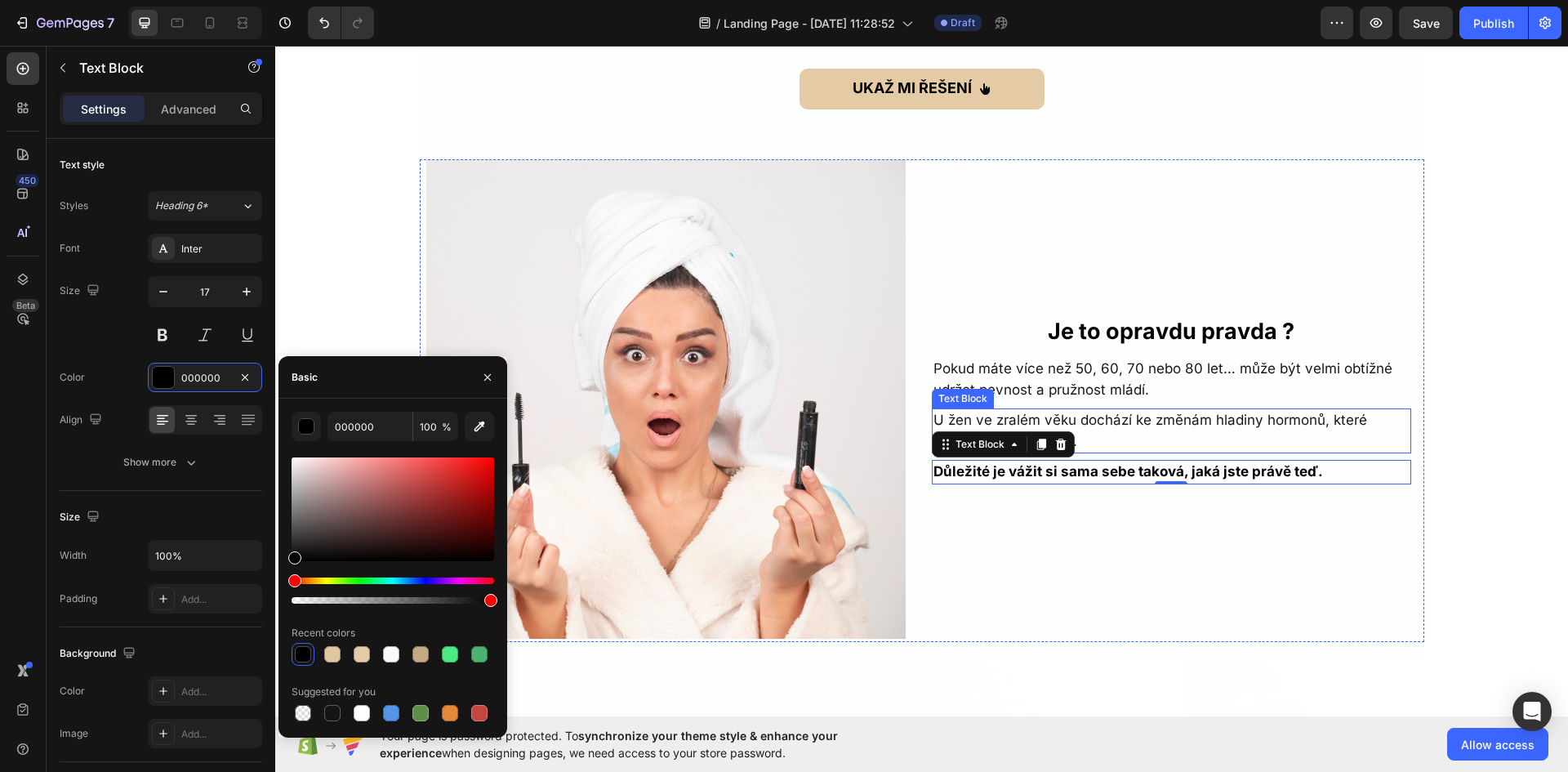
click at [1132, 427] on p "U žen ve zralém věku dochází ke změnám hladiny hormonů, které ovlivňují jejich …" at bounding box center [1172, 430] width 476 height 42
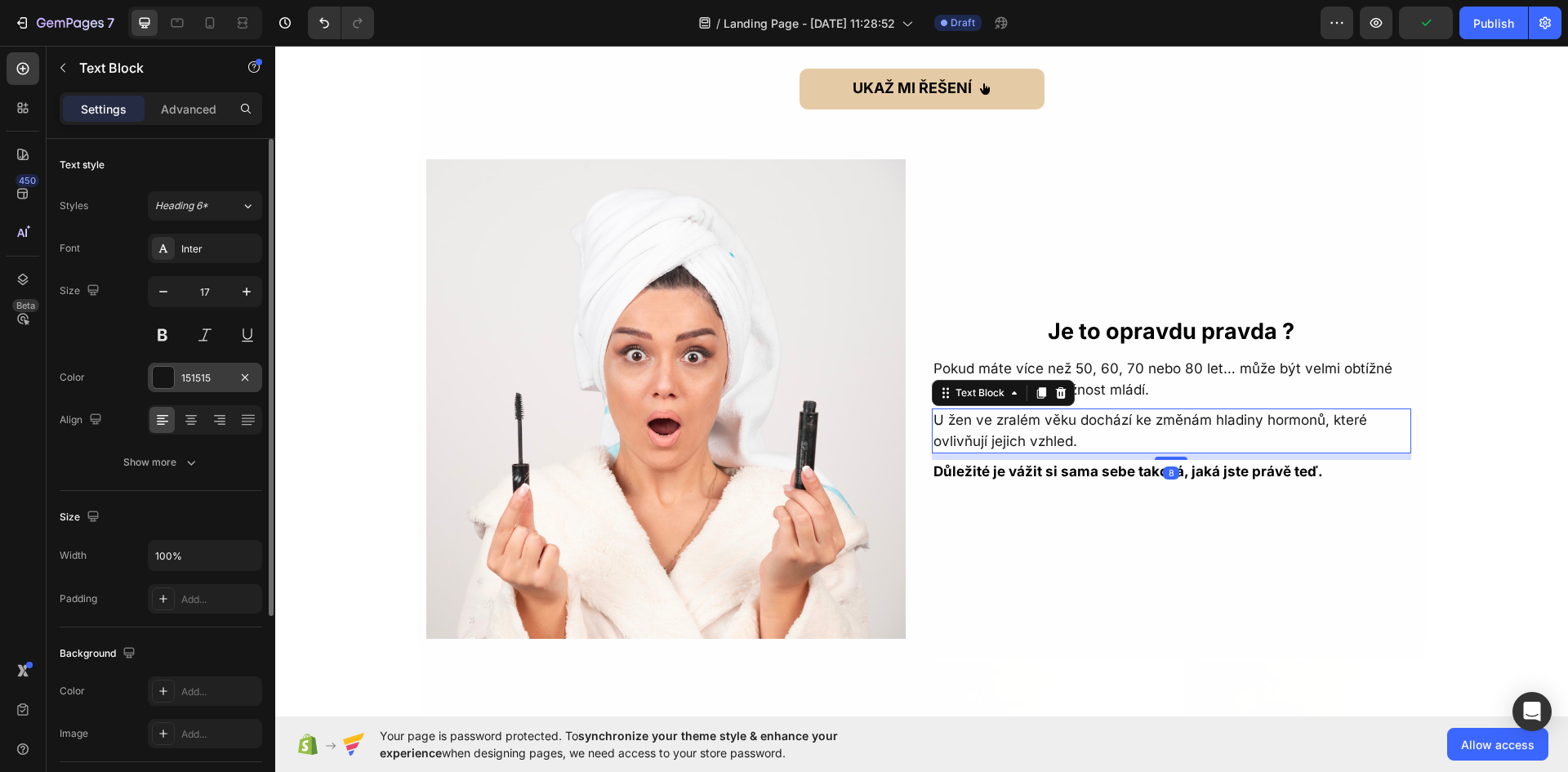
click at [158, 375] on div at bounding box center [164, 377] width 21 height 21
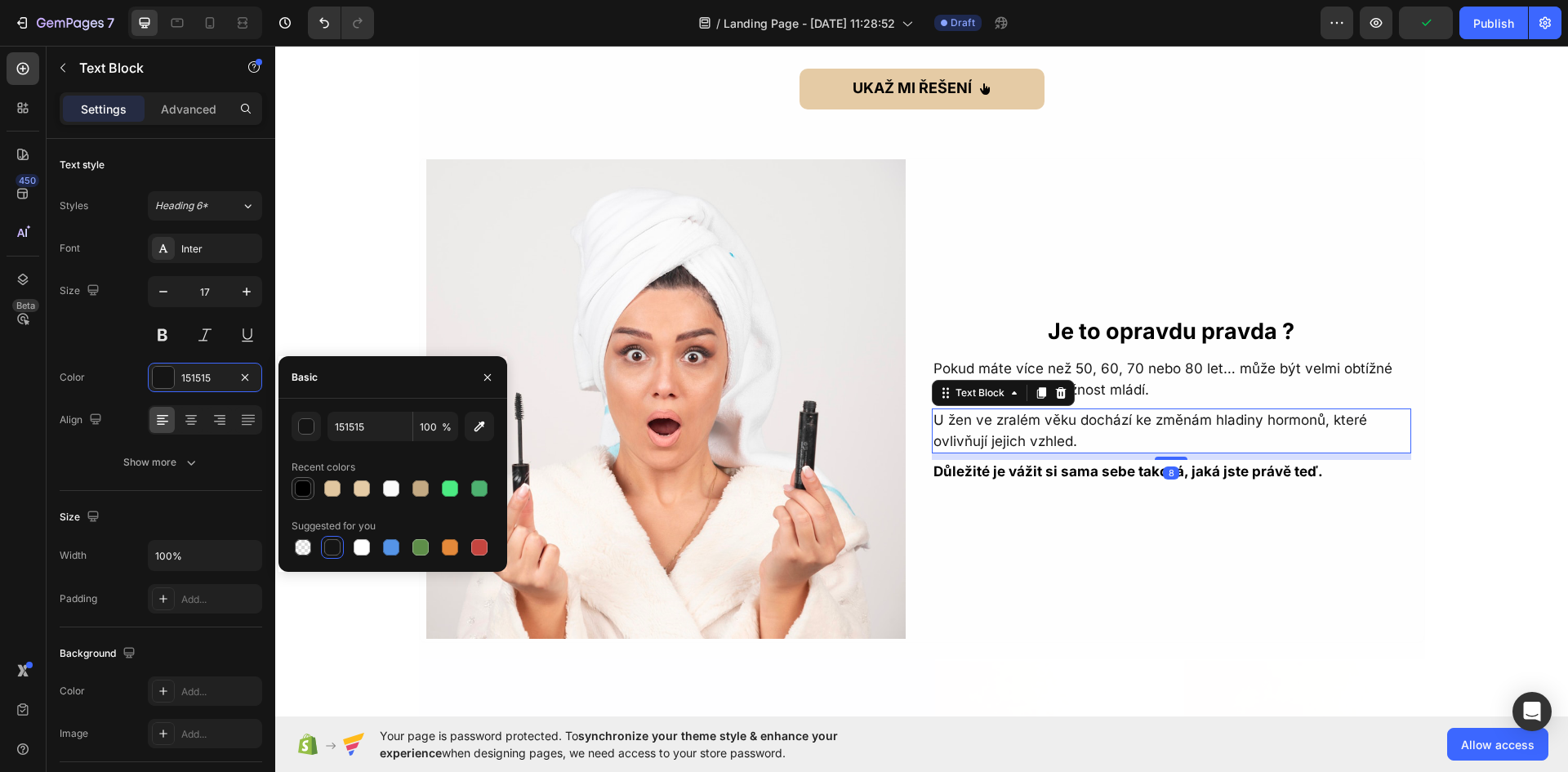
click at [304, 493] on div at bounding box center [303, 488] width 16 height 16
type input "000000"
click at [1108, 384] on p "Pokud máte více než 50, 60, 70 nebo 80 let… může být velmi obtížné udržet pevno…" at bounding box center [1172, 379] width 476 height 42
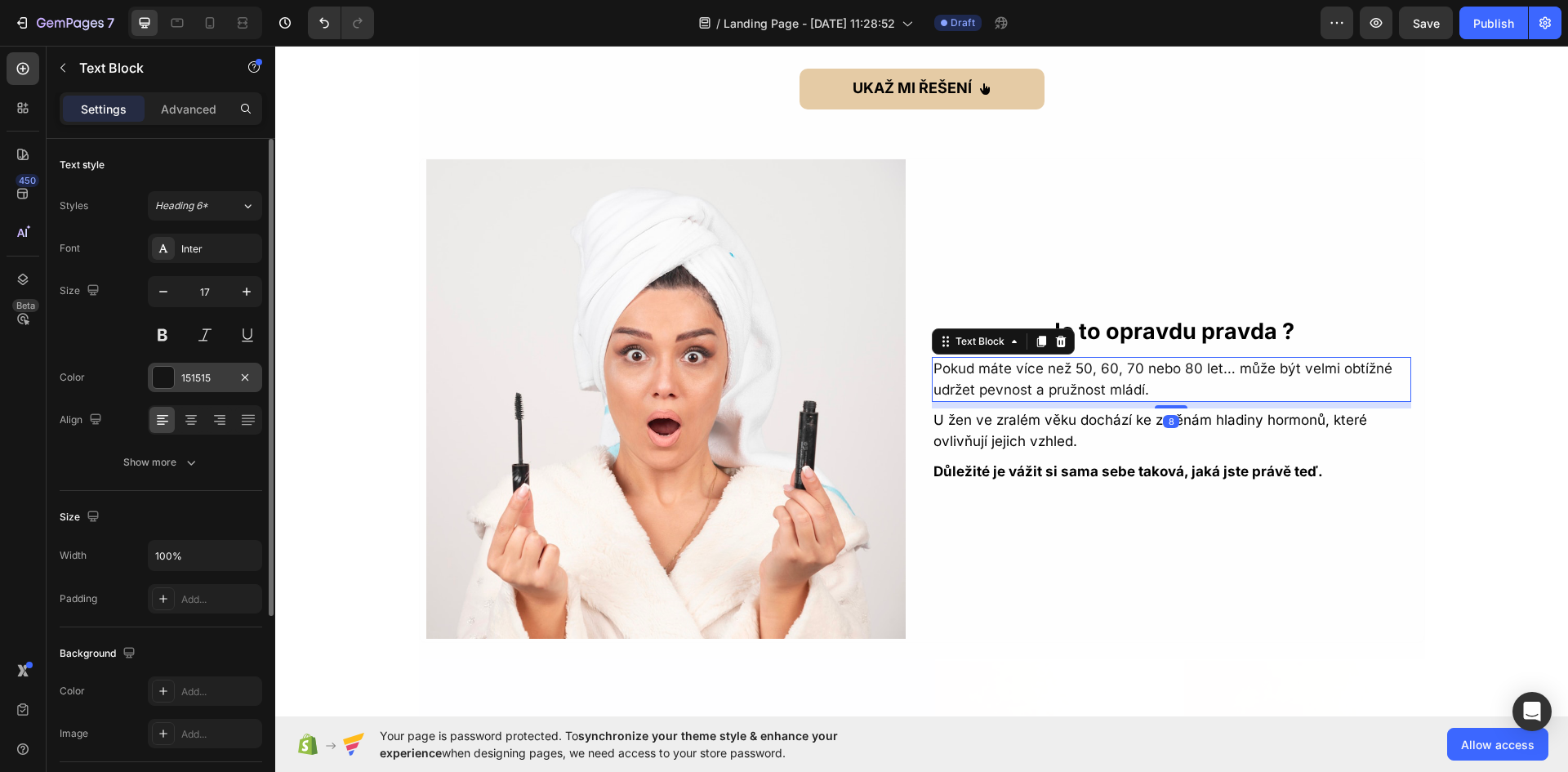
click at [159, 372] on div at bounding box center [164, 377] width 21 height 21
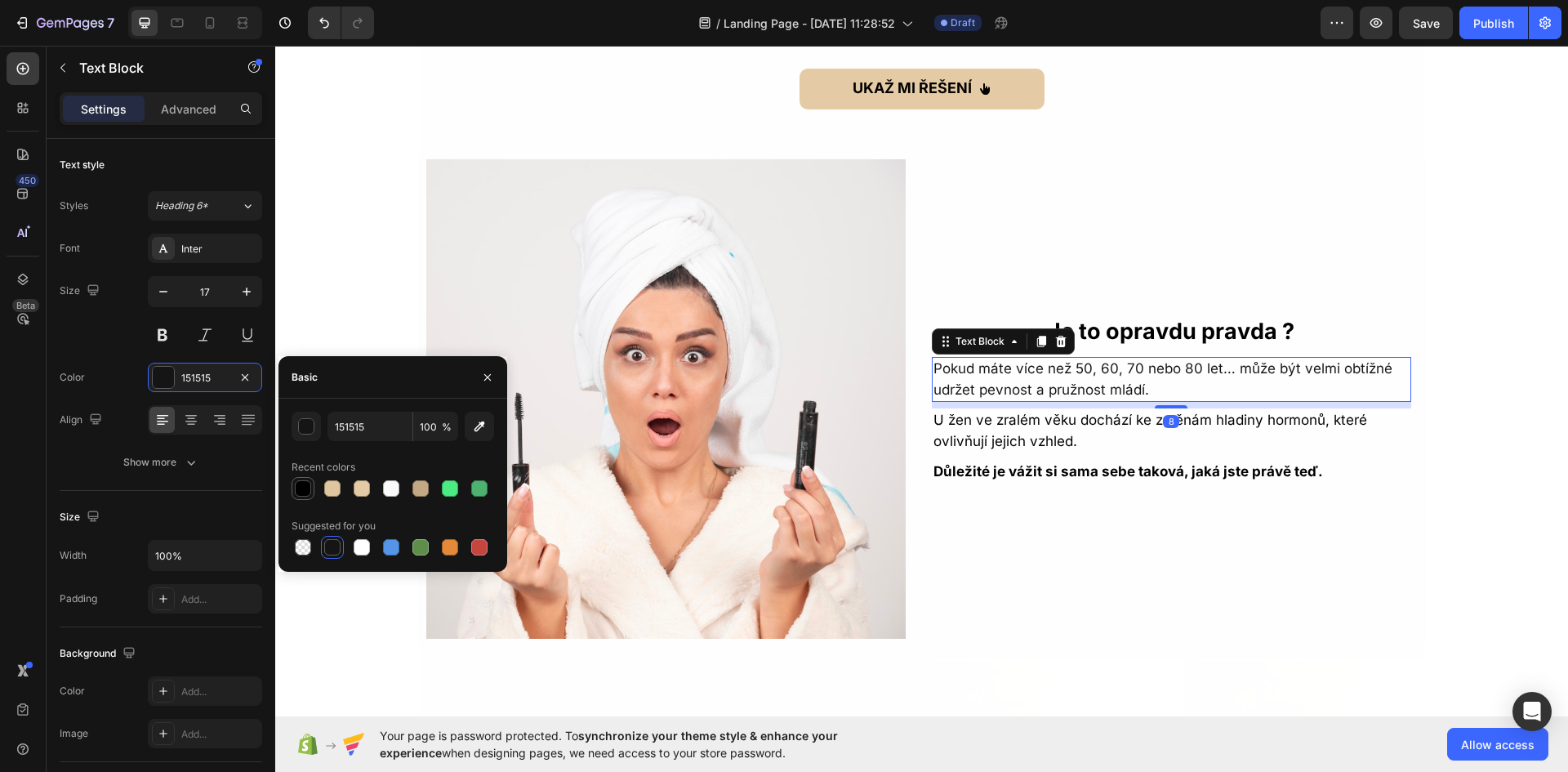
click at [306, 480] on div at bounding box center [303, 488] width 16 height 16
type input "000000"
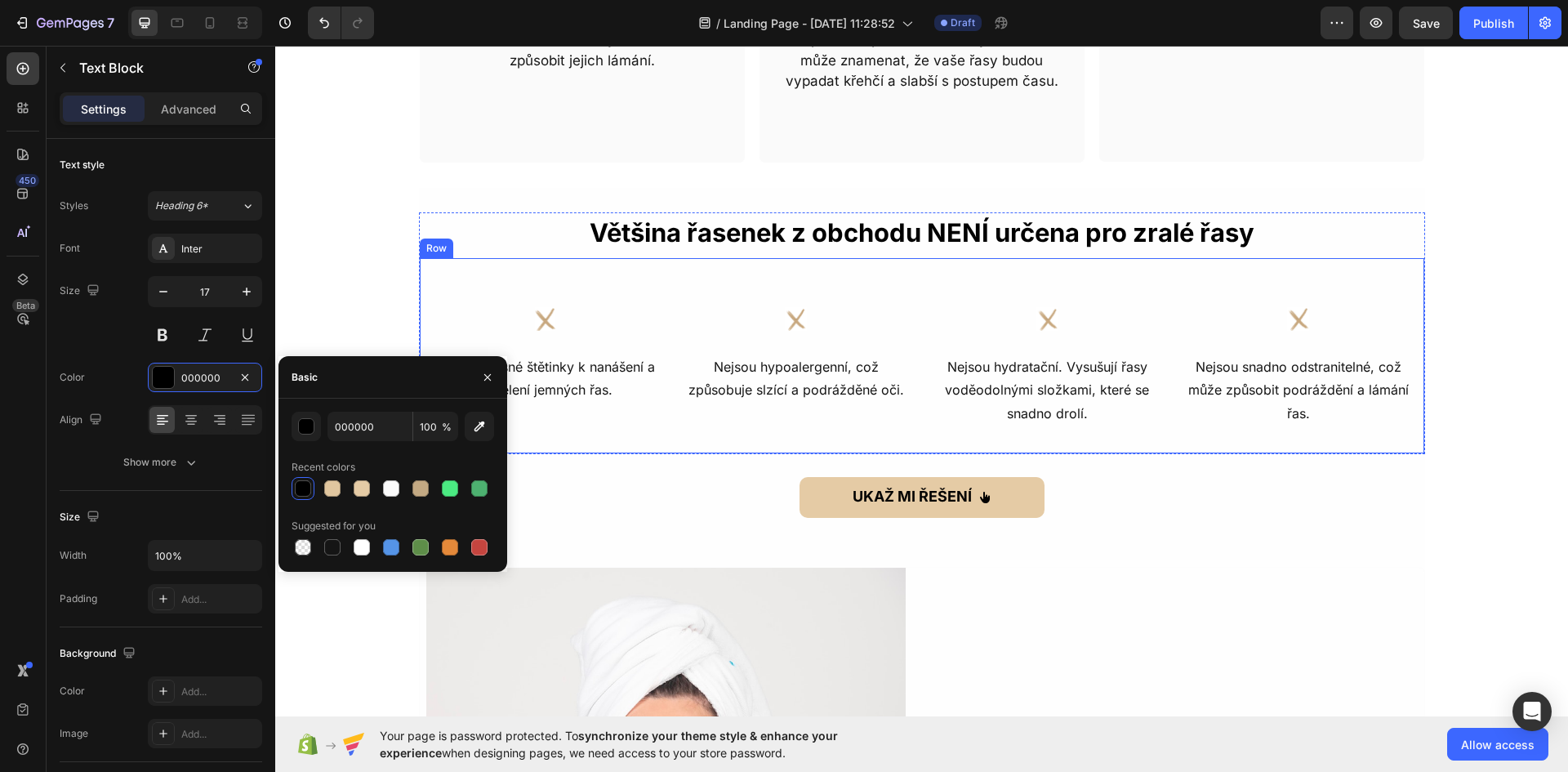
click at [603, 386] on p "Nemají přesné štětinky k nanášení a oddělení jemných řas." at bounding box center [545, 379] width 222 height 47
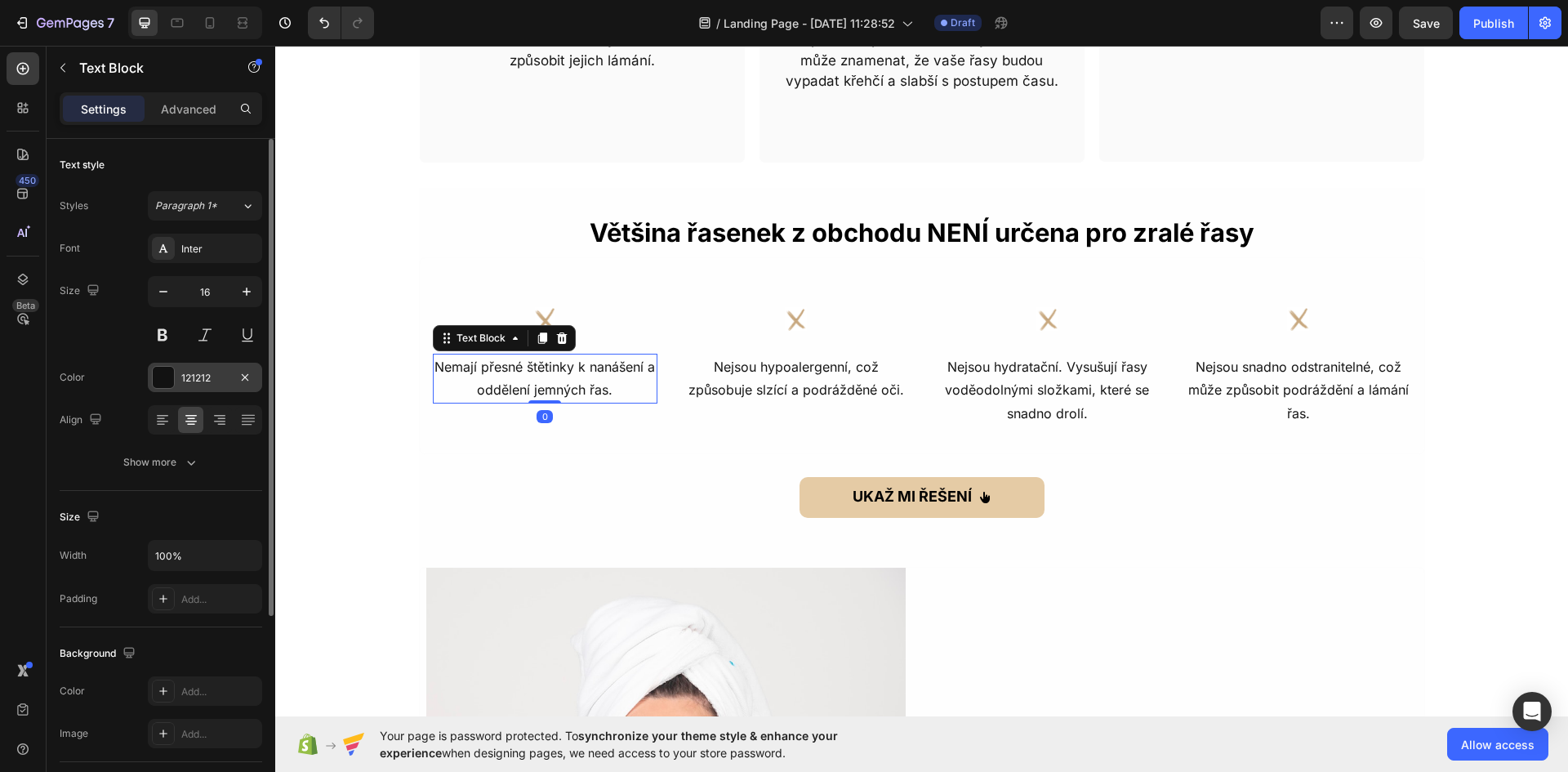
click at [213, 368] on div "121212" at bounding box center [205, 377] width 114 height 29
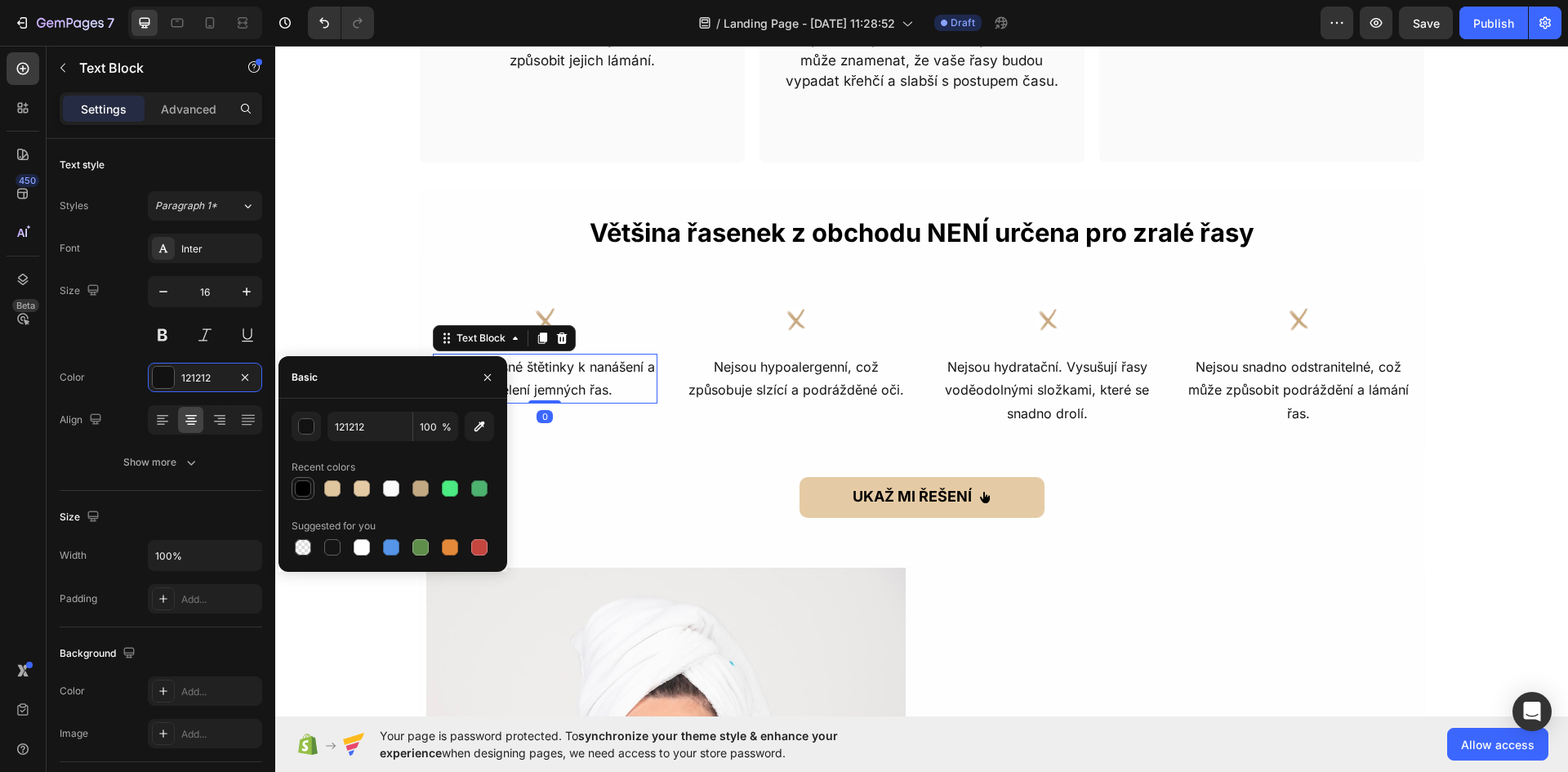
click at [307, 486] on div at bounding box center [303, 488] width 16 height 16
type input "000000"
click at [757, 382] on p "Nejsou hypoalergenní, což způsobuje slzící a podrážděné oči." at bounding box center [796, 379] width 222 height 47
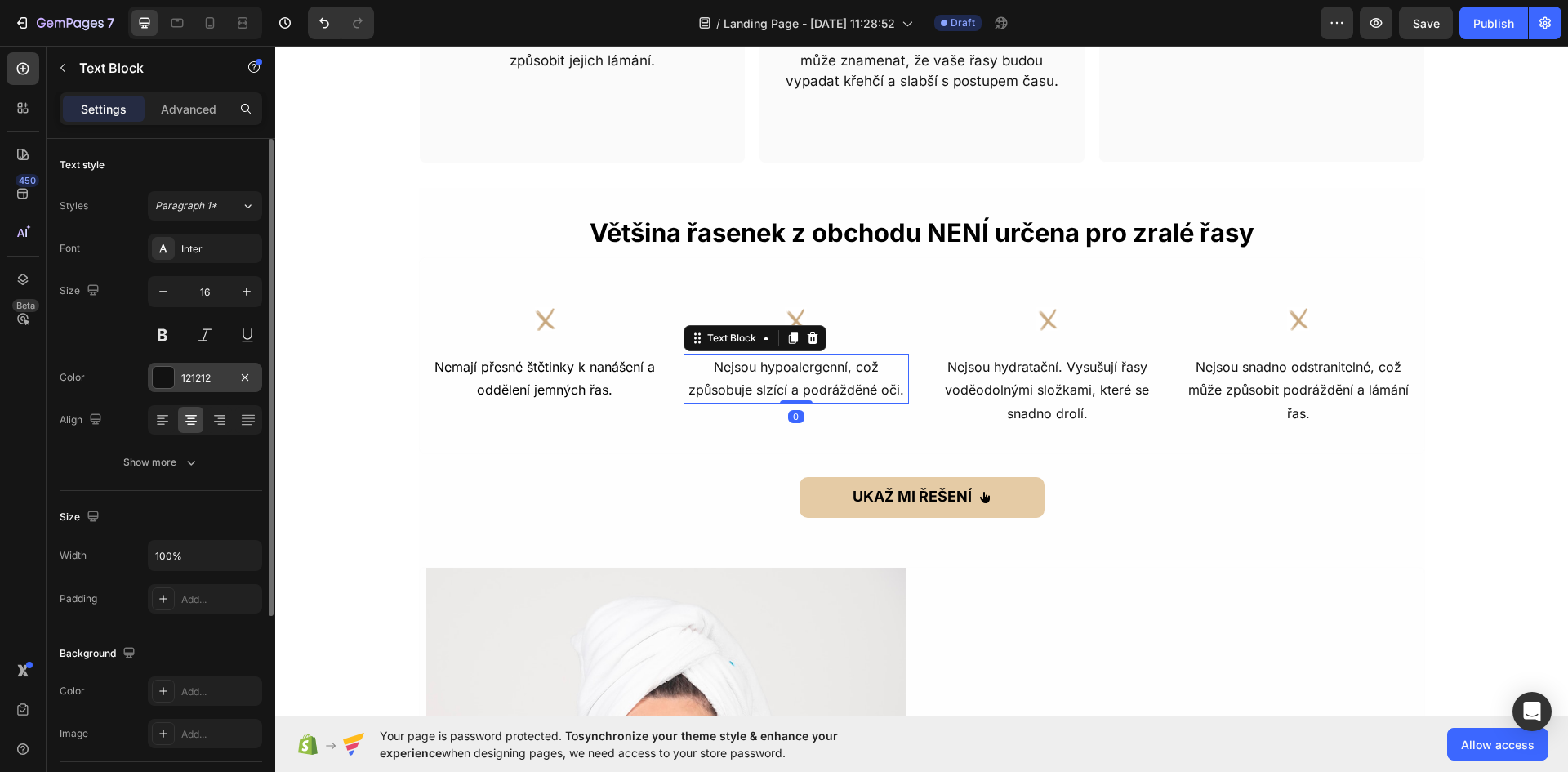
click at [164, 375] on div at bounding box center [164, 377] width 21 height 21
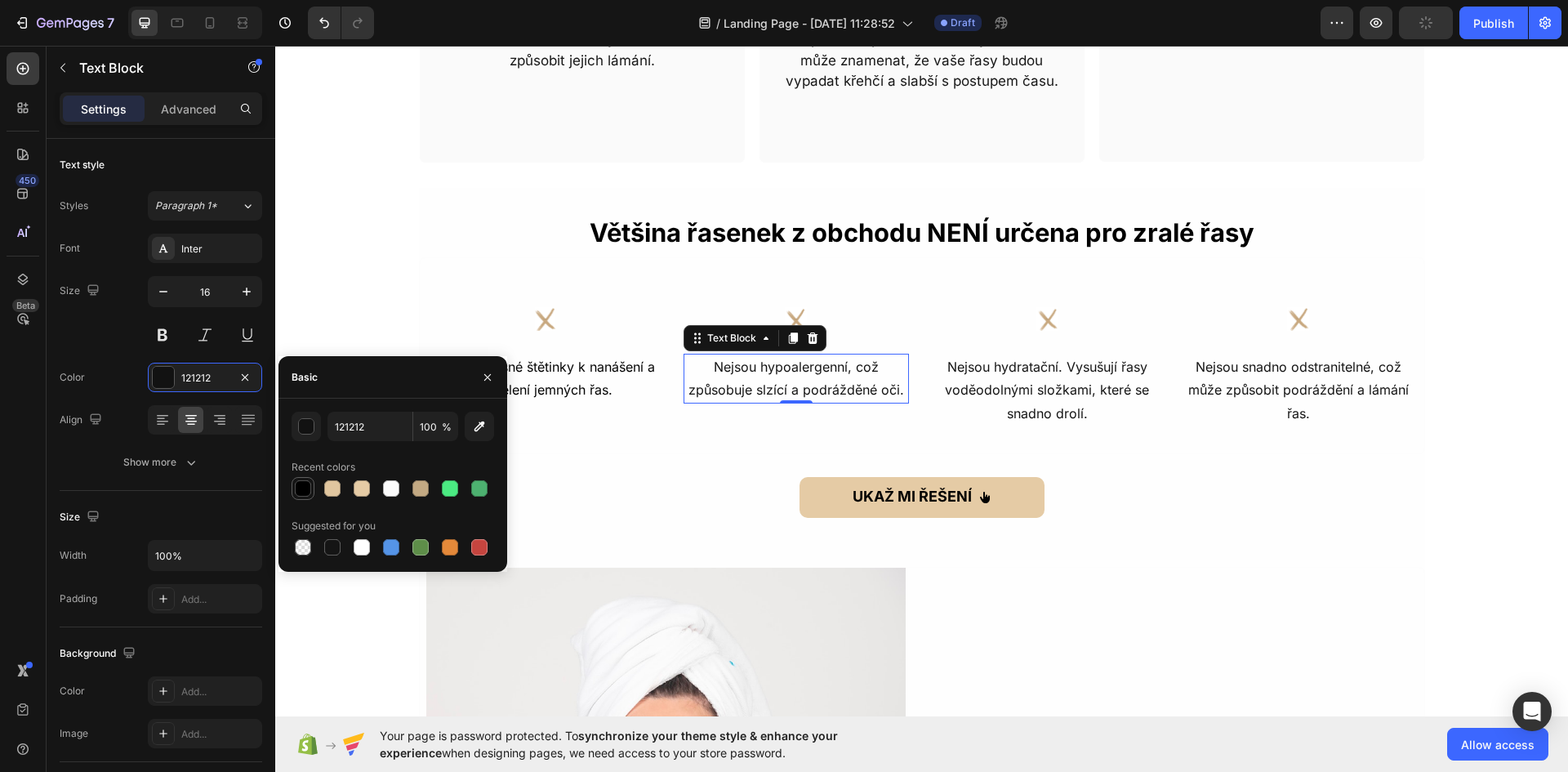
click at [309, 488] on div at bounding box center [303, 488] width 16 height 16
type input "000000"
click at [990, 386] on p "Nejsou hydratační. Vysušují řasy voděodolnými složkami, které se snadno drolí." at bounding box center [1048, 390] width 222 height 70
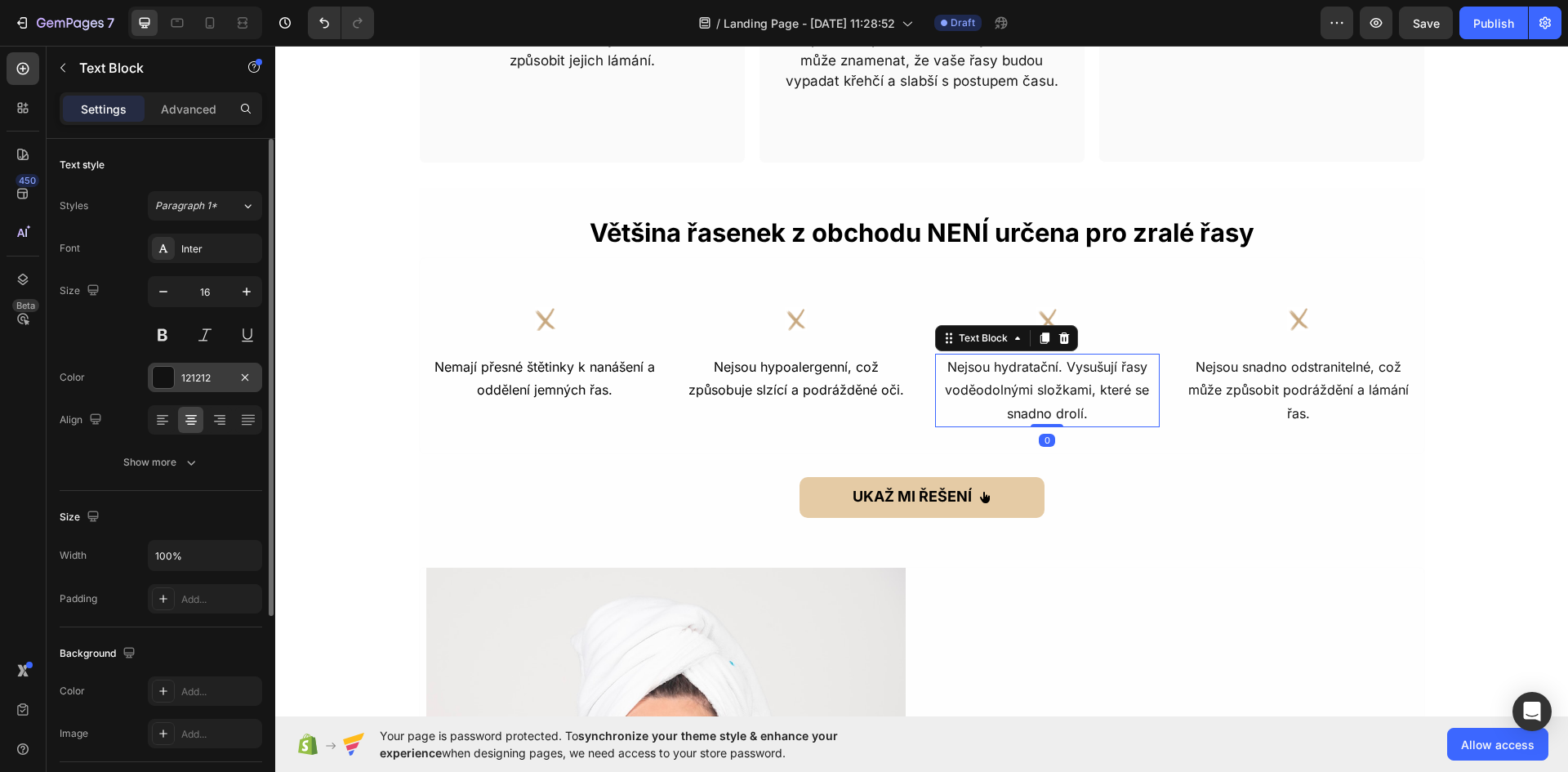
click at [159, 375] on div at bounding box center [164, 377] width 21 height 21
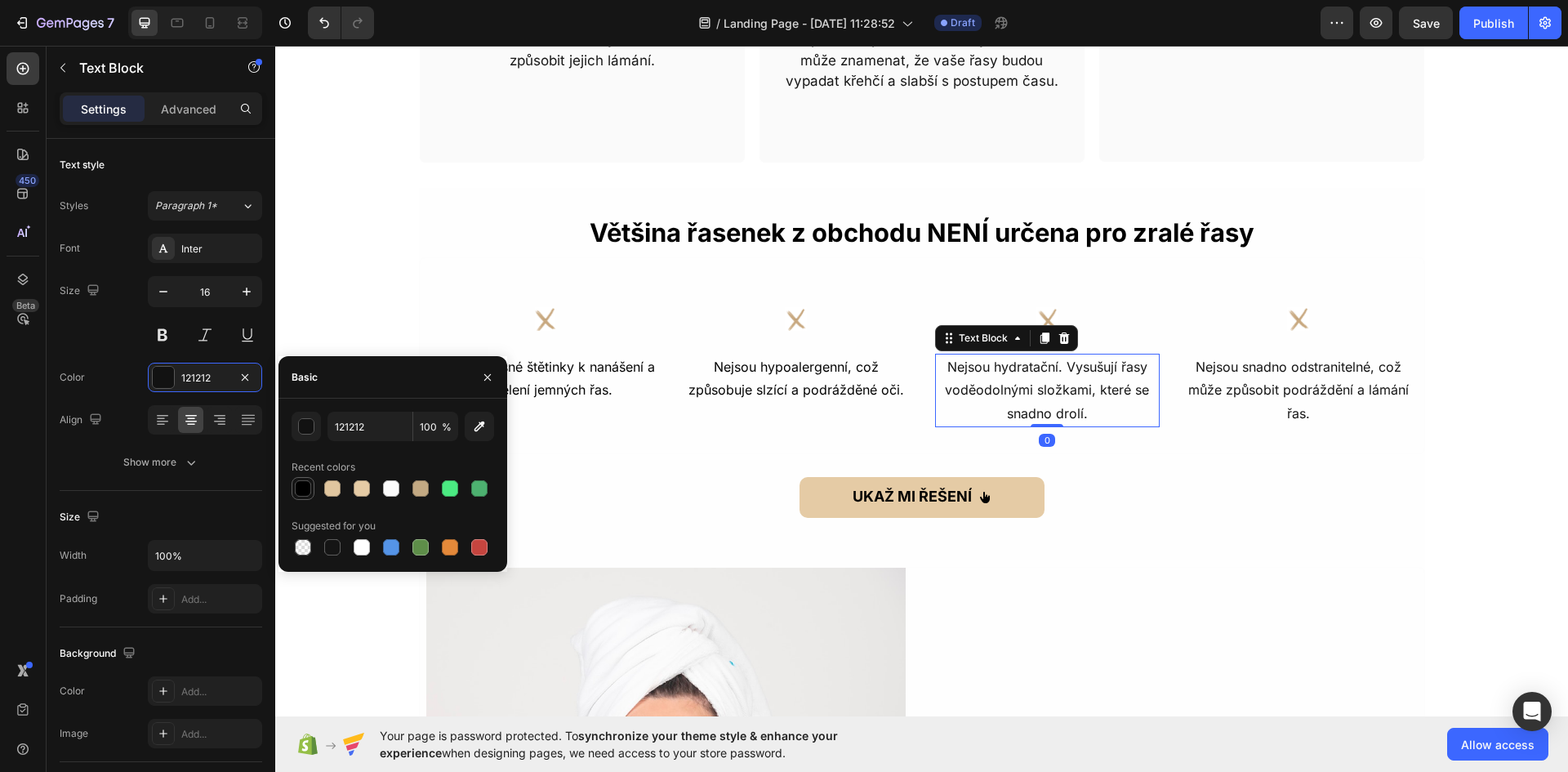
click at [296, 490] on div at bounding box center [303, 488] width 16 height 16
type input "000000"
click at [1255, 366] on p "Nejsou snadno odstranitelné, což může způsobit podráždění a lámání řas." at bounding box center [1298, 390] width 222 height 70
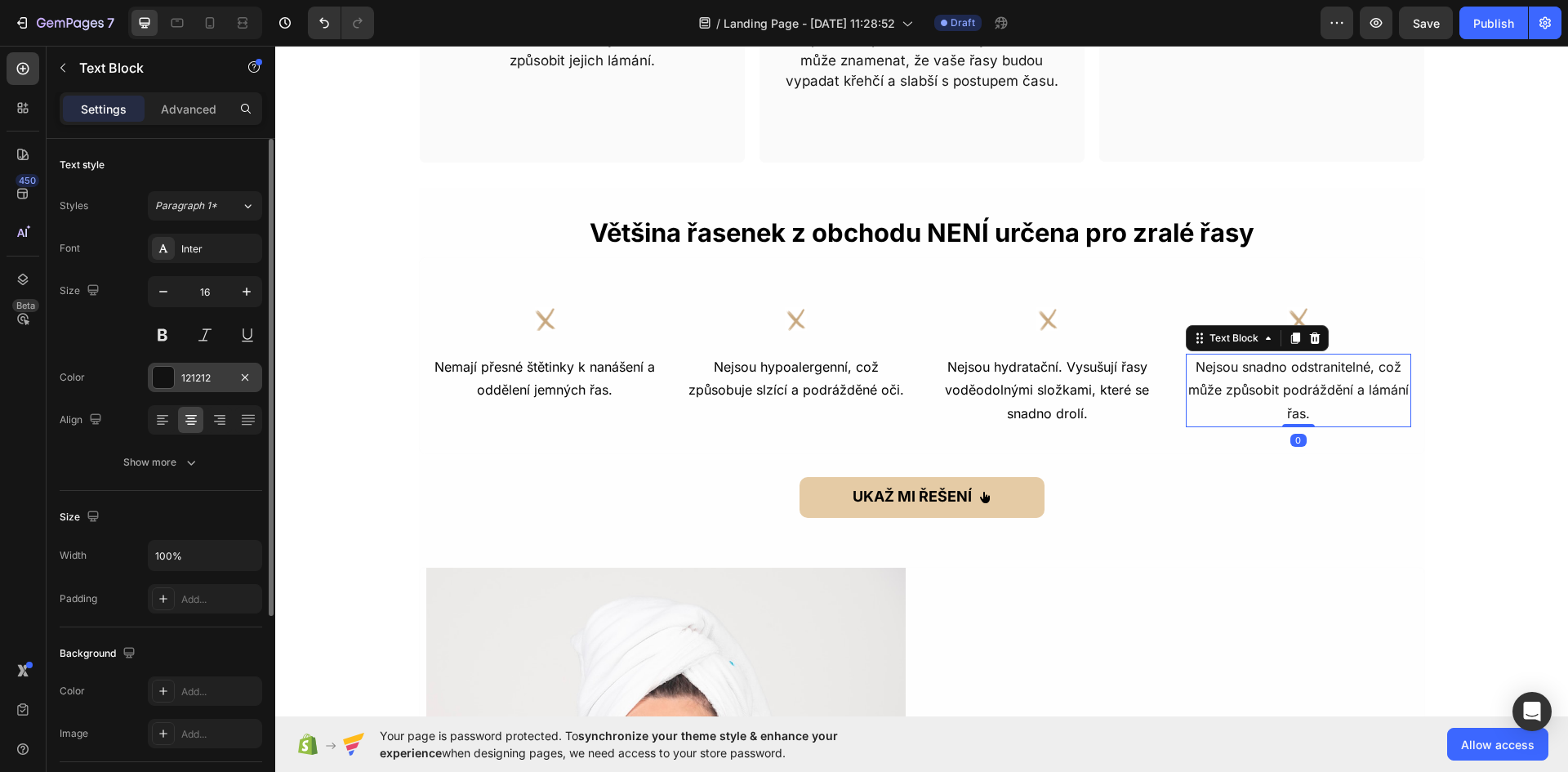
click at [172, 369] on div at bounding box center [164, 377] width 21 height 21
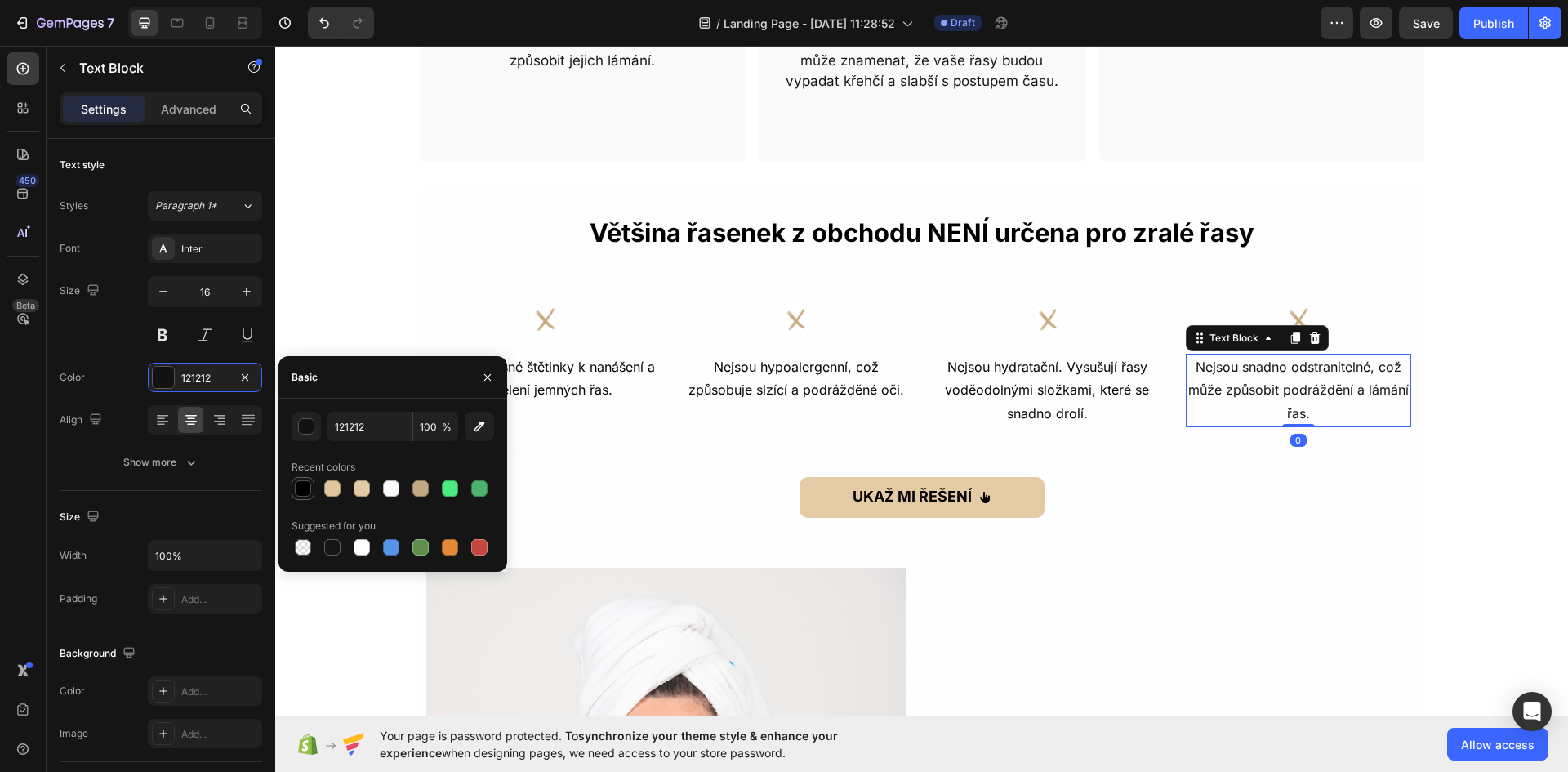
click at [300, 485] on div at bounding box center [303, 488] width 16 height 16
type input "000000"
click at [915, 496] on strong "UKAŽ MI ŘEŠENÍ" at bounding box center [912, 496] width 119 height 17
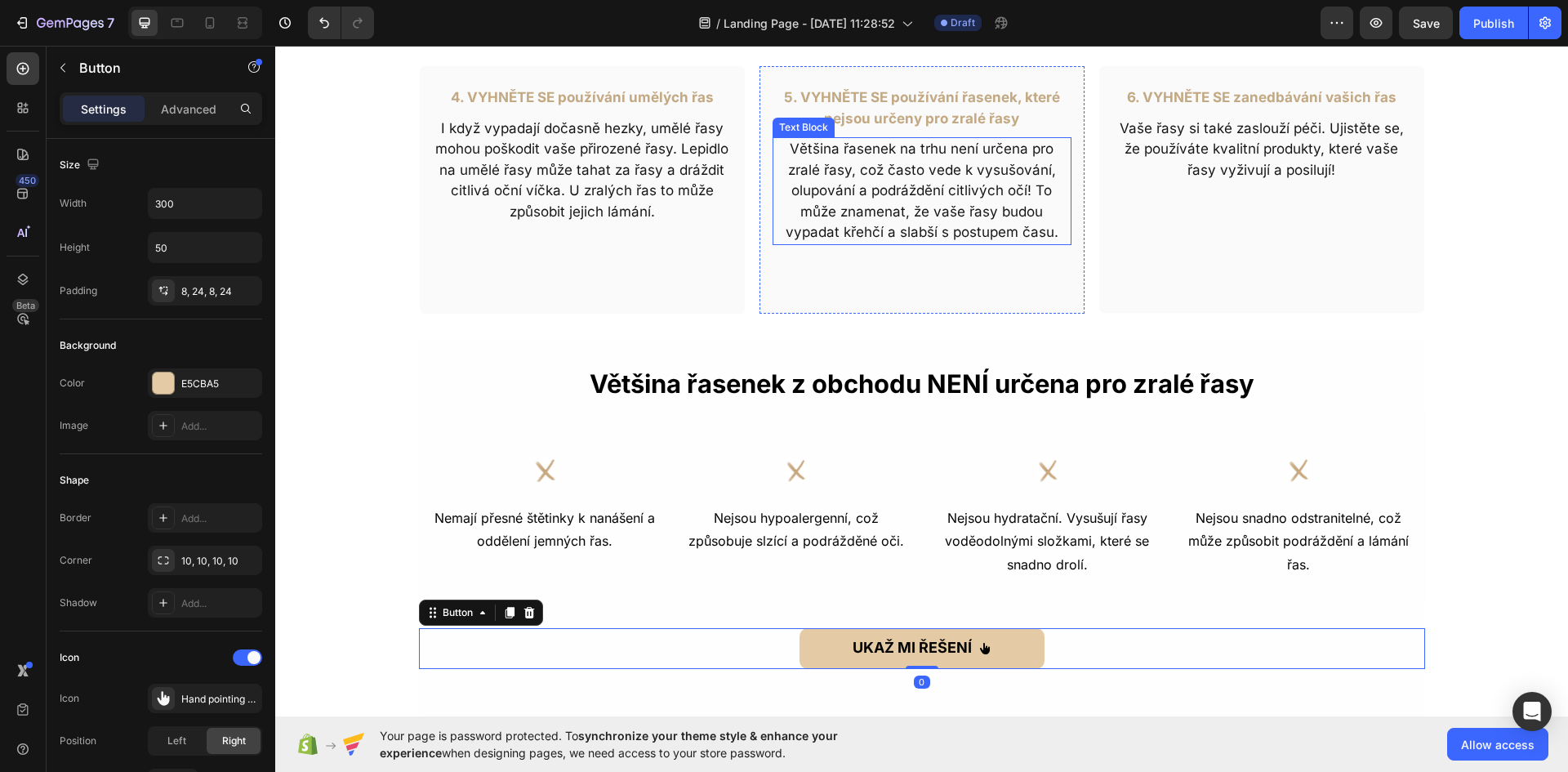
scroll to position [724, 0]
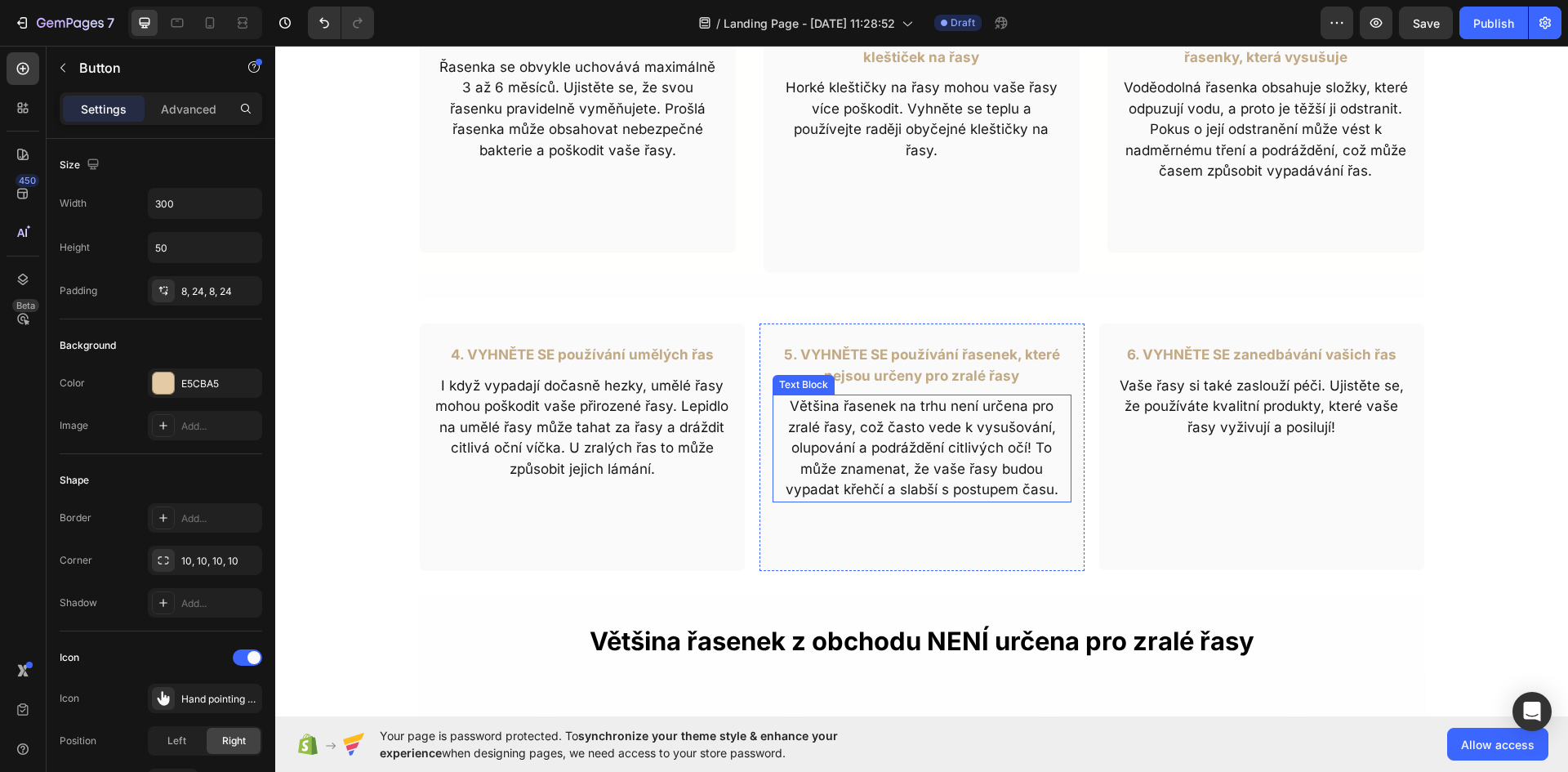
click at [883, 461] on p "Většina řasenek na trhu není určena pro zralé řasy, což často vede k vysušování…" at bounding box center [922, 448] width 296 height 105
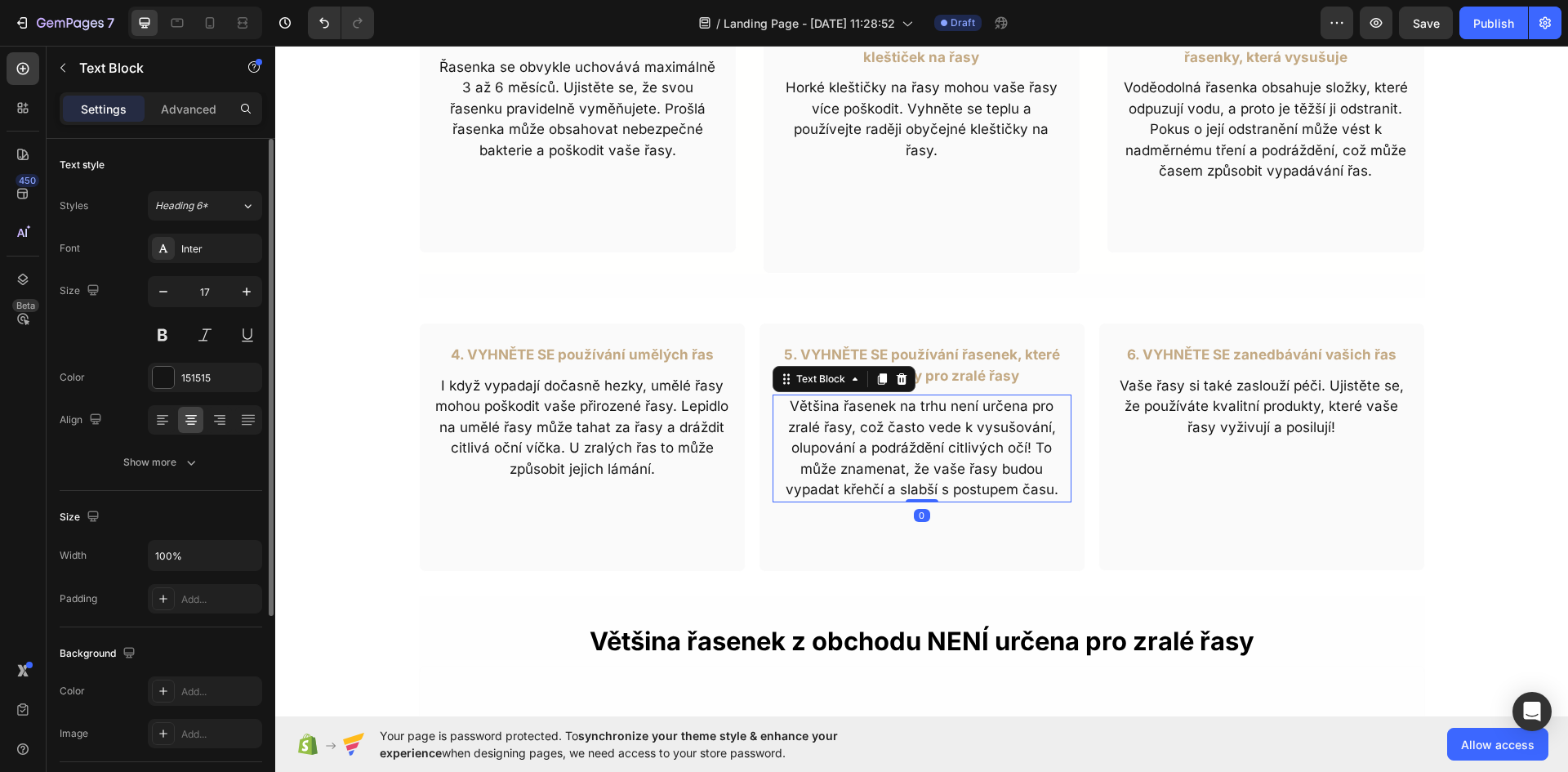
drag, startPoint x: 168, startPoint y: 372, endPoint x: 190, endPoint y: 393, distance: 30.4
click at [169, 374] on div at bounding box center [164, 377] width 21 height 21
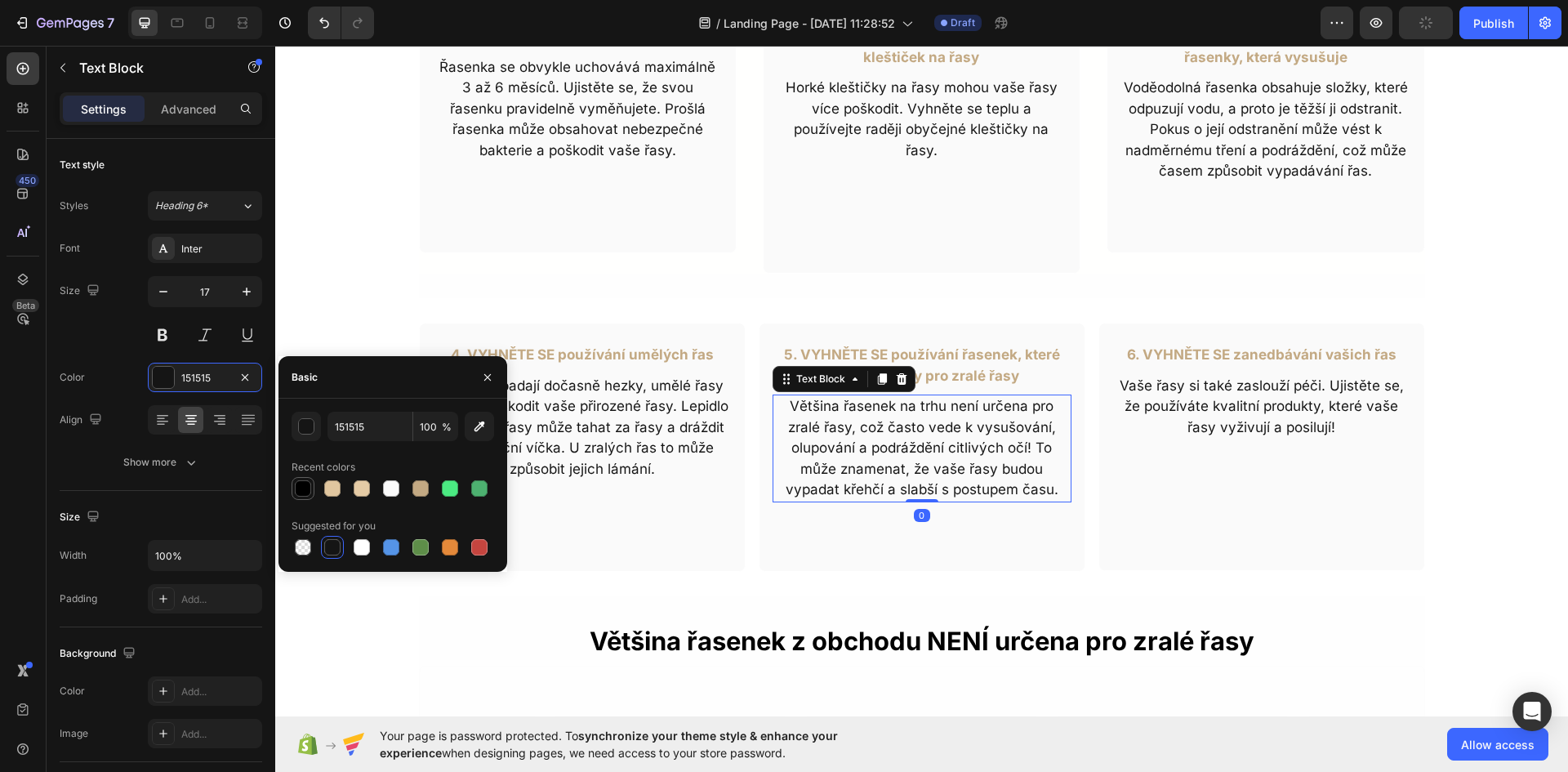
click at [306, 479] on div at bounding box center [303, 488] width 20 height 20
type input "000000"
click at [617, 402] on p "I když vypadají dočasně hezky, umělé řasy mohou poškodit vaše přirozené řasy. L…" at bounding box center [582, 428] width 296 height 105
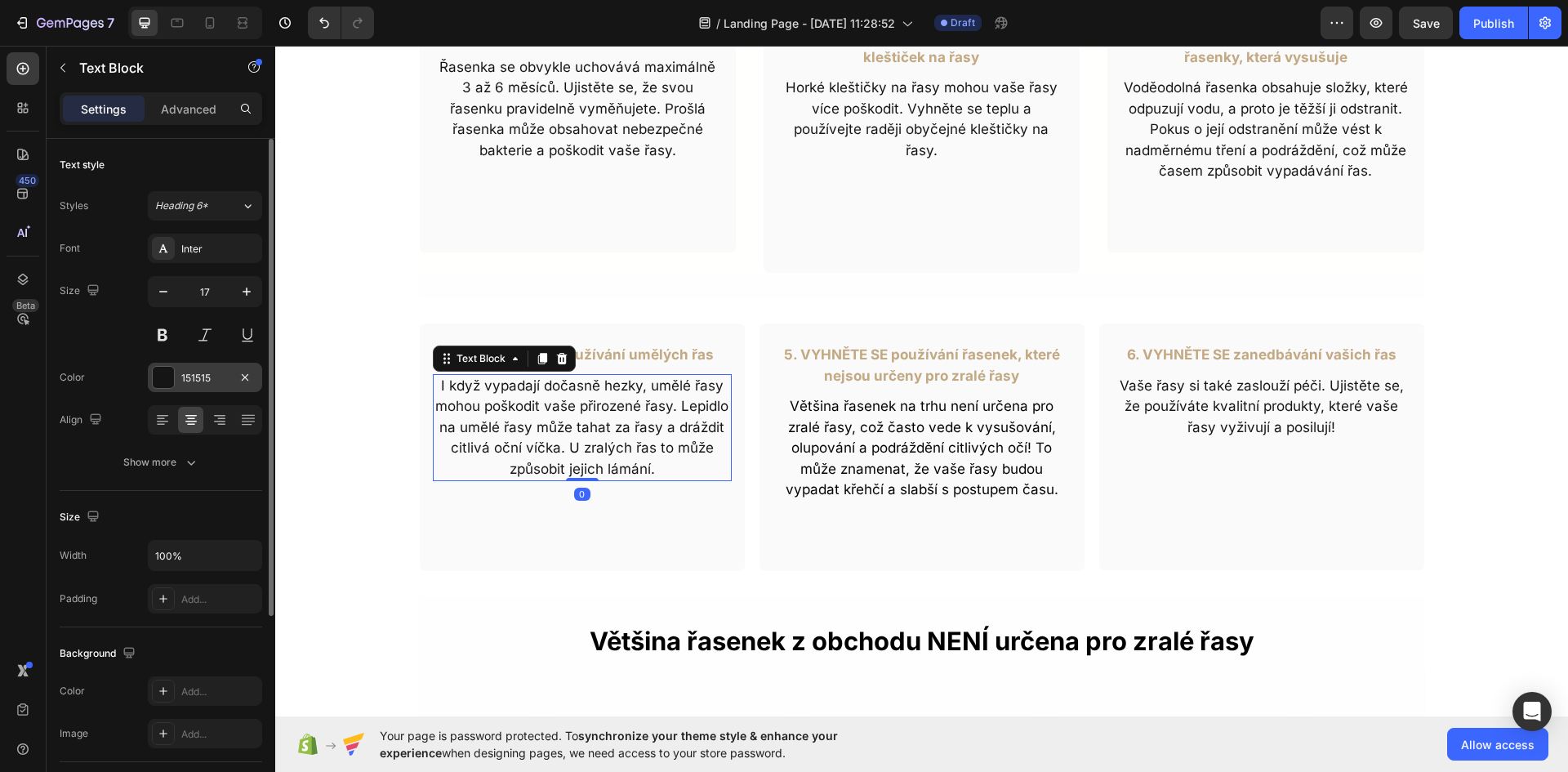
click at [172, 385] on div at bounding box center [164, 377] width 21 height 21
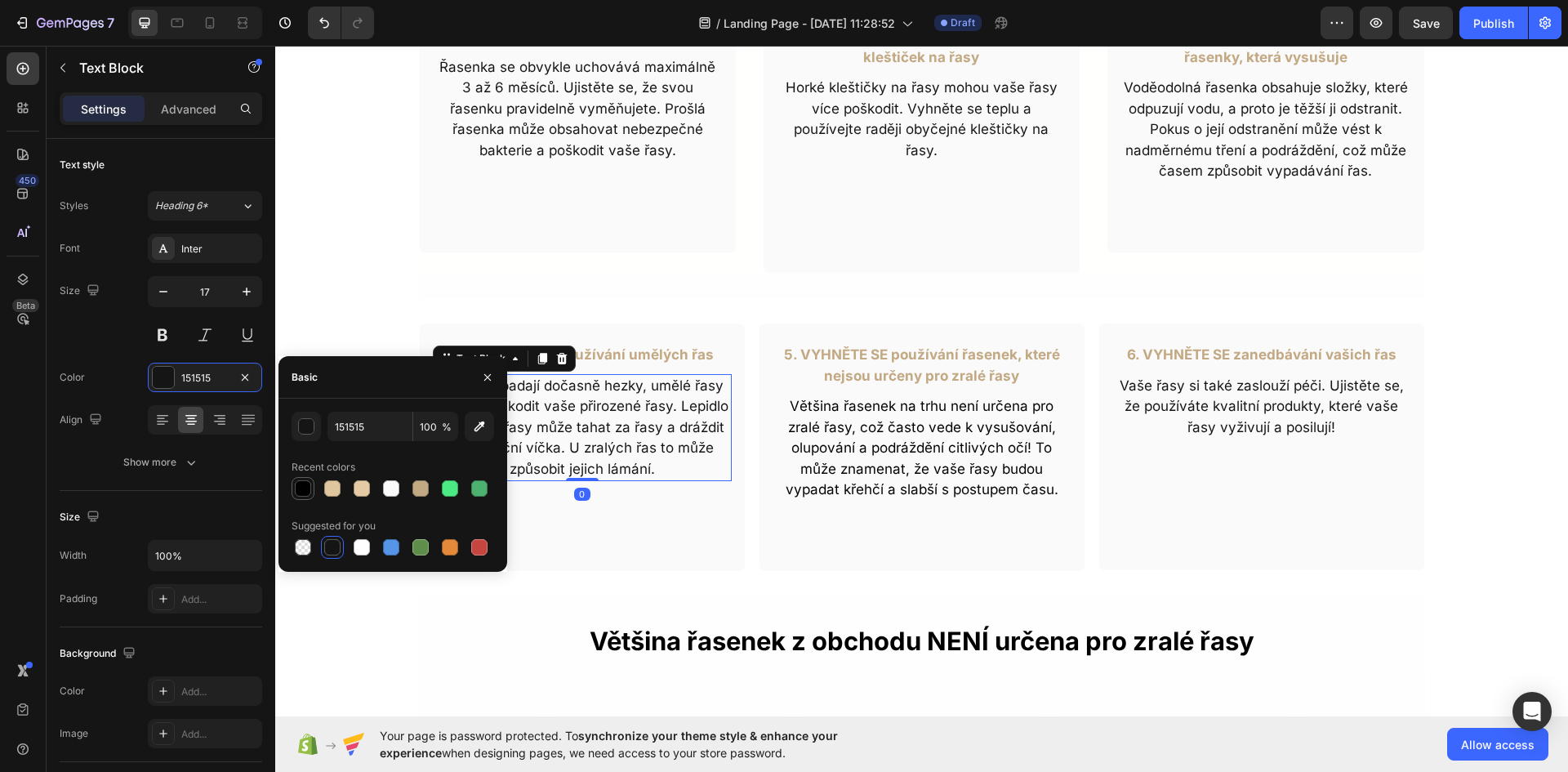
click at [309, 495] on div at bounding box center [303, 488] width 16 height 16
type input "000000"
click at [1185, 415] on p "Vaše řasy si také zaslouží péči. Ujistěte se, že používáte kvalitní produkty, k…" at bounding box center [1261, 406] width 296 height 63
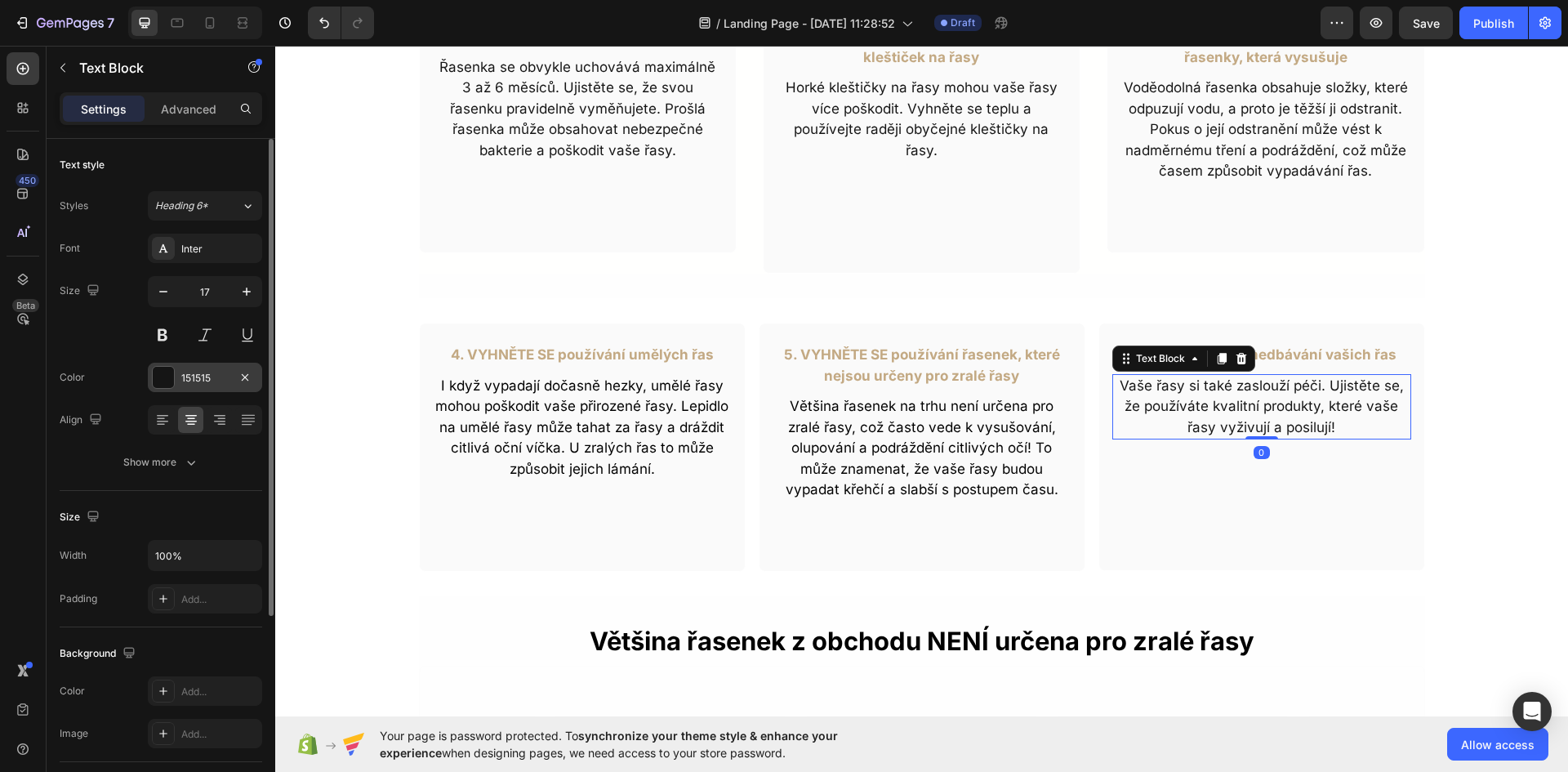
click at [169, 382] on div at bounding box center [164, 377] width 21 height 21
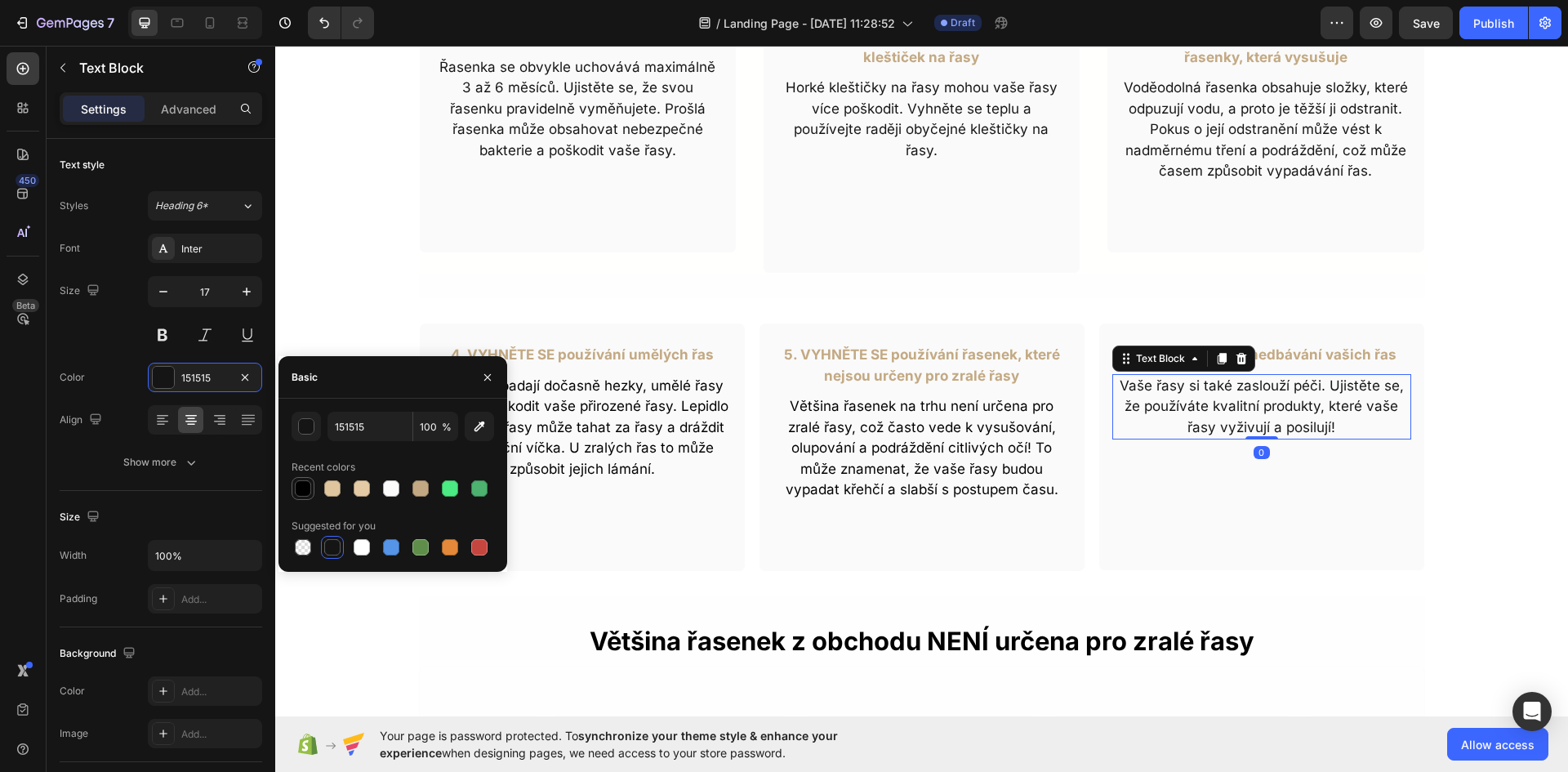
click at [314, 478] on div at bounding box center [303, 488] width 23 height 23
type input "000000"
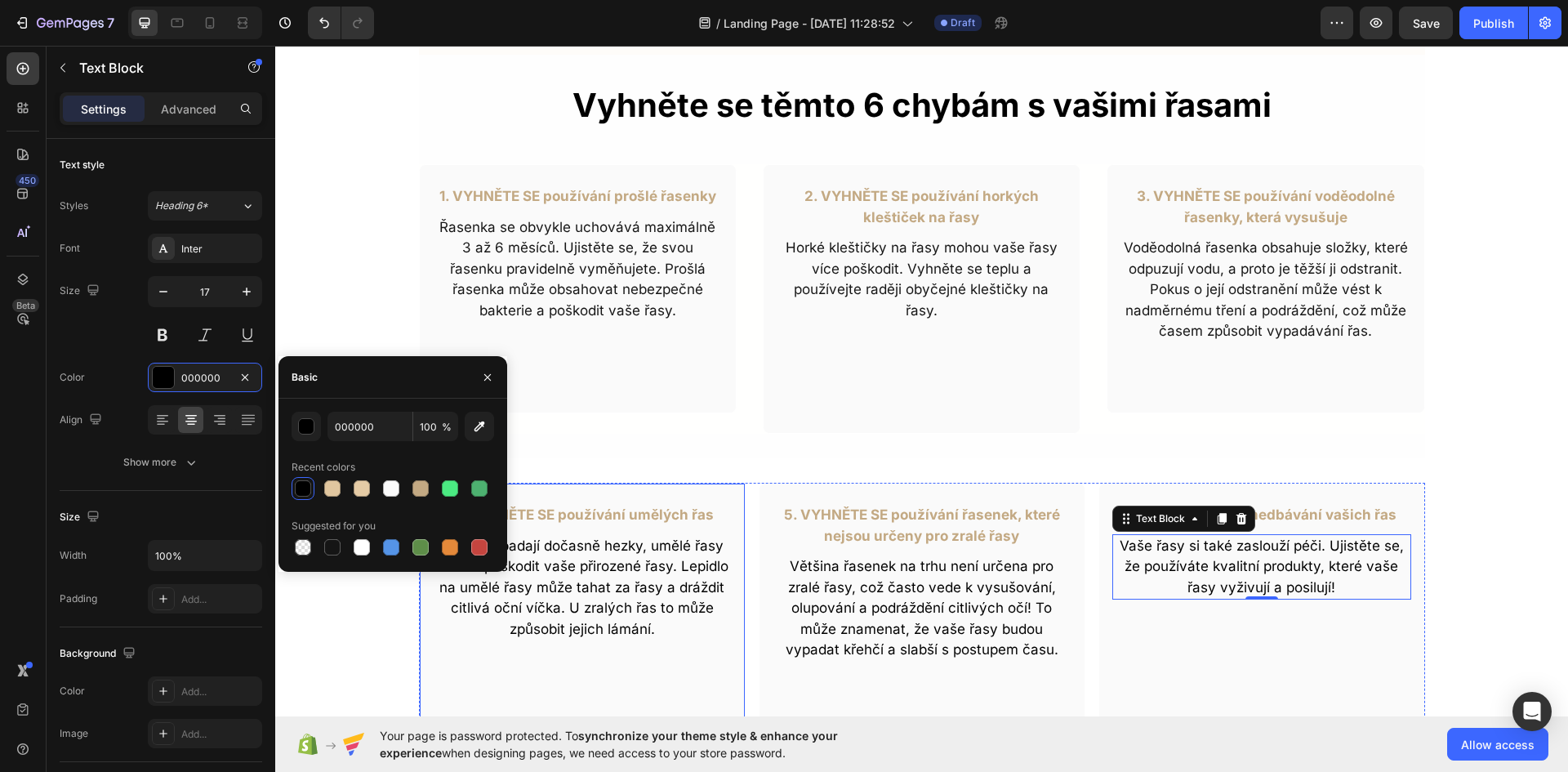
scroll to position [478, 0]
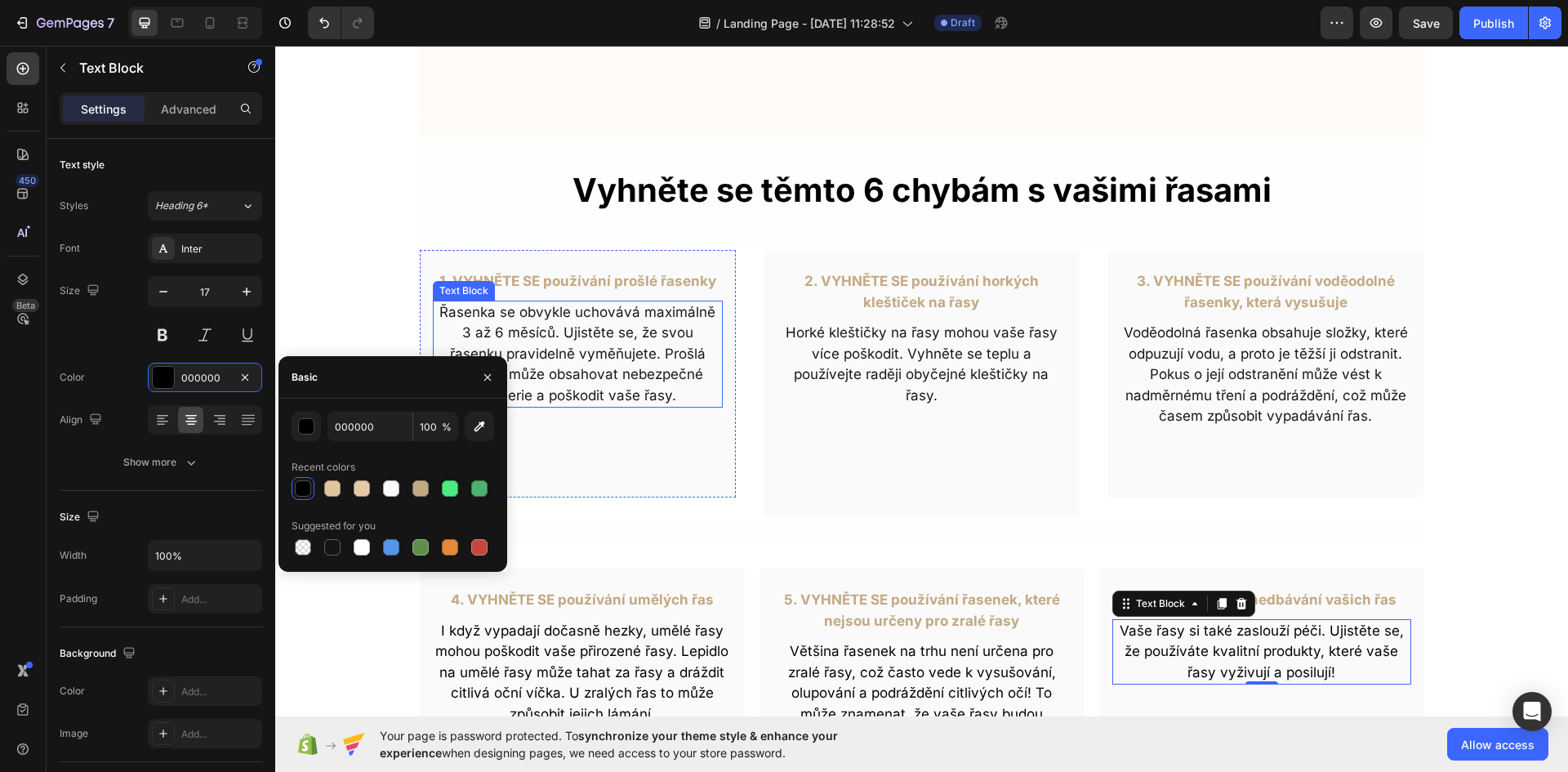
click at [544, 371] on p "Řasenka se obvykle uchovává maximálně 3 až 6 měsíců. Ujistěte se, že svou řasen…" at bounding box center [577, 355] width 287 height 105
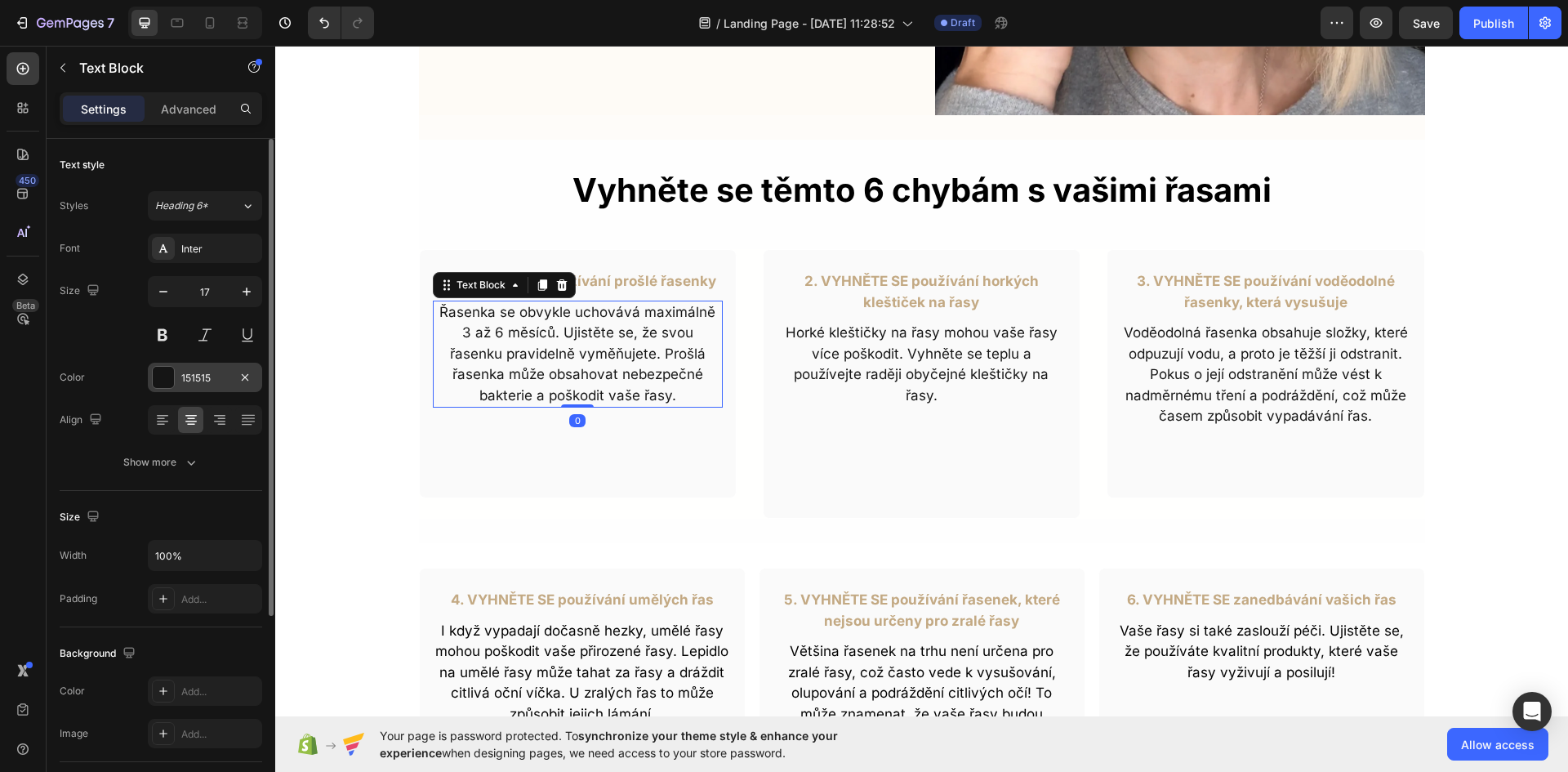
click at [154, 374] on div at bounding box center [164, 377] width 21 height 21
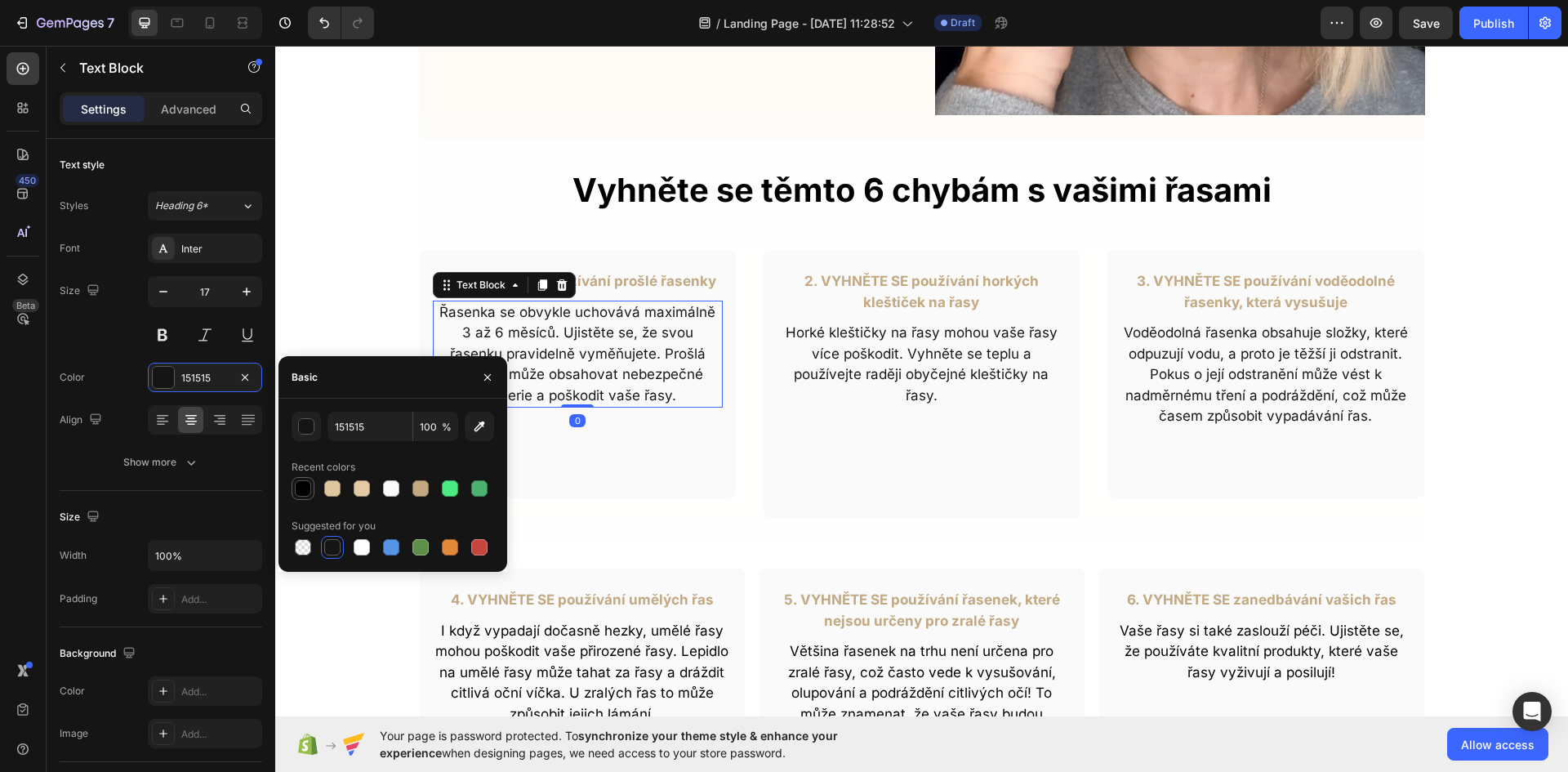
click at [298, 484] on div at bounding box center [303, 488] width 16 height 16
type input "000000"
click at [952, 350] on p "Horké kleštičky na řasy mohou vaše řasy více poškodit. Vyhněte se teplu a použí…" at bounding box center [921, 364] width 287 height 83
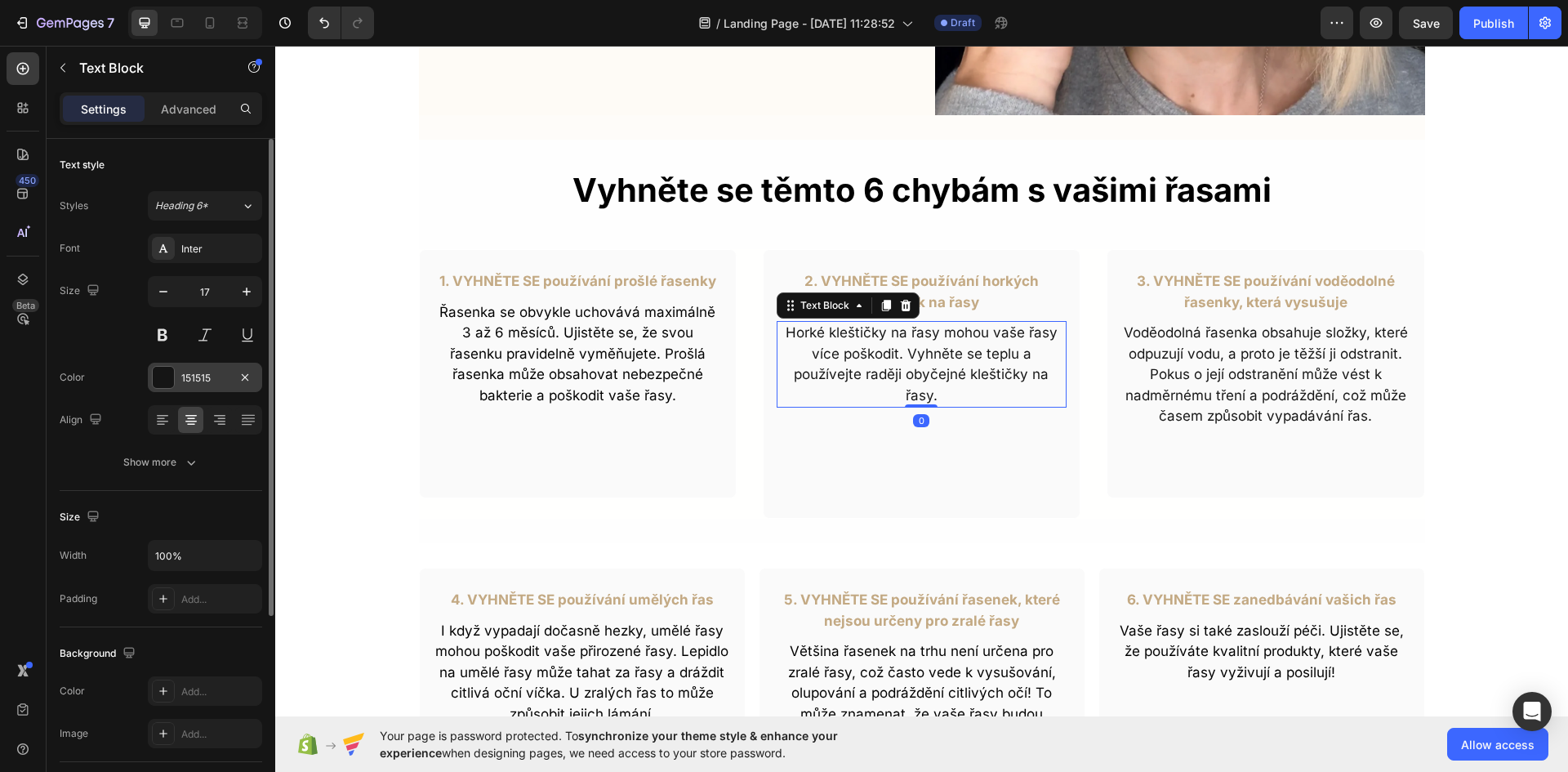
click at [164, 370] on div at bounding box center [164, 377] width 21 height 21
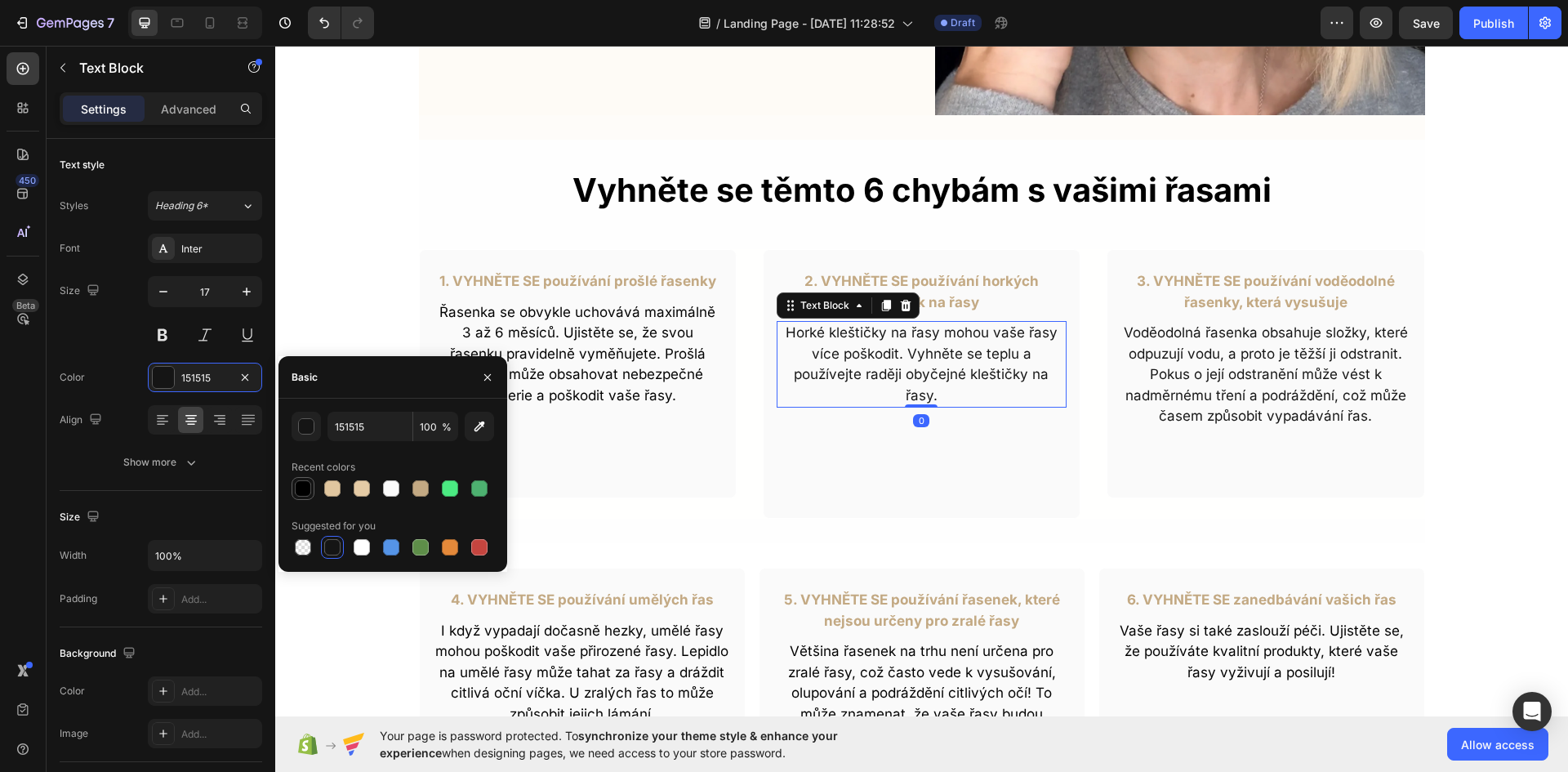
click at [300, 495] on div at bounding box center [303, 488] width 16 height 16
type input "000000"
click at [1220, 350] on p "Voděodolná řasenka obsahuje složky, které odpuzují vodu, a proto je těžší ji od…" at bounding box center [1265, 375] width 287 height 105
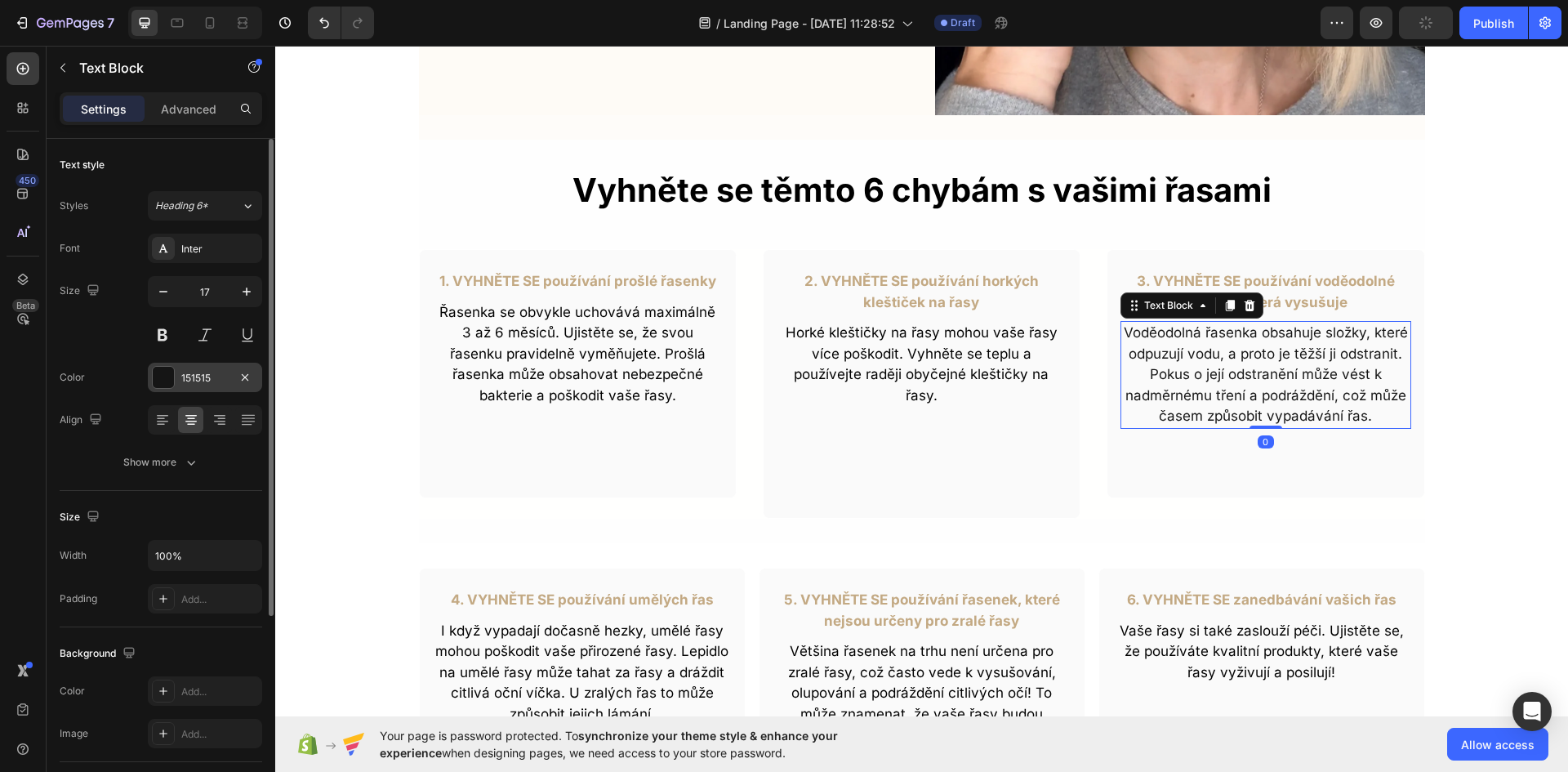
click at [177, 378] on div "151515" at bounding box center [205, 377] width 114 height 29
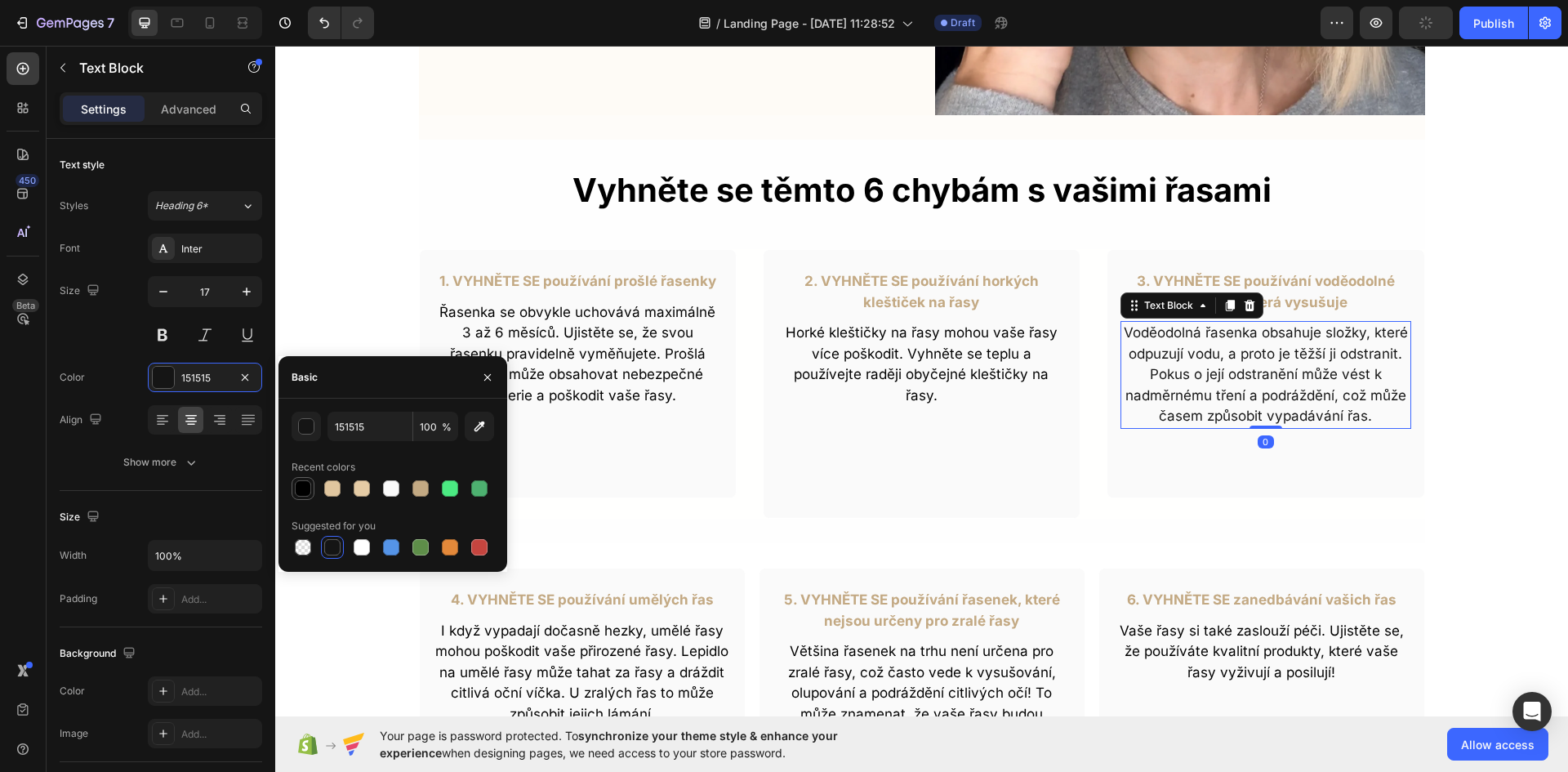
click at [307, 491] on div at bounding box center [303, 488] width 16 height 16
type input "000000"
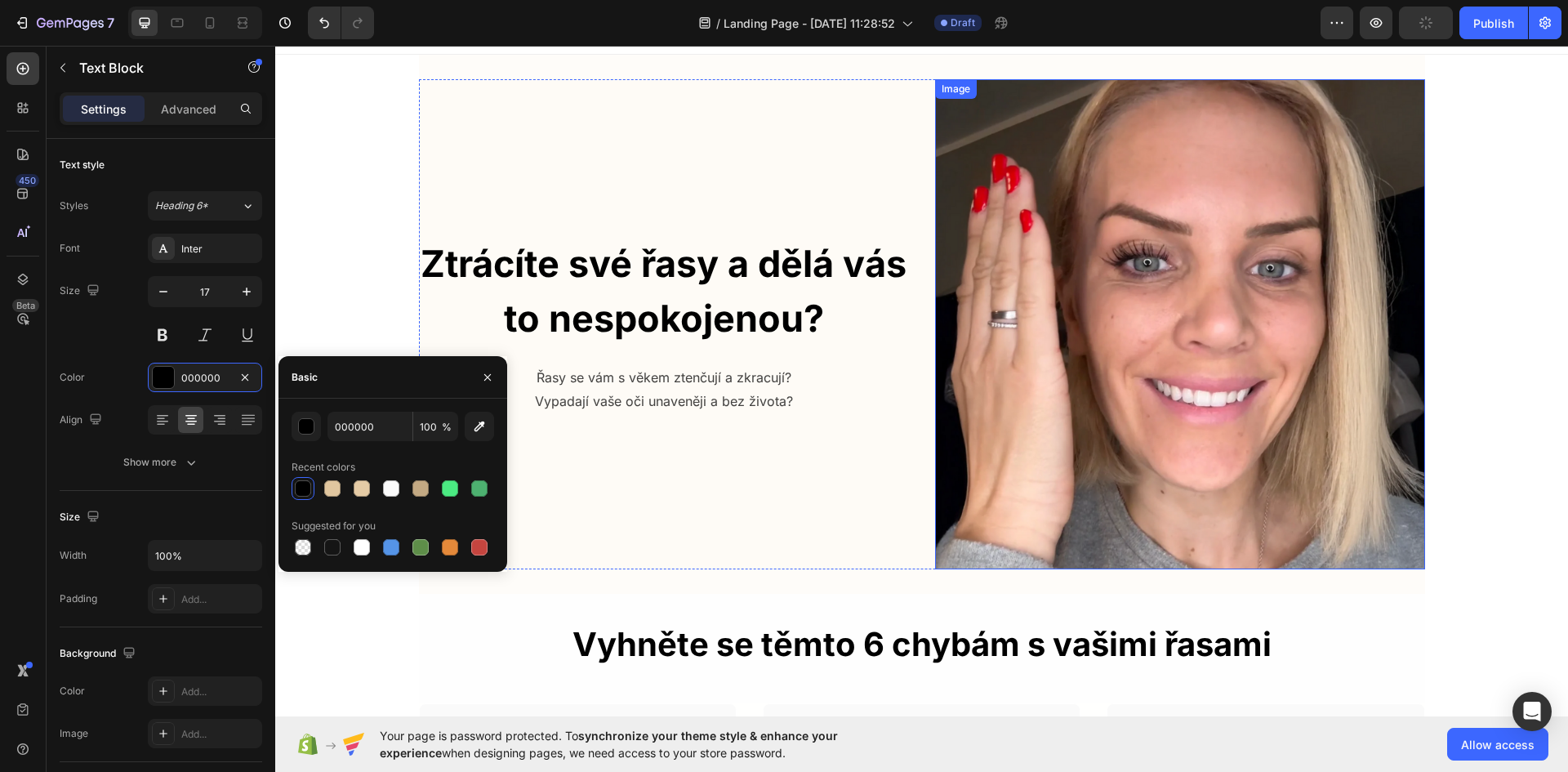
scroll to position [0, 0]
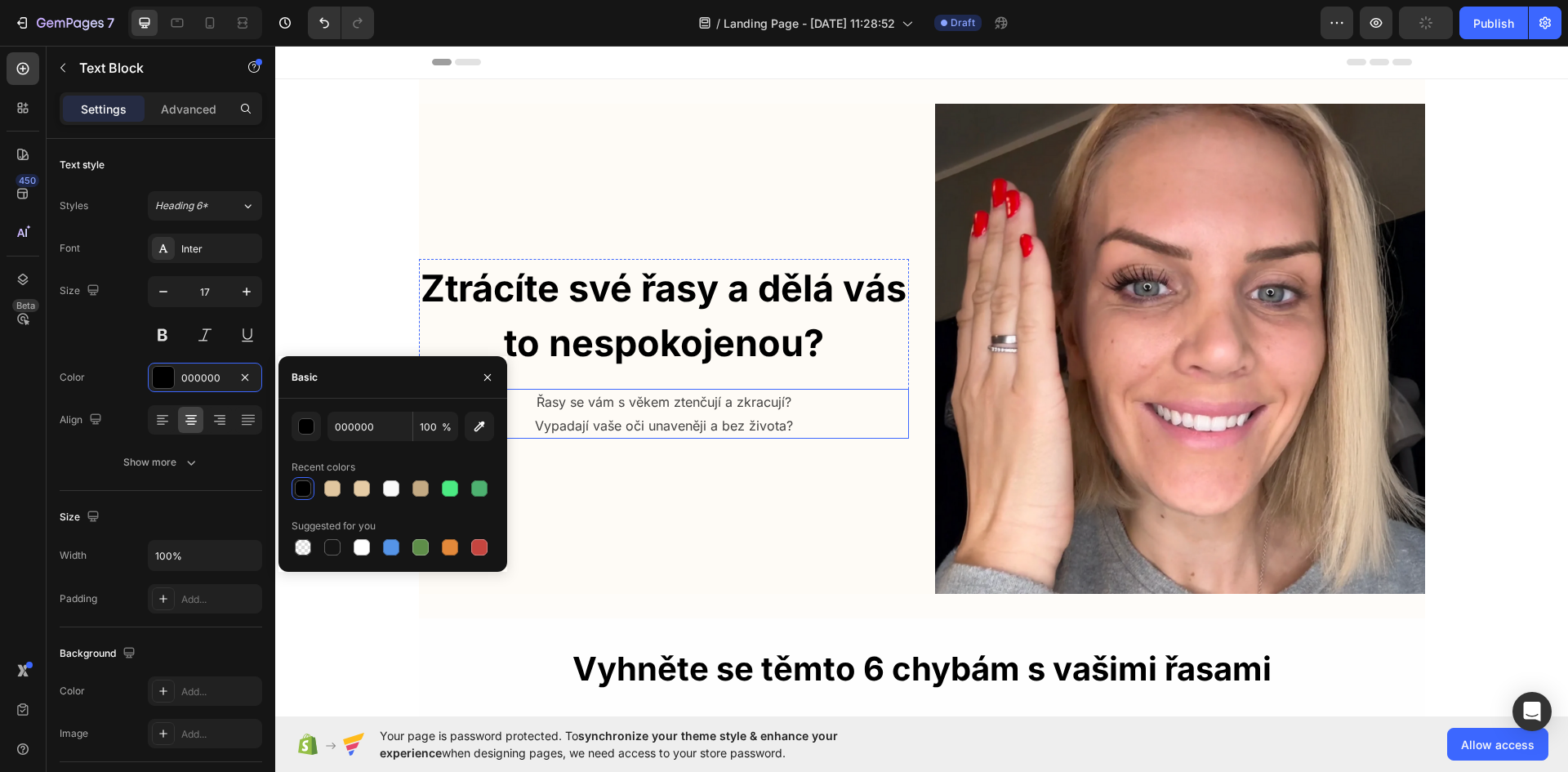
click at [658, 405] on p "Řasy se vám s věkem ztenčují a zkracují? Vypadají vaše oči unaveněji a bez živo…" at bounding box center [663, 414] width 486 height 47
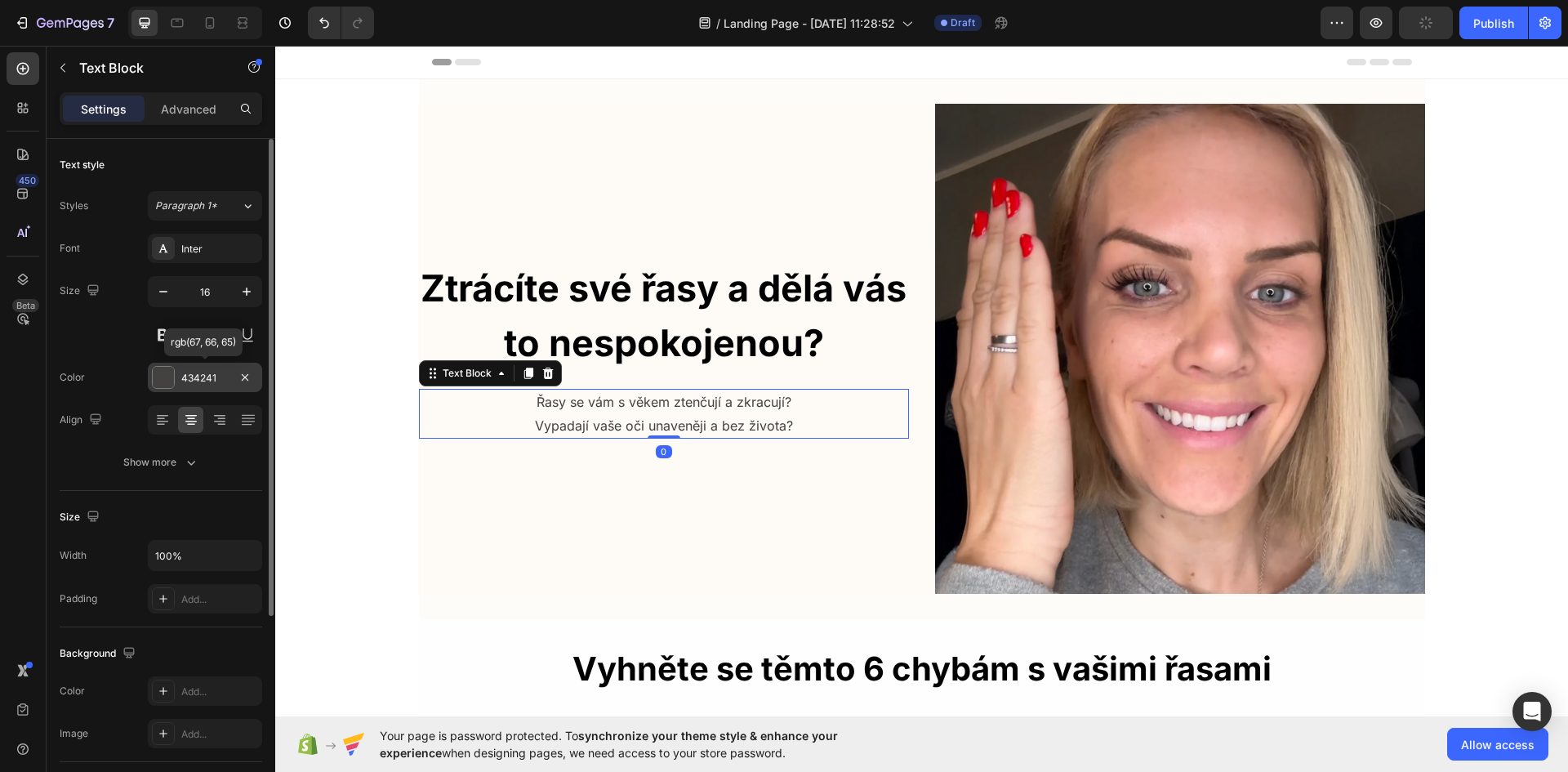
click at [159, 378] on div at bounding box center [164, 377] width 21 height 21
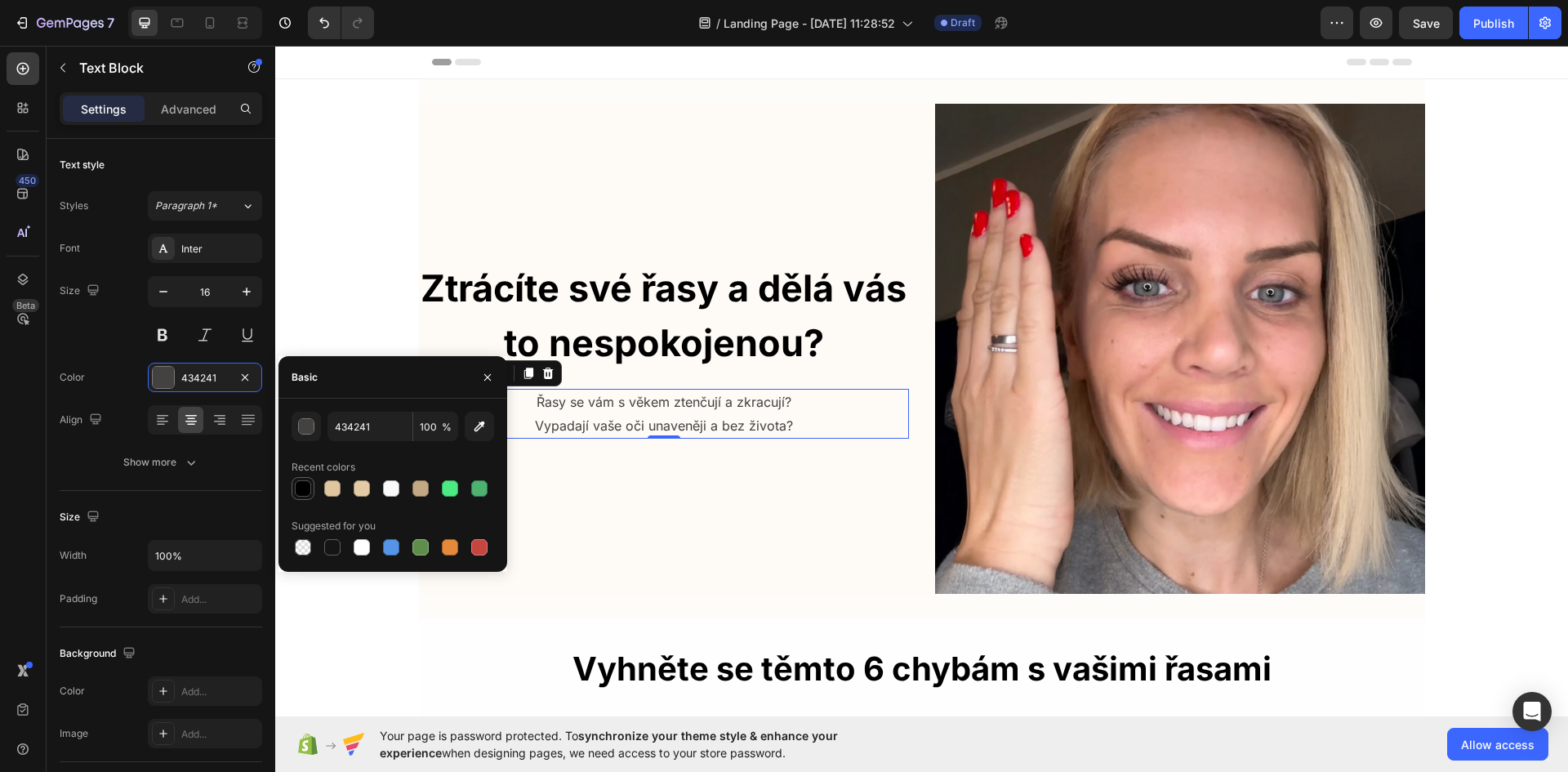
click at [303, 487] on div at bounding box center [303, 488] width 16 height 16
type input "000000"
click at [756, 303] on strong "Ztrácíte své řasy a dělá vás to nespokojenou?" at bounding box center [663, 316] width 486 height 101
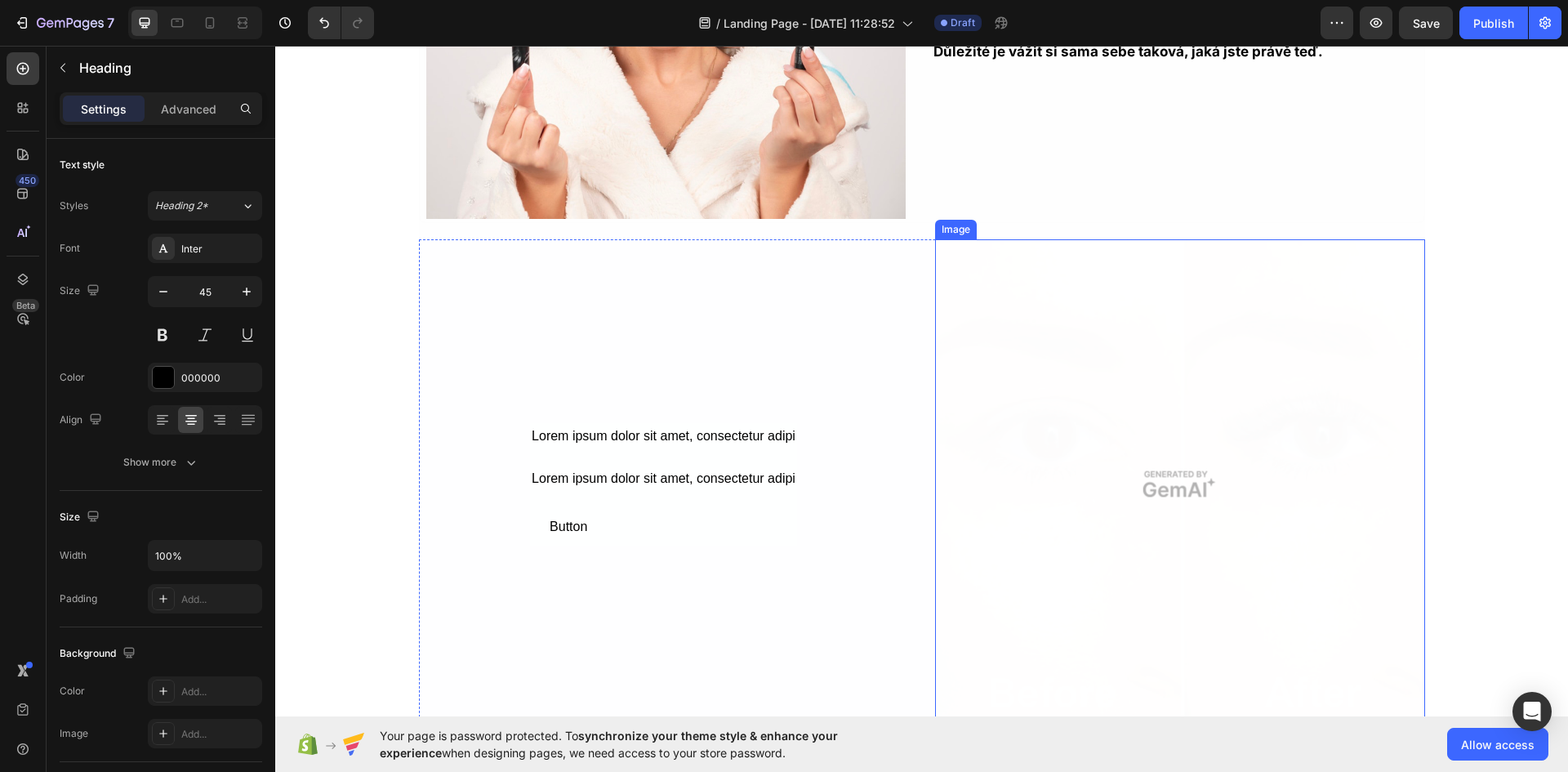
scroll to position [2042, 0]
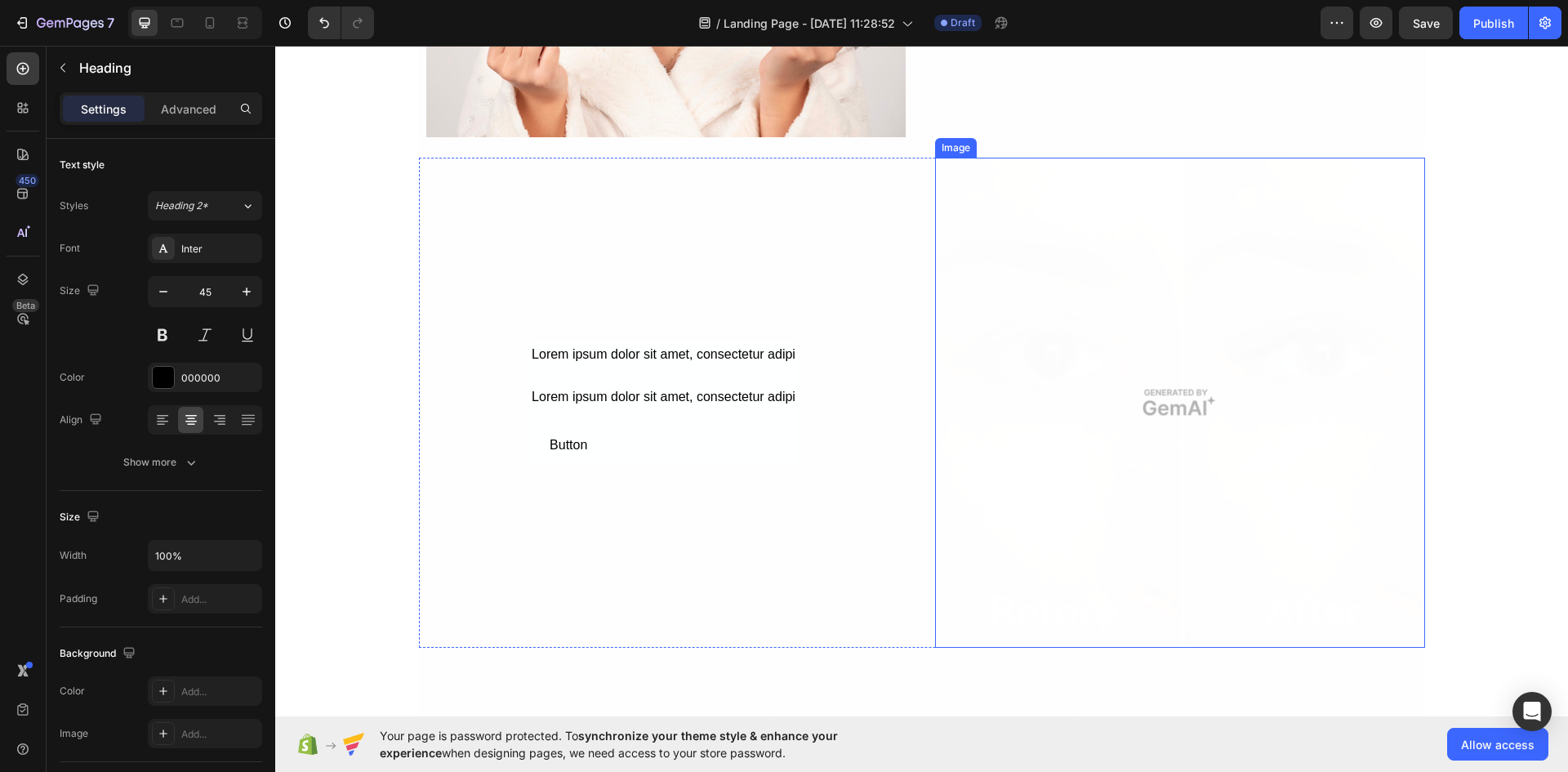
click at [1216, 417] on img at bounding box center [1180, 402] width 490 height 490
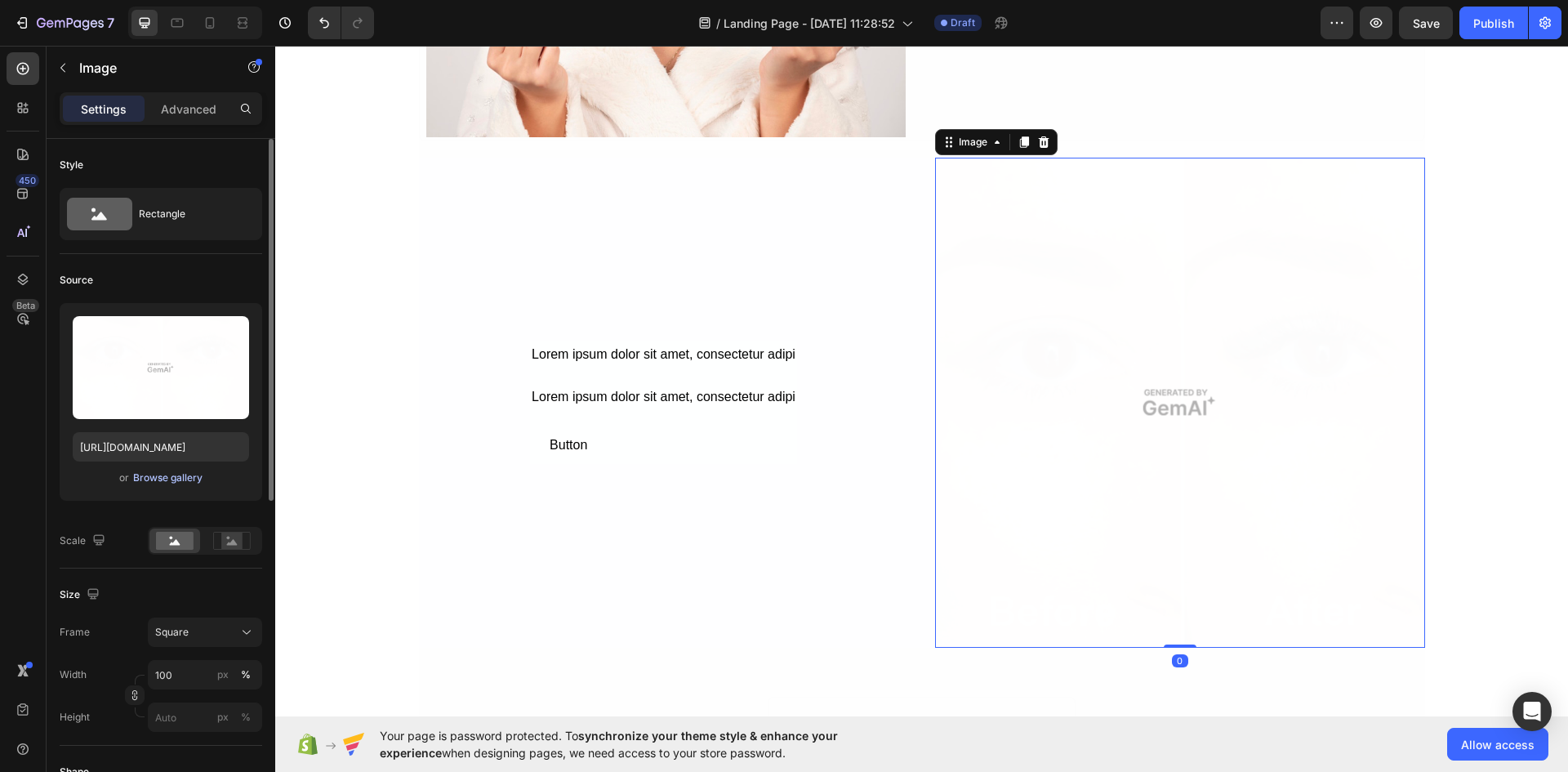
click at [170, 472] on div "Browse gallery" at bounding box center [168, 478] width 69 height 15
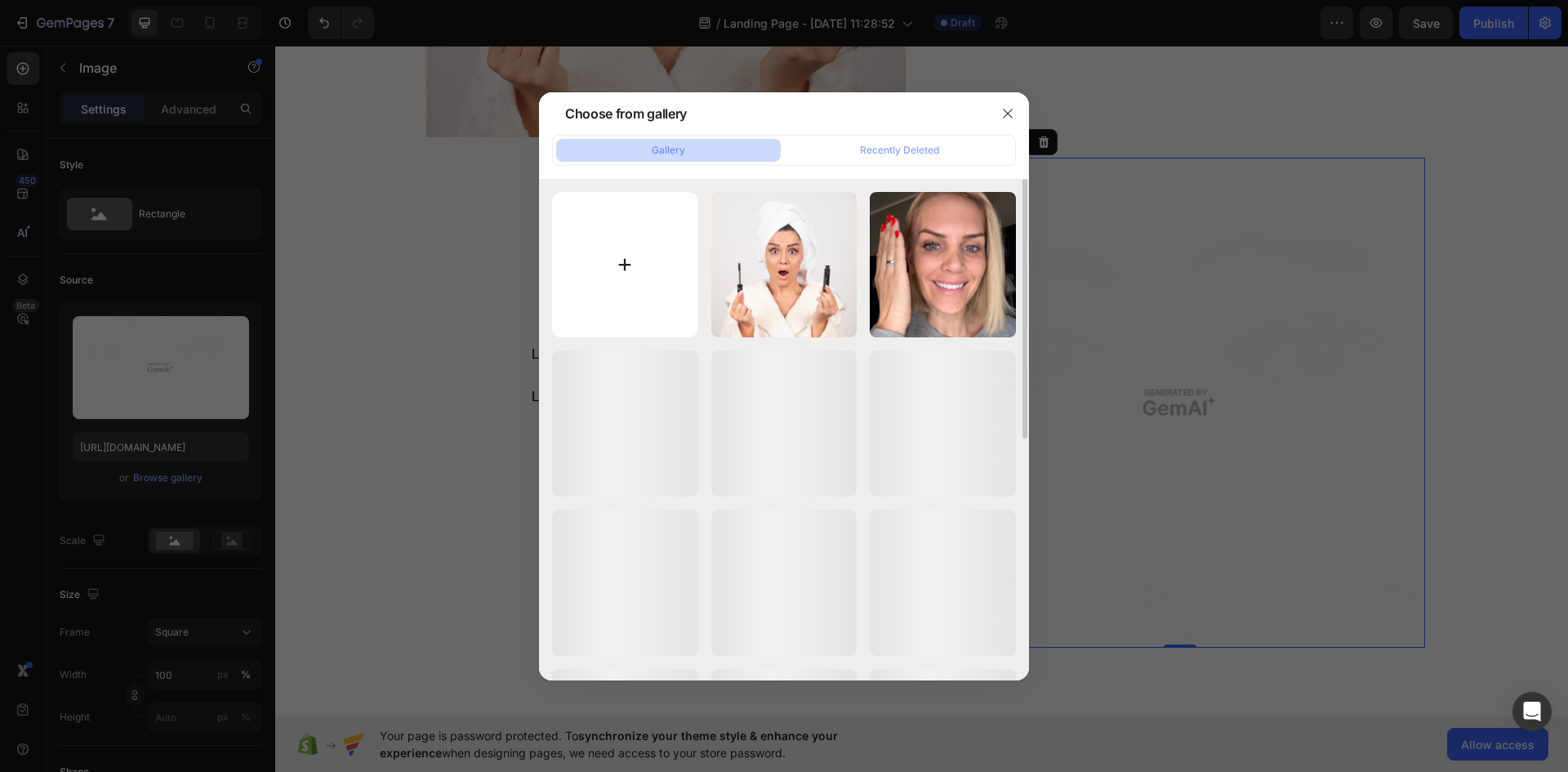
click at [660, 265] on input "file" at bounding box center [625, 265] width 146 height 146
type input "C:\fakepath\Mascara_before_and_after.png"
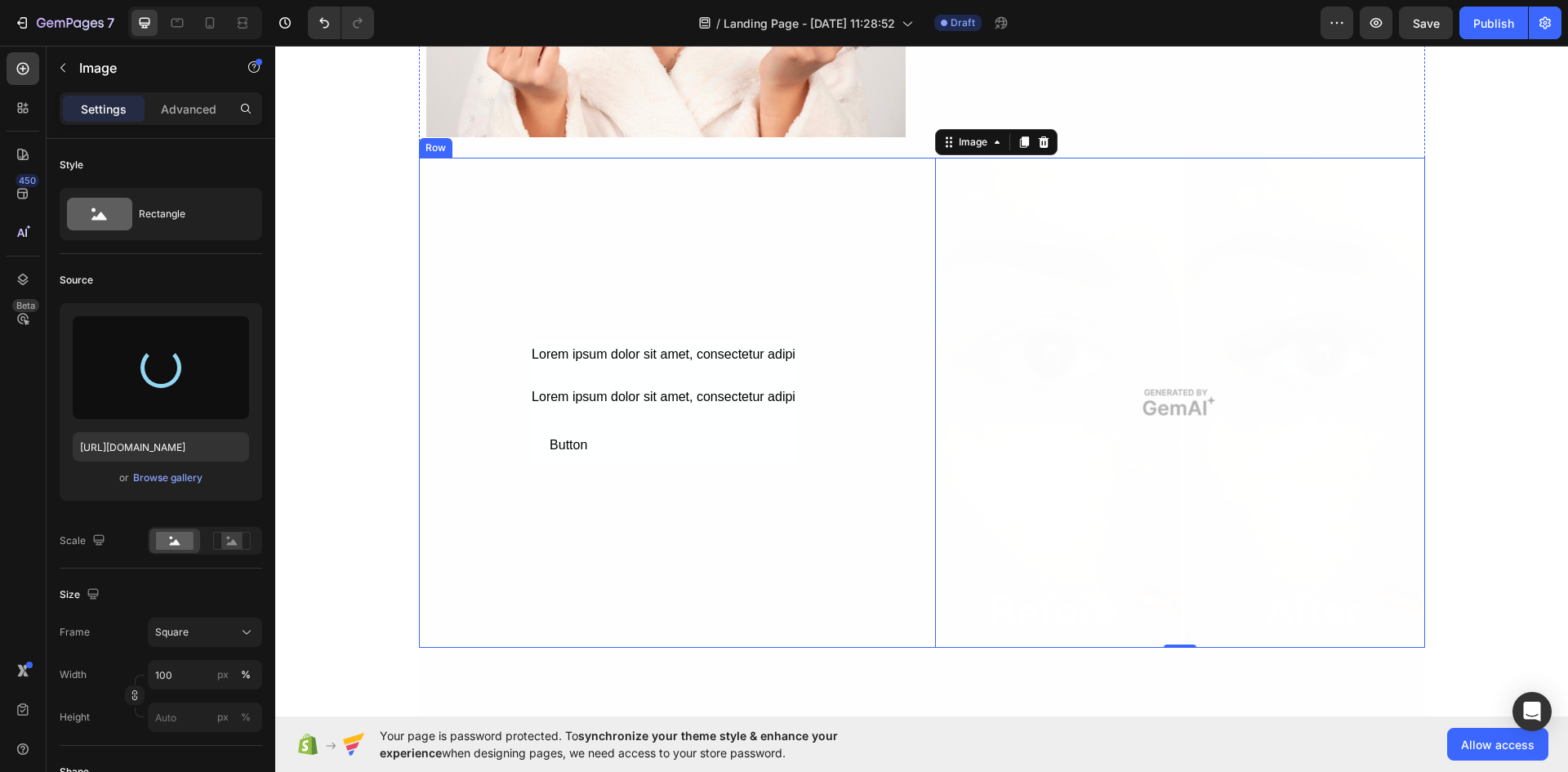
type input "https://cdn.shopify.com/s/files/1/0925/2287/3175/files/gempages_576139604462142…"
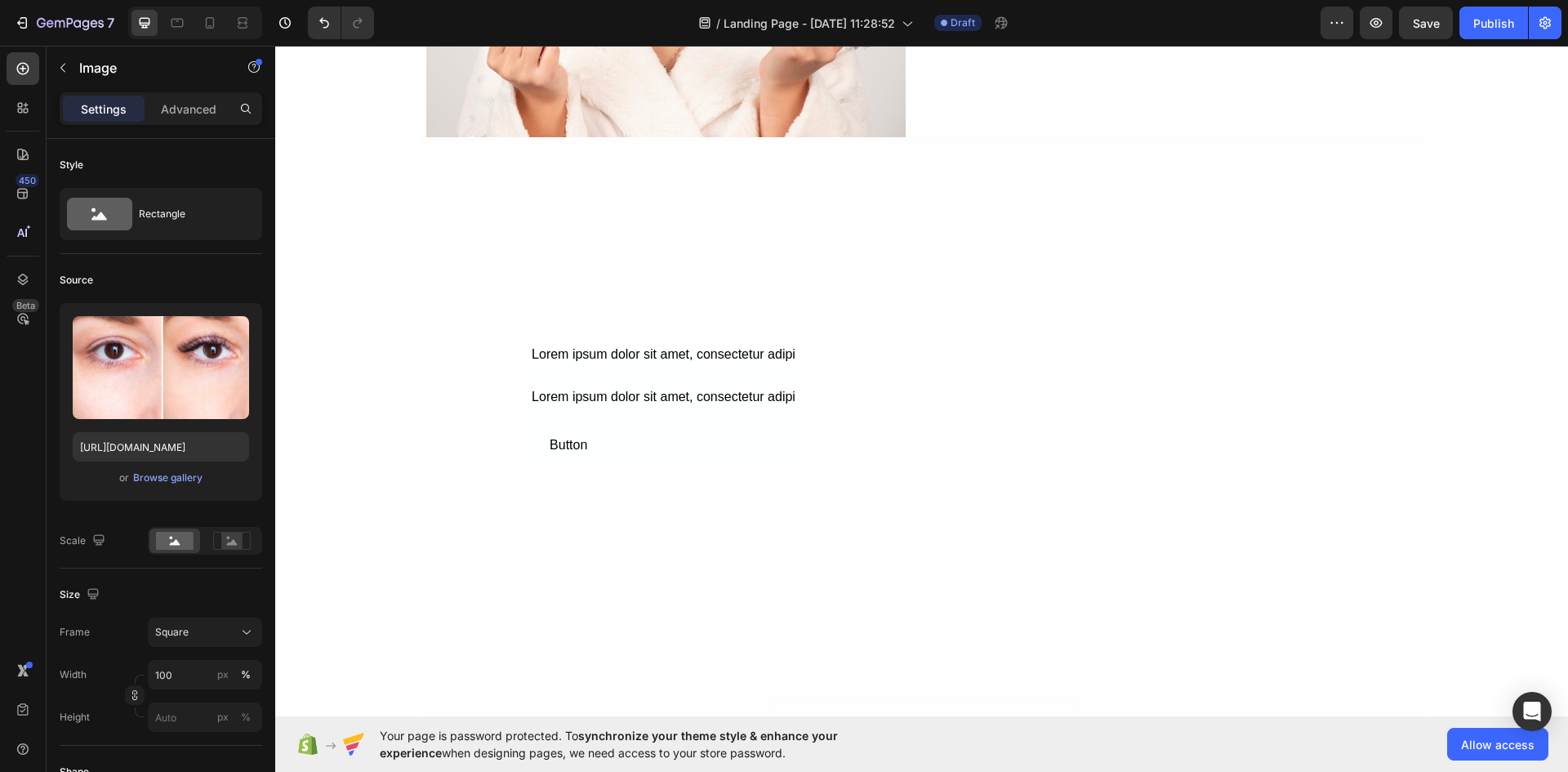
scroll to position [2124, 0]
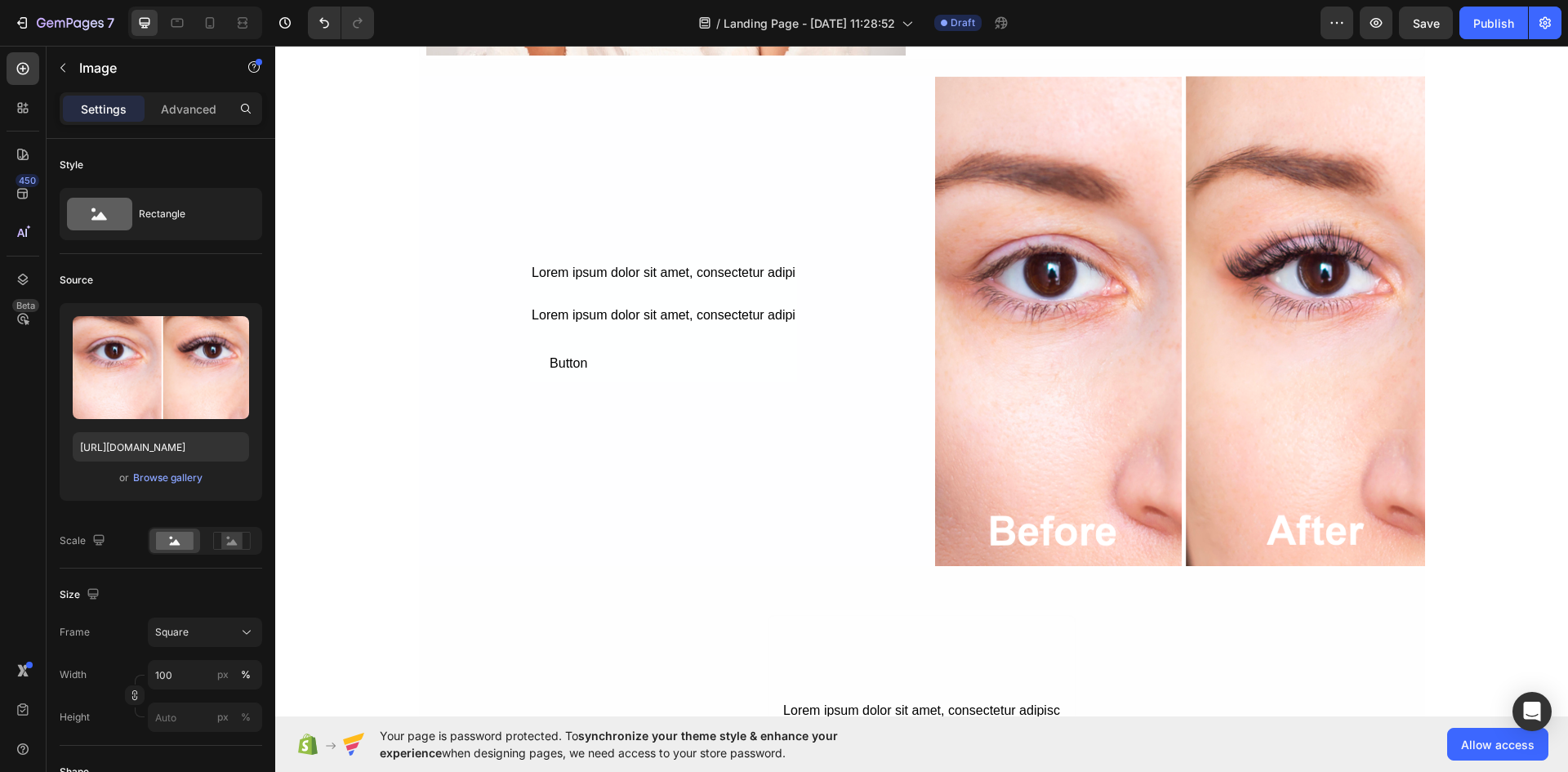
click at [1163, 359] on img at bounding box center [1180, 321] width 490 height 490
click at [178, 477] on div "Browse gallery" at bounding box center [168, 478] width 69 height 15
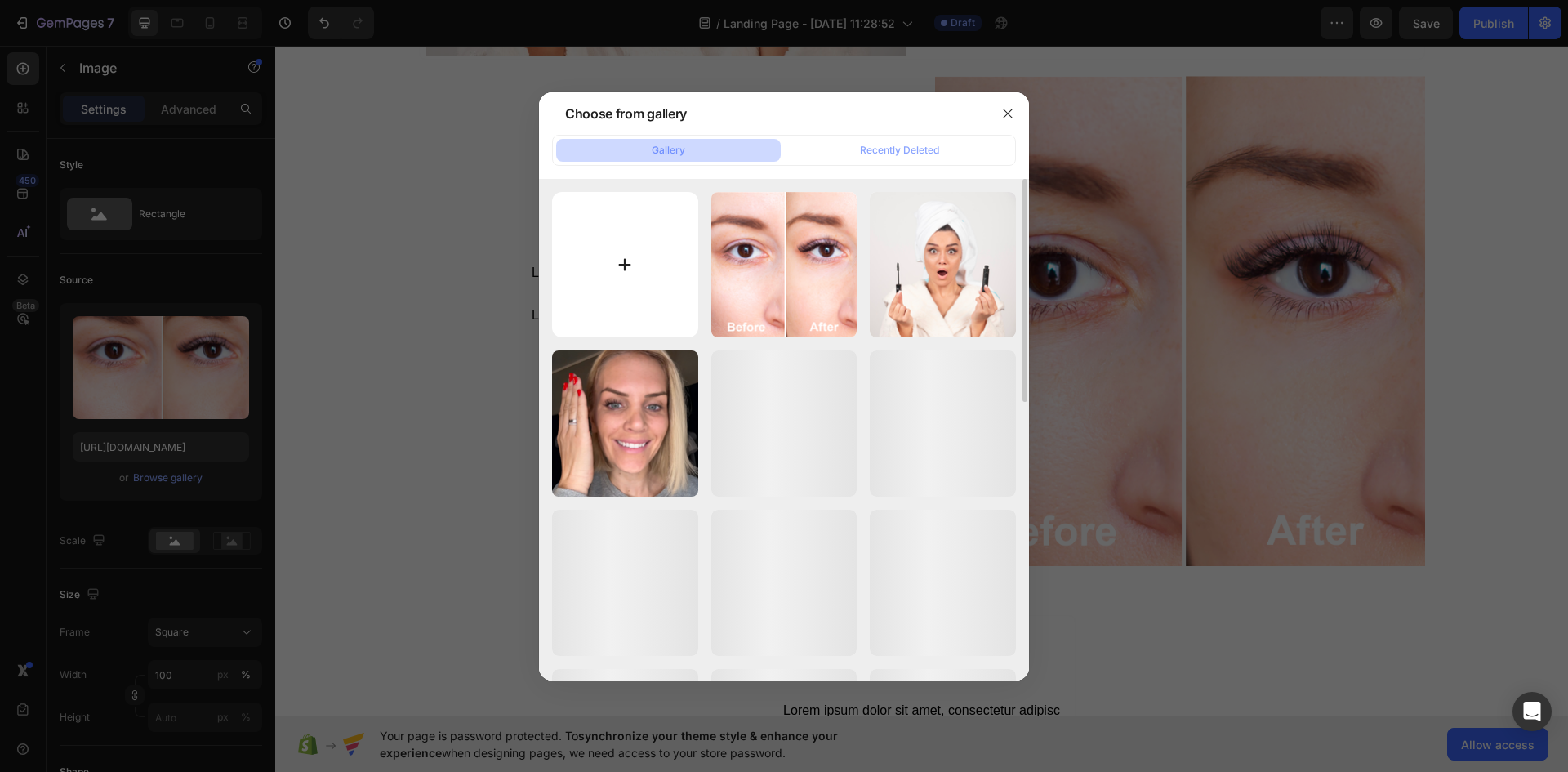
click at [625, 262] on input "file" at bounding box center [625, 265] width 146 height 146
type input "C:\fakepath\před.png"
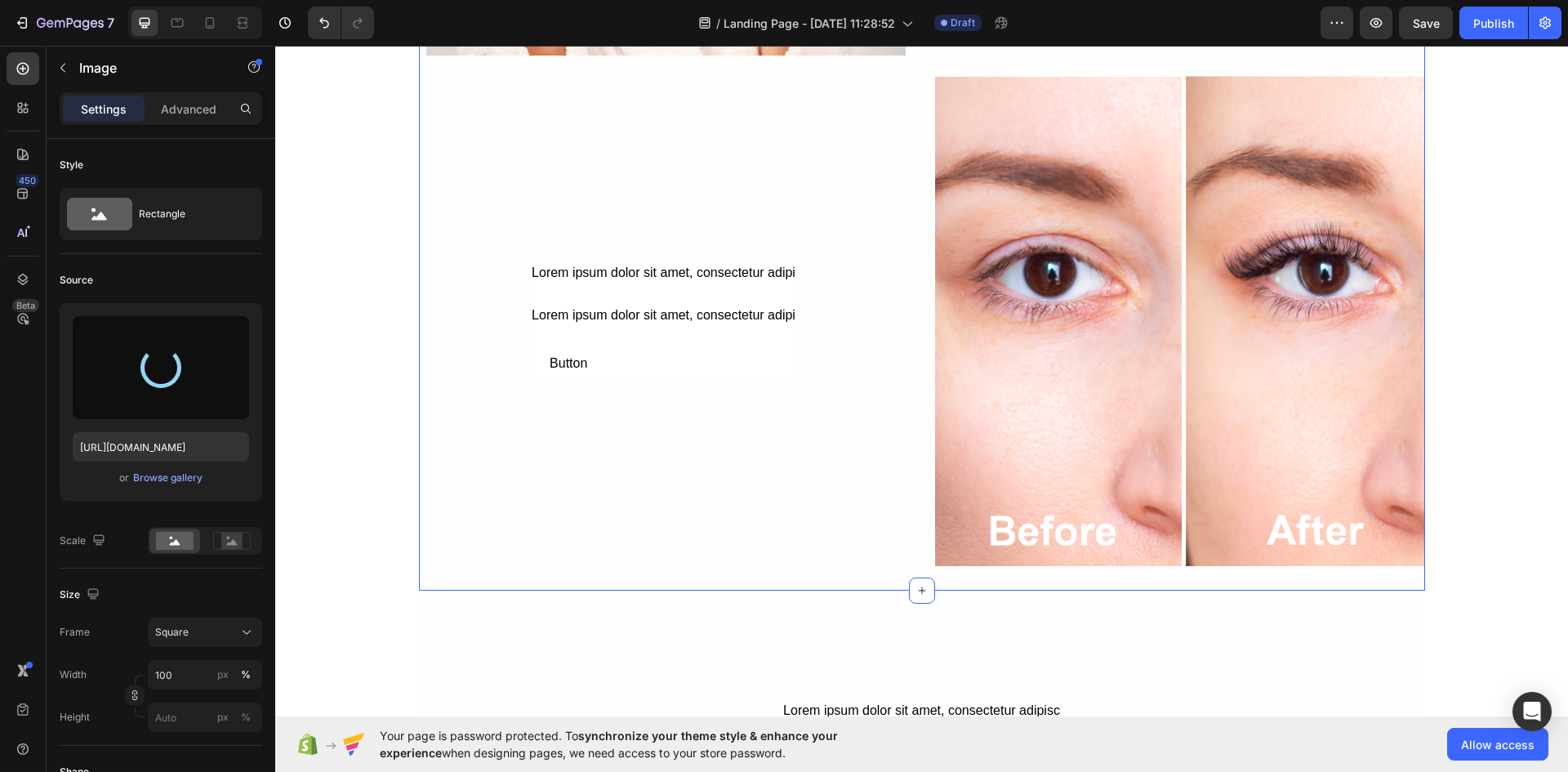
type input "https://cdn.shopify.com/s/files/1/0925/2287/3175/files/gempages_576139604462142…"
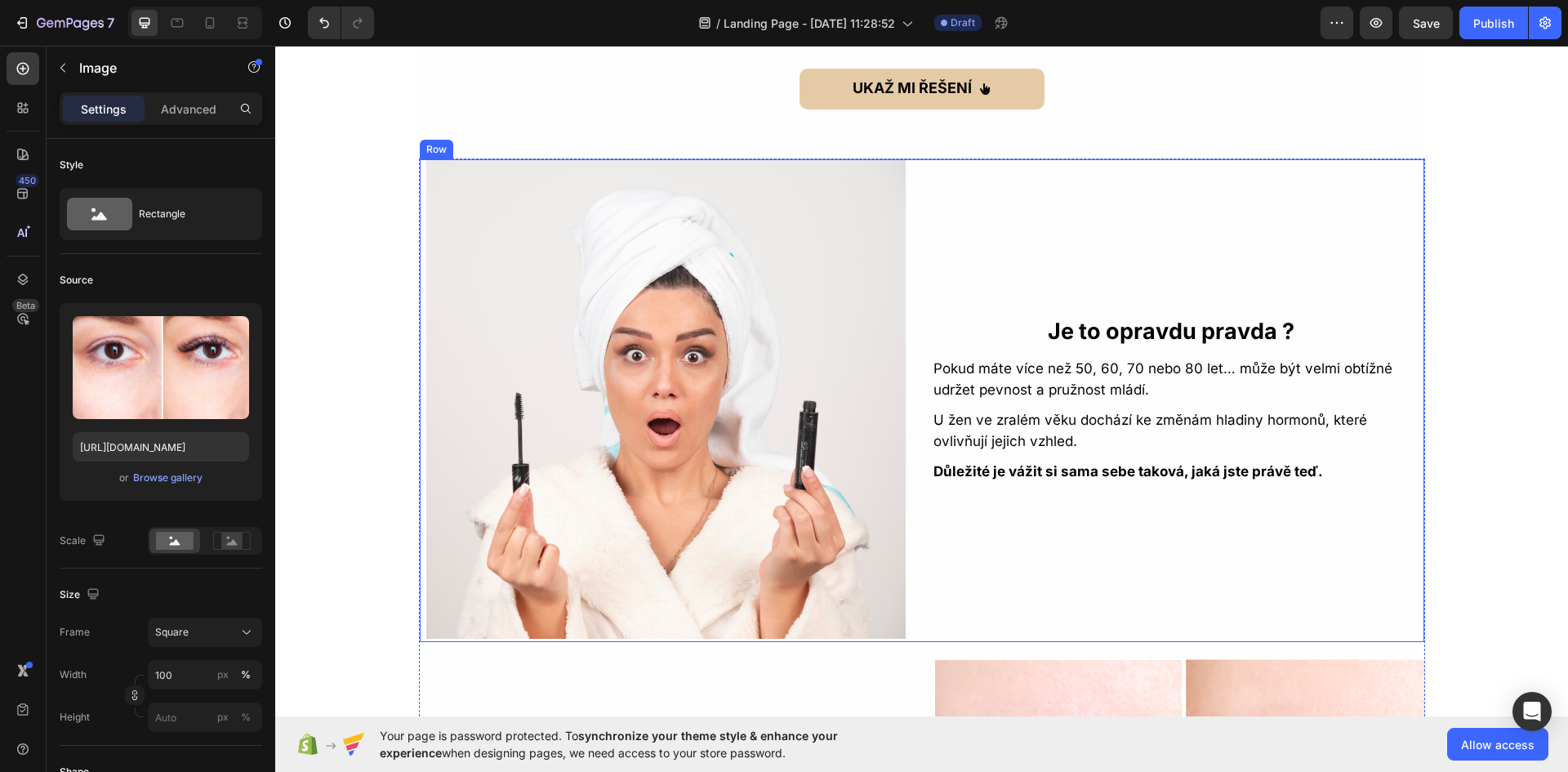
scroll to position [1633, 0]
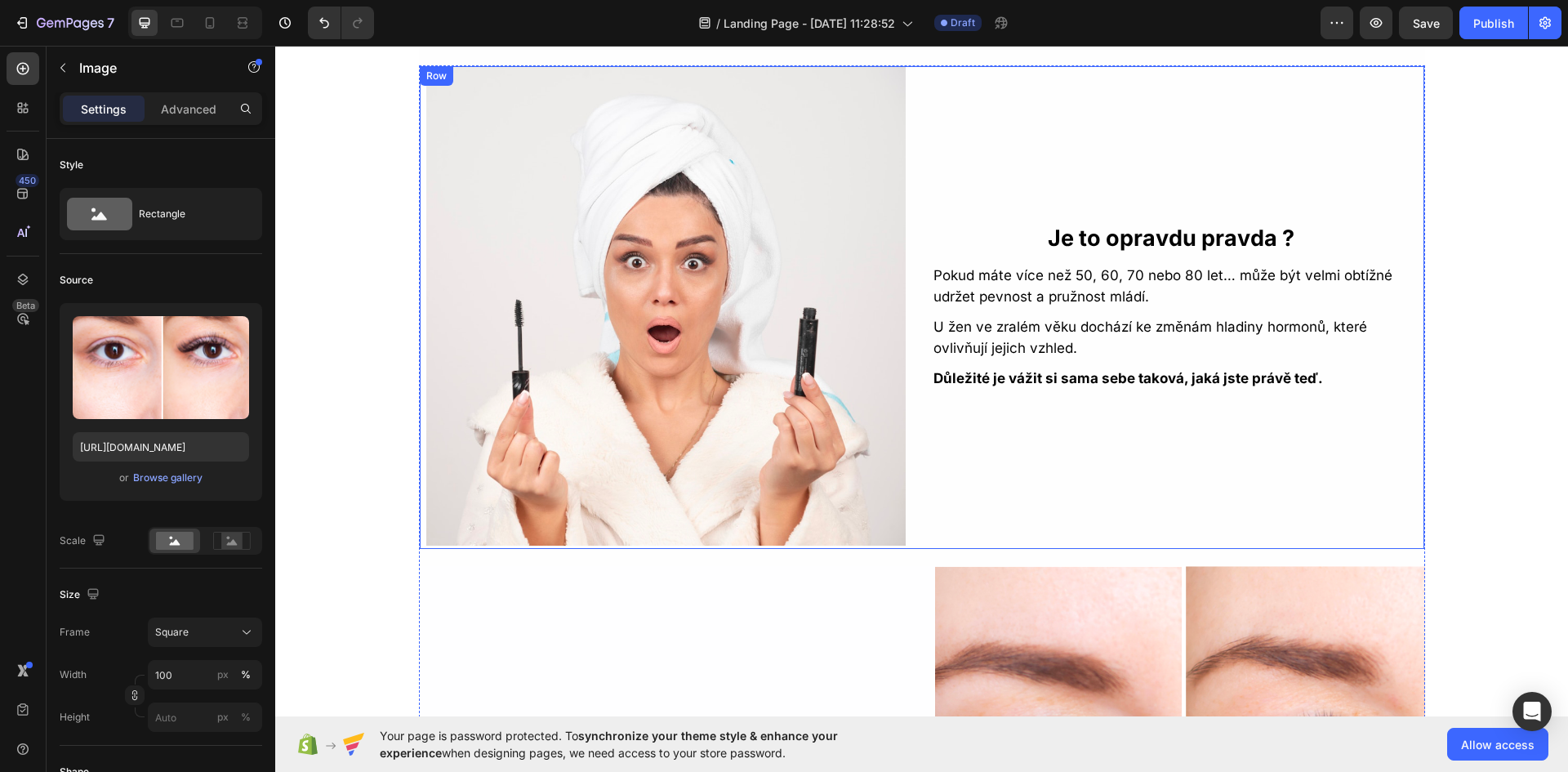
click at [1030, 487] on div "Je to opravdu pravda ? Text Block Pokud máte více než 50, 60, 70 nebo 80 let… m…" at bounding box center [1172, 306] width 479 height 479
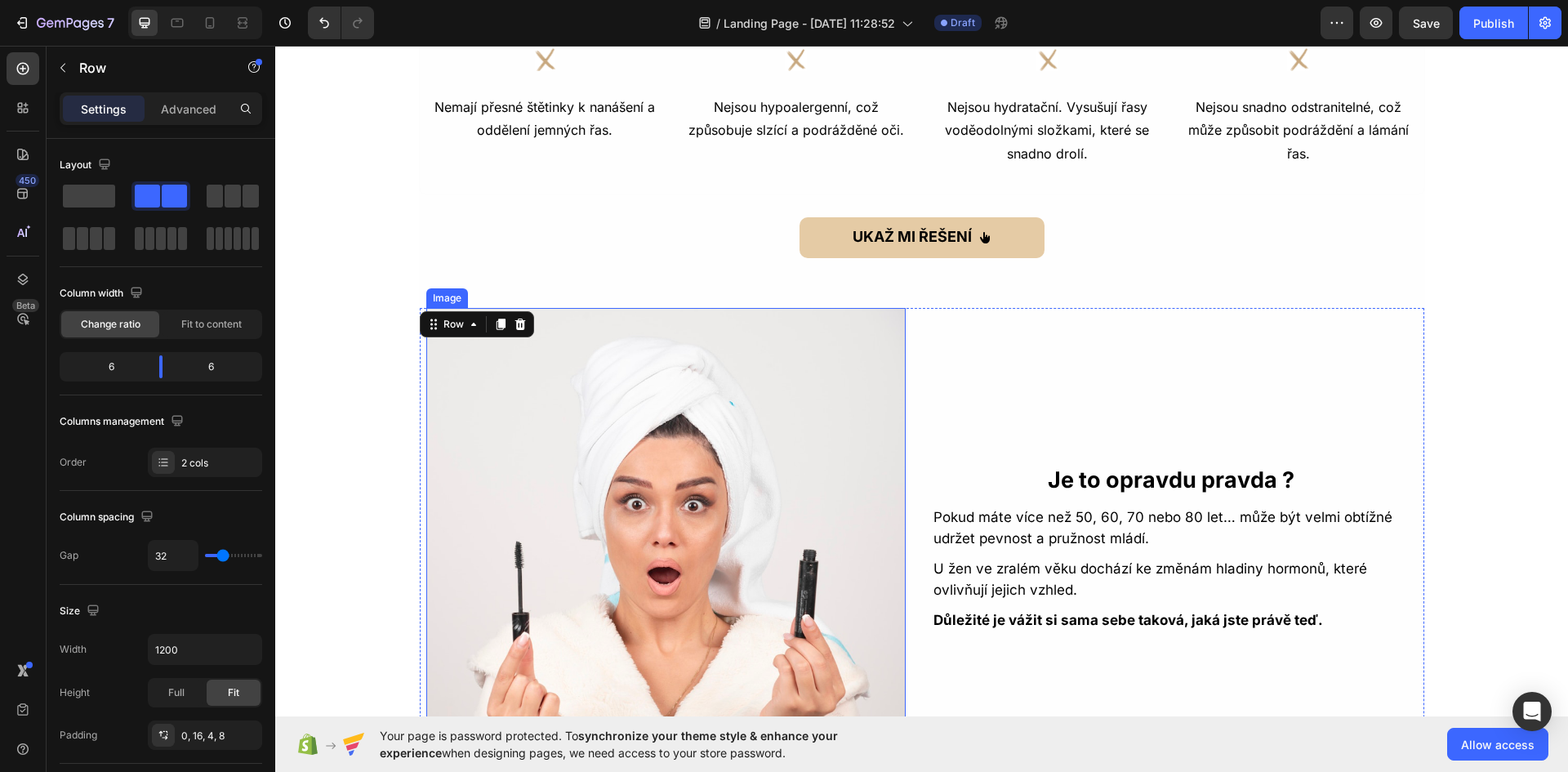
scroll to position [1389, 0]
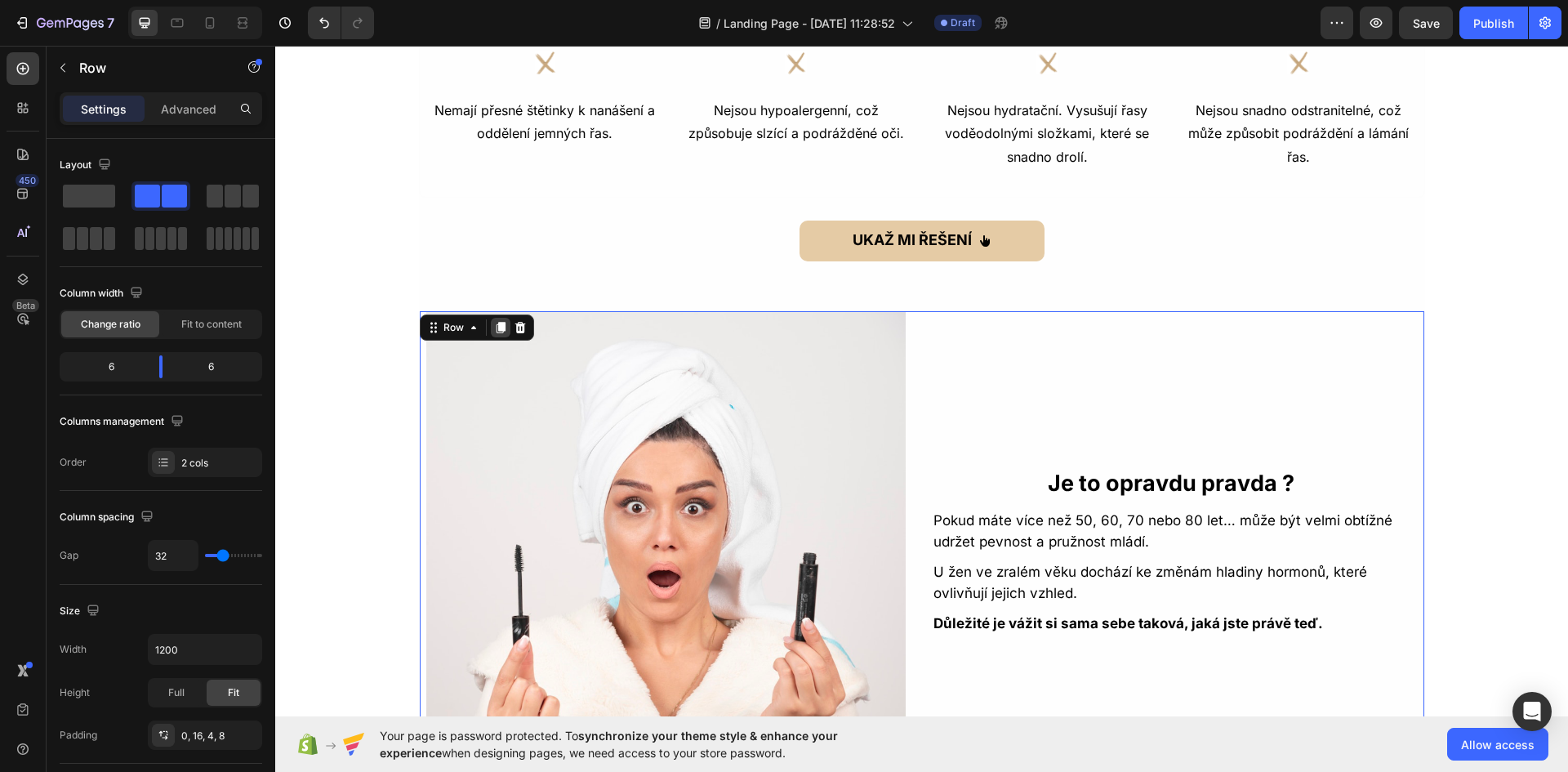
click at [495, 330] on icon at bounding box center [500, 327] width 9 height 11
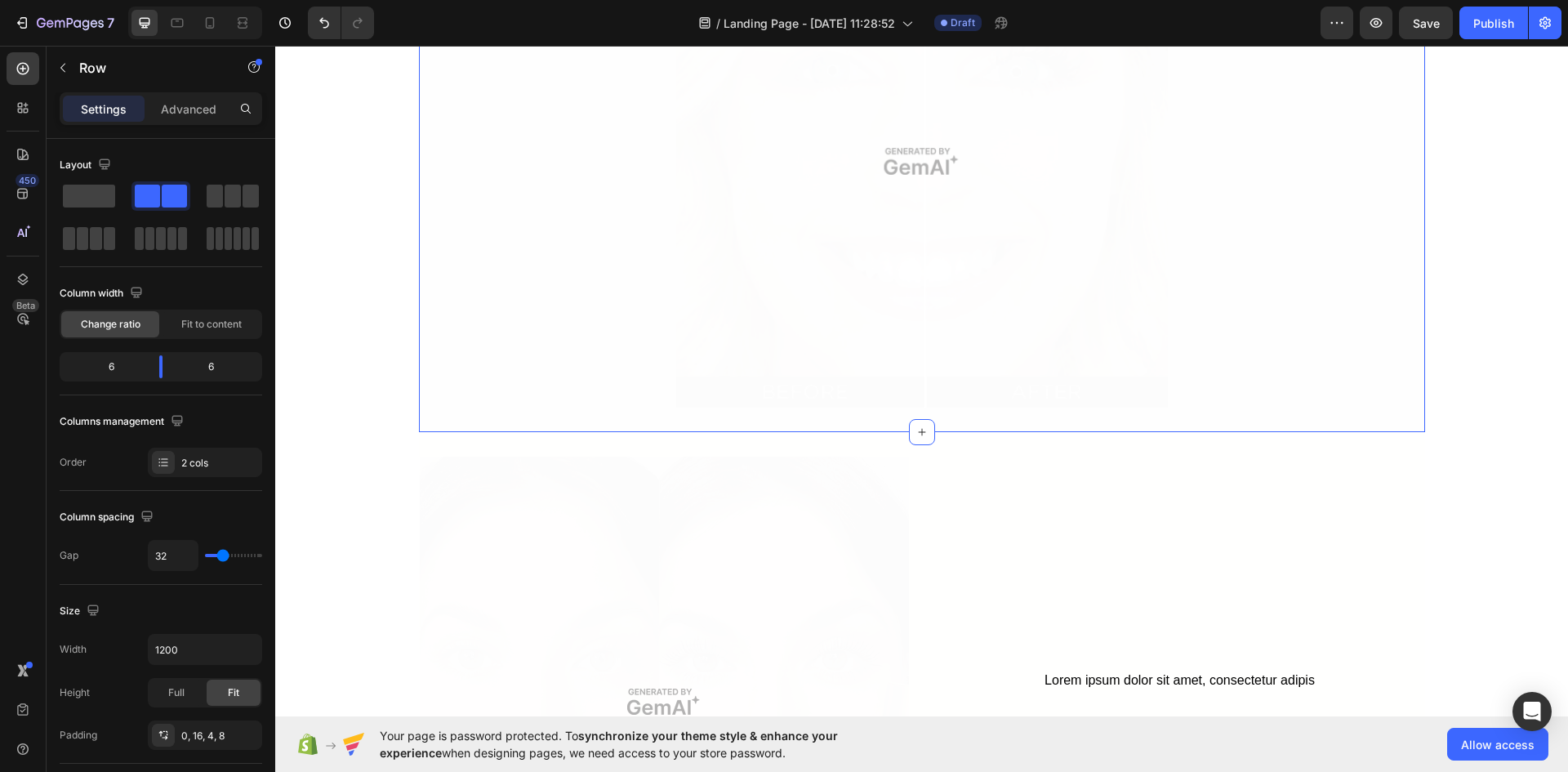
scroll to position [3566, 0]
click at [1205, 298] on div "Lorem ipsum dolor sit amet, consectetur adipisc Text Block Lorem ipsum dolo Tex…" at bounding box center [921, 37] width 1006 height 727
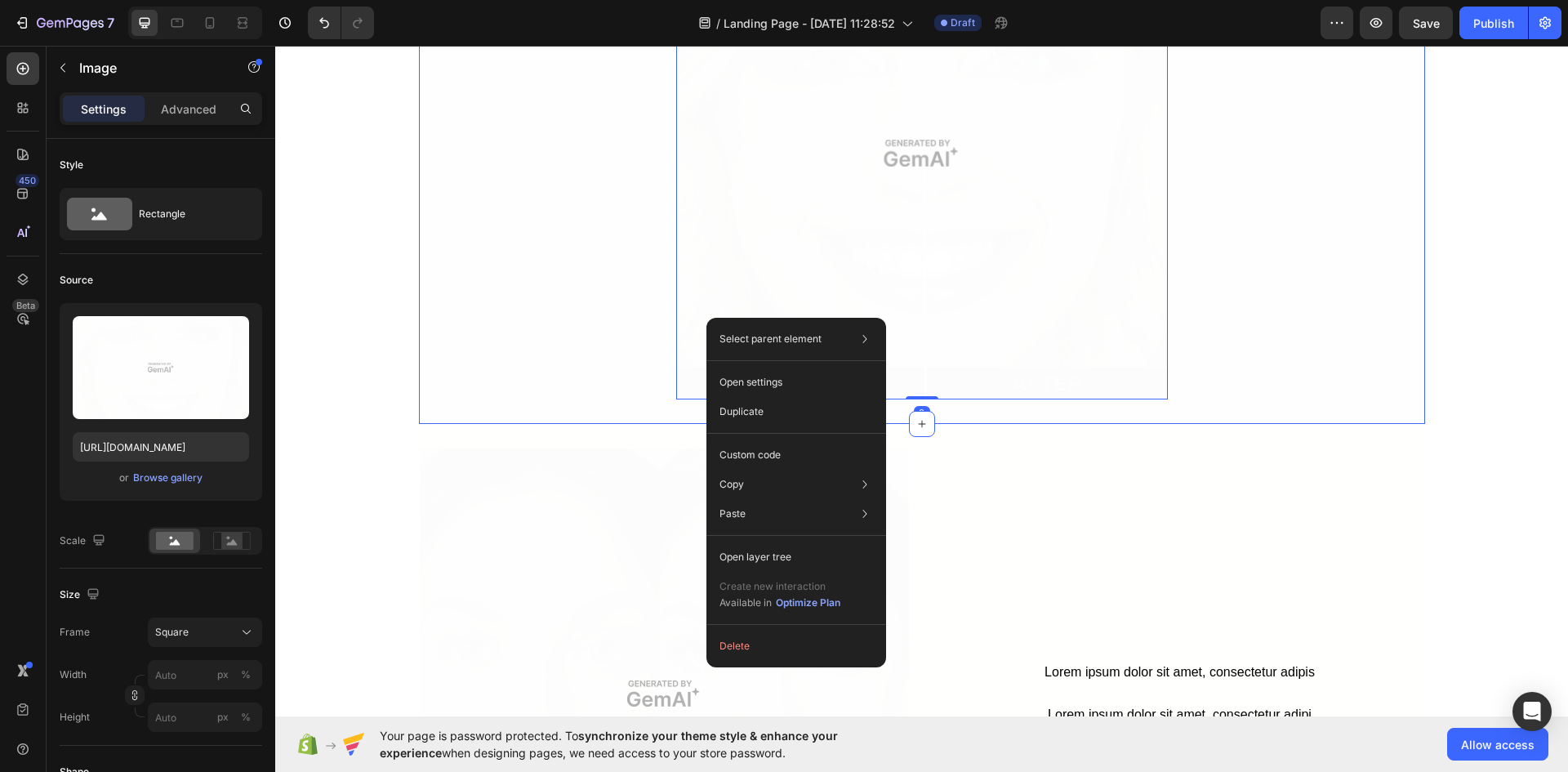
click at [548, 335] on div "Lorem ipsum dolor sit amet, consectetur adipisc Text Block Lorem ipsum dolo Tex…" at bounding box center [921, 37] width 1006 height 727
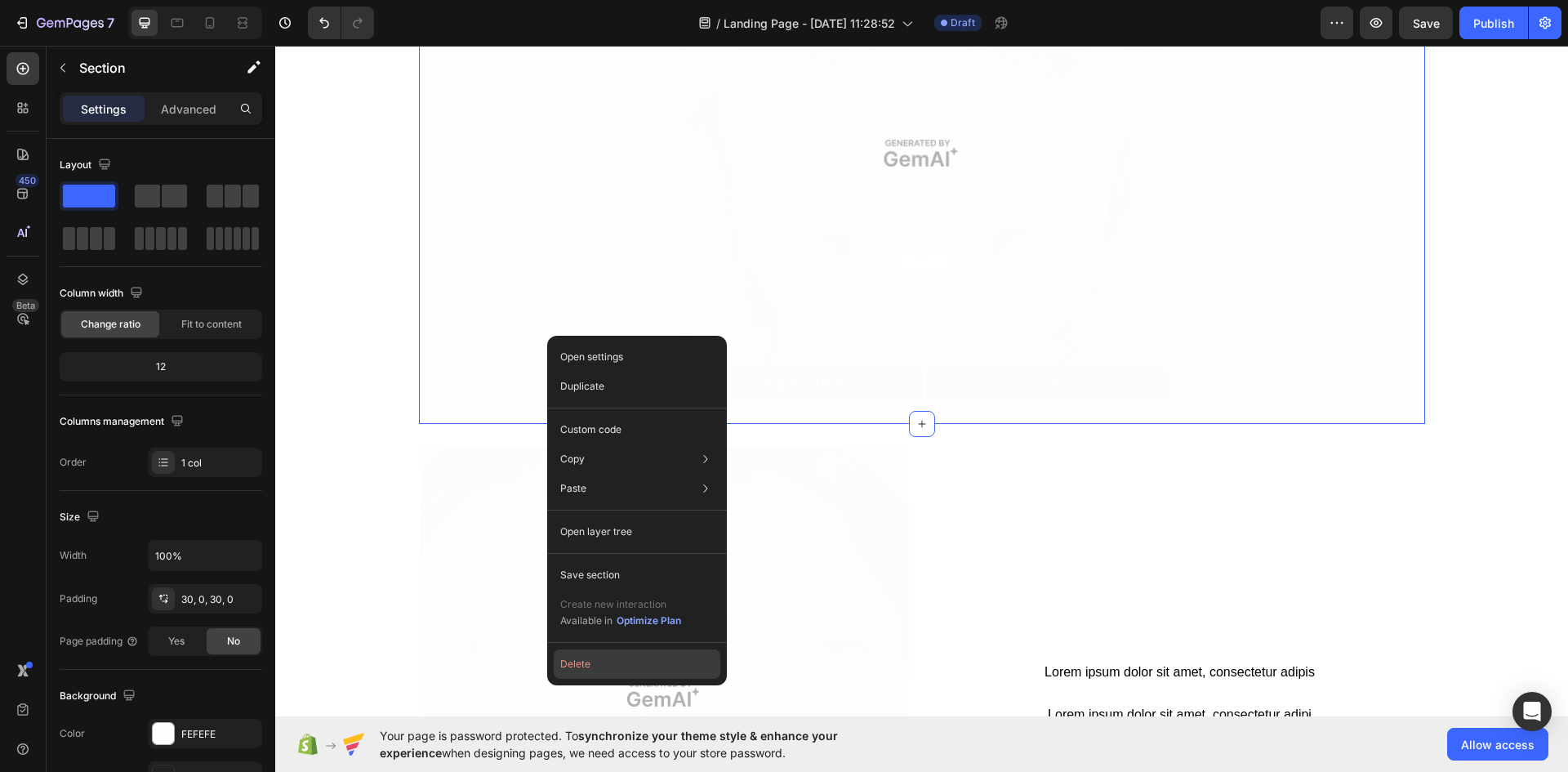
drag, startPoint x: 590, startPoint y: 671, endPoint x: 319, endPoint y: 626, distance: 274.7
click at [590, 671] on button "Delete" at bounding box center [637, 664] width 167 height 29
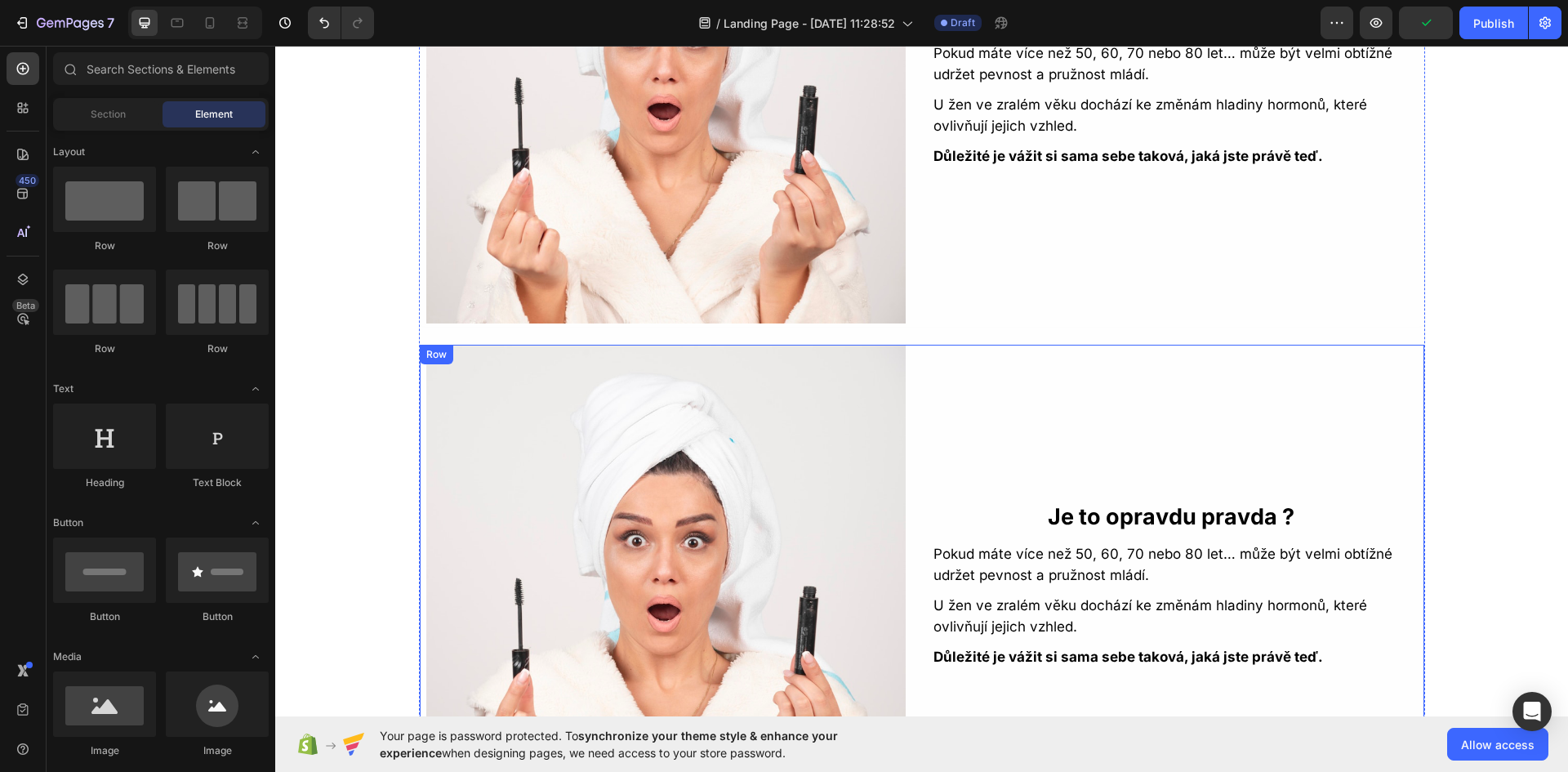
scroll to position [2138, 0]
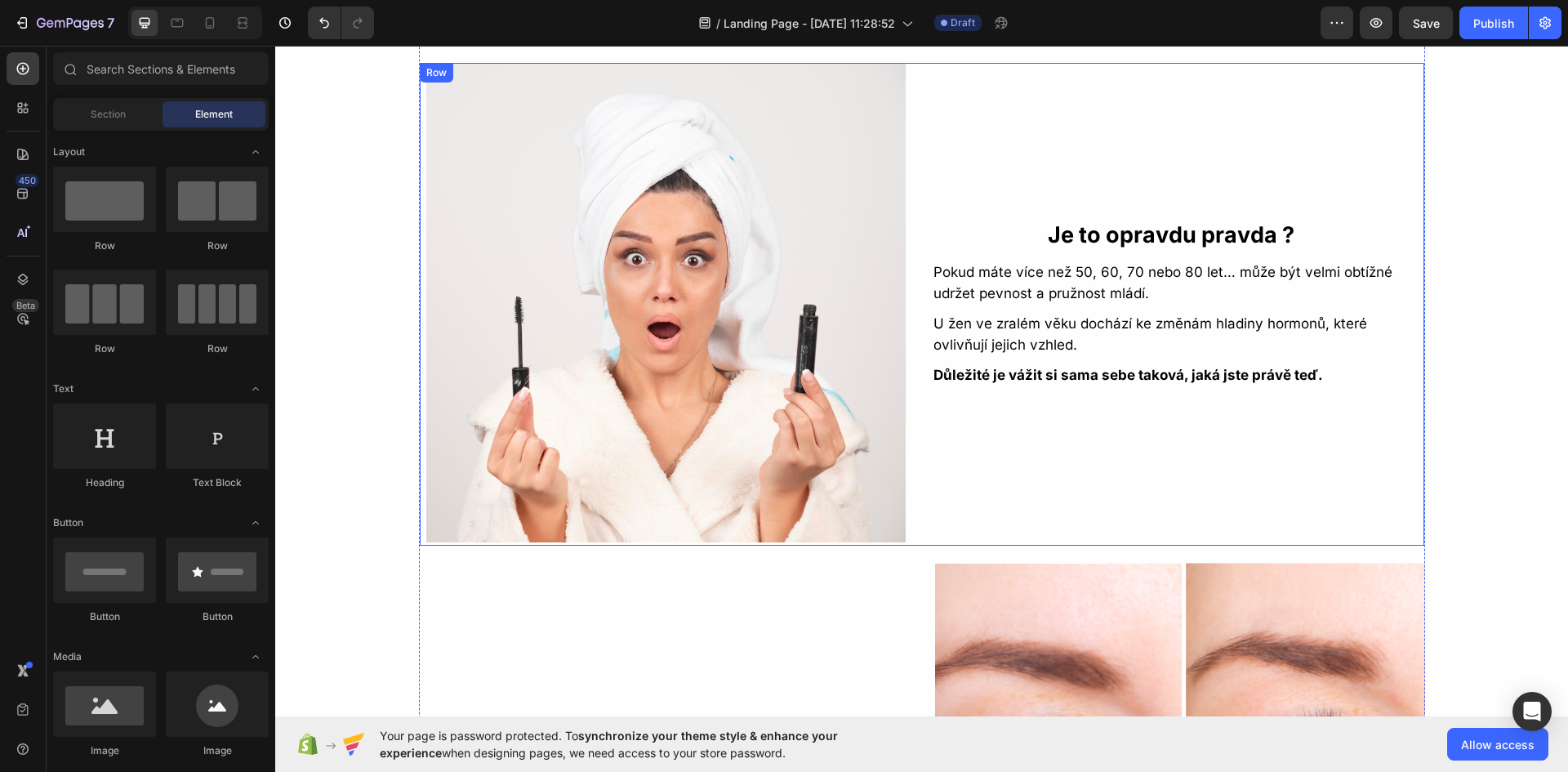
click at [973, 462] on div "Je to opravdu pravda ? Text Block Pokud máte více než 50, 60, 70 nebo 80 let… m…" at bounding box center [1172, 303] width 479 height 479
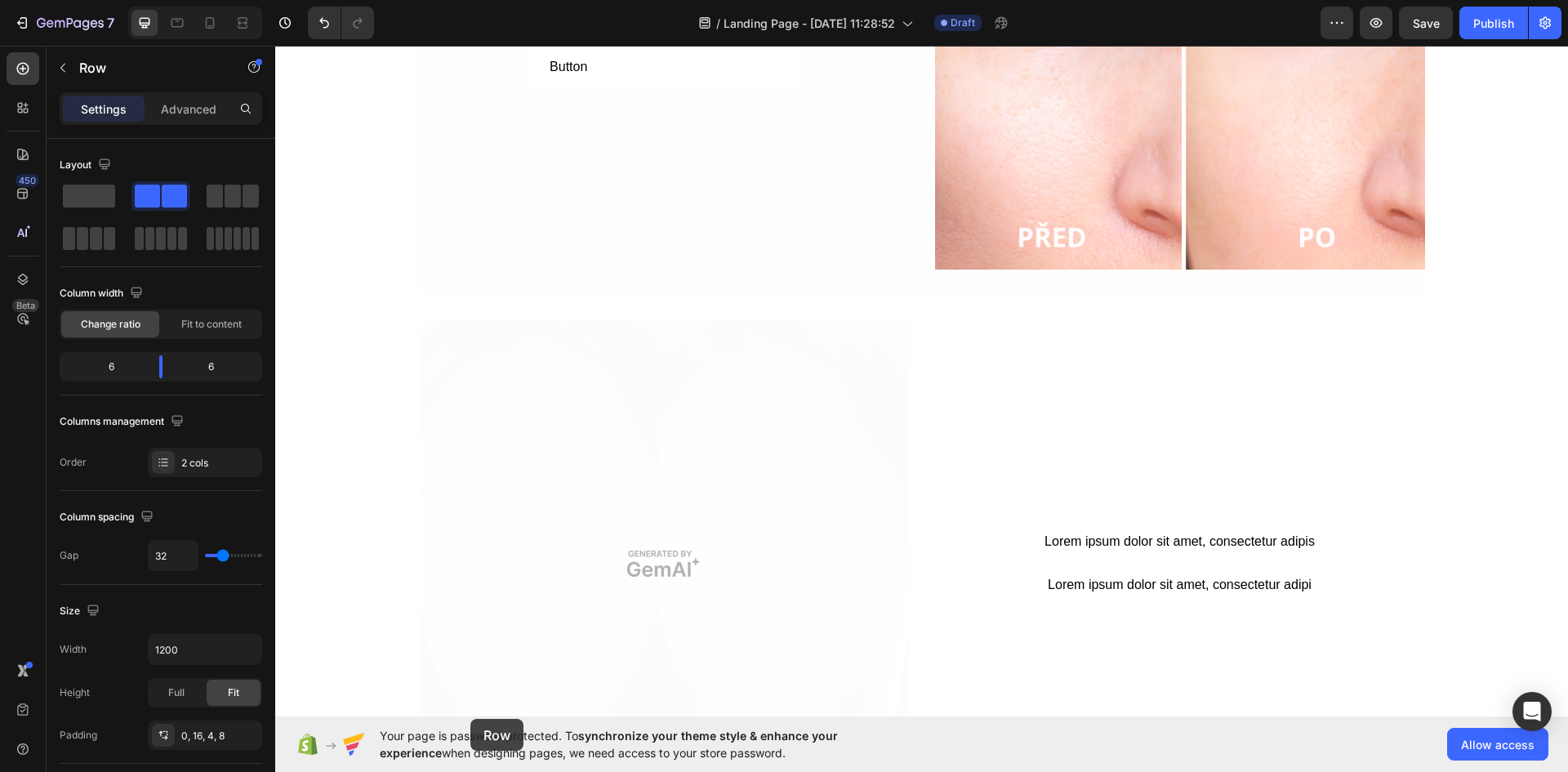
scroll to position [3009, 0]
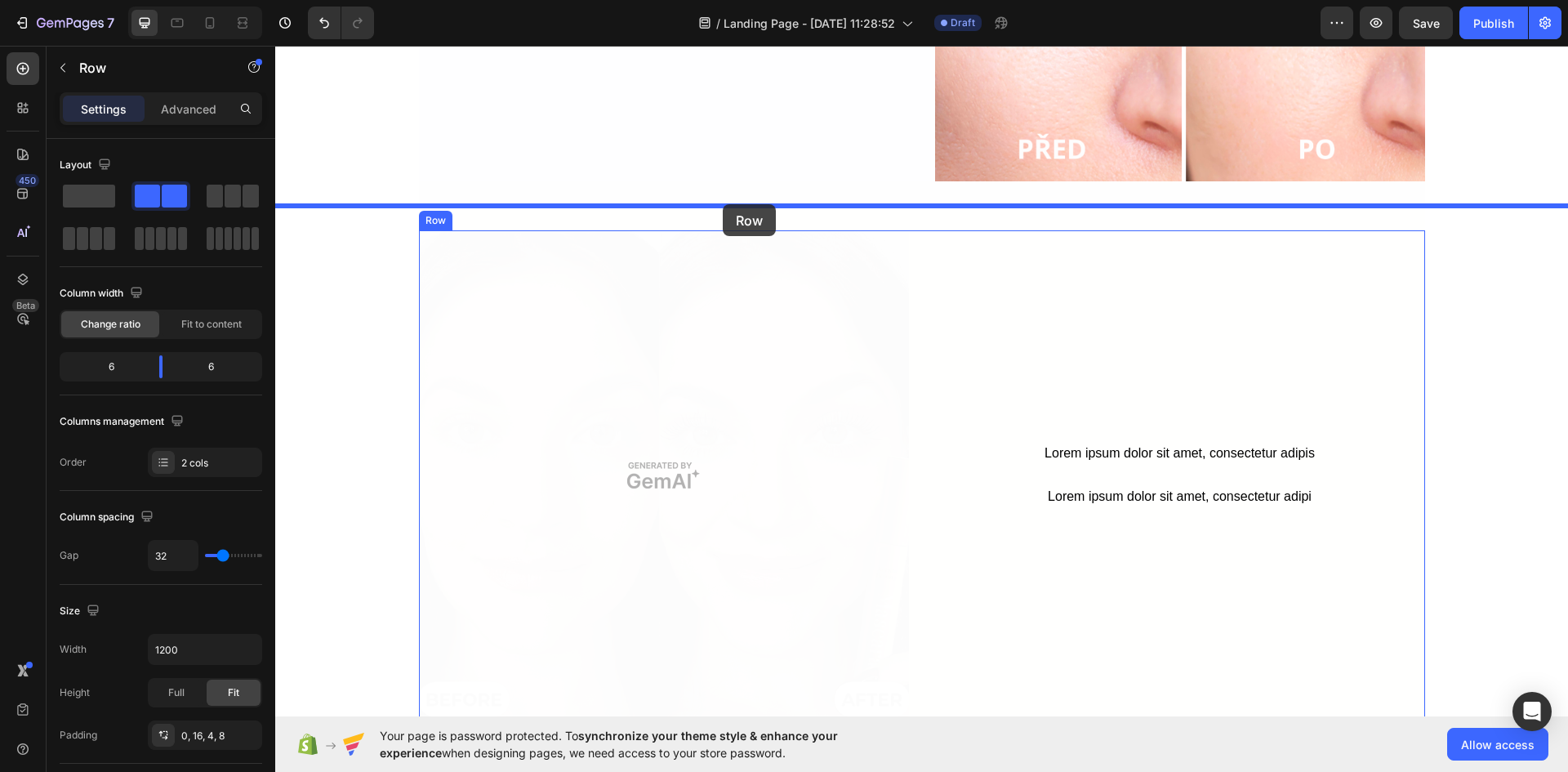
drag, startPoint x: 423, startPoint y: 77, endPoint x: 723, endPoint y: 204, distance: 325.8
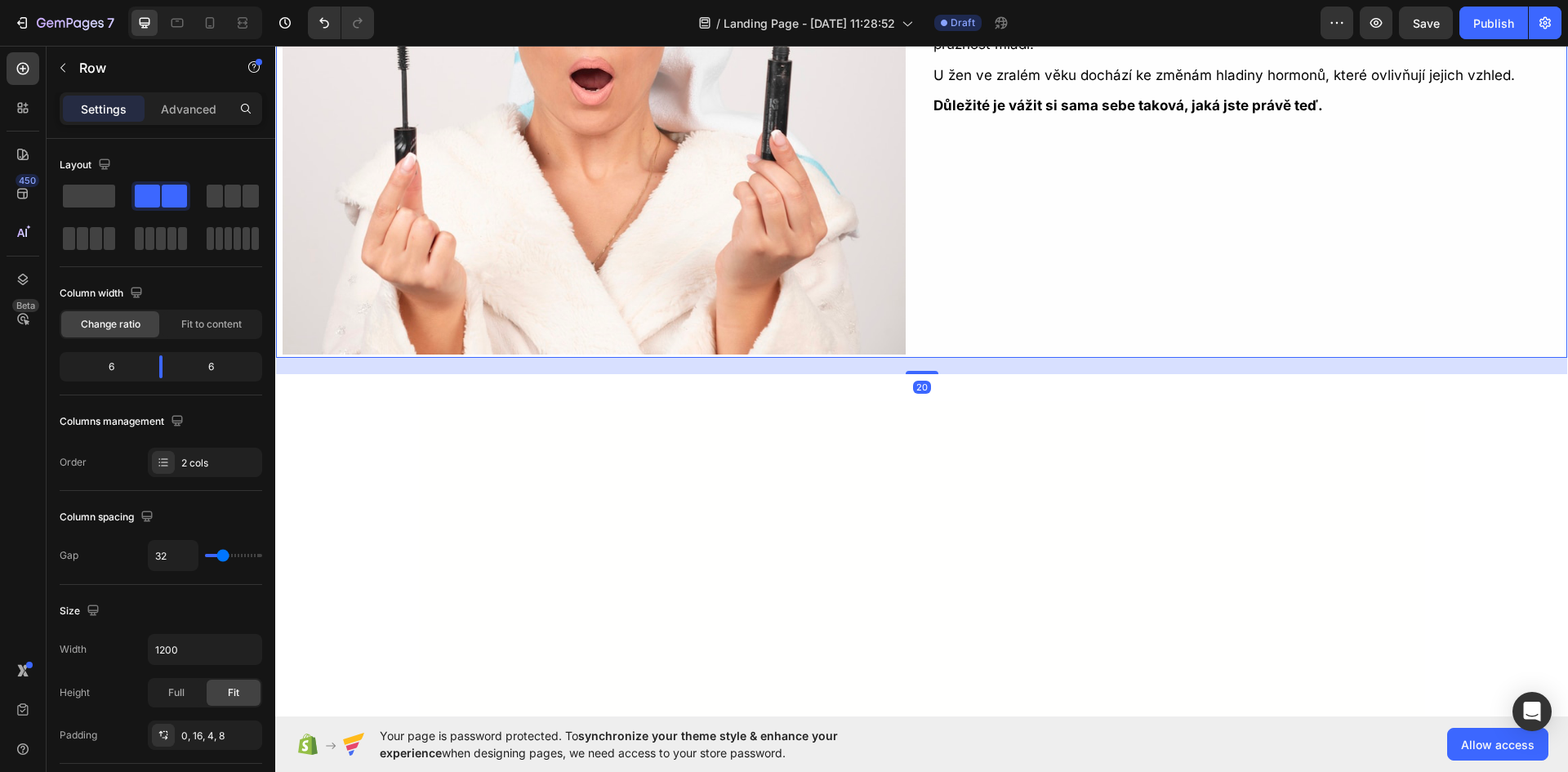
scroll to position [2508, 0]
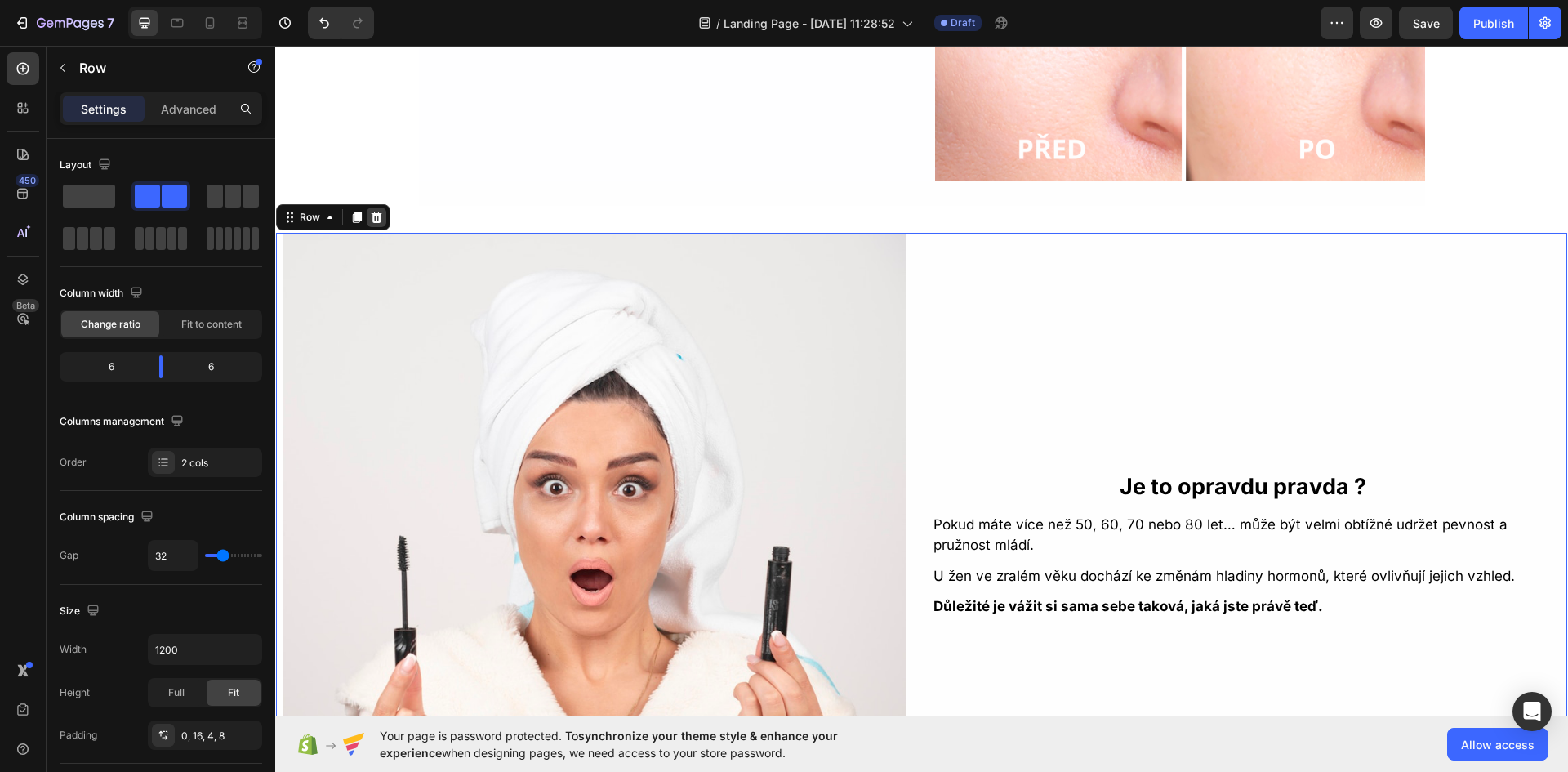
click at [380, 218] on icon at bounding box center [376, 218] width 13 height 13
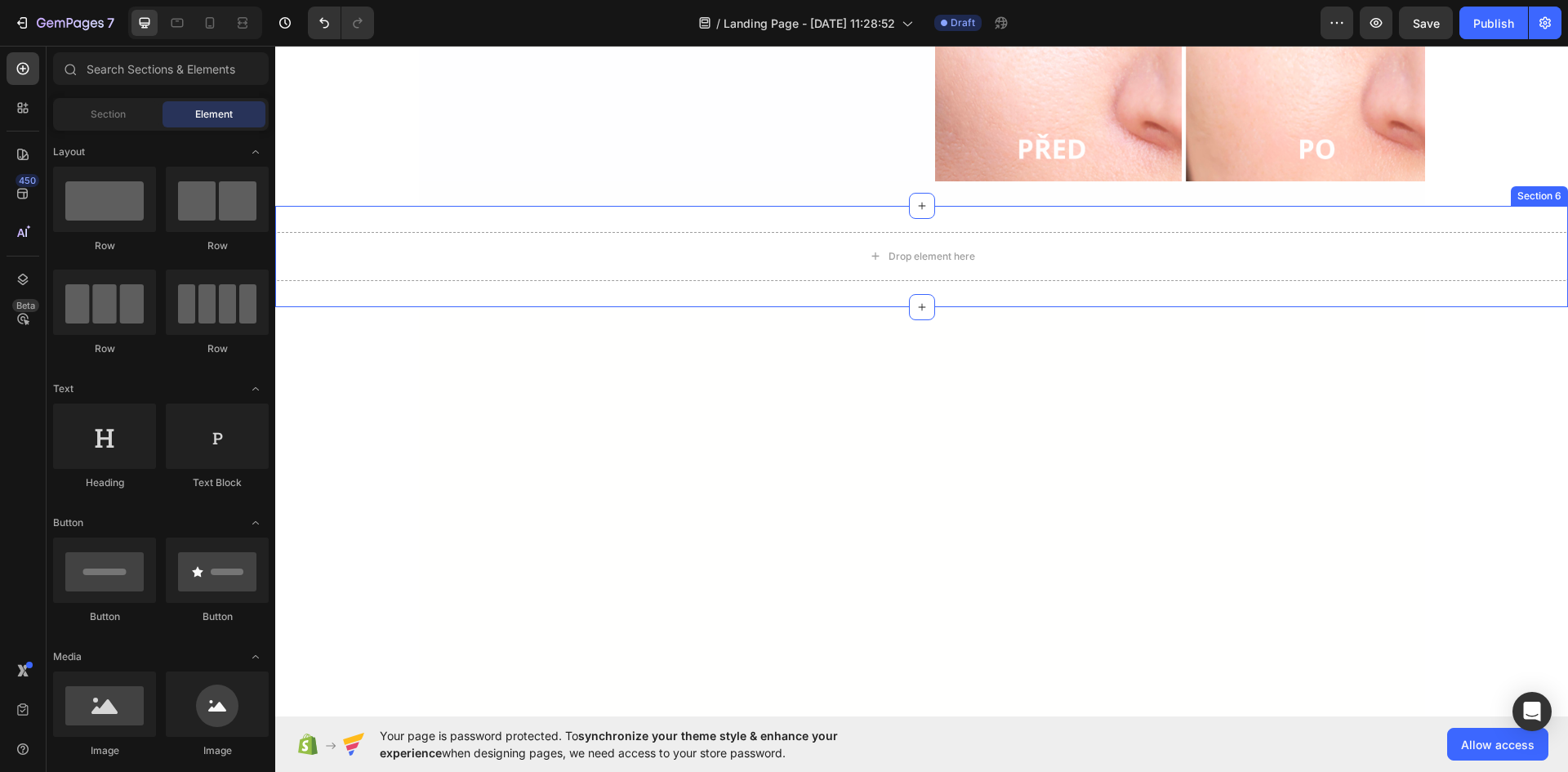
click at [756, 213] on div "Drop element here Section 6" at bounding box center [921, 257] width 1292 height 101
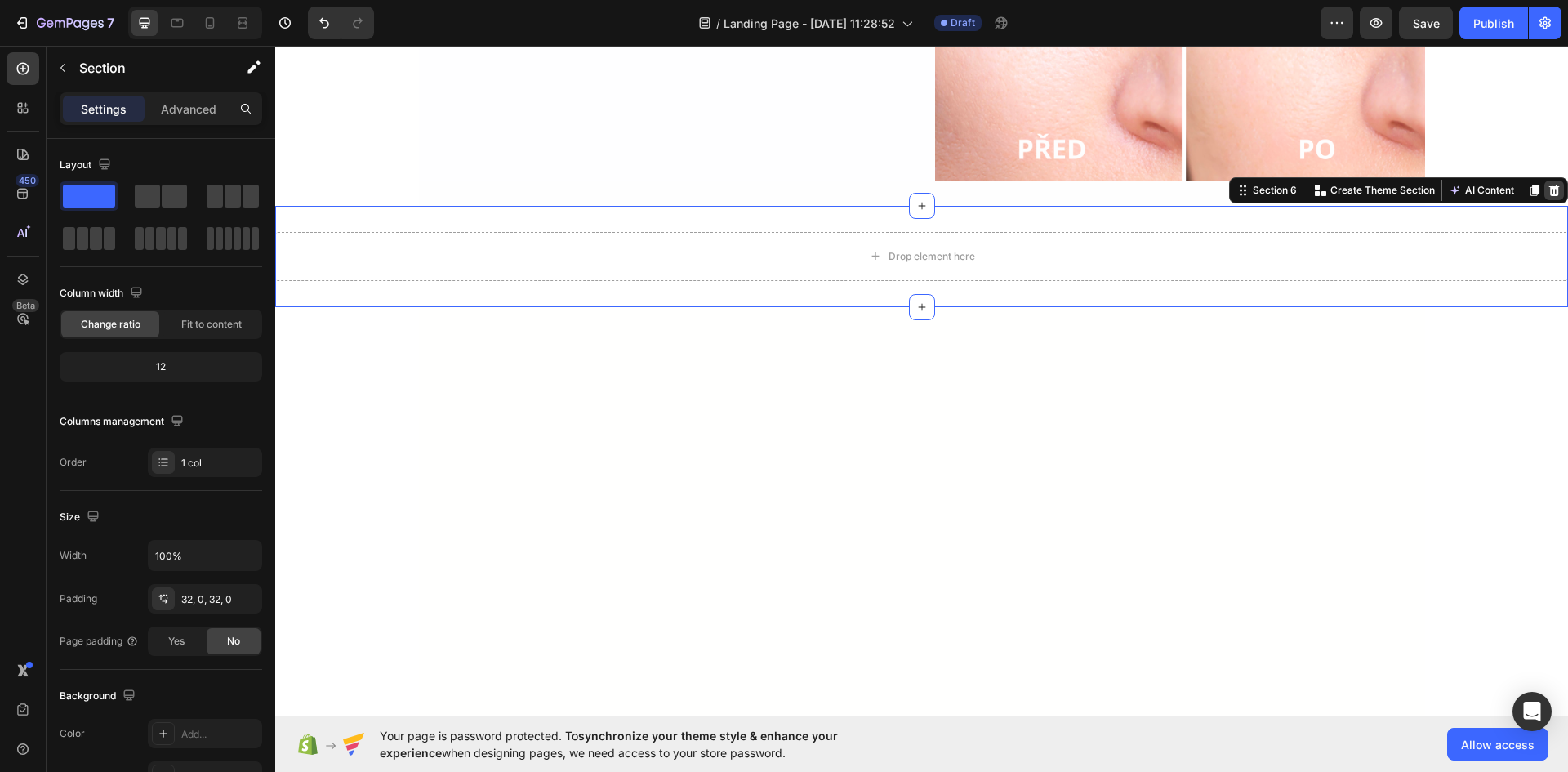
click at [1544, 192] on div at bounding box center [1554, 191] width 20 height 20
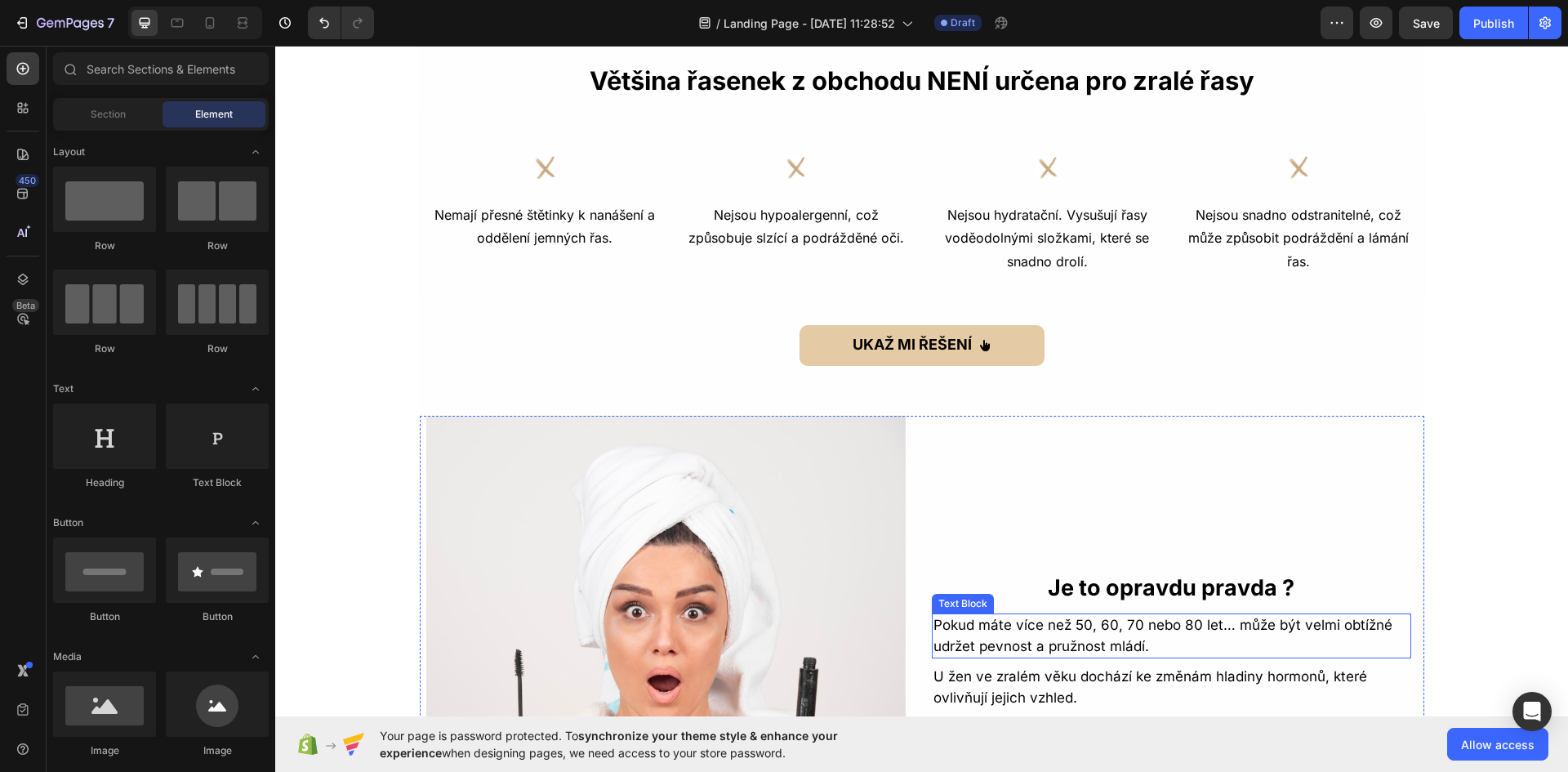
scroll to position [1283, 0]
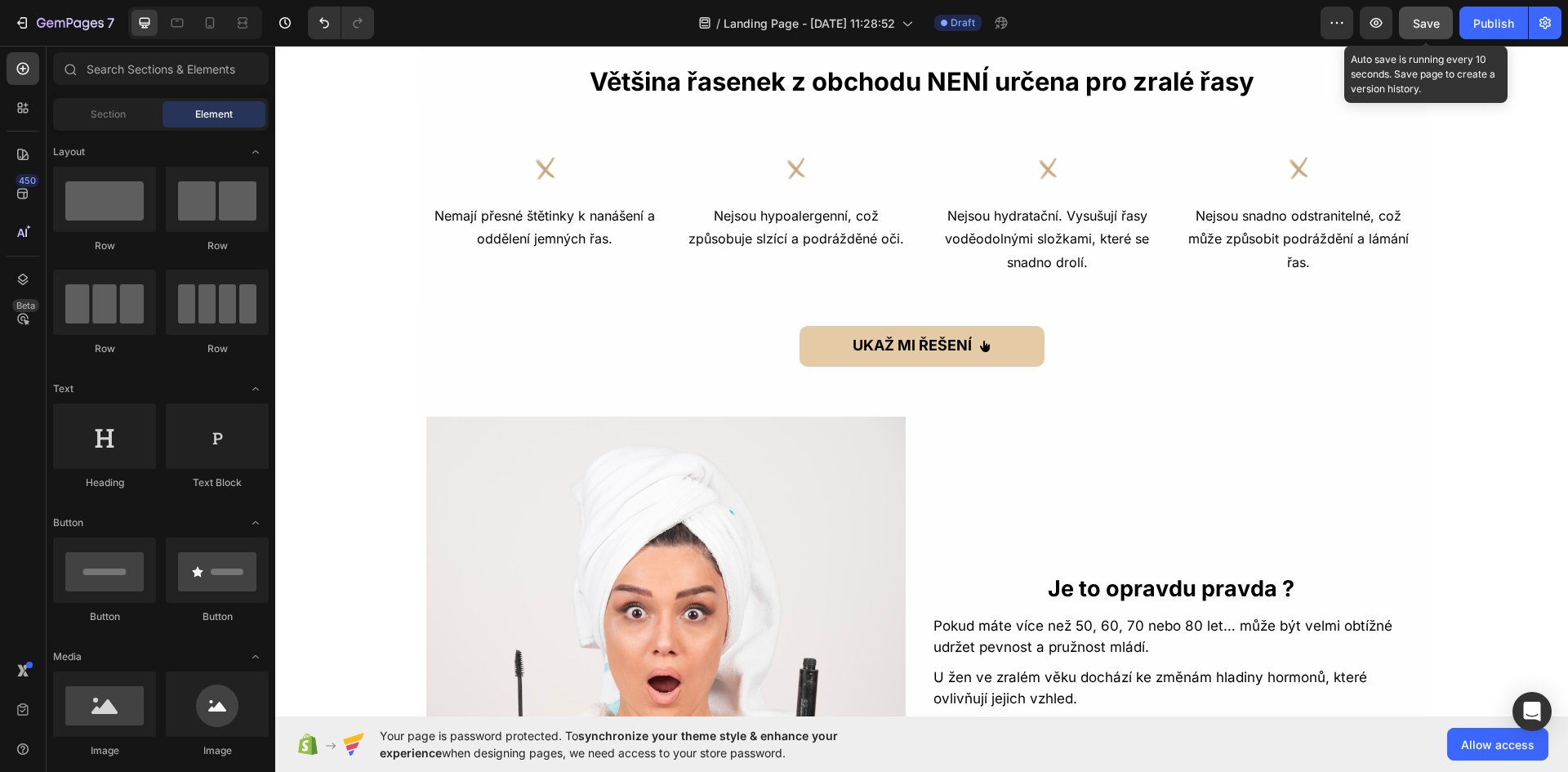
click at [1432, 20] on span "Save" at bounding box center [1426, 23] width 27 height 14
